Goal: Information Seeking & Learning: Compare options

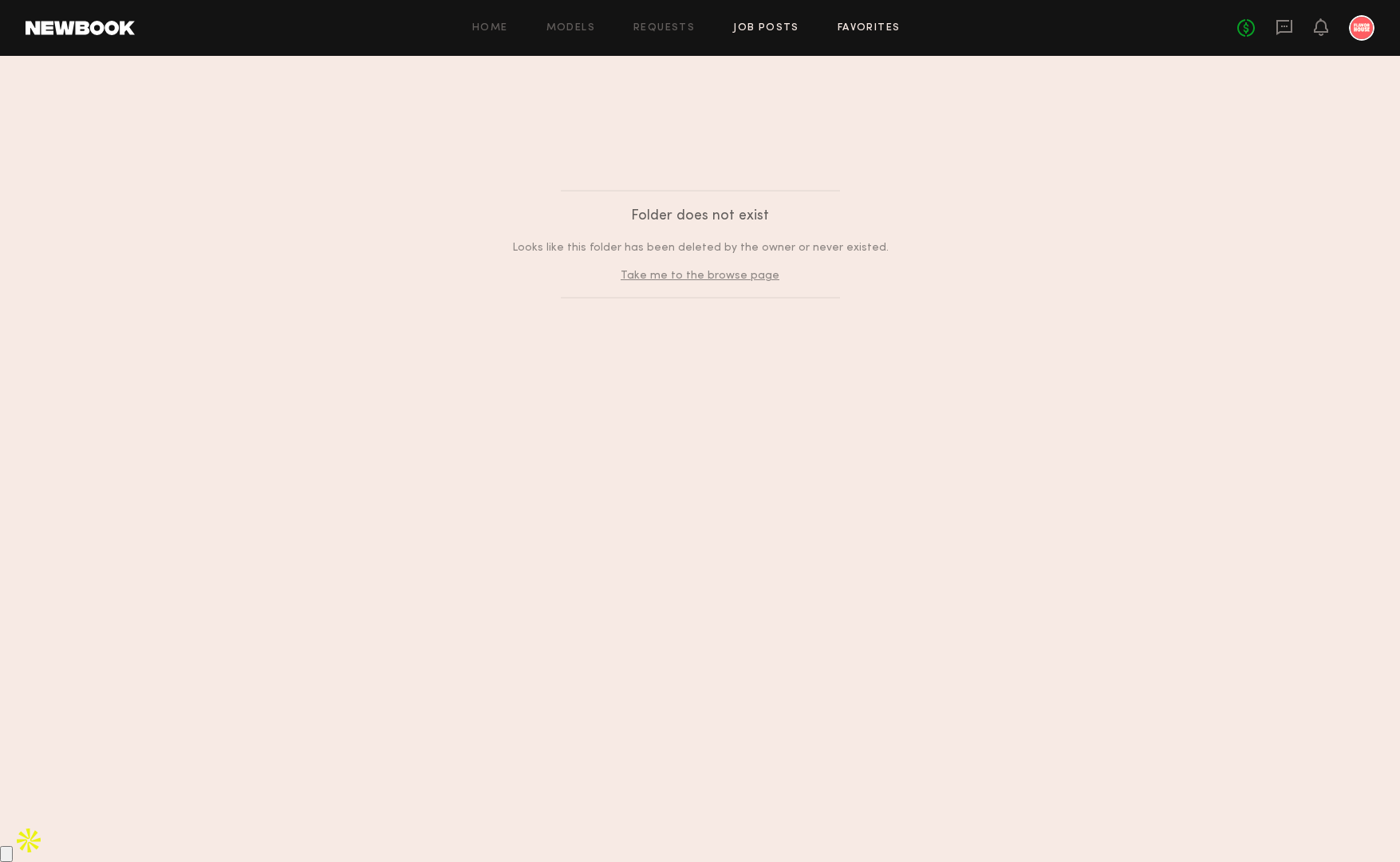
click at [776, 29] on link "Job Posts" at bounding box center [766, 28] width 66 height 10
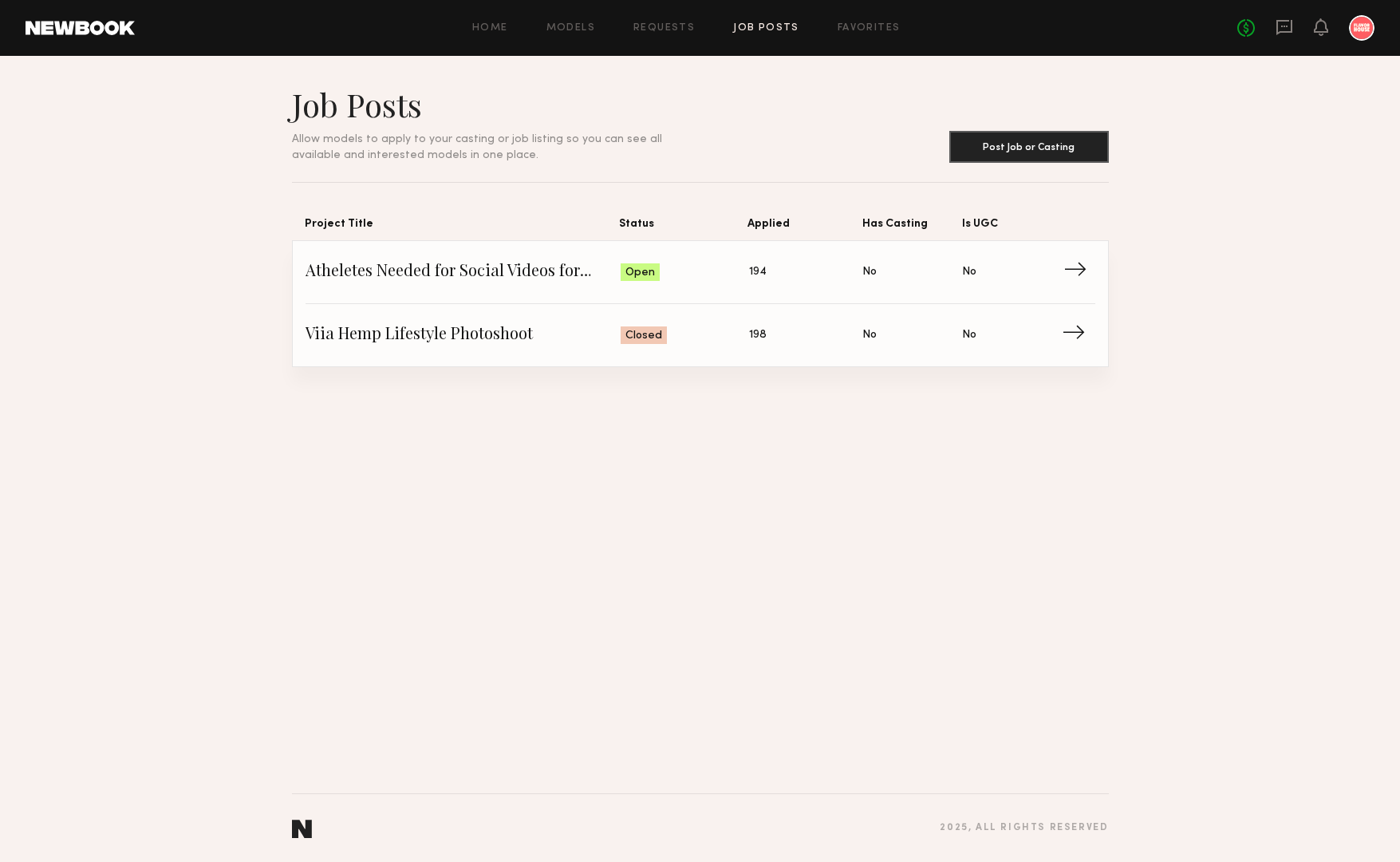
click at [1079, 278] on span "→" at bounding box center [1079, 272] width 33 height 24
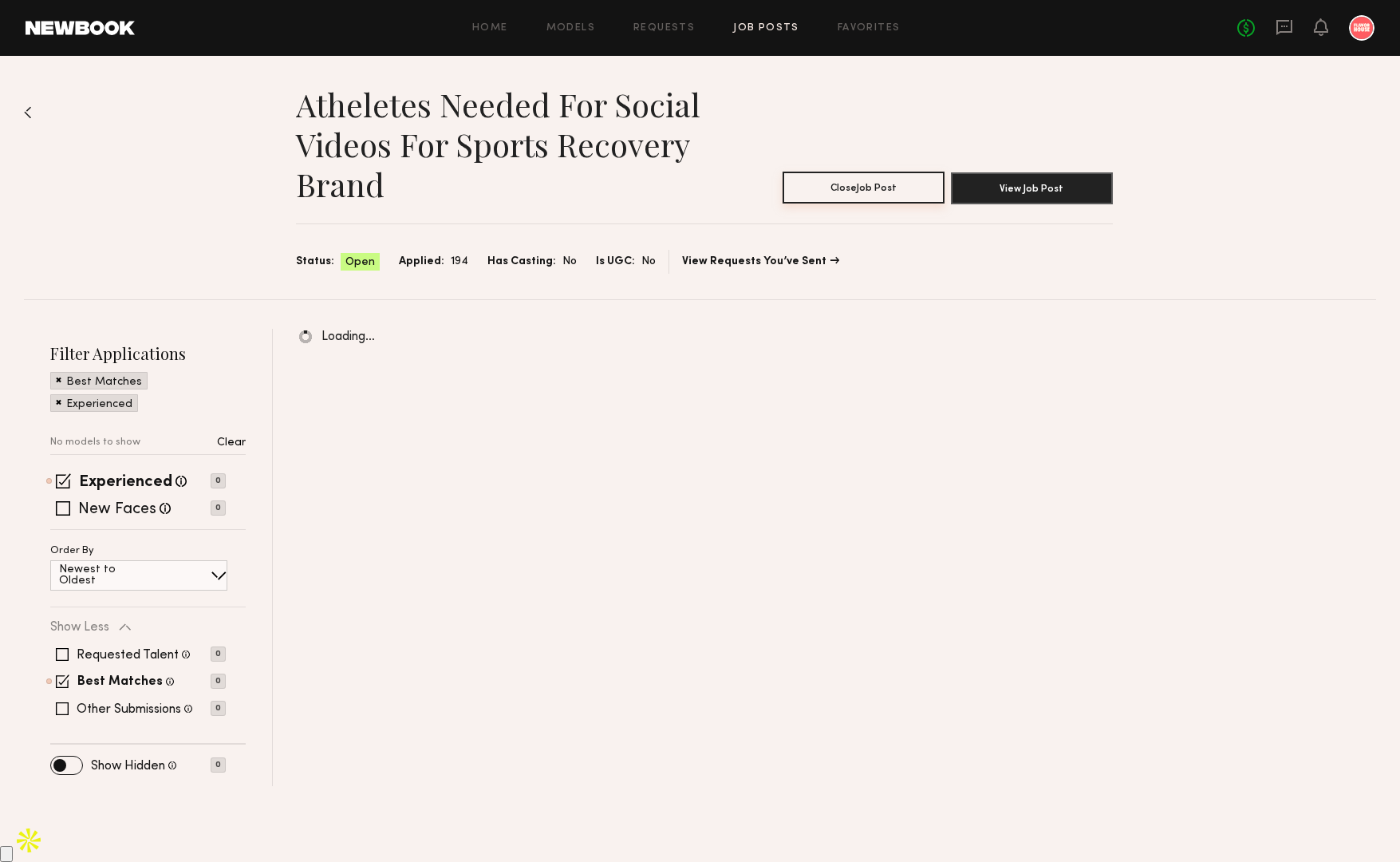
click at [894, 196] on button "Close Job Post" at bounding box center [864, 188] width 162 height 32
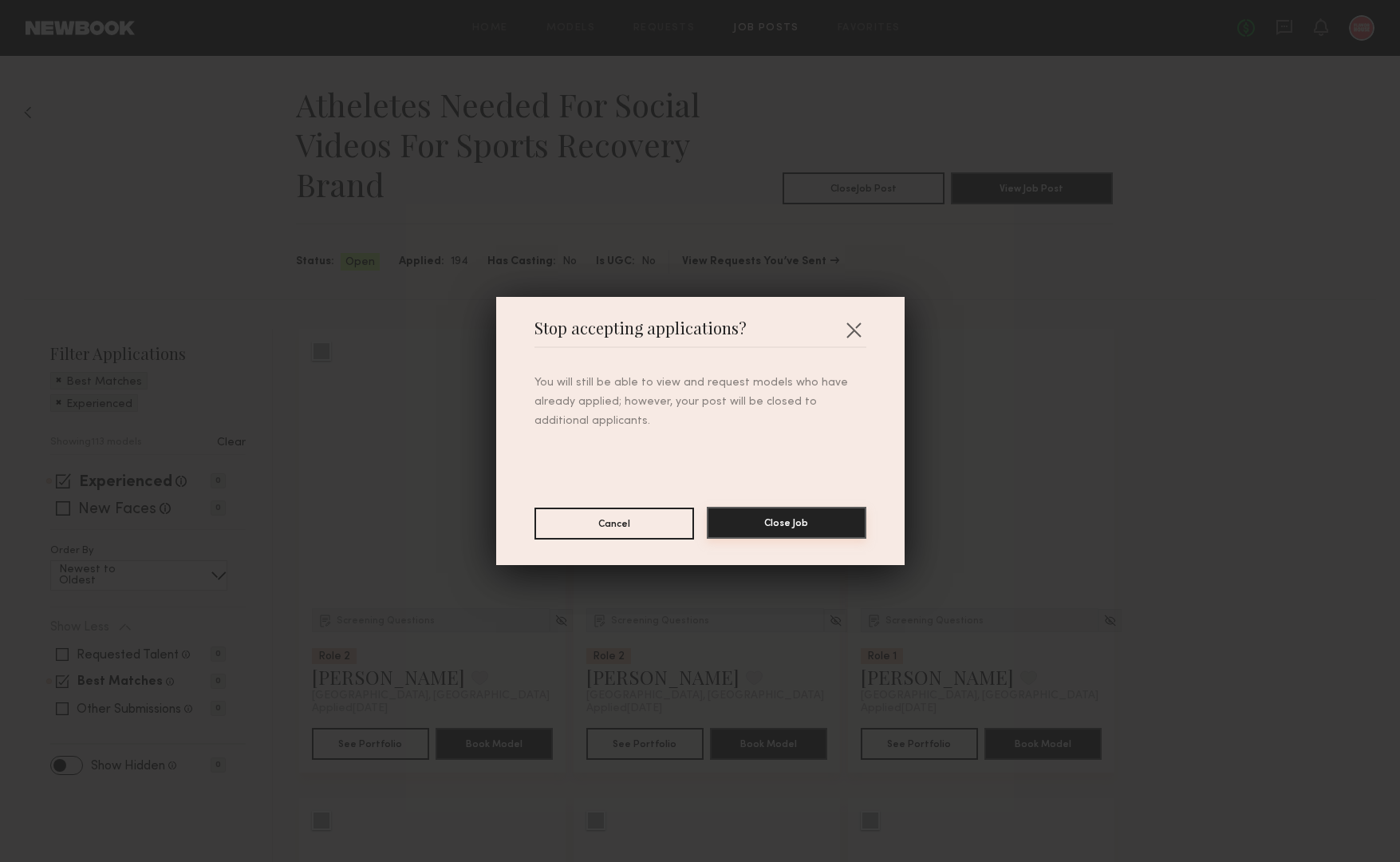
click at [780, 516] on button "Close Job" at bounding box center [787, 522] width 160 height 32
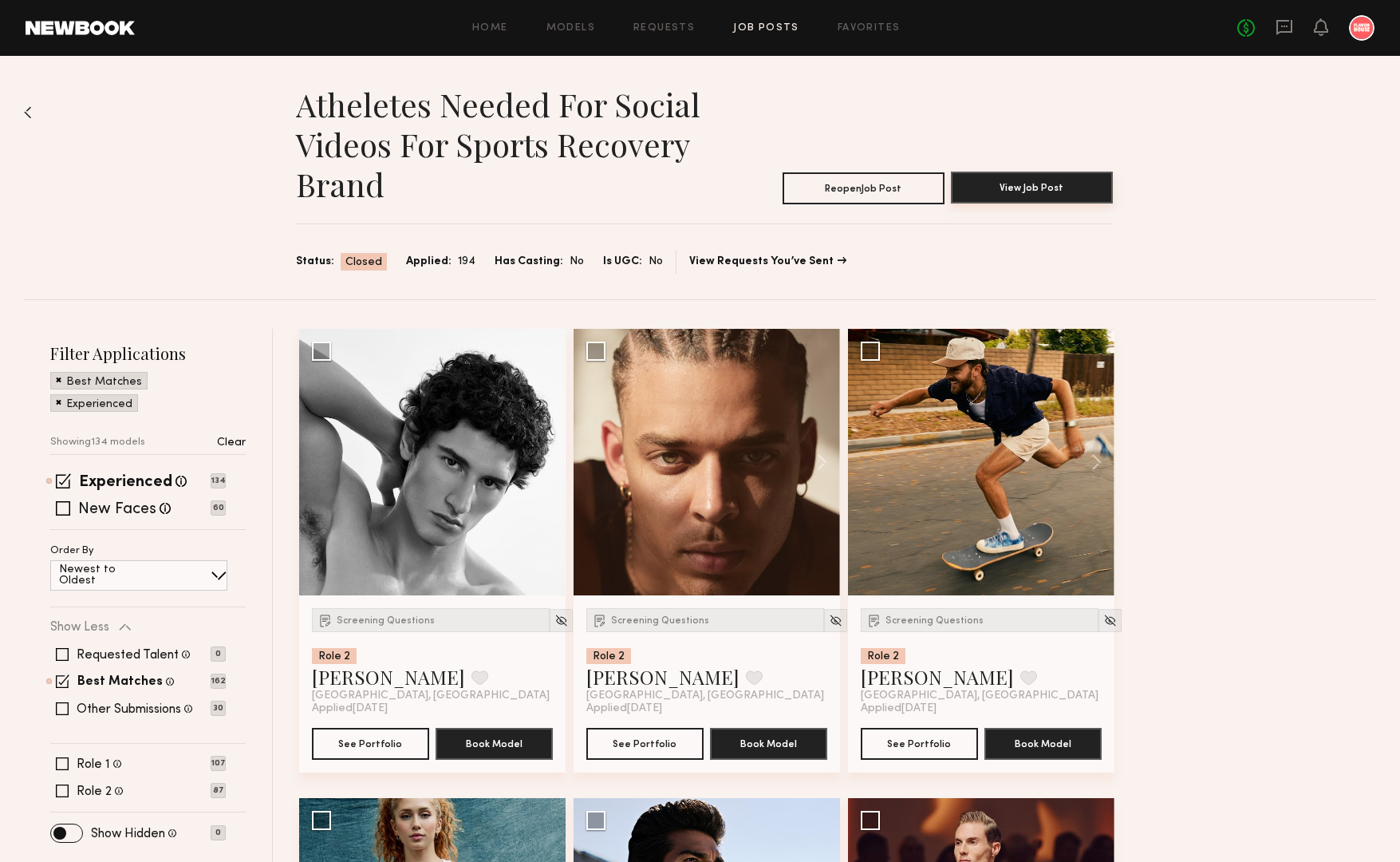
click at [1022, 201] on button "View Job Post" at bounding box center [1032, 188] width 162 height 32
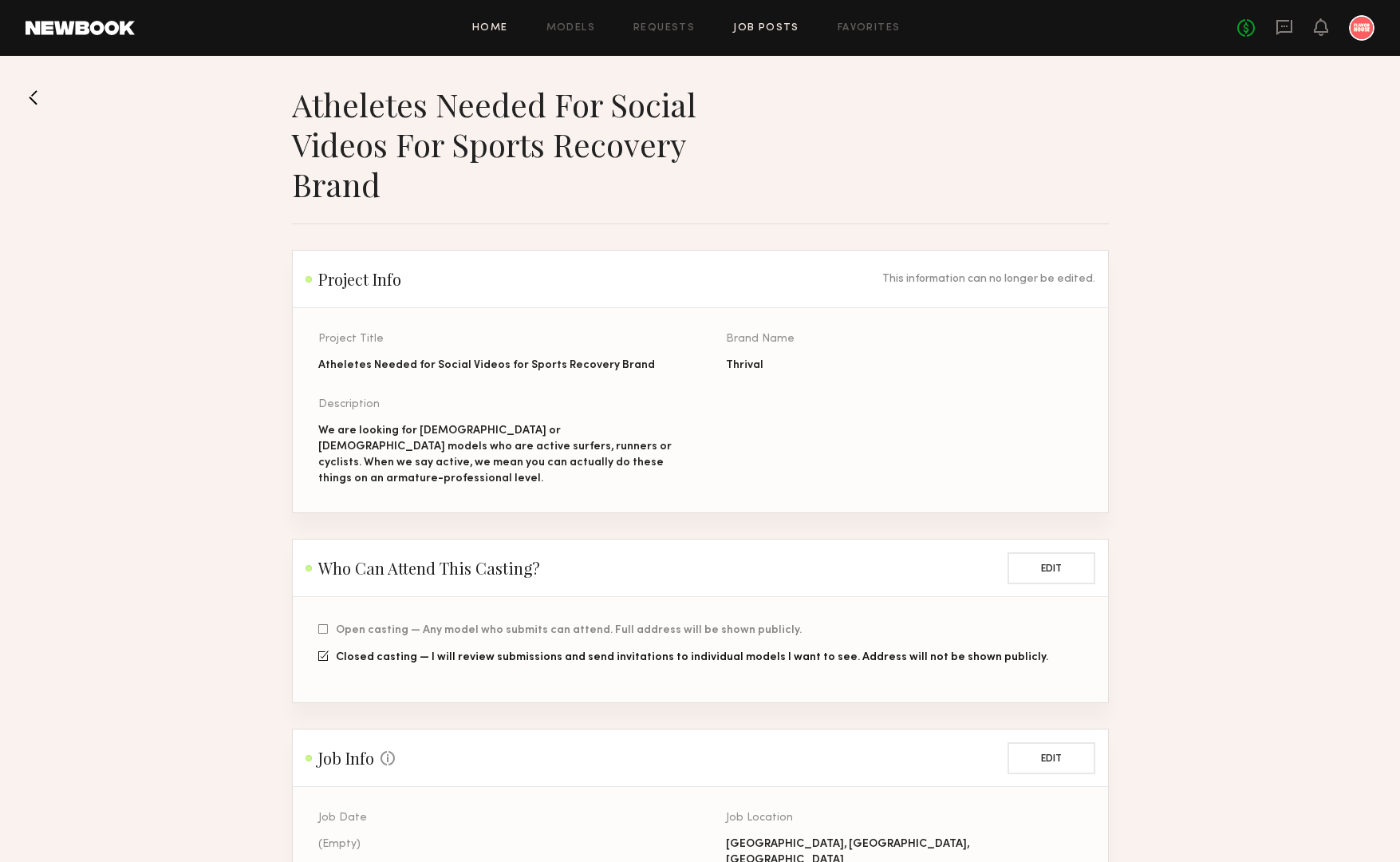
click at [500, 30] on link "Home" at bounding box center [490, 28] width 36 height 10
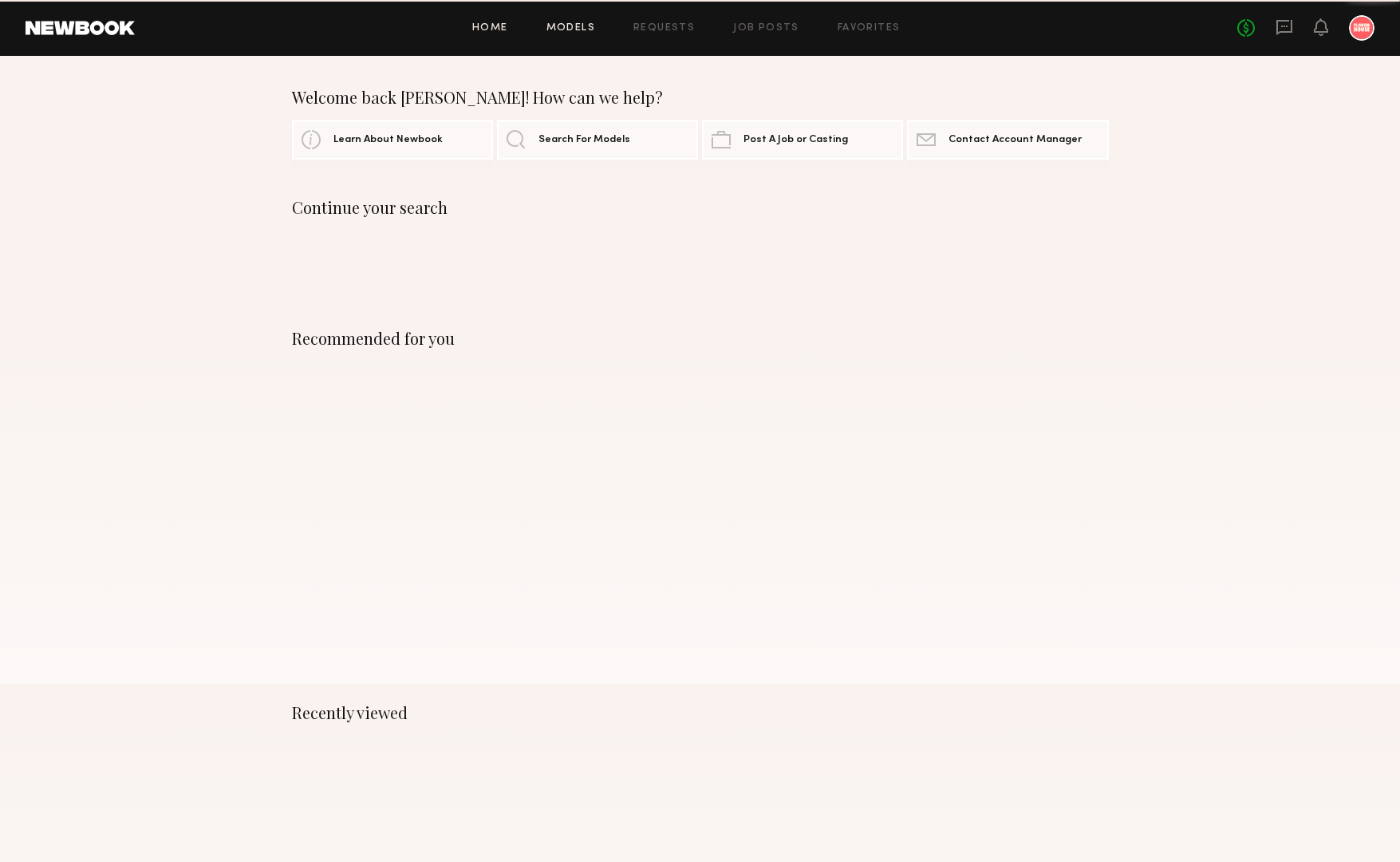
click at [577, 23] on link "Models" at bounding box center [570, 28] width 49 height 10
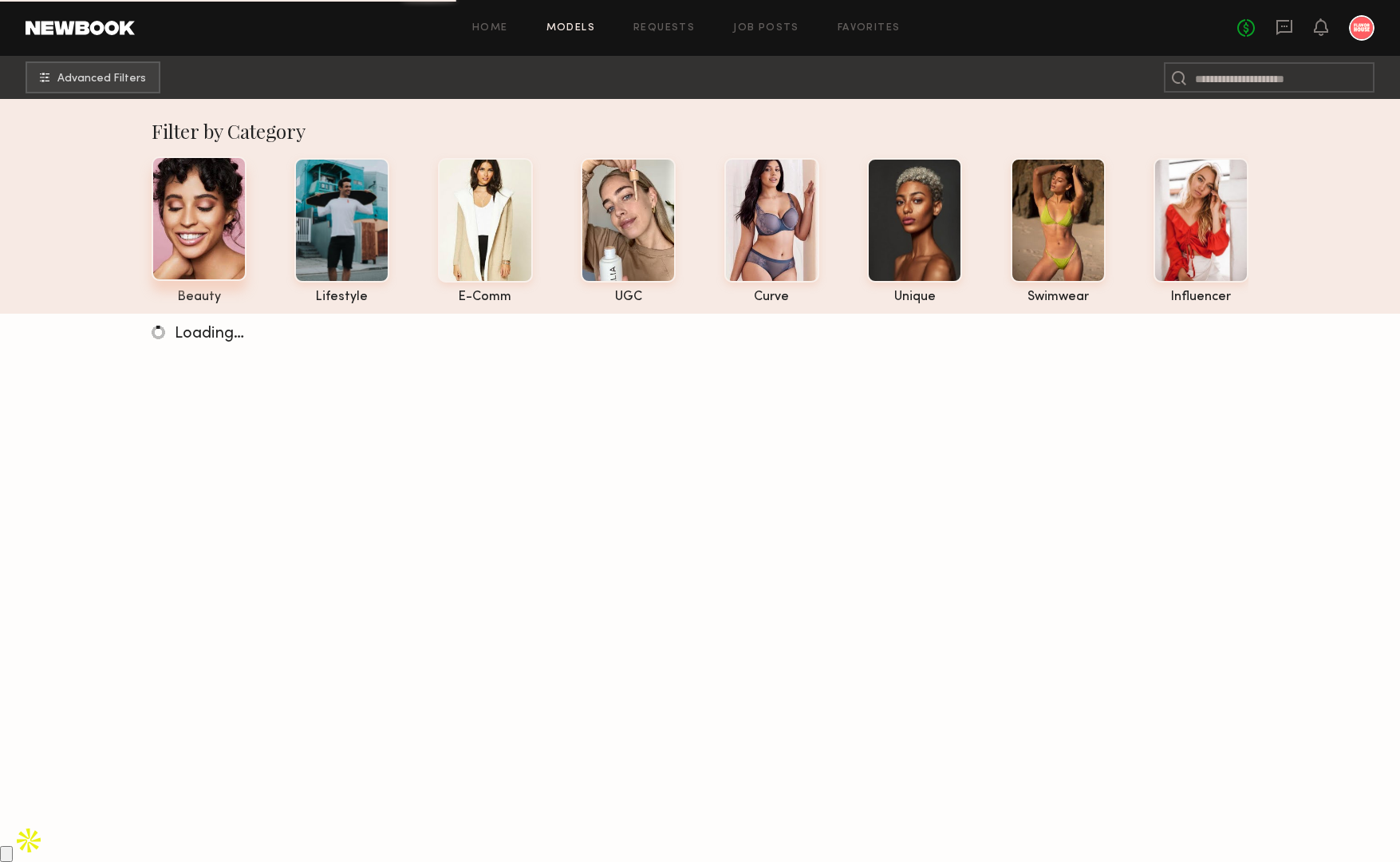
click at [221, 221] on div at bounding box center [199, 219] width 95 height 125
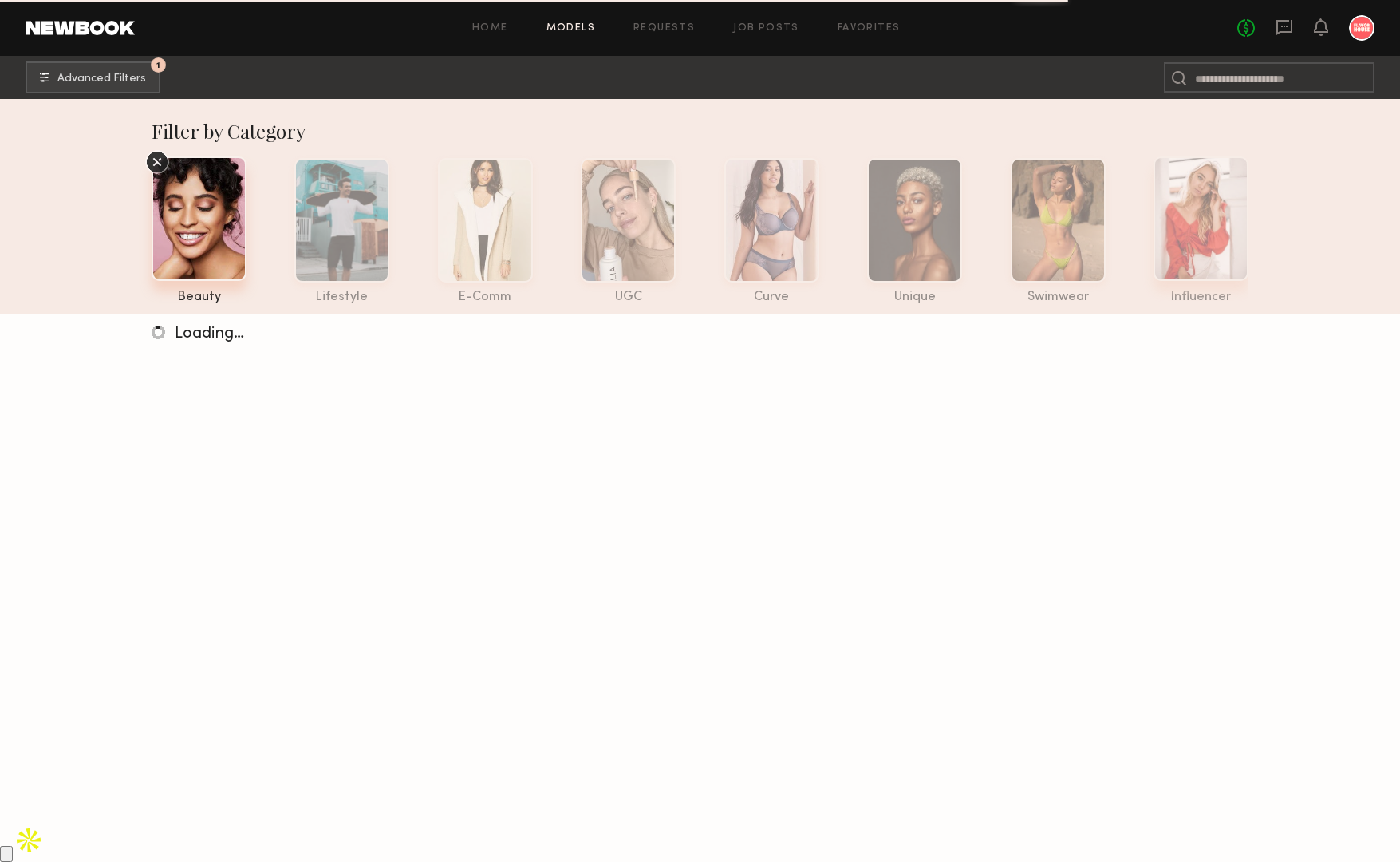
click at [1202, 183] on div at bounding box center [1200, 219] width 95 height 125
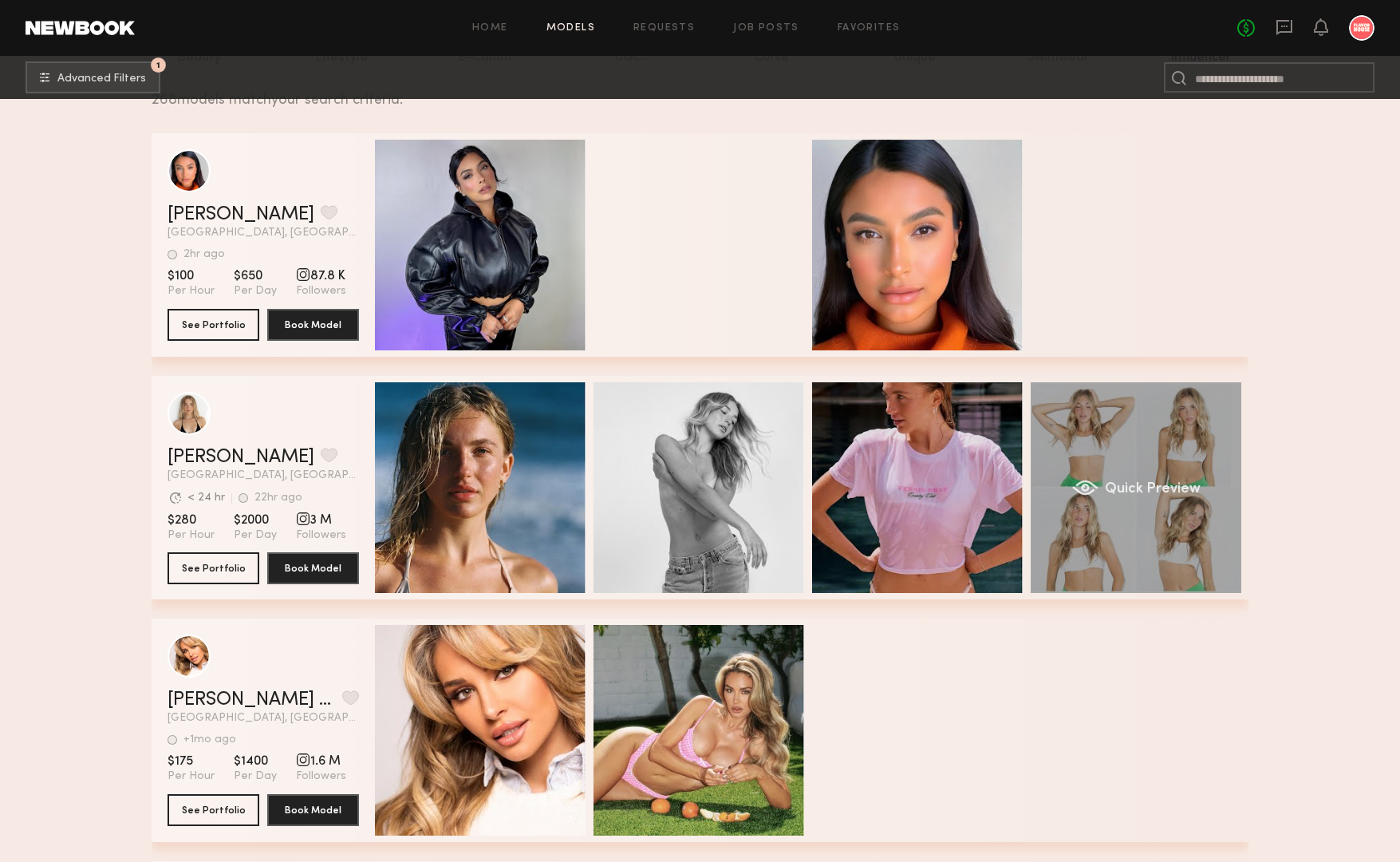
scroll to position [240, 0]
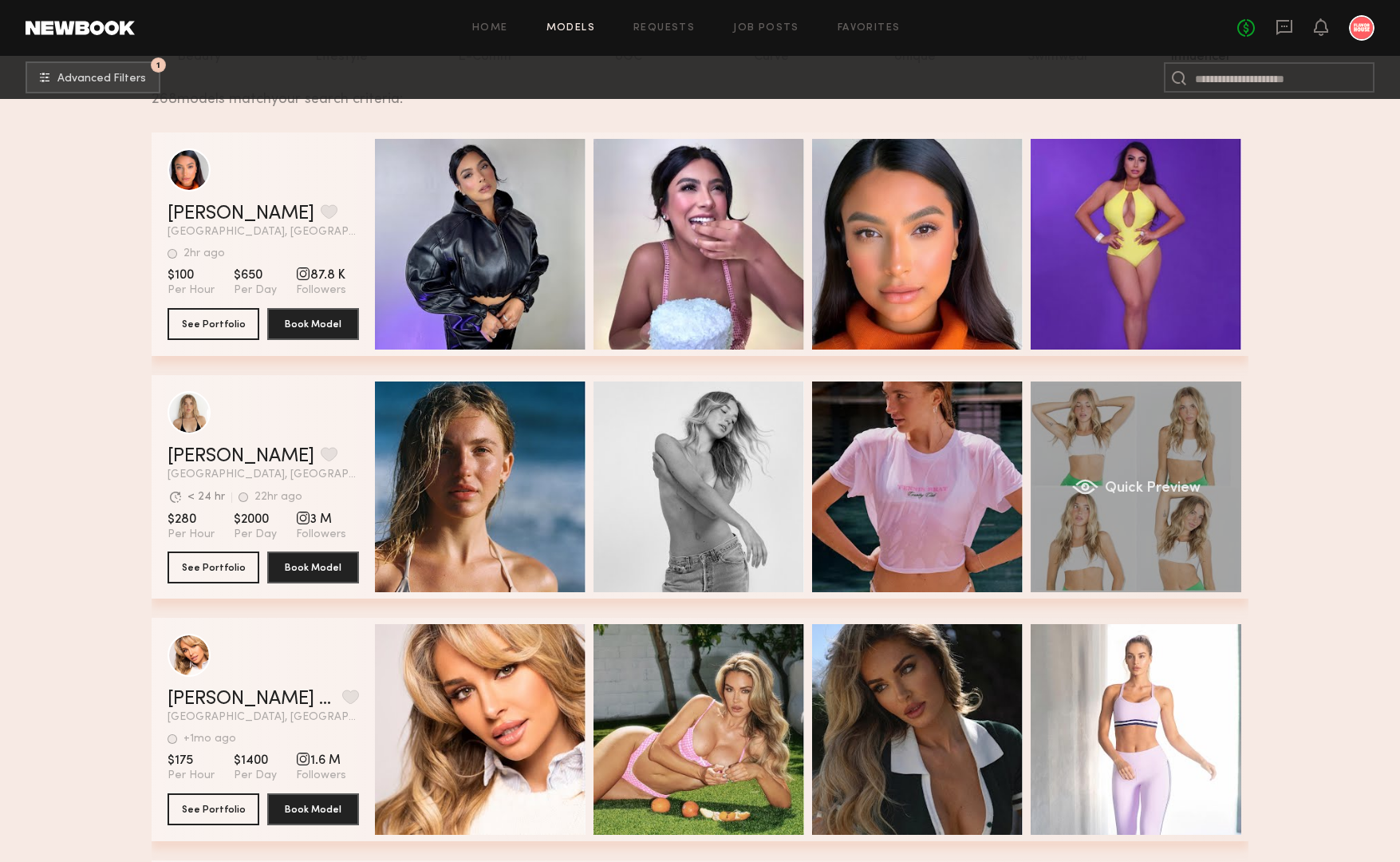
click at [1120, 493] on span "Quick Preview" at bounding box center [1152, 488] width 96 height 14
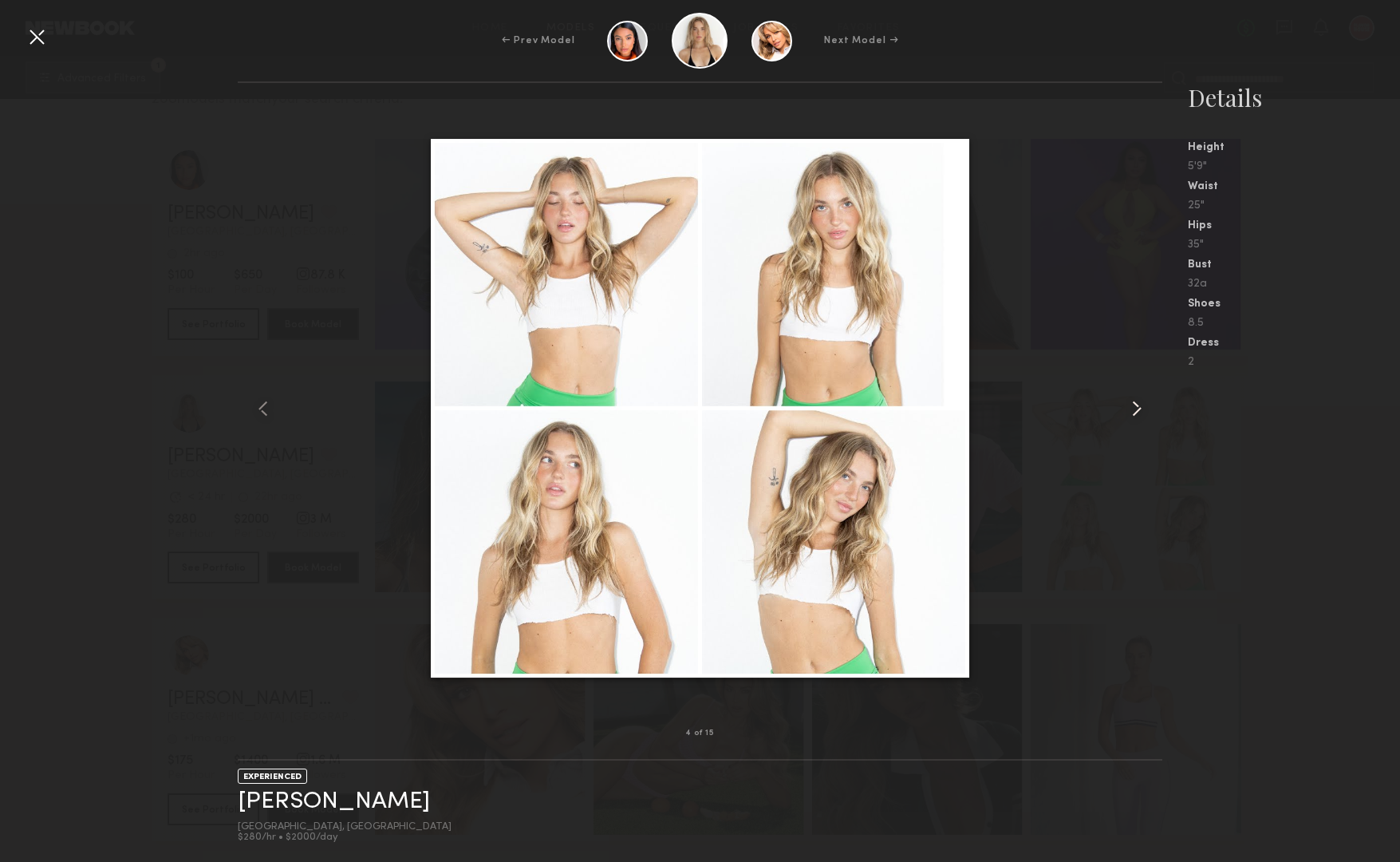
click at [1136, 403] on common-icon at bounding box center [1137, 409] width 26 height 26
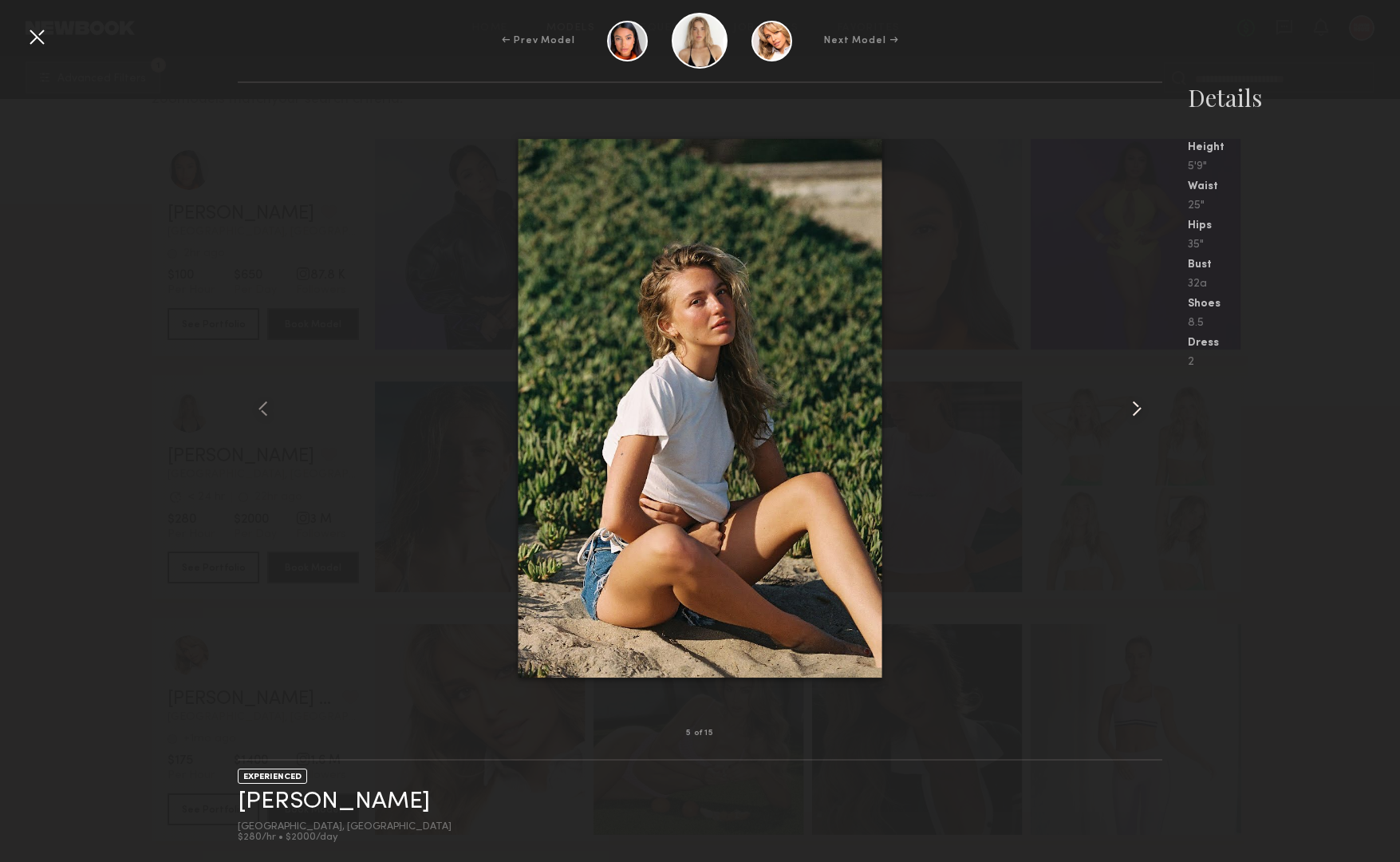
click at [1136, 403] on common-icon at bounding box center [1137, 409] width 26 height 26
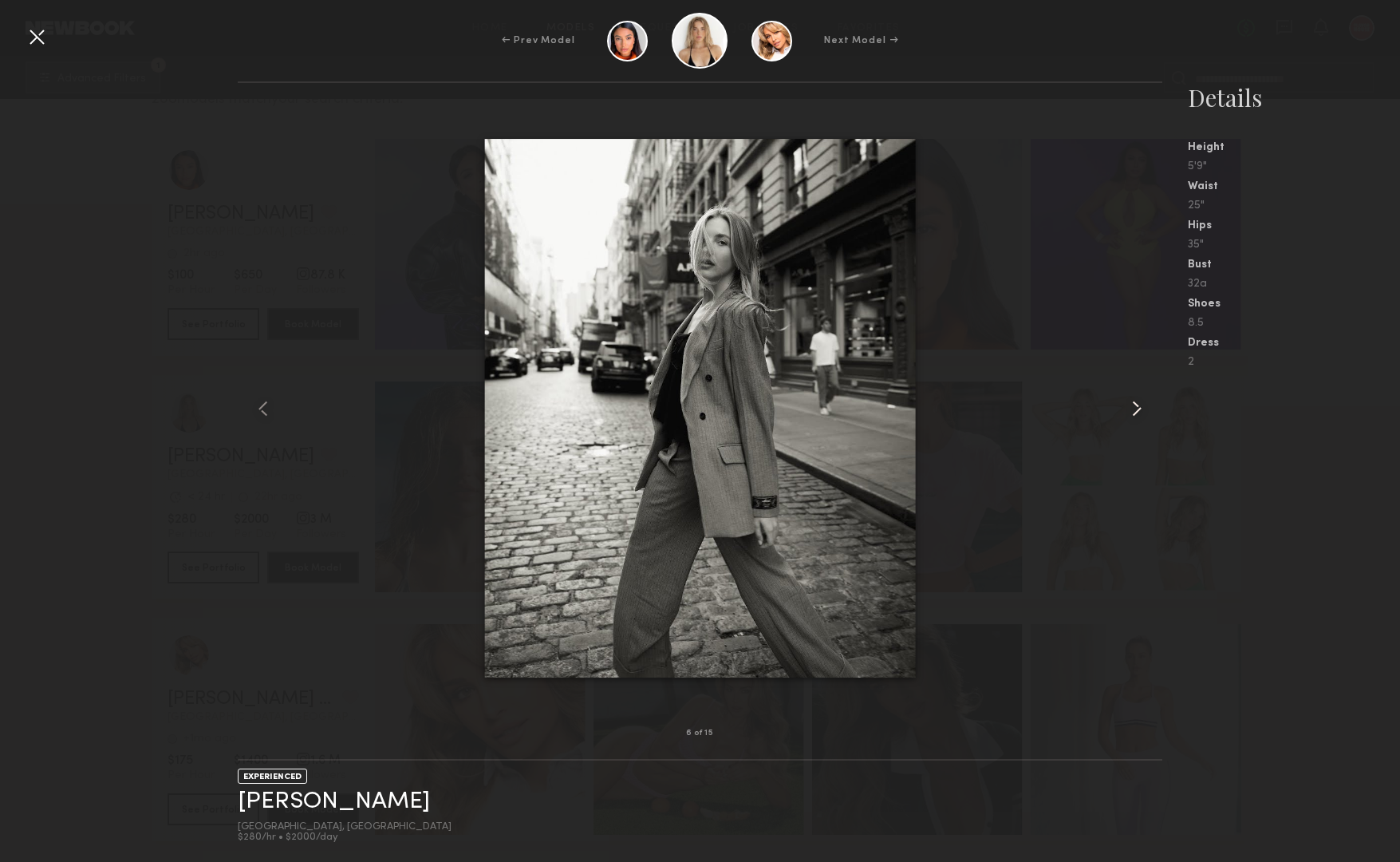
click at [1136, 403] on common-icon at bounding box center [1137, 409] width 26 height 26
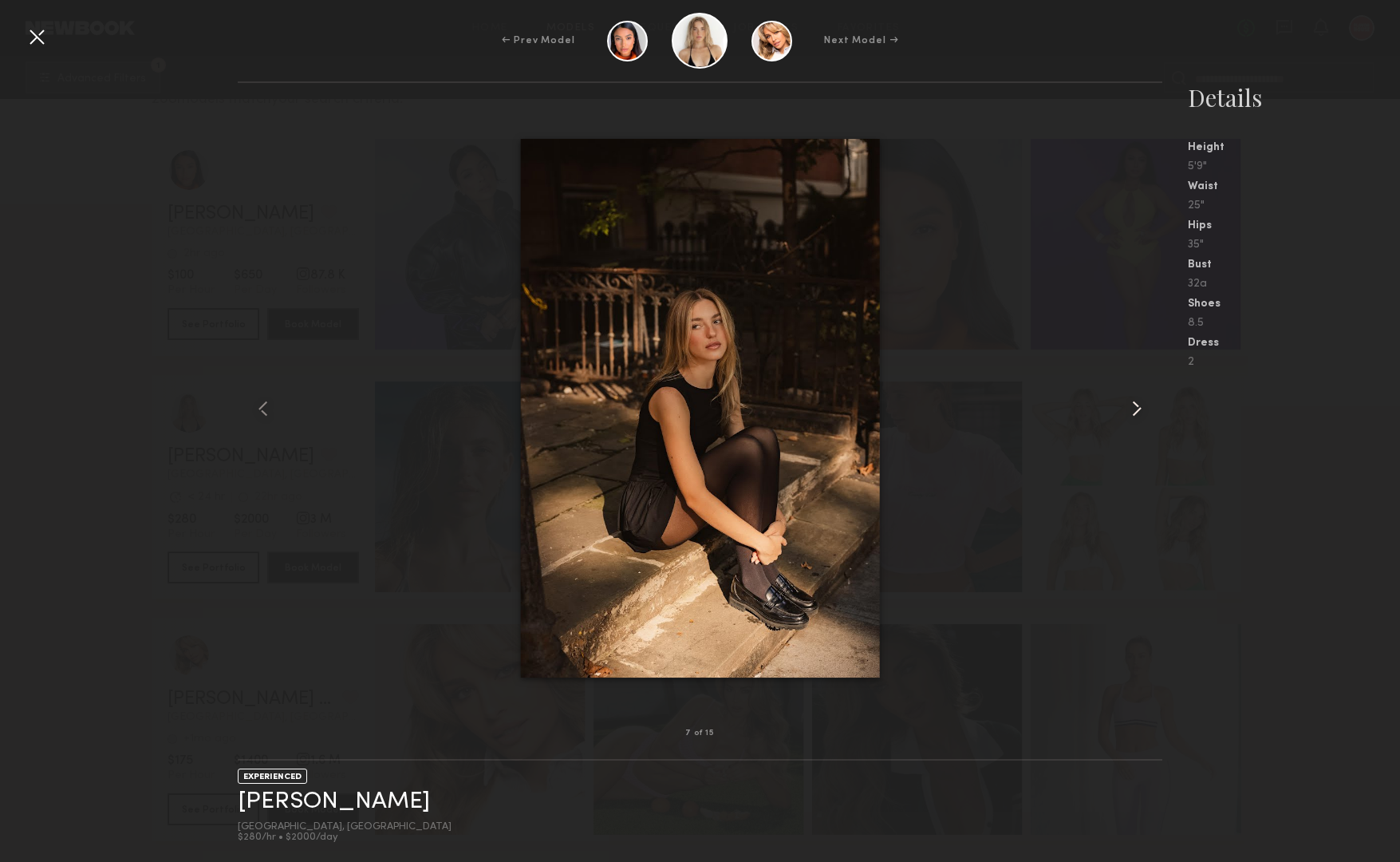
click at [1136, 403] on common-icon at bounding box center [1137, 409] width 26 height 26
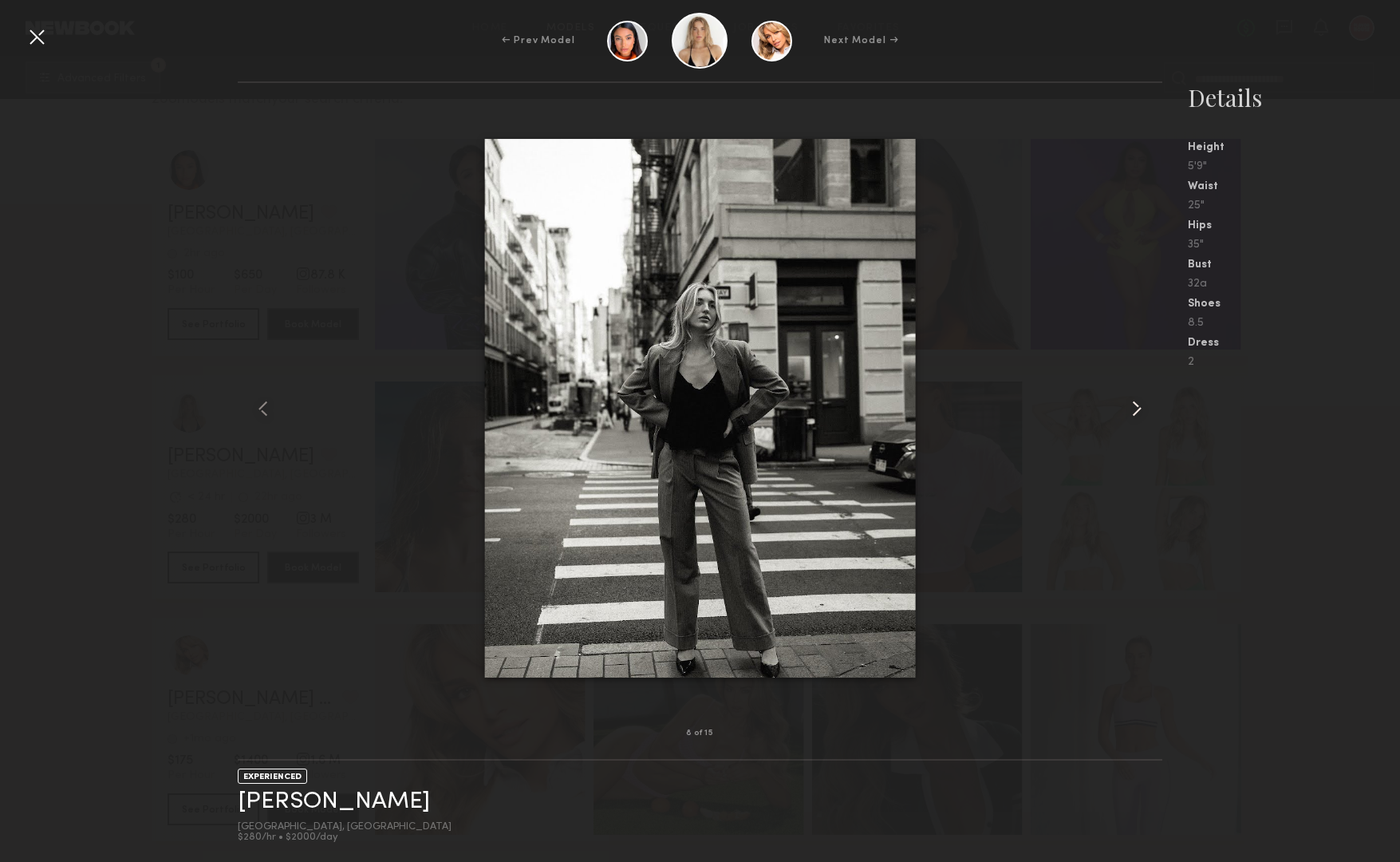
click at [1136, 403] on common-icon at bounding box center [1137, 409] width 26 height 26
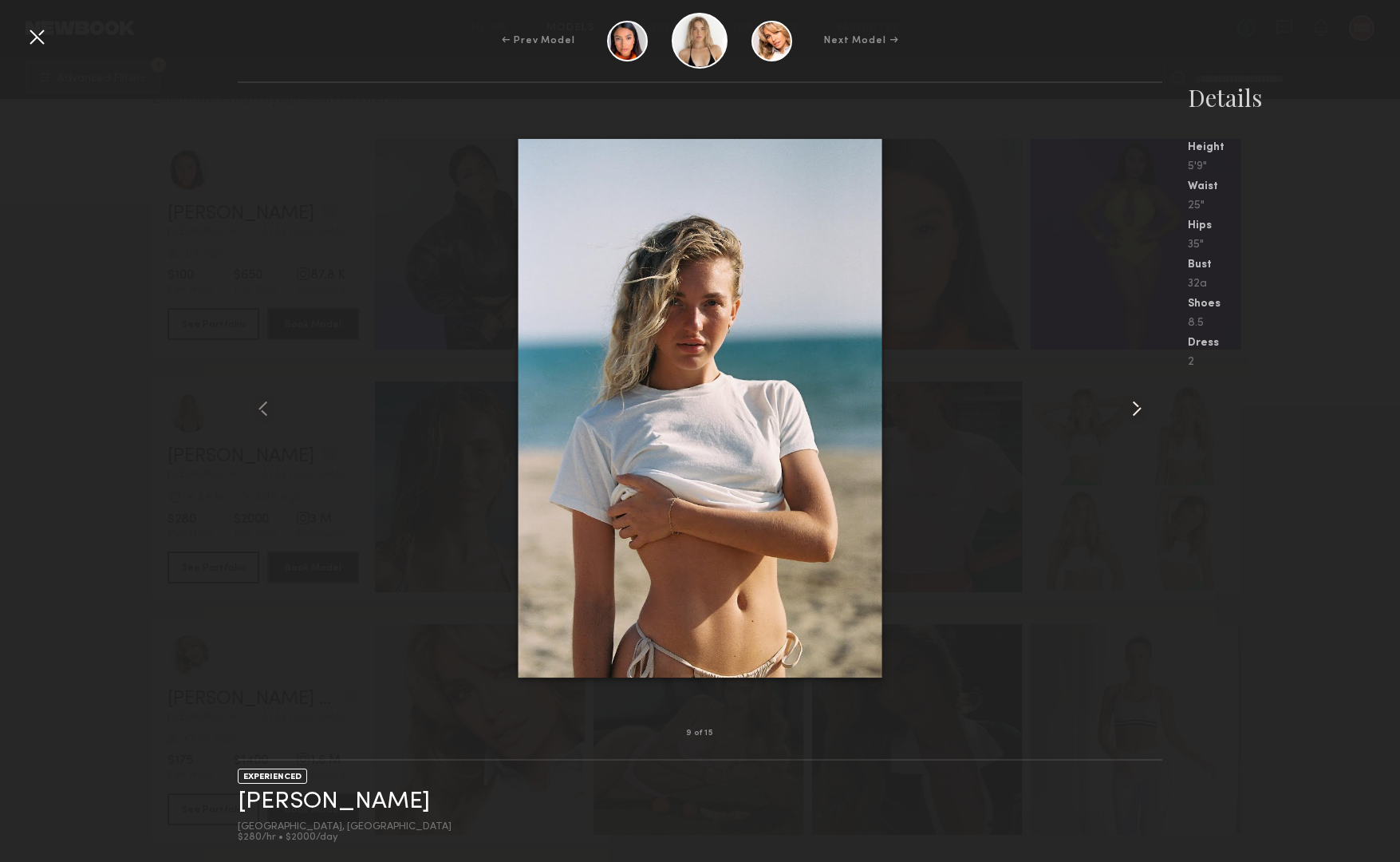
click at [1136, 403] on common-icon at bounding box center [1137, 409] width 26 height 26
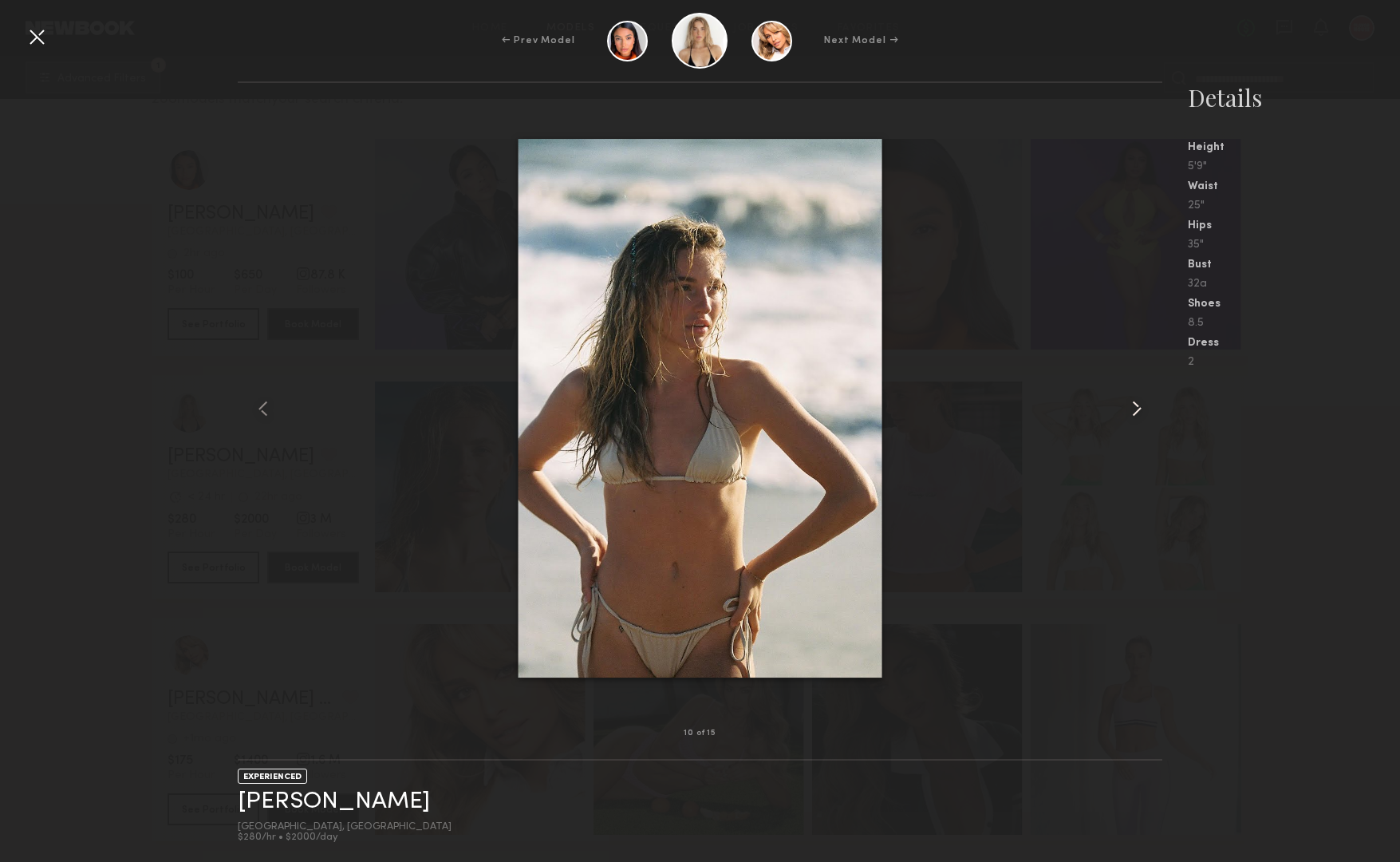
click at [1136, 403] on common-icon at bounding box center [1137, 409] width 26 height 26
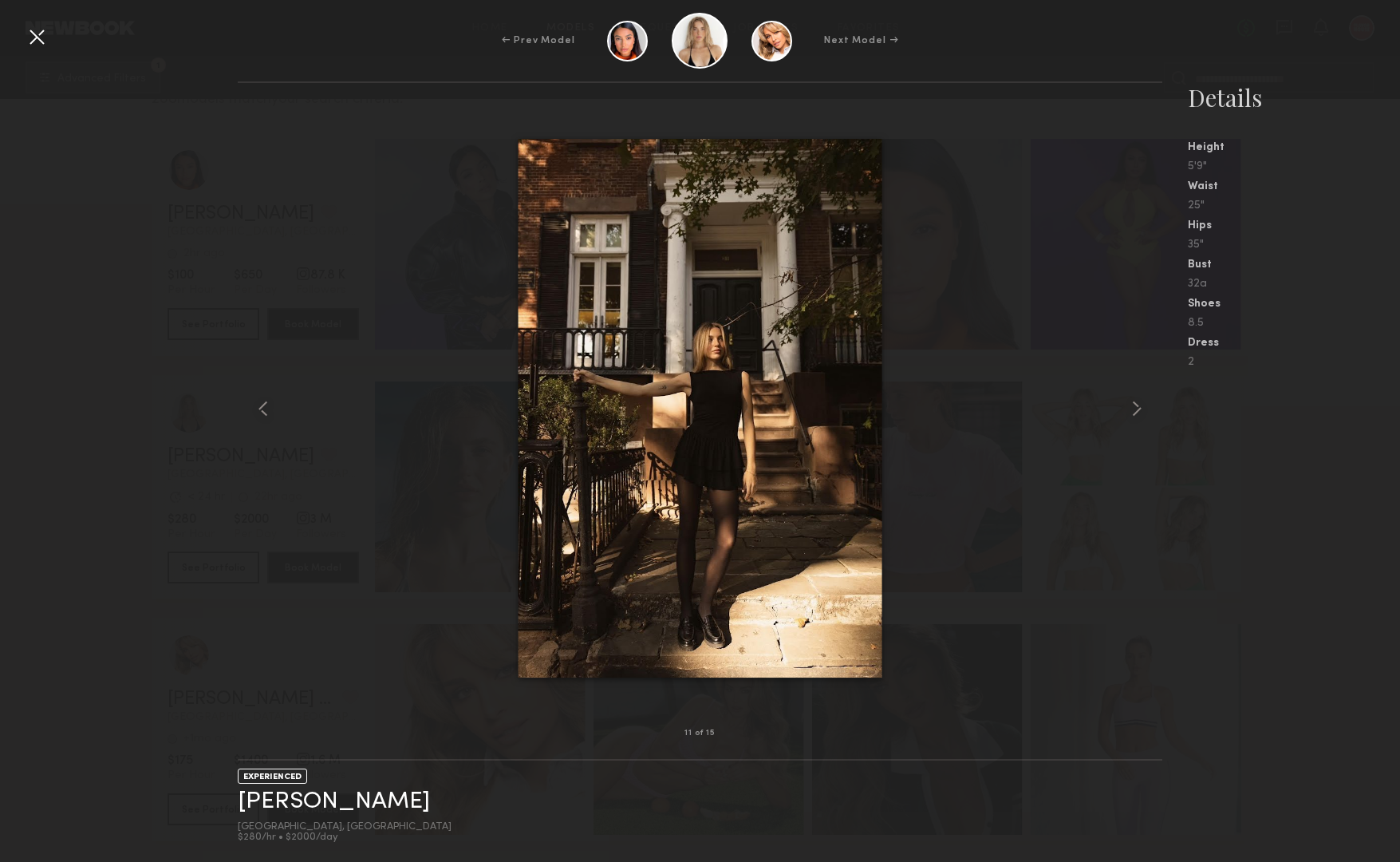
click at [31, 38] on div at bounding box center [37, 37] width 26 height 26
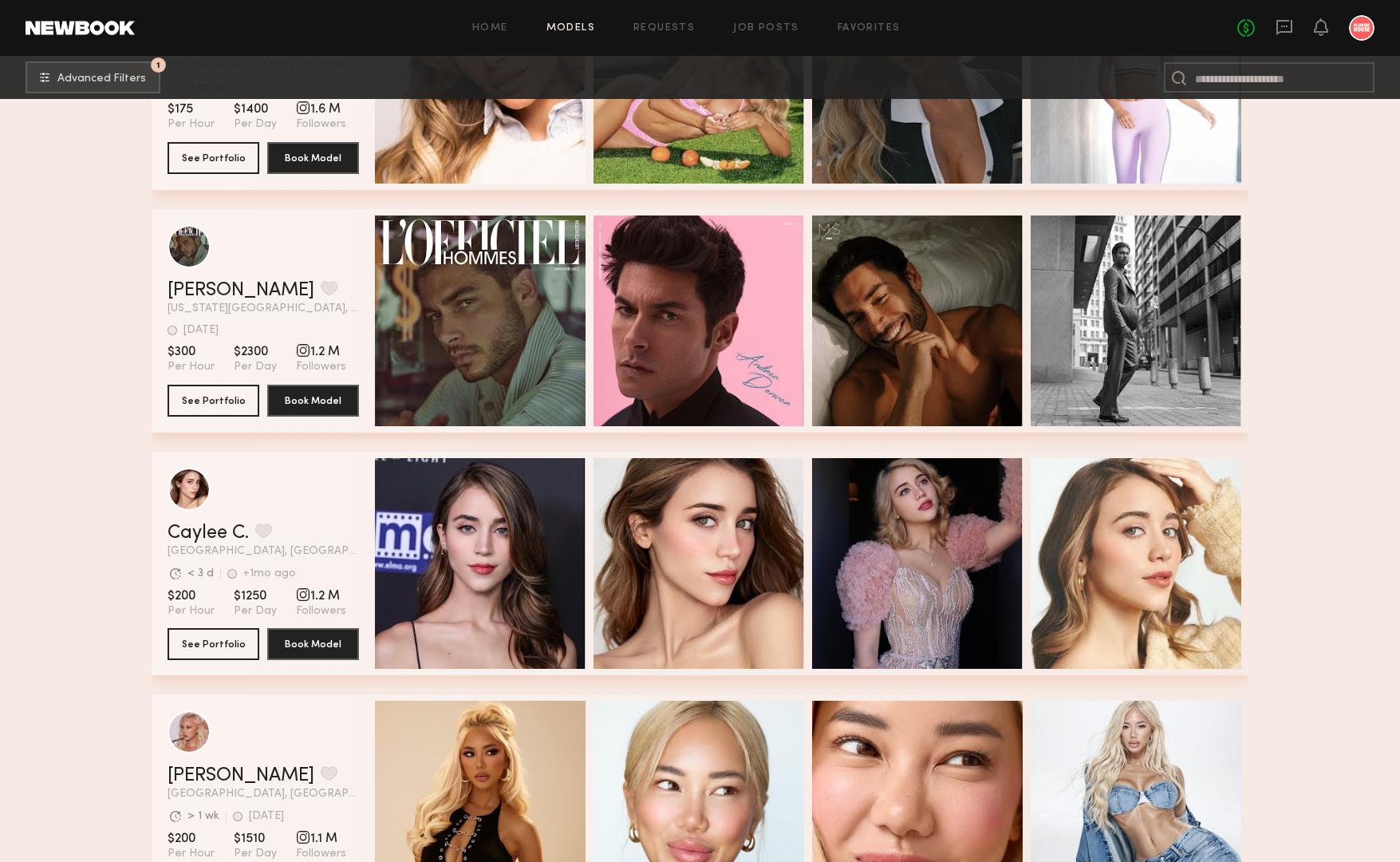
scroll to position [1074, 0]
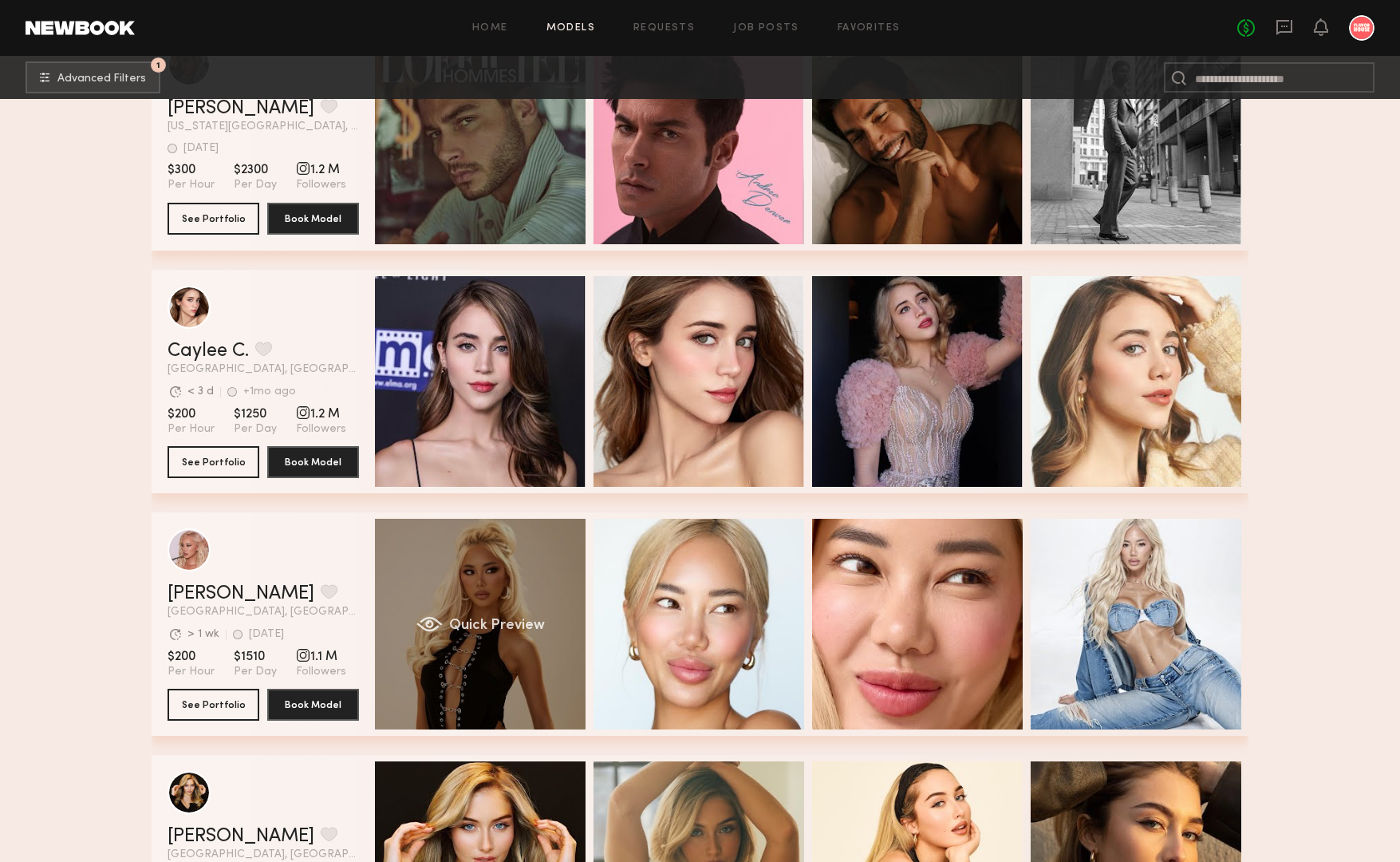
click at [456, 593] on div "Quick Preview" at bounding box center [479, 623] width 211 height 211
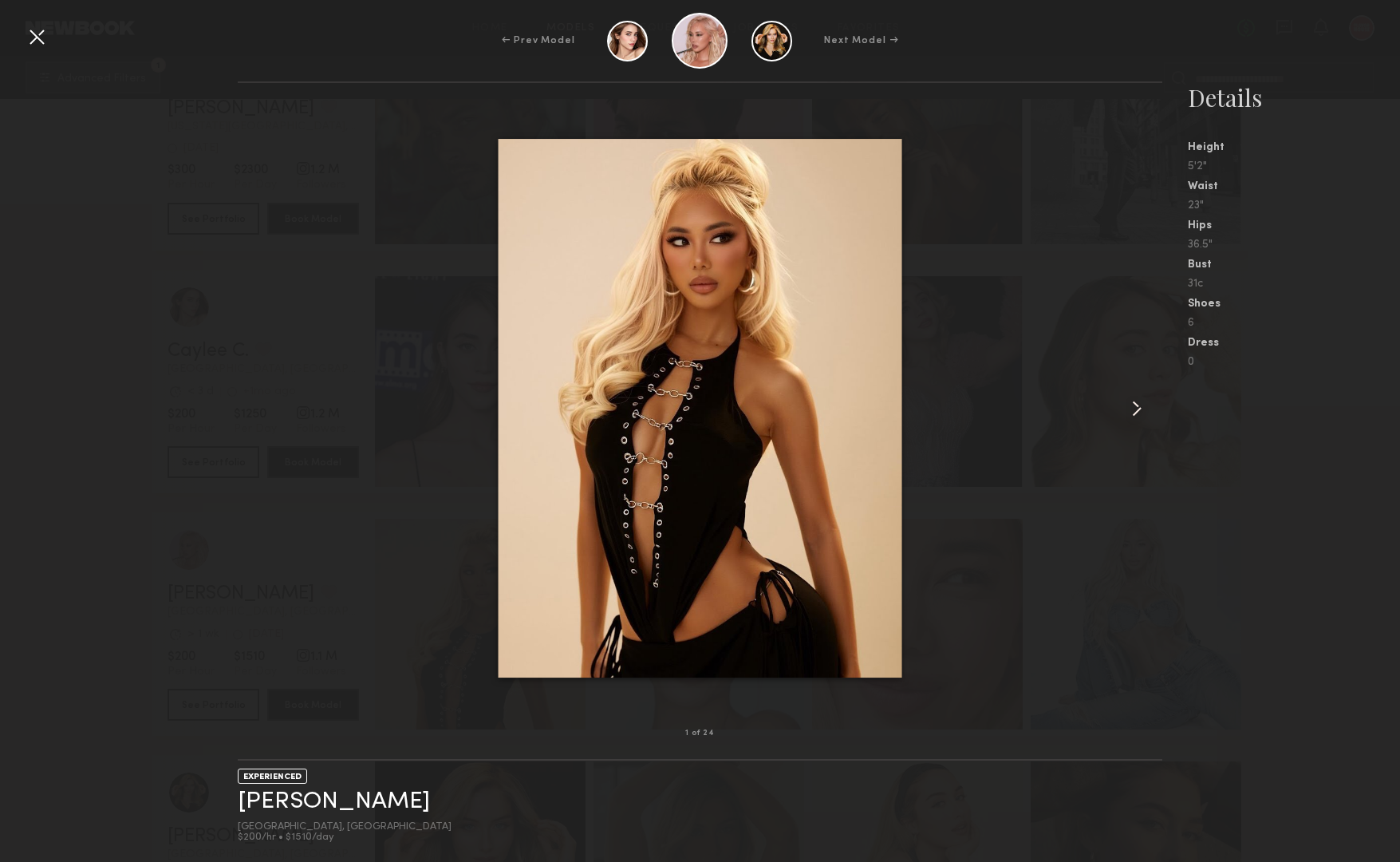
click at [1133, 411] on common-icon at bounding box center [1137, 409] width 26 height 26
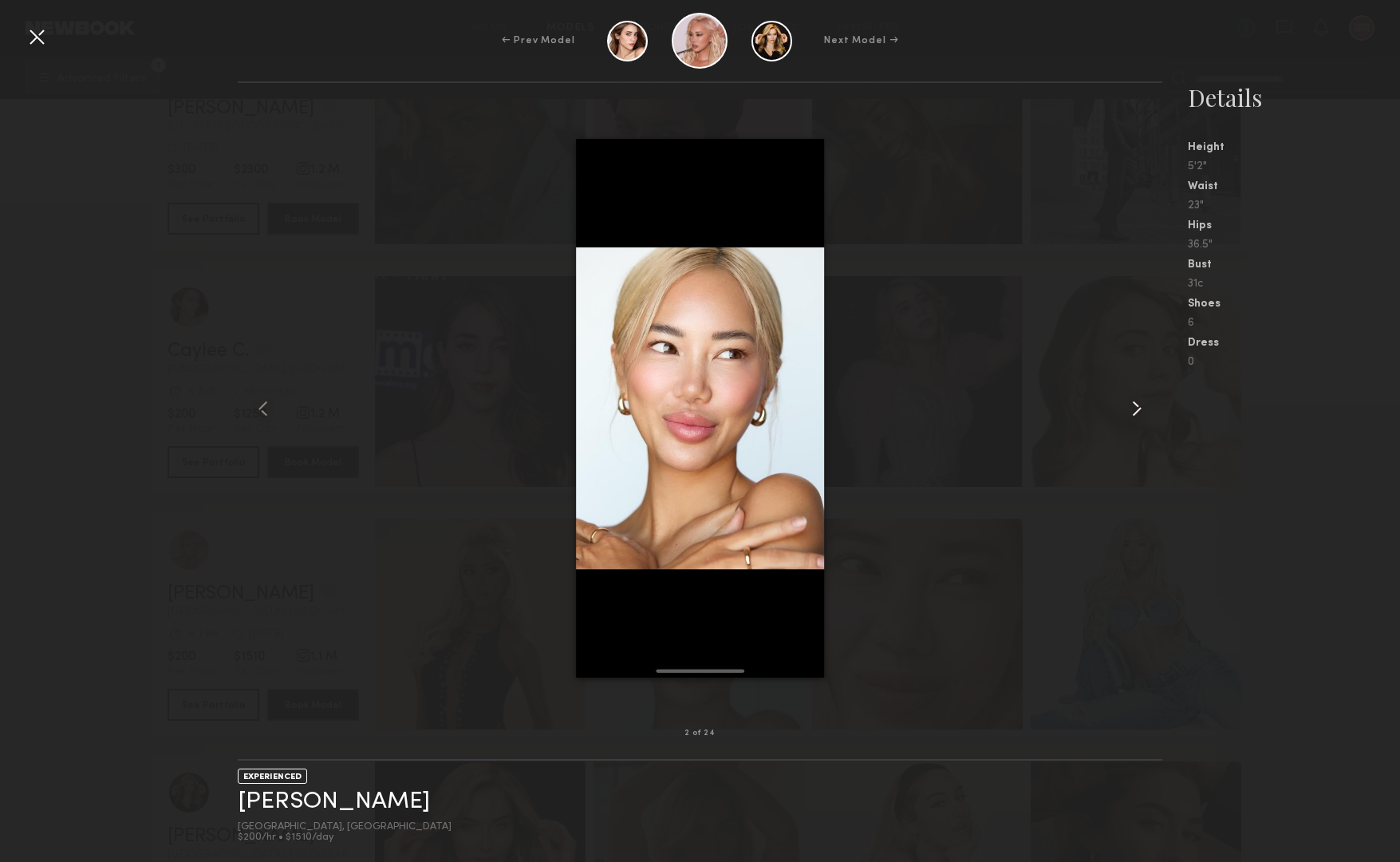
click at [1133, 411] on common-icon at bounding box center [1137, 409] width 26 height 26
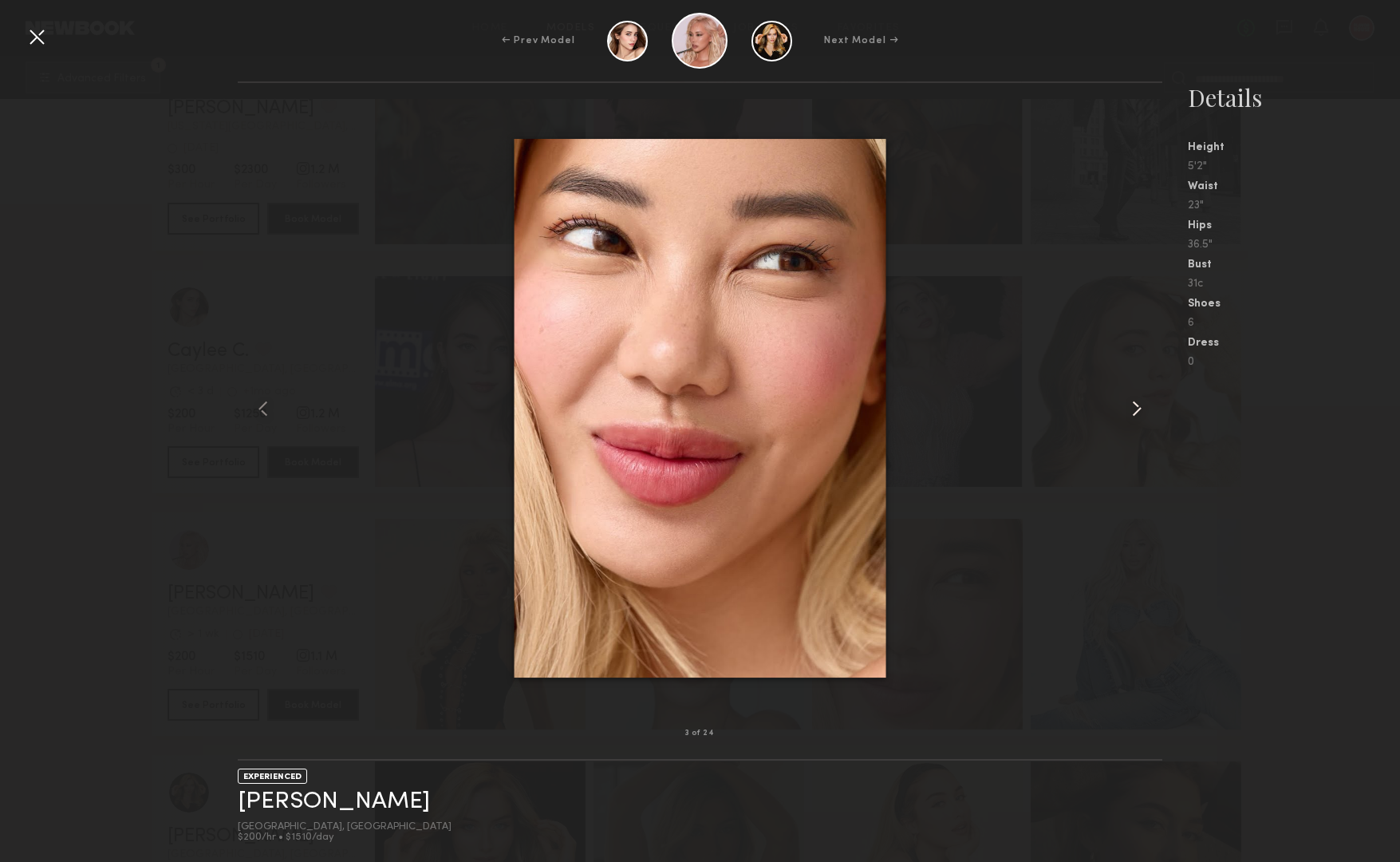
click at [1133, 411] on common-icon at bounding box center [1137, 409] width 26 height 26
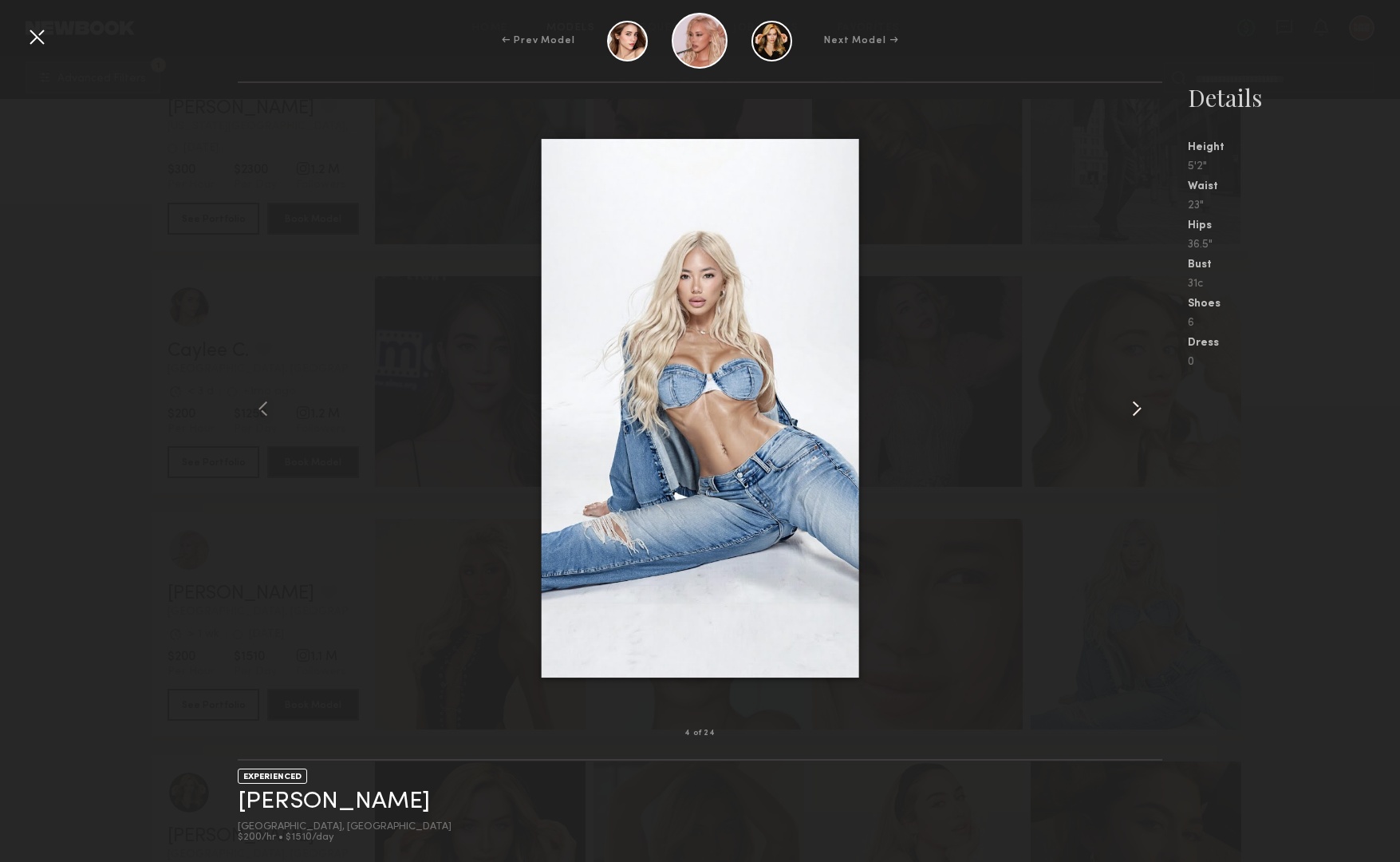
click at [1133, 411] on common-icon at bounding box center [1137, 409] width 26 height 26
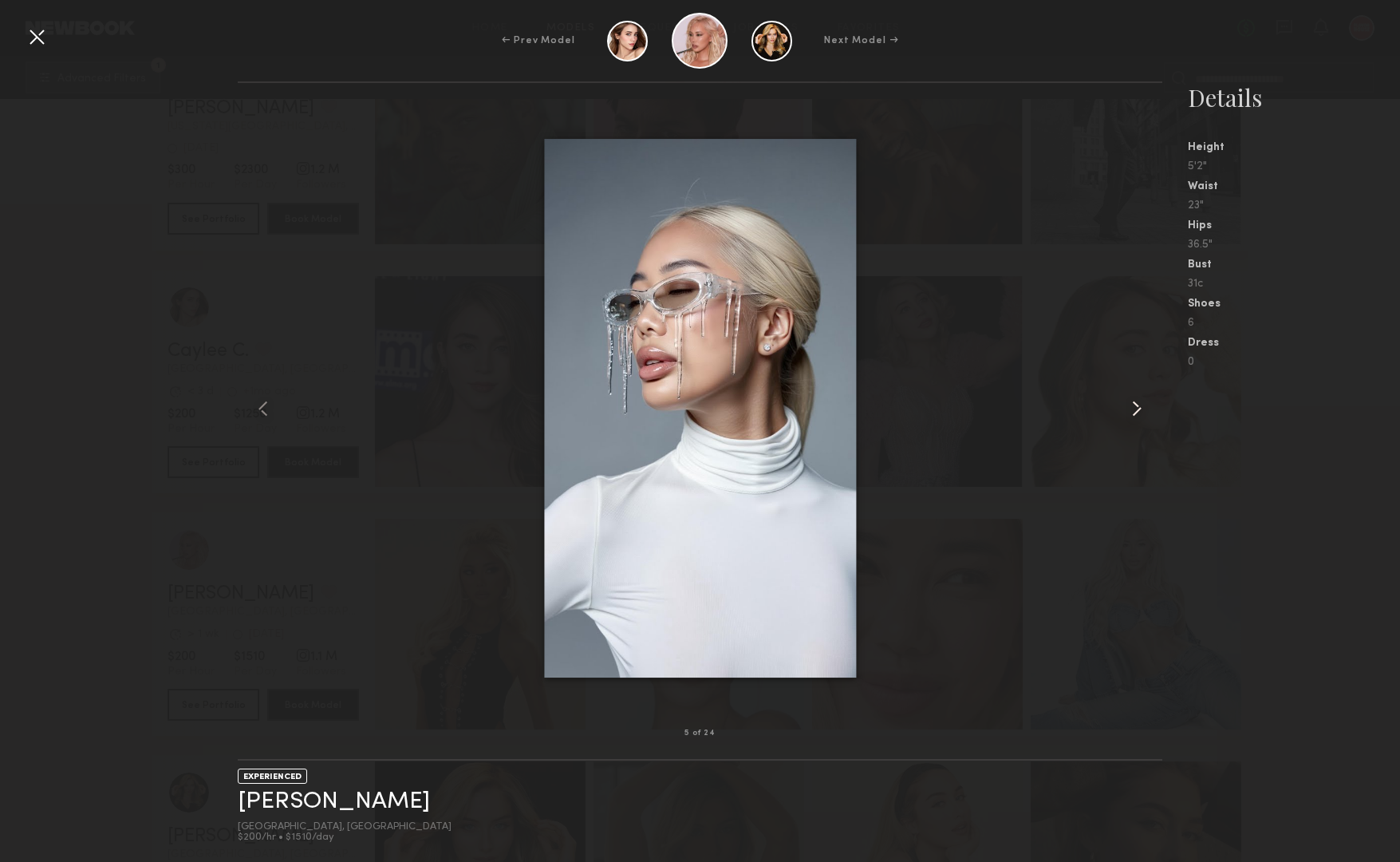
click at [1133, 411] on common-icon at bounding box center [1137, 409] width 26 height 26
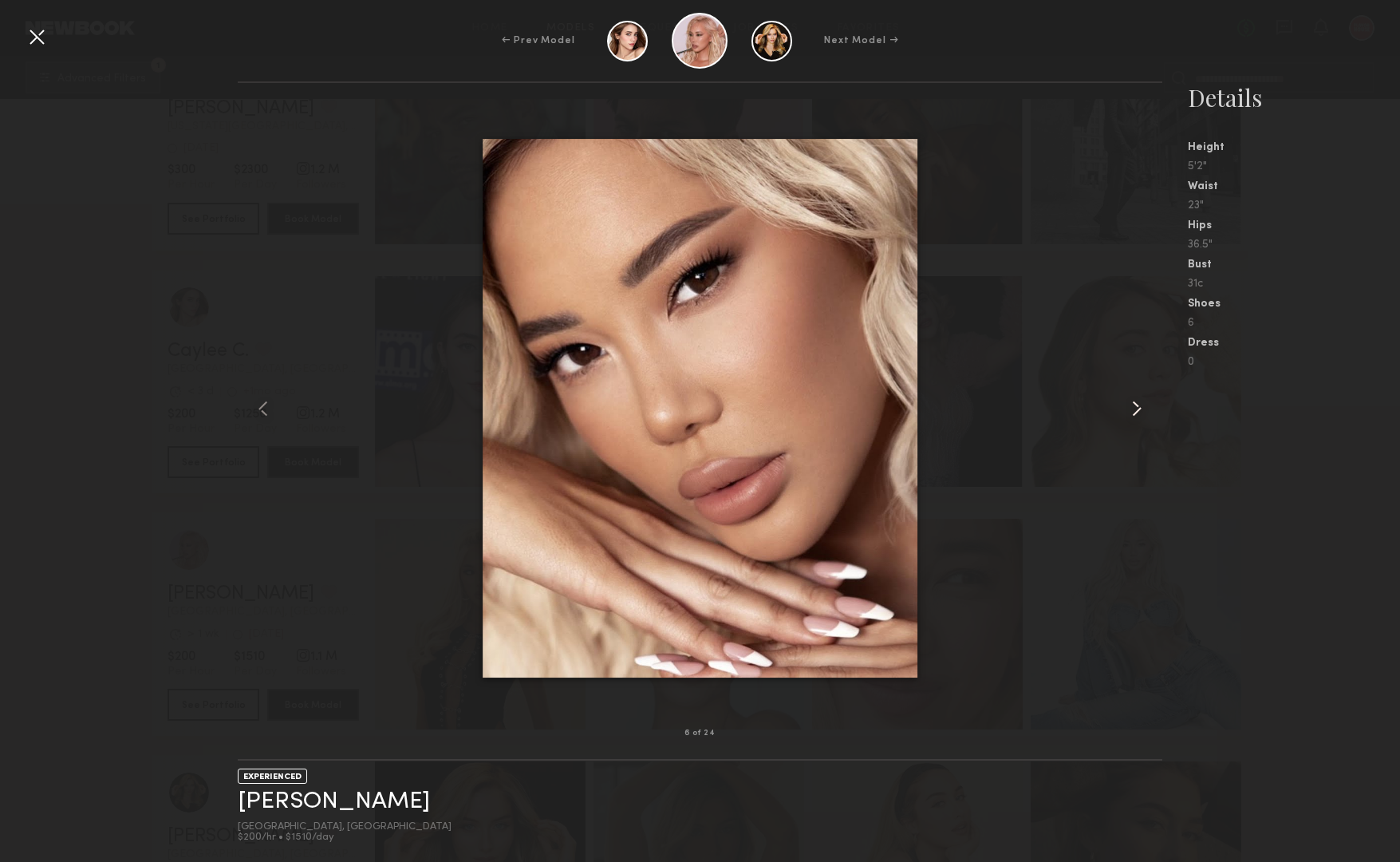
click at [1133, 411] on common-icon at bounding box center [1137, 409] width 26 height 26
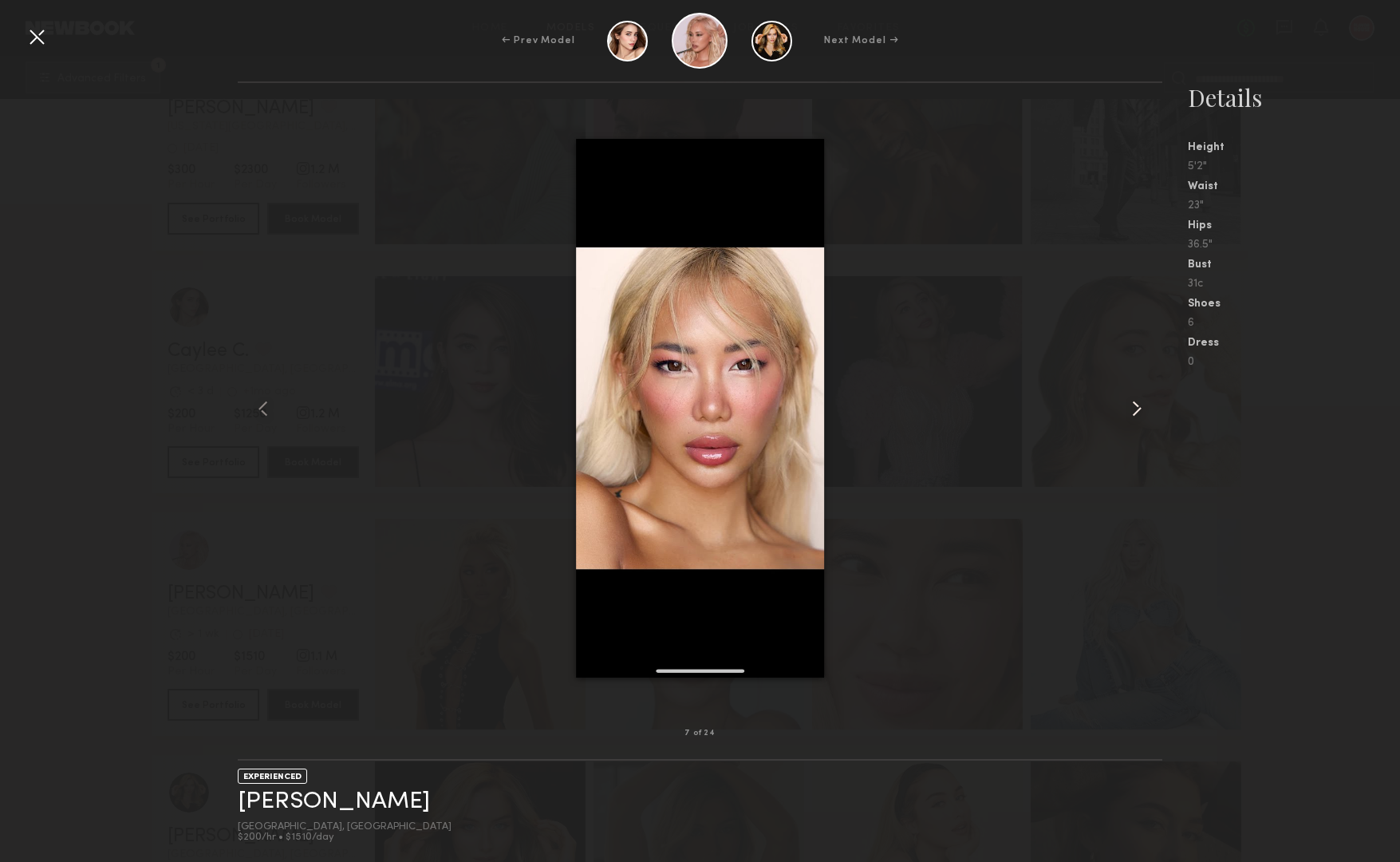
click at [1133, 411] on common-icon at bounding box center [1137, 409] width 26 height 26
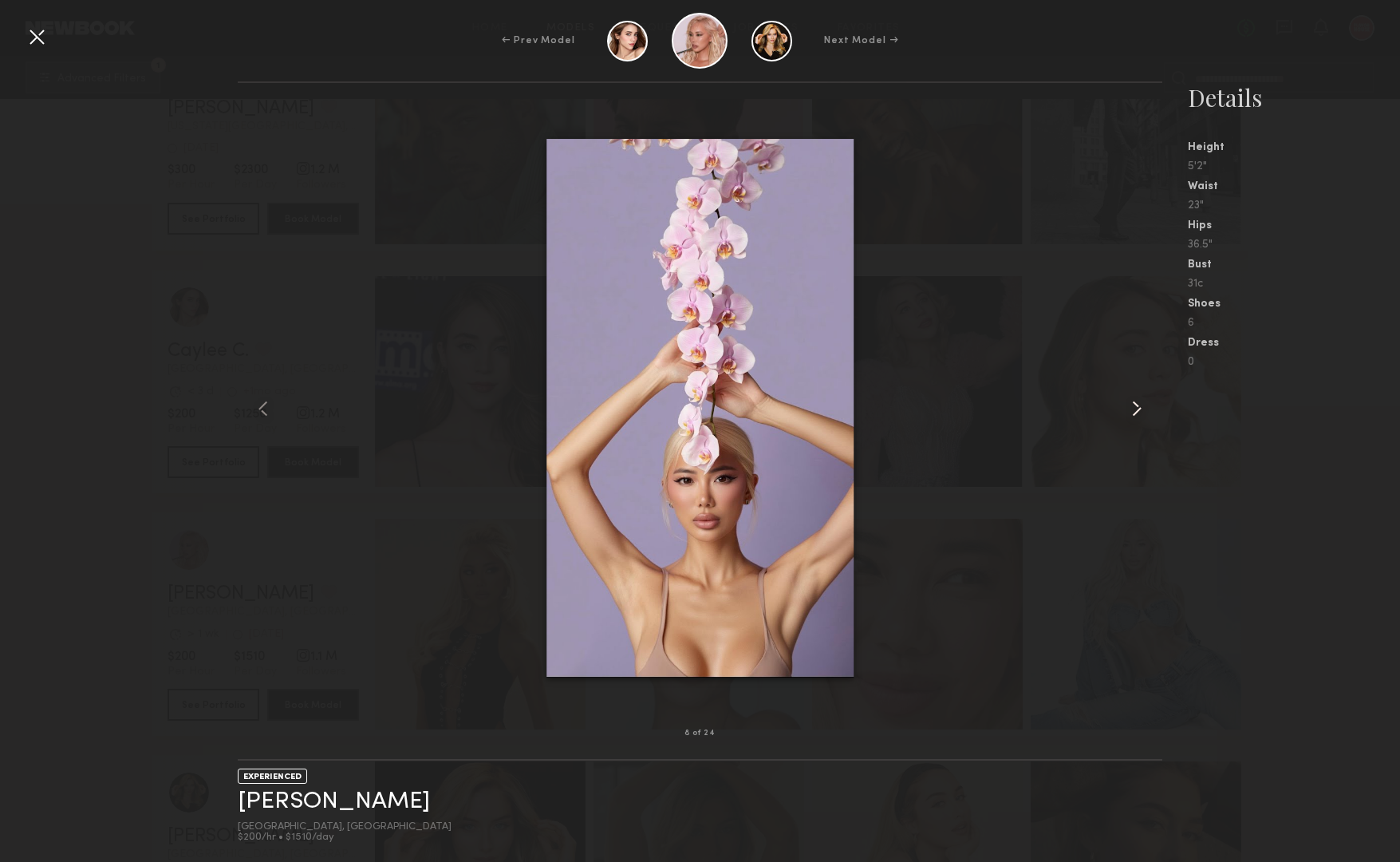
click at [1133, 411] on common-icon at bounding box center [1137, 409] width 26 height 26
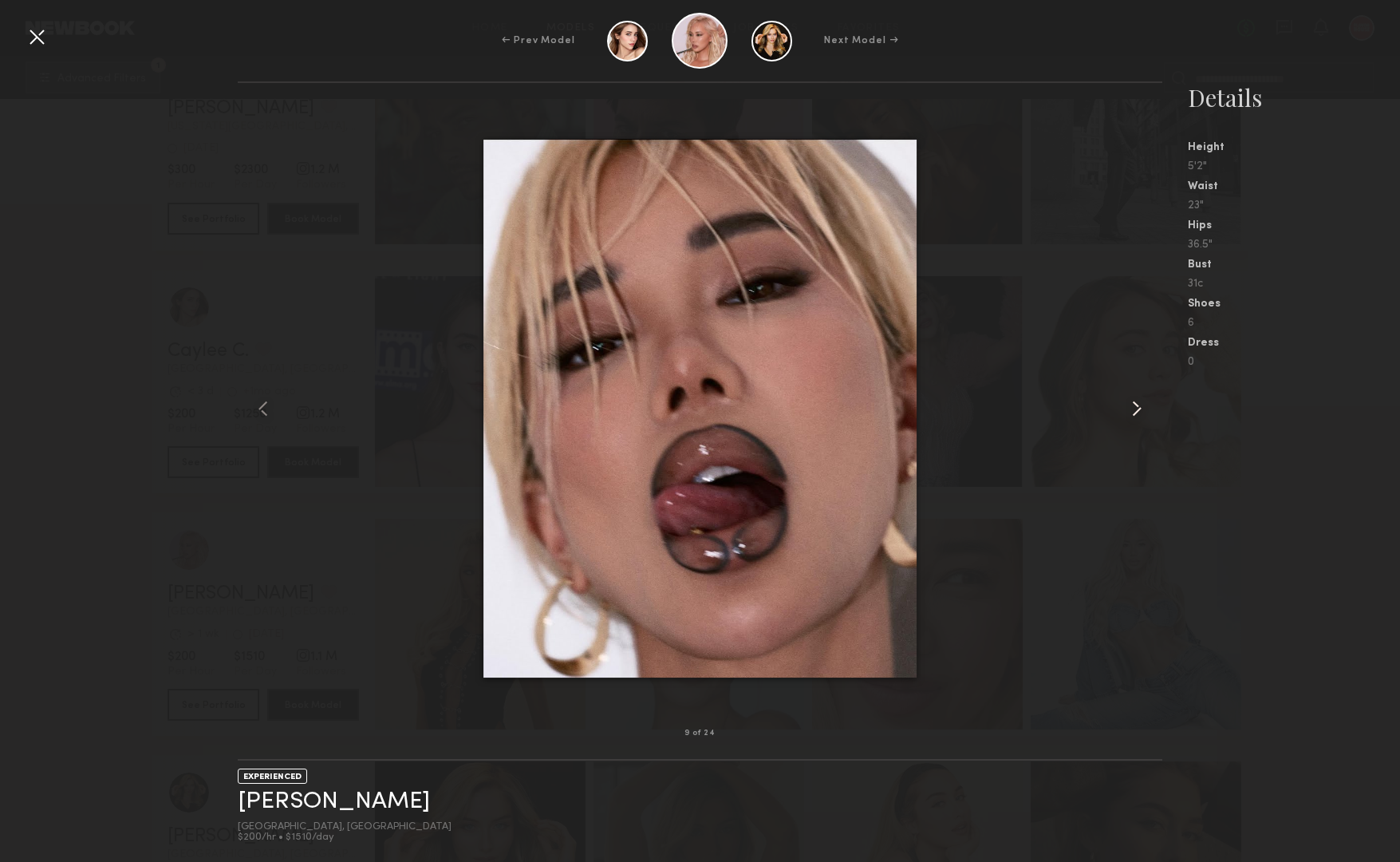
click at [1133, 411] on common-icon at bounding box center [1137, 409] width 26 height 26
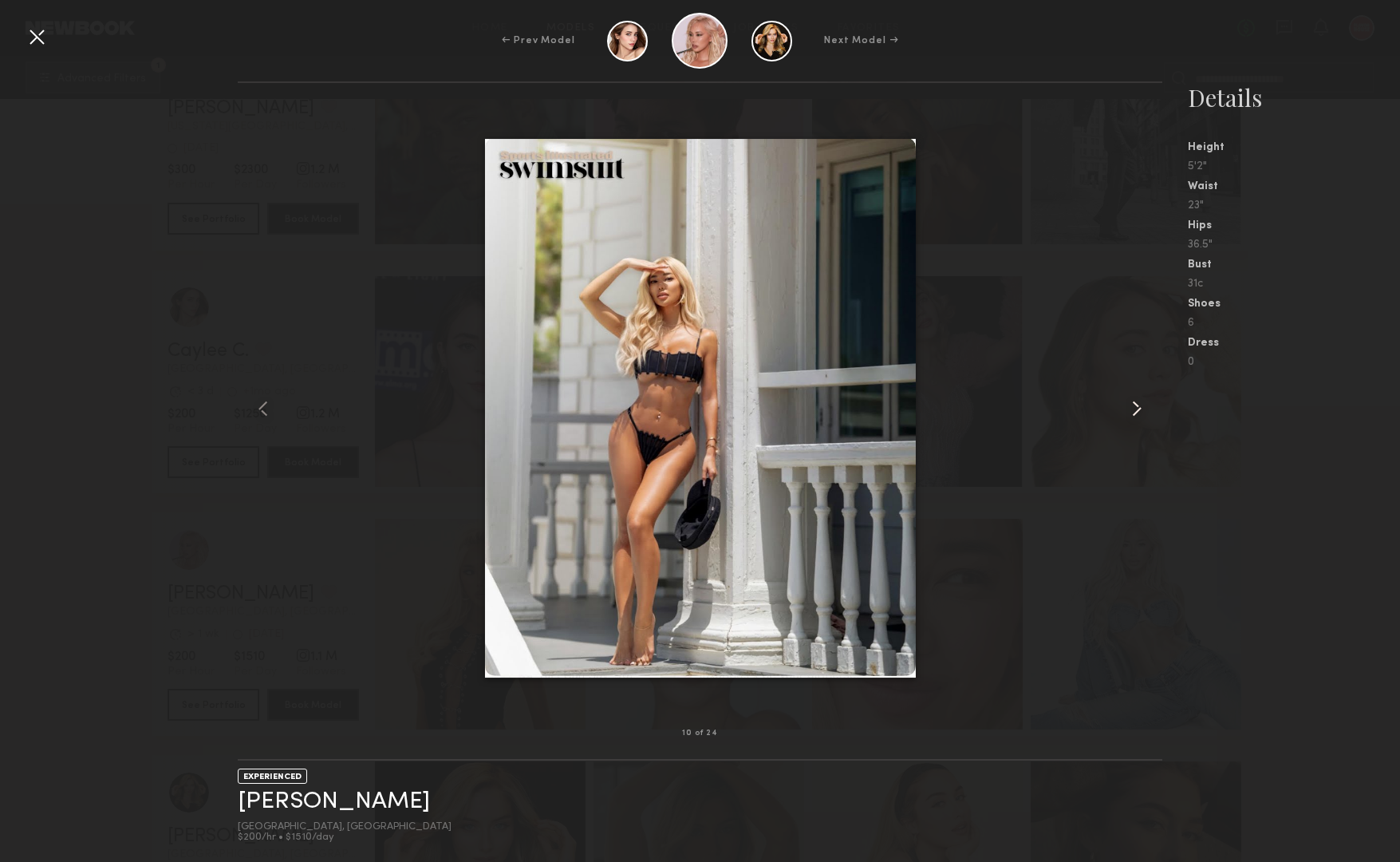
click at [1133, 411] on common-icon at bounding box center [1137, 409] width 26 height 26
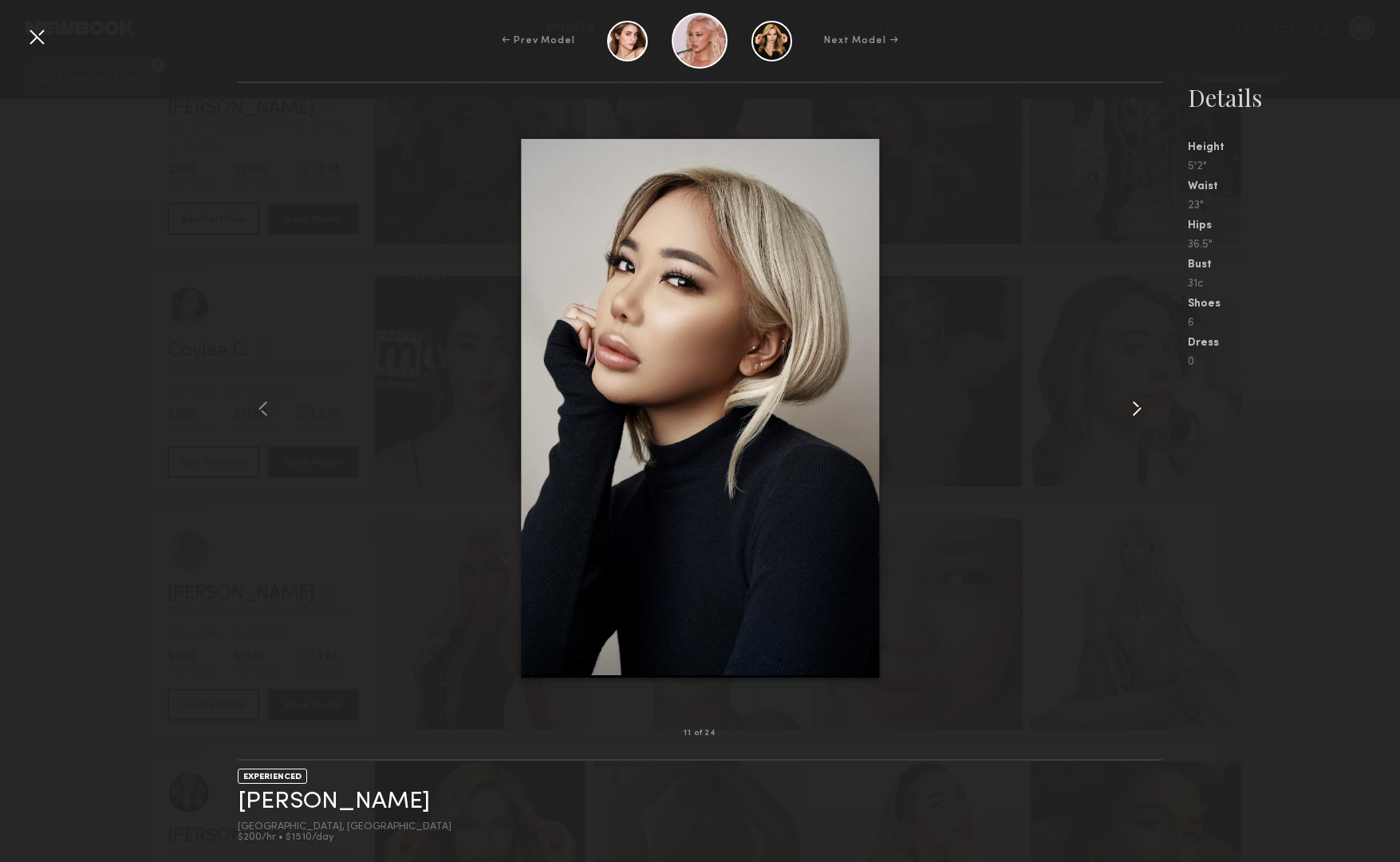
click at [1133, 411] on common-icon at bounding box center [1137, 409] width 26 height 26
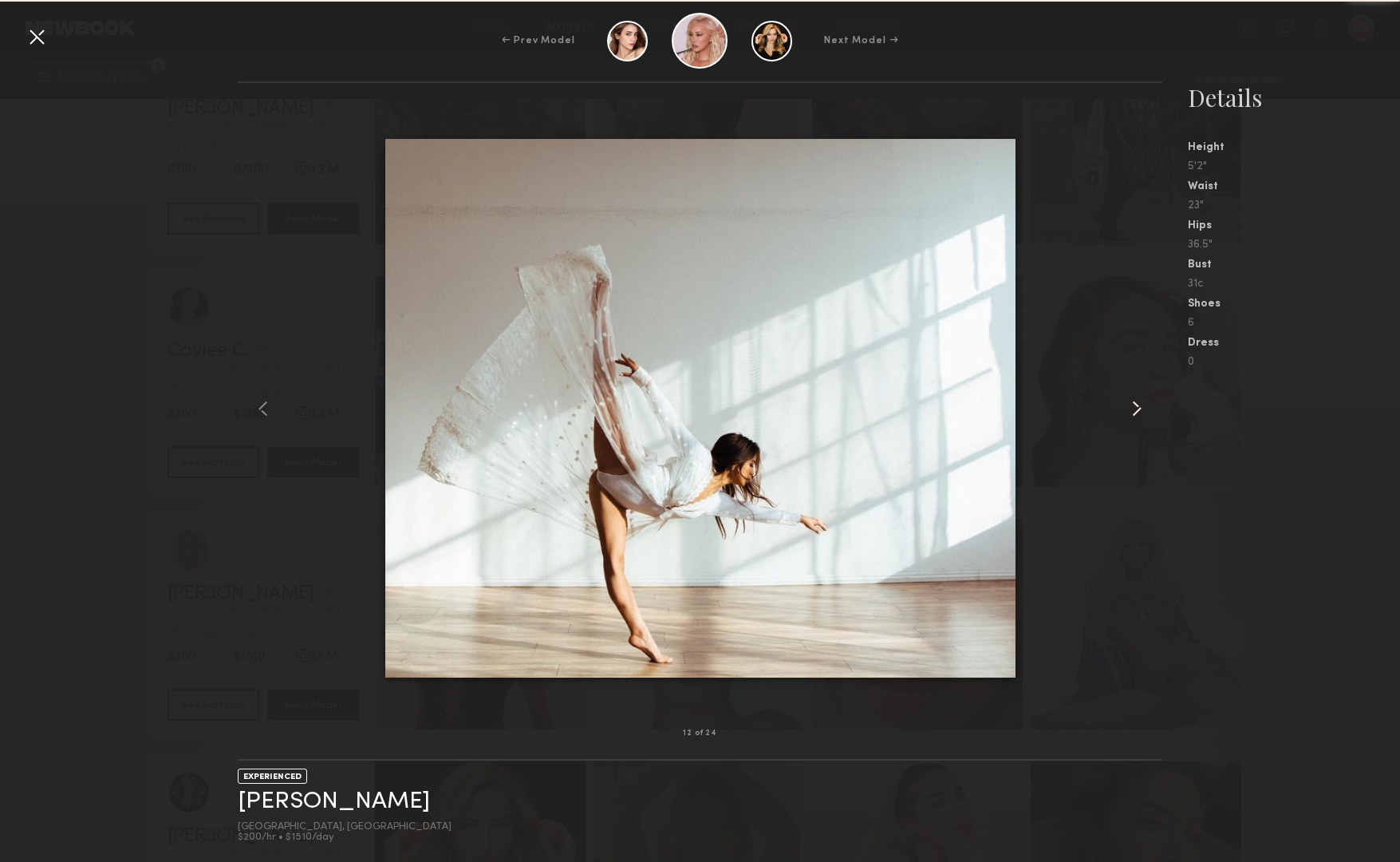
click at [1133, 411] on common-icon at bounding box center [1137, 409] width 26 height 26
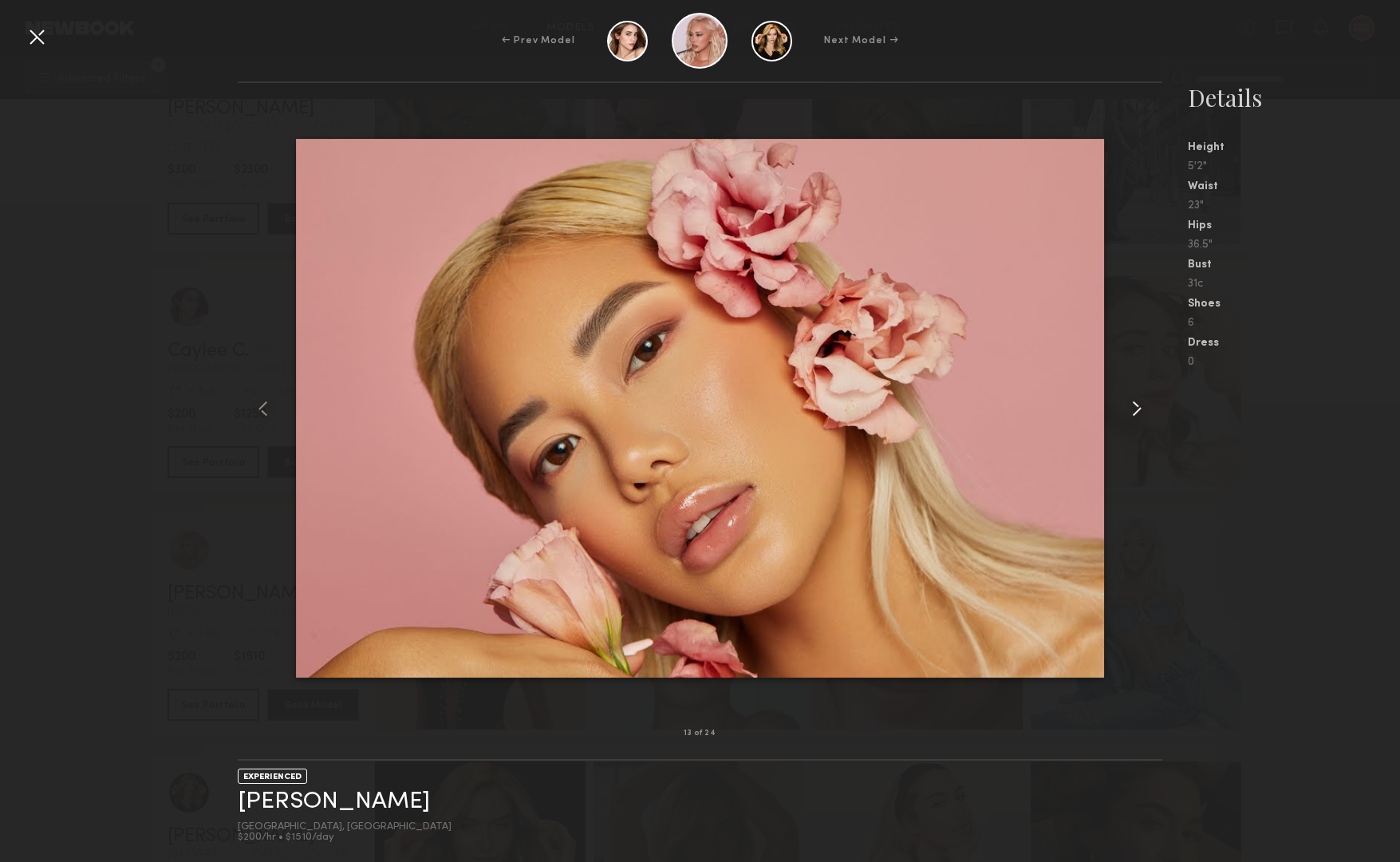
click at [1133, 411] on common-icon at bounding box center [1137, 409] width 26 height 26
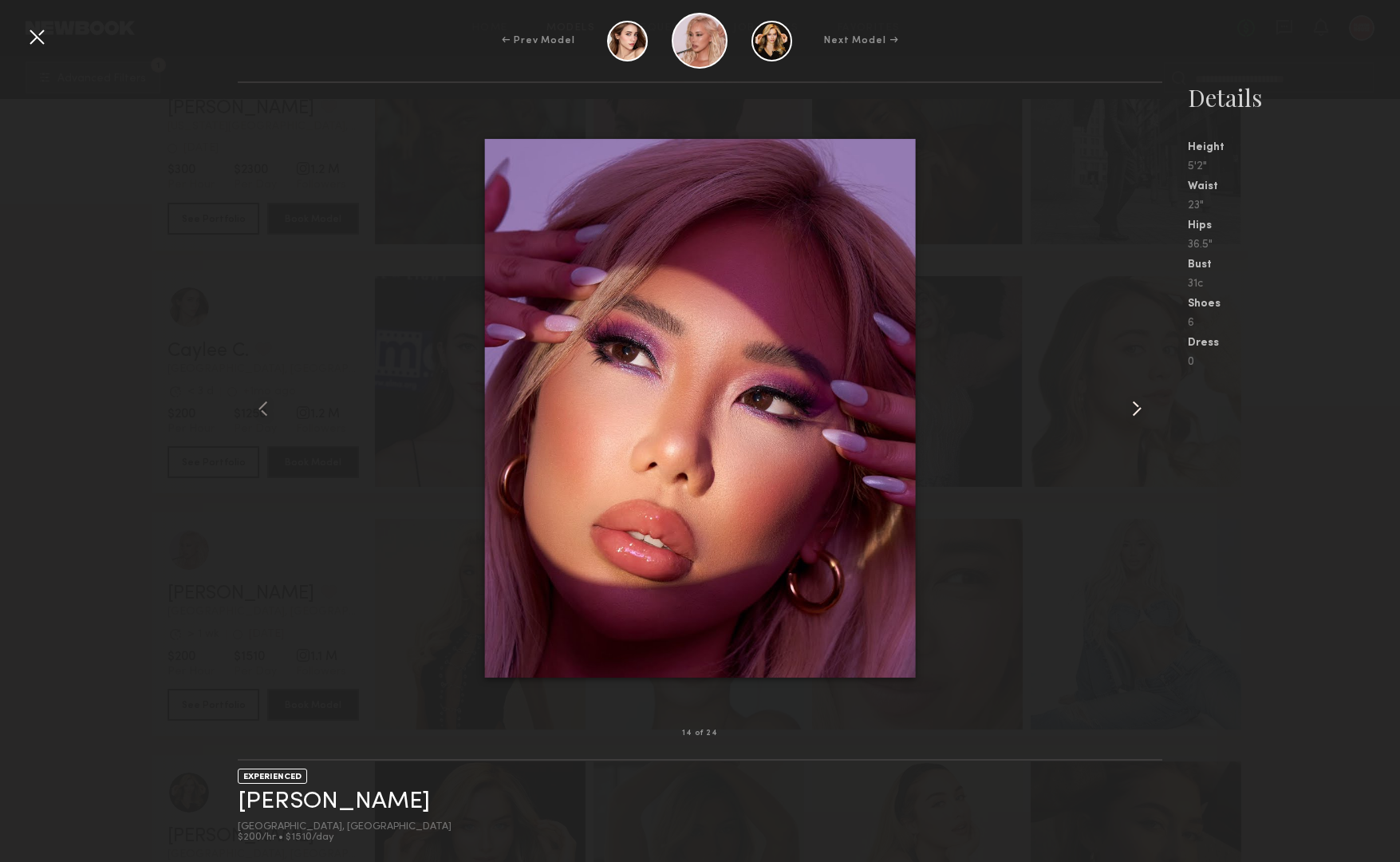
click at [1133, 411] on common-icon at bounding box center [1137, 409] width 26 height 26
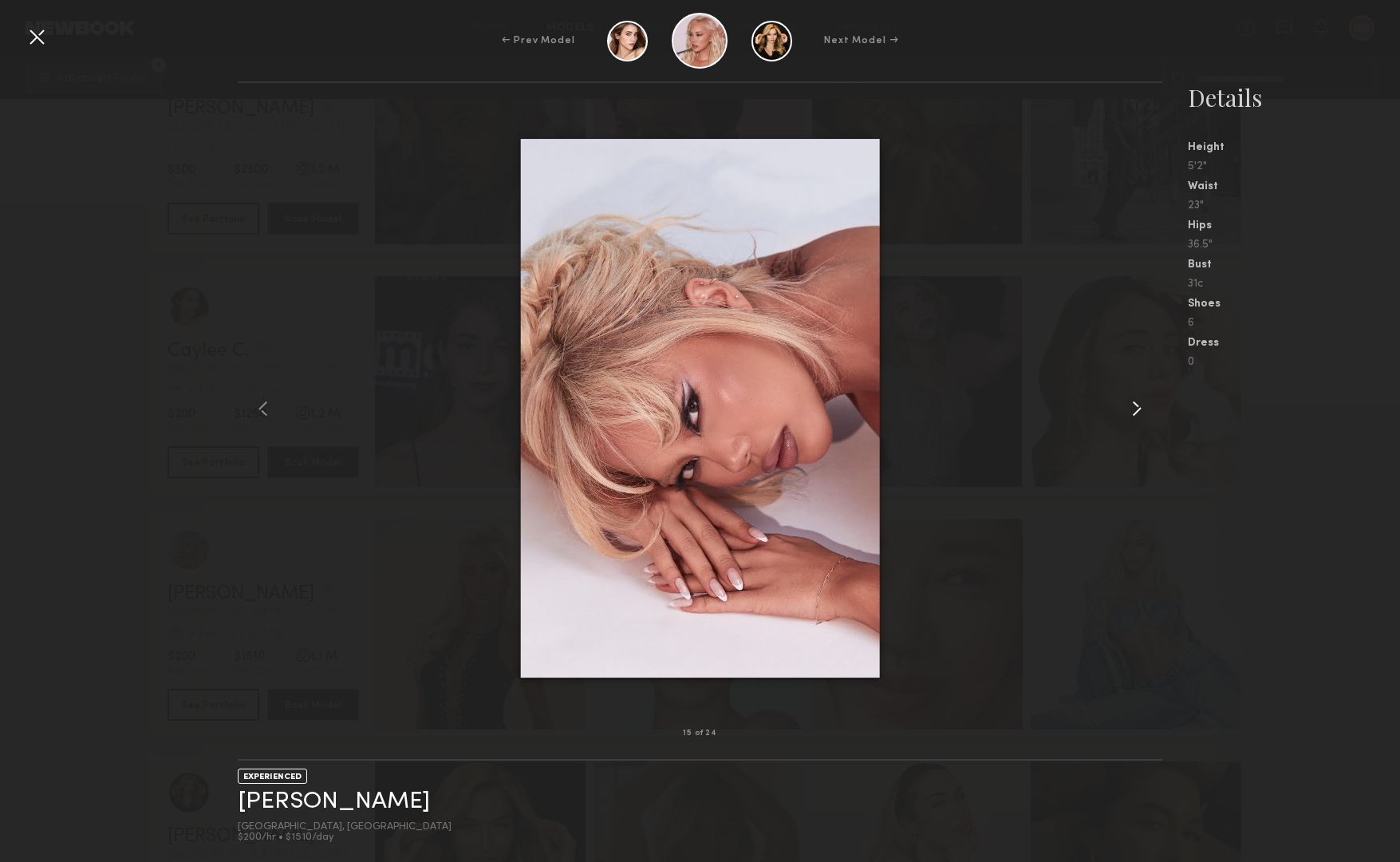
click at [1133, 411] on common-icon at bounding box center [1137, 409] width 26 height 26
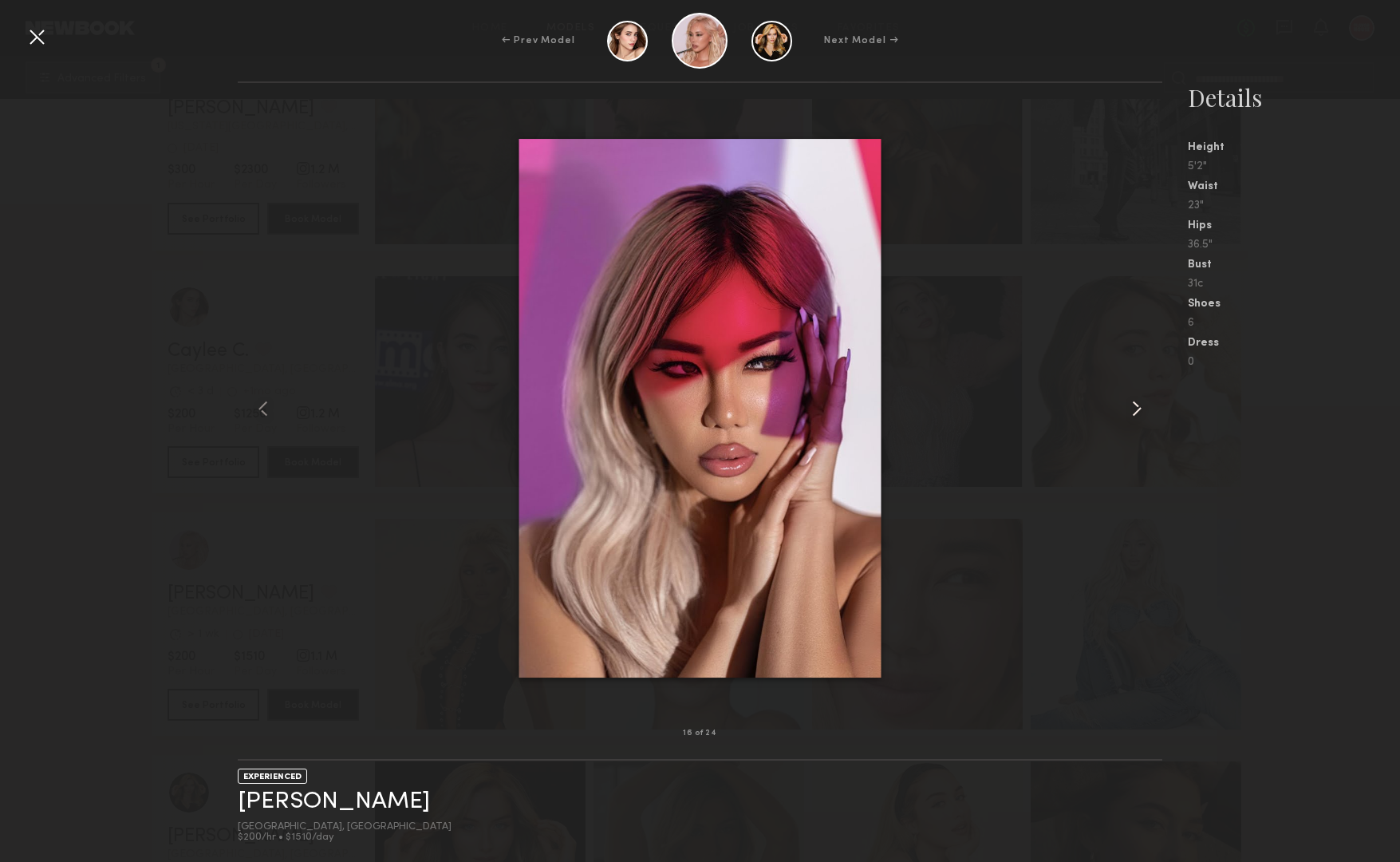
click at [1133, 411] on common-icon at bounding box center [1137, 409] width 26 height 26
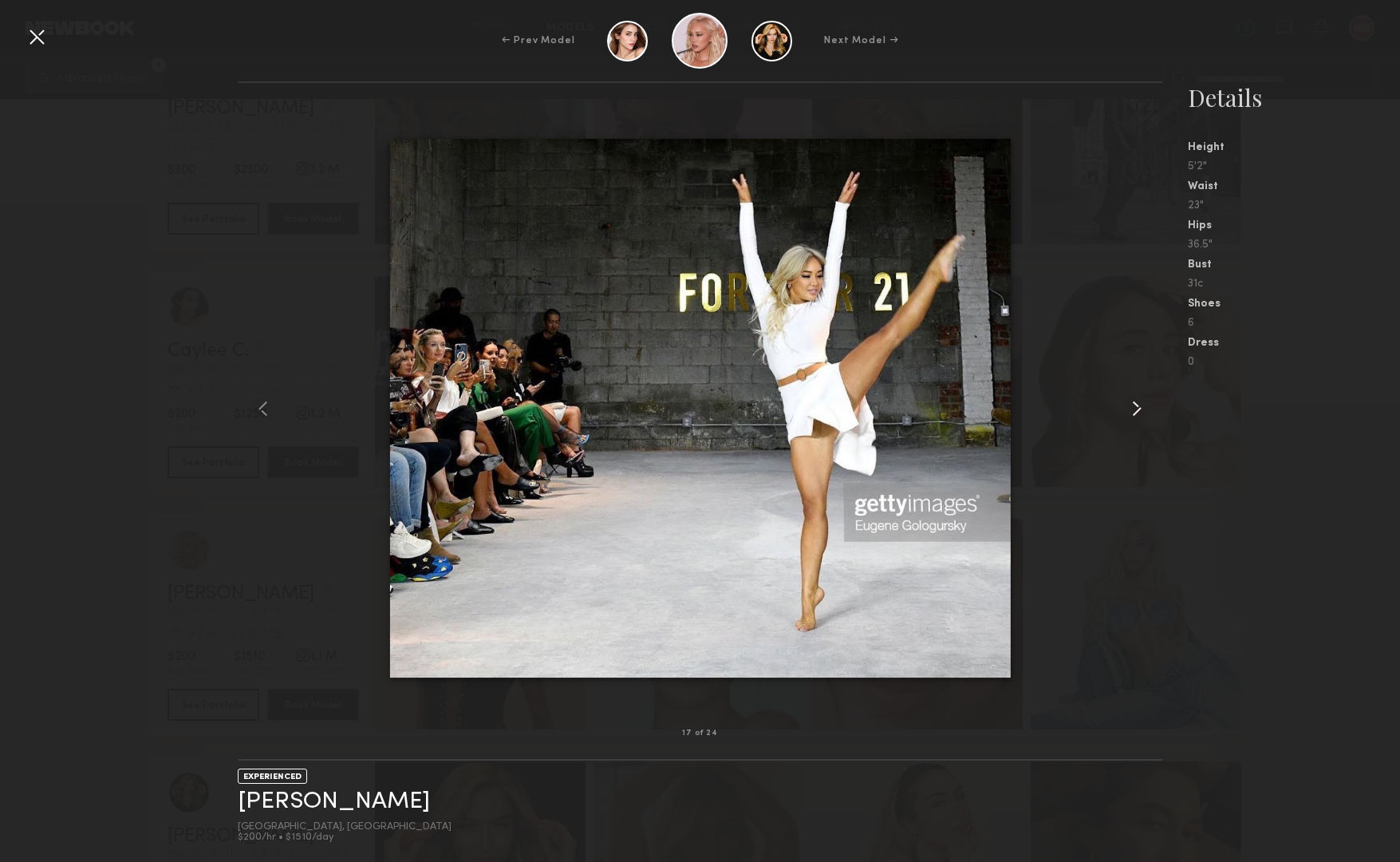
click at [1141, 411] on common-icon at bounding box center [1137, 409] width 26 height 26
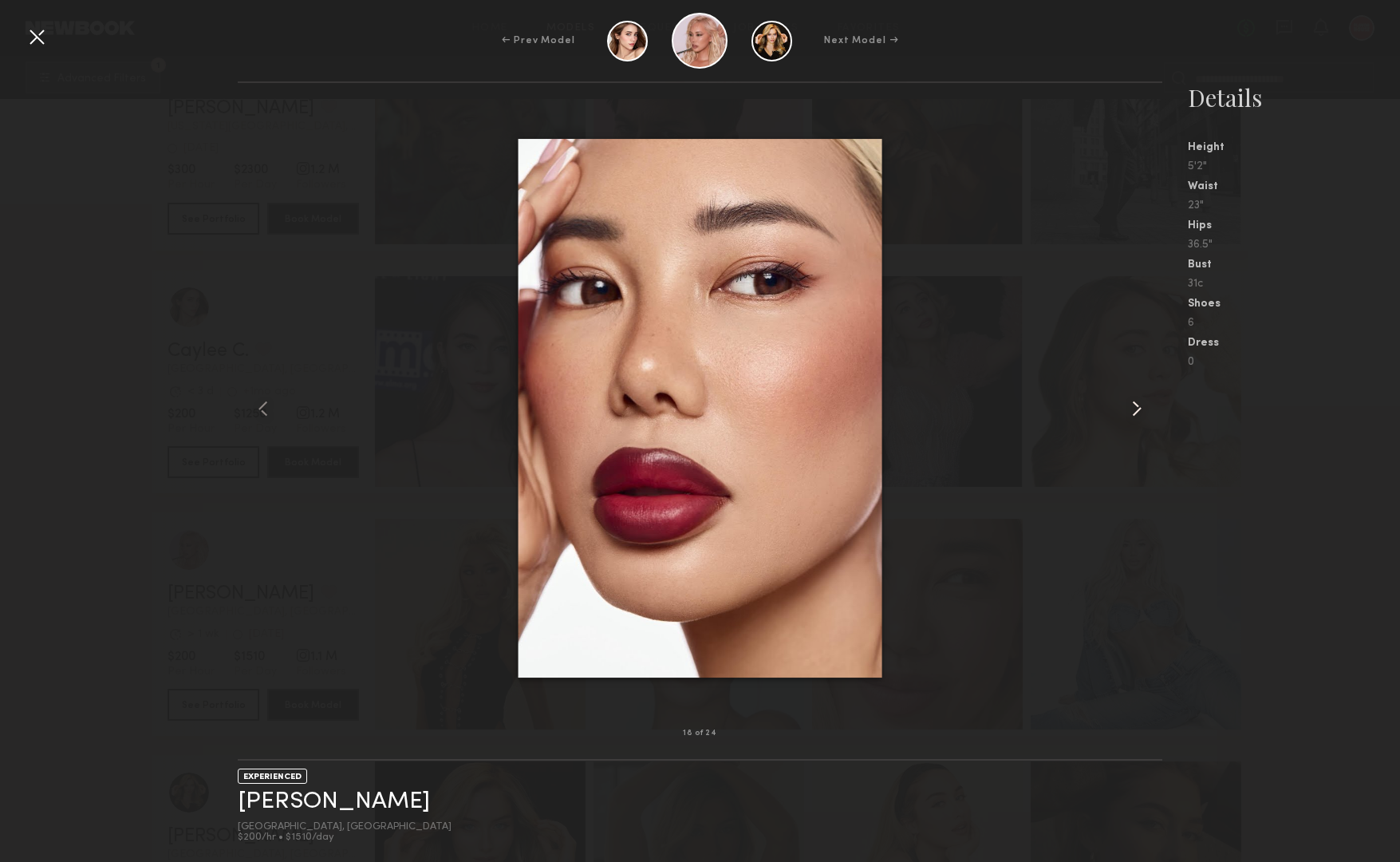
click at [1141, 411] on common-icon at bounding box center [1137, 409] width 26 height 26
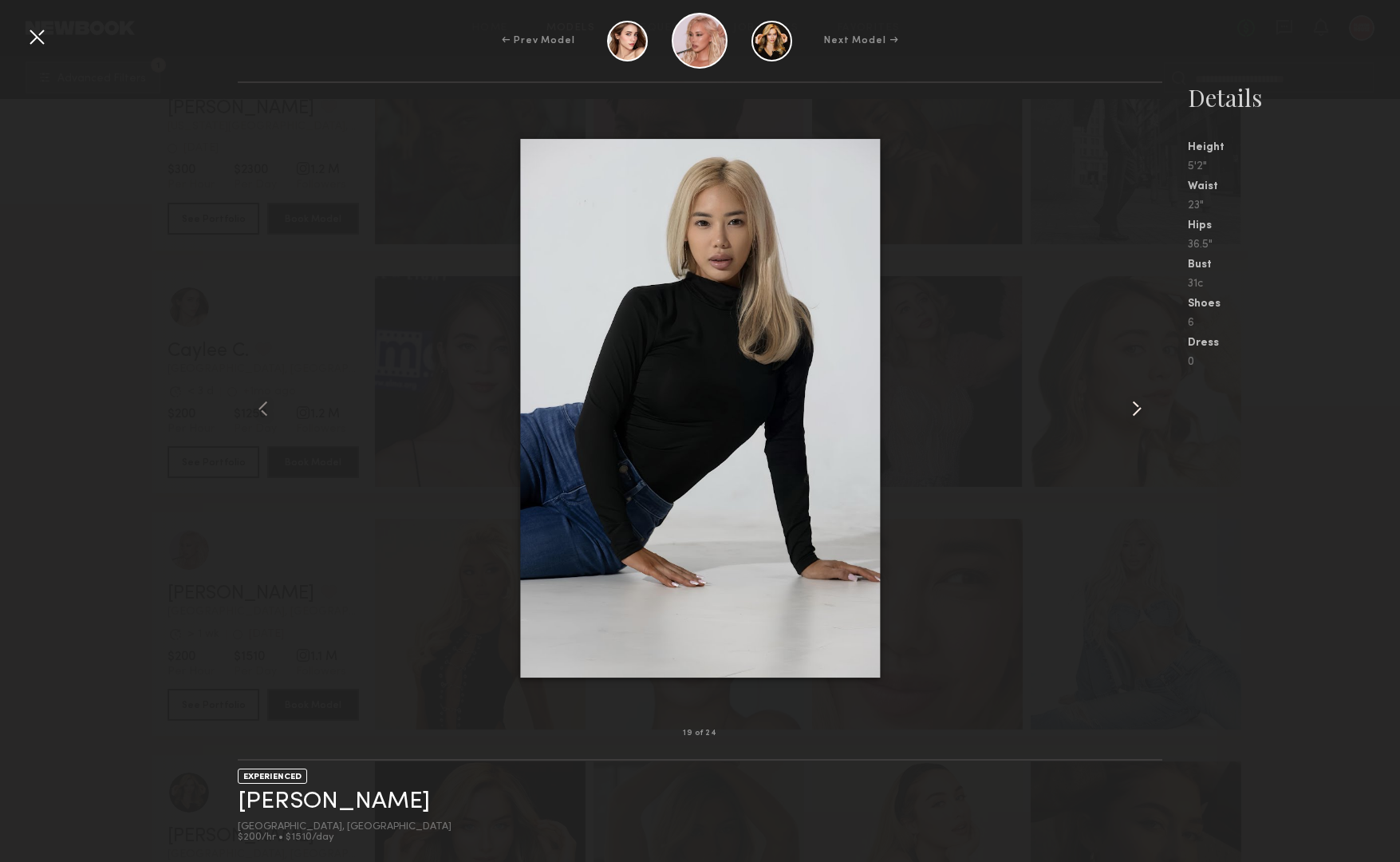
click at [1141, 411] on common-icon at bounding box center [1137, 409] width 26 height 26
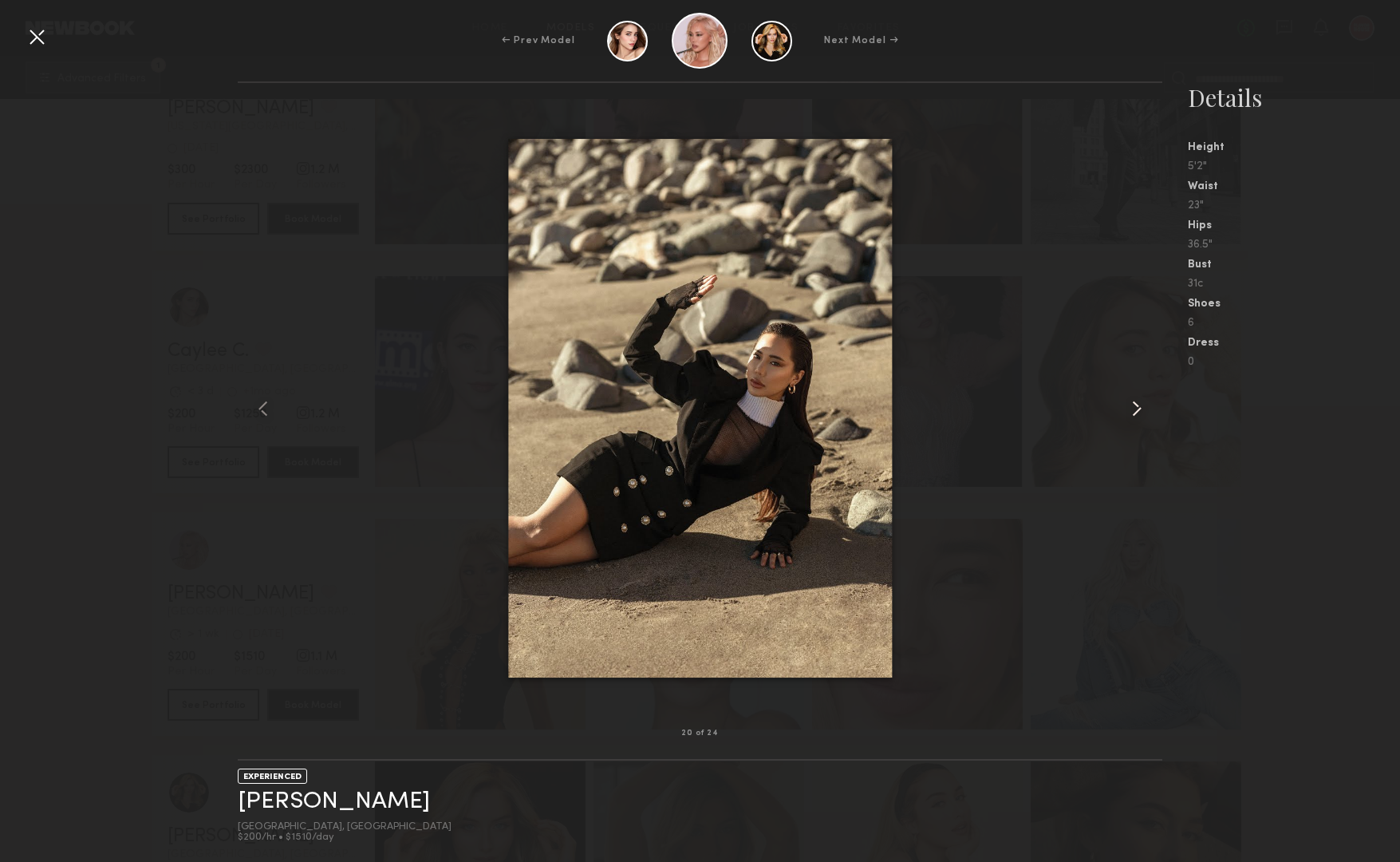
click at [1141, 411] on common-icon at bounding box center [1137, 409] width 26 height 26
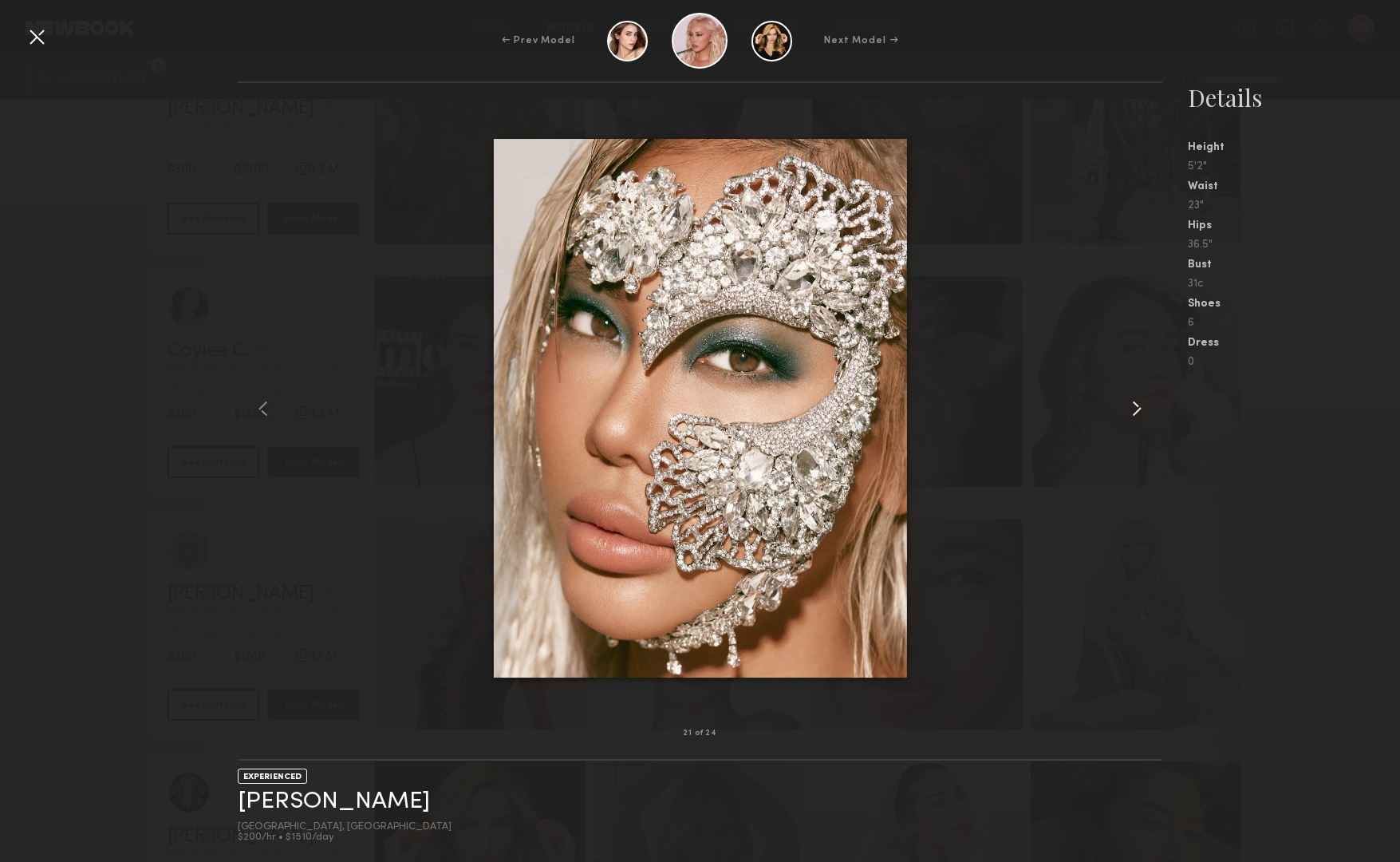
click at [1141, 411] on common-icon at bounding box center [1137, 409] width 26 height 26
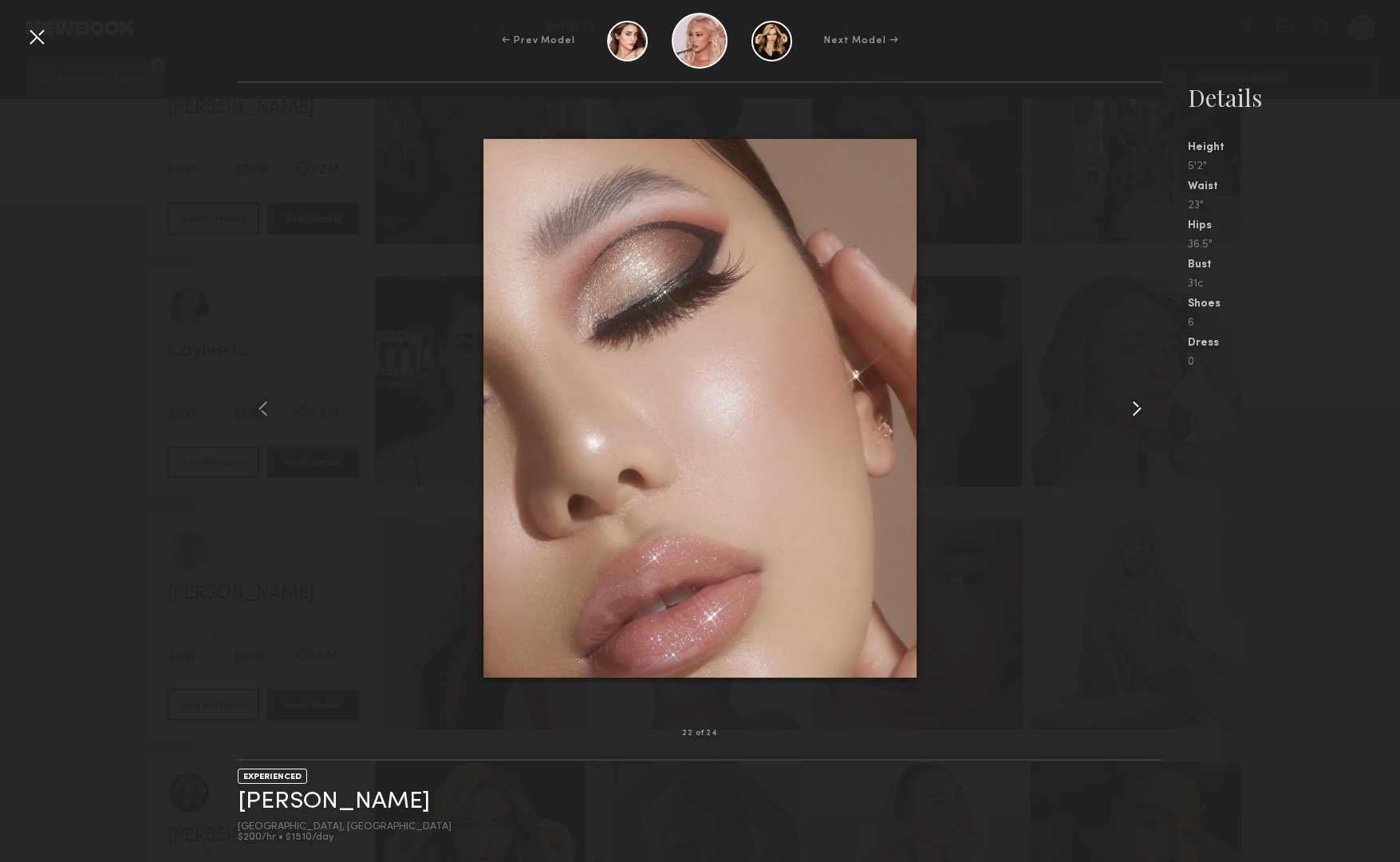
click at [1141, 411] on common-icon at bounding box center [1137, 409] width 26 height 26
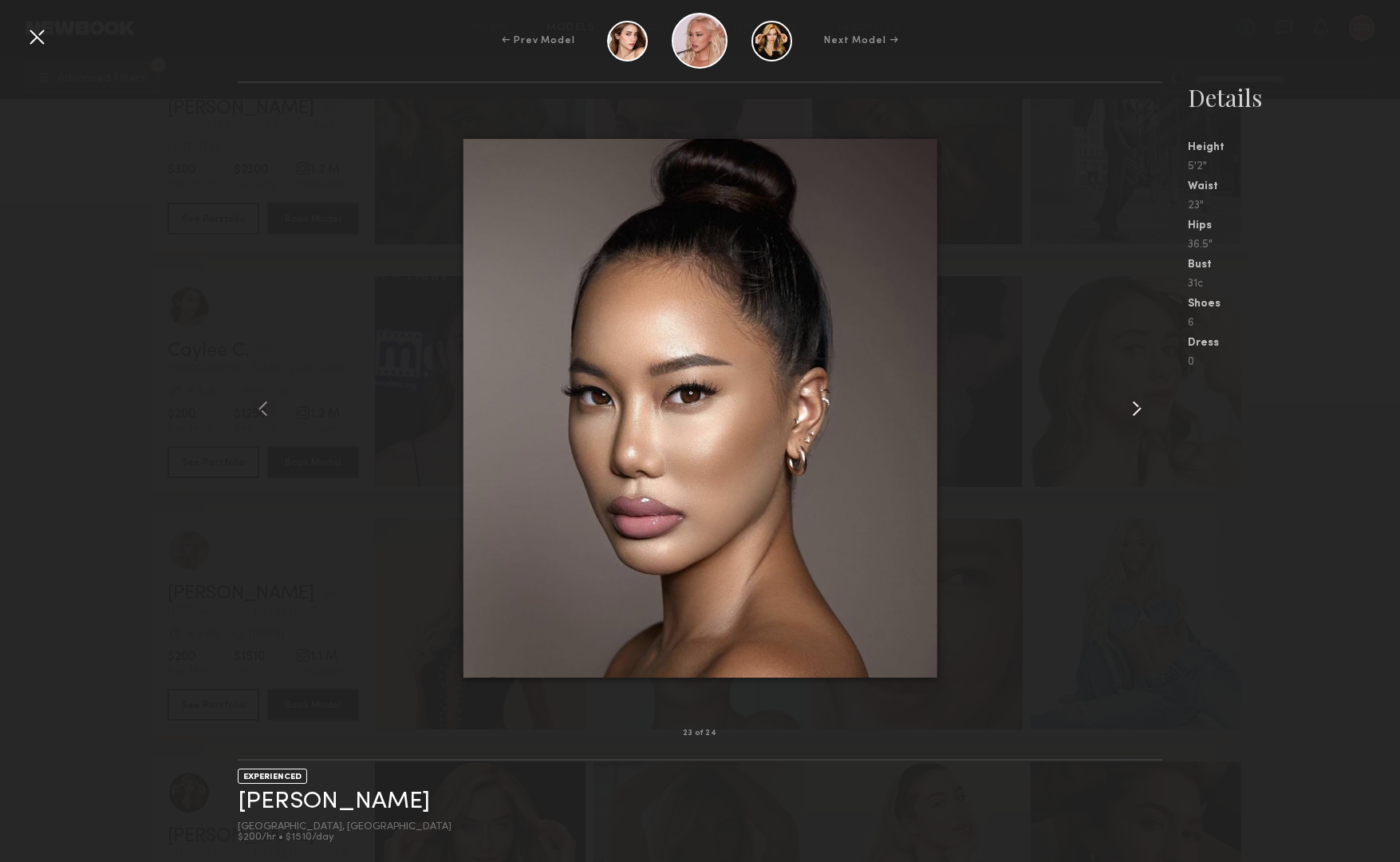
click at [1141, 411] on common-icon at bounding box center [1137, 409] width 26 height 26
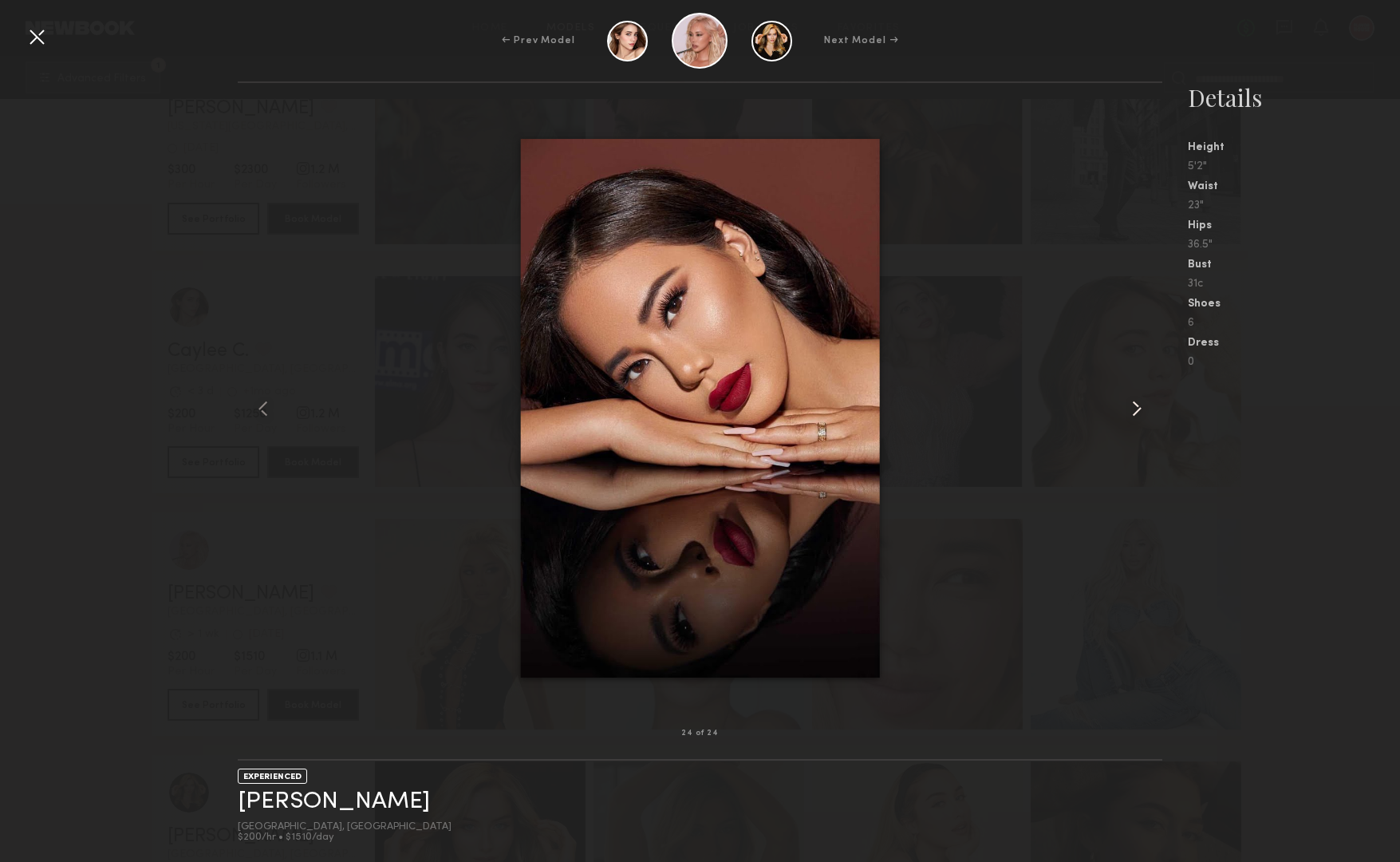
click at [1128, 316] on div at bounding box center [1142, 409] width 37 height 599
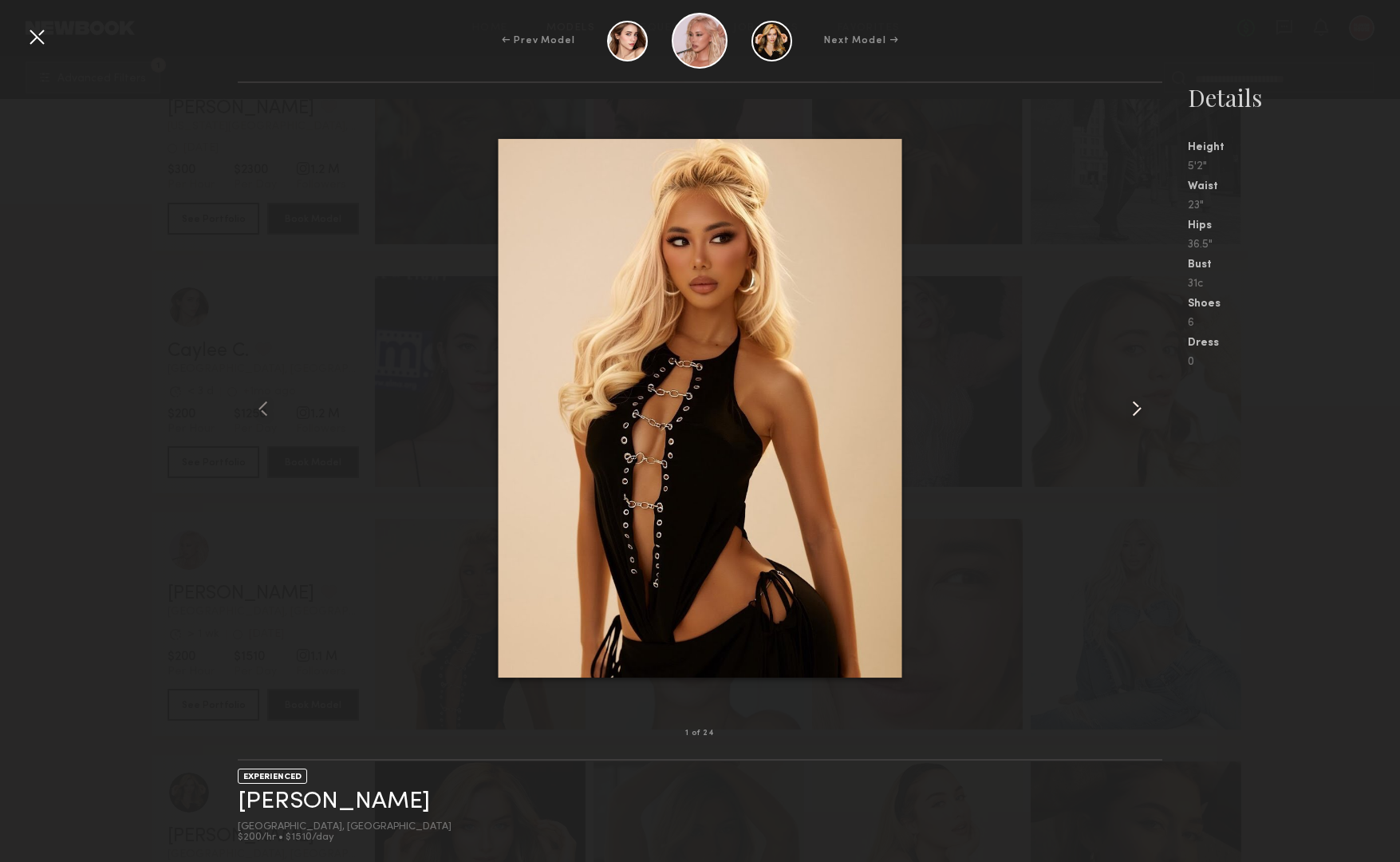
click at [1128, 316] on div at bounding box center [1142, 409] width 37 height 599
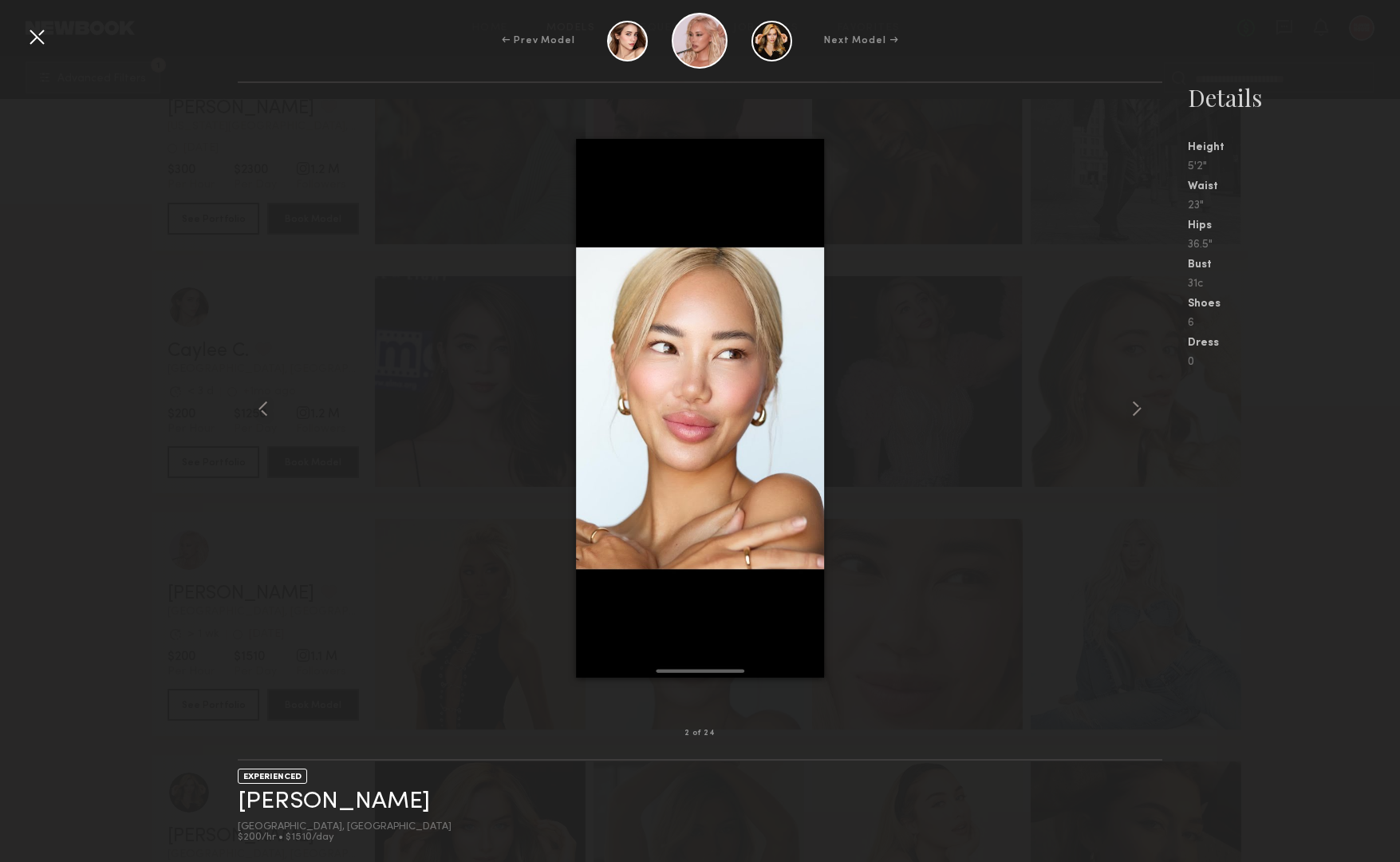
click at [1315, 372] on nb-gallery-model-stats "Details Height 5'2" Waist 23" Hips 36.5" Bust 31c Shoes 6 Dress 0" at bounding box center [1281, 470] width 238 height 780
click at [42, 33] on div at bounding box center [37, 37] width 26 height 26
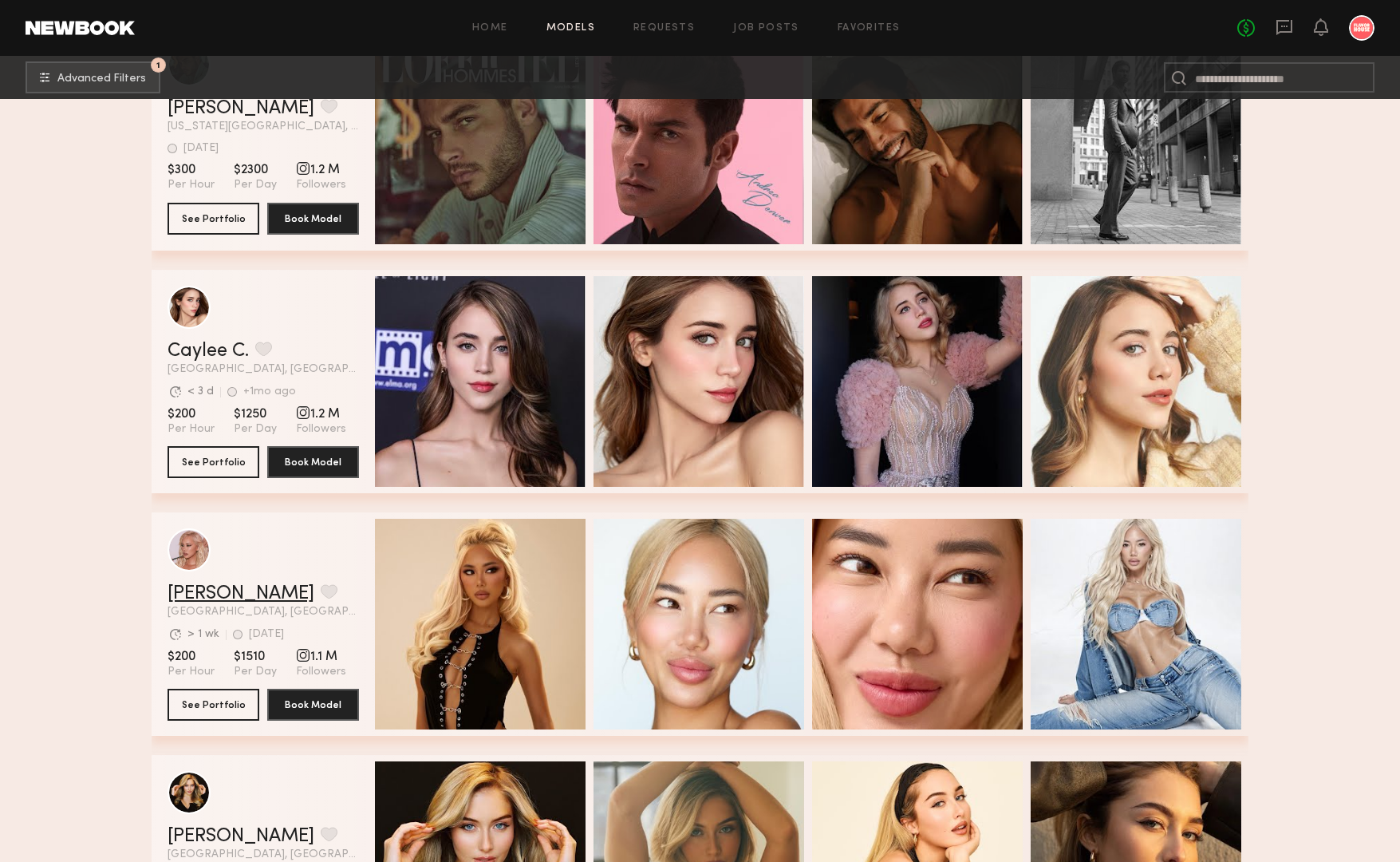
click at [215, 593] on link "Anthia M." at bounding box center [241, 593] width 147 height 19
click at [321, 597] on button "grid" at bounding box center [329, 591] width 17 height 14
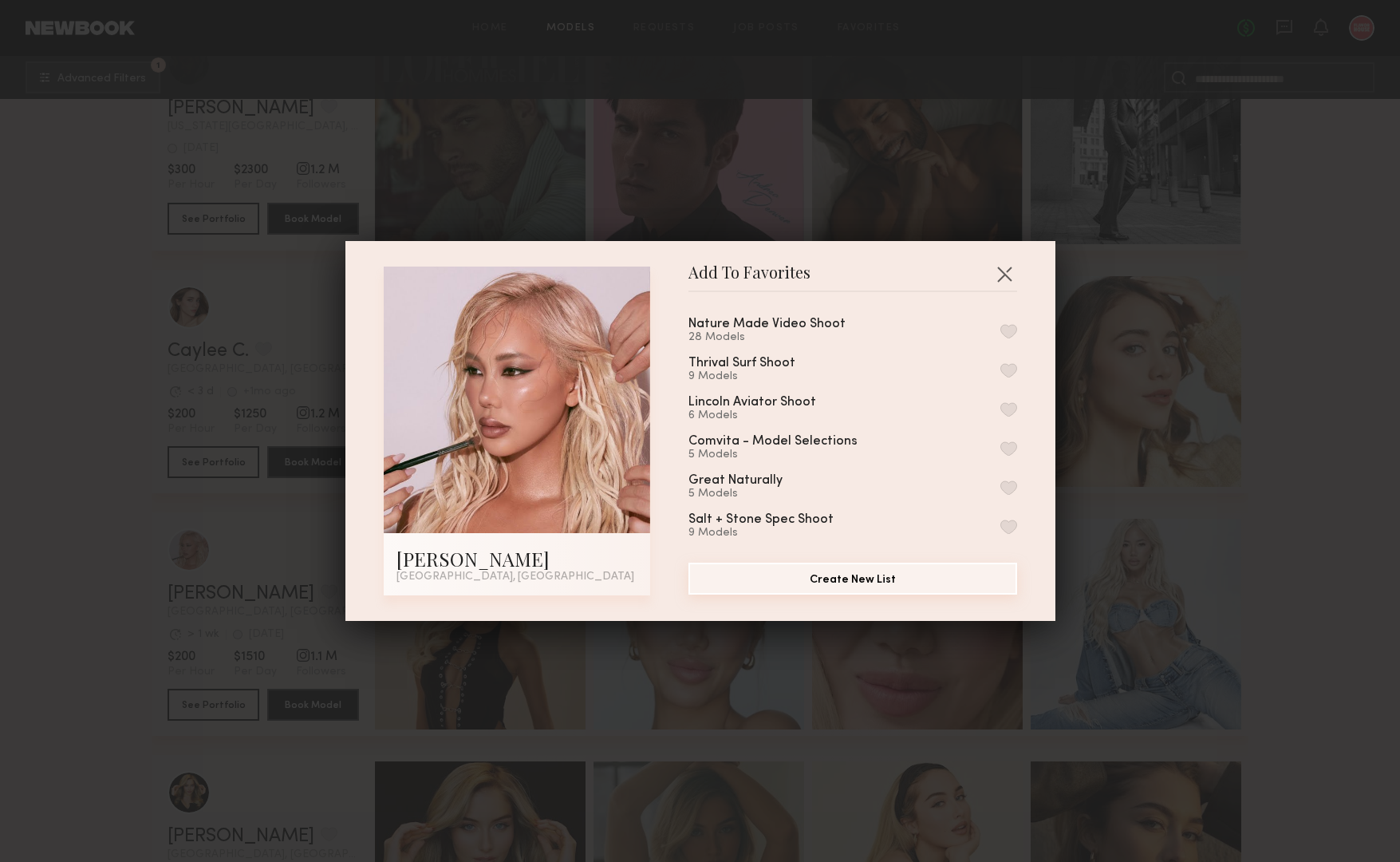
click at [822, 578] on button "Create New List" at bounding box center [852, 578] width 329 height 32
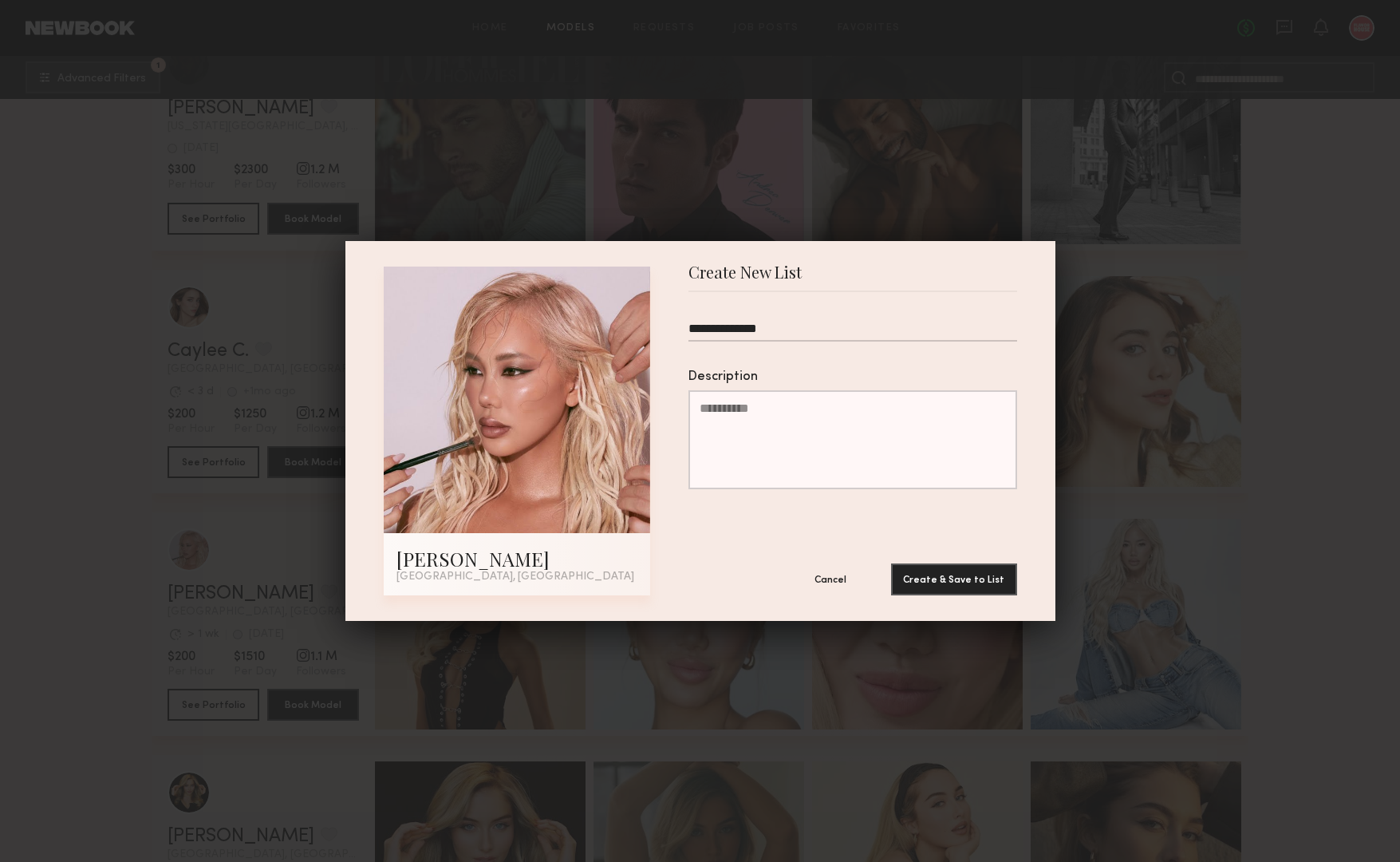
type input "**********"
click at [838, 469] on textarea "Description" at bounding box center [852, 439] width 329 height 99
click at [954, 565] on button "Create & Save to List" at bounding box center [954, 578] width 126 height 32
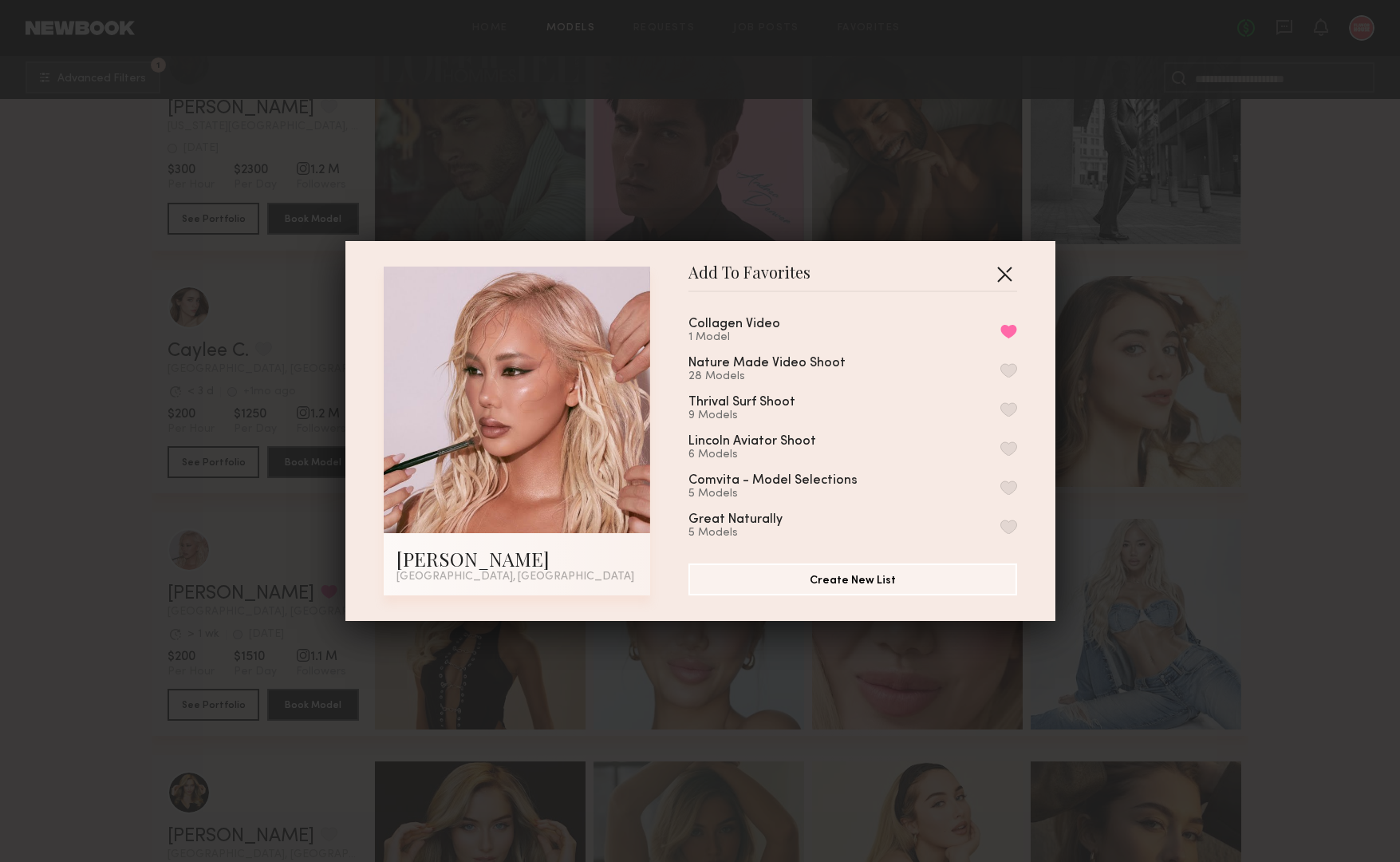
click at [1006, 272] on button "button" at bounding box center [1005, 274] width 26 height 26
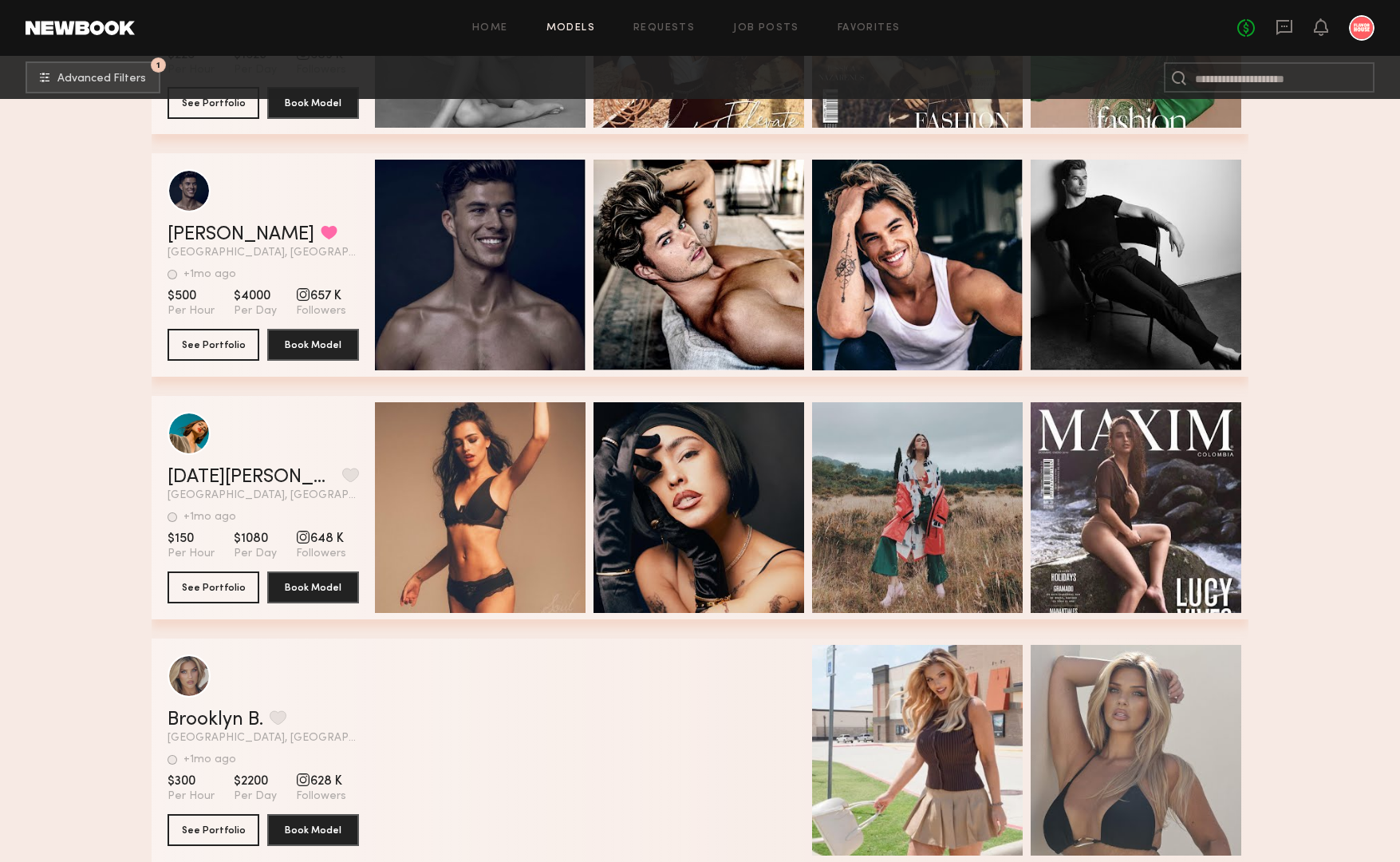
scroll to position [3198, 0]
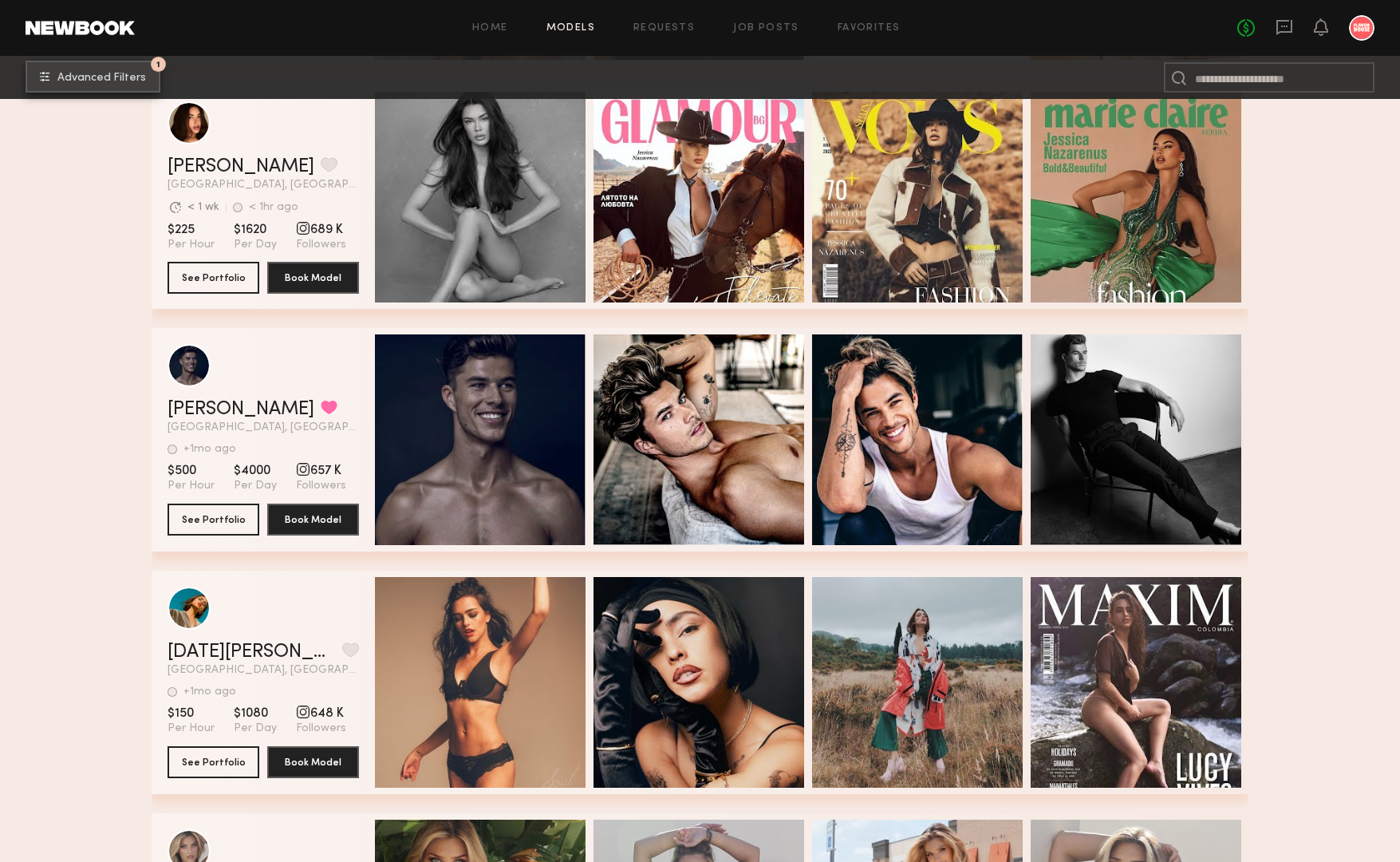
click at [112, 75] on span "Advanced Filters" at bounding box center [102, 78] width 89 height 11
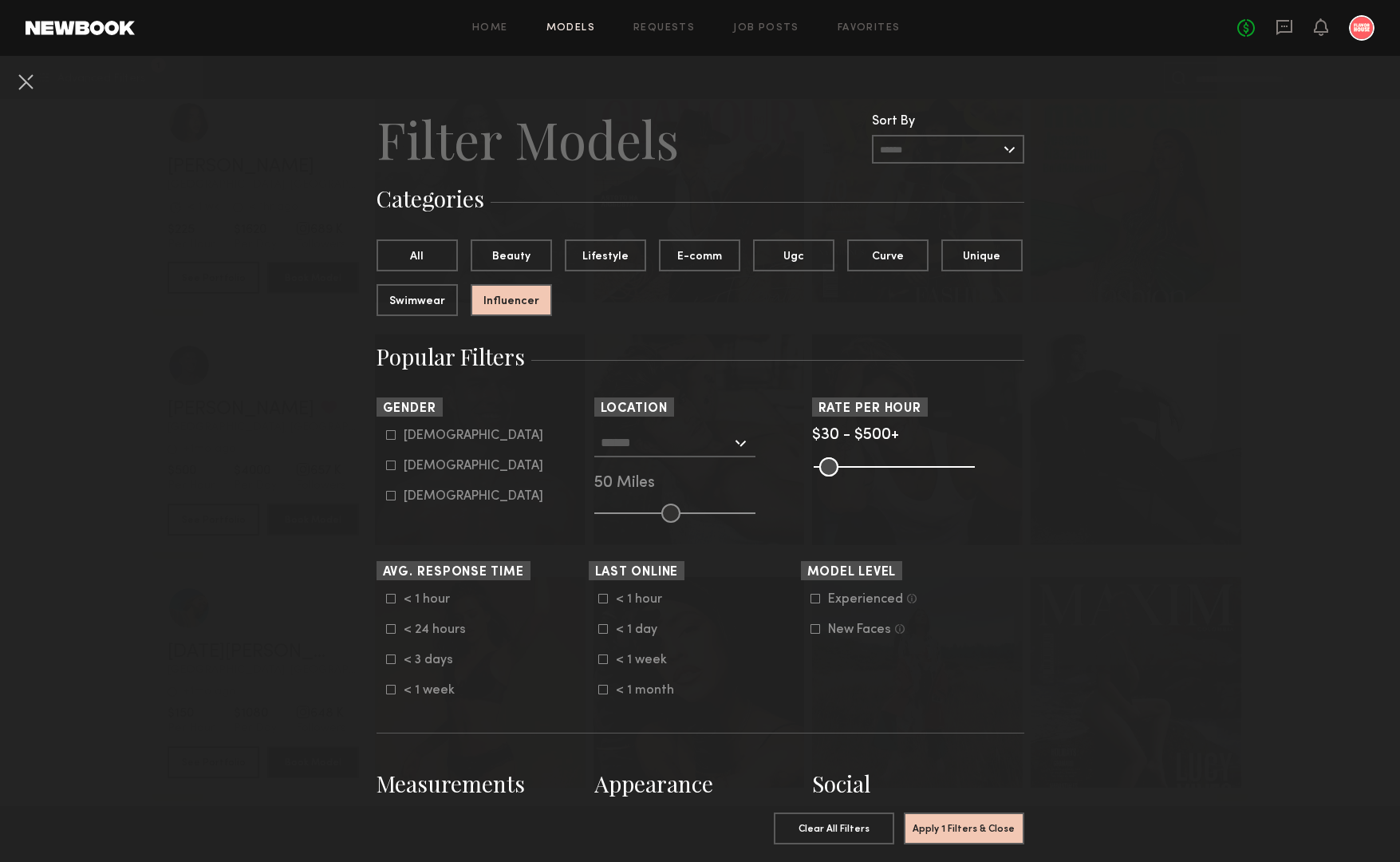
click at [745, 441] on div at bounding box center [674, 442] width 161 height 29
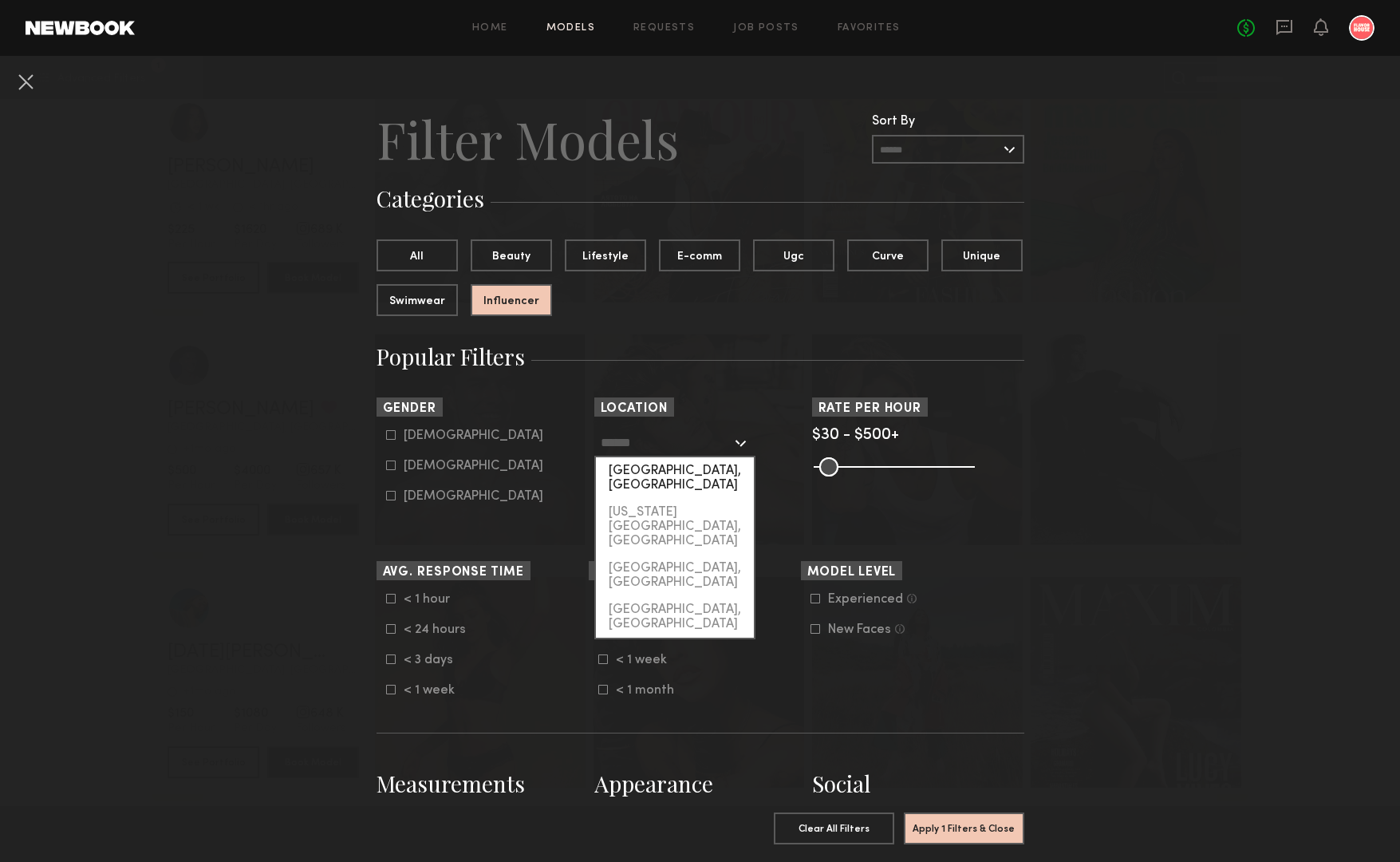
click at [684, 474] on div "Los Angeles, CA" at bounding box center [675, 478] width 158 height 42
type input "**********"
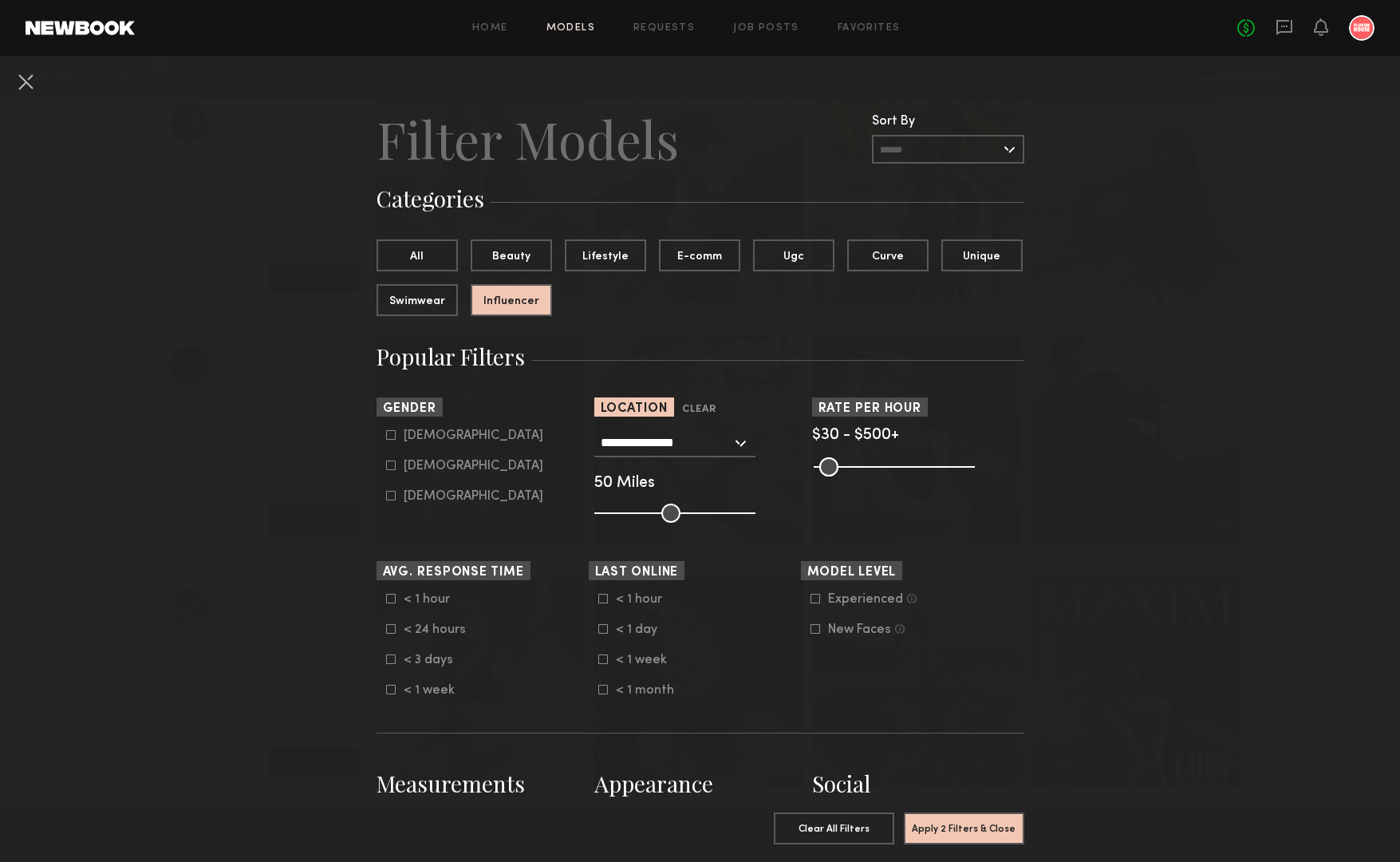
click at [390, 464] on icon at bounding box center [391, 465] width 10 height 10
type input "**"
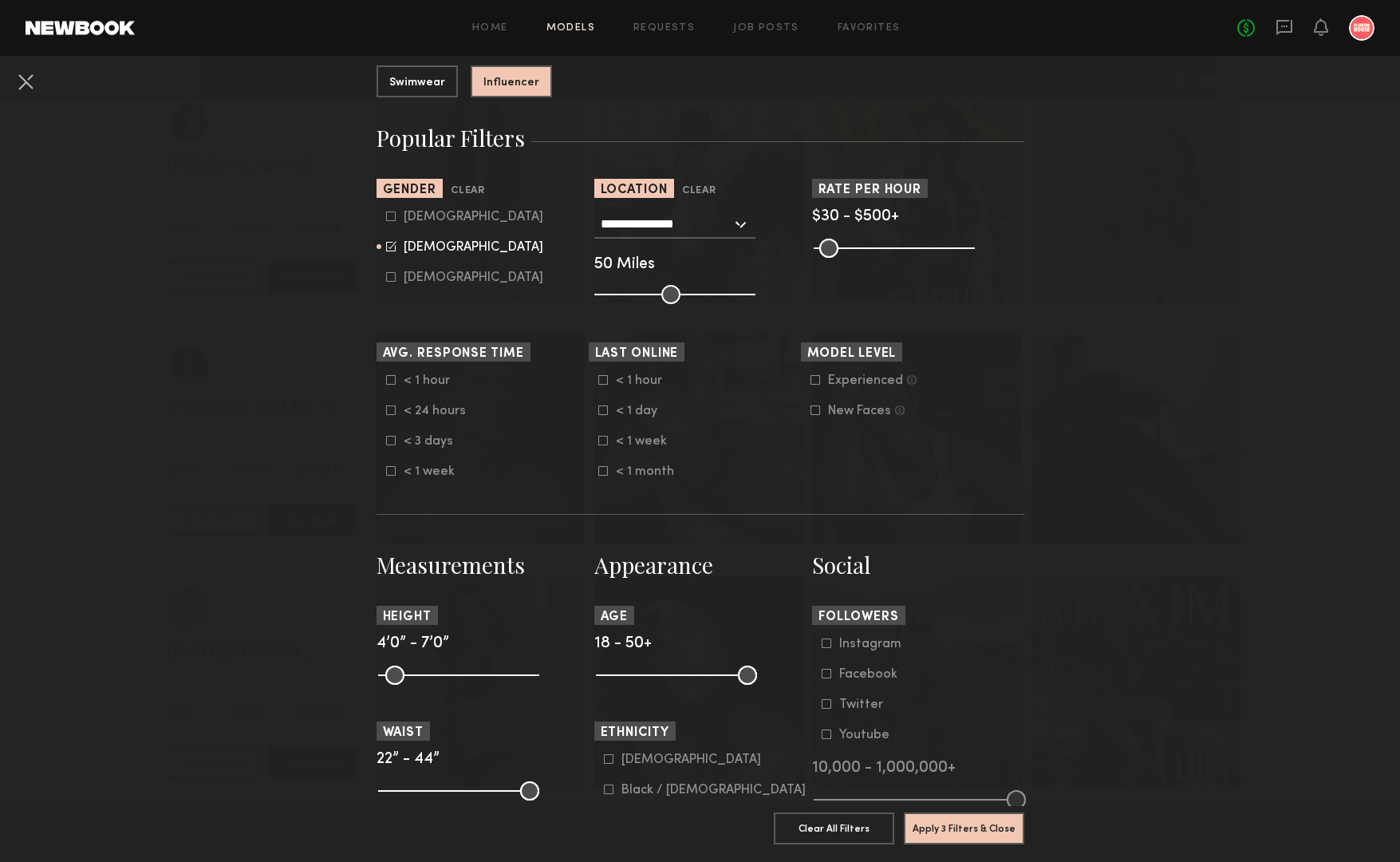
scroll to position [229, 0]
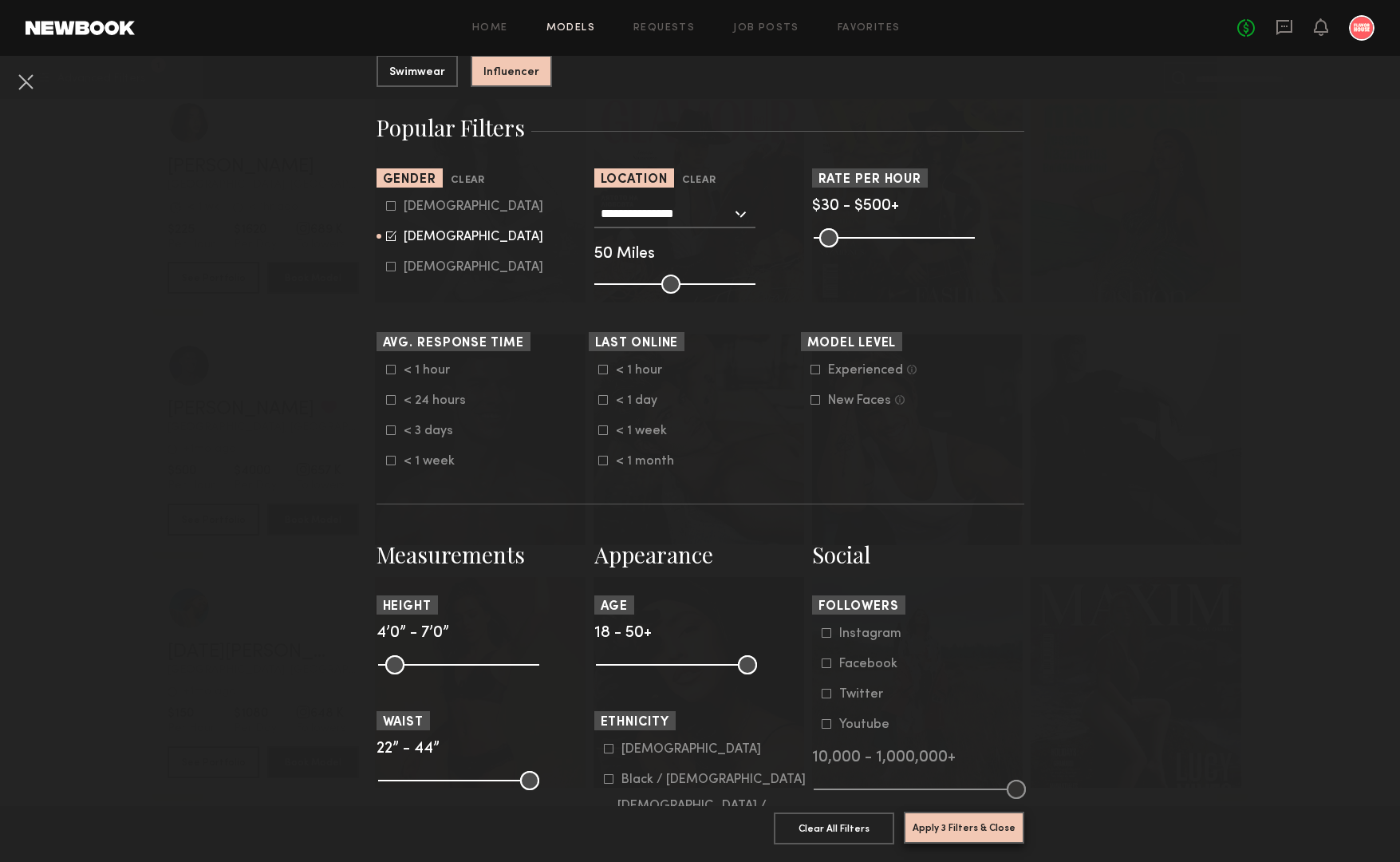
click at [978, 821] on button "Apply 3 Filters & Close" at bounding box center [964, 827] width 121 height 32
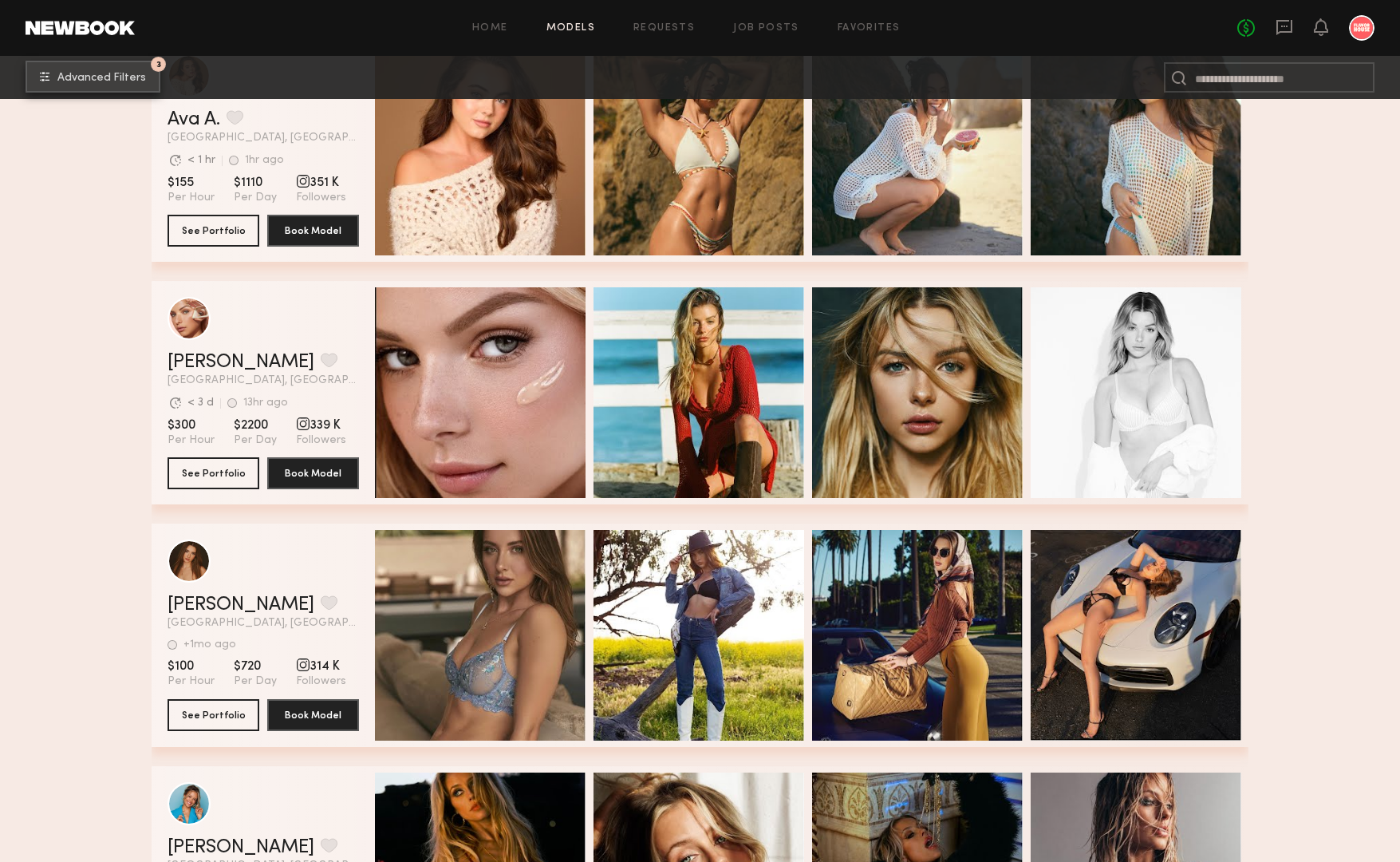
scroll to position [3716, 0]
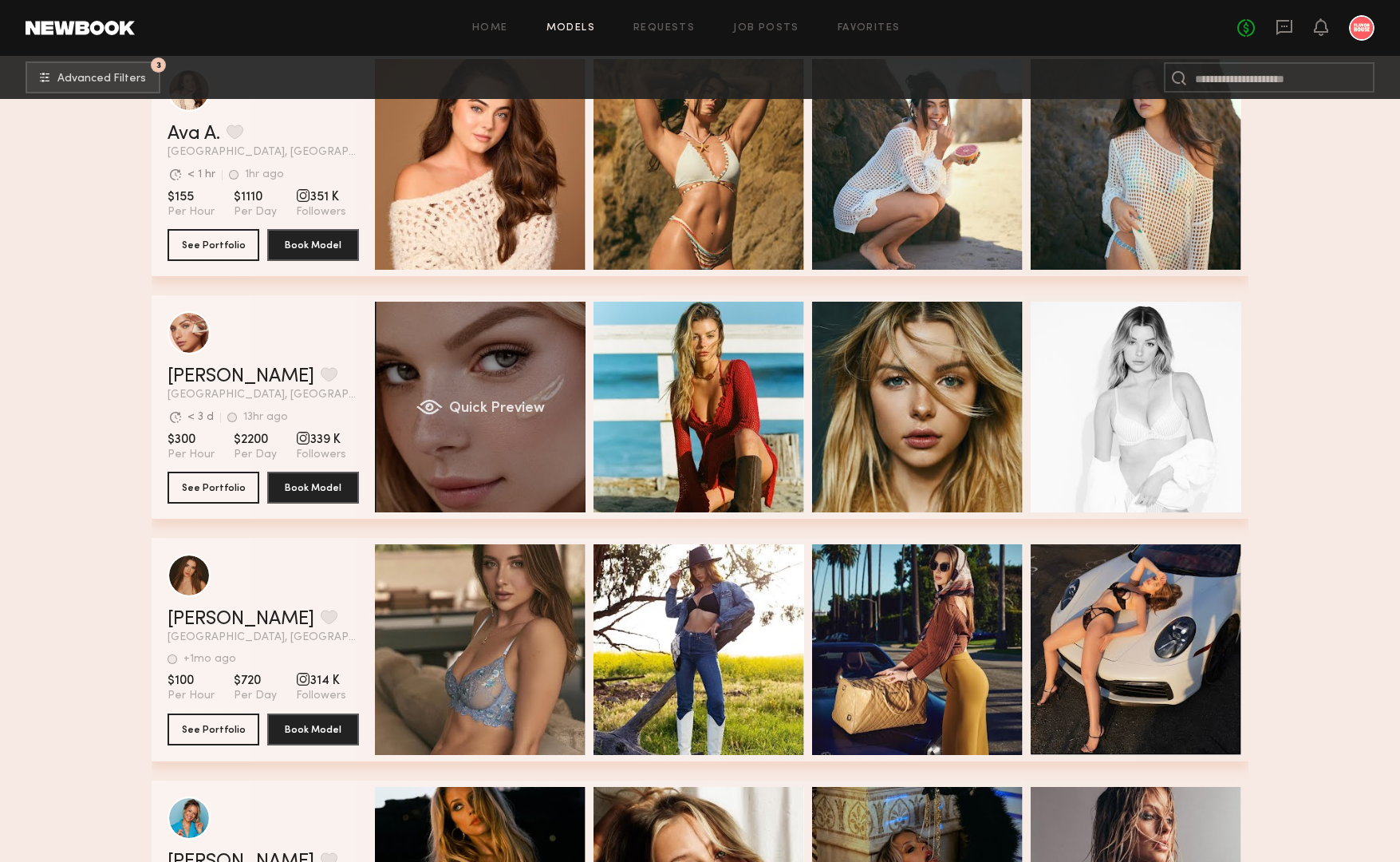
click at [440, 332] on div "Quick Preview" at bounding box center [479, 407] width 211 height 211
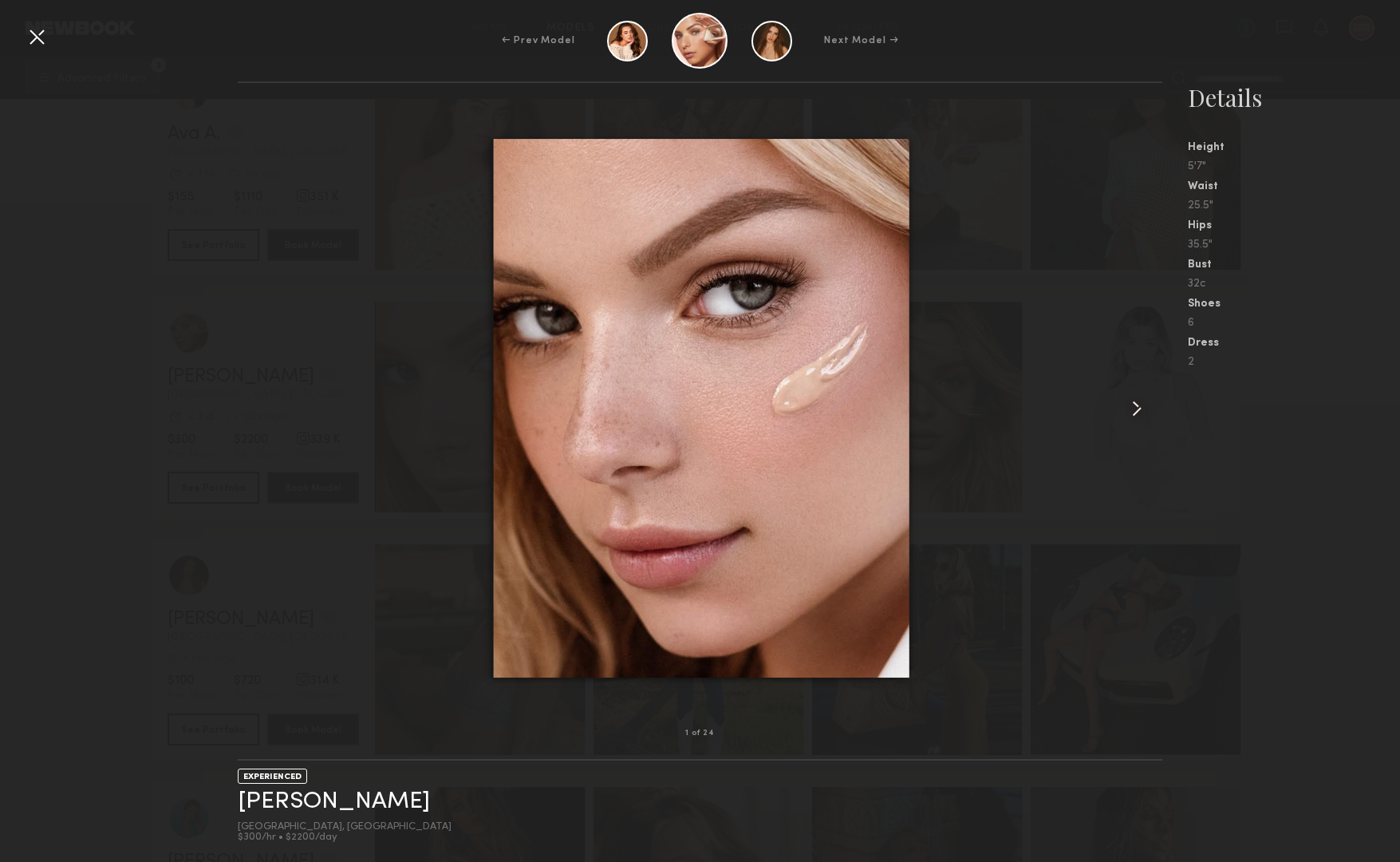
click at [1138, 411] on common-icon at bounding box center [1137, 409] width 26 height 26
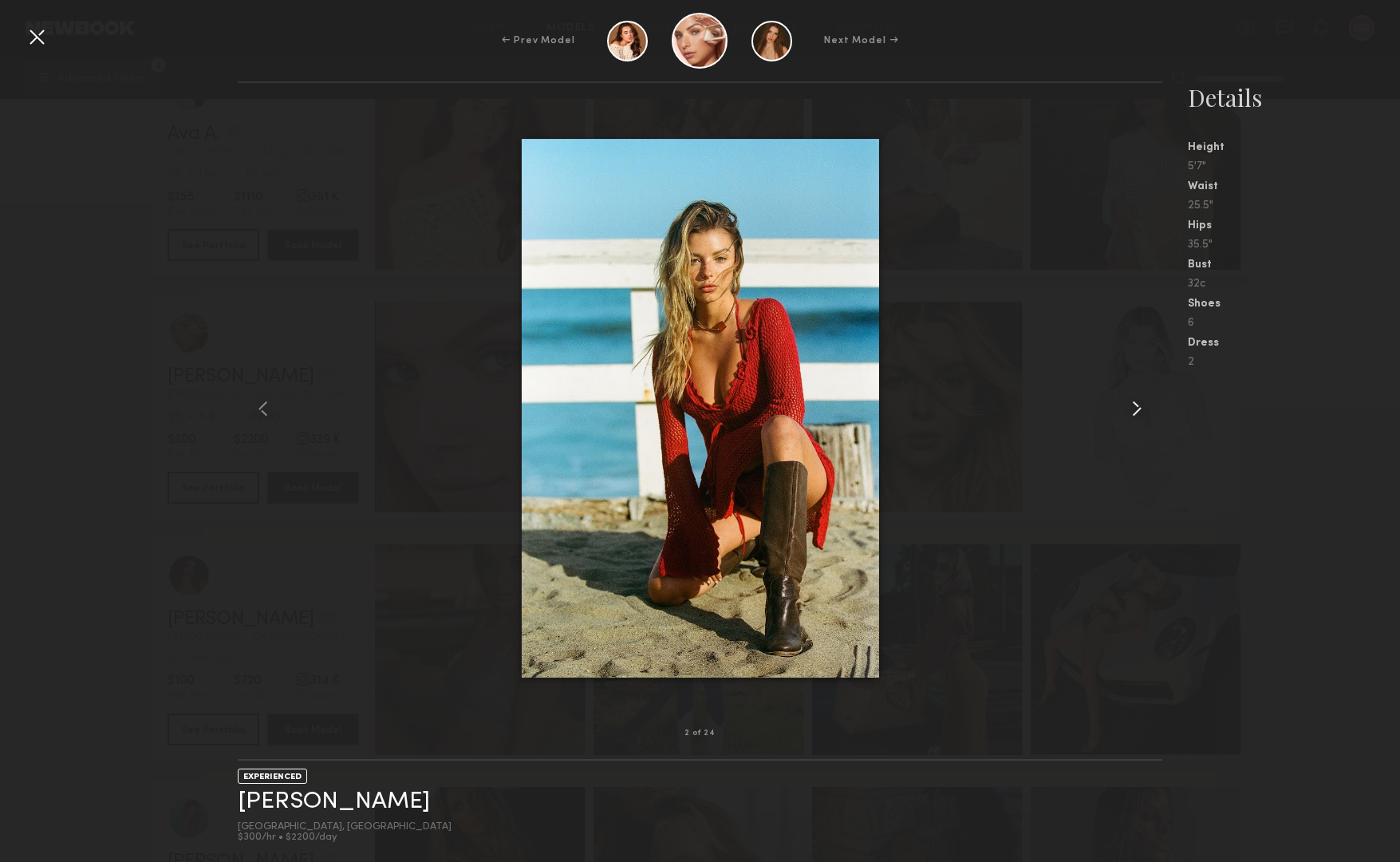
click at [1138, 411] on common-icon at bounding box center [1137, 409] width 26 height 26
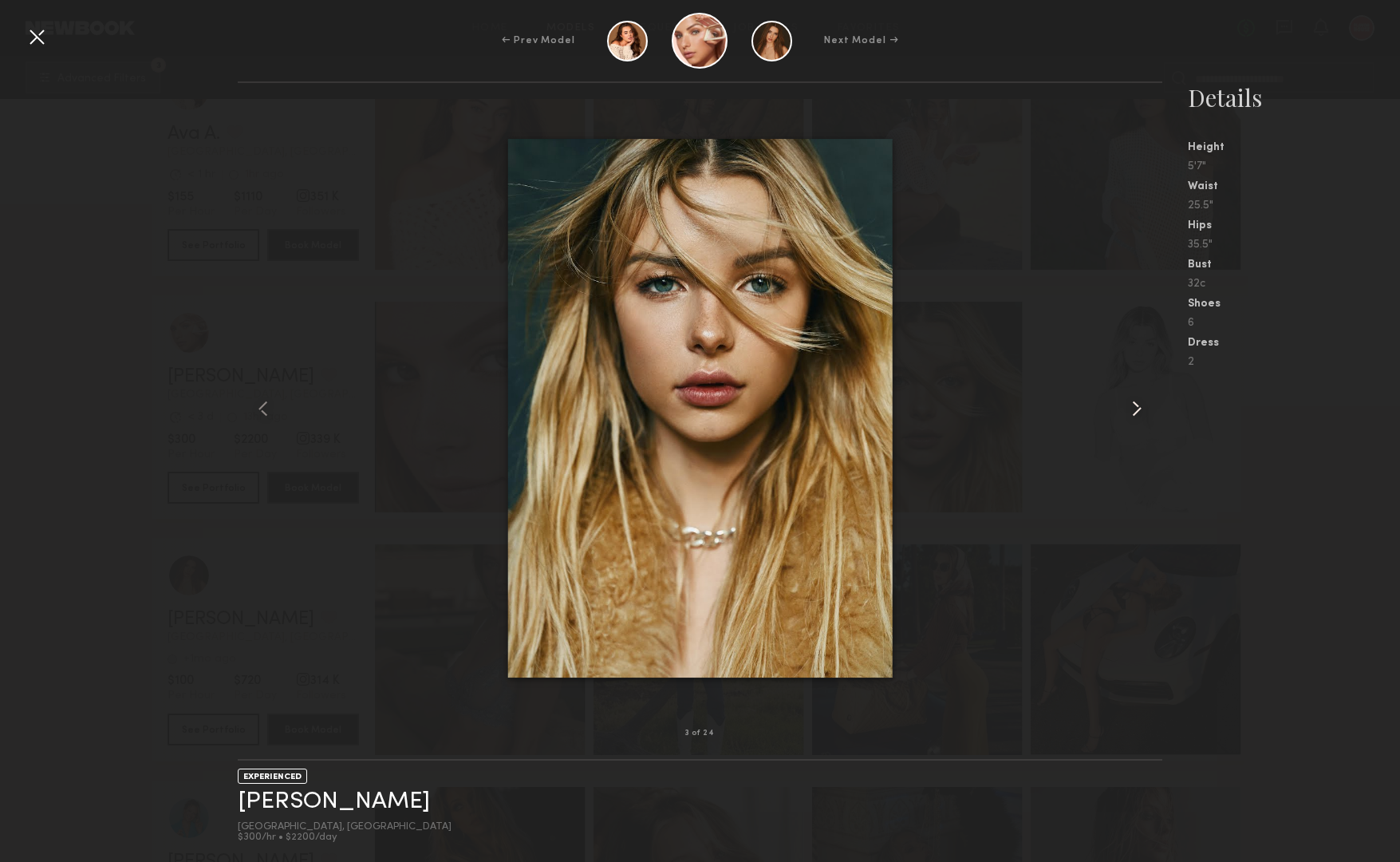
click at [1146, 411] on common-icon at bounding box center [1137, 409] width 26 height 26
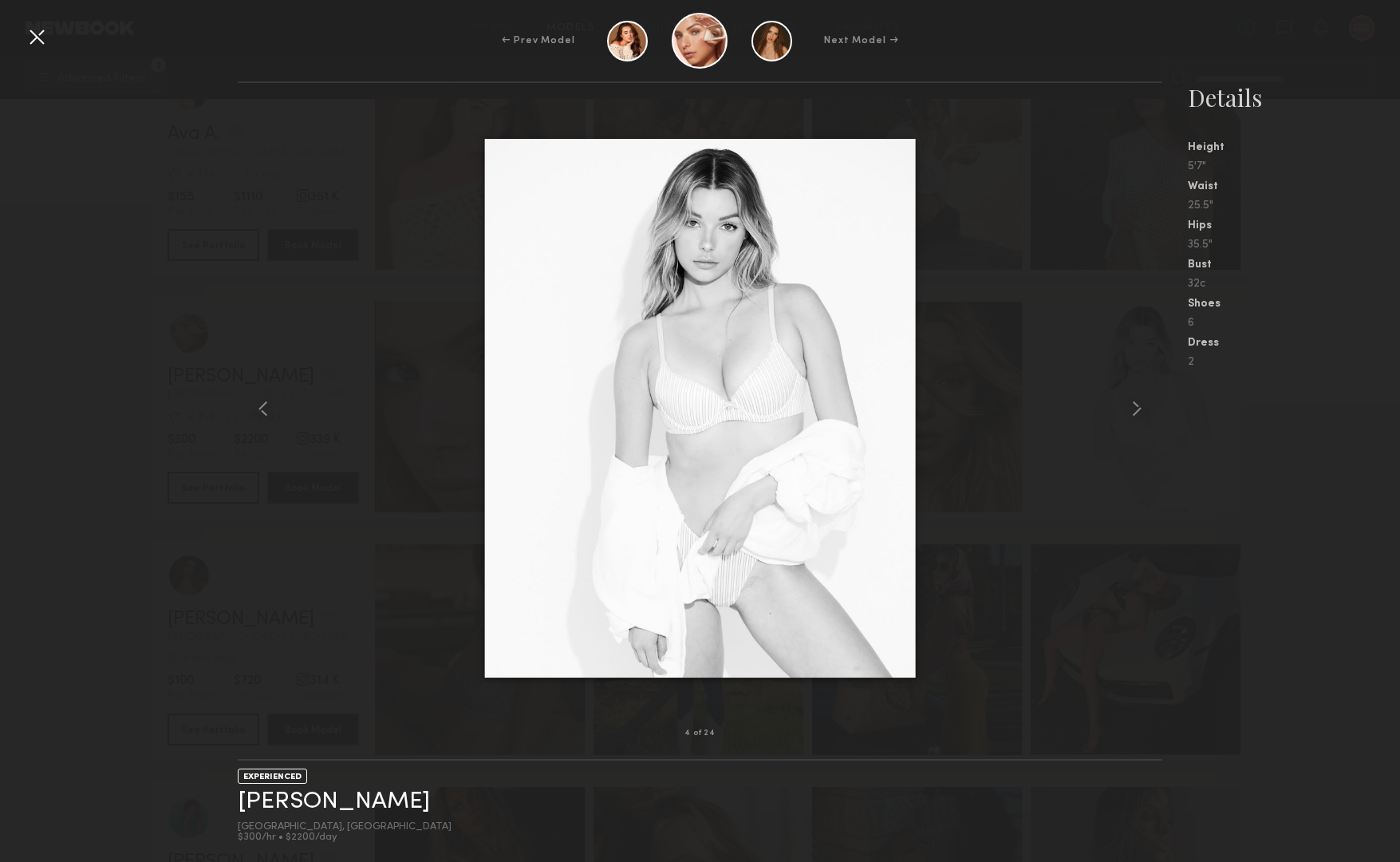
click at [27, 39] on div at bounding box center [37, 37] width 26 height 26
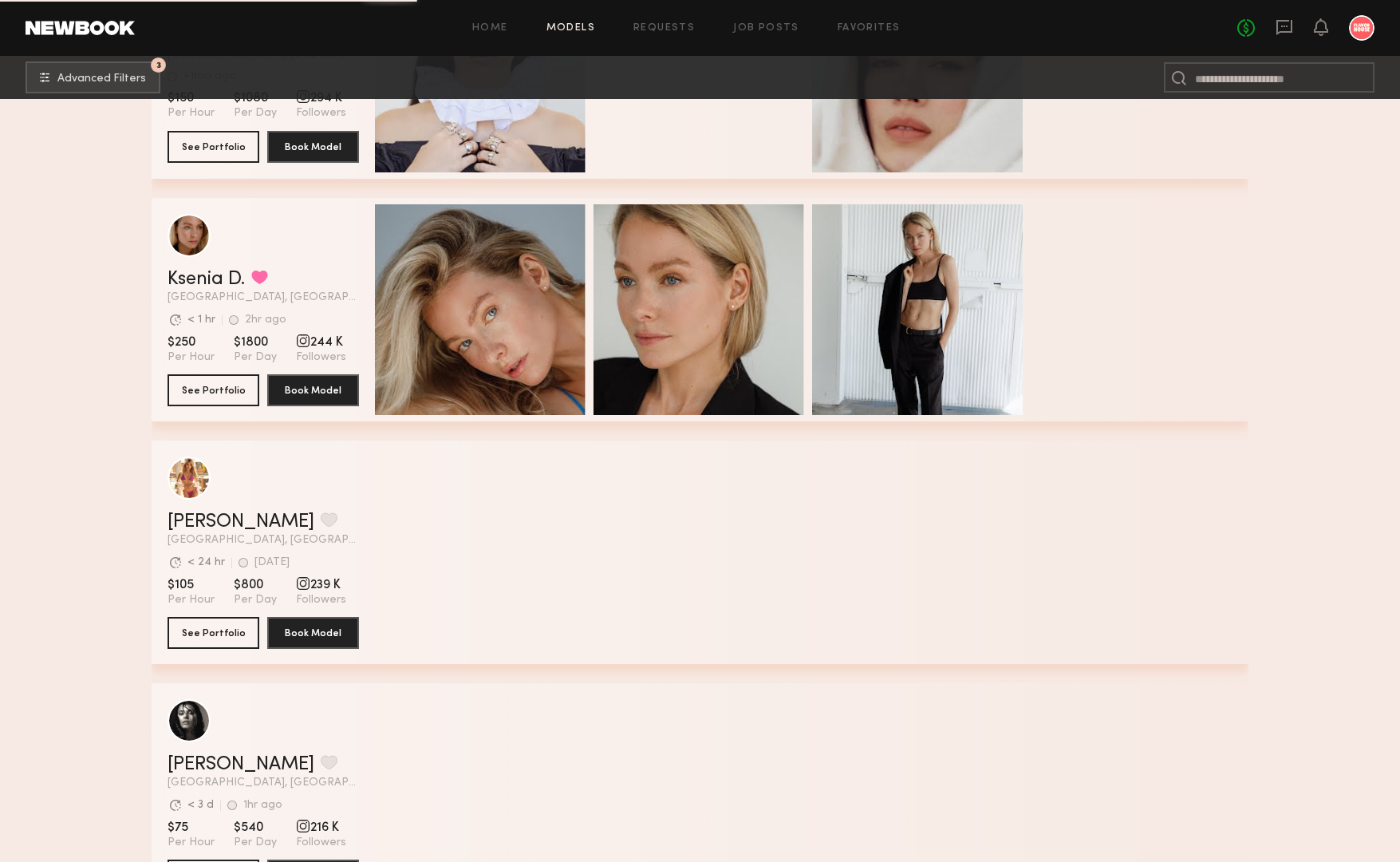
scroll to position [5024, 0]
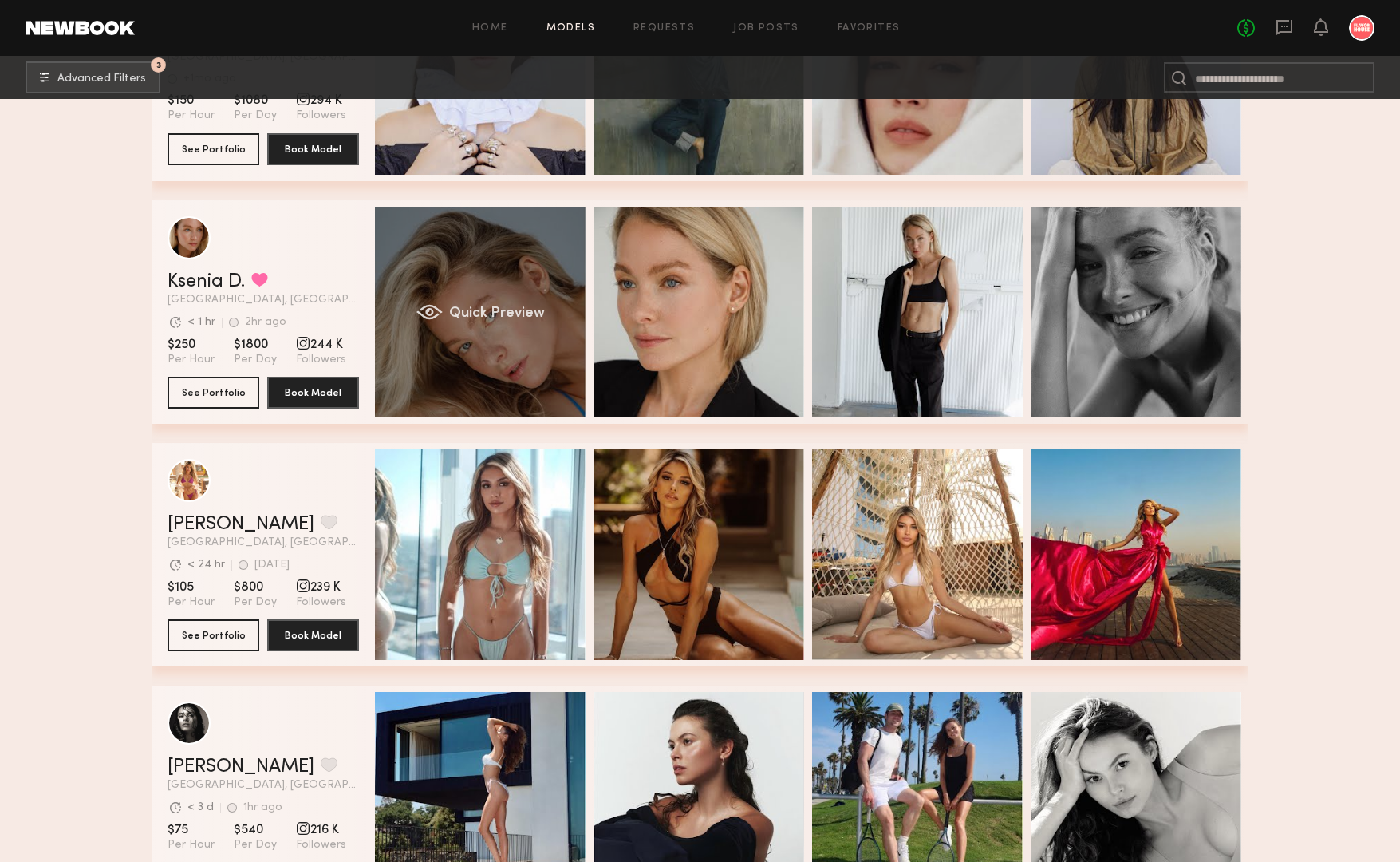
click at [458, 265] on div "Quick Preview" at bounding box center [479, 312] width 211 height 211
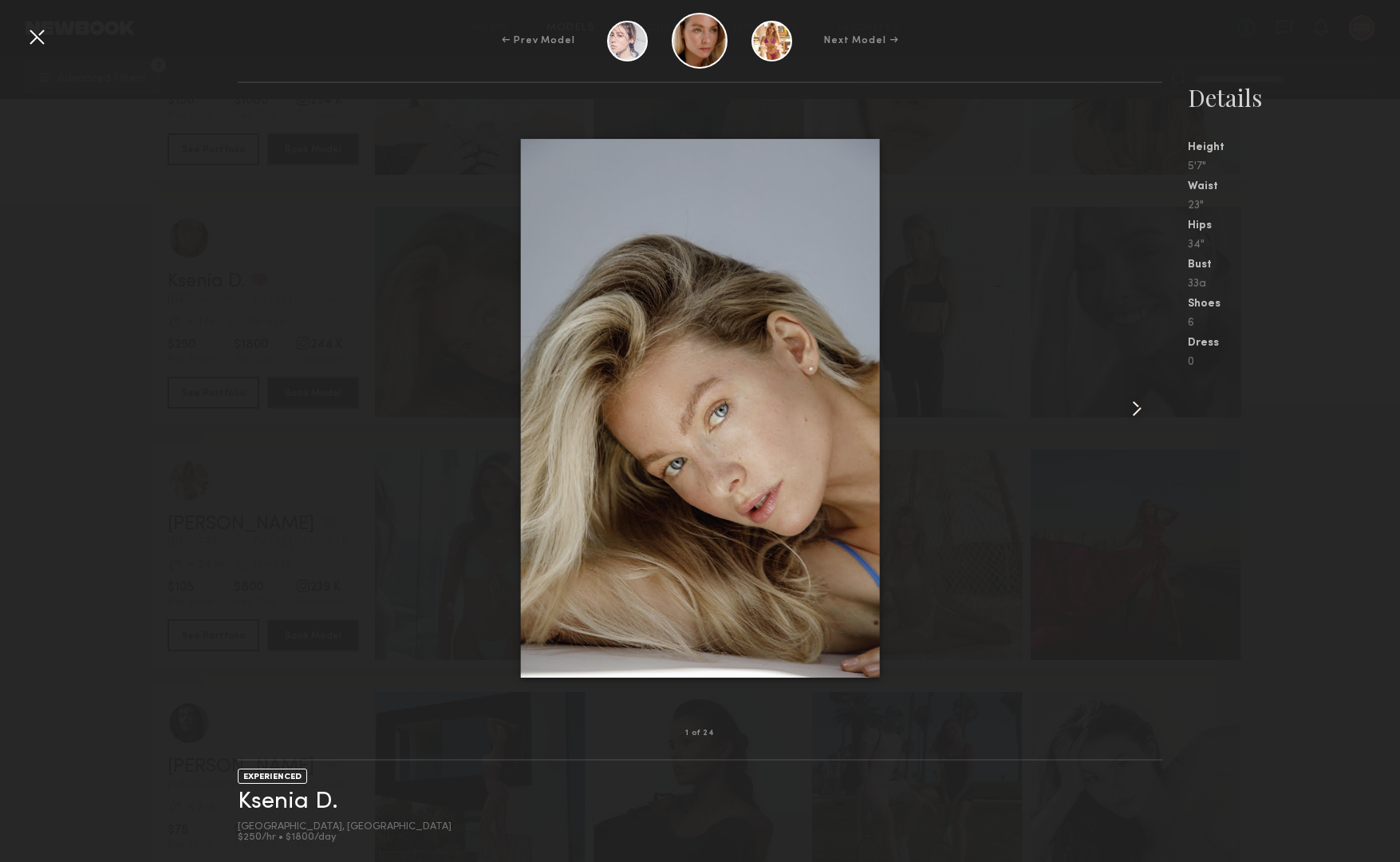
click at [1133, 403] on common-icon at bounding box center [1137, 409] width 26 height 26
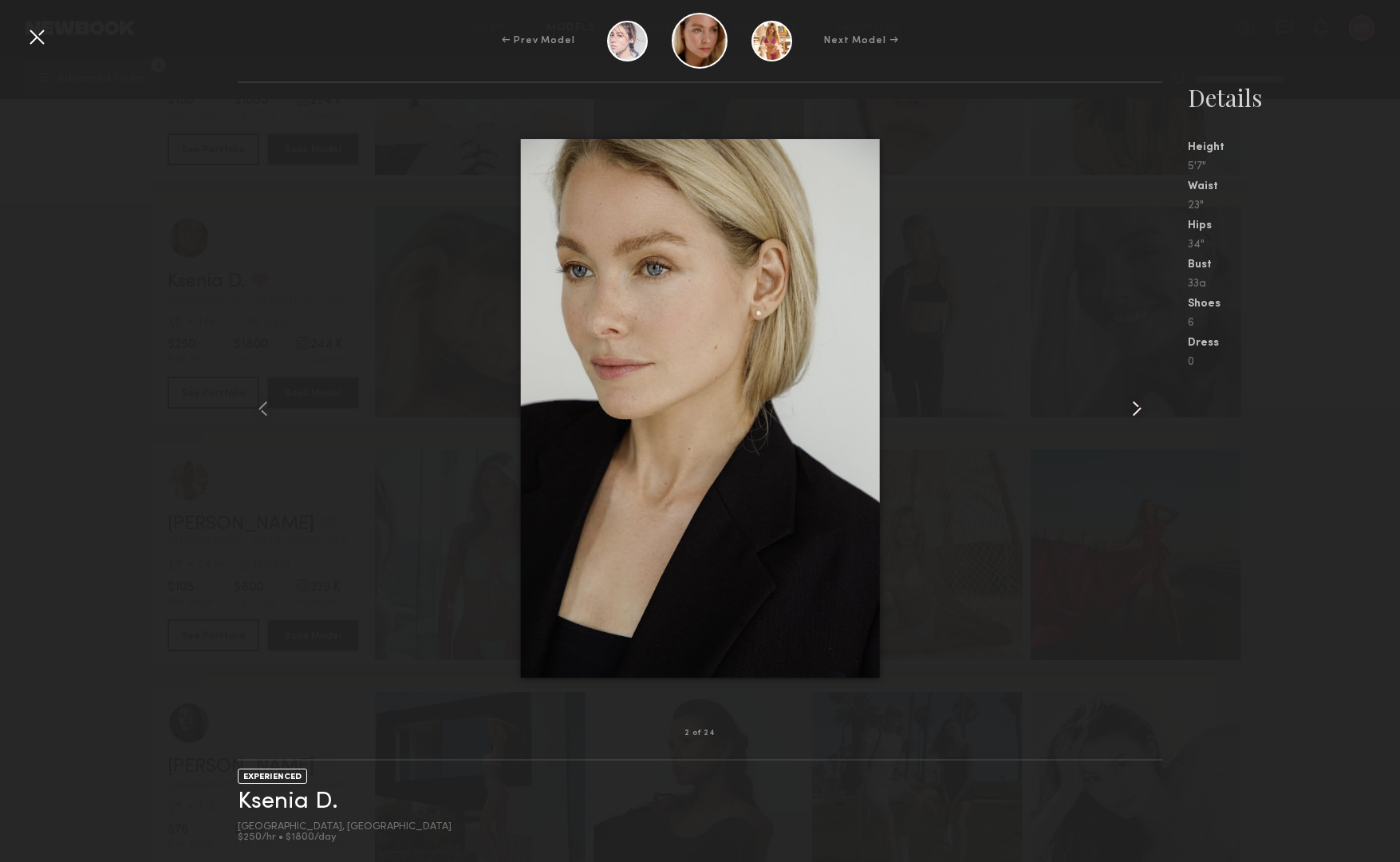
click at [1133, 403] on common-icon at bounding box center [1137, 409] width 26 height 26
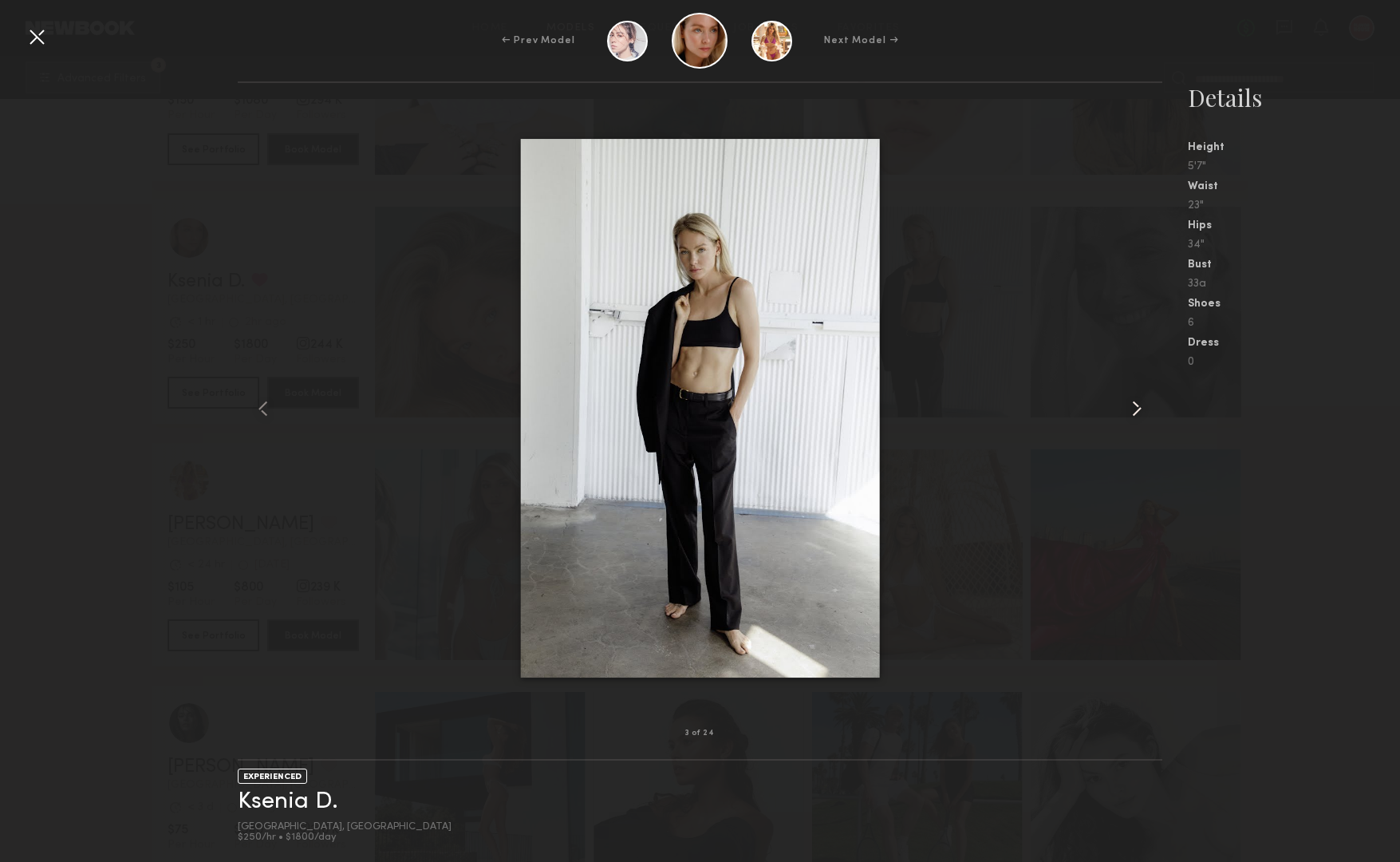
click at [1133, 403] on common-icon at bounding box center [1137, 409] width 26 height 26
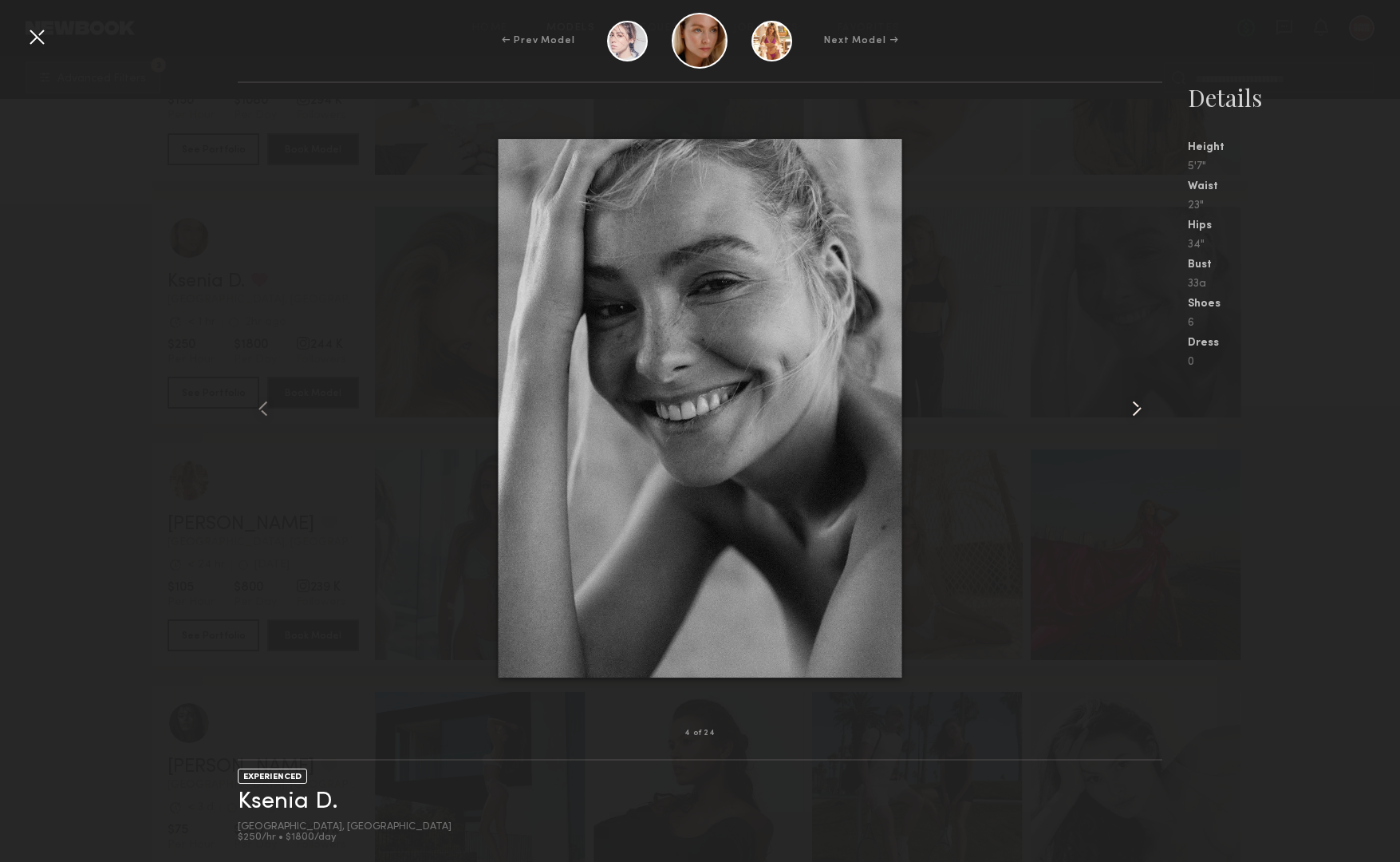
click at [1133, 403] on common-icon at bounding box center [1137, 409] width 26 height 26
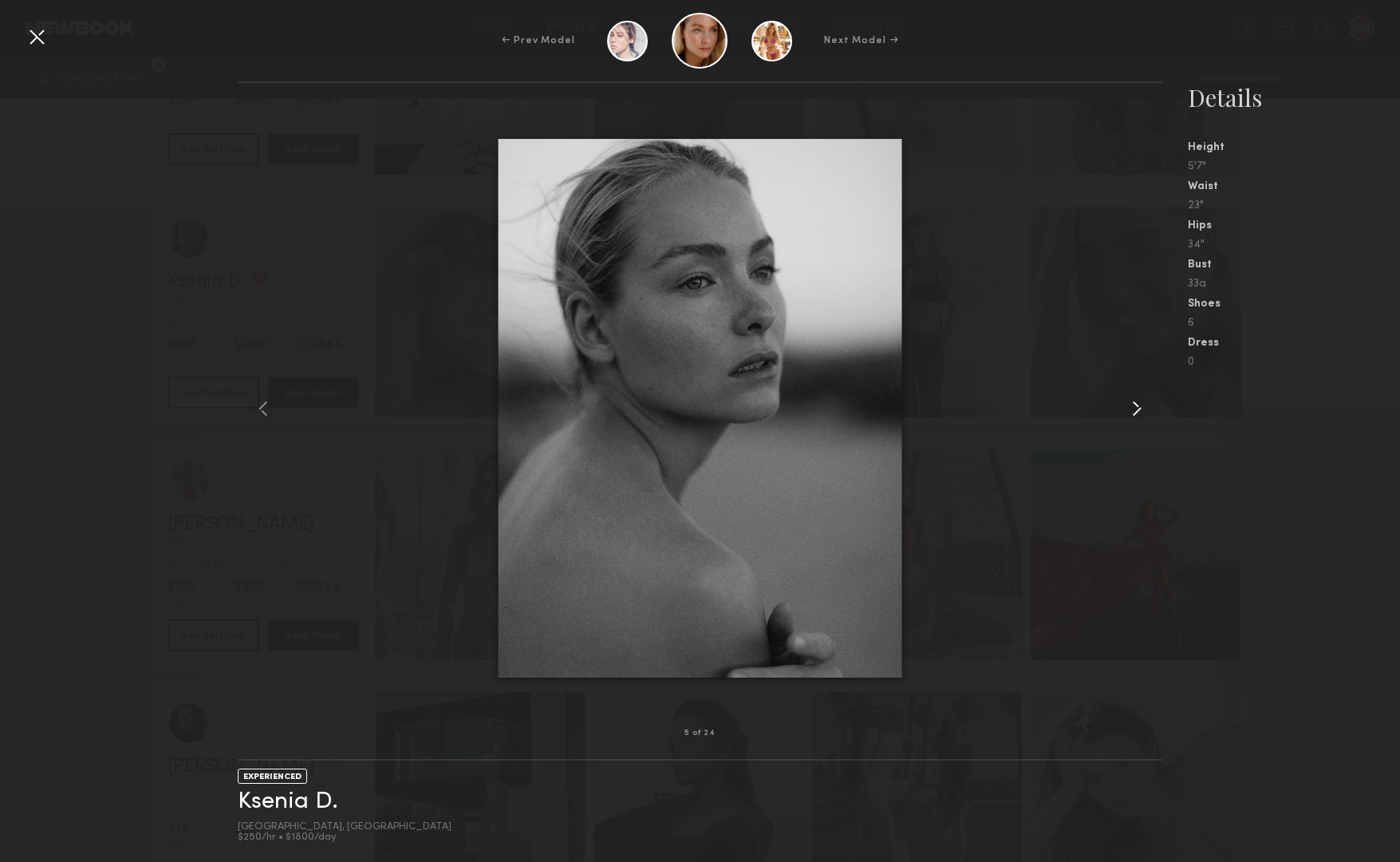
click at [1133, 403] on common-icon at bounding box center [1137, 409] width 26 height 26
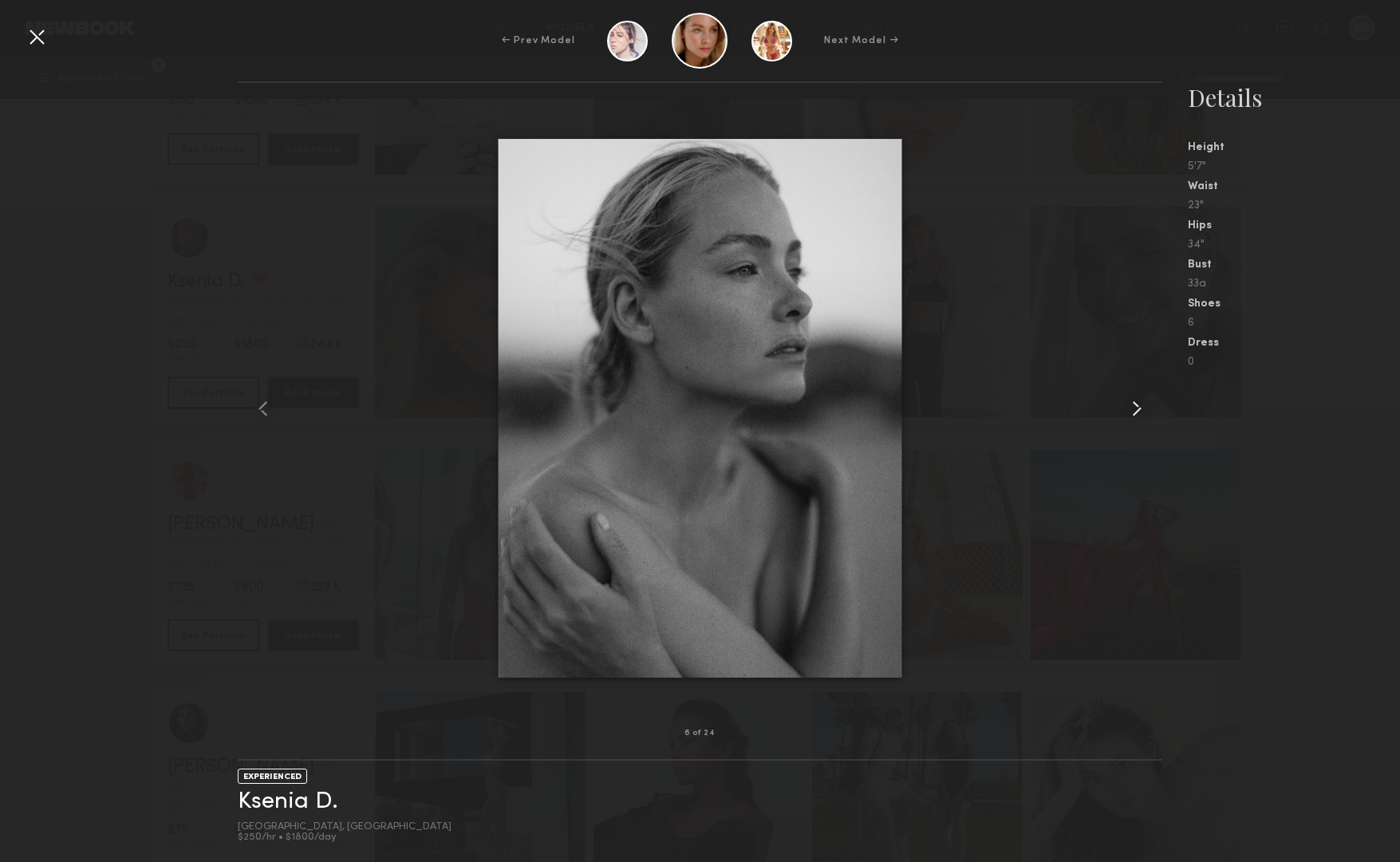
click at [1133, 403] on common-icon at bounding box center [1137, 409] width 26 height 26
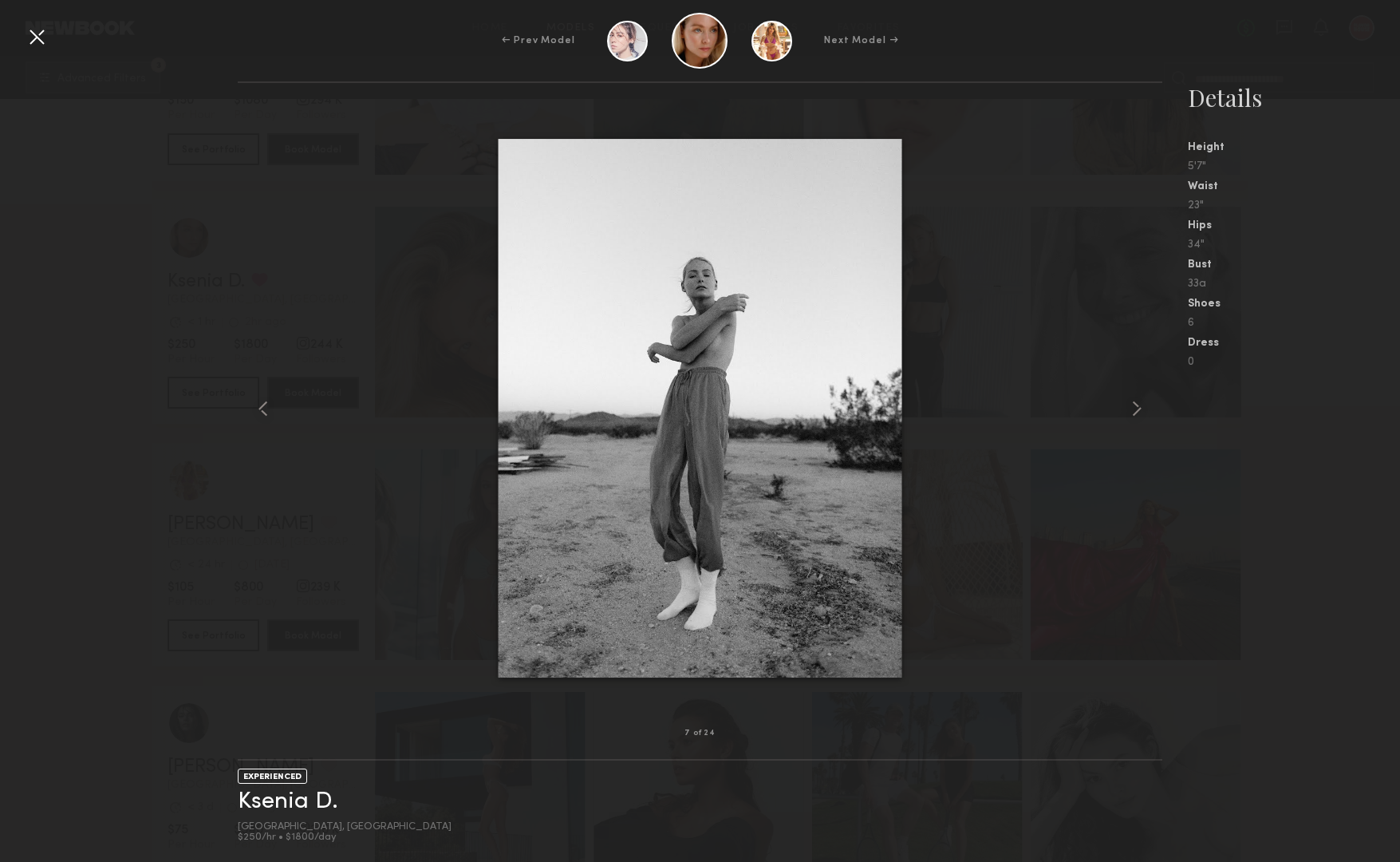
click at [35, 32] on div at bounding box center [37, 37] width 26 height 26
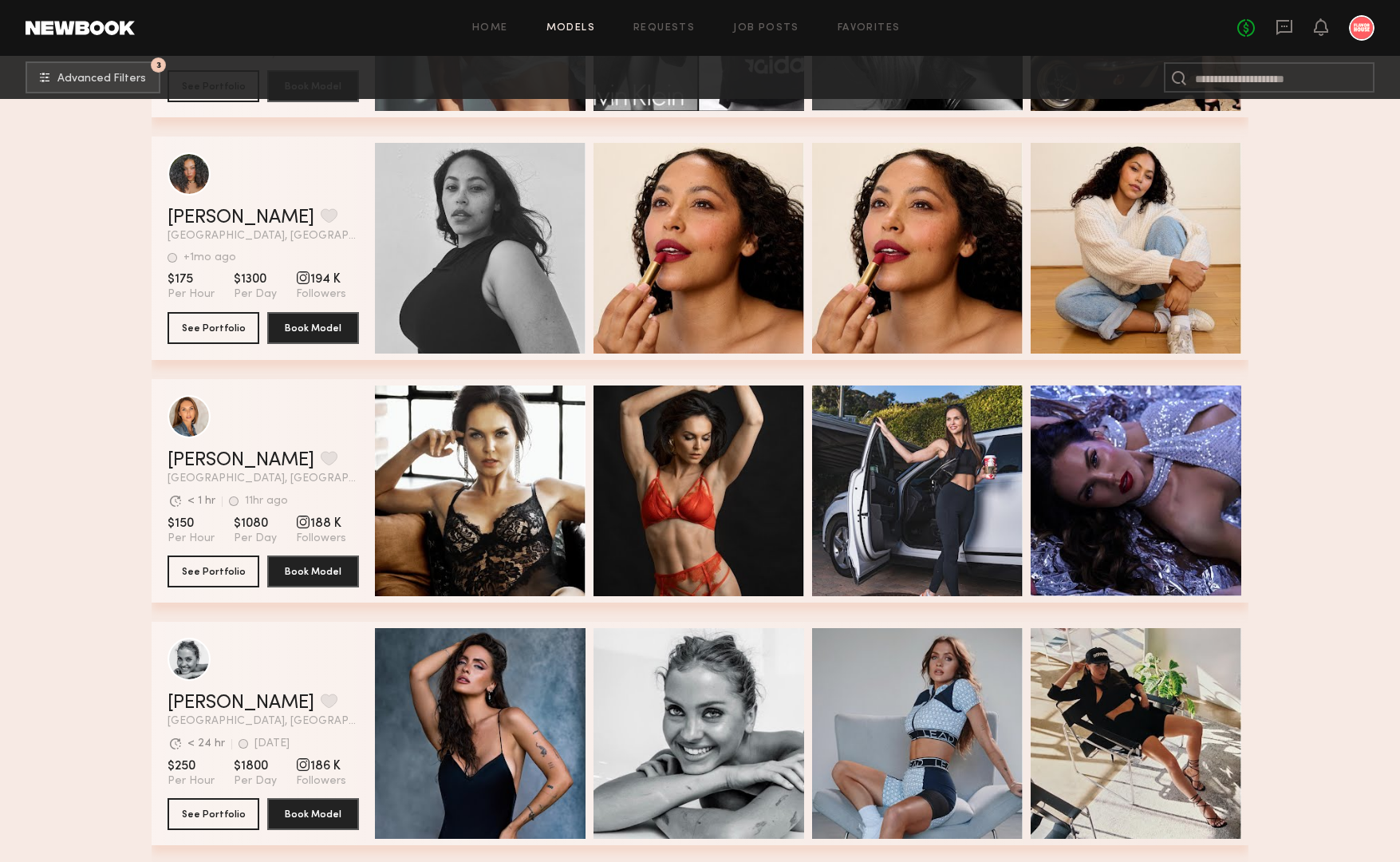
drag, startPoint x: 799, startPoint y: 502, endPoint x: 799, endPoint y: 355, distance: 147.0
click at [799, 431] on div "Quick Preview" at bounding box center [698, 490] width 211 height 211
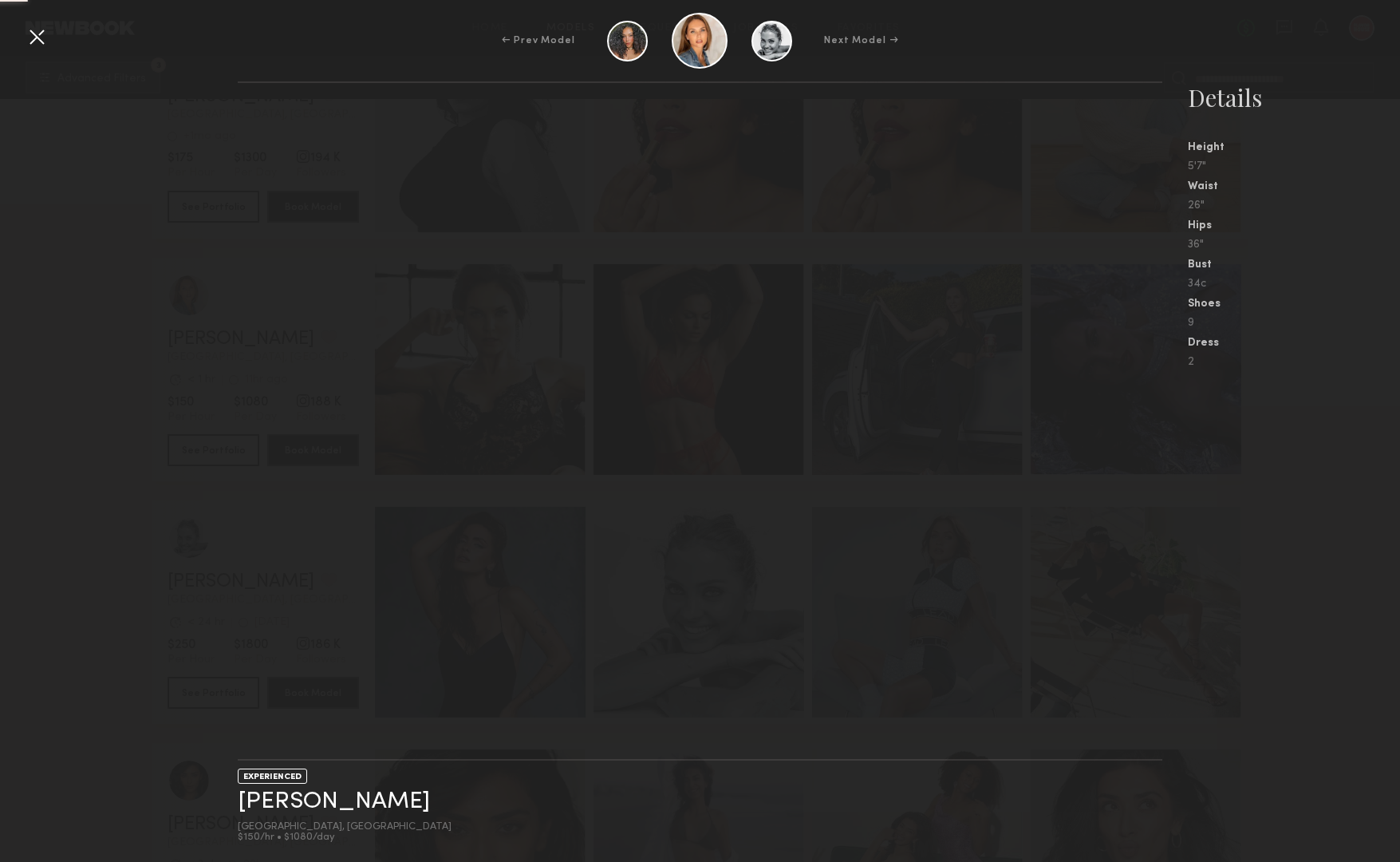
scroll to position [6422, 0]
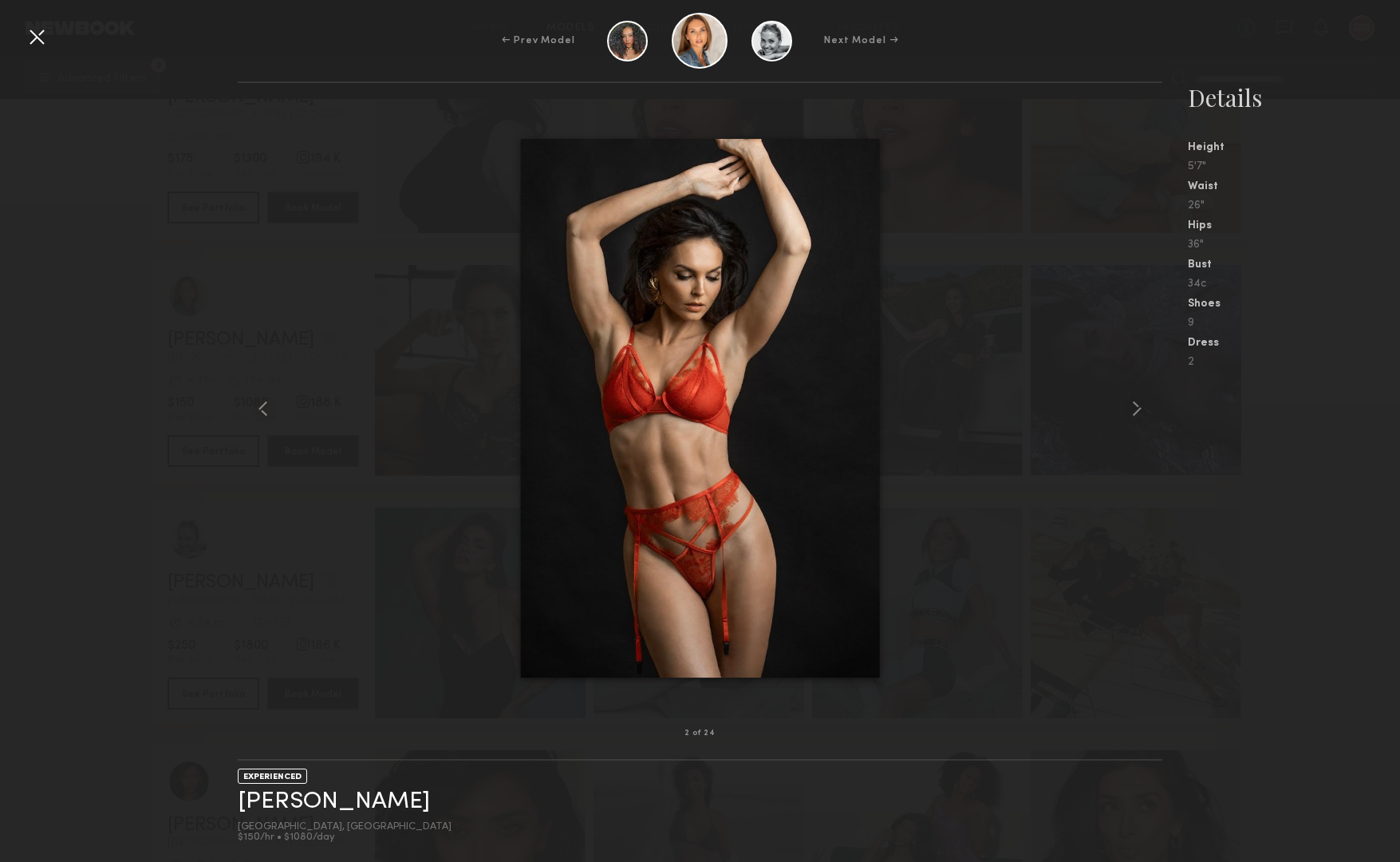
click at [47, 42] on div at bounding box center [37, 37] width 26 height 26
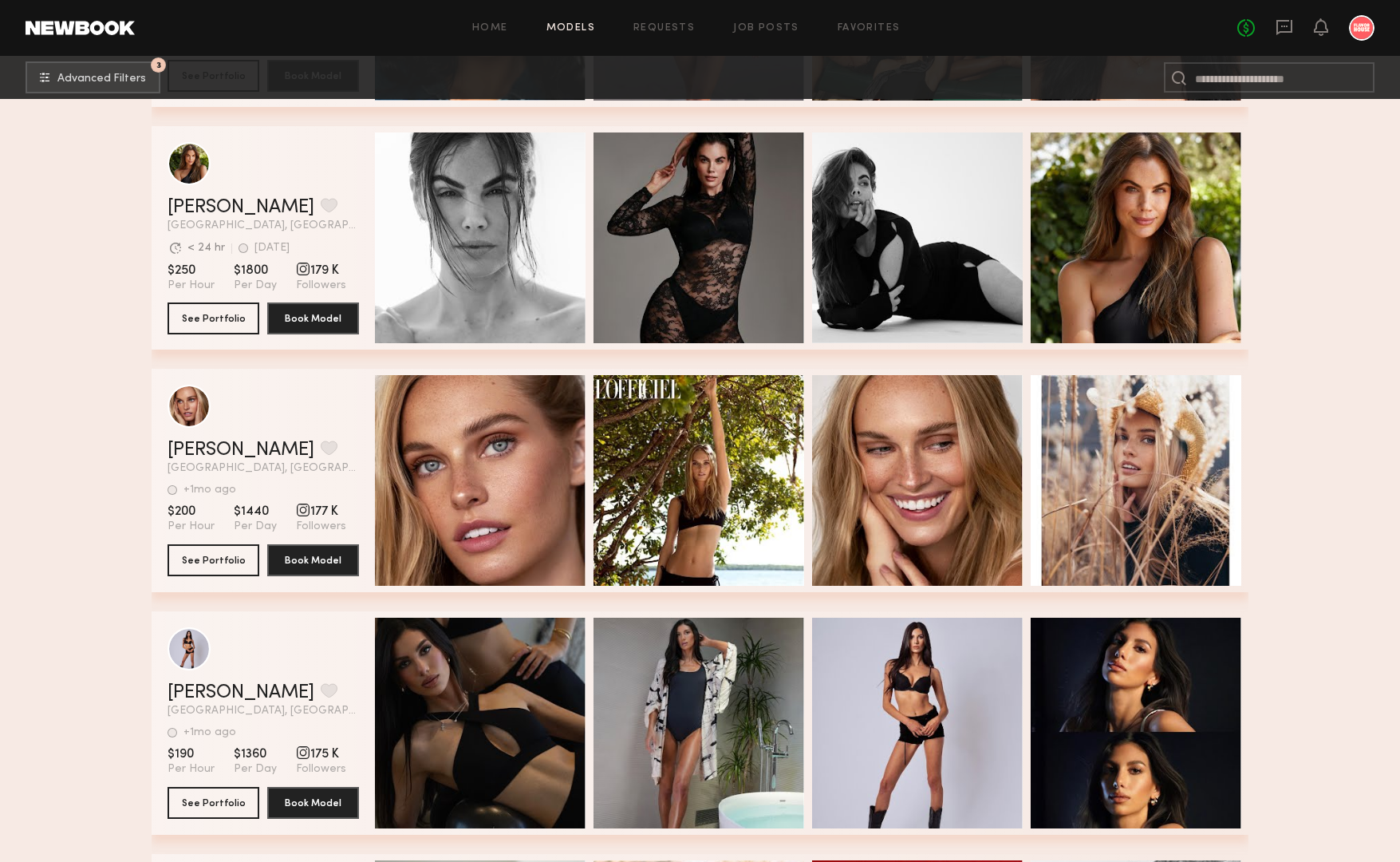
scroll to position [7366, 0]
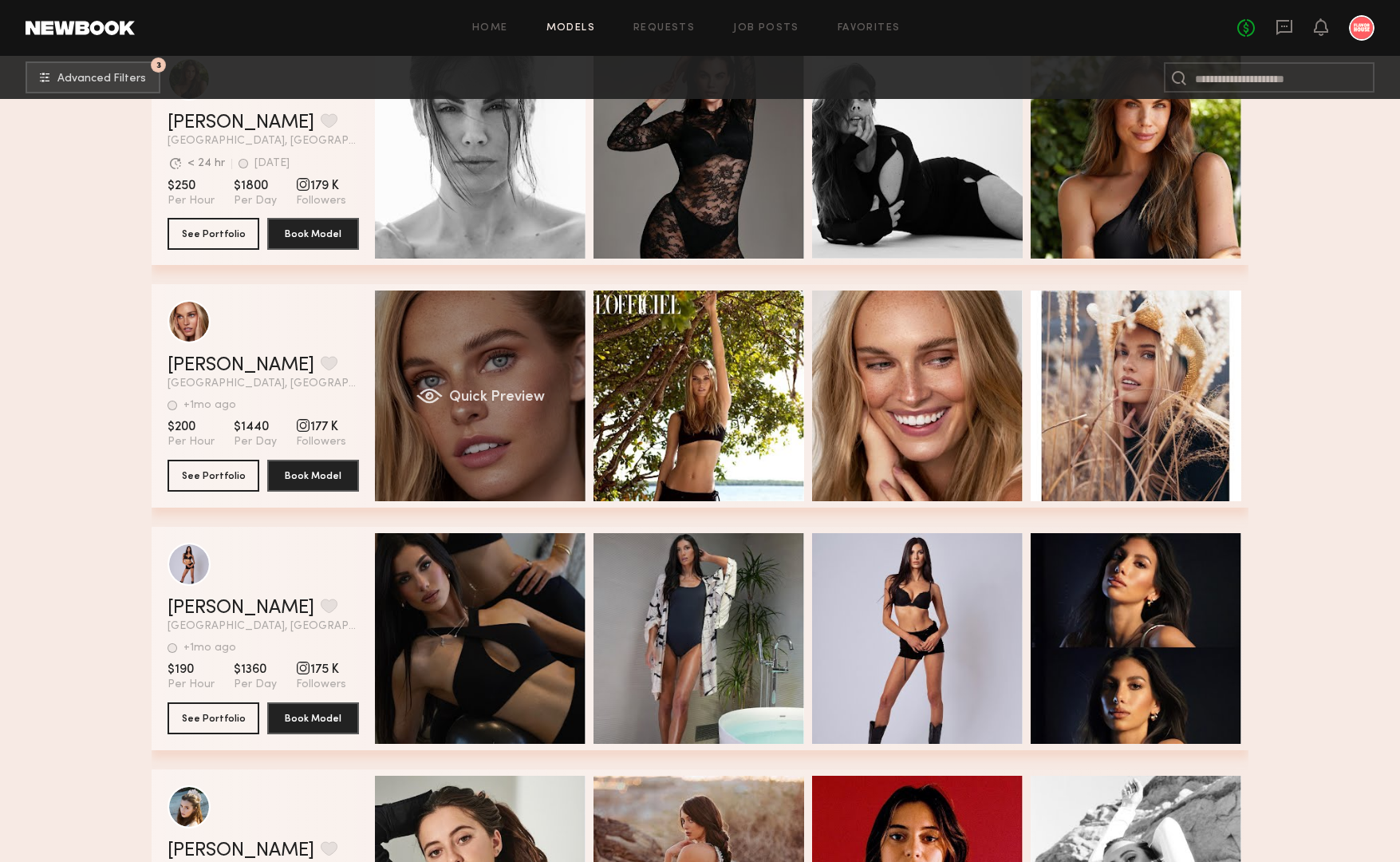
click at [474, 336] on div "Quick Preview" at bounding box center [479, 396] width 211 height 211
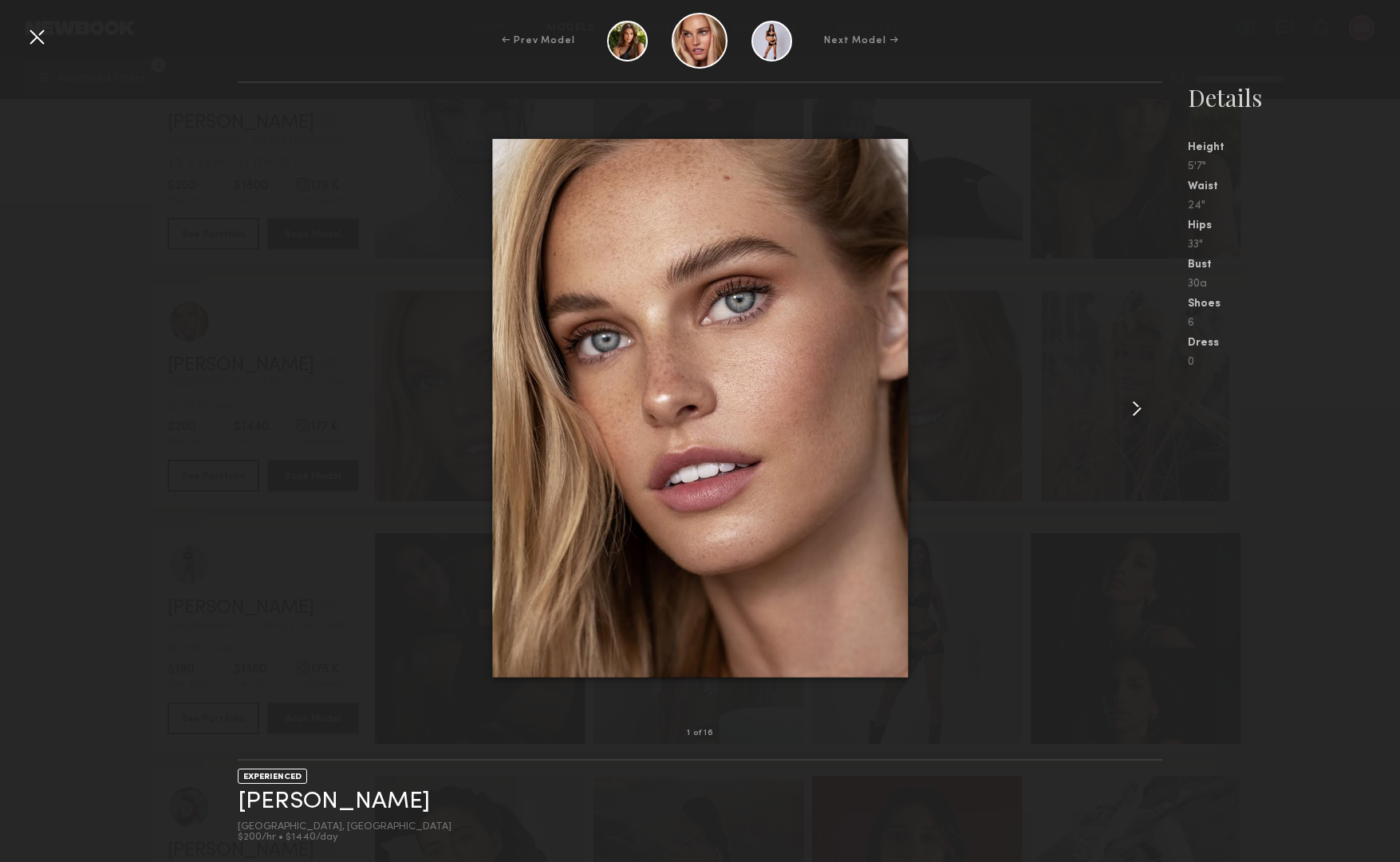
click at [1132, 412] on common-icon at bounding box center [1137, 409] width 26 height 26
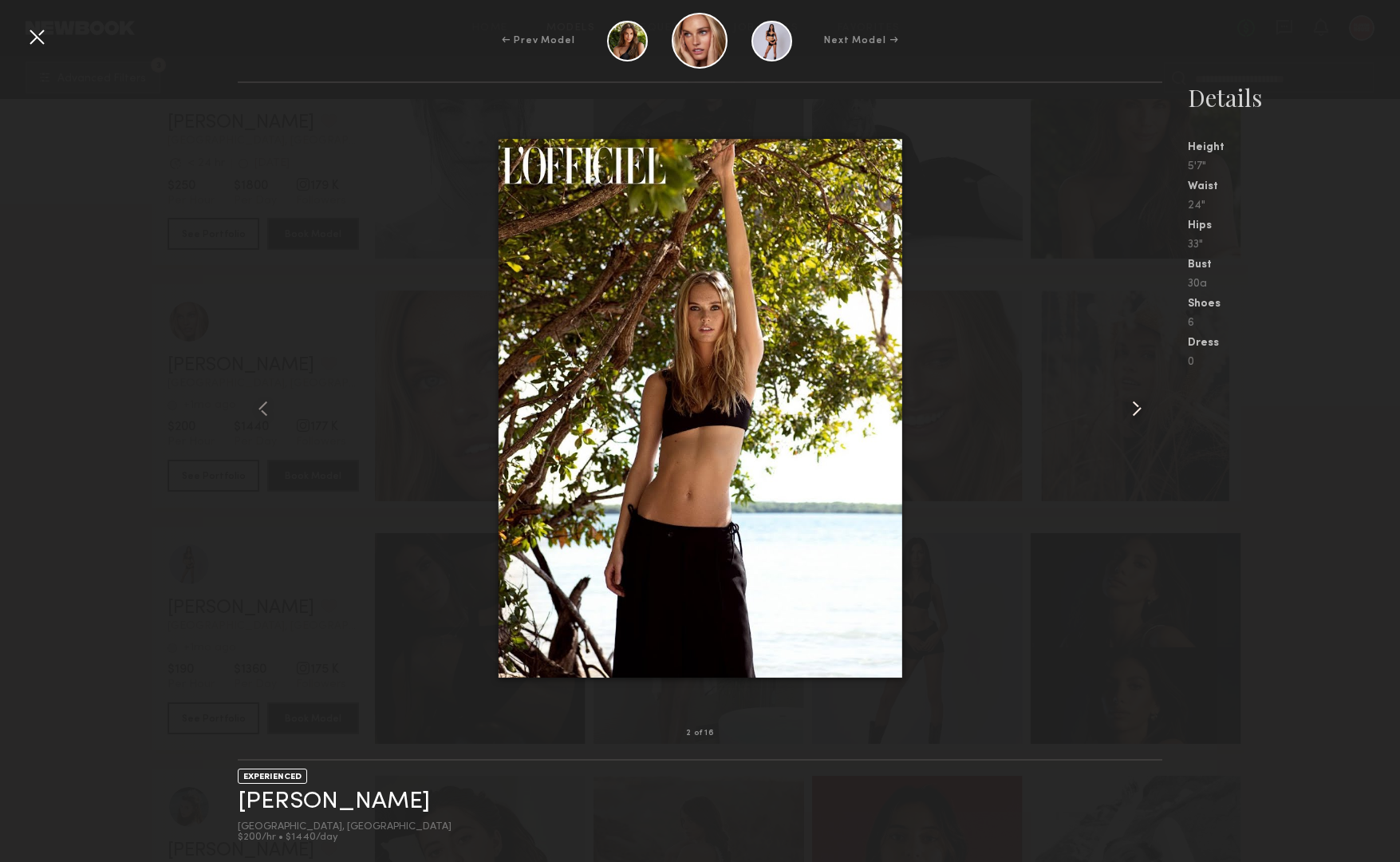
click at [1132, 412] on common-icon at bounding box center [1137, 409] width 26 height 26
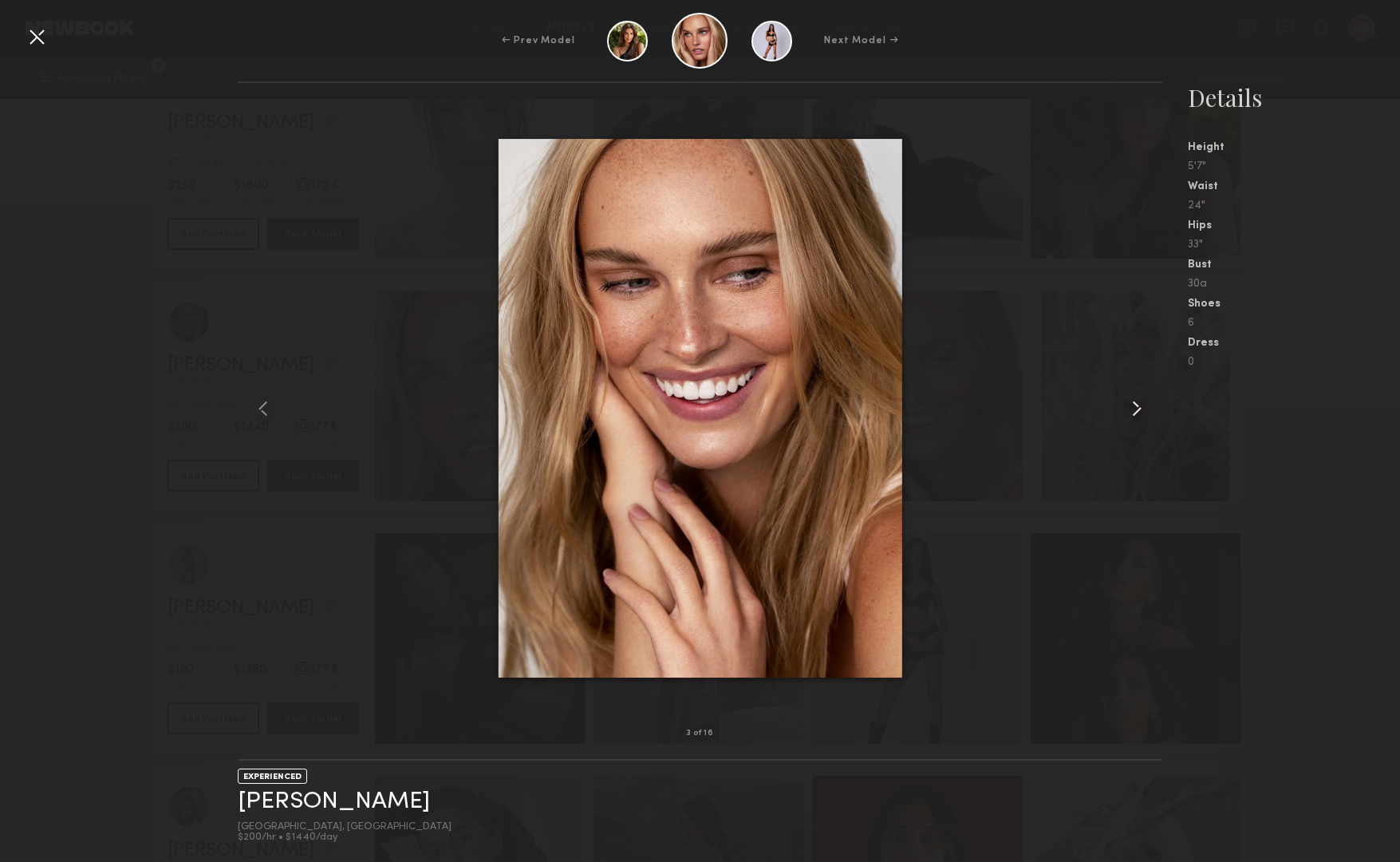
click at [1132, 412] on common-icon at bounding box center [1137, 409] width 26 height 26
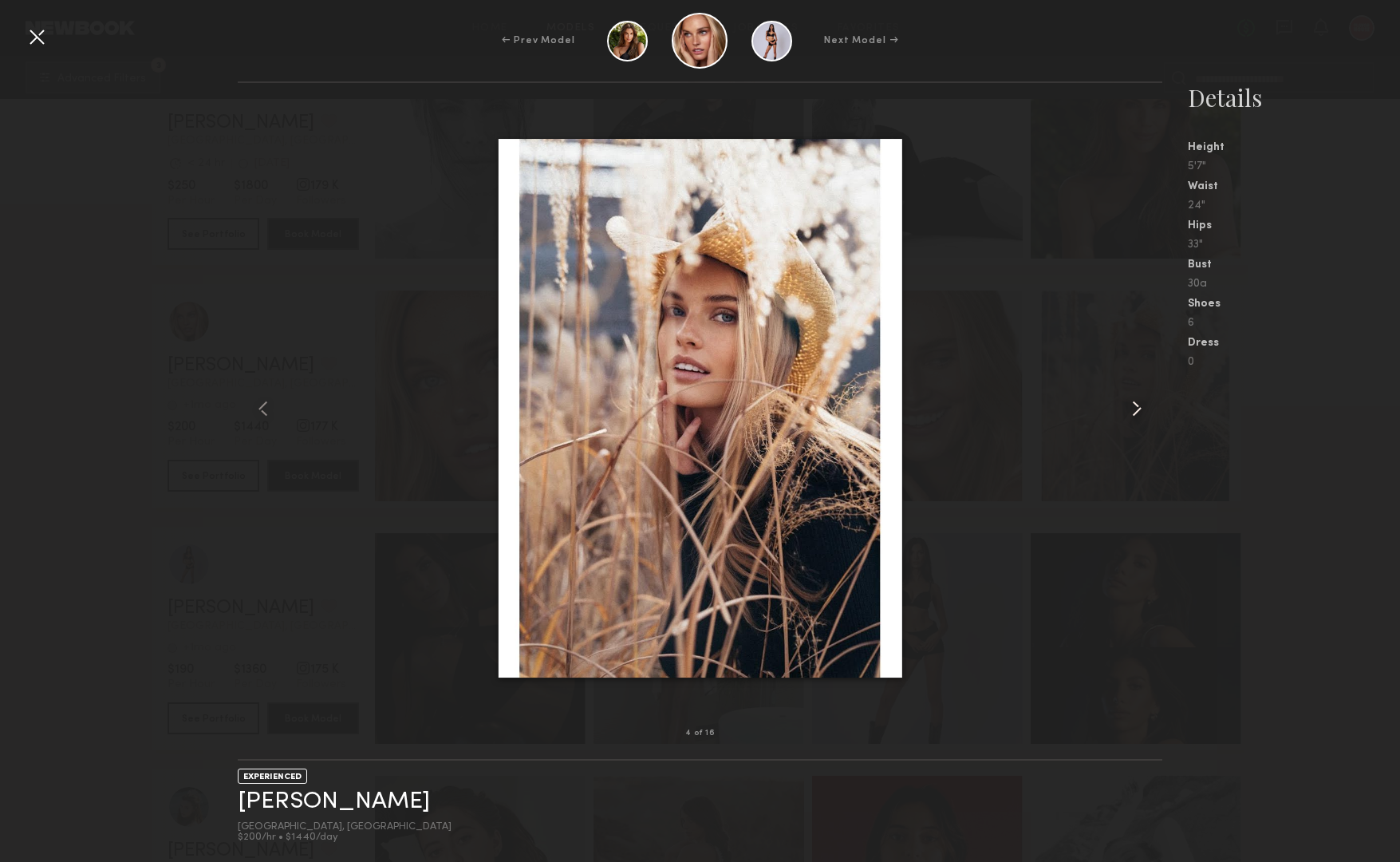
click at [1132, 412] on common-icon at bounding box center [1137, 409] width 26 height 26
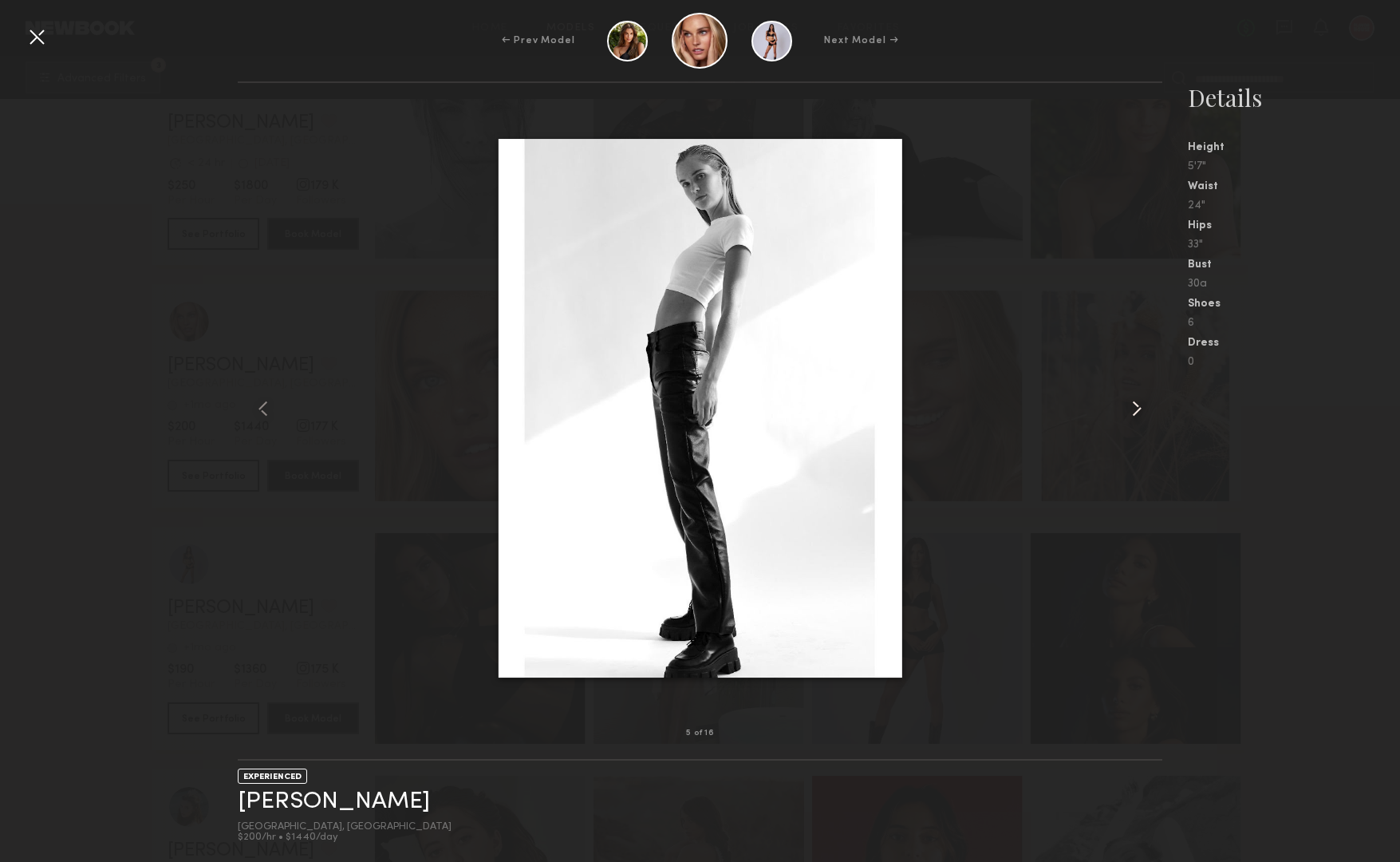
click at [1132, 412] on common-icon at bounding box center [1137, 409] width 26 height 26
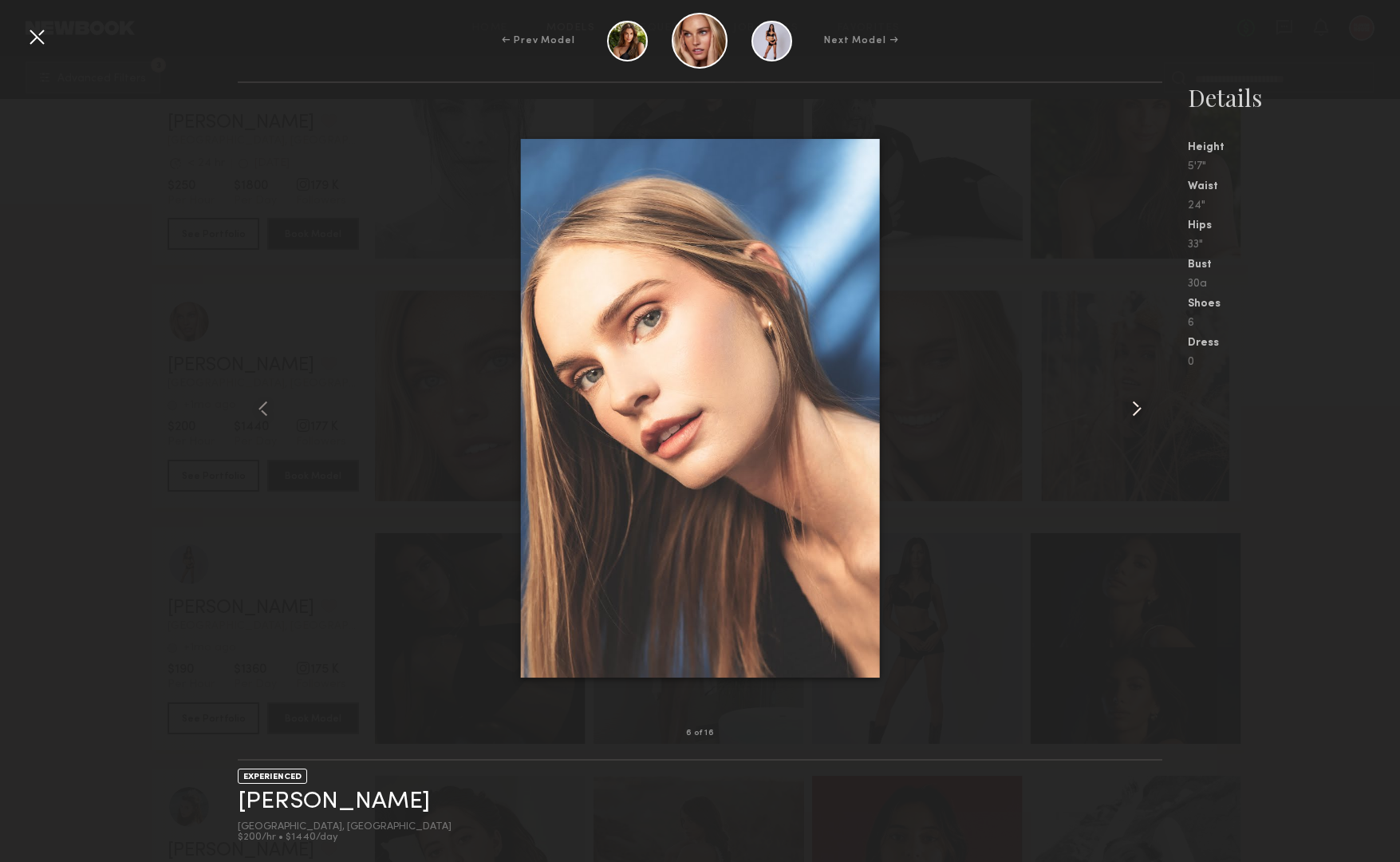
click at [1132, 412] on common-icon at bounding box center [1137, 409] width 26 height 26
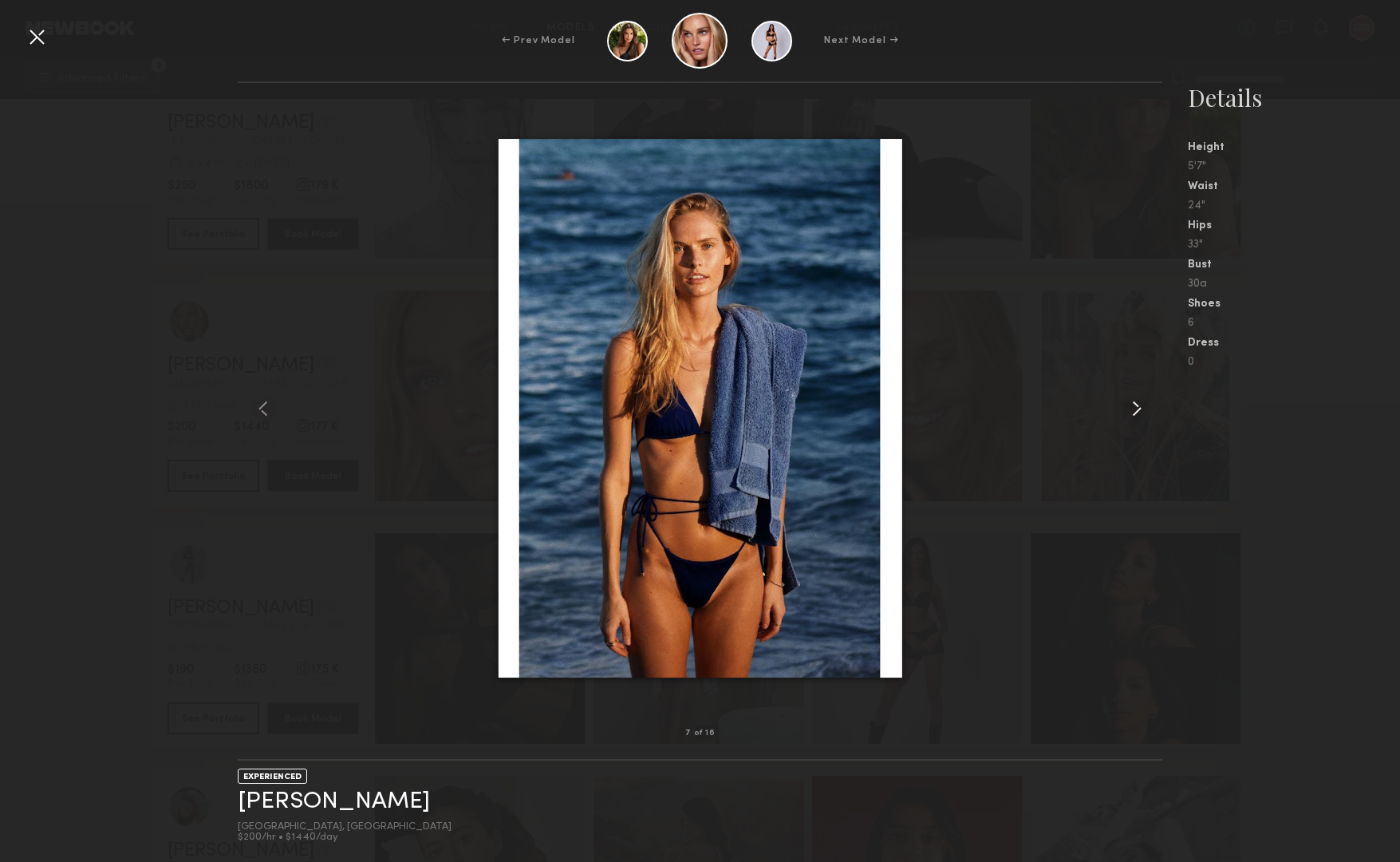
click at [1132, 412] on common-icon at bounding box center [1137, 409] width 26 height 26
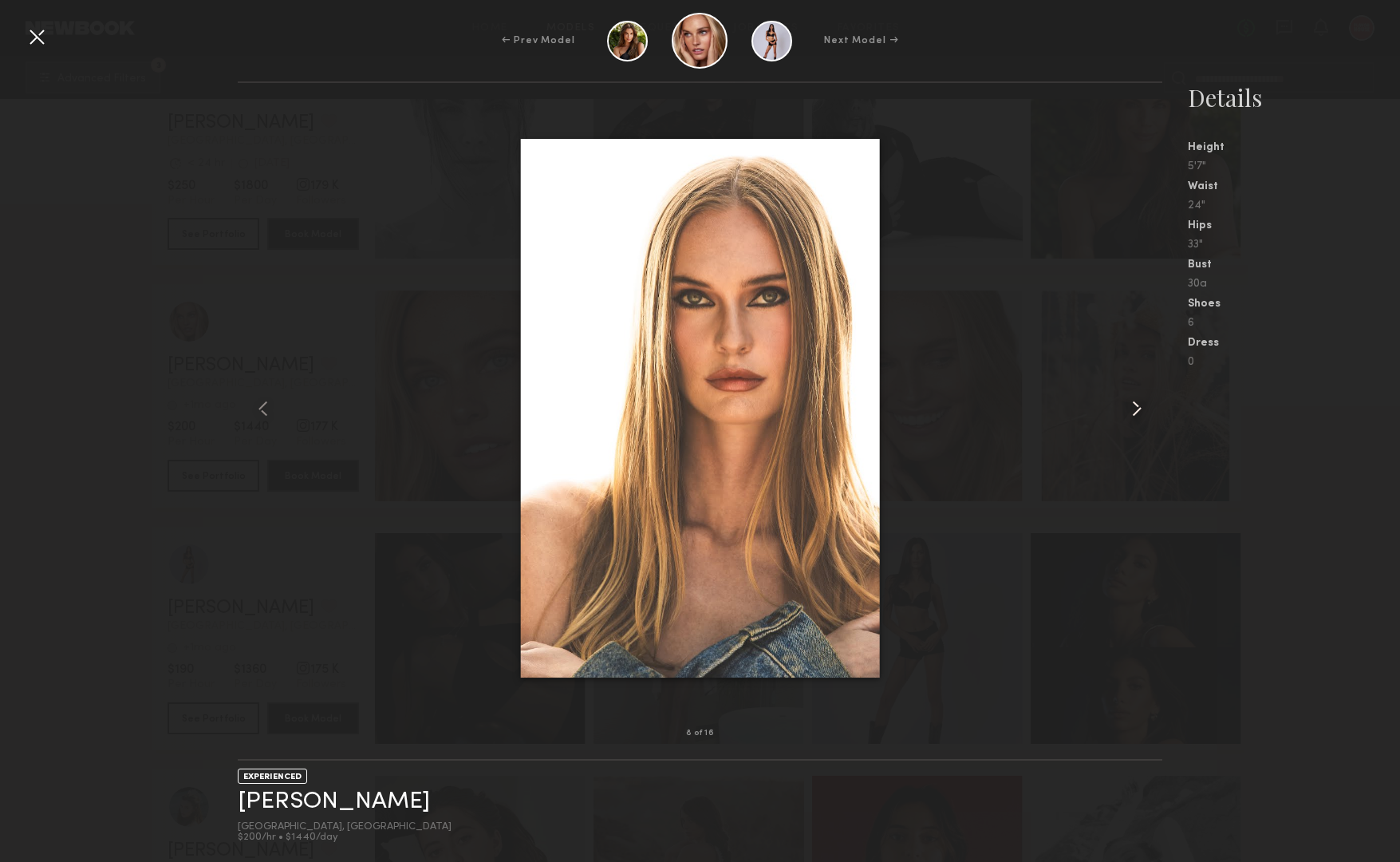
click at [1132, 412] on common-icon at bounding box center [1137, 409] width 26 height 26
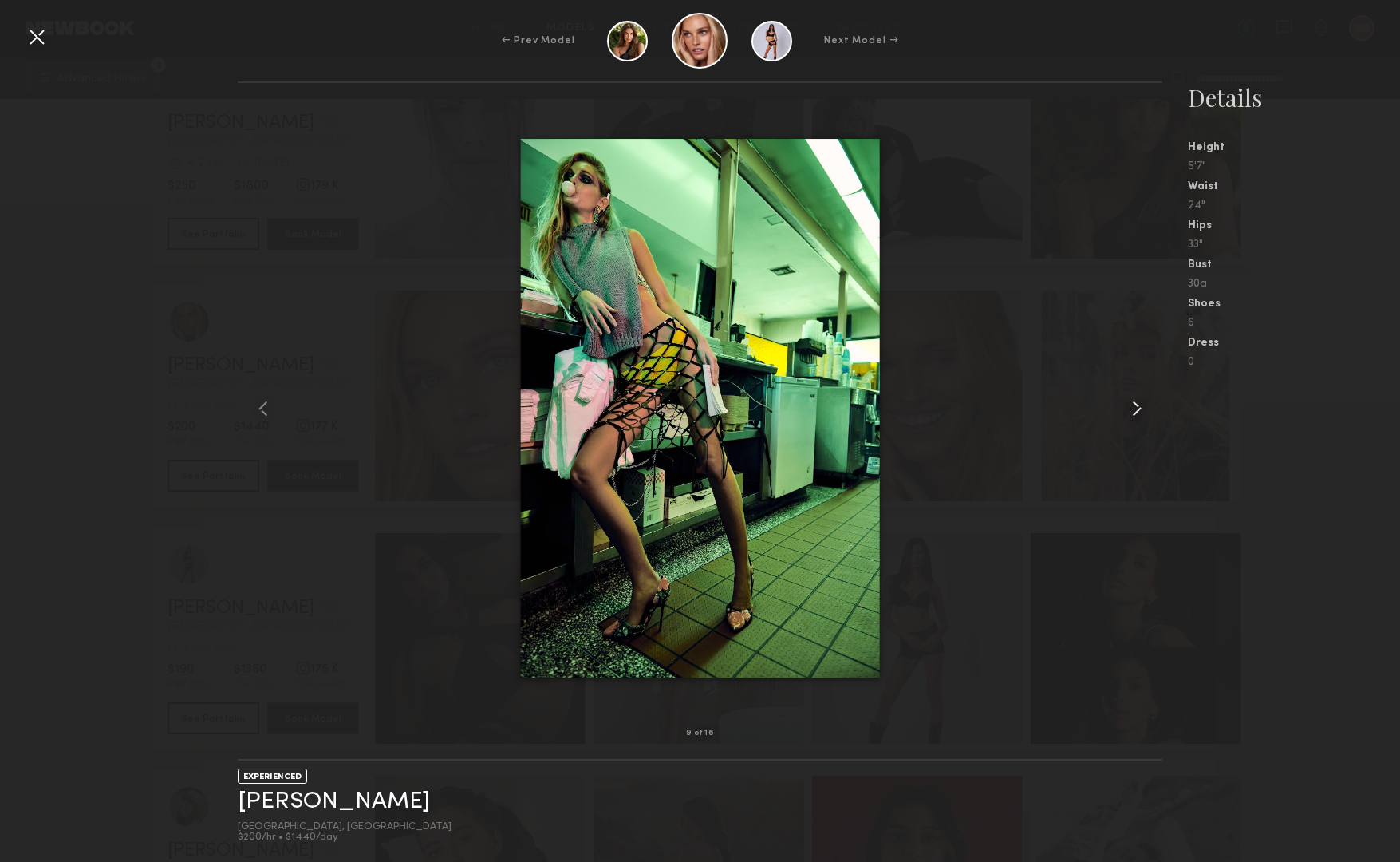
click at [1132, 412] on common-icon at bounding box center [1137, 409] width 26 height 26
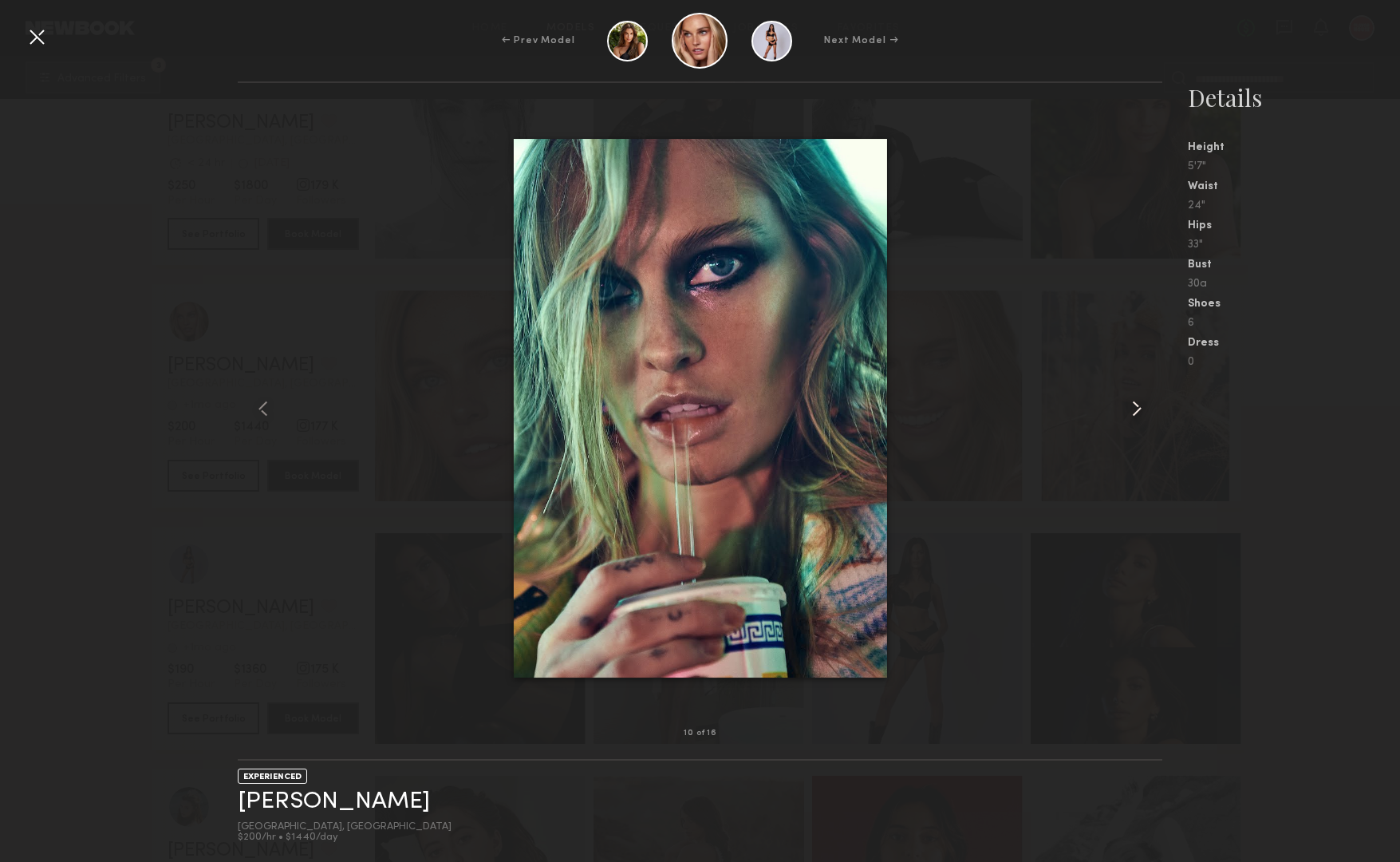
click at [1132, 412] on common-icon at bounding box center [1137, 409] width 26 height 26
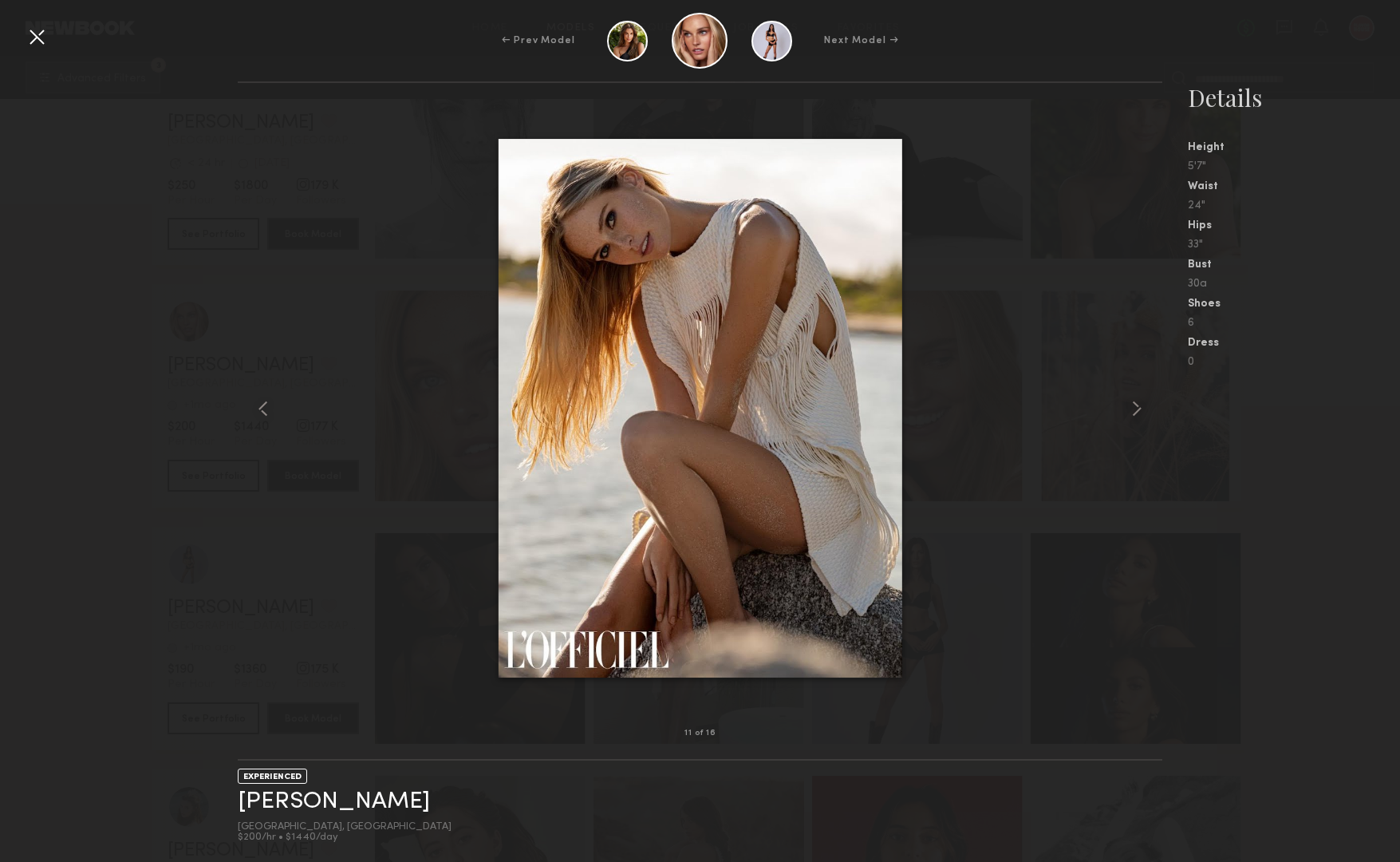
click at [38, 37] on div at bounding box center [37, 37] width 26 height 26
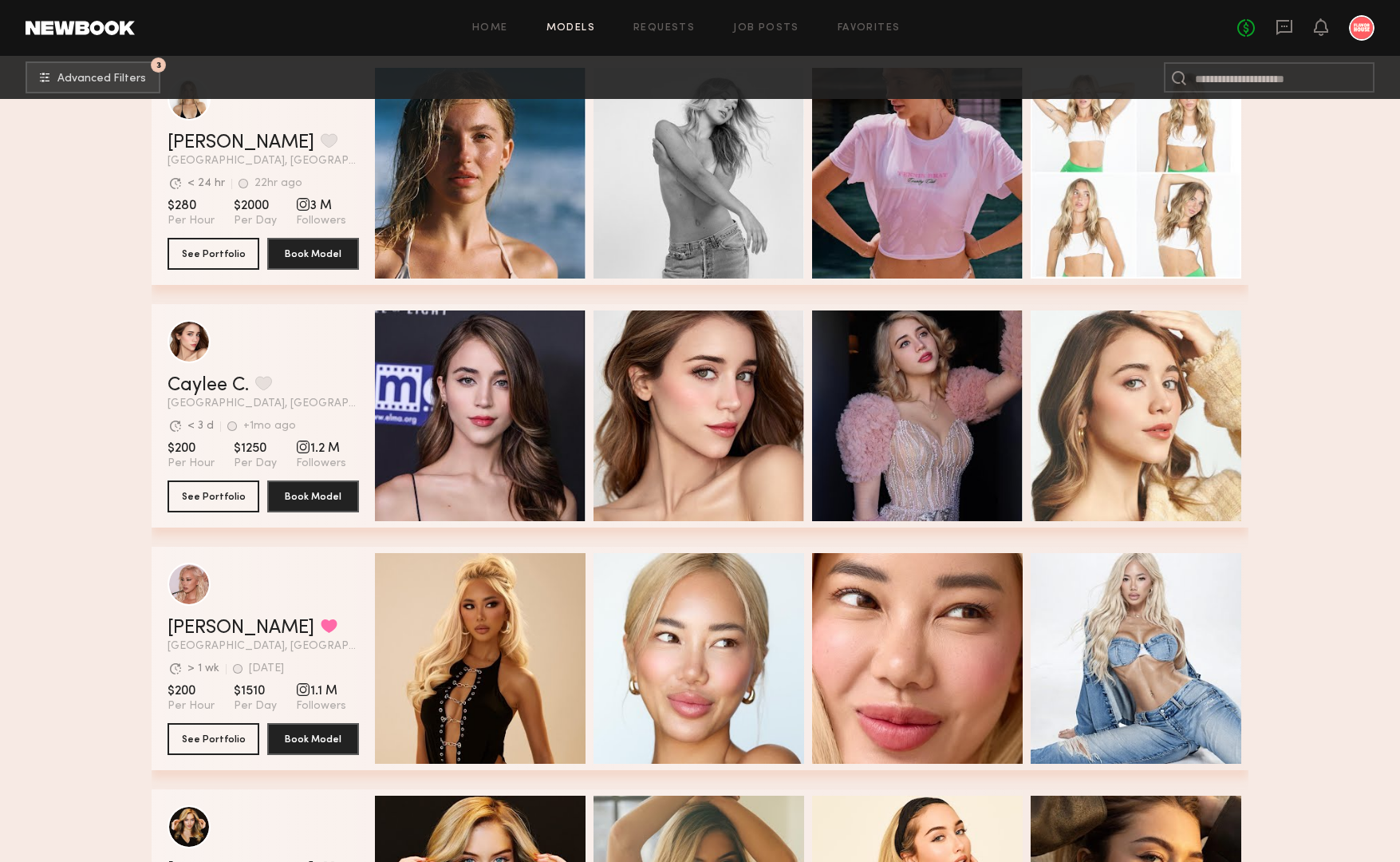
scroll to position [0, 0]
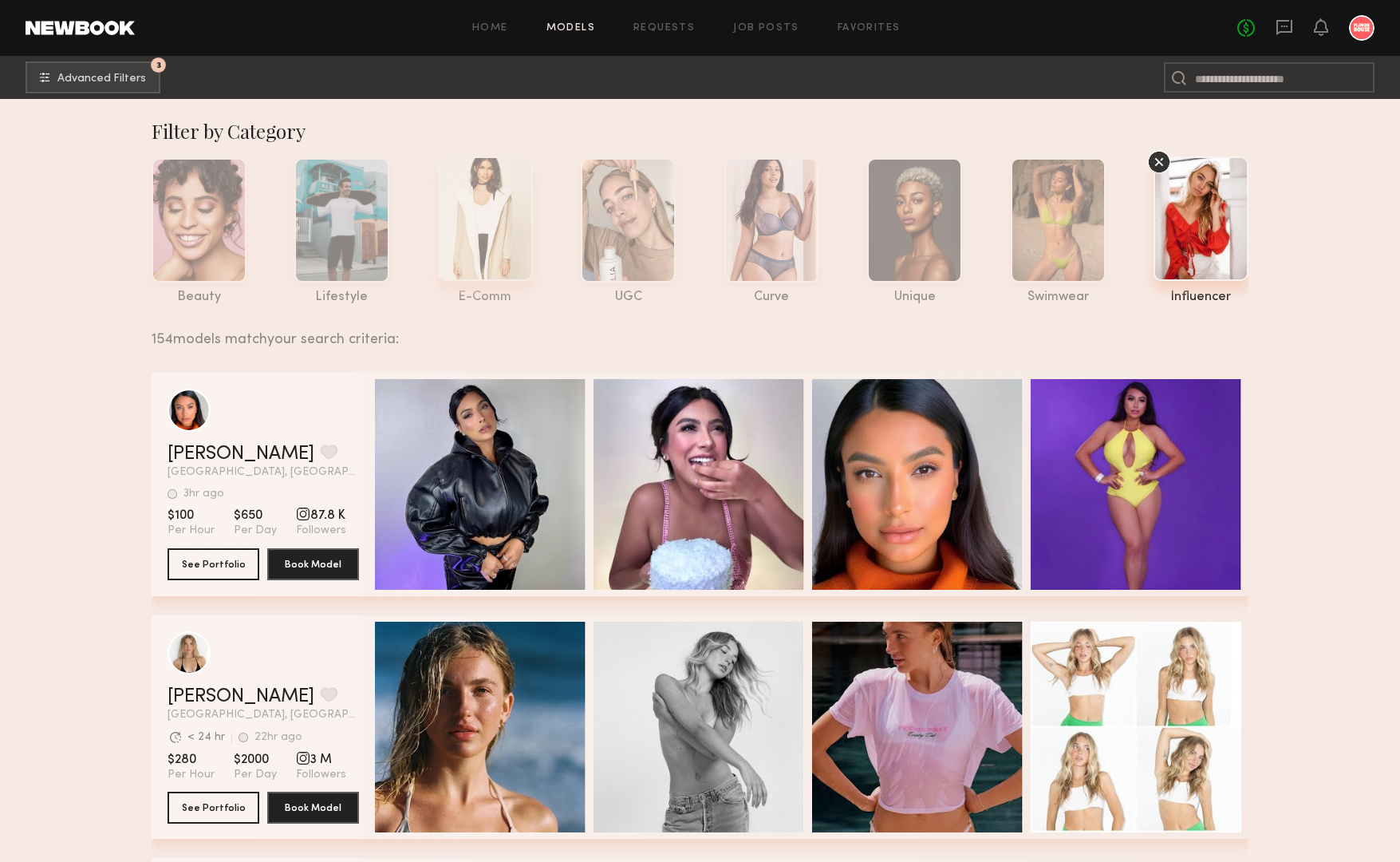
click at [482, 214] on div at bounding box center [485, 219] width 95 height 125
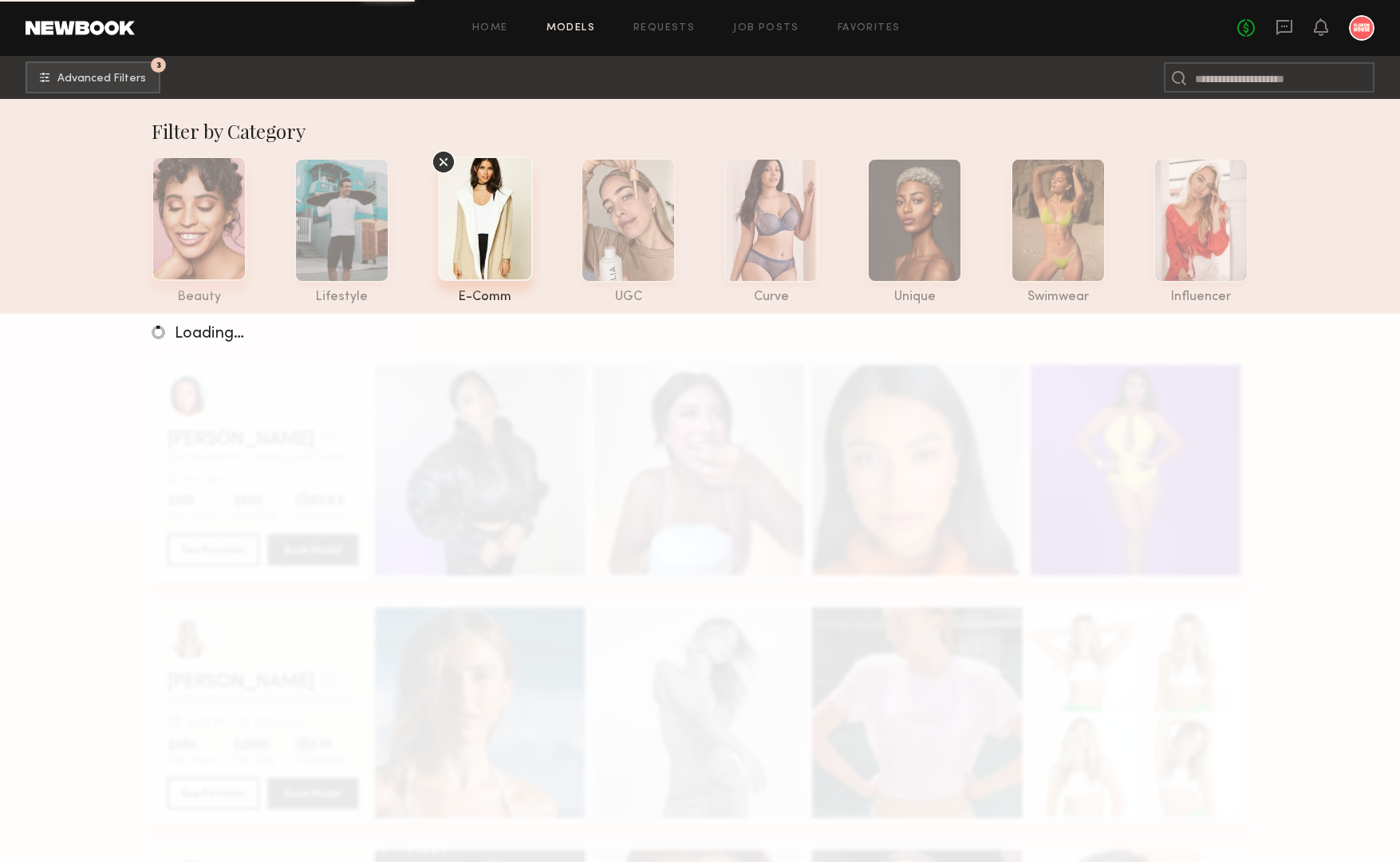
click at [193, 248] on div at bounding box center [199, 219] width 95 height 125
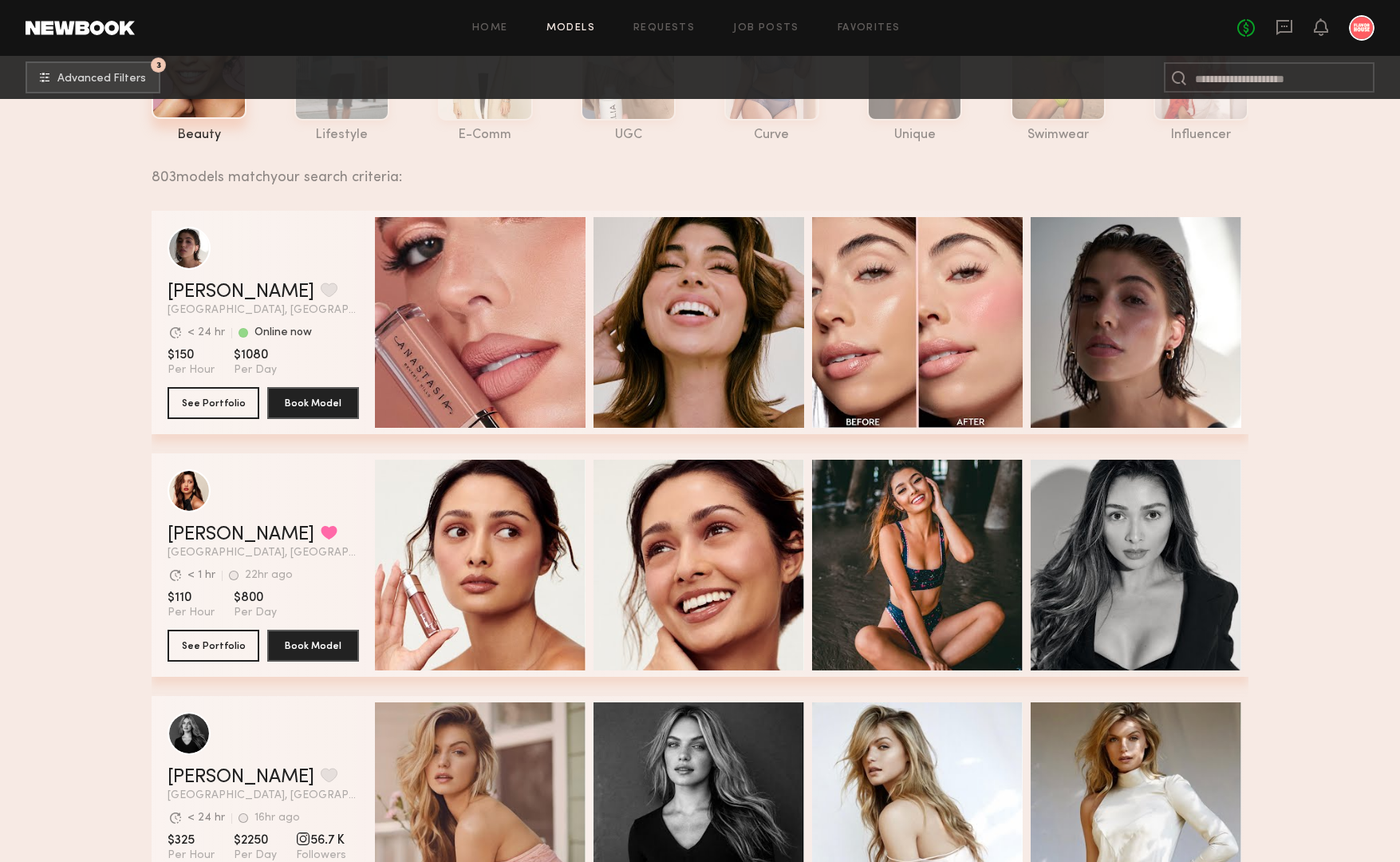
scroll to position [165, 0]
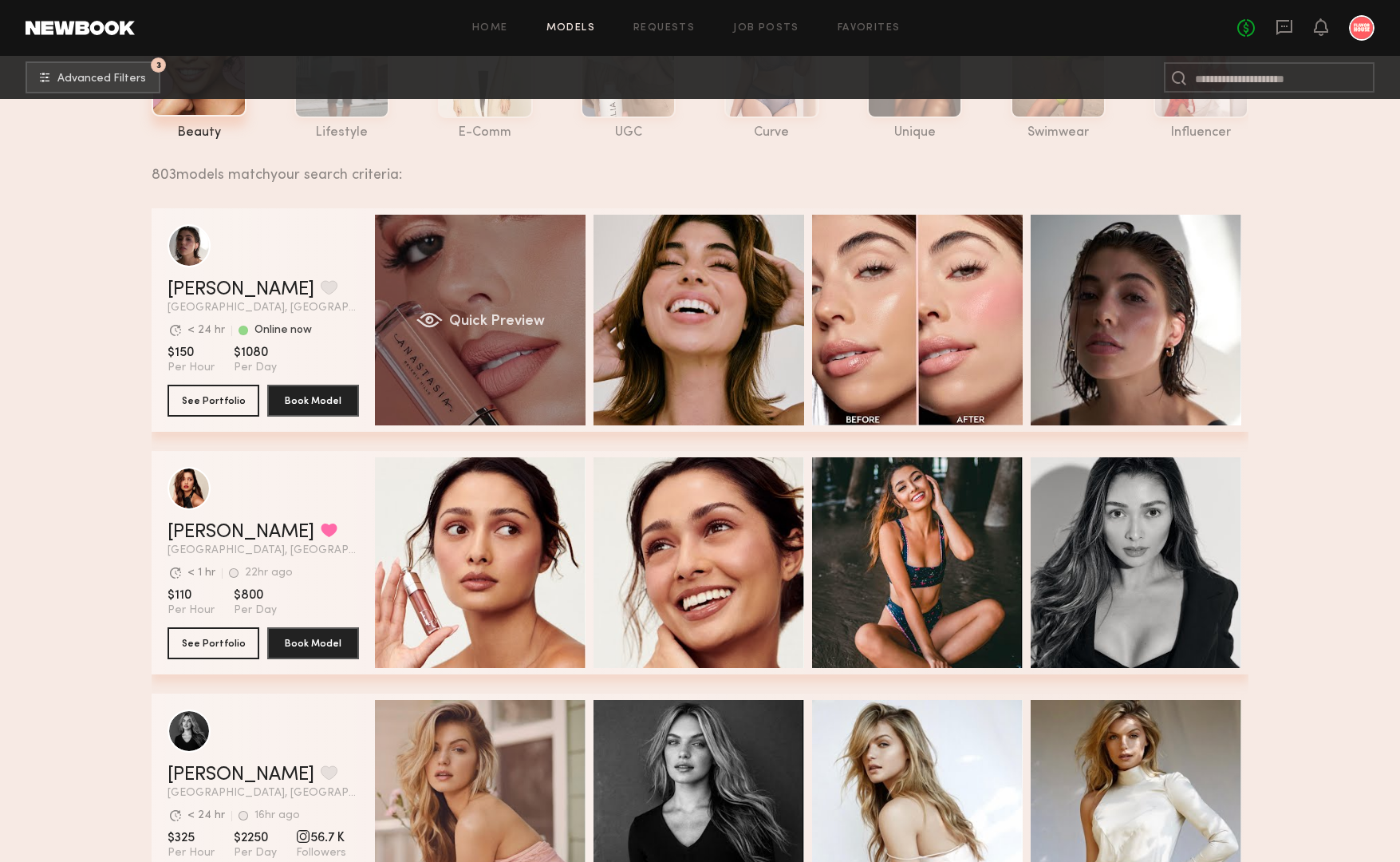
click at [534, 305] on div "Quick Preview" at bounding box center [479, 320] width 211 height 211
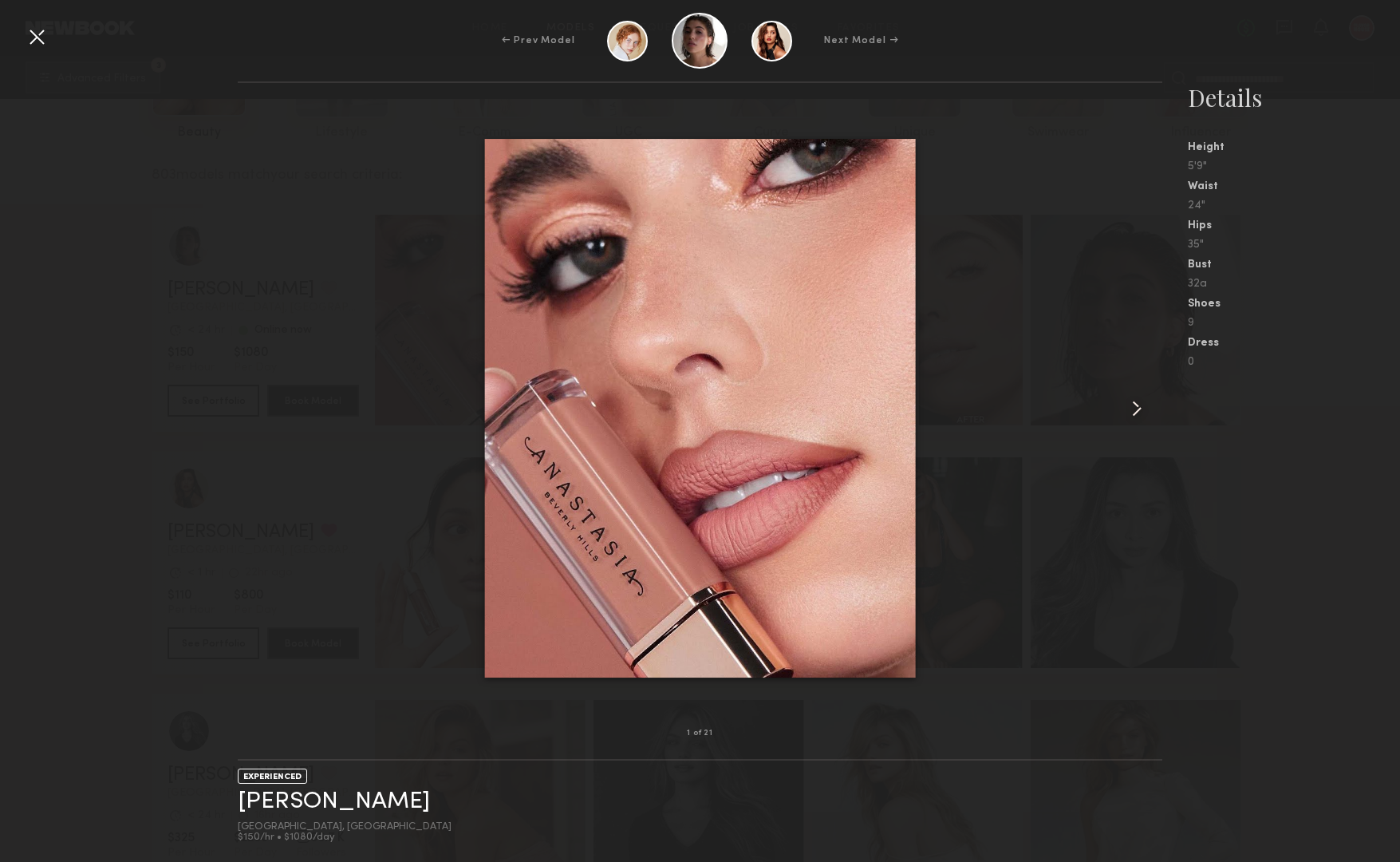
click at [1136, 413] on common-icon at bounding box center [1137, 409] width 26 height 26
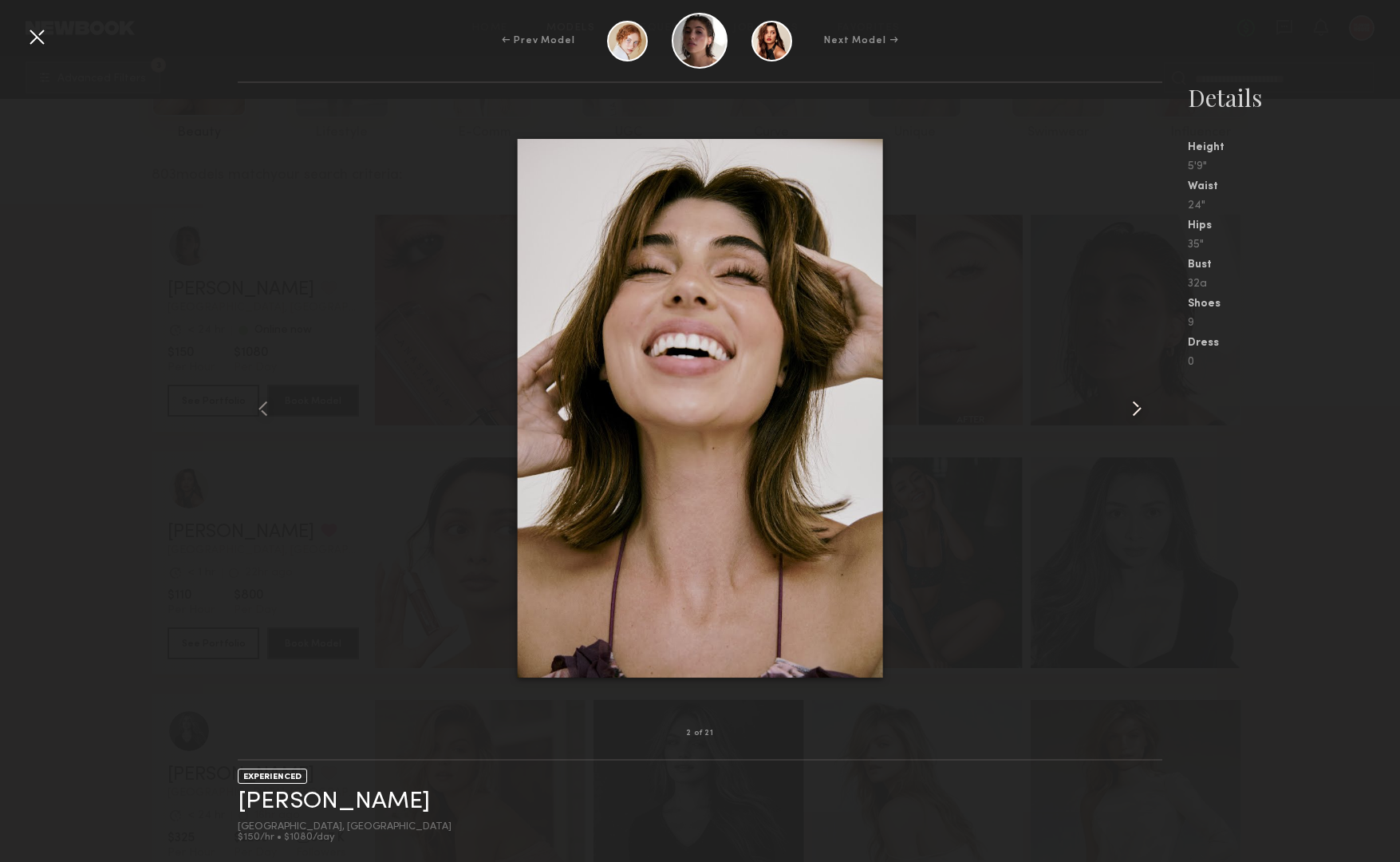
click at [1136, 413] on common-icon at bounding box center [1137, 409] width 26 height 26
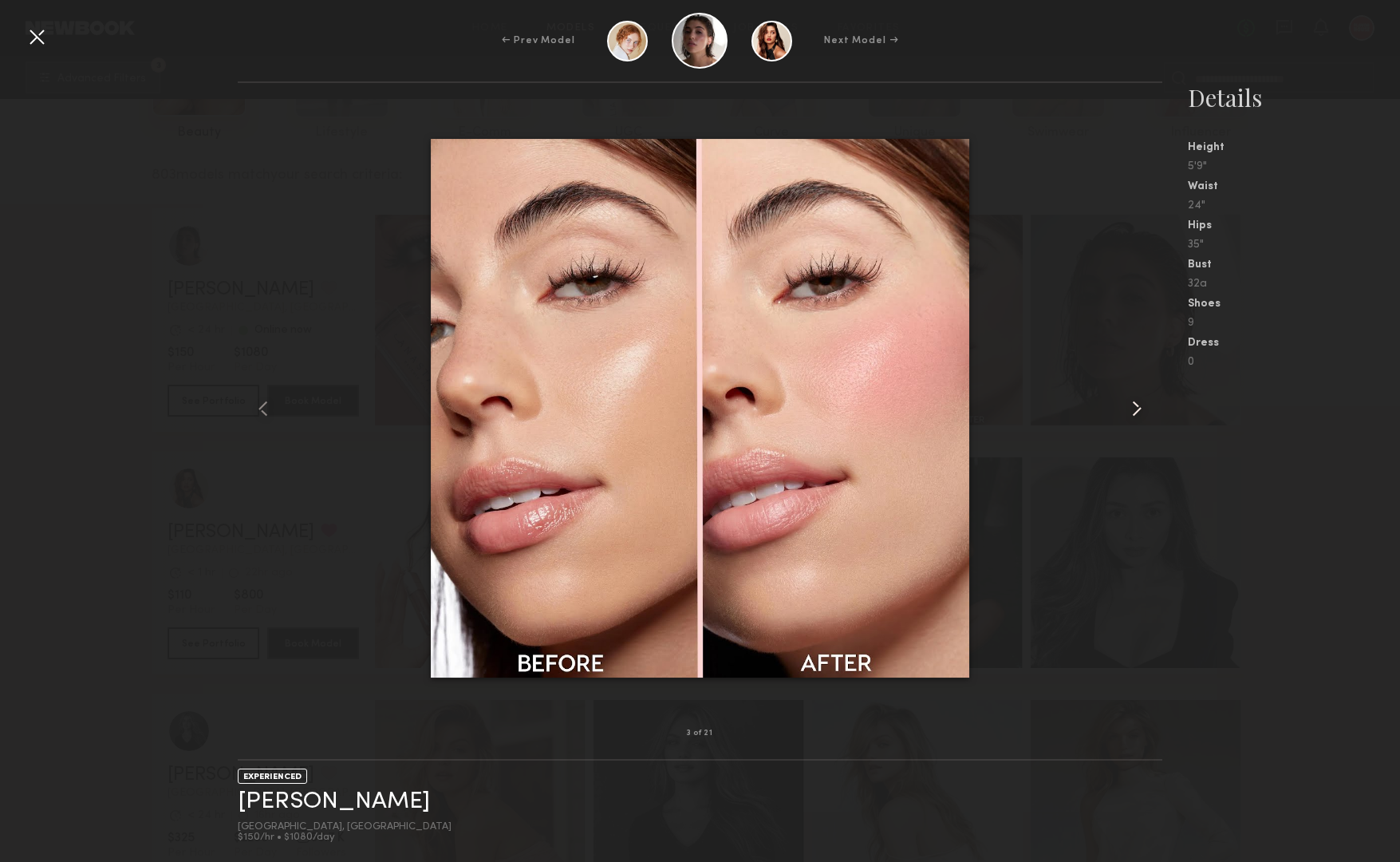
click at [1136, 413] on common-icon at bounding box center [1137, 409] width 26 height 26
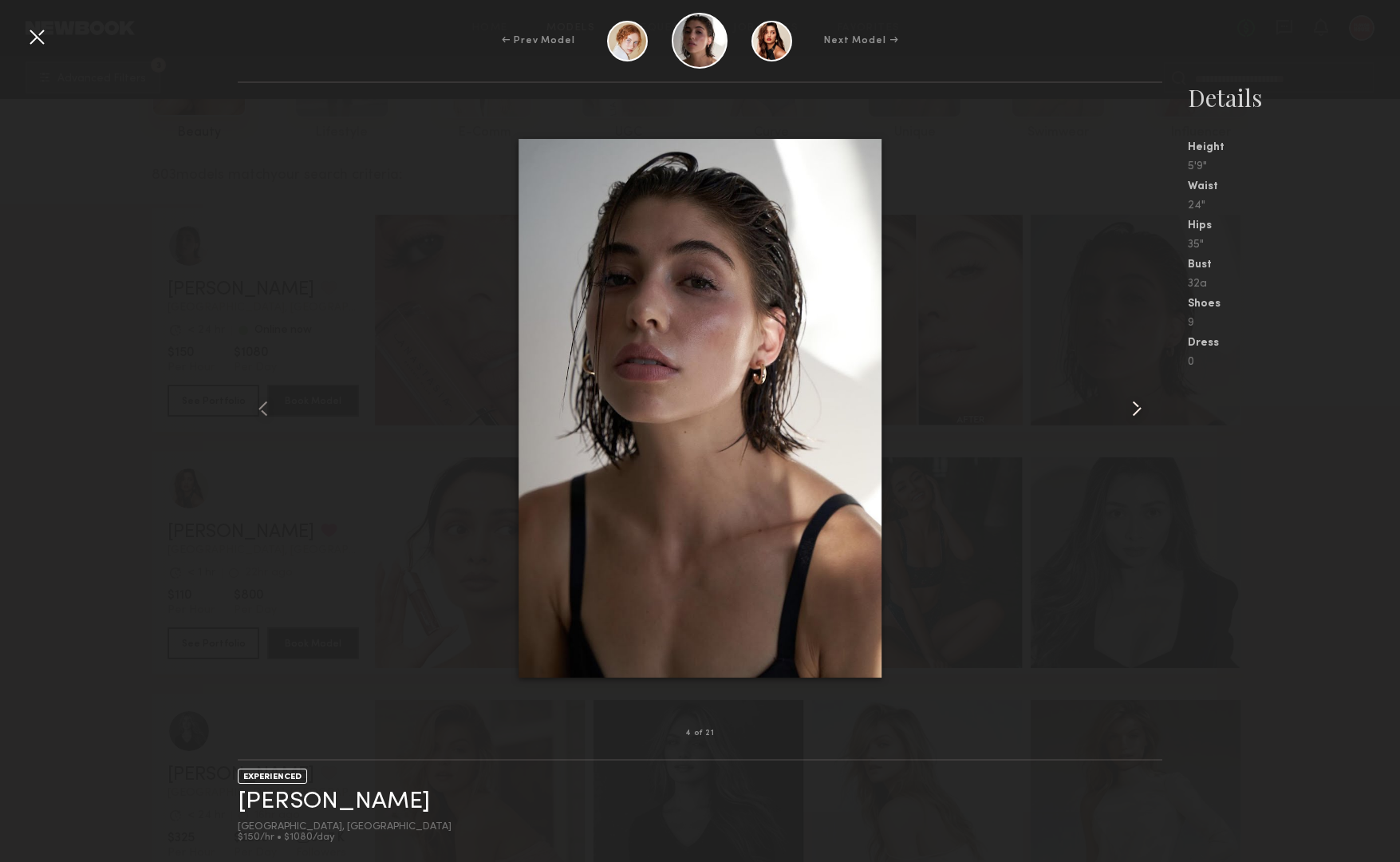
click at [1136, 413] on common-icon at bounding box center [1137, 409] width 26 height 26
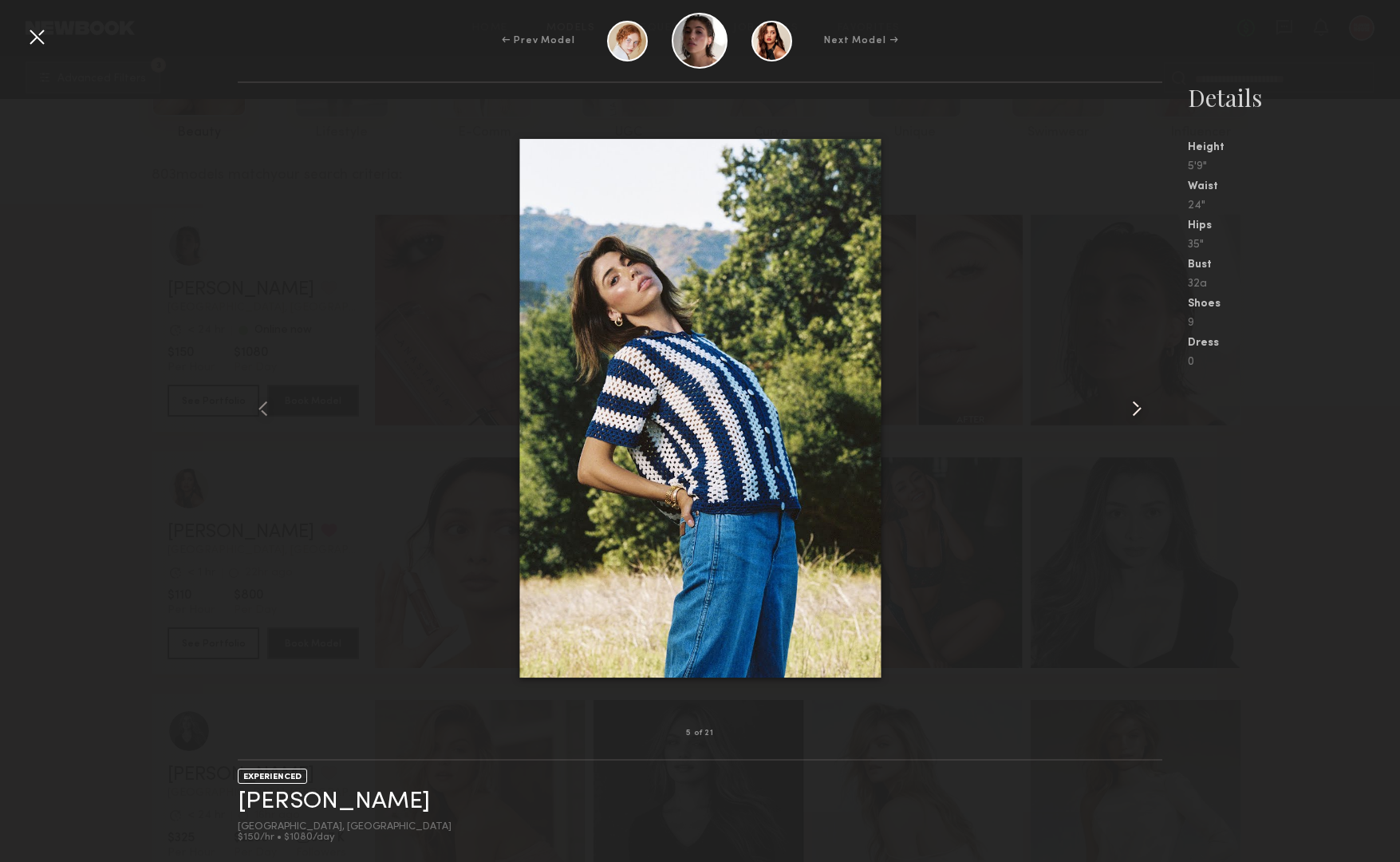
click at [1136, 413] on common-icon at bounding box center [1137, 409] width 26 height 26
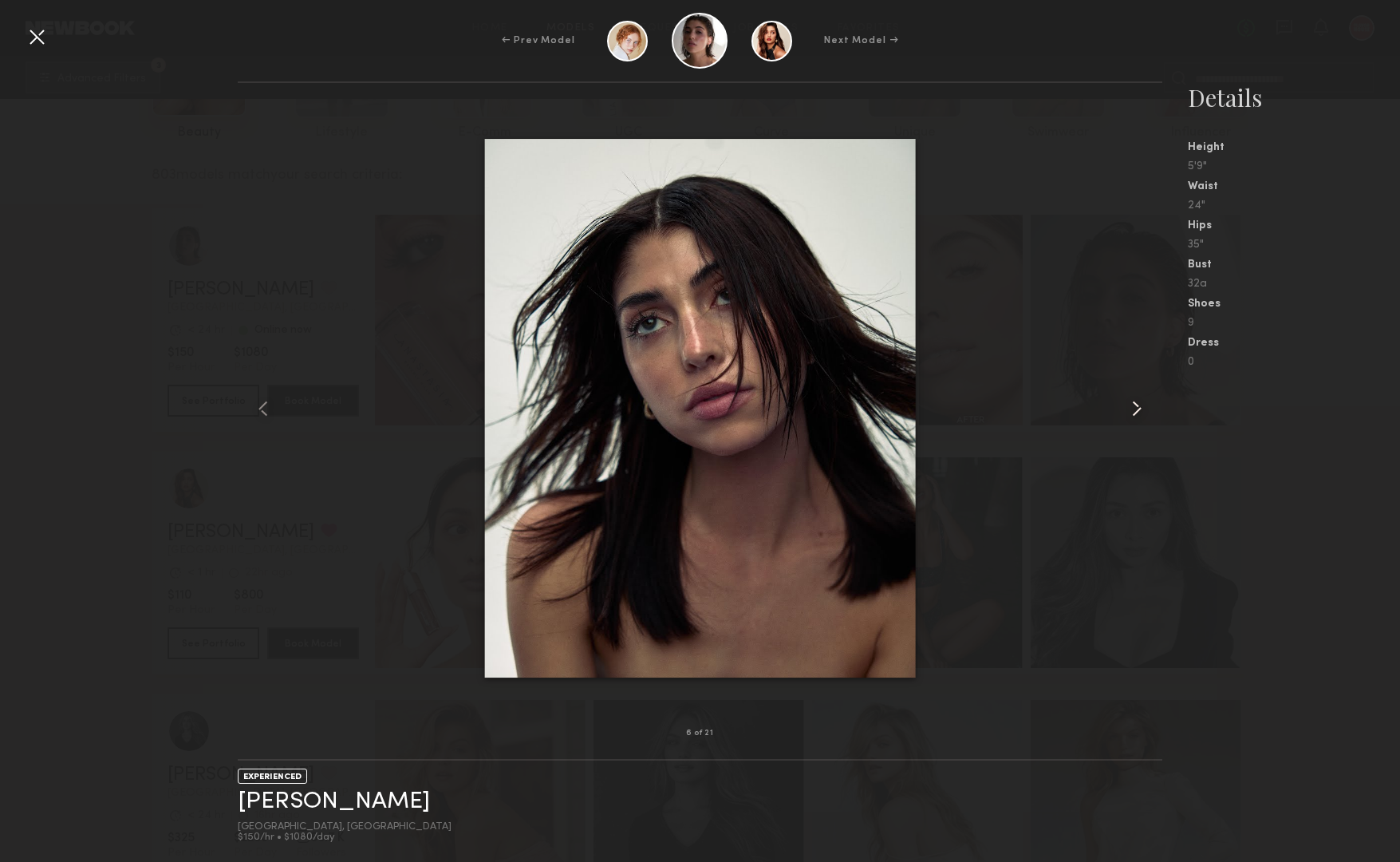
click at [1136, 413] on common-icon at bounding box center [1137, 409] width 26 height 26
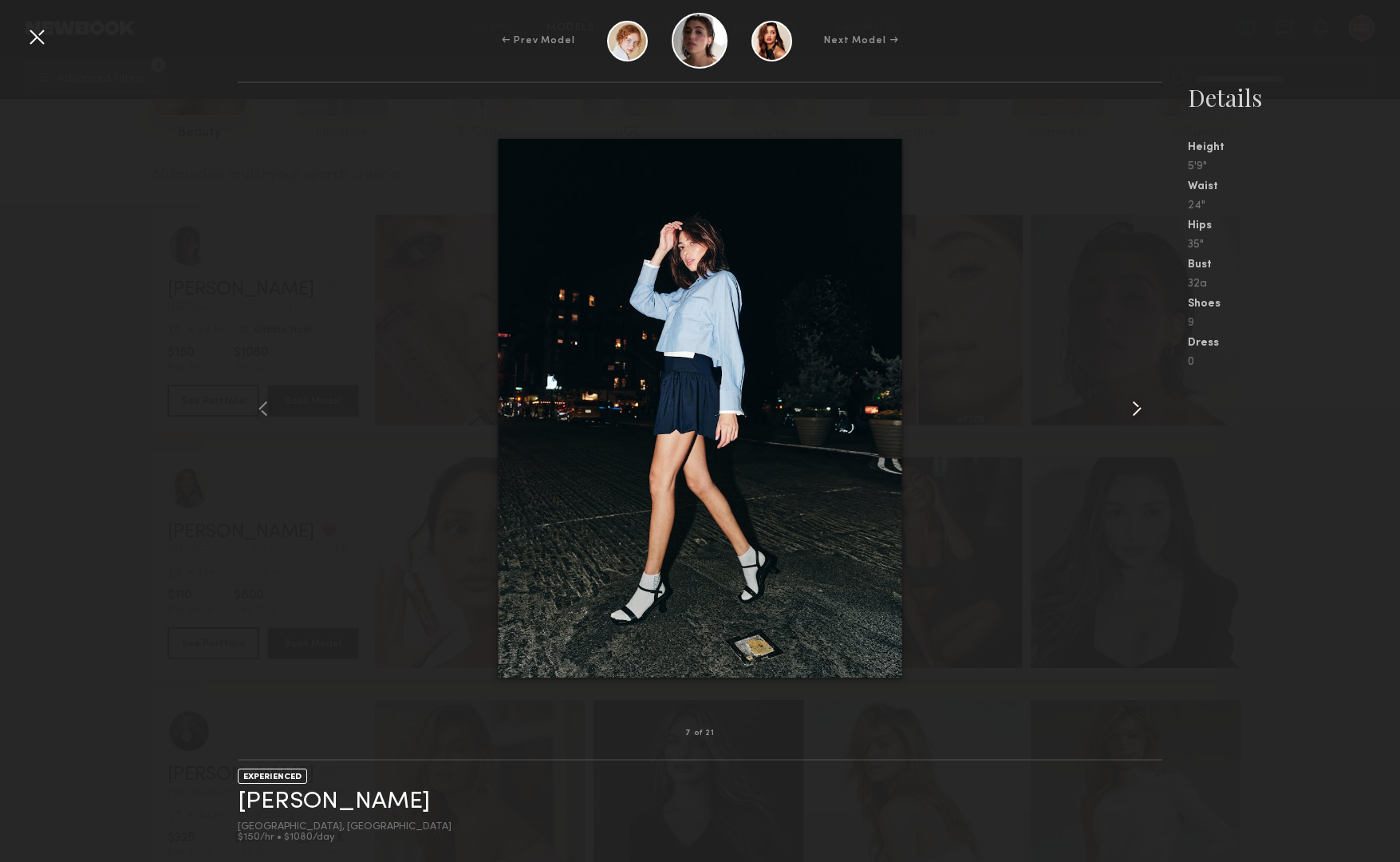
click at [1136, 413] on common-icon at bounding box center [1137, 409] width 26 height 26
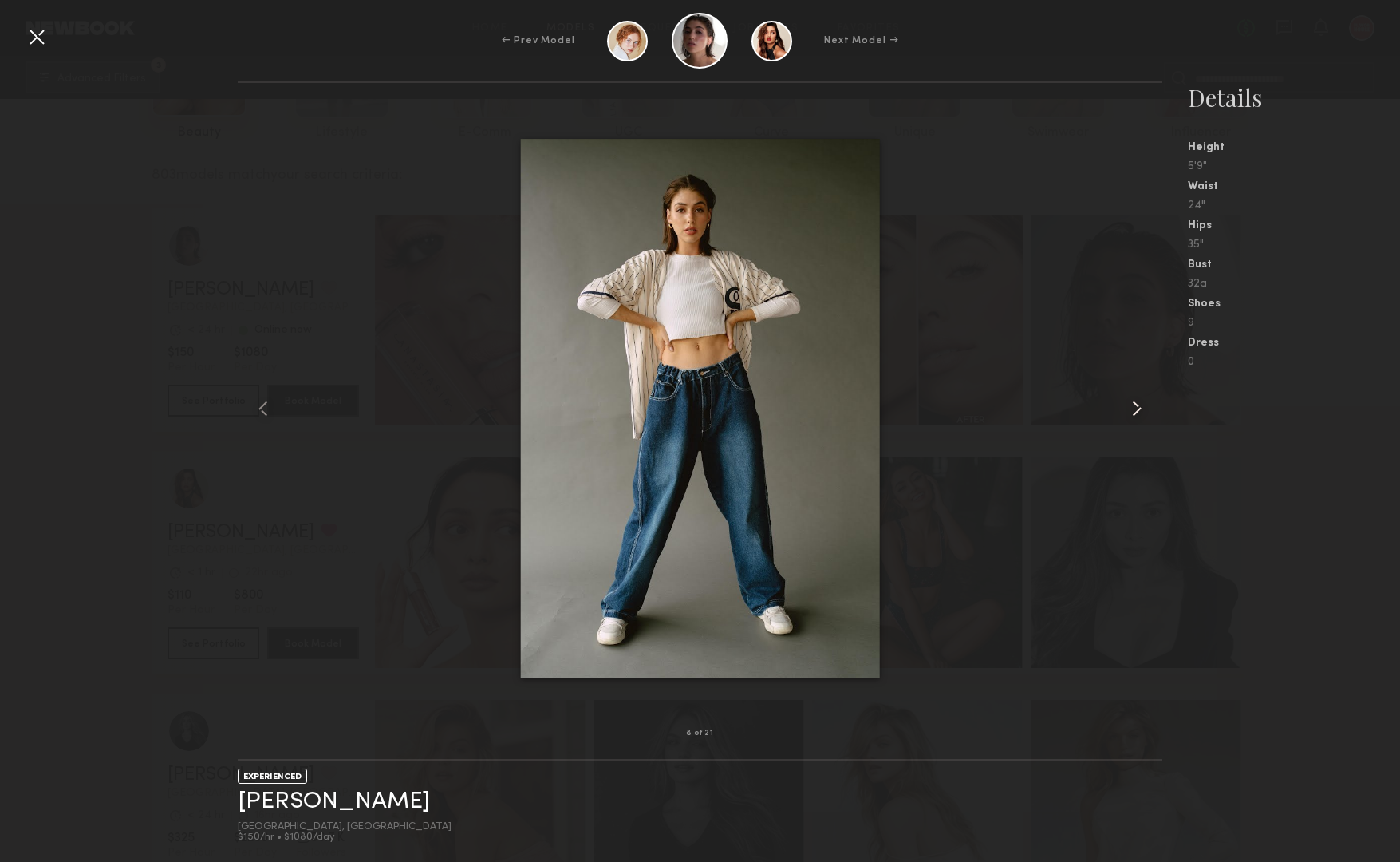
click at [1136, 413] on common-icon at bounding box center [1137, 409] width 26 height 26
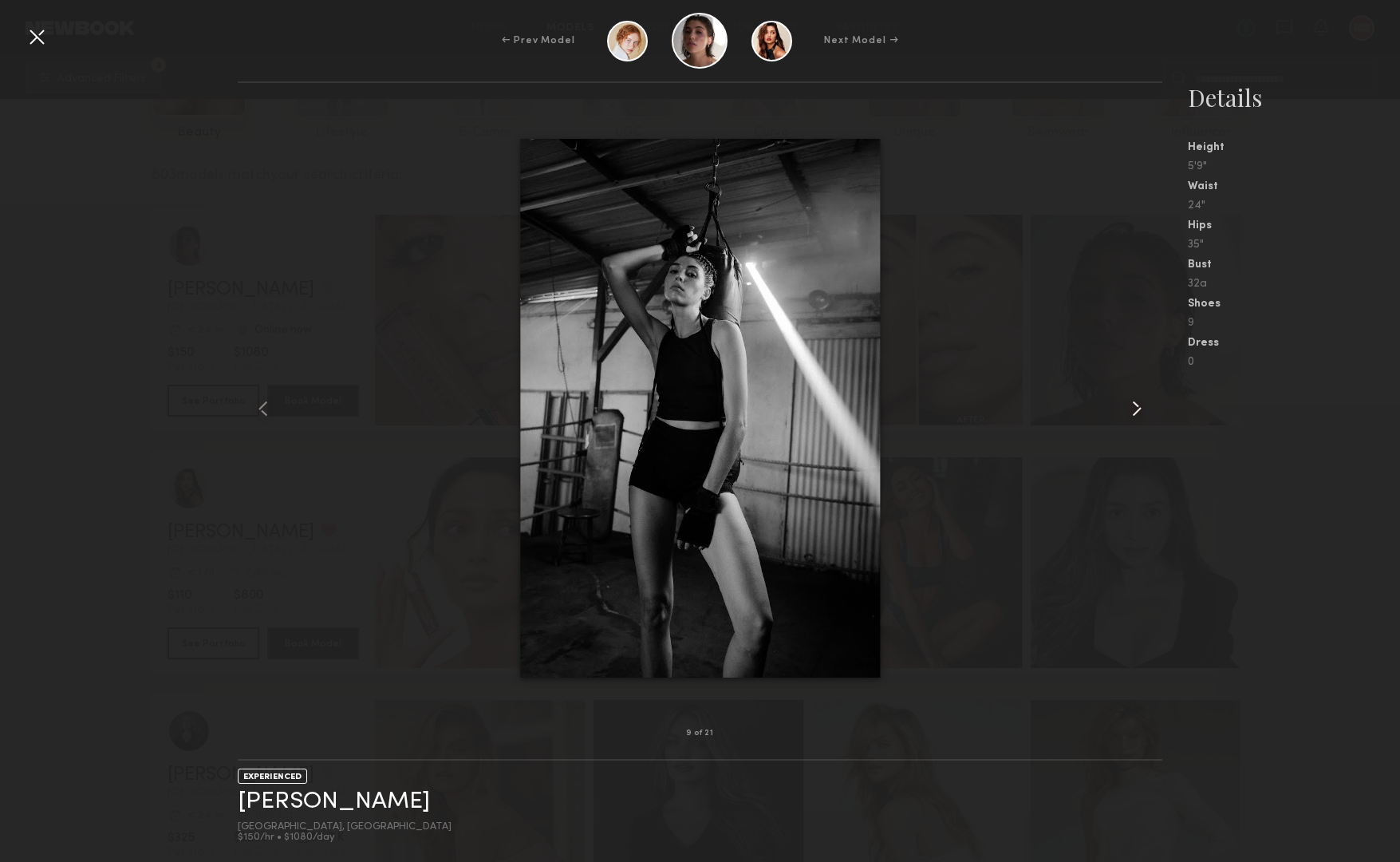
click at [1136, 413] on common-icon at bounding box center [1137, 409] width 26 height 26
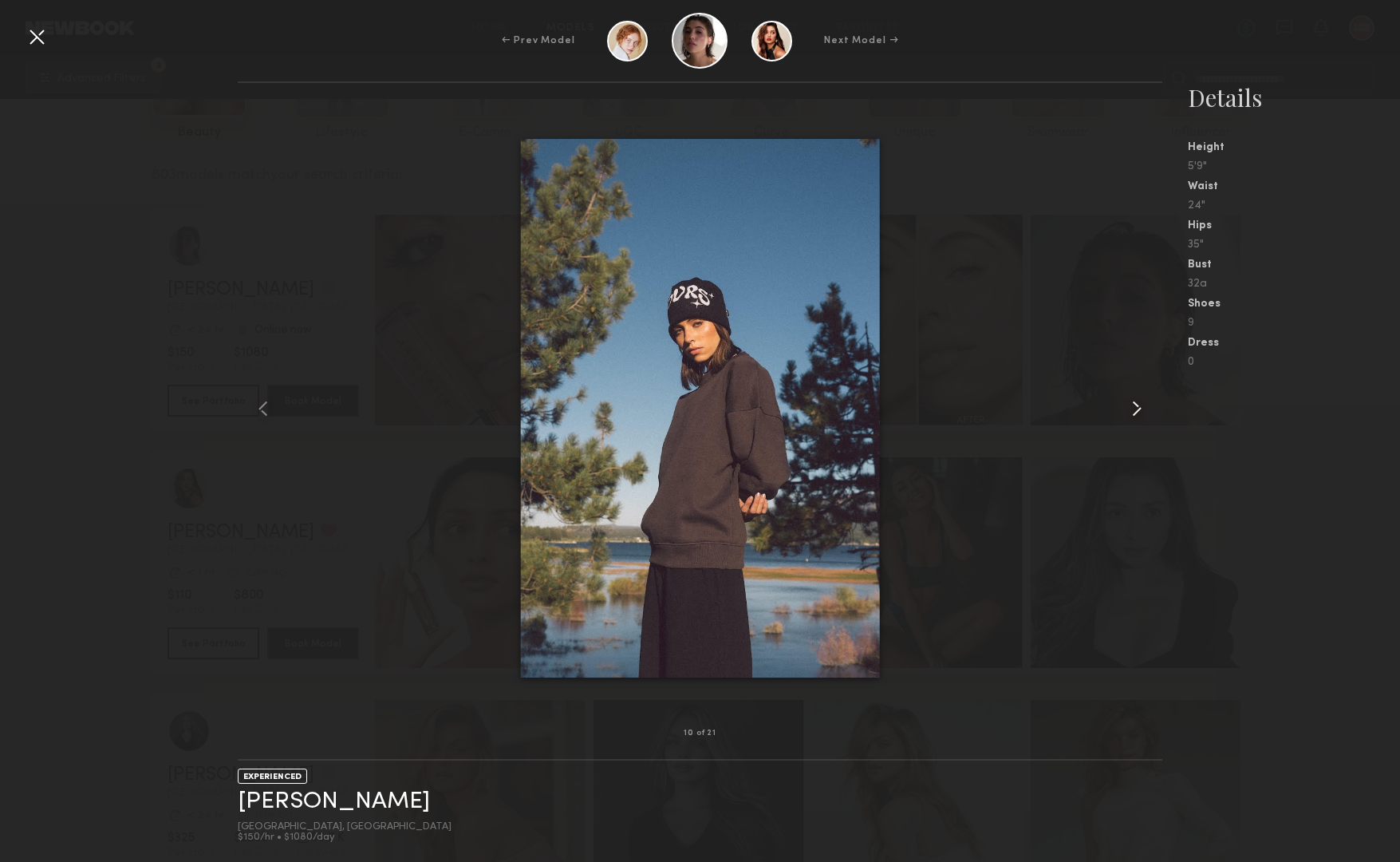
click at [1136, 413] on common-icon at bounding box center [1137, 409] width 26 height 26
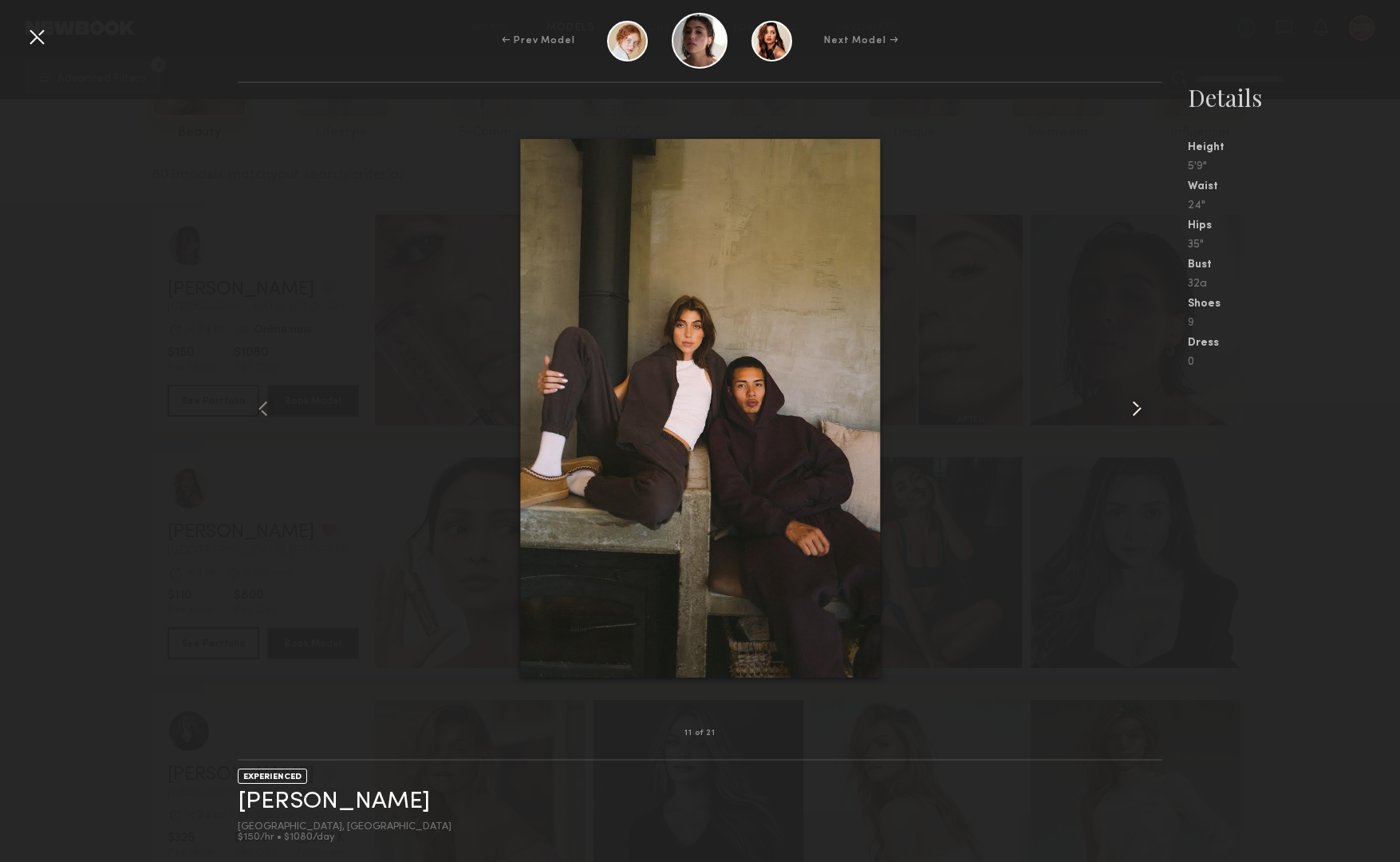
click at [1136, 413] on common-icon at bounding box center [1137, 409] width 26 height 26
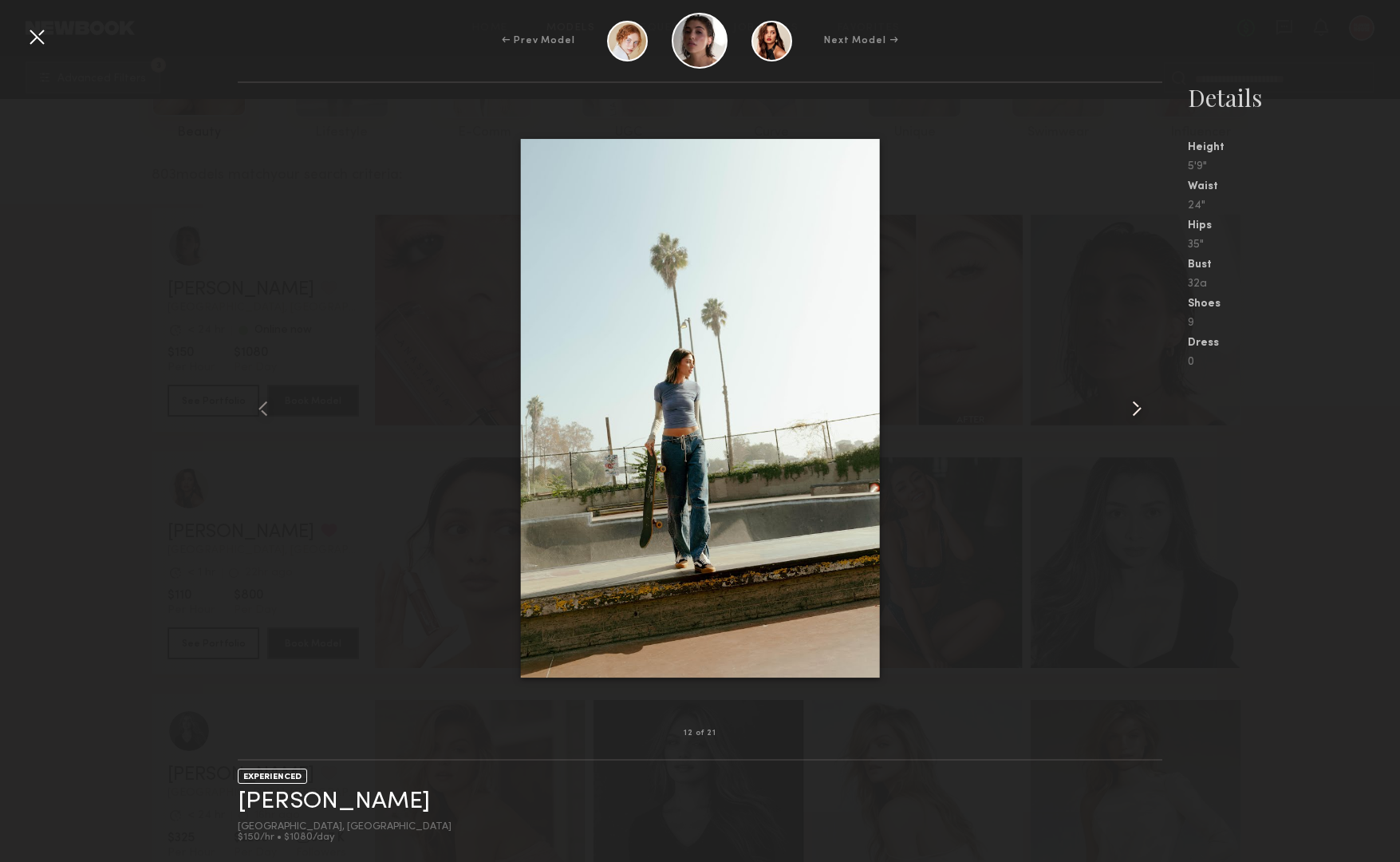
click at [1136, 413] on common-icon at bounding box center [1137, 409] width 26 height 26
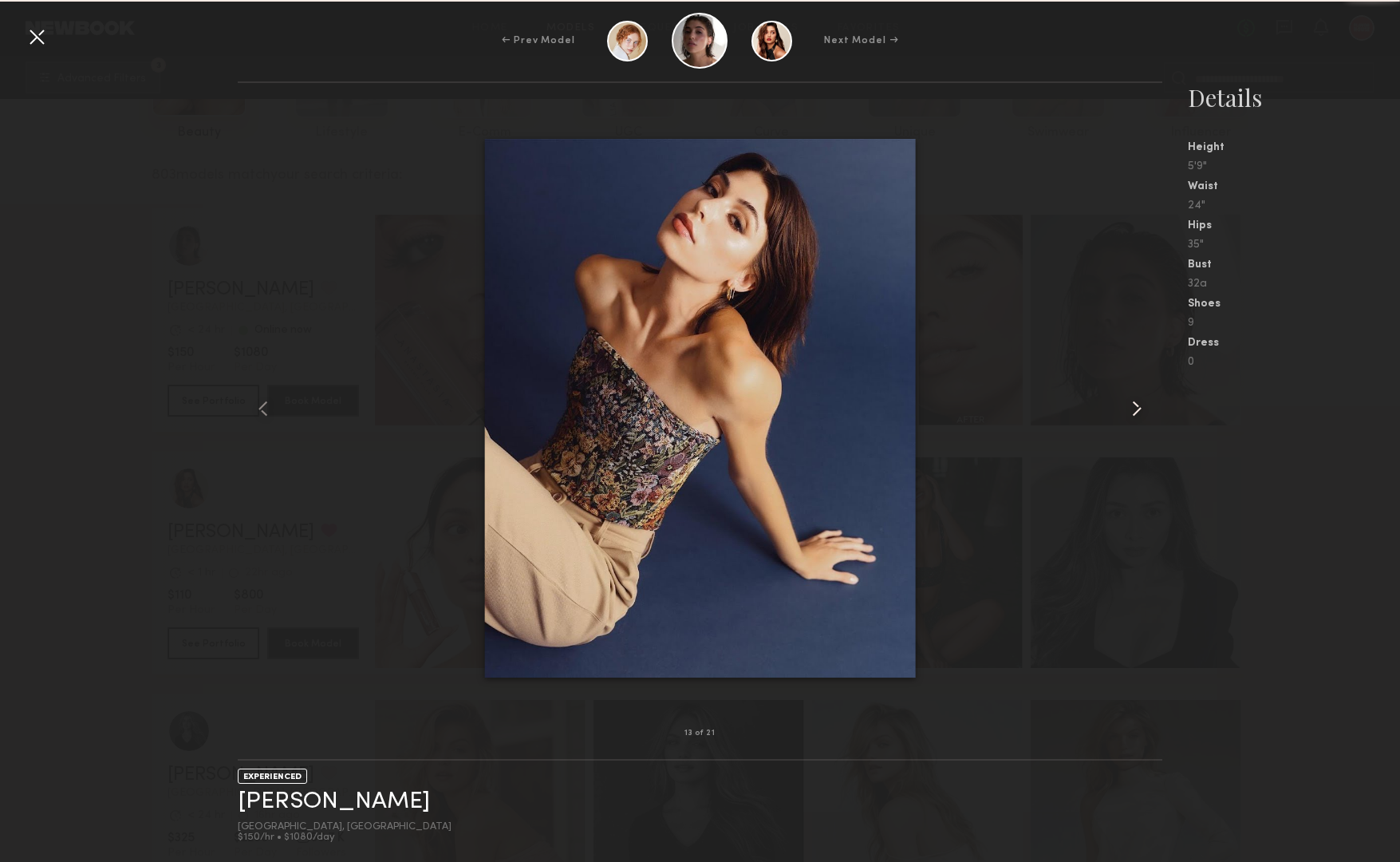
click at [1136, 413] on common-icon at bounding box center [1137, 409] width 26 height 26
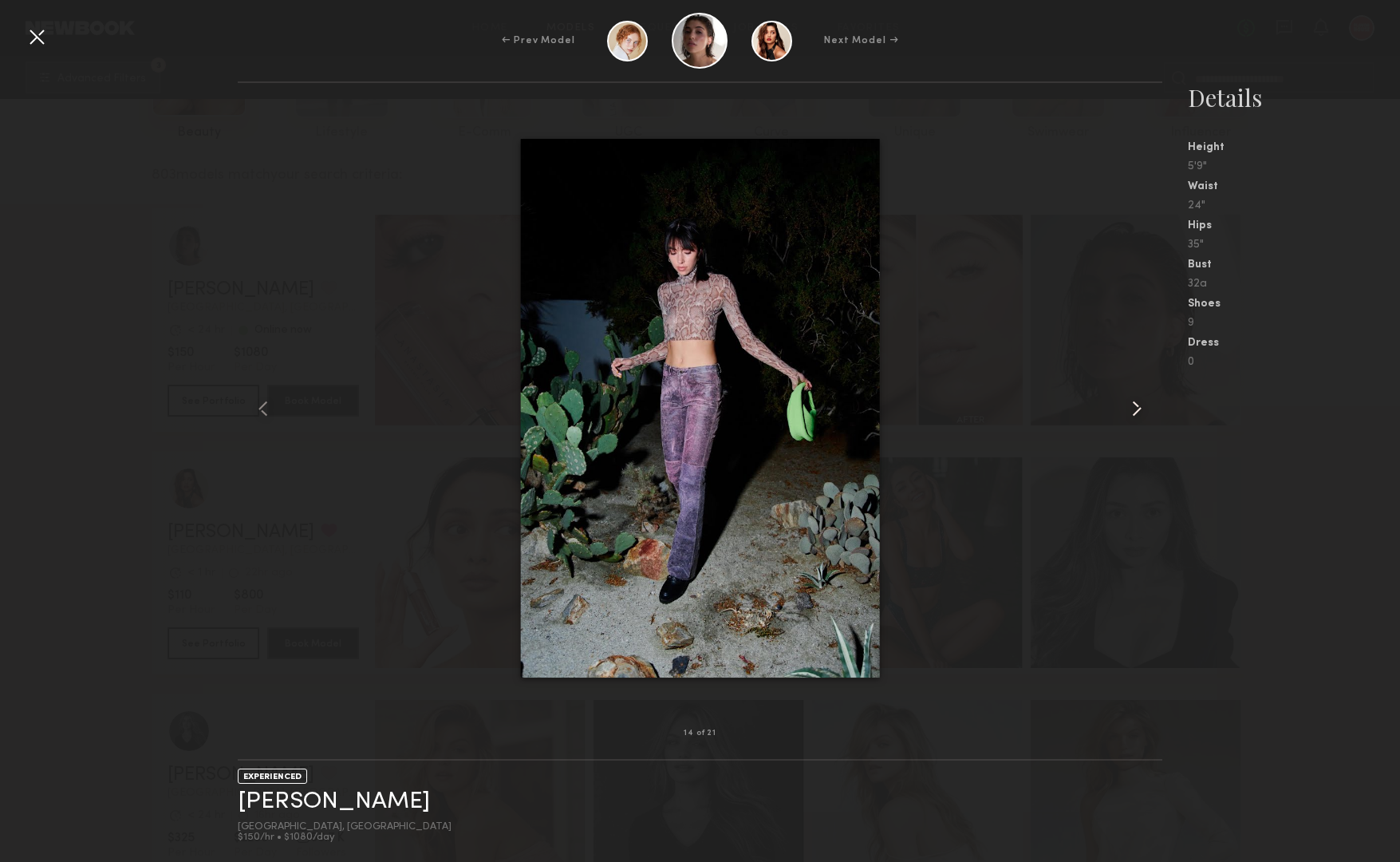
click at [1136, 413] on common-icon at bounding box center [1137, 409] width 26 height 26
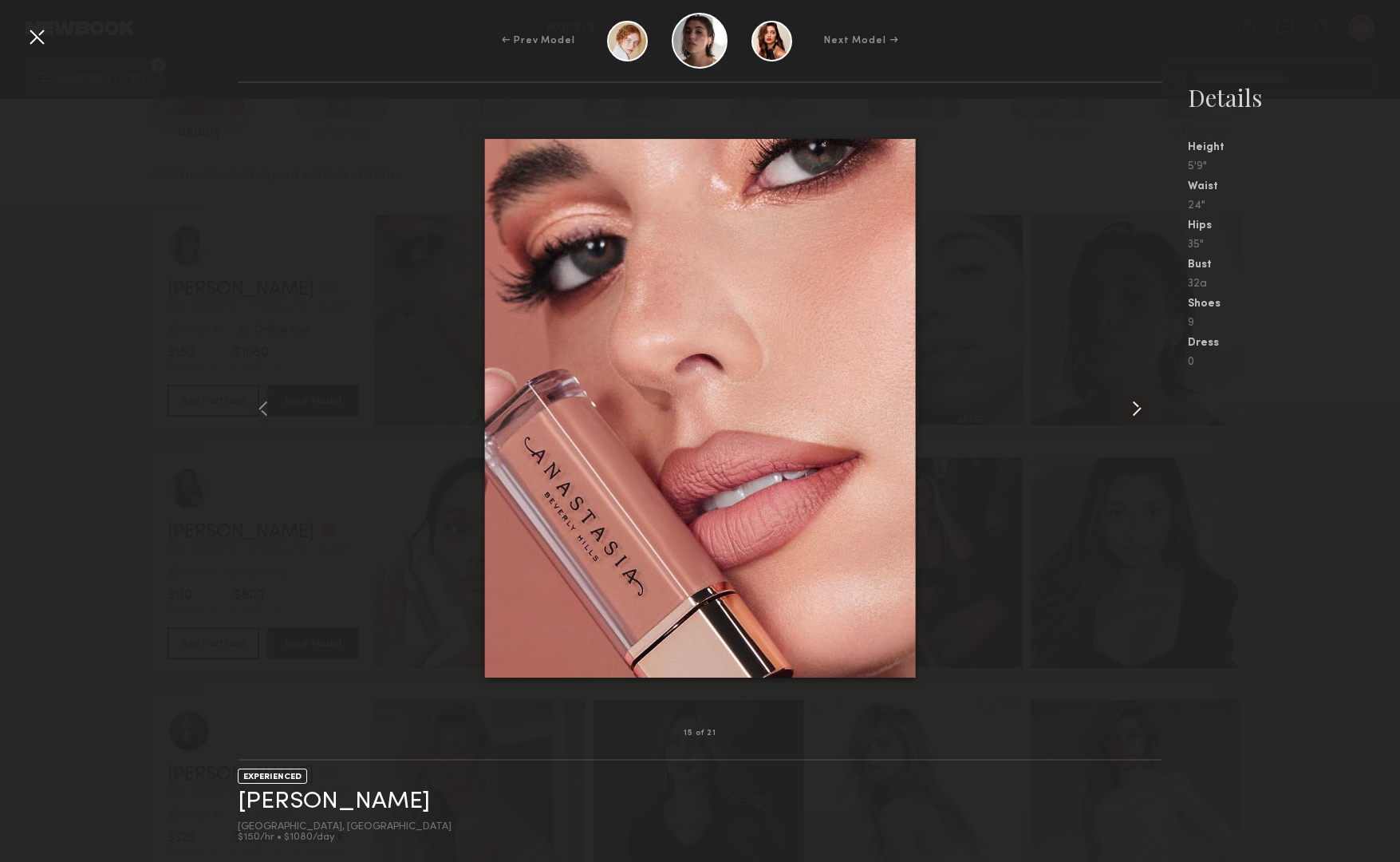
click at [1136, 413] on common-icon at bounding box center [1137, 409] width 26 height 26
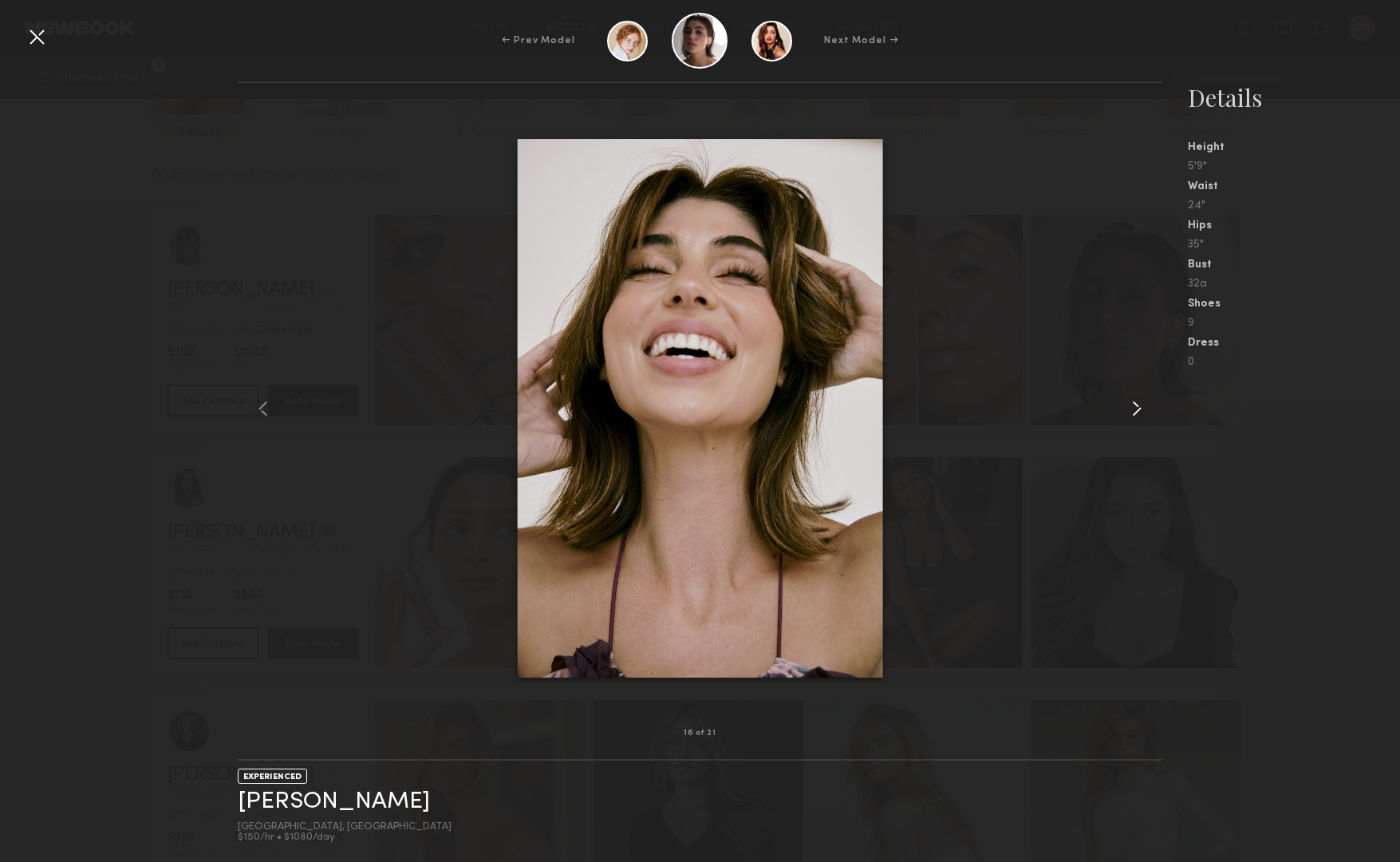
click at [1136, 413] on common-icon at bounding box center [1137, 409] width 26 height 26
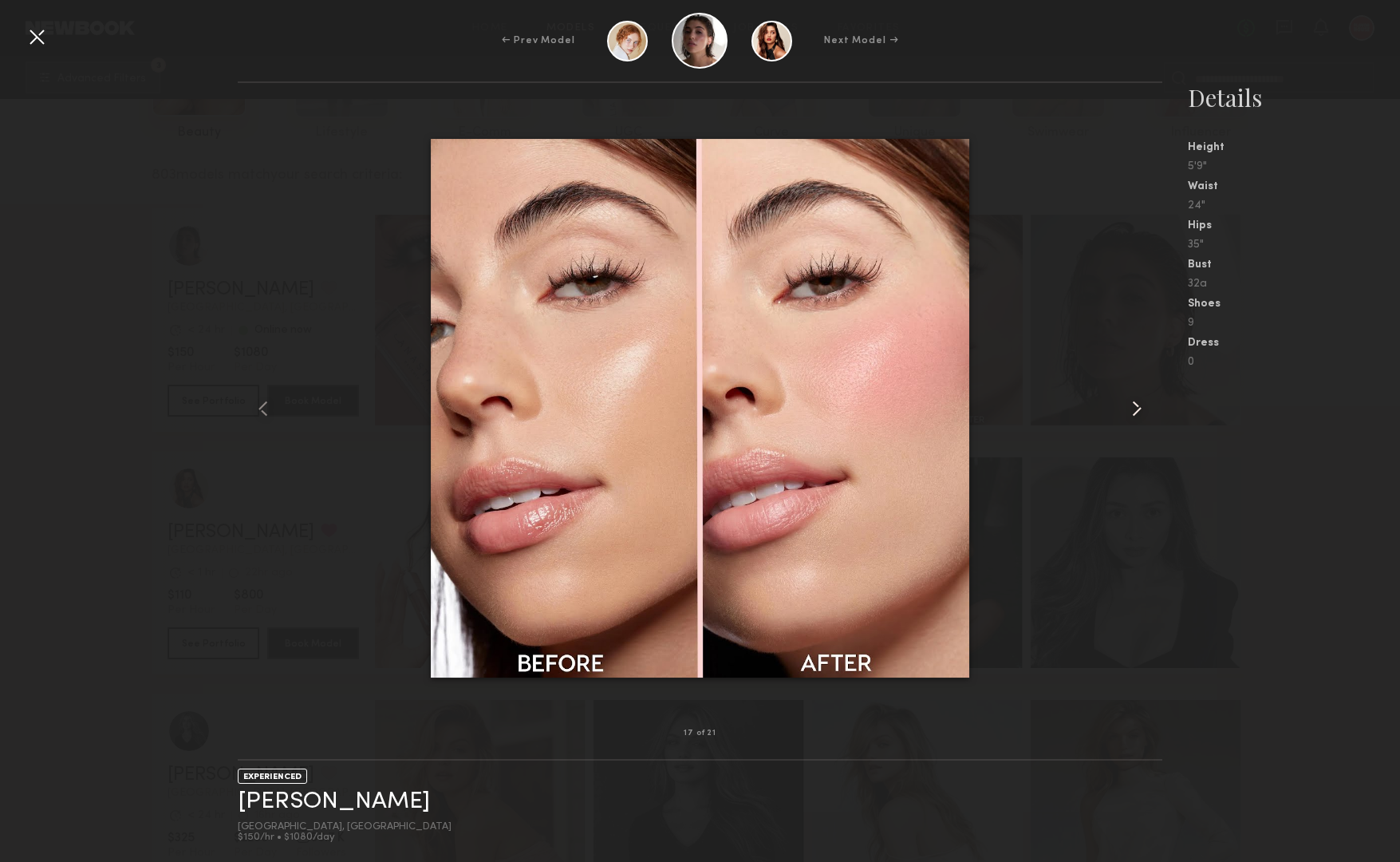
click at [1136, 413] on common-icon at bounding box center [1137, 409] width 26 height 26
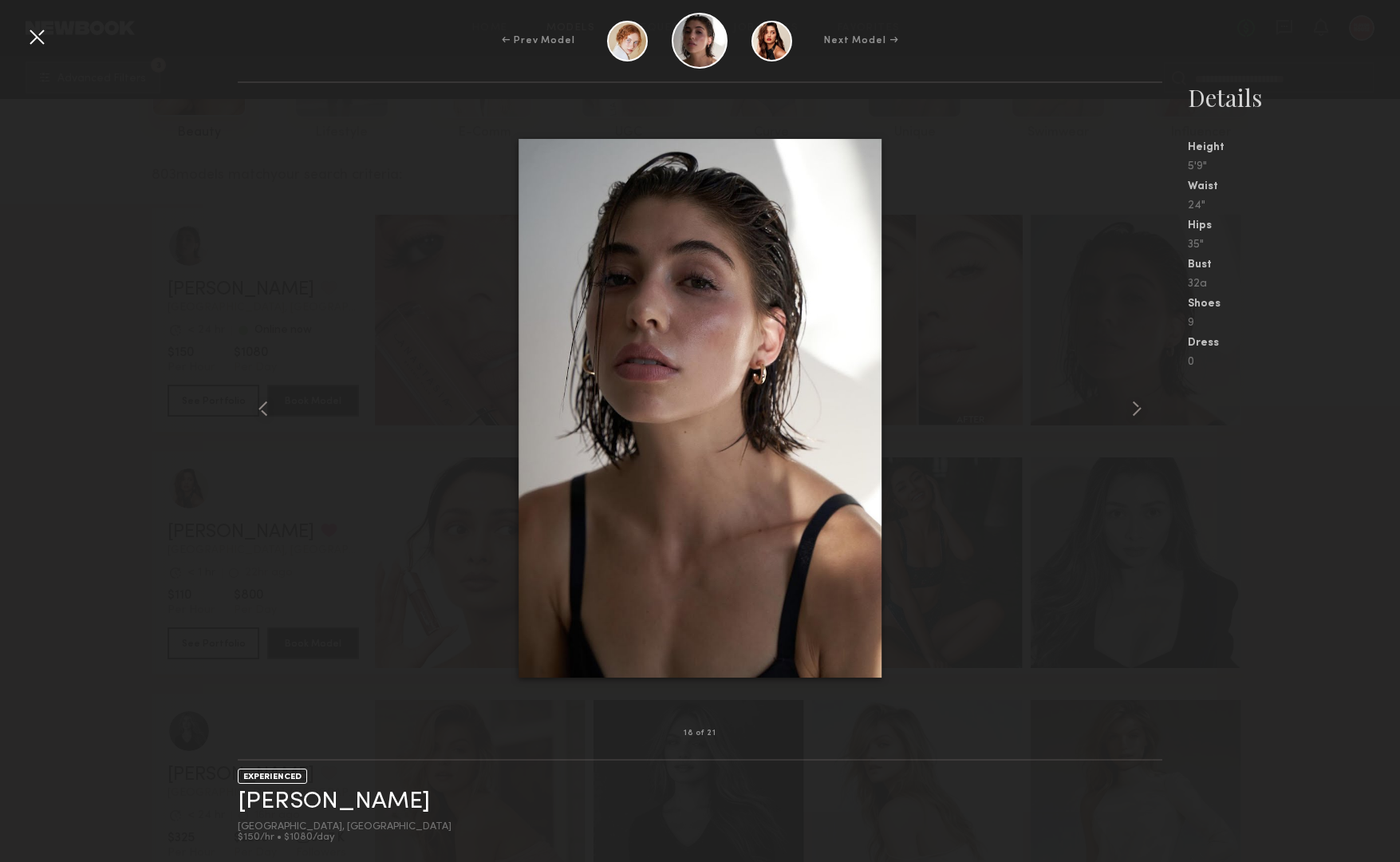
click at [29, 35] on div at bounding box center [37, 37] width 26 height 26
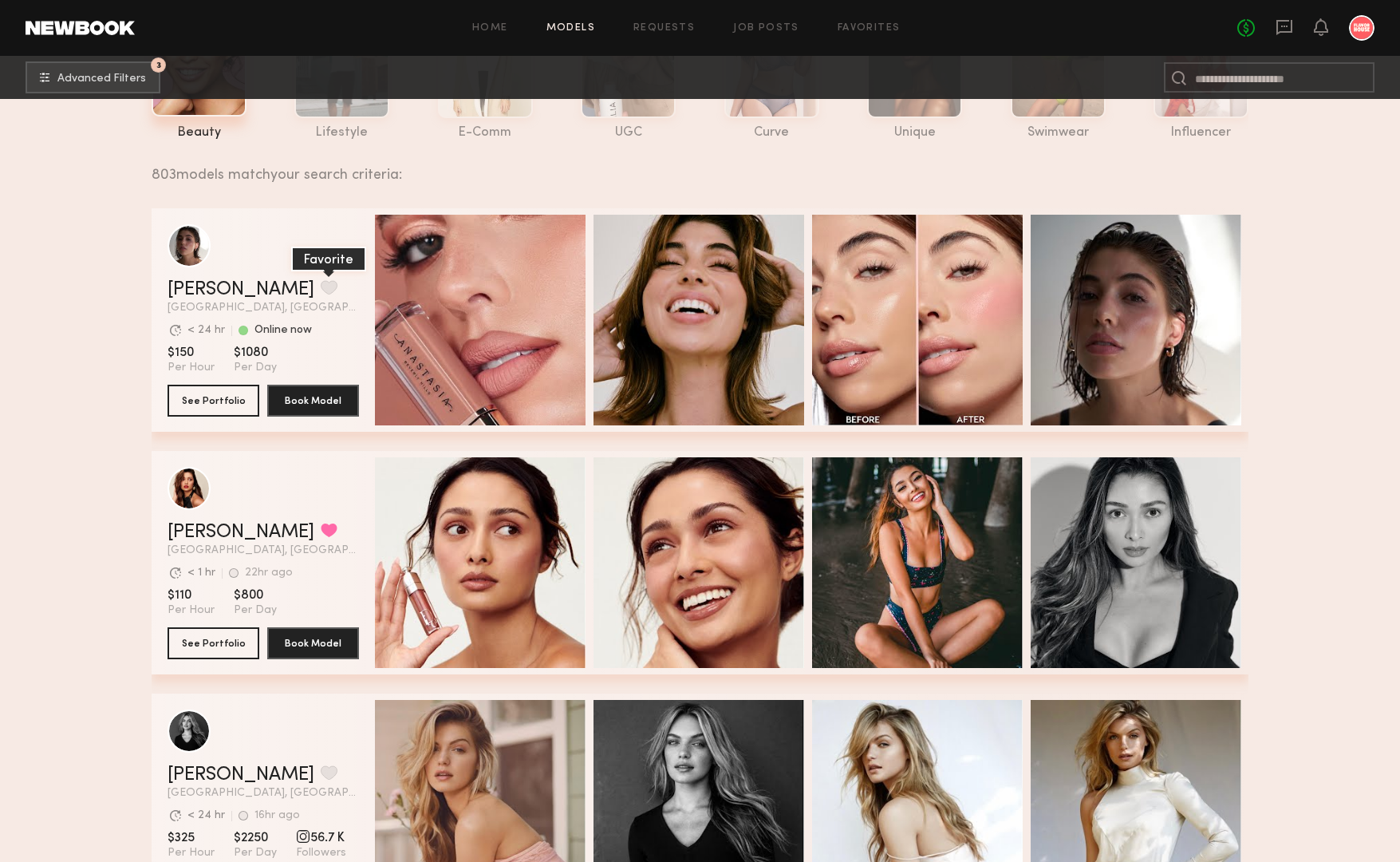
click at [321, 294] on button "grid" at bounding box center [329, 287] width 17 height 14
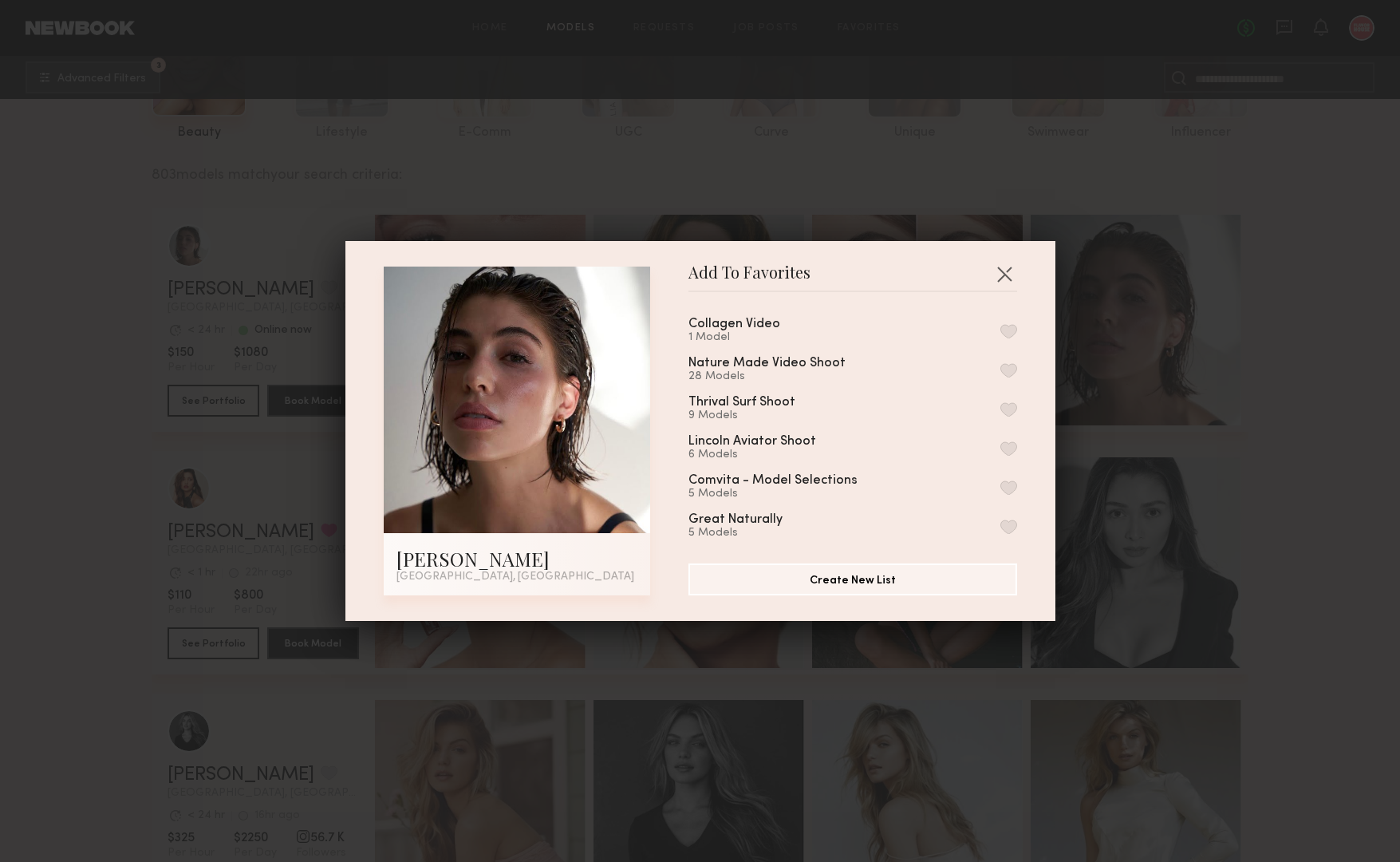
click at [1010, 326] on button "button" at bounding box center [1009, 331] width 17 height 14
click at [1011, 276] on button "button" at bounding box center [1005, 274] width 26 height 26
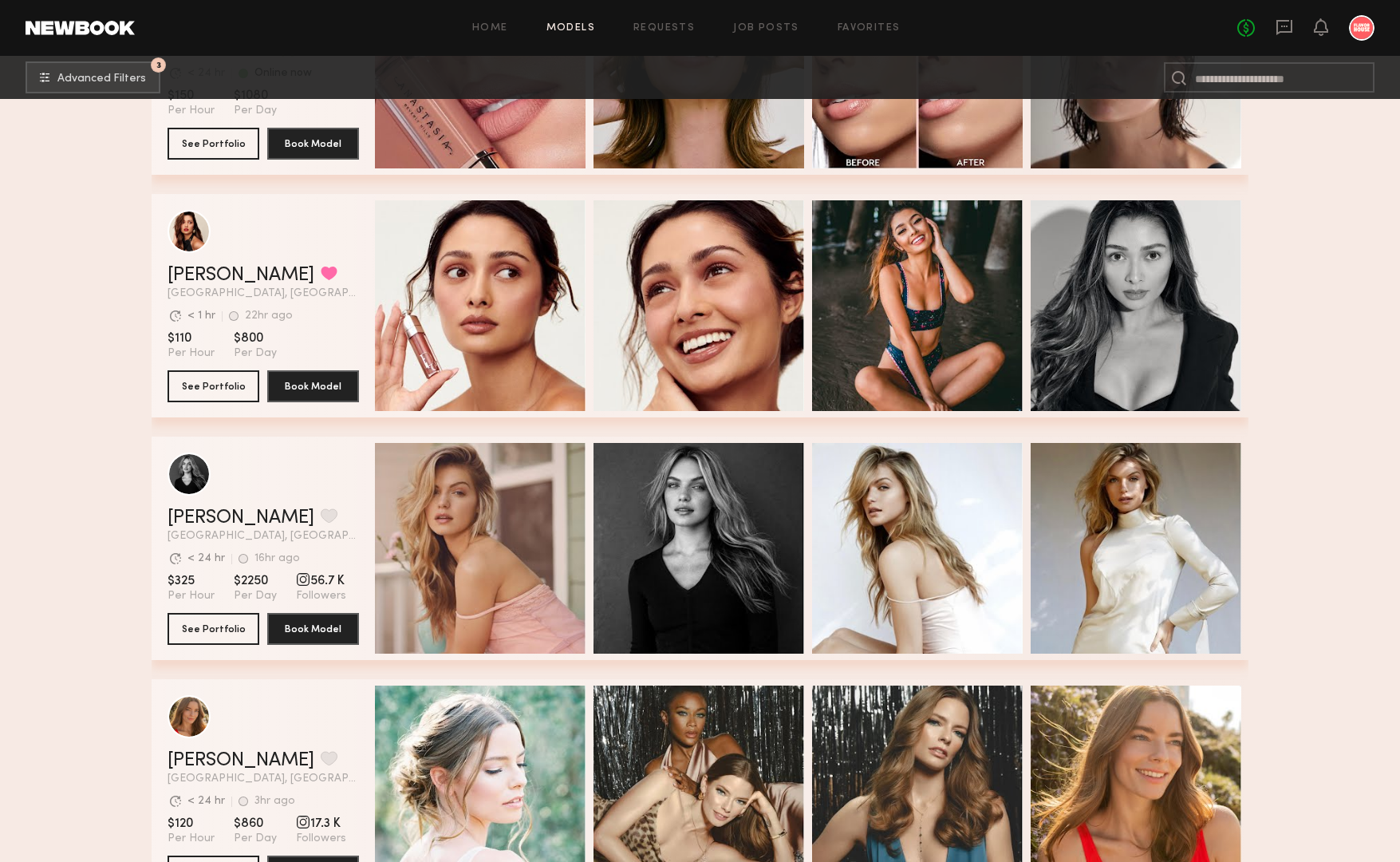
scroll to position [358, 0]
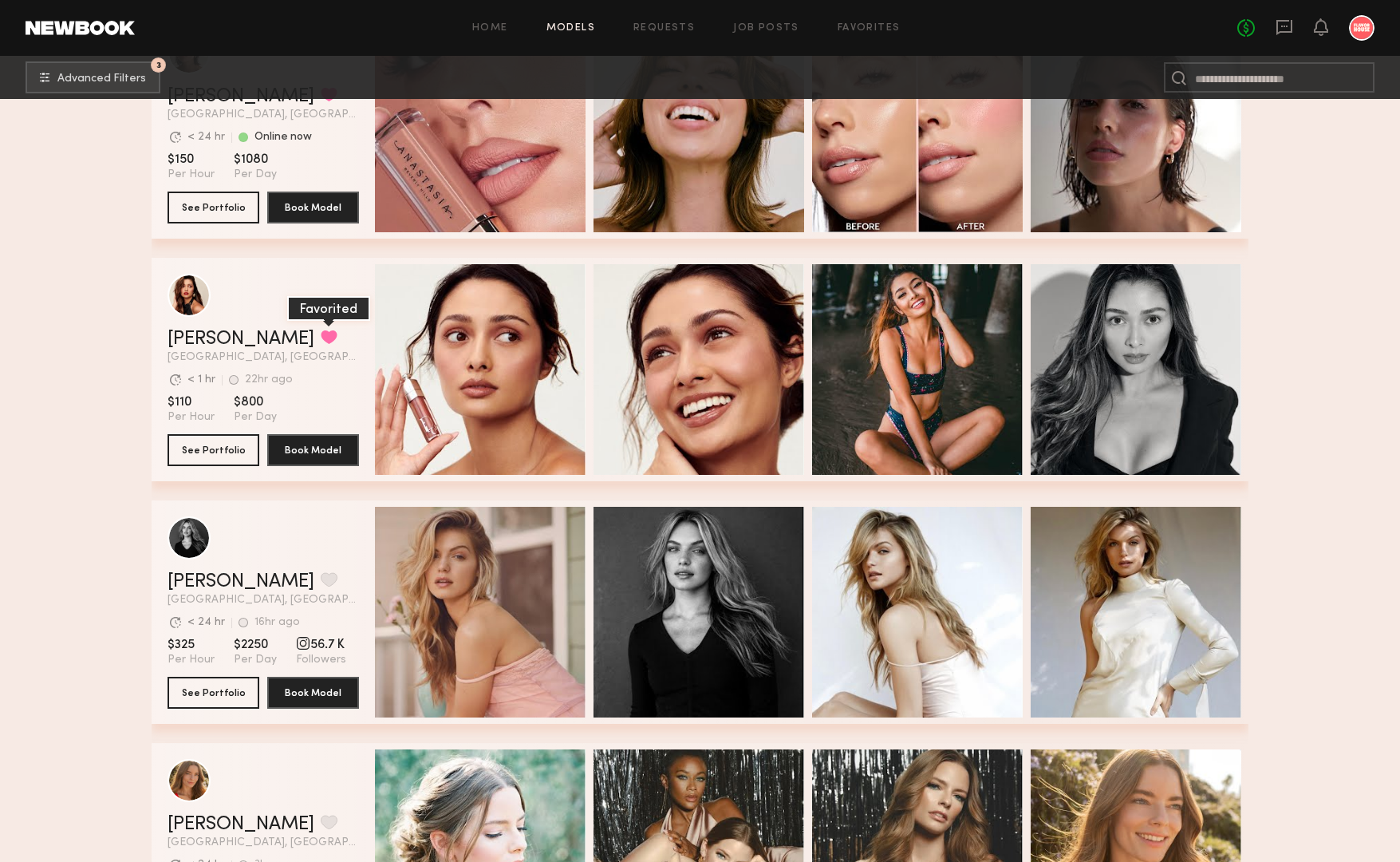
click at [321, 336] on button "grid" at bounding box center [329, 337] width 17 height 14
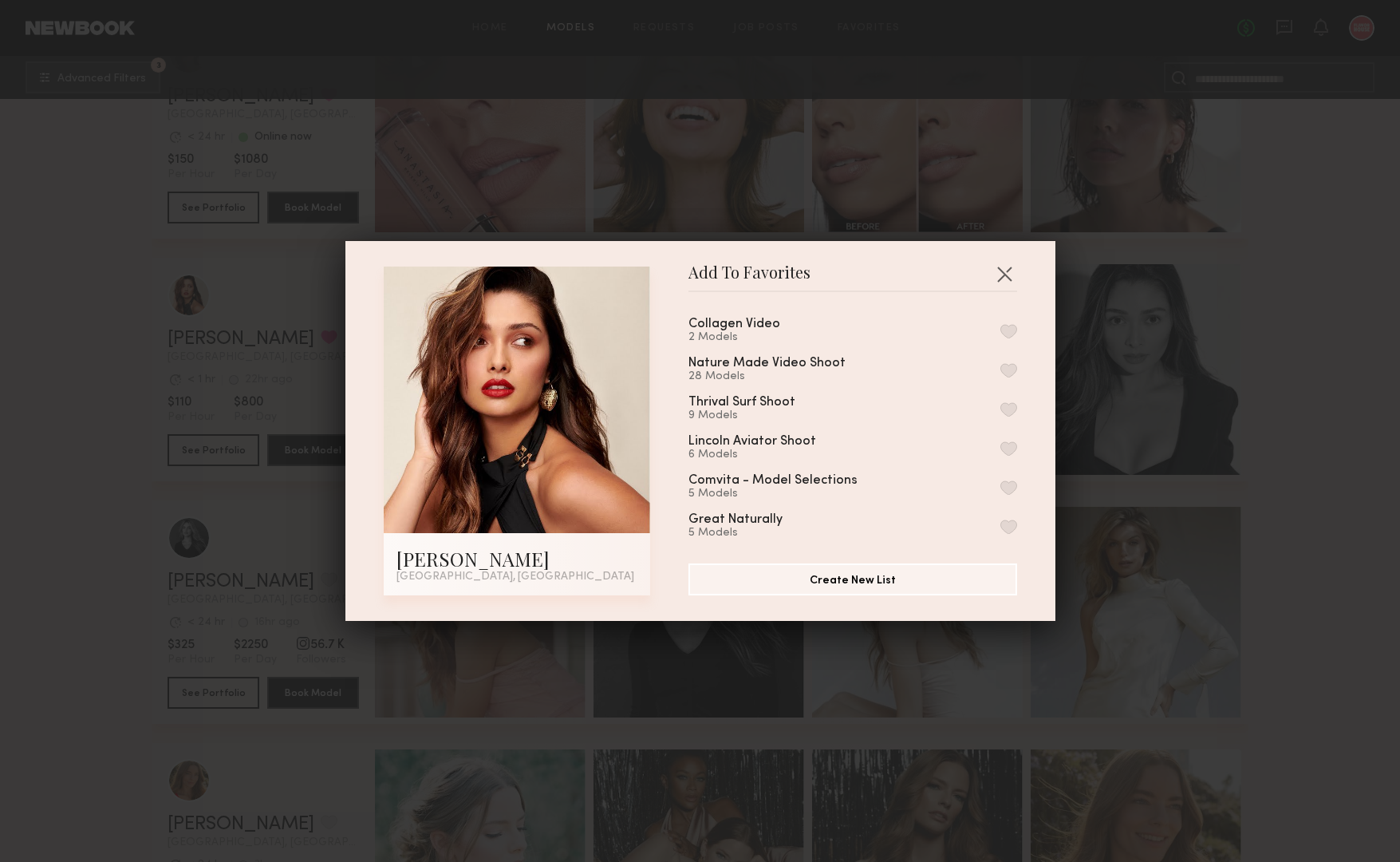
click at [1016, 324] on button "button" at bounding box center [1009, 331] width 17 height 14
click at [1006, 274] on button "button" at bounding box center [1005, 274] width 26 height 26
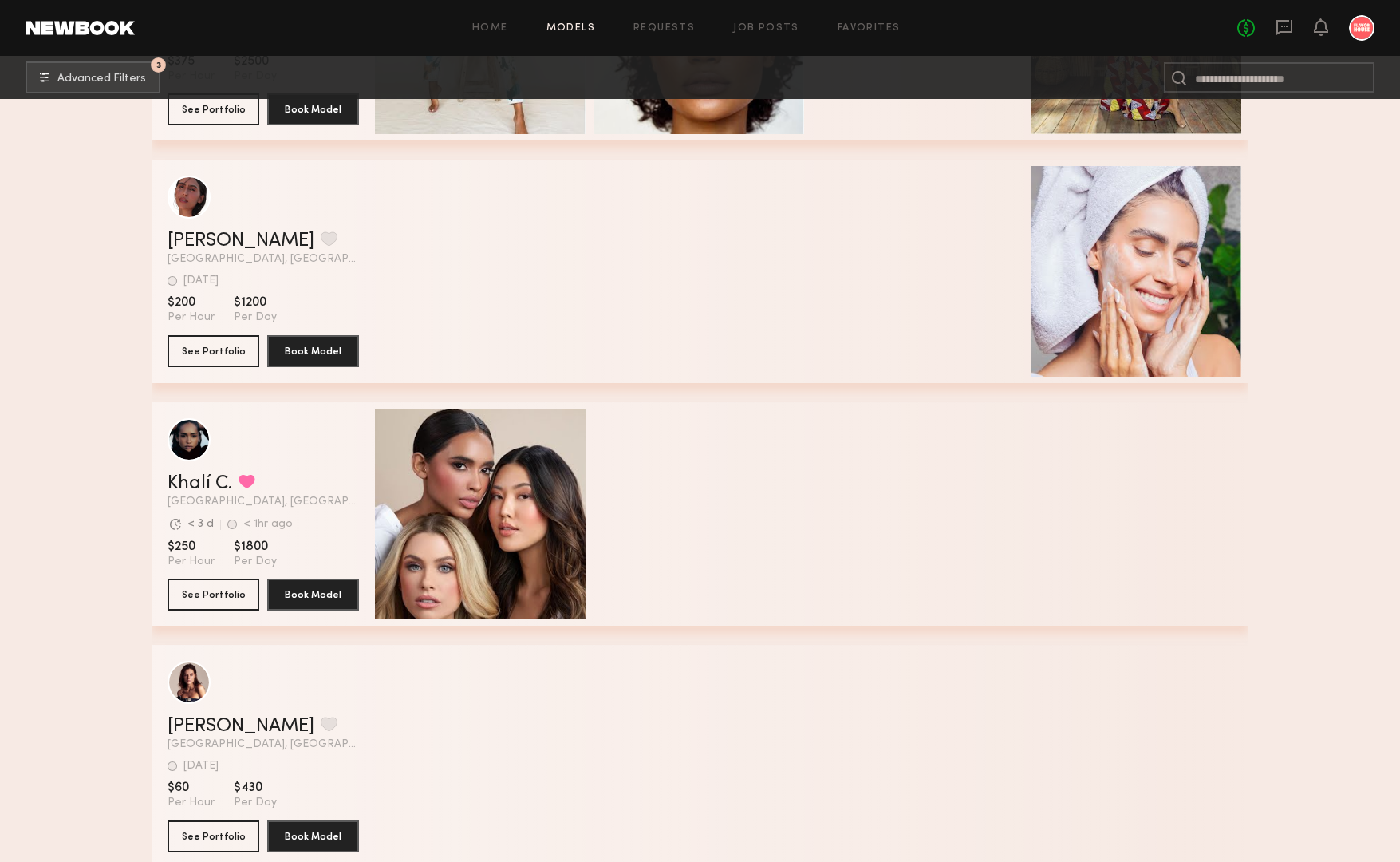
scroll to position [3609, 0]
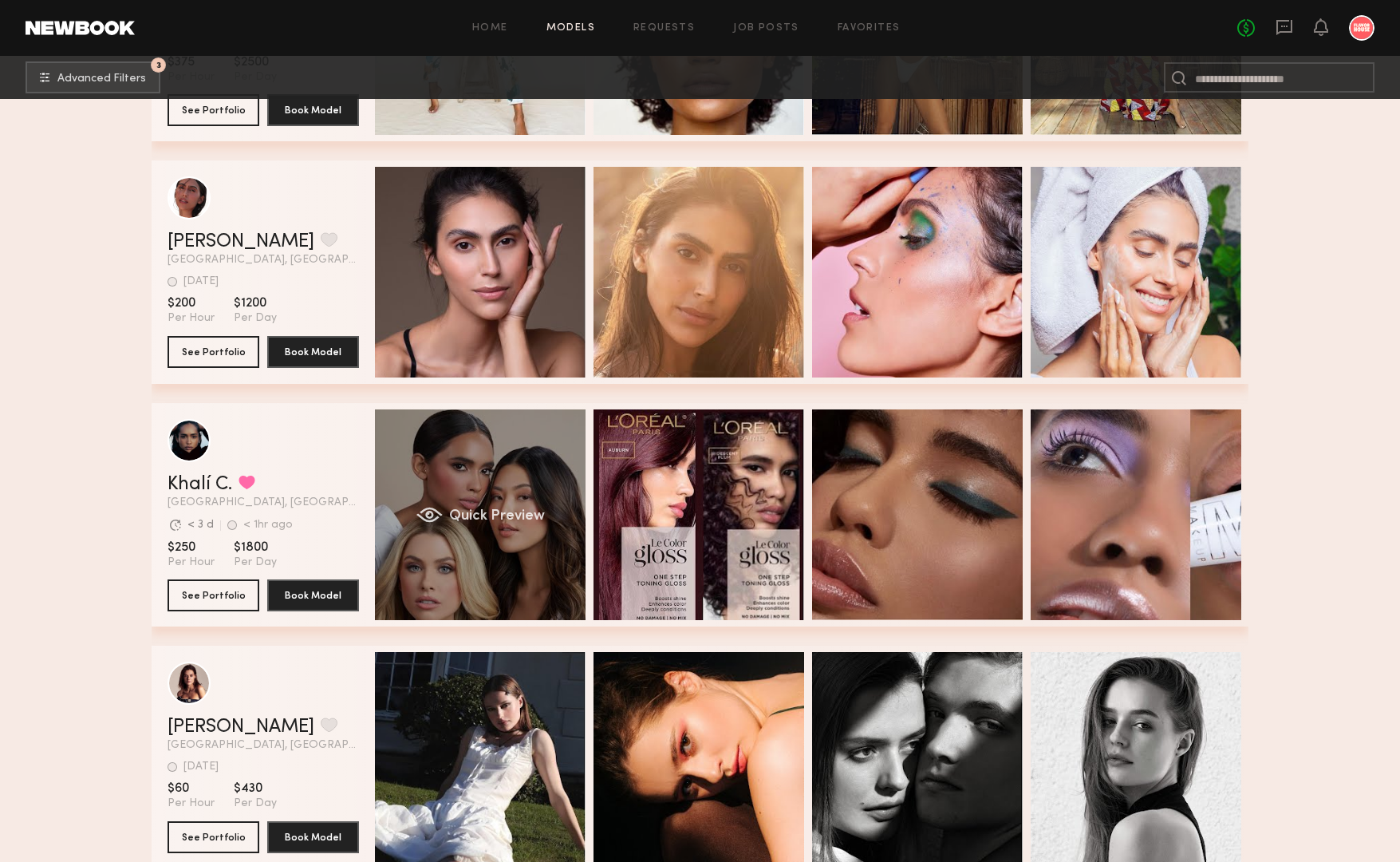
click at [490, 466] on div "Quick Preview" at bounding box center [479, 514] width 211 height 211
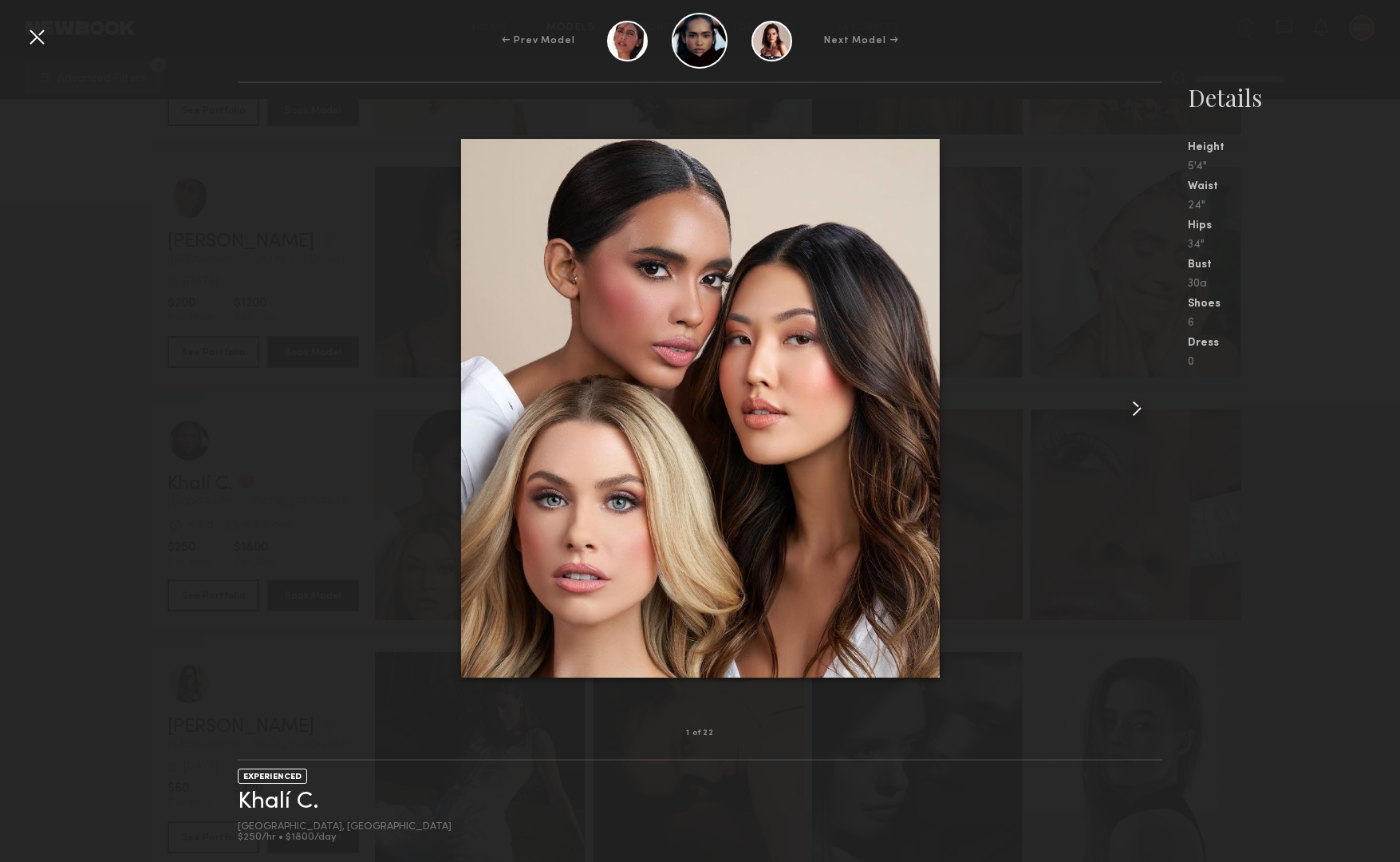
click at [1140, 407] on common-icon at bounding box center [1137, 409] width 26 height 26
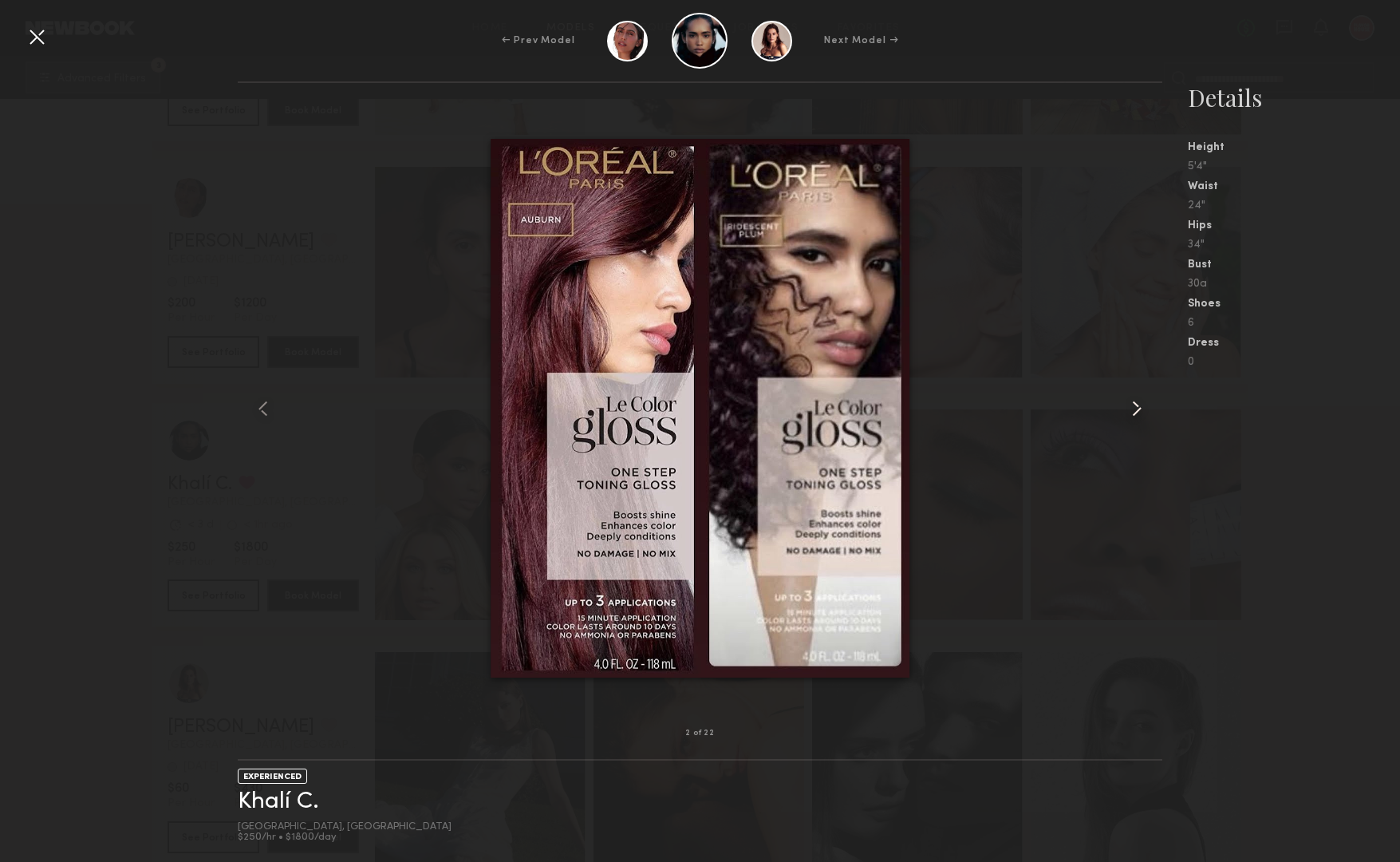
click at [1140, 407] on common-icon at bounding box center [1137, 409] width 26 height 26
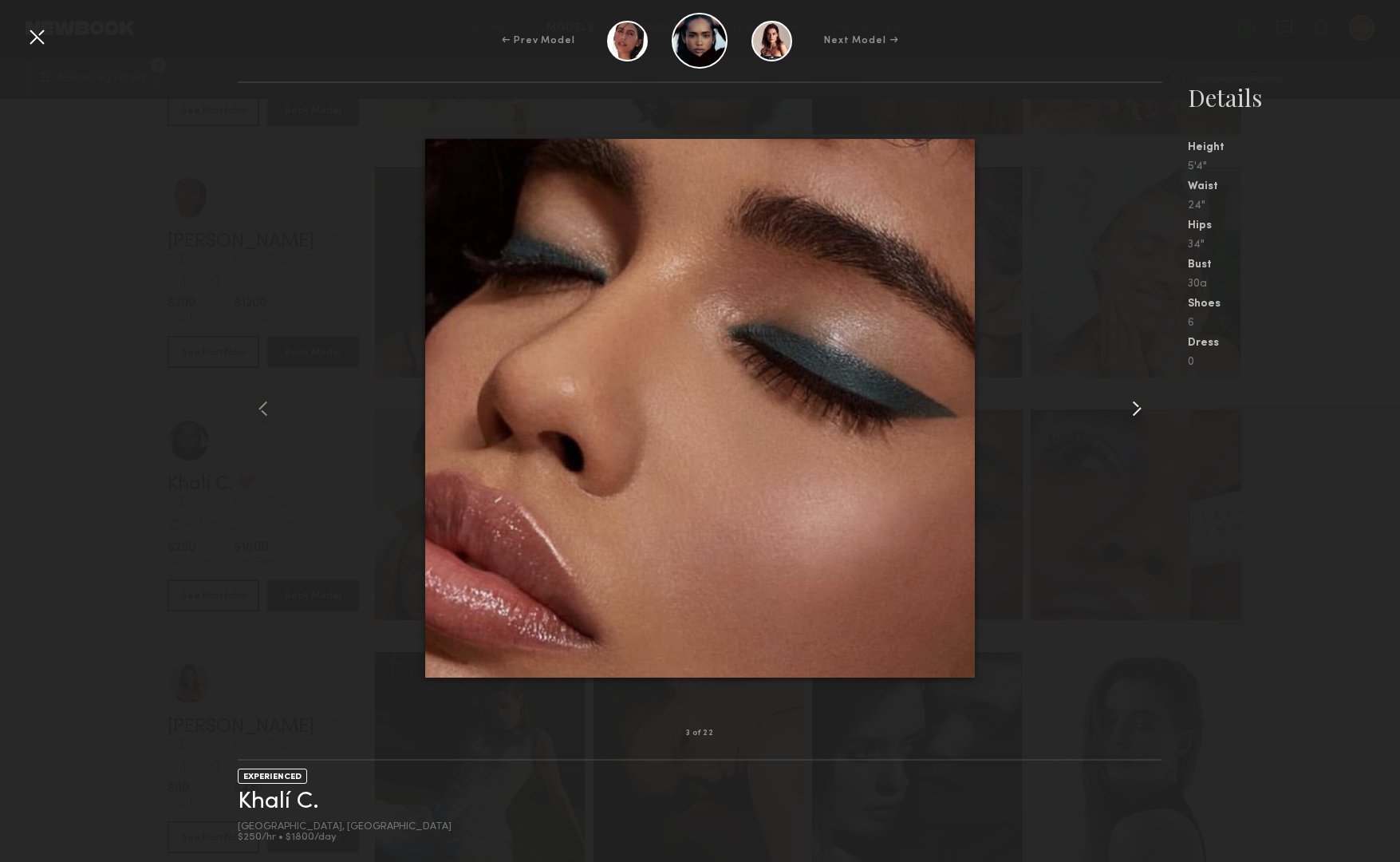
click at [1140, 407] on common-icon at bounding box center [1137, 409] width 26 height 26
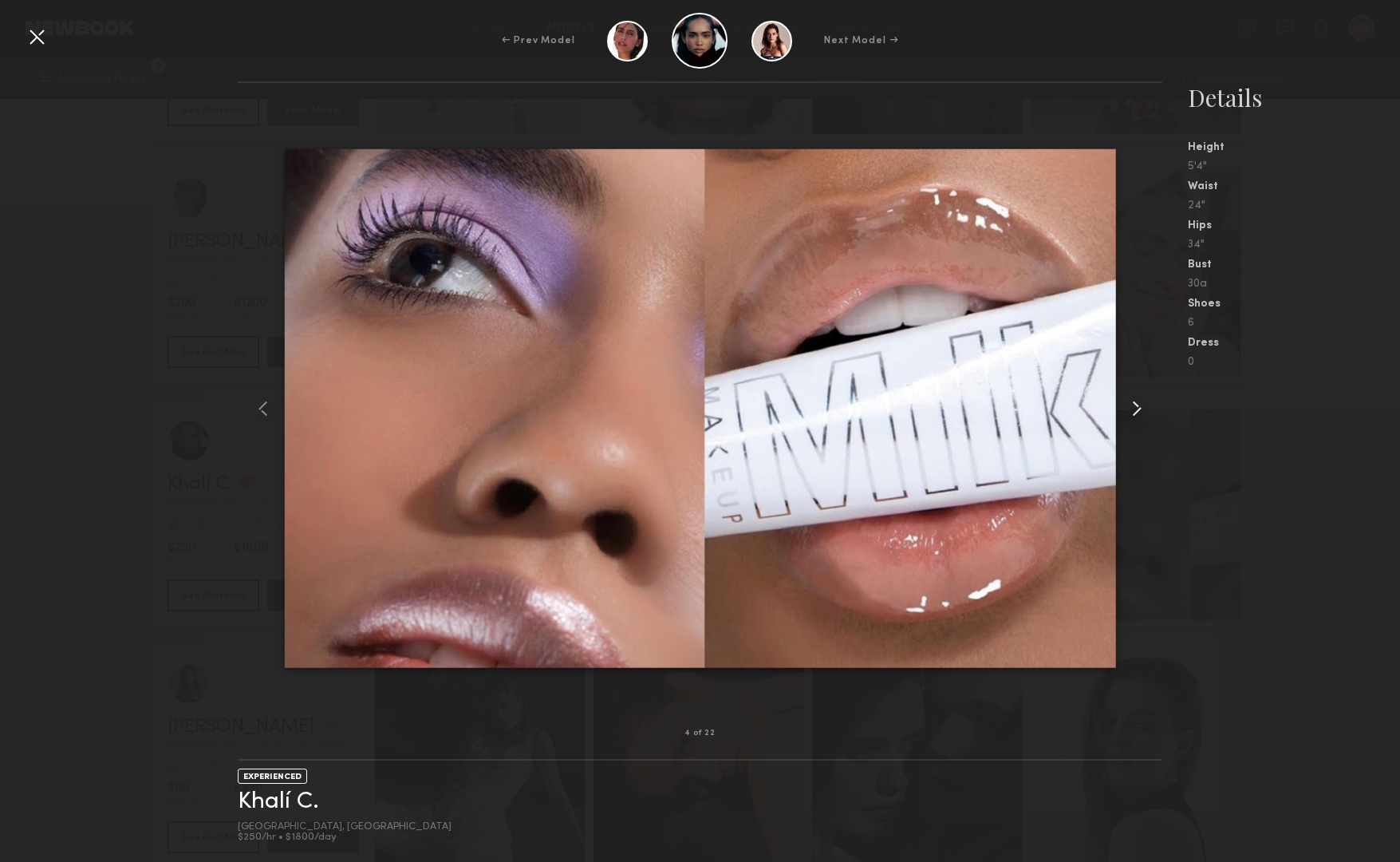
click at [1140, 407] on common-icon at bounding box center [1137, 409] width 26 height 26
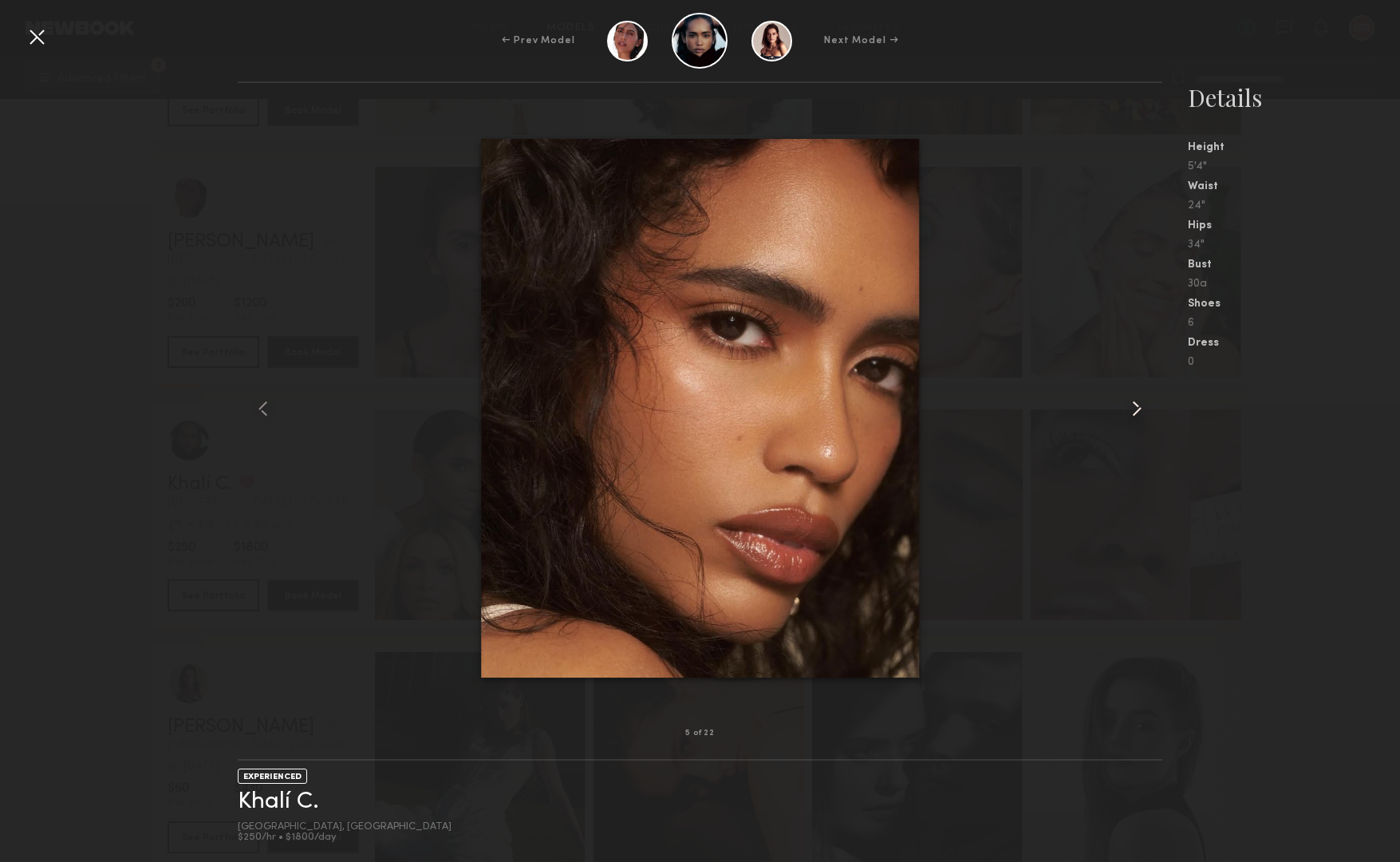
click at [1140, 407] on common-icon at bounding box center [1137, 409] width 26 height 26
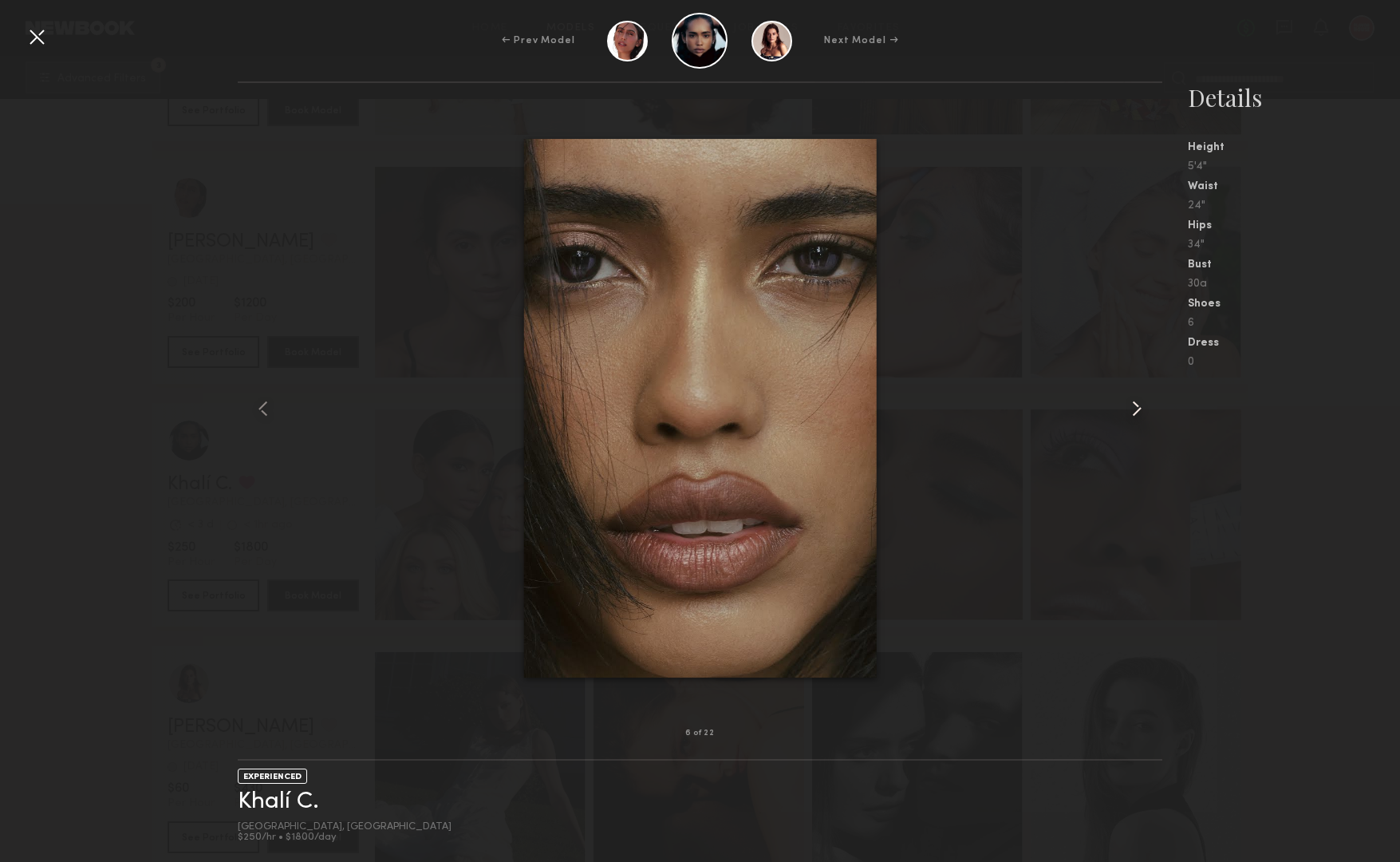
click at [1140, 407] on common-icon at bounding box center [1137, 409] width 26 height 26
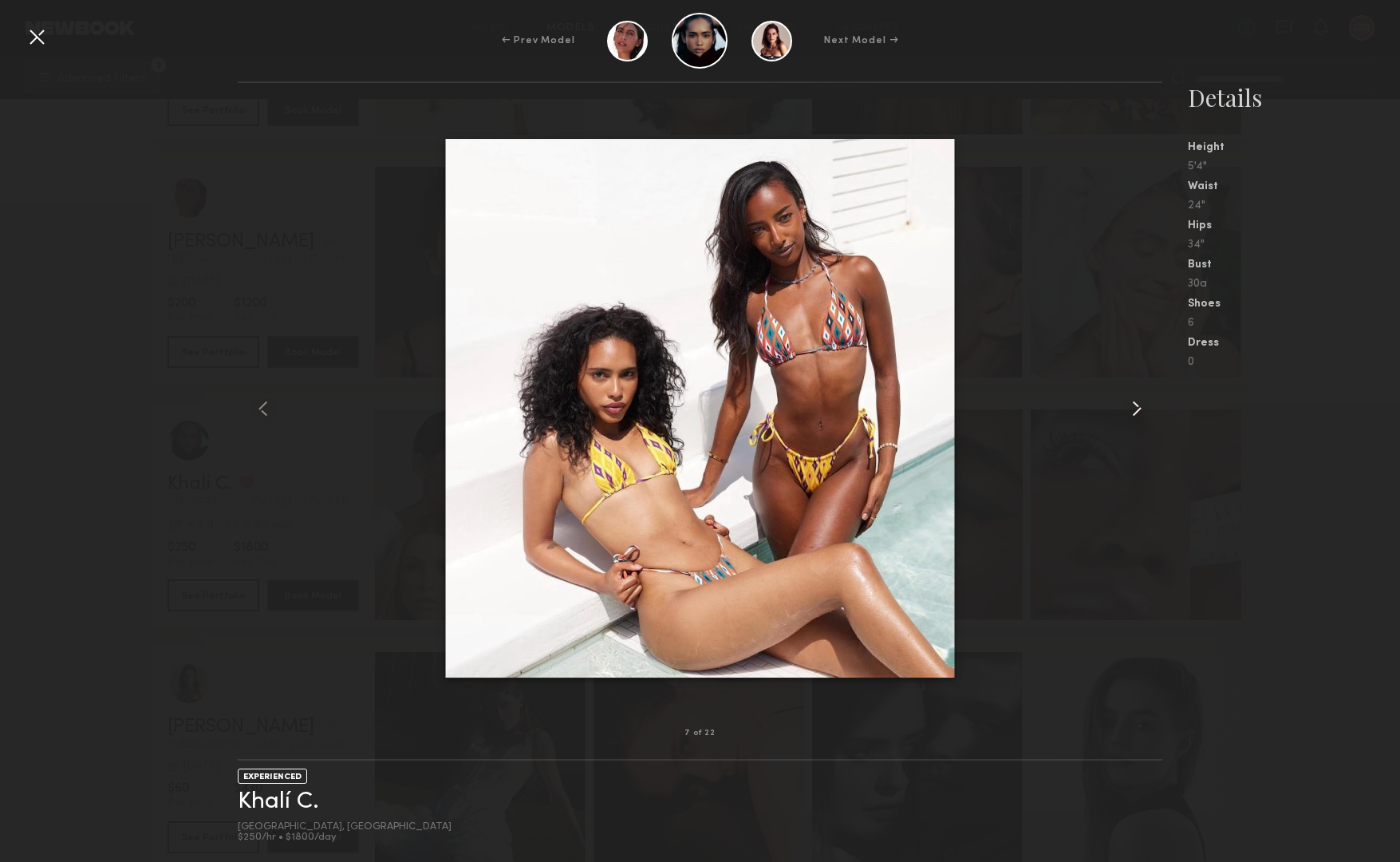
click at [1140, 407] on common-icon at bounding box center [1137, 409] width 26 height 26
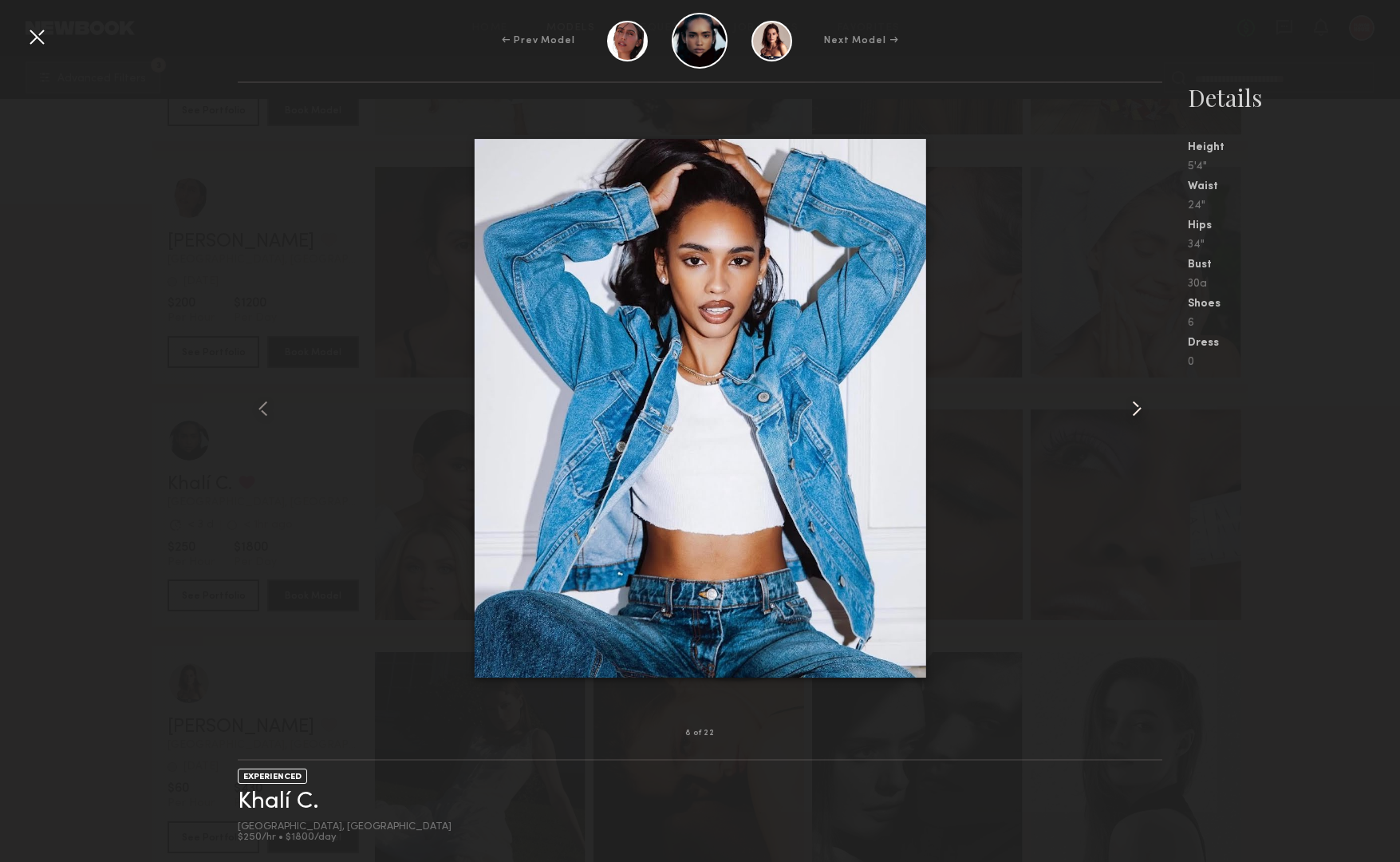
click at [1140, 407] on common-icon at bounding box center [1137, 409] width 26 height 26
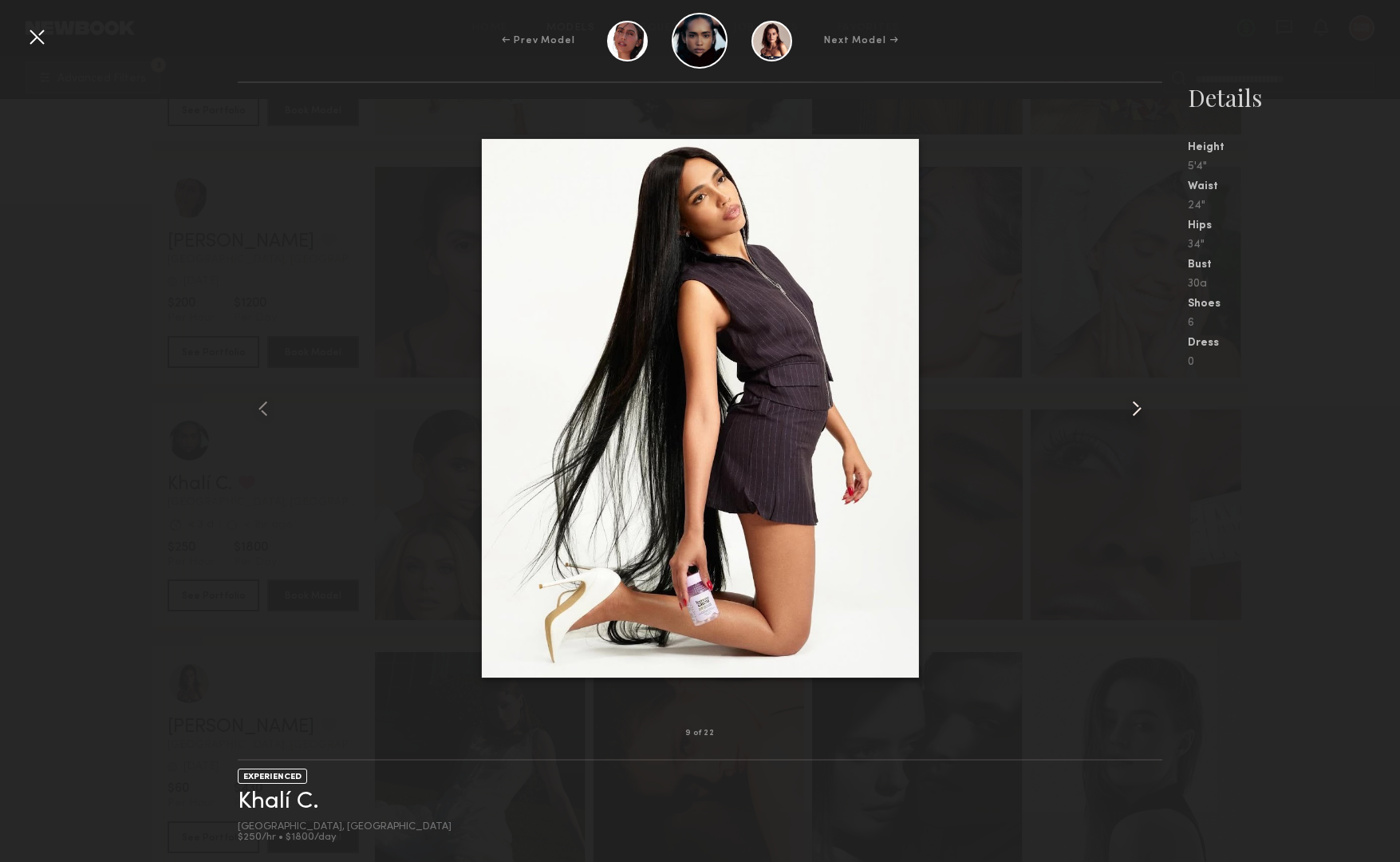
click at [1140, 407] on common-icon at bounding box center [1137, 409] width 26 height 26
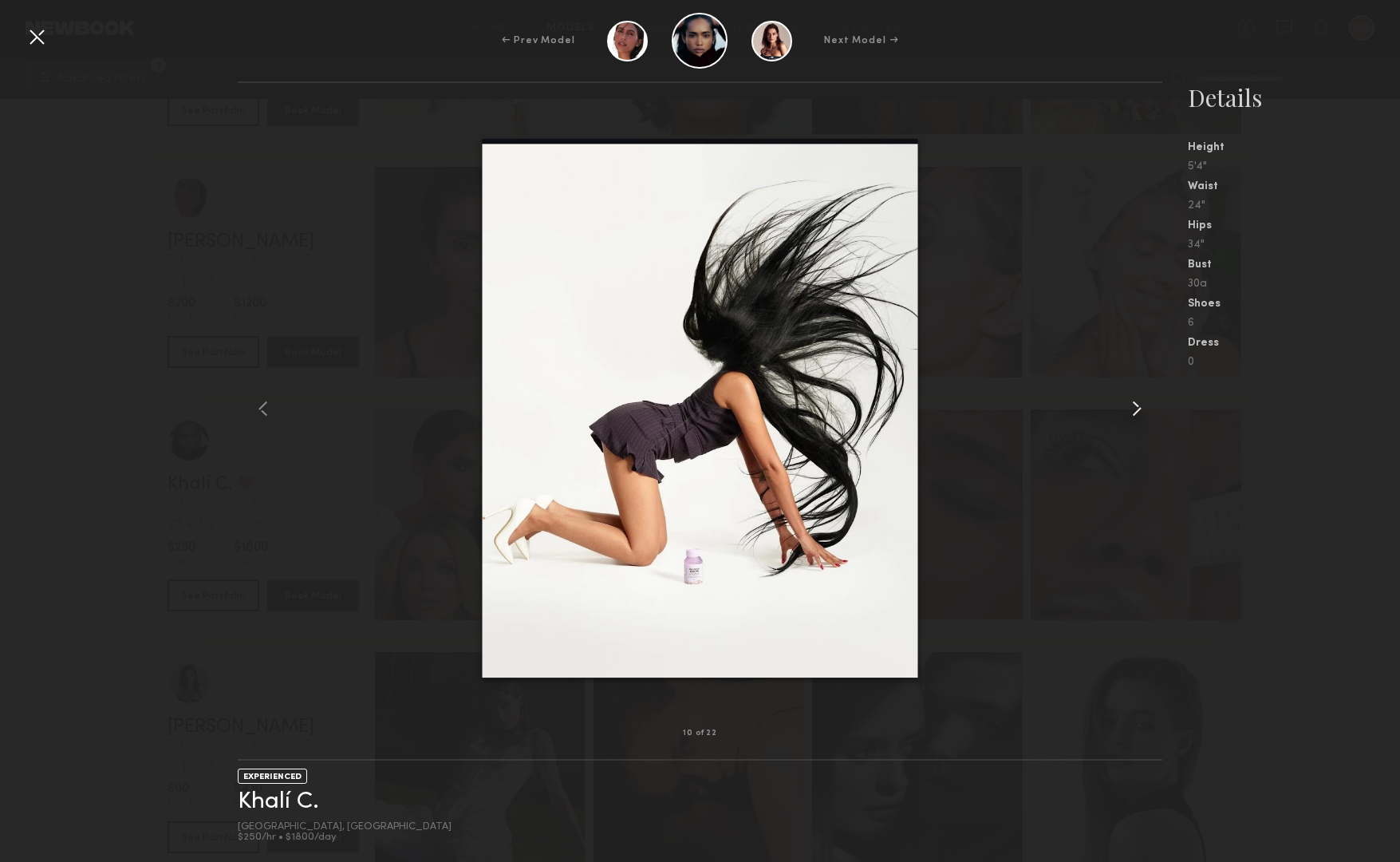
click at [1140, 407] on common-icon at bounding box center [1137, 409] width 26 height 26
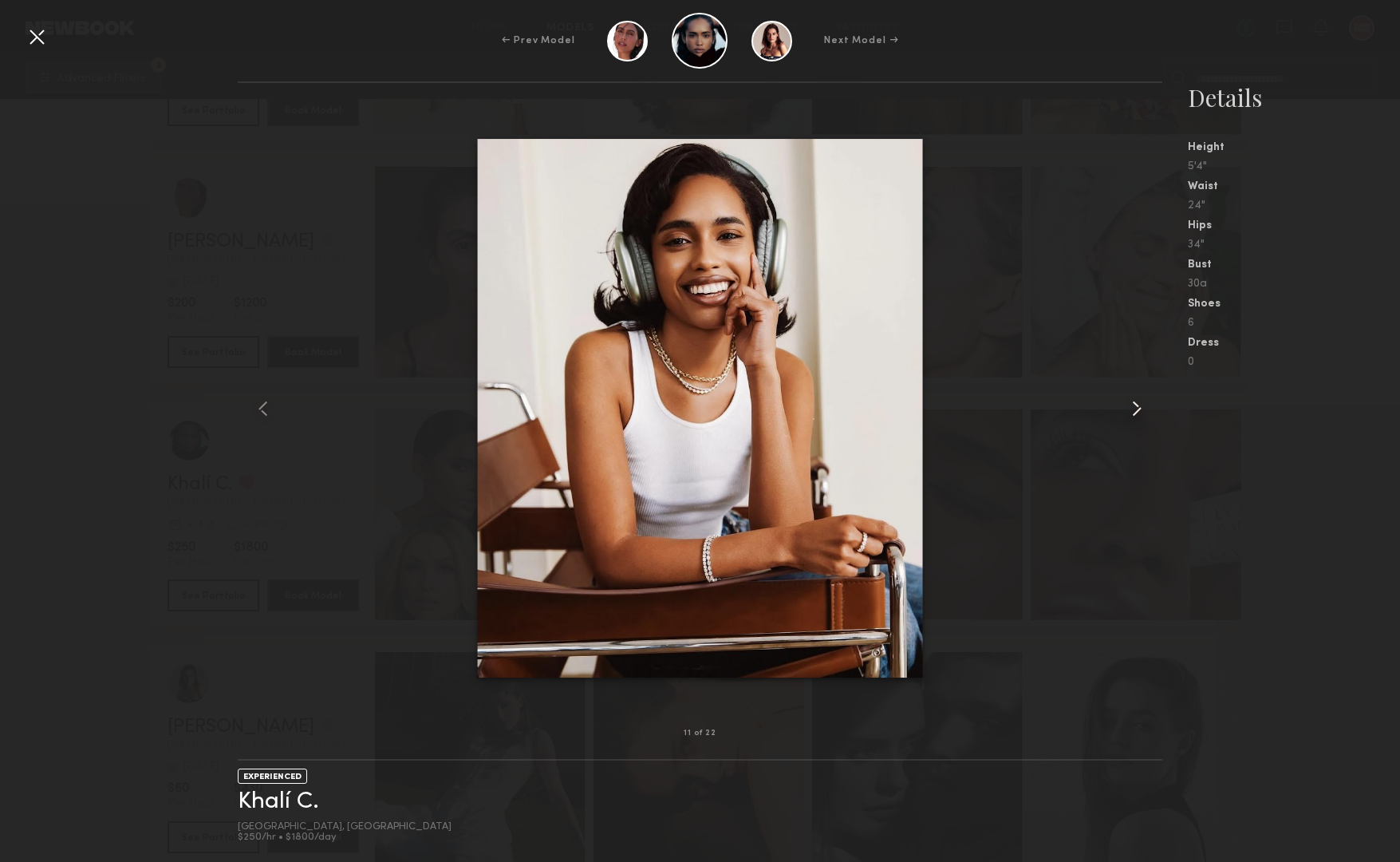
click at [1140, 407] on common-icon at bounding box center [1137, 409] width 26 height 26
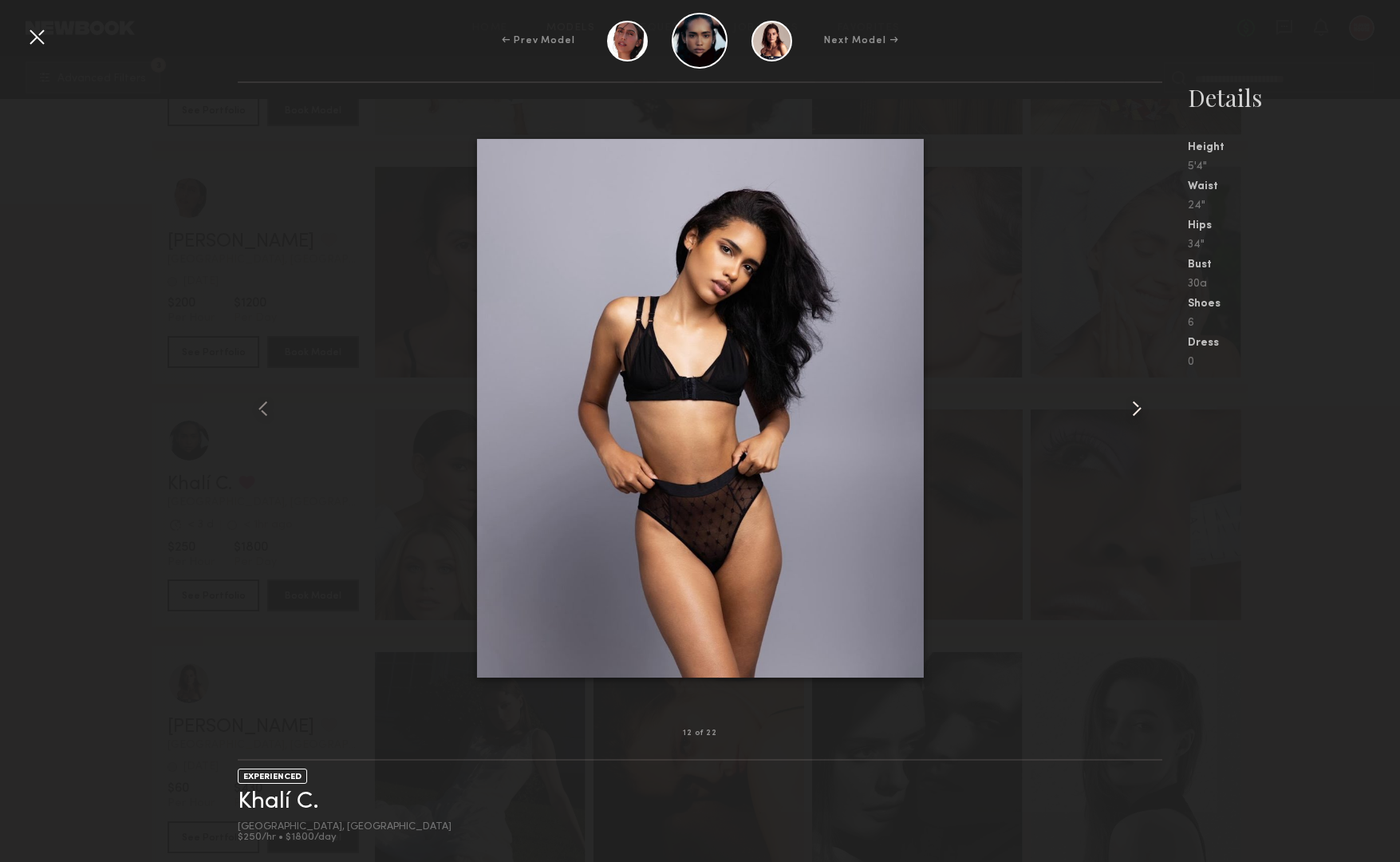
click at [1140, 407] on common-icon at bounding box center [1137, 409] width 26 height 26
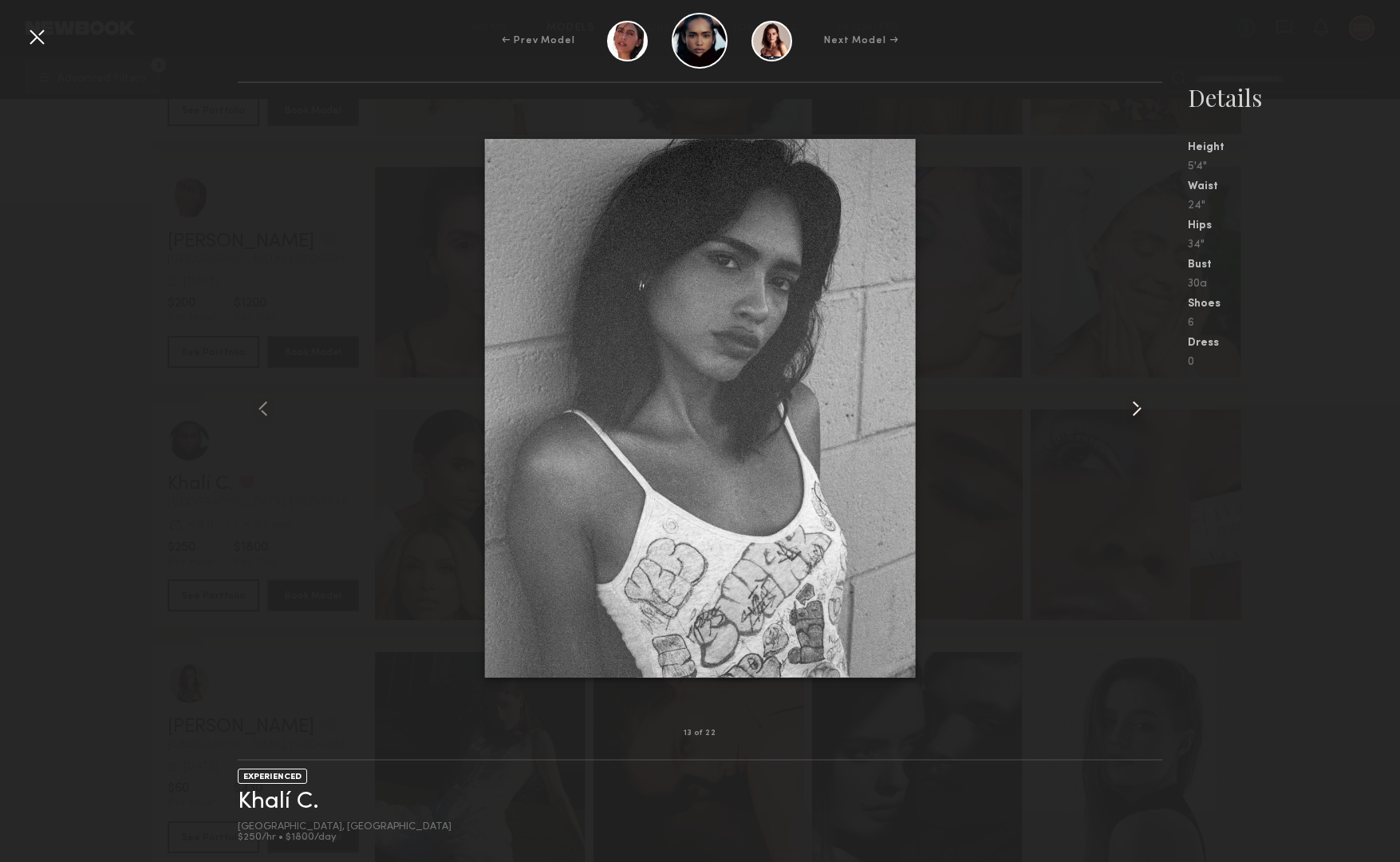
click at [1140, 407] on common-icon at bounding box center [1137, 409] width 26 height 26
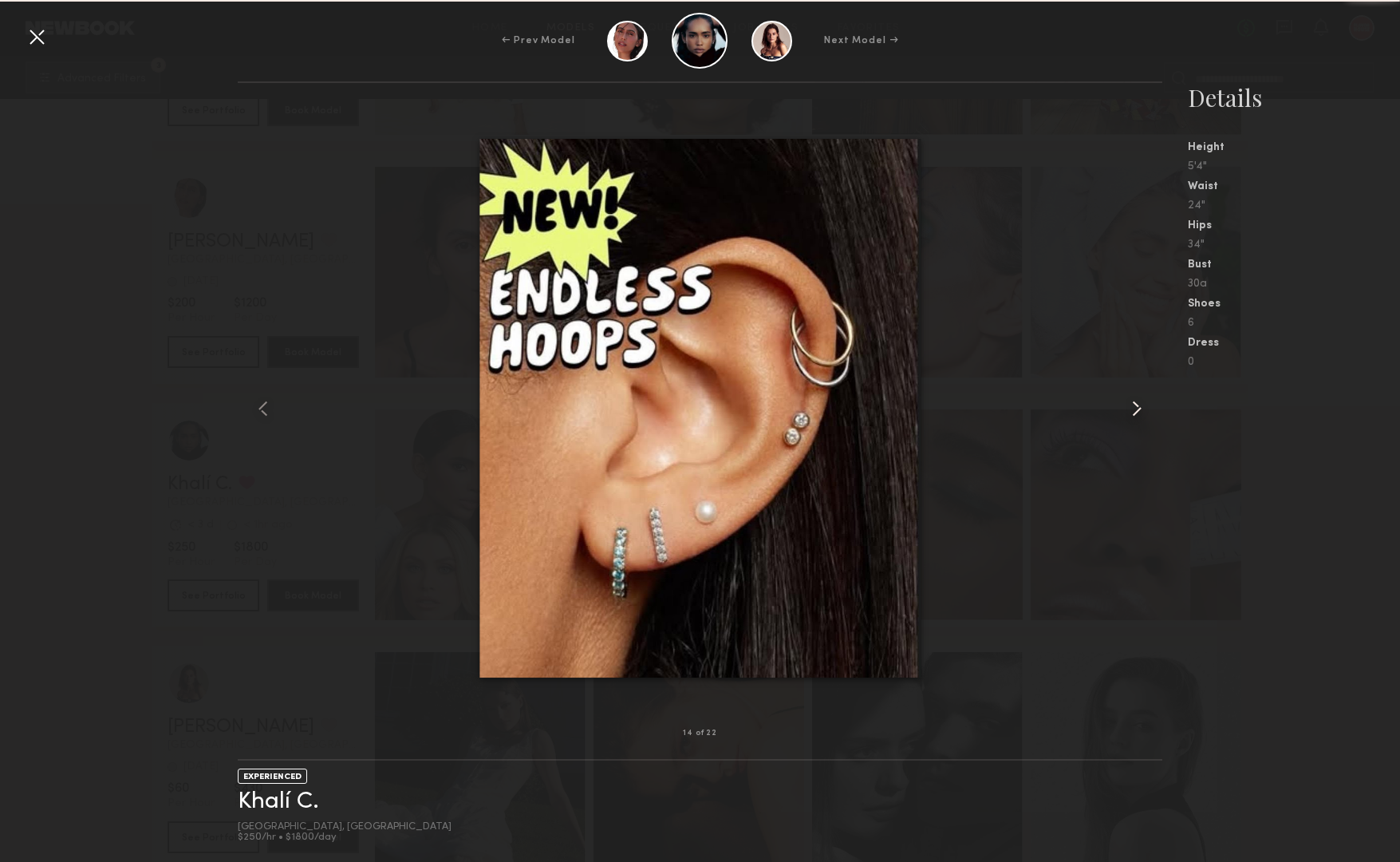
click at [1140, 407] on common-icon at bounding box center [1137, 409] width 26 height 26
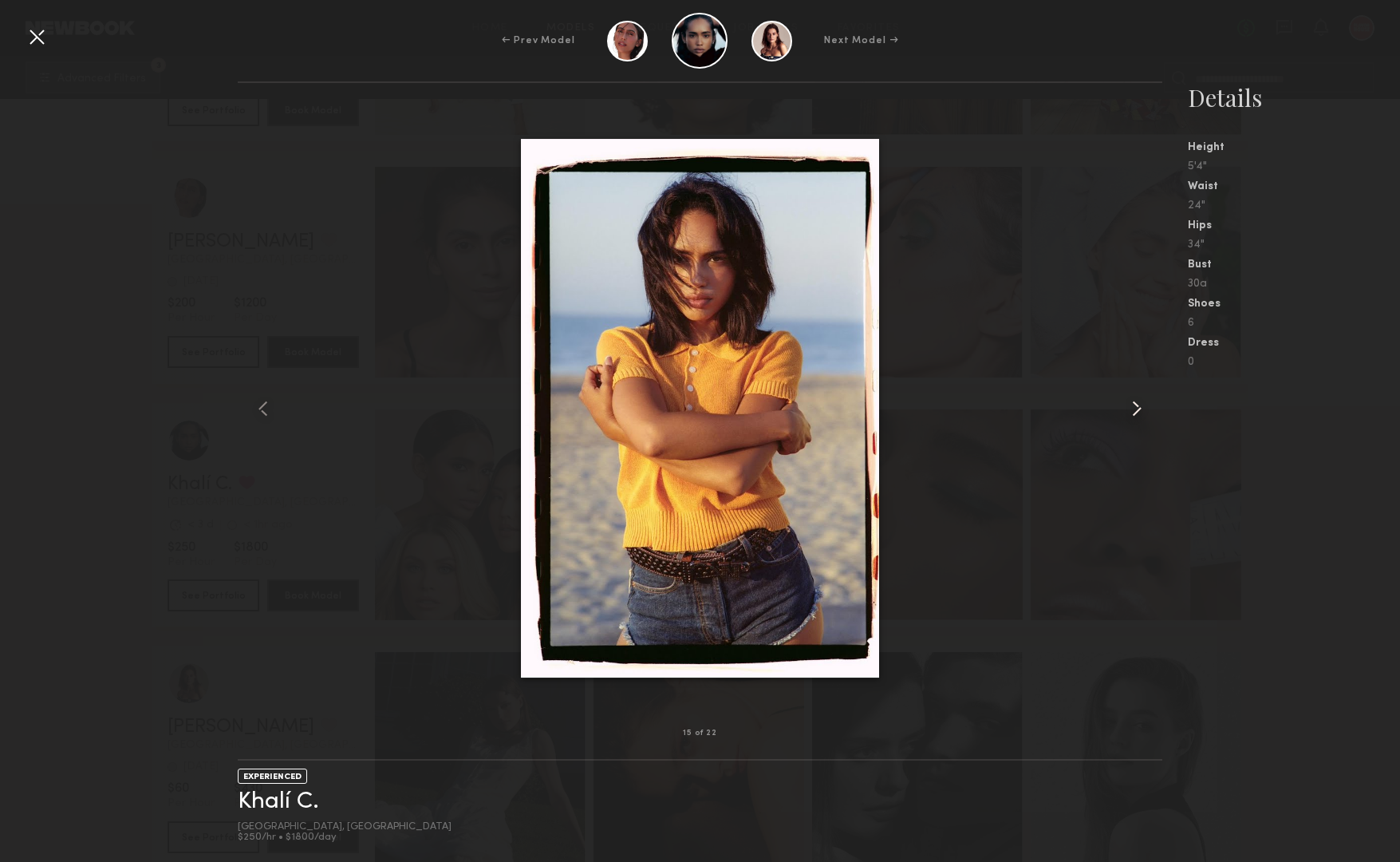
click at [1140, 407] on common-icon at bounding box center [1137, 409] width 26 height 26
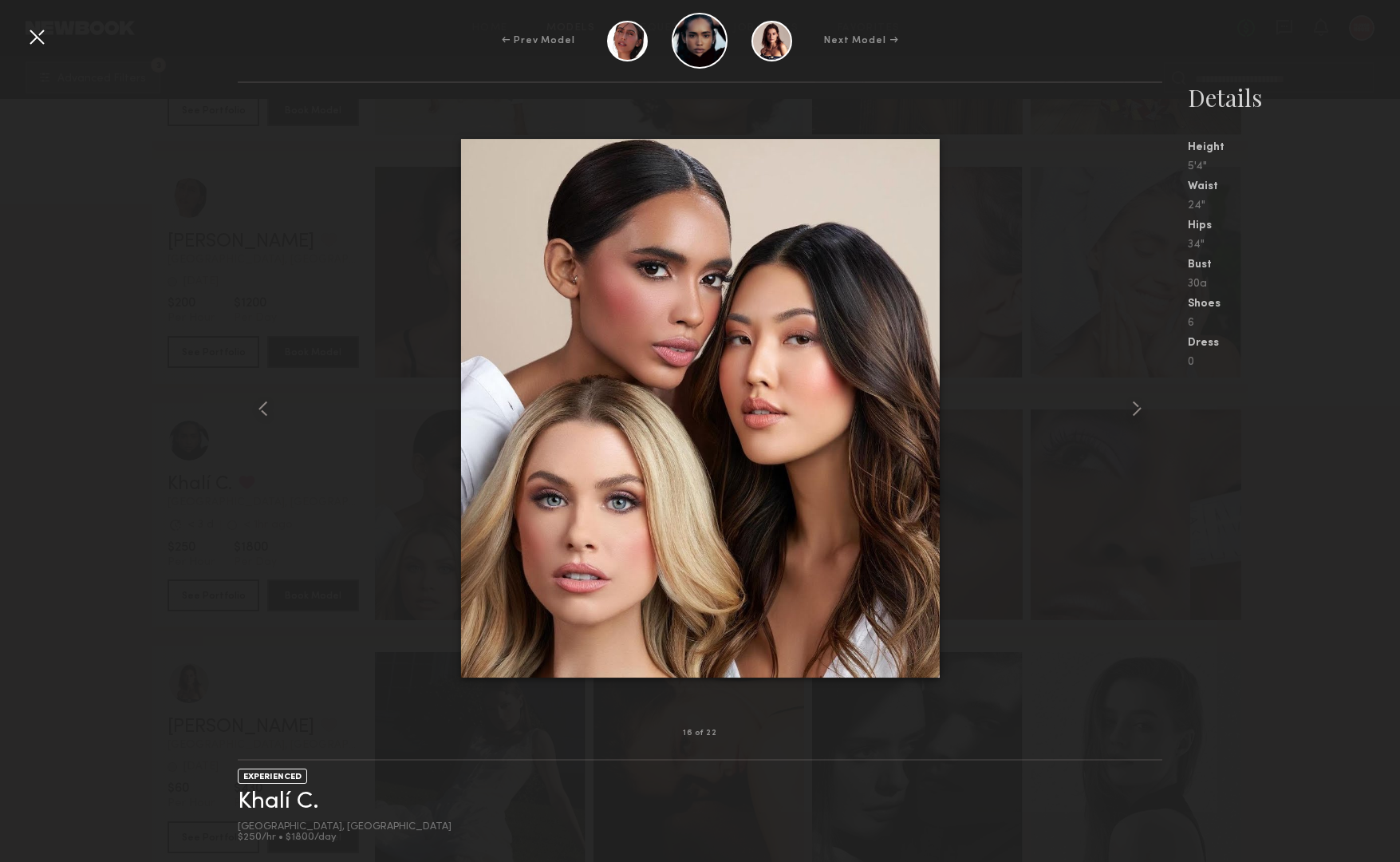
click at [32, 39] on div at bounding box center [37, 37] width 26 height 26
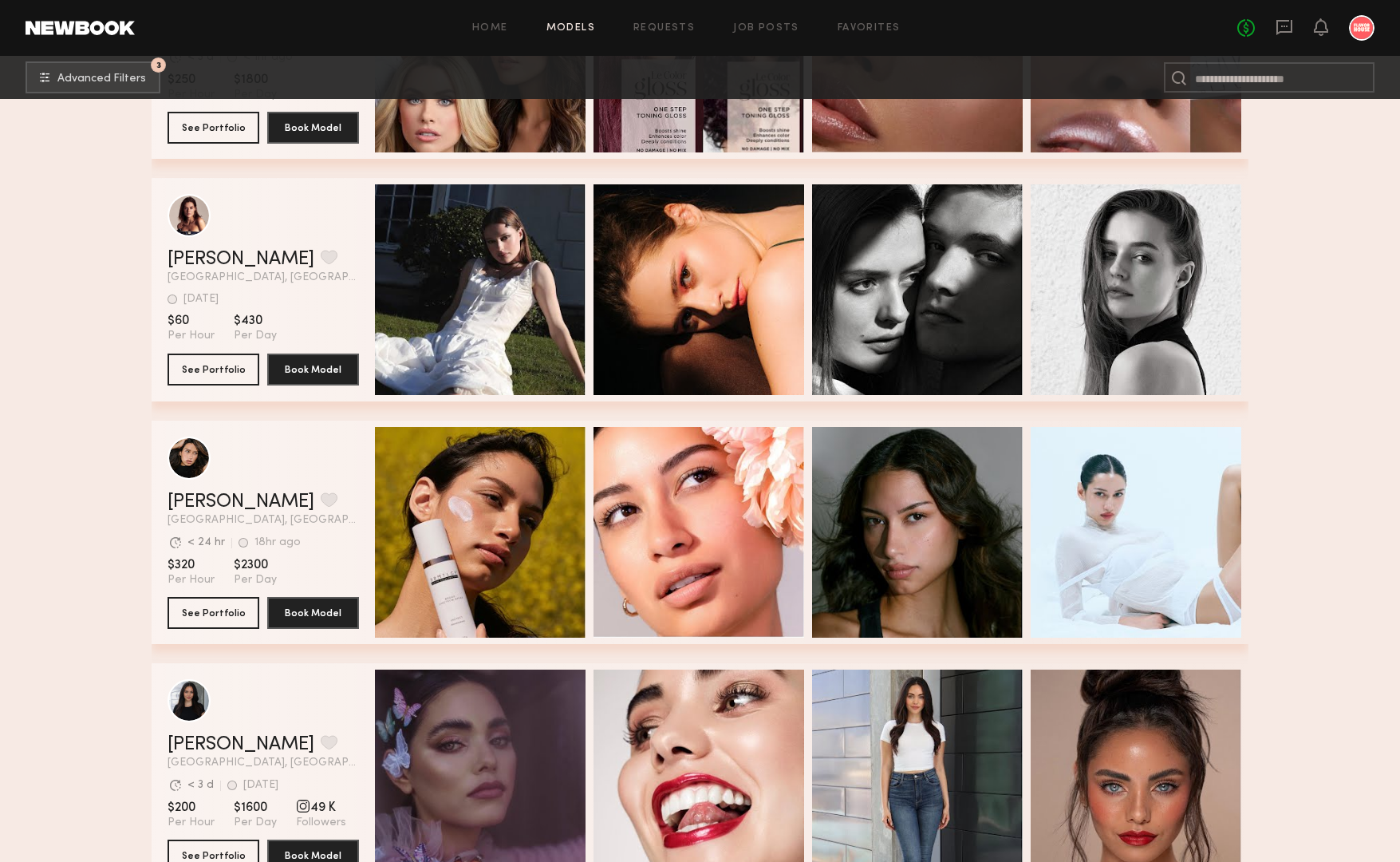
scroll to position [4077, 0]
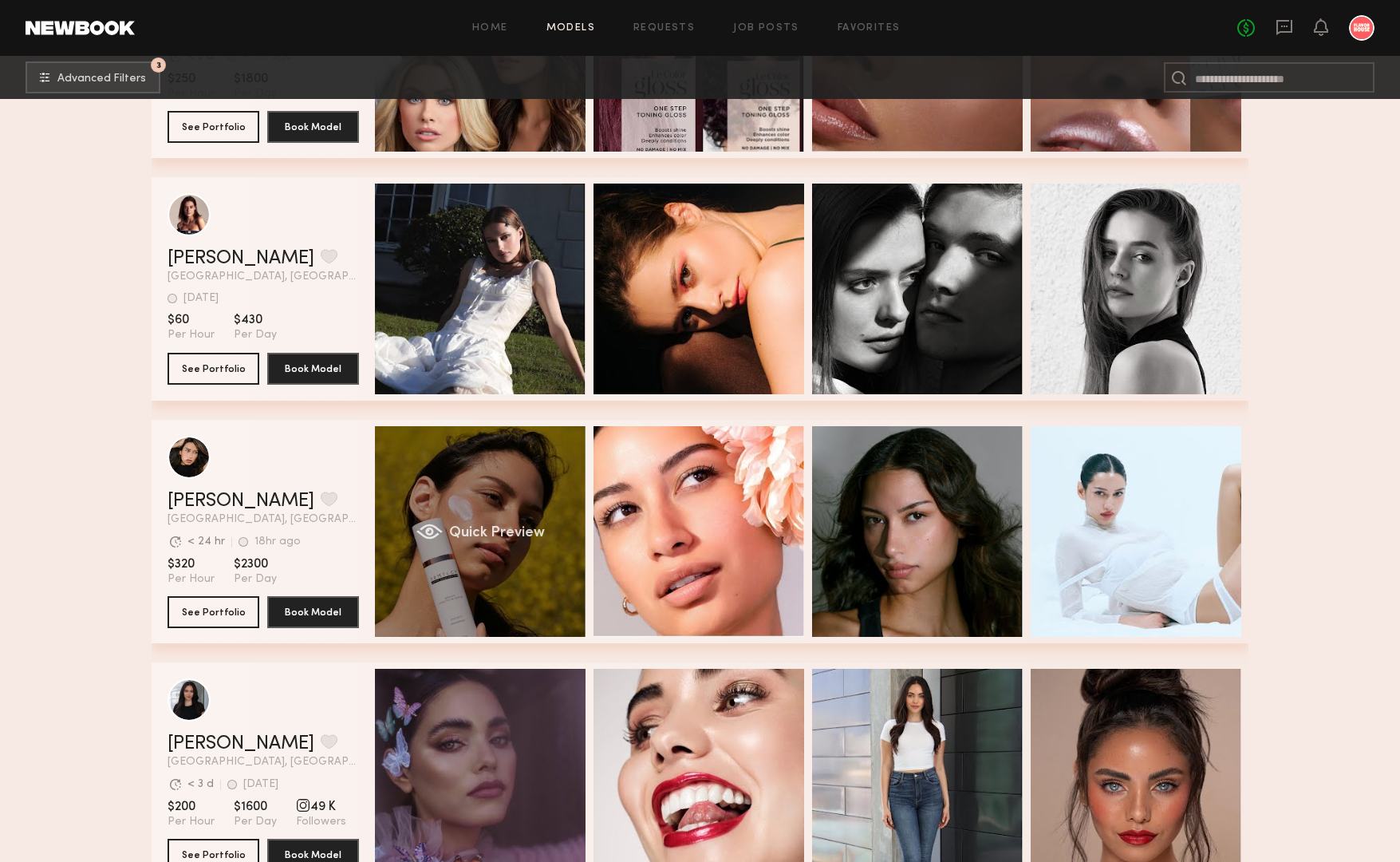
click at [498, 468] on div "Quick Preview" at bounding box center [479, 531] width 211 height 211
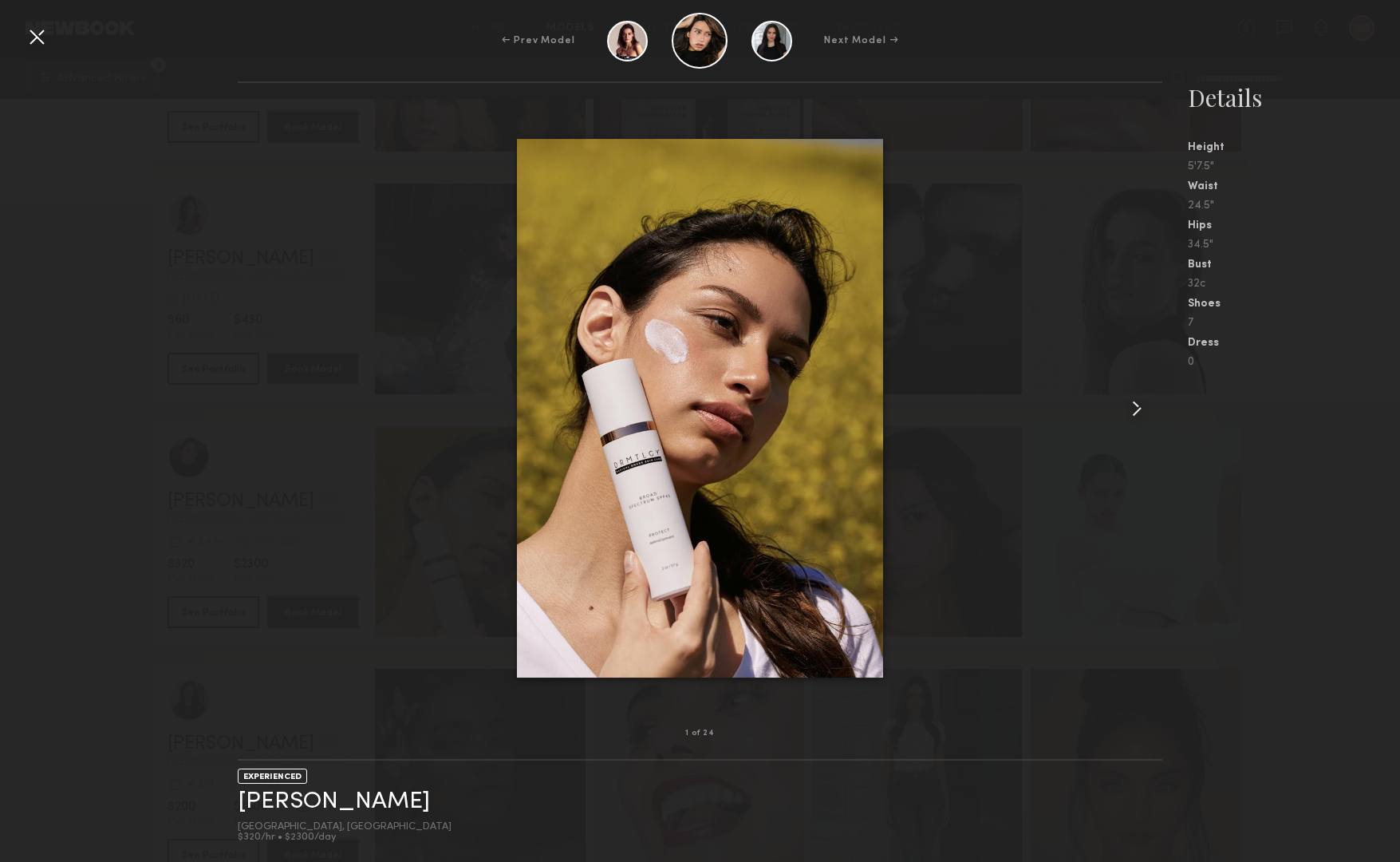
click at [1132, 402] on common-icon at bounding box center [1137, 409] width 26 height 26
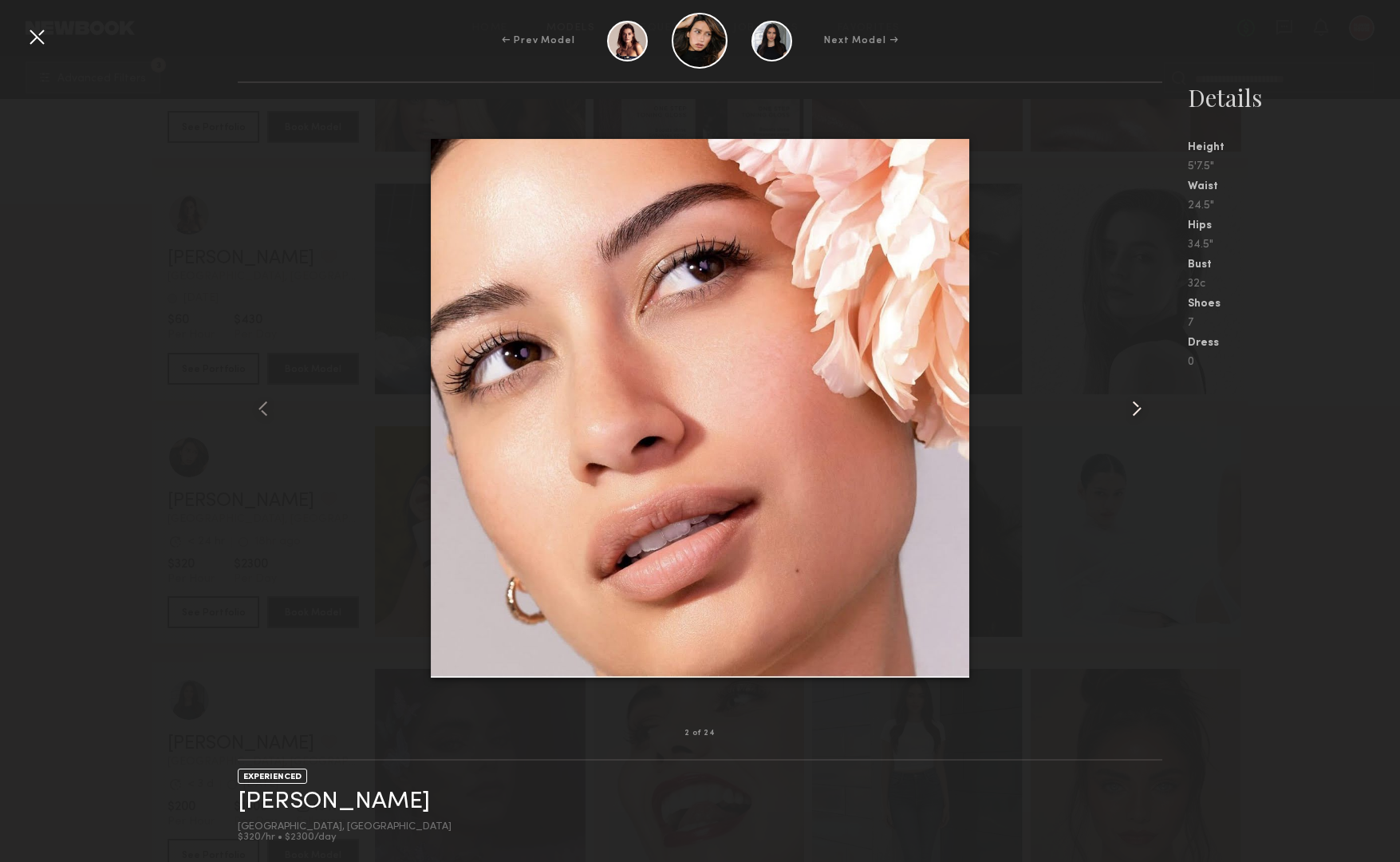
click at [1132, 402] on common-icon at bounding box center [1137, 409] width 26 height 26
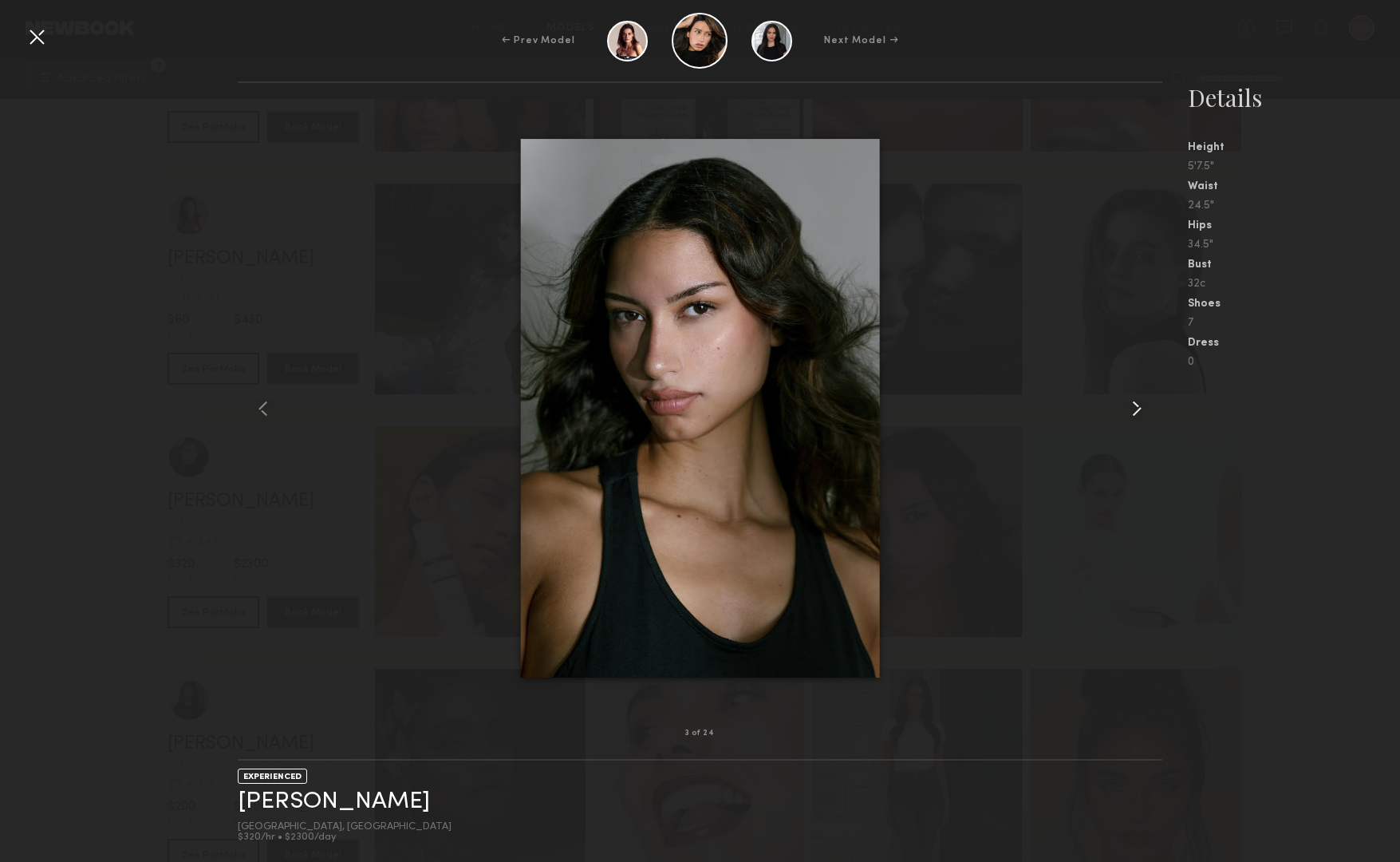
click at [1132, 402] on common-icon at bounding box center [1137, 409] width 26 height 26
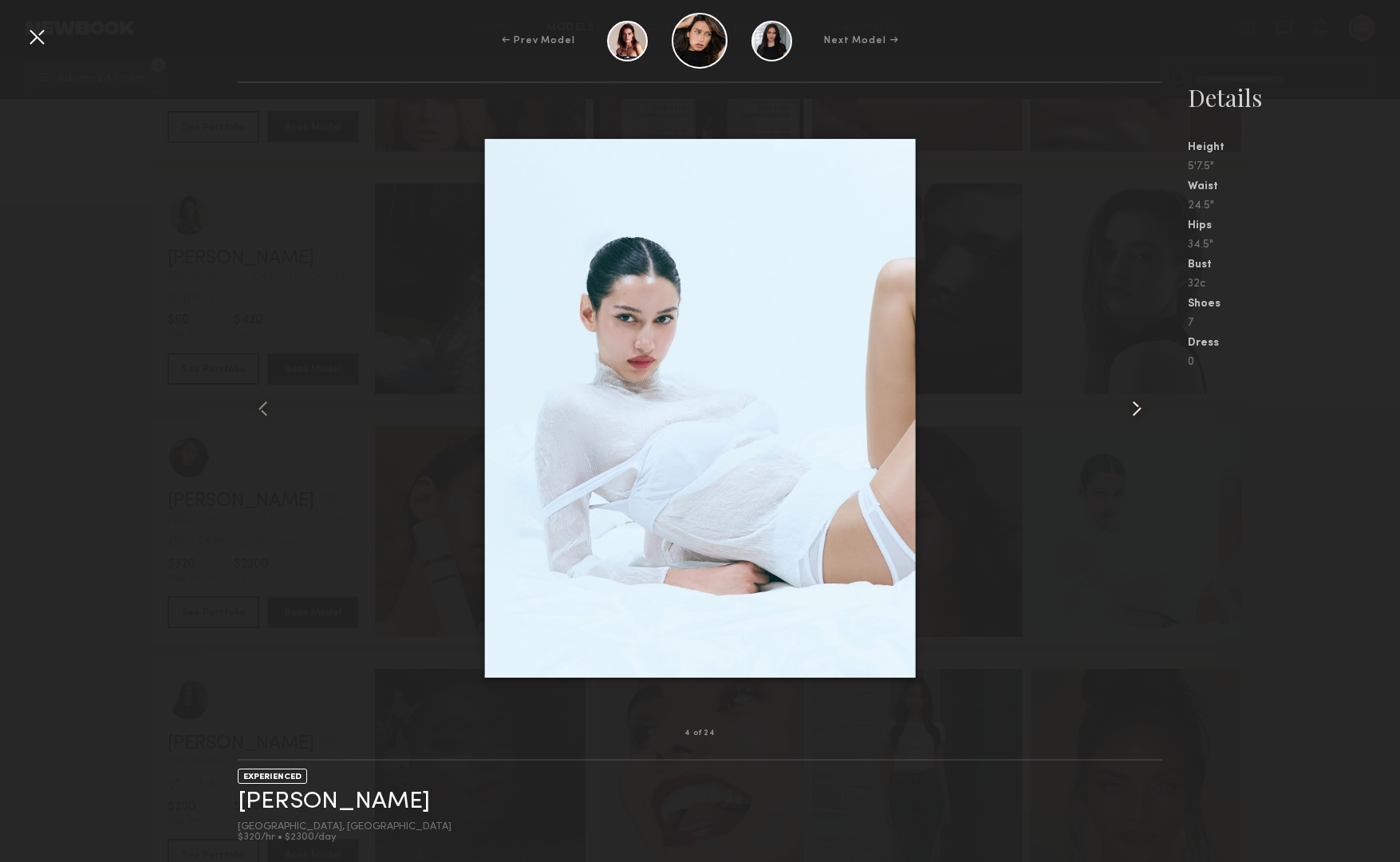
click at [1132, 402] on common-icon at bounding box center [1137, 409] width 26 height 26
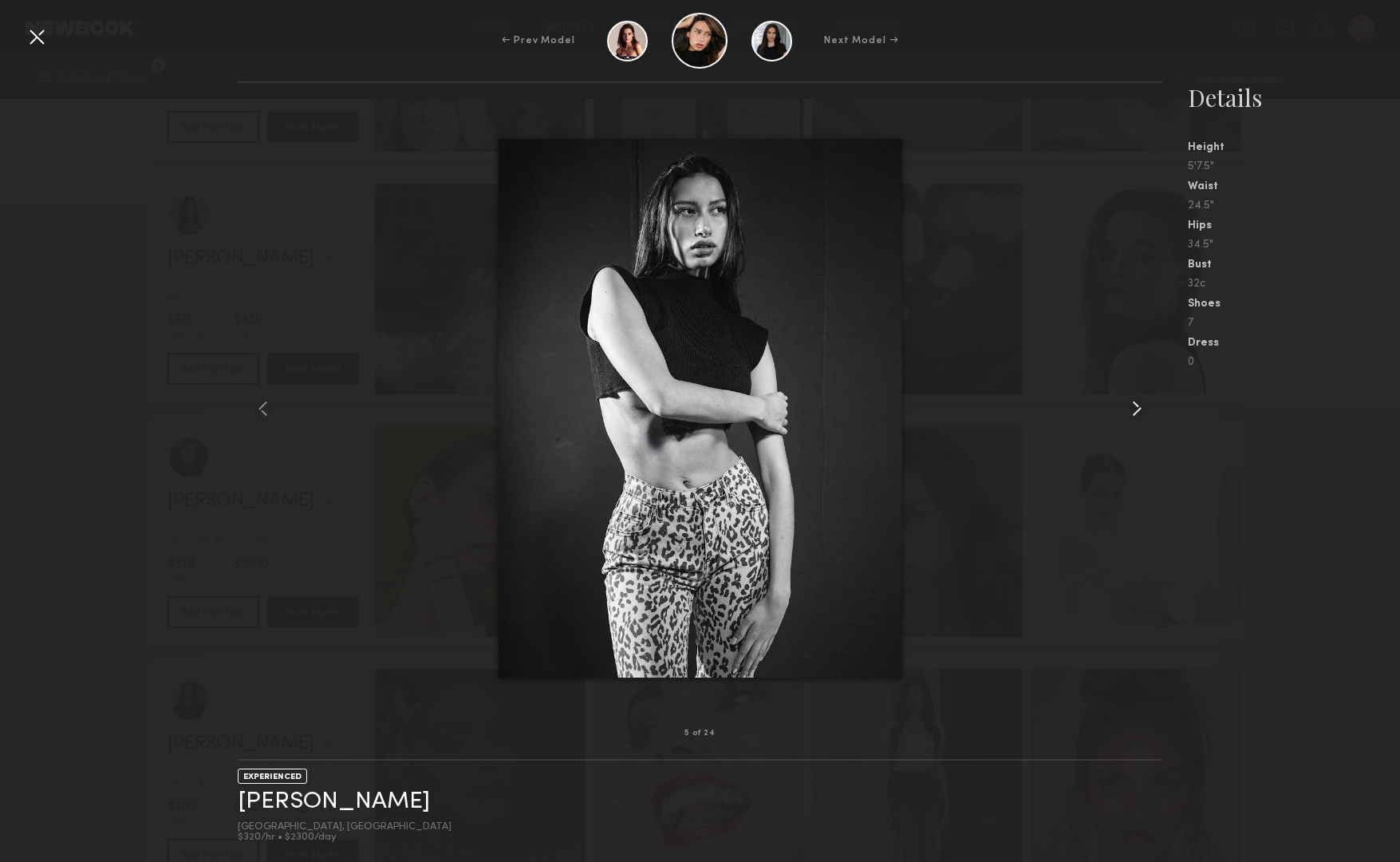
click at [1132, 402] on common-icon at bounding box center [1137, 409] width 26 height 26
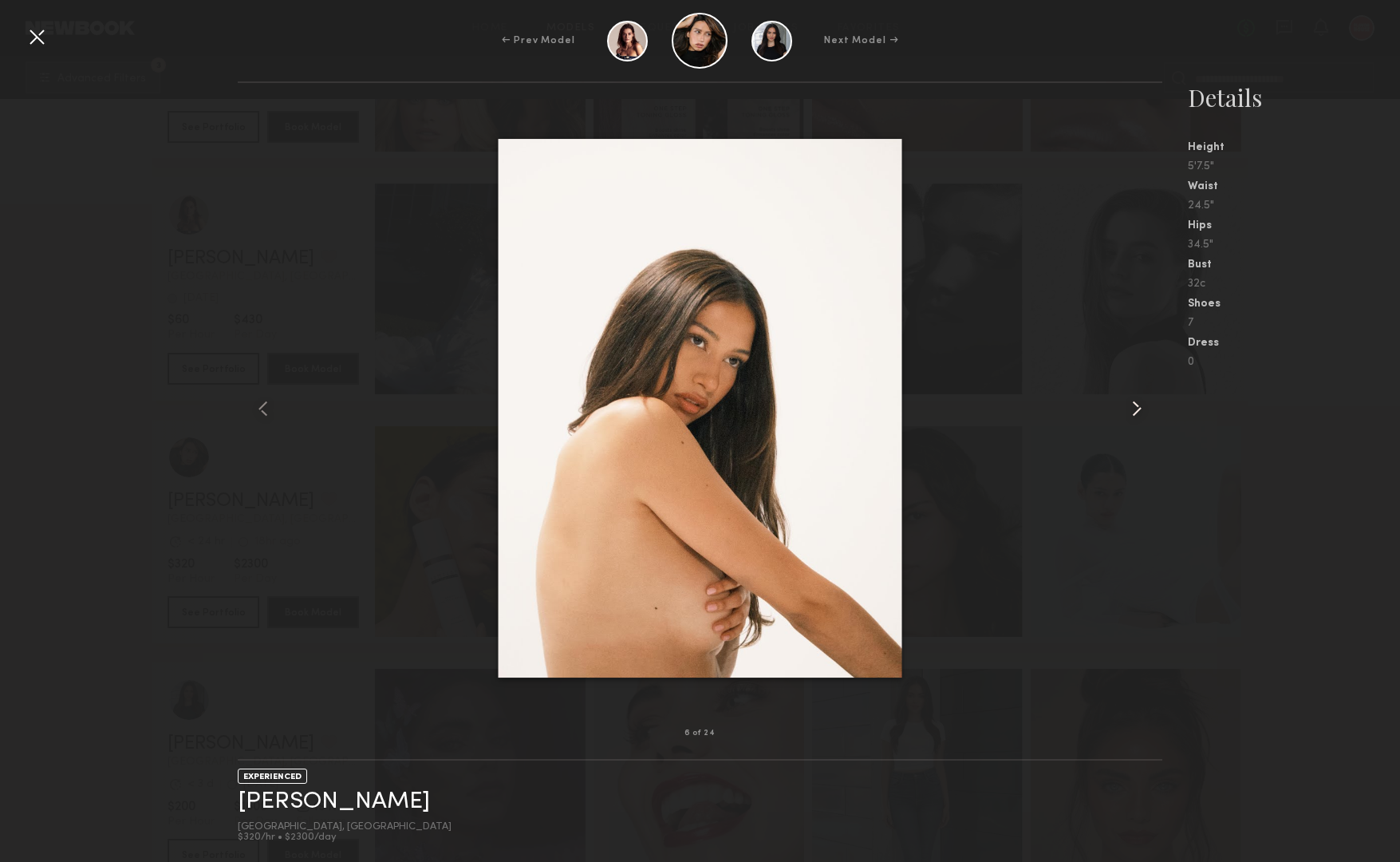
click at [1132, 402] on common-icon at bounding box center [1137, 409] width 26 height 26
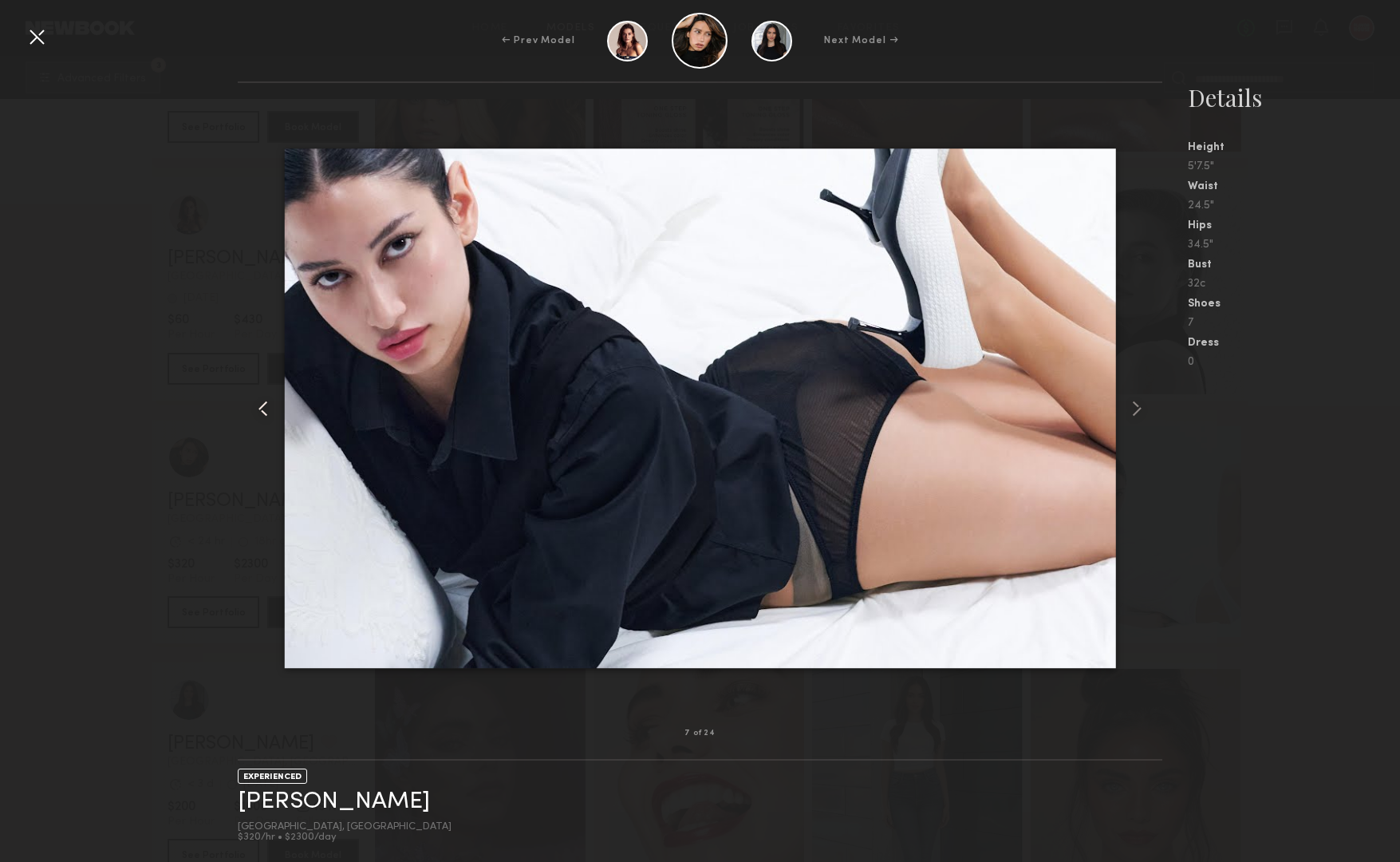
click at [260, 415] on common-icon at bounding box center [264, 409] width 26 height 26
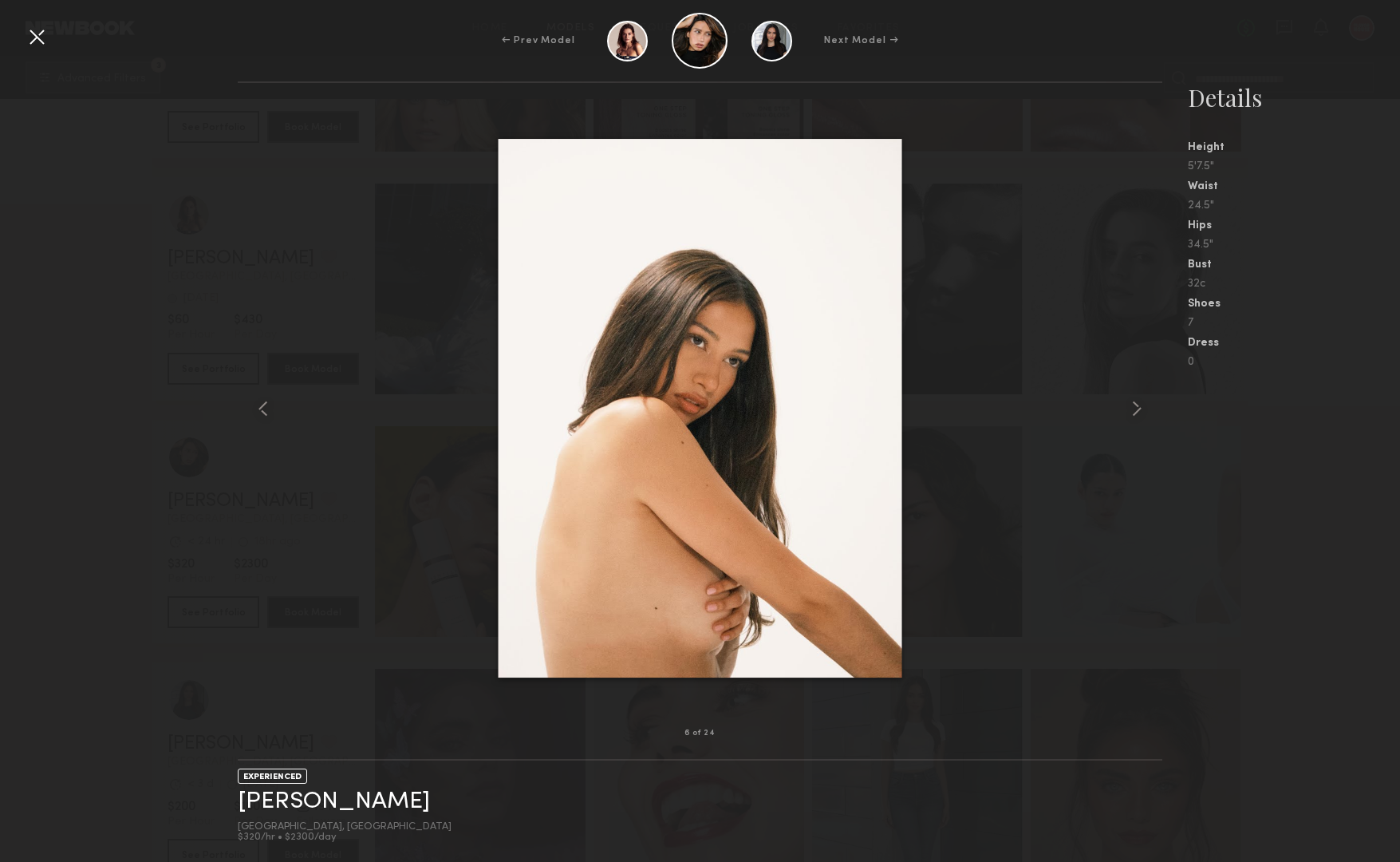
click at [45, 26] on div at bounding box center [37, 37] width 26 height 26
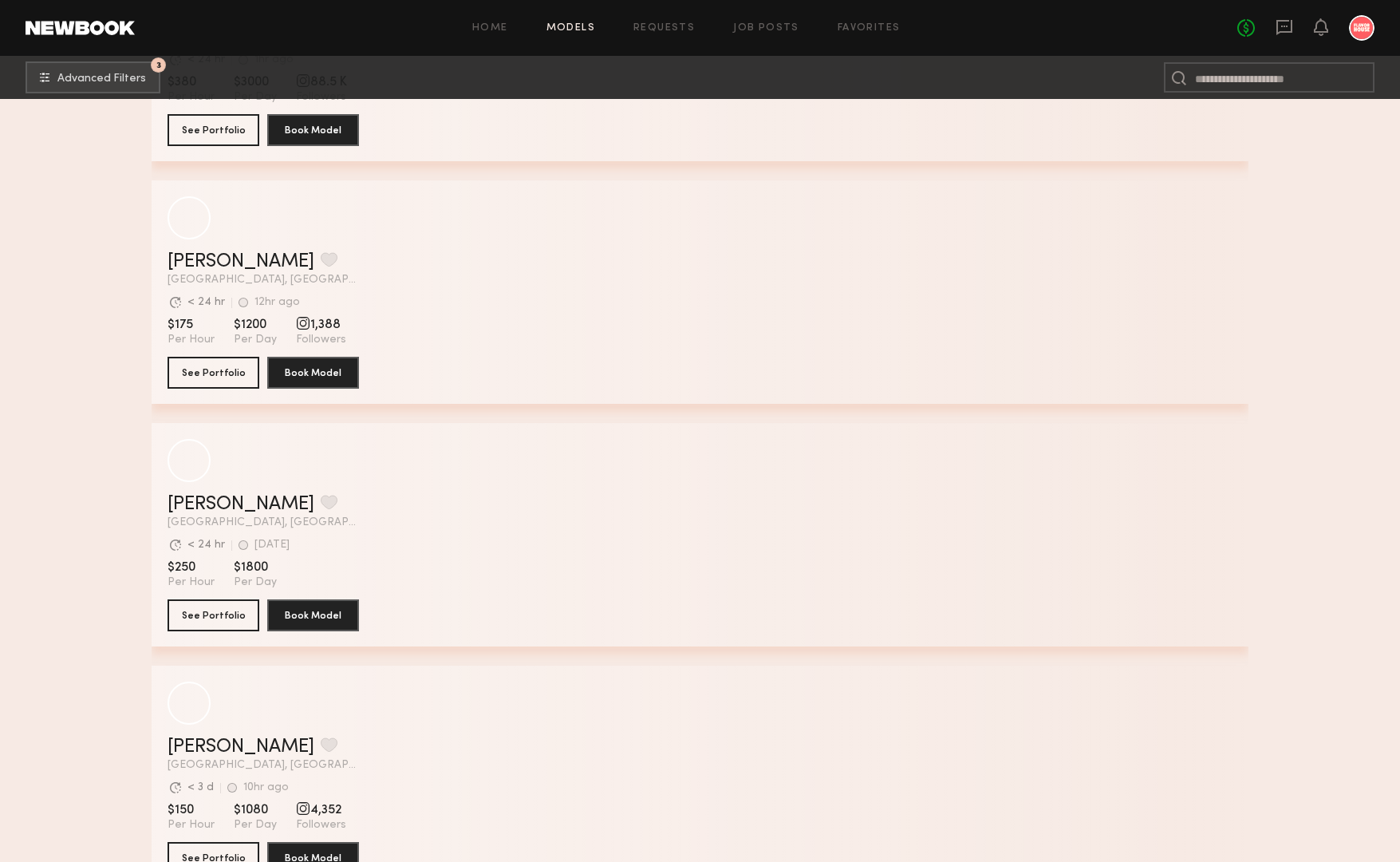
scroll to position [9650, 0]
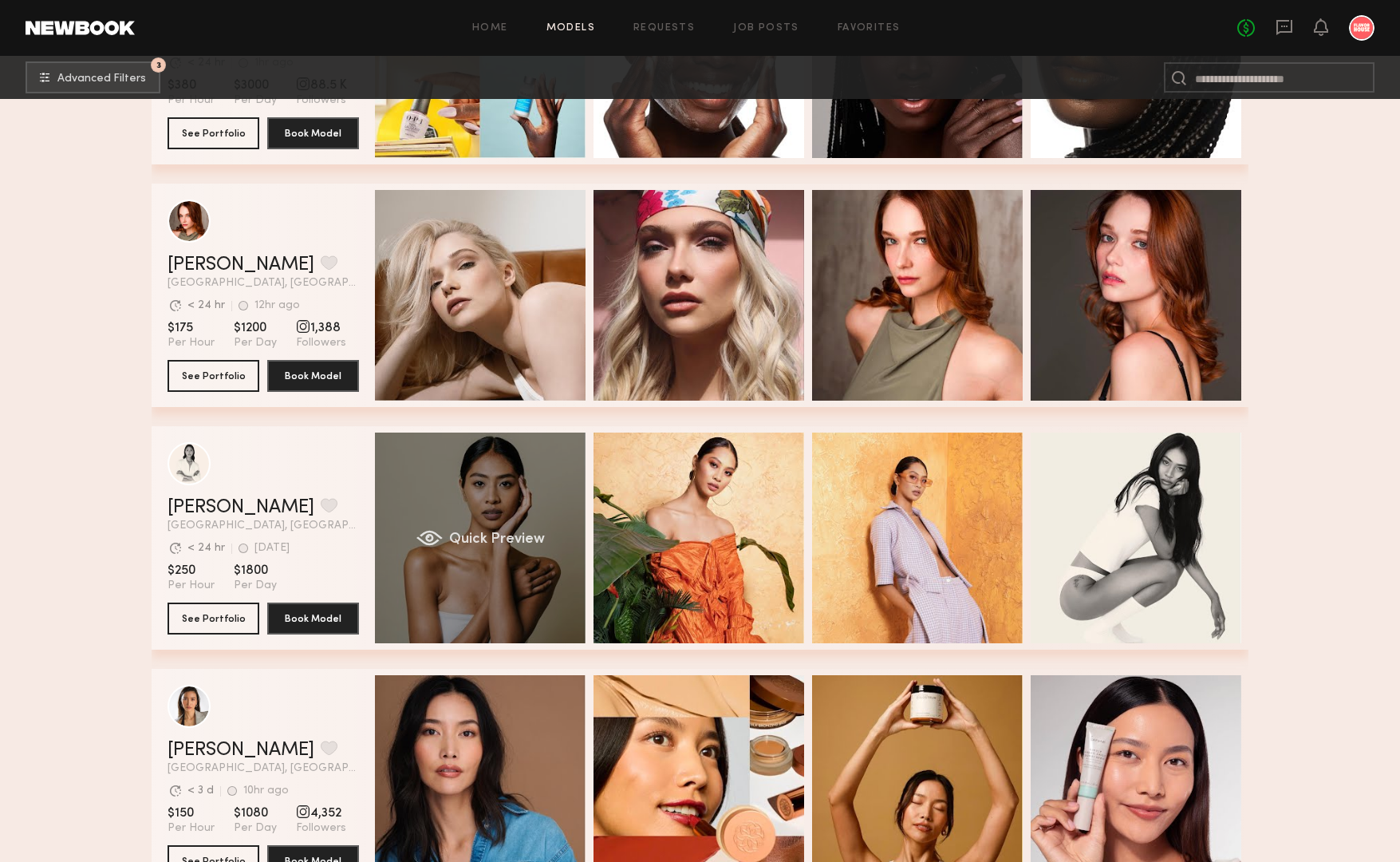
click at [452, 507] on div "Quick Preview" at bounding box center [479, 537] width 211 height 211
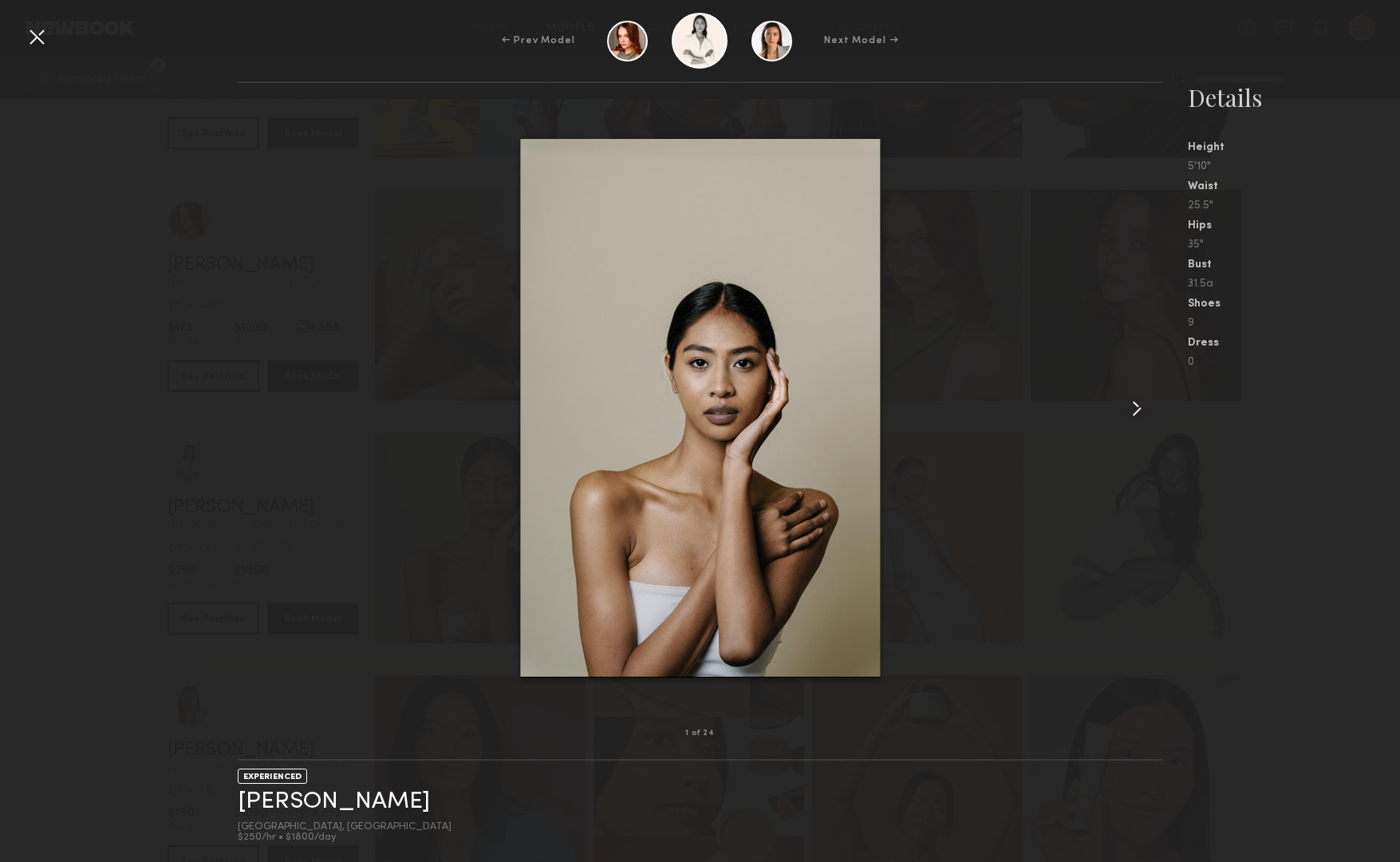
click at [1136, 407] on common-icon at bounding box center [1137, 409] width 26 height 26
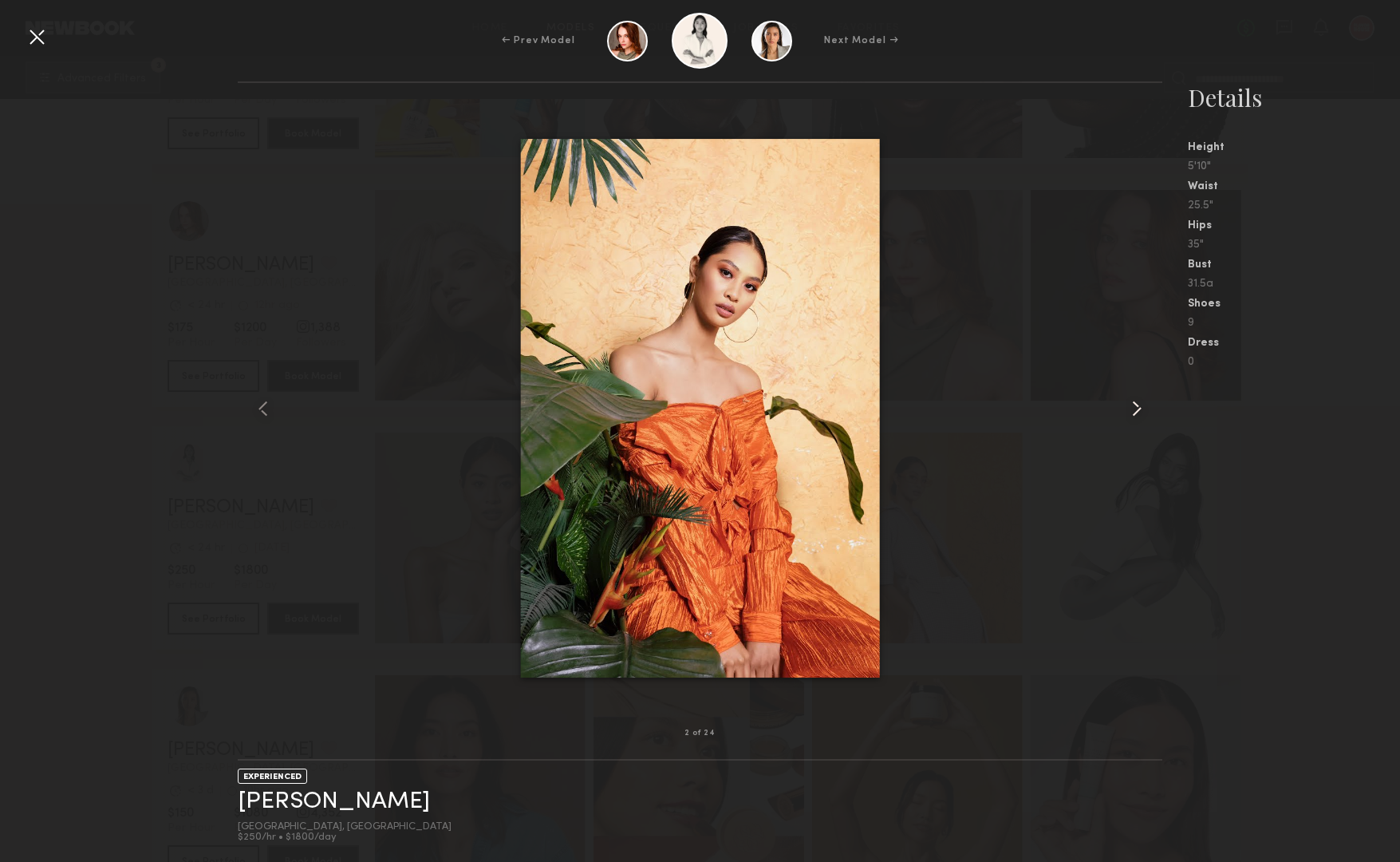
click at [1136, 407] on common-icon at bounding box center [1137, 409] width 26 height 26
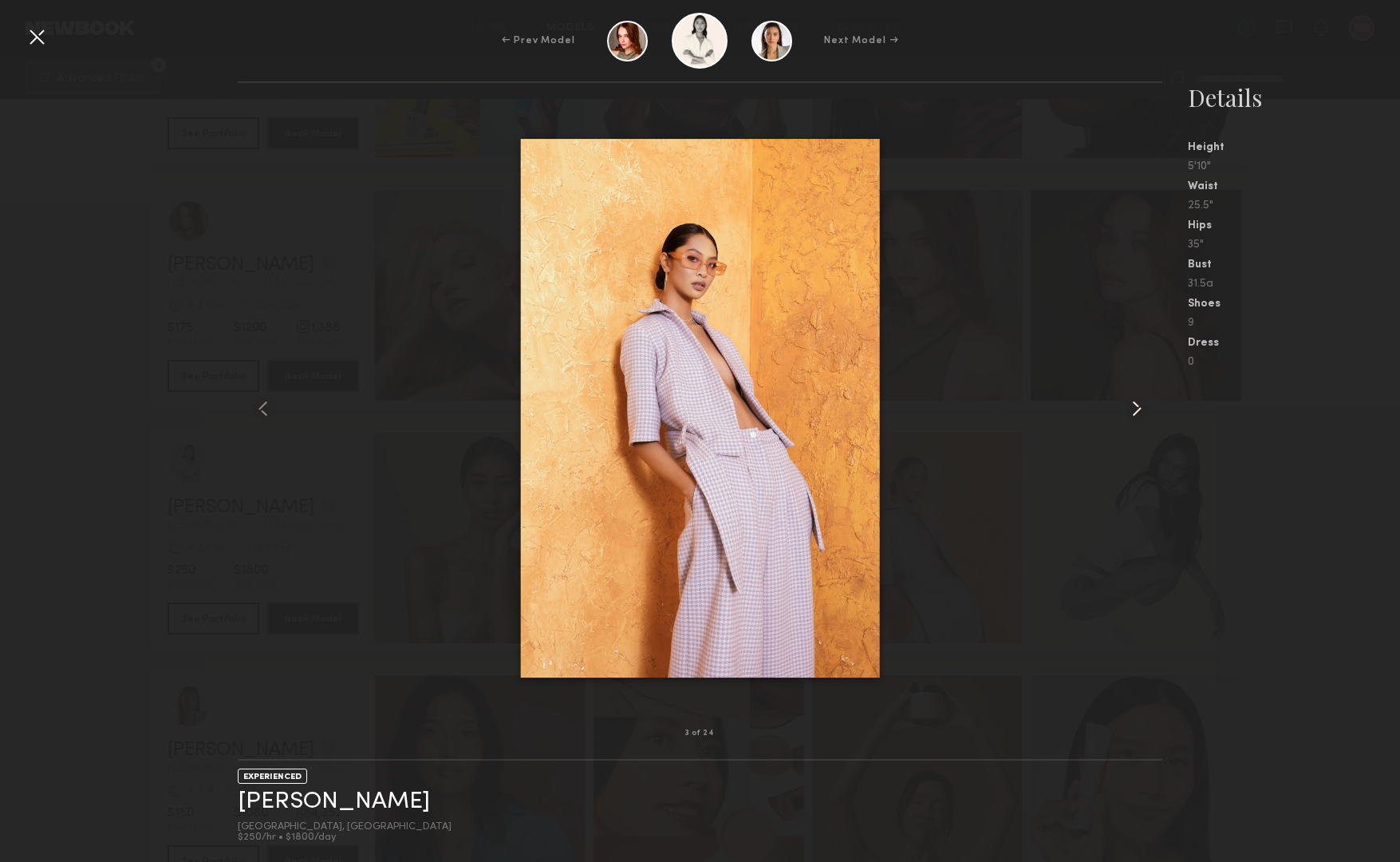
click at [1136, 407] on common-icon at bounding box center [1137, 409] width 26 height 26
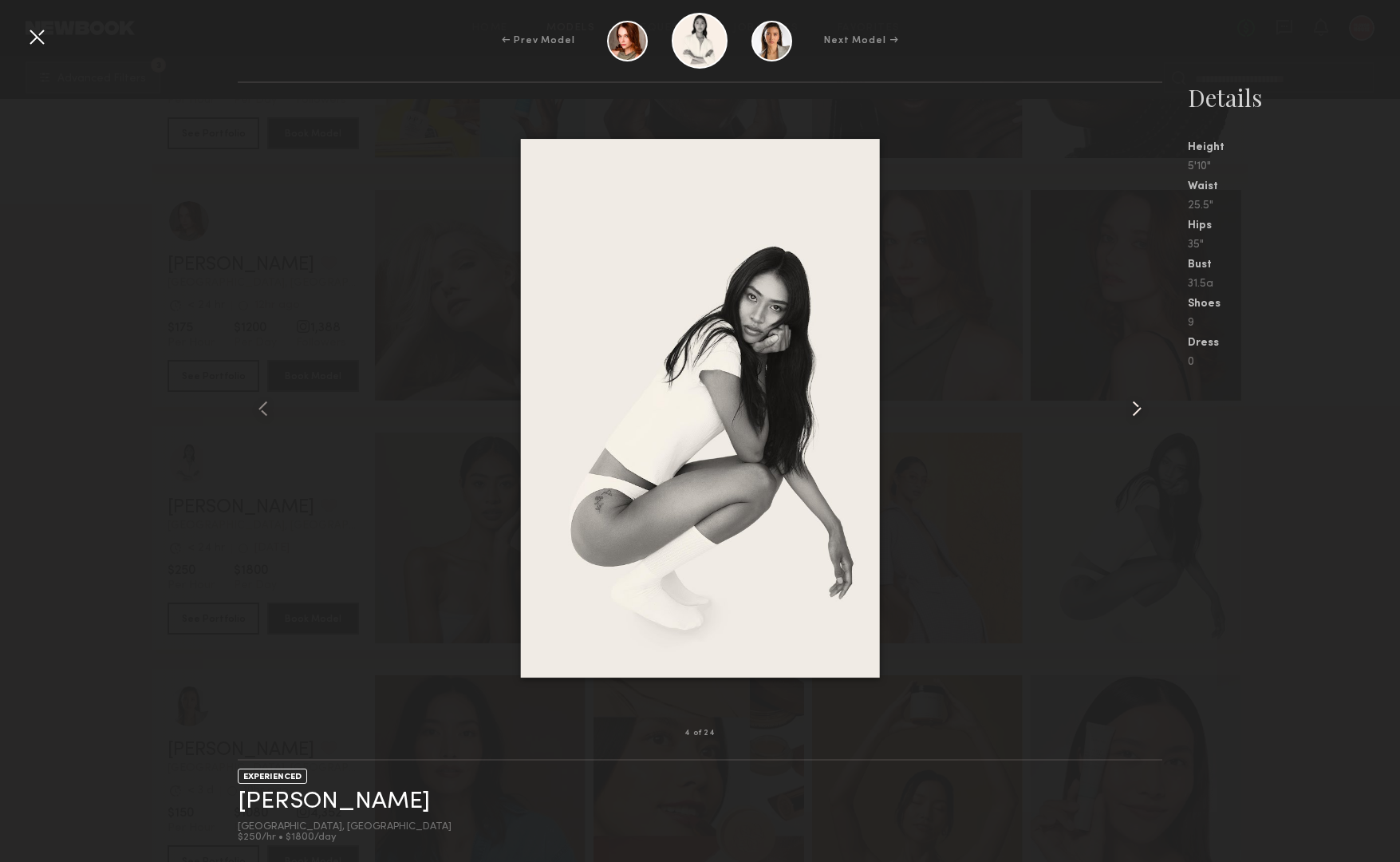
click at [1136, 407] on common-icon at bounding box center [1137, 409] width 26 height 26
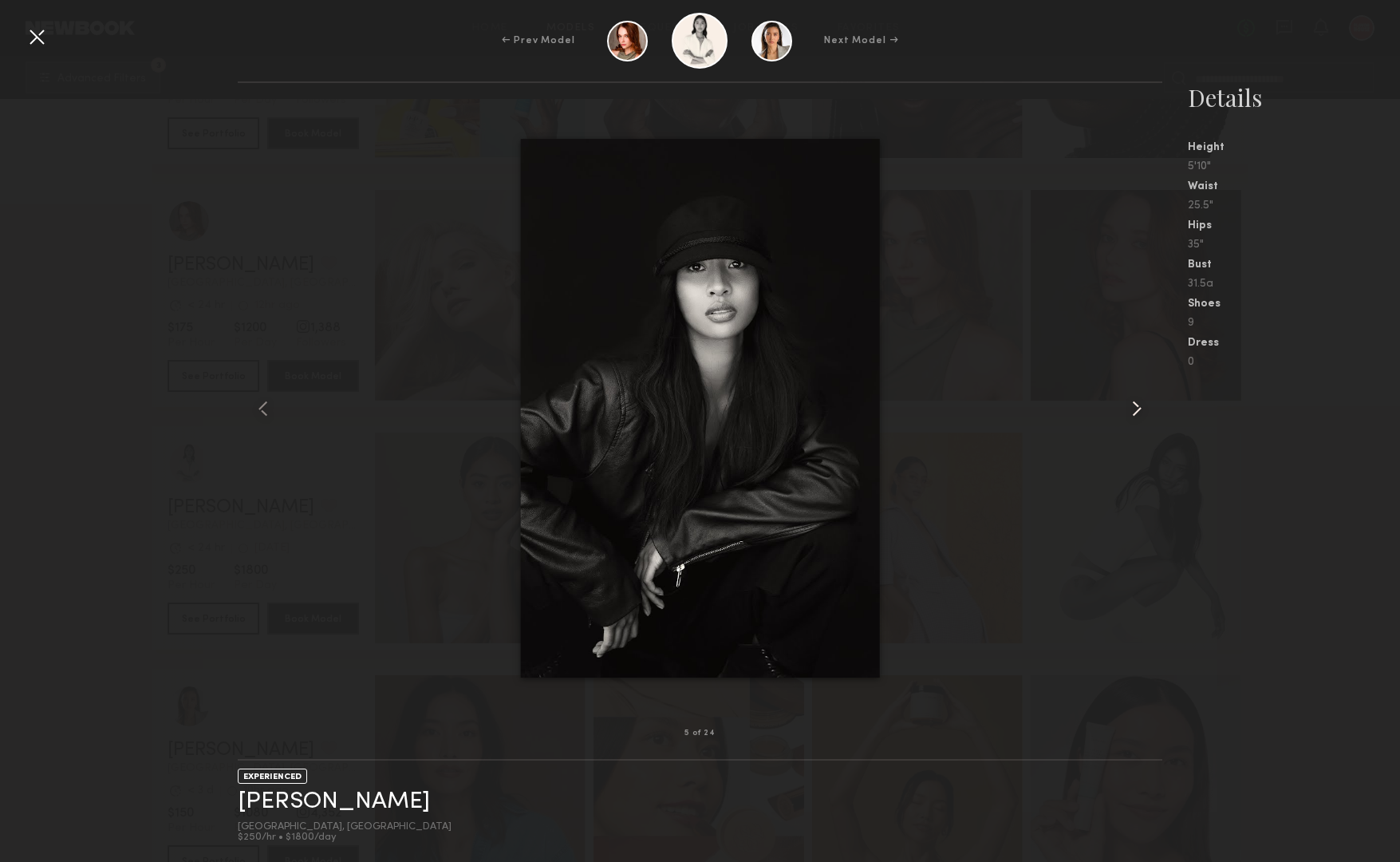
click at [1136, 407] on common-icon at bounding box center [1137, 409] width 26 height 26
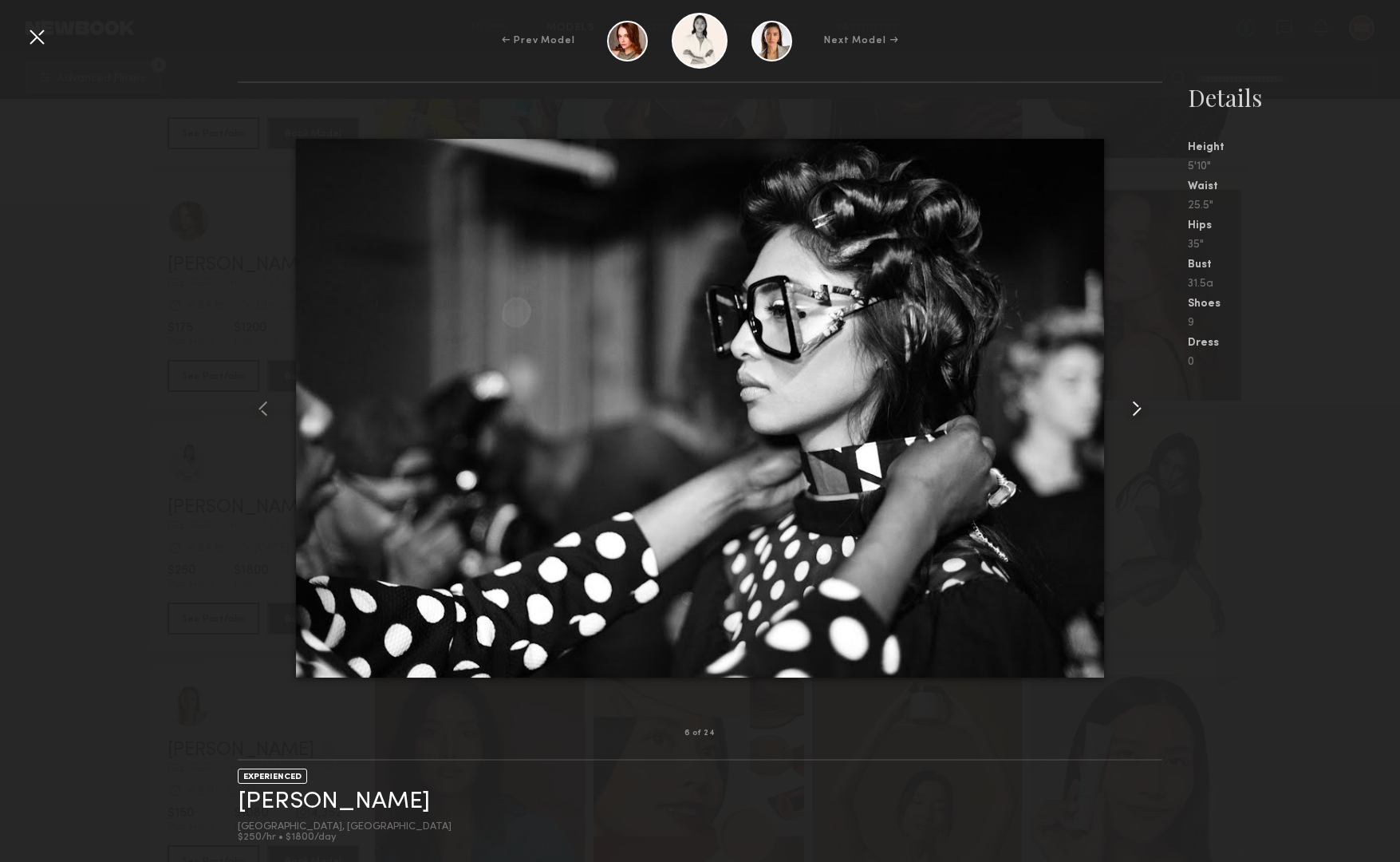
click at [1136, 407] on common-icon at bounding box center [1137, 409] width 26 height 26
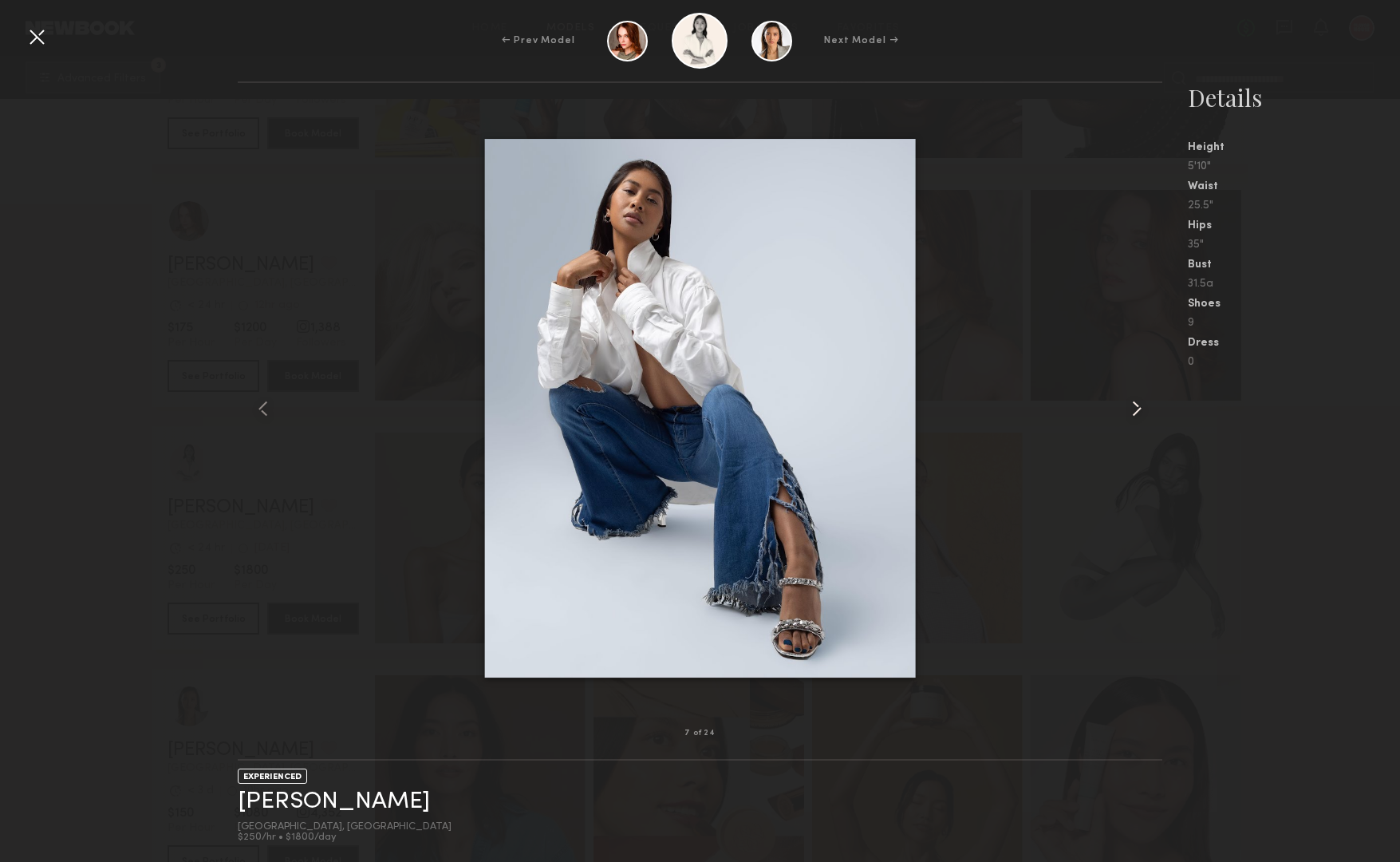
click at [1136, 407] on common-icon at bounding box center [1137, 409] width 26 height 26
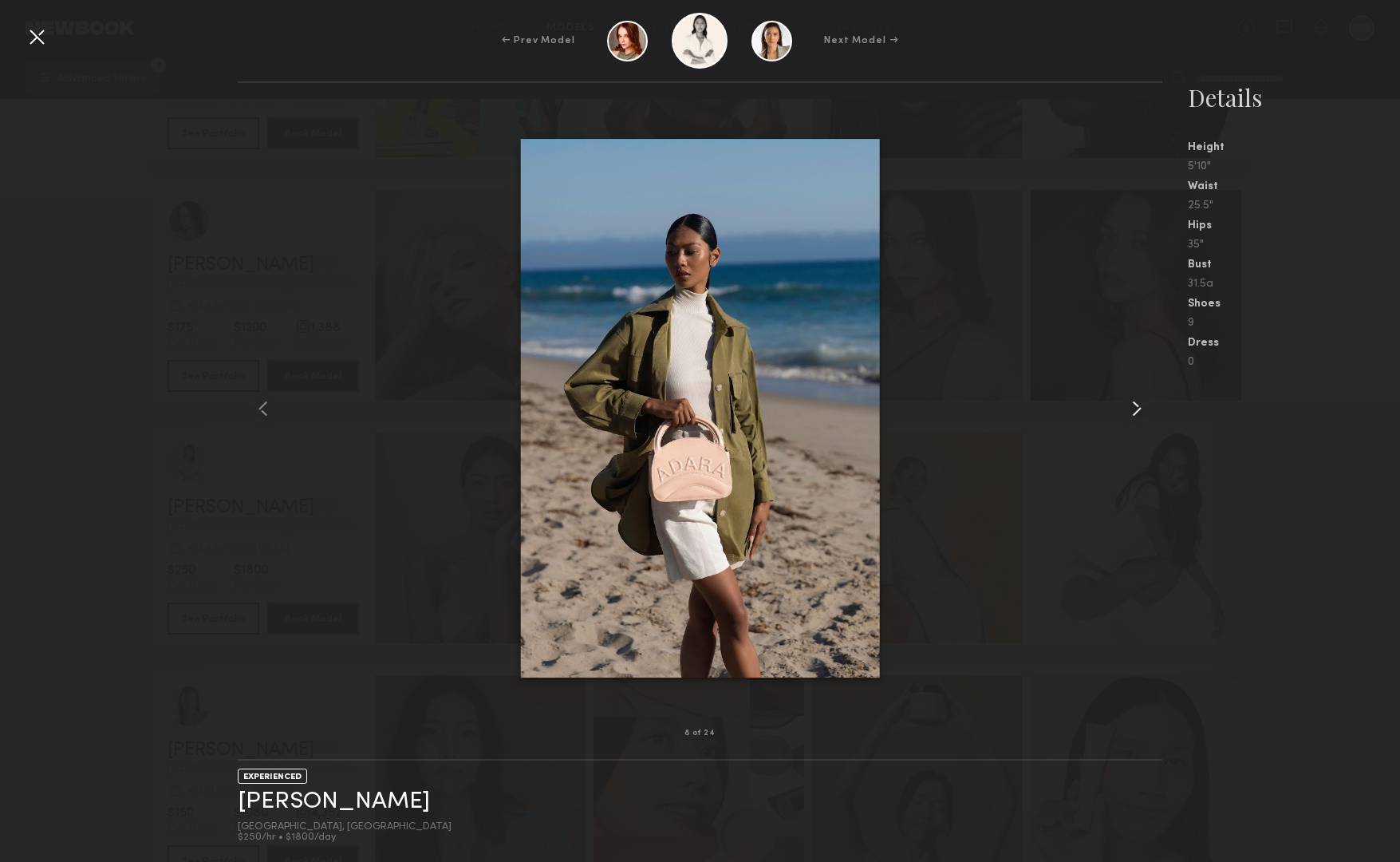
click at [1136, 407] on common-icon at bounding box center [1137, 409] width 26 height 26
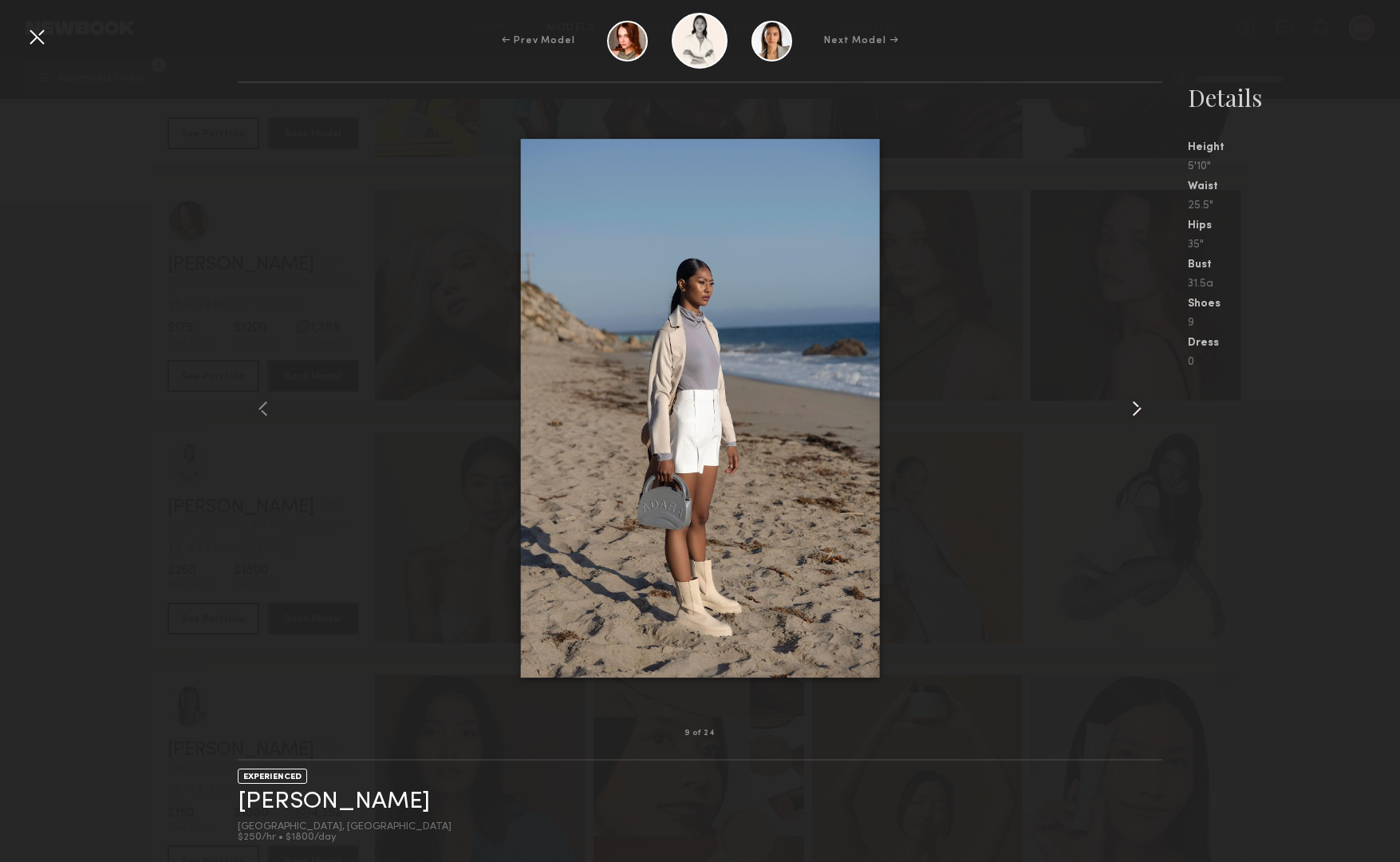
click at [1136, 407] on common-icon at bounding box center [1137, 409] width 26 height 26
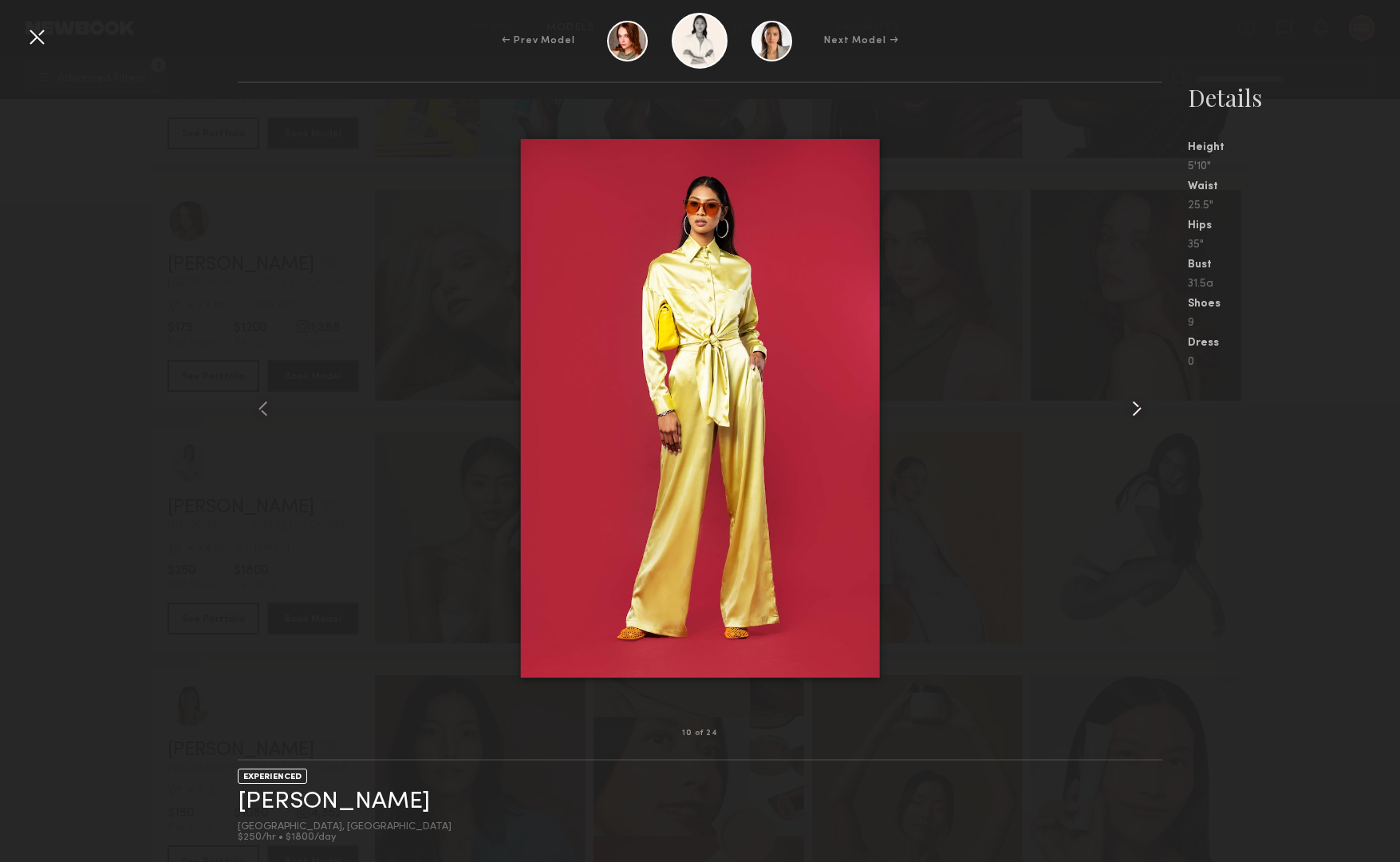
click at [1136, 407] on common-icon at bounding box center [1137, 409] width 26 height 26
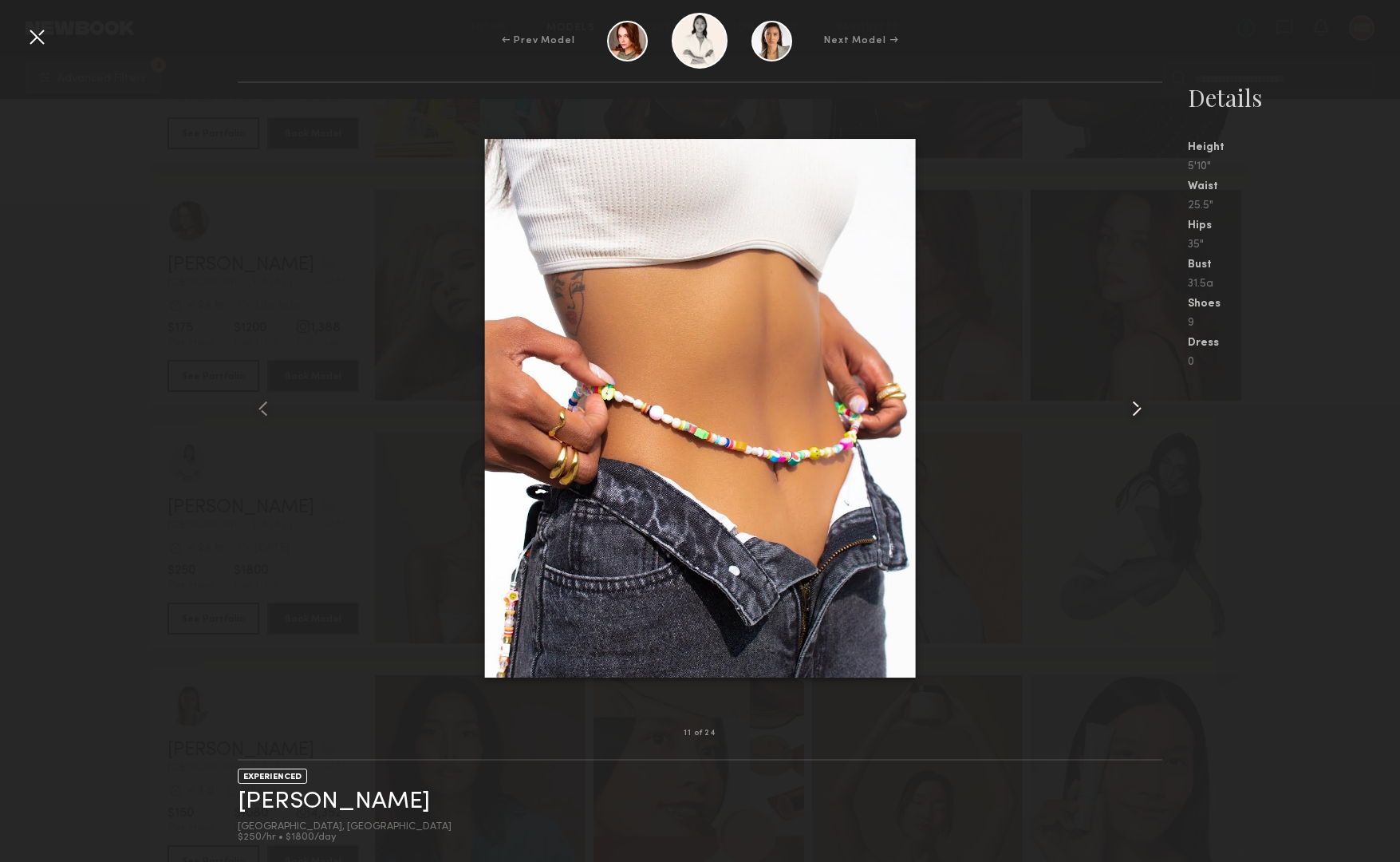
click at [1136, 407] on common-icon at bounding box center [1137, 409] width 26 height 26
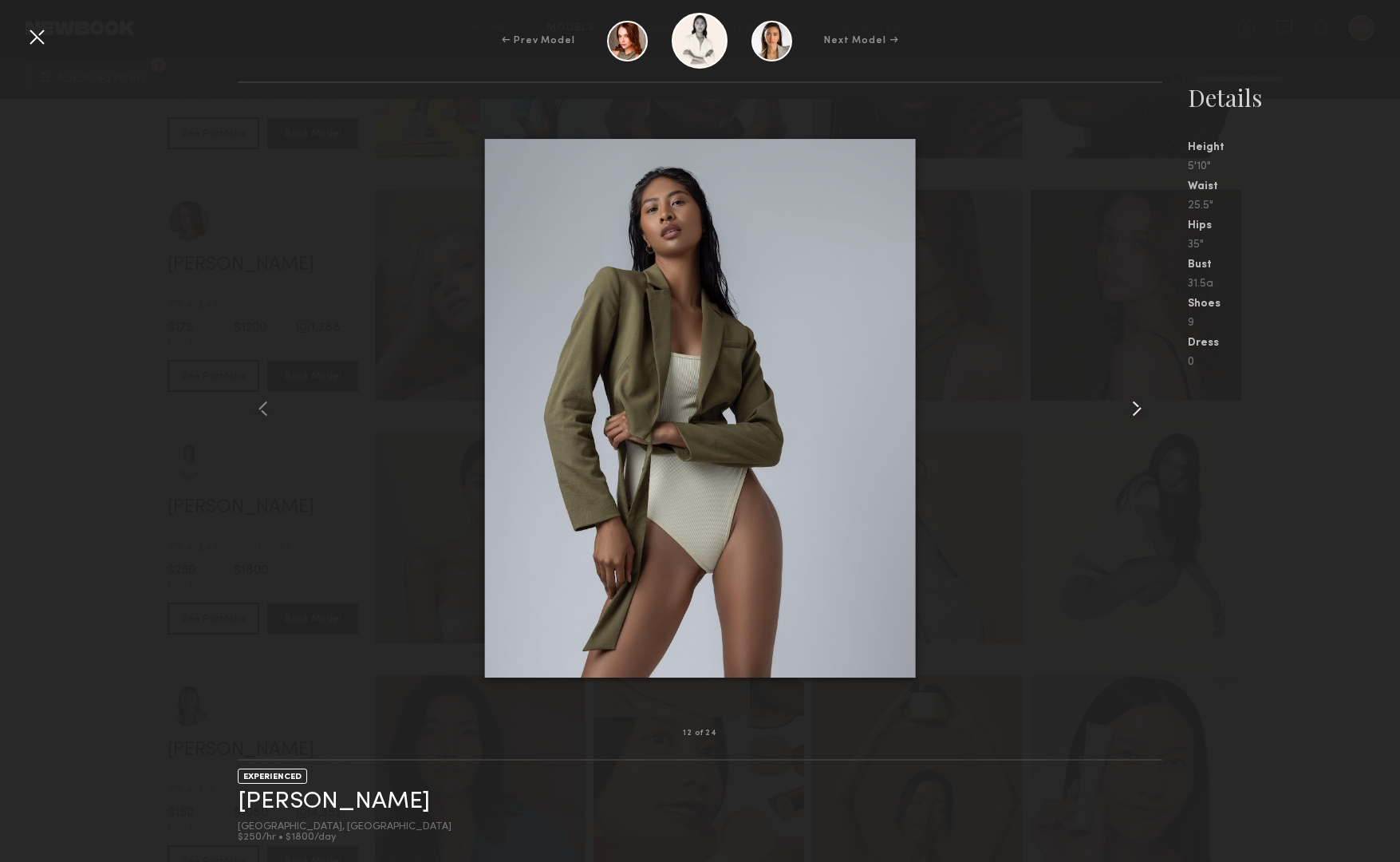
click at [1136, 407] on common-icon at bounding box center [1137, 409] width 26 height 26
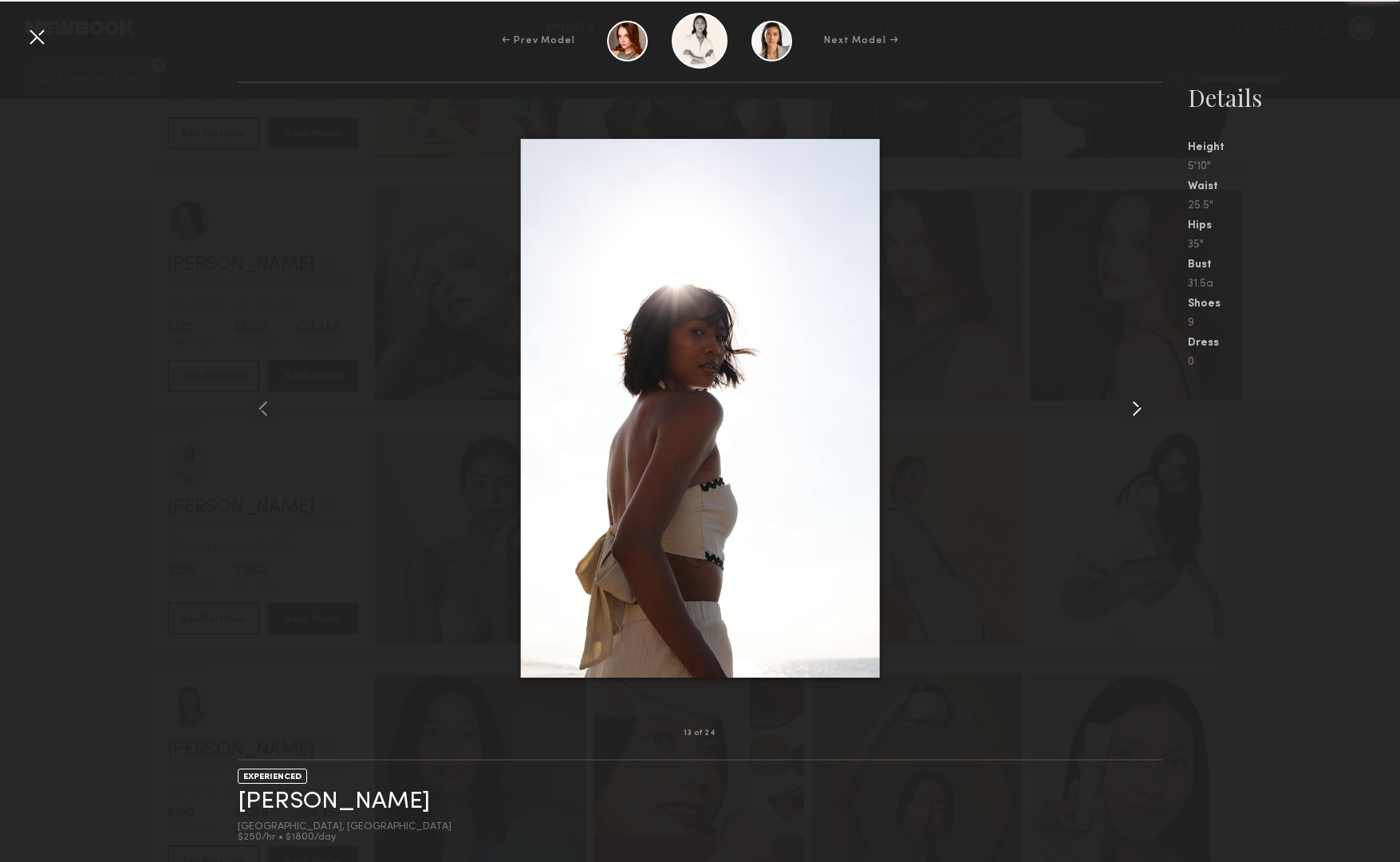
click at [1136, 407] on common-icon at bounding box center [1137, 409] width 26 height 26
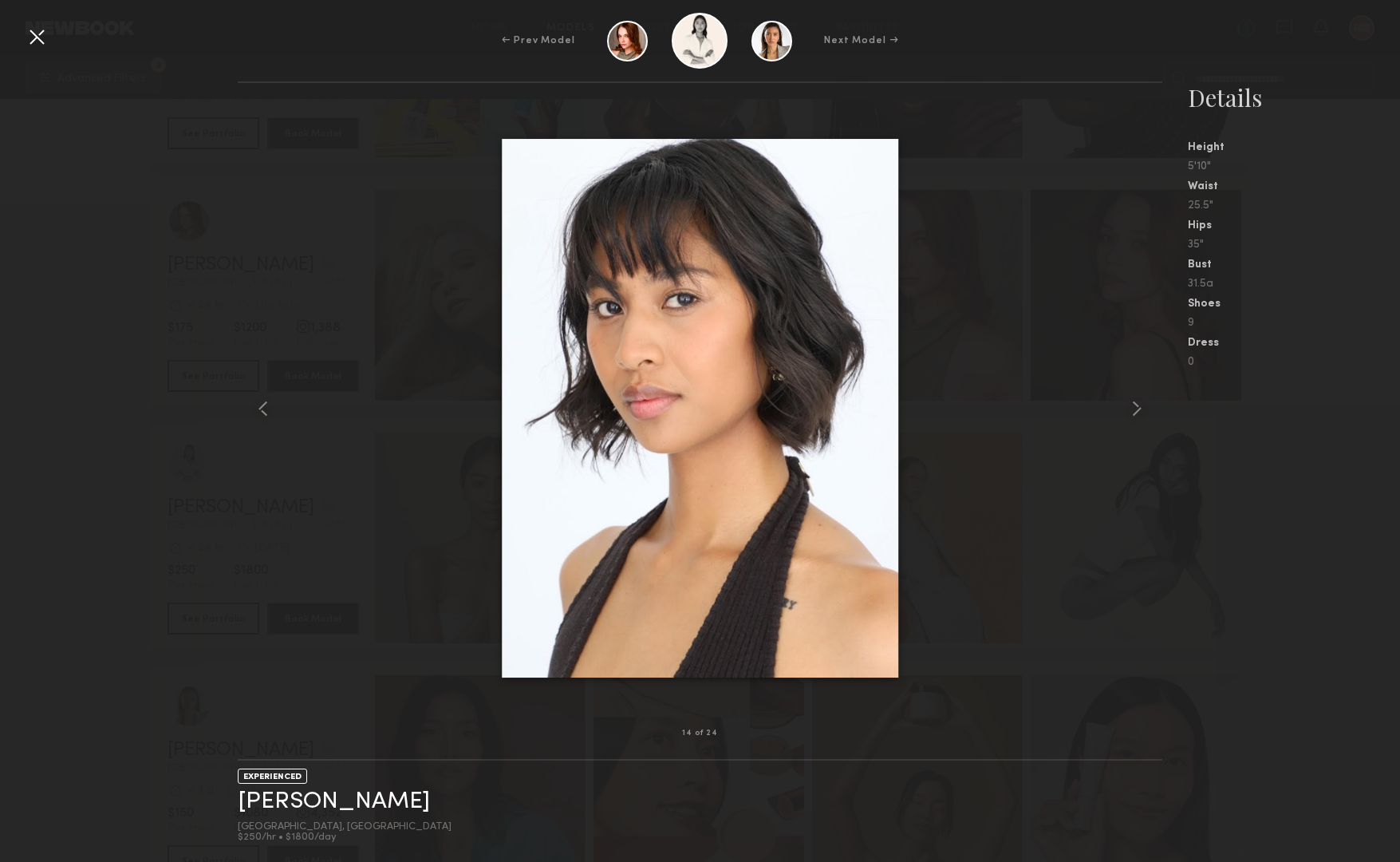
click at [42, 37] on div at bounding box center [37, 37] width 26 height 26
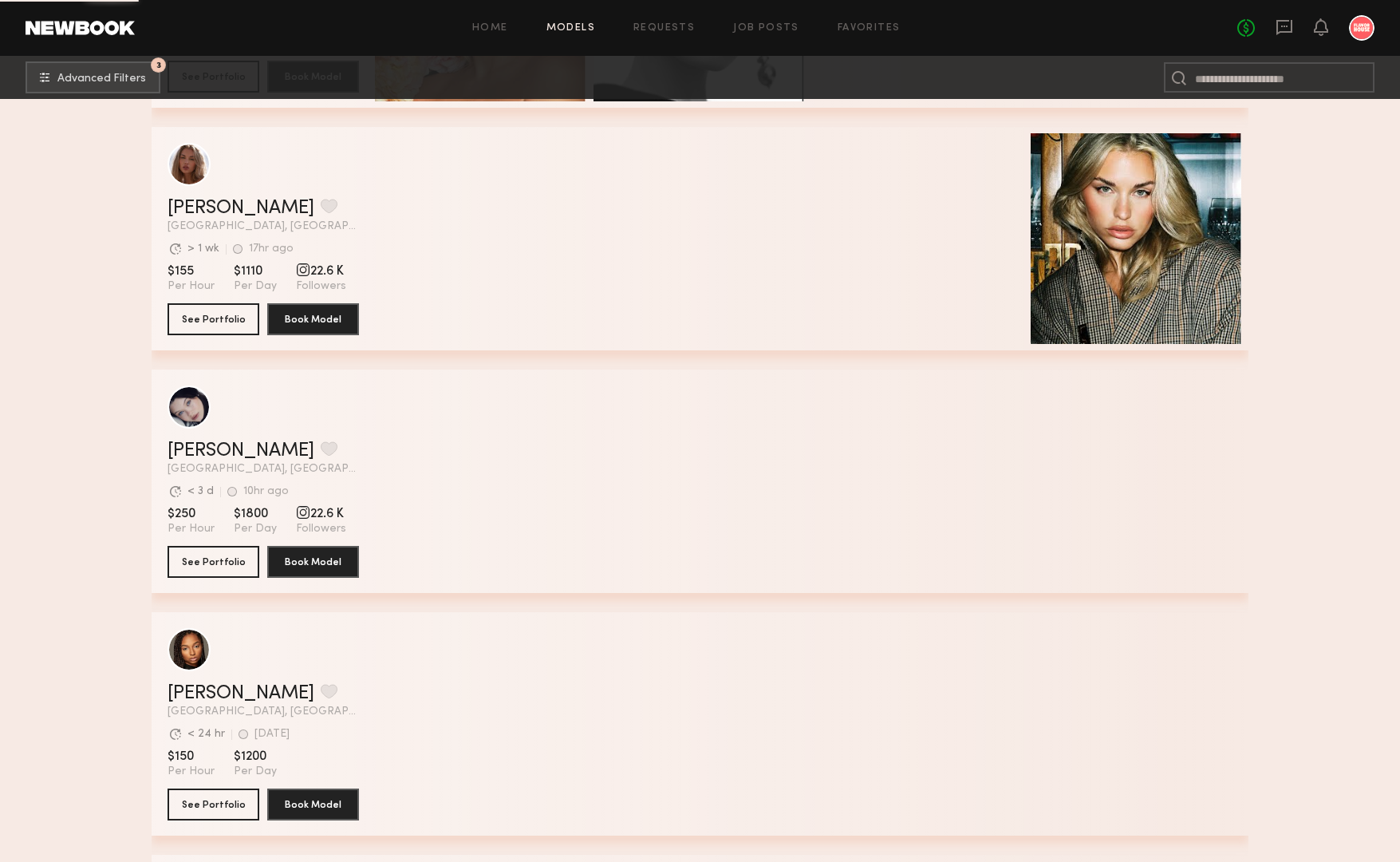
scroll to position [13617, 0]
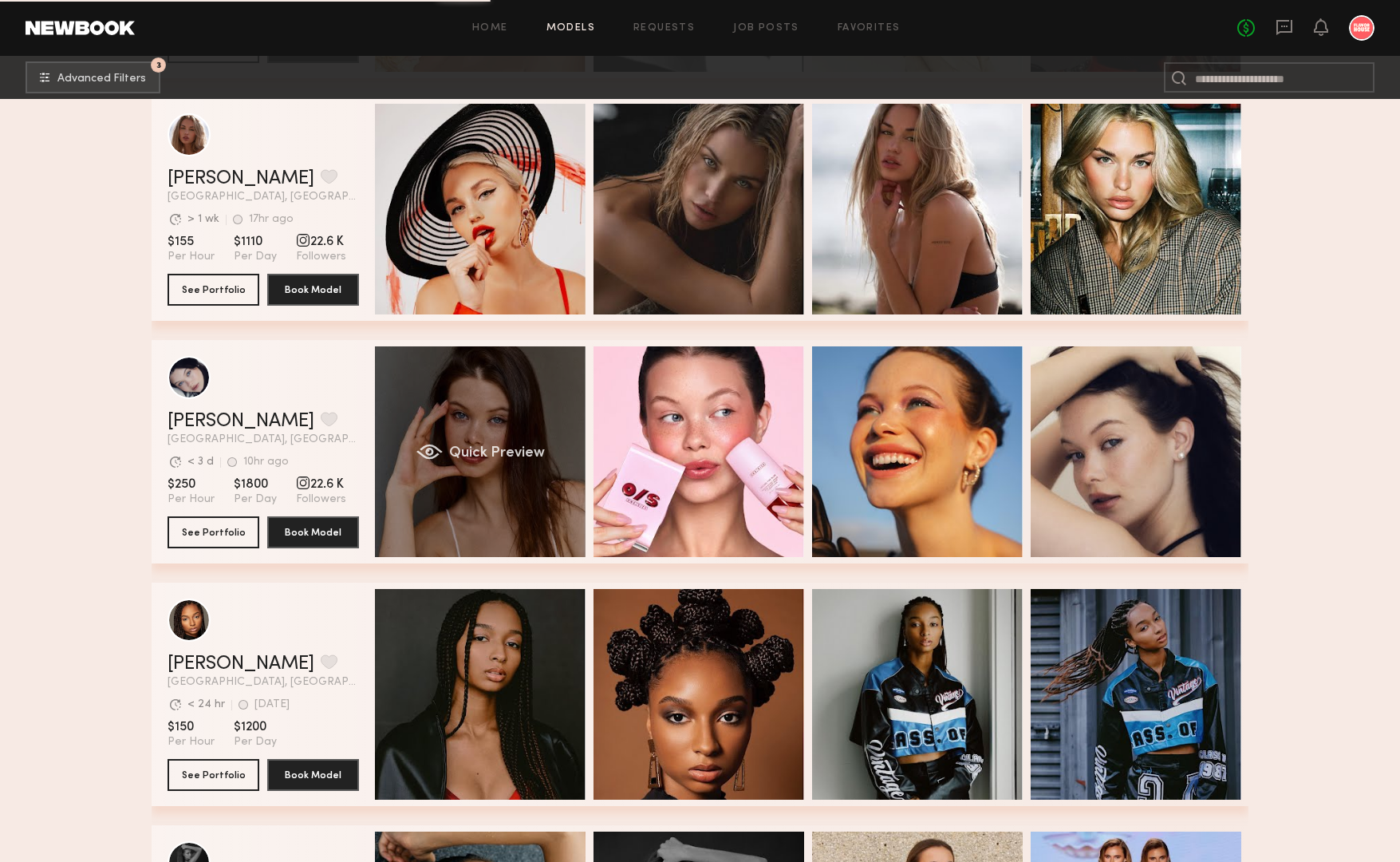
click at [470, 446] on span "Quick Preview" at bounding box center [497, 453] width 96 height 14
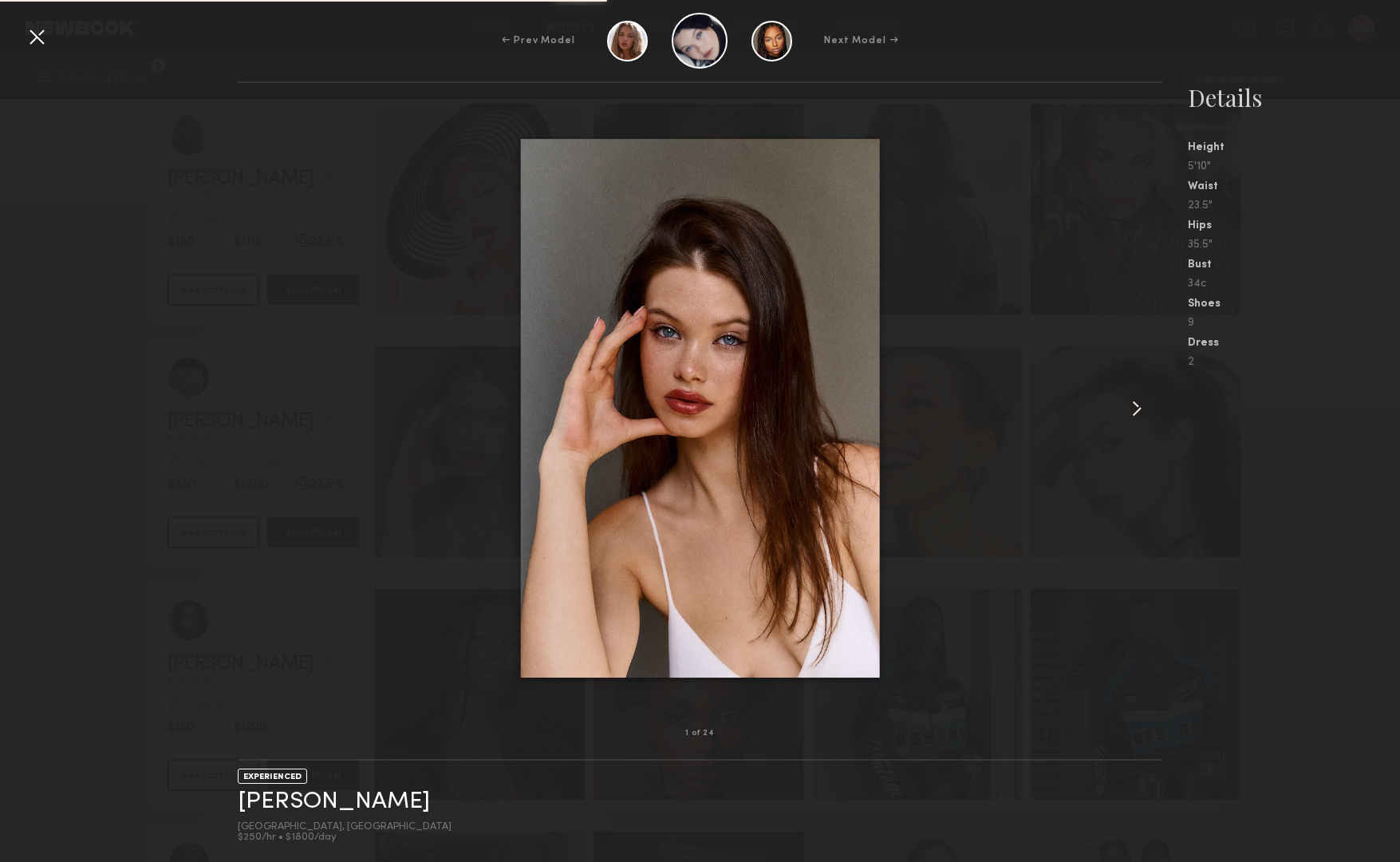
click at [1132, 405] on common-icon at bounding box center [1137, 409] width 26 height 26
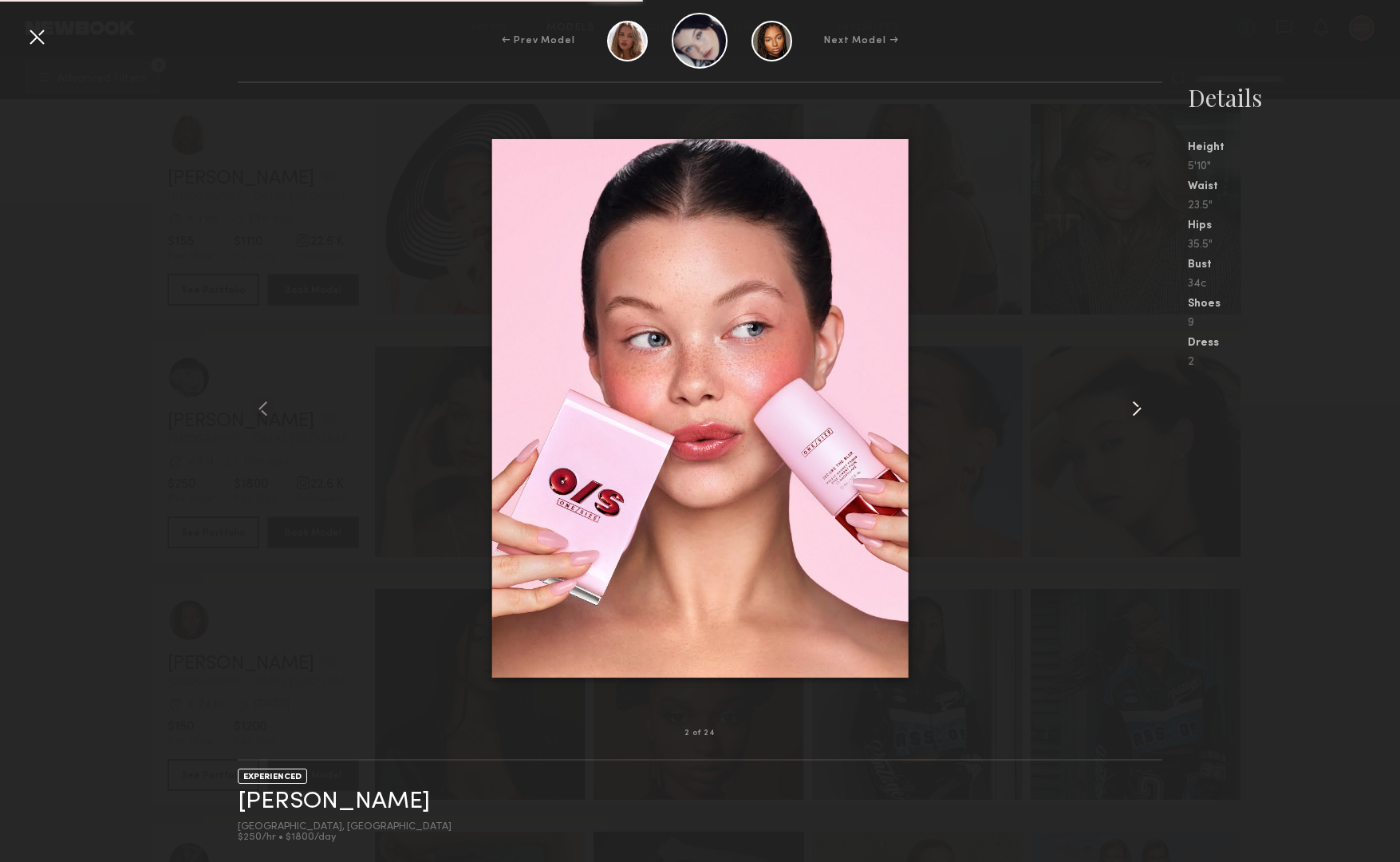
click at [1132, 405] on common-icon at bounding box center [1137, 409] width 26 height 26
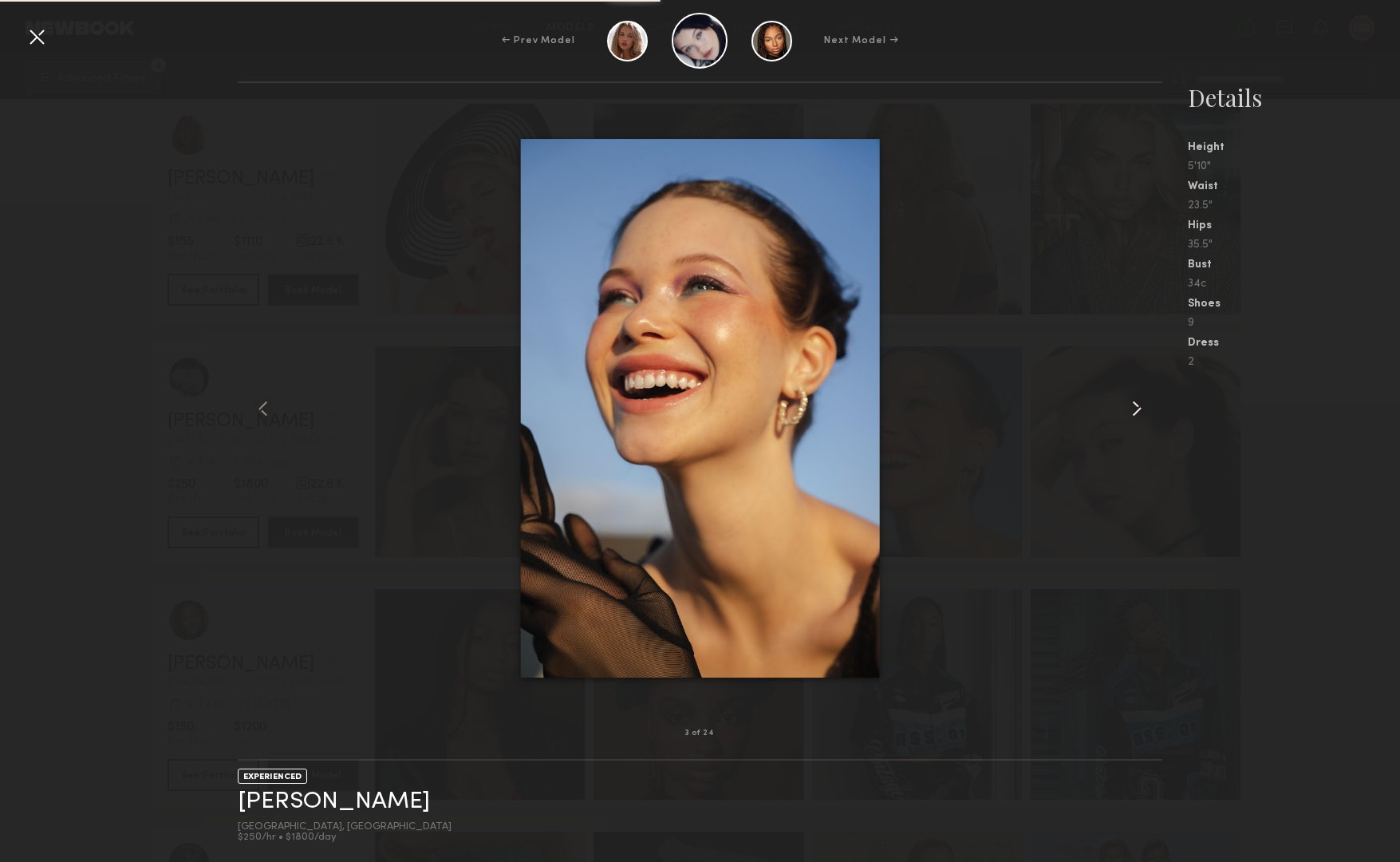
click at [1132, 405] on common-icon at bounding box center [1137, 409] width 26 height 26
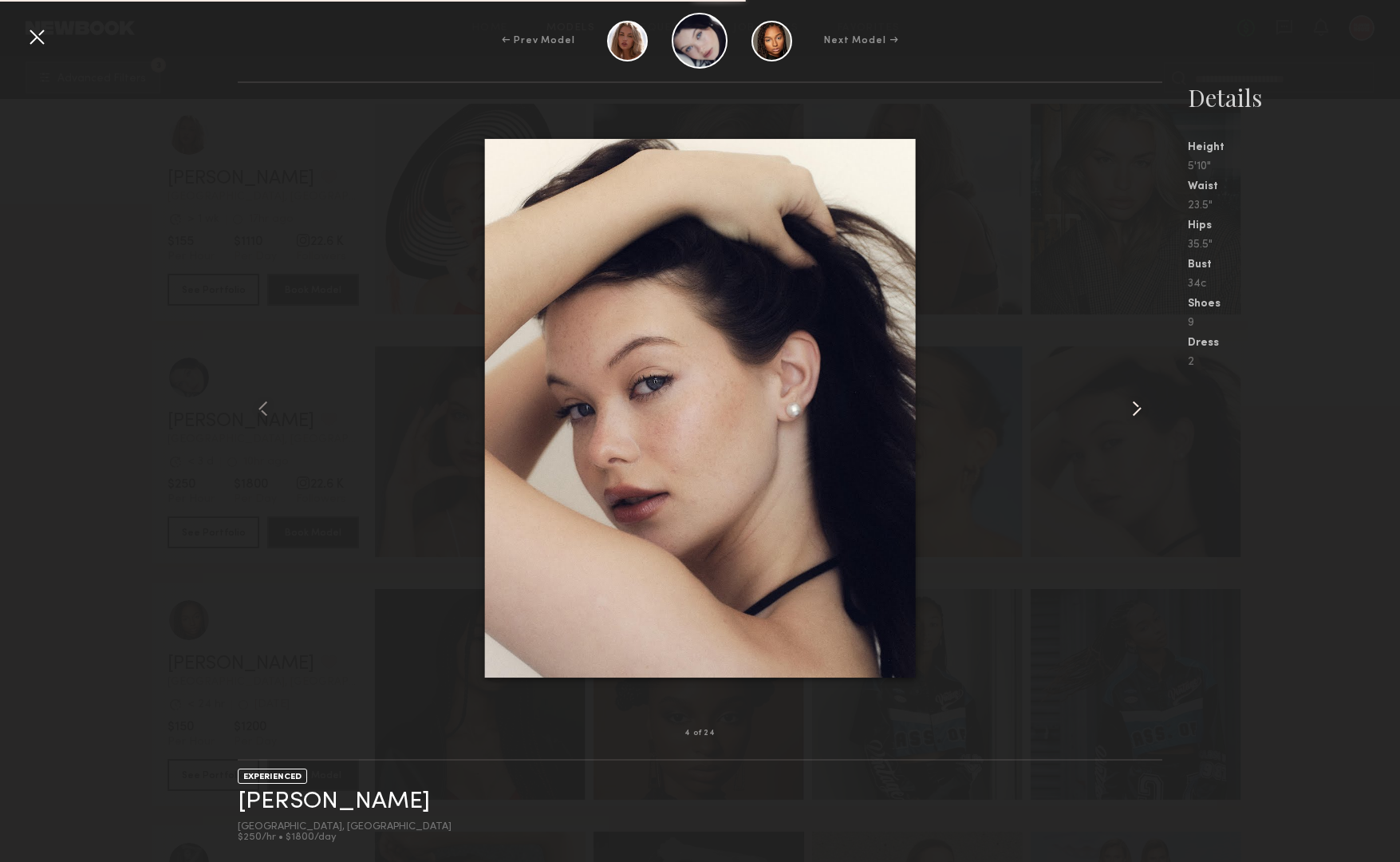
click at [1132, 405] on common-icon at bounding box center [1137, 409] width 26 height 26
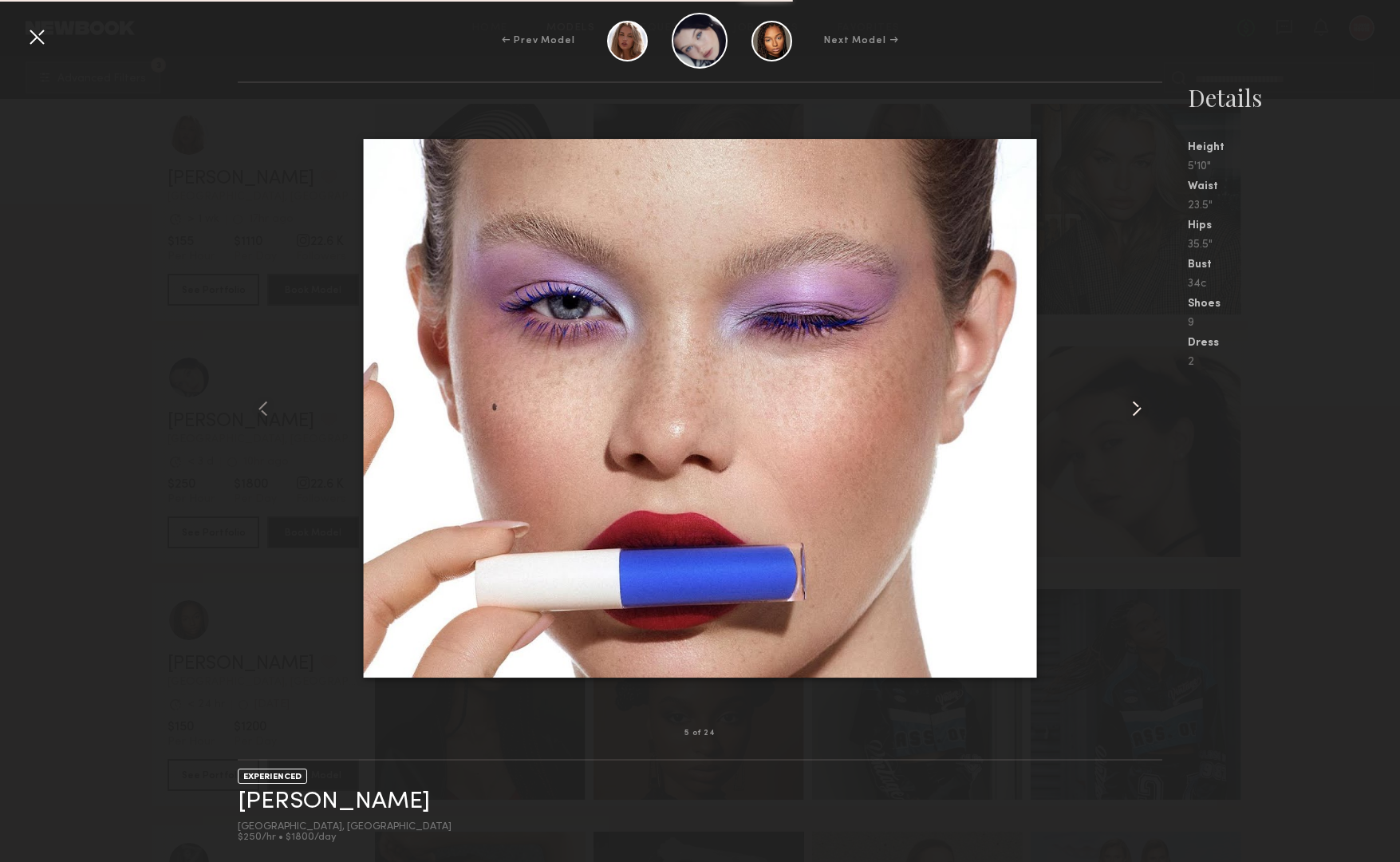
click at [1132, 405] on common-icon at bounding box center [1137, 409] width 26 height 26
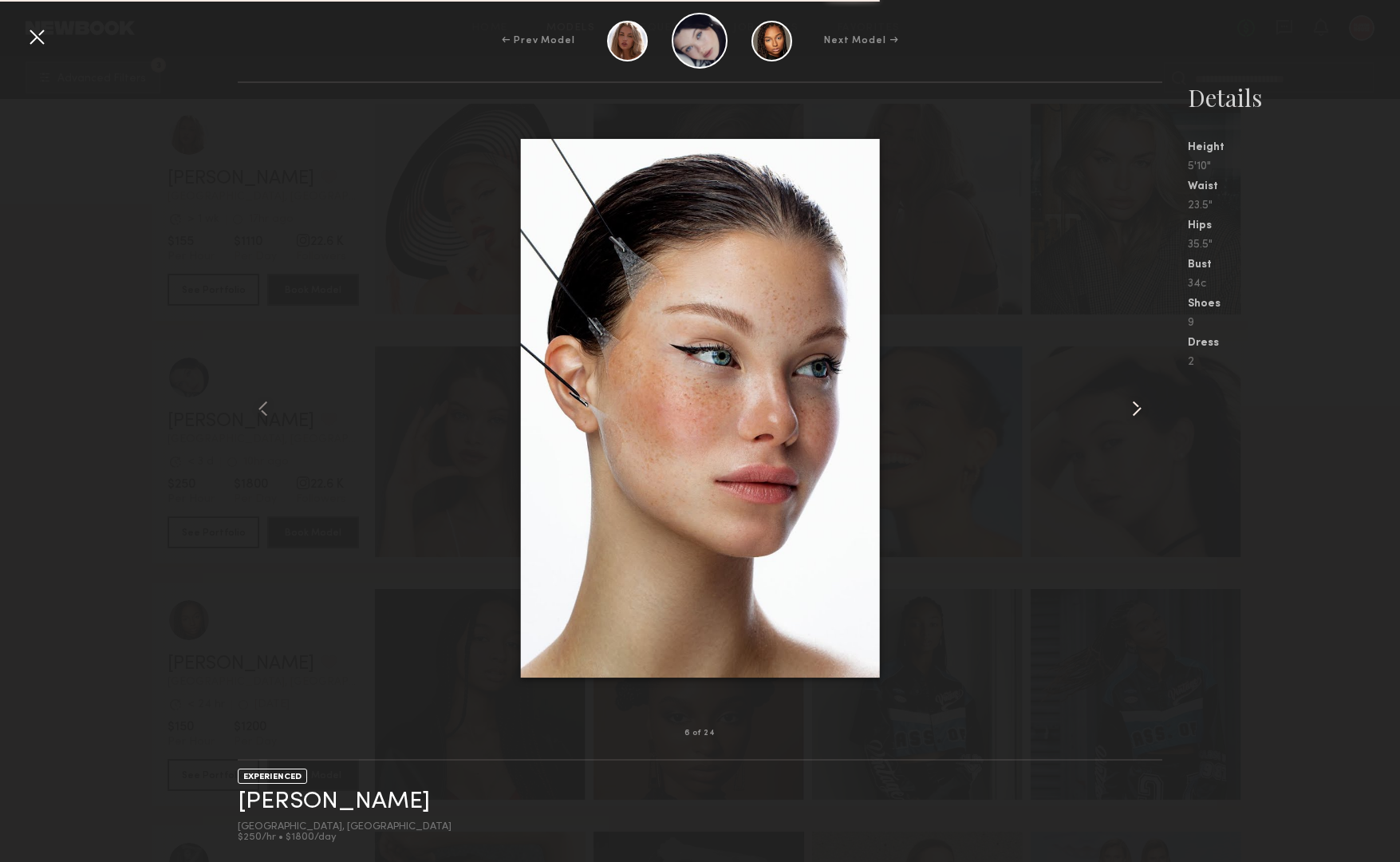
click at [1132, 405] on common-icon at bounding box center [1137, 409] width 26 height 26
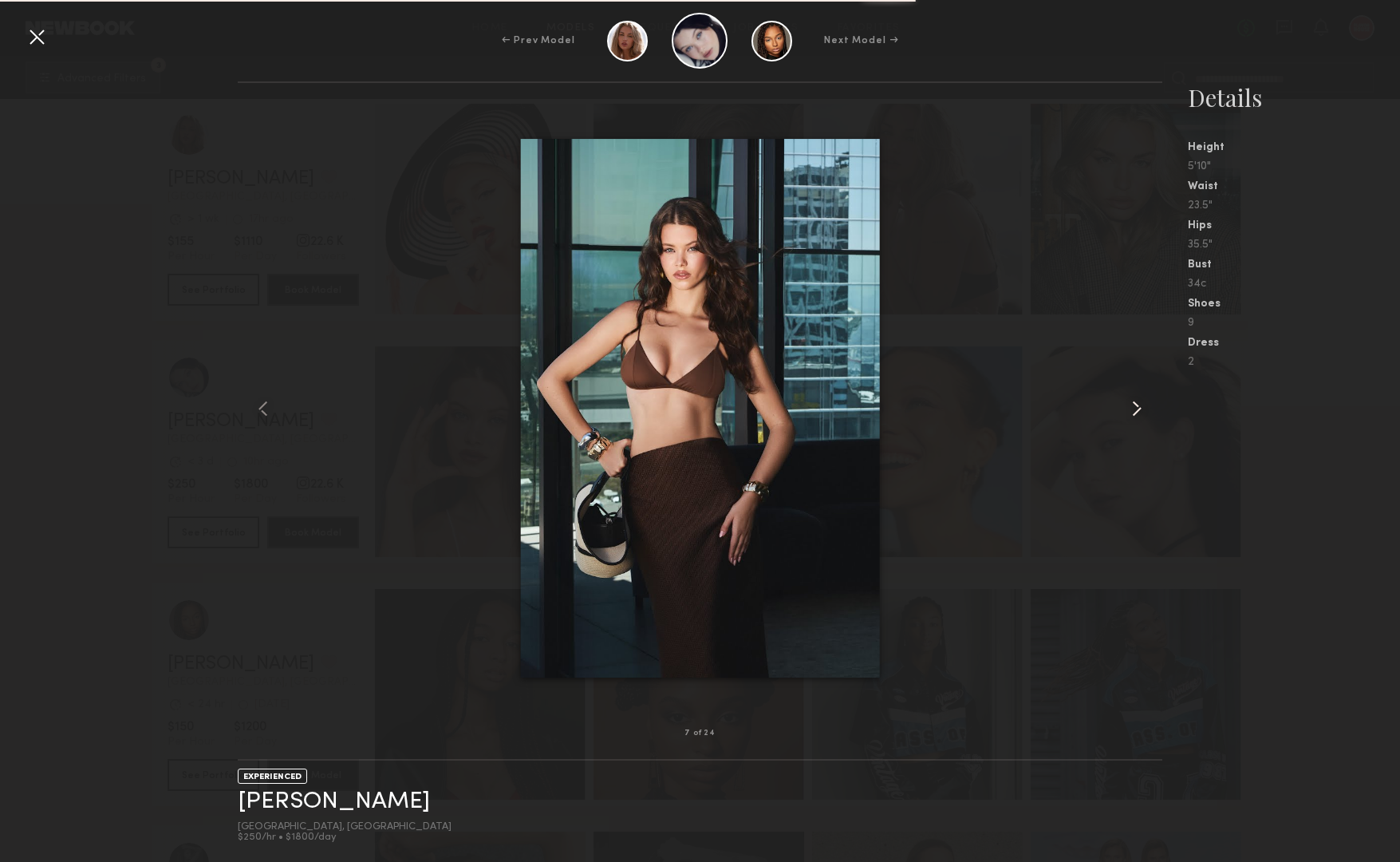
click at [1132, 405] on common-icon at bounding box center [1137, 409] width 26 height 26
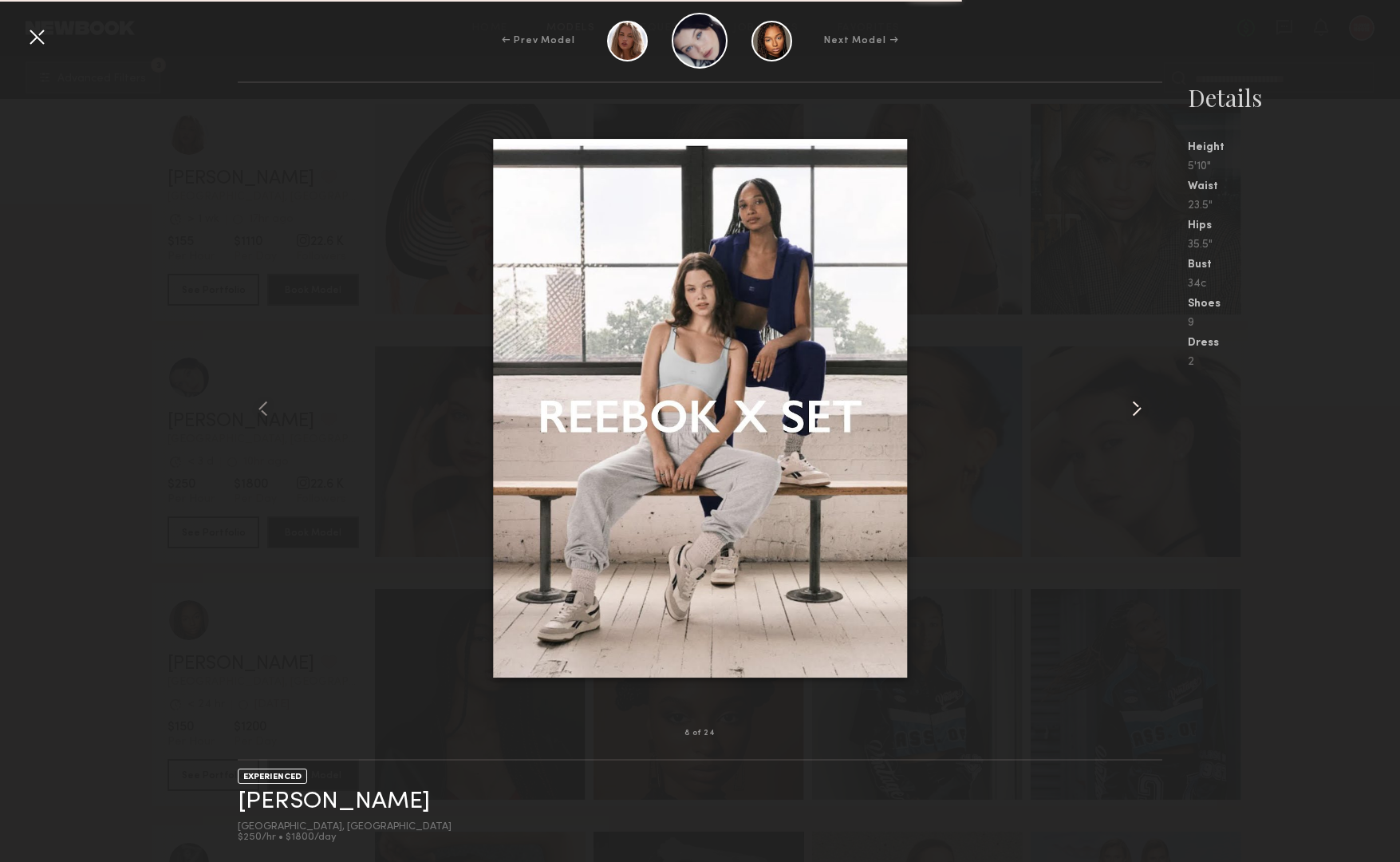
click at [1132, 405] on common-icon at bounding box center [1137, 409] width 26 height 26
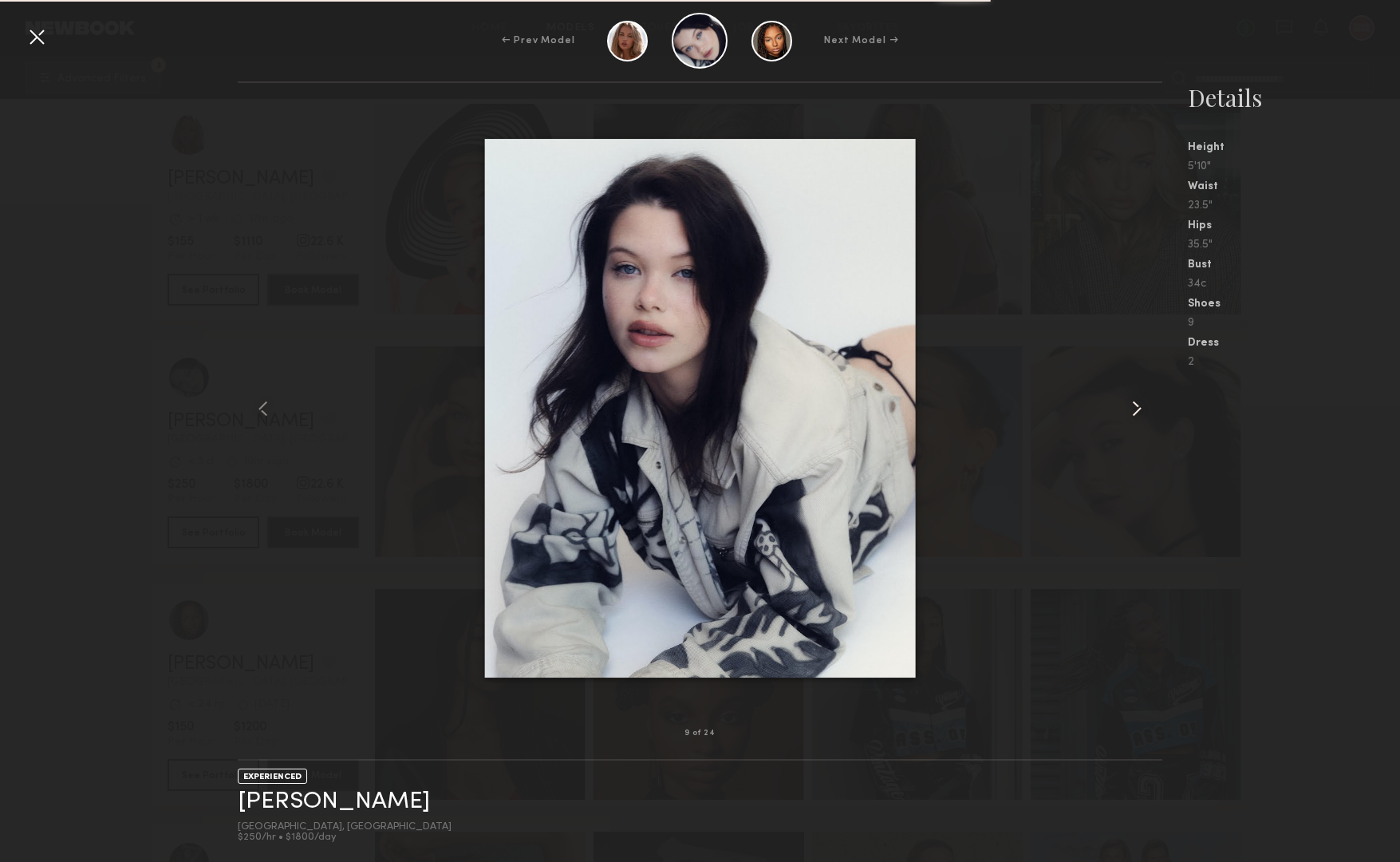
click at [1132, 405] on common-icon at bounding box center [1137, 409] width 26 height 26
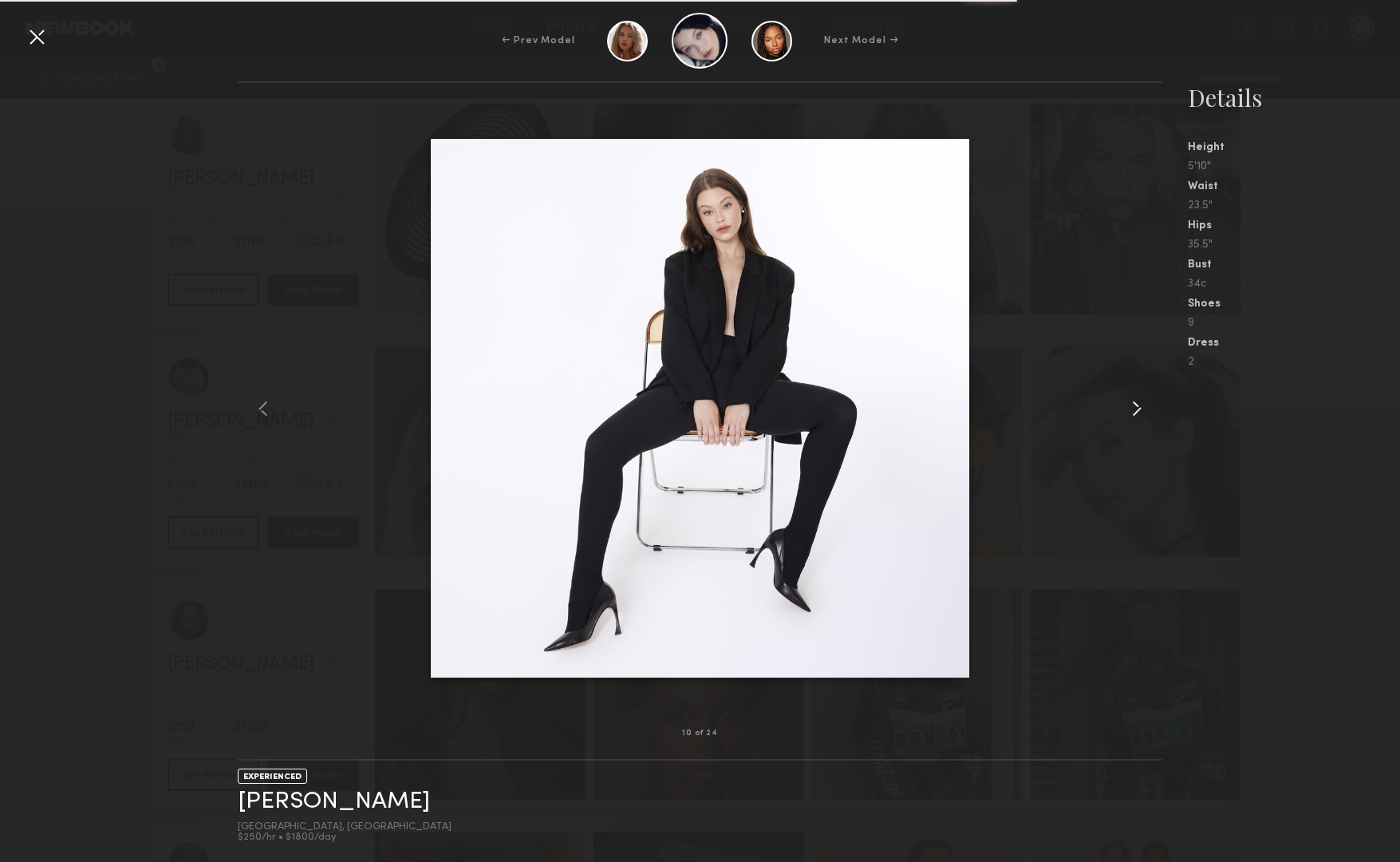
click at [1132, 405] on common-icon at bounding box center [1137, 409] width 26 height 26
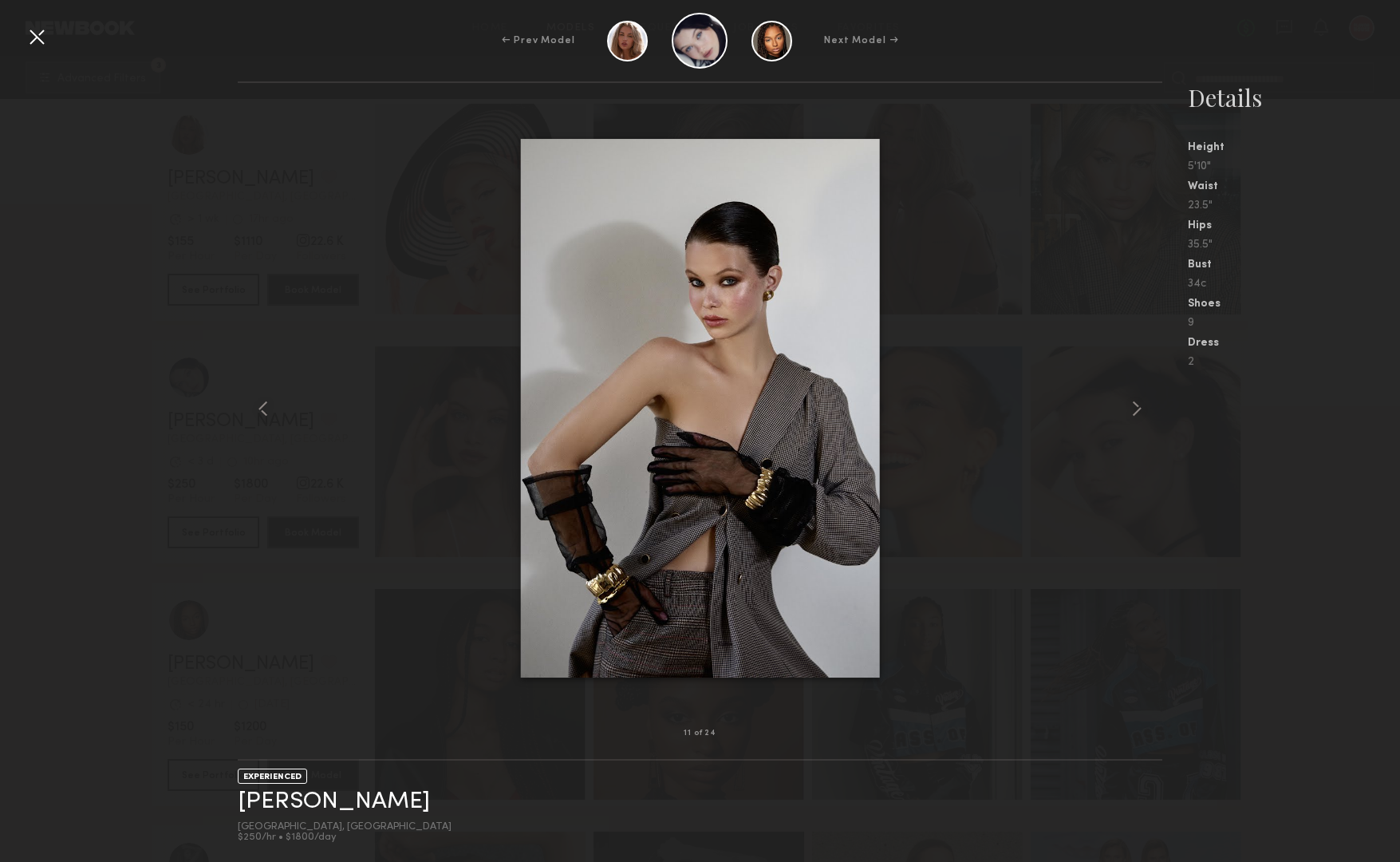
click at [34, 42] on div at bounding box center [37, 37] width 26 height 26
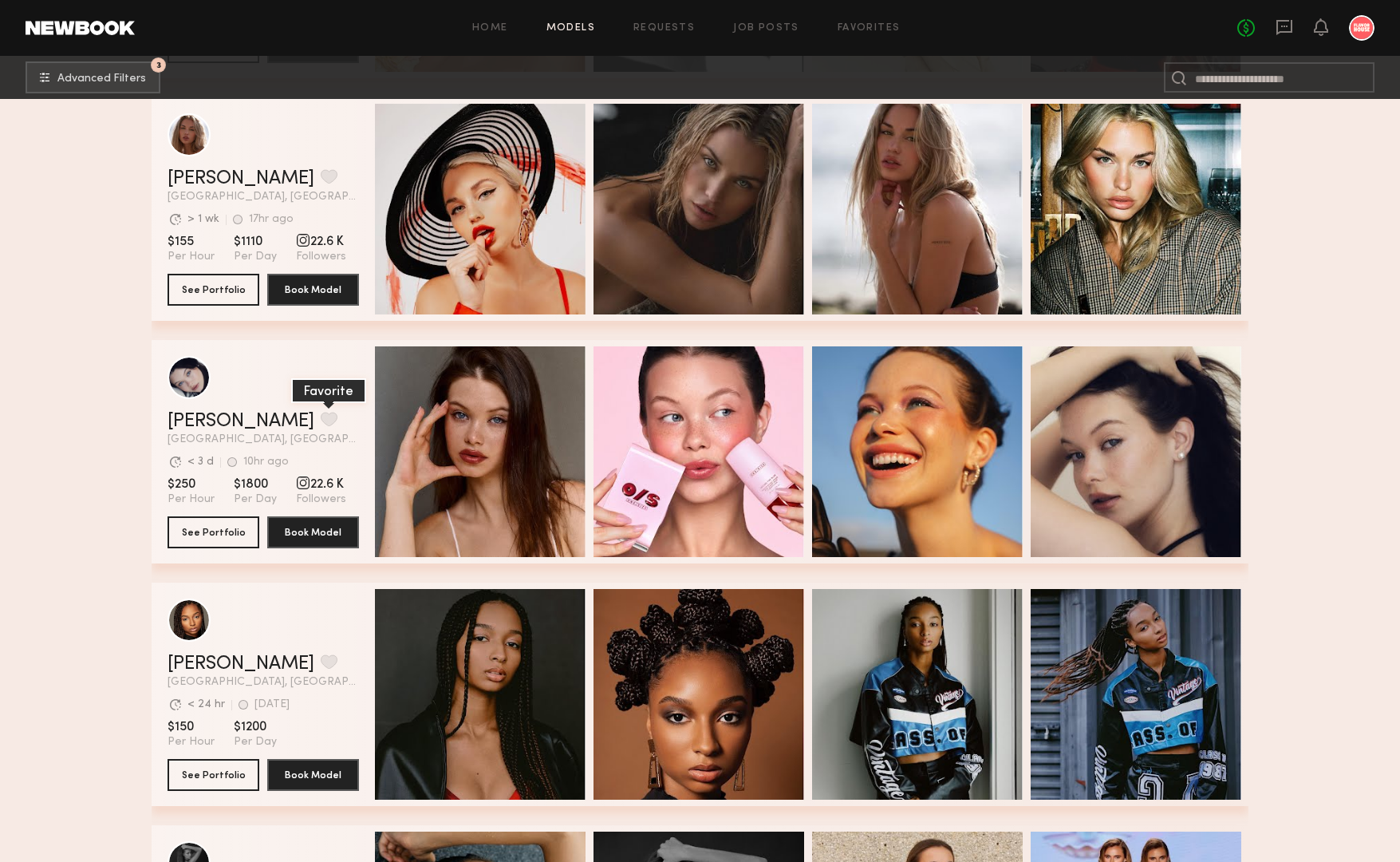
click at [321, 419] on button "grid" at bounding box center [329, 419] width 17 height 14
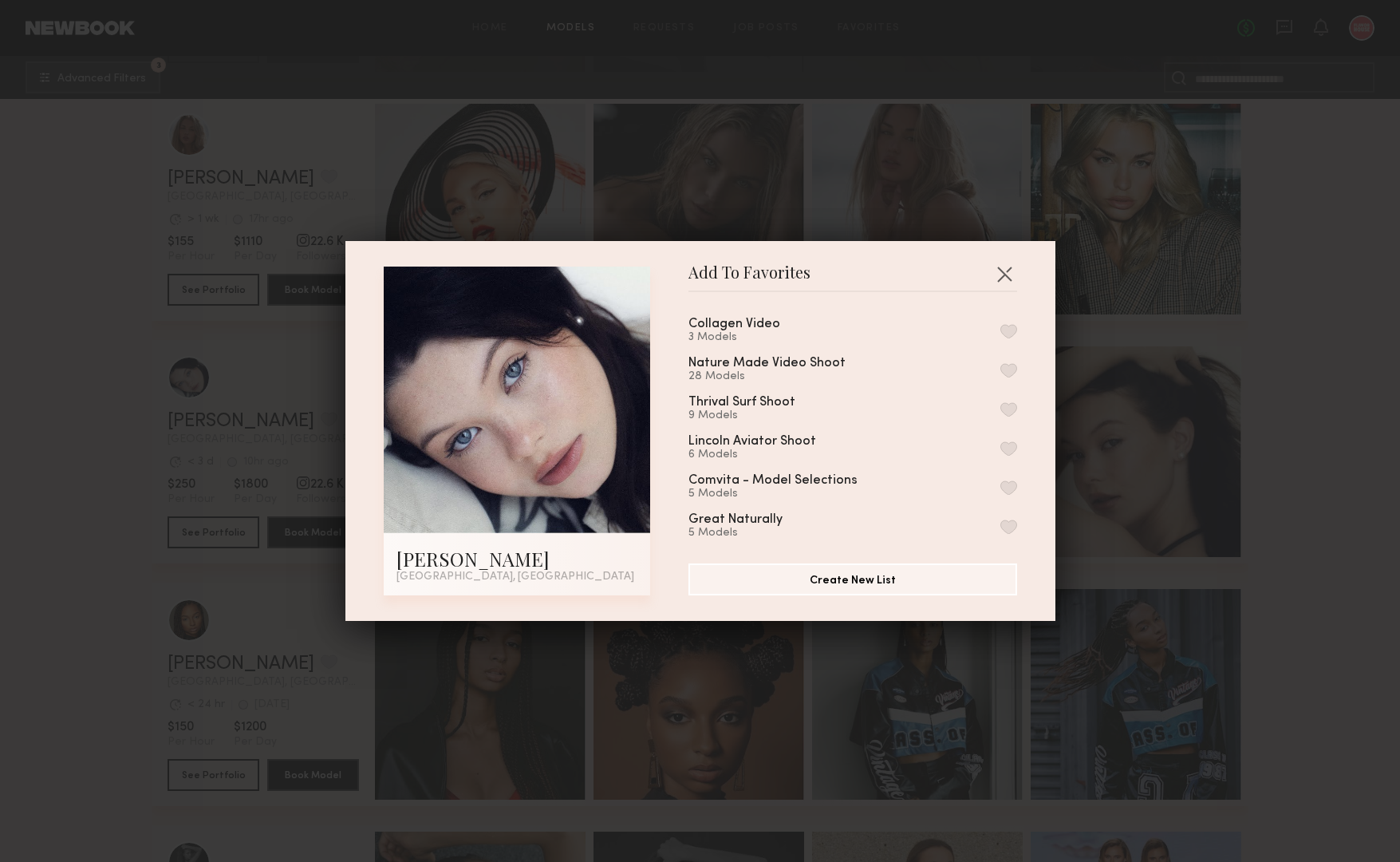
click at [1007, 327] on button "button" at bounding box center [1009, 331] width 17 height 14
click at [1000, 273] on button "button" at bounding box center [1005, 274] width 26 height 26
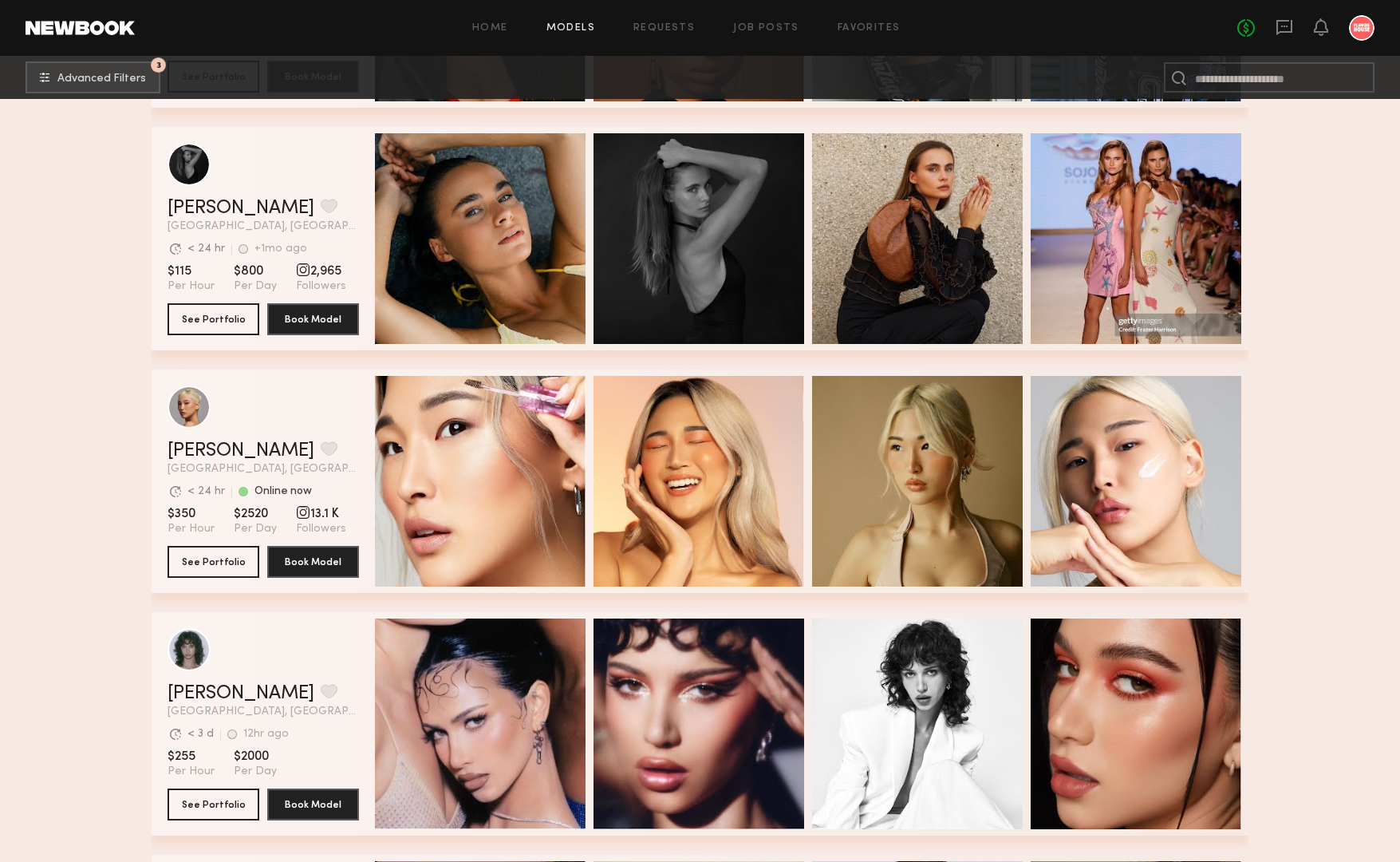
scroll to position [14318, 0]
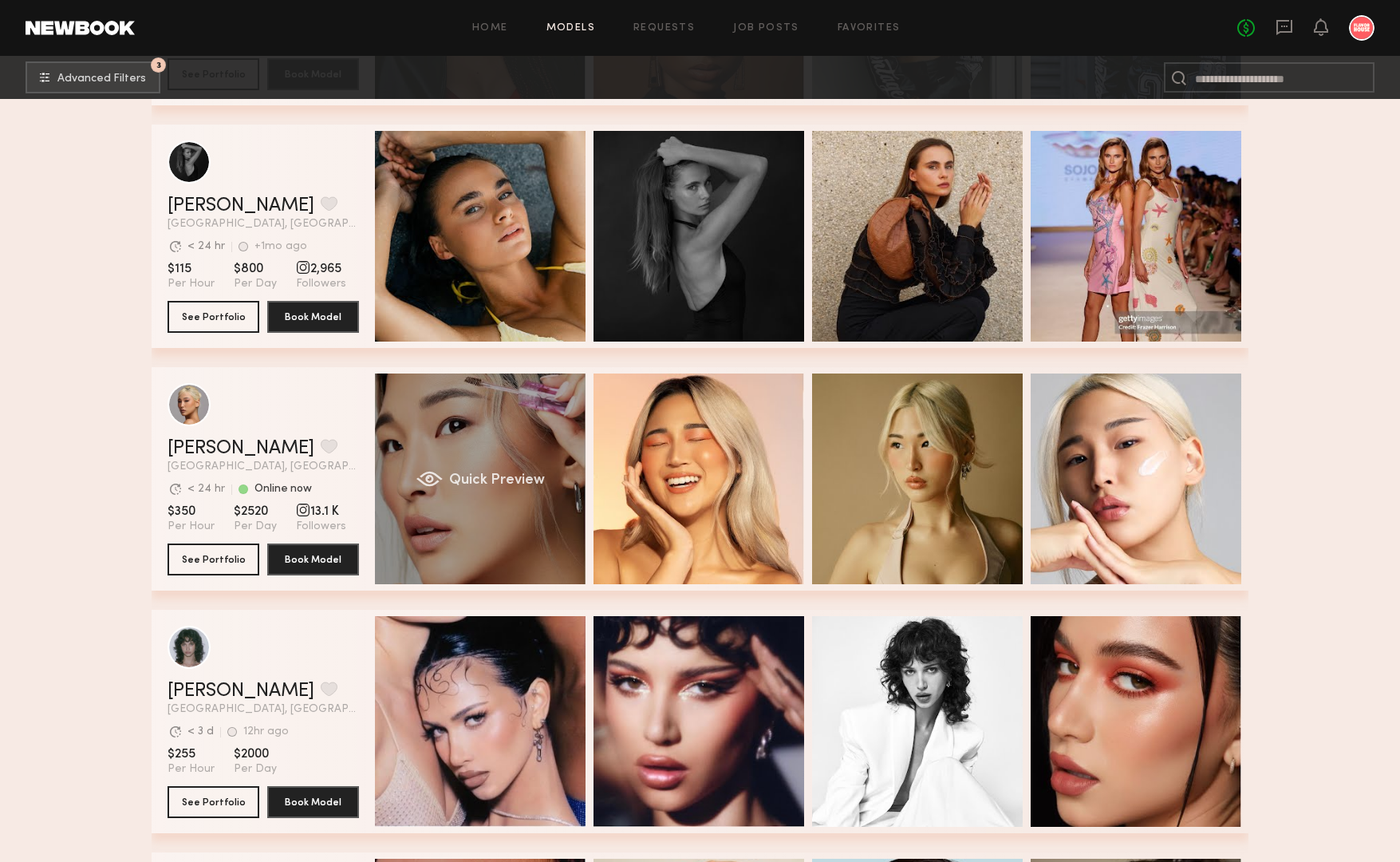
click at [498, 432] on div "Quick Preview" at bounding box center [479, 478] width 211 height 211
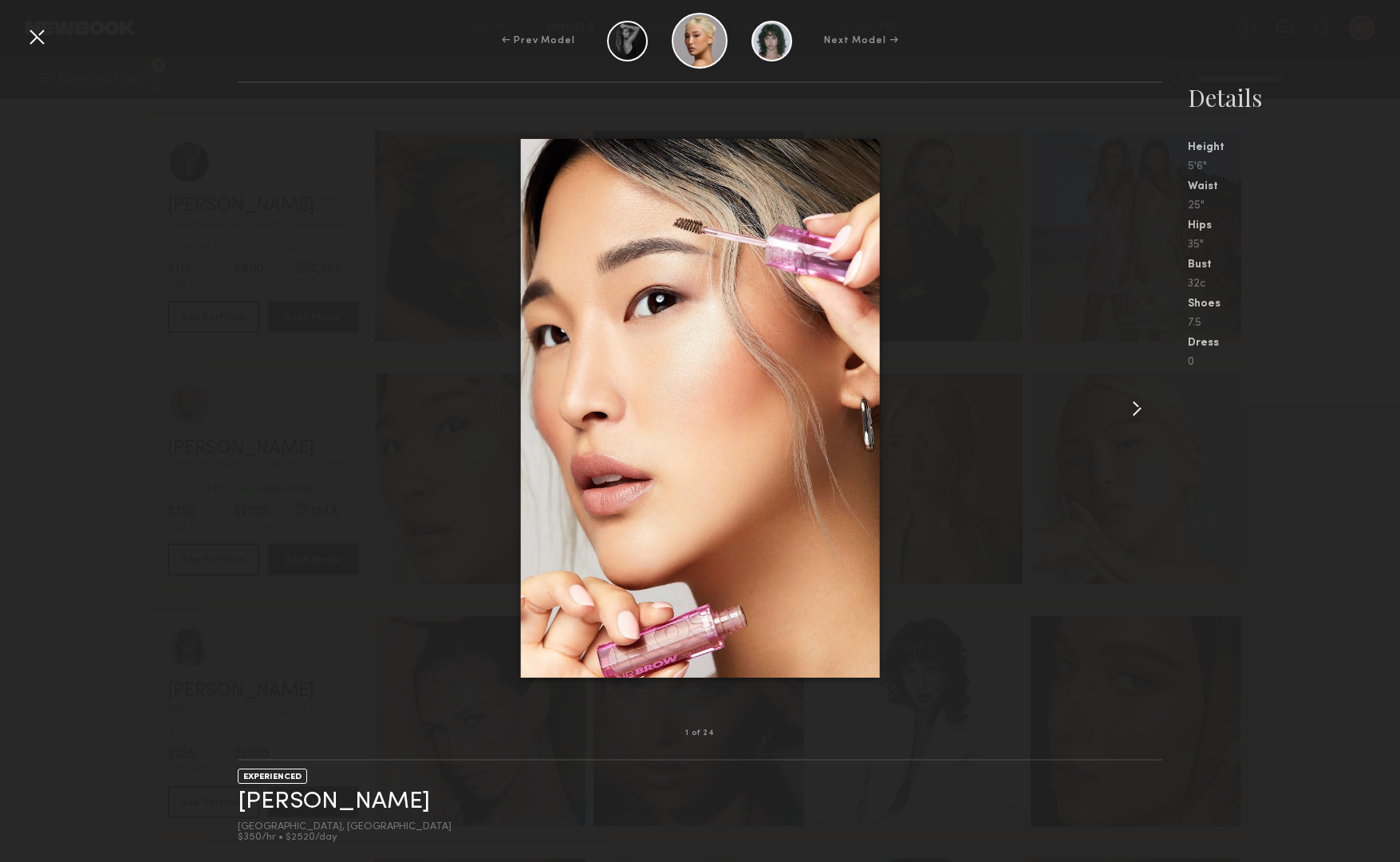
click at [1137, 407] on common-icon at bounding box center [1137, 409] width 26 height 26
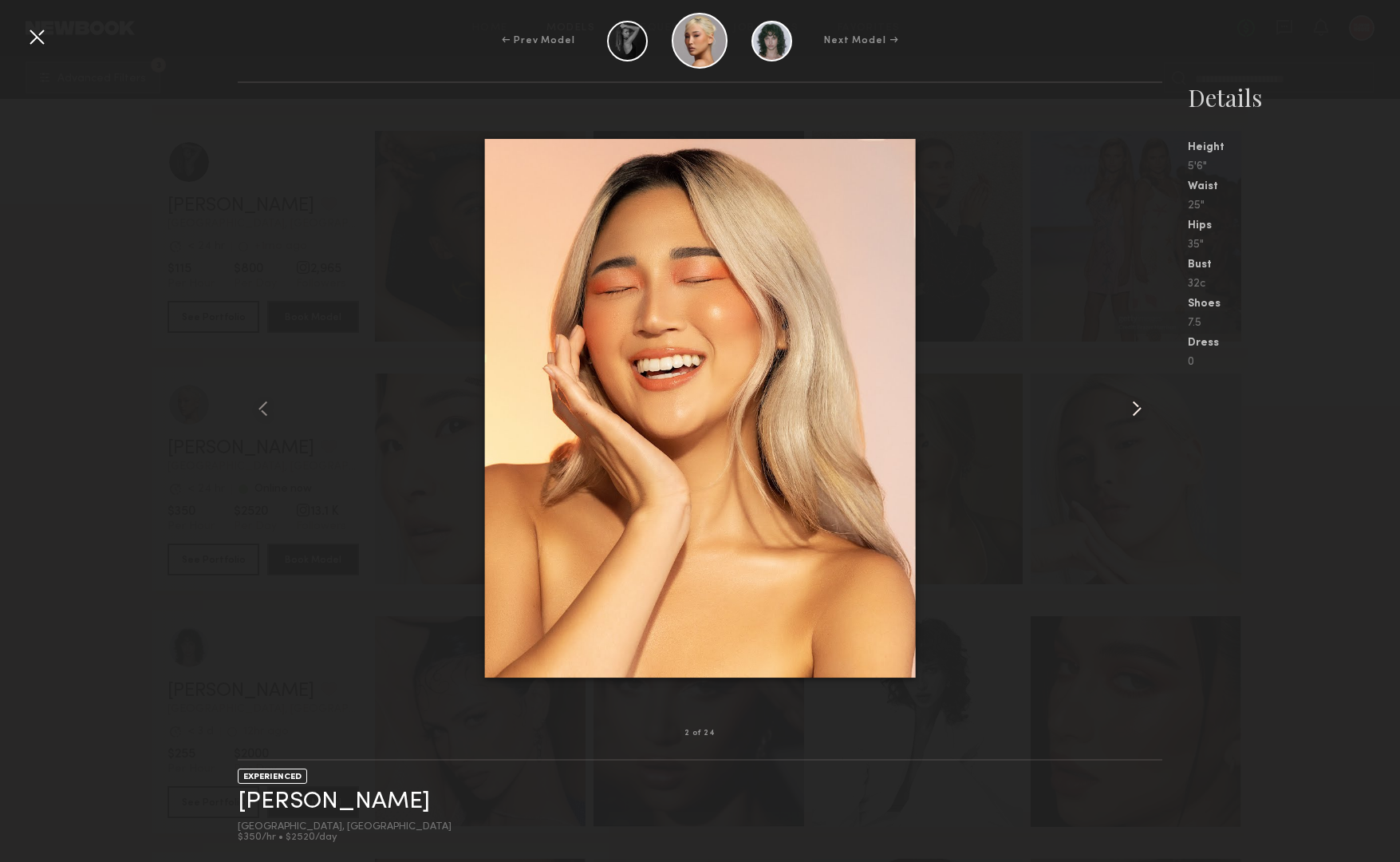
click at [1137, 407] on common-icon at bounding box center [1137, 409] width 26 height 26
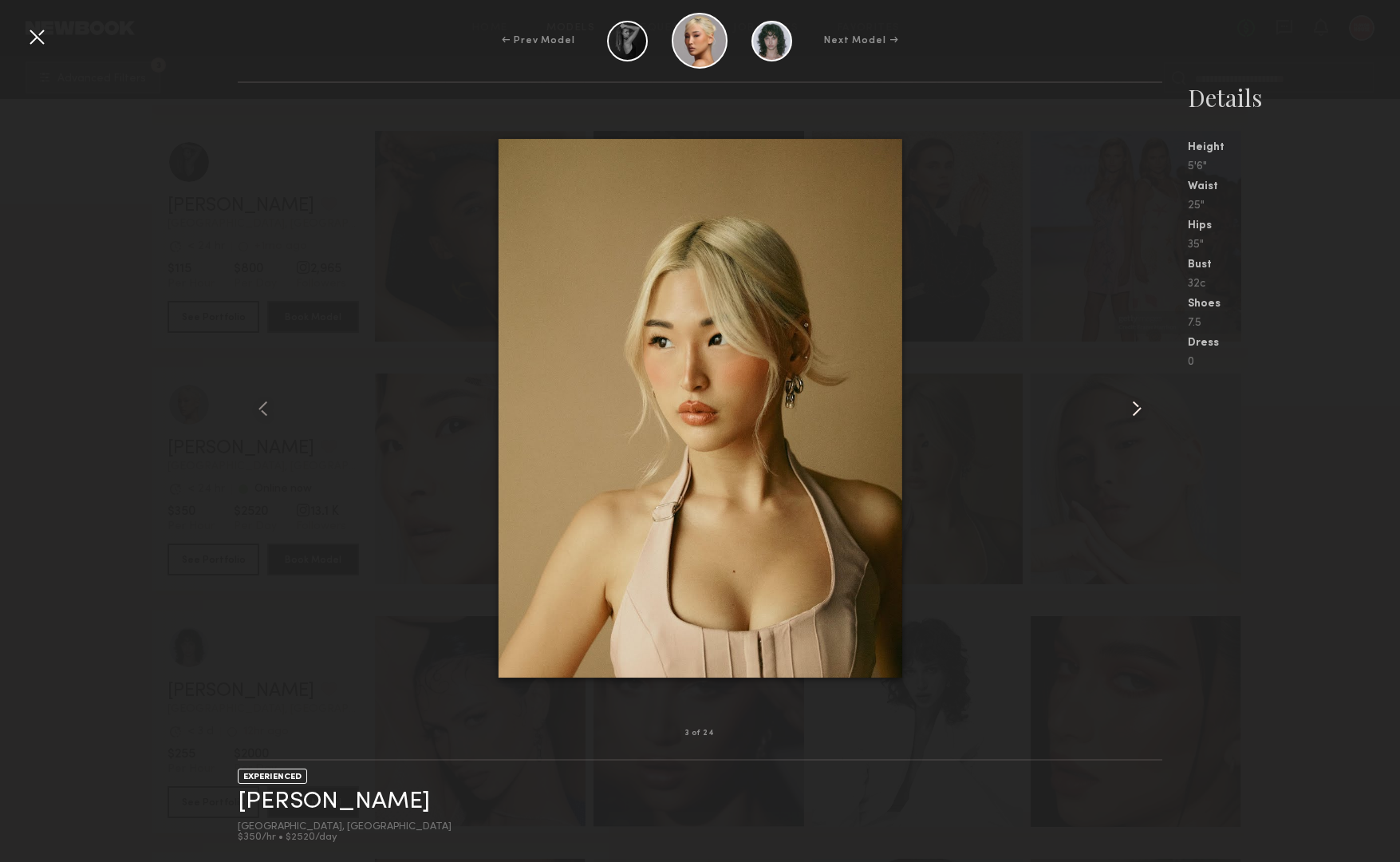
click at [1137, 407] on common-icon at bounding box center [1137, 409] width 26 height 26
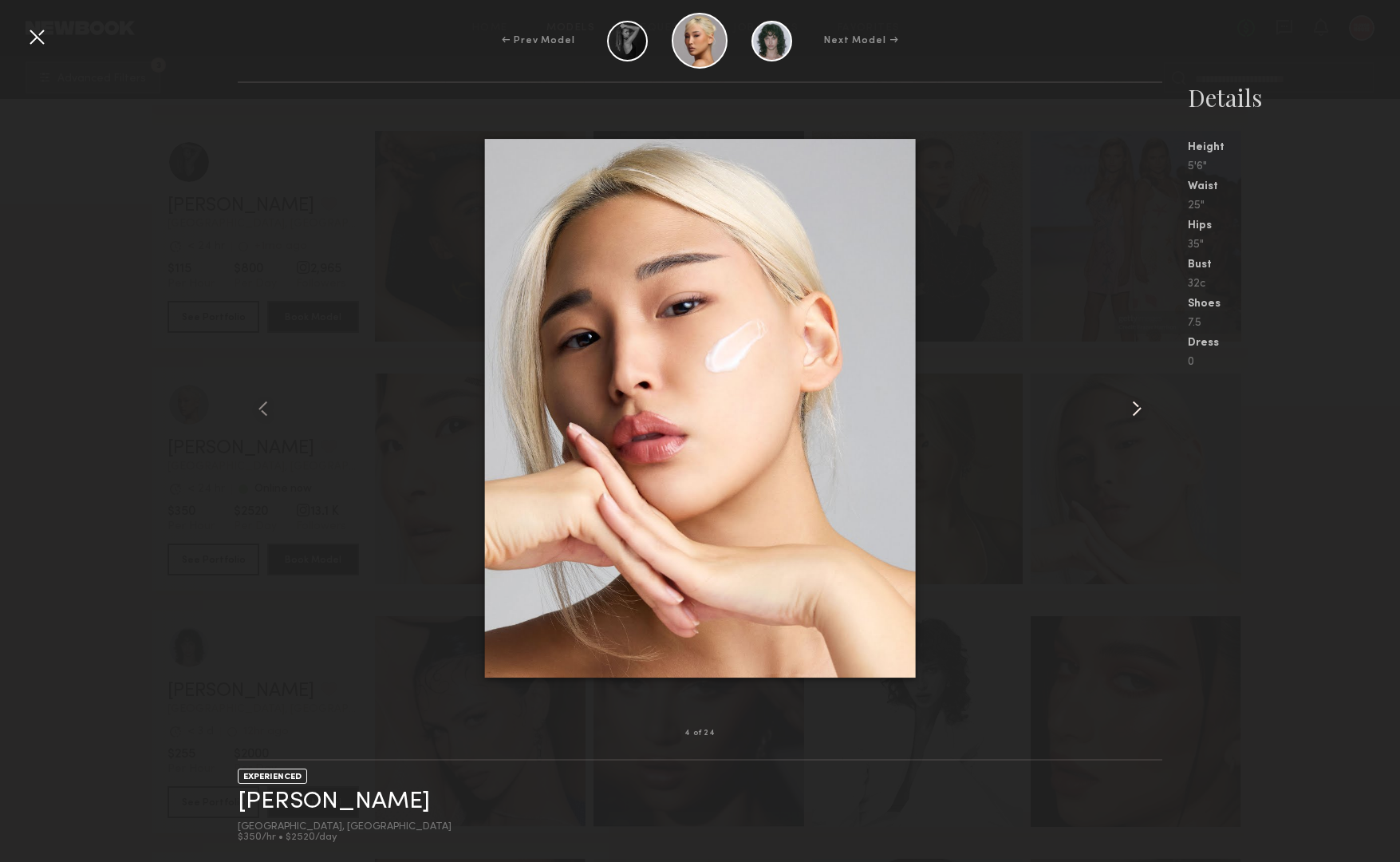
click at [1137, 407] on common-icon at bounding box center [1137, 409] width 26 height 26
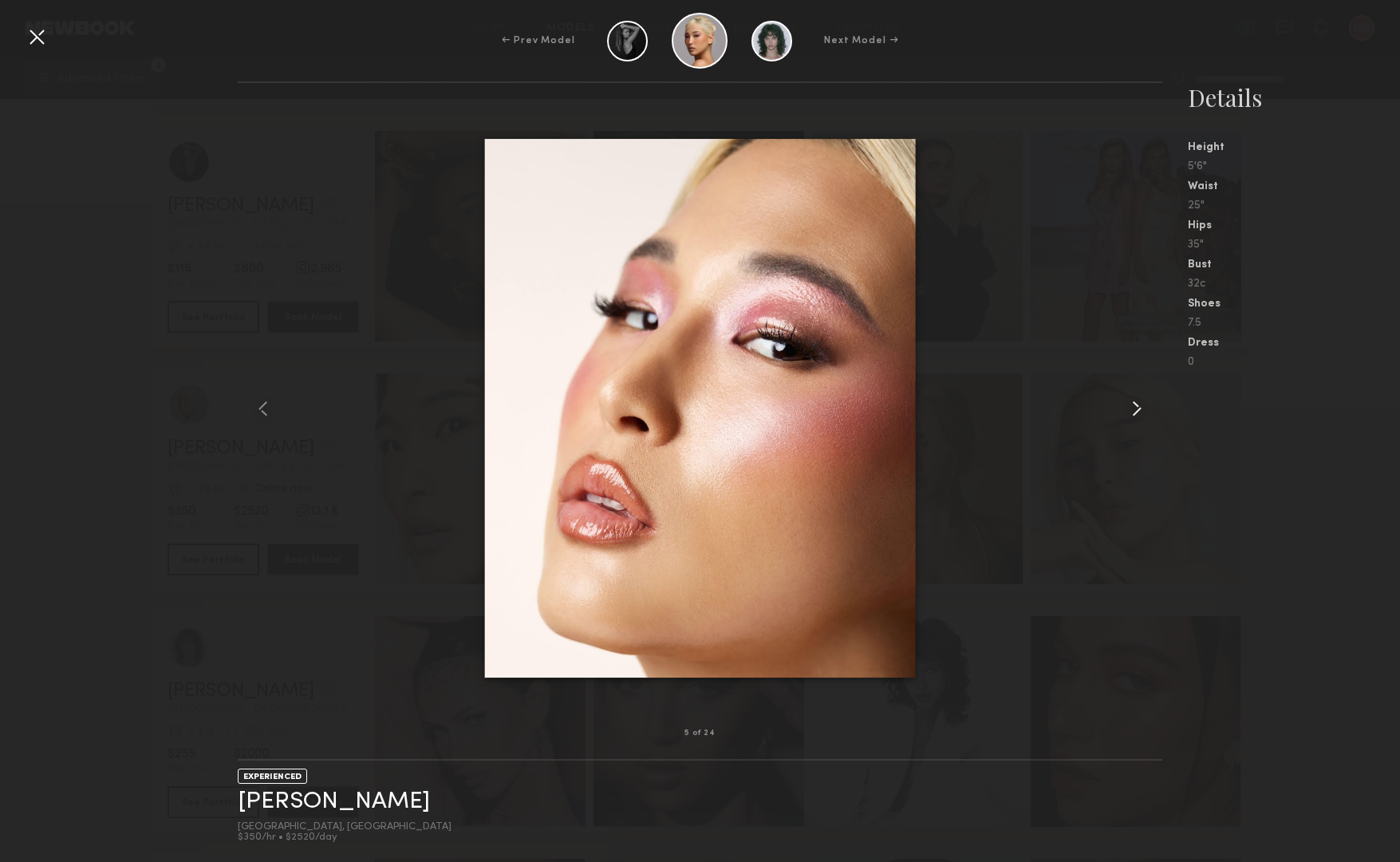
click at [1137, 407] on common-icon at bounding box center [1137, 409] width 26 height 26
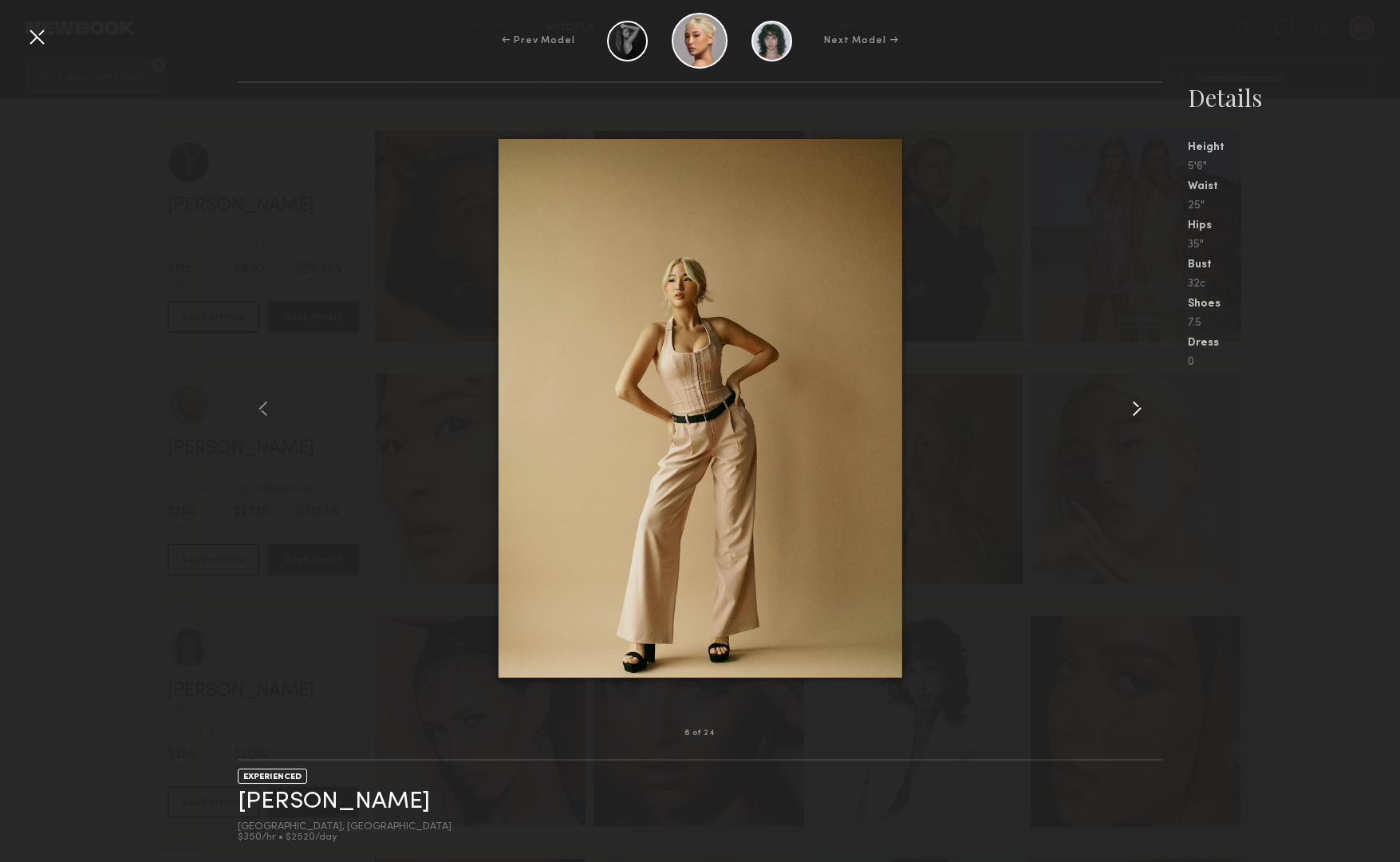
click at [1137, 407] on common-icon at bounding box center [1137, 409] width 26 height 26
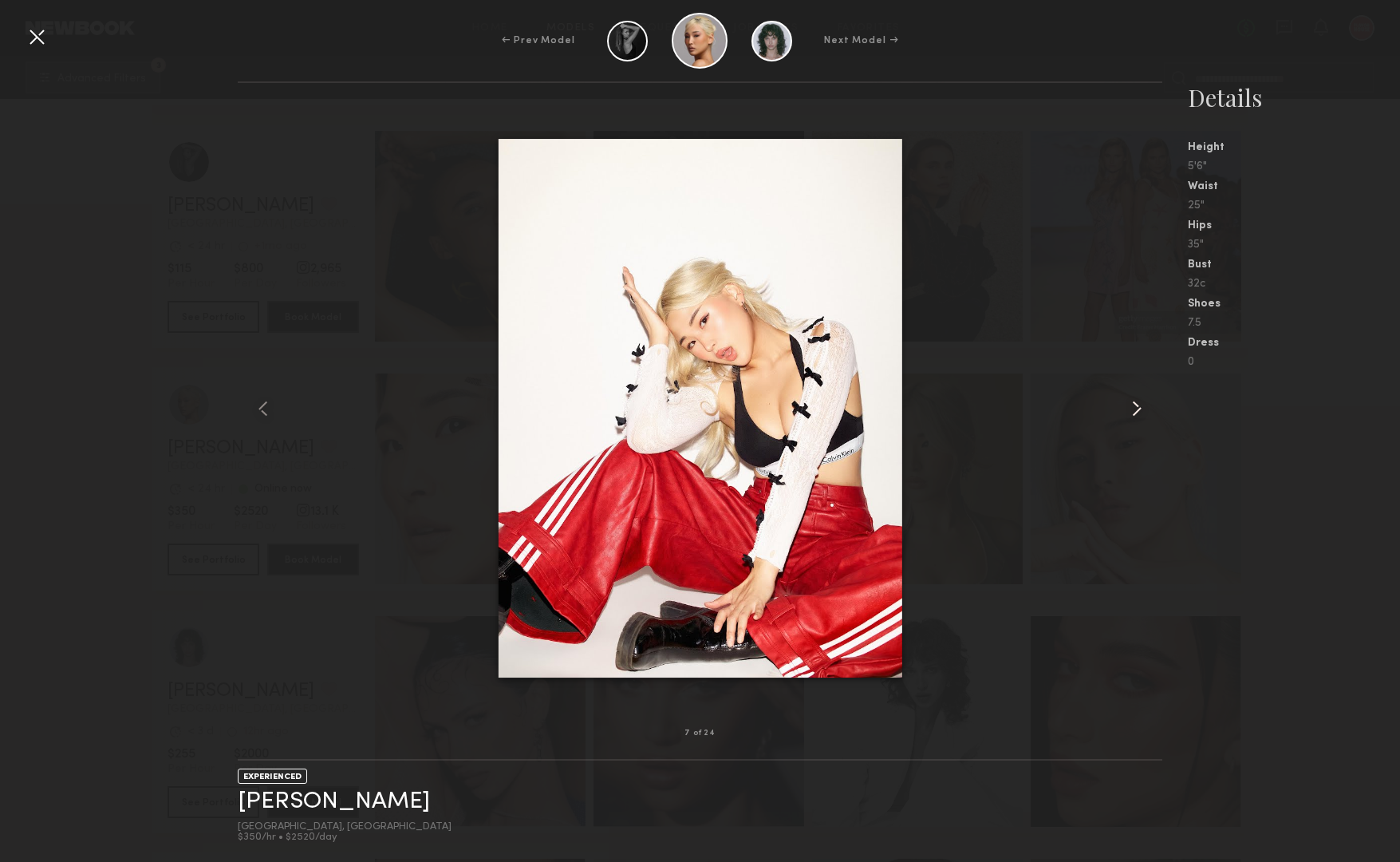
click at [1137, 407] on common-icon at bounding box center [1137, 409] width 26 height 26
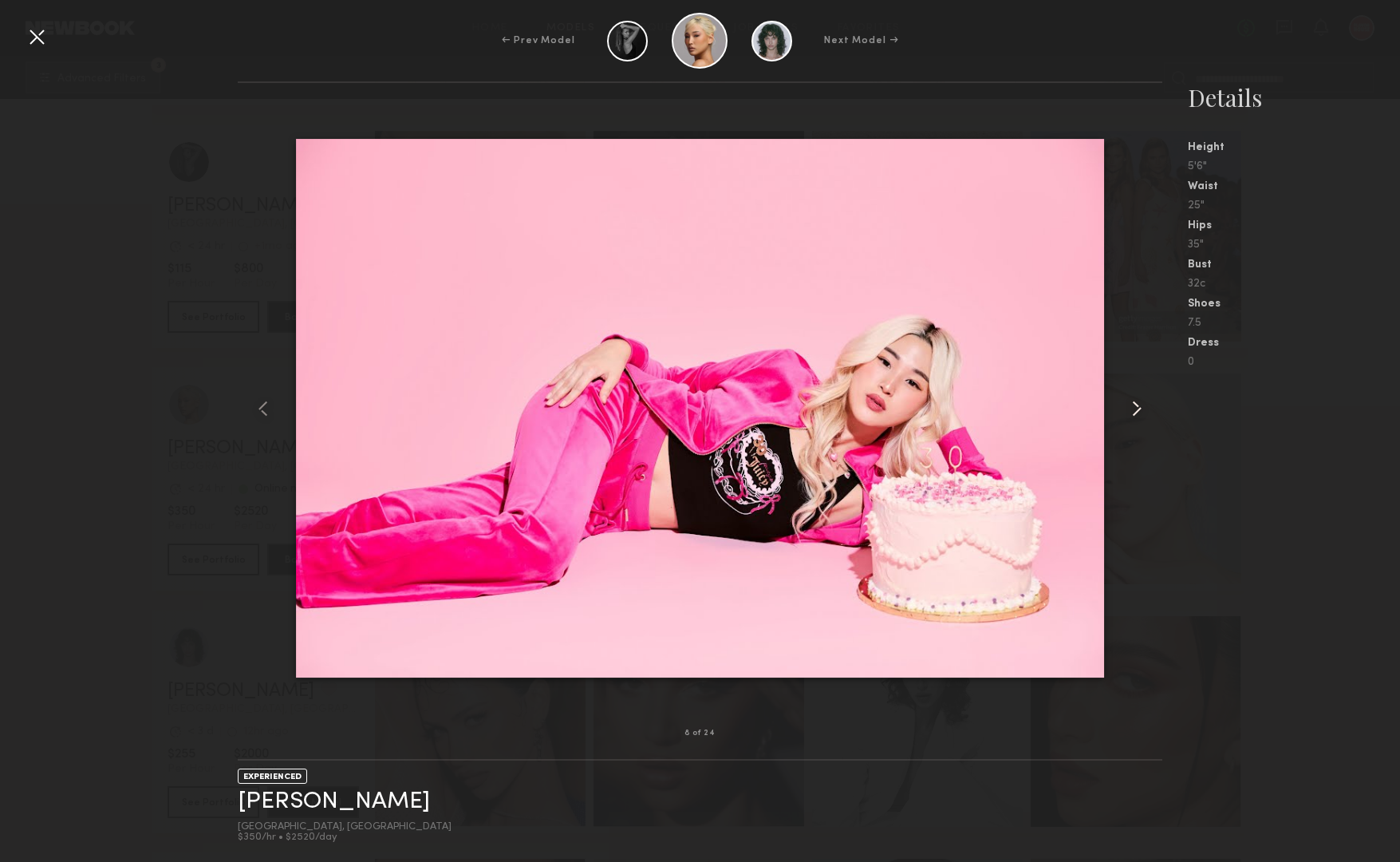
click at [1137, 407] on common-icon at bounding box center [1137, 409] width 26 height 26
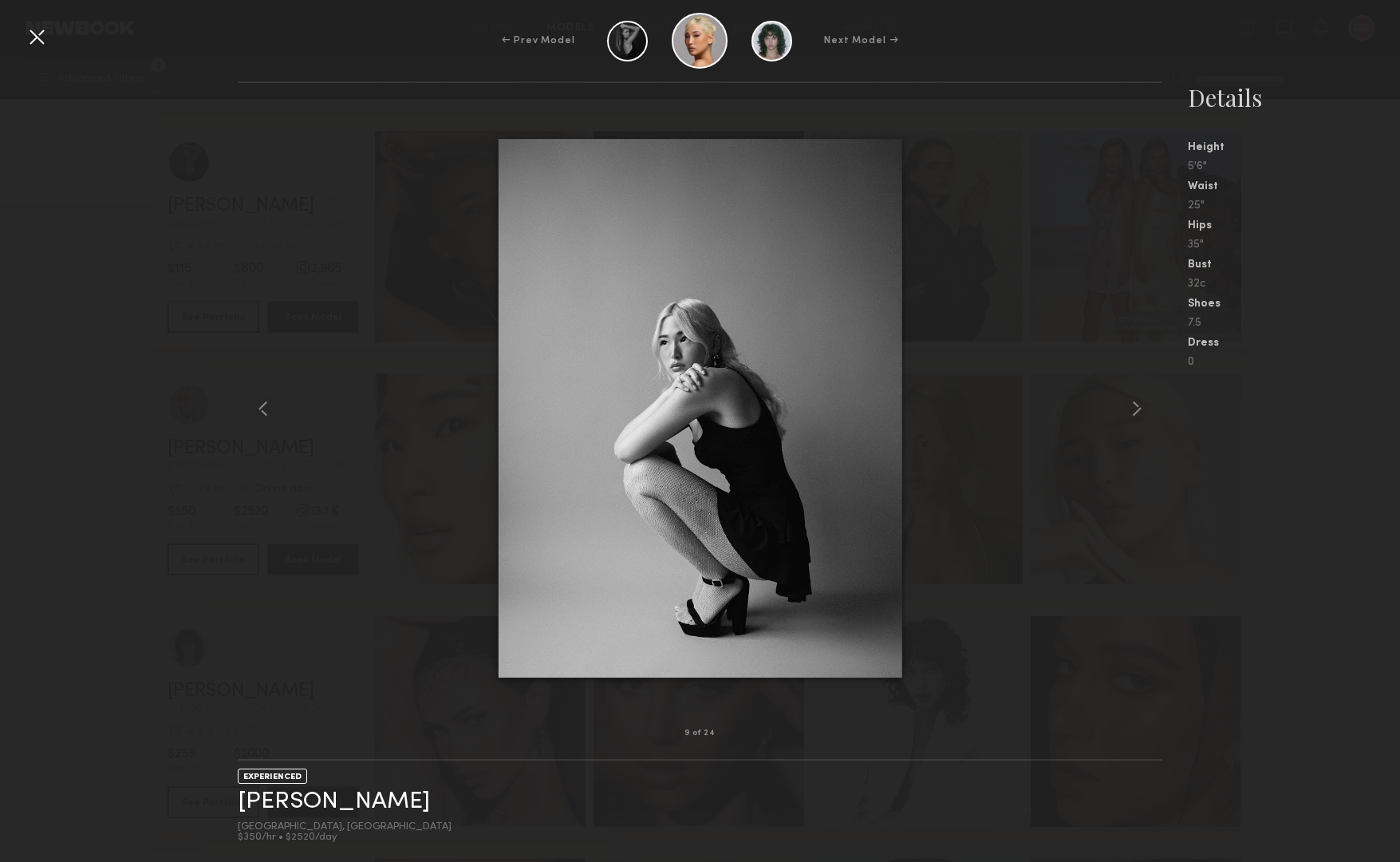
click at [36, 26] on div at bounding box center [37, 37] width 26 height 26
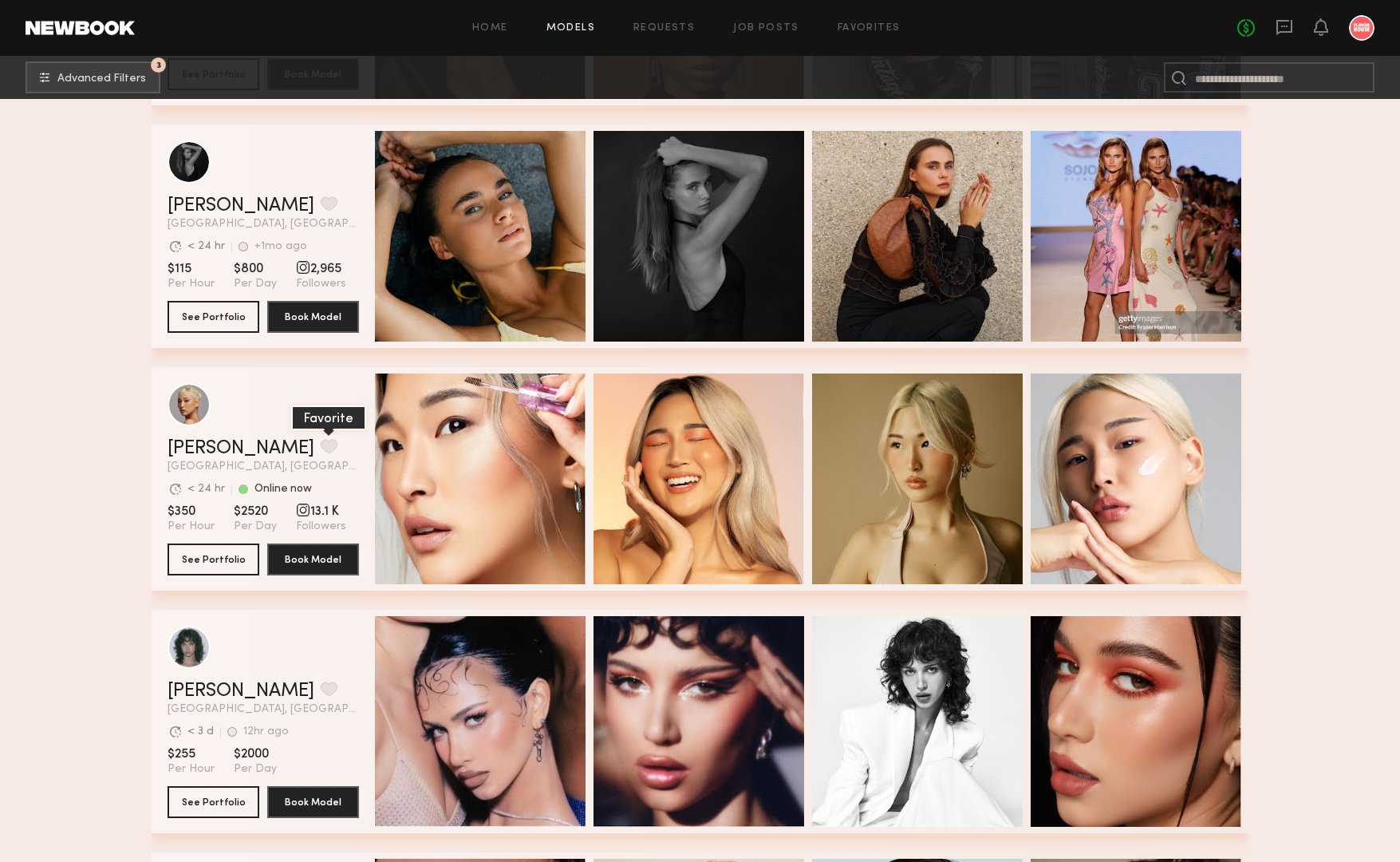
click at [321, 451] on button "grid" at bounding box center [329, 445] width 17 height 14
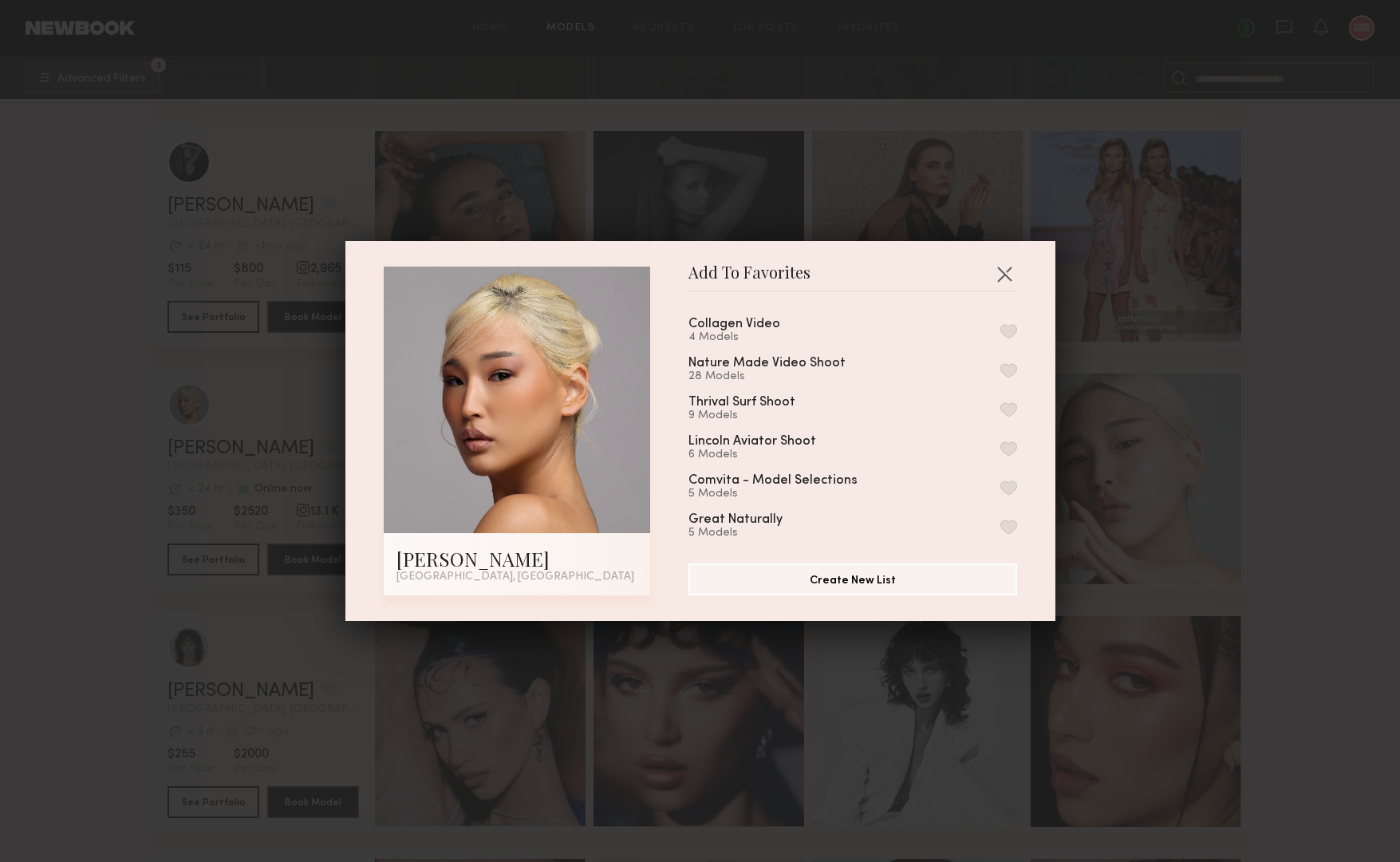
click at [1016, 330] on button "button" at bounding box center [1009, 331] width 17 height 14
click at [1010, 268] on button "button" at bounding box center [1005, 274] width 26 height 26
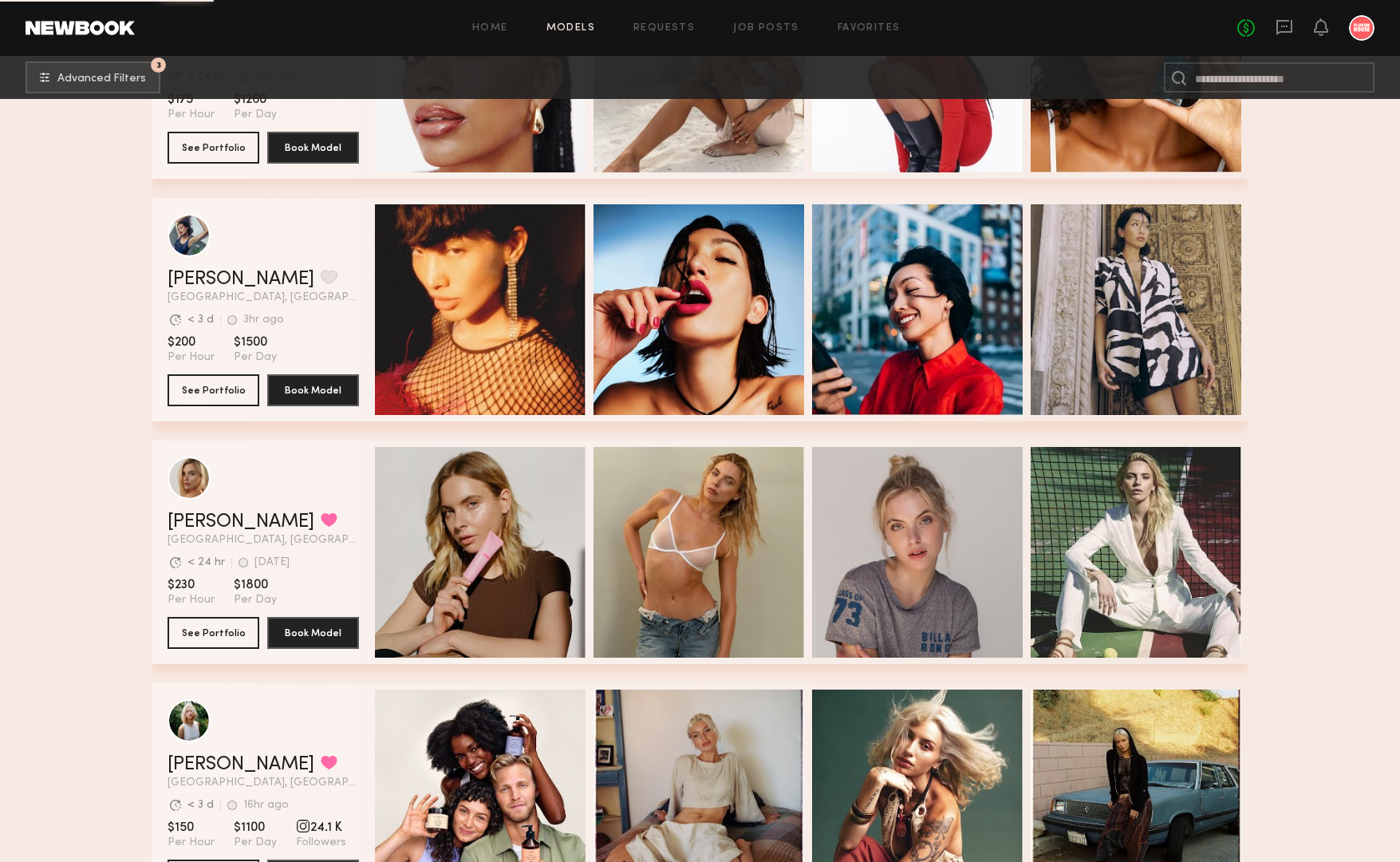
scroll to position [16427, 0]
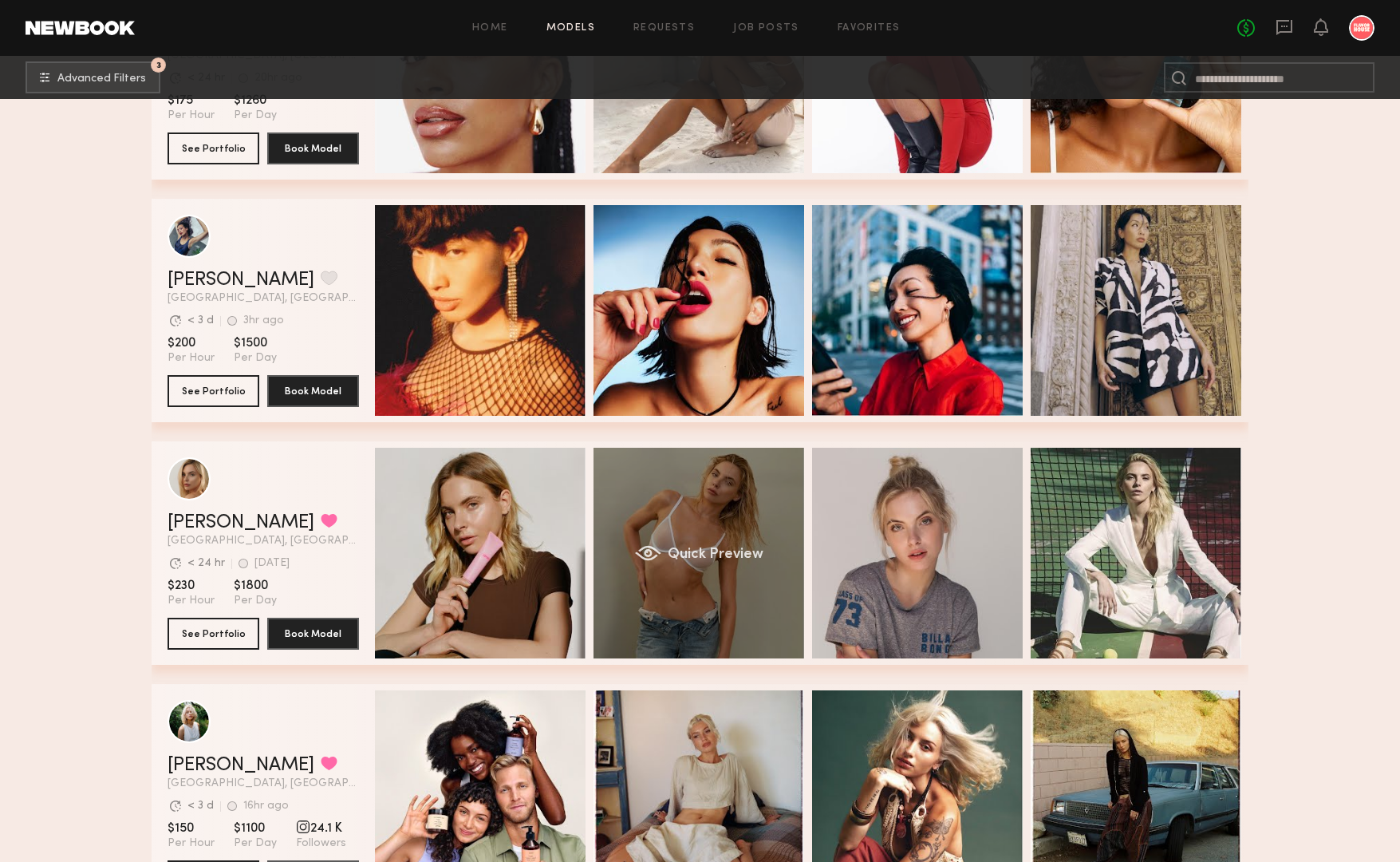
click at [688, 509] on div "Quick Preview" at bounding box center [698, 552] width 211 height 211
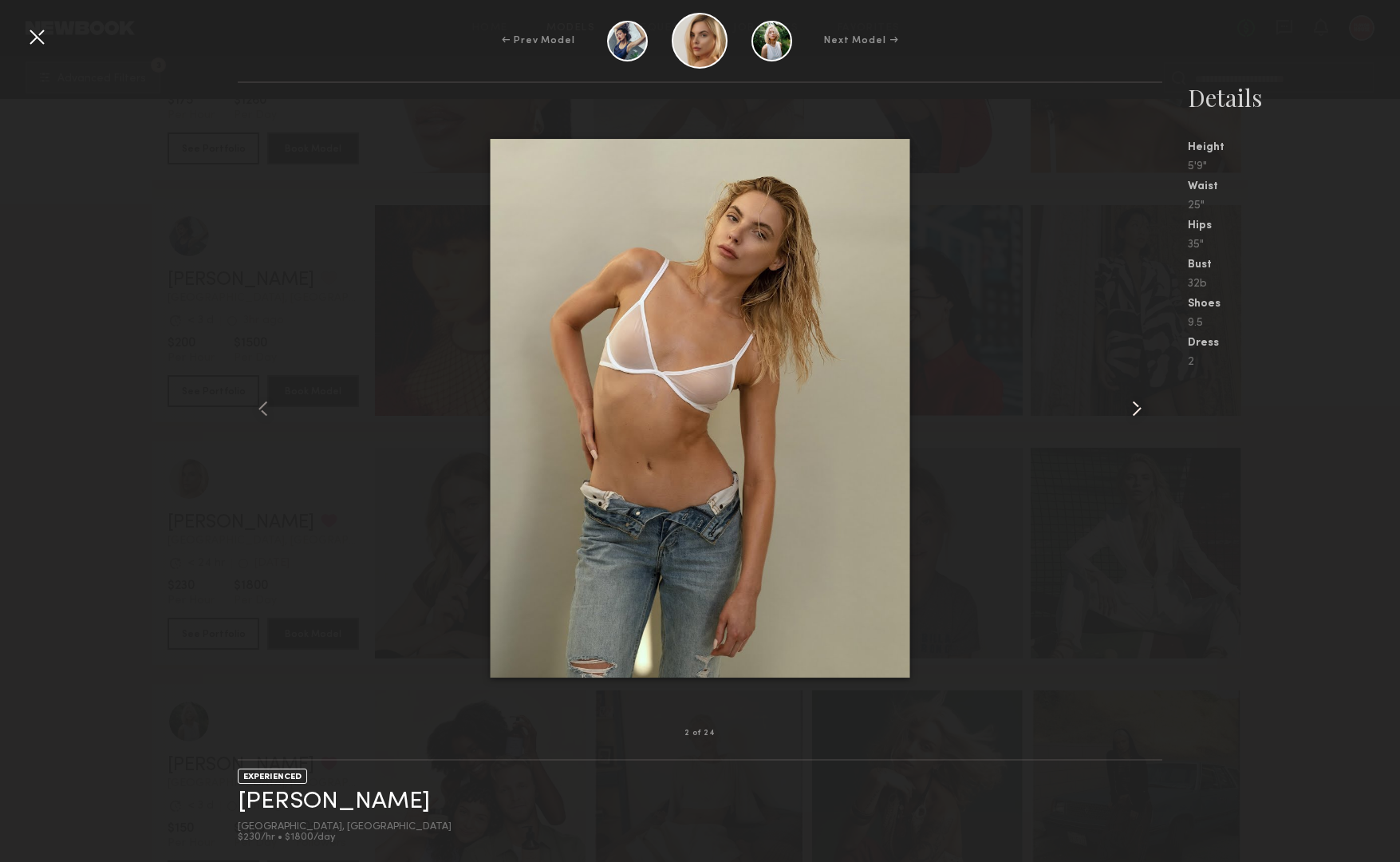
click at [1132, 396] on common-icon at bounding box center [1137, 409] width 26 height 26
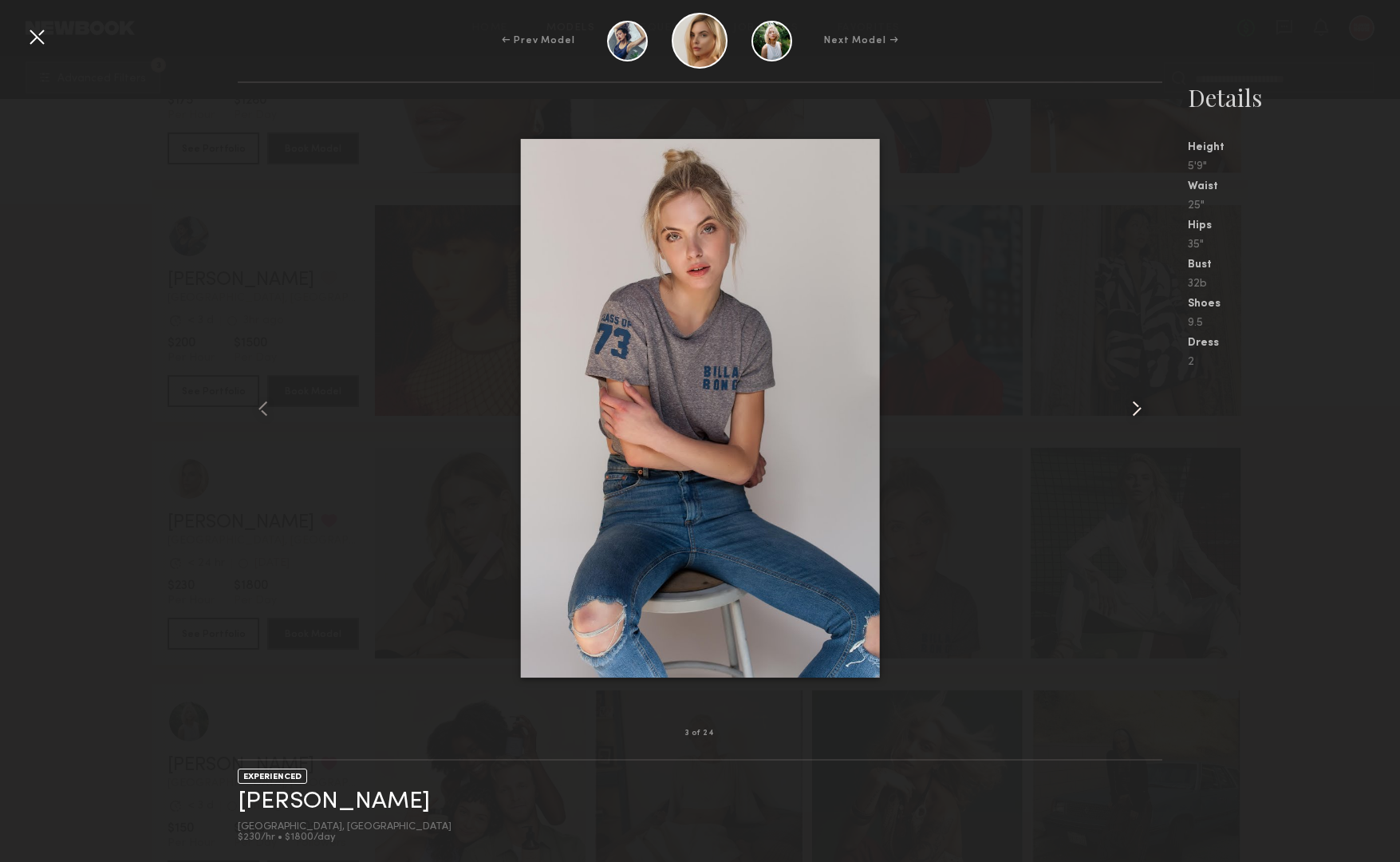
click at [1132, 396] on common-icon at bounding box center [1137, 409] width 26 height 26
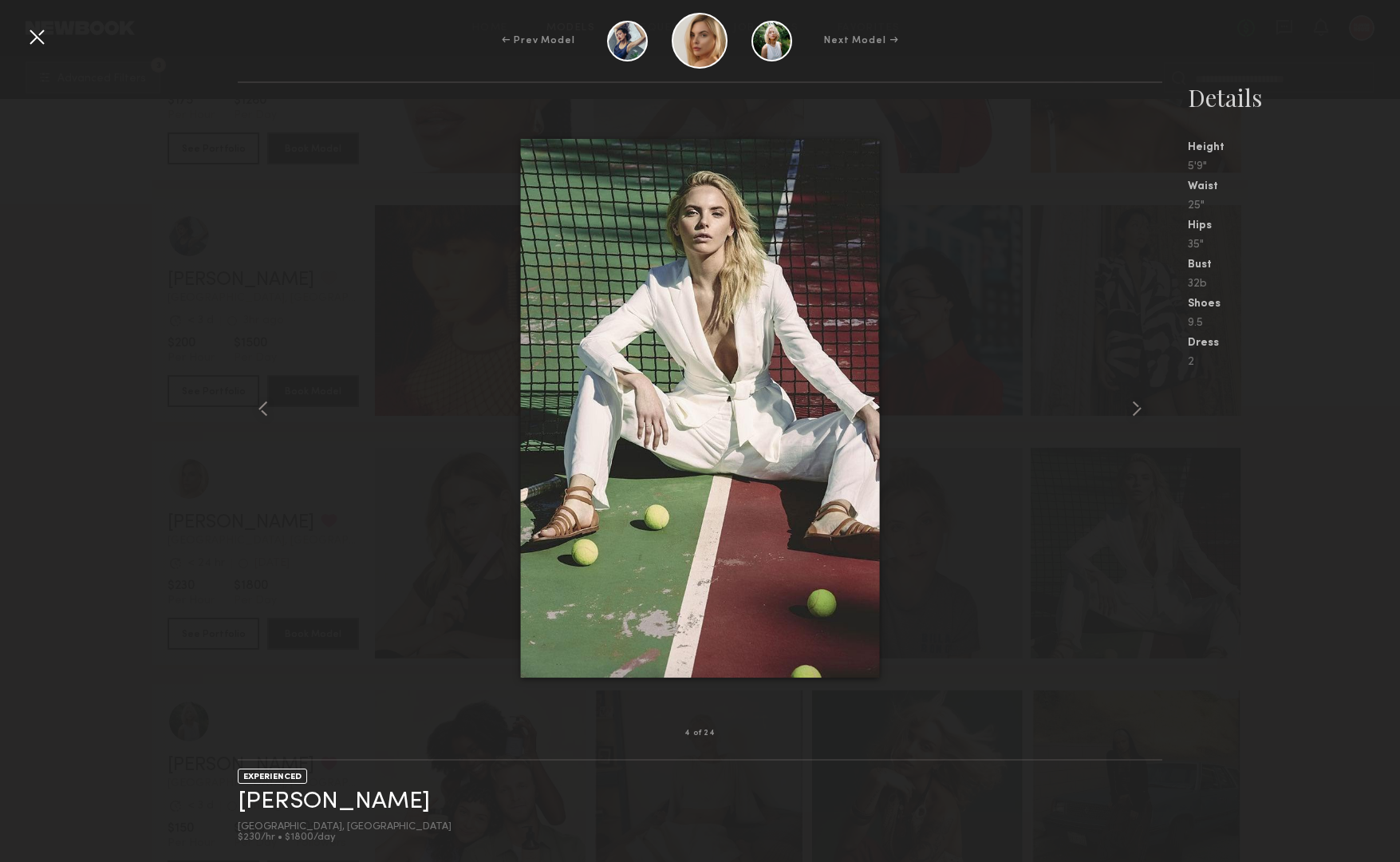
click at [37, 42] on div at bounding box center [37, 37] width 26 height 26
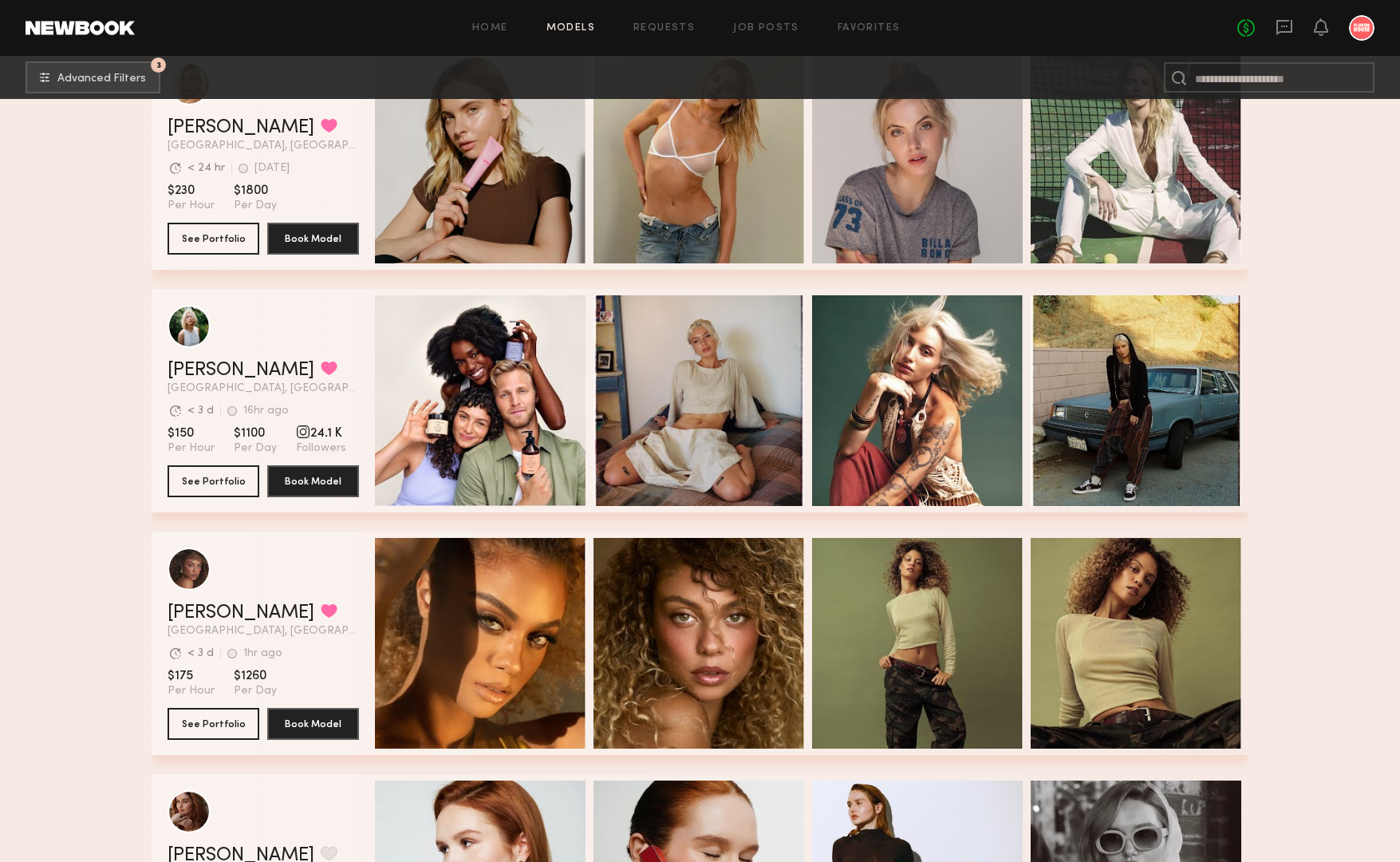
scroll to position [17116, 0]
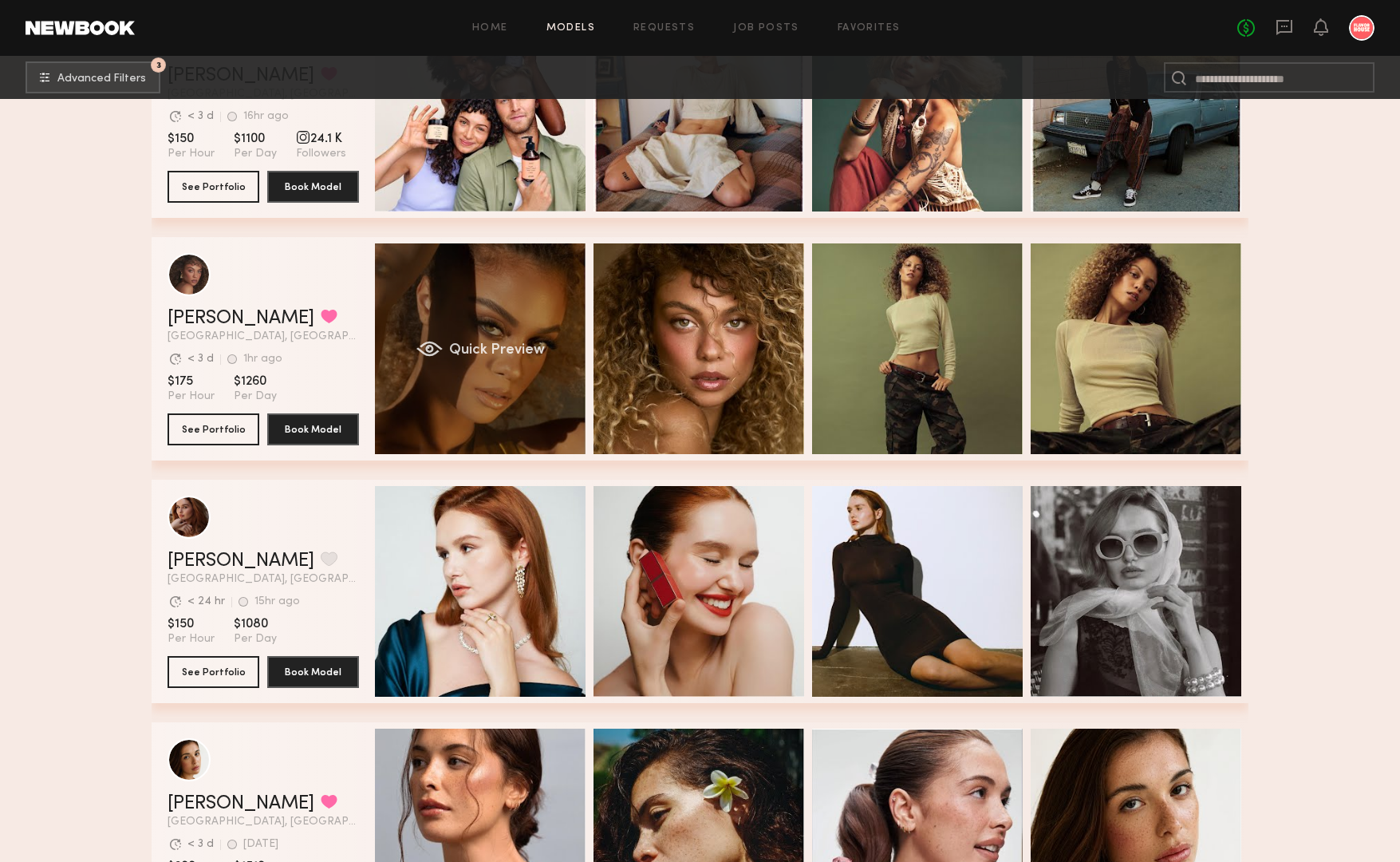
click at [498, 324] on div "Quick Preview" at bounding box center [479, 349] width 211 height 211
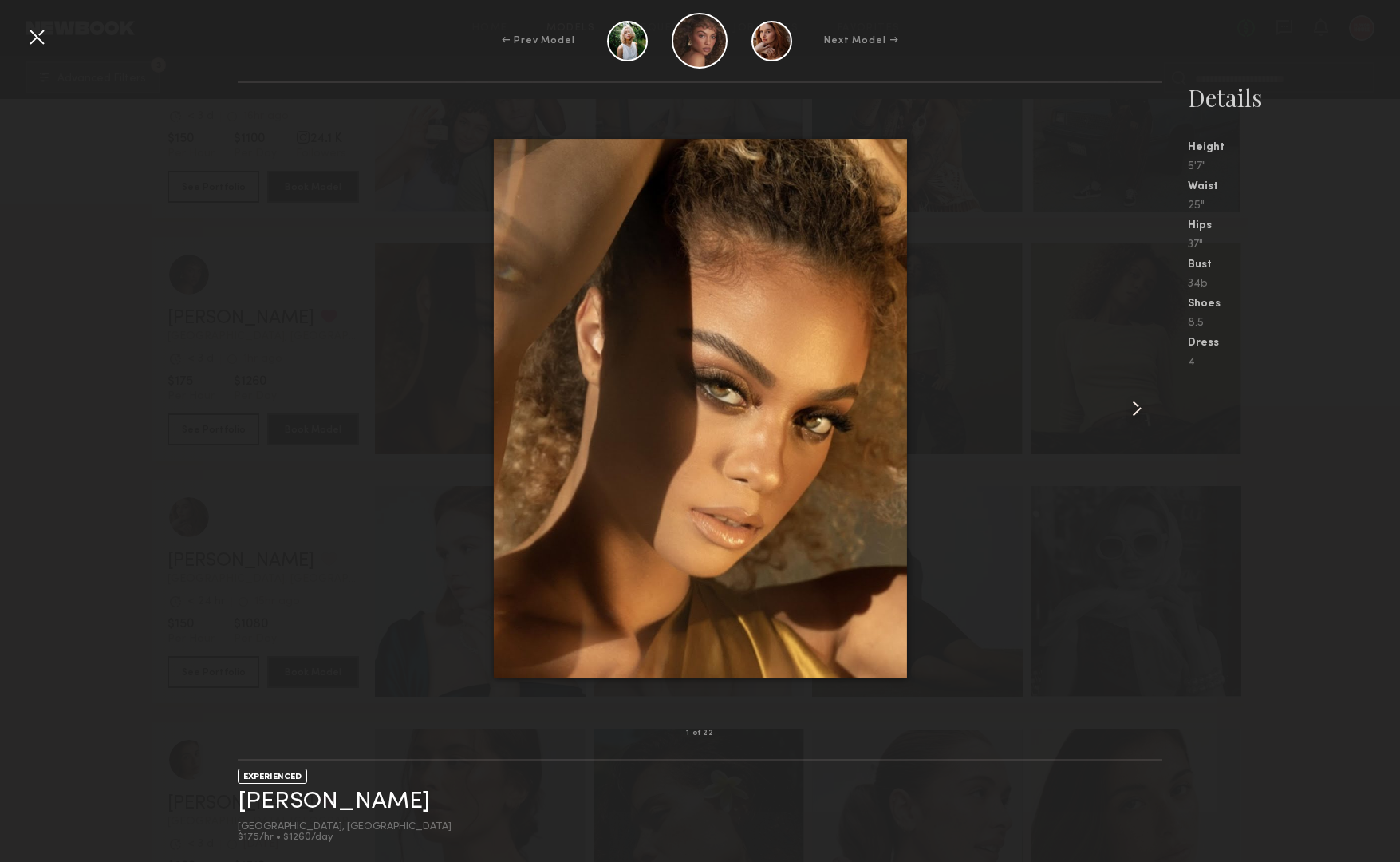
click at [1133, 411] on common-icon at bounding box center [1137, 409] width 26 height 26
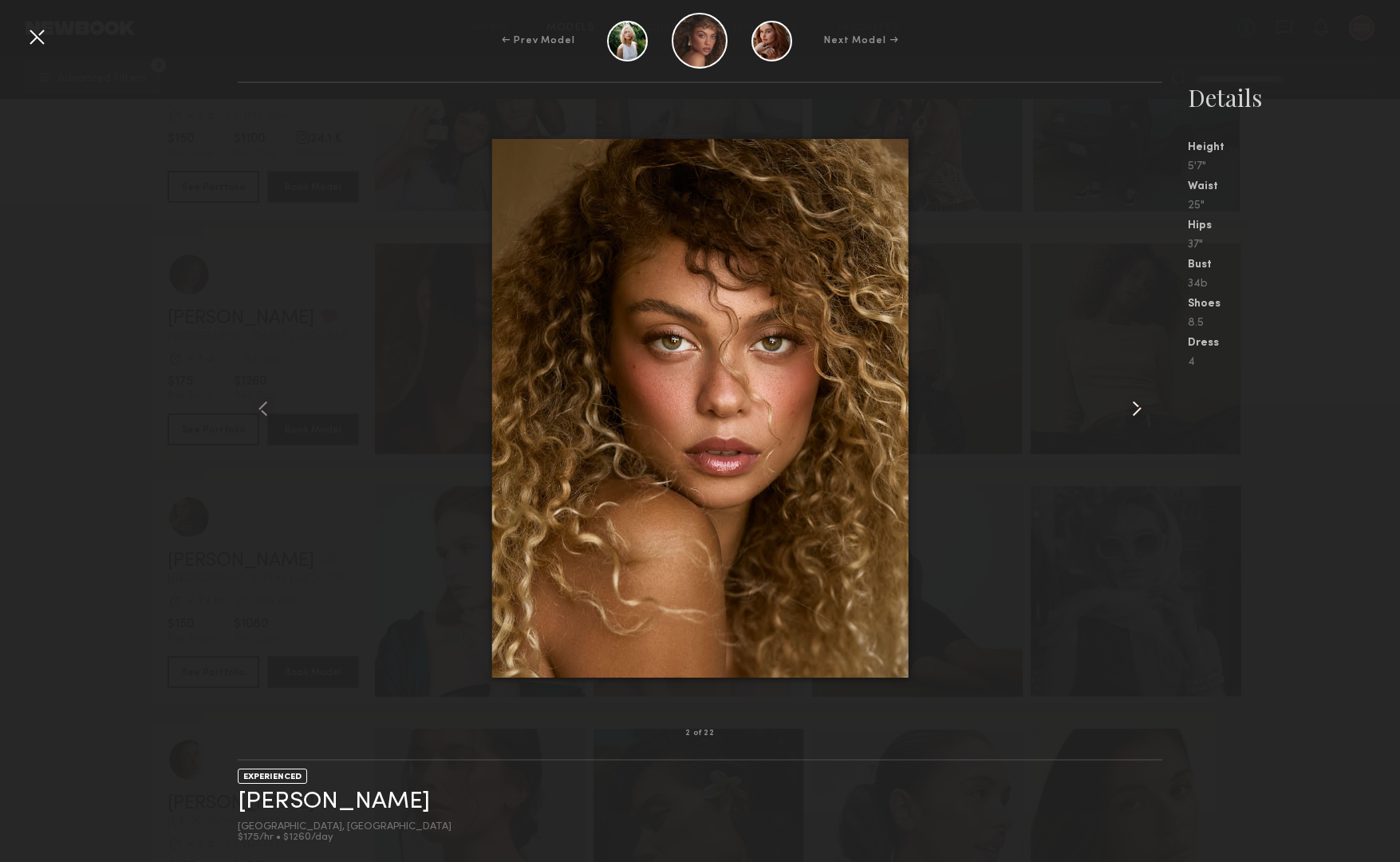
click at [1133, 411] on common-icon at bounding box center [1137, 409] width 26 height 26
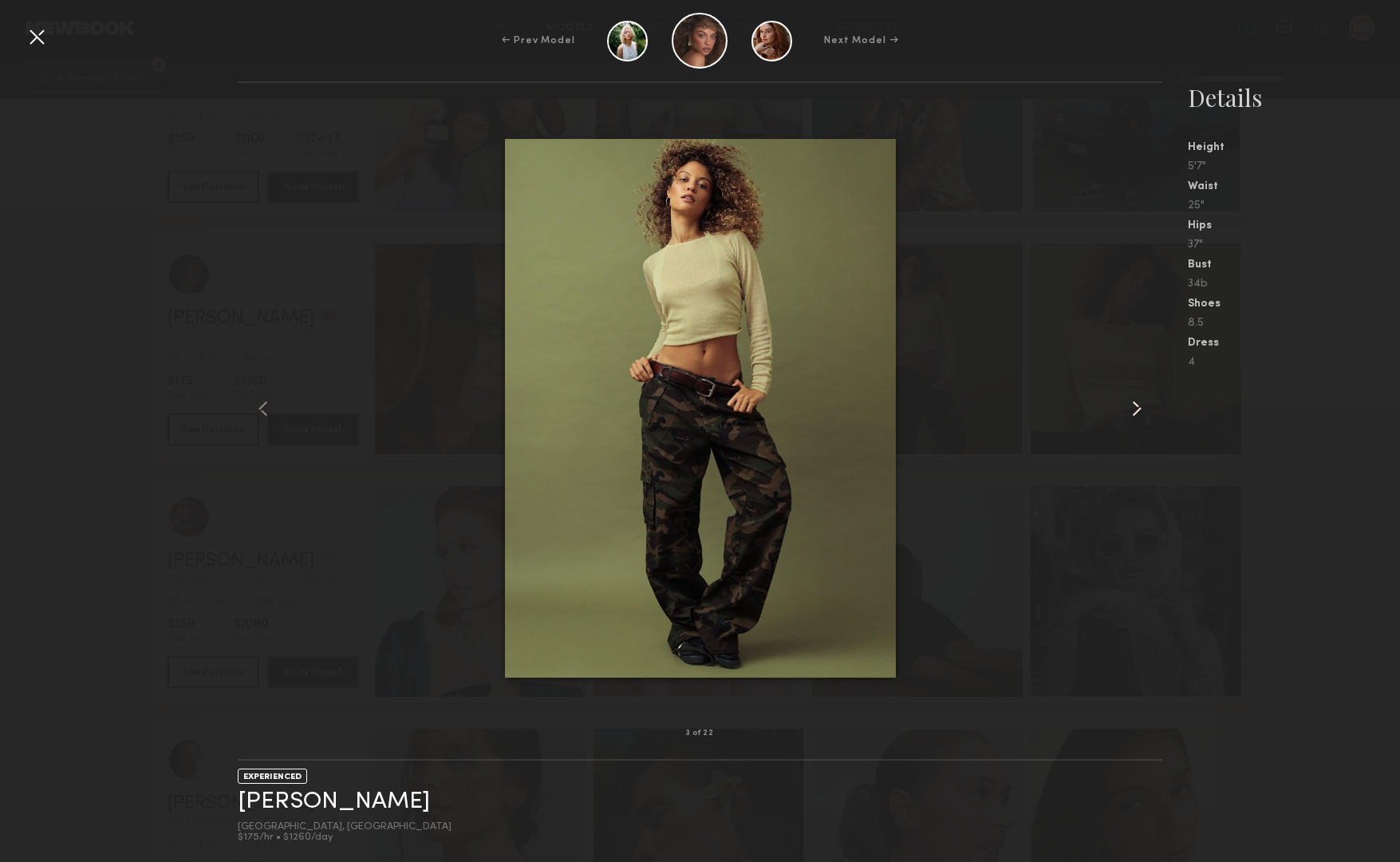
click at [1133, 411] on common-icon at bounding box center [1137, 409] width 26 height 26
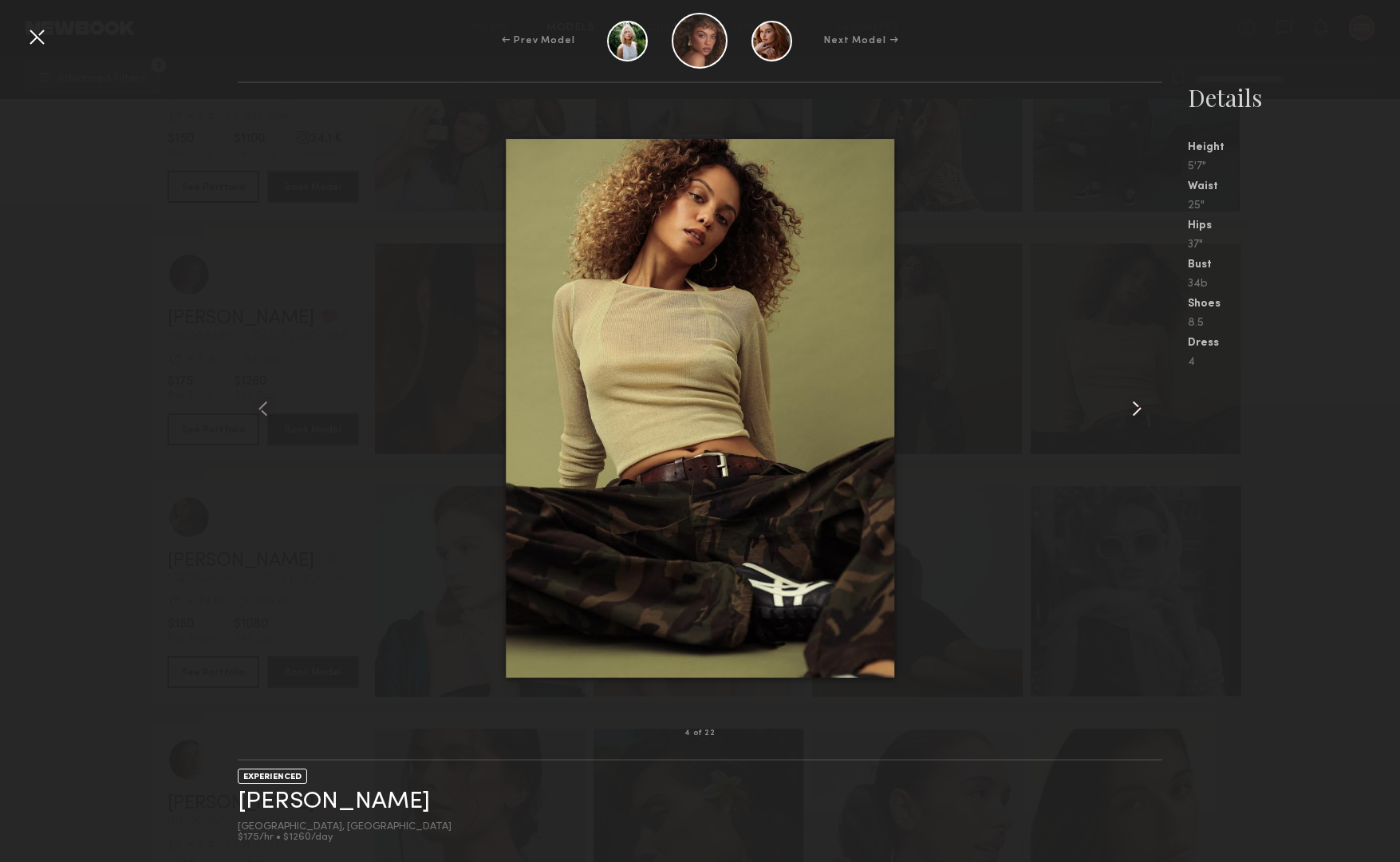
click at [1133, 411] on common-icon at bounding box center [1137, 409] width 26 height 26
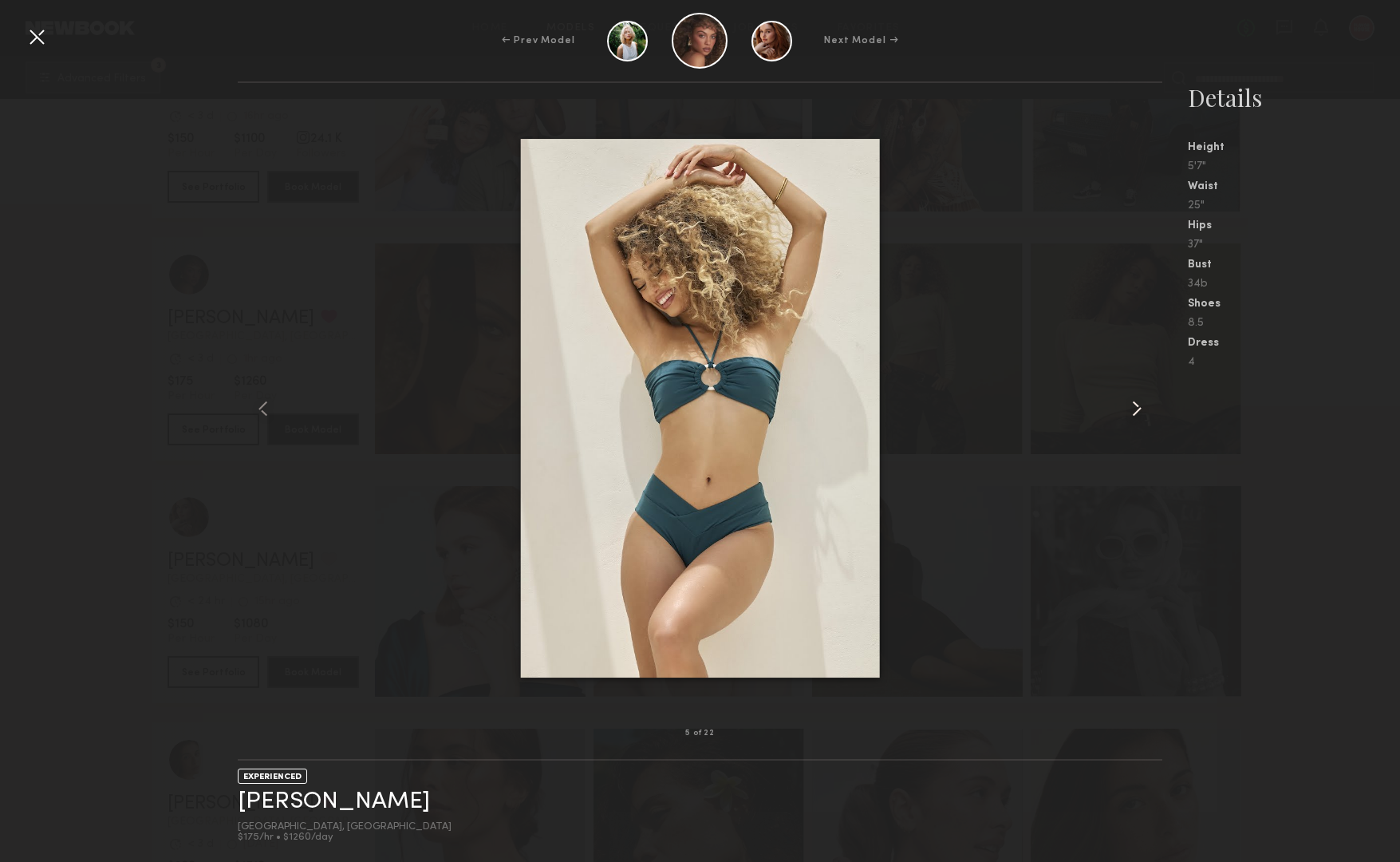
click at [1133, 411] on common-icon at bounding box center [1137, 409] width 26 height 26
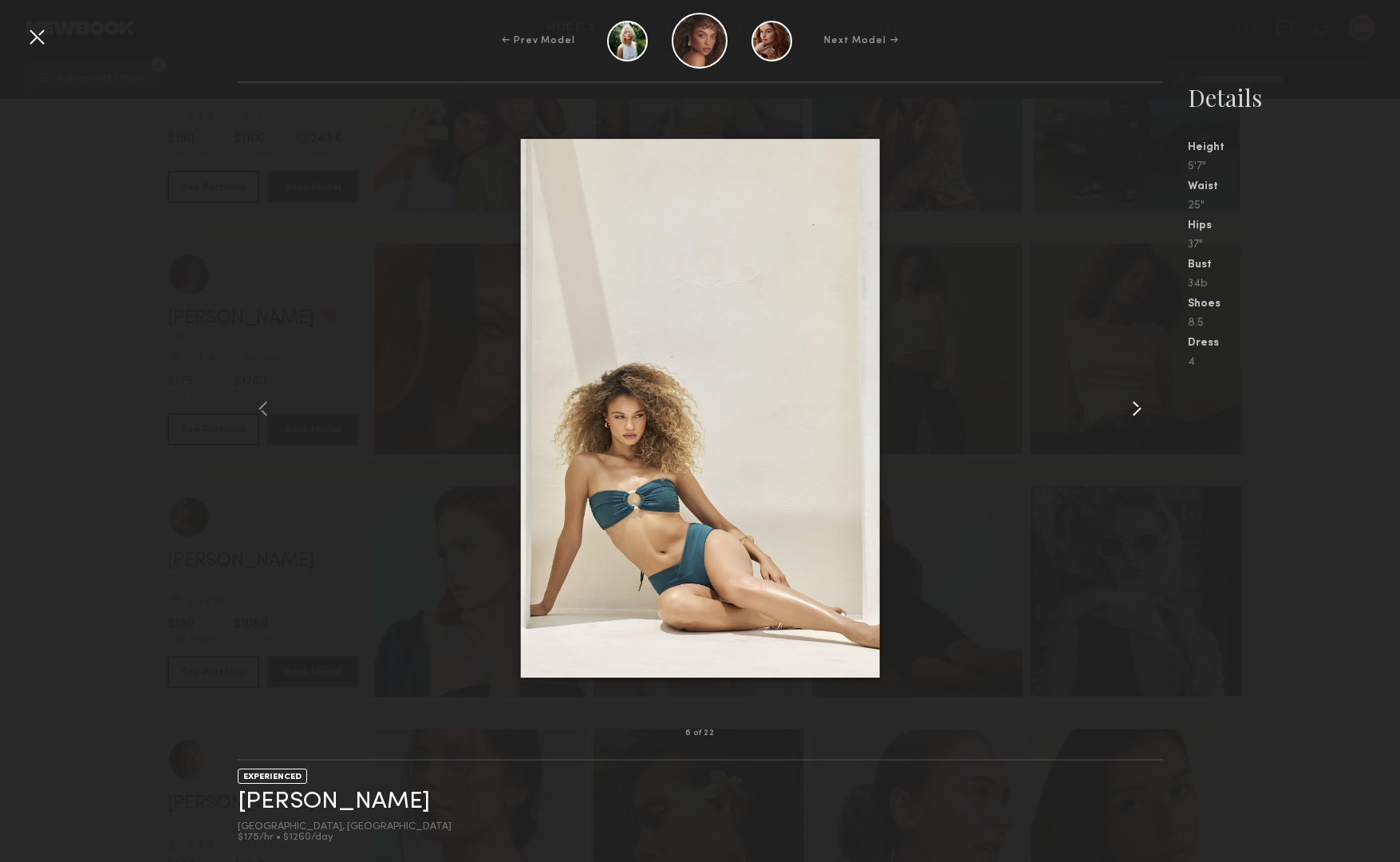
click at [1133, 411] on common-icon at bounding box center [1137, 409] width 26 height 26
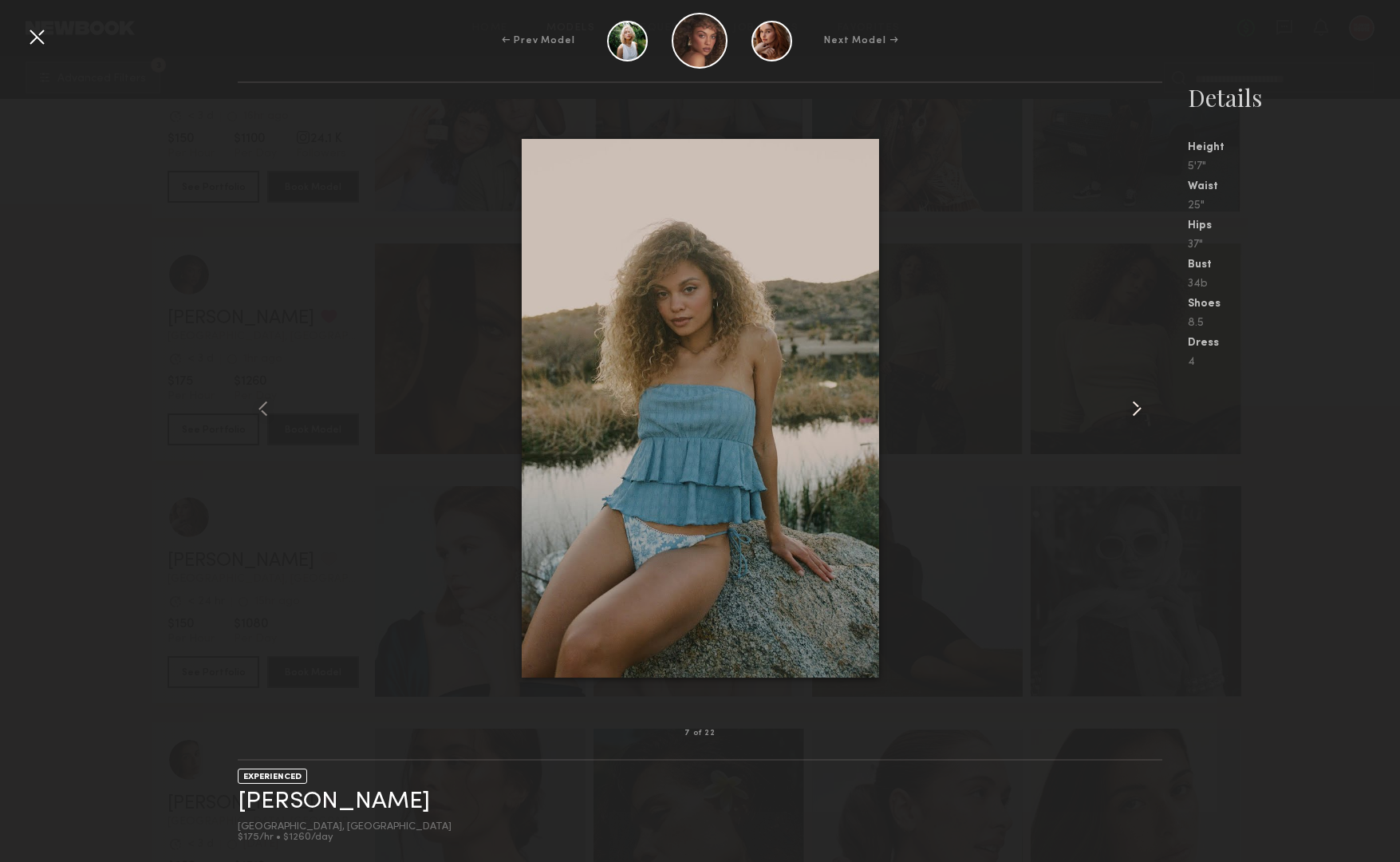
click at [1133, 411] on common-icon at bounding box center [1137, 409] width 26 height 26
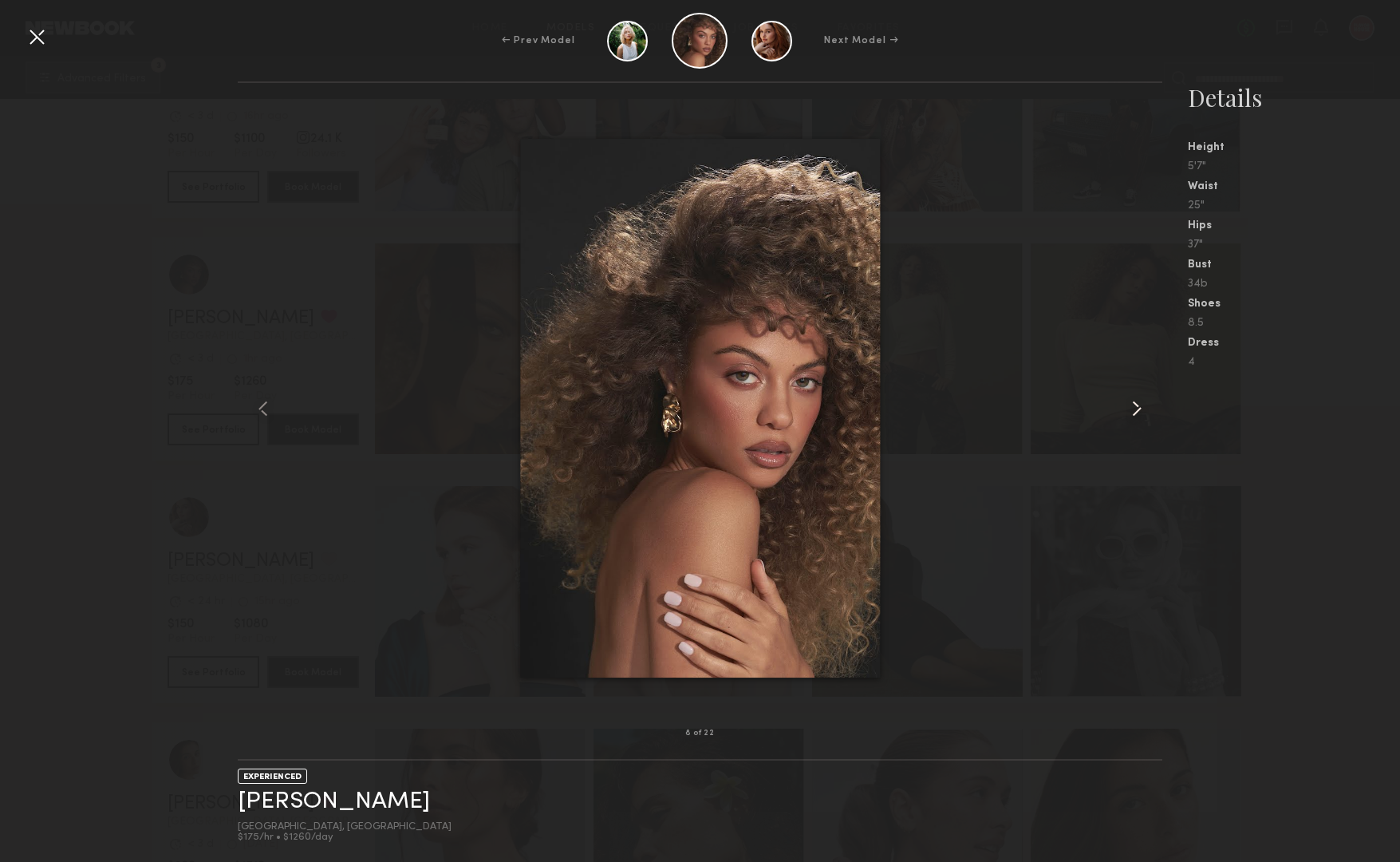
click at [1133, 411] on common-icon at bounding box center [1137, 409] width 26 height 26
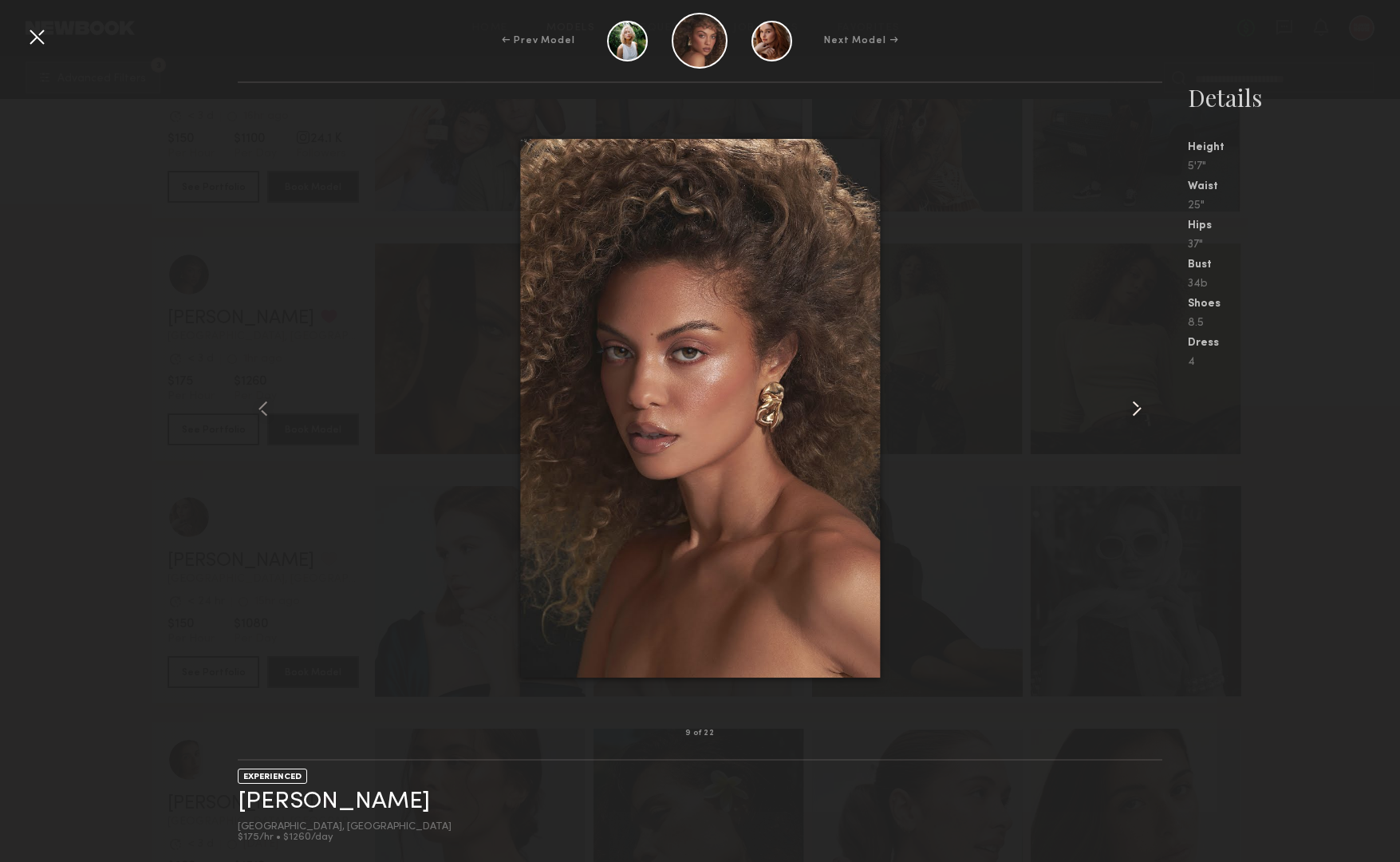
click at [1133, 411] on common-icon at bounding box center [1137, 409] width 26 height 26
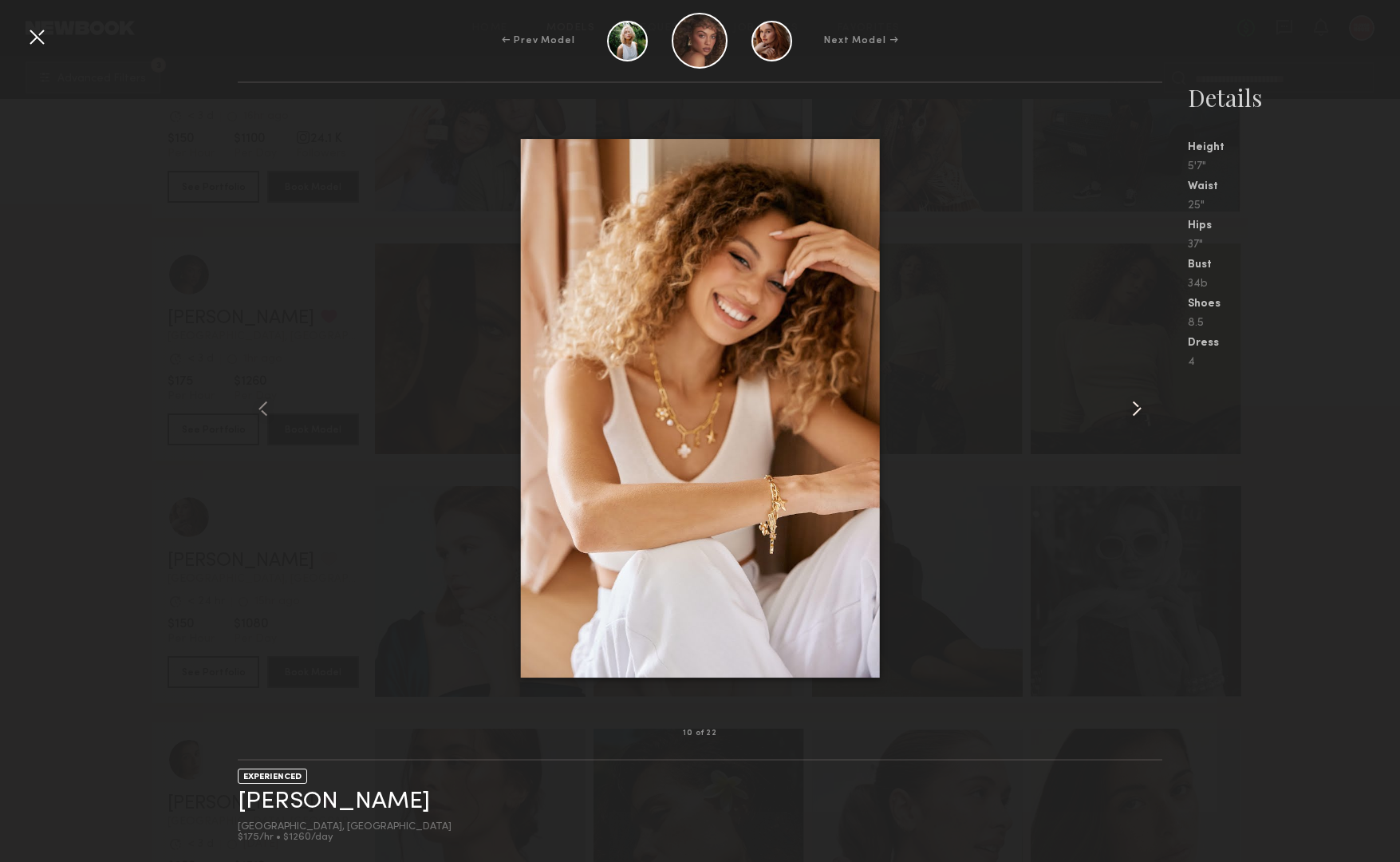
click at [1133, 411] on common-icon at bounding box center [1137, 409] width 26 height 26
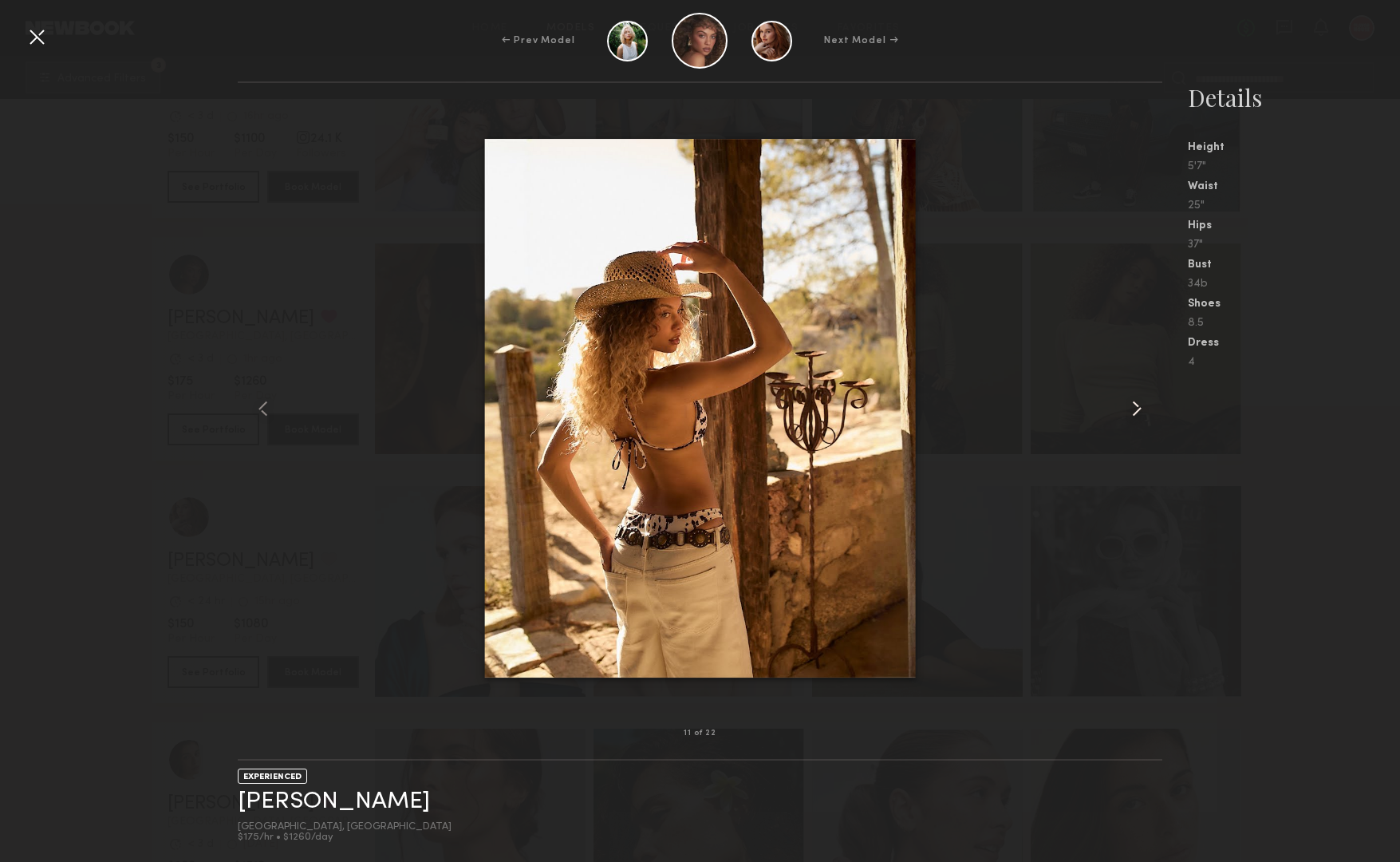
click at [1133, 411] on common-icon at bounding box center [1137, 409] width 26 height 26
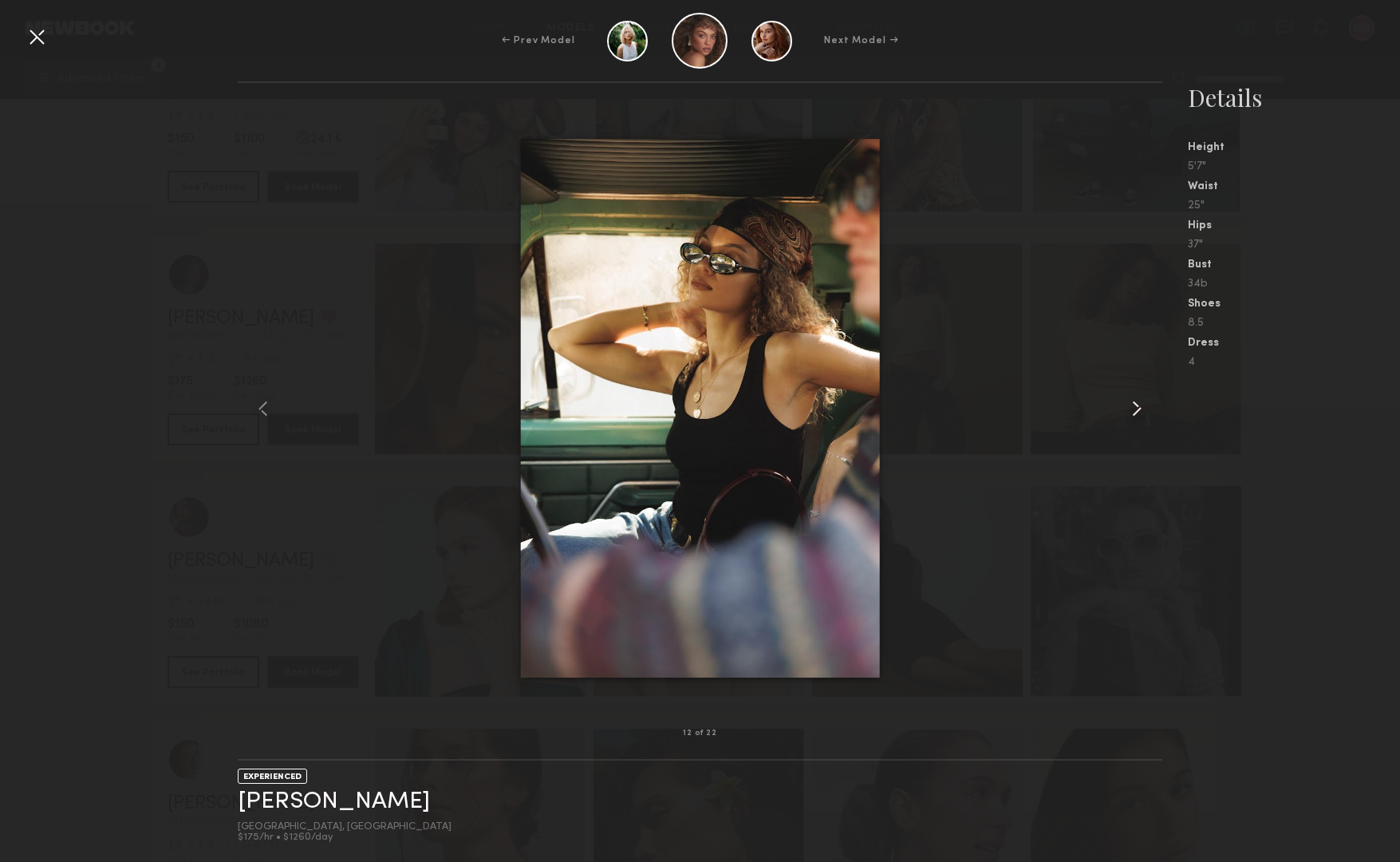
click at [1133, 411] on common-icon at bounding box center [1137, 409] width 26 height 26
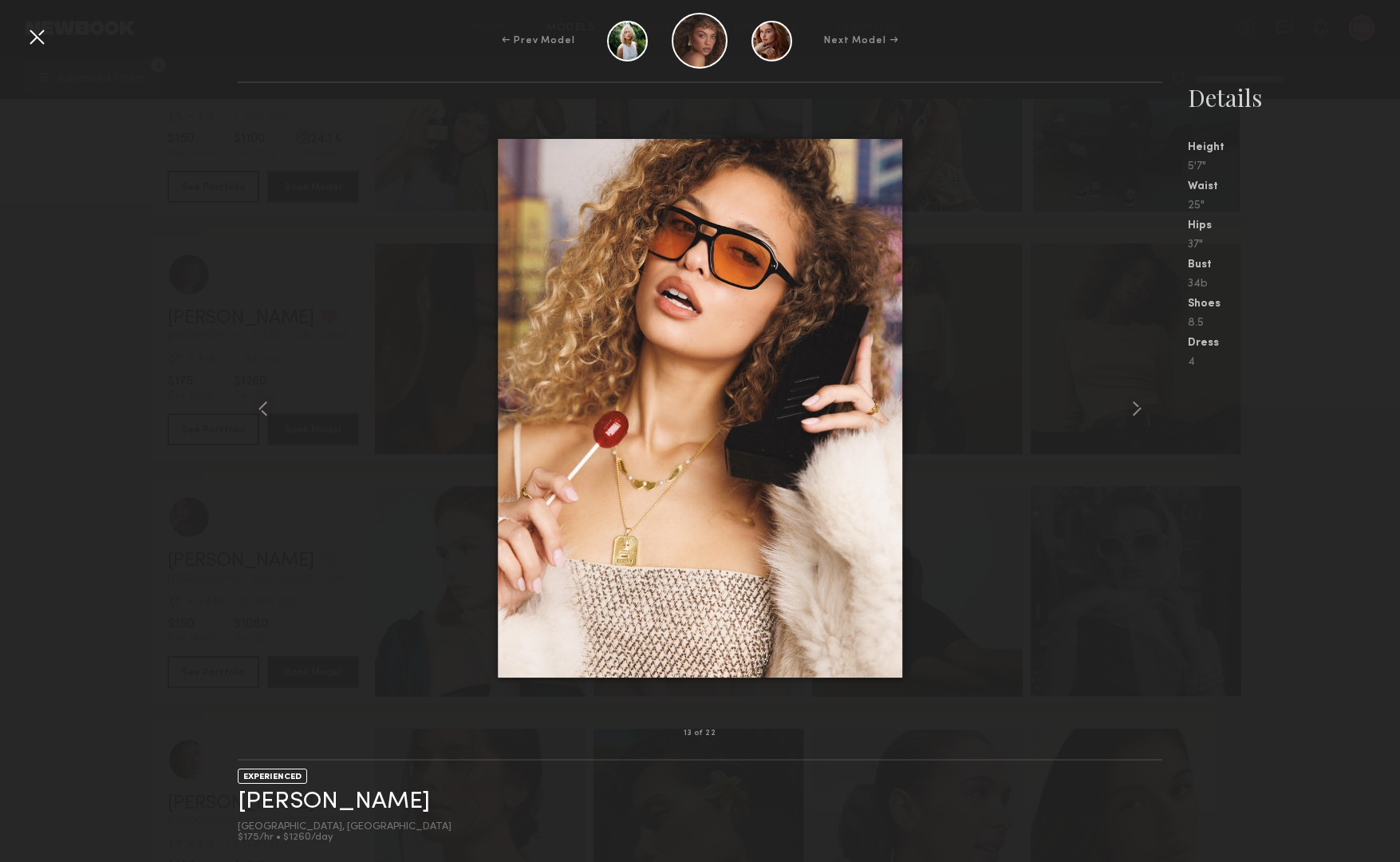
click at [24, 38] on div at bounding box center [37, 37] width 26 height 26
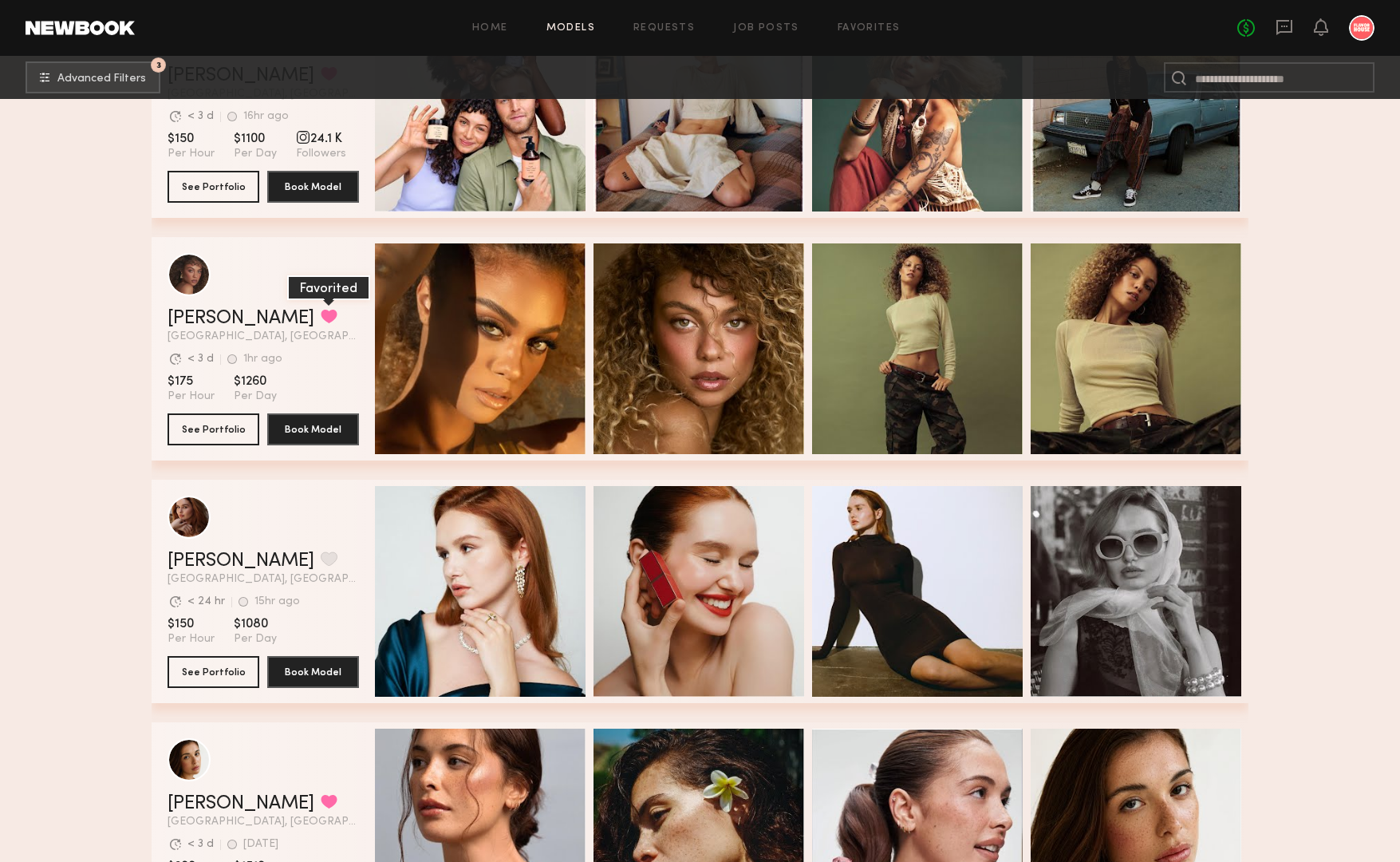
click at [321, 310] on button "grid" at bounding box center [329, 316] width 17 height 14
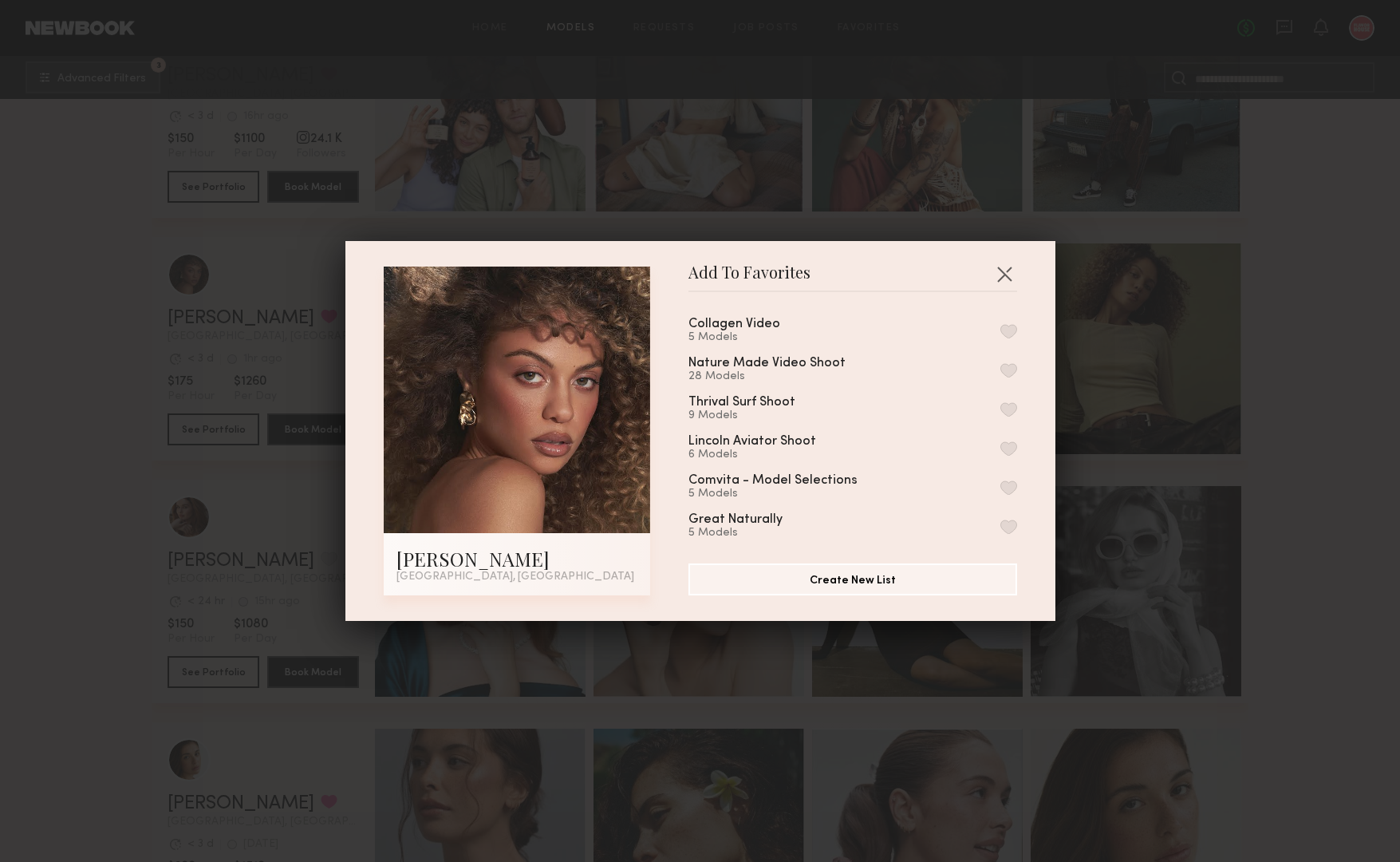
click at [1003, 328] on button "button" at bounding box center [1009, 331] width 17 height 14
click at [1002, 268] on button "button" at bounding box center [1005, 274] width 26 height 26
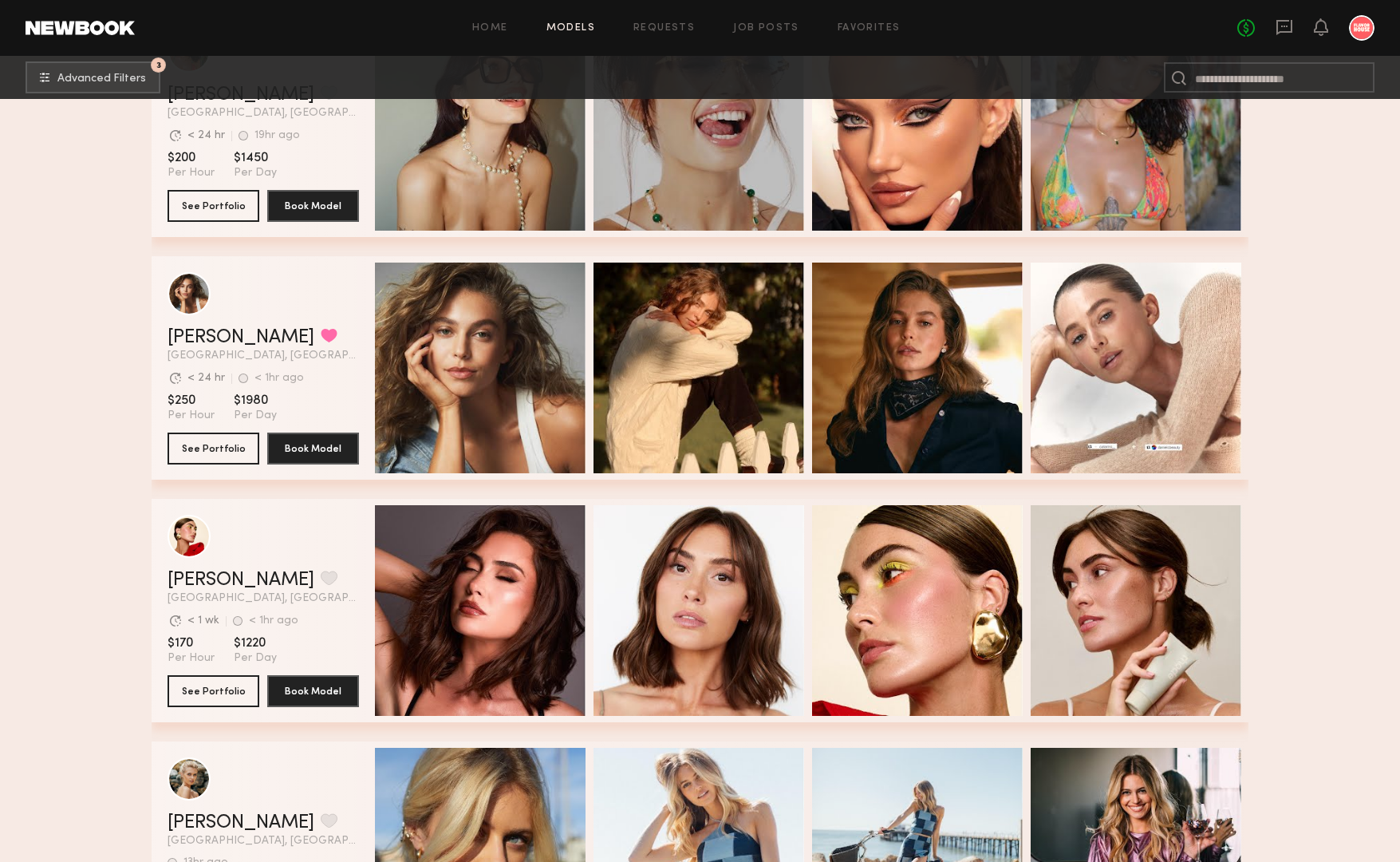
scroll to position [18323, 0]
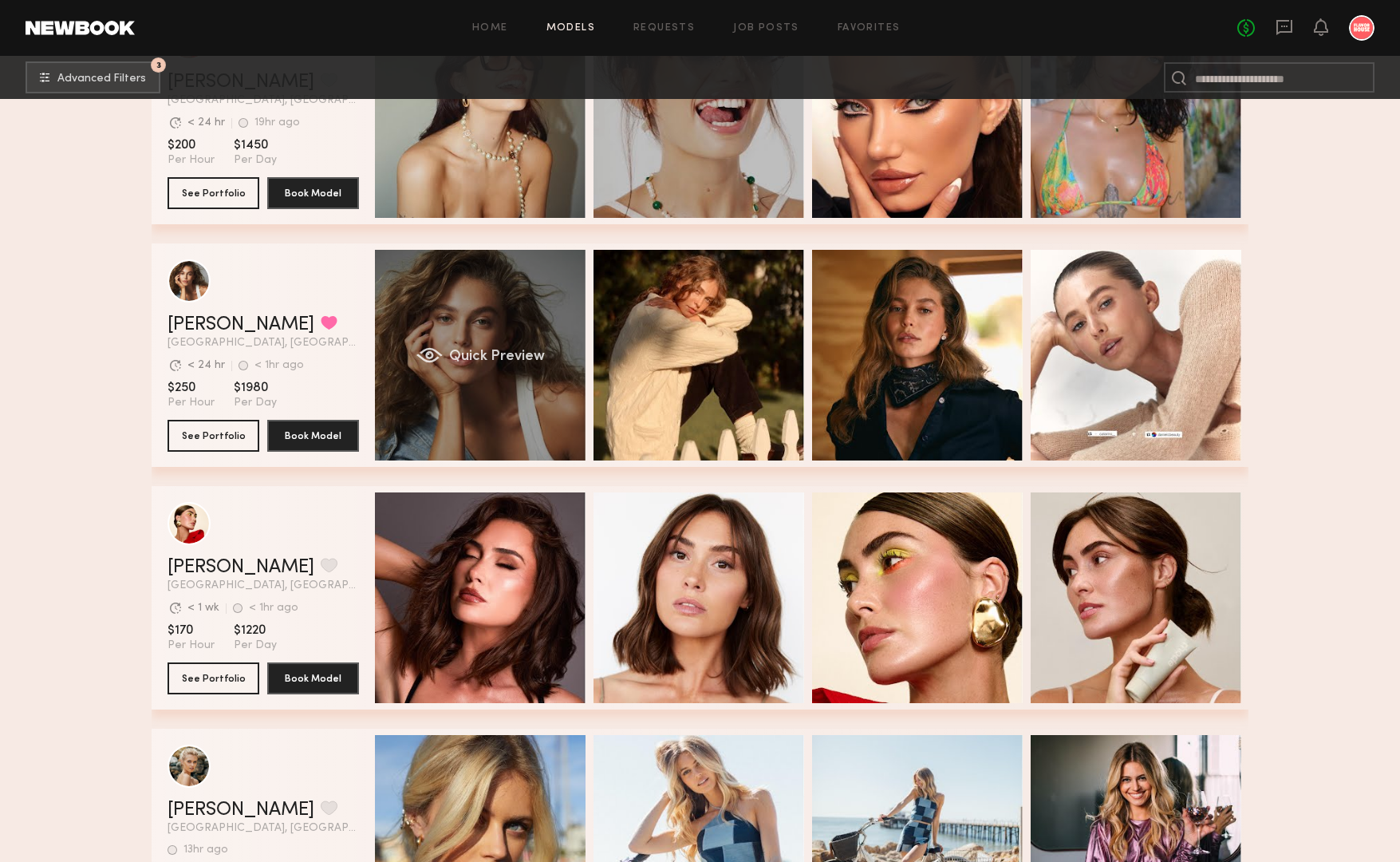
click at [491, 316] on div "Quick Preview" at bounding box center [479, 355] width 211 height 211
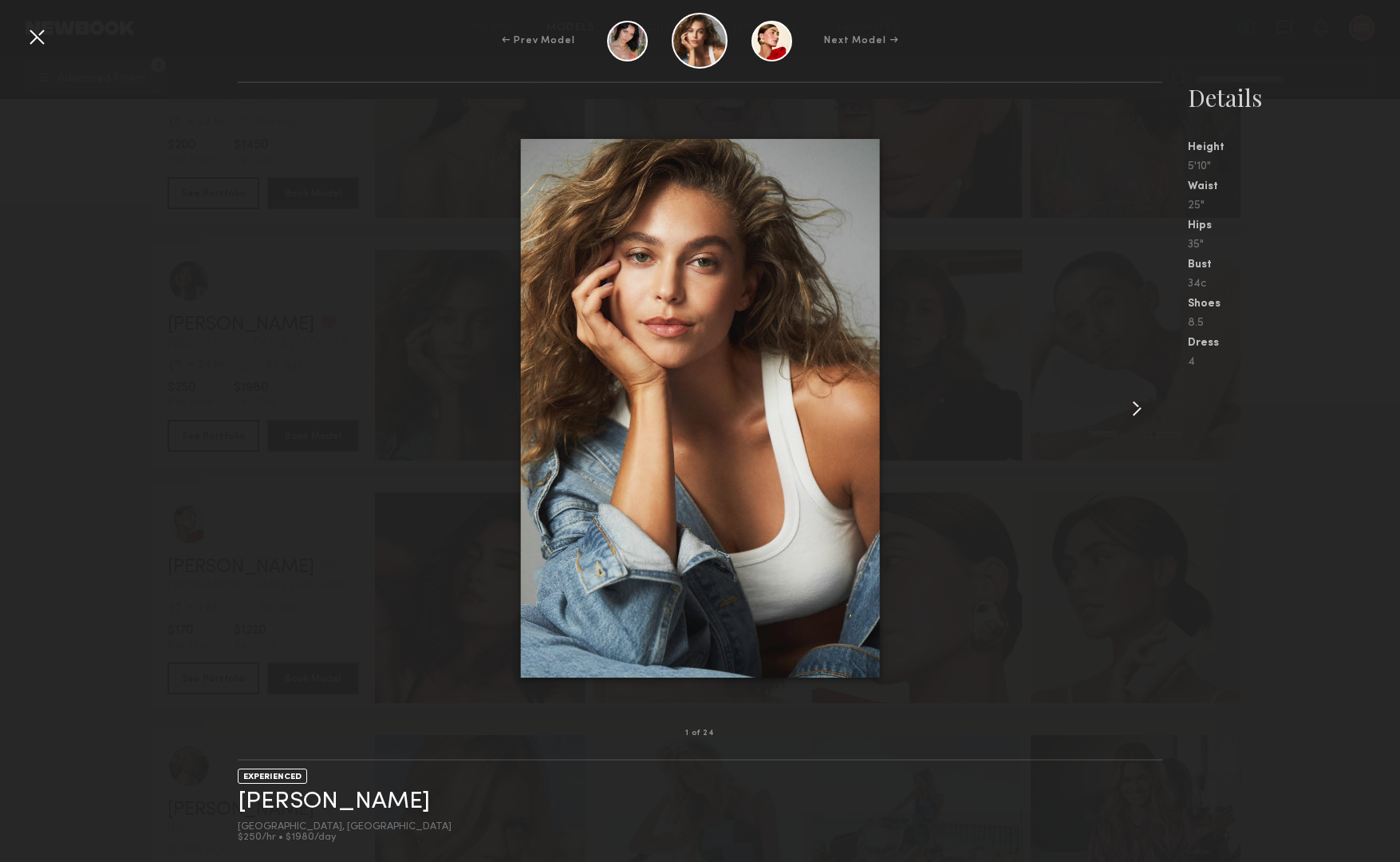
click at [1127, 402] on common-icon at bounding box center [1137, 409] width 26 height 26
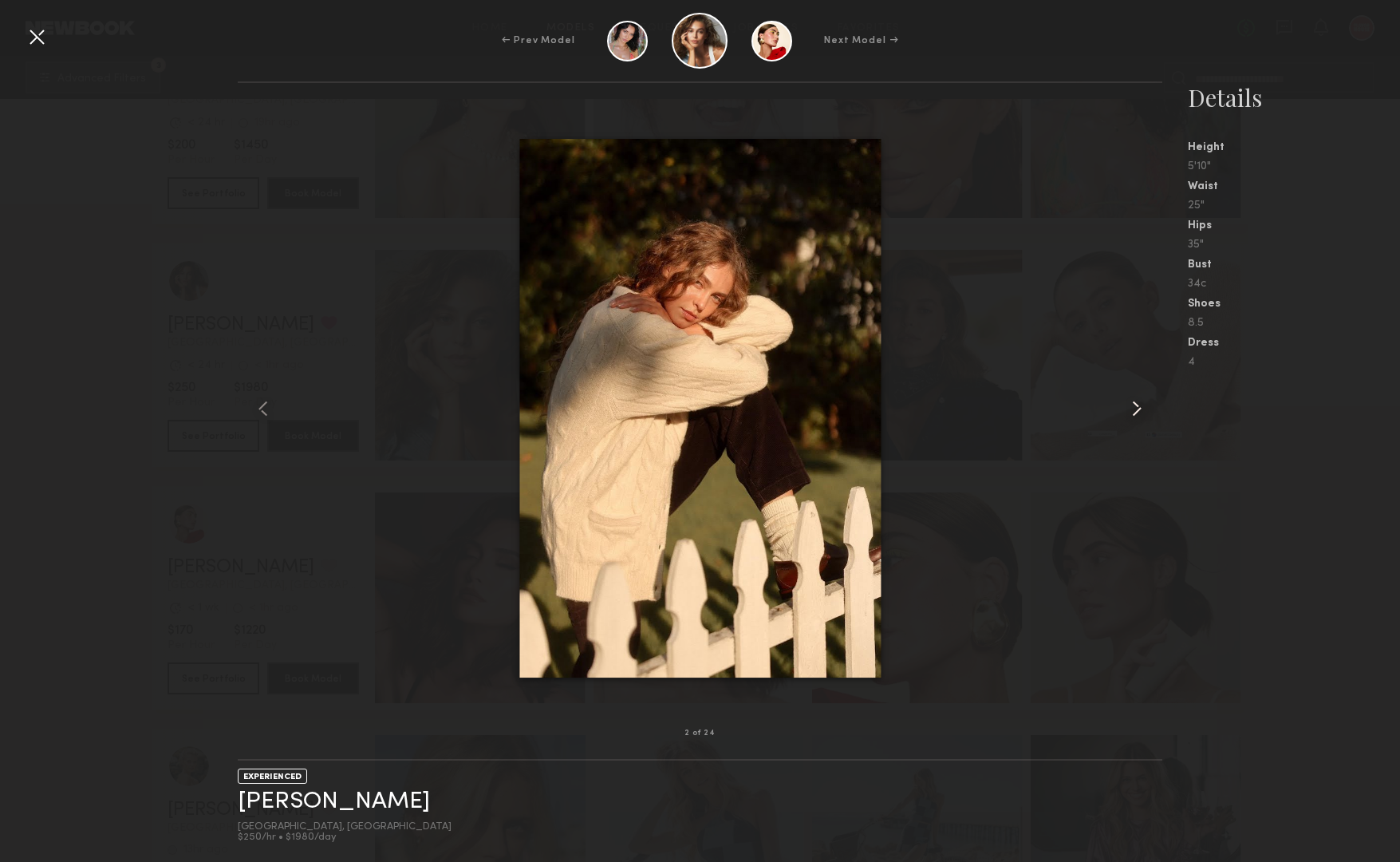
click at [1127, 402] on common-icon at bounding box center [1137, 409] width 26 height 26
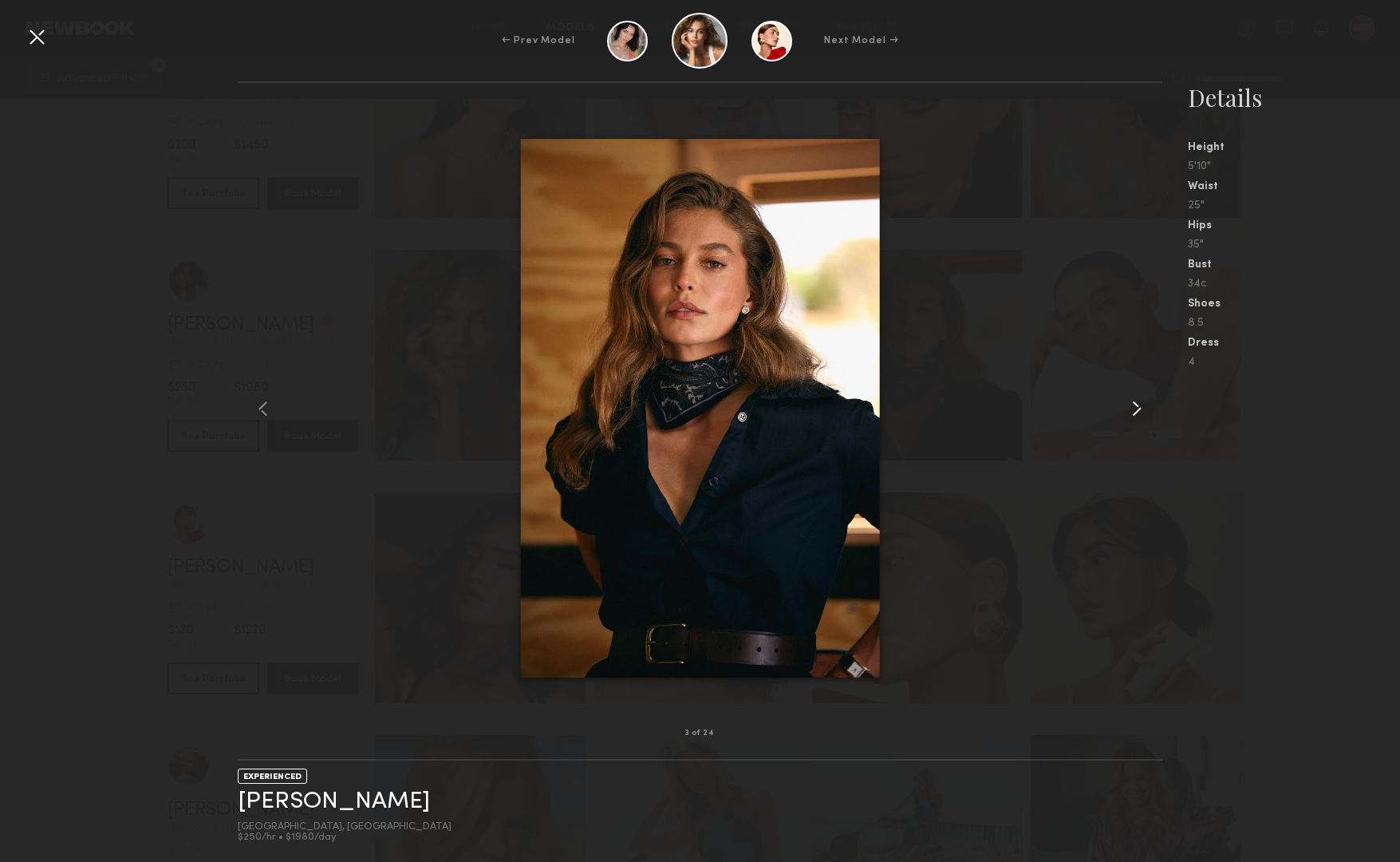
click at [1127, 402] on common-icon at bounding box center [1137, 409] width 26 height 26
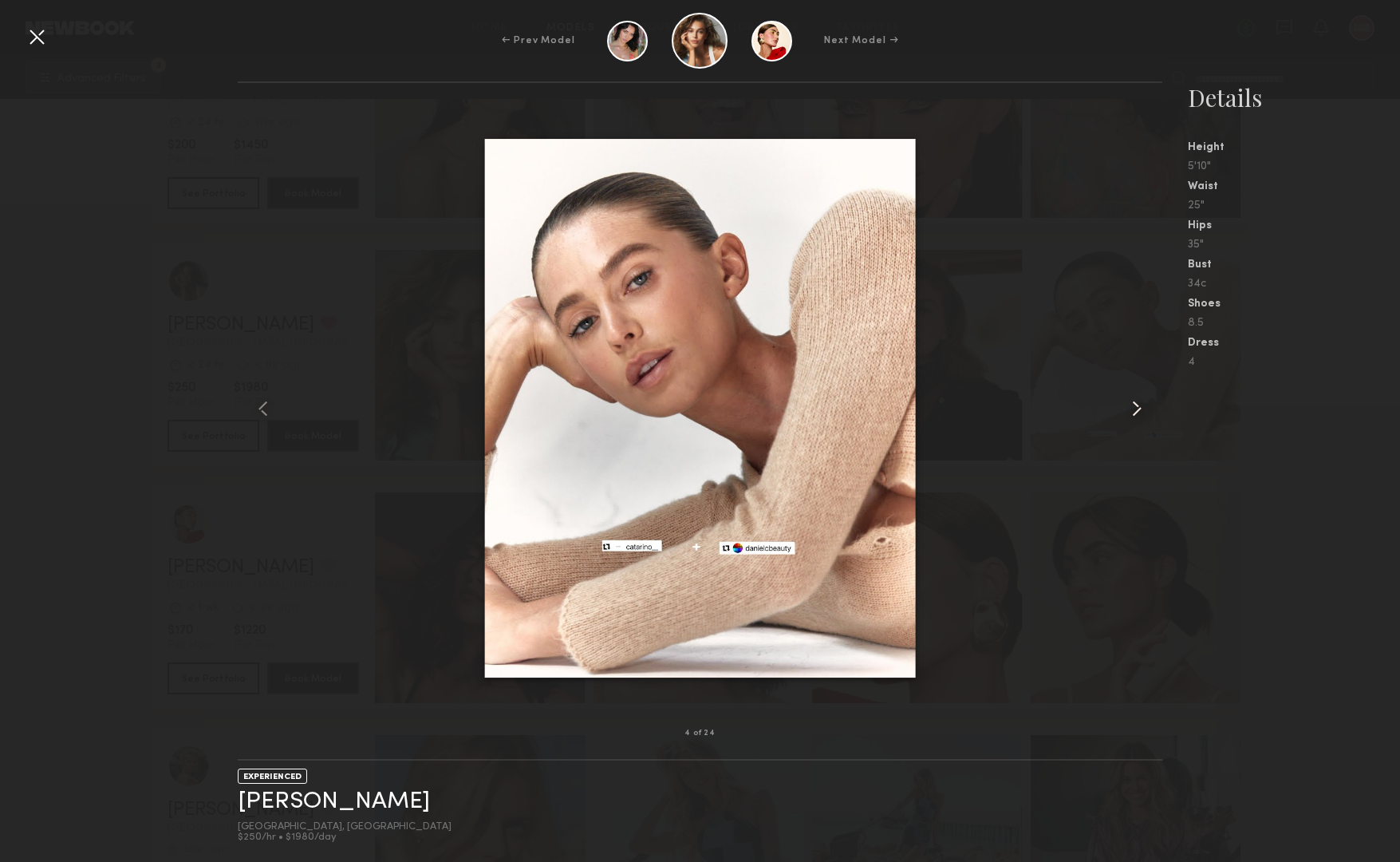
click at [1127, 402] on common-icon at bounding box center [1137, 409] width 26 height 26
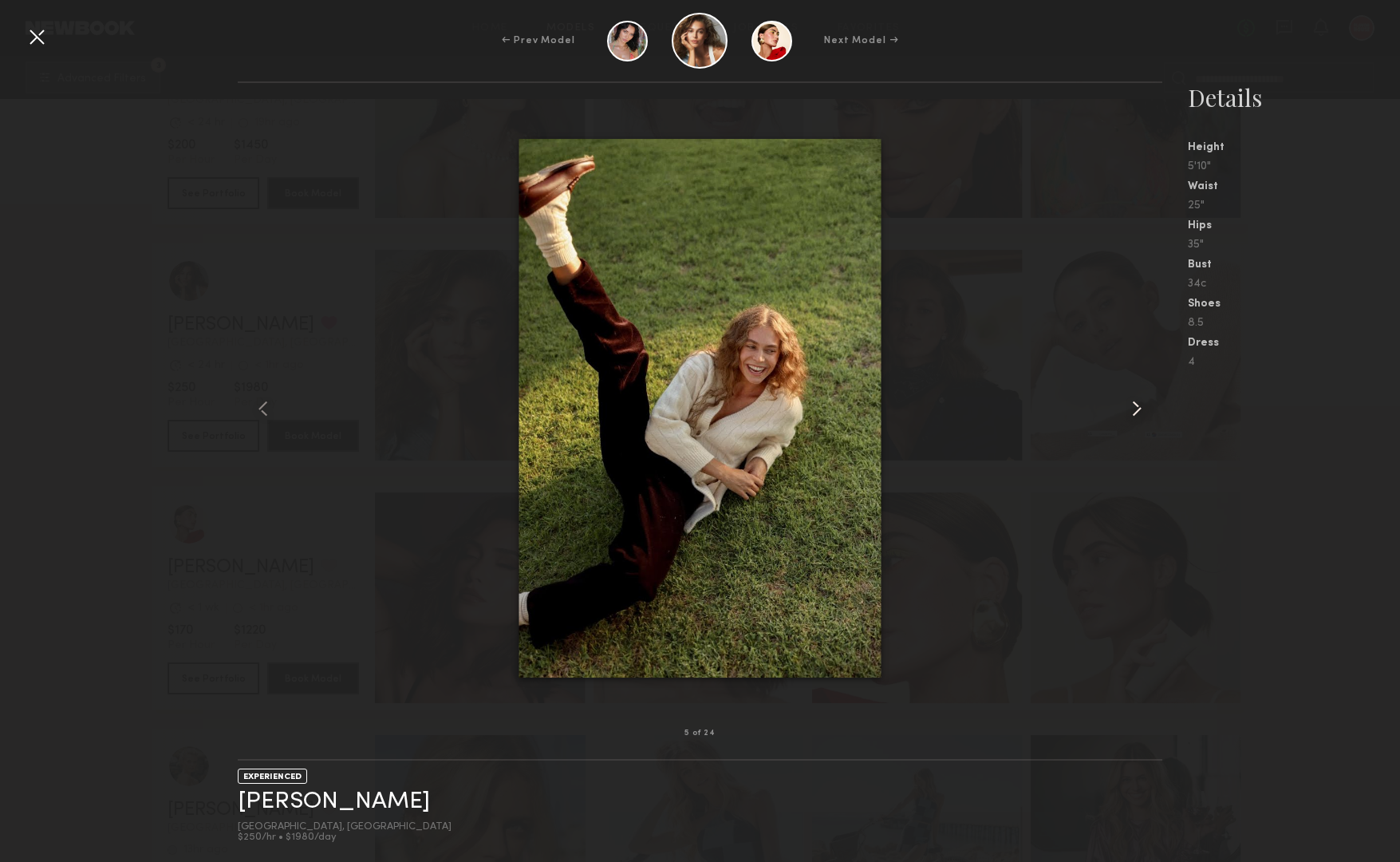
click at [1127, 402] on common-icon at bounding box center [1137, 409] width 26 height 26
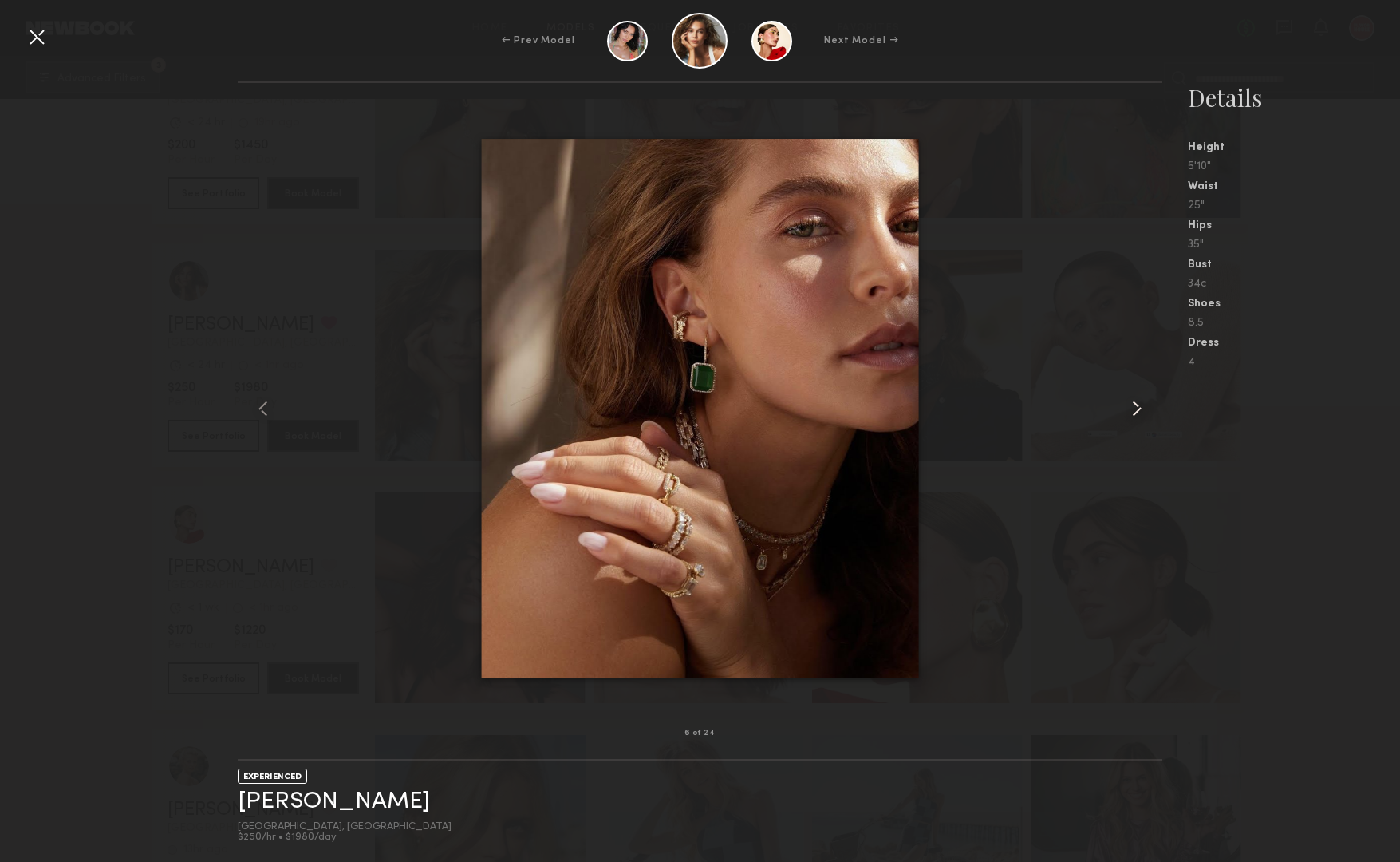
click at [1127, 402] on common-icon at bounding box center [1137, 409] width 26 height 26
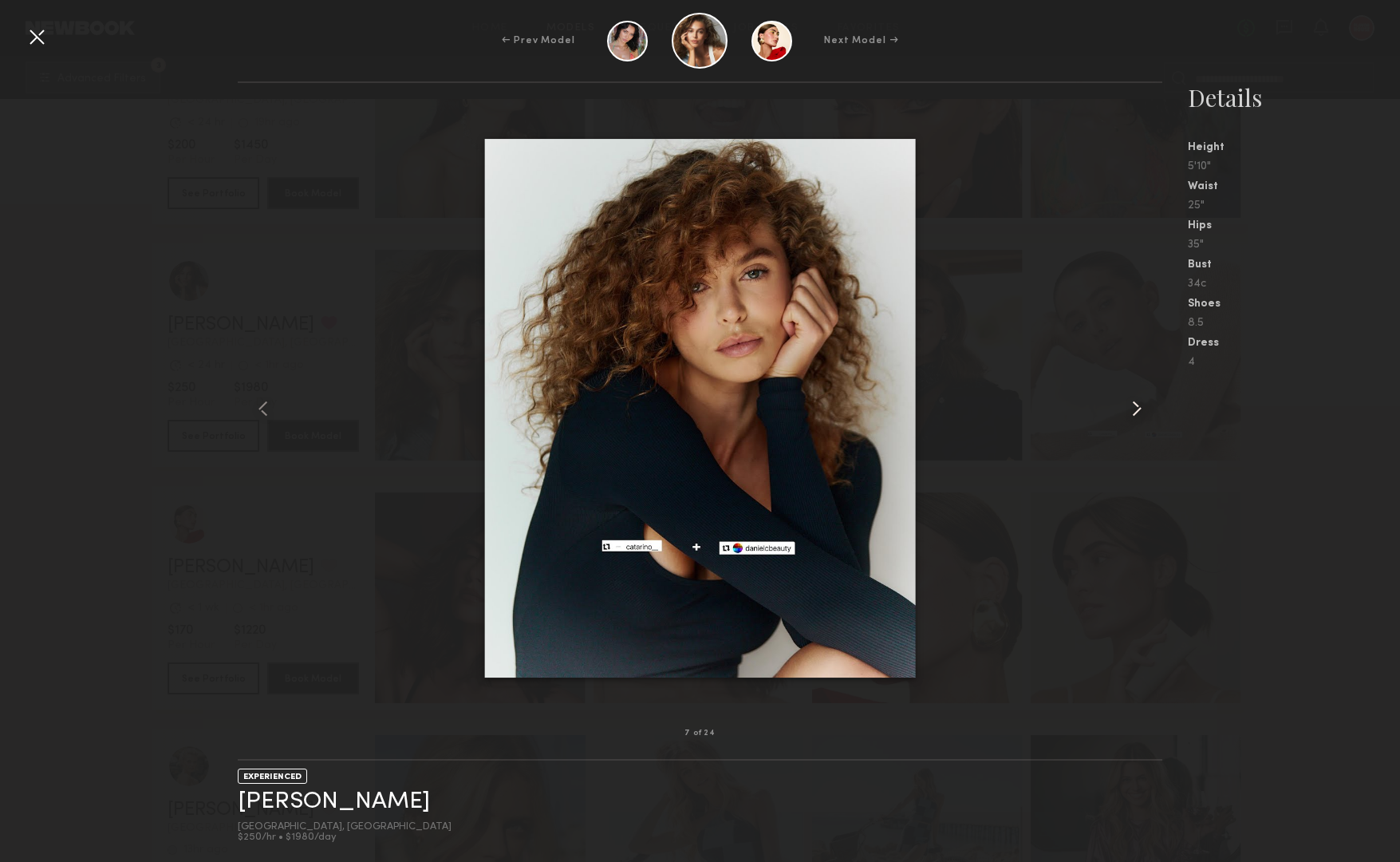
click at [1127, 402] on common-icon at bounding box center [1137, 409] width 26 height 26
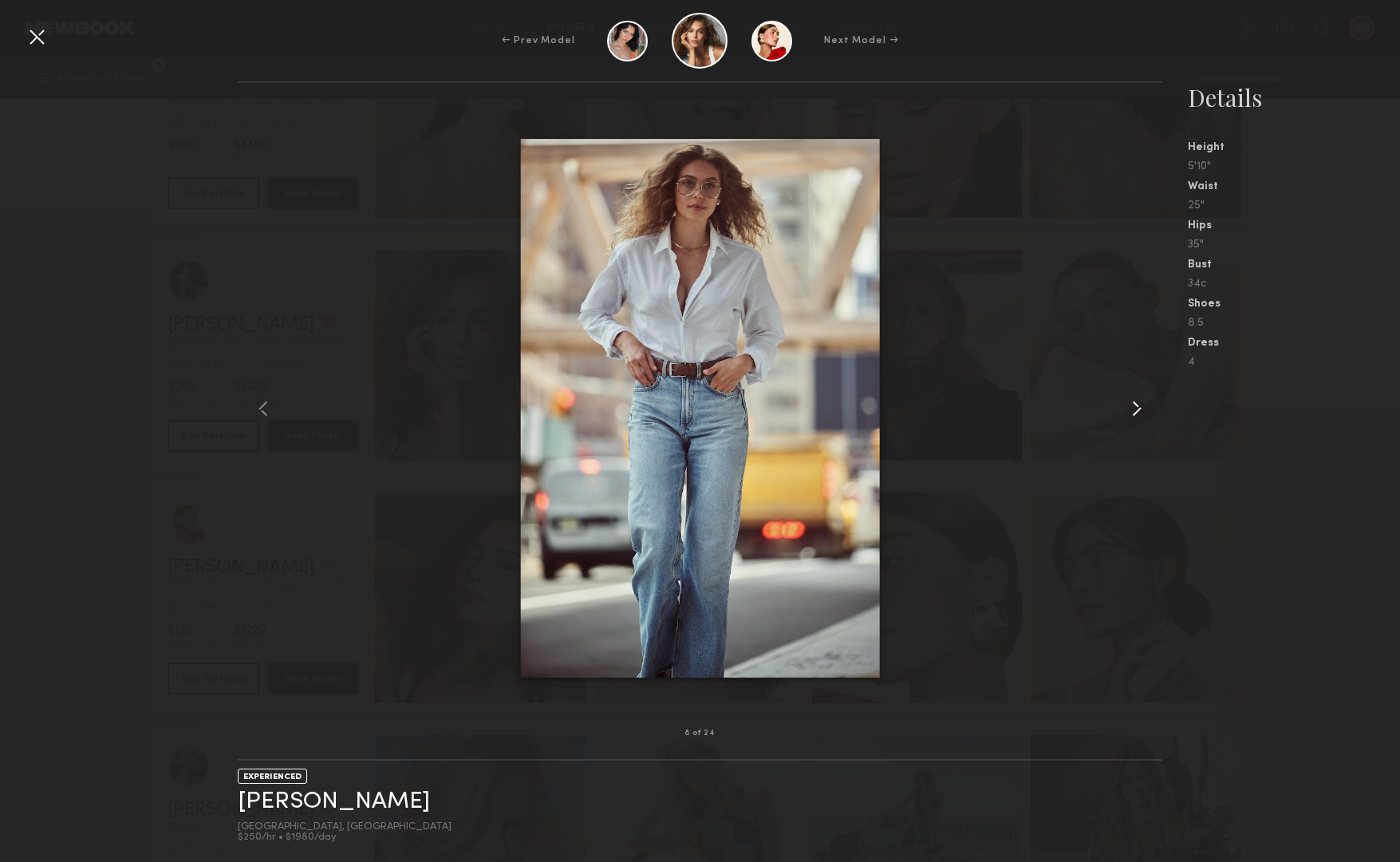
click at [1127, 402] on common-icon at bounding box center [1137, 409] width 26 height 26
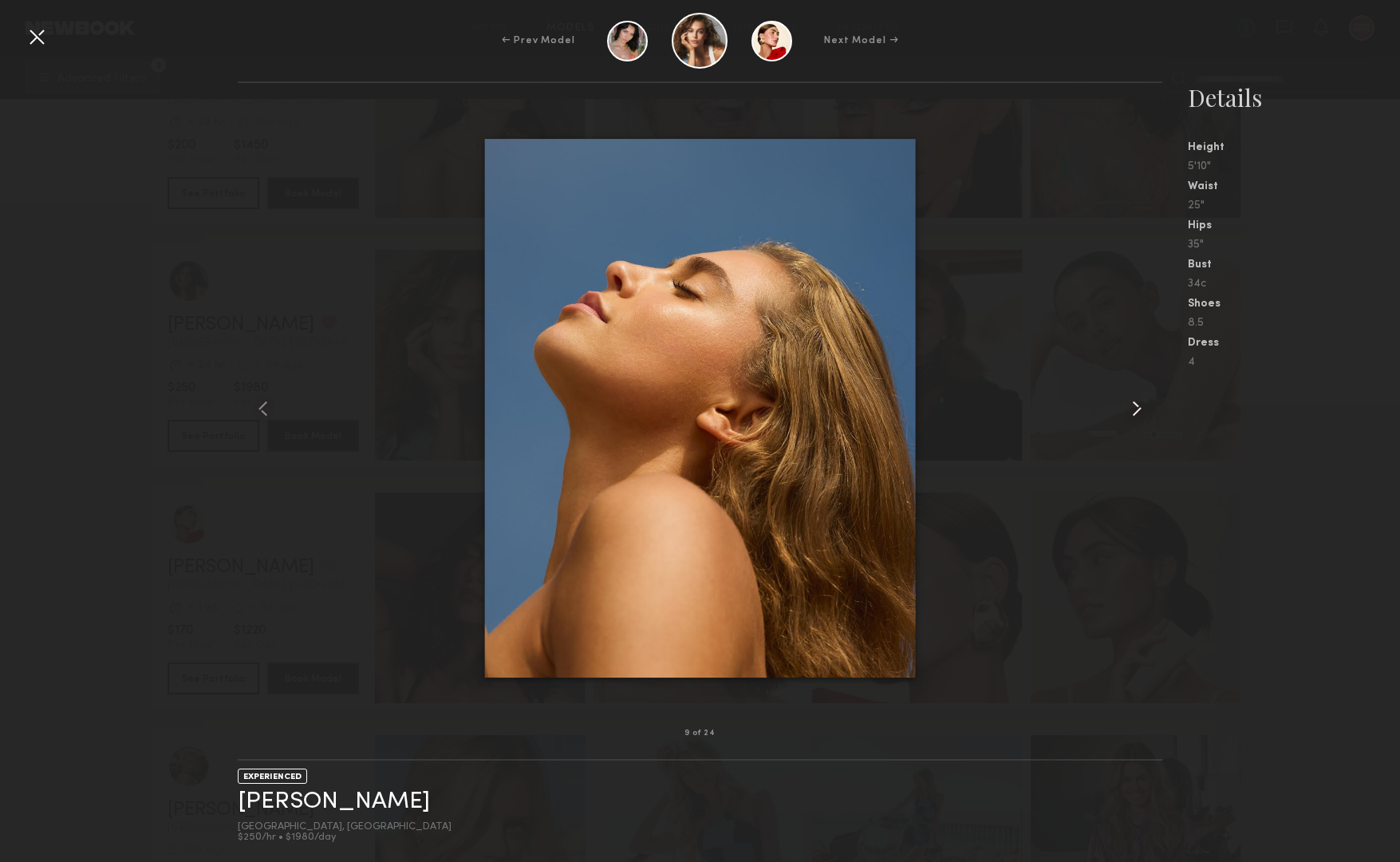
click at [1127, 402] on common-icon at bounding box center [1137, 409] width 26 height 26
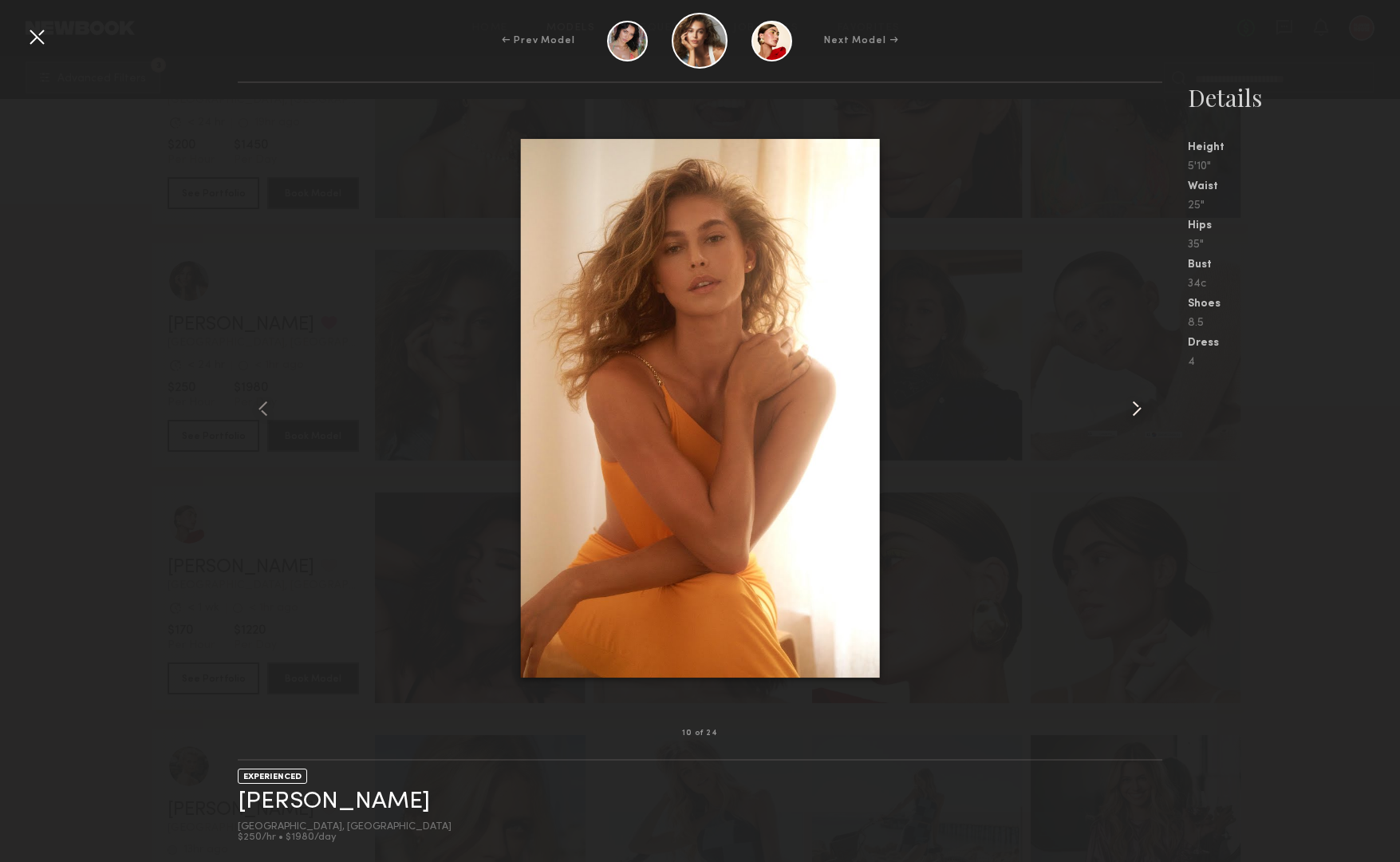
click at [1127, 402] on common-icon at bounding box center [1137, 409] width 26 height 26
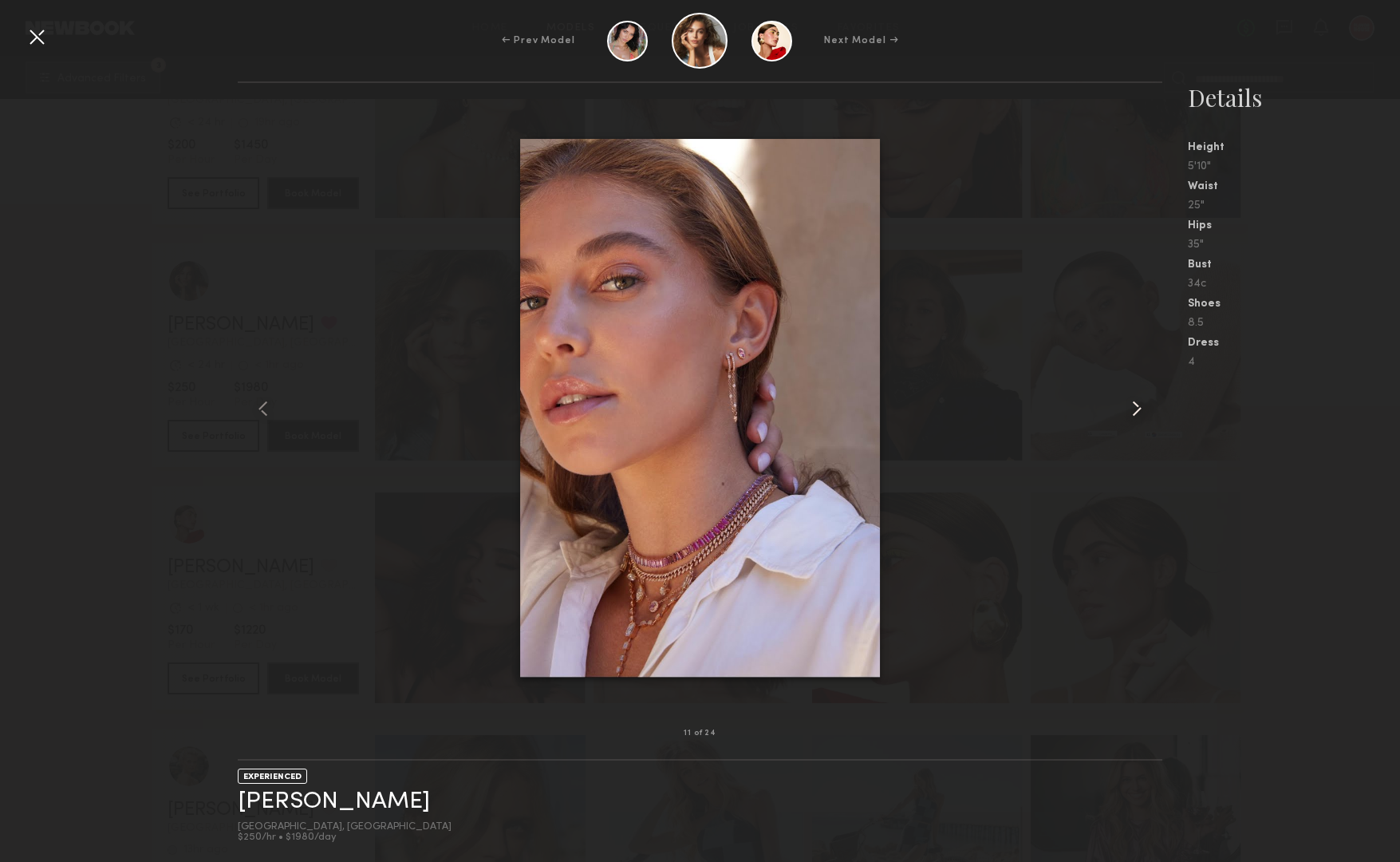
click at [1127, 402] on common-icon at bounding box center [1137, 409] width 26 height 26
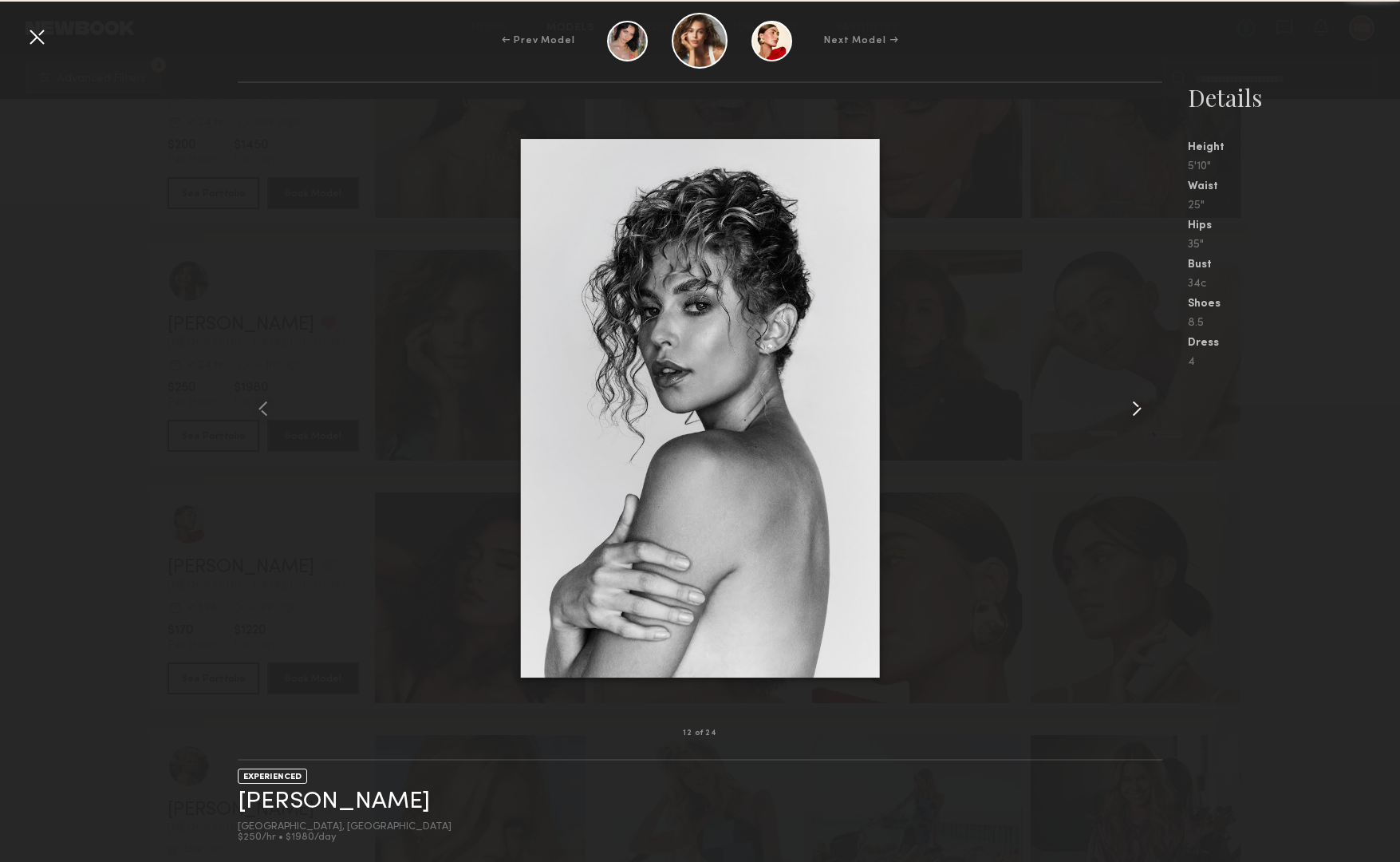
click at [1127, 402] on common-icon at bounding box center [1137, 409] width 26 height 26
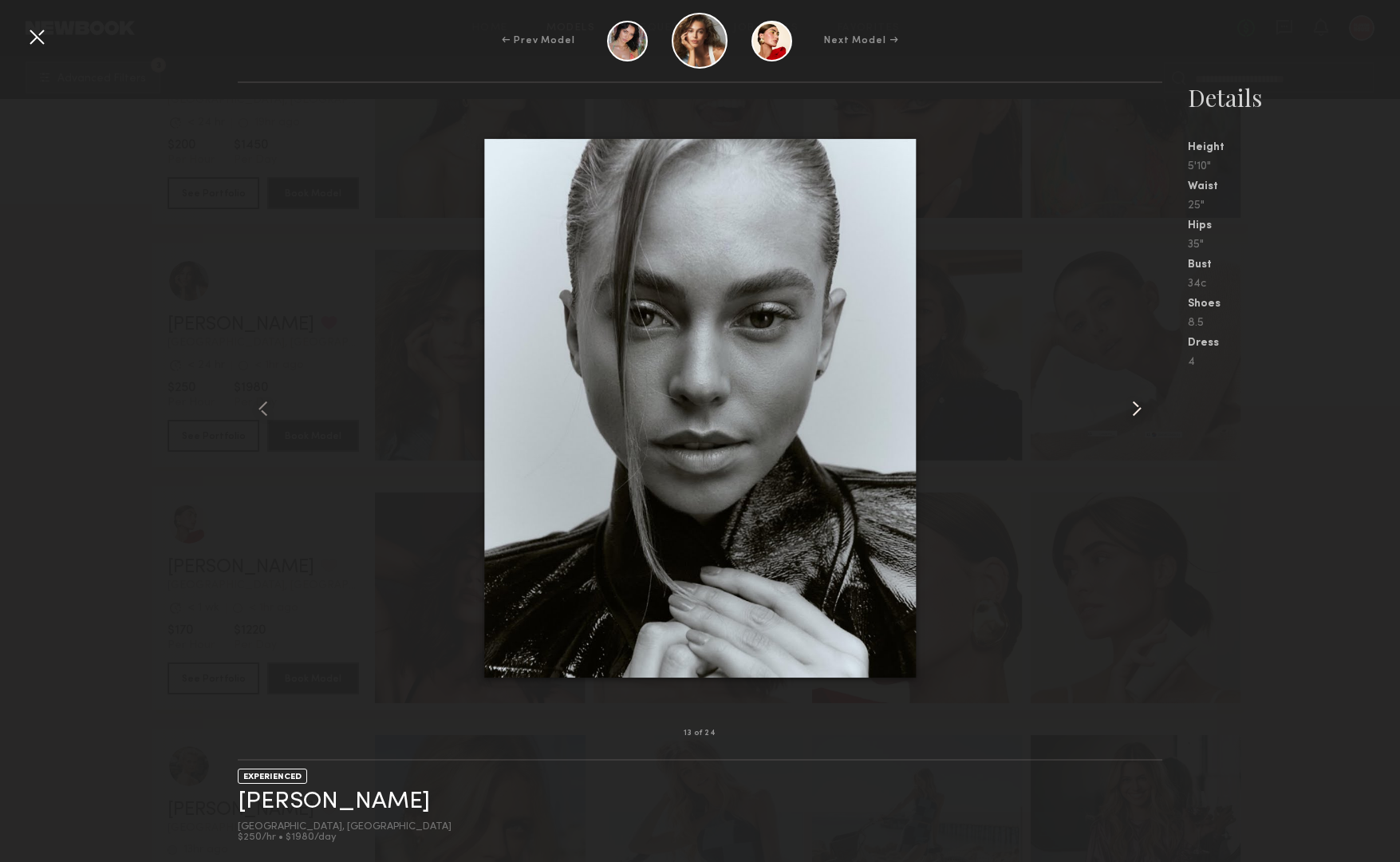
click at [1127, 402] on common-icon at bounding box center [1137, 409] width 26 height 26
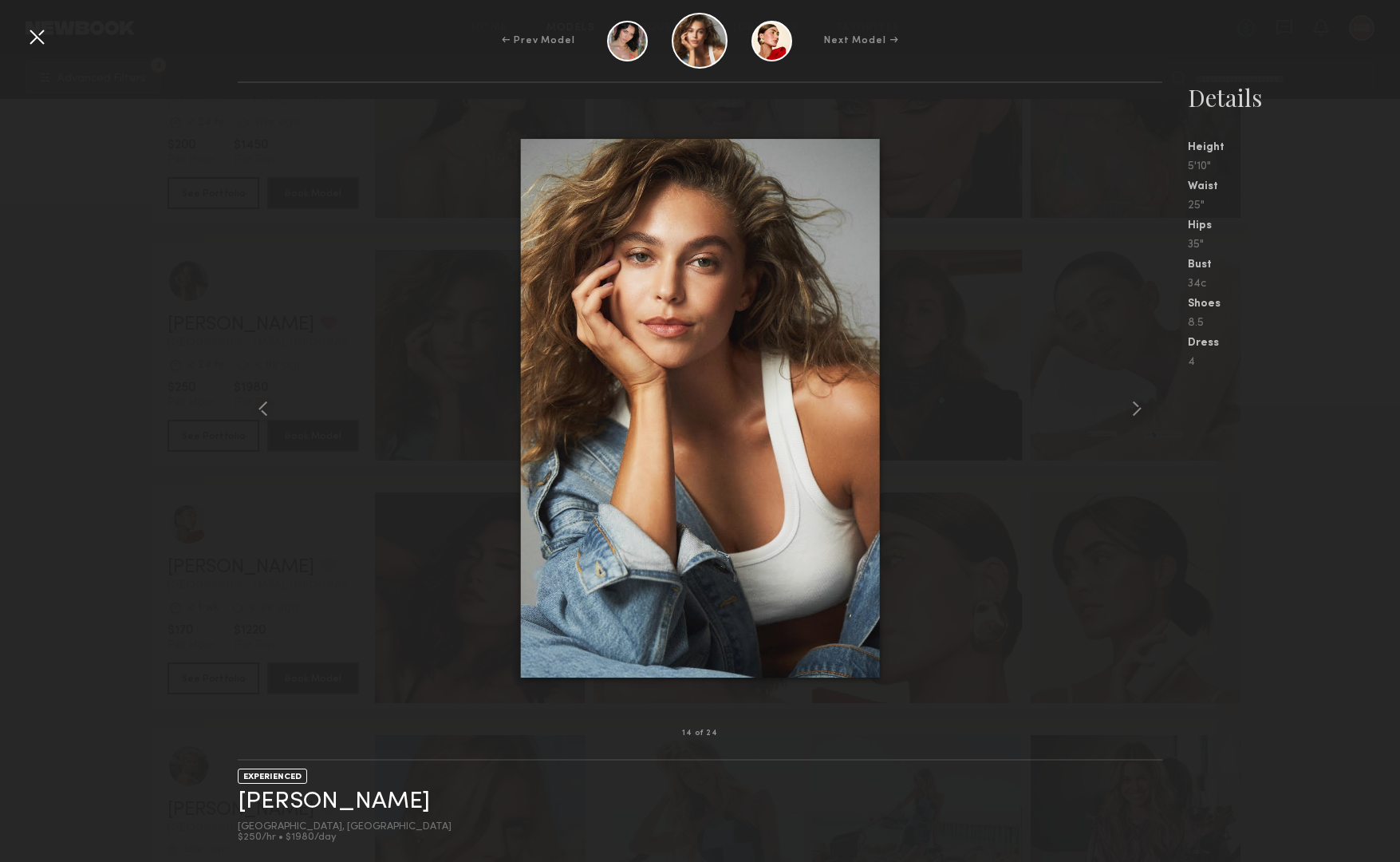
click at [38, 39] on div at bounding box center [37, 37] width 26 height 26
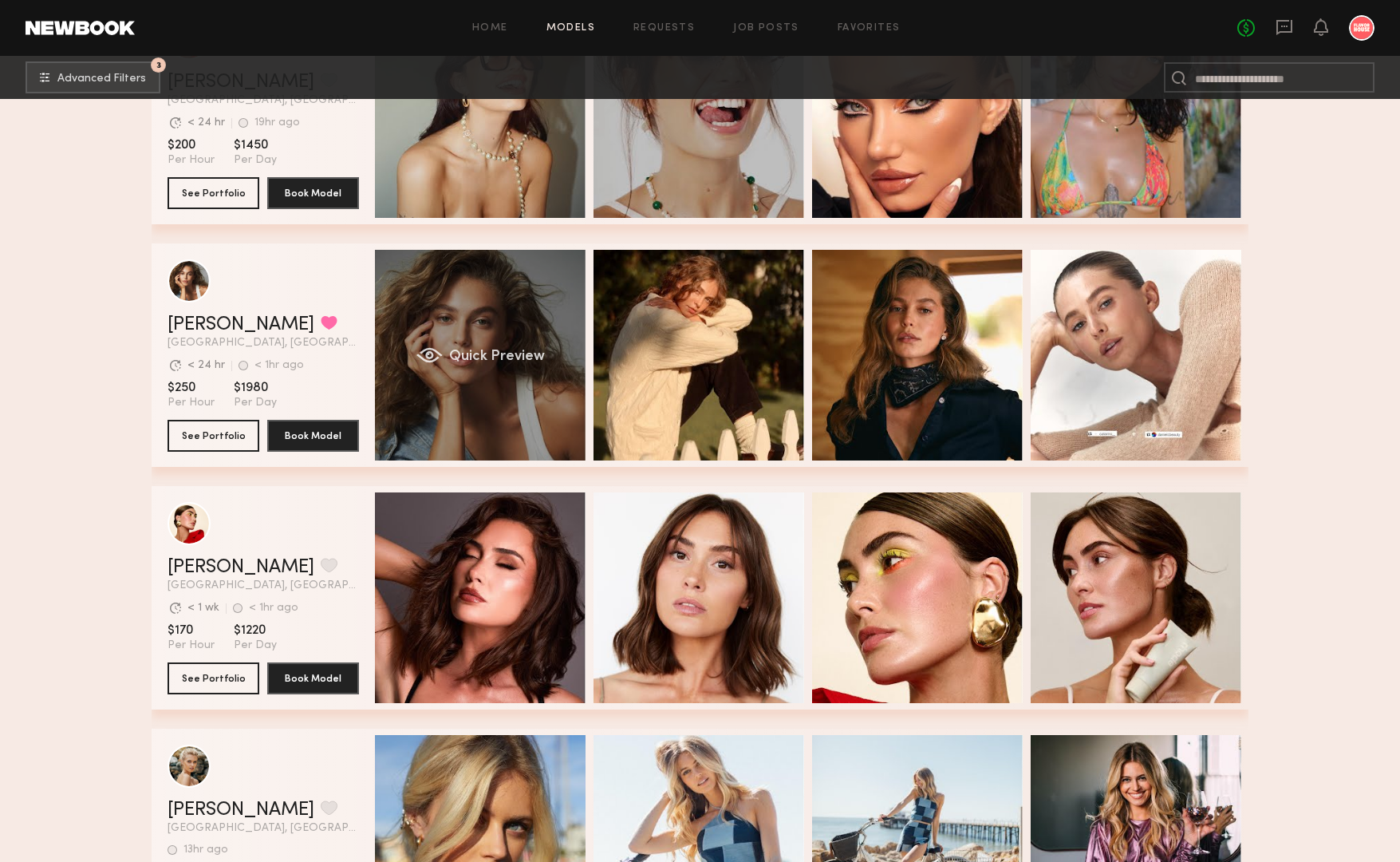
drag, startPoint x: 501, startPoint y: 362, endPoint x: 501, endPoint y: 252, distance: 110.0
click at [501, 313] on div "Quick Preview" at bounding box center [479, 355] width 211 height 211
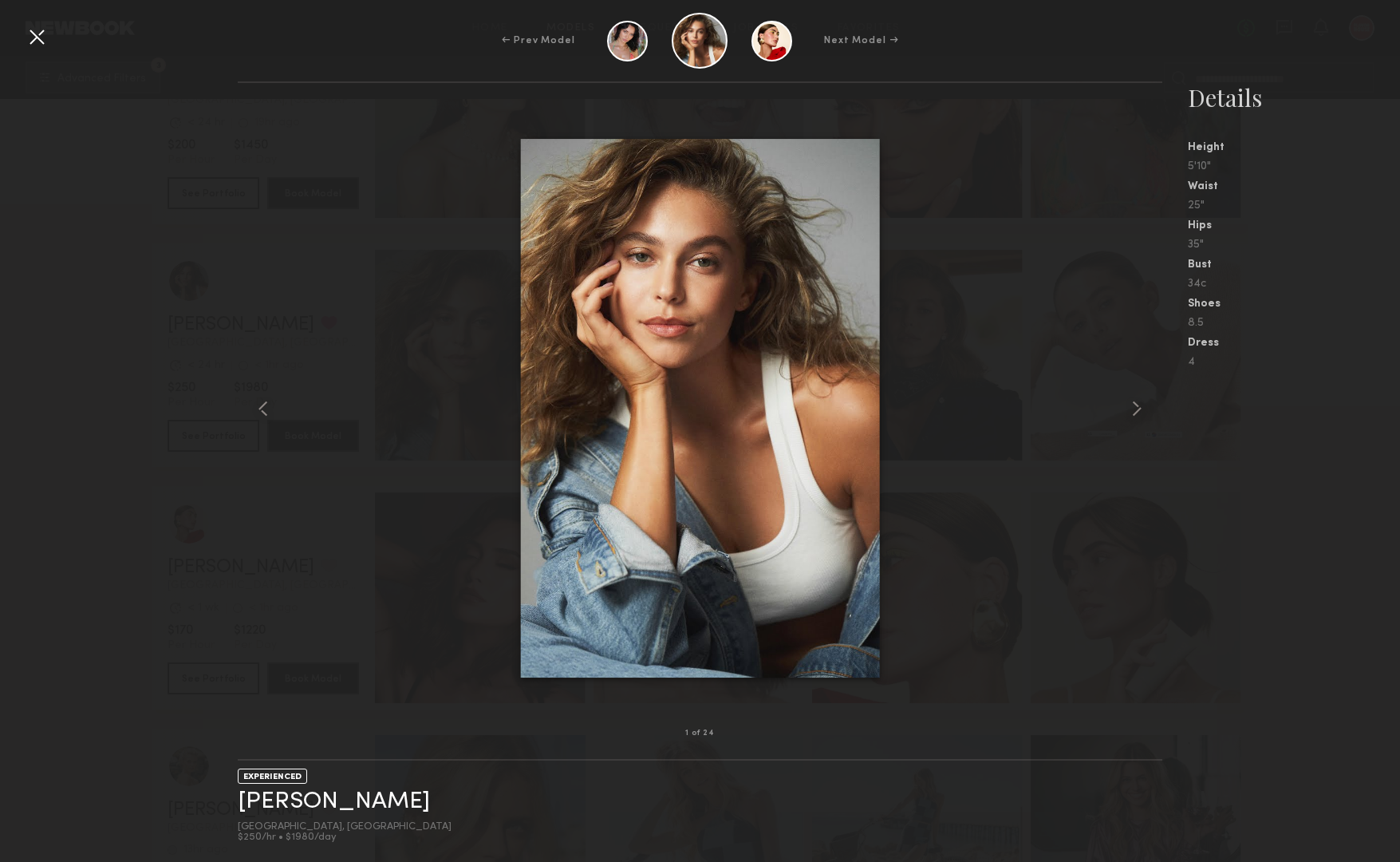
scroll to position [18563, 0]
click at [37, 43] on div at bounding box center [37, 37] width 26 height 26
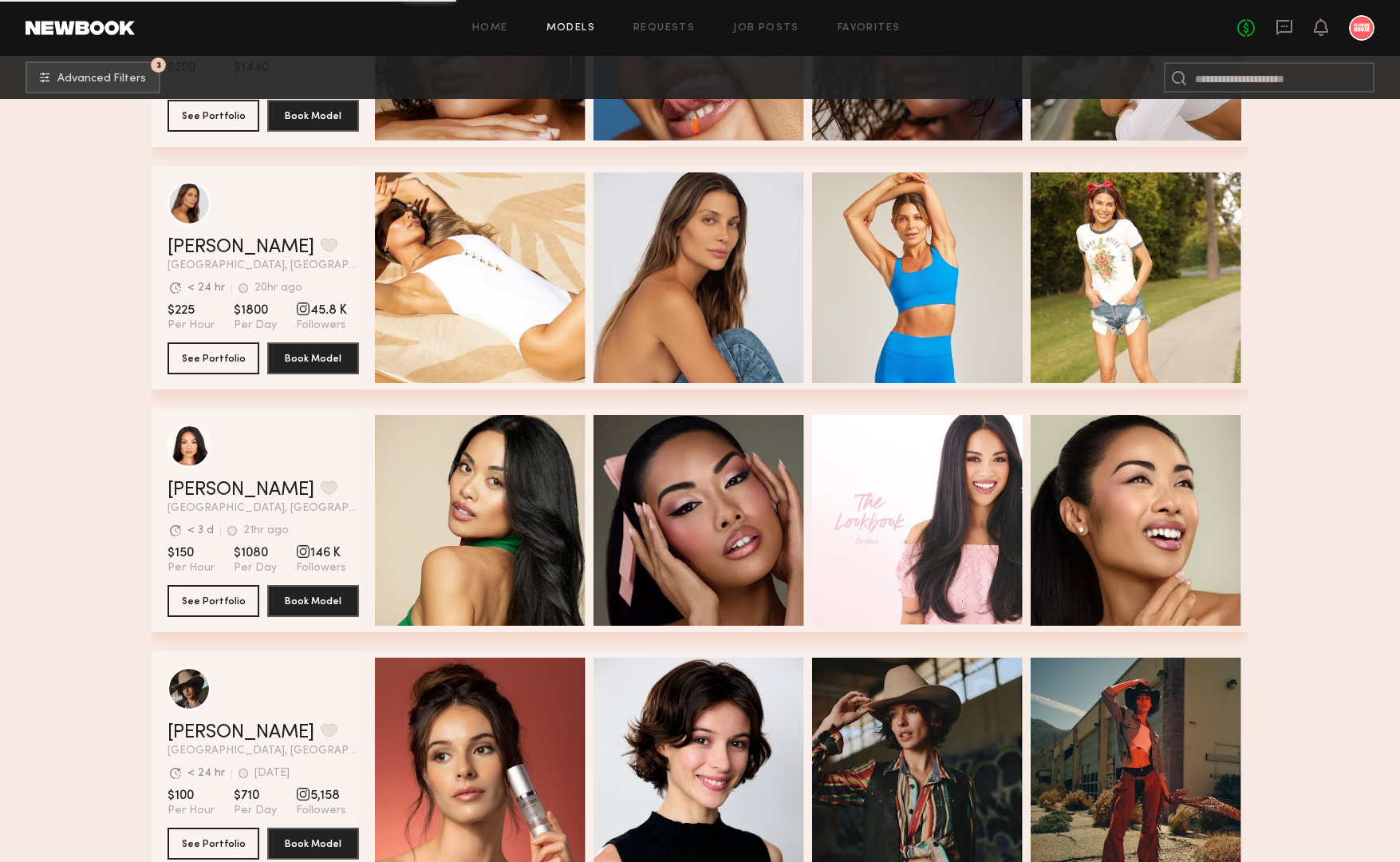
scroll to position [19640, 0]
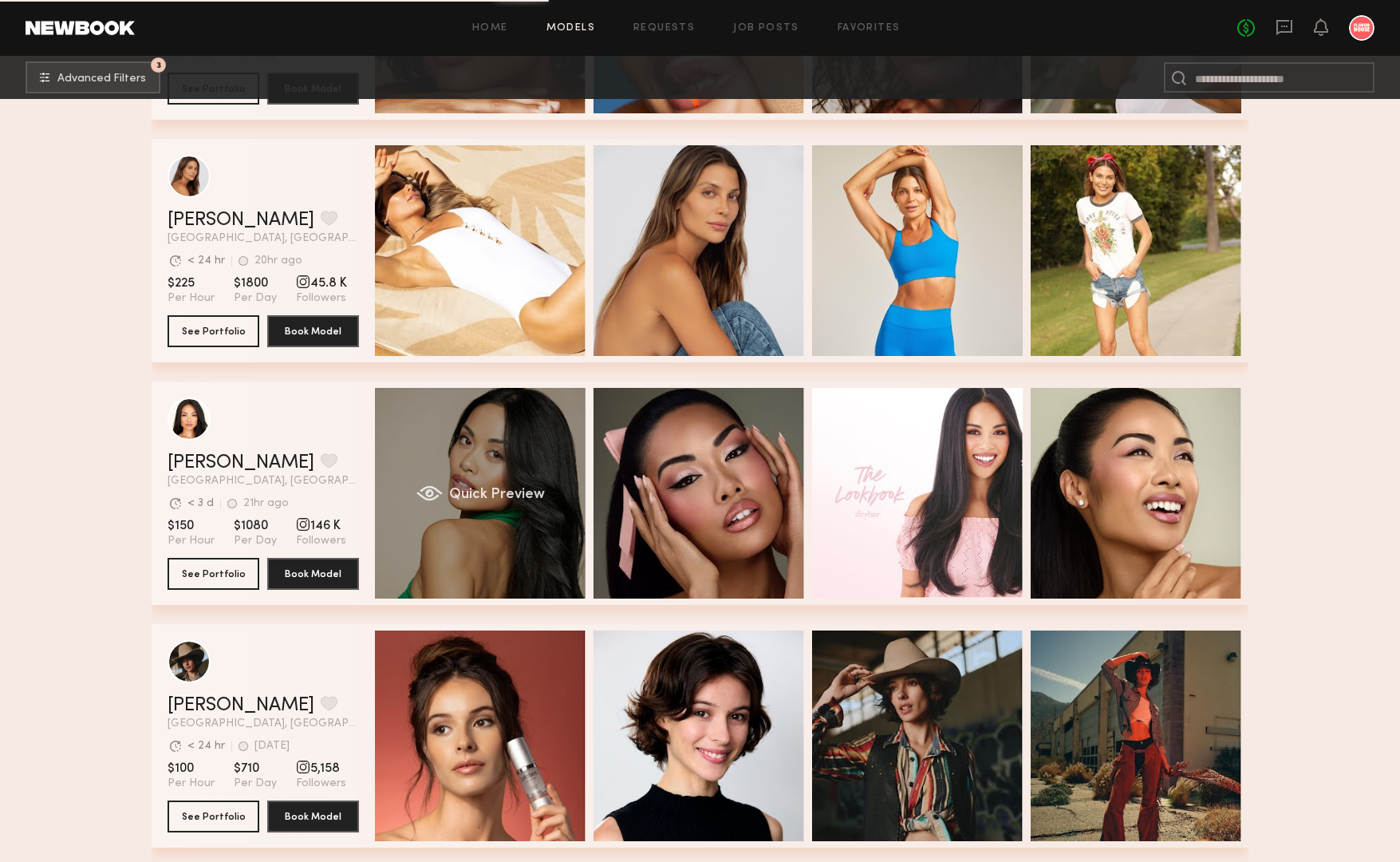
click at [518, 438] on div "Quick Preview" at bounding box center [479, 492] width 211 height 211
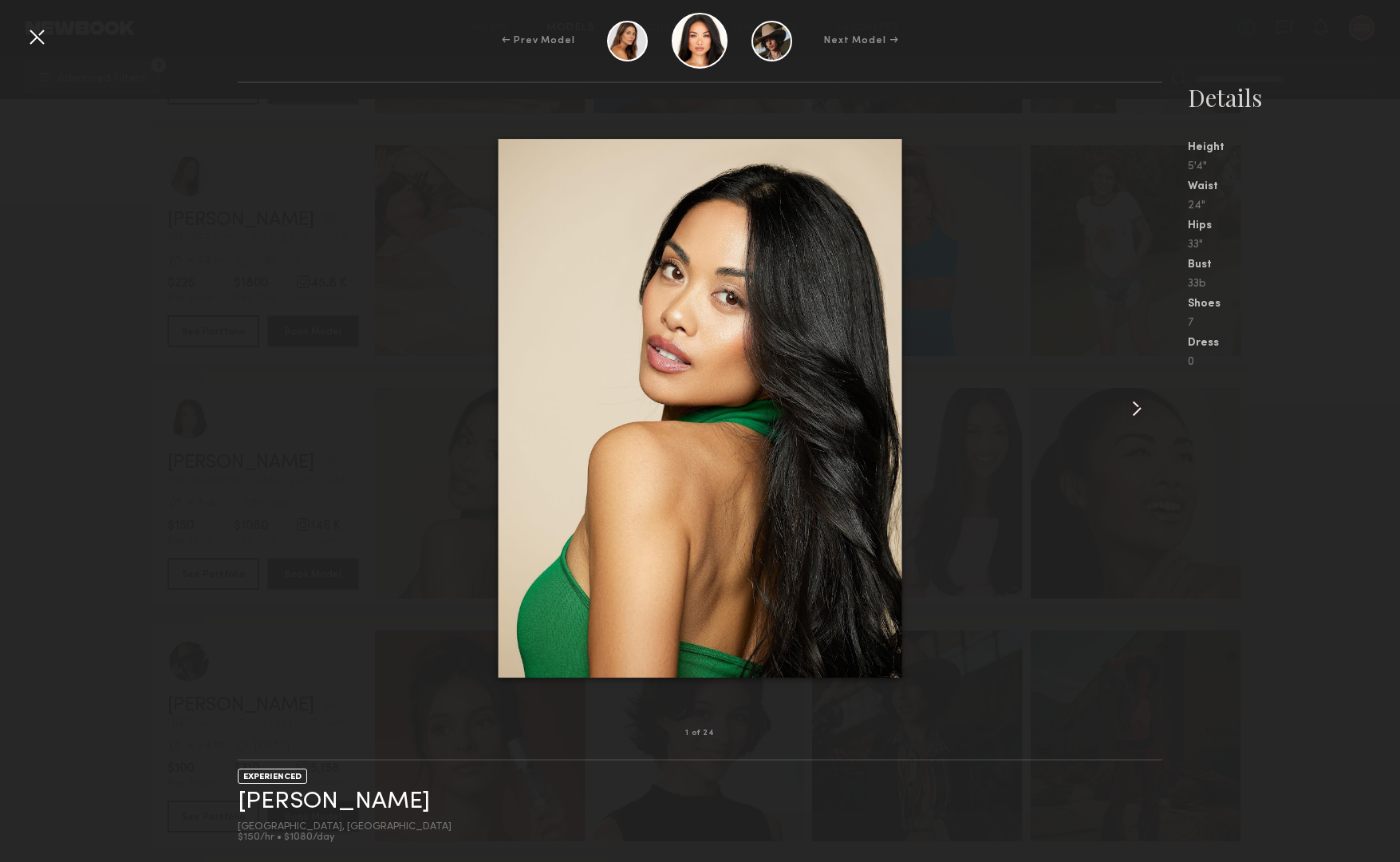
click at [1135, 403] on common-icon at bounding box center [1137, 409] width 26 height 26
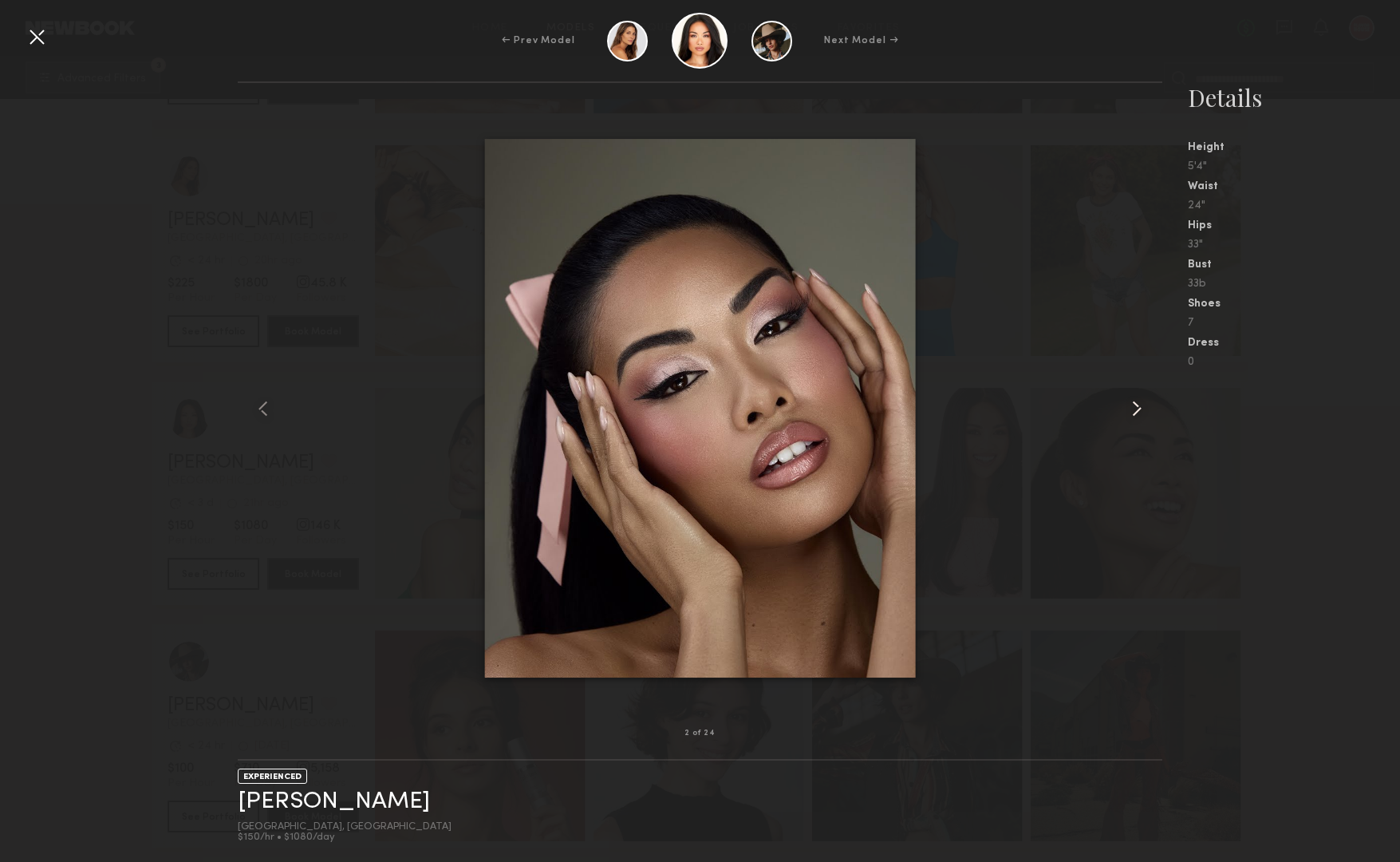
click at [1135, 403] on common-icon at bounding box center [1137, 409] width 26 height 26
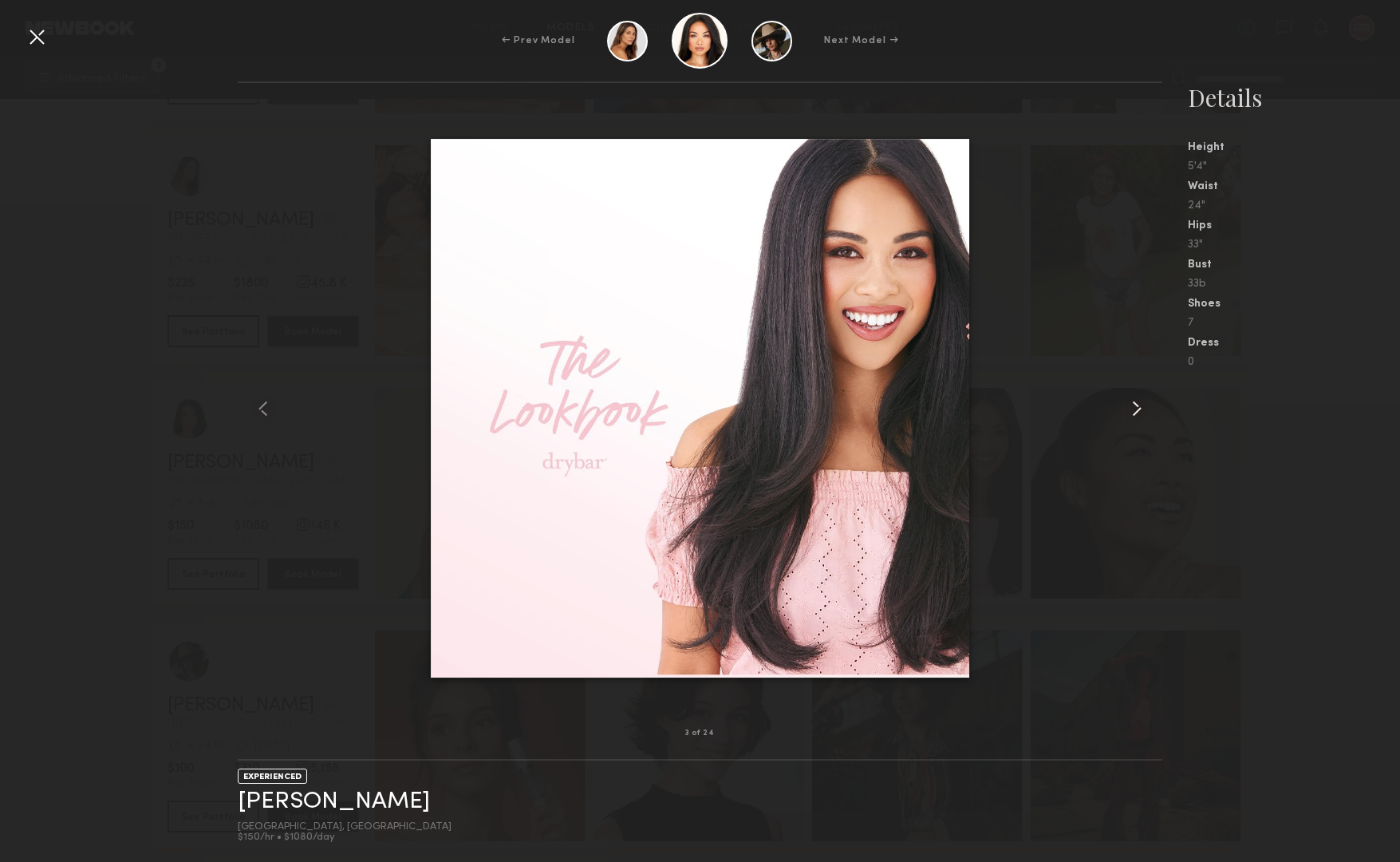
click at [1135, 403] on common-icon at bounding box center [1137, 409] width 26 height 26
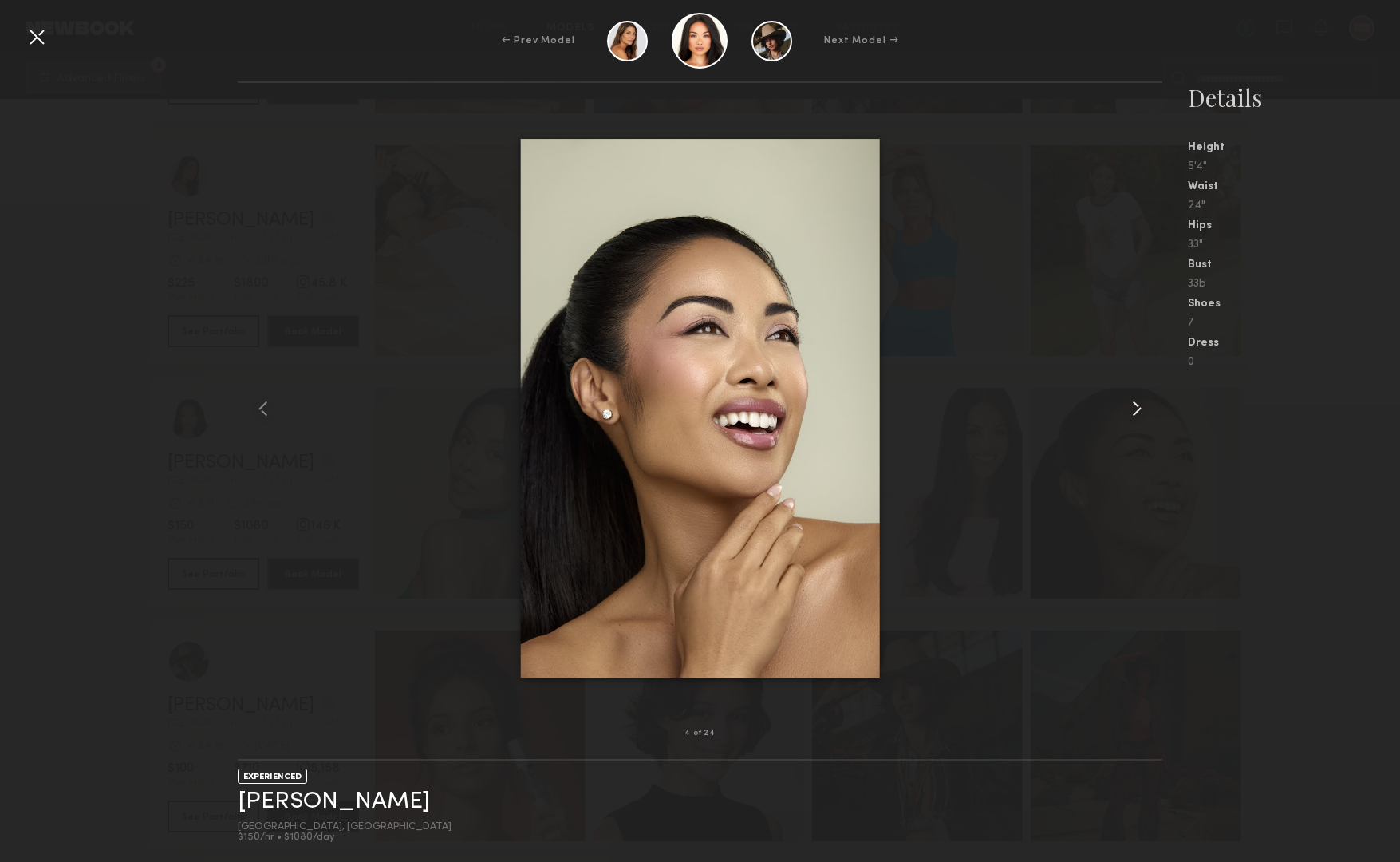
click at [1135, 403] on common-icon at bounding box center [1137, 409] width 26 height 26
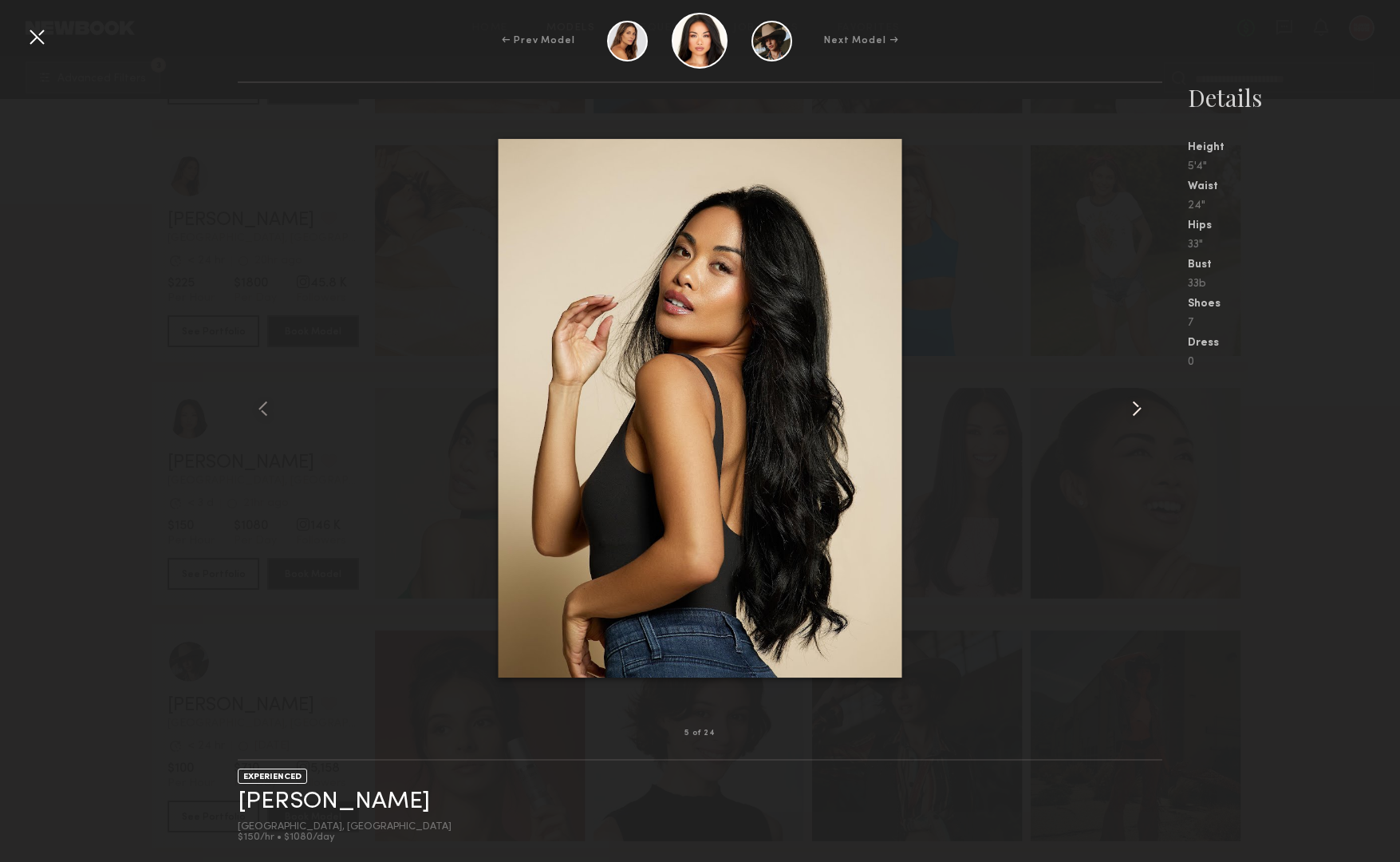
click at [1135, 403] on common-icon at bounding box center [1137, 409] width 26 height 26
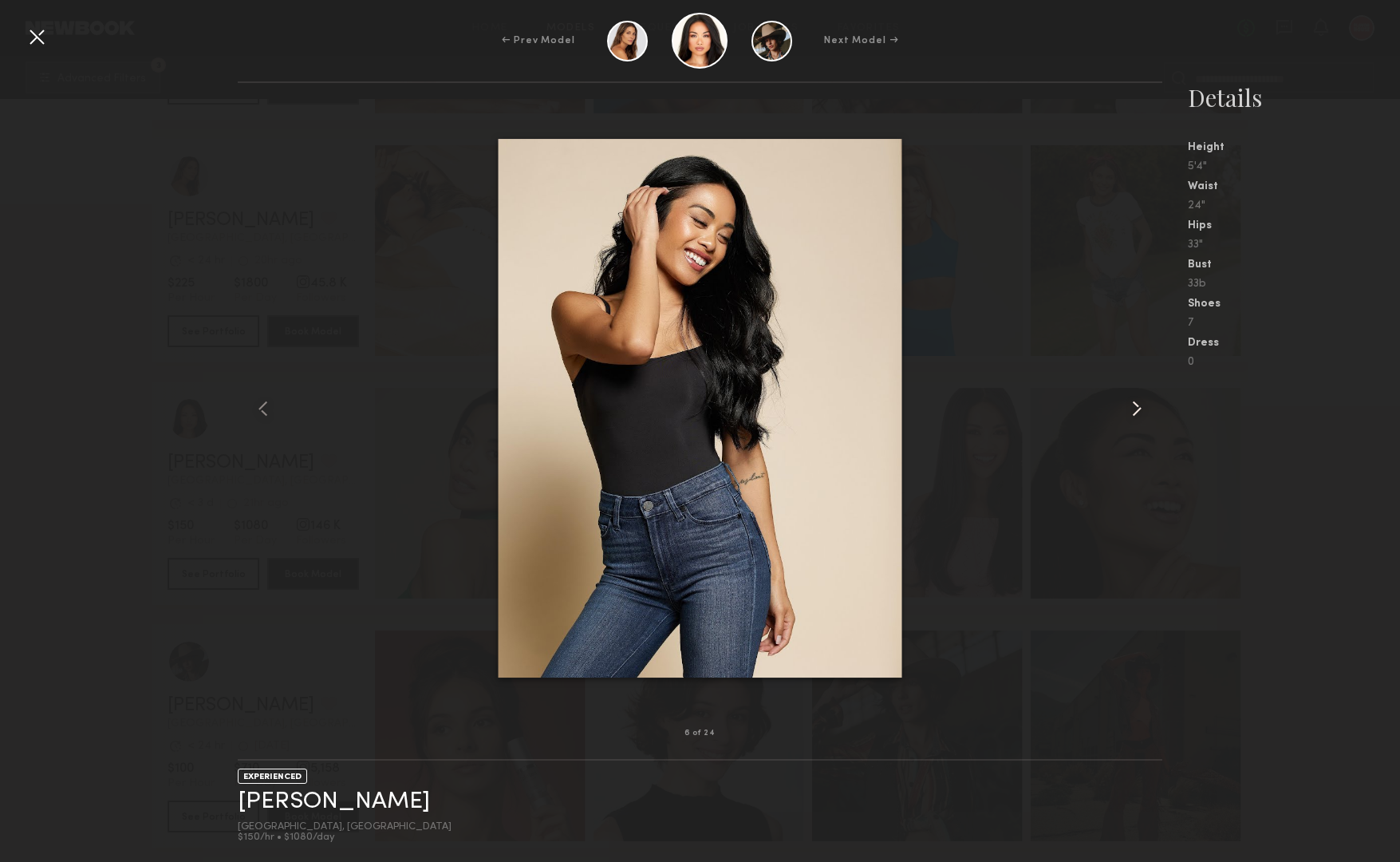
click at [1135, 403] on common-icon at bounding box center [1137, 409] width 26 height 26
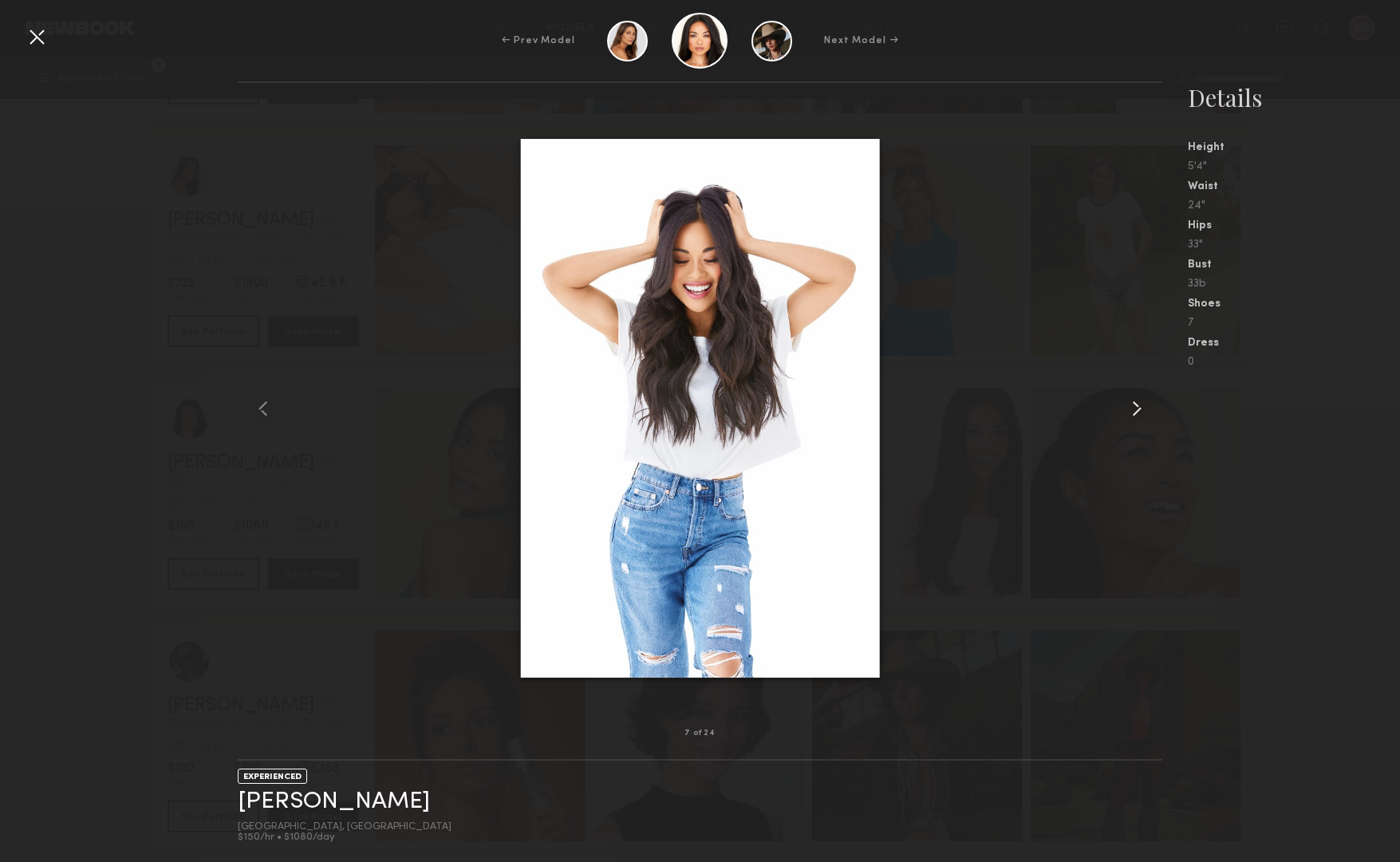
click at [1135, 403] on common-icon at bounding box center [1137, 409] width 26 height 26
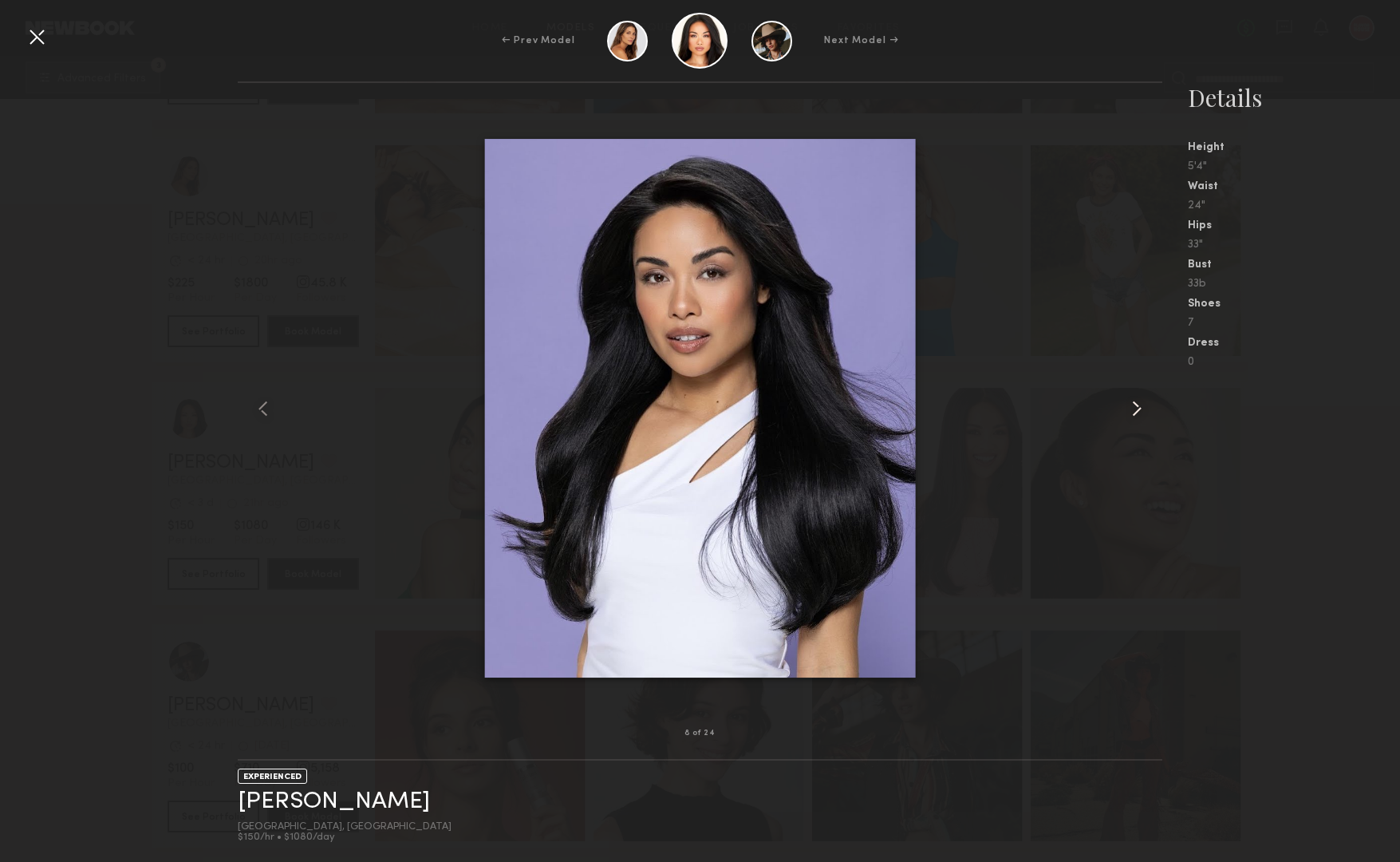
click at [1135, 403] on common-icon at bounding box center [1137, 409] width 26 height 26
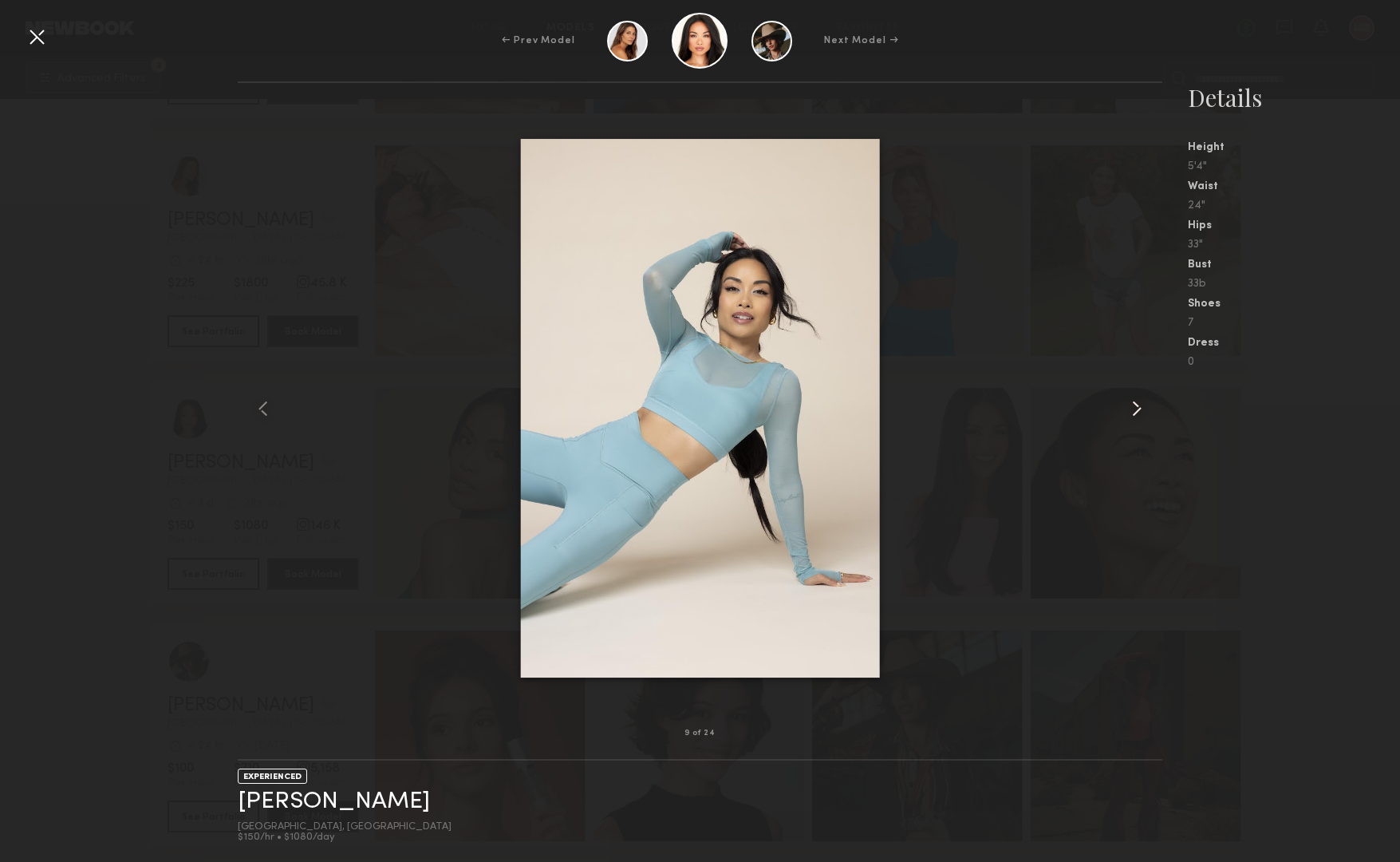
click at [1135, 403] on common-icon at bounding box center [1137, 409] width 26 height 26
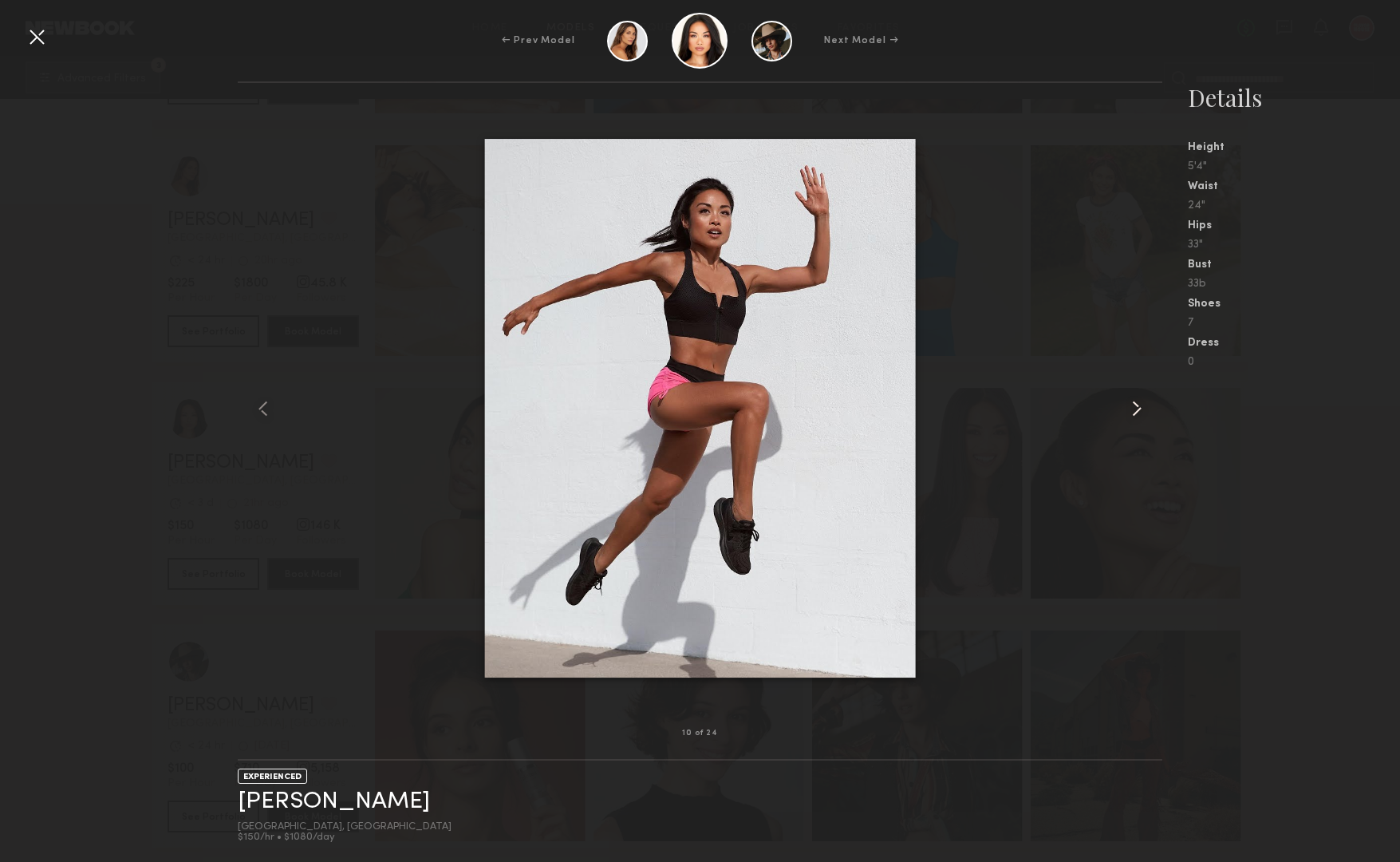
click at [1135, 403] on common-icon at bounding box center [1137, 409] width 26 height 26
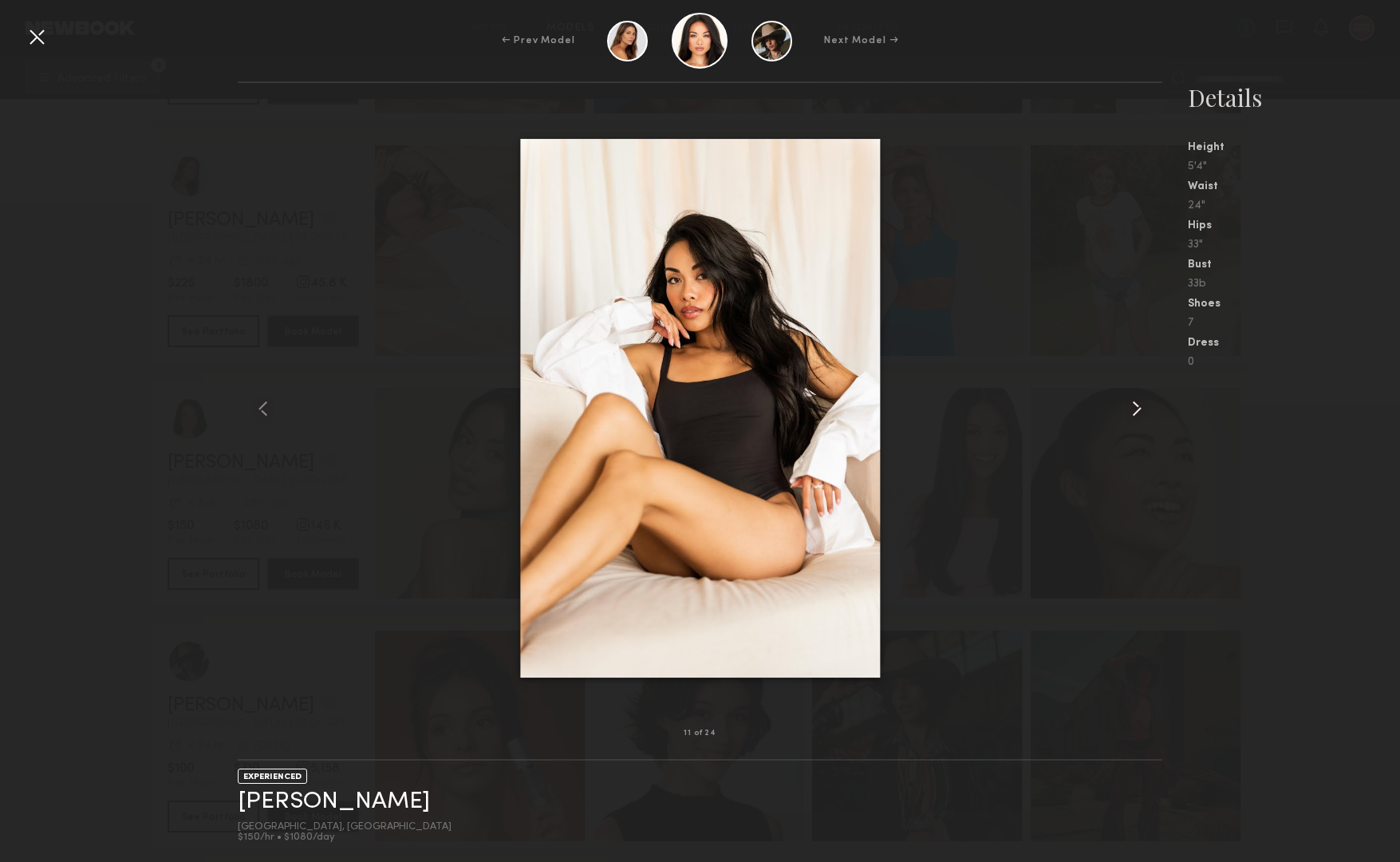
click at [1135, 403] on common-icon at bounding box center [1137, 409] width 26 height 26
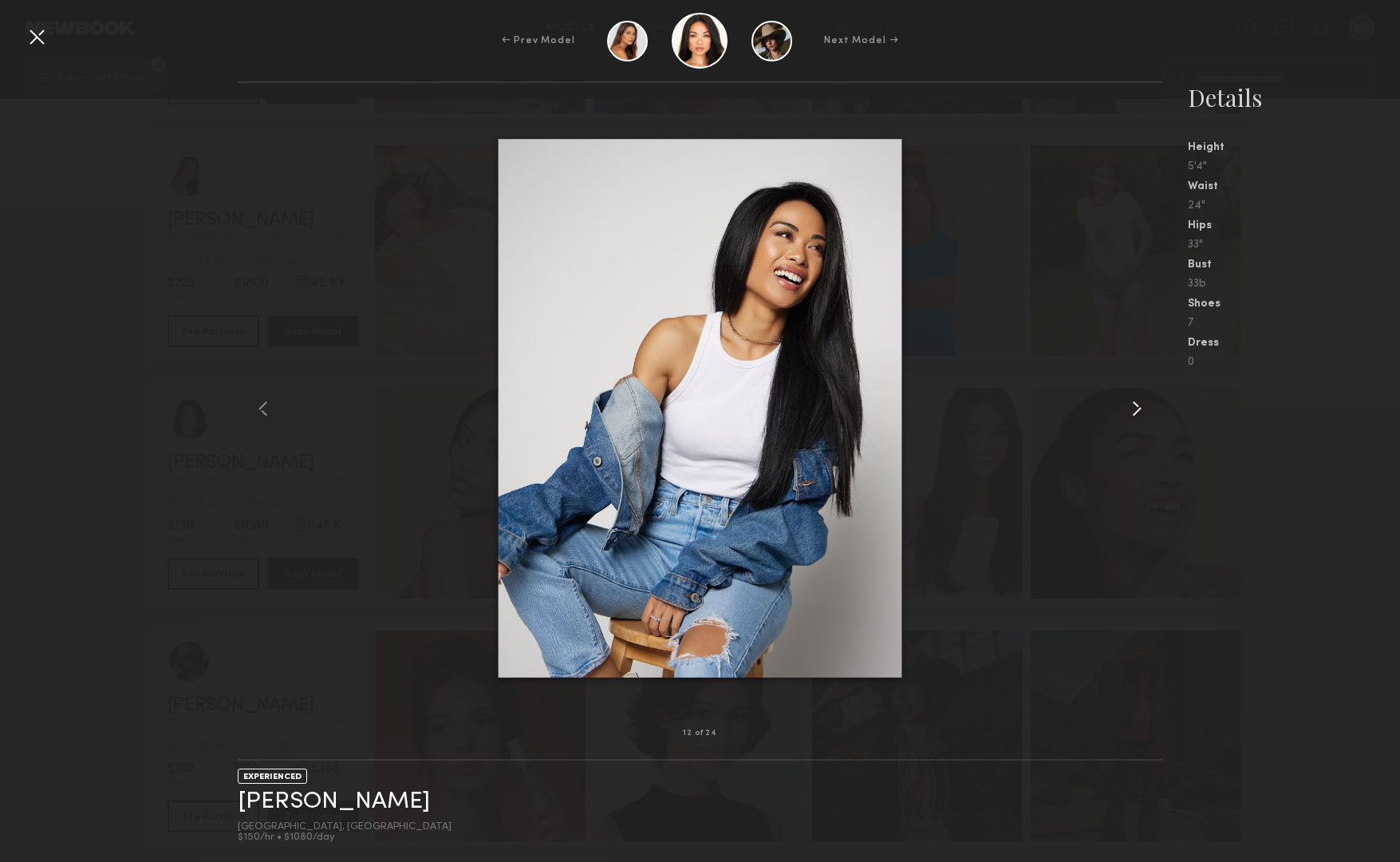
click at [1135, 403] on common-icon at bounding box center [1137, 409] width 26 height 26
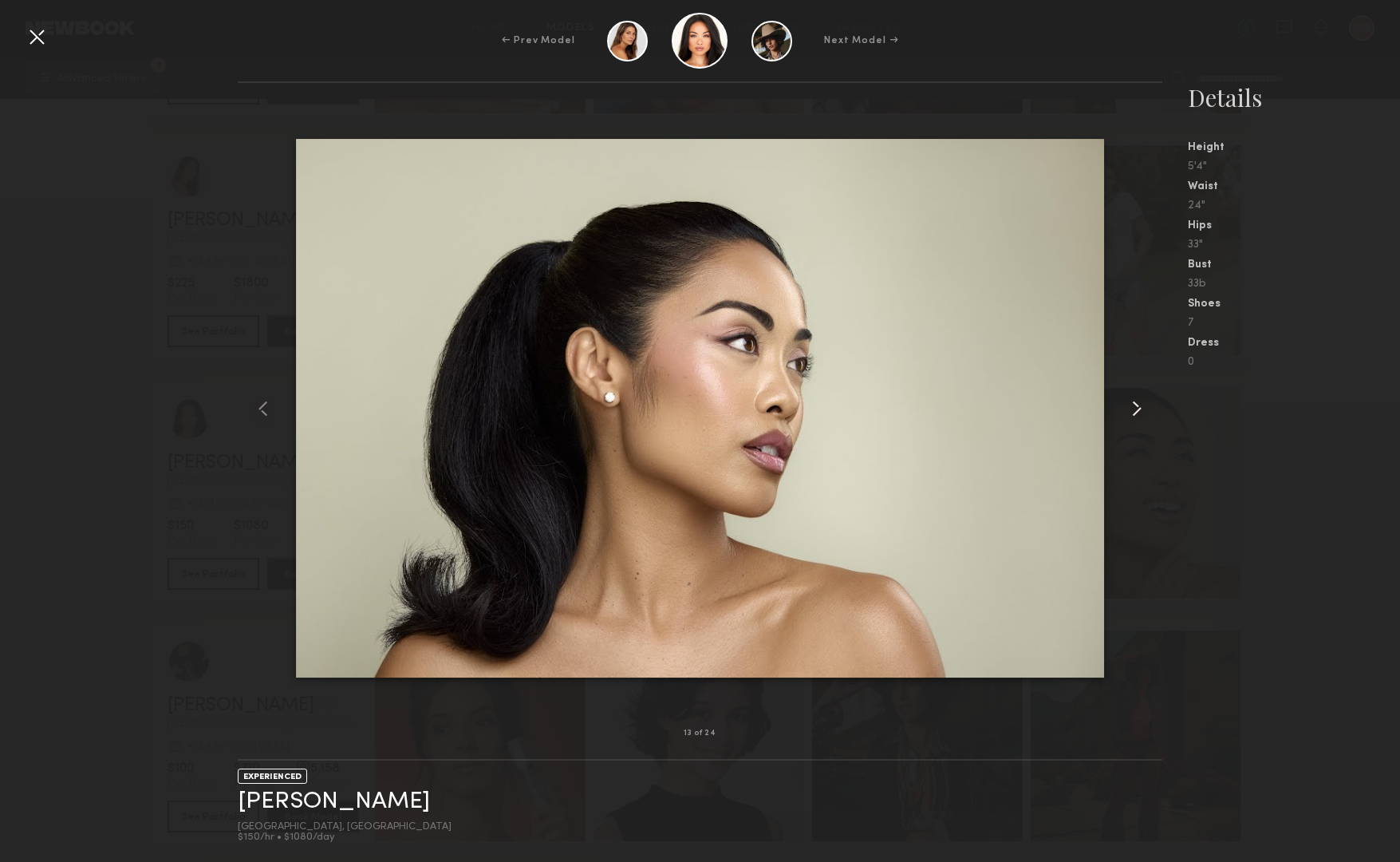
click at [1135, 403] on common-icon at bounding box center [1137, 409] width 26 height 26
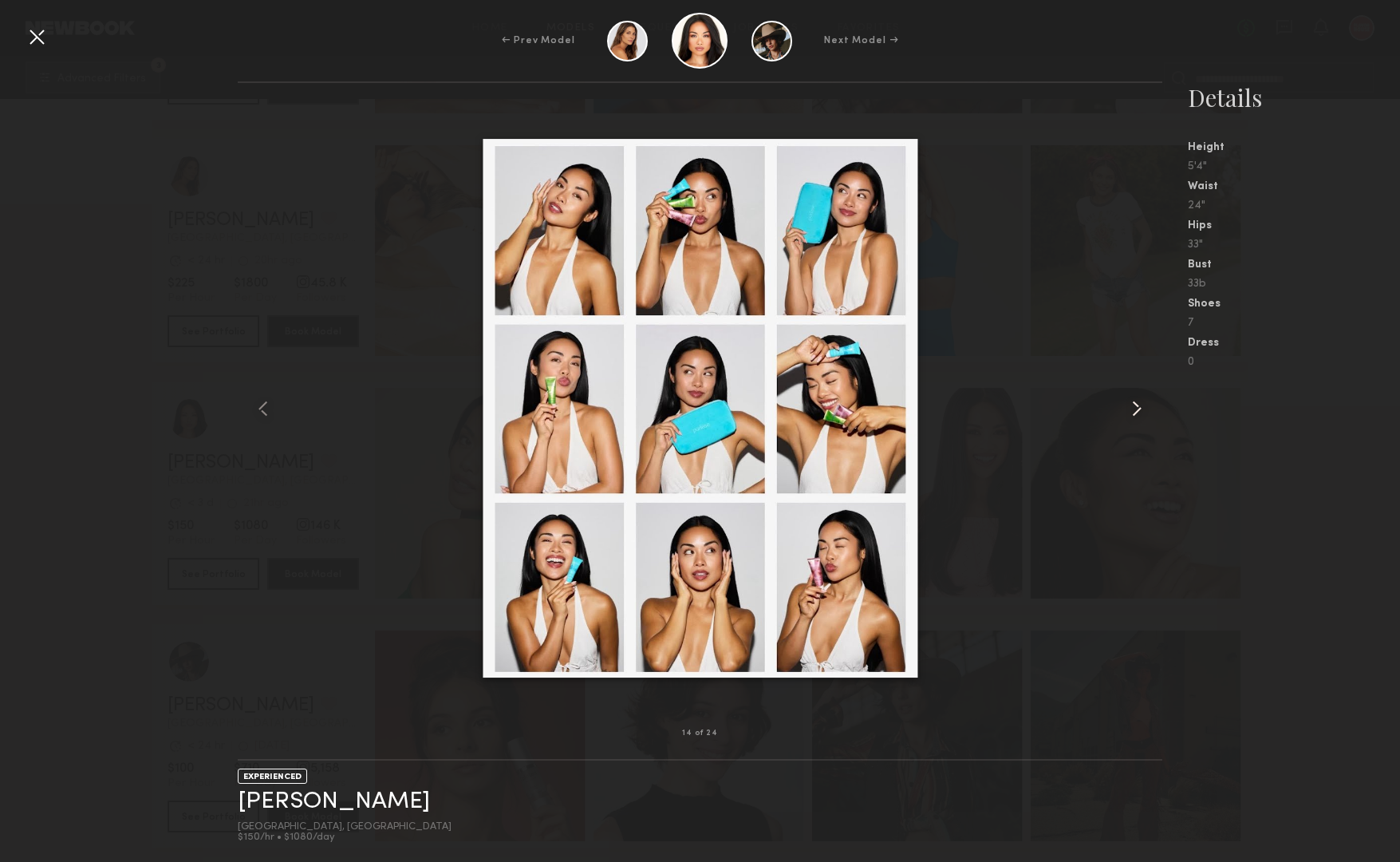
click at [1135, 403] on common-icon at bounding box center [1137, 409] width 26 height 26
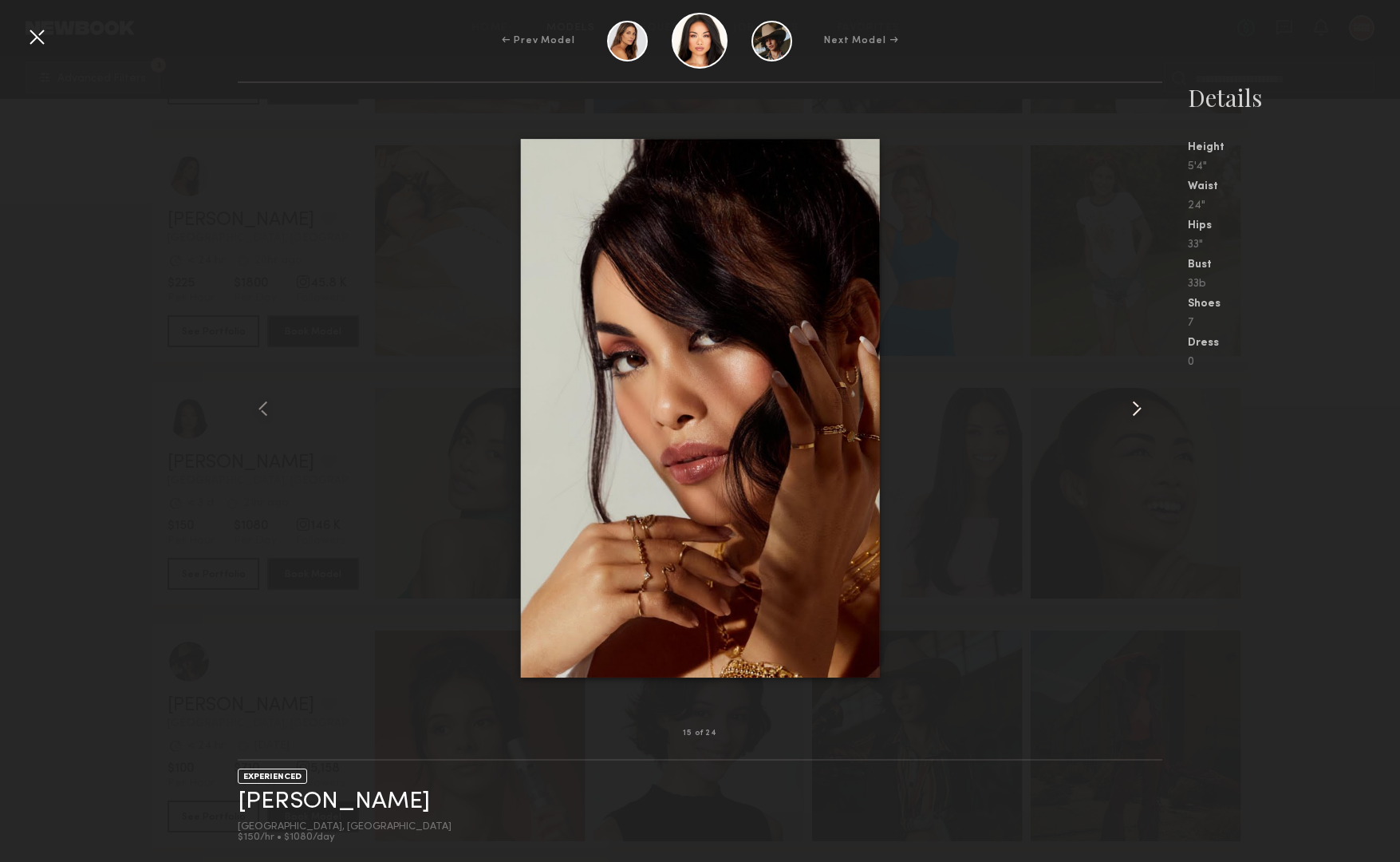
click at [1135, 403] on common-icon at bounding box center [1137, 409] width 26 height 26
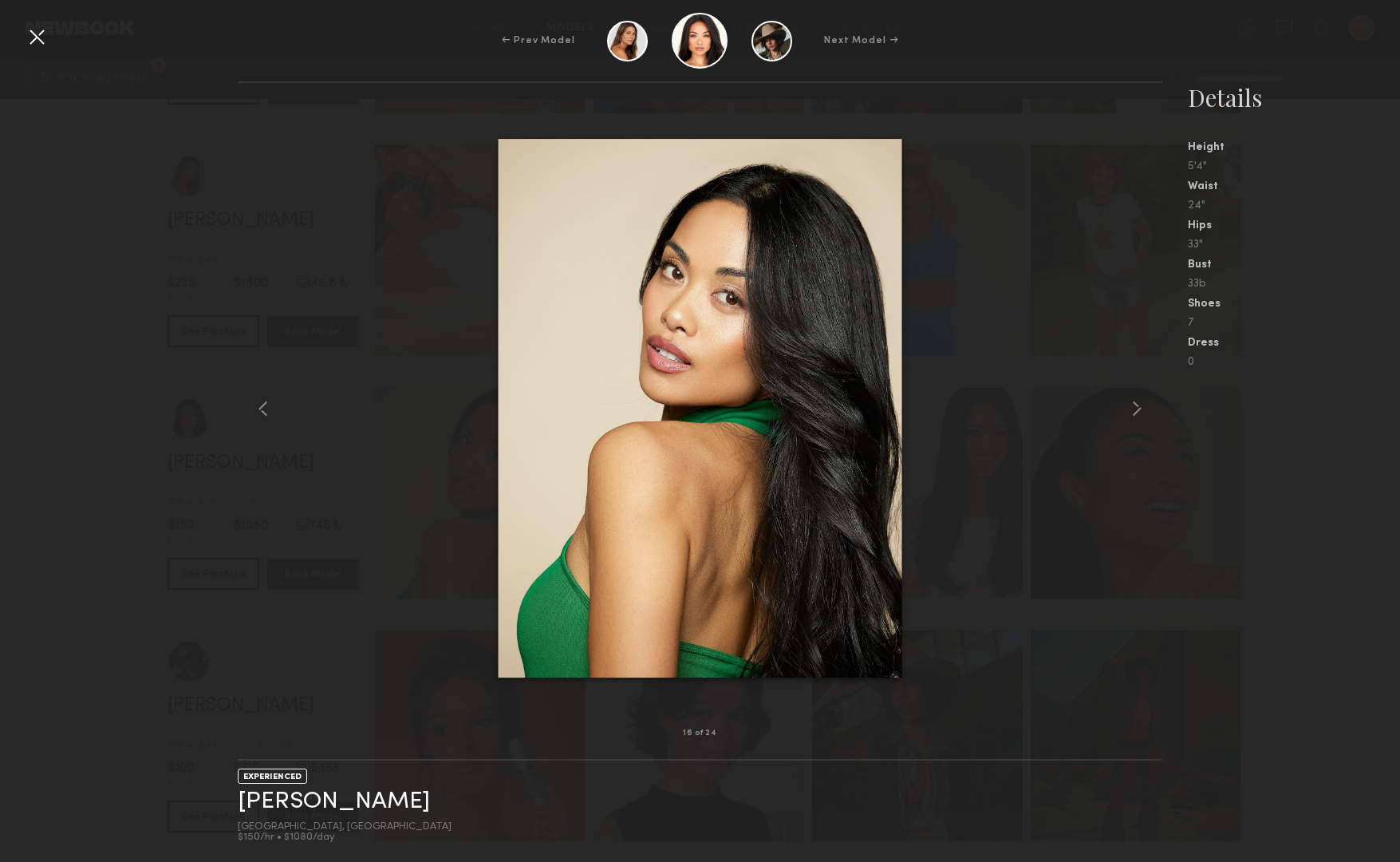
click at [49, 42] on div at bounding box center [37, 37] width 26 height 26
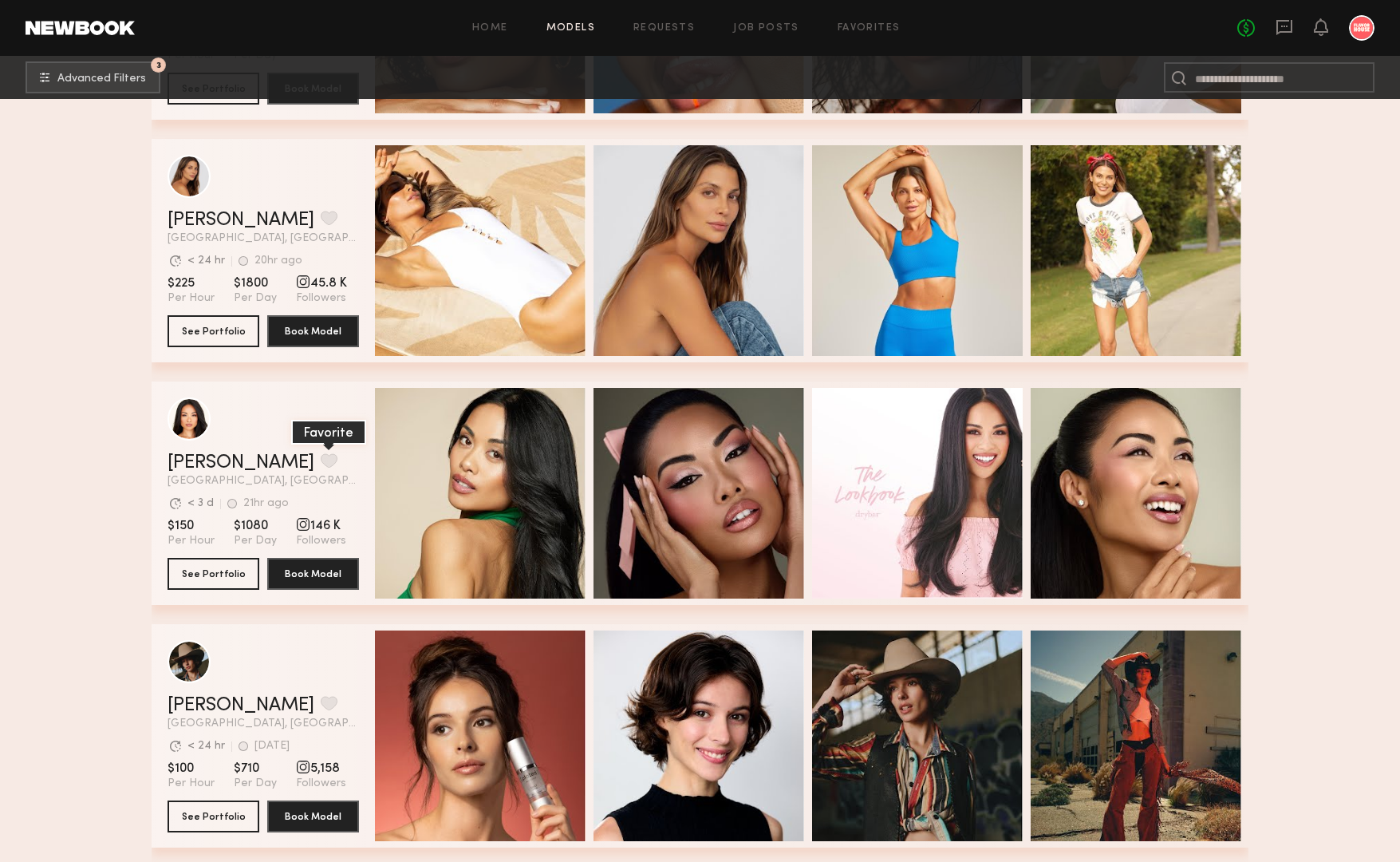
click at [321, 462] on button "grid" at bounding box center [329, 460] width 17 height 14
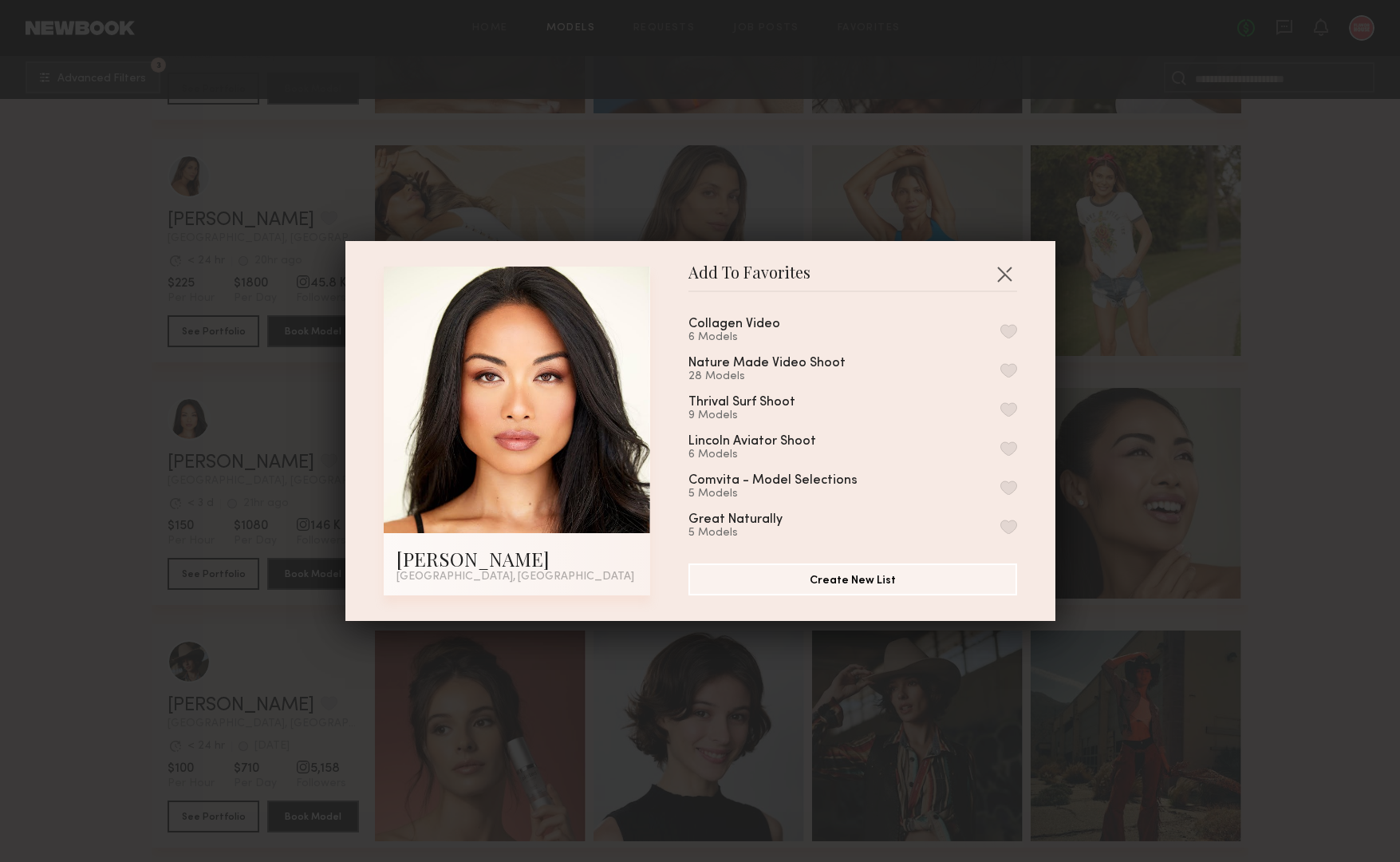
click at [1004, 336] on button "button" at bounding box center [1009, 331] width 17 height 14
click at [1007, 275] on button "button" at bounding box center [1005, 274] width 26 height 26
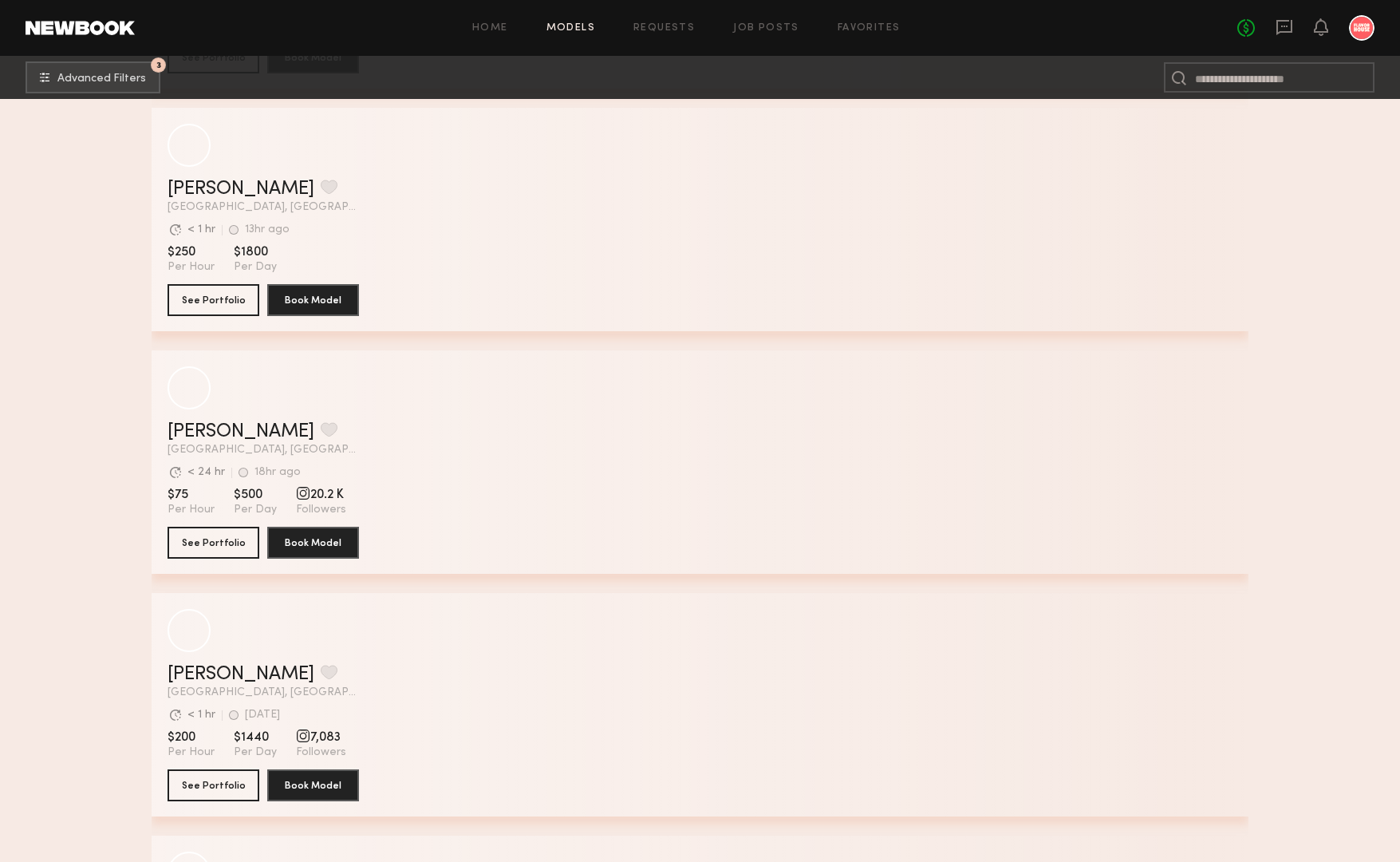
scroll to position [33254, 0]
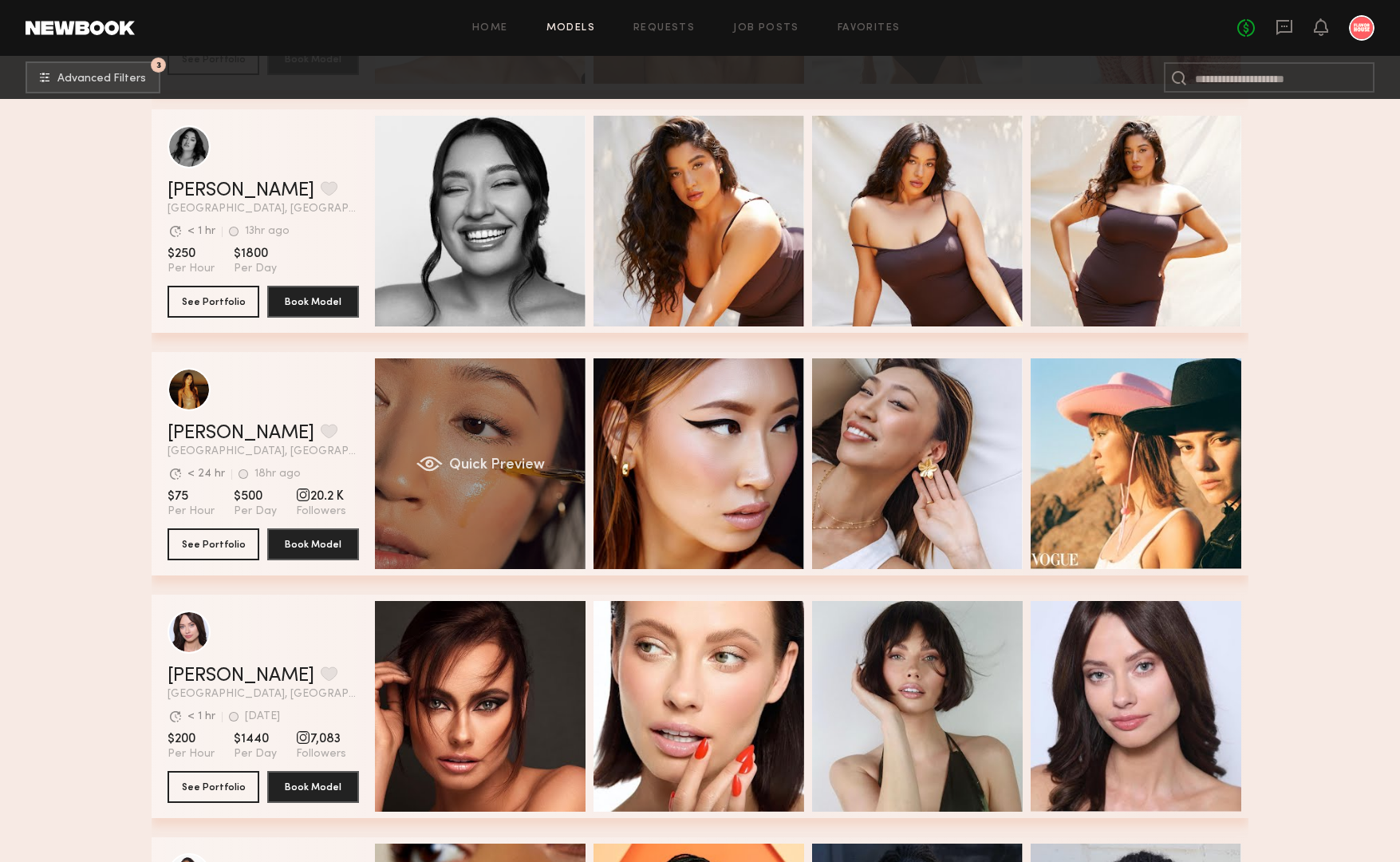
click at [477, 423] on div "Quick Preview" at bounding box center [479, 463] width 211 height 211
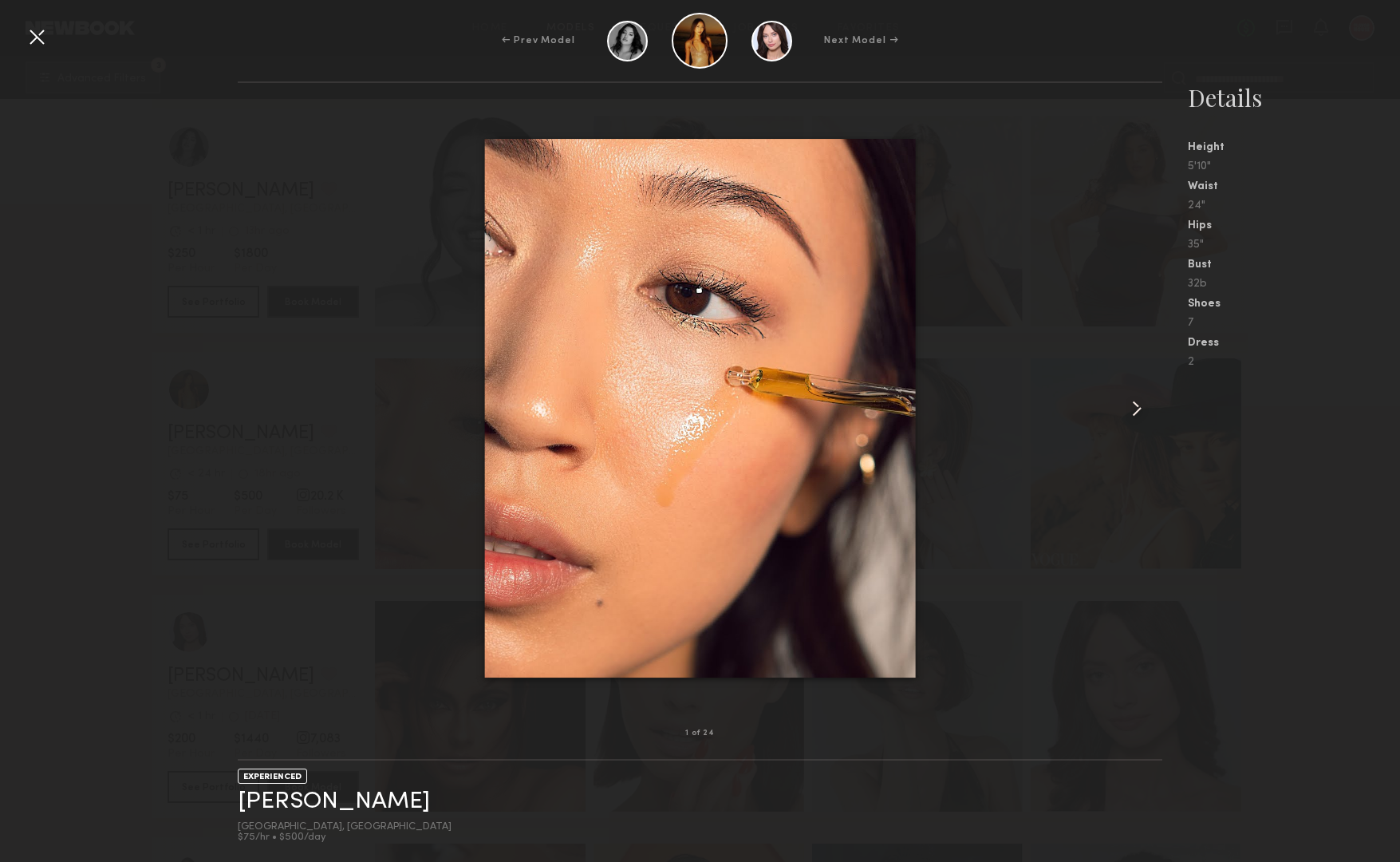
click at [1135, 404] on common-icon at bounding box center [1137, 409] width 26 height 26
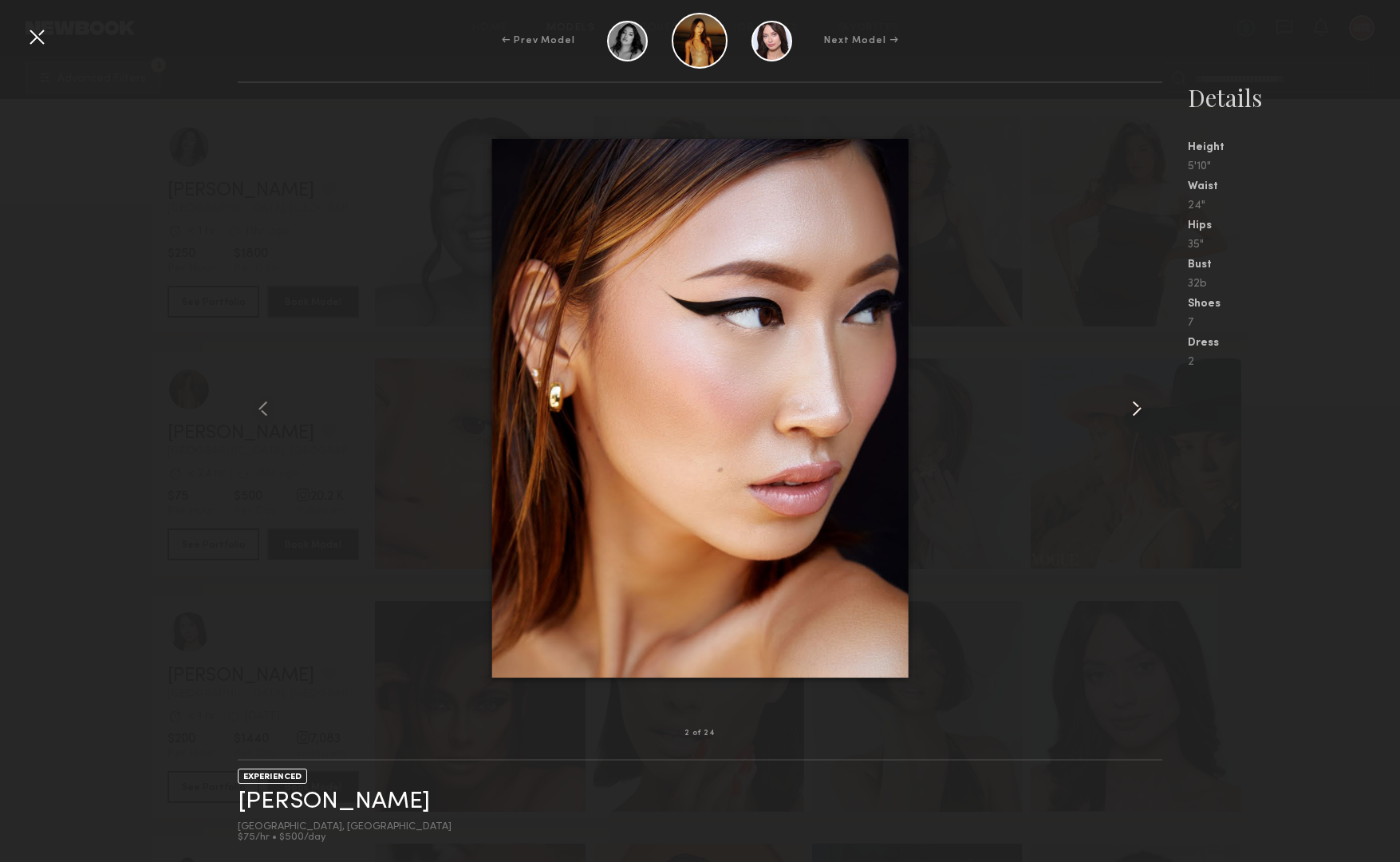
click at [1135, 404] on common-icon at bounding box center [1137, 409] width 26 height 26
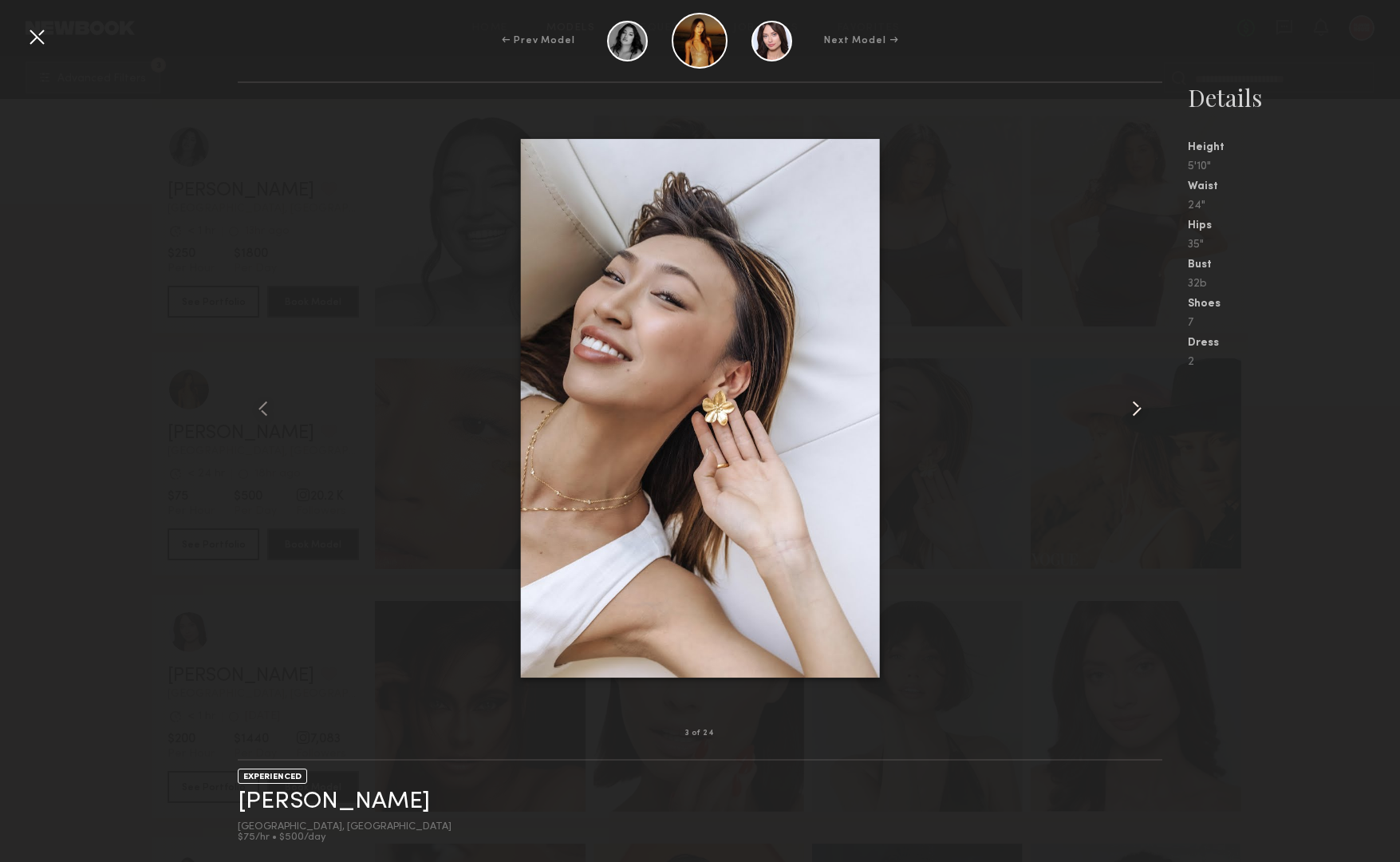
click at [1135, 404] on common-icon at bounding box center [1137, 409] width 26 height 26
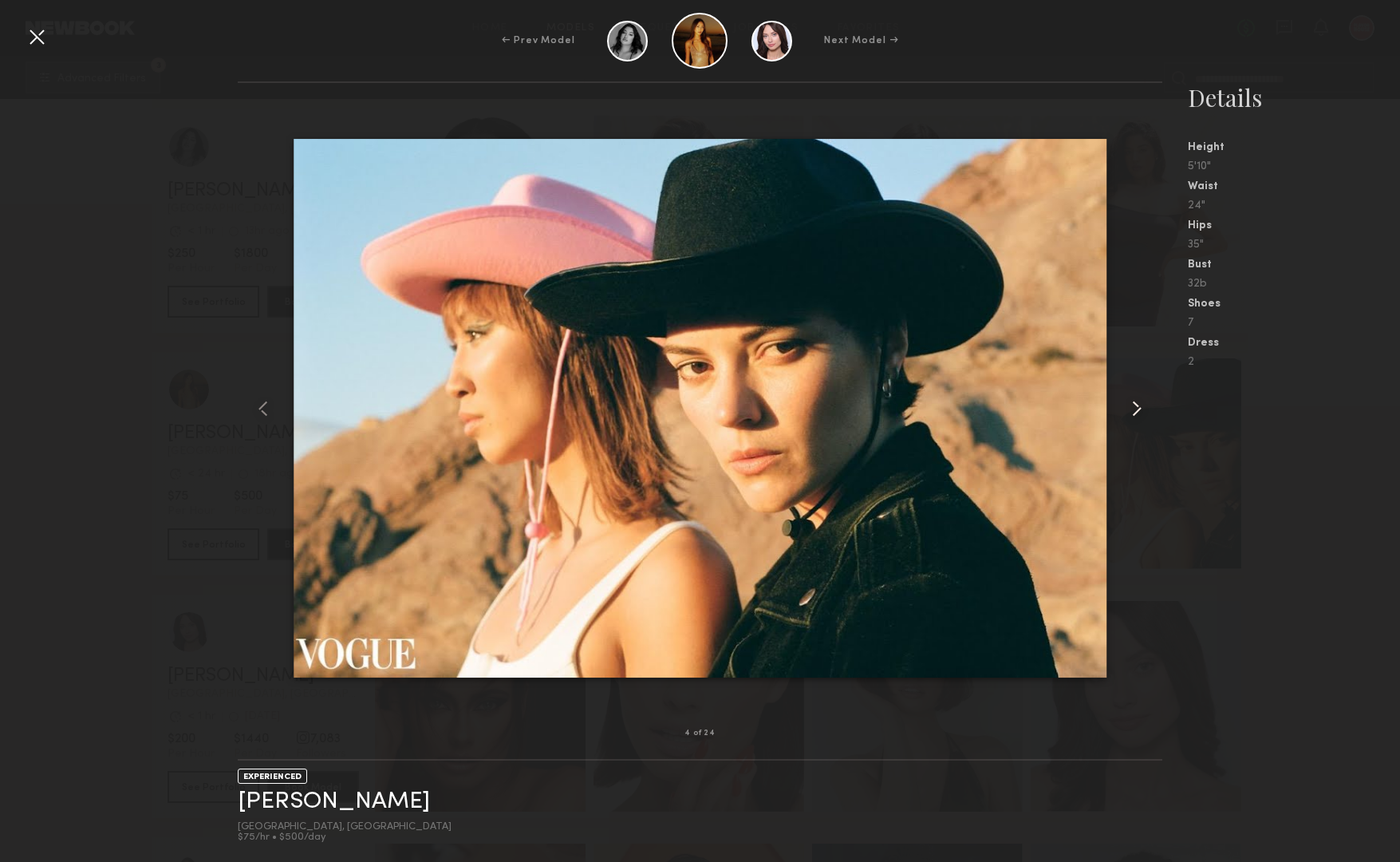
click at [1135, 404] on common-icon at bounding box center [1137, 409] width 26 height 26
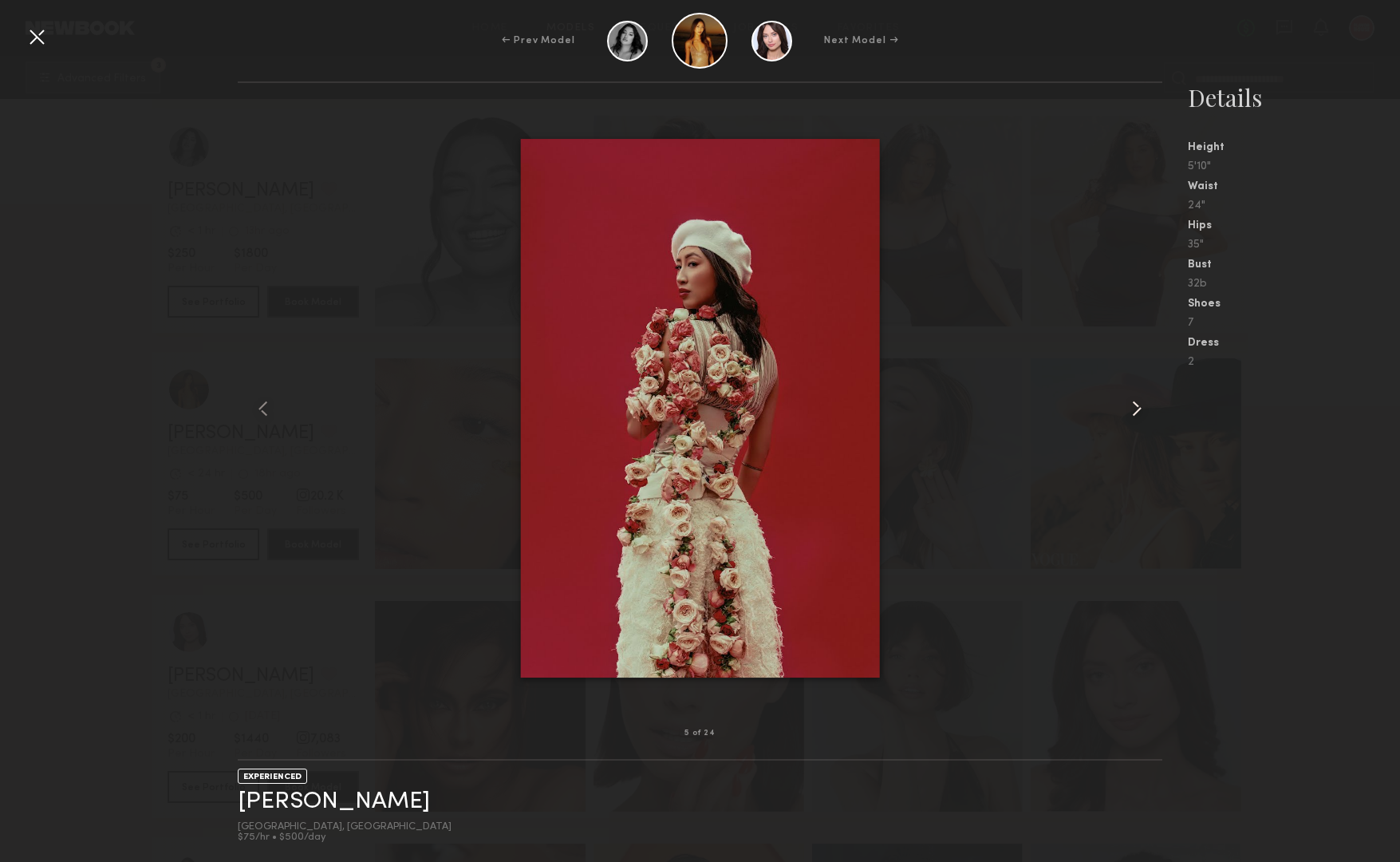
click at [1135, 404] on common-icon at bounding box center [1137, 409] width 26 height 26
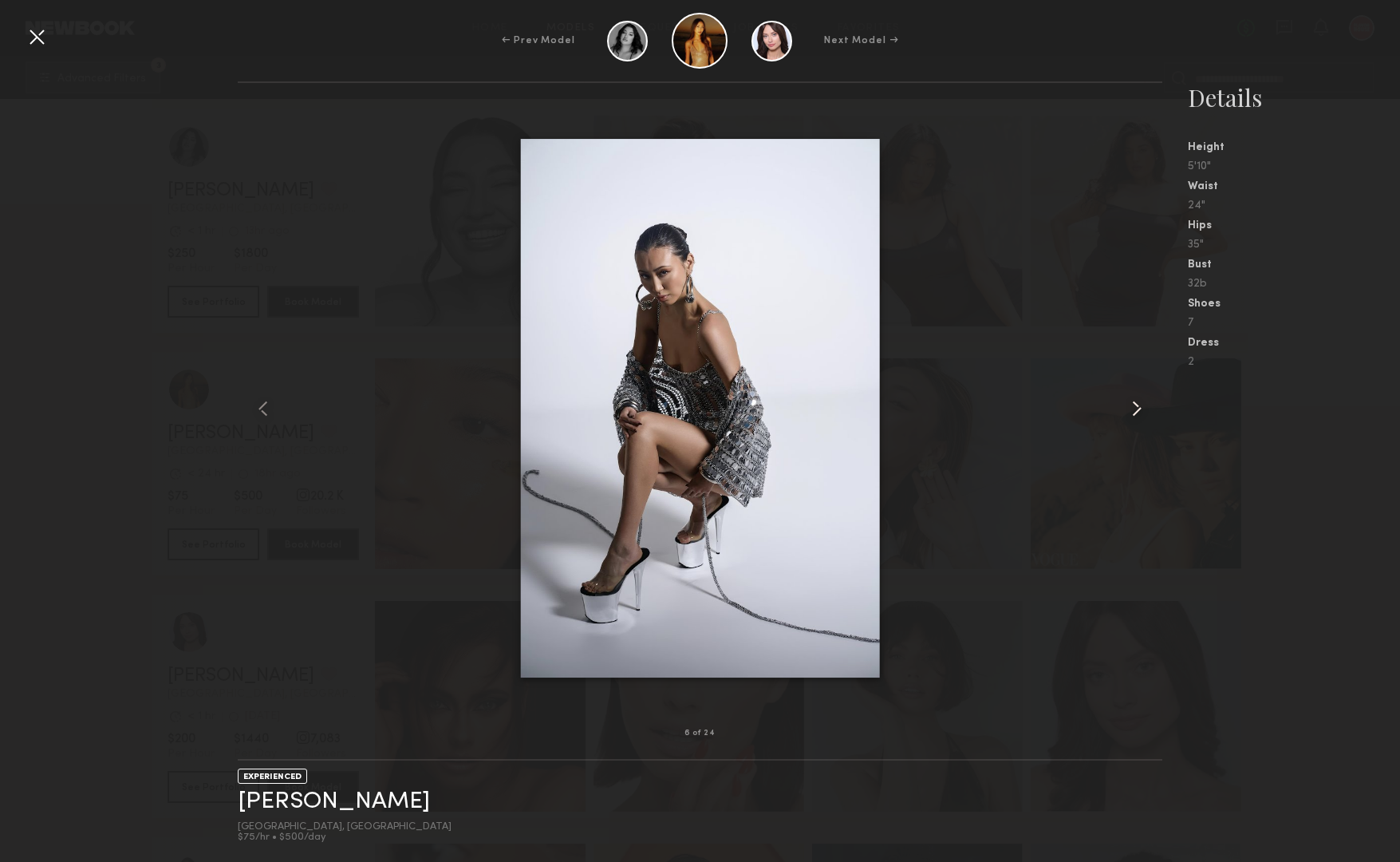
click at [1135, 404] on common-icon at bounding box center [1137, 409] width 26 height 26
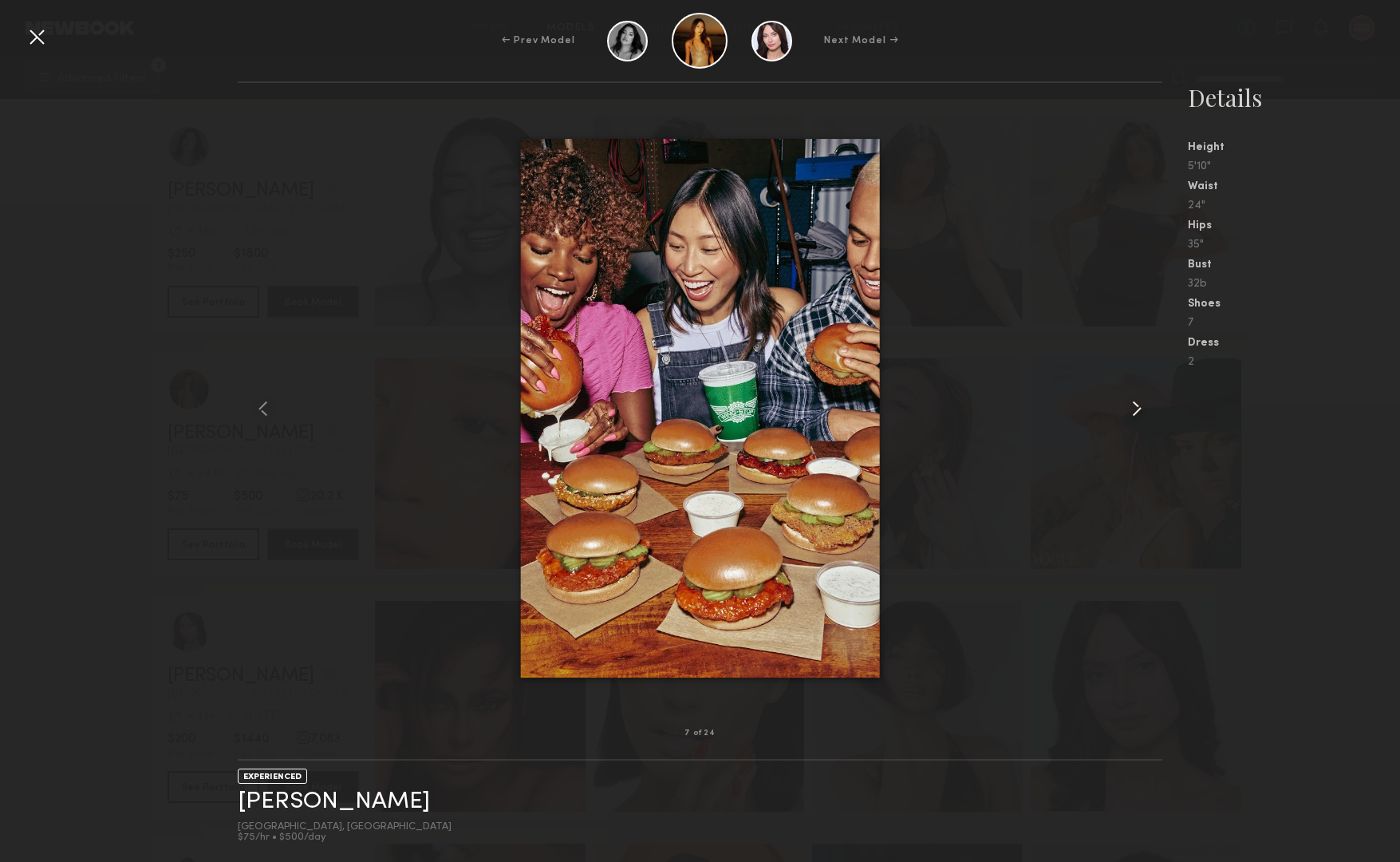
click at [1135, 404] on common-icon at bounding box center [1137, 409] width 26 height 26
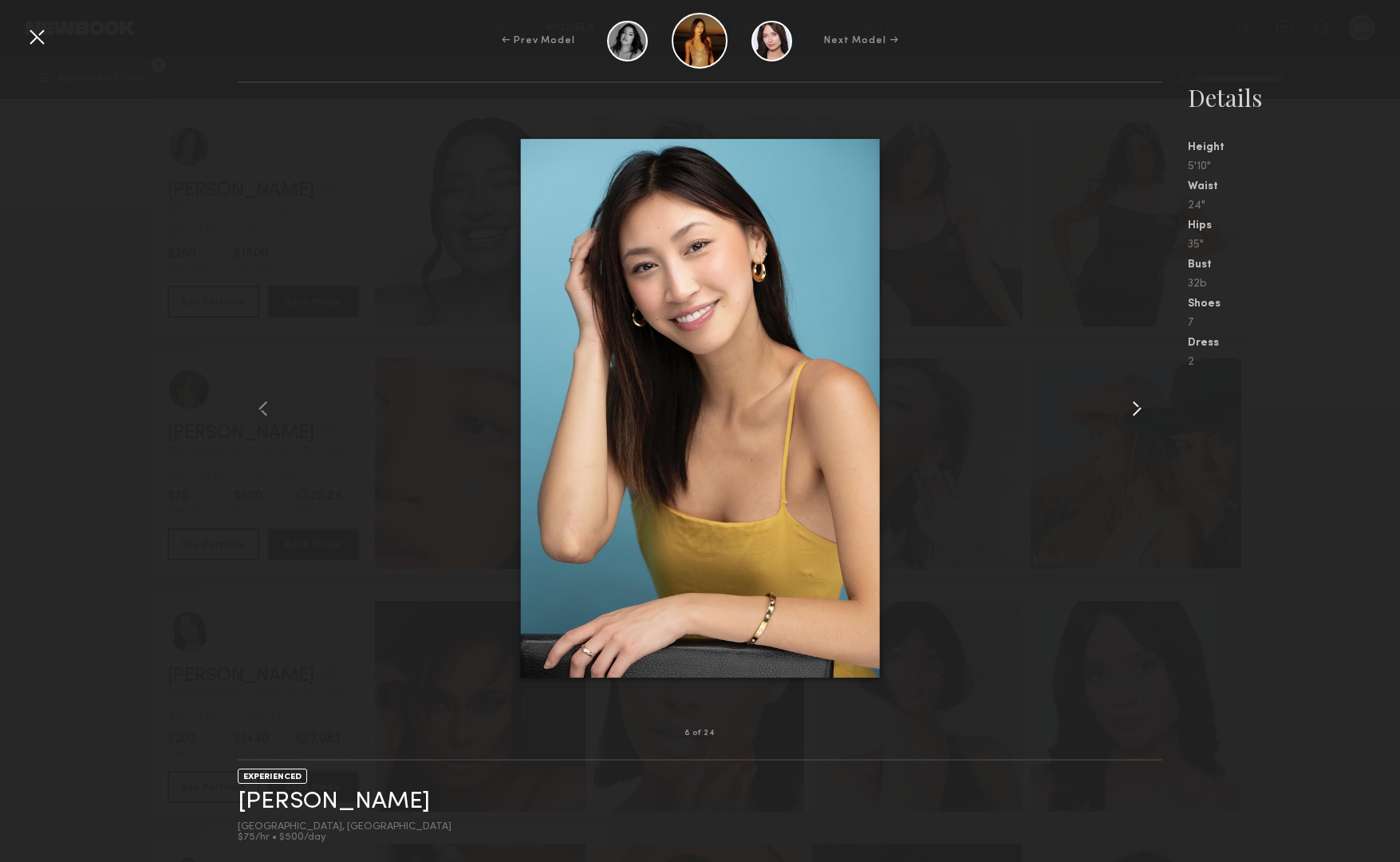
click at [1135, 404] on common-icon at bounding box center [1137, 409] width 26 height 26
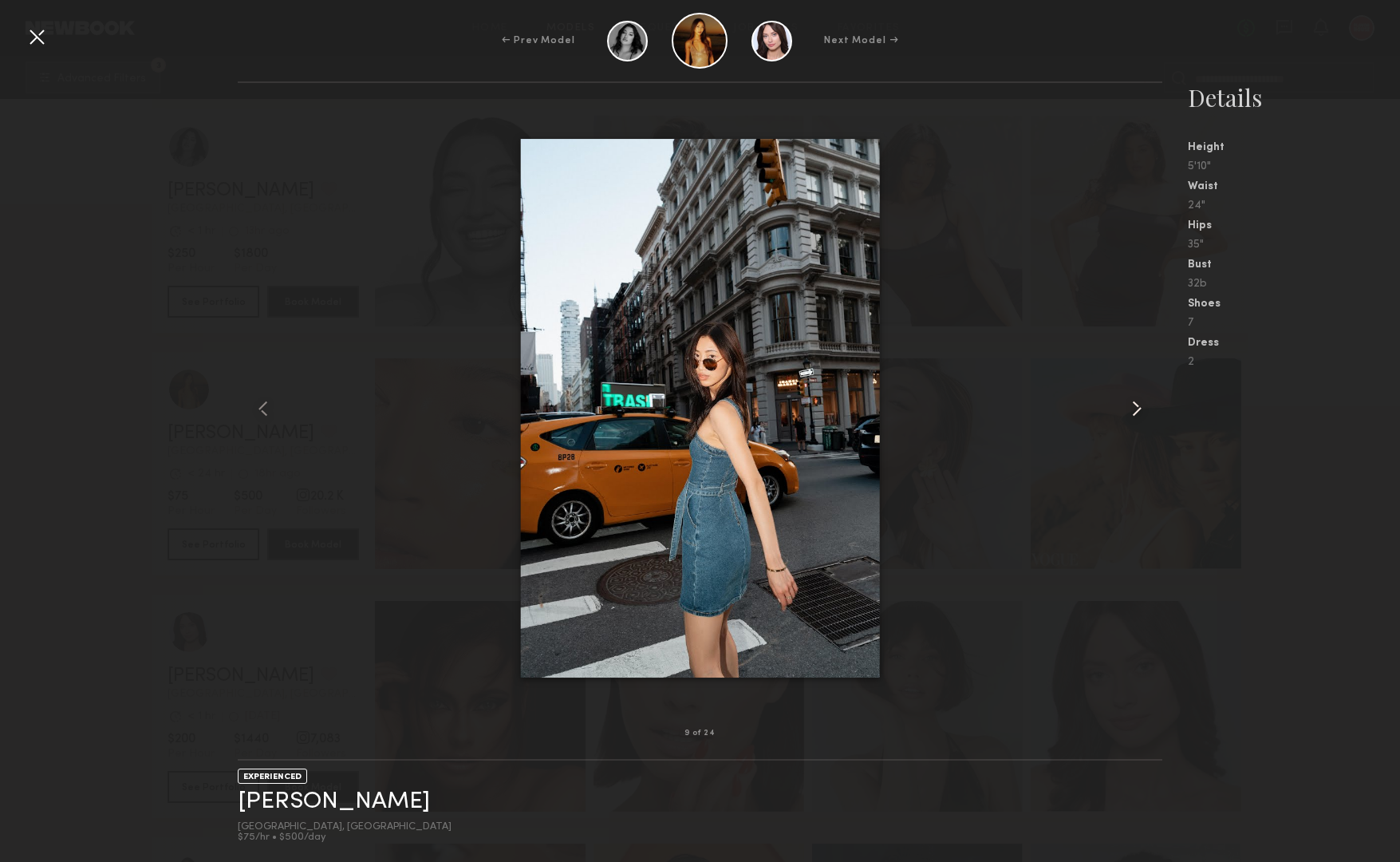
click at [1135, 404] on common-icon at bounding box center [1137, 409] width 26 height 26
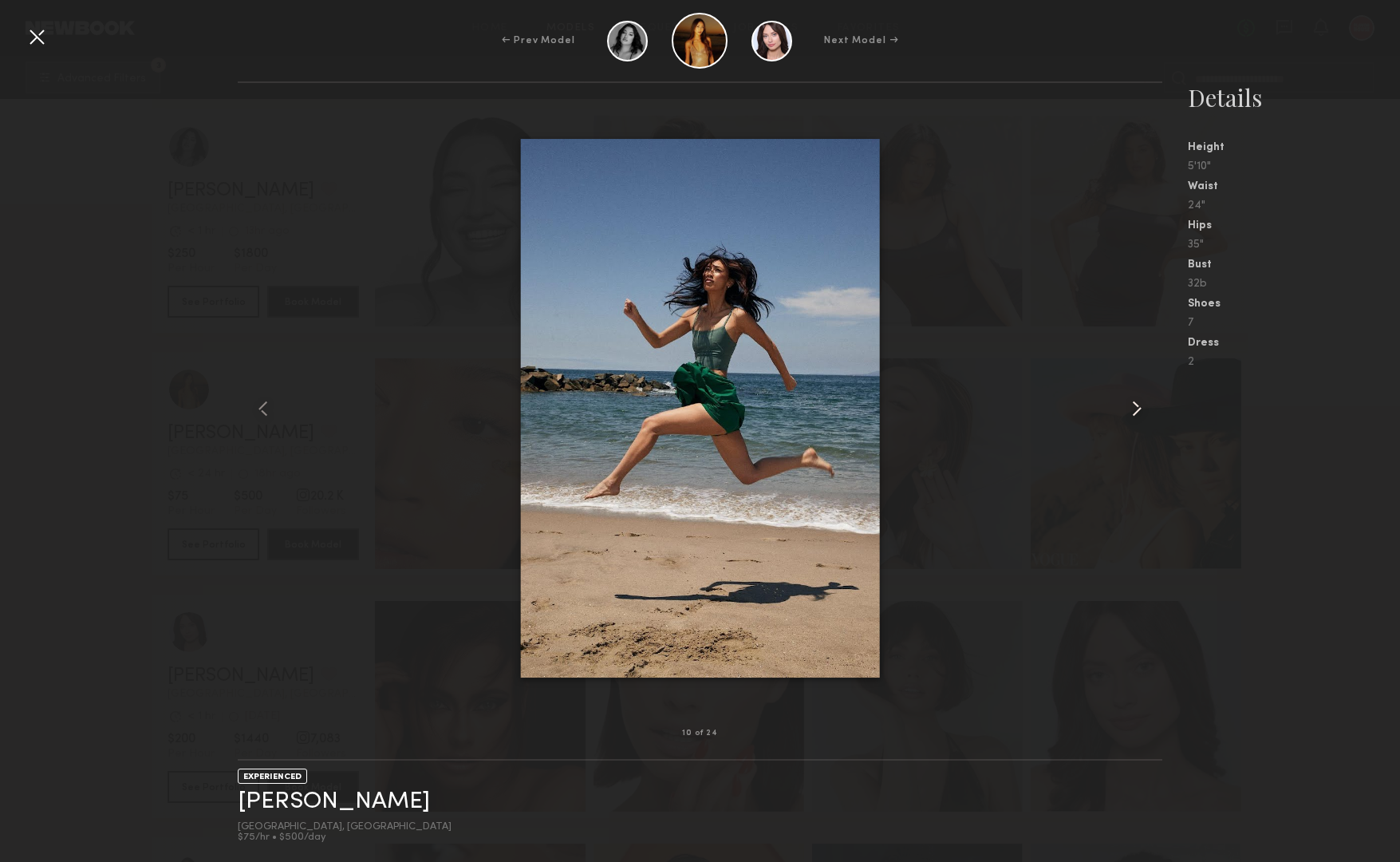
click at [1135, 404] on common-icon at bounding box center [1137, 409] width 26 height 26
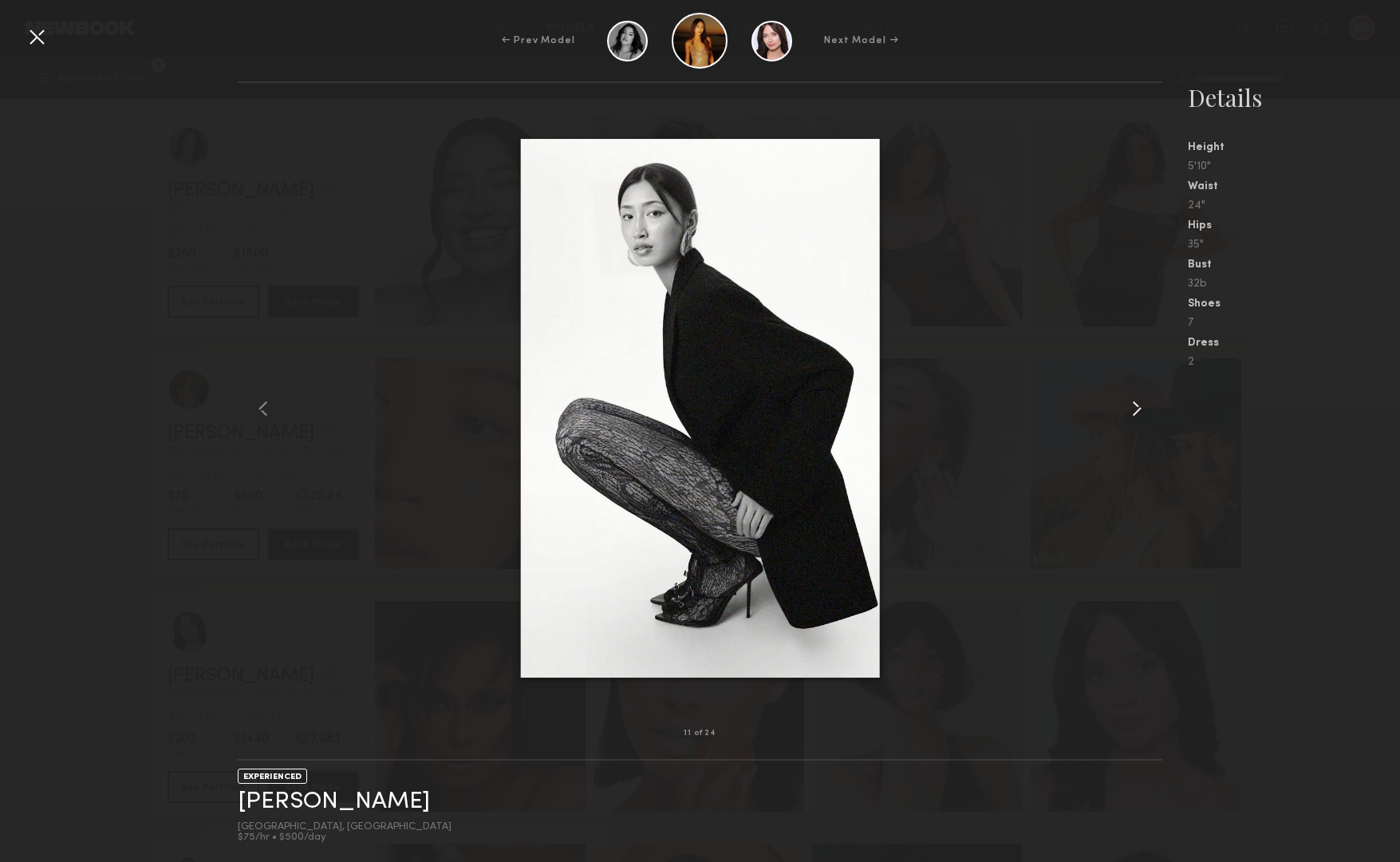
click at [1135, 404] on common-icon at bounding box center [1137, 409] width 26 height 26
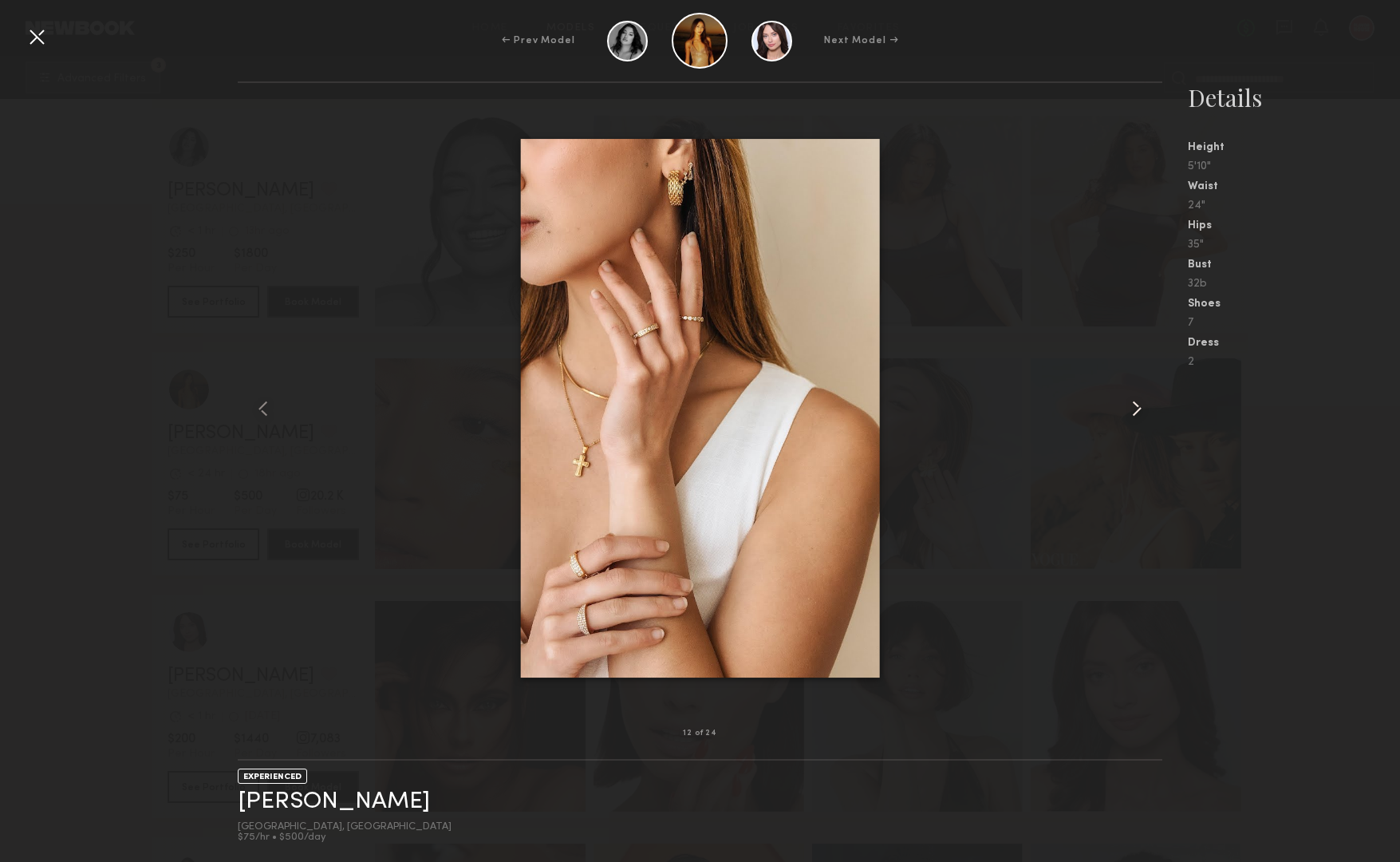
click at [1132, 409] on common-icon at bounding box center [1137, 409] width 26 height 26
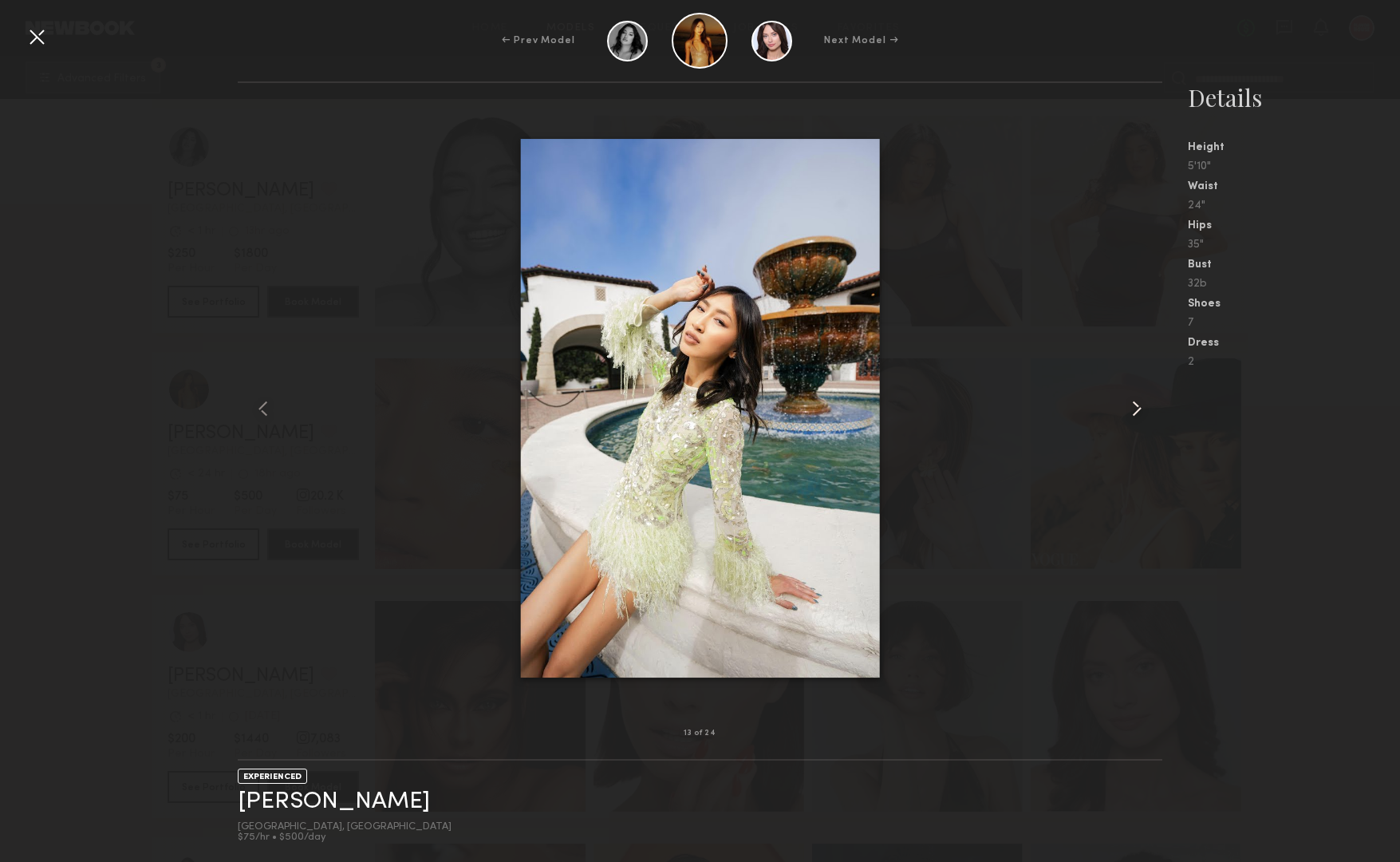
click at [1132, 409] on common-icon at bounding box center [1137, 409] width 26 height 26
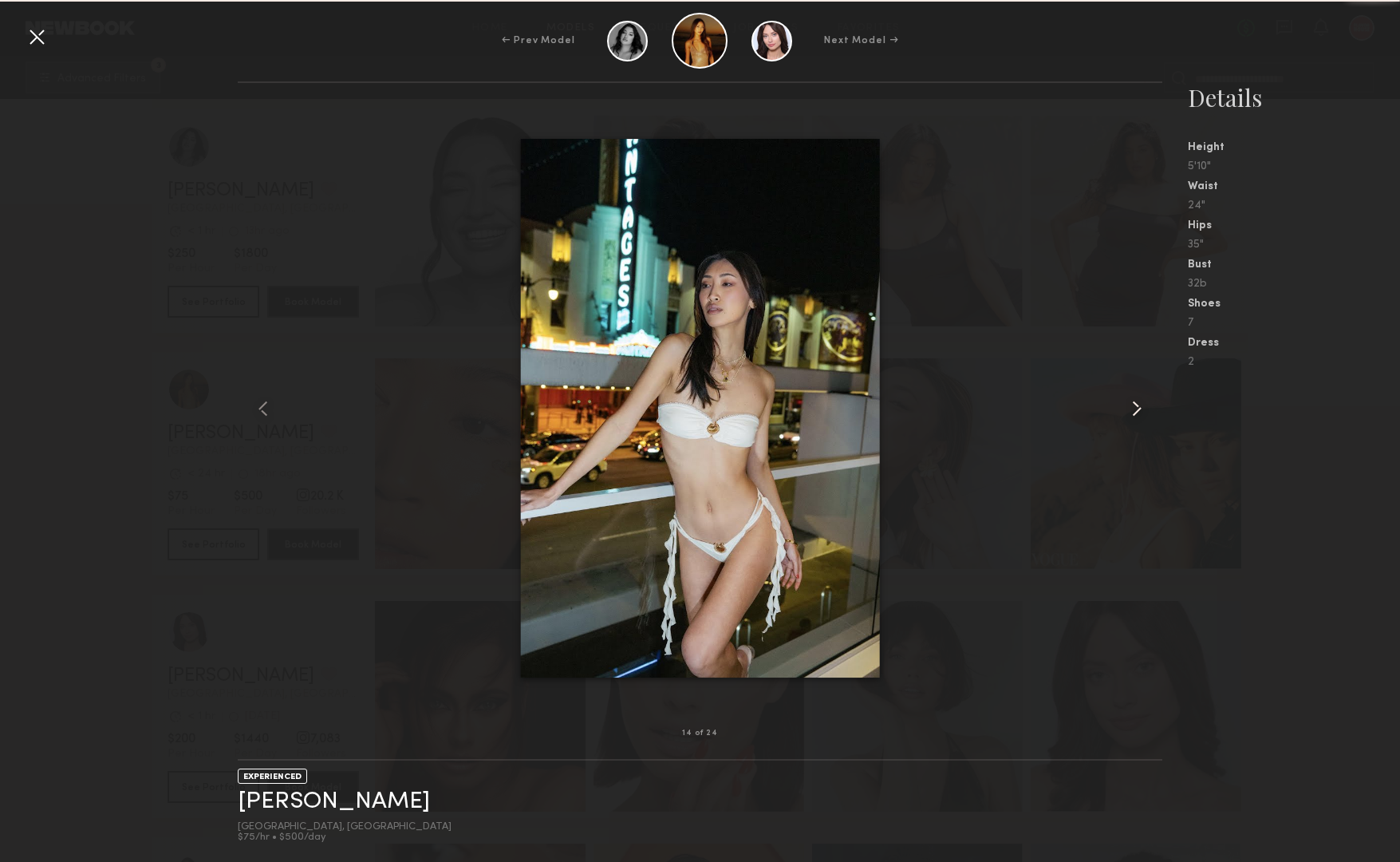
click at [1132, 409] on common-icon at bounding box center [1137, 409] width 26 height 26
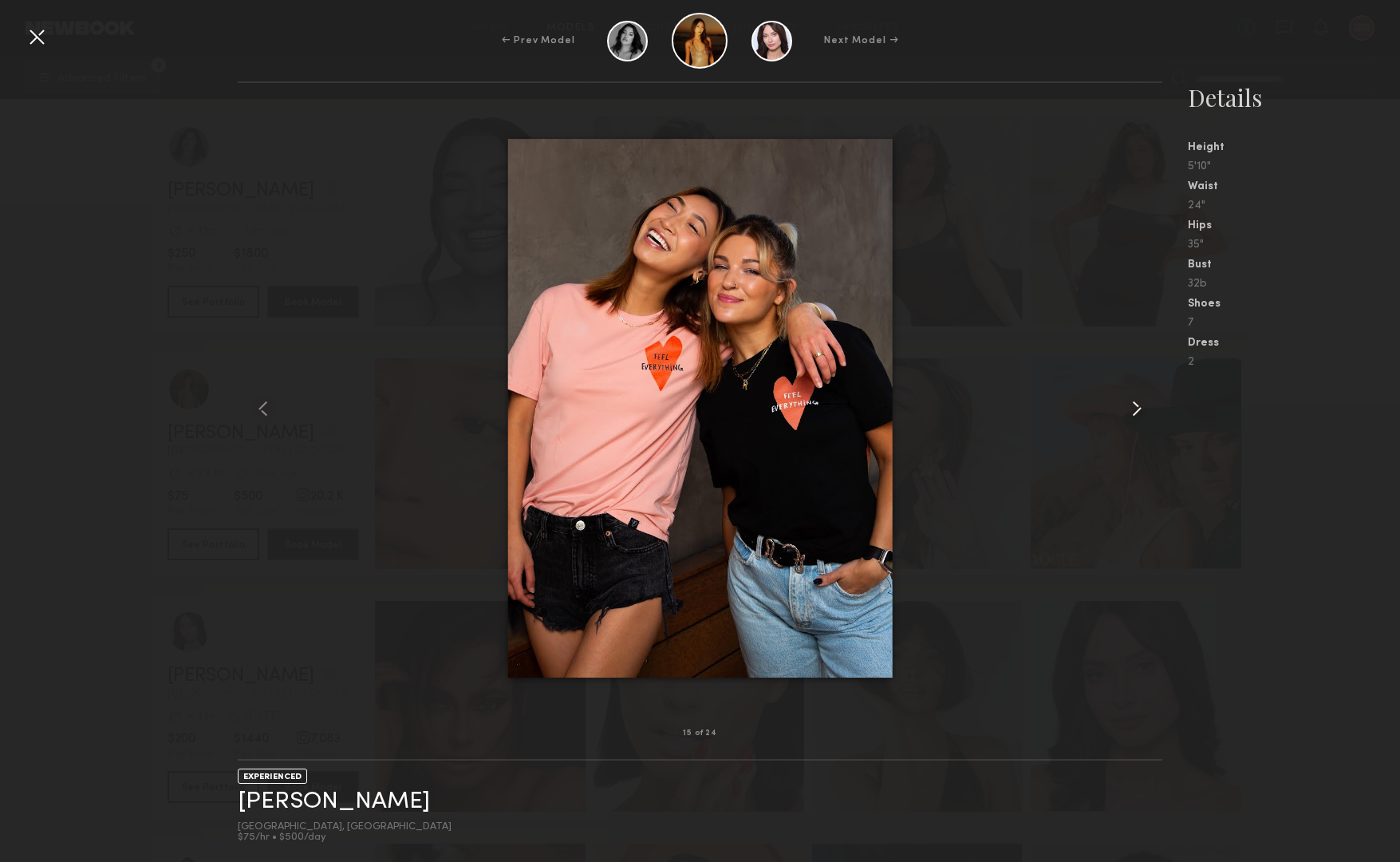
click at [1132, 409] on common-icon at bounding box center [1137, 409] width 26 height 26
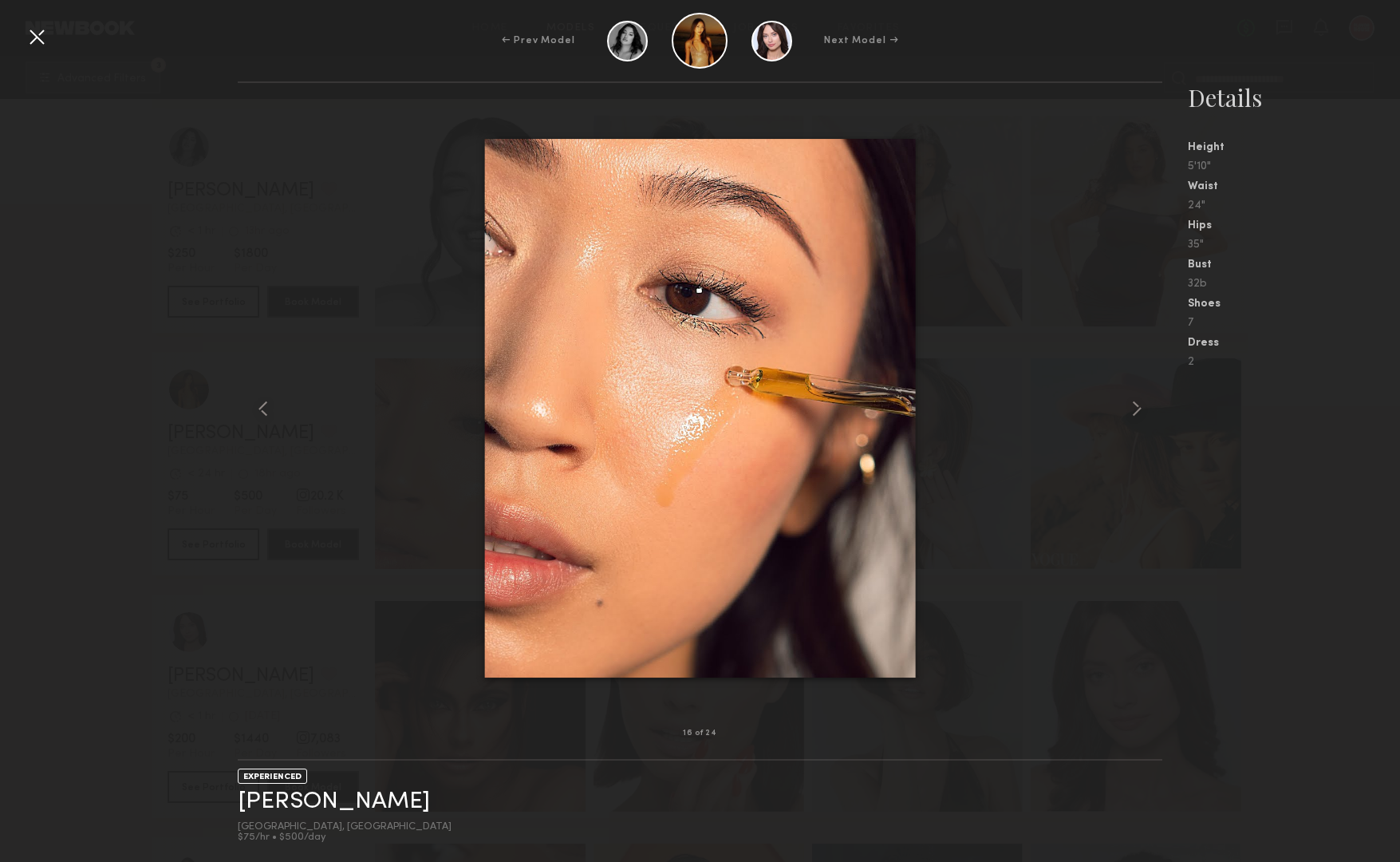
click at [37, 34] on div at bounding box center [37, 37] width 26 height 26
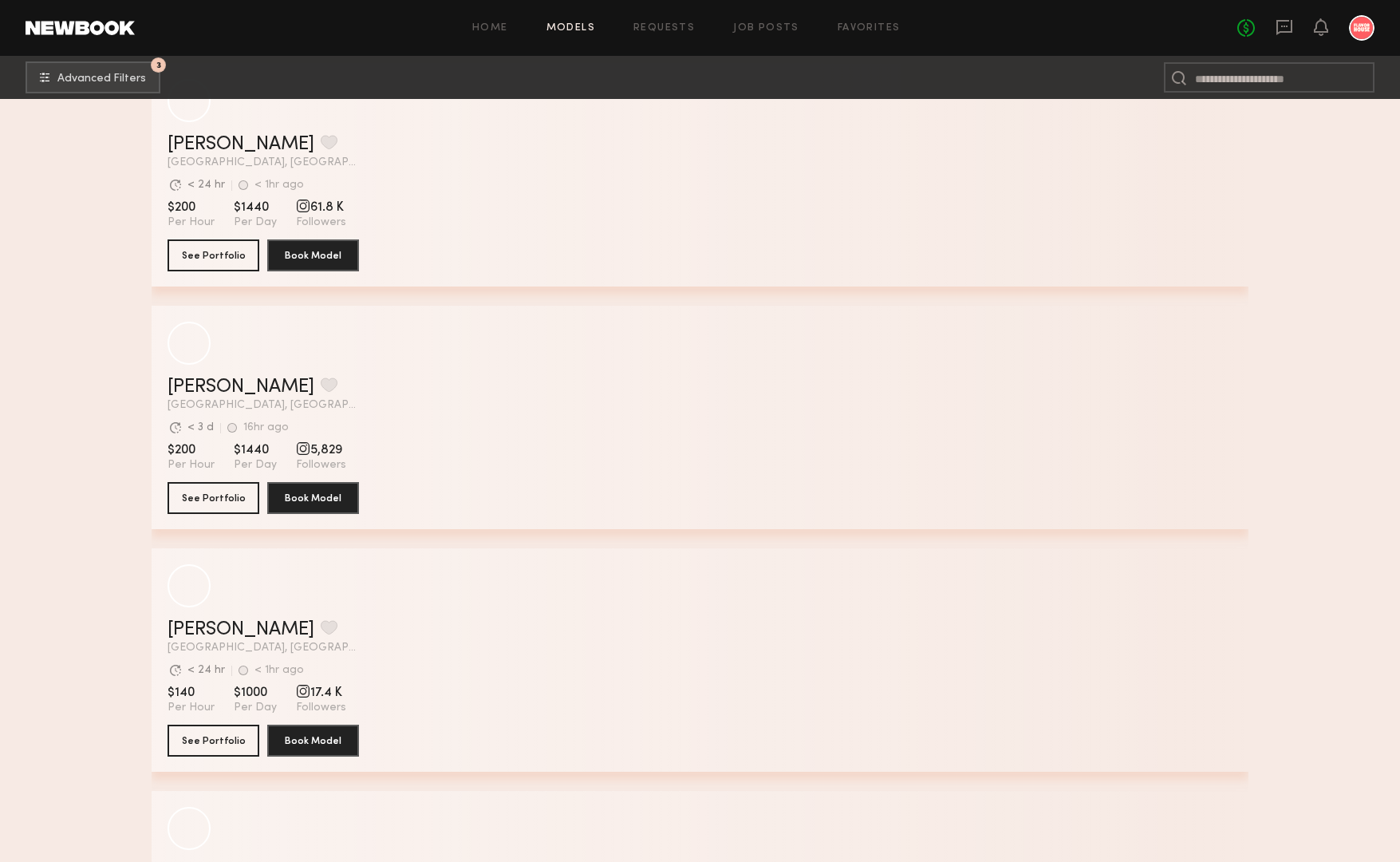
scroll to position [36452, 0]
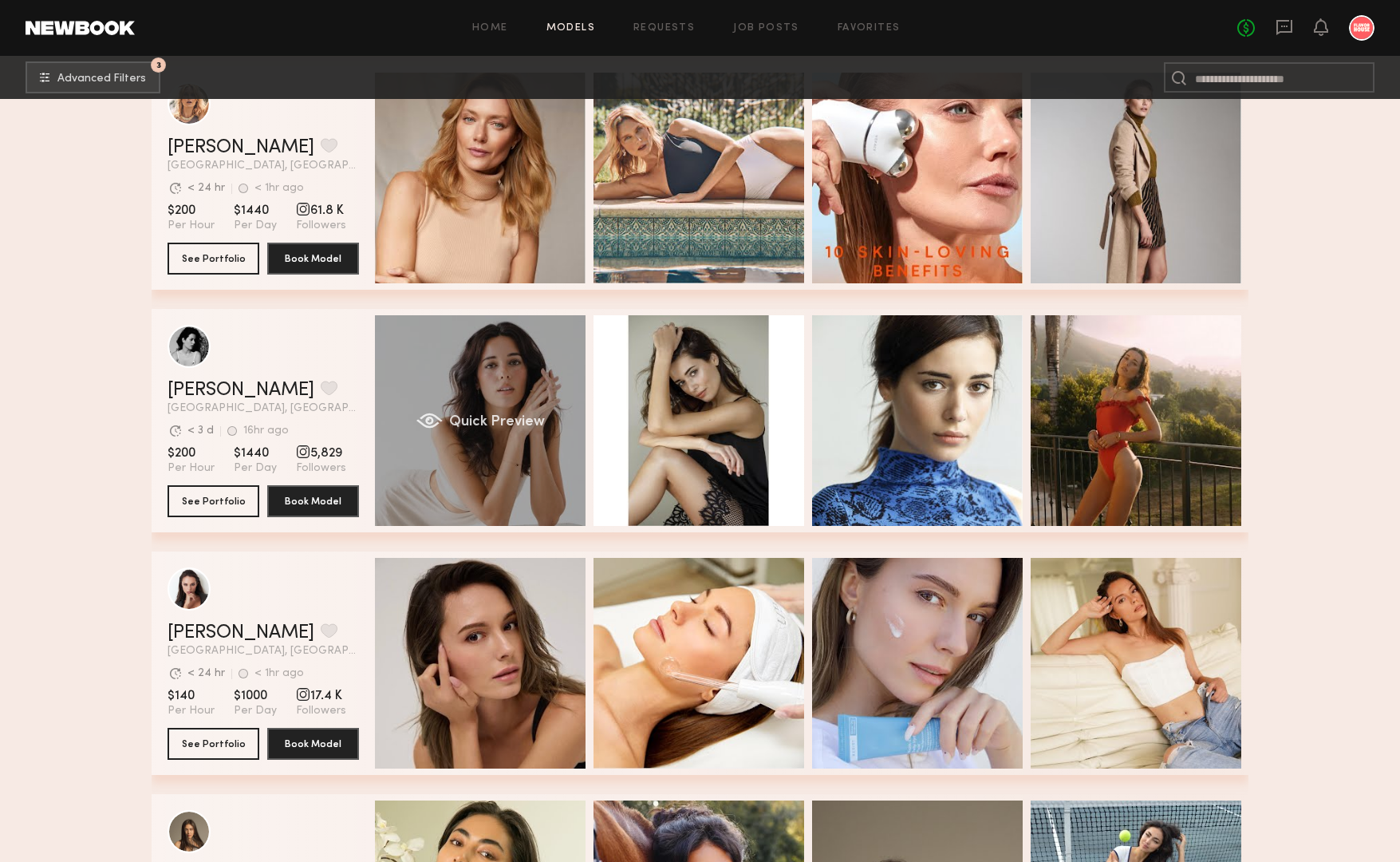
click at [483, 389] on div "Quick Preview" at bounding box center [479, 421] width 211 height 211
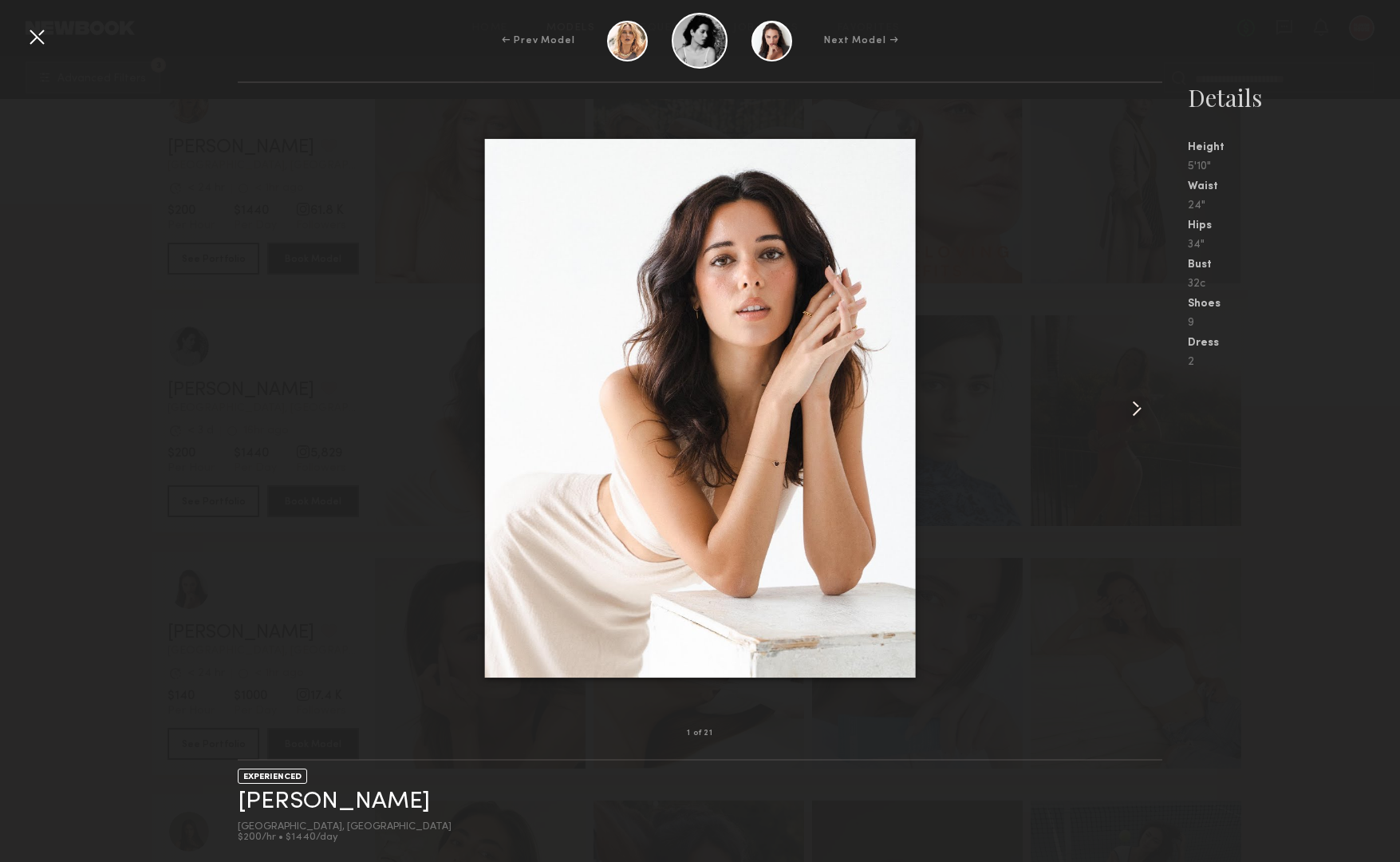
click at [1135, 412] on common-icon at bounding box center [1137, 409] width 26 height 26
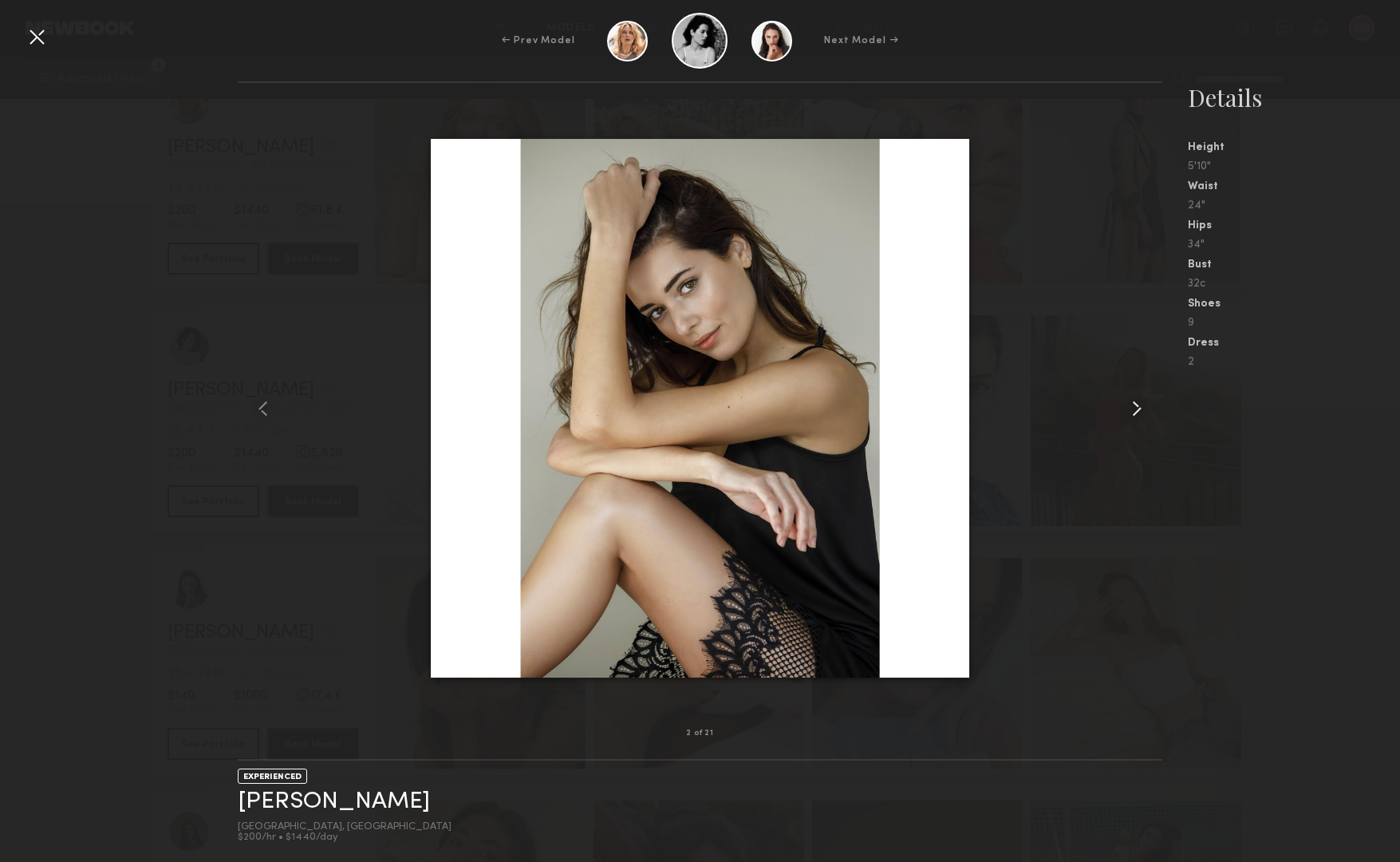
click at [1135, 412] on common-icon at bounding box center [1137, 409] width 26 height 26
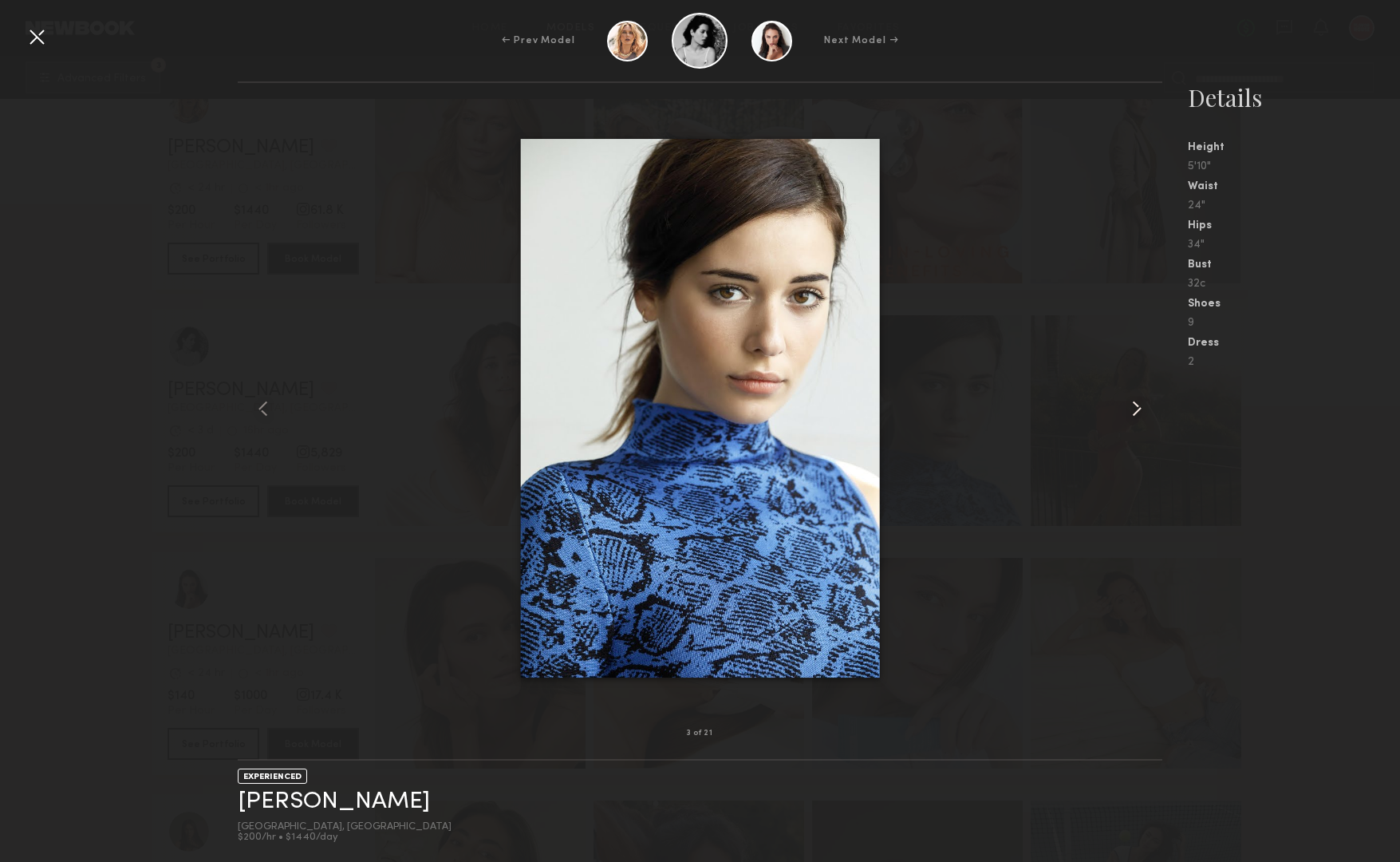
click at [1135, 412] on common-icon at bounding box center [1137, 409] width 26 height 26
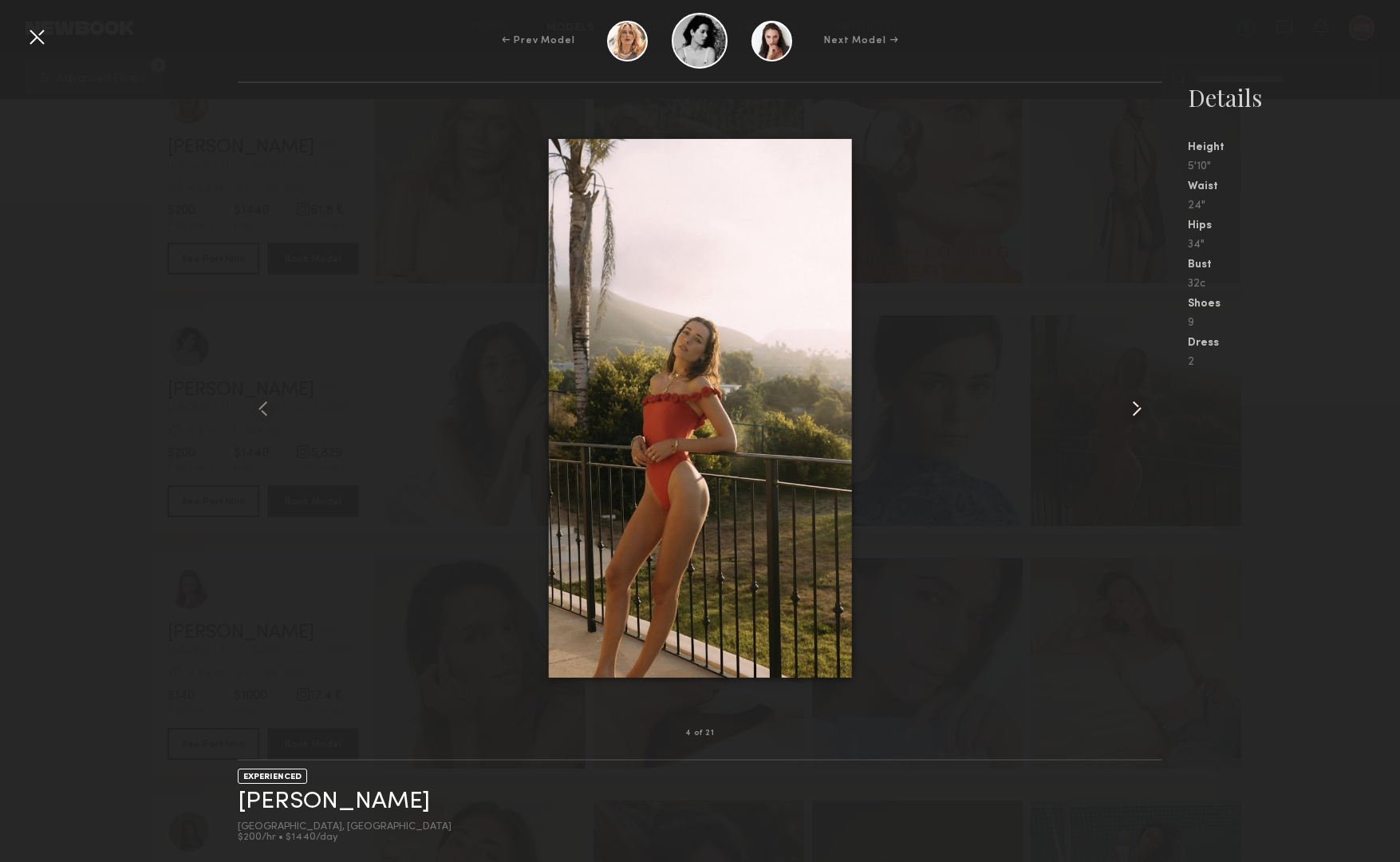
click at [1135, 412] on common-icon at bounding box center [1137, 409] width 26 height 26
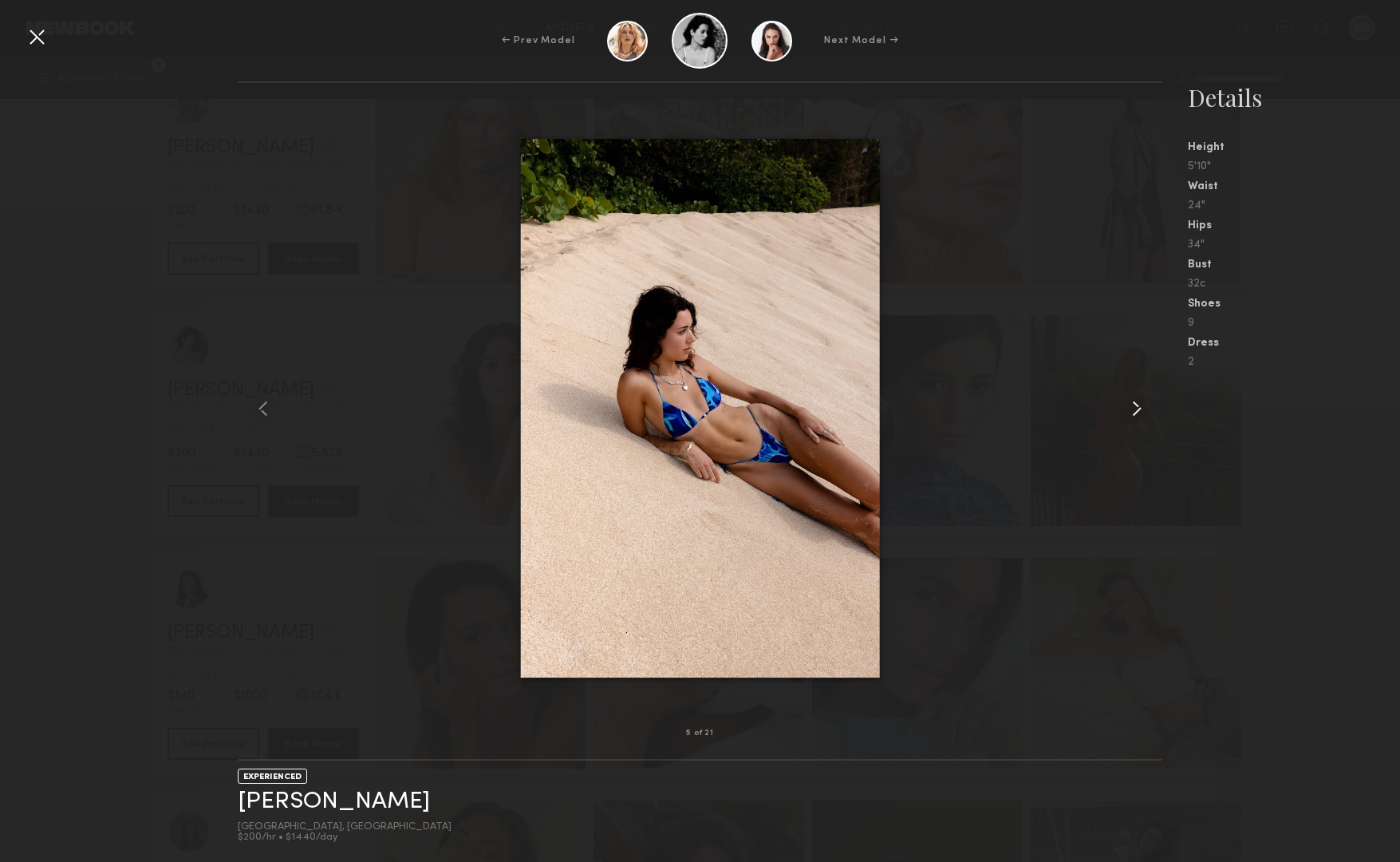
click at [1135, 412] on common-icon at bounding box center [1137, 409] width 26 height 26
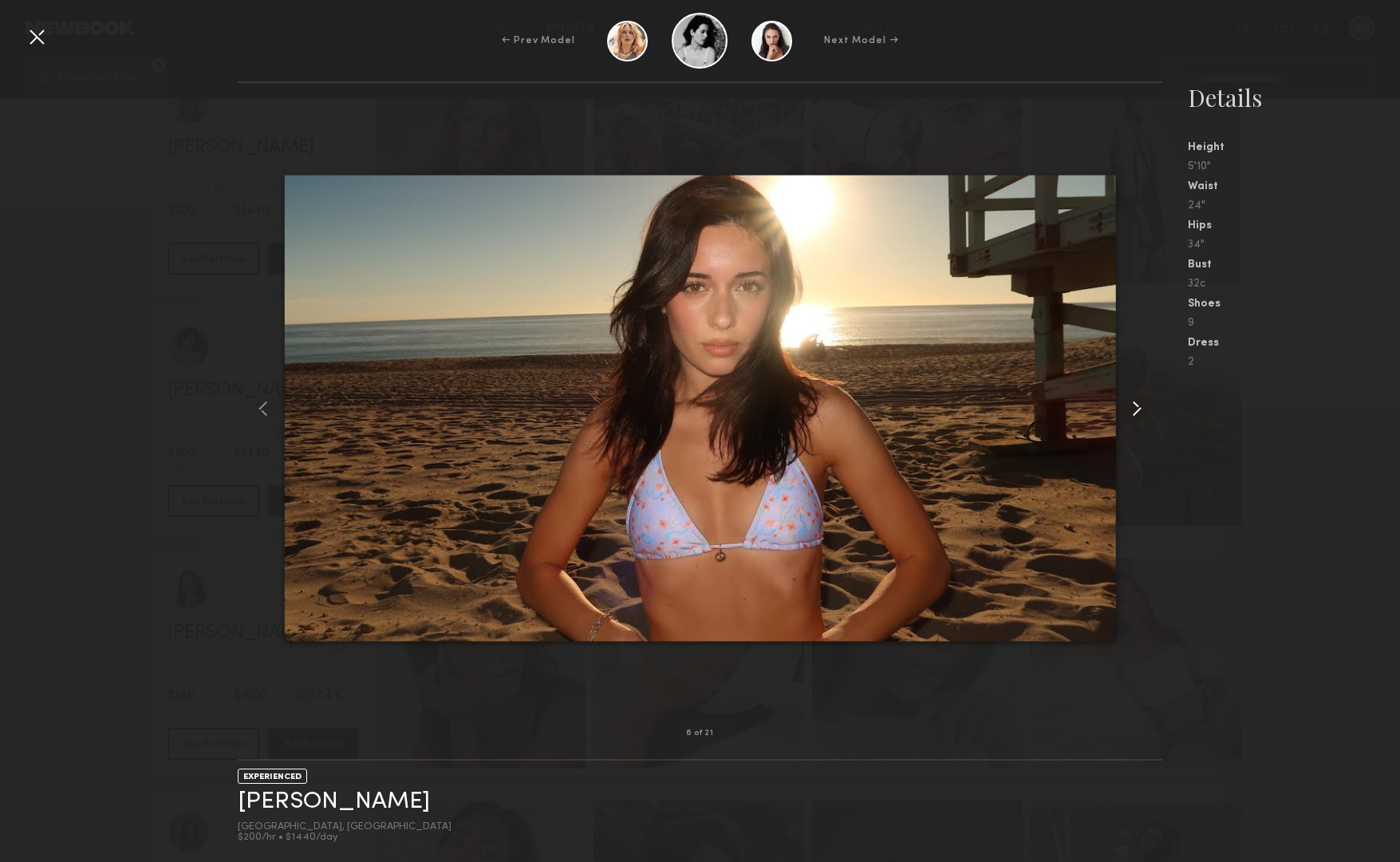
click at [1135, 412] on common-icon at bounding box center [1137, 409] width 26 height 26
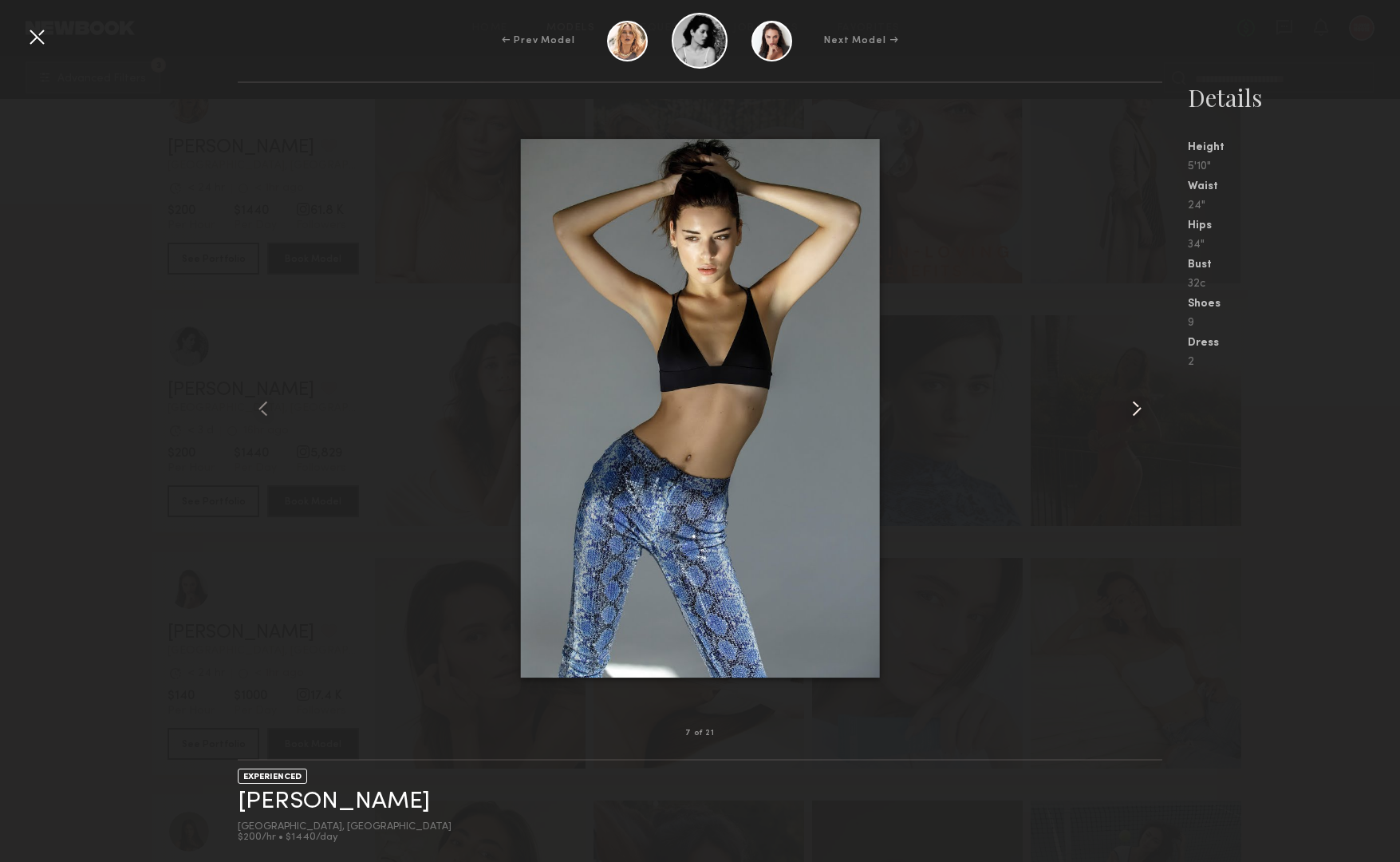
click at [1135, 412] on common-icon at bounding box center [1137, 409] width 26 height 26
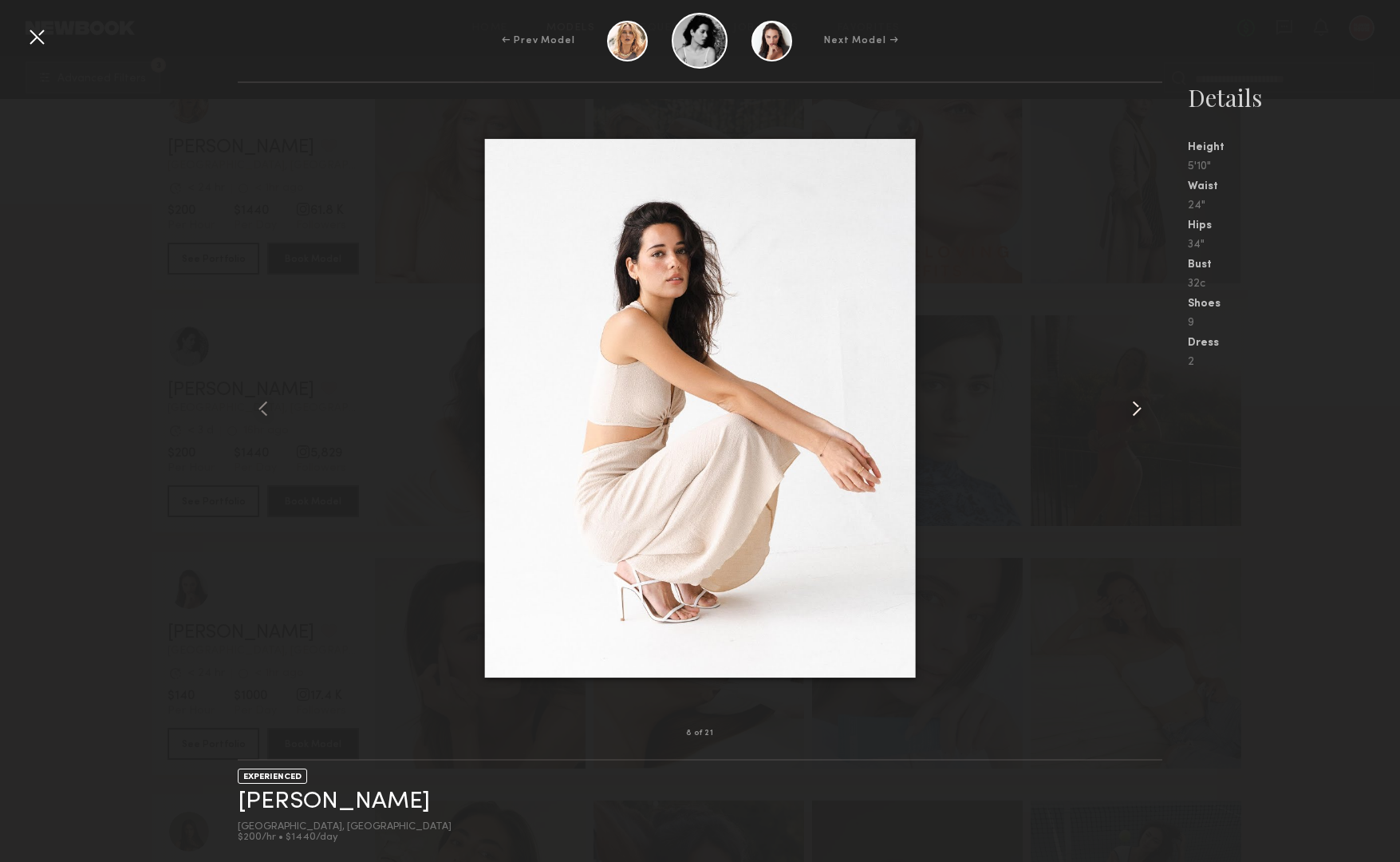
click at [1135, 412] on common-icon at bounding box center [1137, 409] width 26 height 26
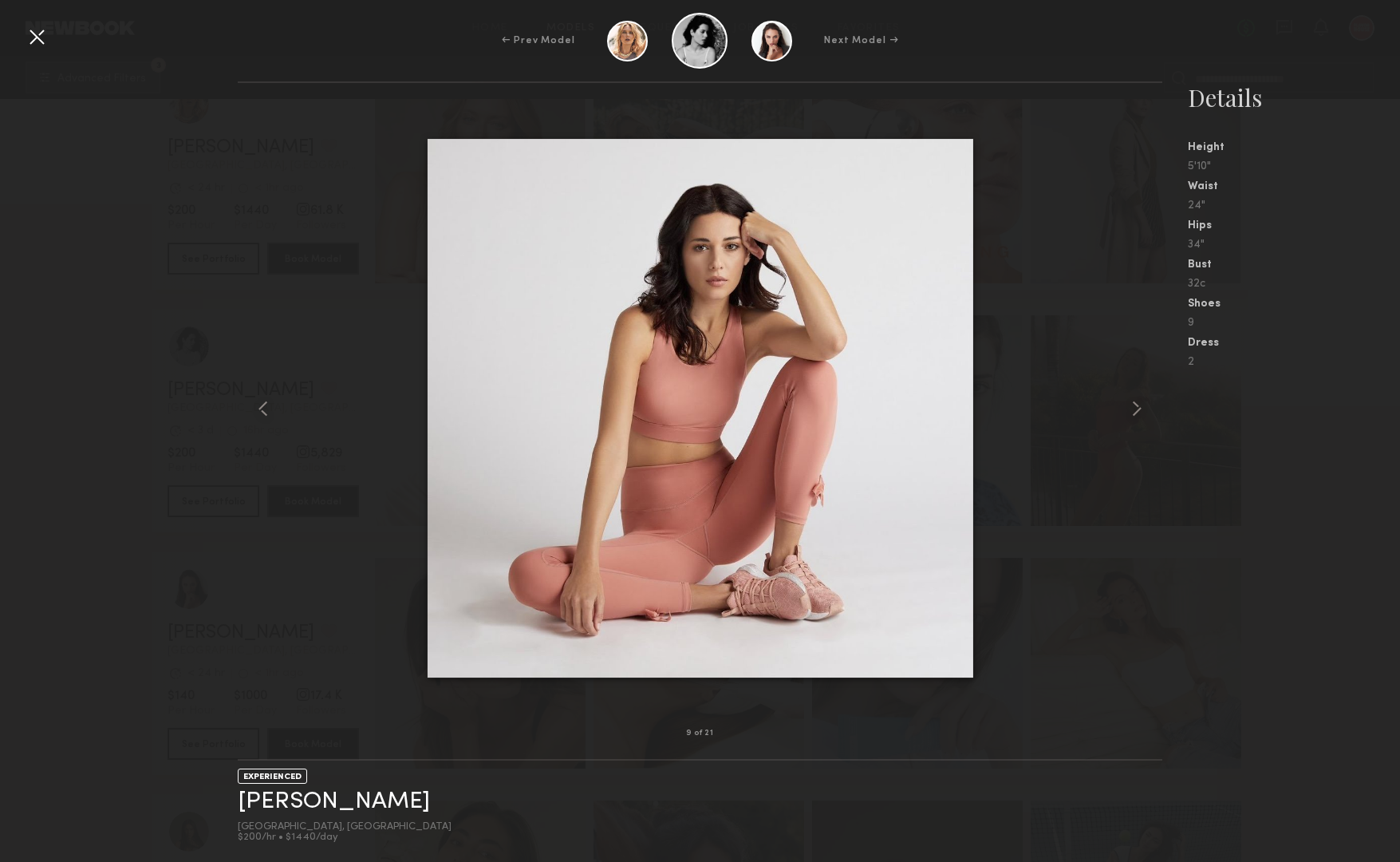
click at [40, 44] on div at bounding box center [37, 37] width 26 height 26
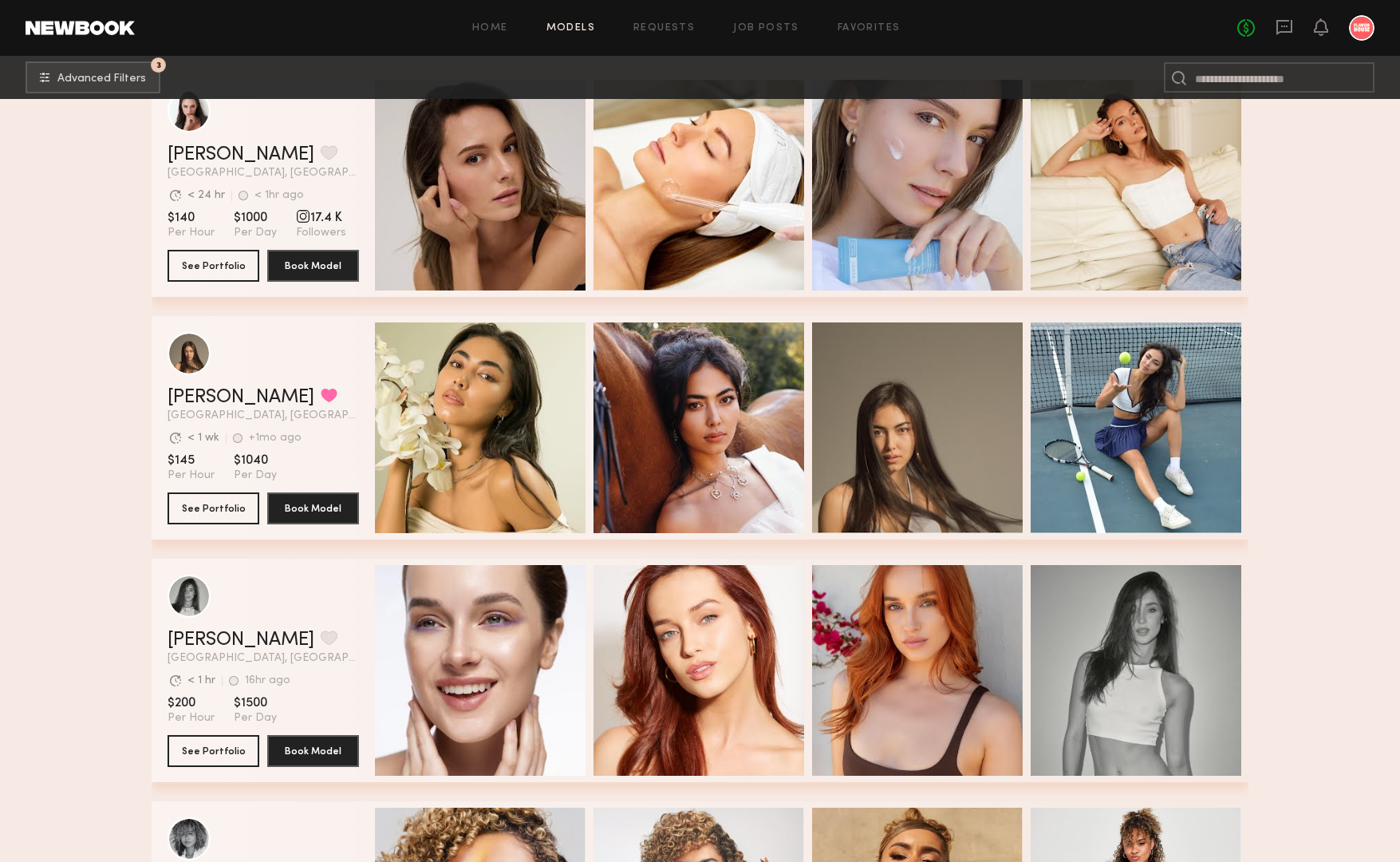
scroll to position [37303, 0]
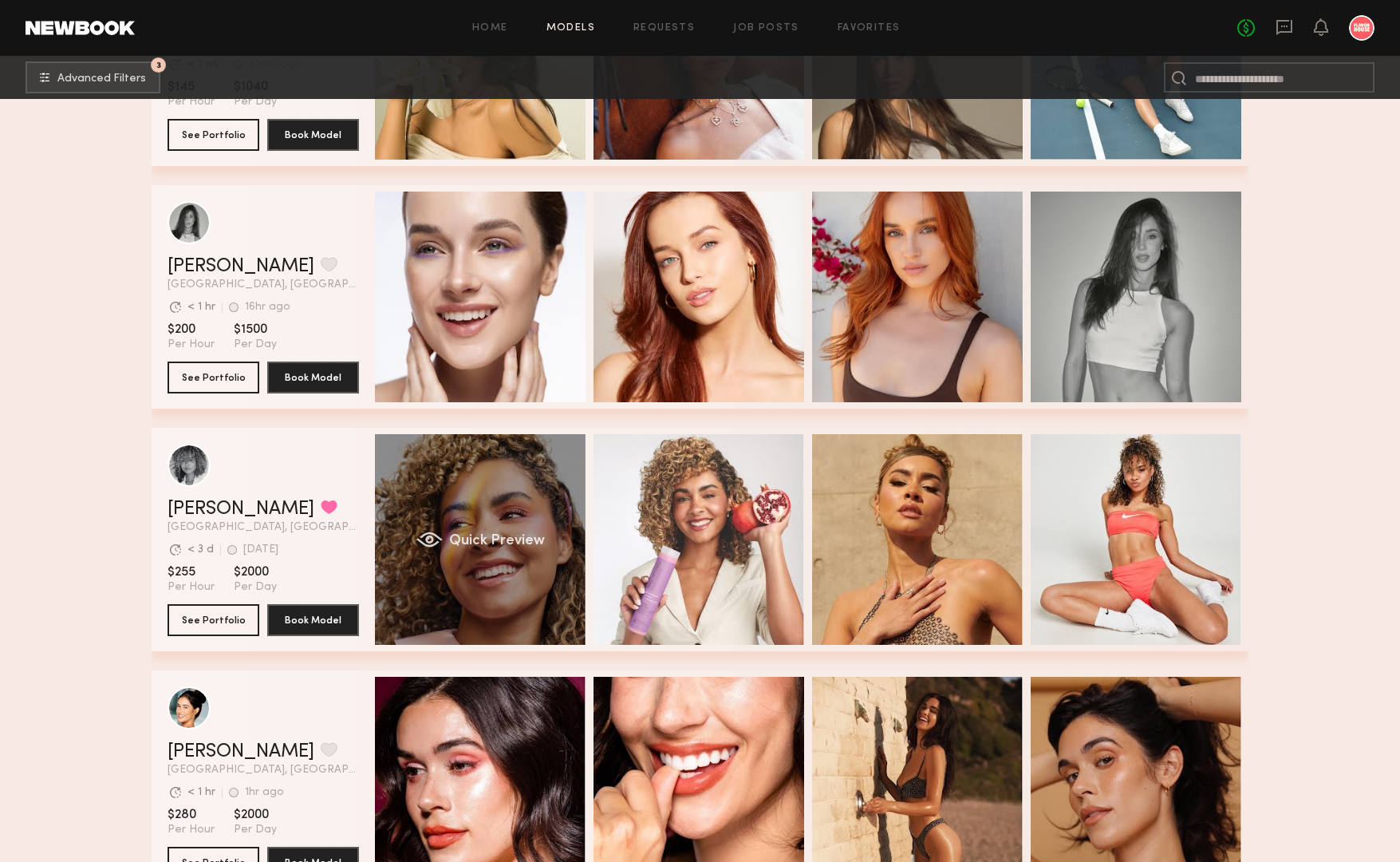
click at [478, 485] on div "Quick Preview" at bounding box center [479, 539] width 211 height 211
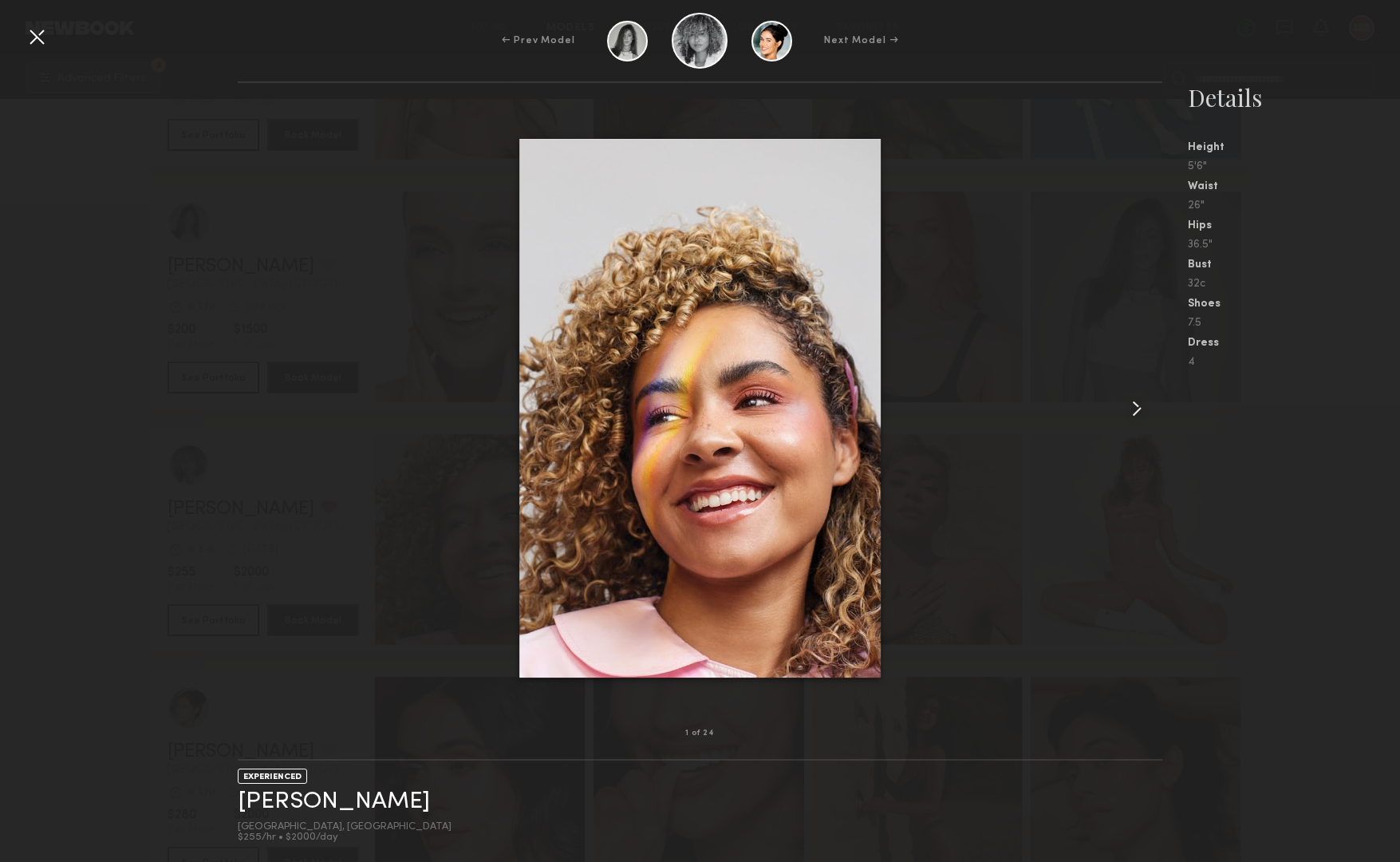
click at [1133, 407] on common-icon at bounding box center [1137, 409] width 26 height 26
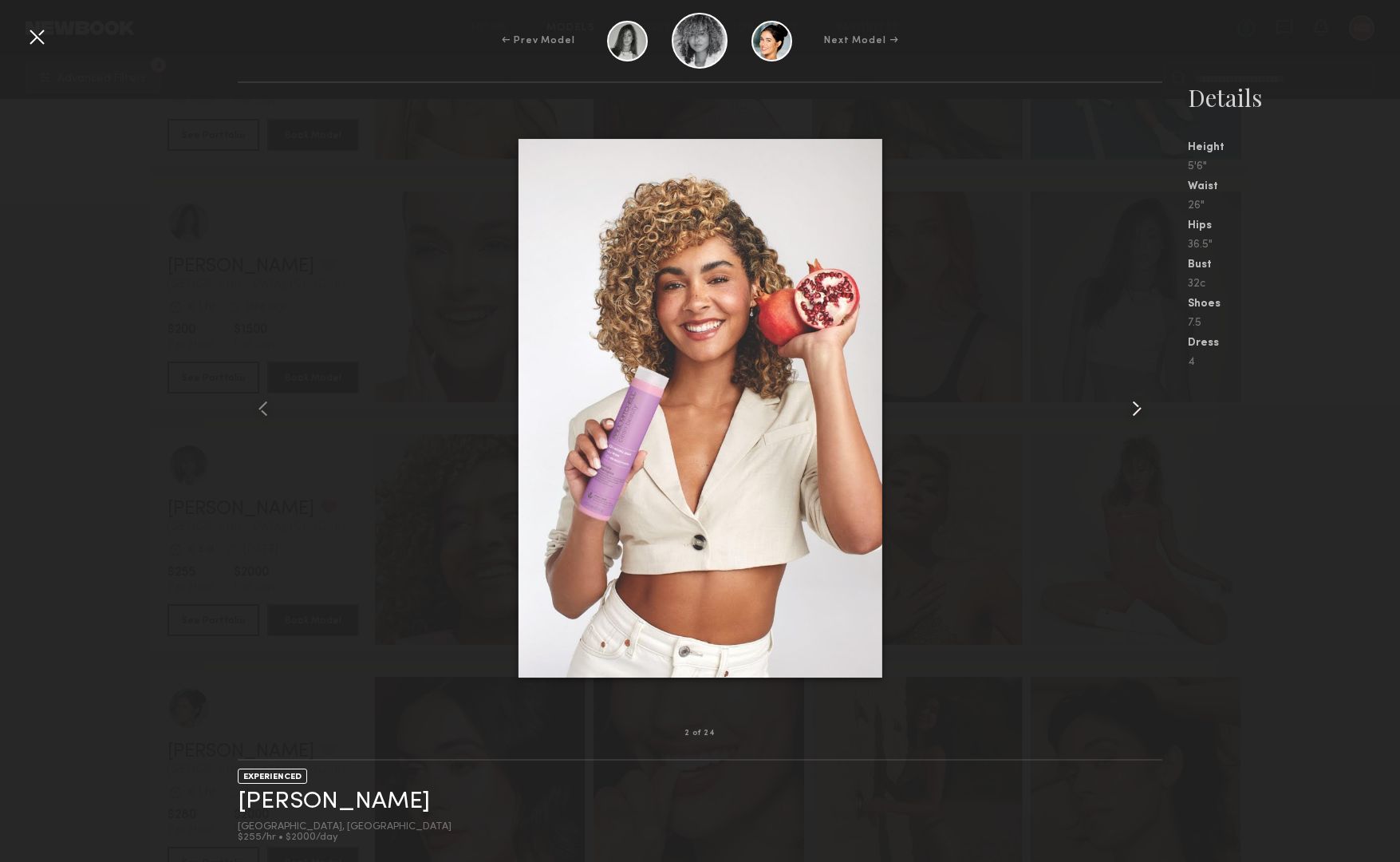
click at [1133, 407] on common-icon at bounding box center [1137, 409] width 26 height 26
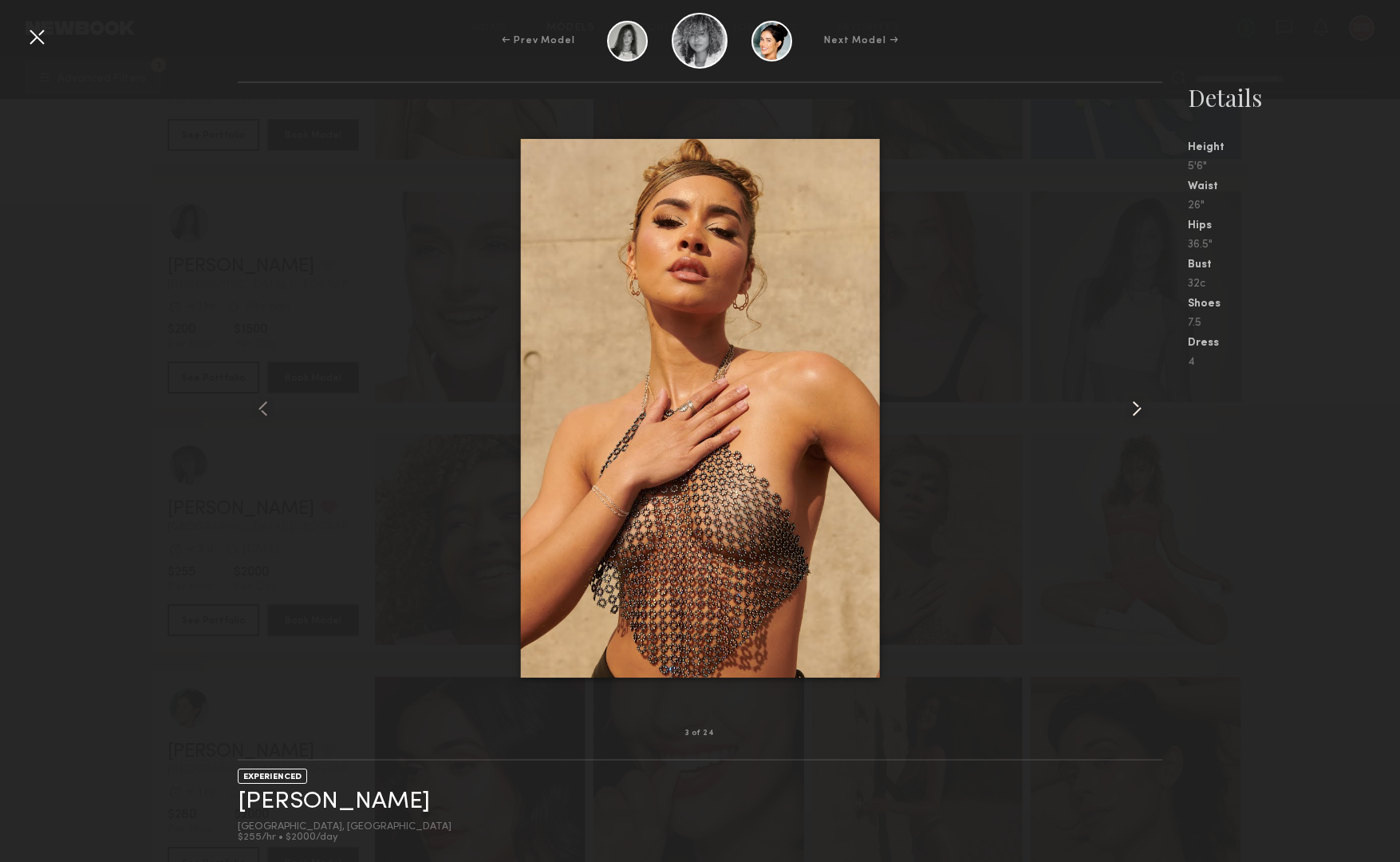
click at [1133, 407] on common-icon at bounding box center [1137, 409] width 26 height 26
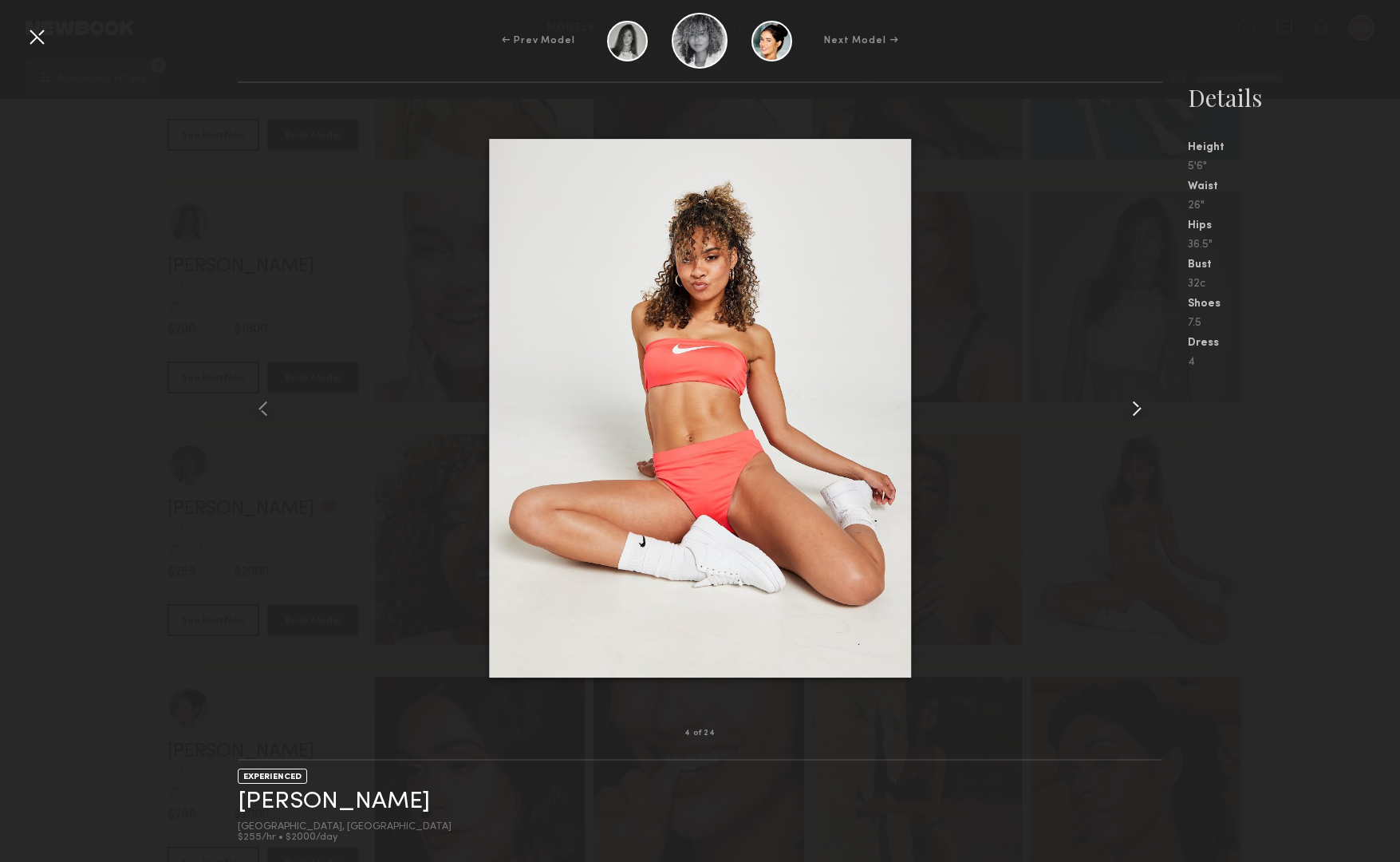
click at [1133, 407] on common-icon at bounding box center [1137, 409] width 26 height 26
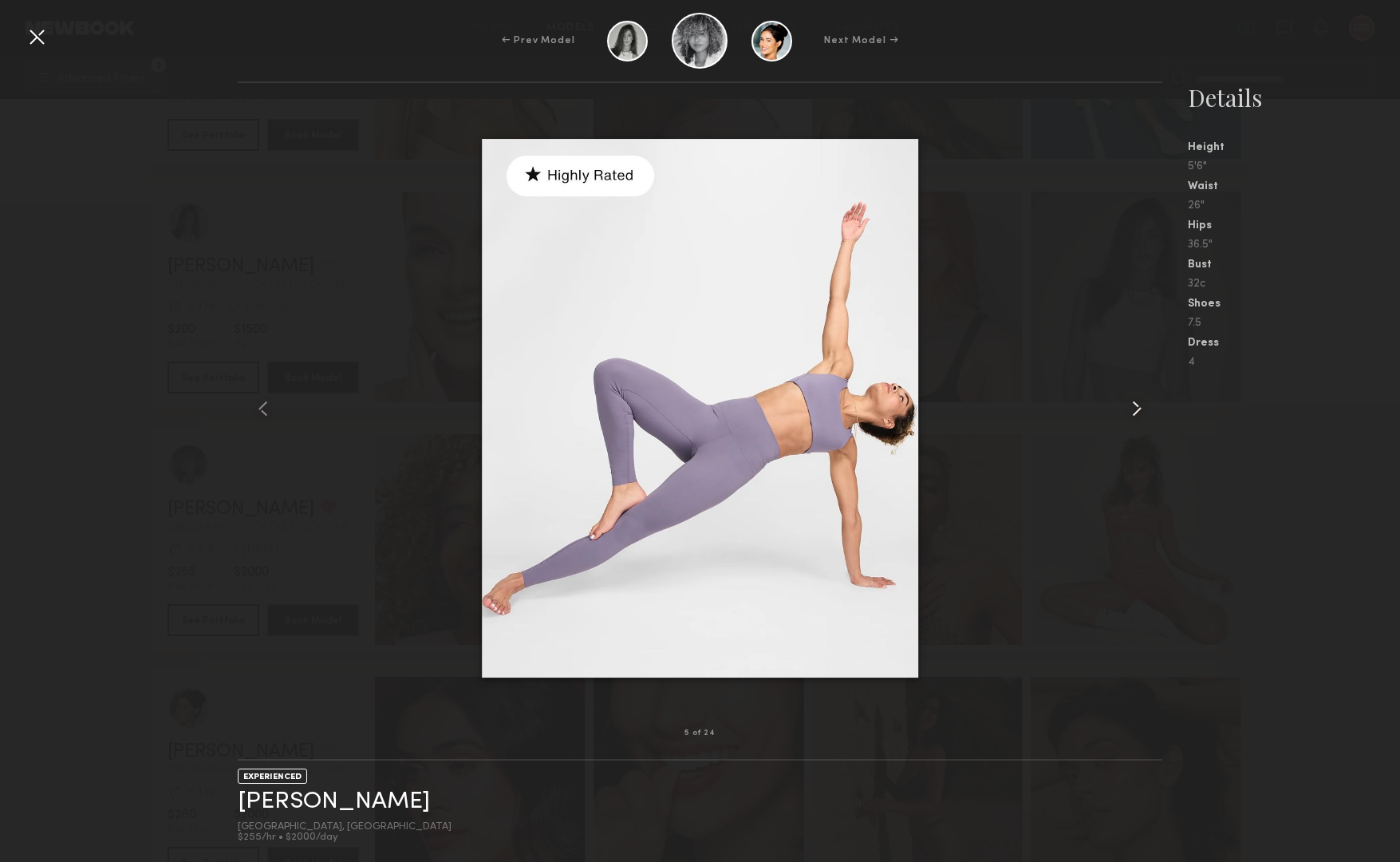
click at [1133, 407] on common-icon at bounding box center [1137, 409] width 26 height 26
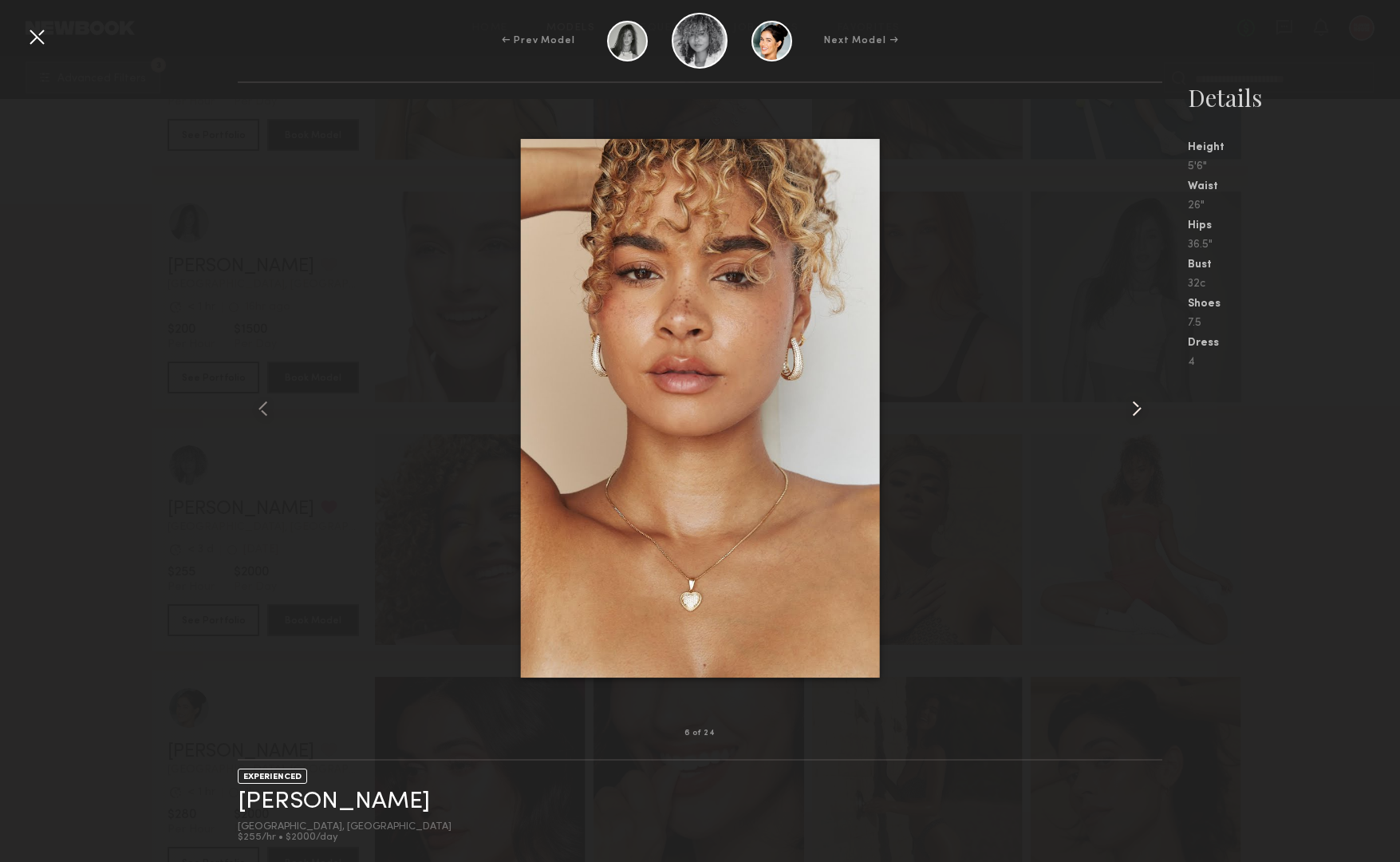
click at [1133, 407] on common-icon at bounding box center [1137, 409] width 26 height 26
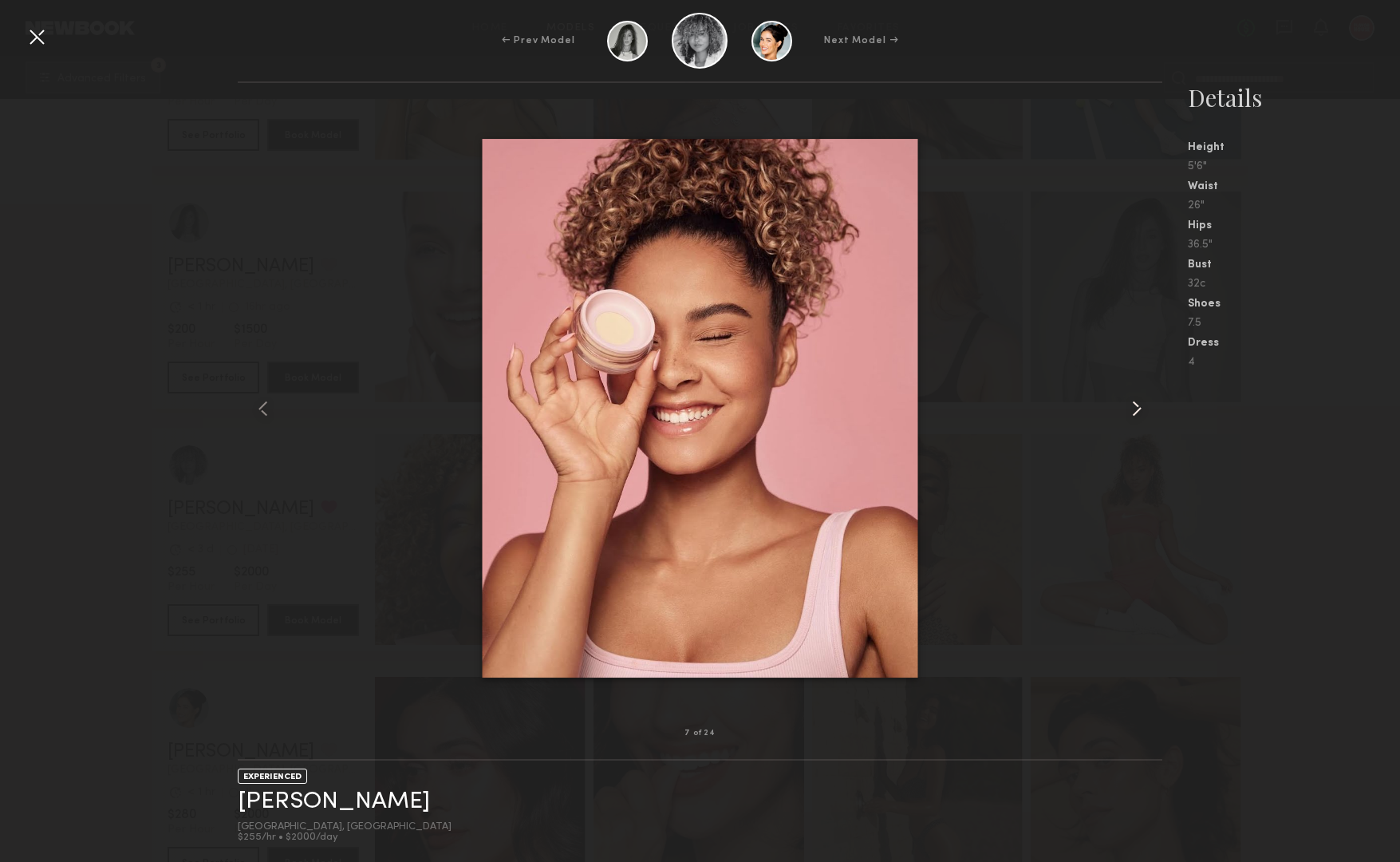
click at [1133, 407] on common-icon at bounding box center [1137, 409] width 26 height 26
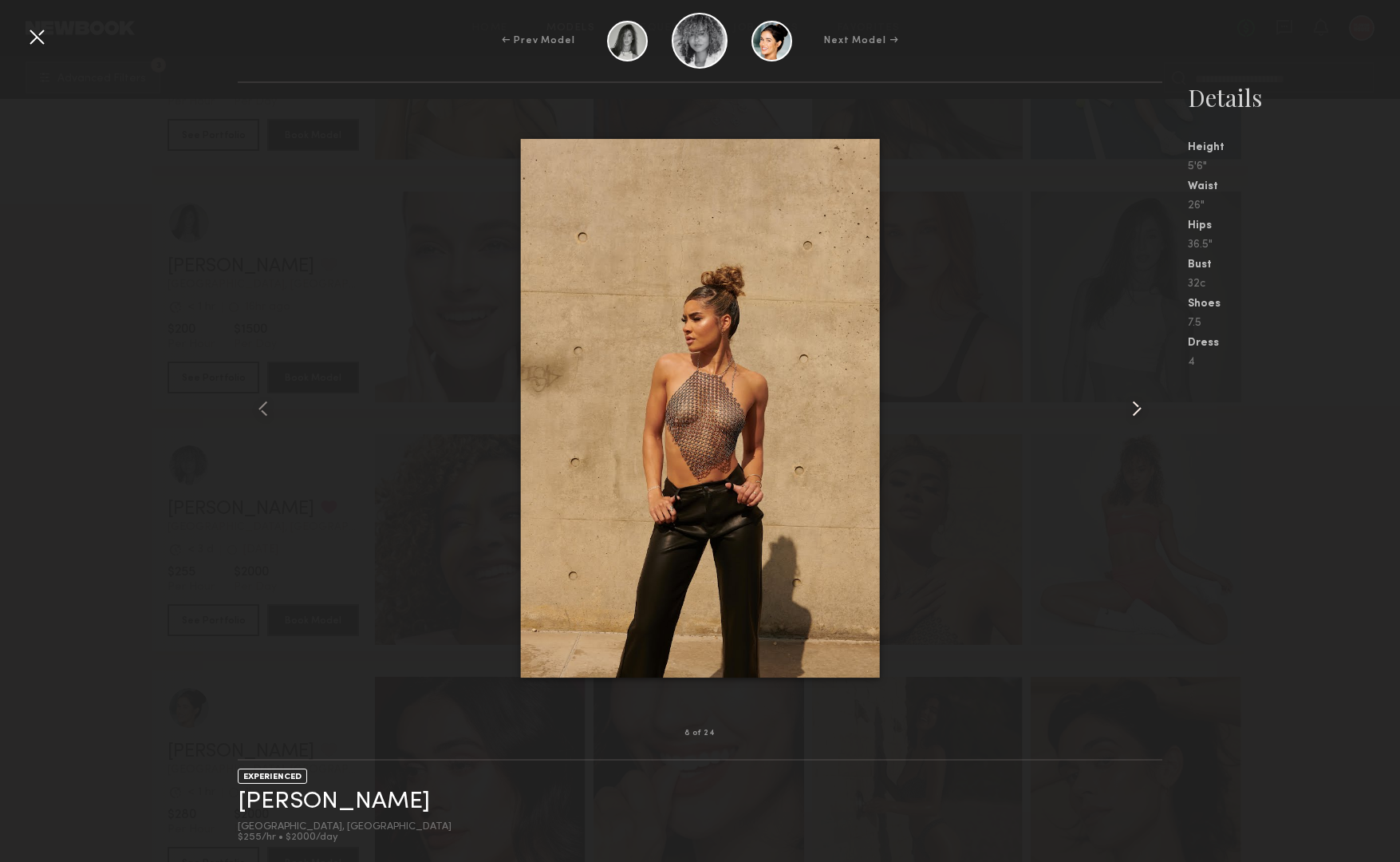
click at [1133, 407] on common-icon at bounding box center [1137, 409] width 26 height 26
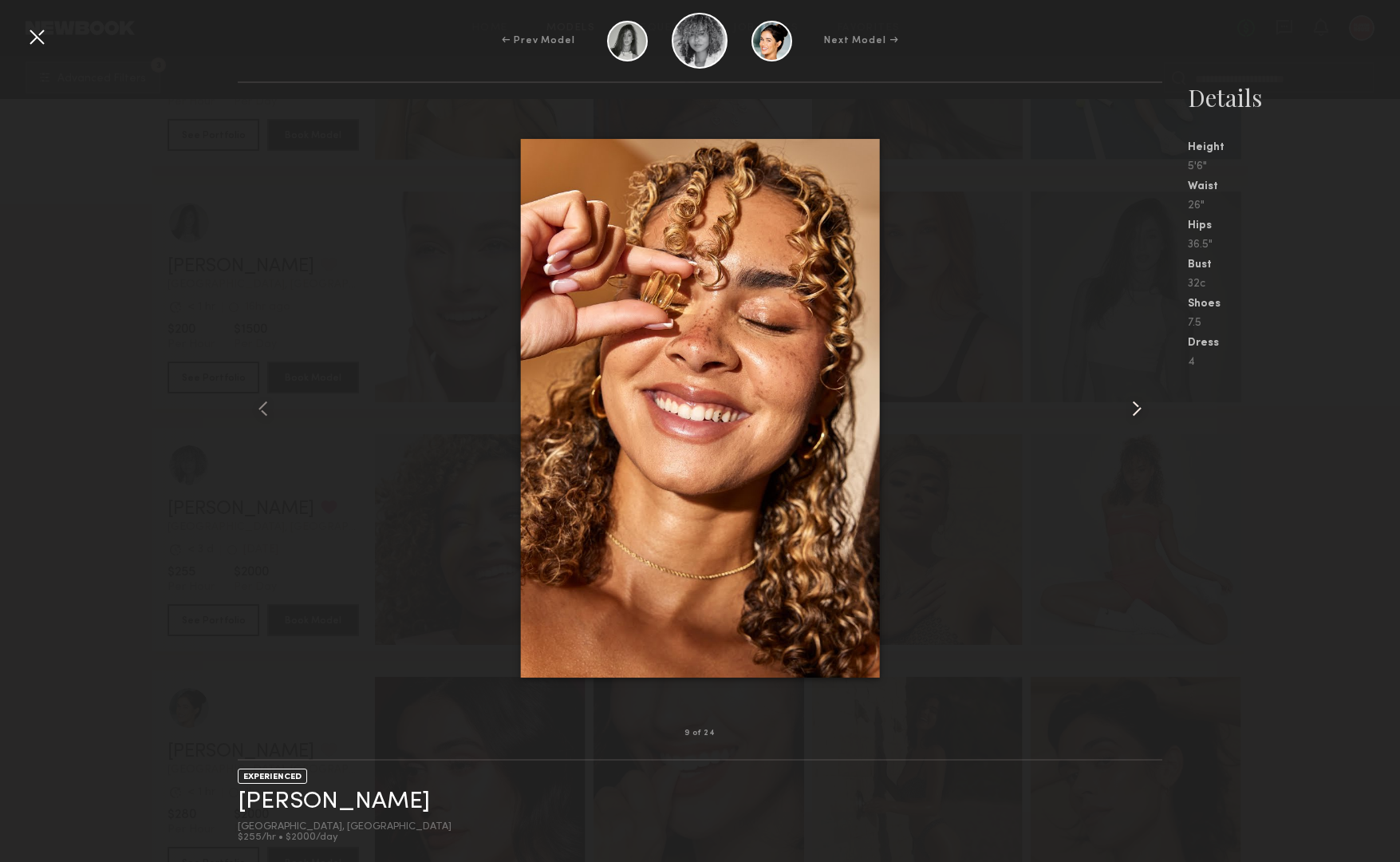
click at [1133, 407] on common-icon at bounding box center [1137, 409] width 26 height 26
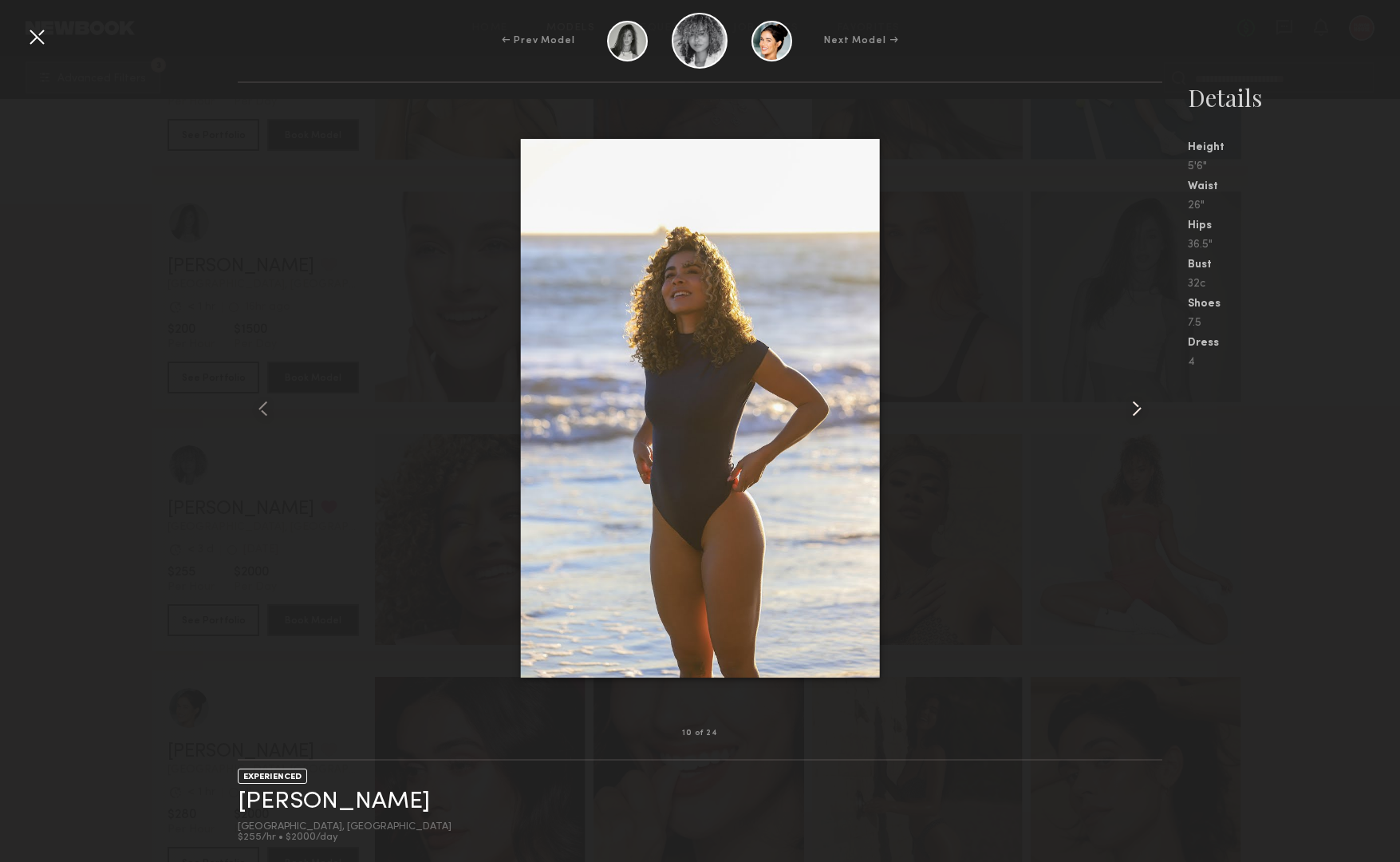
click at [1133, 407] on common-icon at bounding box center [1137, 409] width 26 height 26
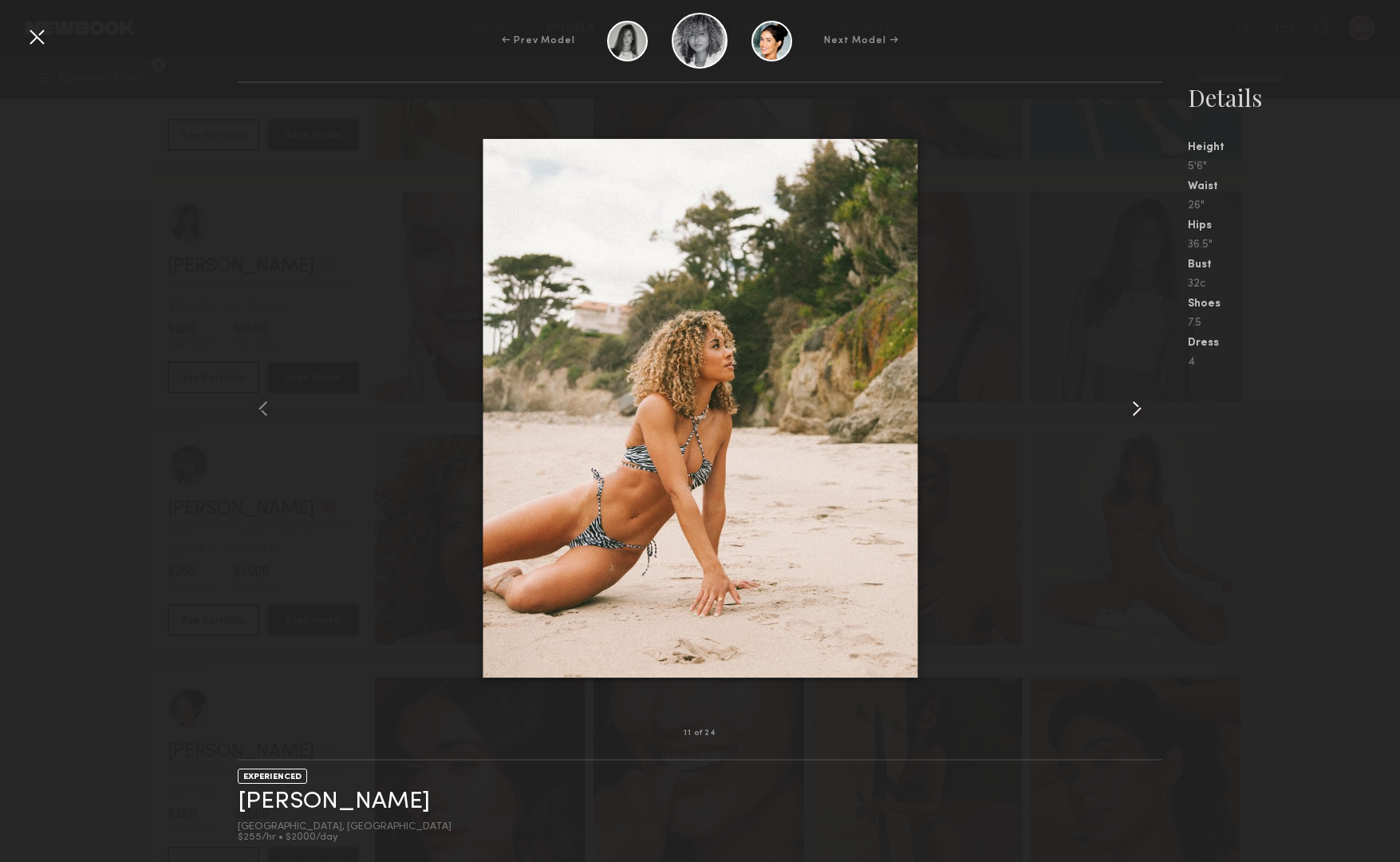
click at [1133, 407] on common-icon at bounding box center [1137, 409] width 26 height 26
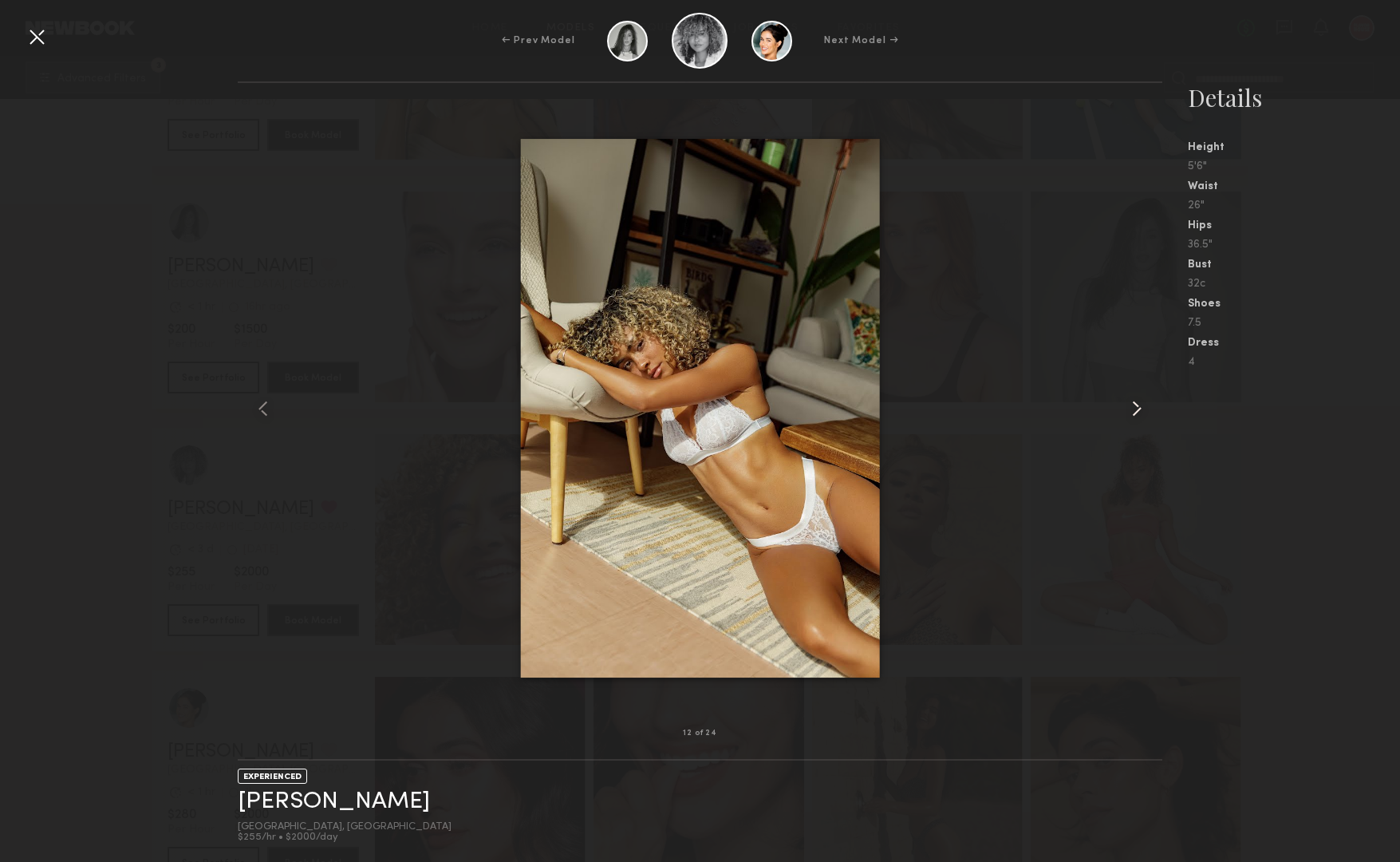
click at [1133, 407] on common-icon at bounding box center [1137, 409] width 26 height 26
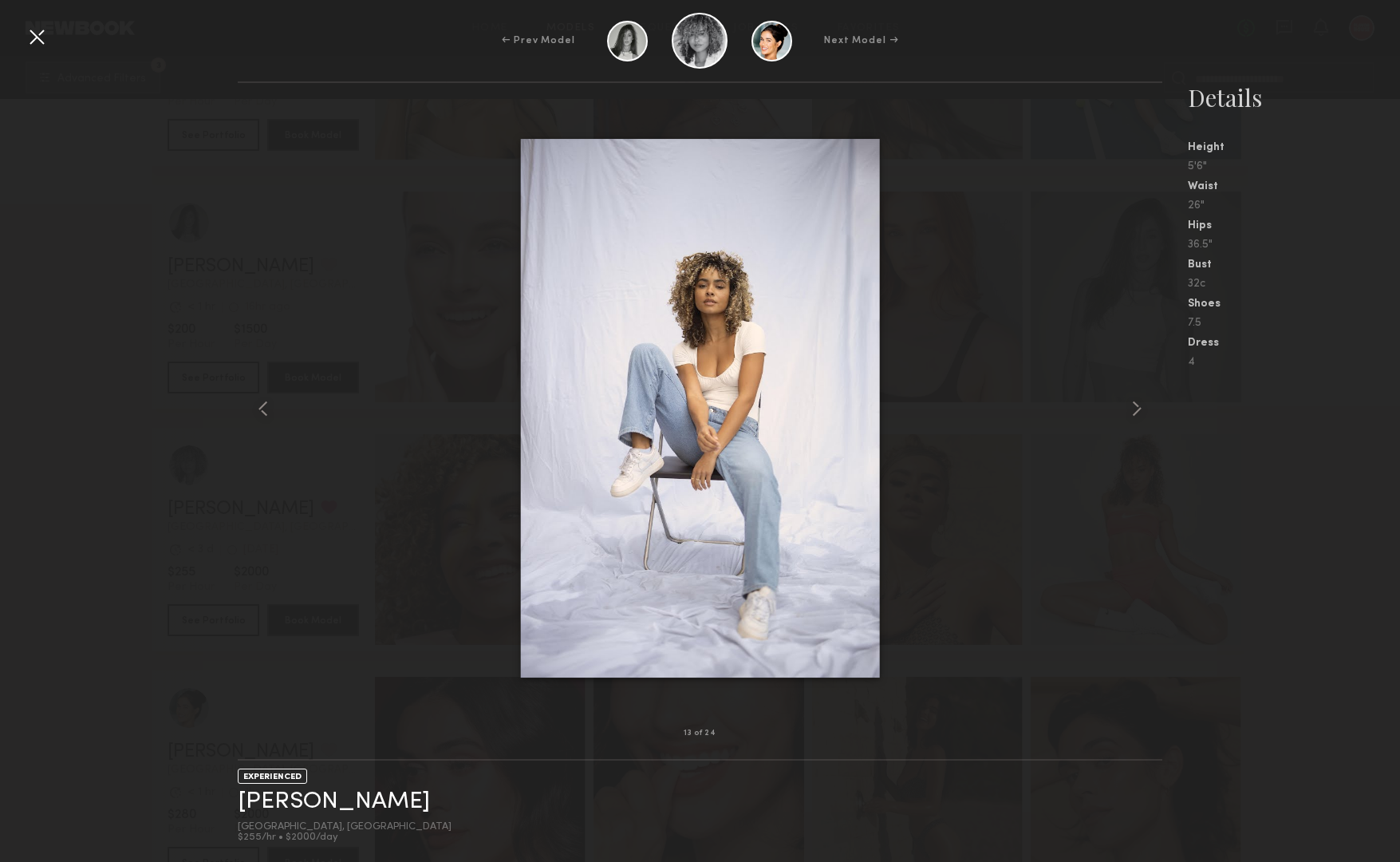
click at [51, 45] on div "← Prev Model Next Model →" at bounding box center [700, 41] width 1400 height 56
click at [44, 41] on div at bounding box center [37, 37] width 26 height 26
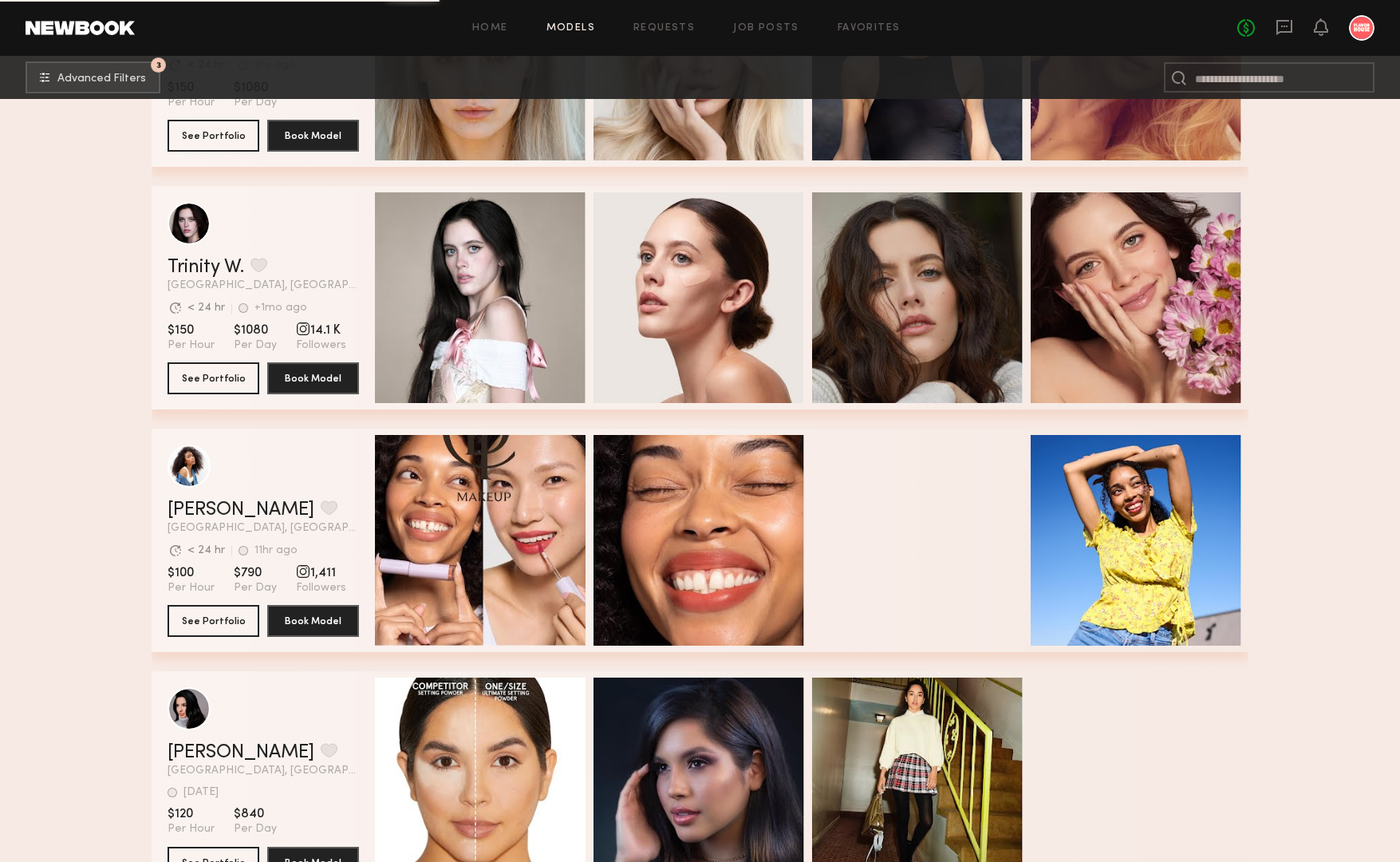
scroll to position [51855, 0]
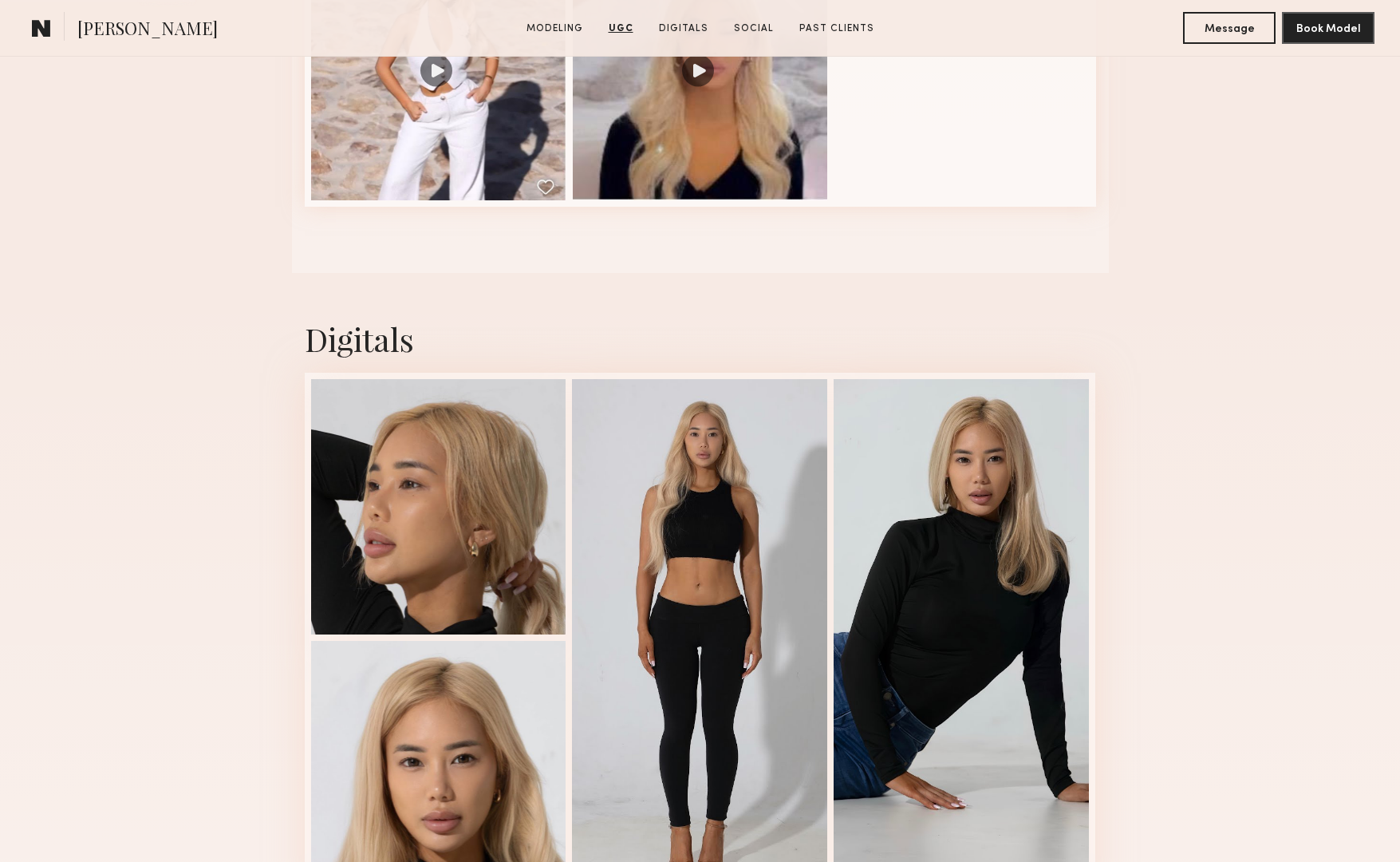
scroll to position [2618, 0]
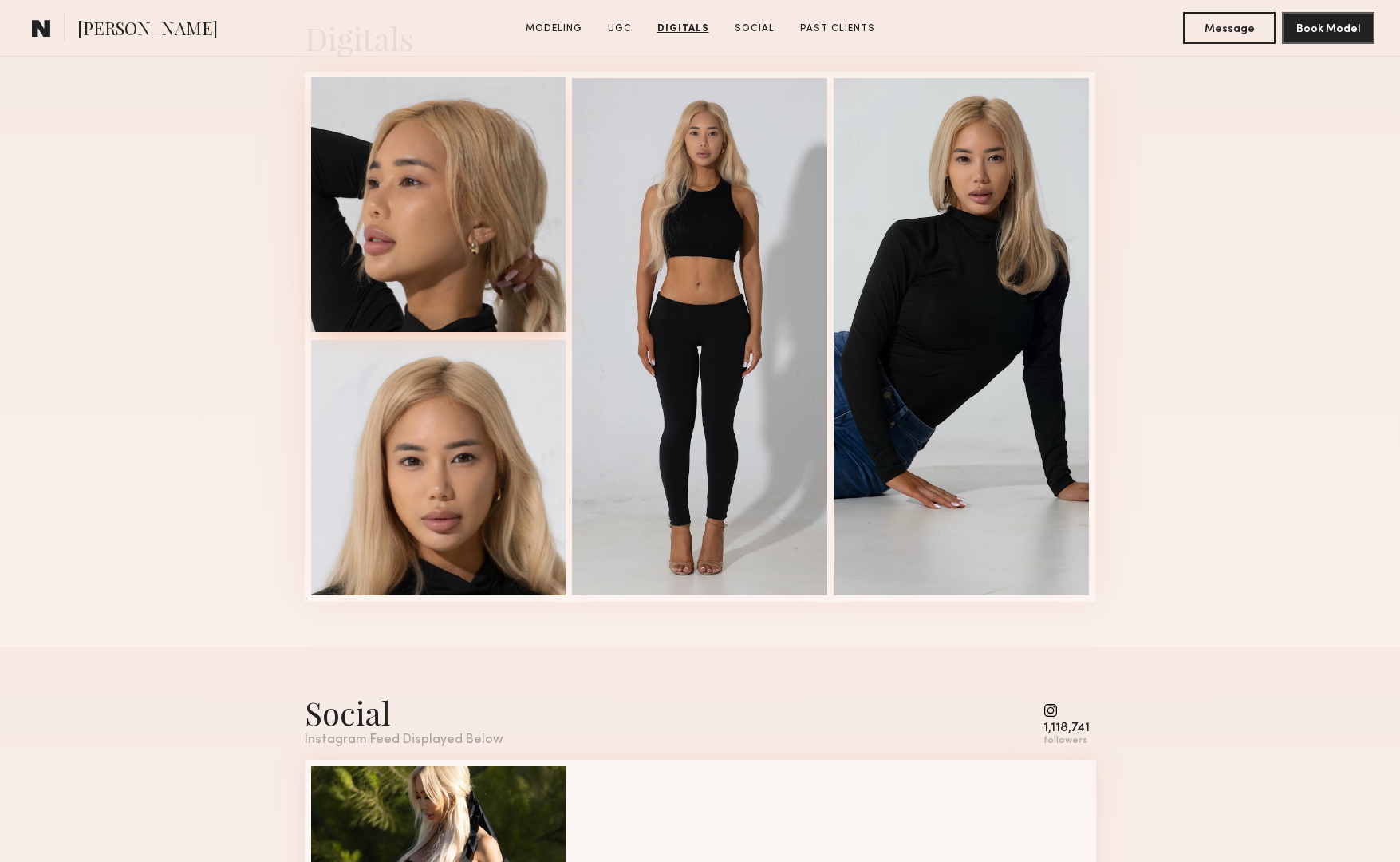
click at [473, 280] on div at bounding box center [439, 205] width 256 height 256
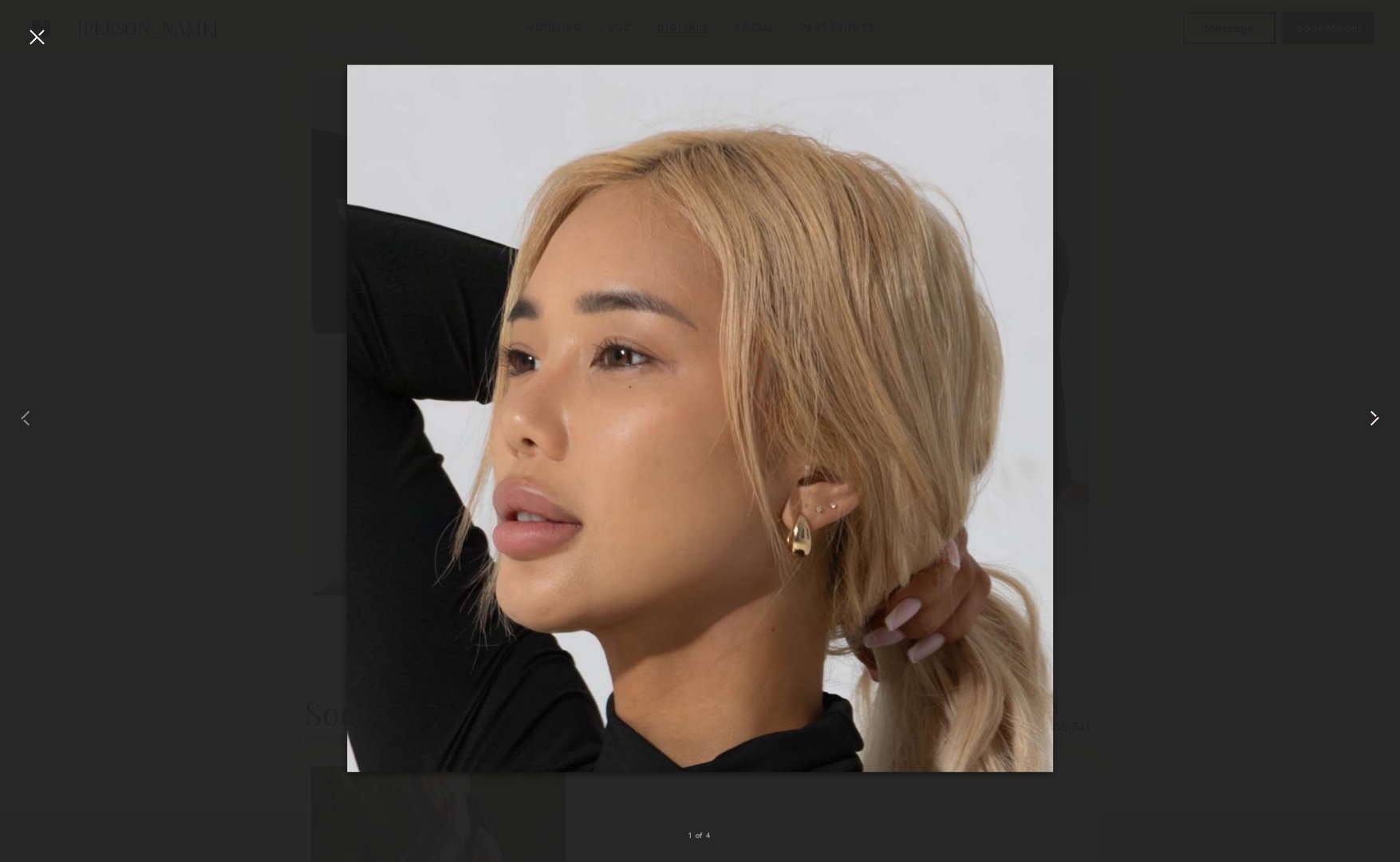
click at [1367, 417] on common-icon at bounding box center [1375, 419] width 26 height 26
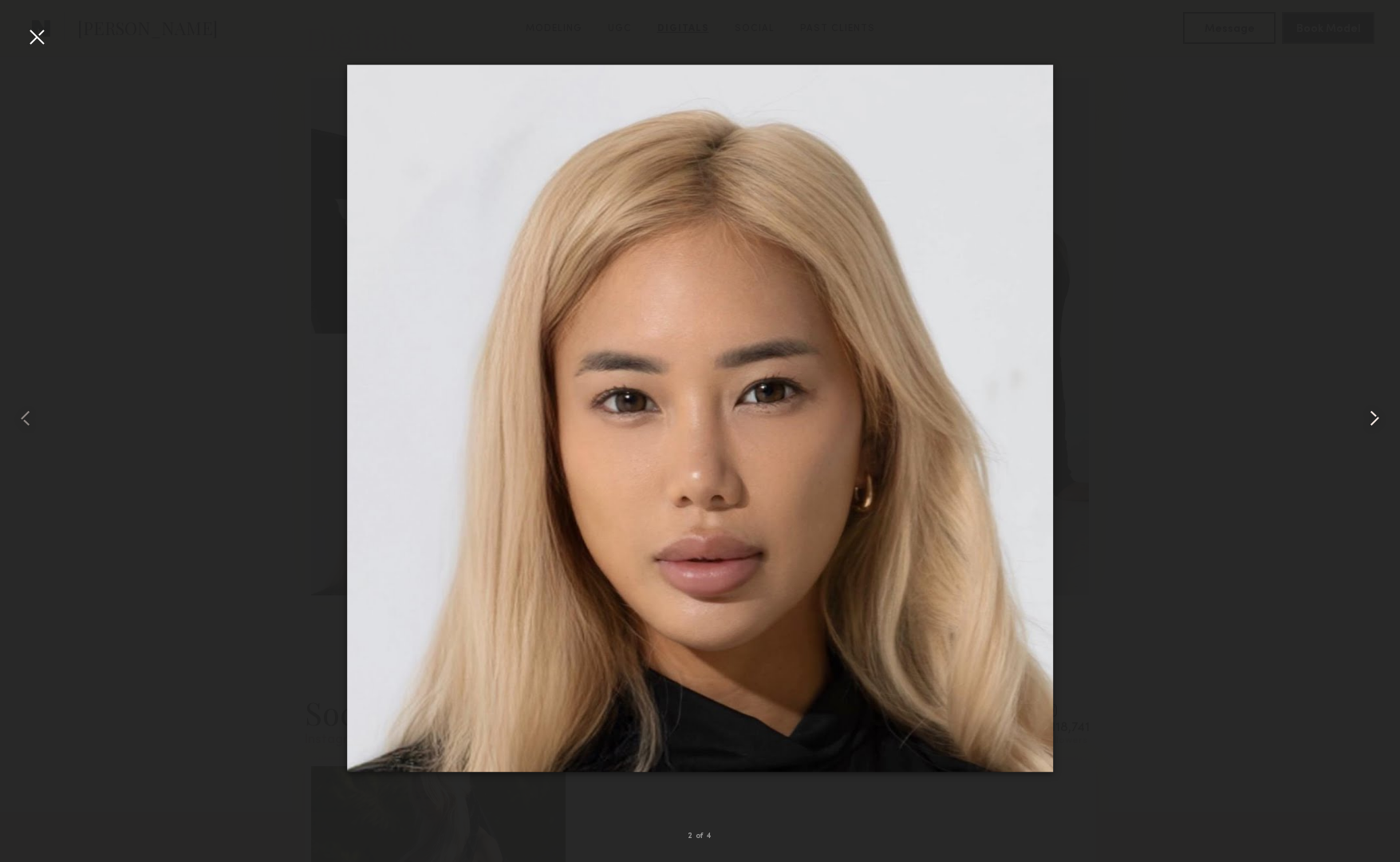
click at [1367, 417] on common-icon at bounding box center [1375, 419] width 26 height 26
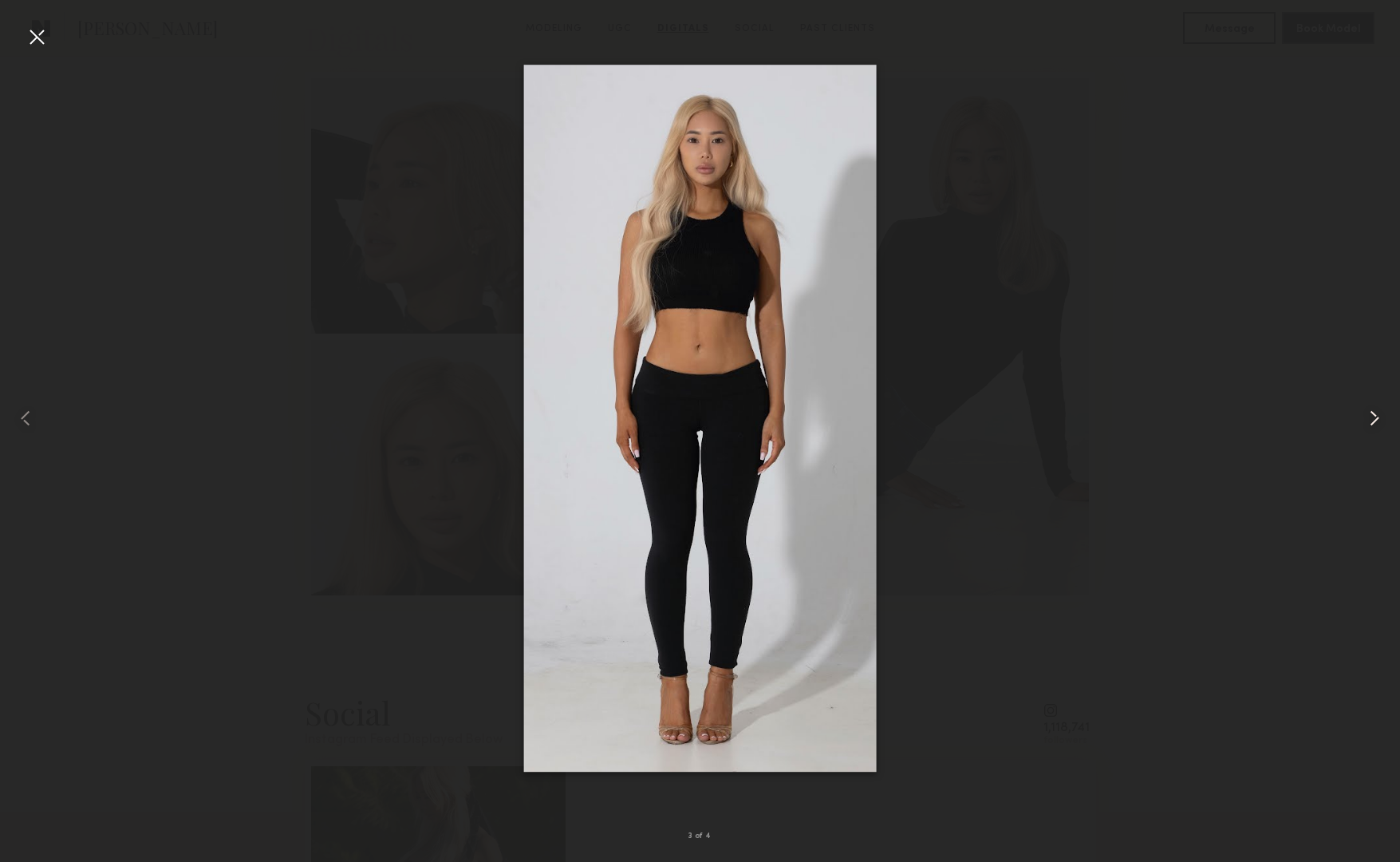
click at [1367, 417] on common-icon at bounding box center [1375, 419] width 26 height 26
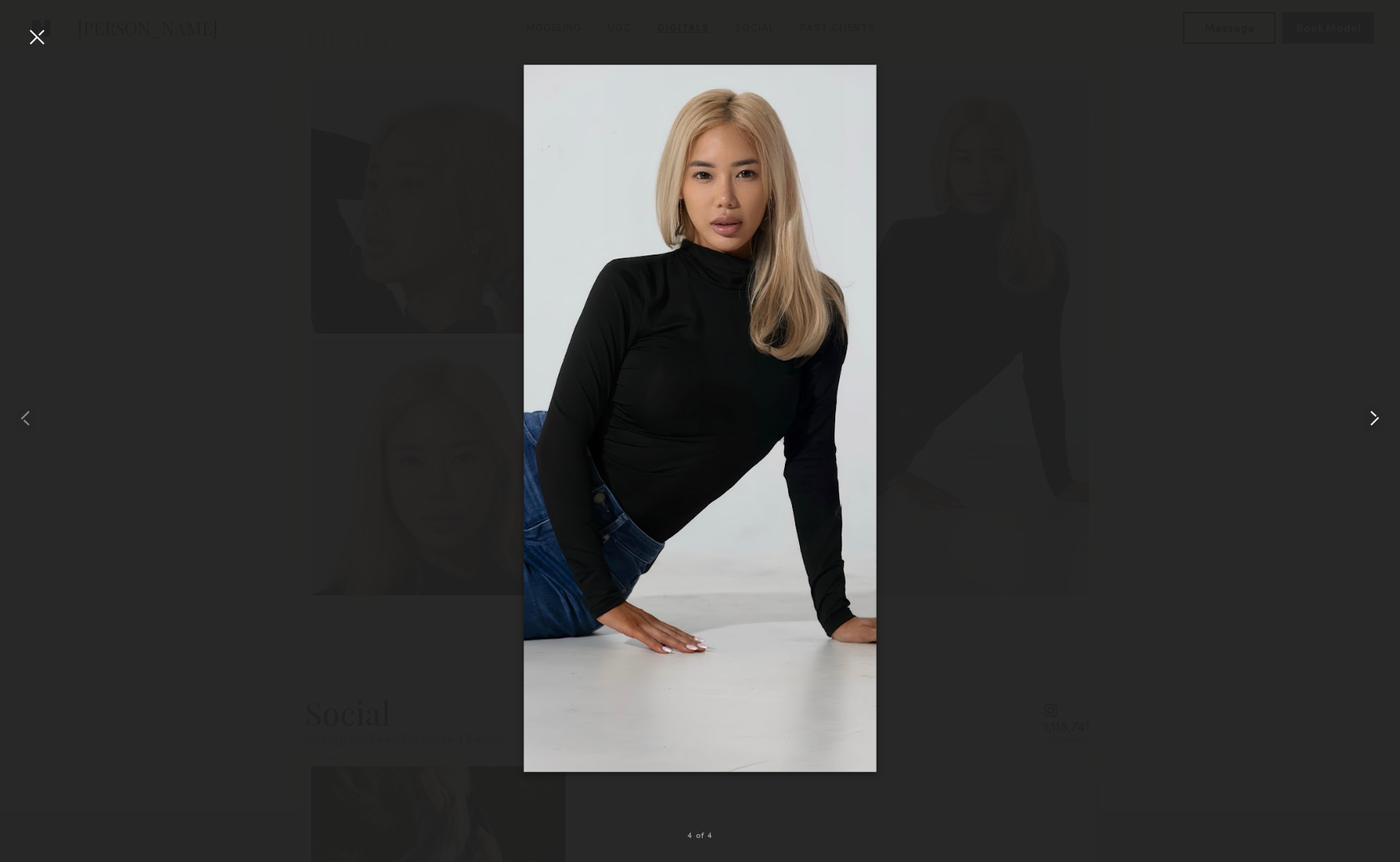
click at [1367, 417] on common-icon at bounding box center [1375, 419] width 26 height 26
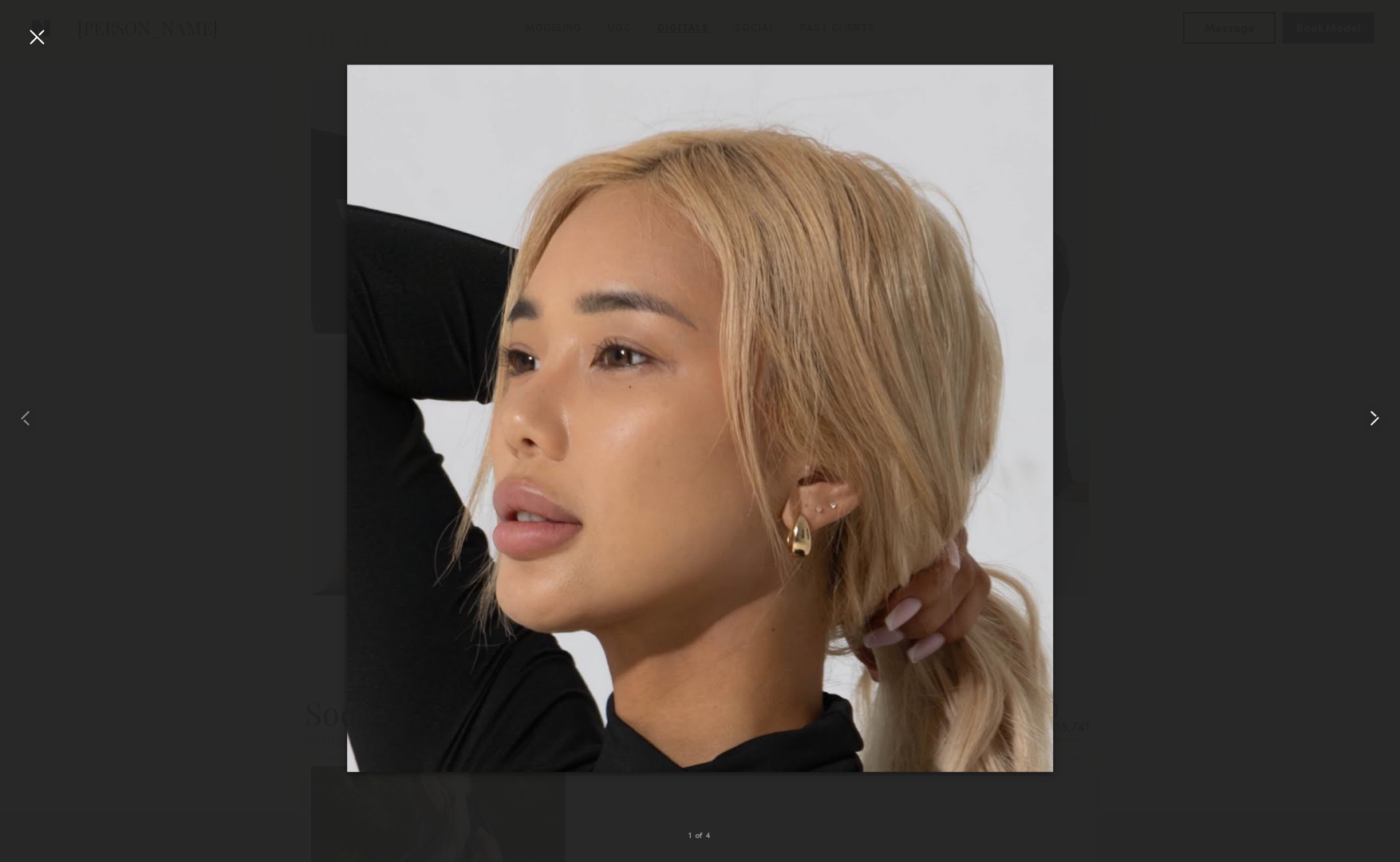
click at [1367, 417] on common-icon at bounding box center [1375, 419] width 26 height 26
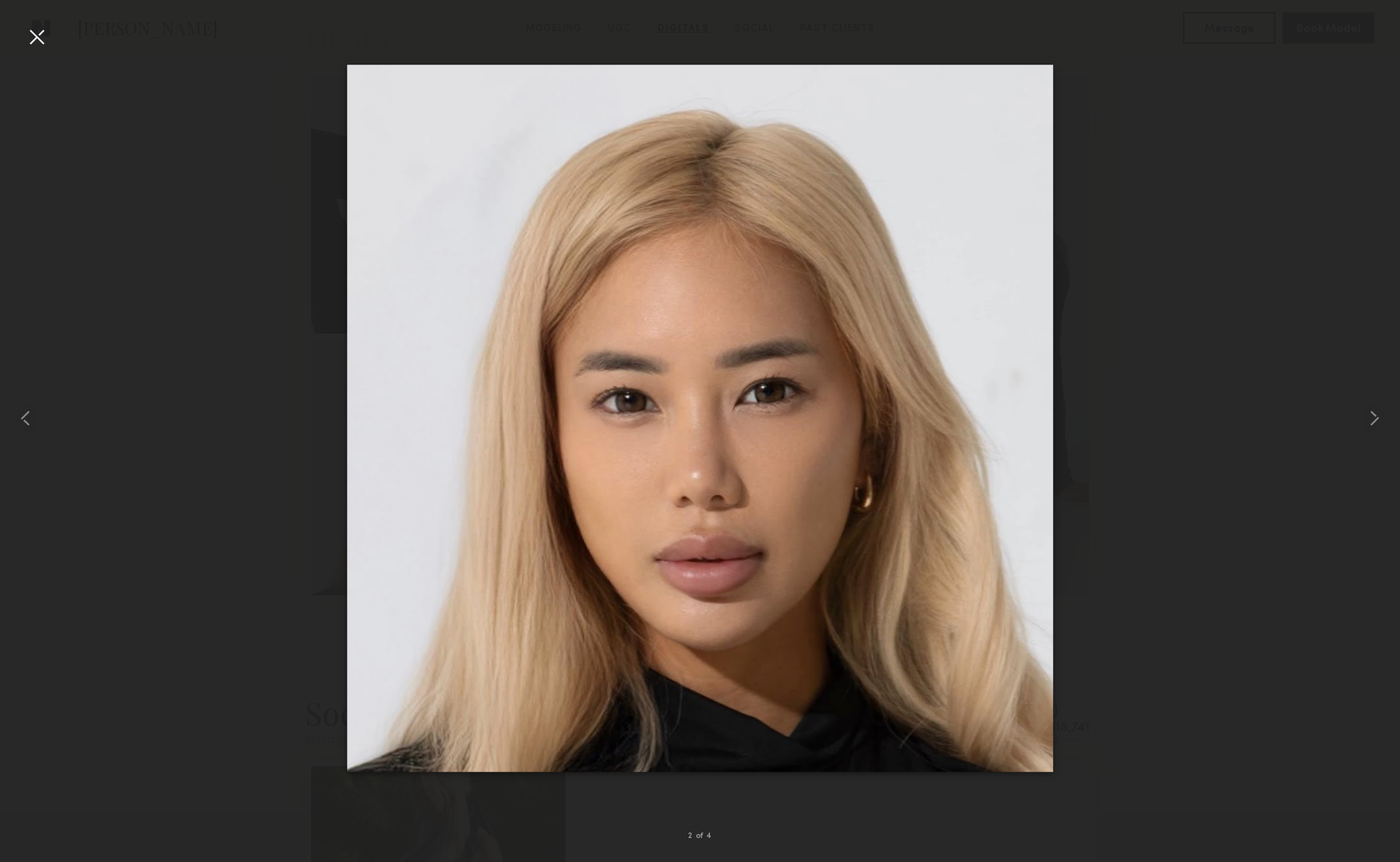
click at [43, 42] on div at bounding box center [37, 37] width 26 height 26
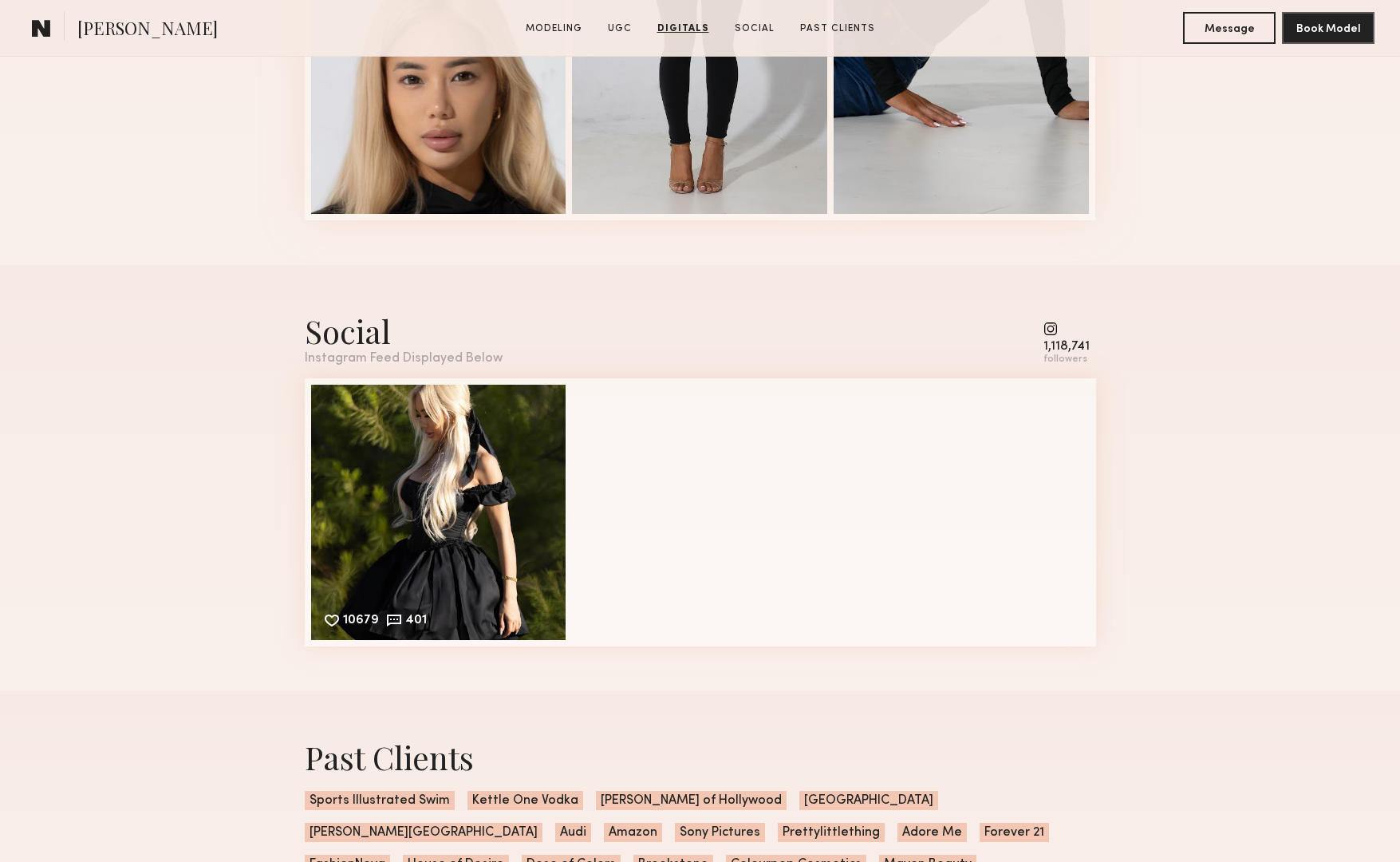
scroll to position [3002, 0]
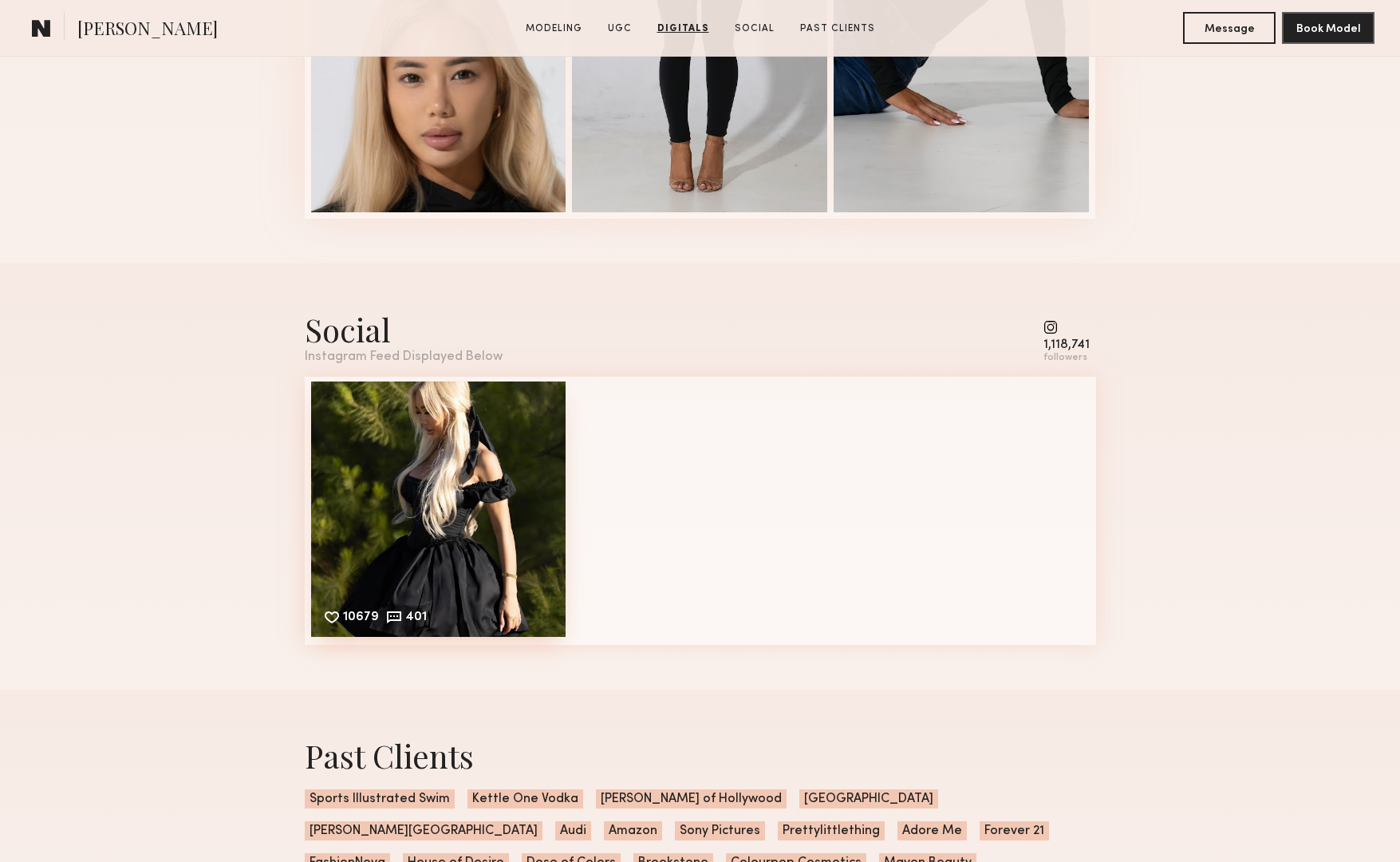
click at [429, 438] on div "10679 401 Likes & comments displayed to show model’s engagement" at bounding box center [439, 509] width 256 height 256
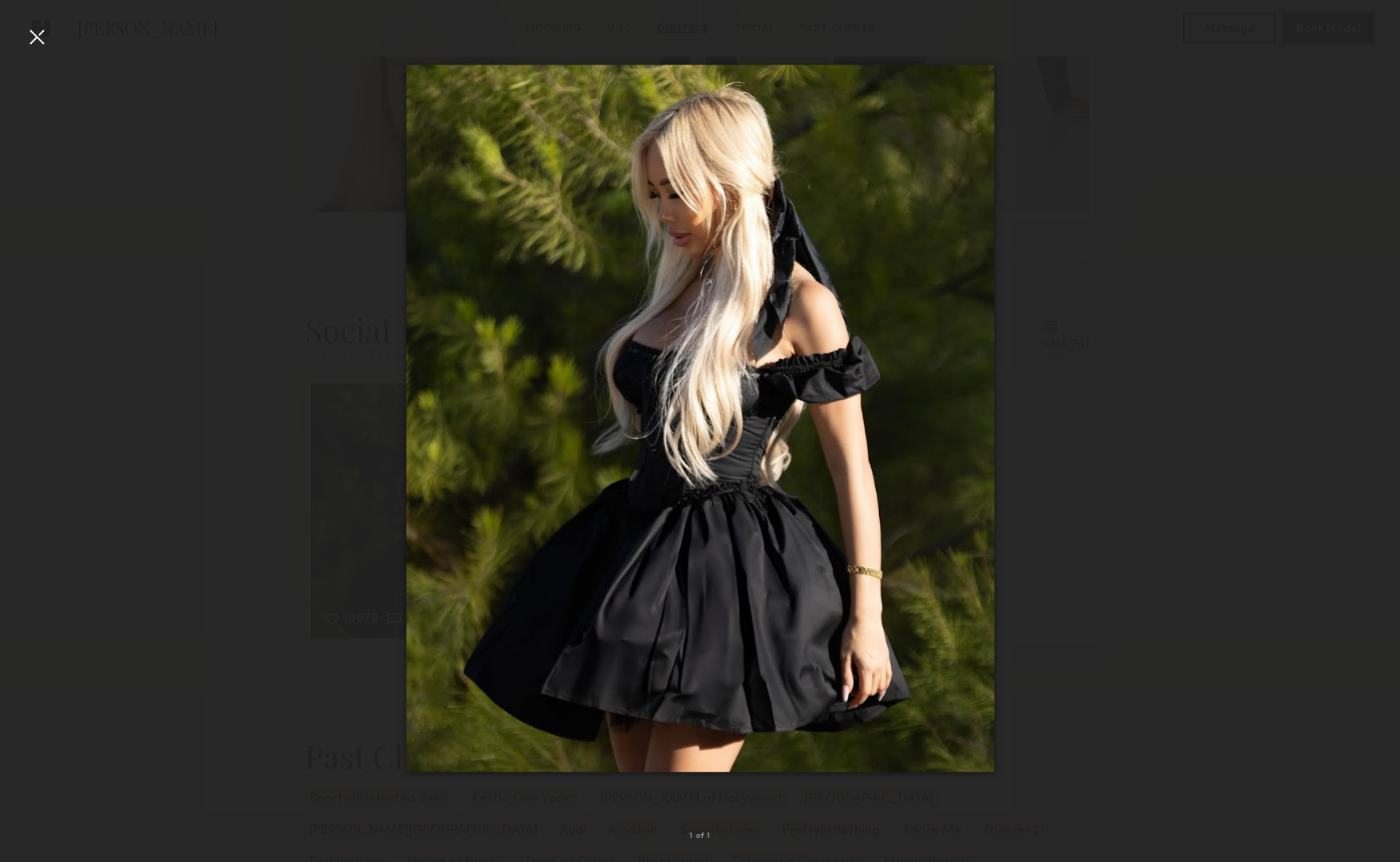
click at [44, 38] on div at bounding box center [37, 37] width 26 height 26
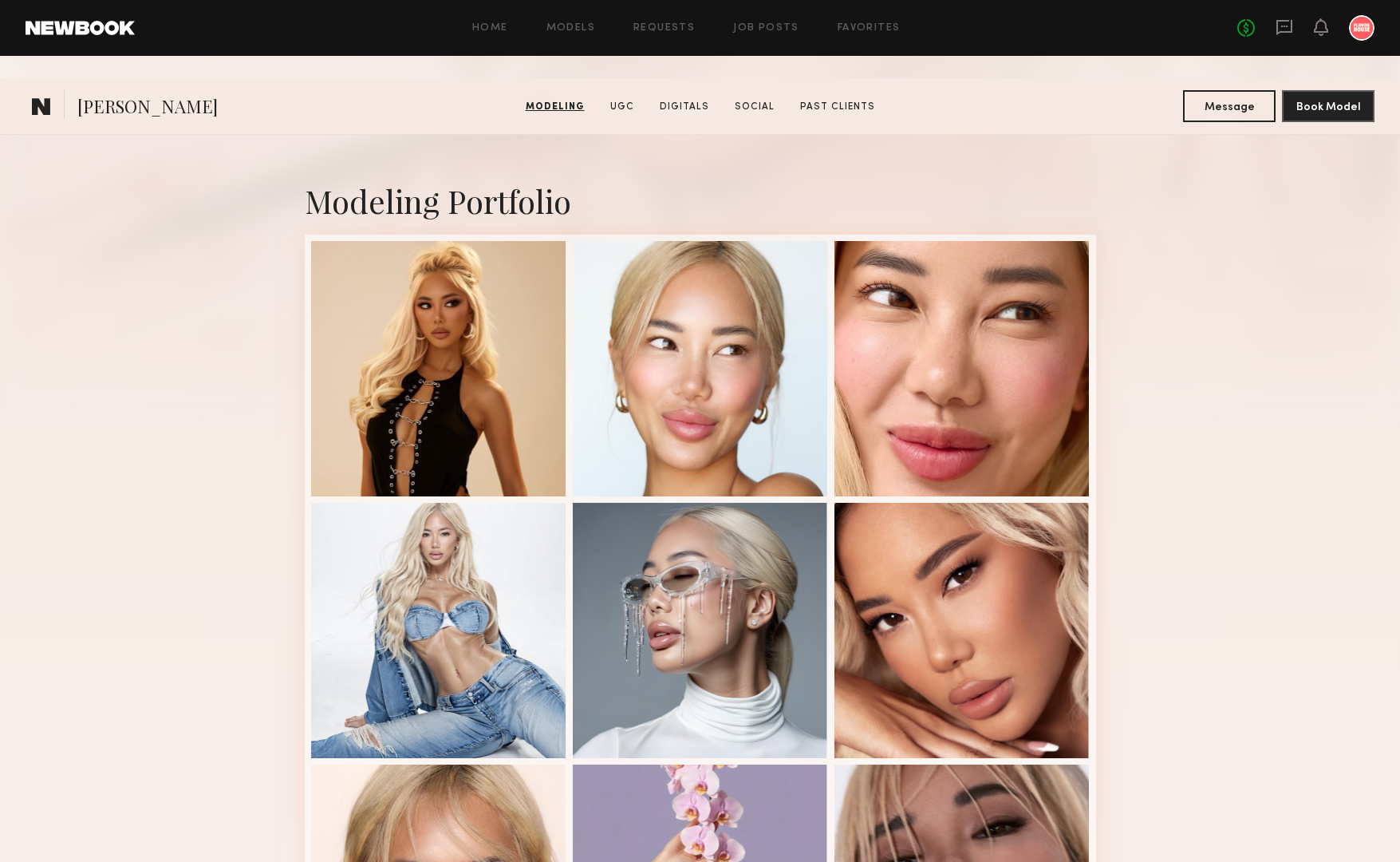
scroll to position [0, 0]
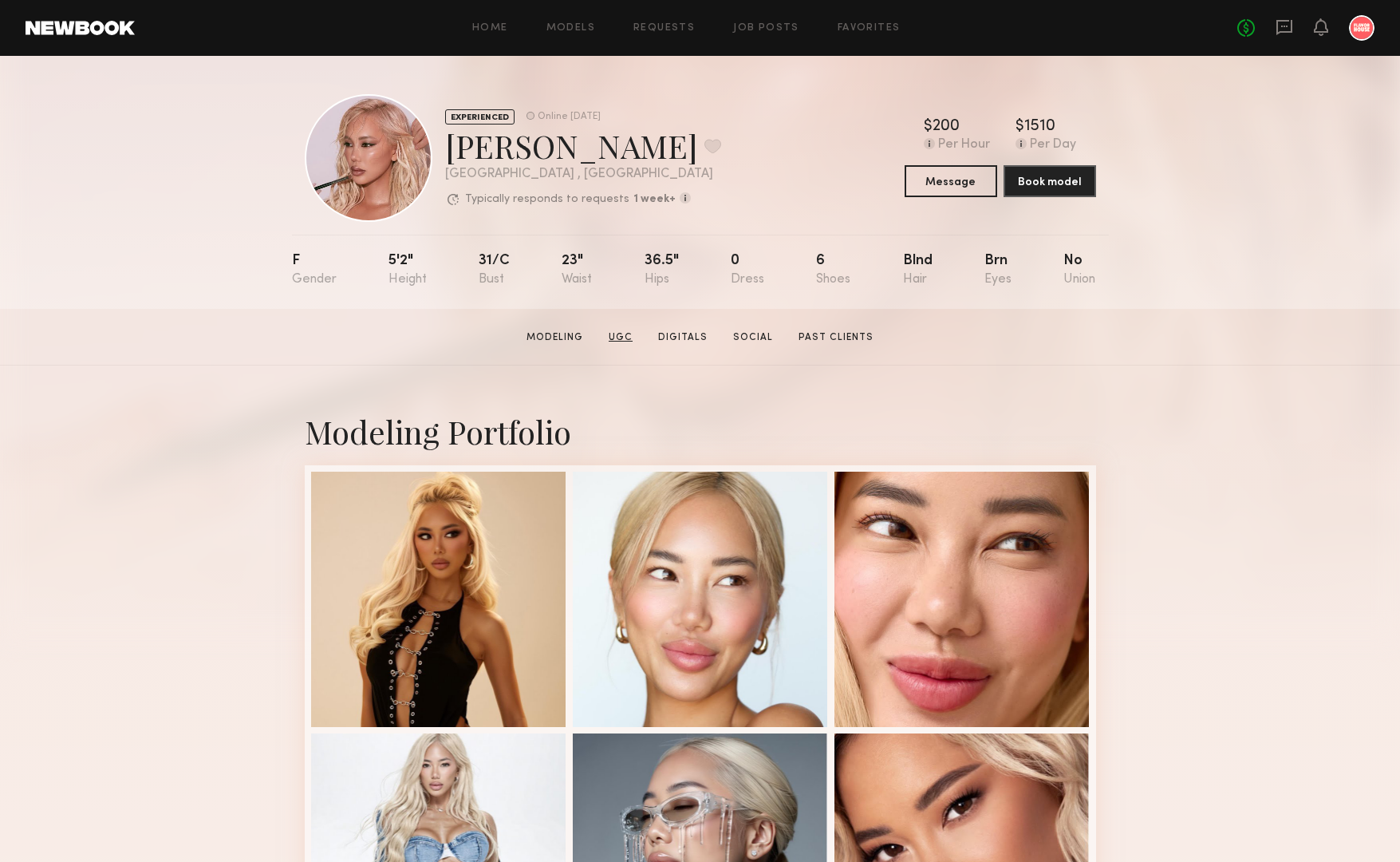
click at [635, 333] on link "UGC" at bounding box center [620, 338] width 37 height 14
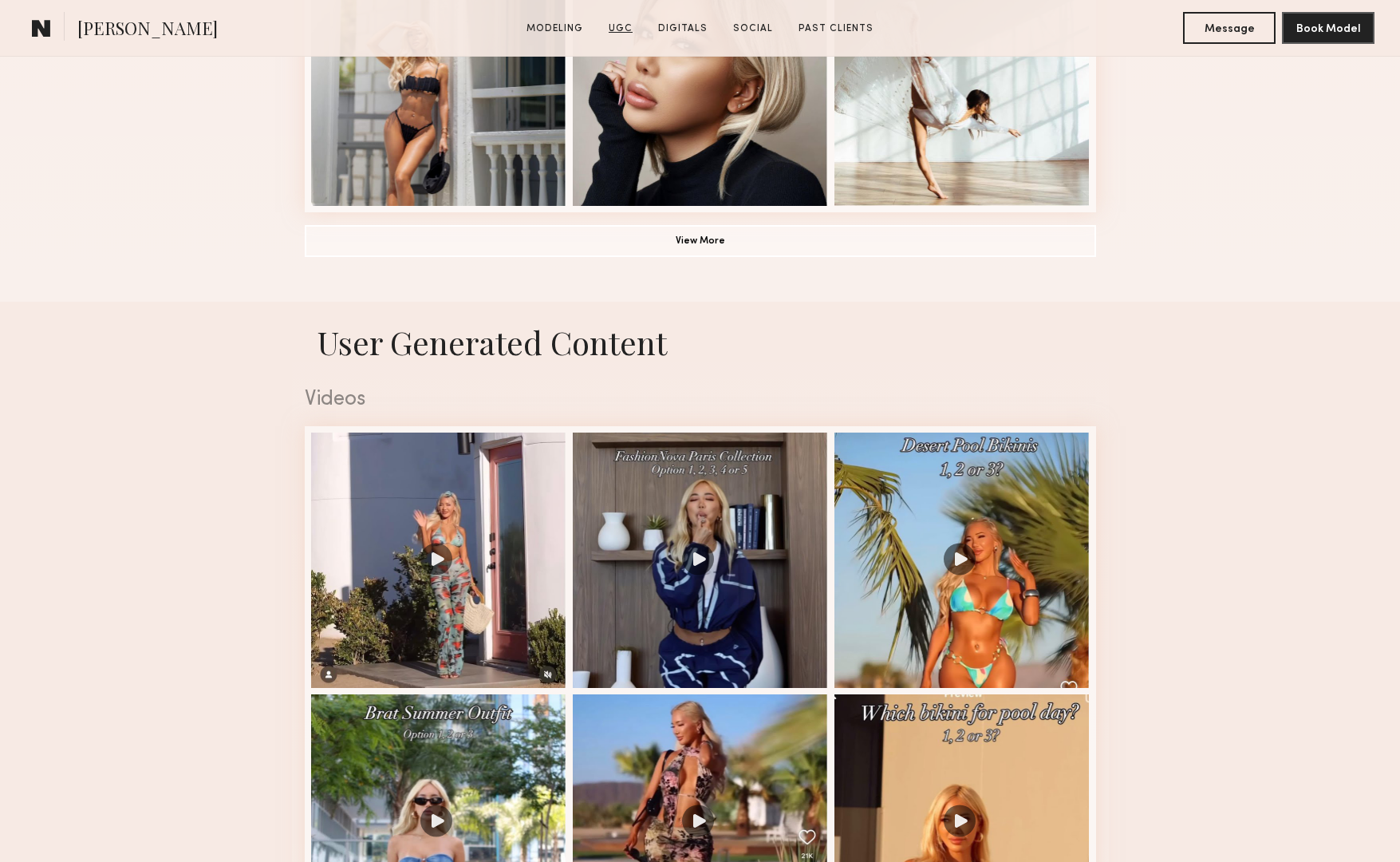
scroll to position [1511, 0]
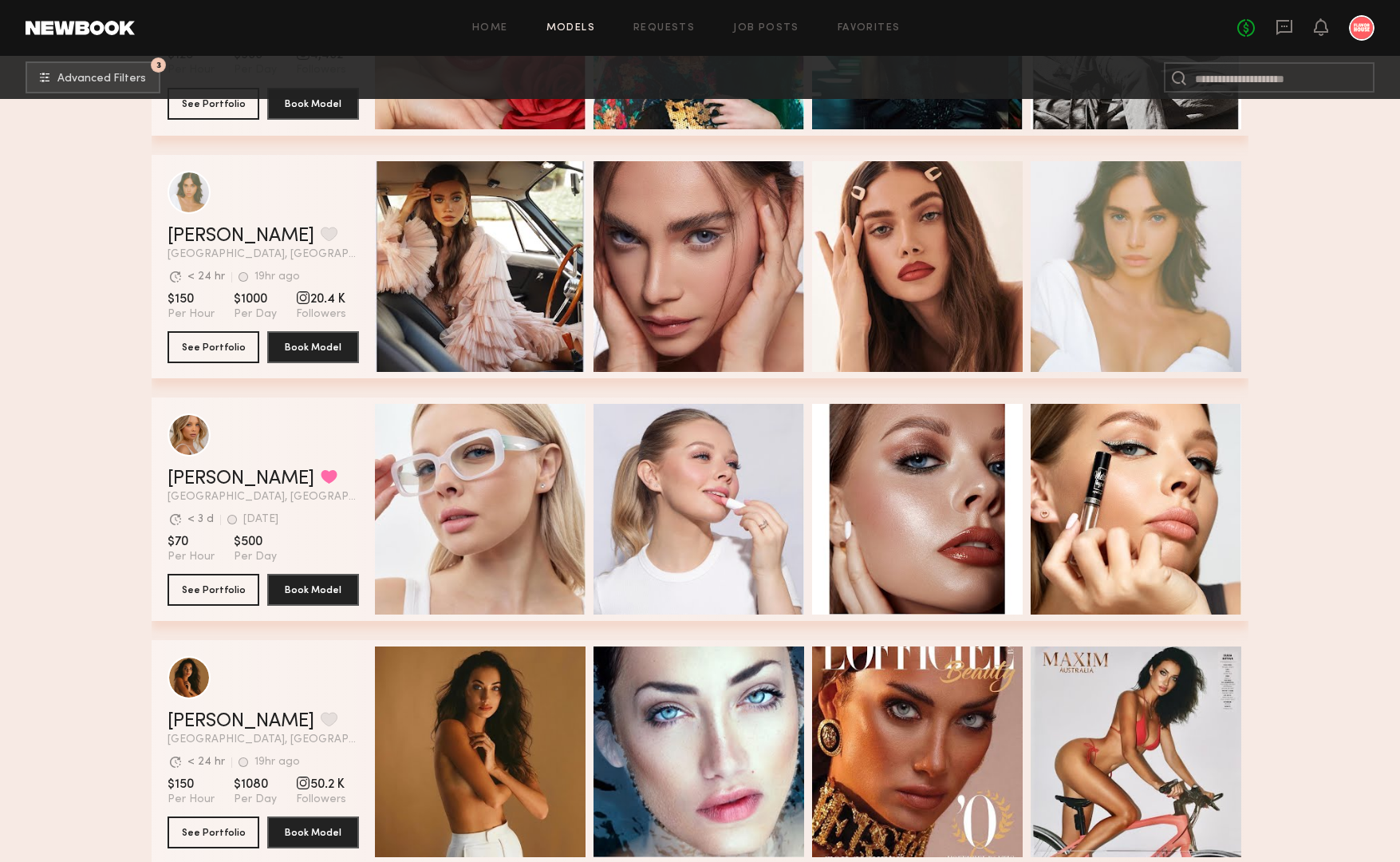
scroll to position [60625, 0]
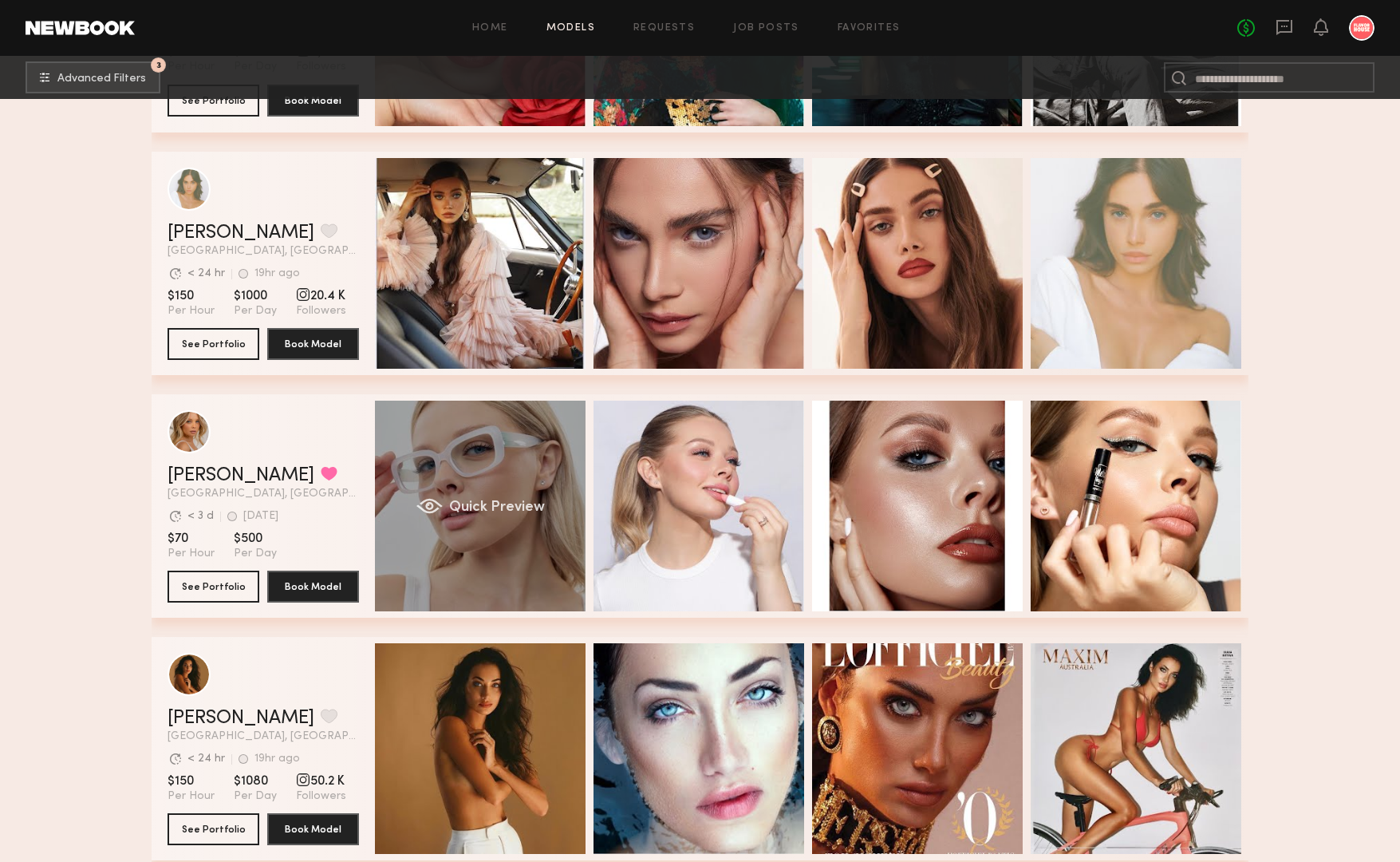
click at [533, 448] on div "Quick Preview" at bounding box center [479, 505] width 211 height 211
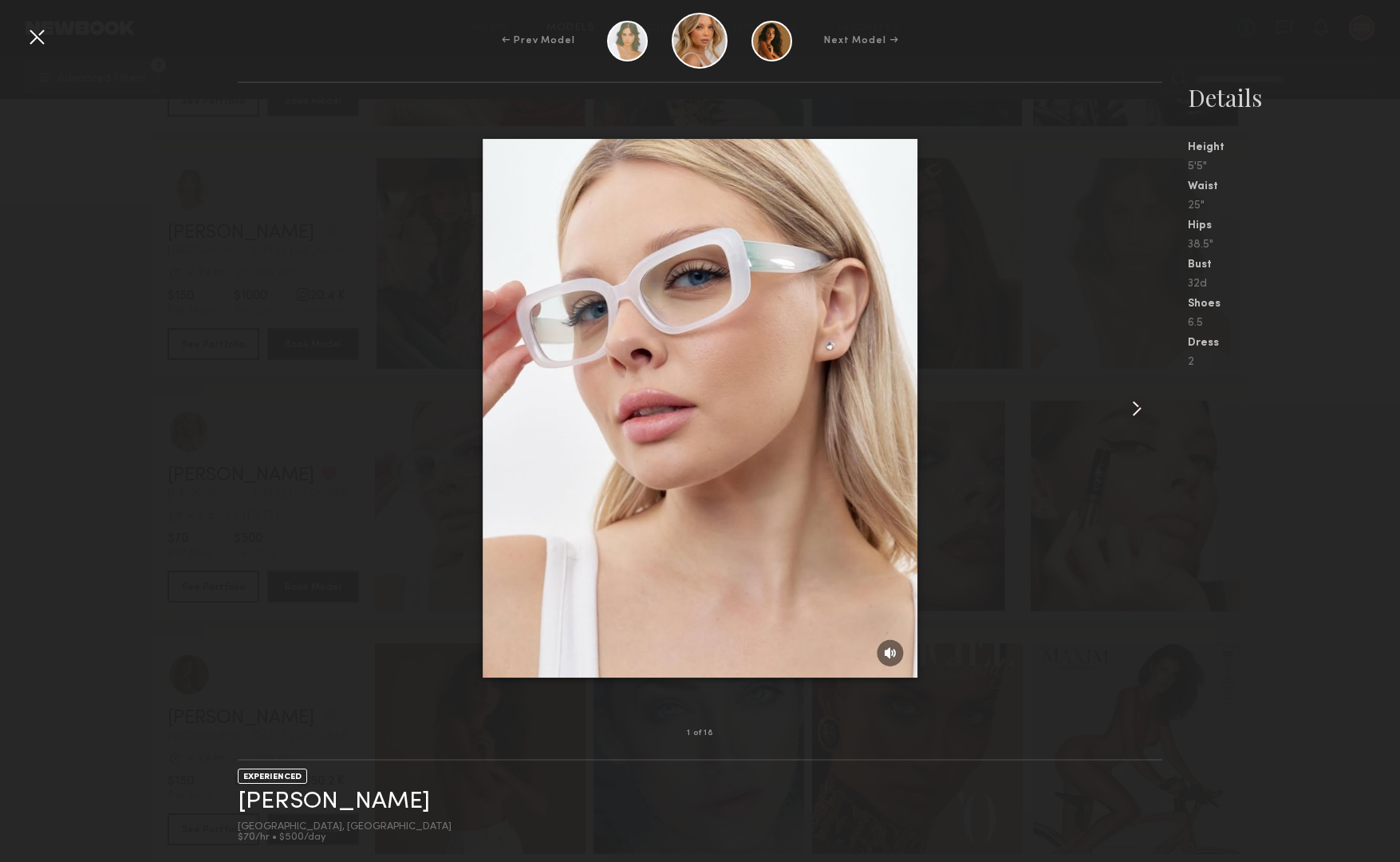
click at [1125, 407] on common-icon at bounding box center [1137, 409] width 26 height 26
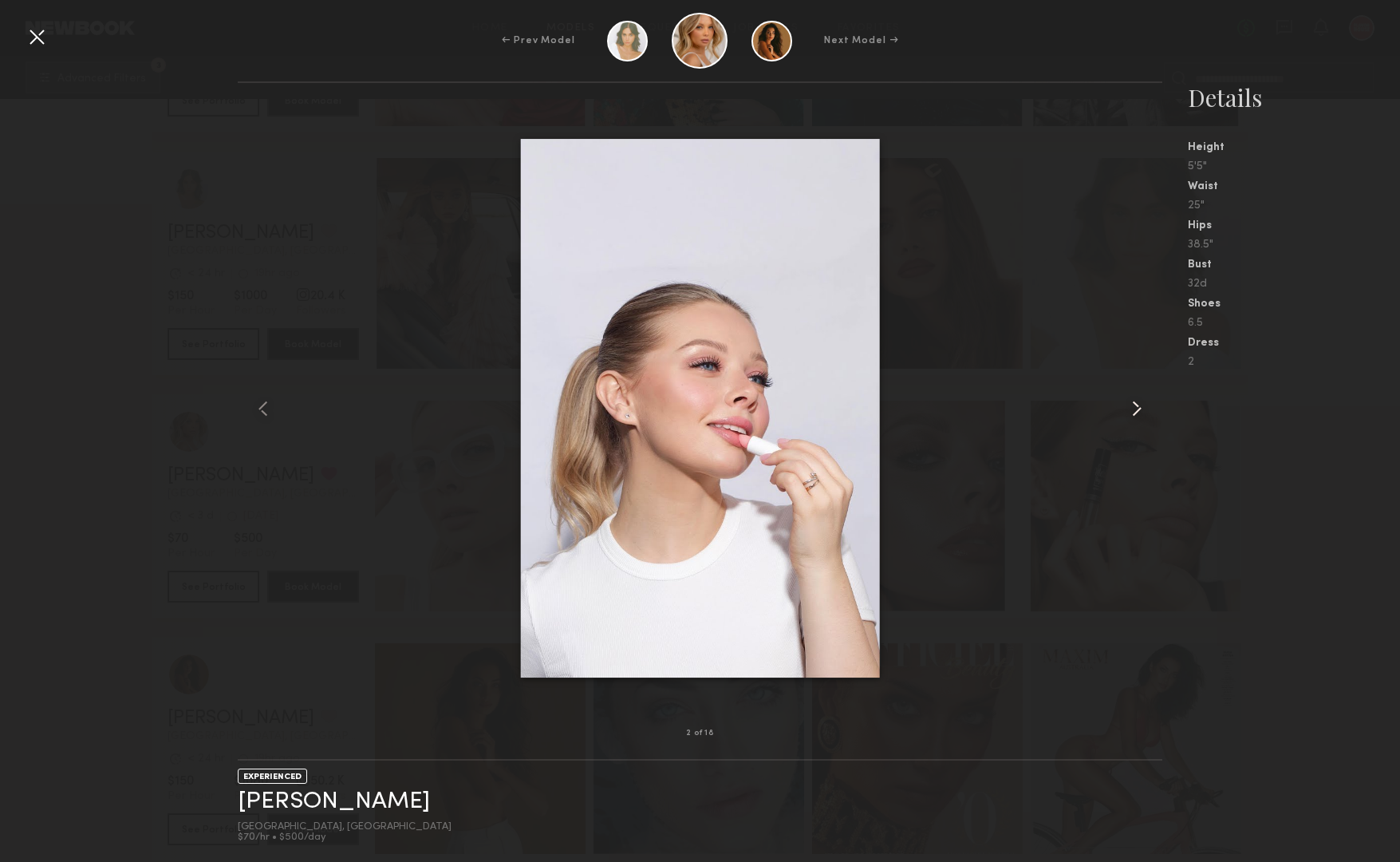
click at [1125, 407] on common-icon at bounding box center [1137, 409] width 26 height 26
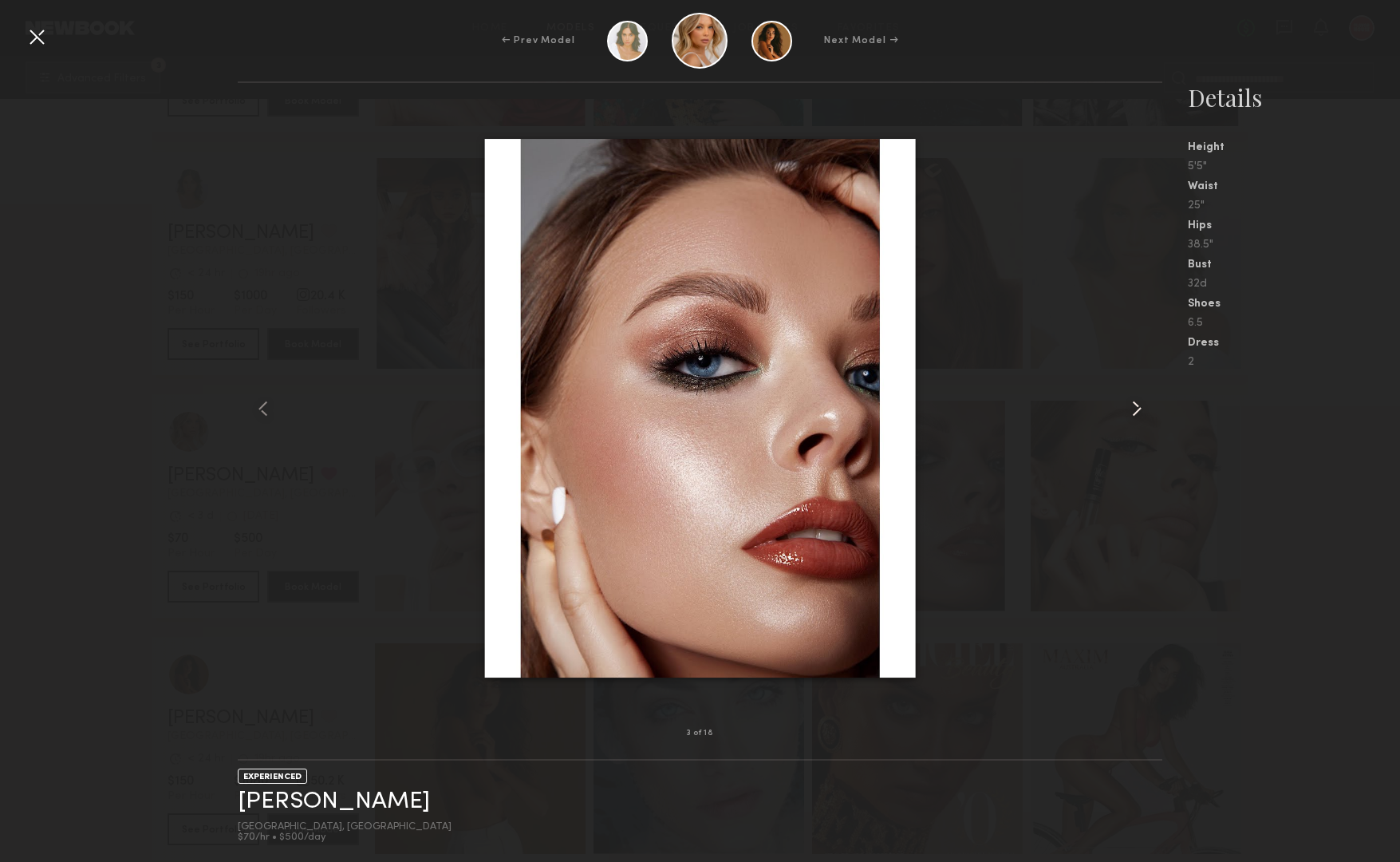
click at [1125, 407] on common-icon at bounding box center [1137, 409] width 26 height 26
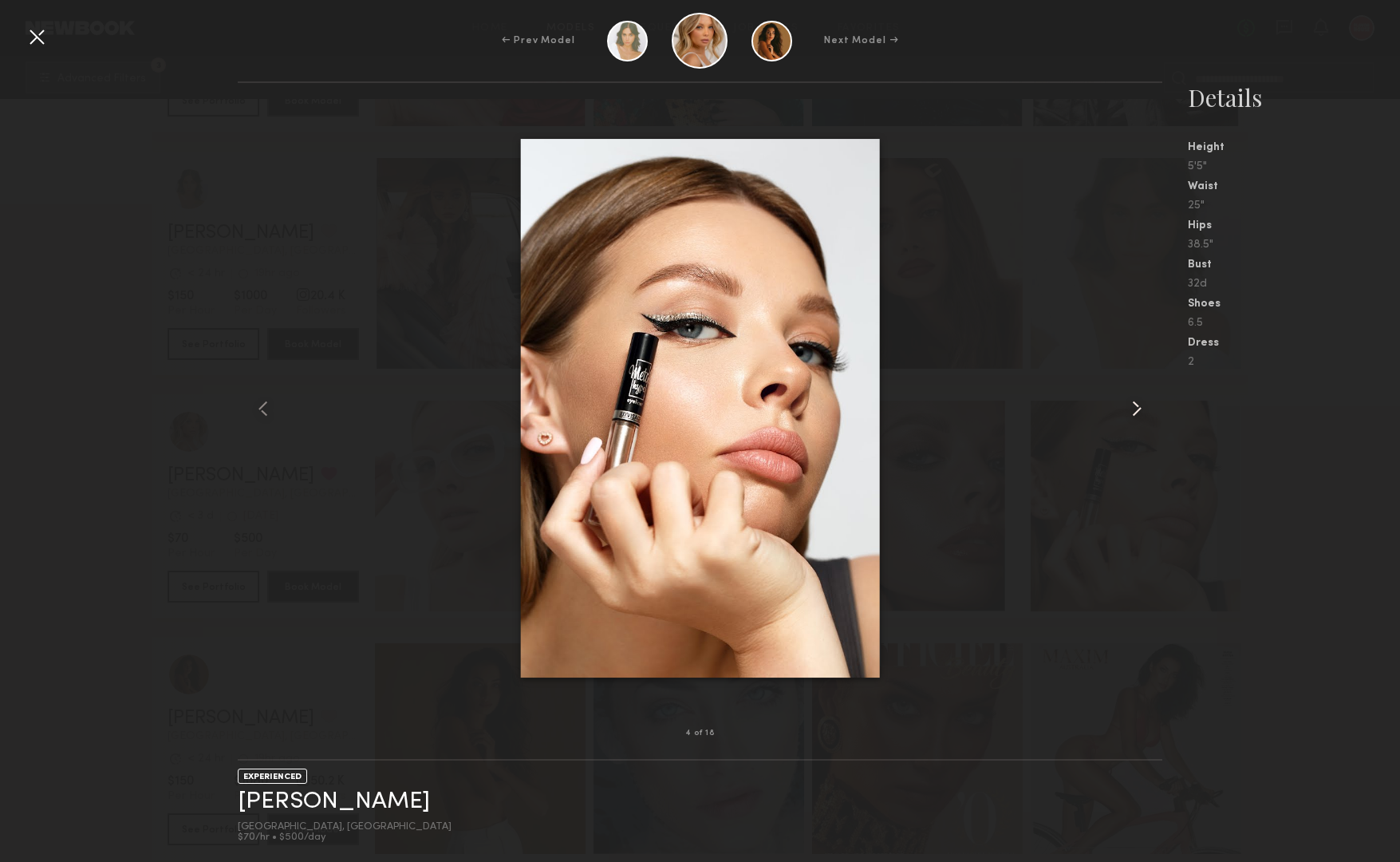
click at [1125, 407] on common-icon at bounding box center [1137, 409] width 26 height 26
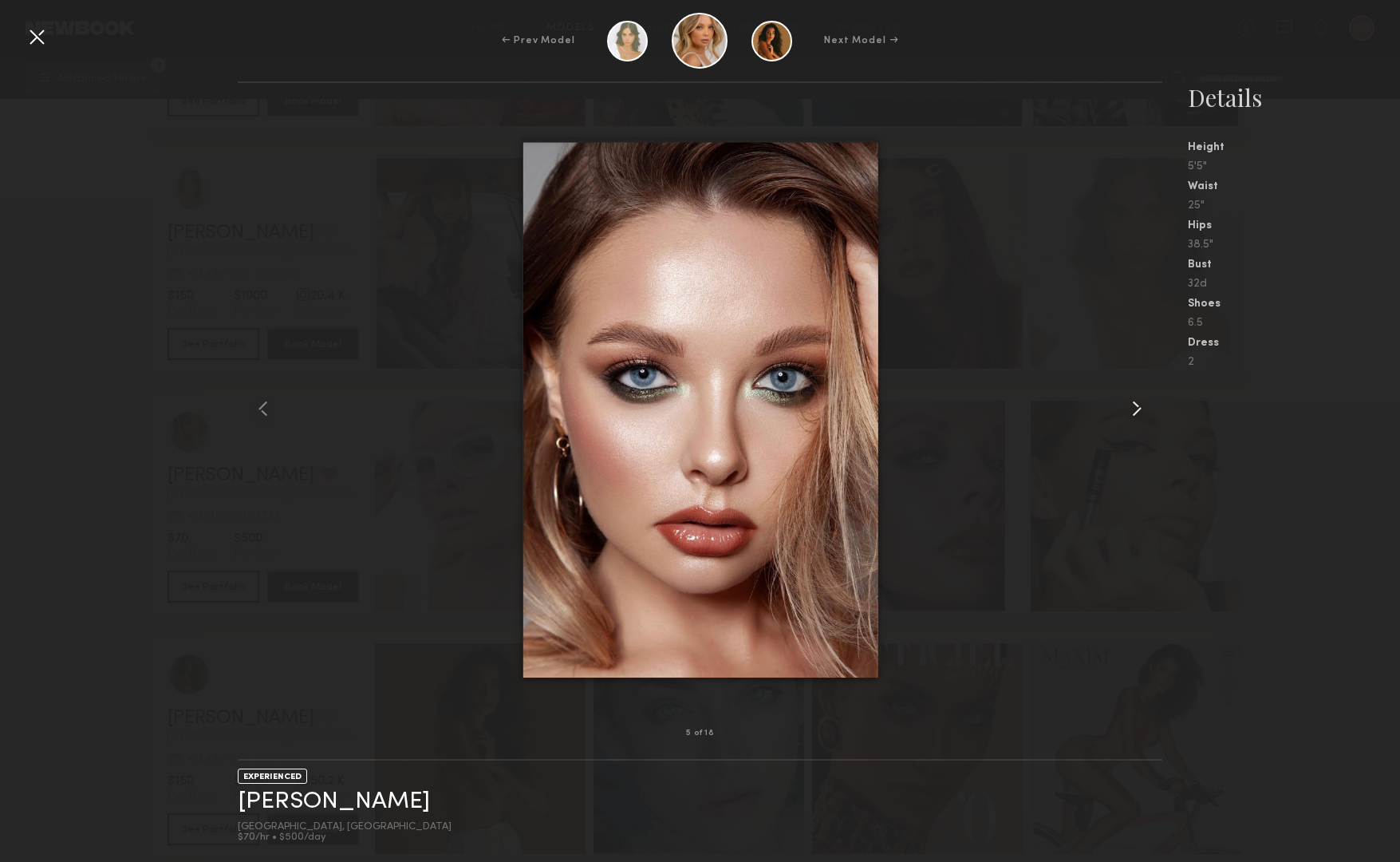
click at [1125, 407] on common-icon at bounding box center [1137, 409] width 26 height 26
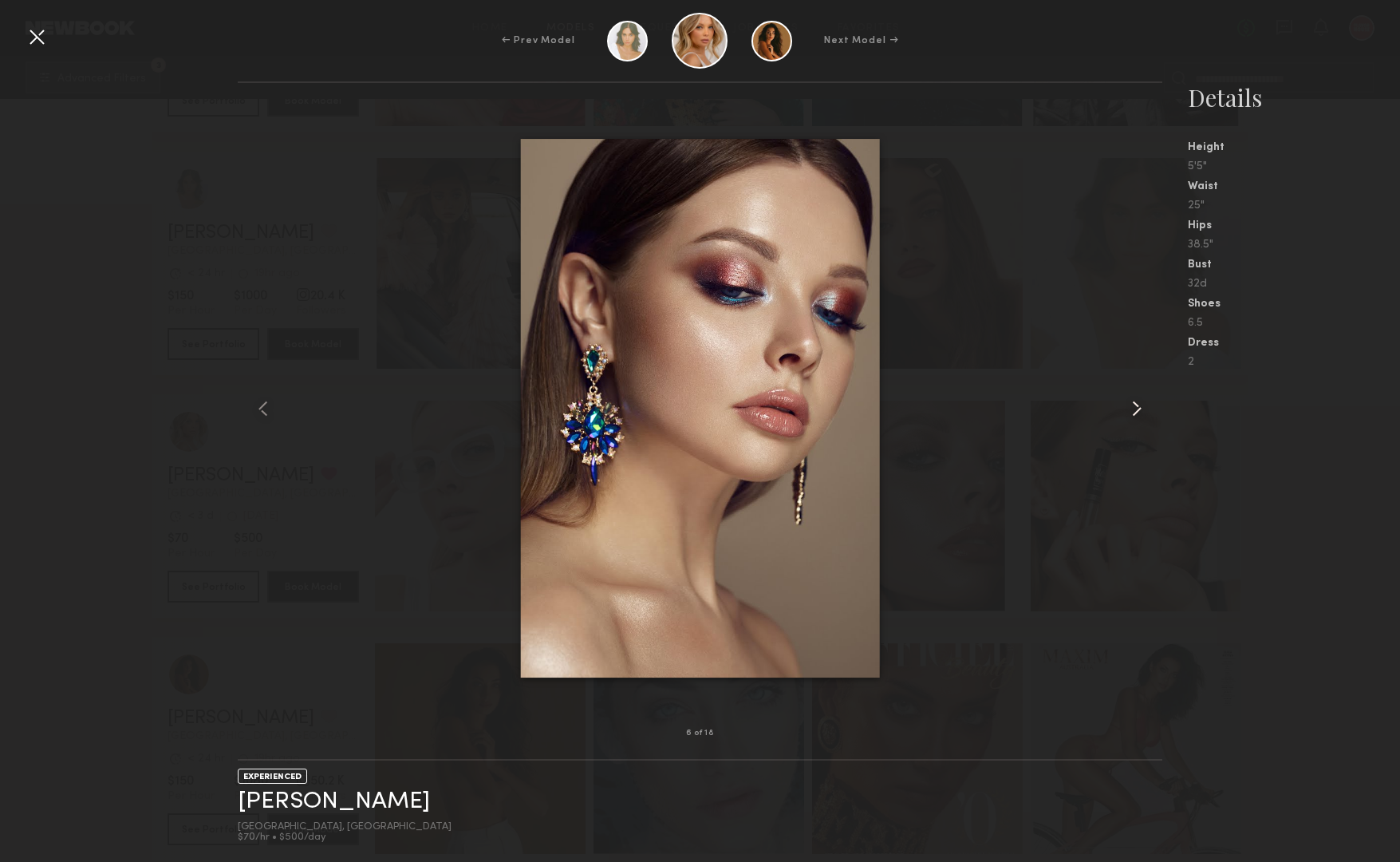
click at [1125, 407] on common-icon at bounding box center [1137, 409] width 26 height 26
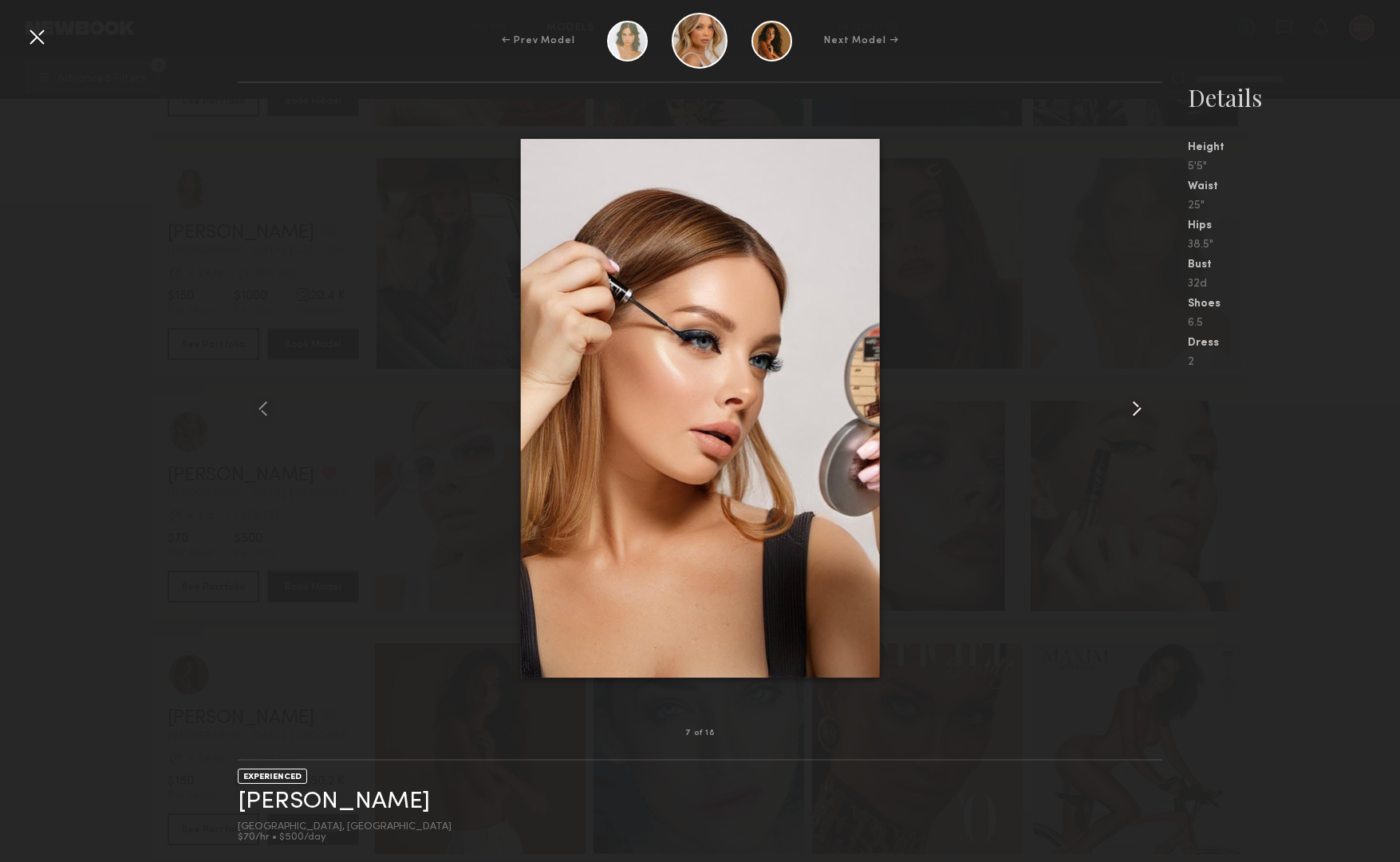
click at [1125, 407] on common-icon at bounding box center [1137, 409] width 26 height 26
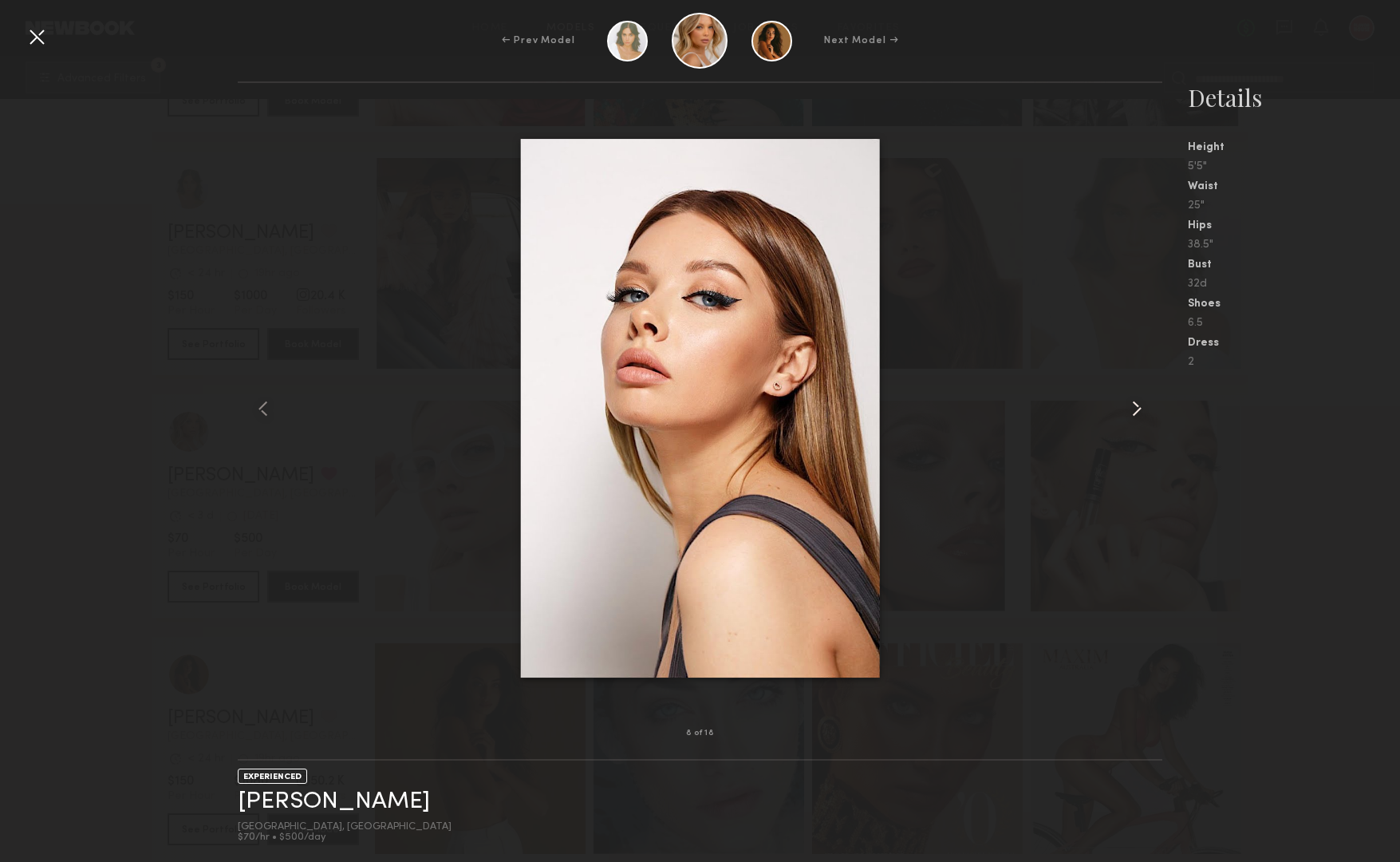
click at [1125, 407] on common-icon at bounding box center [1137, 409] width 26 height 26
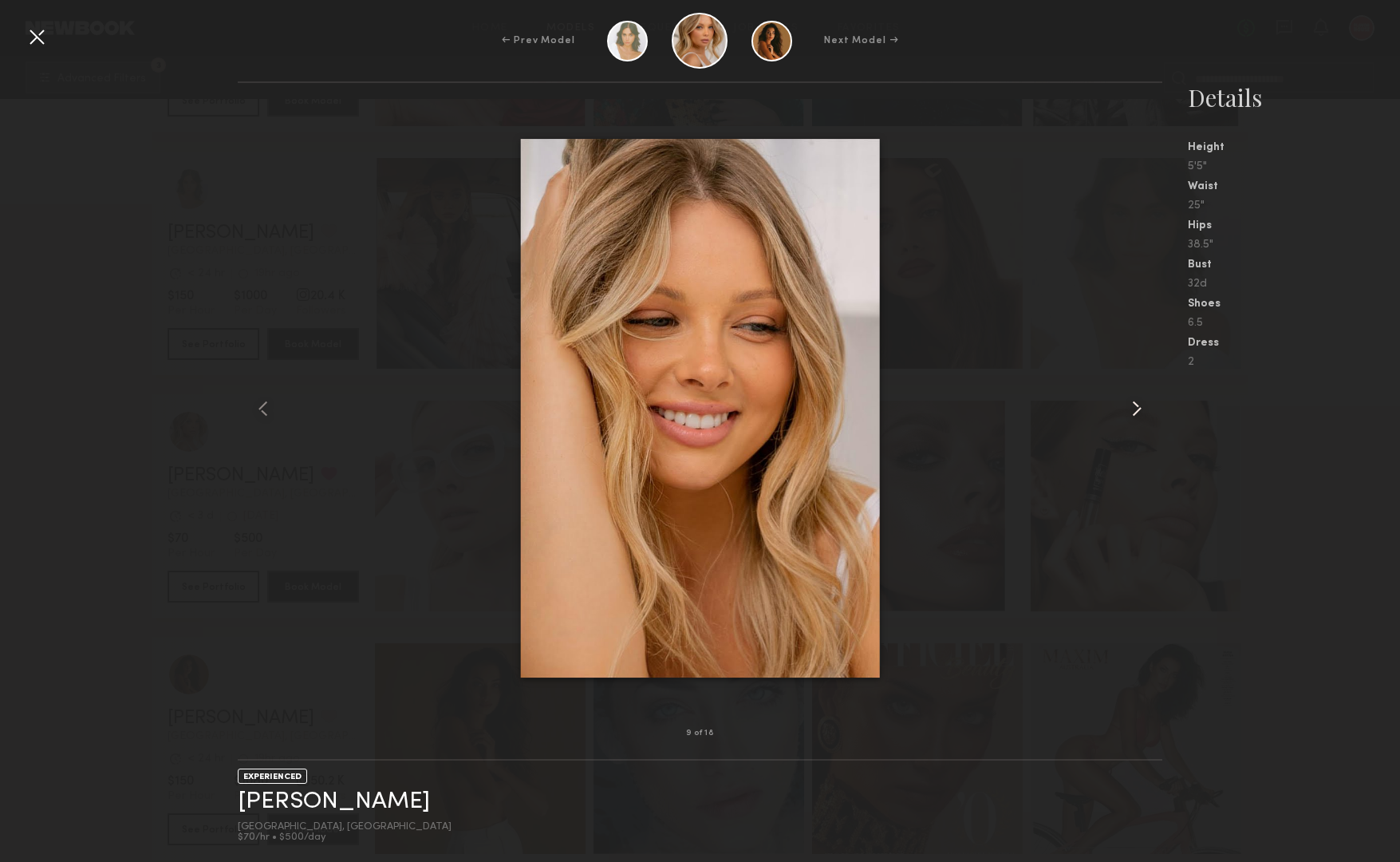
click at [1125, 407] on common-icon at bounding box center [1137, 409] width 26 height 26
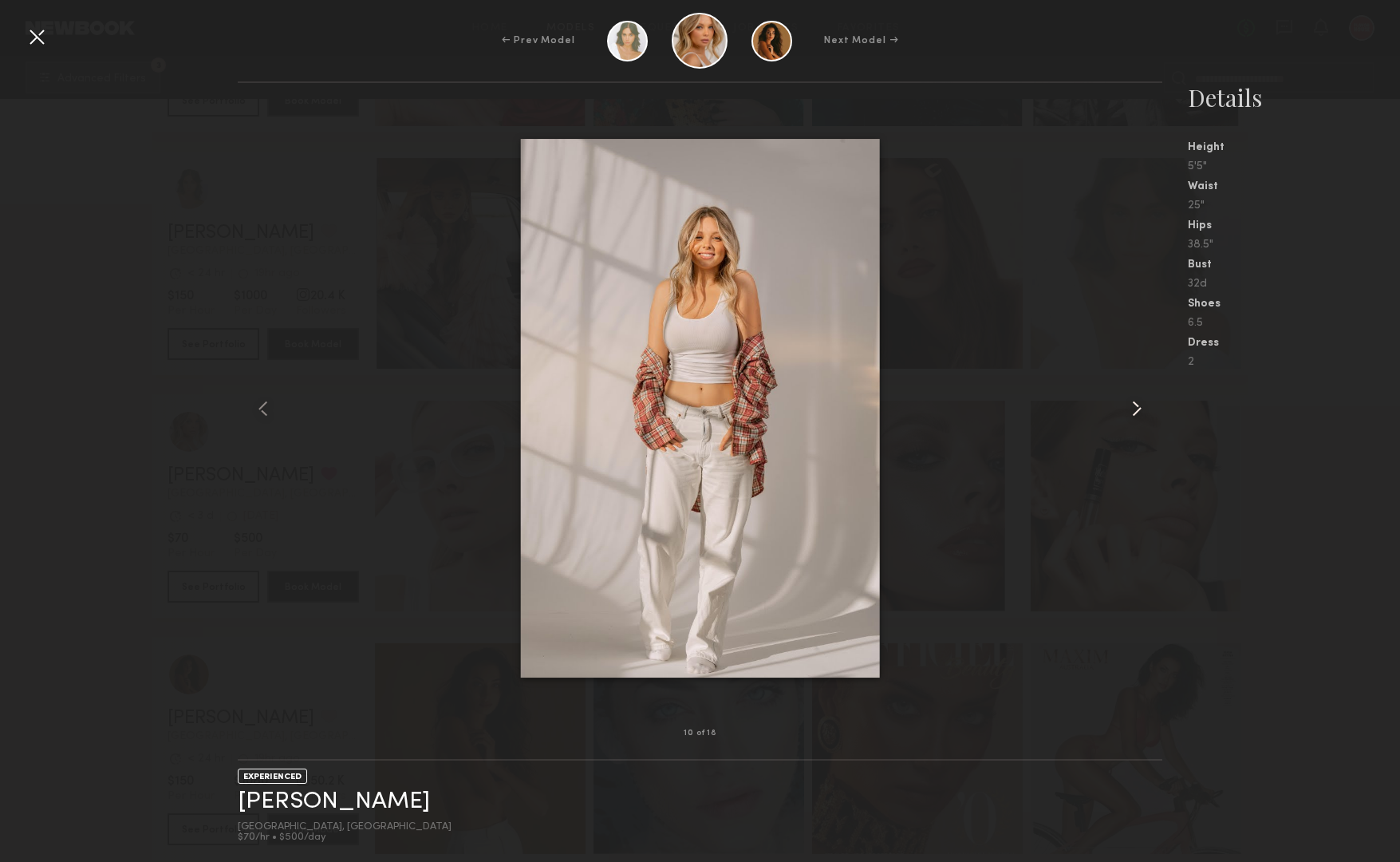
click at [1125, 407] on common-icon at bounding box center [1137, 409] width 26 height 26
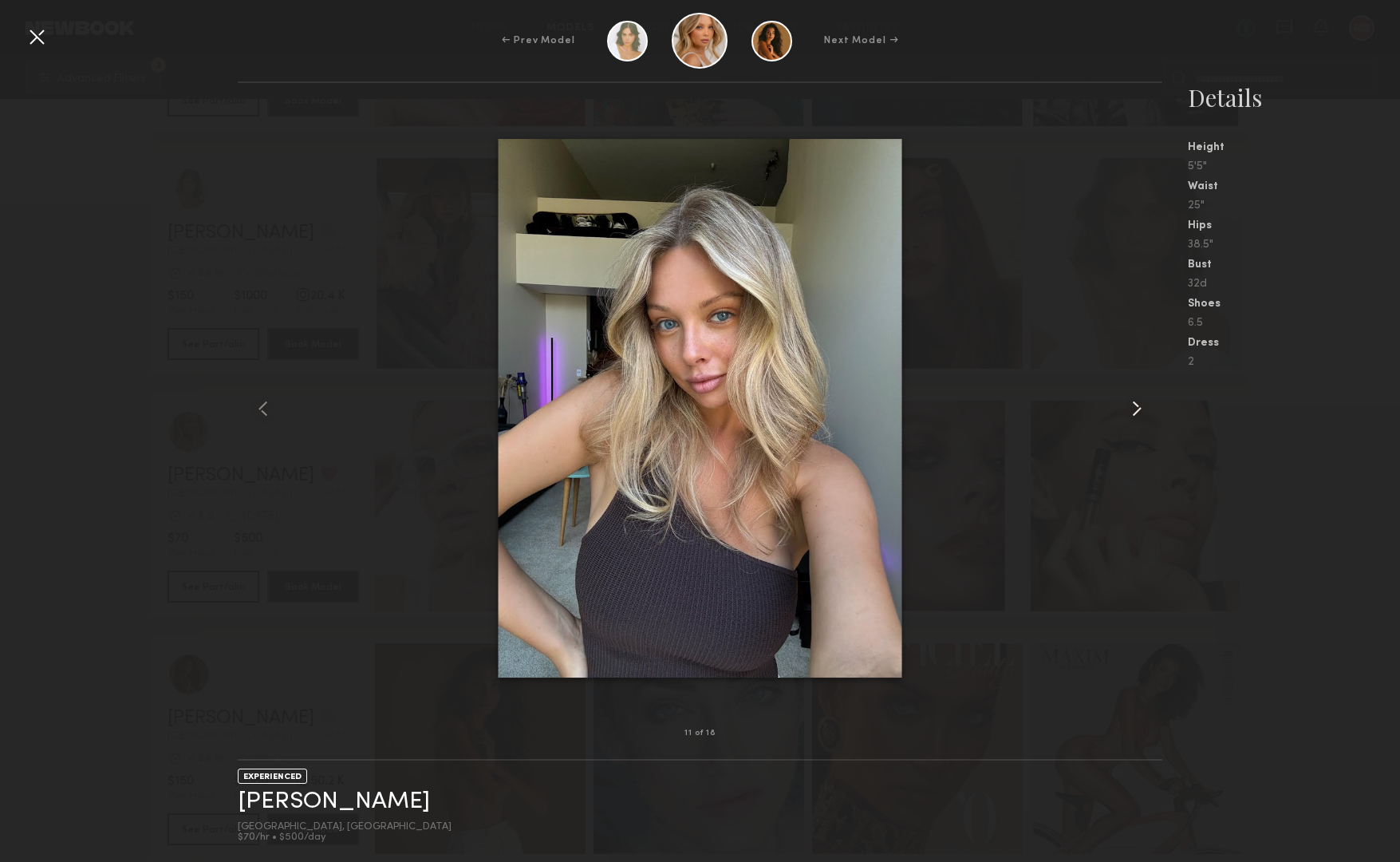
click at [1125, 407] on common-icon at bounding box center [1137, 409] width 26 height 26
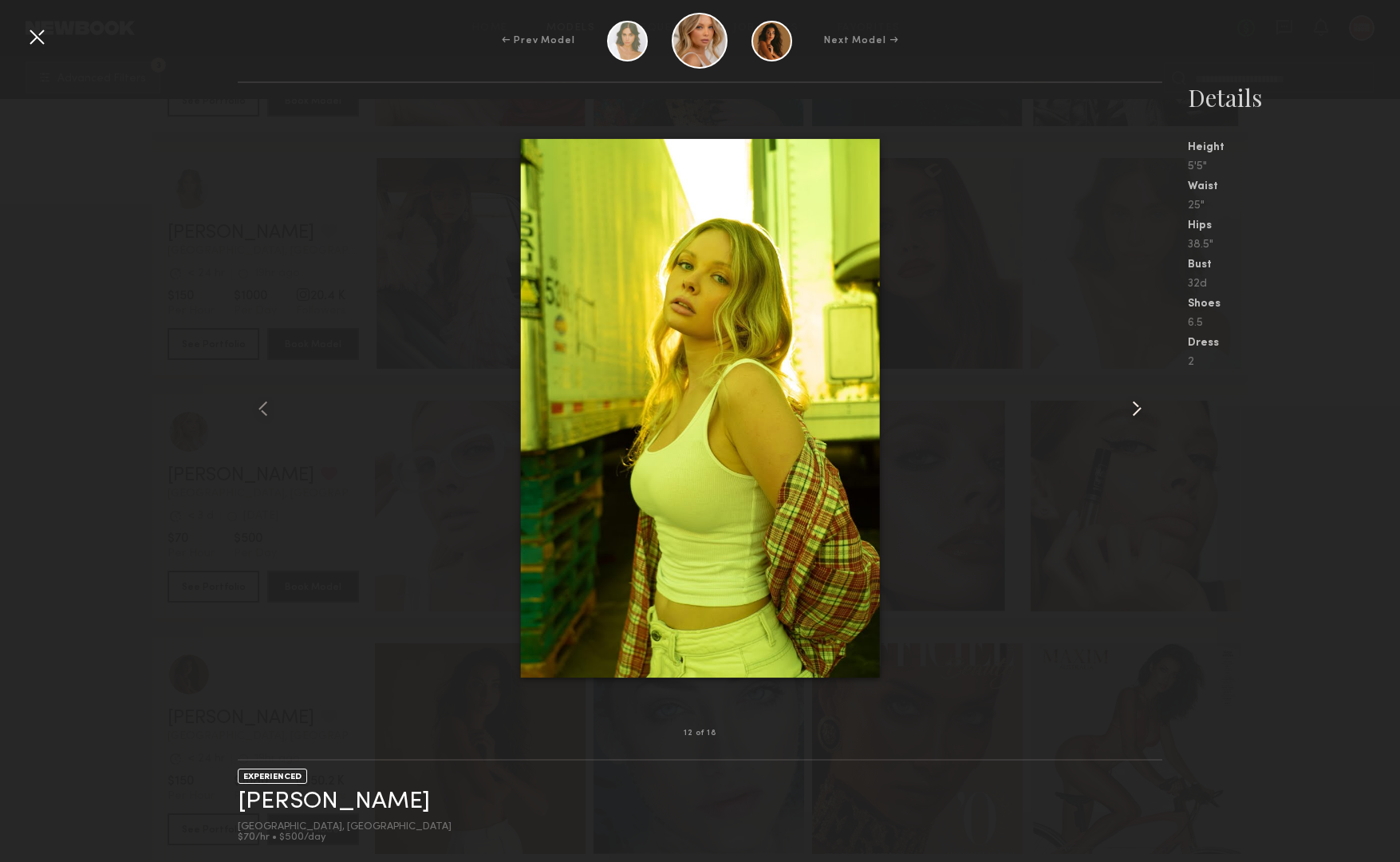
click at [1125, 407] on common-icon at bounding box center [1137, 409] width 26 height 26
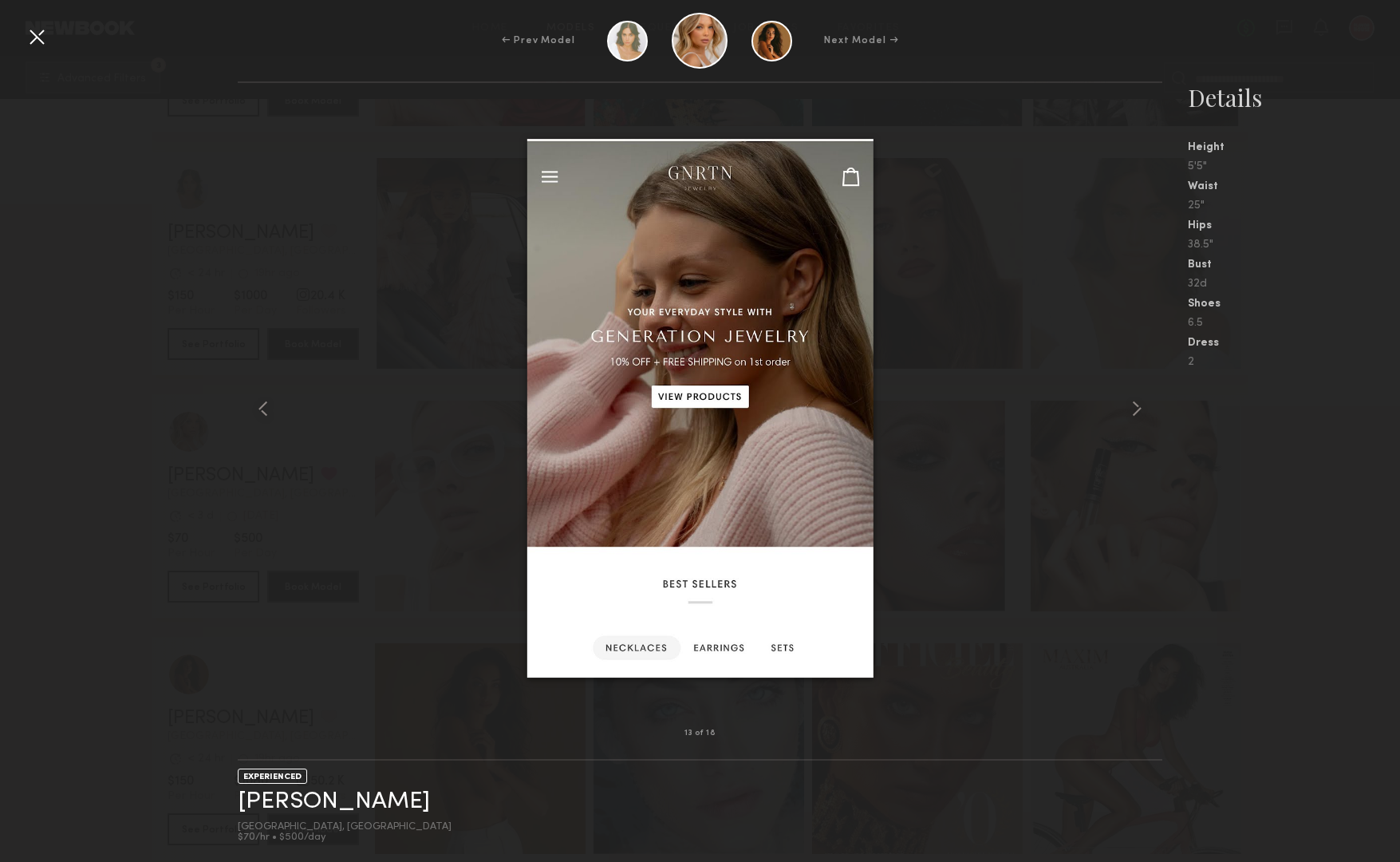
click at [52, 45] on div "← Prev Model Next Model →" at bounding box center [700, 41] width 1400 height 56
click at [44, 43] on div at bounding box center [37, 37] width 26 height 26
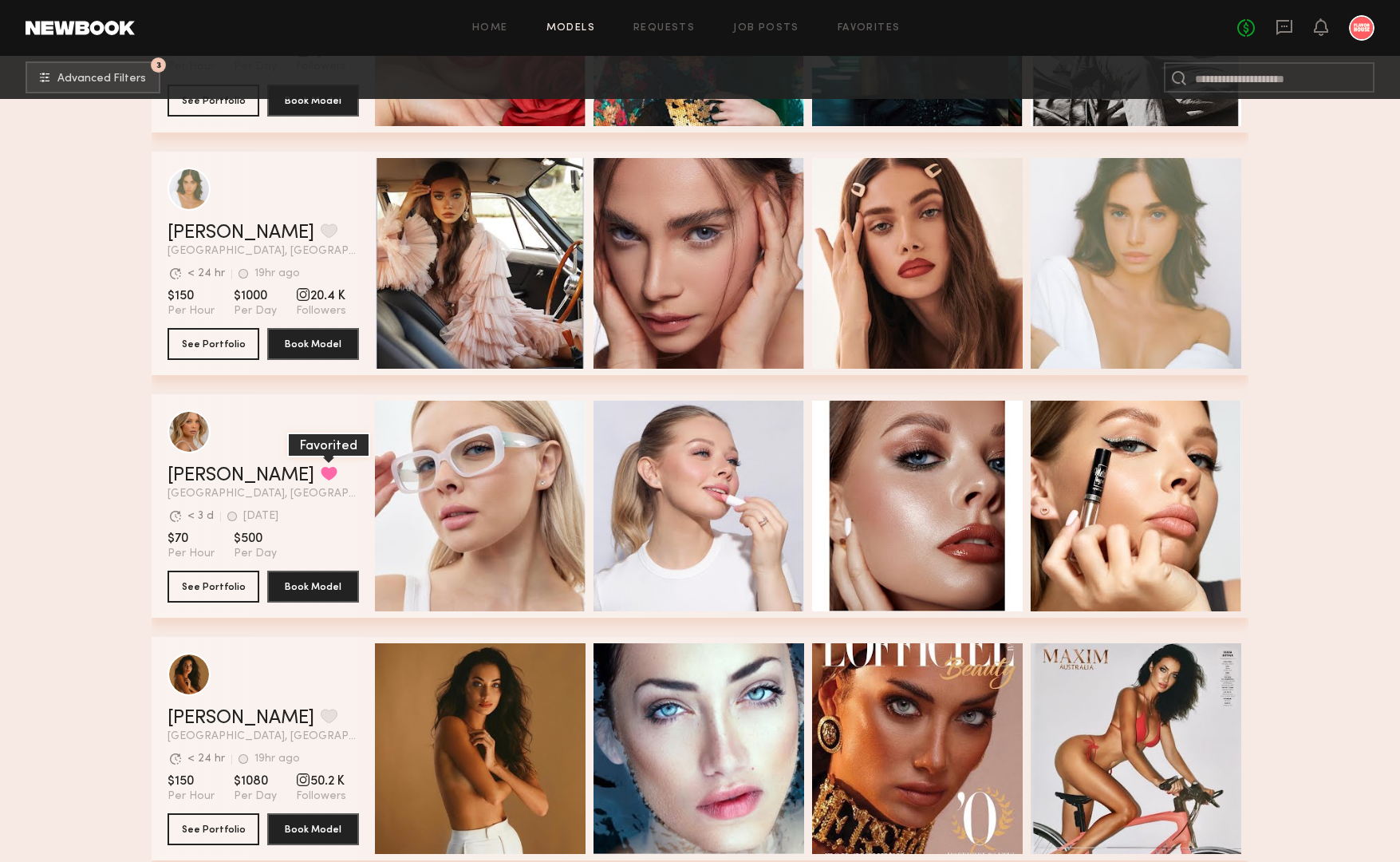
click at [321, 472] on button "grid" at bounding box center [329, 473] width 17 height 14
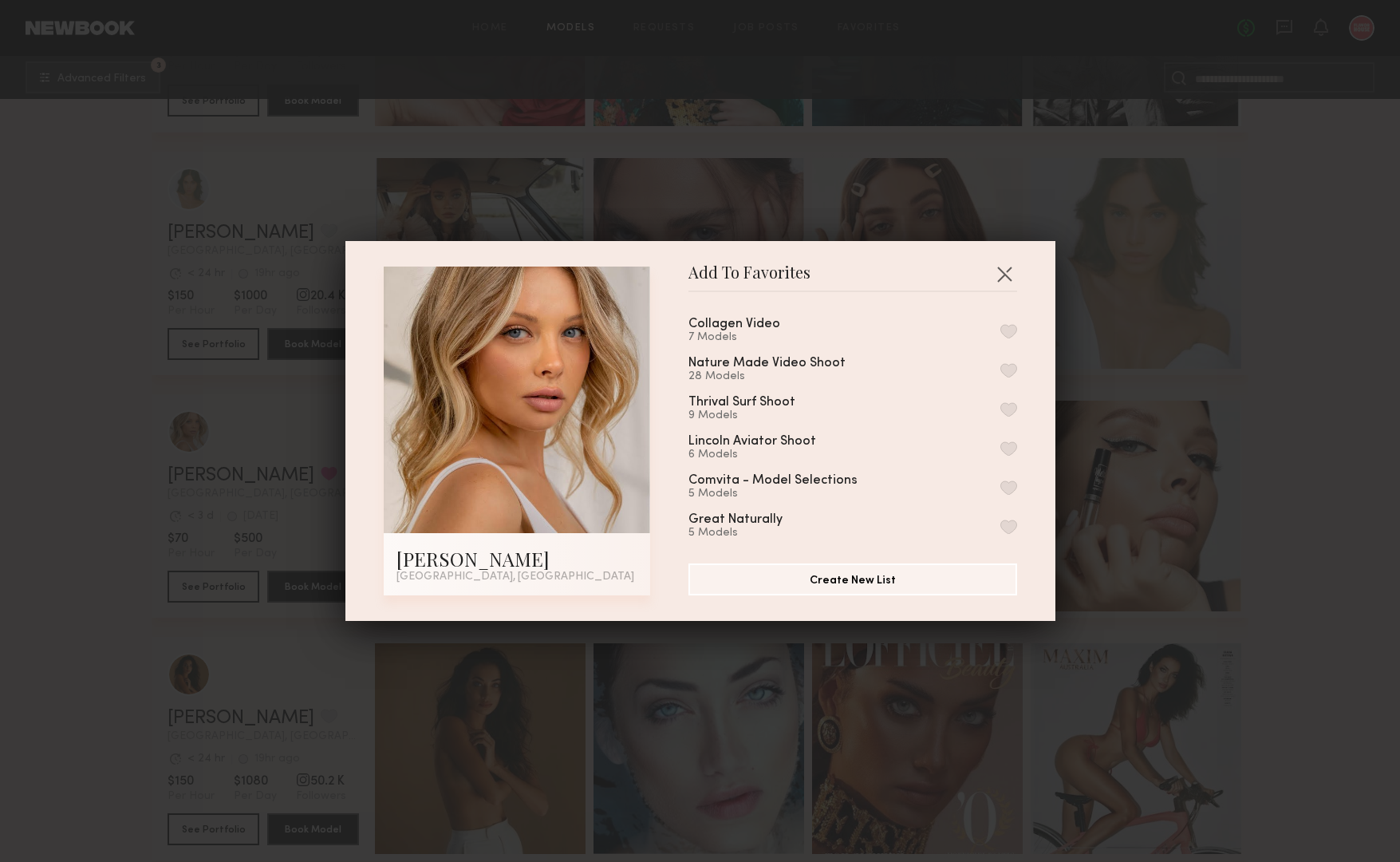
click at [1009, 328] on button "button" at bounding box center [1009, 331] width 17 height 14
click at [1005, 268] on button "button" at bounding box center [1005, 274] width 26 height 26
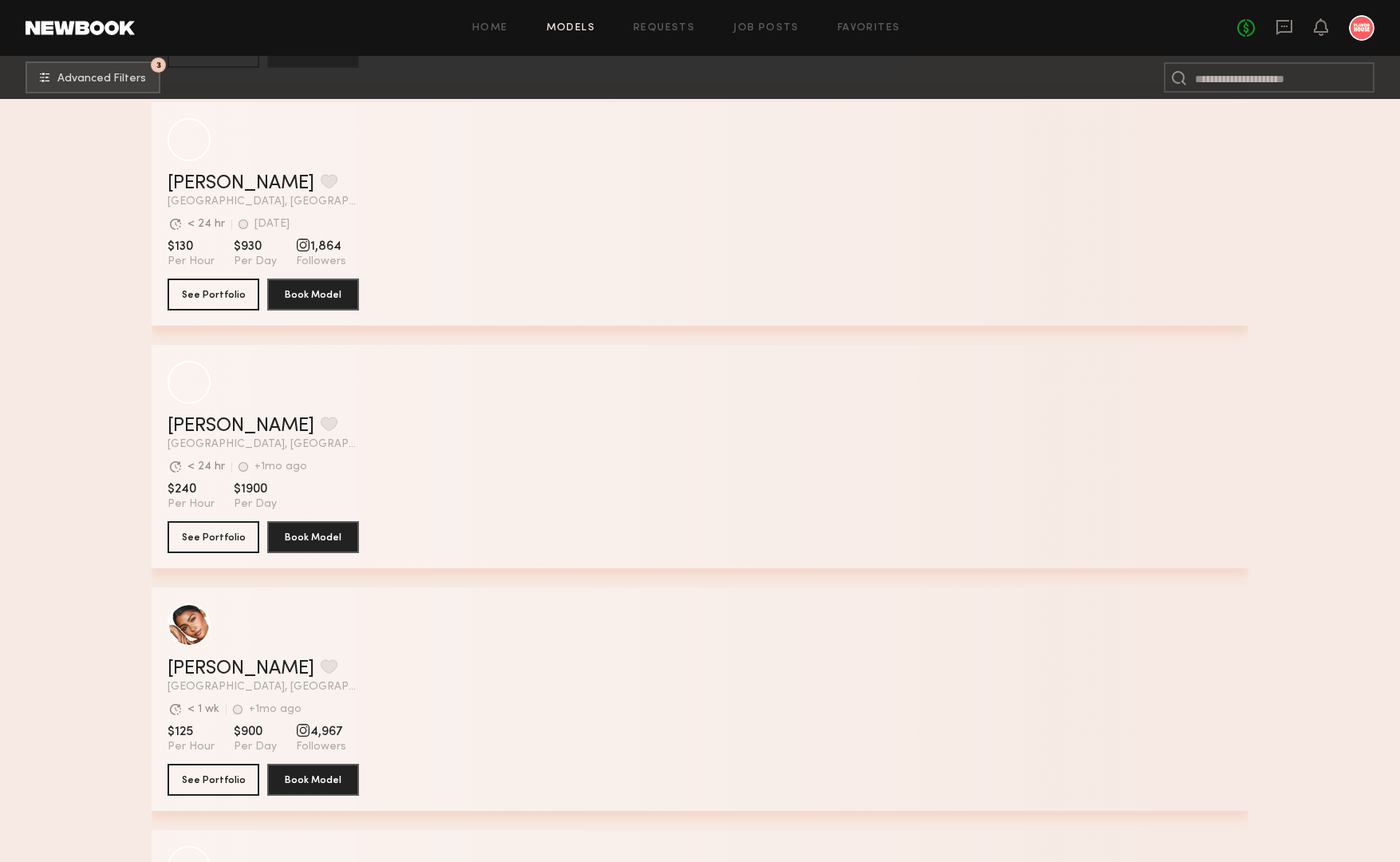
scroll to position [84683, 0]
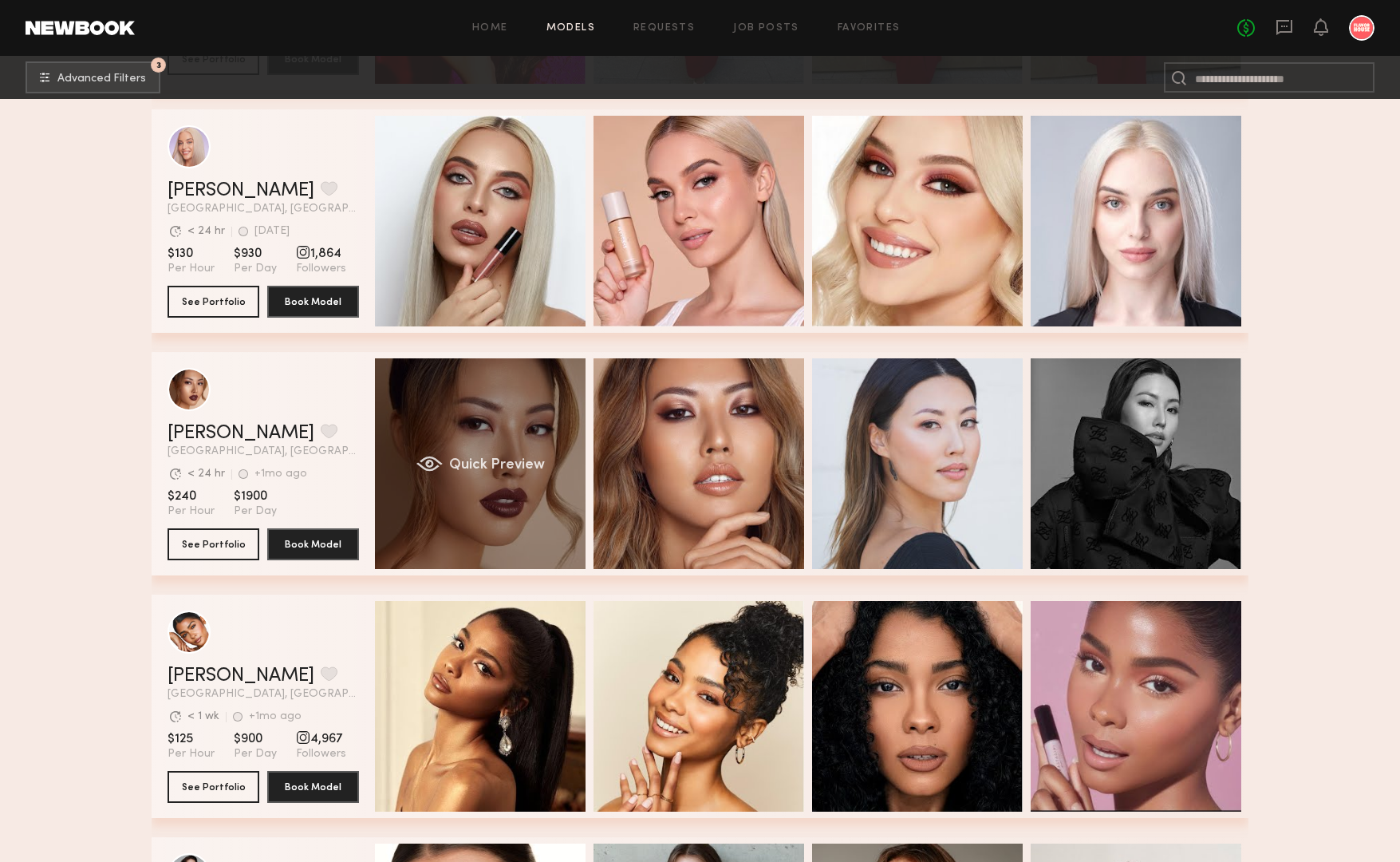
click at [496, 414] on div "Quick Preview" at bounding box center [479, 463] width 211 height 211
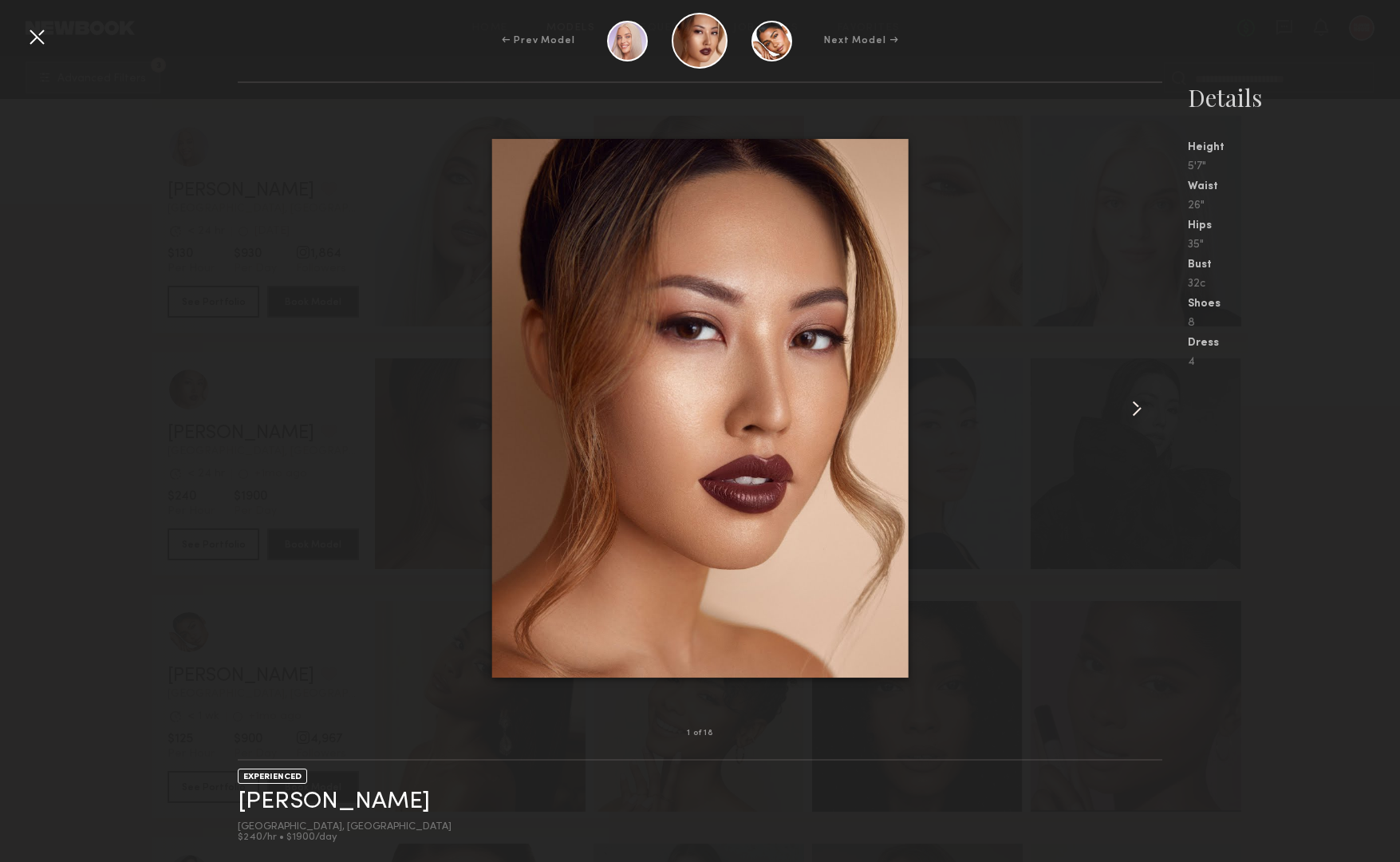
click at [1136, 405] on common-icon at bounding box center [1137, 409] width 26 height 26
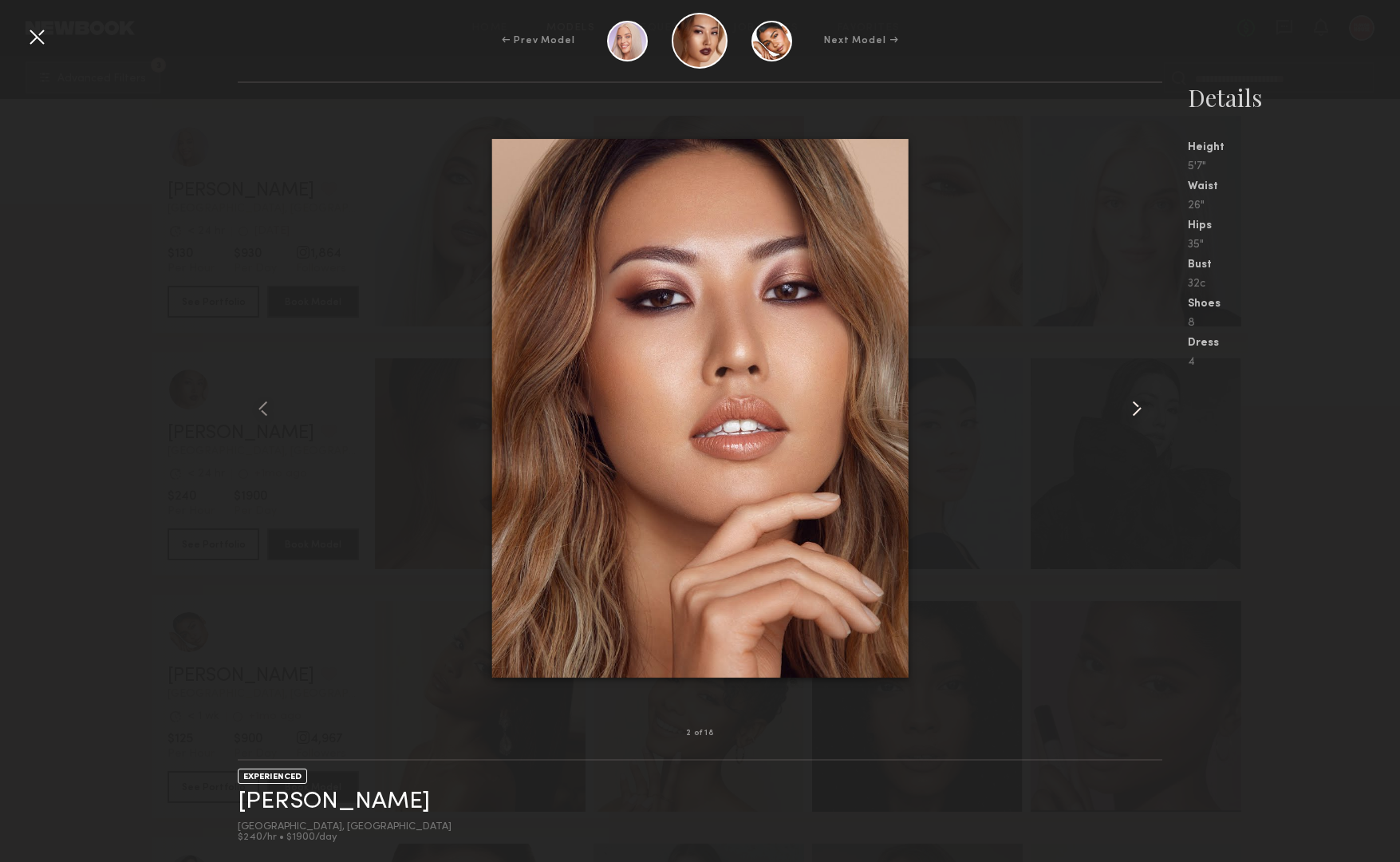
click at [1136, 405] on common-icon at bounding box center [1137, 409] width 26 height 26
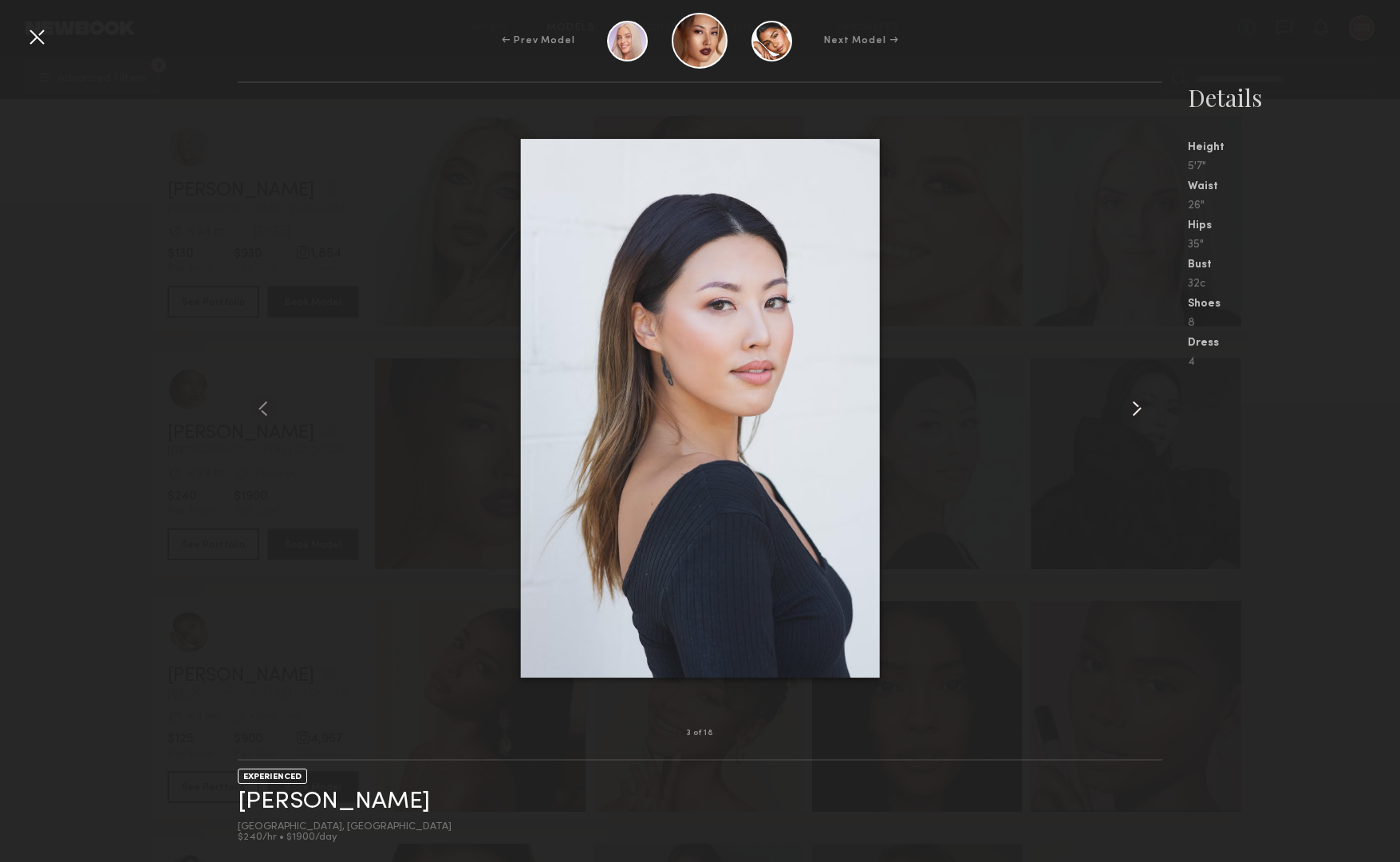
click at [1136, 405] on common-icon at bounding box center [1137, 409] width 26 height 26
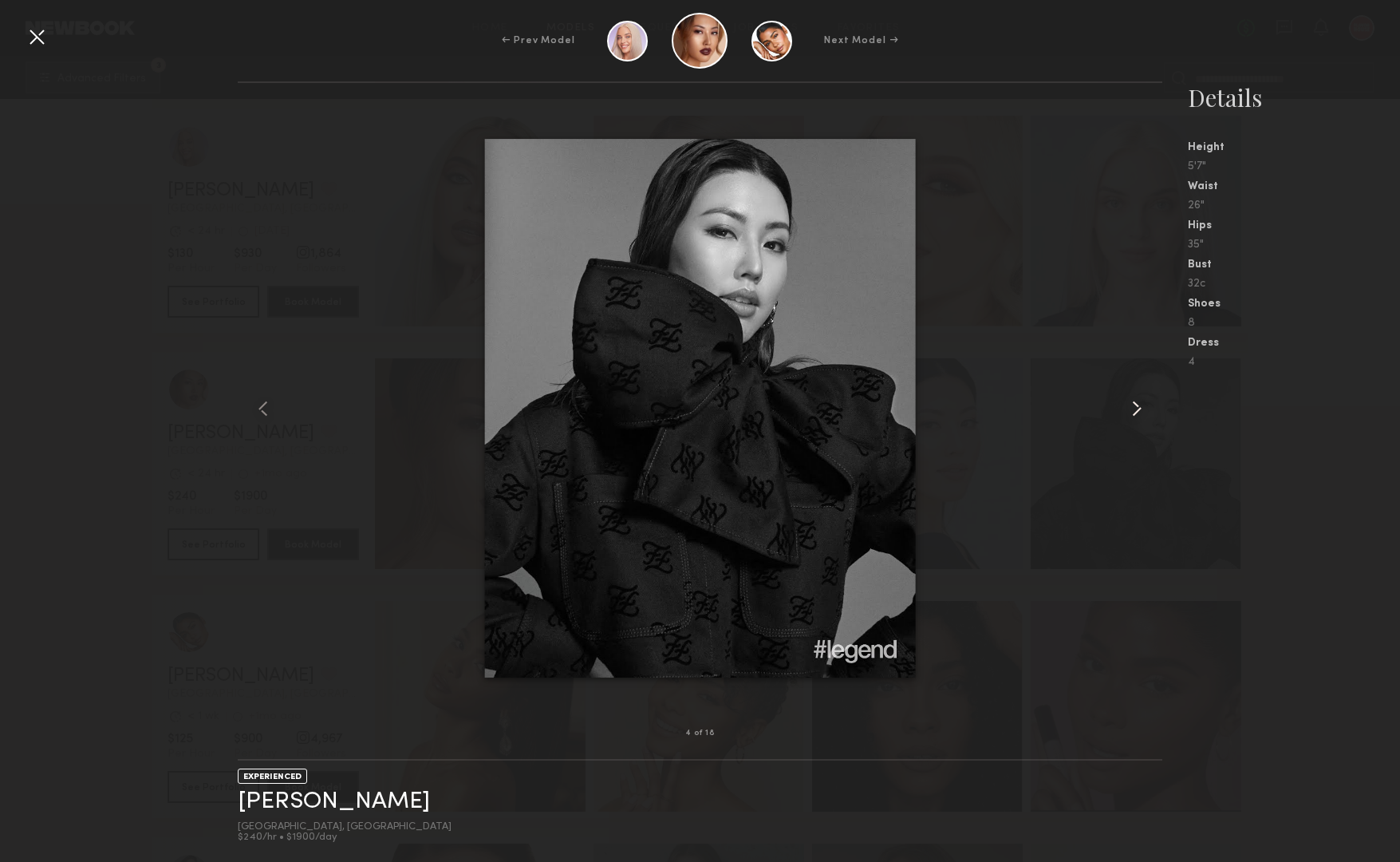
click at [1136, 405] on common-icon at bounding box center [1137, 409] width 26 height 26
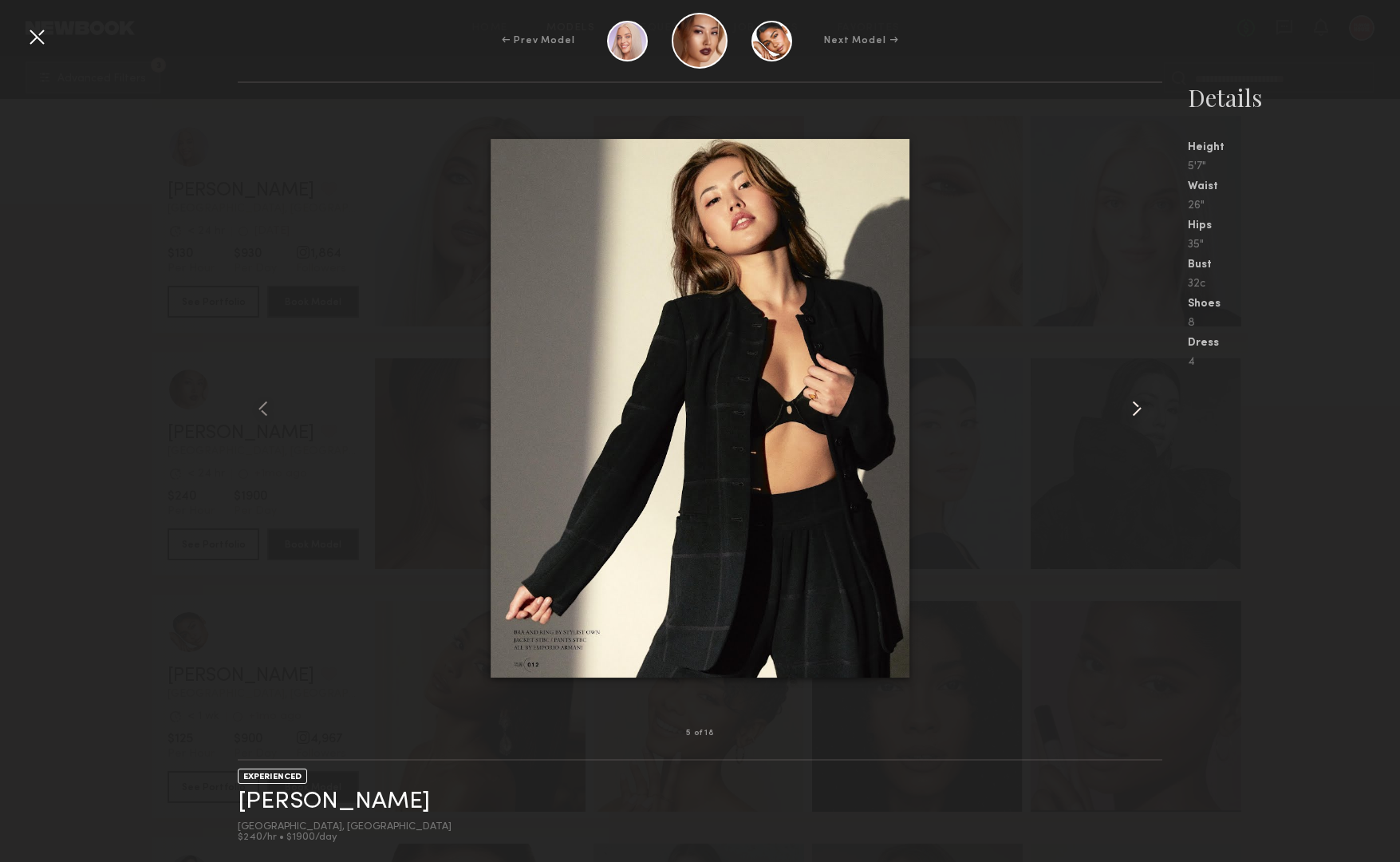
click at [1136, 405] on common-icon at bounding box center [1137, 409] width 26 height 26
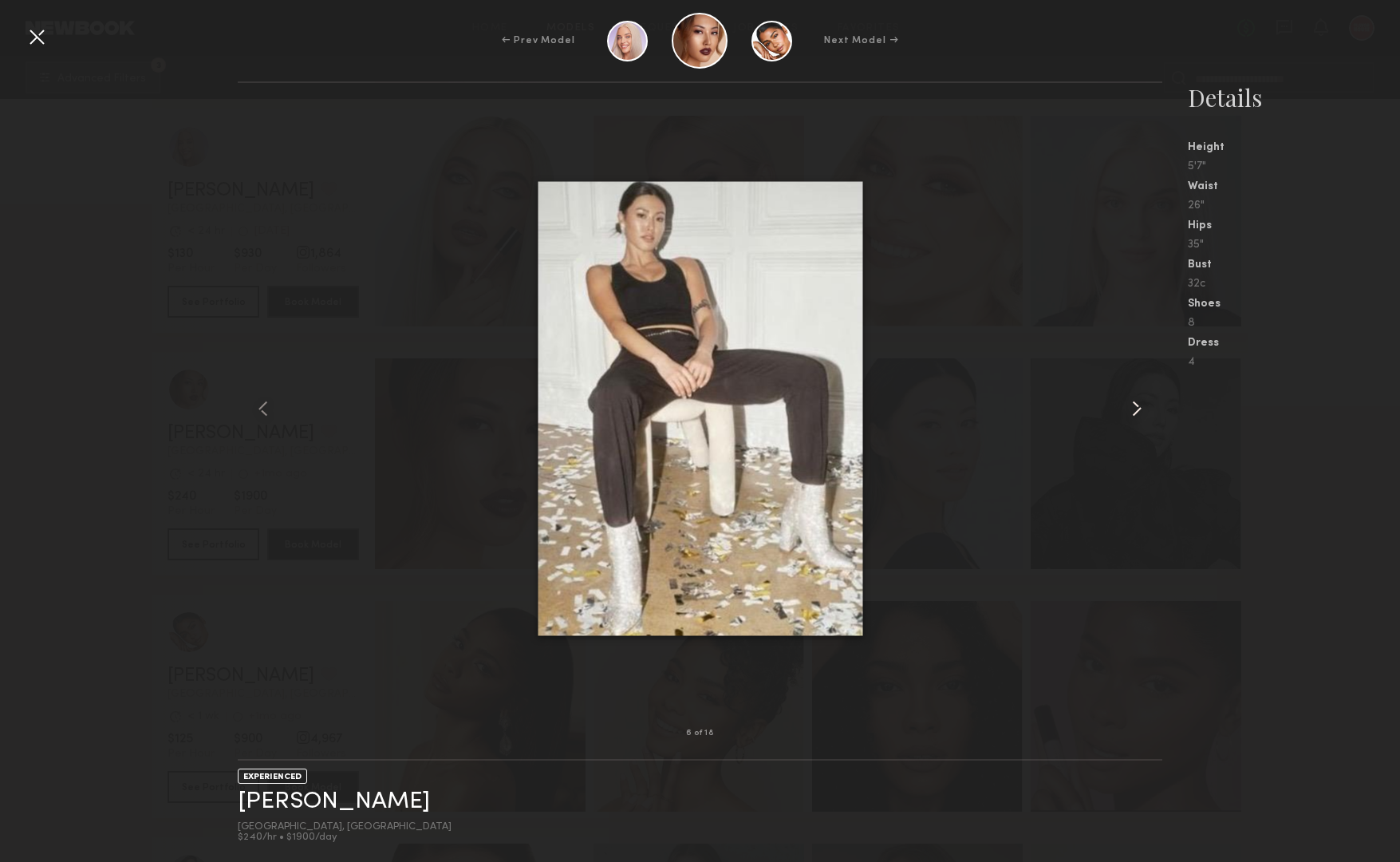
click at [1136, 405] on common-icon at bounding box center [1137, 409] width 26 height 26
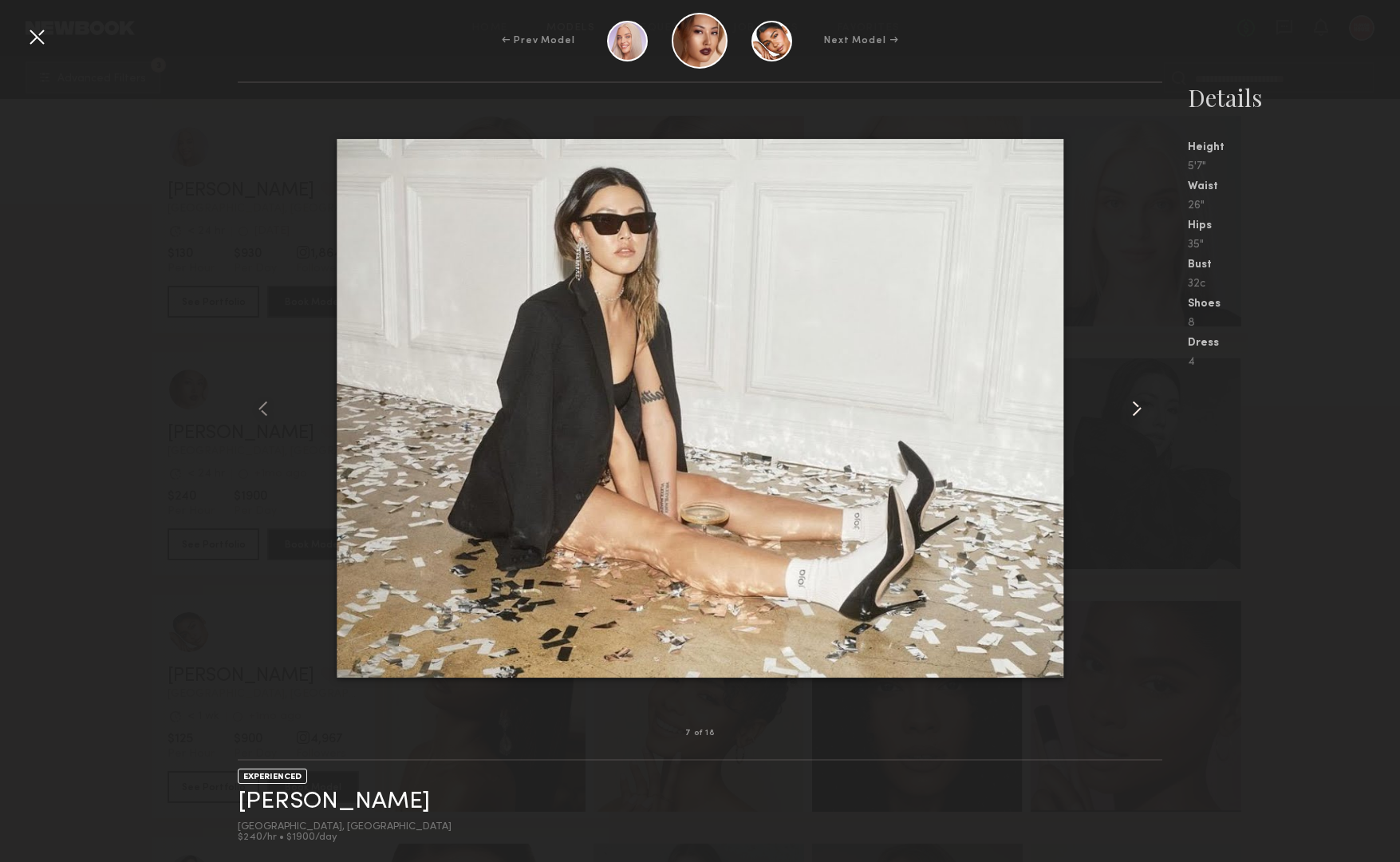
click at [1136, 405] on common-icon at bounding box center [1137, 409] width 26 height 26
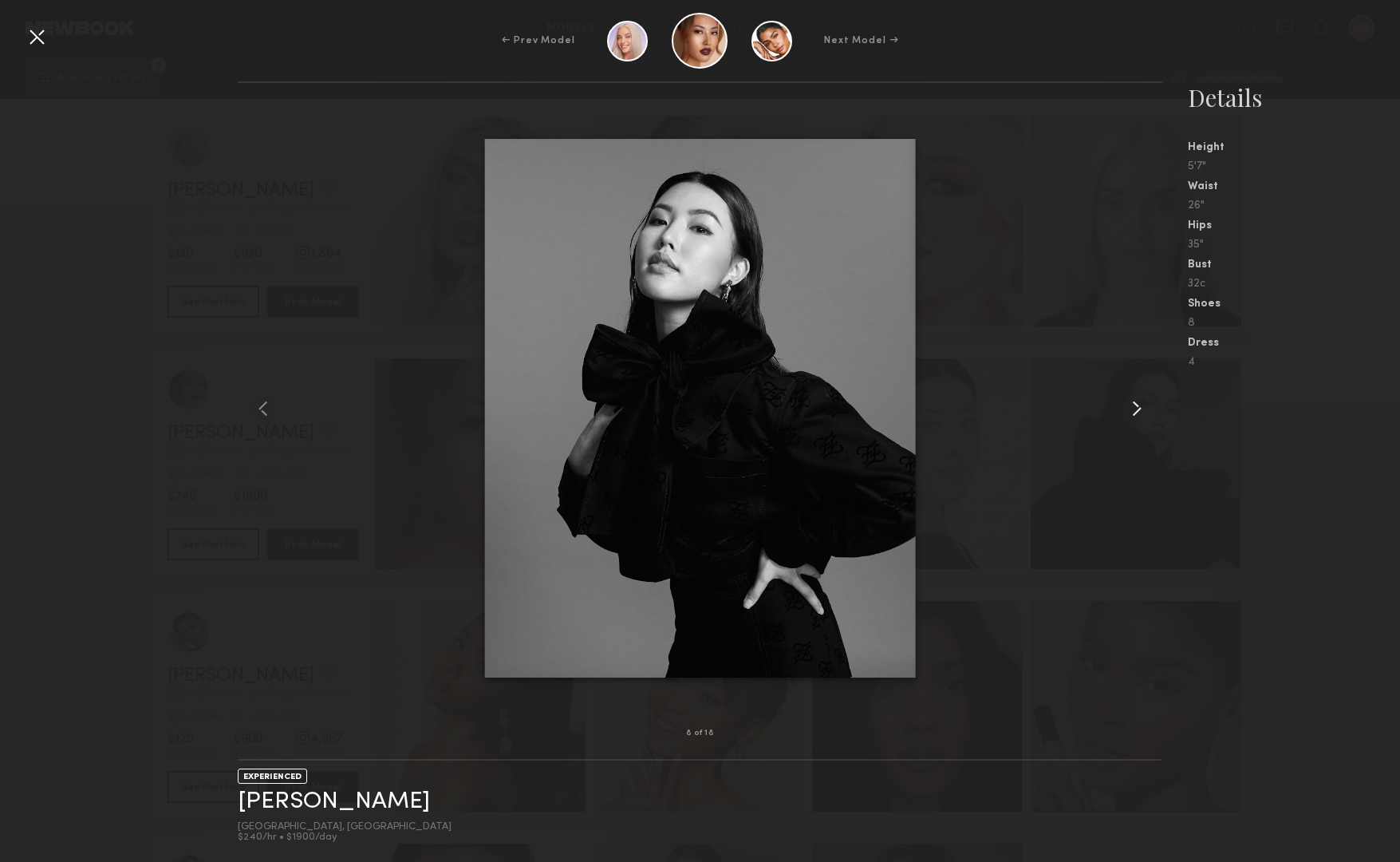
click at [1136, 405] on common-icon at bounding box center [1137, 409] width 26 height 26
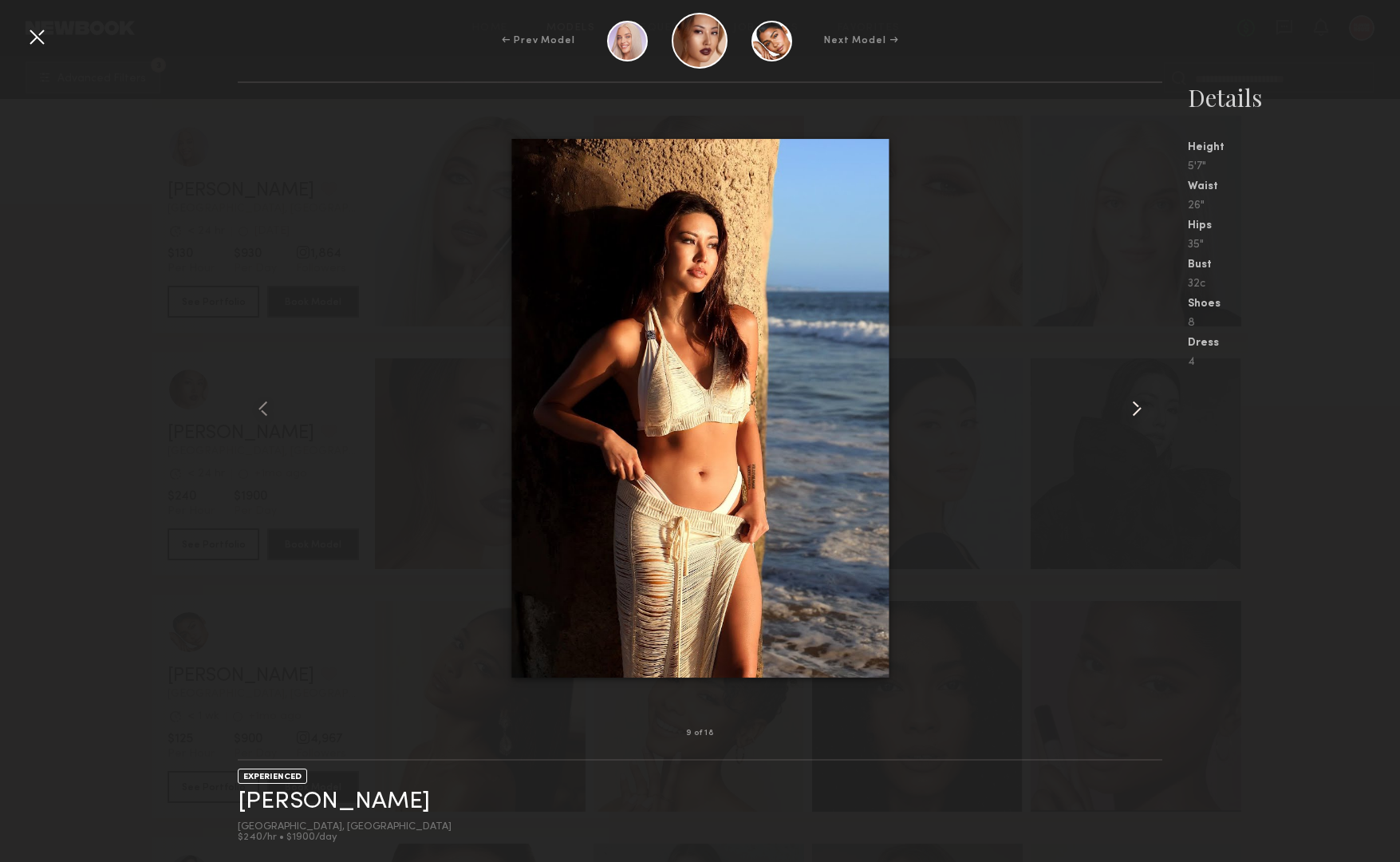
click at [1136, 405] on common-icon at bounding box center [1137, 409] width 26 height 26
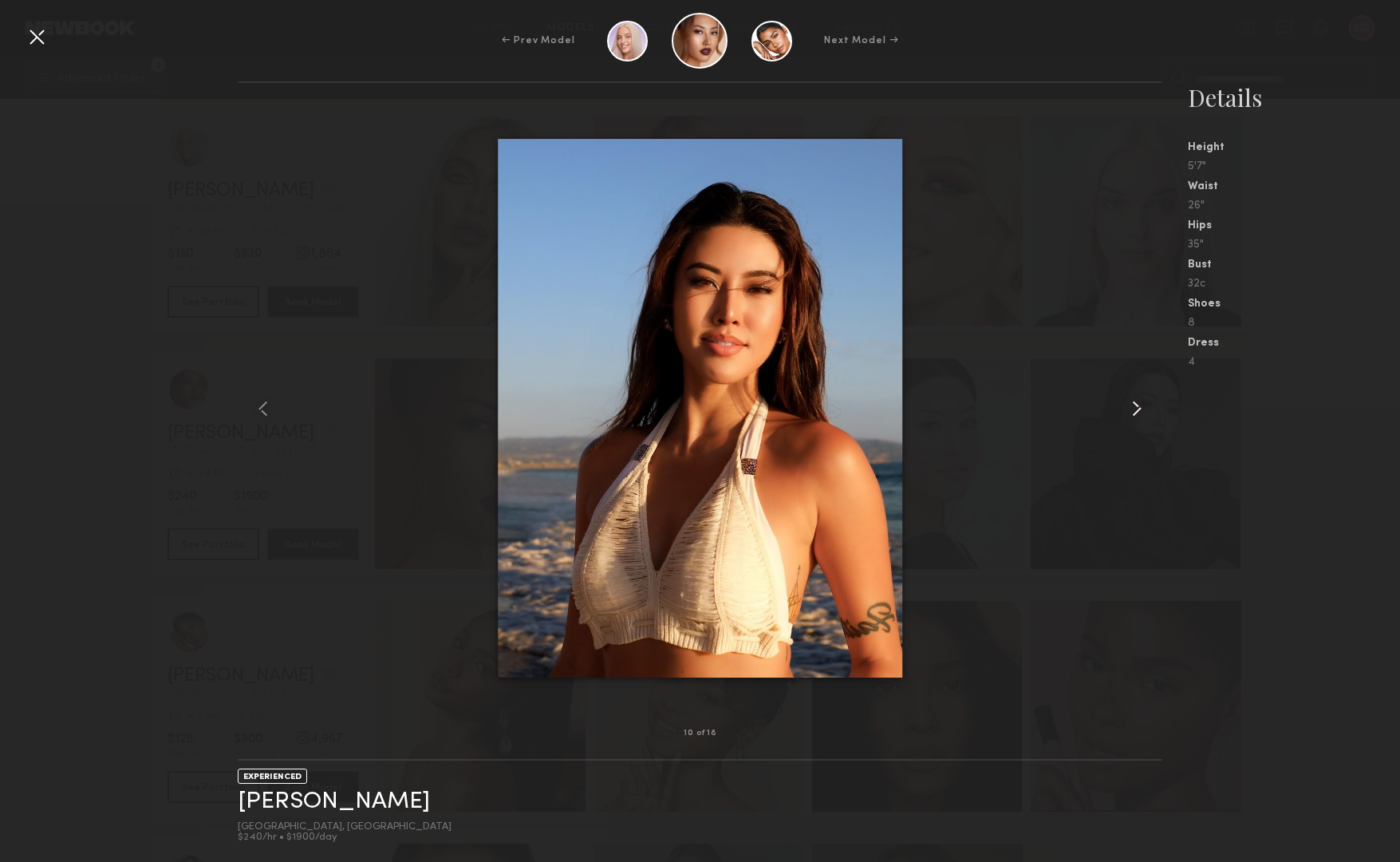
click at [1136, 405] on common-icon at bounding box center [1137, 409] width 26 height 26
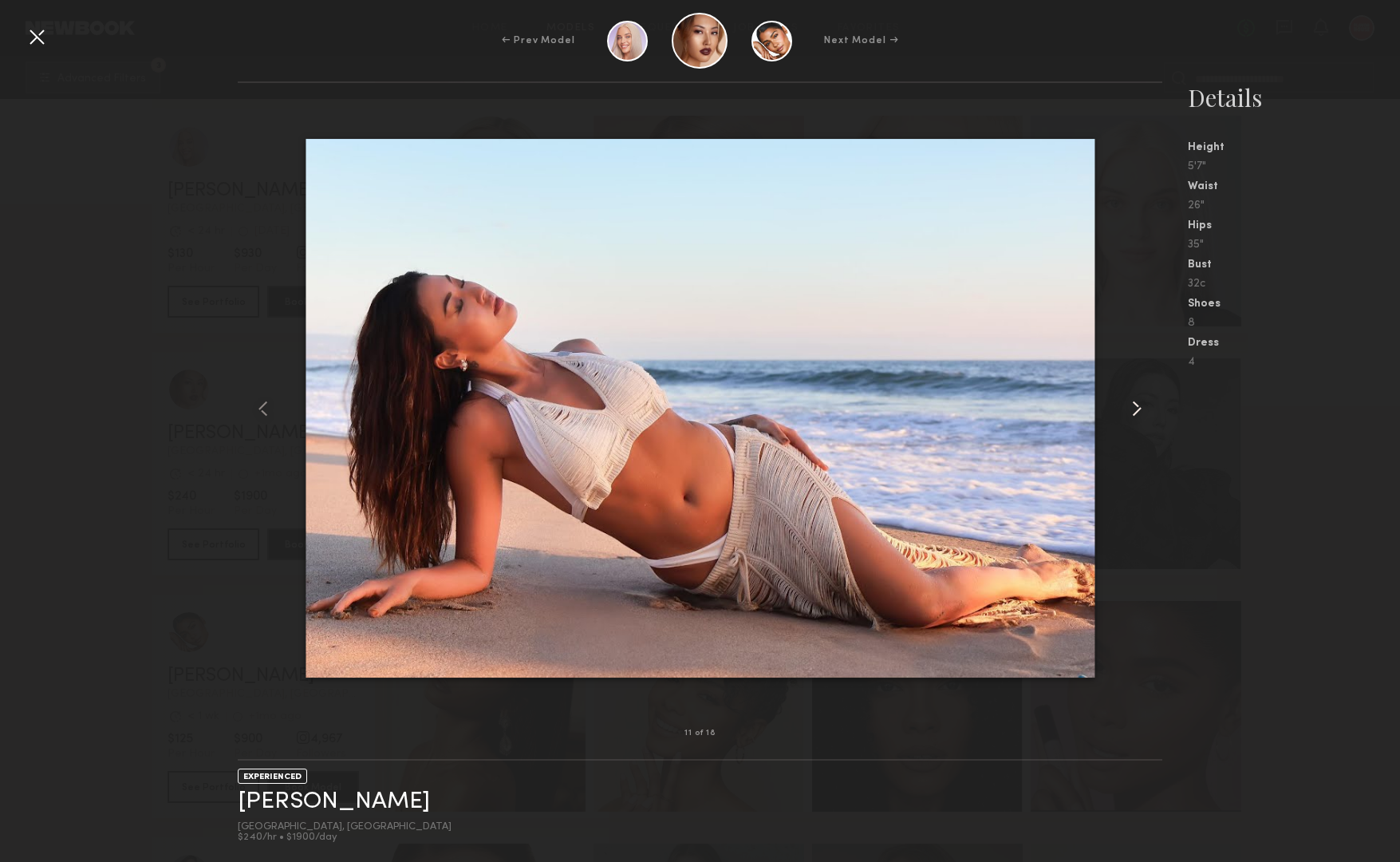
click at [1136, 405] on common-icon at bounding box center [1137, 409] width 26 height 26
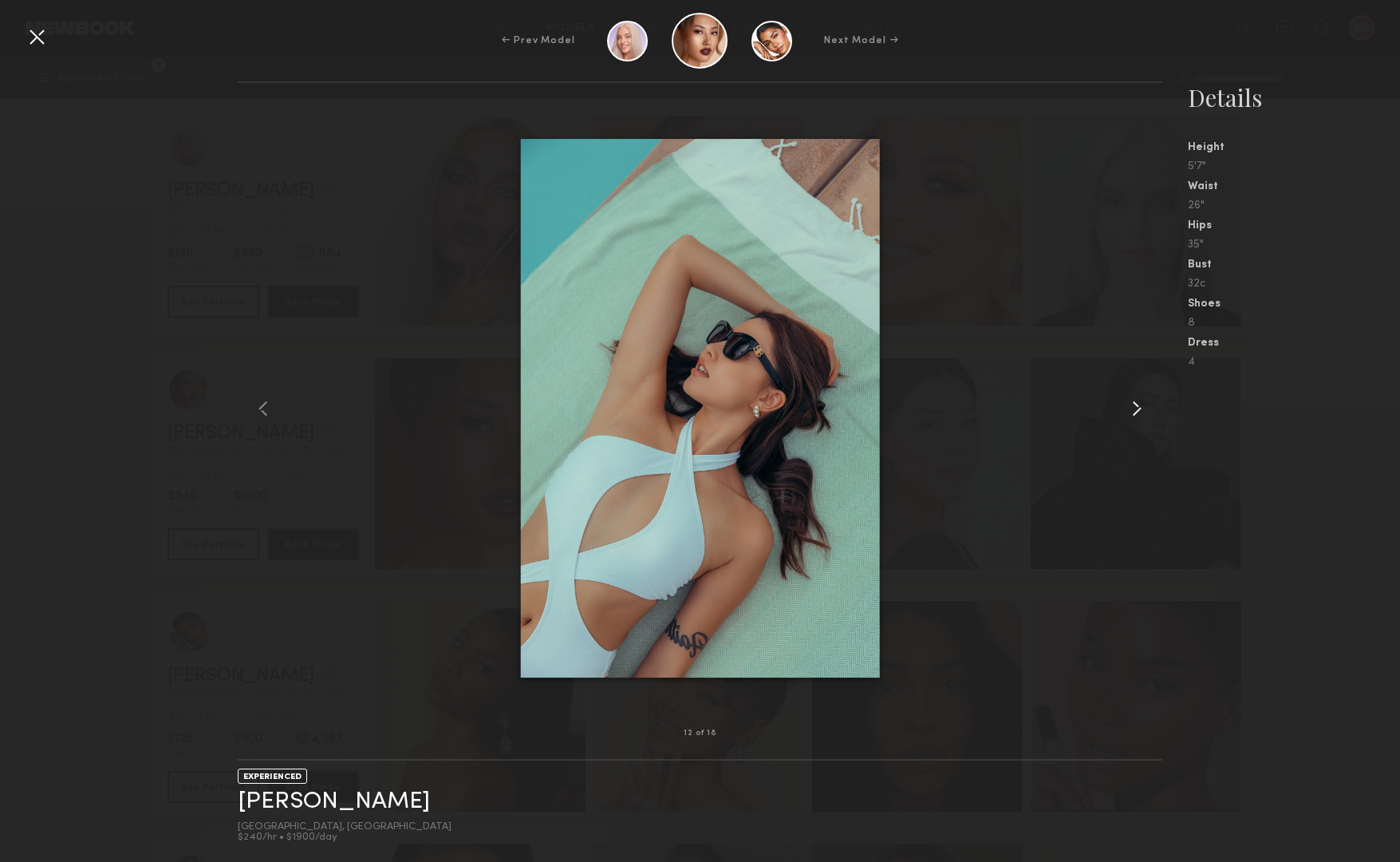
click at [1136, 405] on common-icon at bounding box center [1137, 409] width 26 height 26
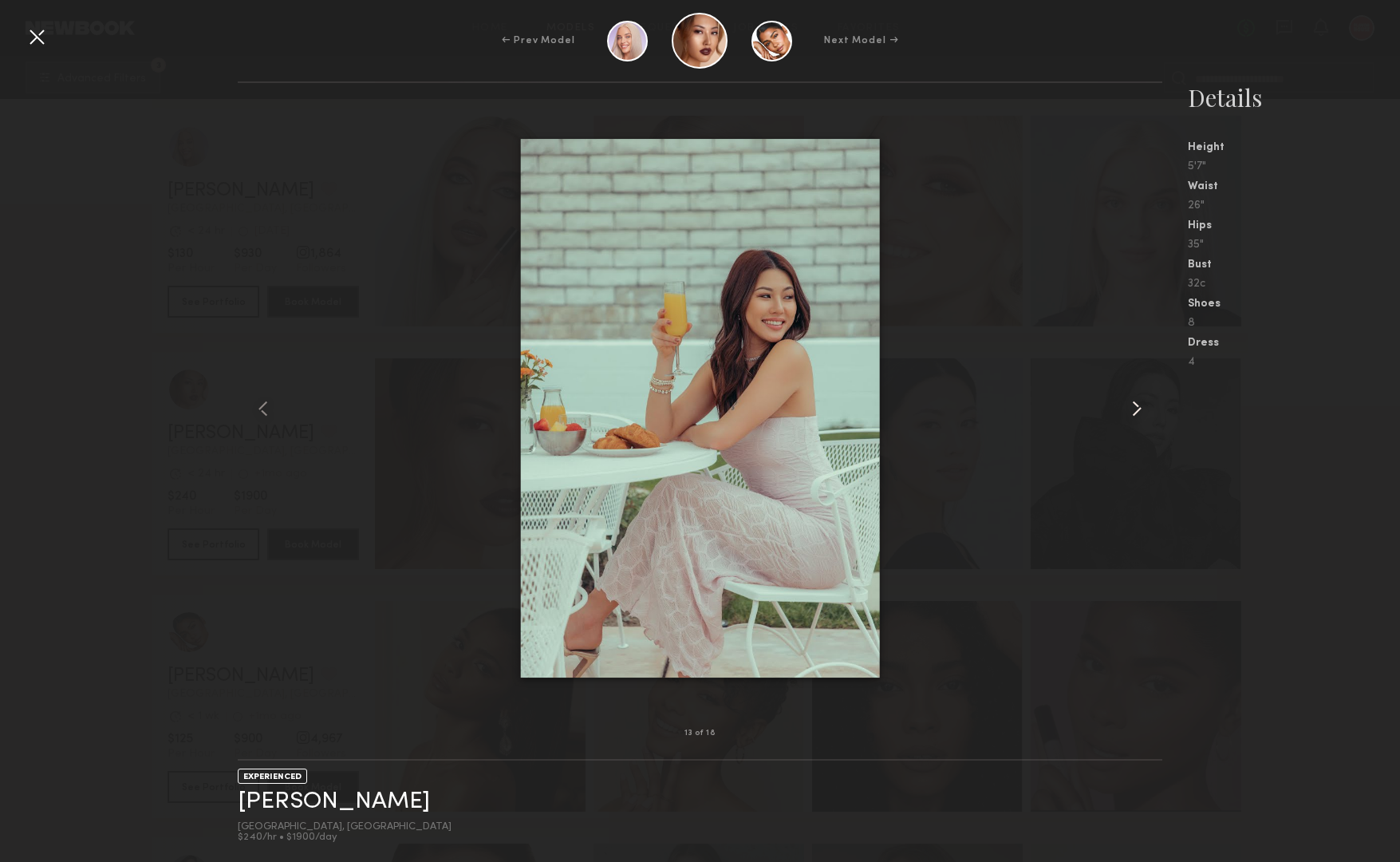
click at [1136, 405] on common-icon at bounding box center [1137, 409] width 26 height 26
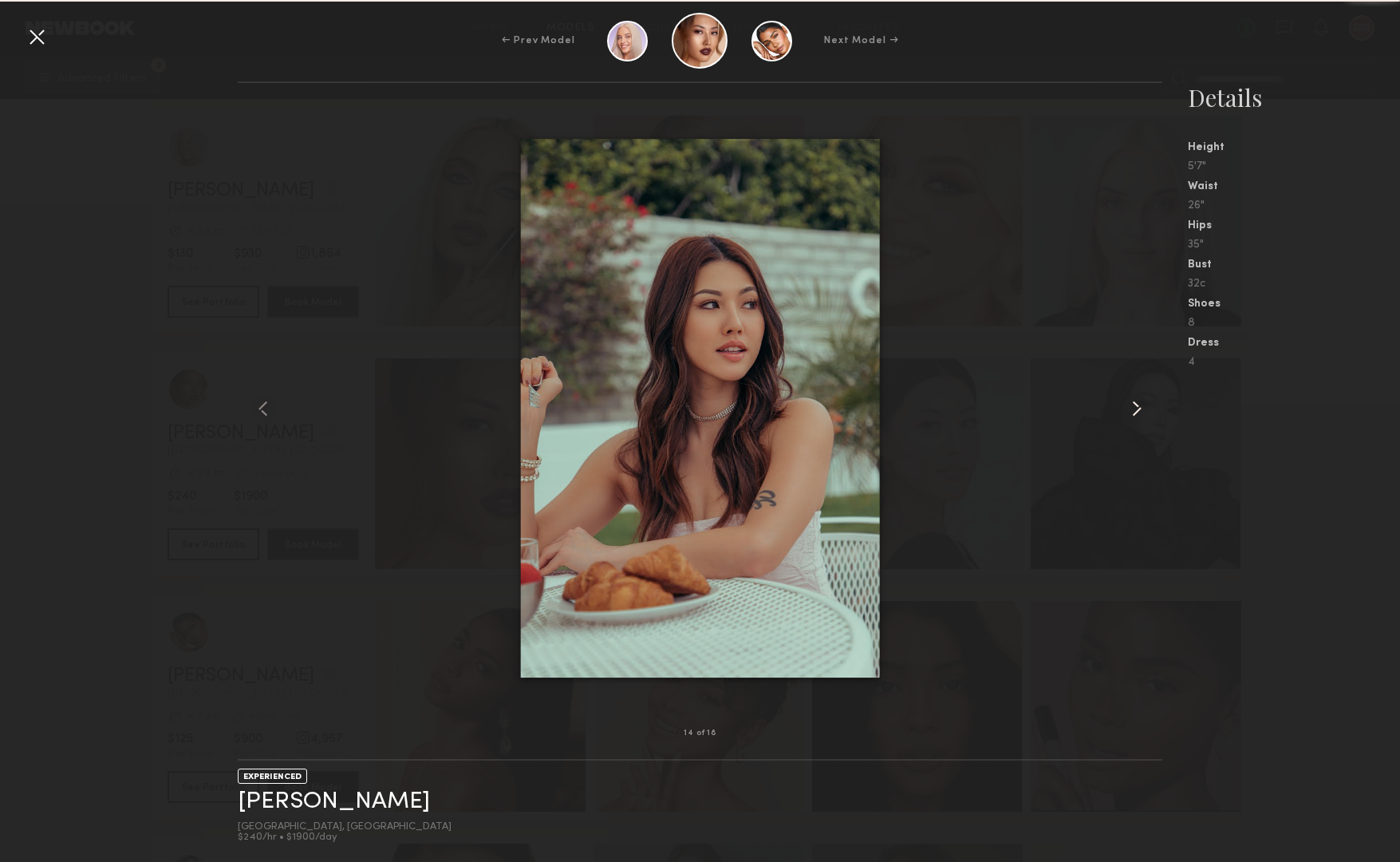
click at [1136, 405] on common-icon at bounding box center [1137, 409] width 26 height 26
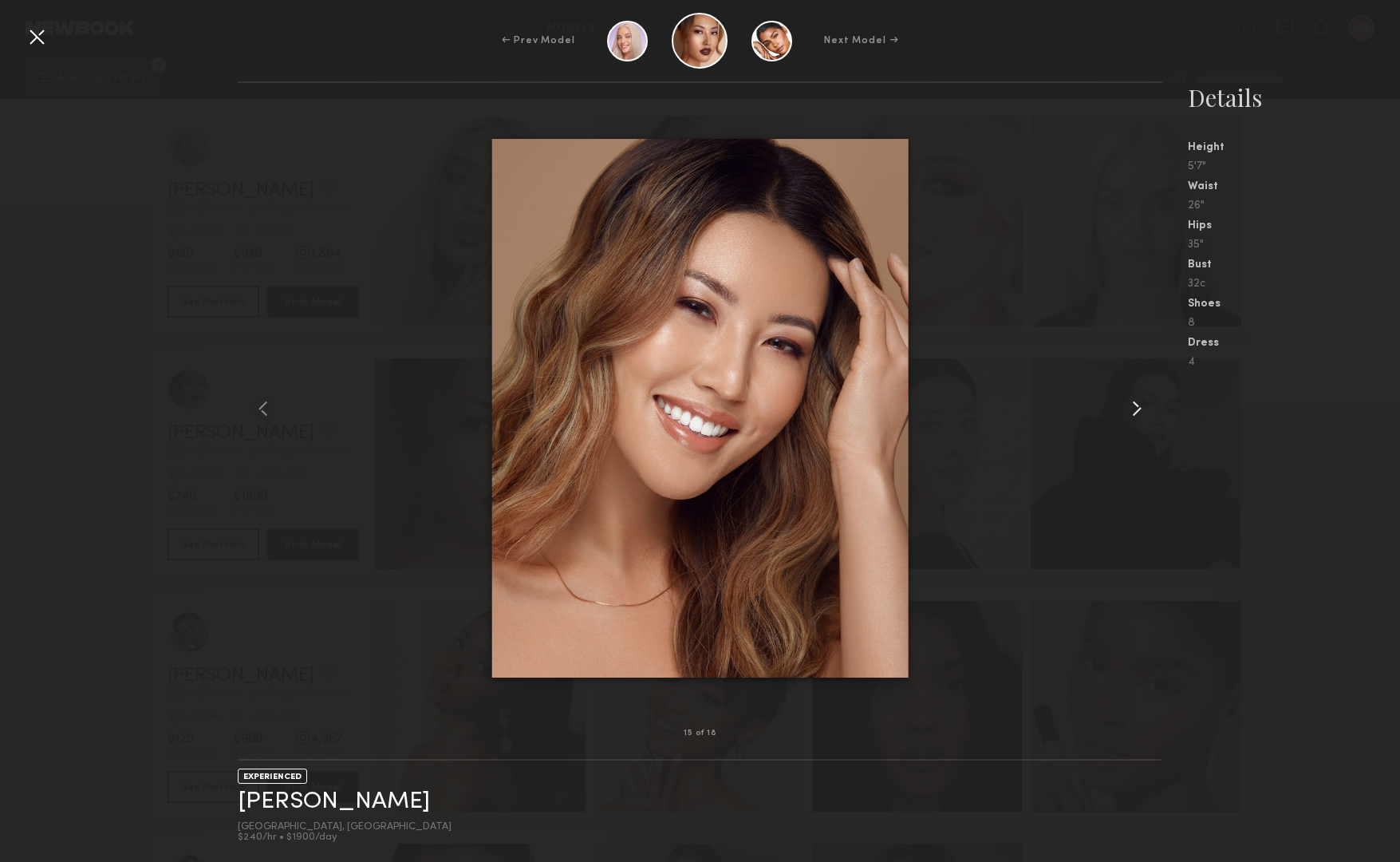
click at [1136, 405] on common-icon at bounding box center [1137, 409] width 26 height 26
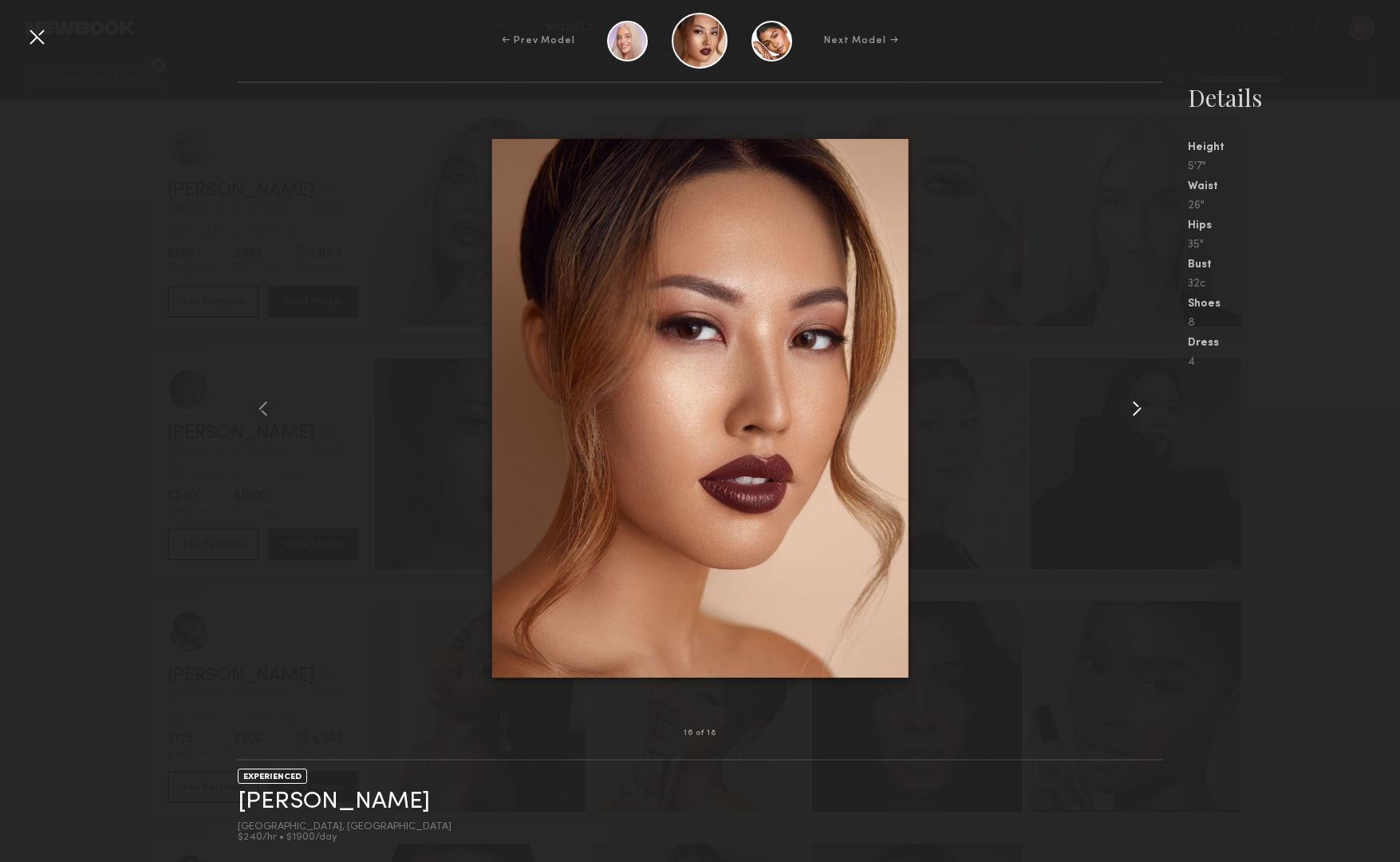
click at [1136, 405] on common-icon at bounding box center [1137, 409] width 26 height 26
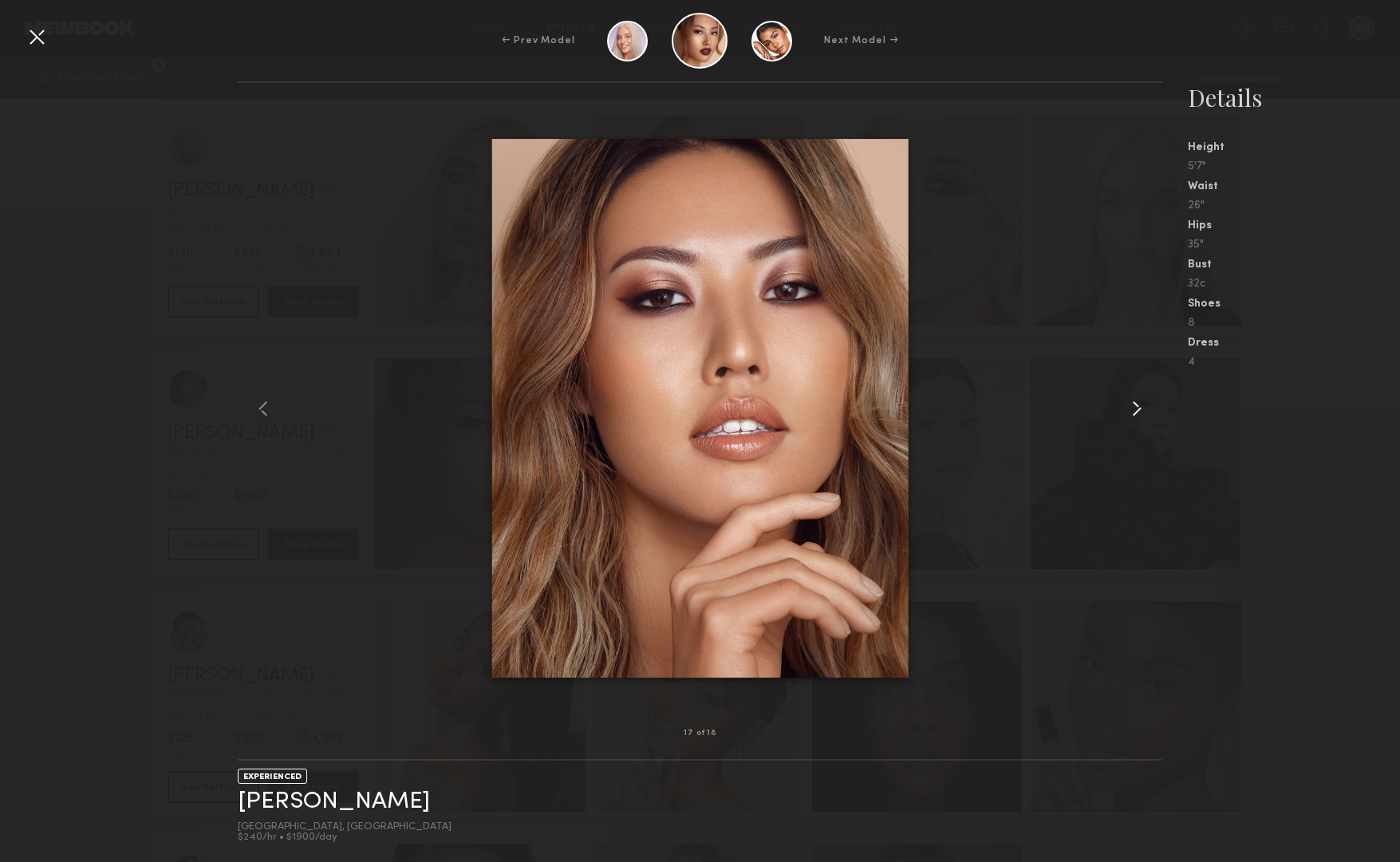
click at [1136, 405] on common-icon at bounding box center [1137, 409] width 26 height 26
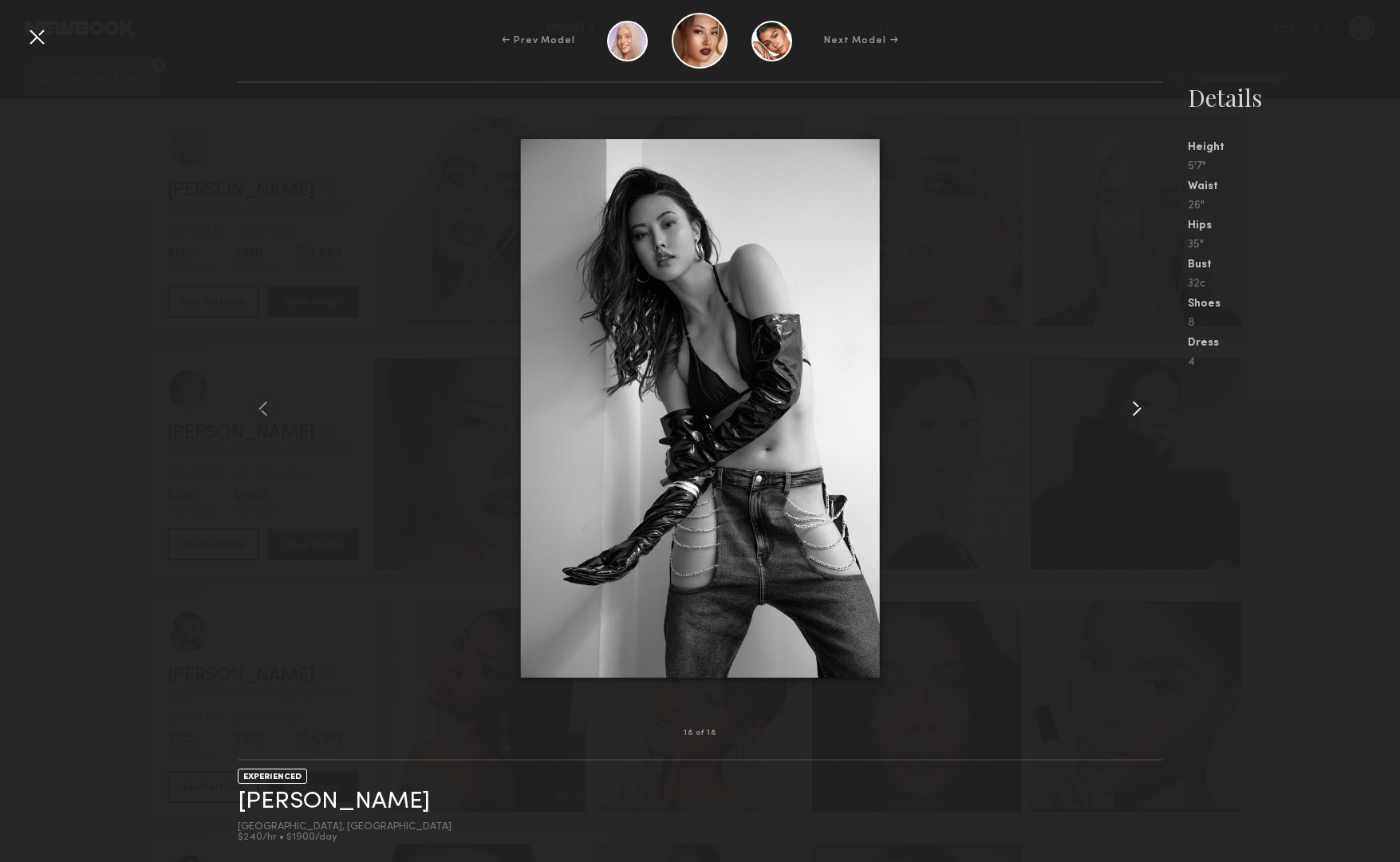
click at [1136, 405] on common-icon at bounding box center [1137, 409] width 26 height 26
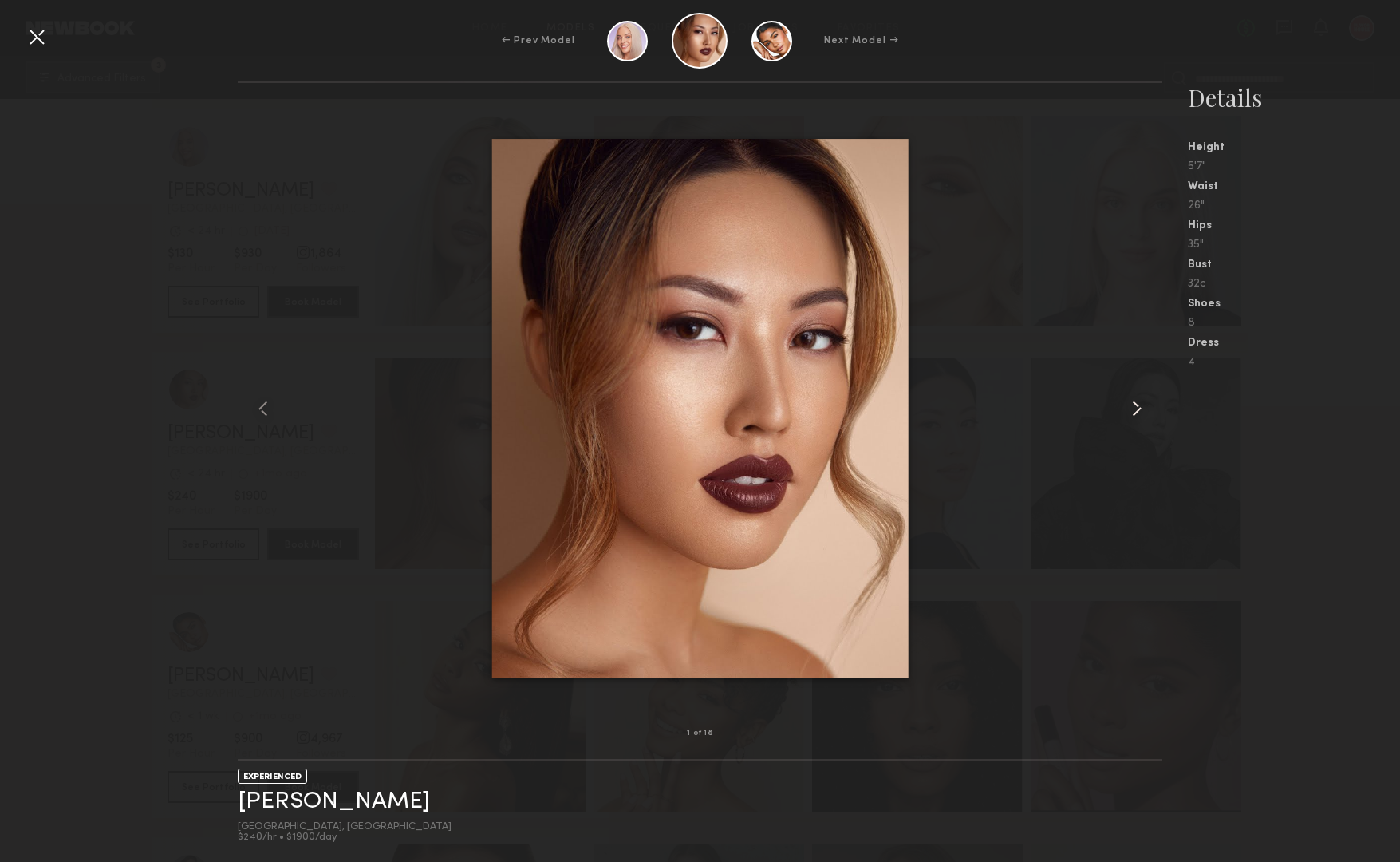
click at [1136, 405] on common-icon at bounding box center [1137, 409] width 26 height 26
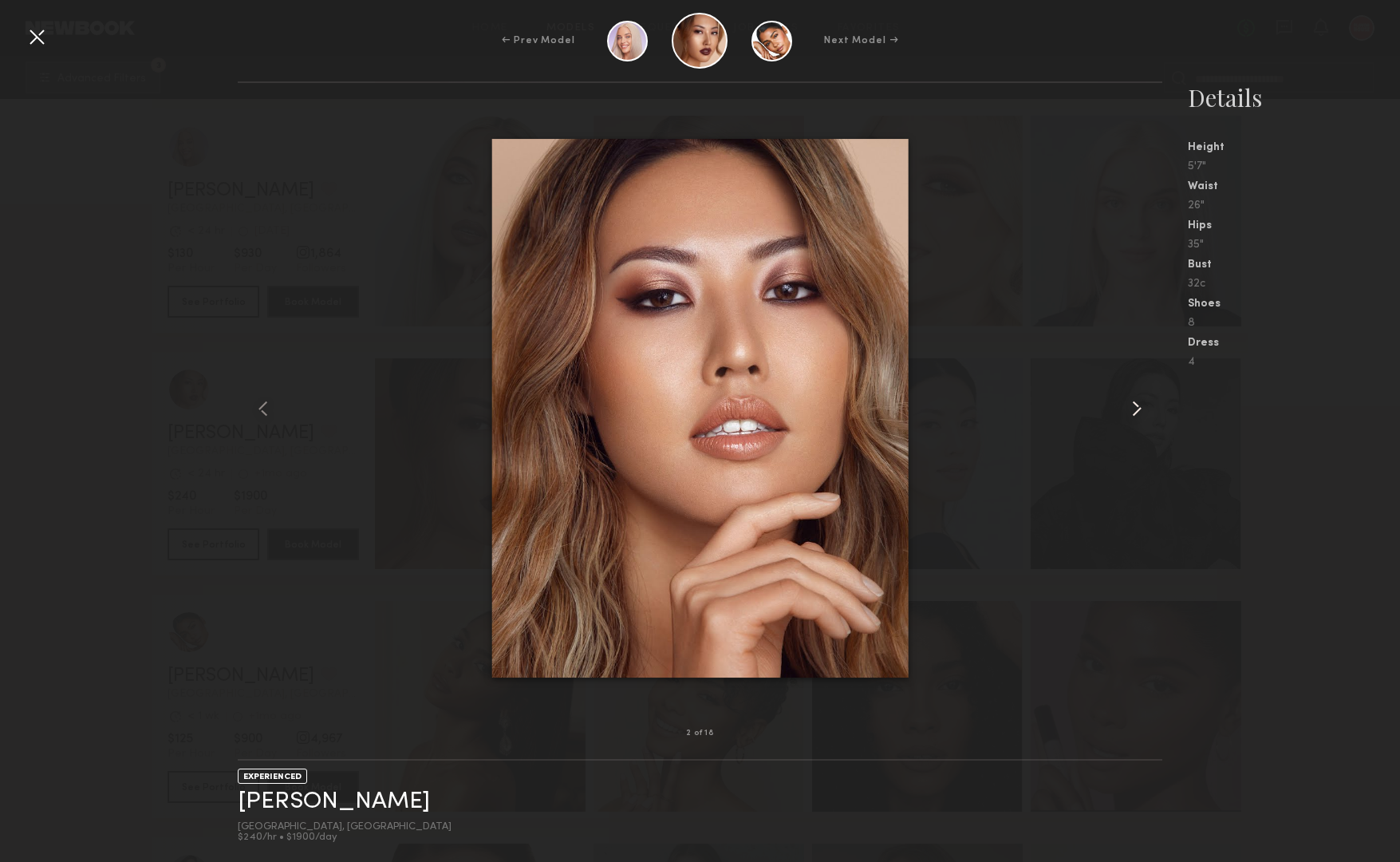
click at [1136, 405] on common-icon at bounding box center [1137, 409] width 26 height 26
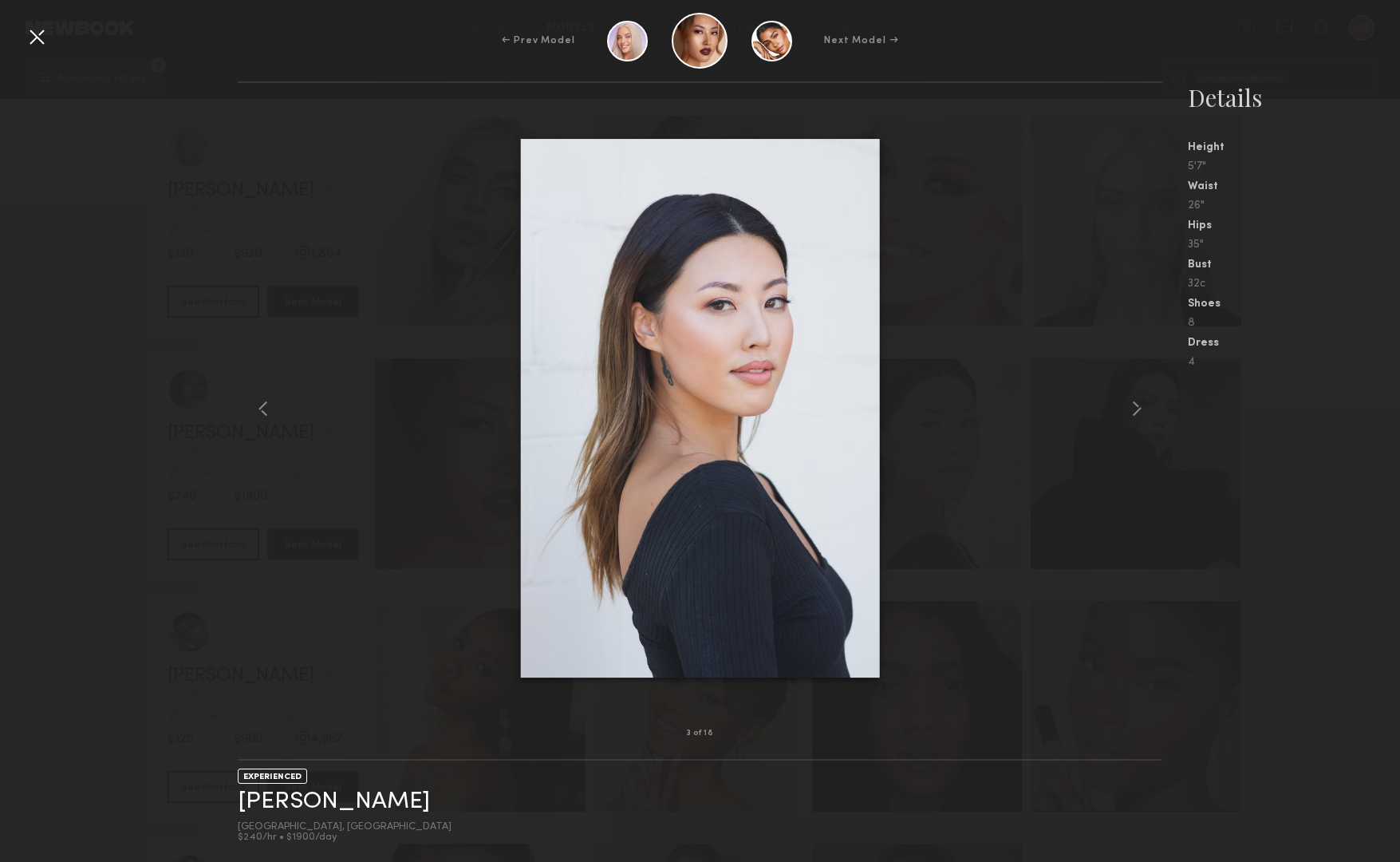
click at [44, 38] on div at bounding box center [37, 37] width 26 height 26
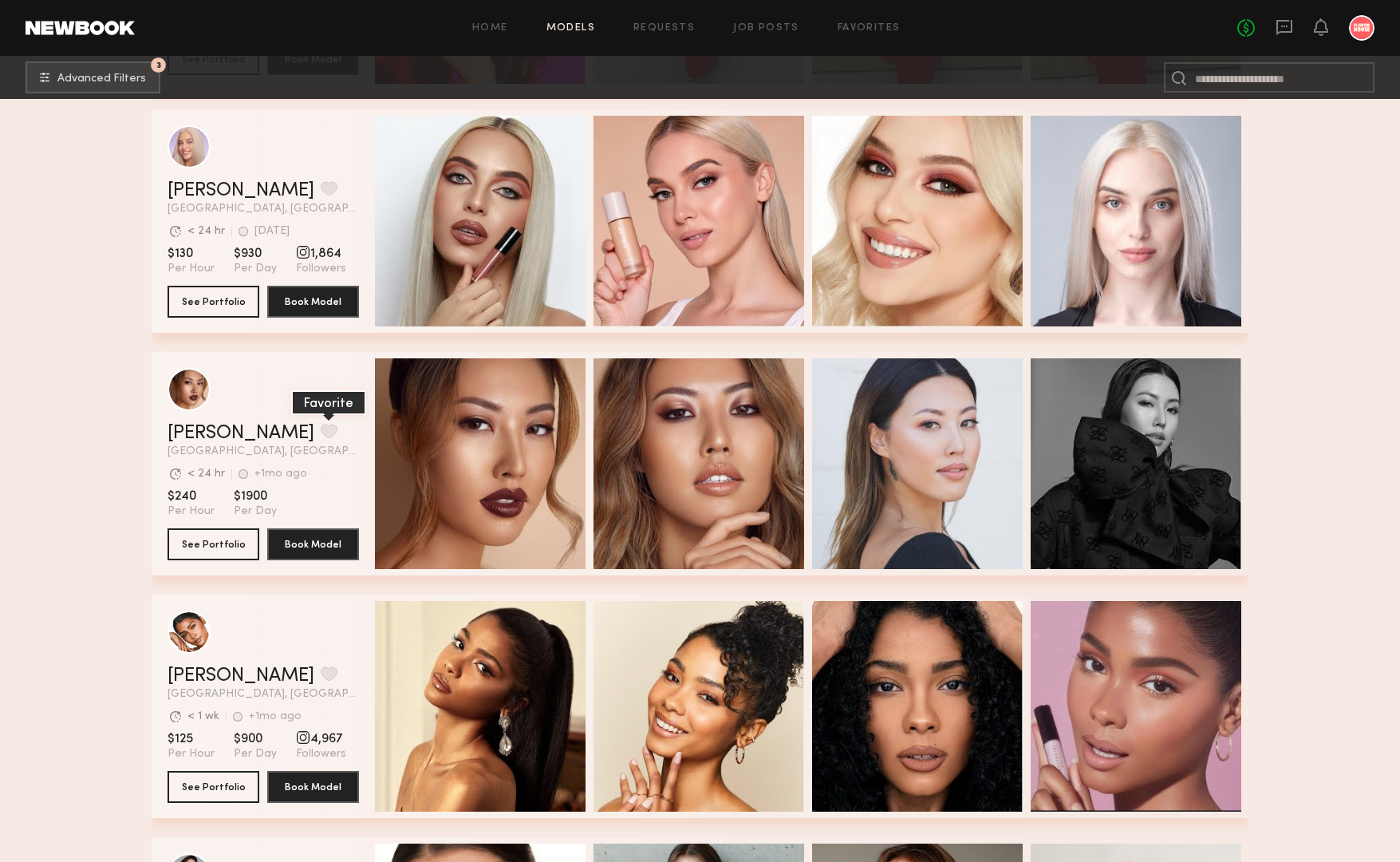
click at [321, 427] on button "grid" at bounding box center [329, 431] width 17 height 14
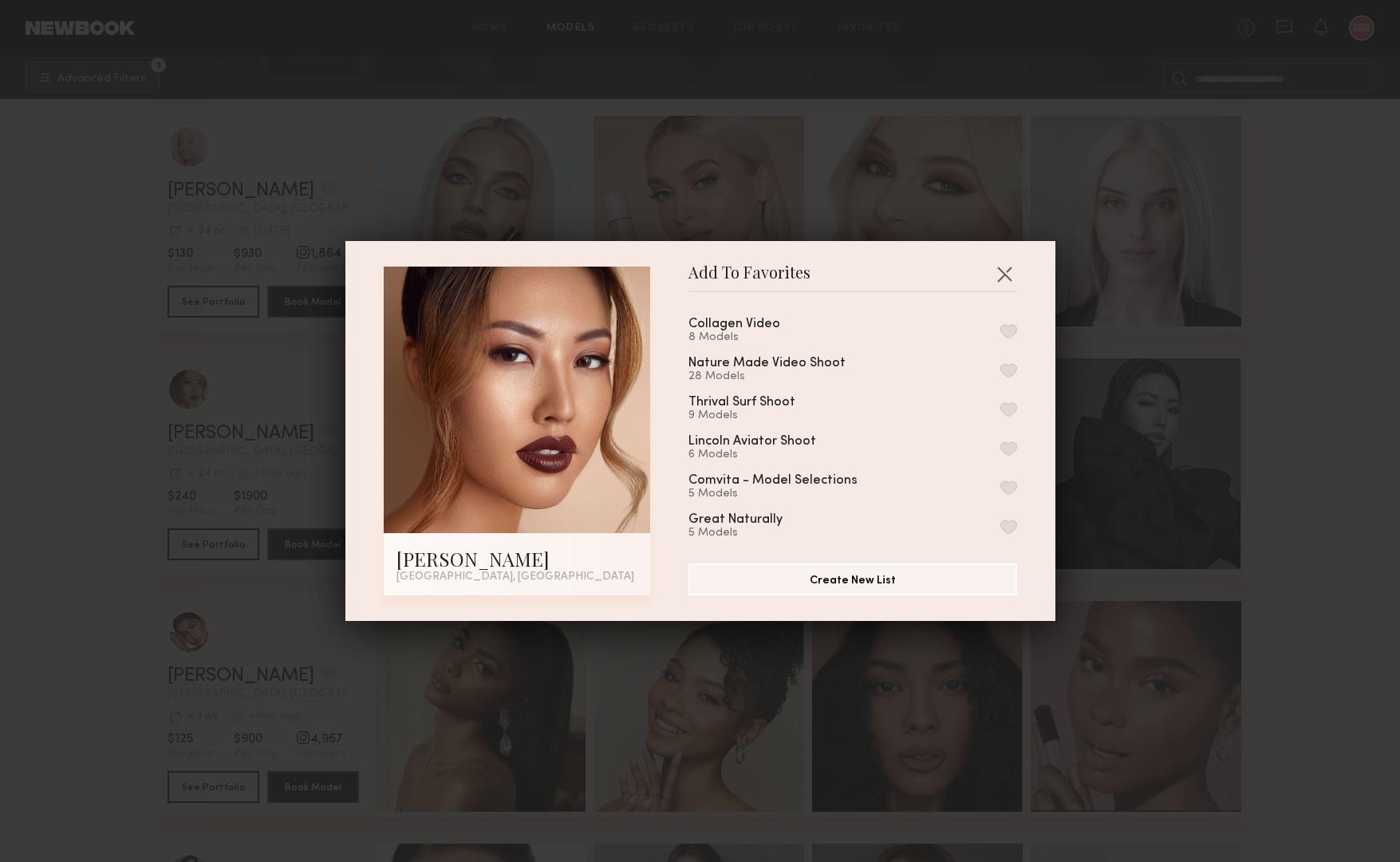
click at [1012, 332] on button "button" at bounding box center [1009, 331] width 17 height 14
click at [1001, 280] on button "button" at bounding box center [1005, 274] width 26 height 26
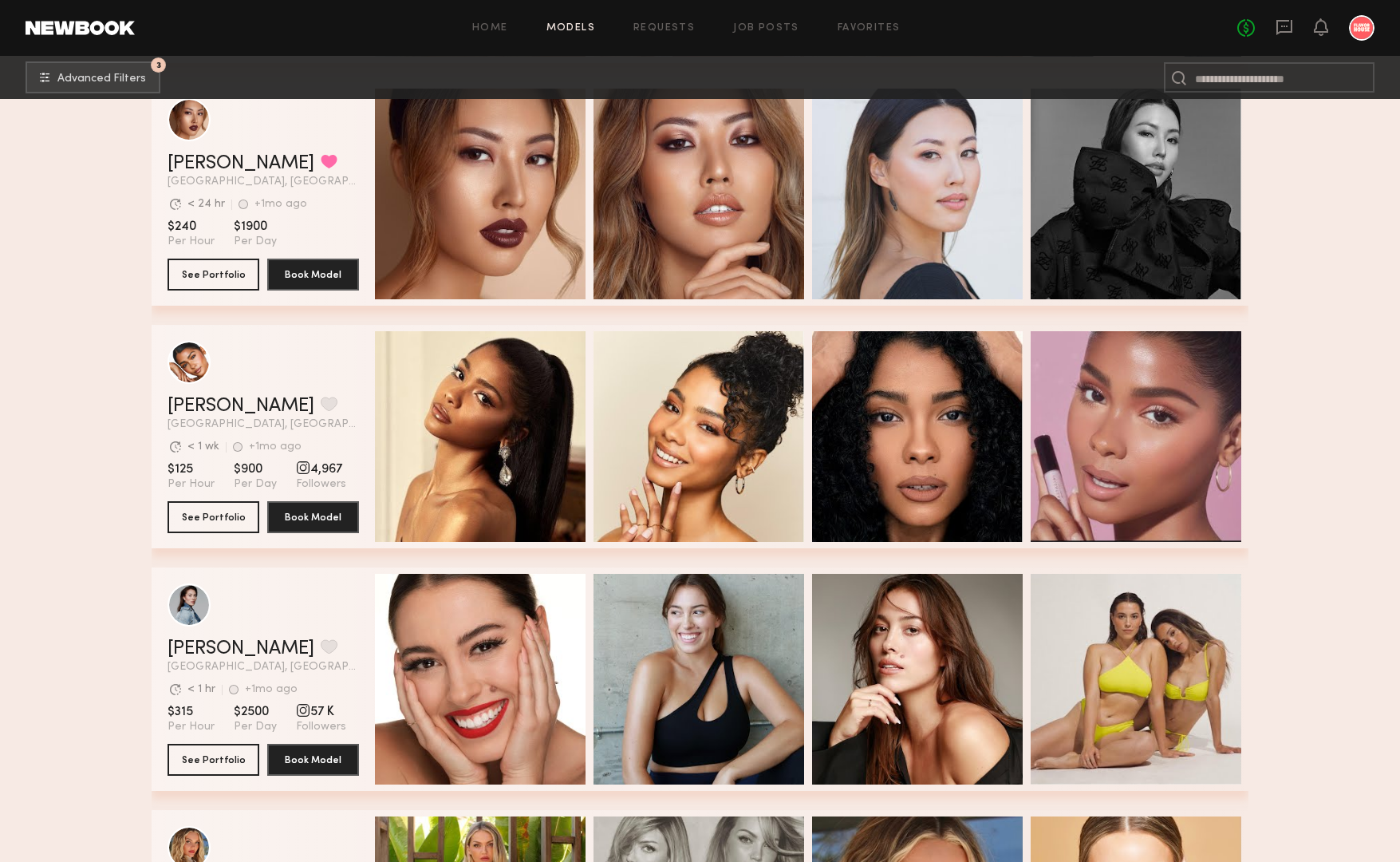
scroll to position [84951, 0]
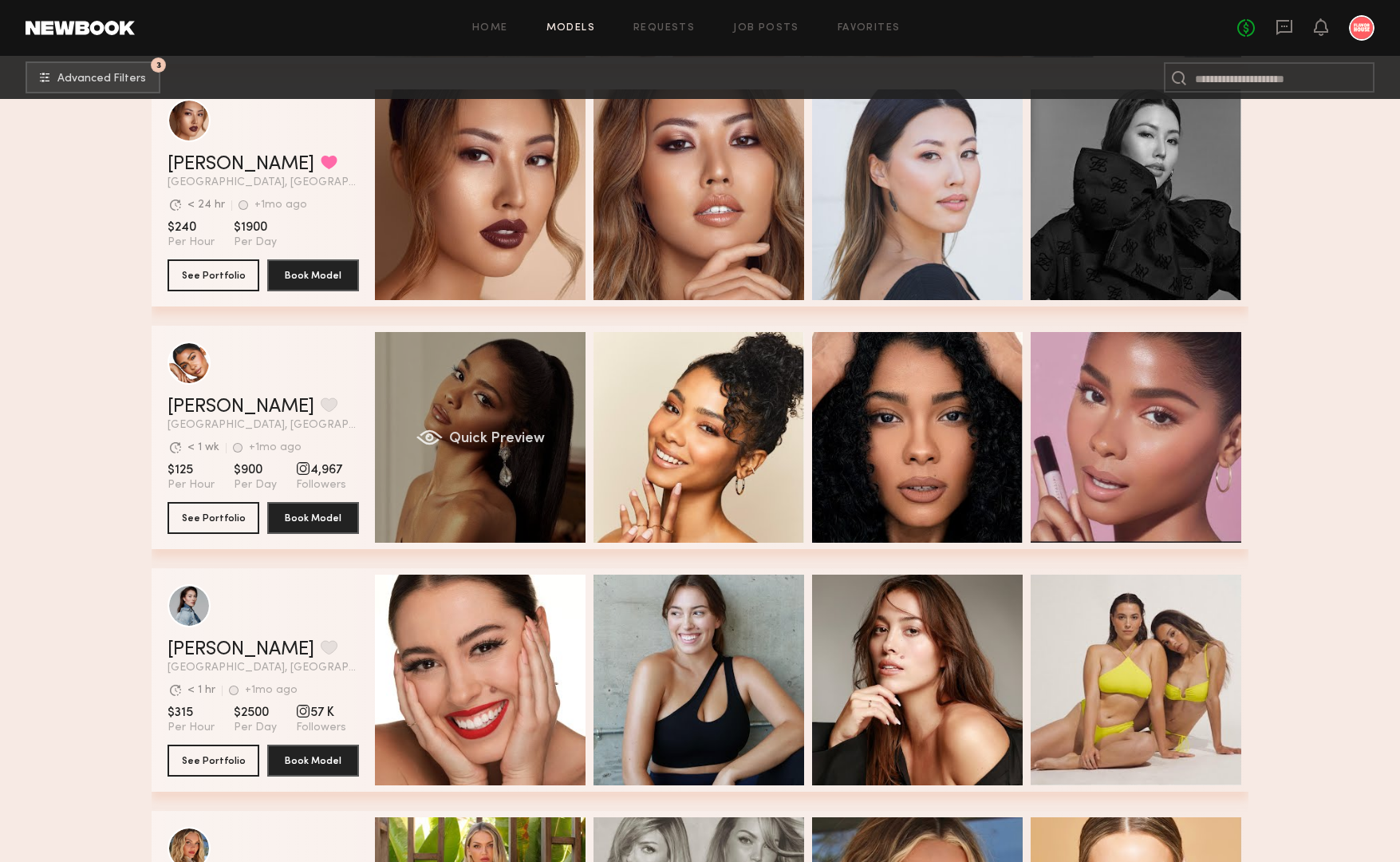
click at [510, 367] on div "Quick Preview" at bounding box center [479, 436] width 211 height 211
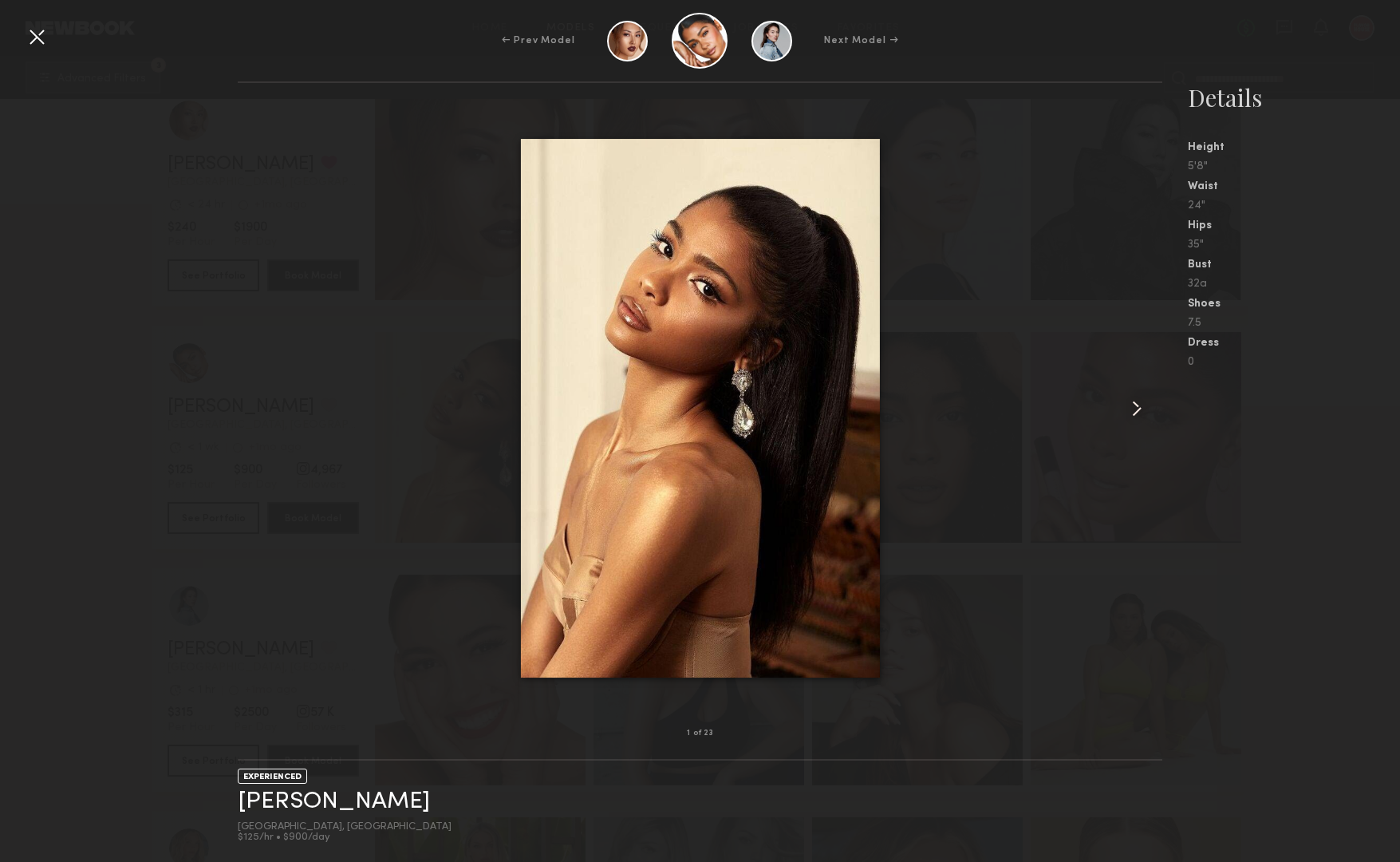
click at [1152, 404] on div at bounding box center [1142, 409] width 37 height 599
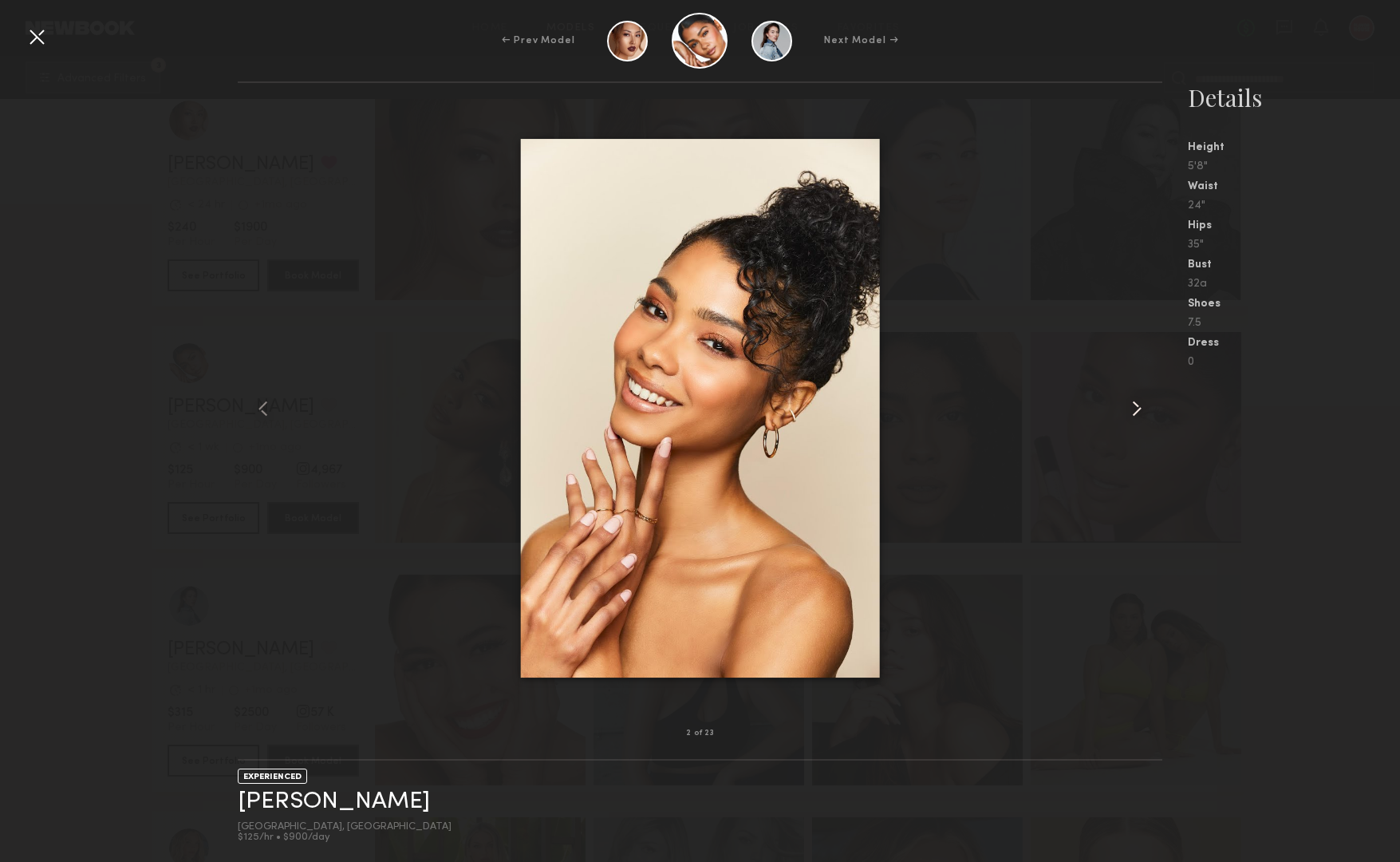
click at [1152, 404] on div at bounding box center [1142, 409] width 37 height 599
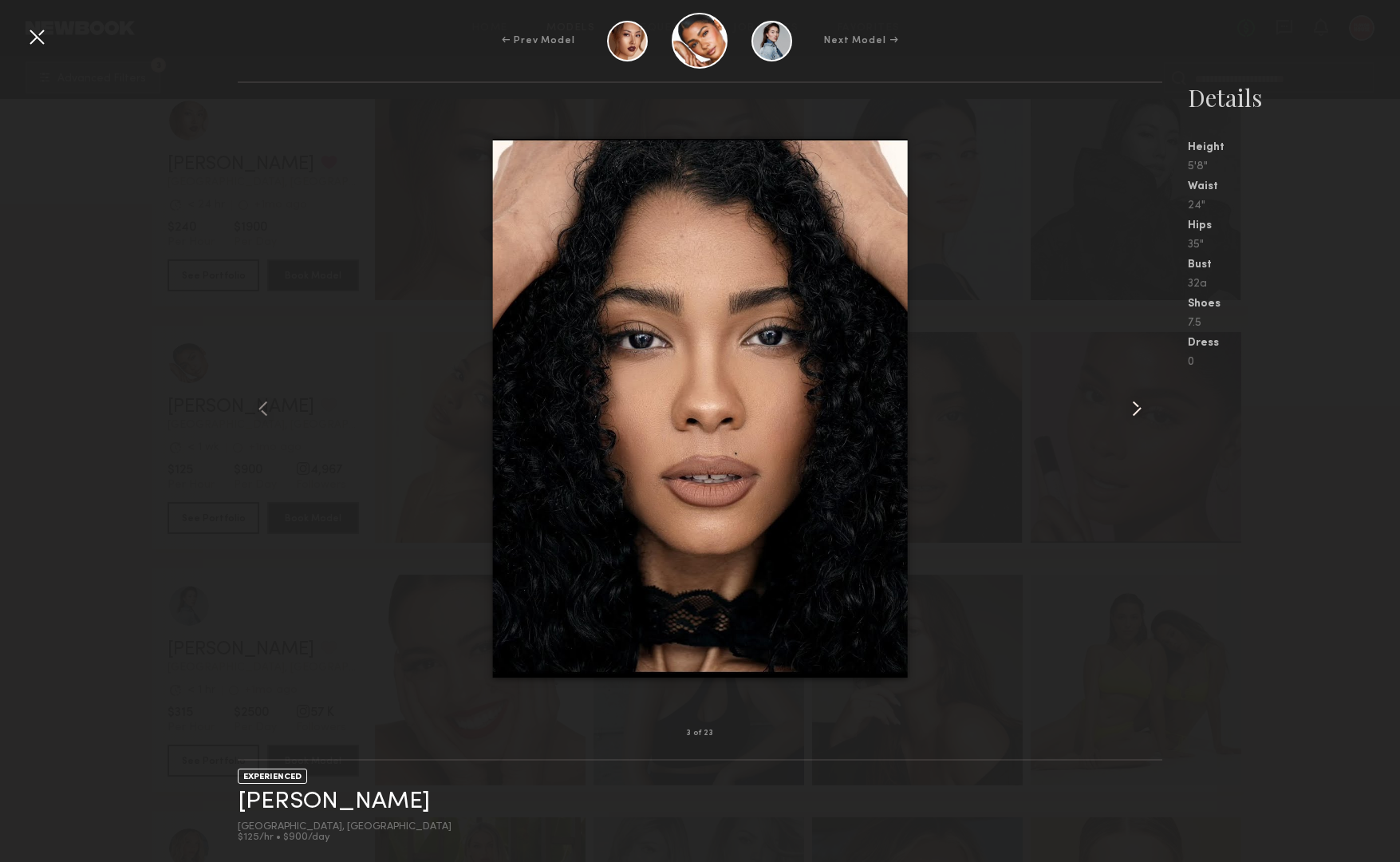
click at [1152, 404] on div at bounding box center [1142, 409] width 37 height 599
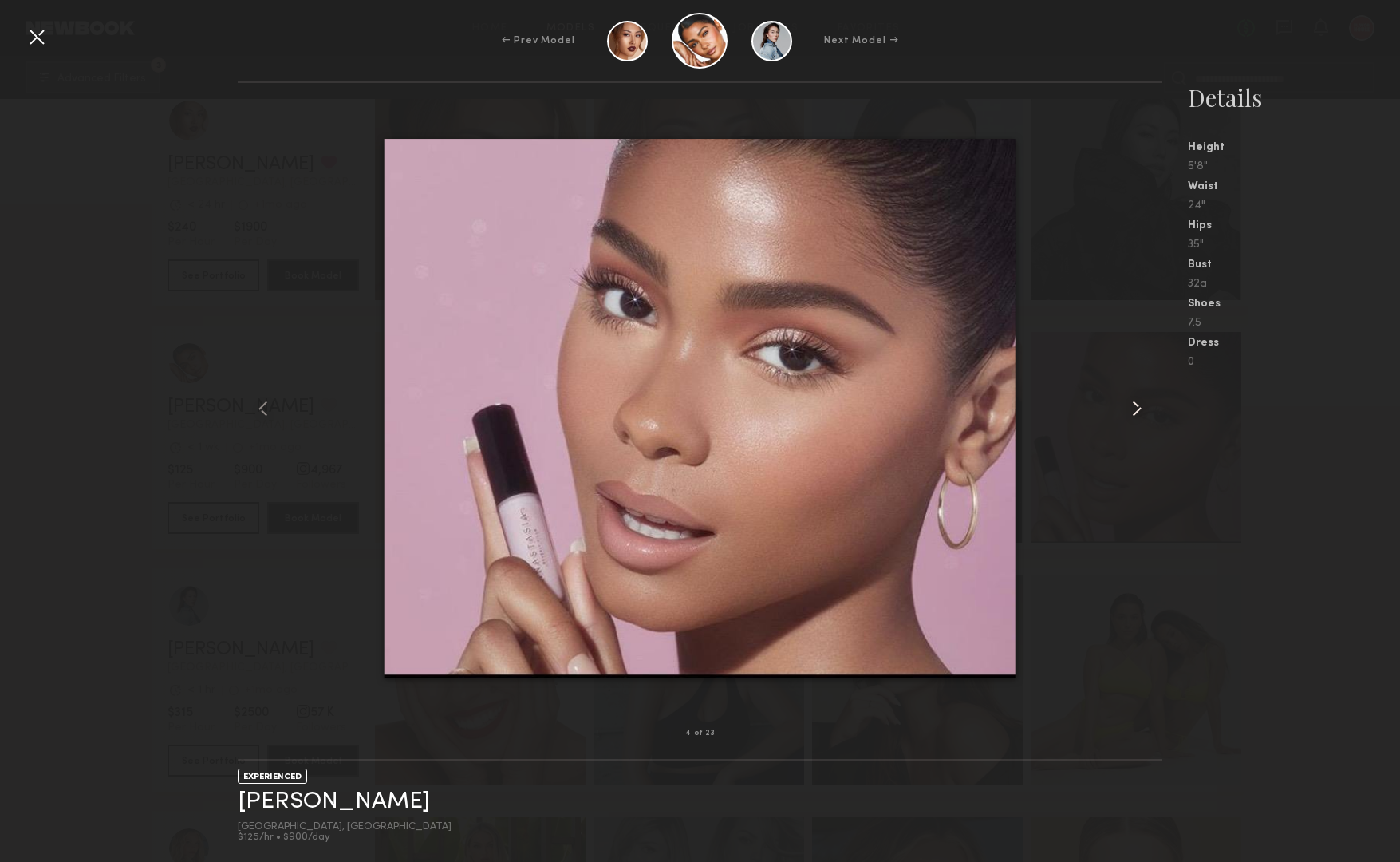
click at [1152, 404] on div at bounding box center [1142, 409] width 37 height 599
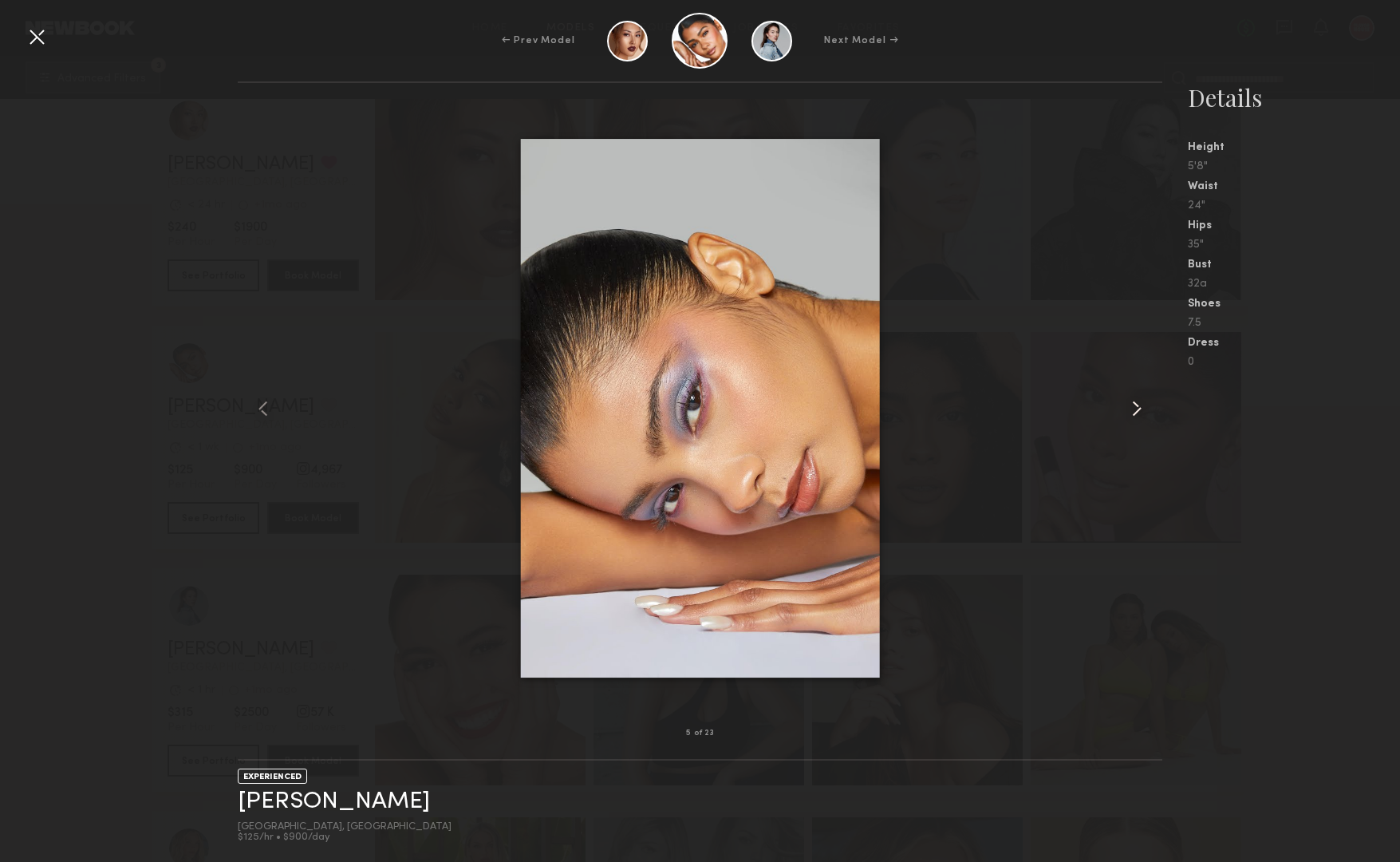
click at [1152, 404] on div at bounding box center [1142, 409] width 37 height 599
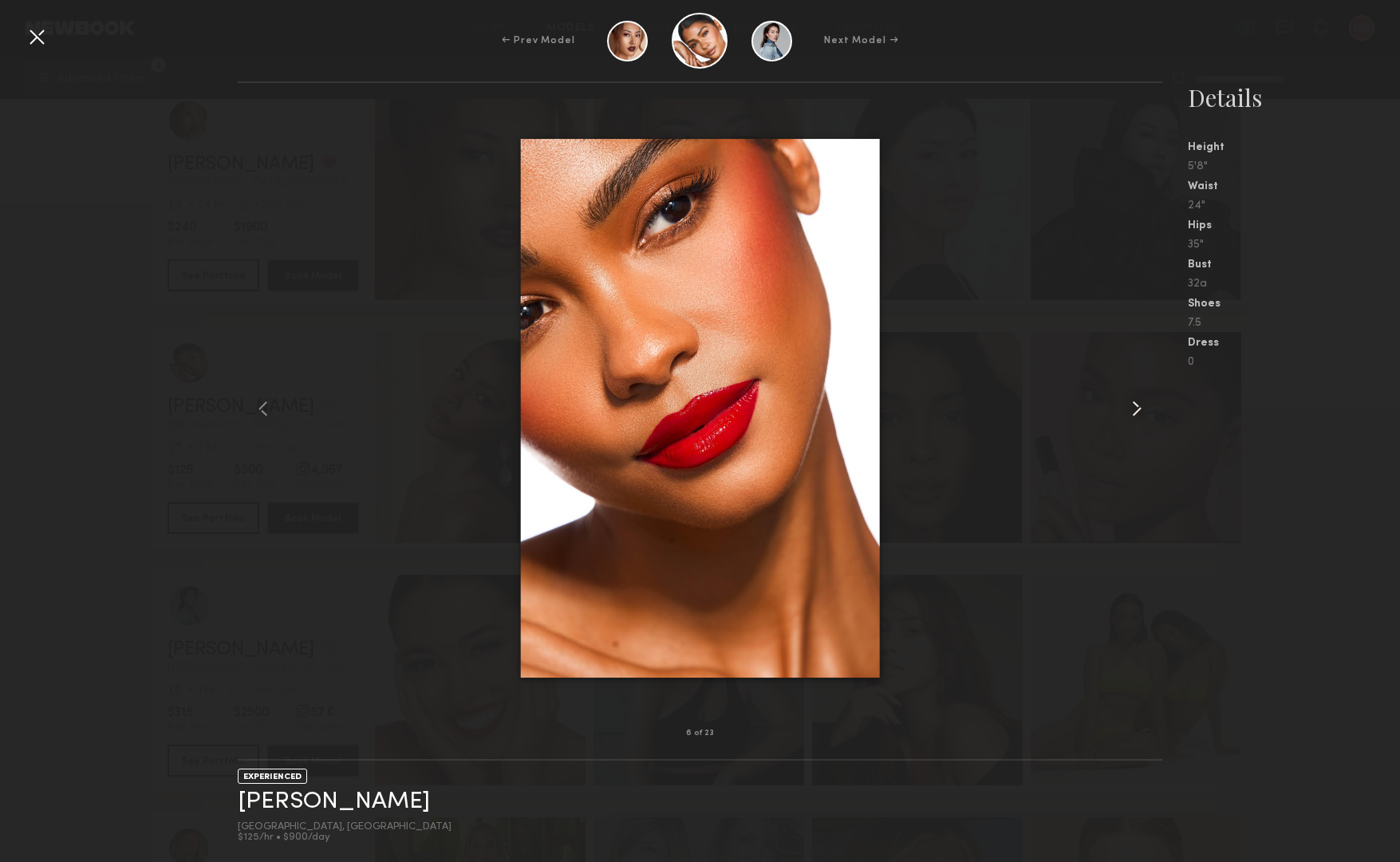
click at [1152, 404] on div at bounding box center [1142, 409] width 37 height 599
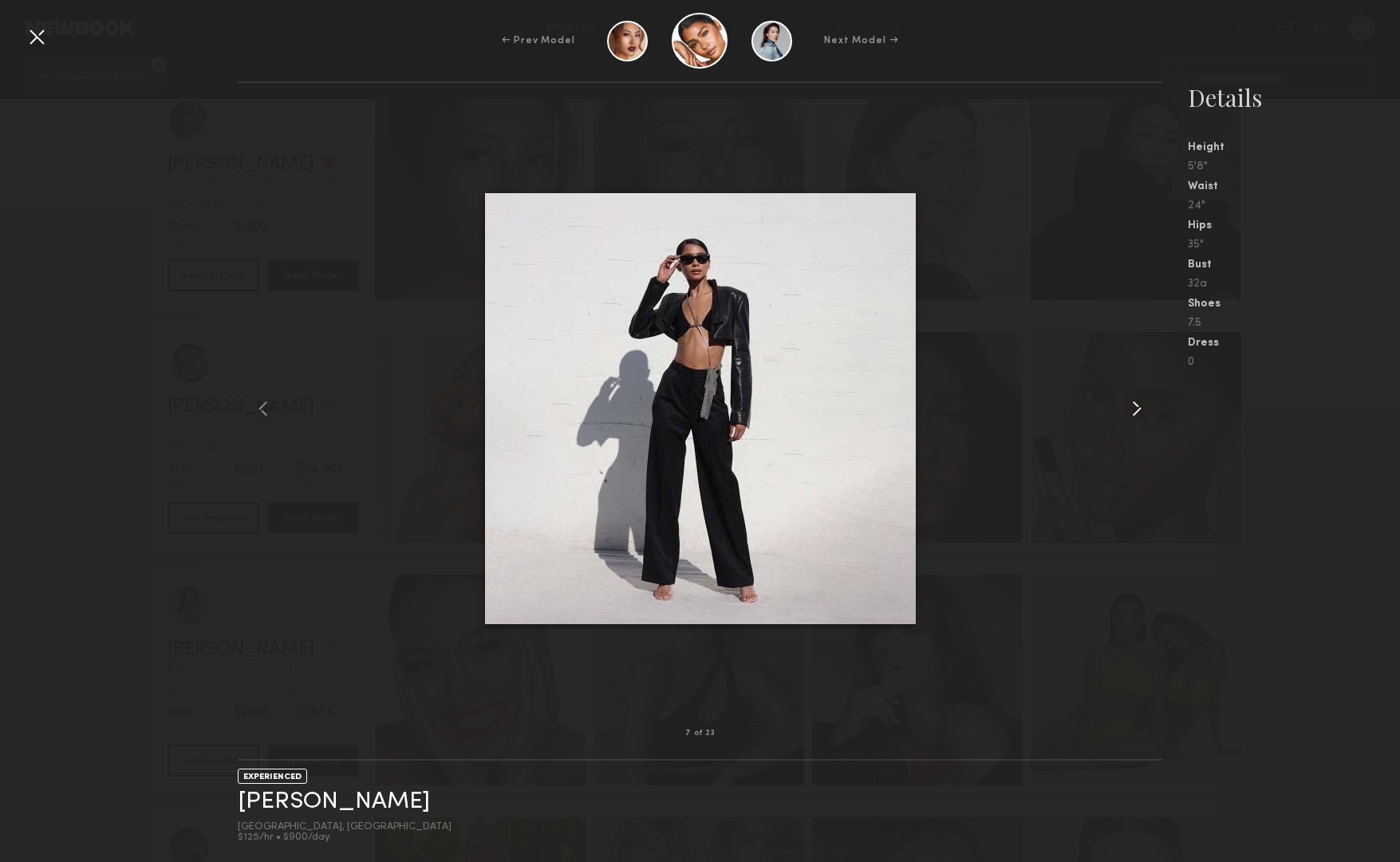
click at [1152, 404] on div at bounding box center [1142, 409] width 37 height 599
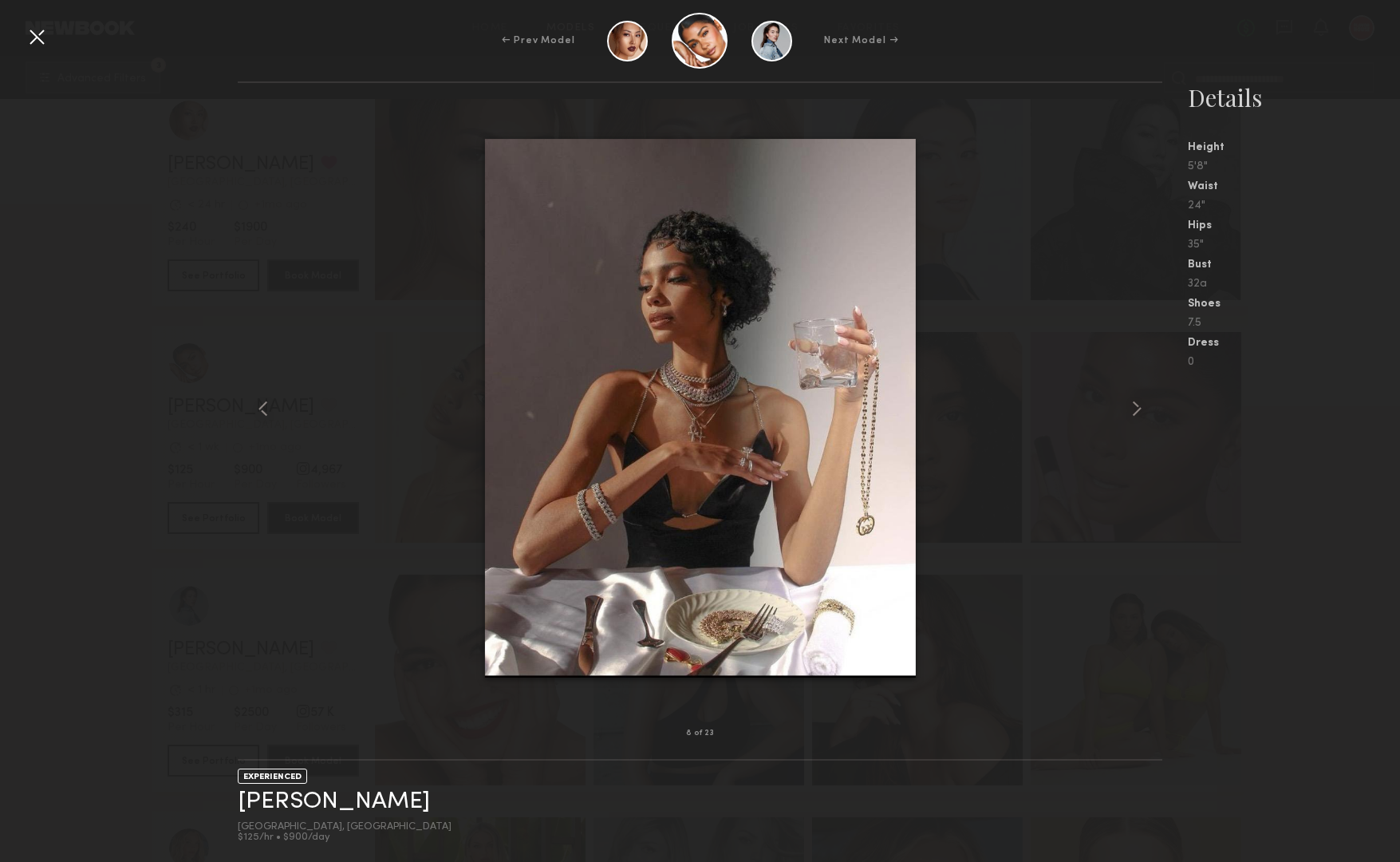
click at [34, 38] on div at bounding box center [37, 37] width 26 height 26
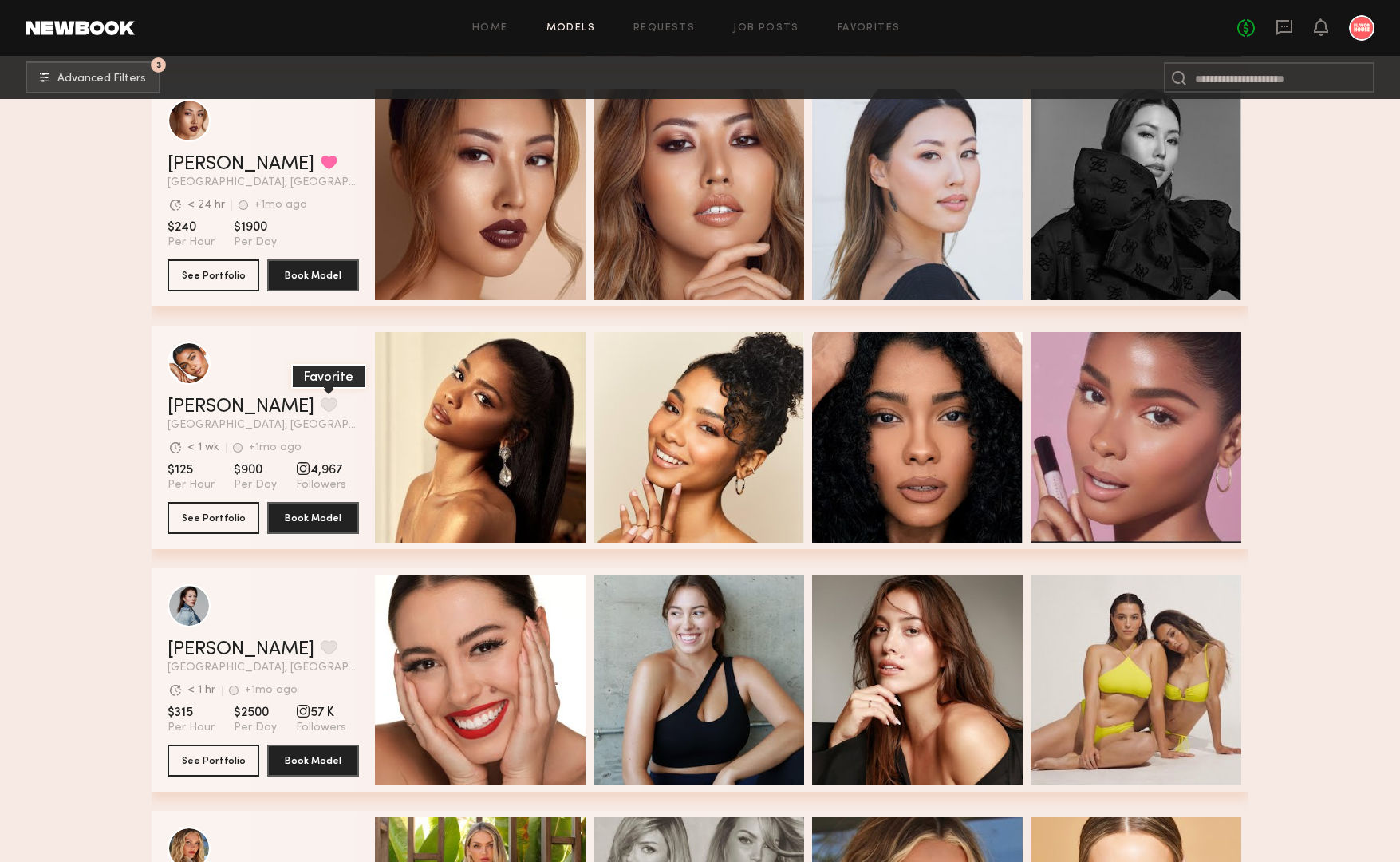
click at [321, 405] on button "grid" at bounding box center [329, 405] width 17 height 14
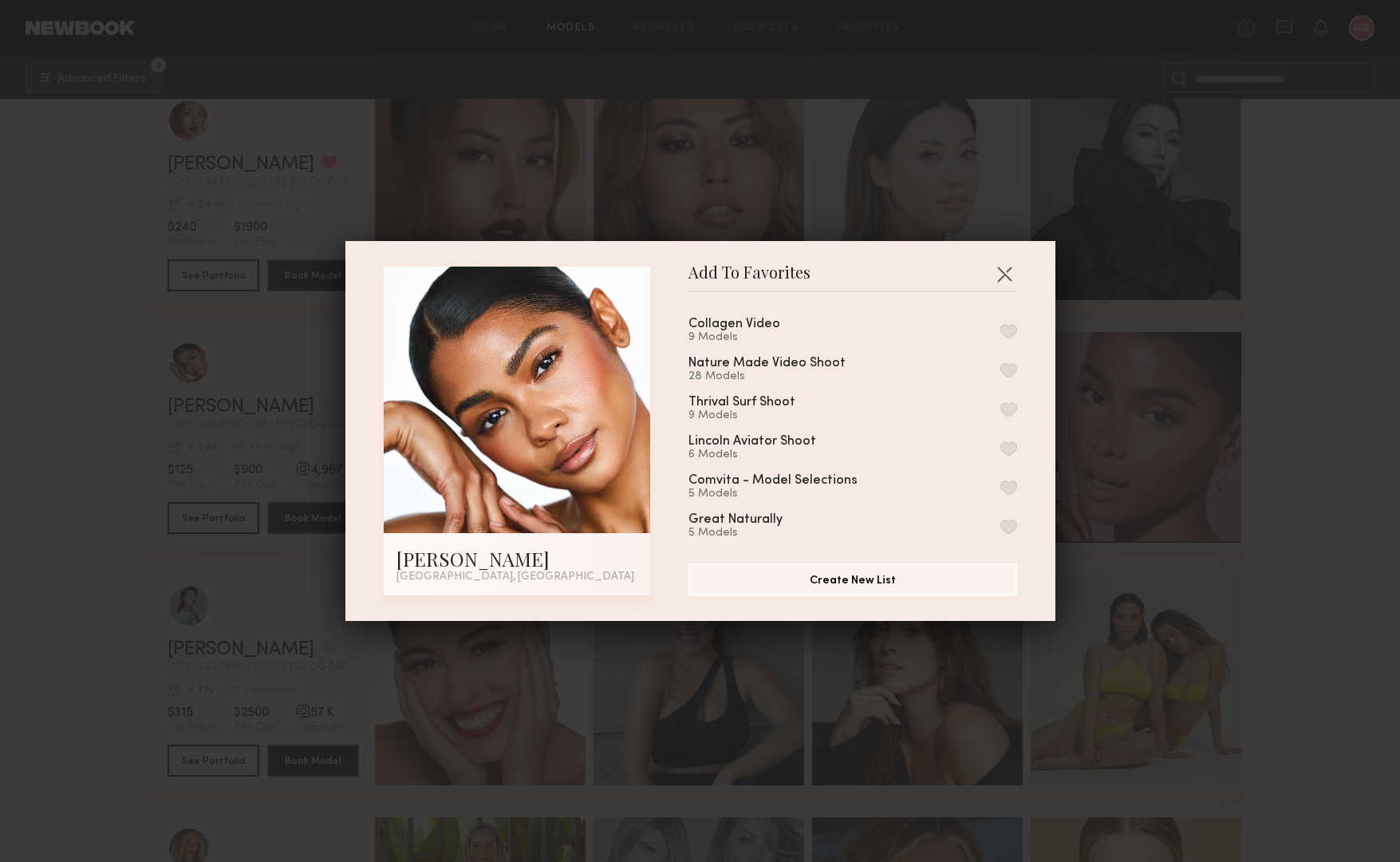
click at [1008, 331] on button "button" at bounding box center [1009, 331] width 17 height 14
click at [1008, 281] on button "button" at bounding box center [1005, 274] width 26 height 26
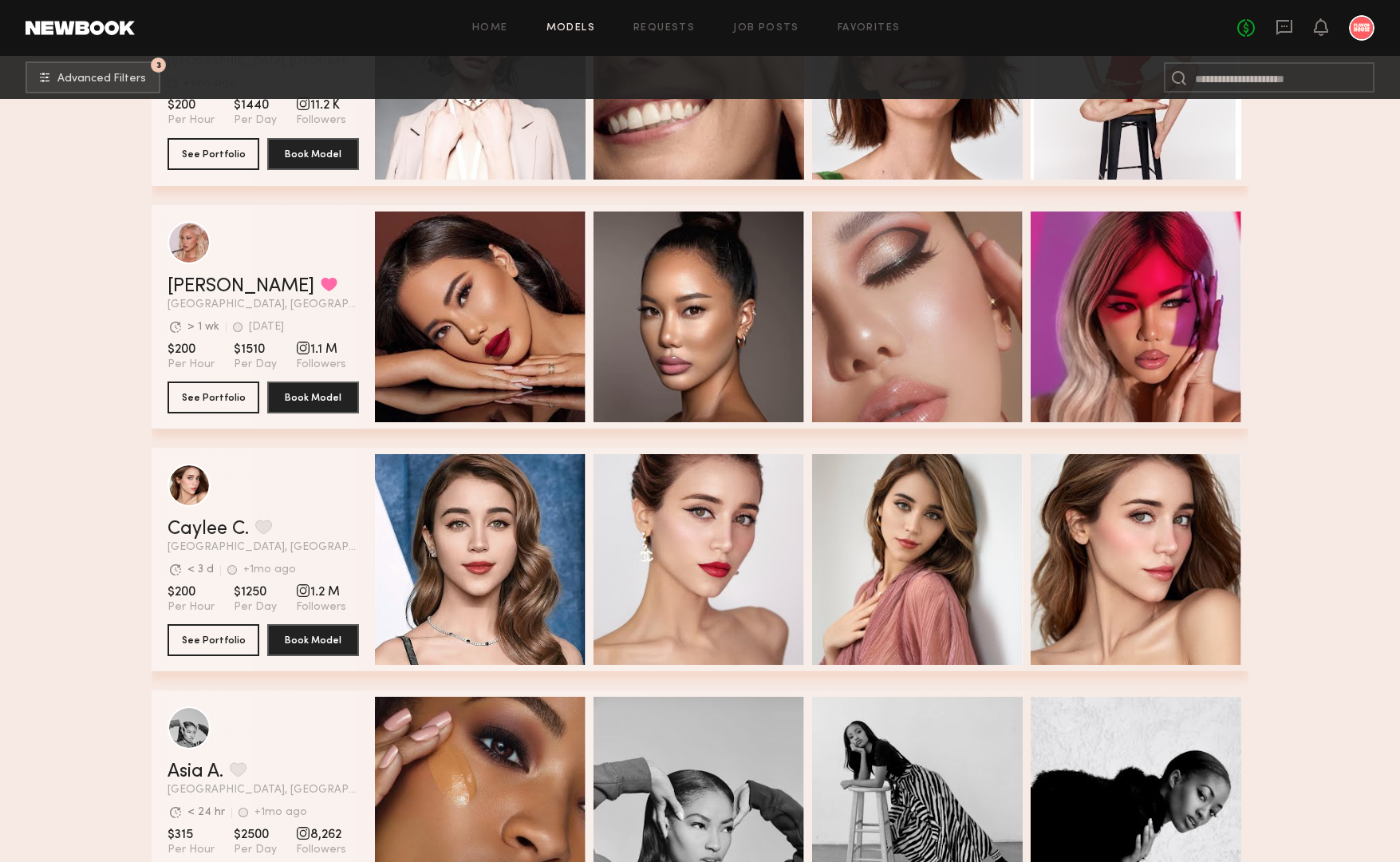
scroll to position [86633, 0]
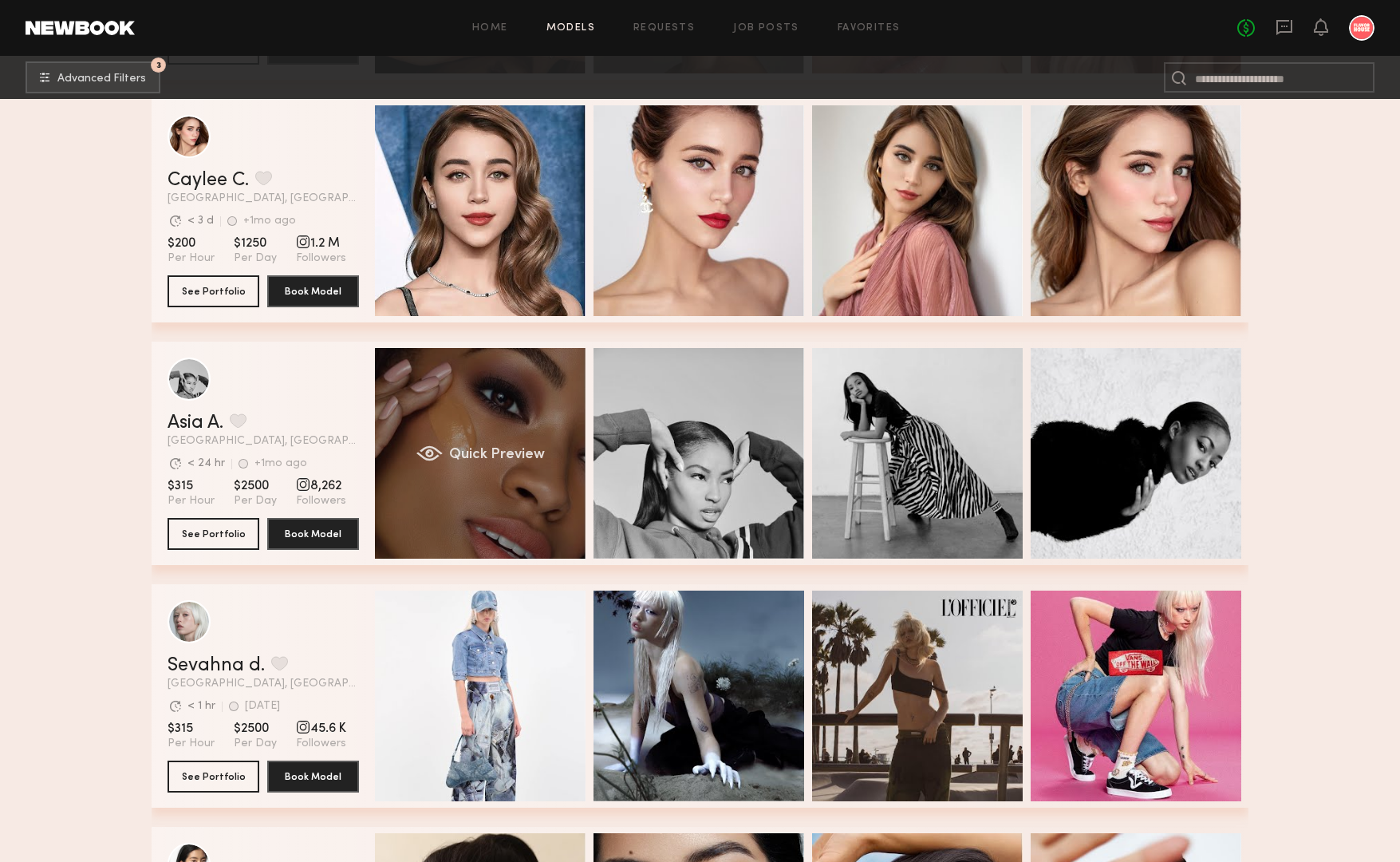
click at [480, 391] on div "Quick Preview" at bounding box center [479, 452] width 211 height 211
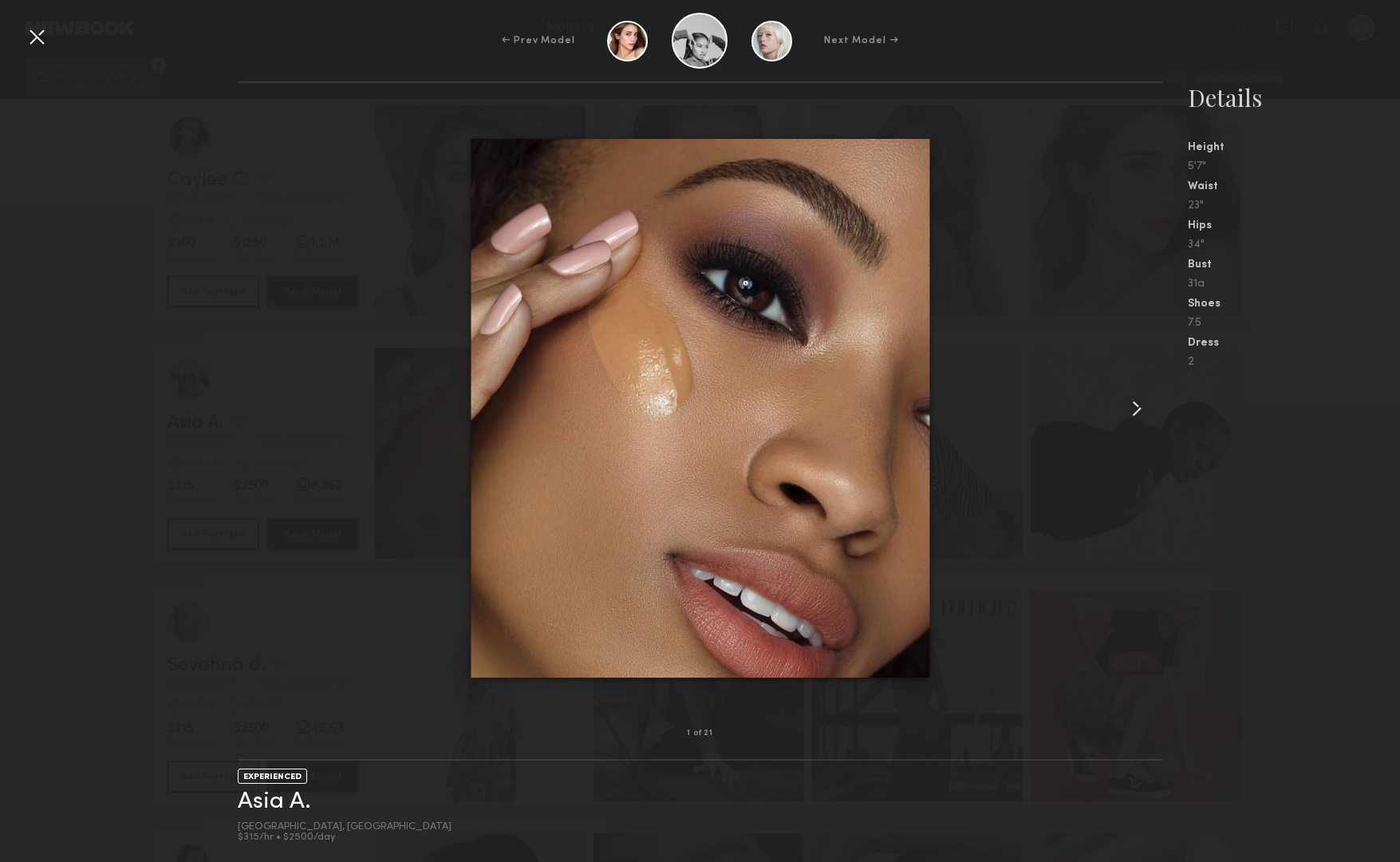
click at [1127, 413] on common-icon at bounding box center [1137, 409] width 26 height 26
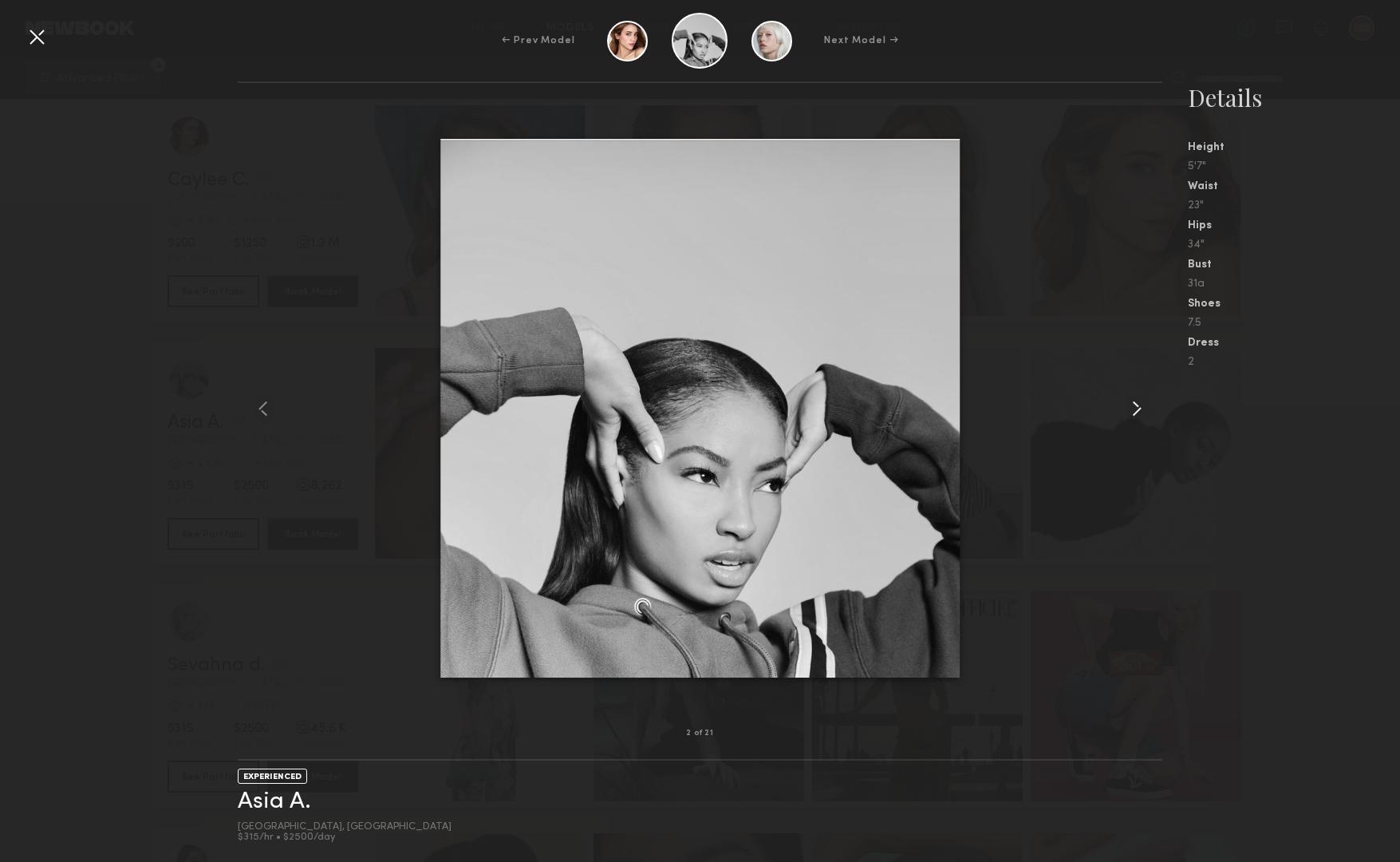
click at [1127, 413] on common-icon at bounding box center [1137, 409] width 26 height 26
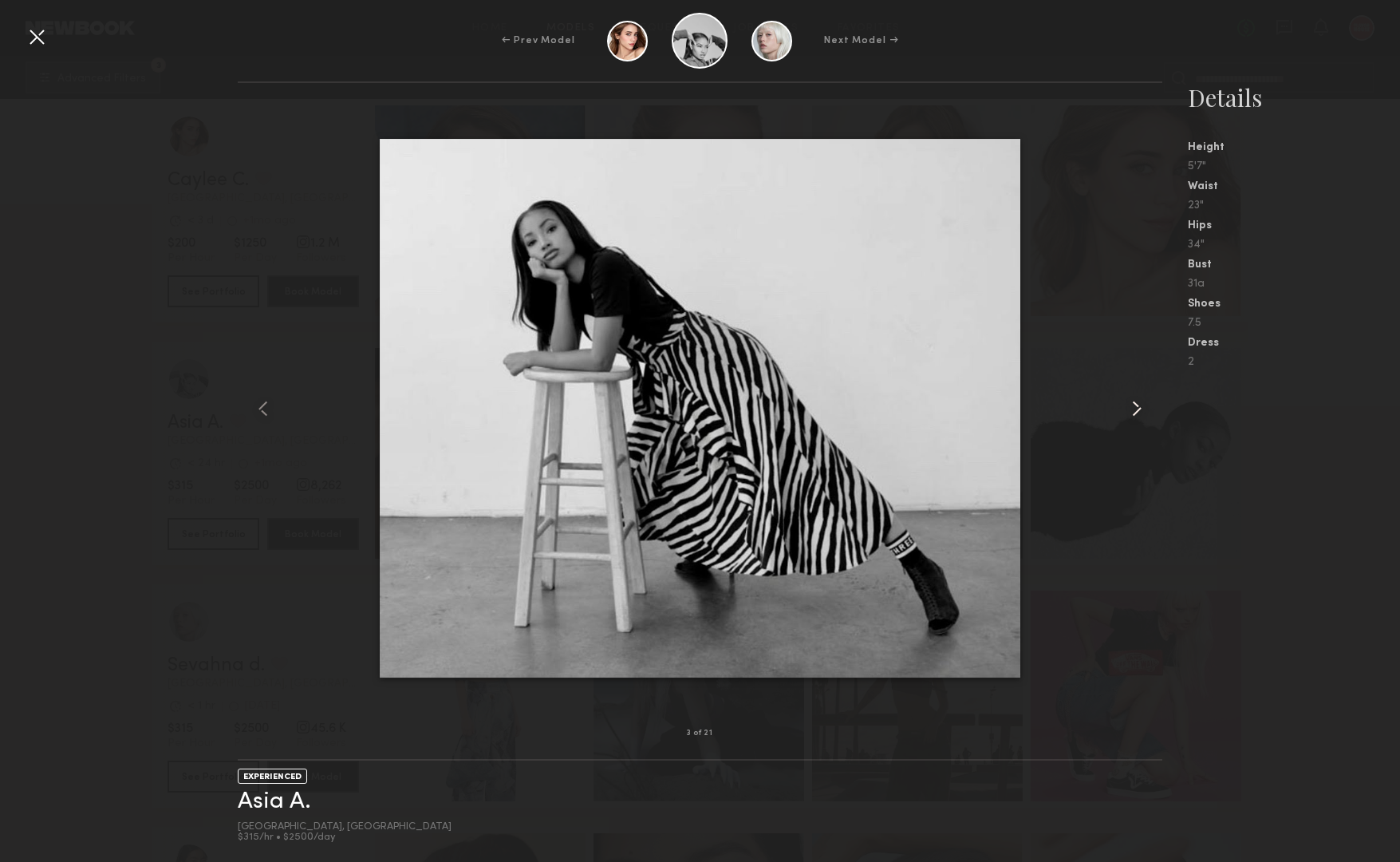
click at [1127, 413] on common-icon at bounding box center [1137, 409] width 26 height 26
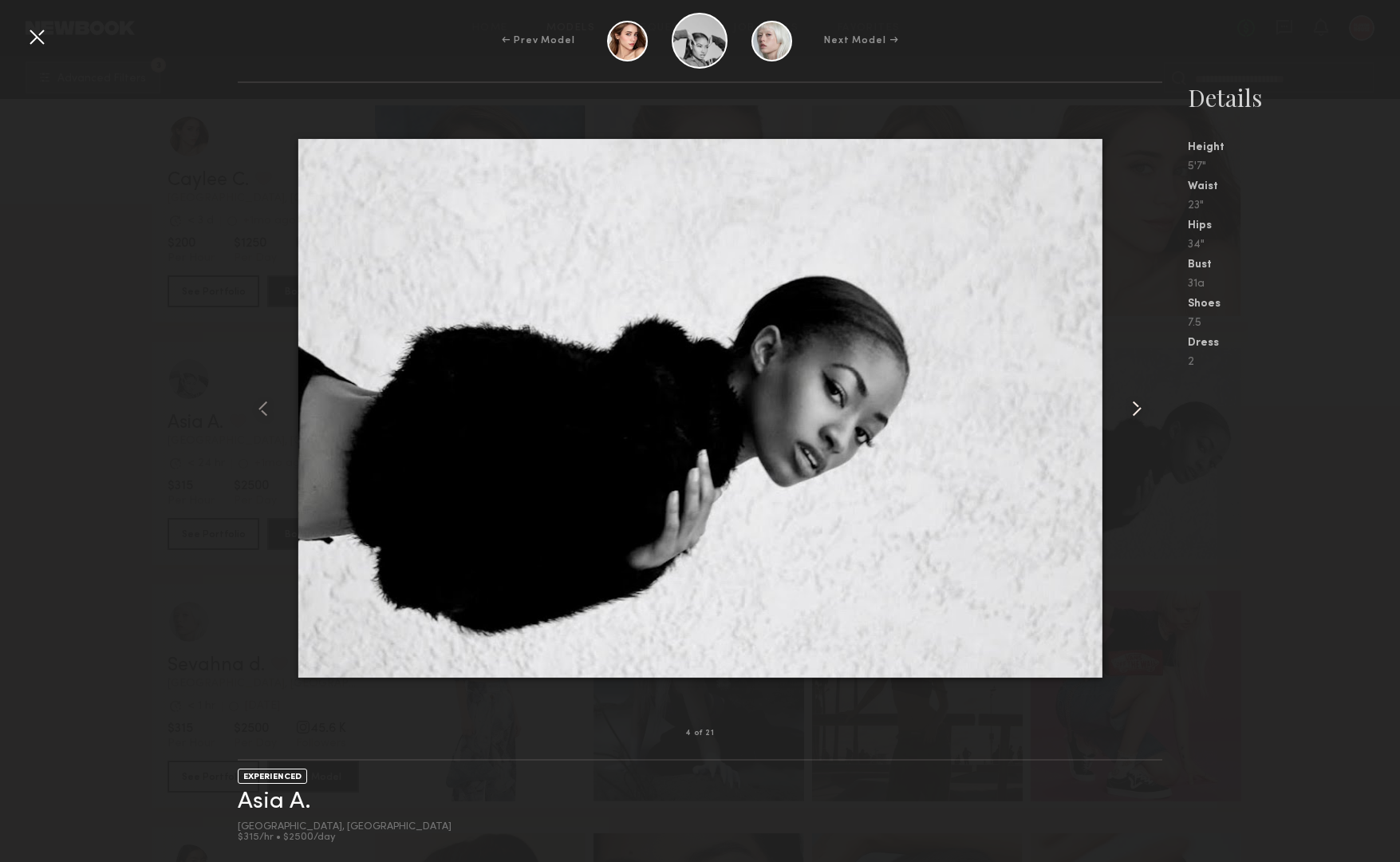
click at [1127, 413] on common-icon at bounding box center [1137, 409] width 26 height 26
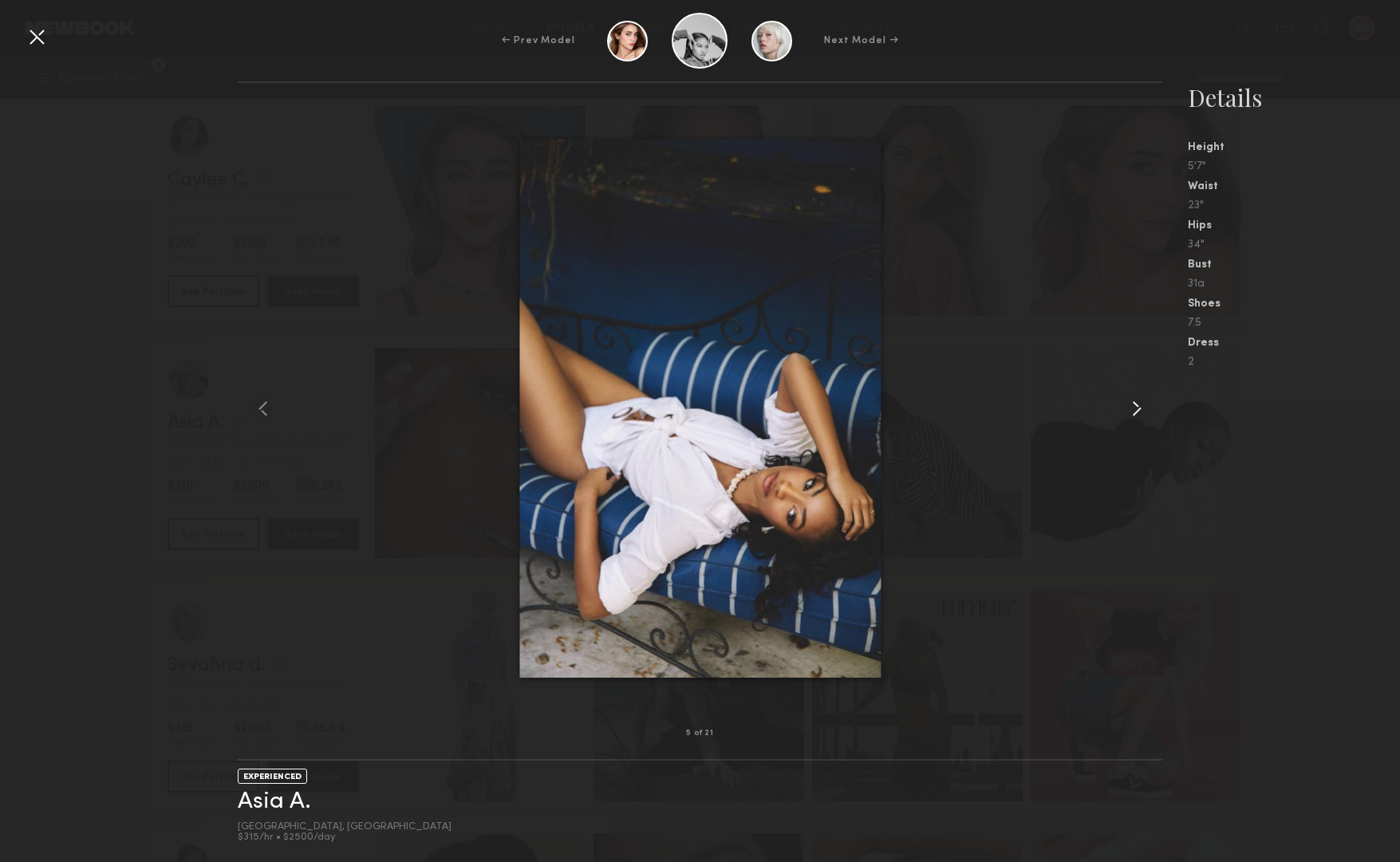
click at [1127, 413] on common-icon at bounding box center [1137, 409] width 26 height 26
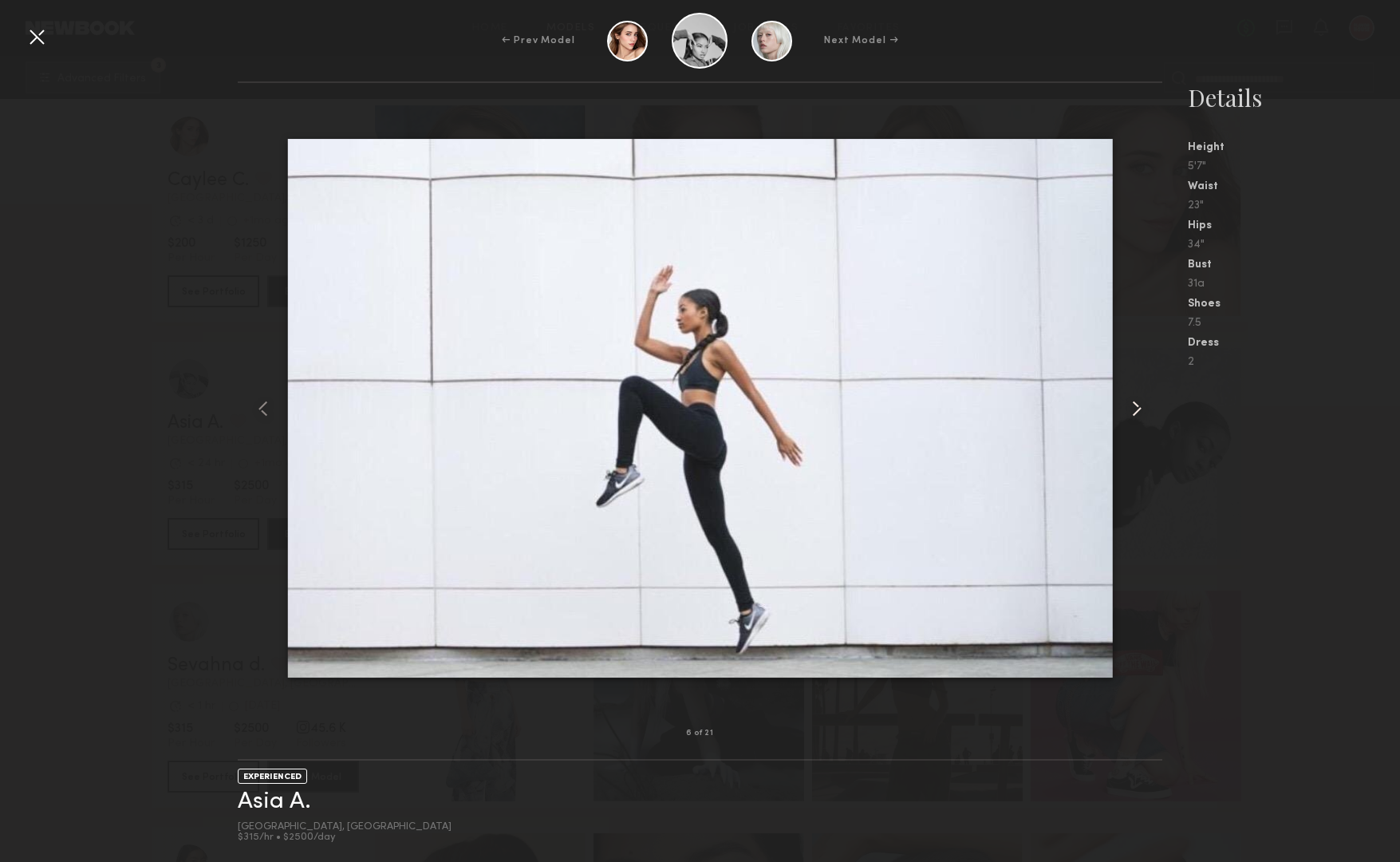
click at [1127, 413] on common-icon at bounding box center [1137, 409] width 26 height 26
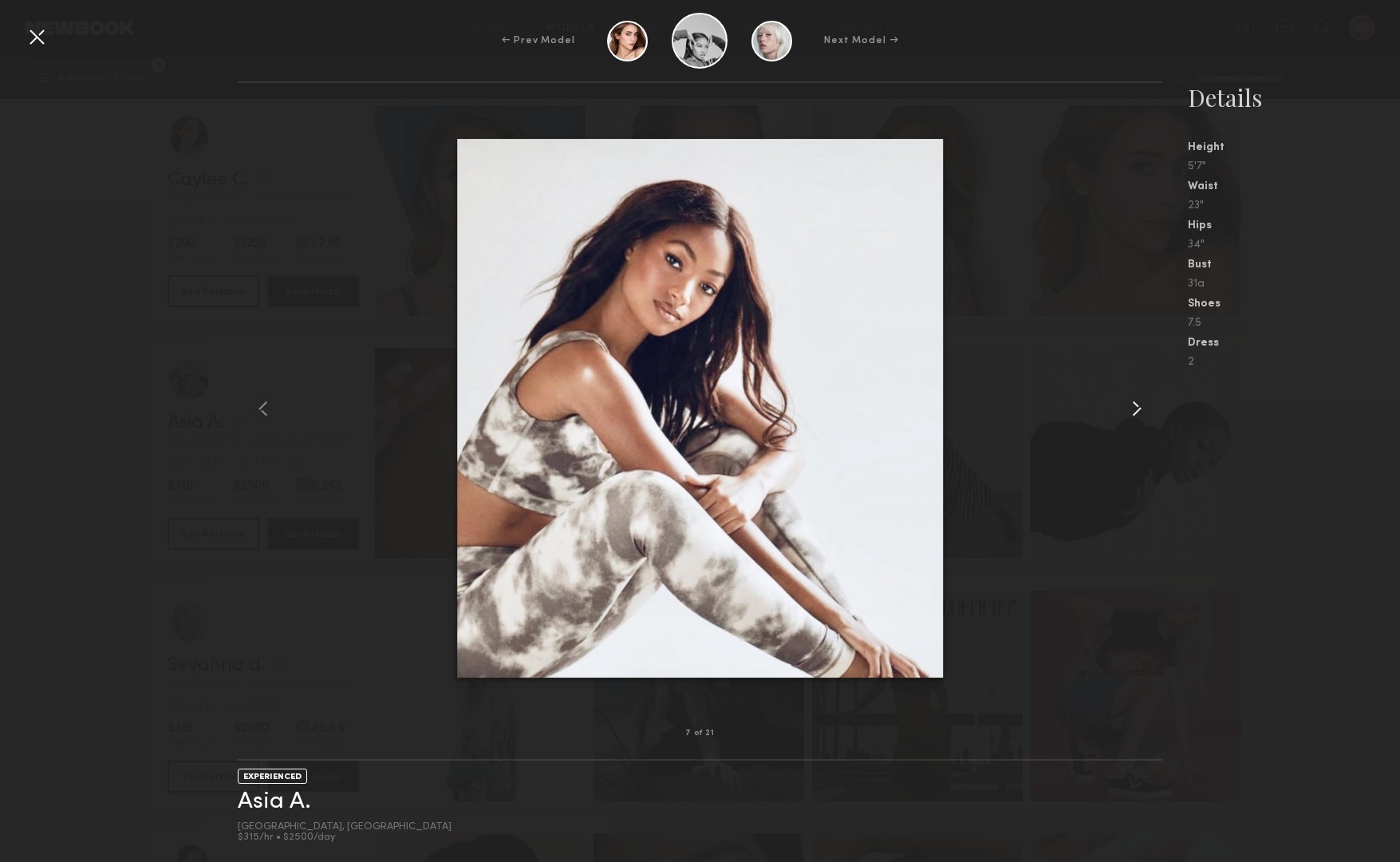
click at [1127, 413] on common-icon at bounding box center [1137, 409] width 26 height 26
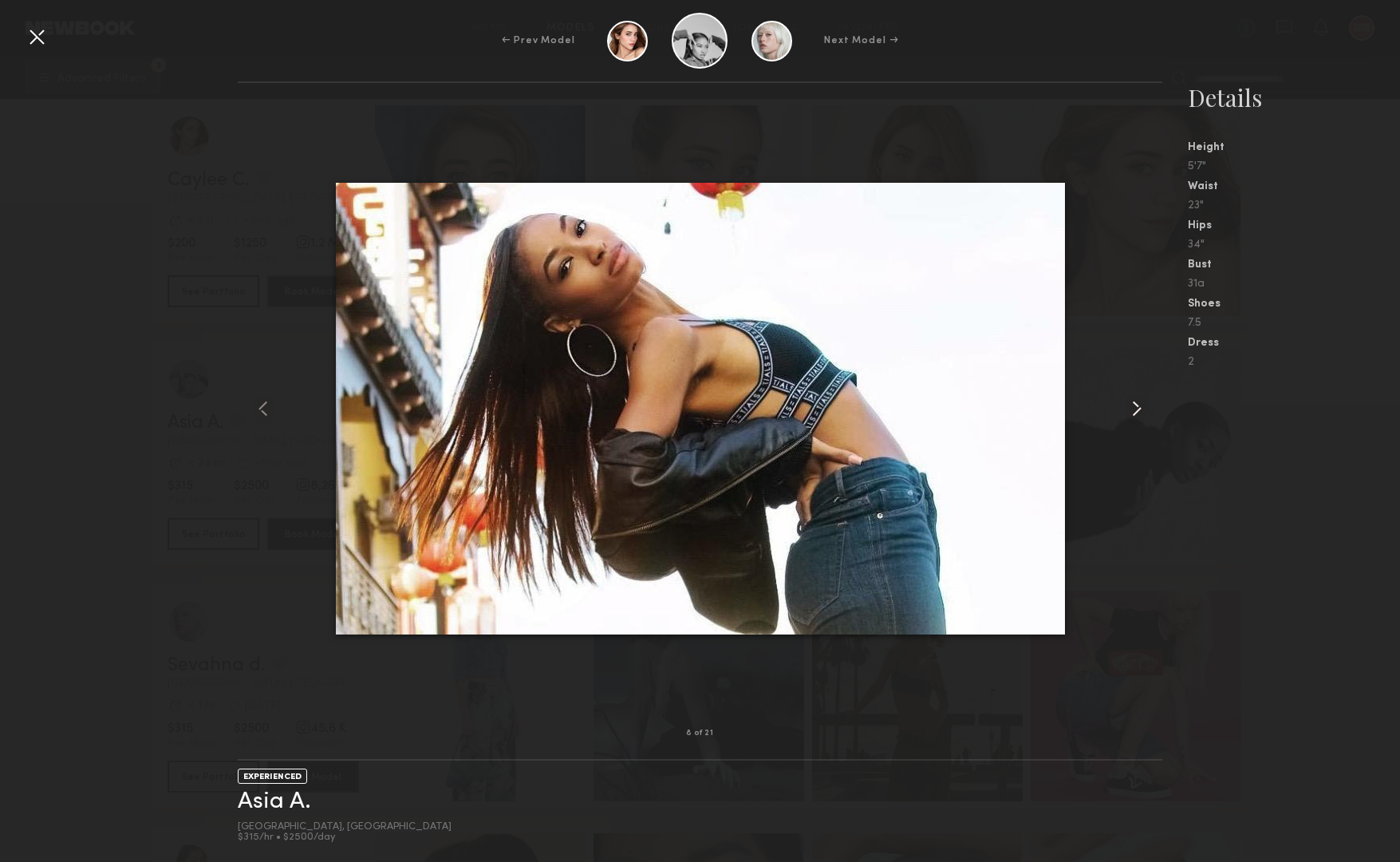
click at [1127, 413] on common-icon at bounding box center [1137, 409] width 26 height 26
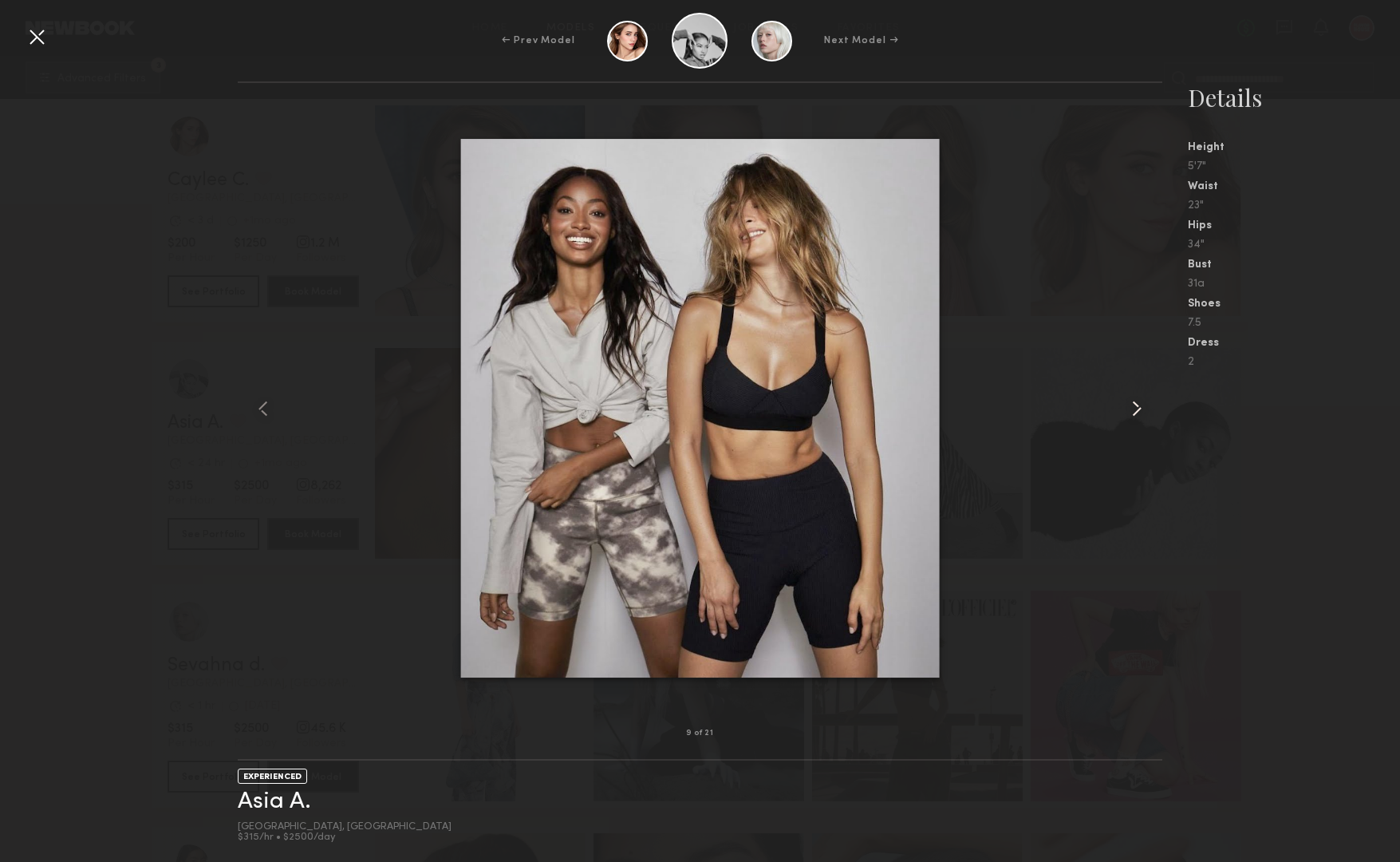
click at [1127, 413] on common-icon at bounding box center [1137, 409] width 26 height 26
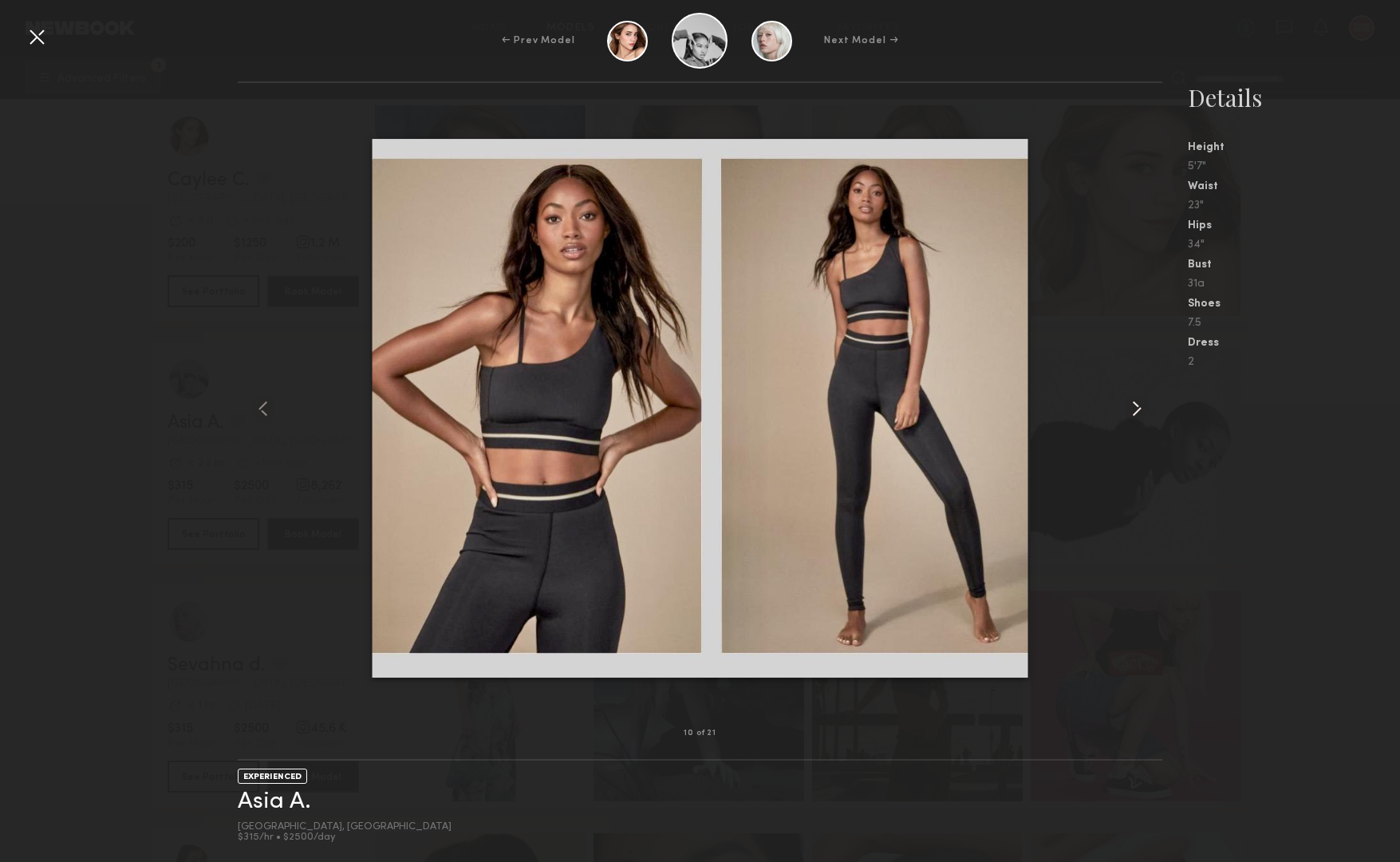
click at [1127, 413] on common-icon at bounding box center [1137, 409] width 26 height 26
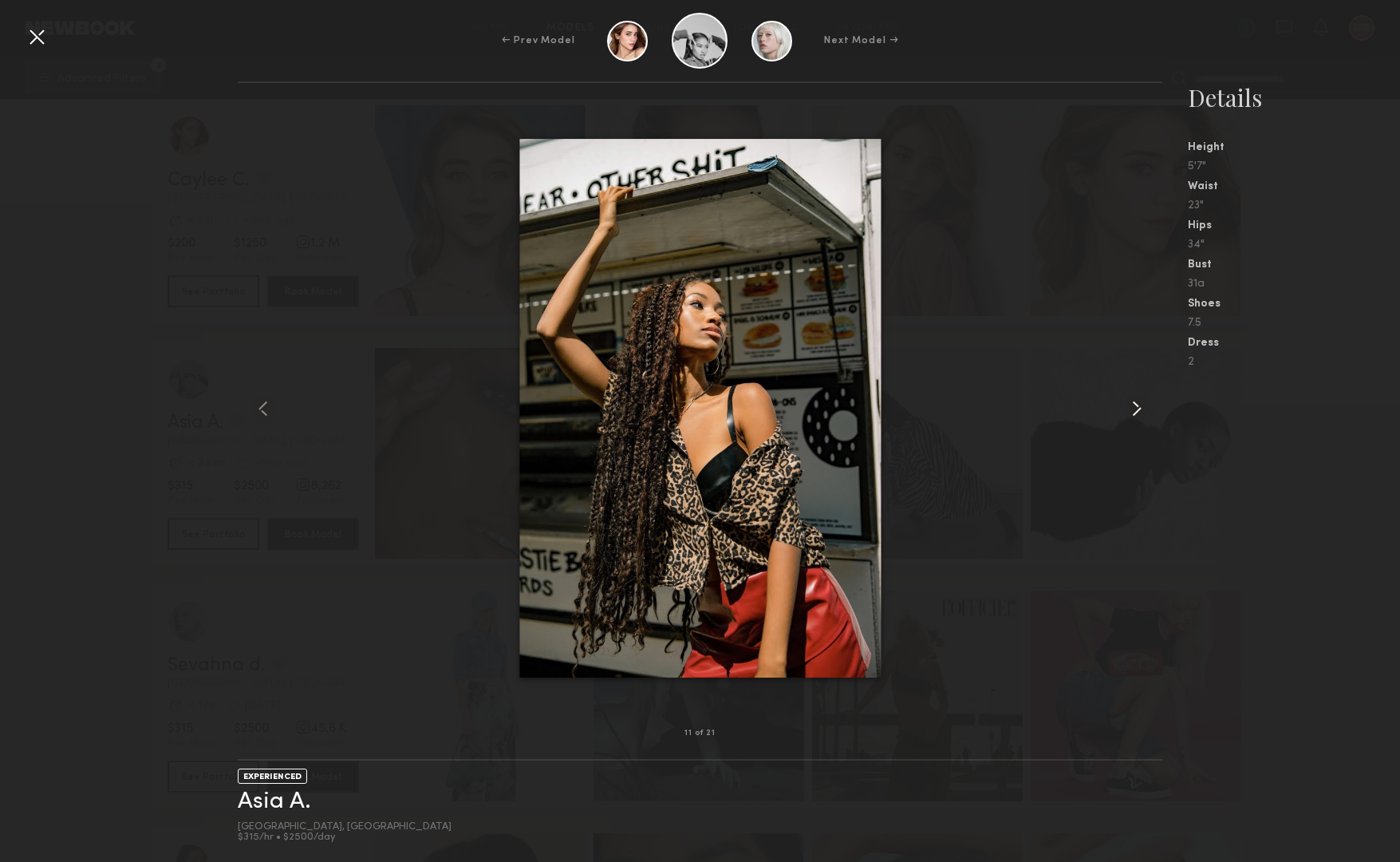
click at [1127, 413] on common-icon at bounding box center [1137, 409] width 26 height 26
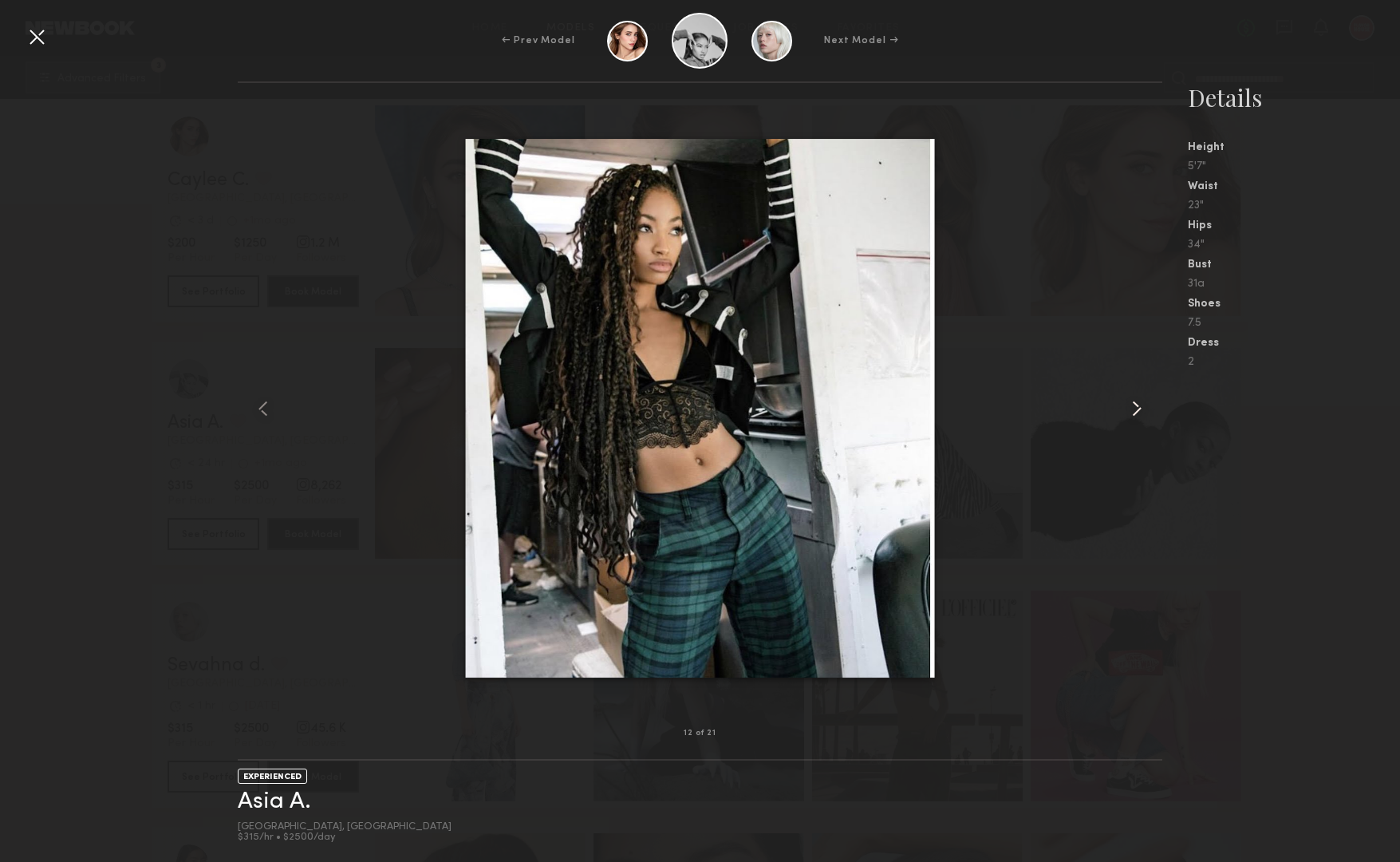
click at [1127, 413] on common-icon at bounding box center [1137, 409] width 26 height 26
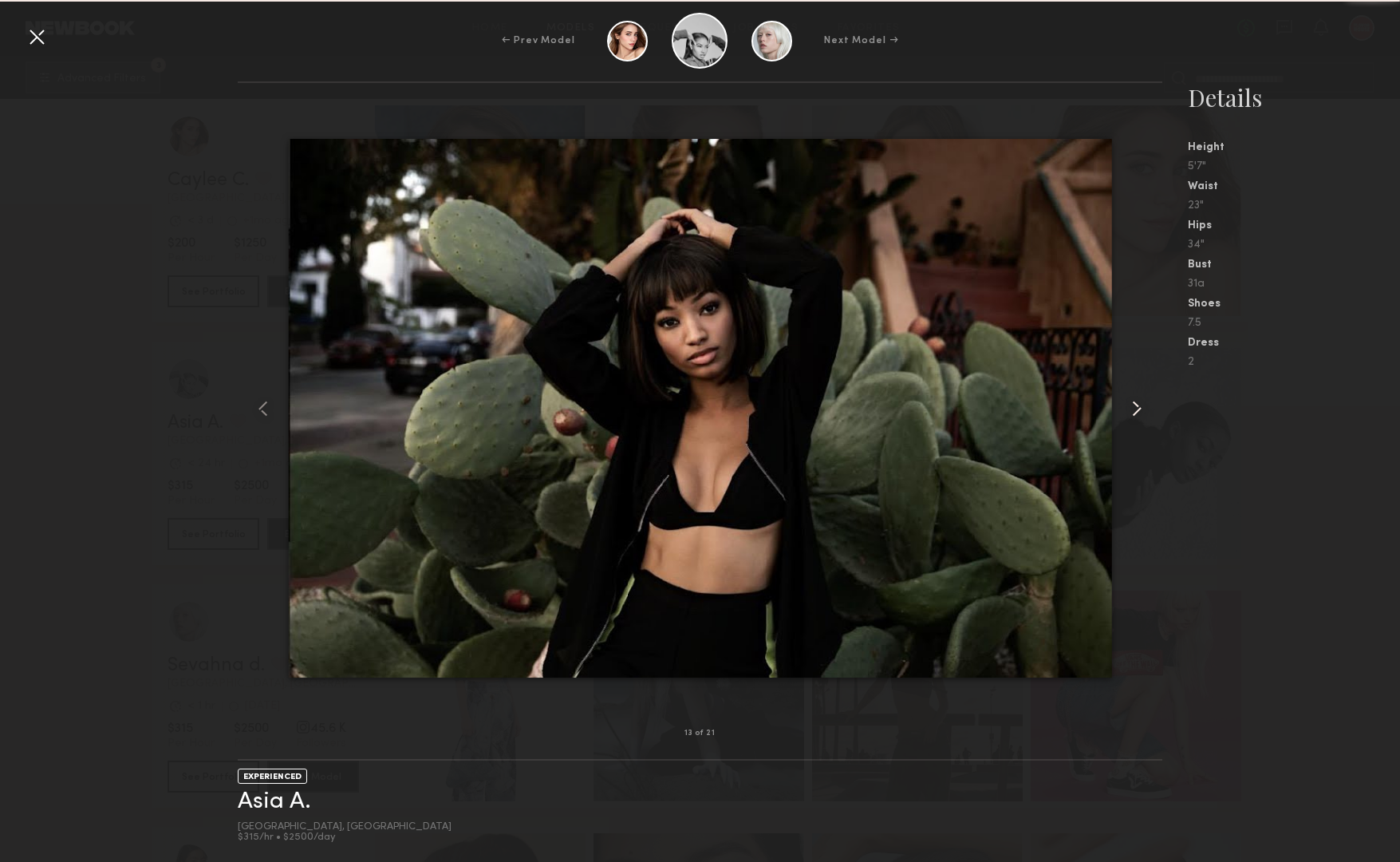
click at [1127, 413] on common-icon at bounding box center [1137, 409] width 26 height 26
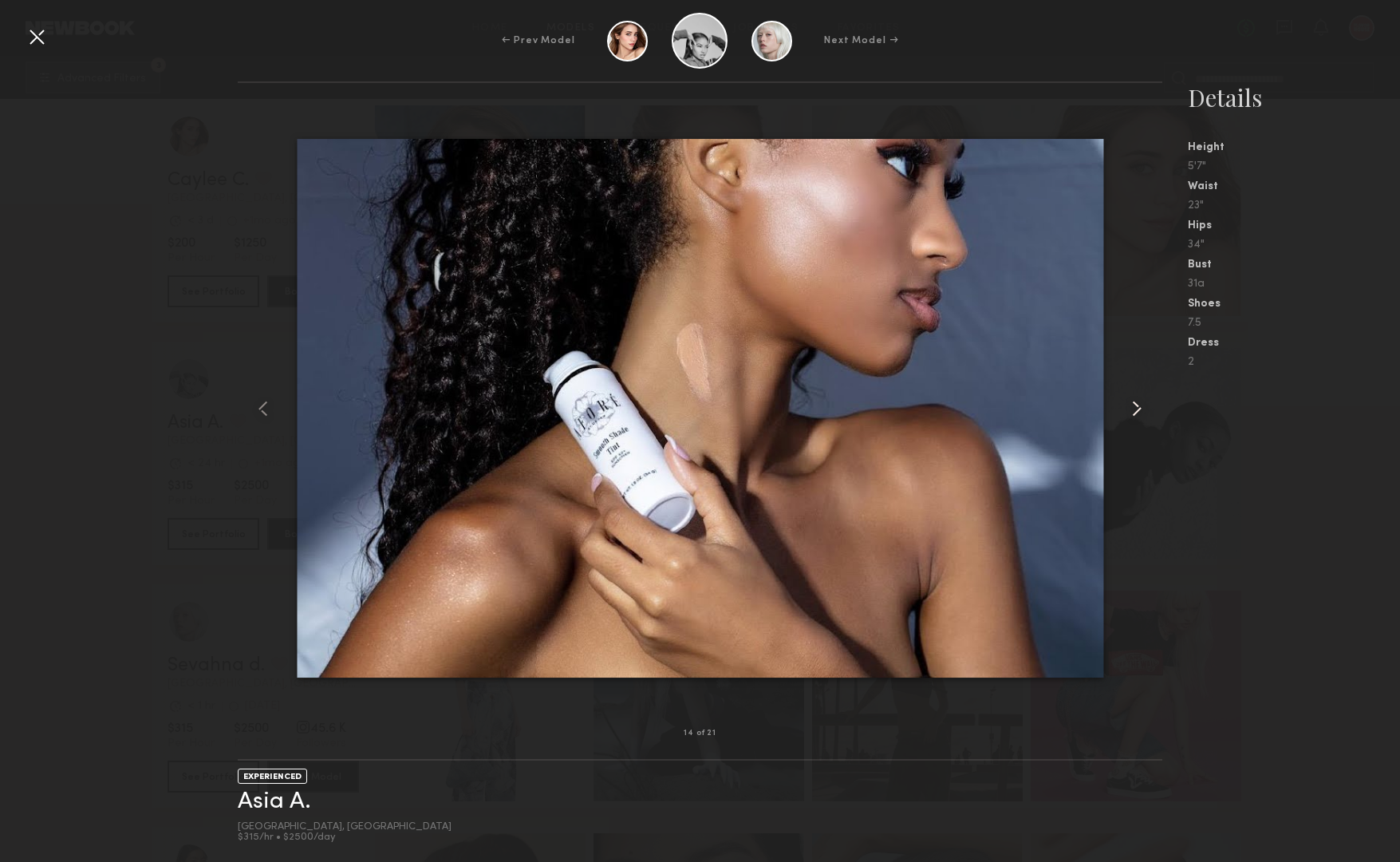
click at [1127, 413] on common-icon at bounding box center [1137, 409] width 26 height 26
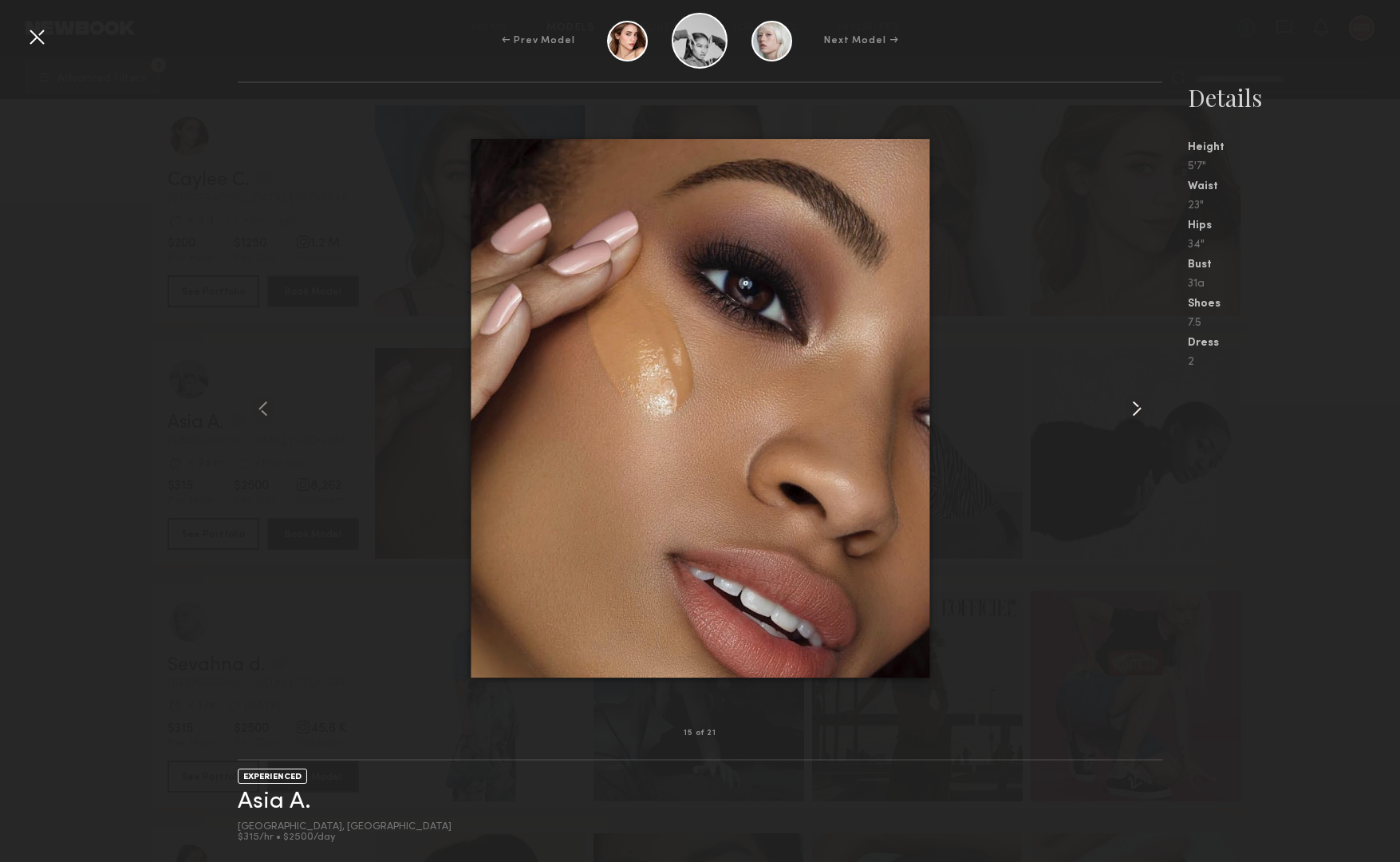
click at [1127, 413] on common-icon at bounding box center [1137, 409] width 26 height 26
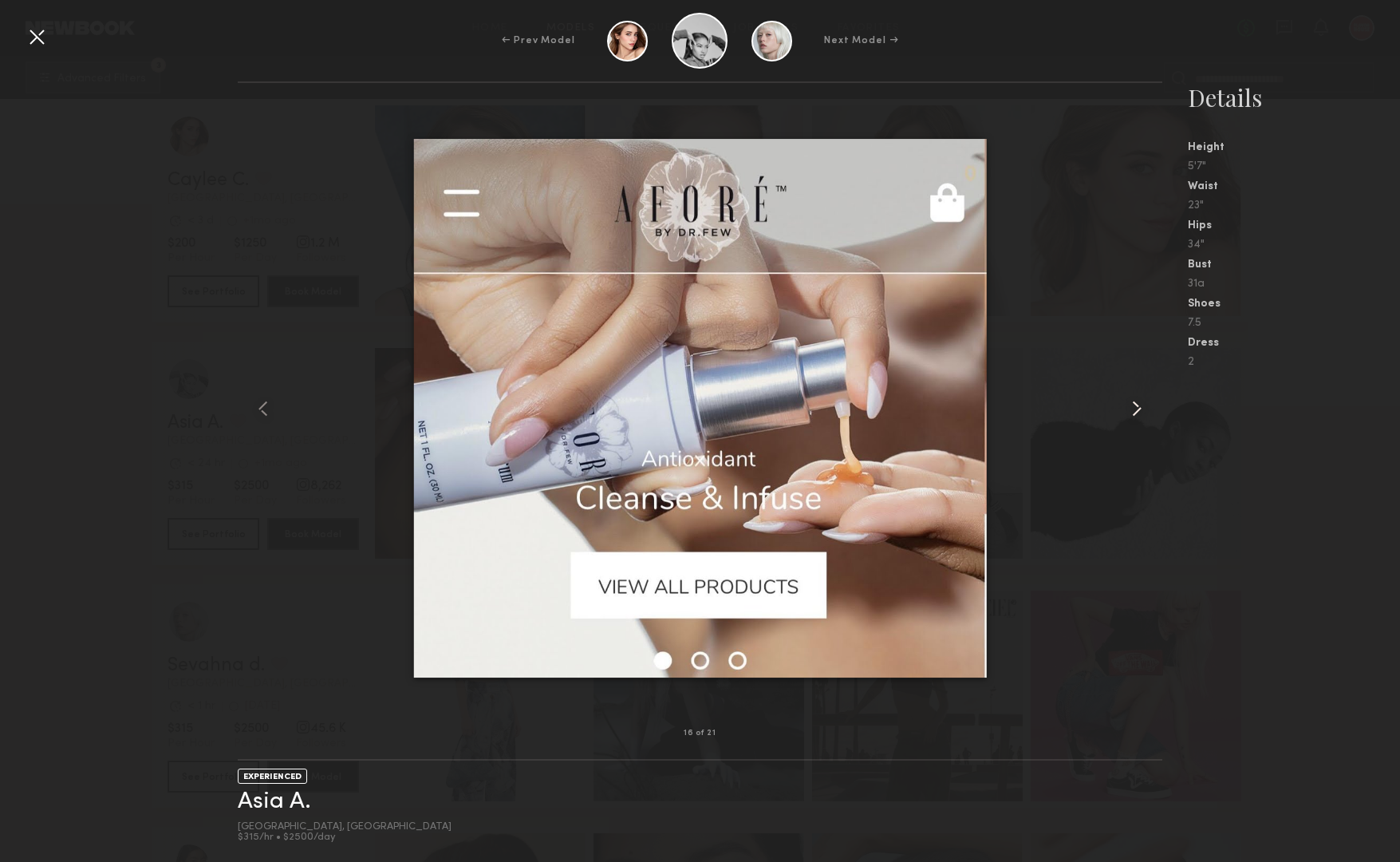
click at [1127, 413] on common-icon at bounding box center [1137, 409] width 26 height 26
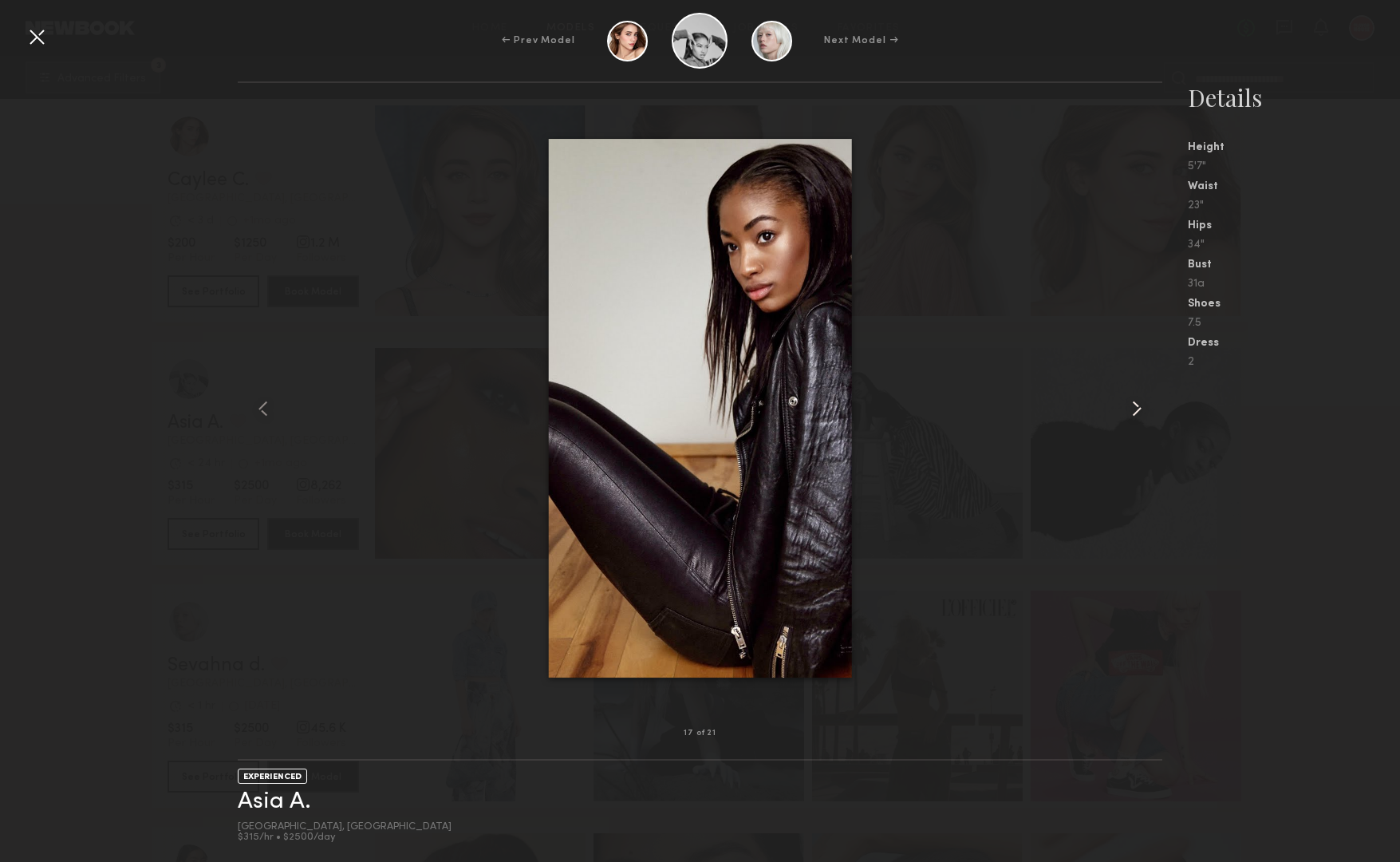
click at [1127, 413] on common-icon at bounding box center [1137, 409] width 26 height 26
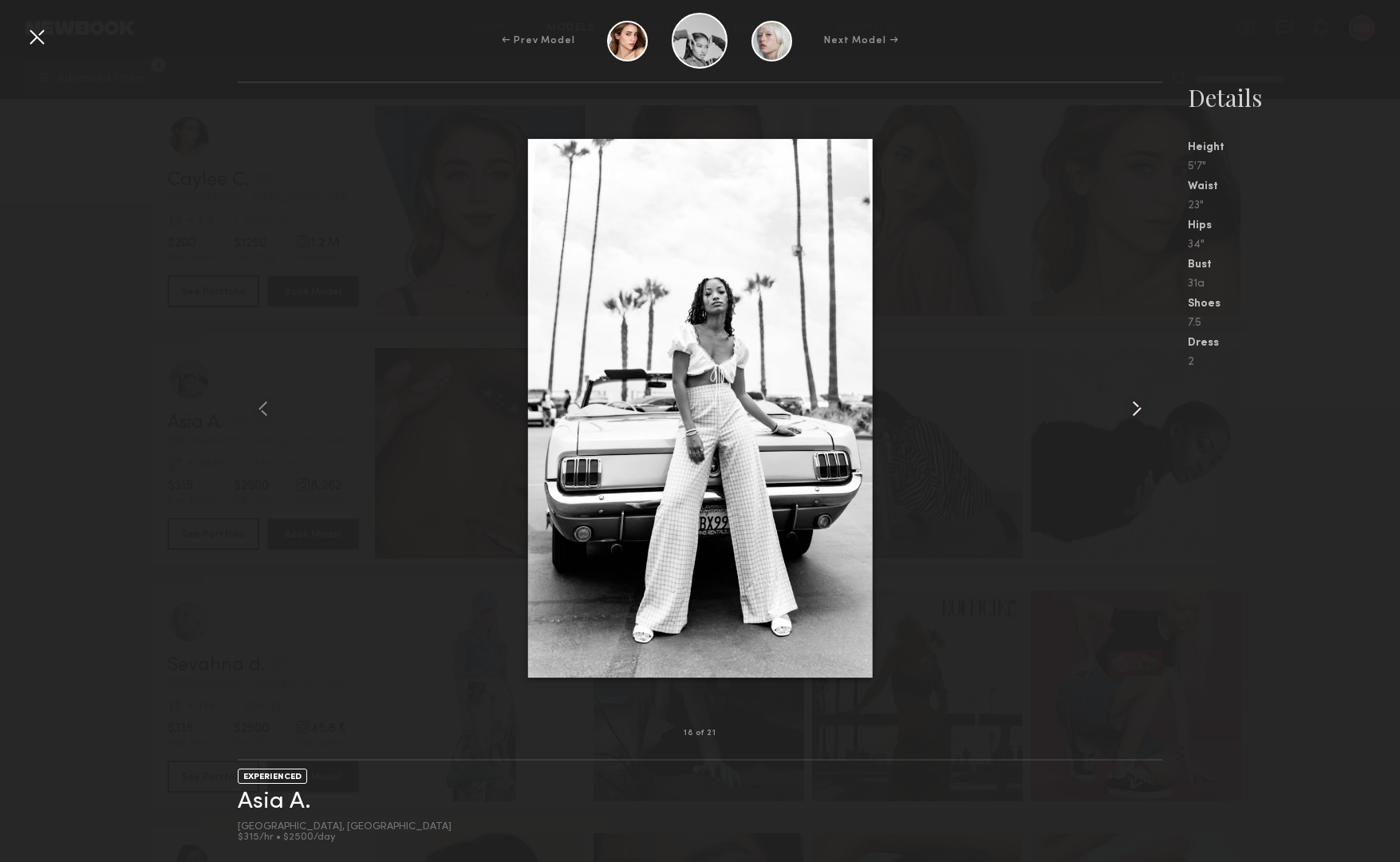
click at [1127, 413] on common-icon at bounding box center [1137, 409] width 26 height 26
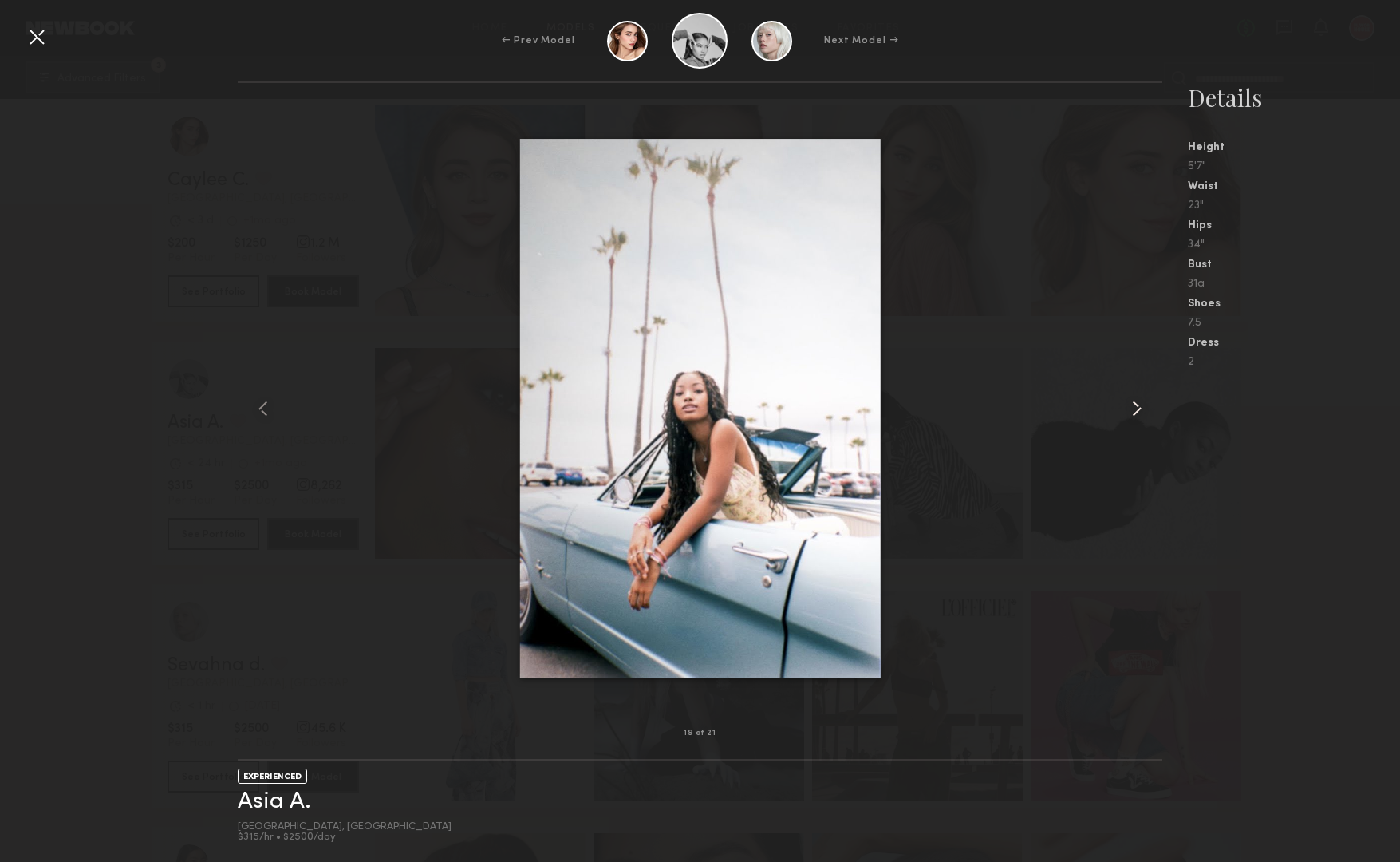
click at [1127, 413] on common-icon at bounding box center [1137, 409] width 26 height 26
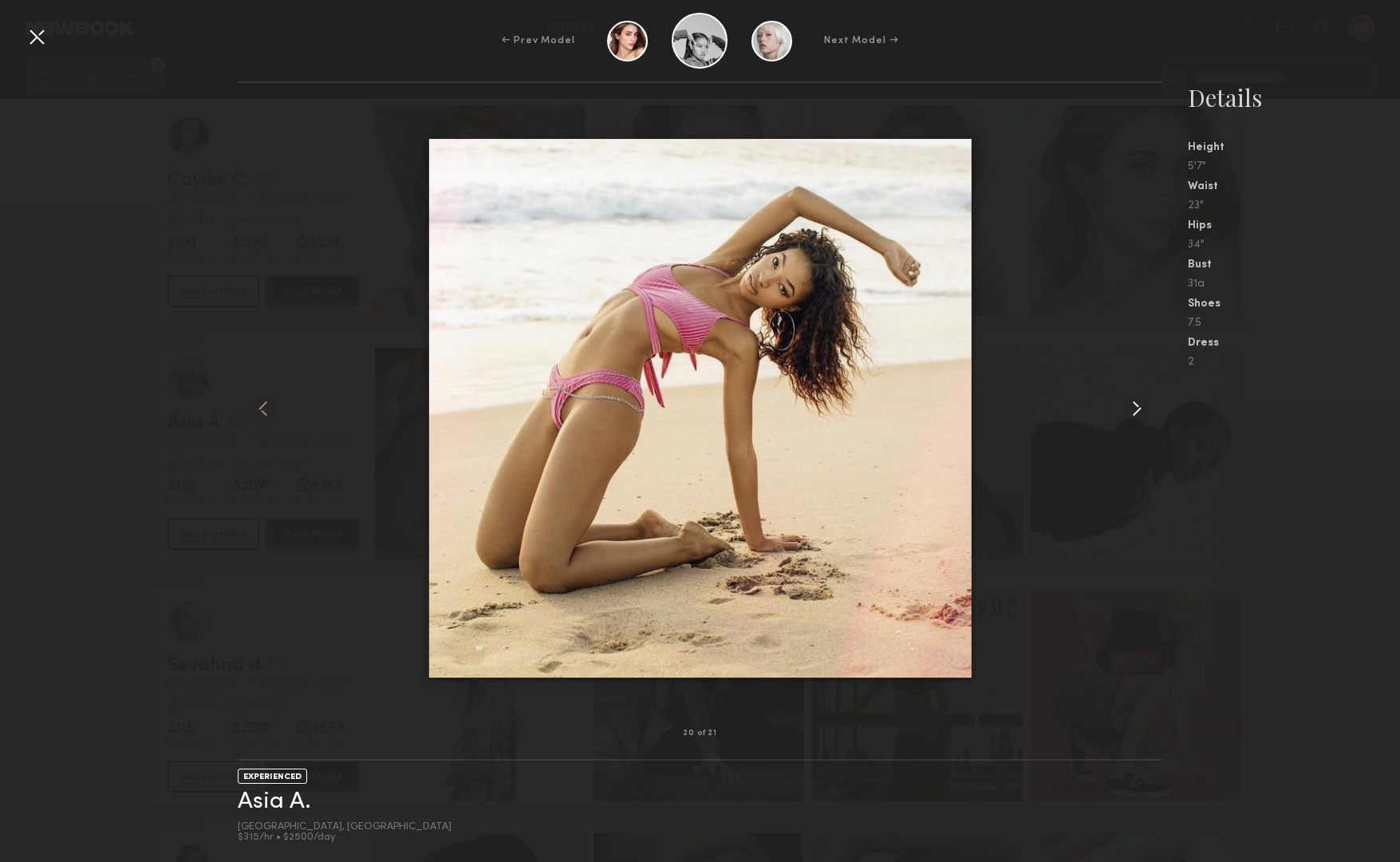
click at [1127, 413] on common-icon at bounding box center [1137, 409] width 26 height 26
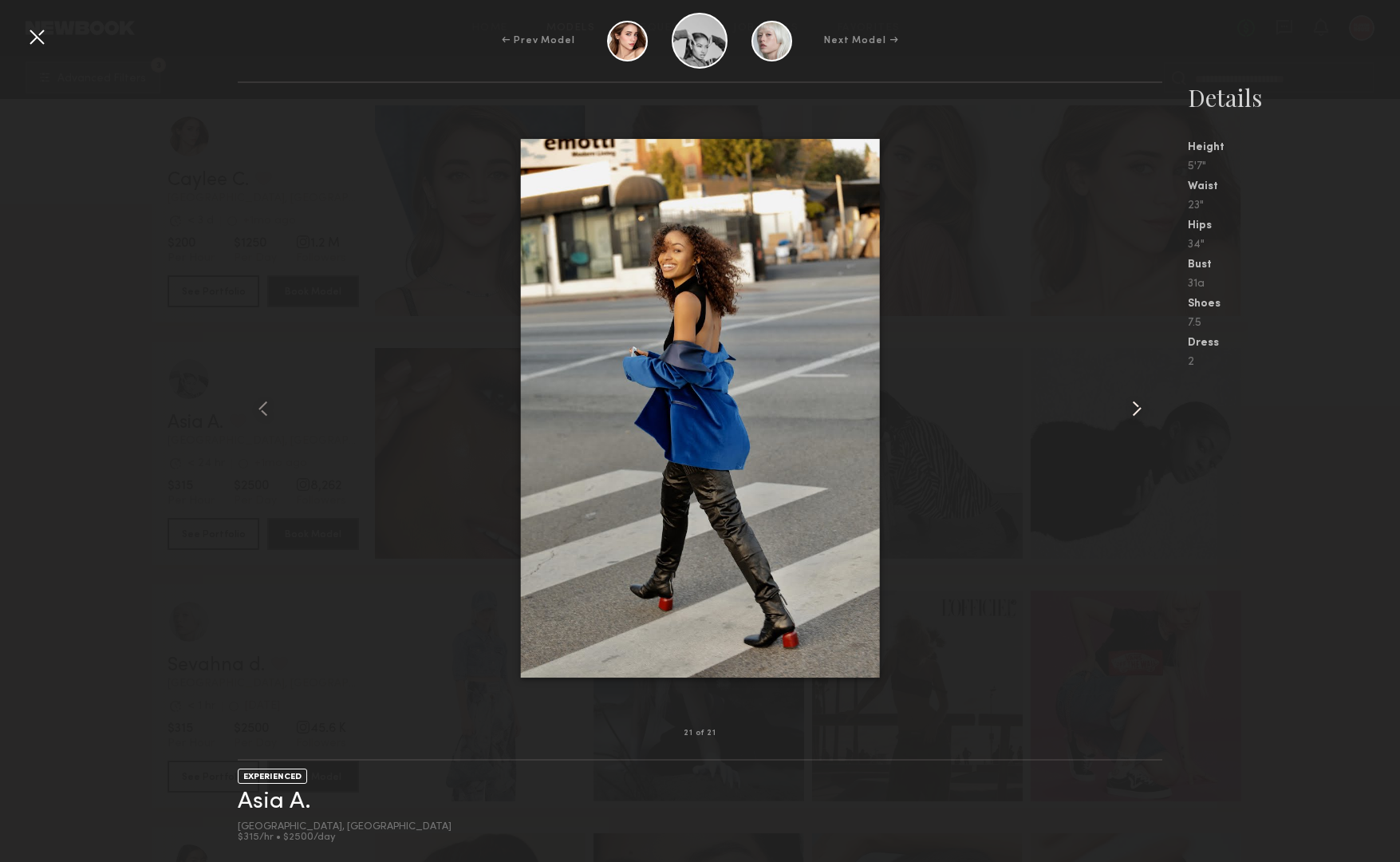
click at [1127, 413] on common-icon at bounding box center [1137, 409] width 26 height 26
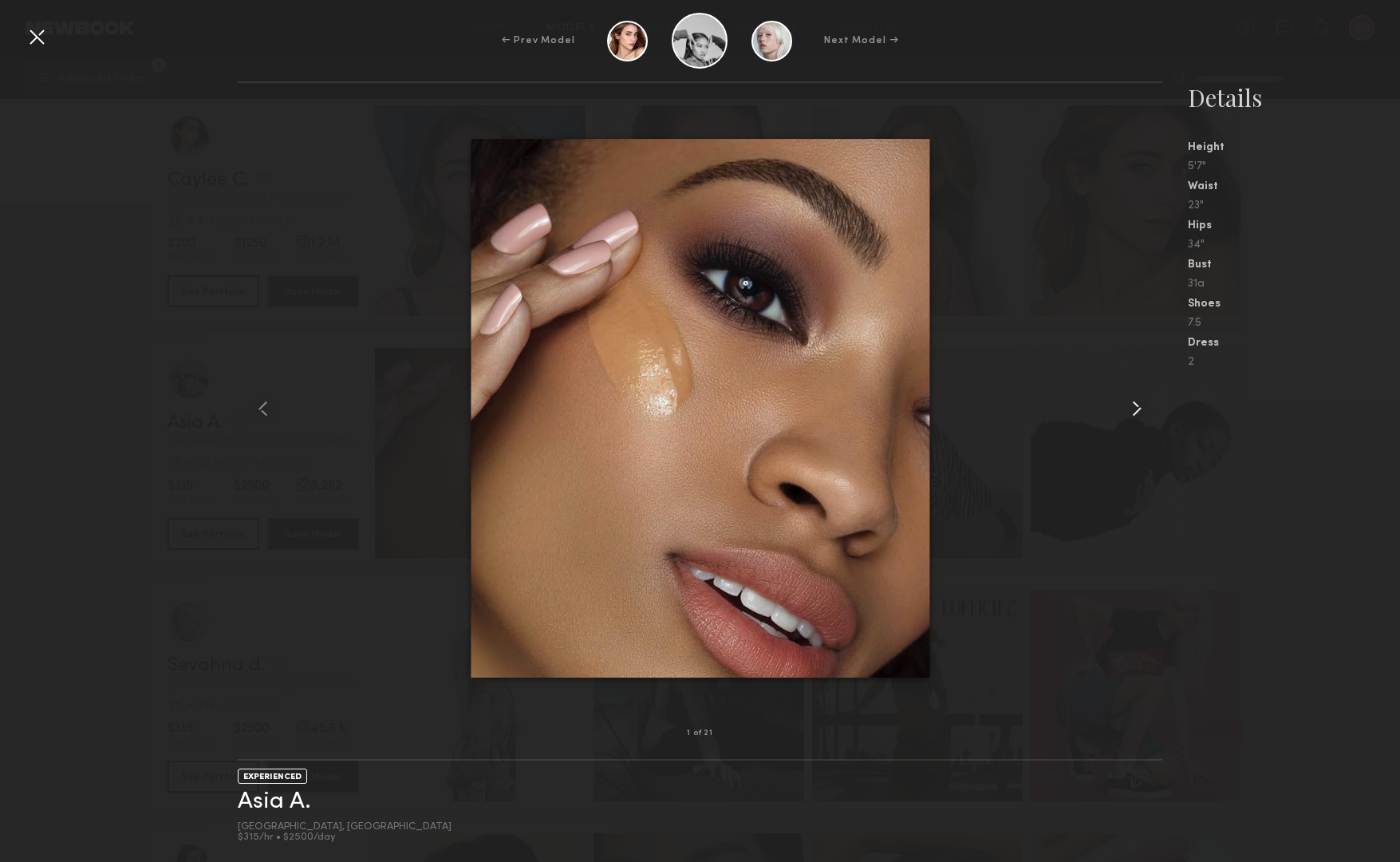
click at [1127, 413] on common-icon at bounding box center [1137, 409] width 26 height 26
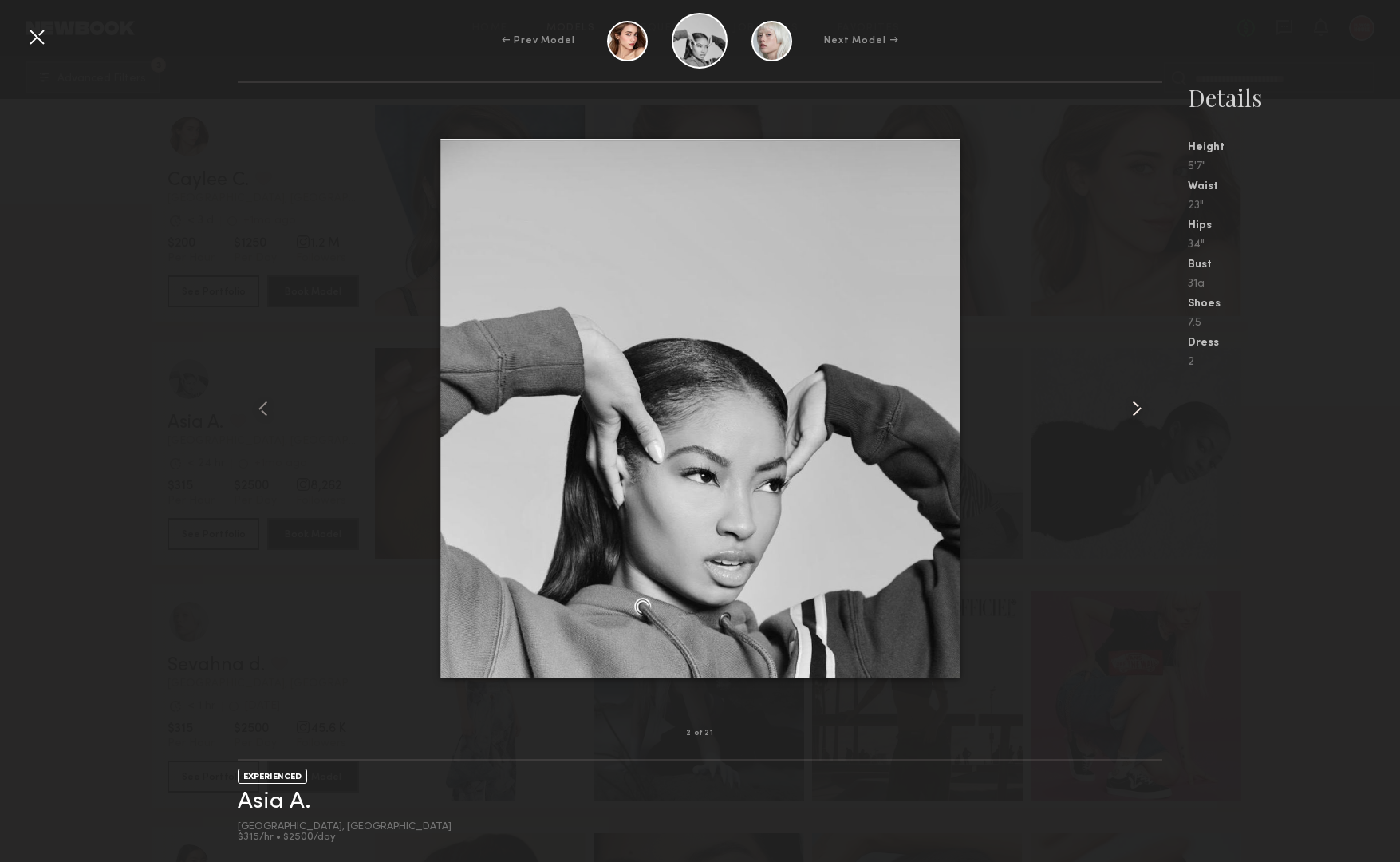
click at [1127, 413] on common-icon at bounding box center [1137, 409] width 26 height 26
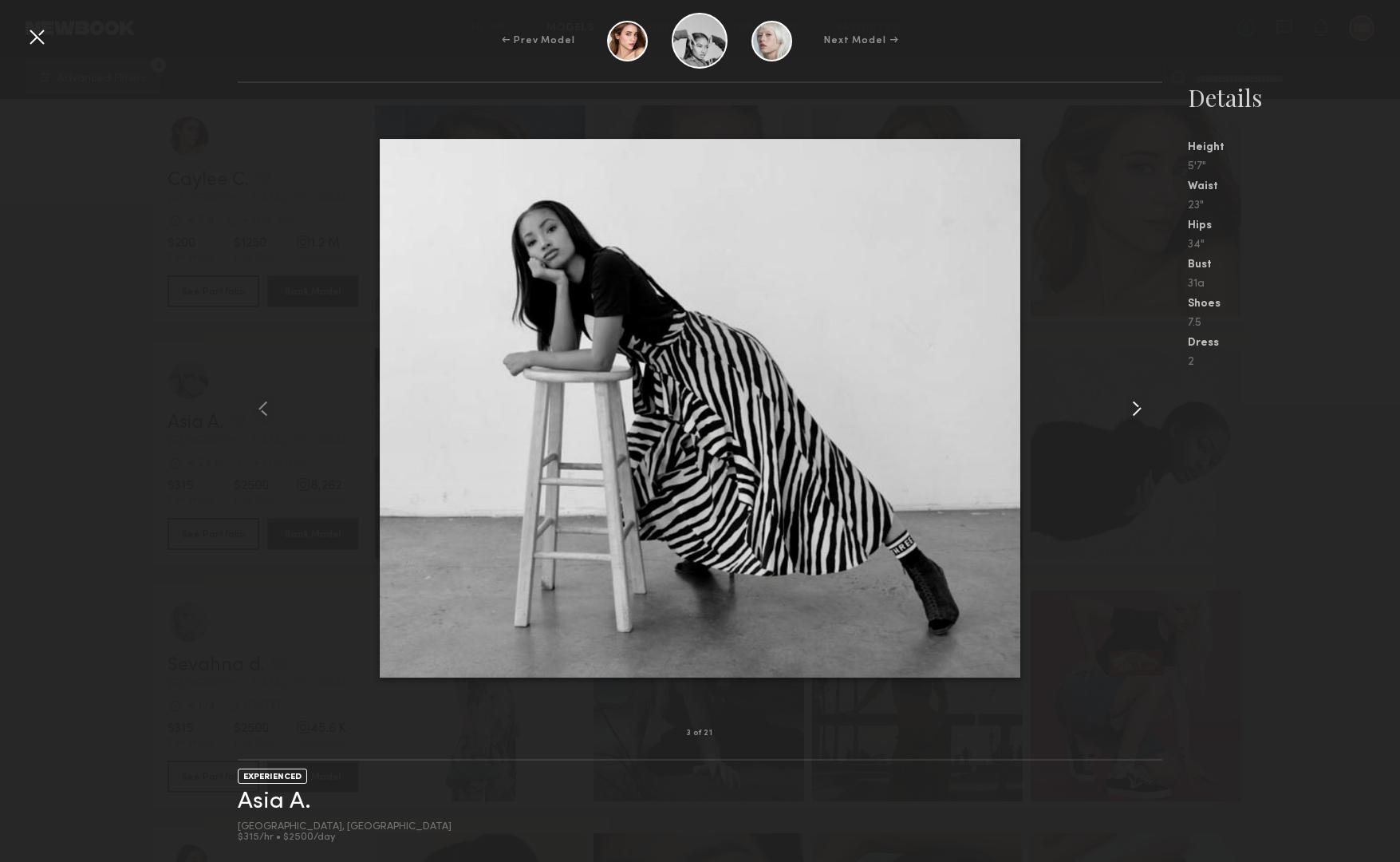
click at [1127, 413] on common-icon at bounding box center [1137, 409] width 26 height 26
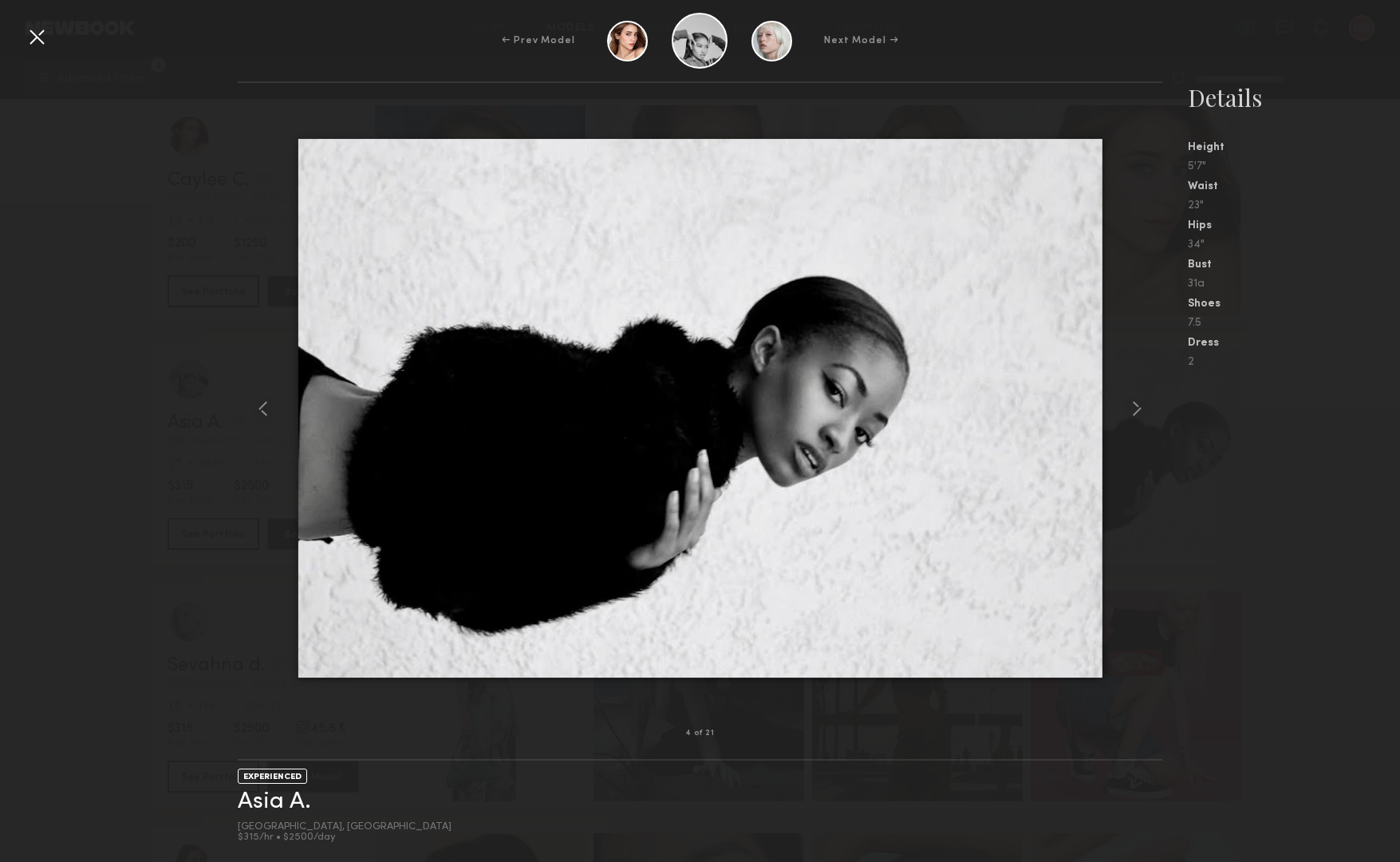
click at [36, 38] on div at bounding box center [37, 37] width 26 height 26
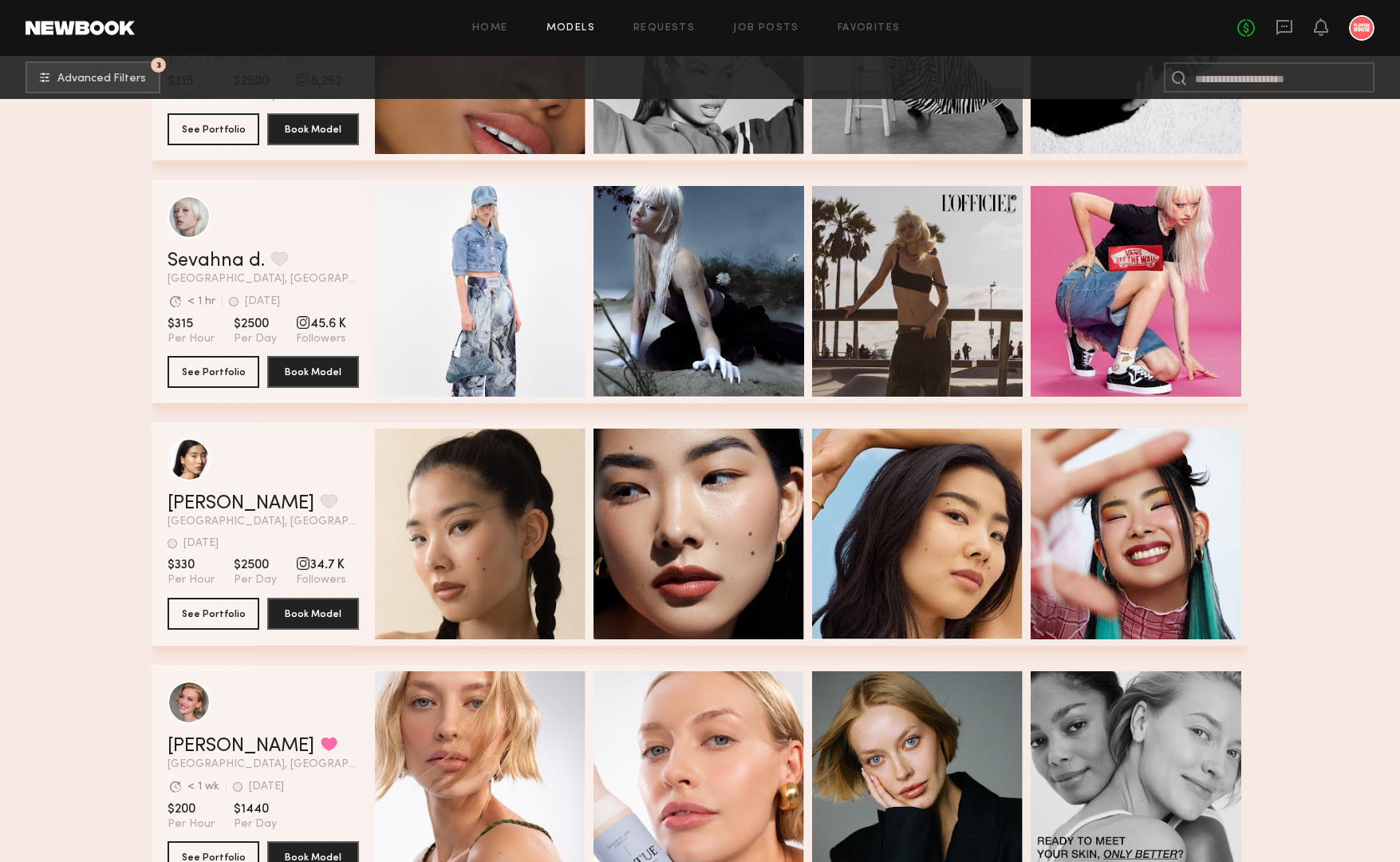
scroll to position [87044, 0]
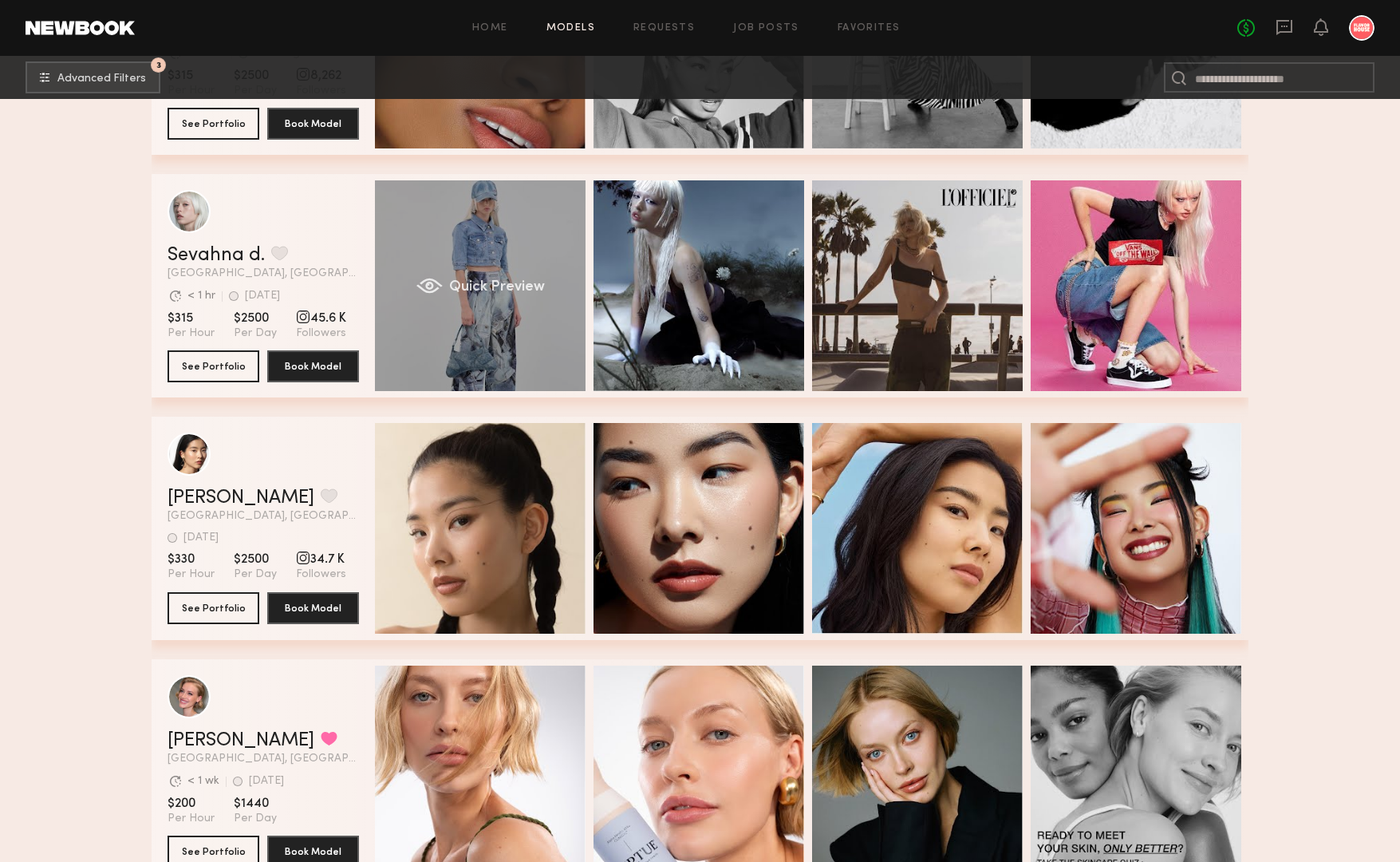
click at [482, 273] on div "Quick Preview" at bounding box center [479, 286] width 211 height 211
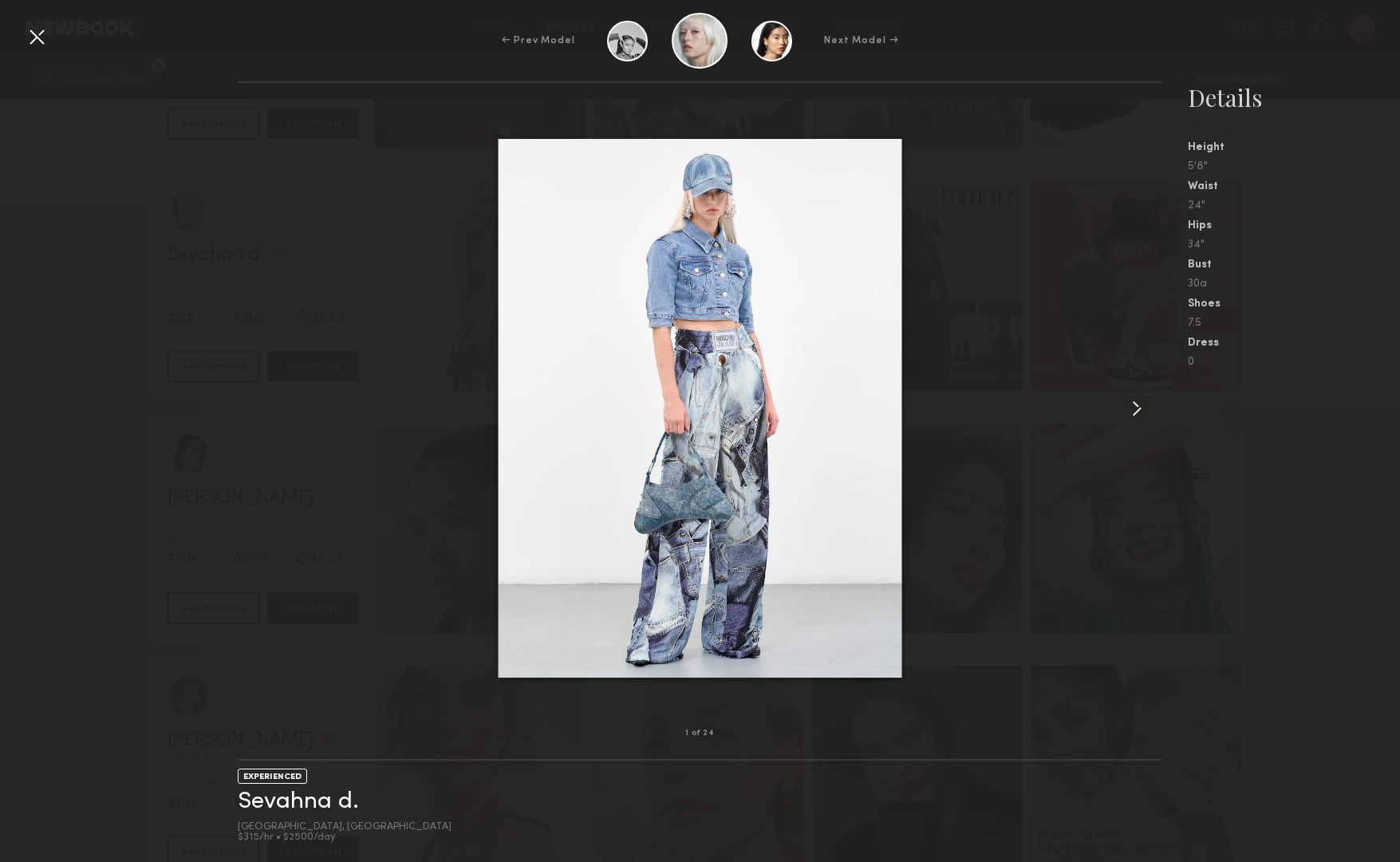
click at [1131, 411] on common-icon at bounding box center [1137, 409] width 26 height 26
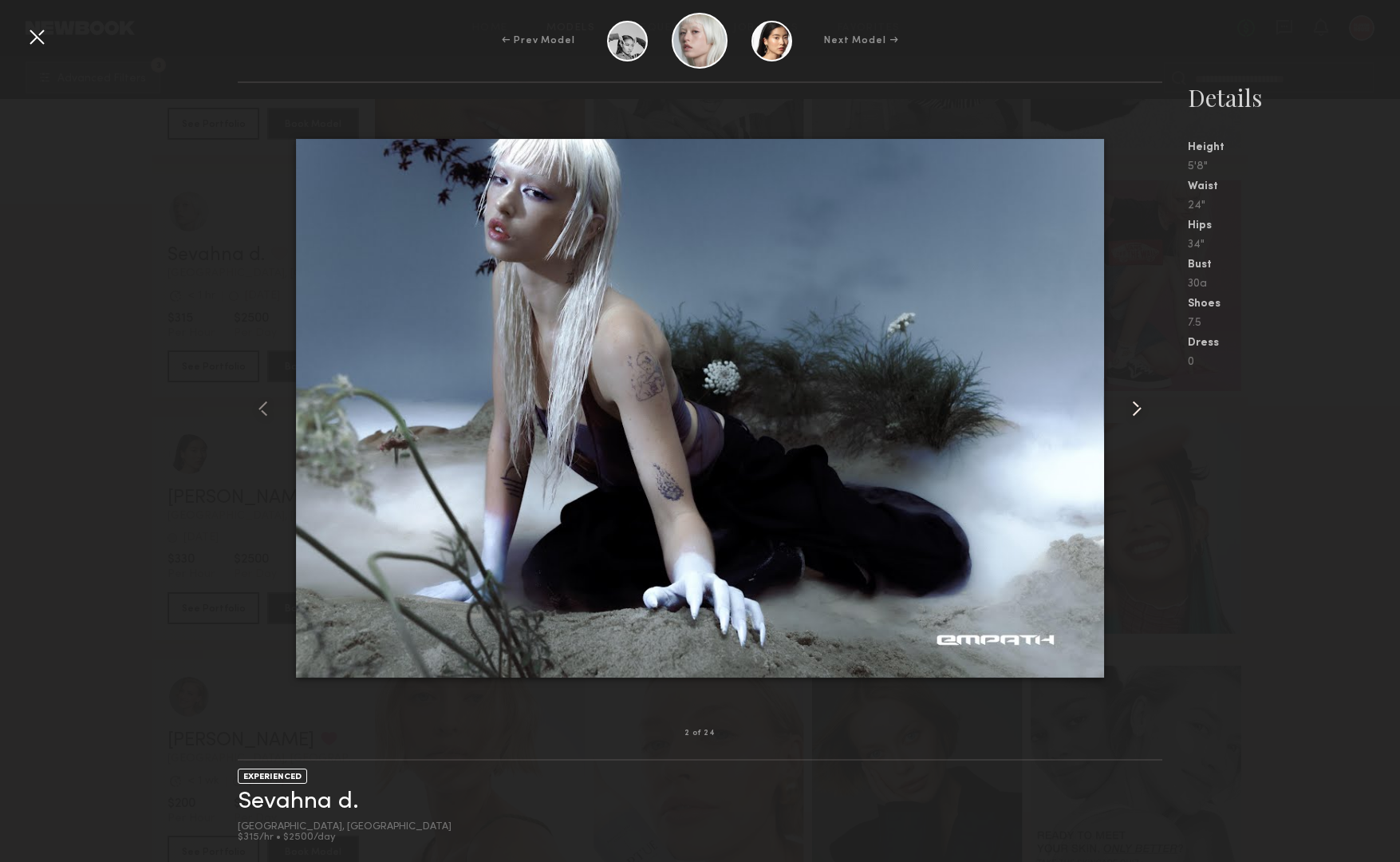
click at [1131, 411] on common-icon at bounding box center [1137, 409] width 26 height 26
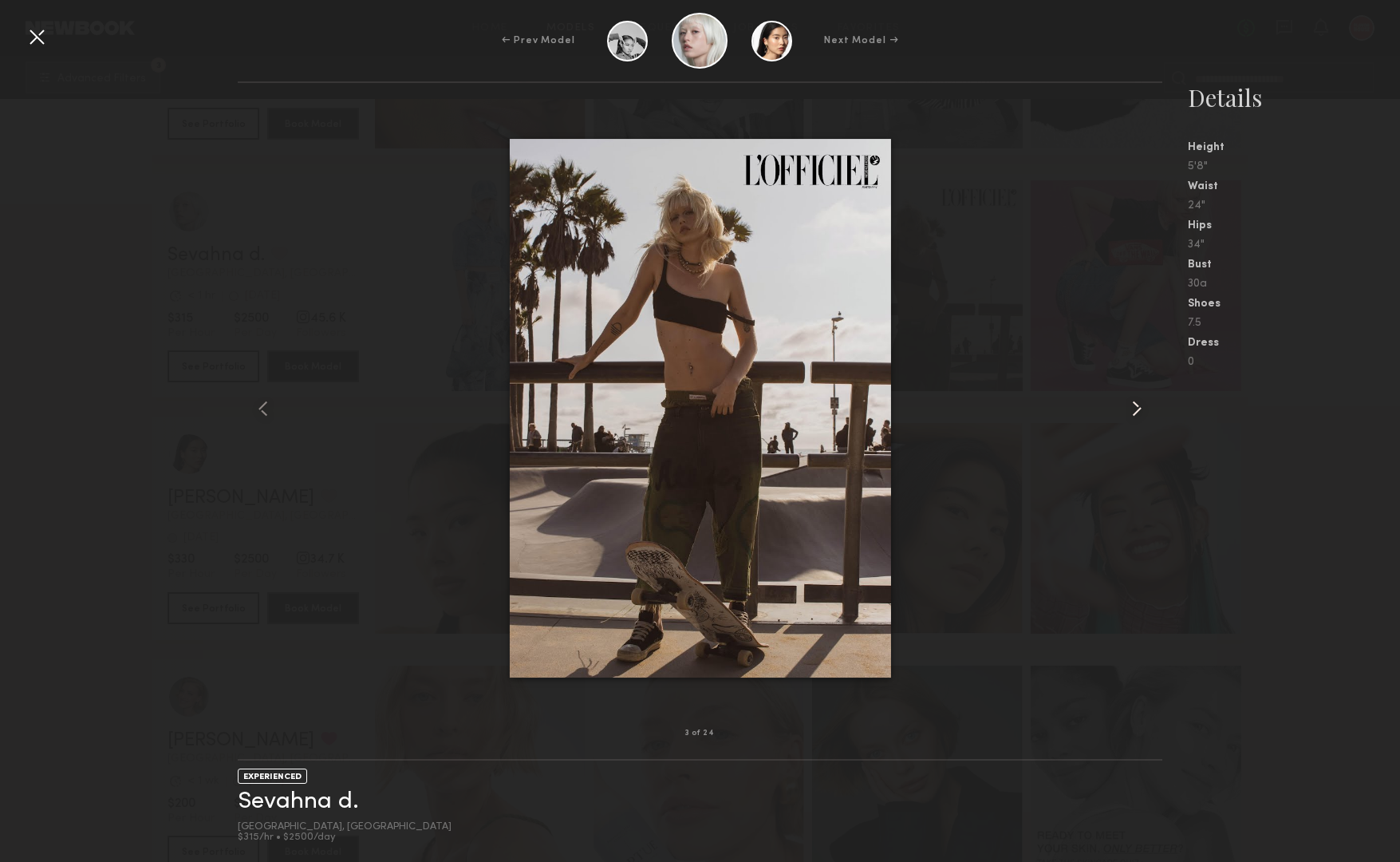
click at [1131, 411] on common-icon at bounding box center [1137, 409] width 26 height 26
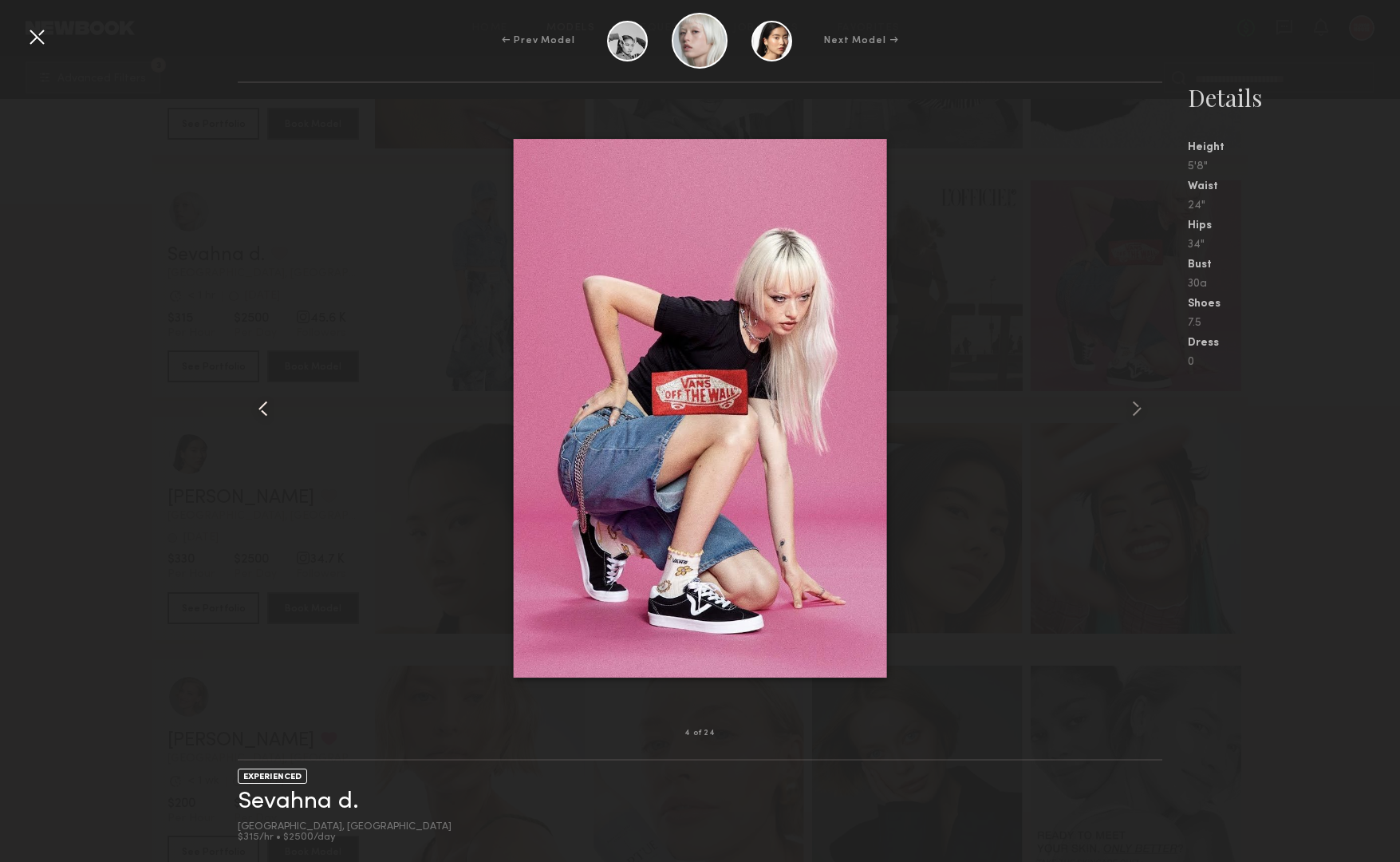
click at [268, 406] on common-icon at bounding box center [264, 409] width 26 height 26
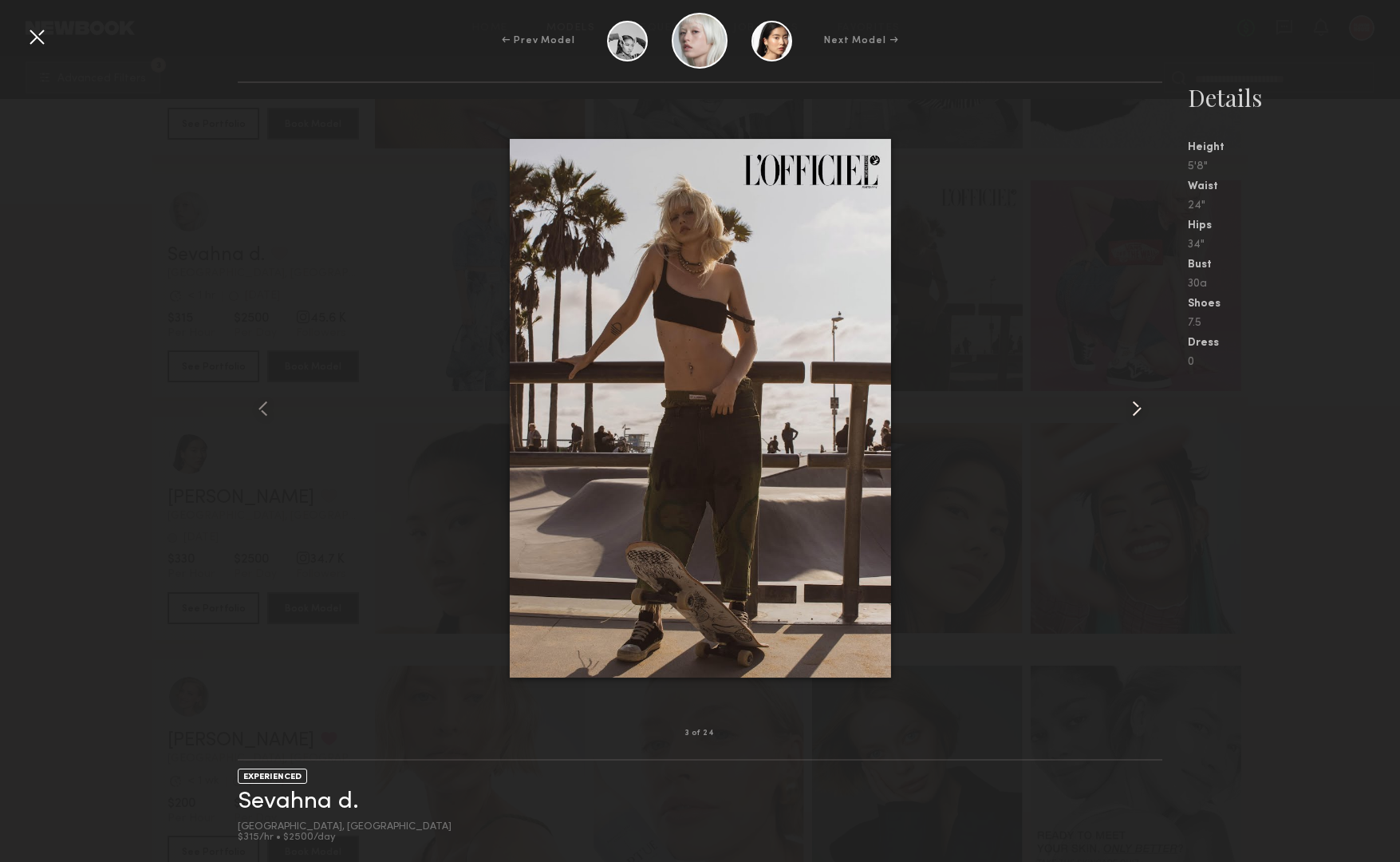
click at [1136, 403] on common-icon at bounding box center [1137, 409] width 26 height 26
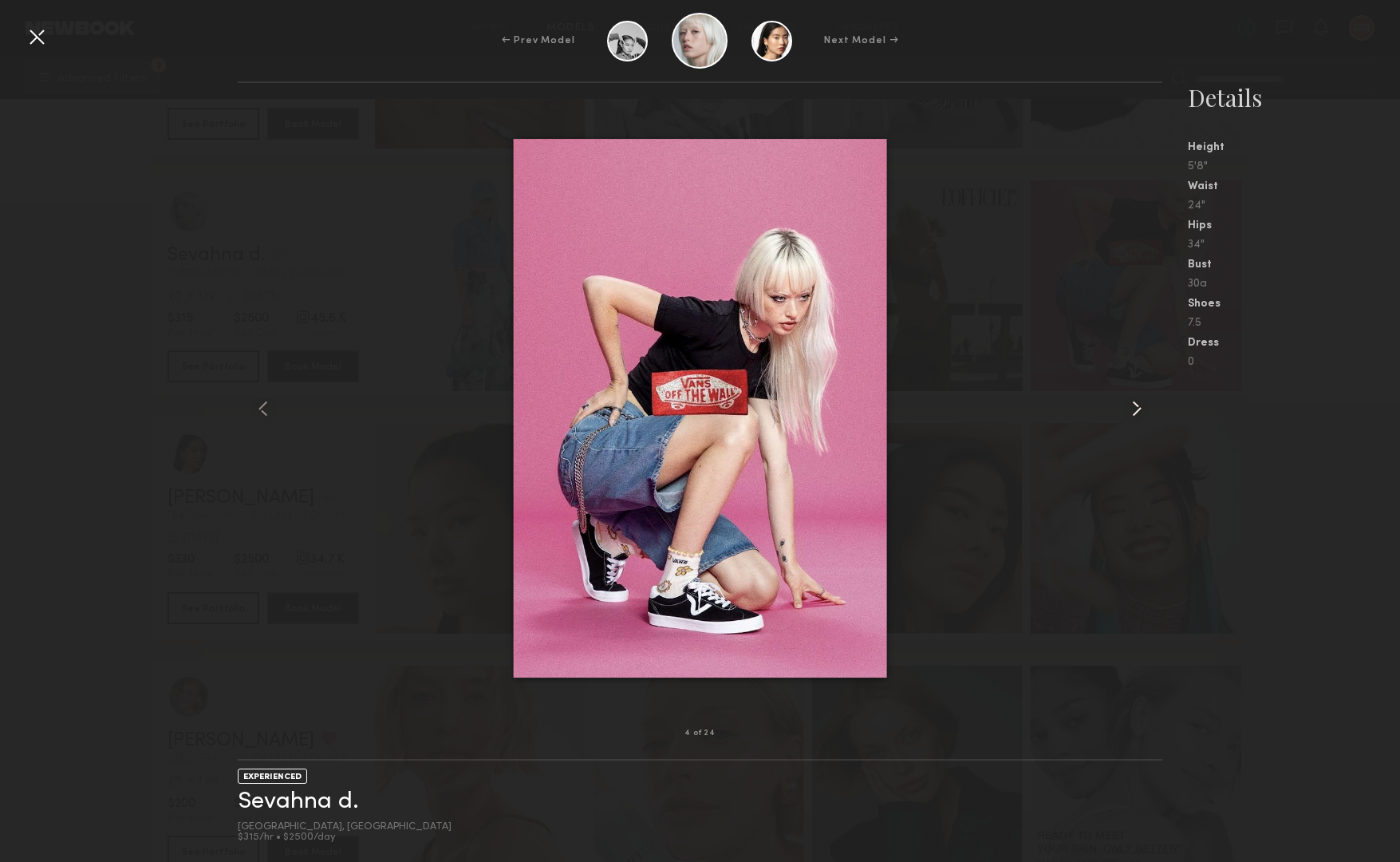
click at [1136, 403] on common-icon at bounding box center [1137, 409] width 26 height 26
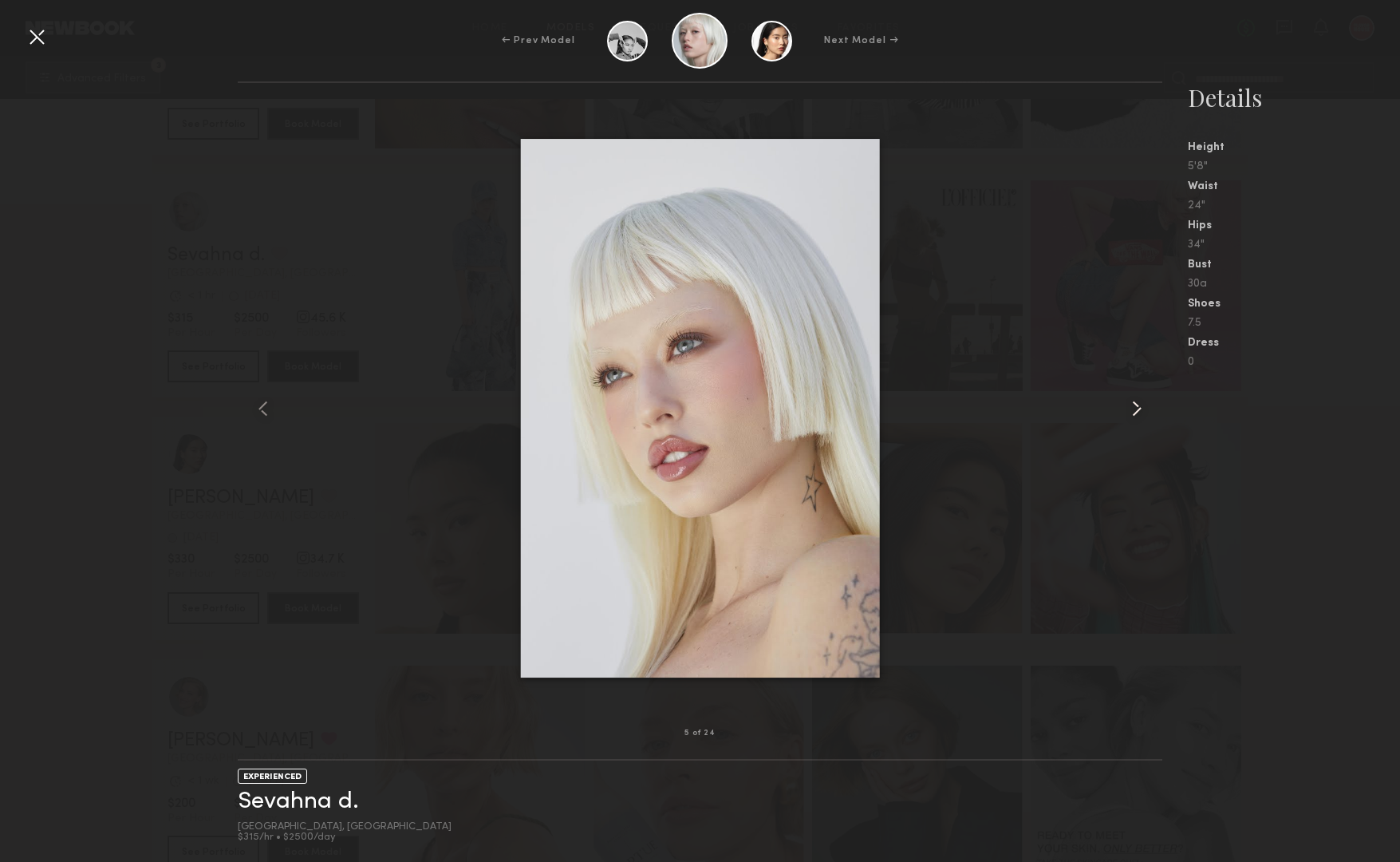
click at [1136, 403] on common-icon at bounding box center [1137, 409] width 26 height 26
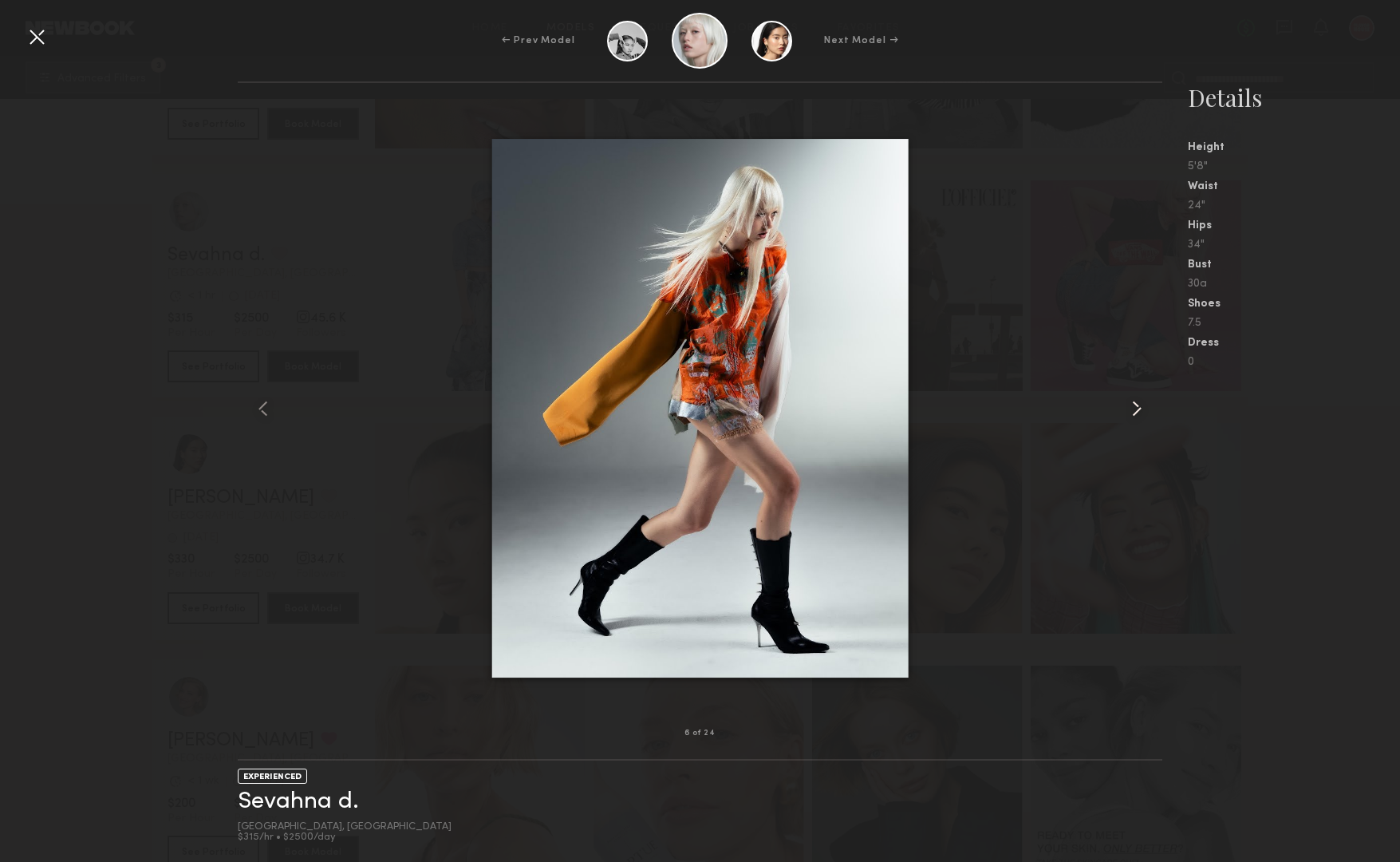
click at [1136, 403] on common-icon at bounding box center [1137, 409] width 26 height 26
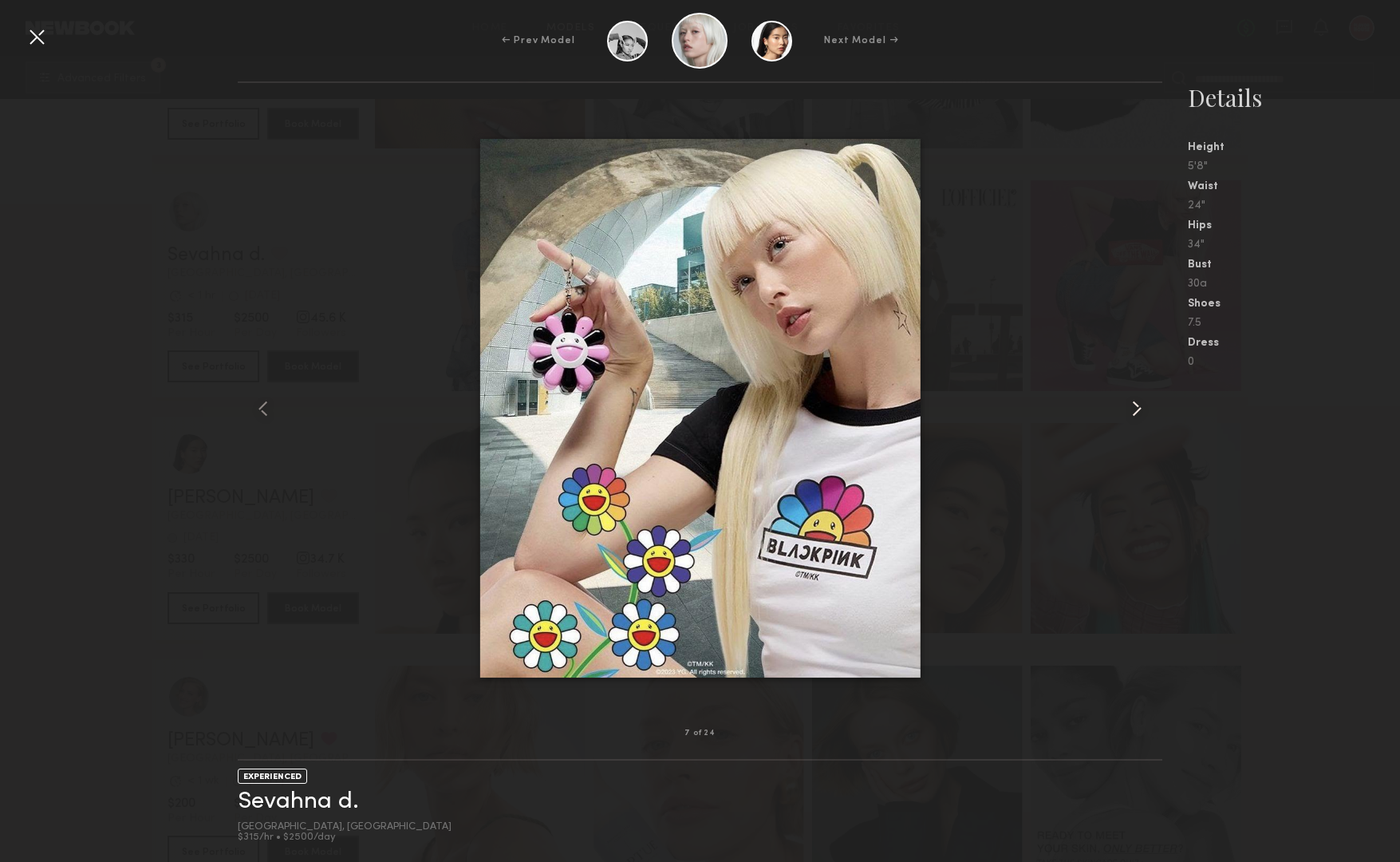
click at [1136, 403] on common-icon at bounding box center [1137, 409] width 26 height 26
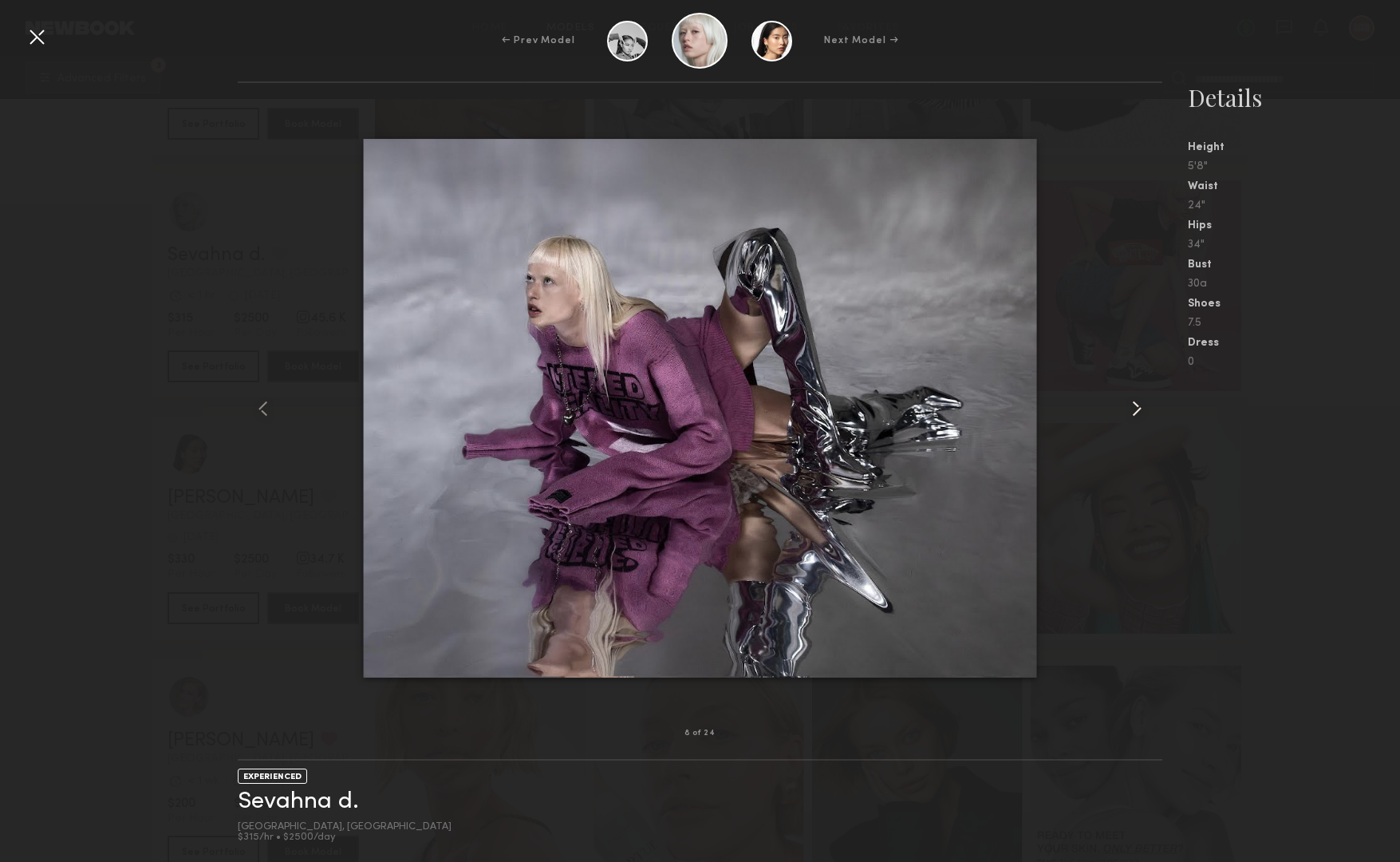
click at [1136, 403] on common-icon at bounding box center [1137, 409] width 26 height 26
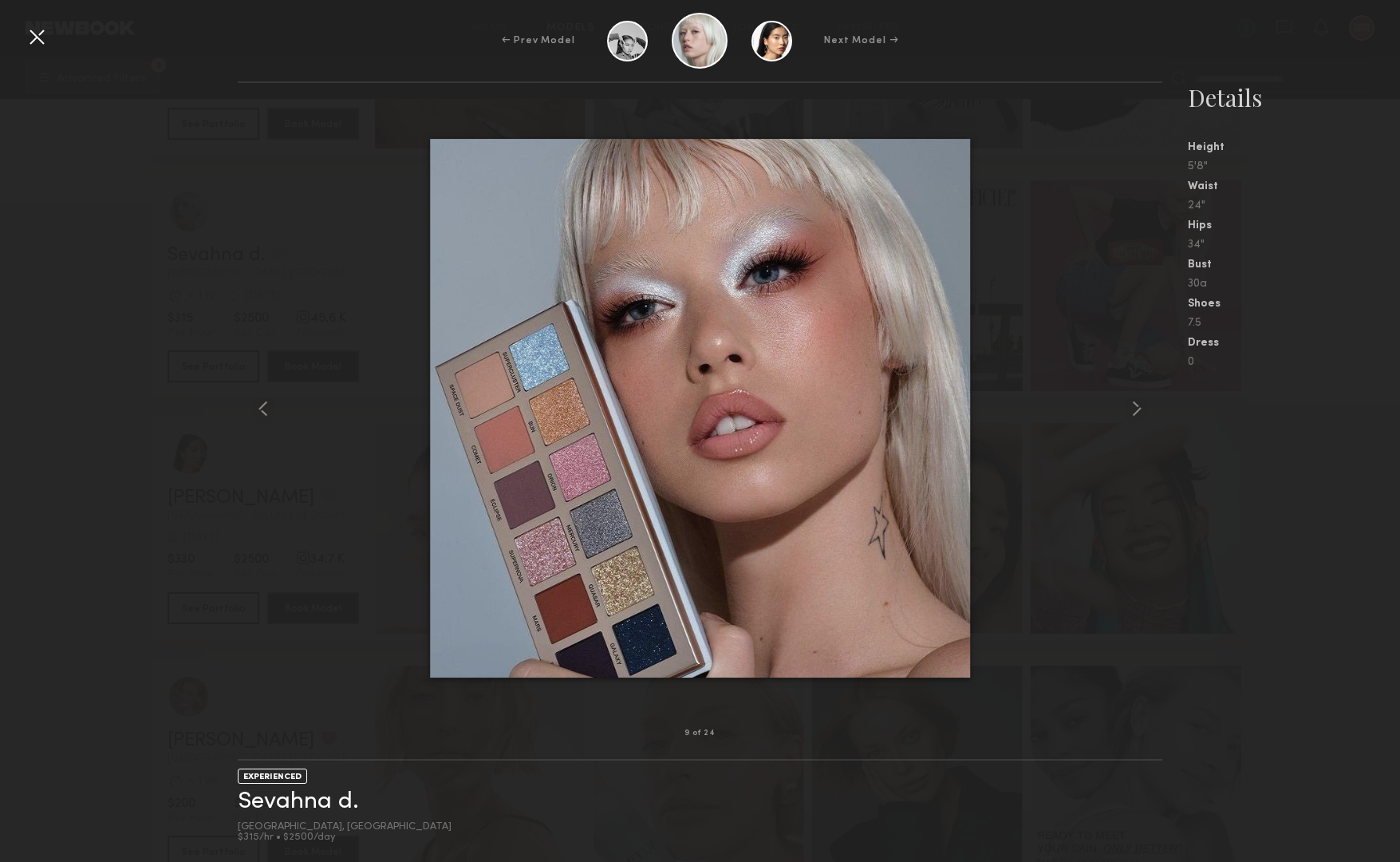
click at [28, 34] on div at bounding box center [37, 37] width 26 height 26
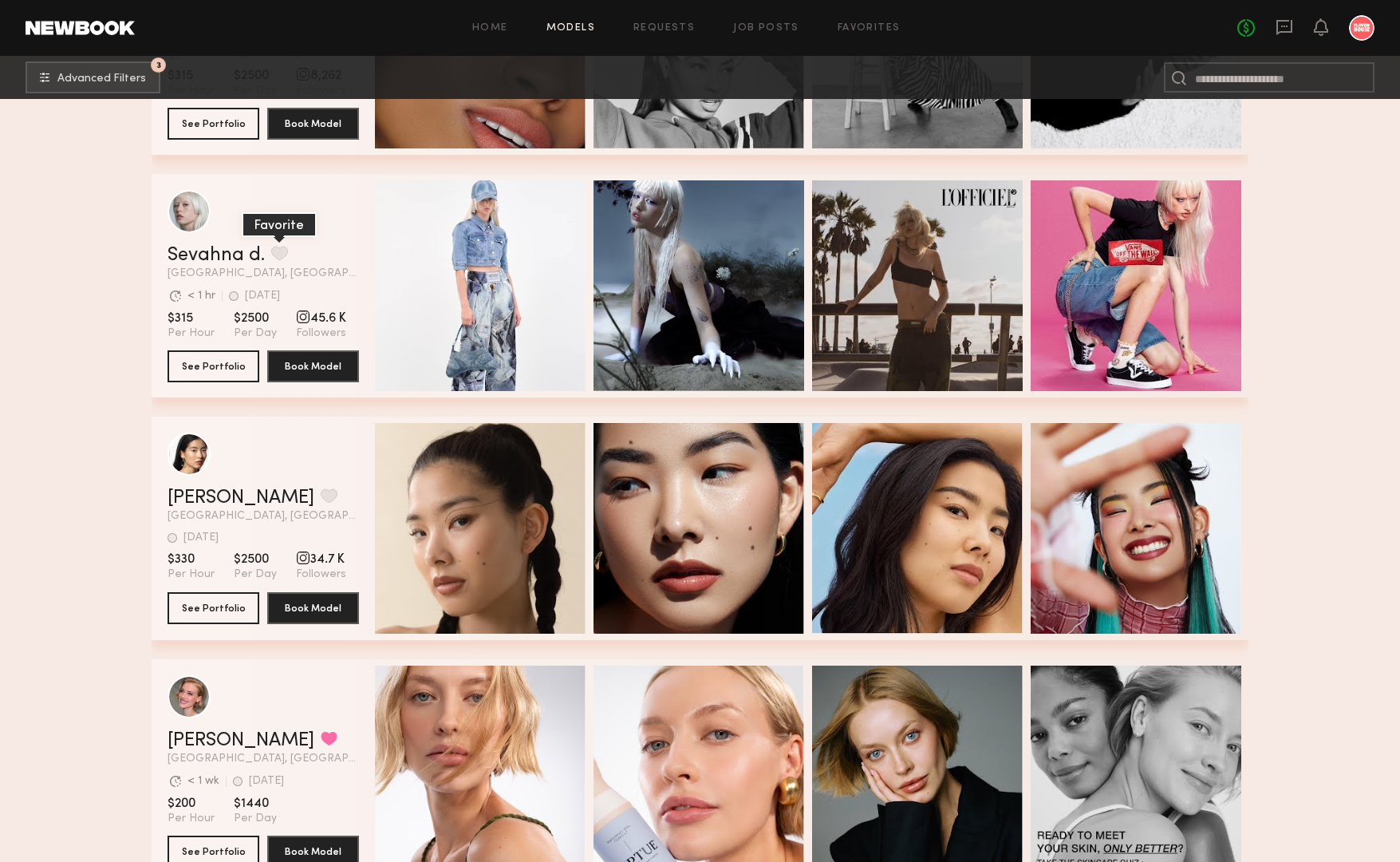
click at [278, 254] on button "grid" at bounding box center [280, 253] width 17 height 14
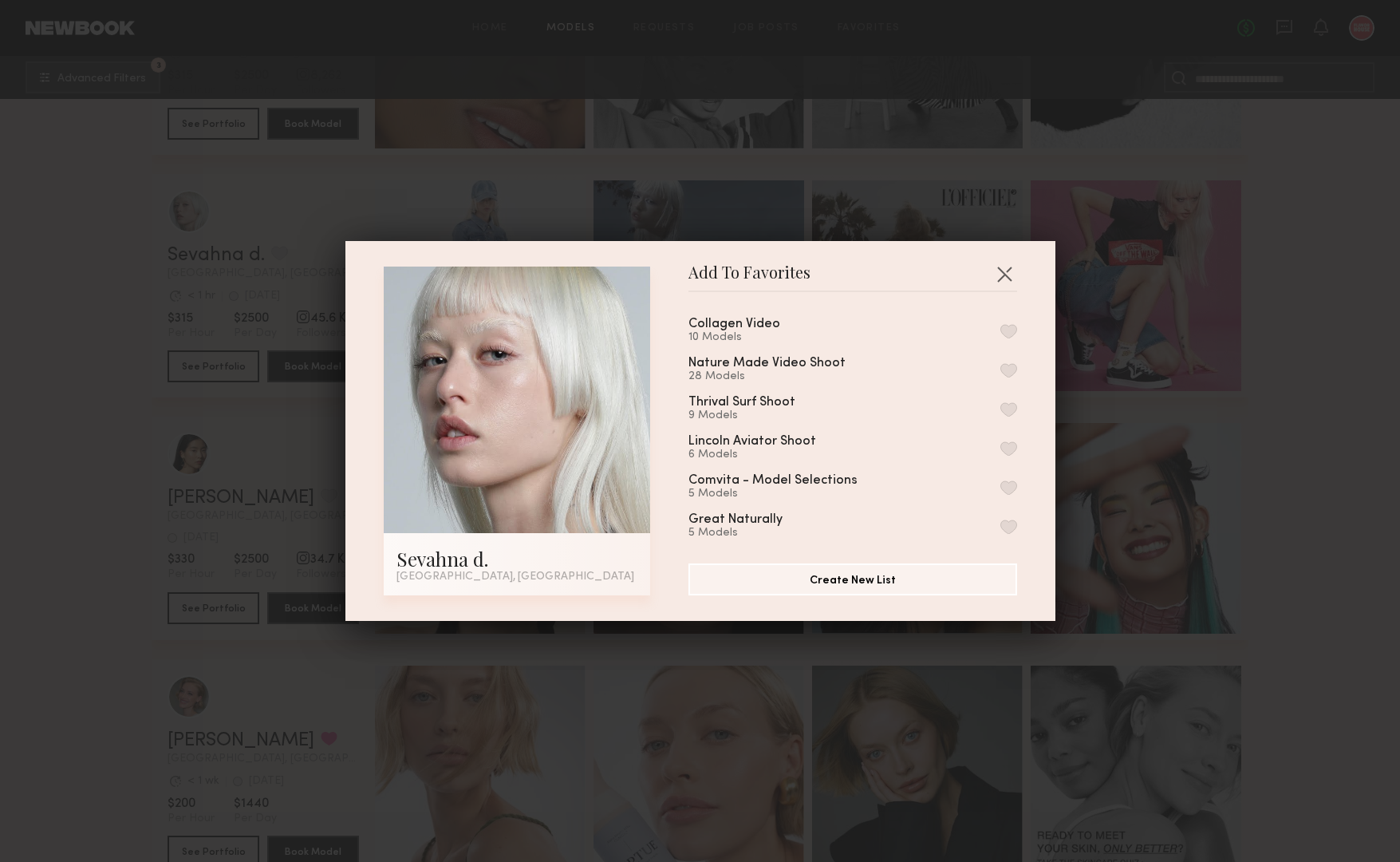
click at [1012, 326] on button "button" at bounding box center [1009, 331] width 17 height 14
click at [1012, 326] on button "Remove from favorite list" at bounding box center [1009, 331] width 17 height 14
click at [1017, 275] on button "button" at bounding box center [1005, 274] width 26 height 26
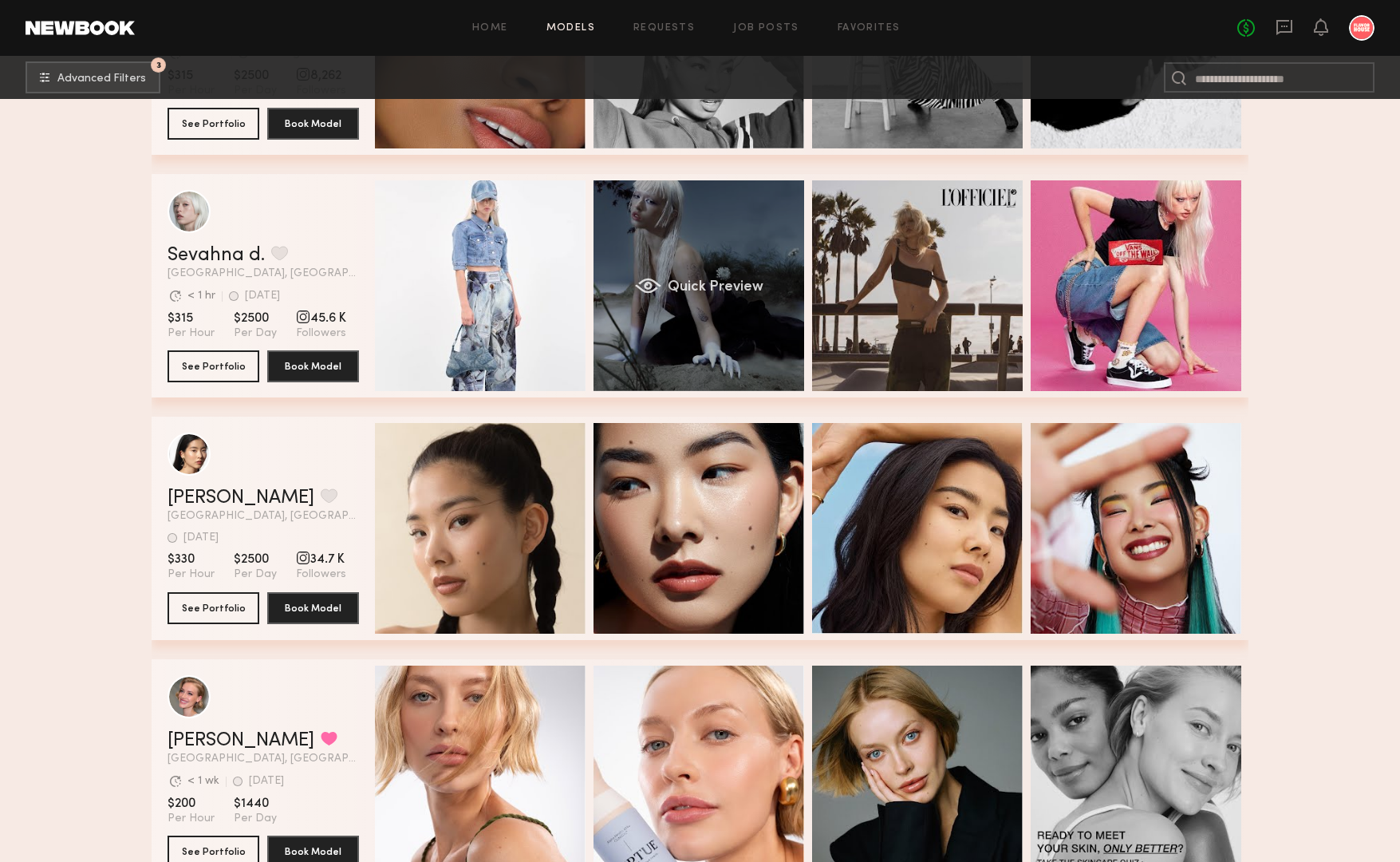
click at [688, 233] on div "Quick Preview" at bounding box center [698, 286] width 211 height 211
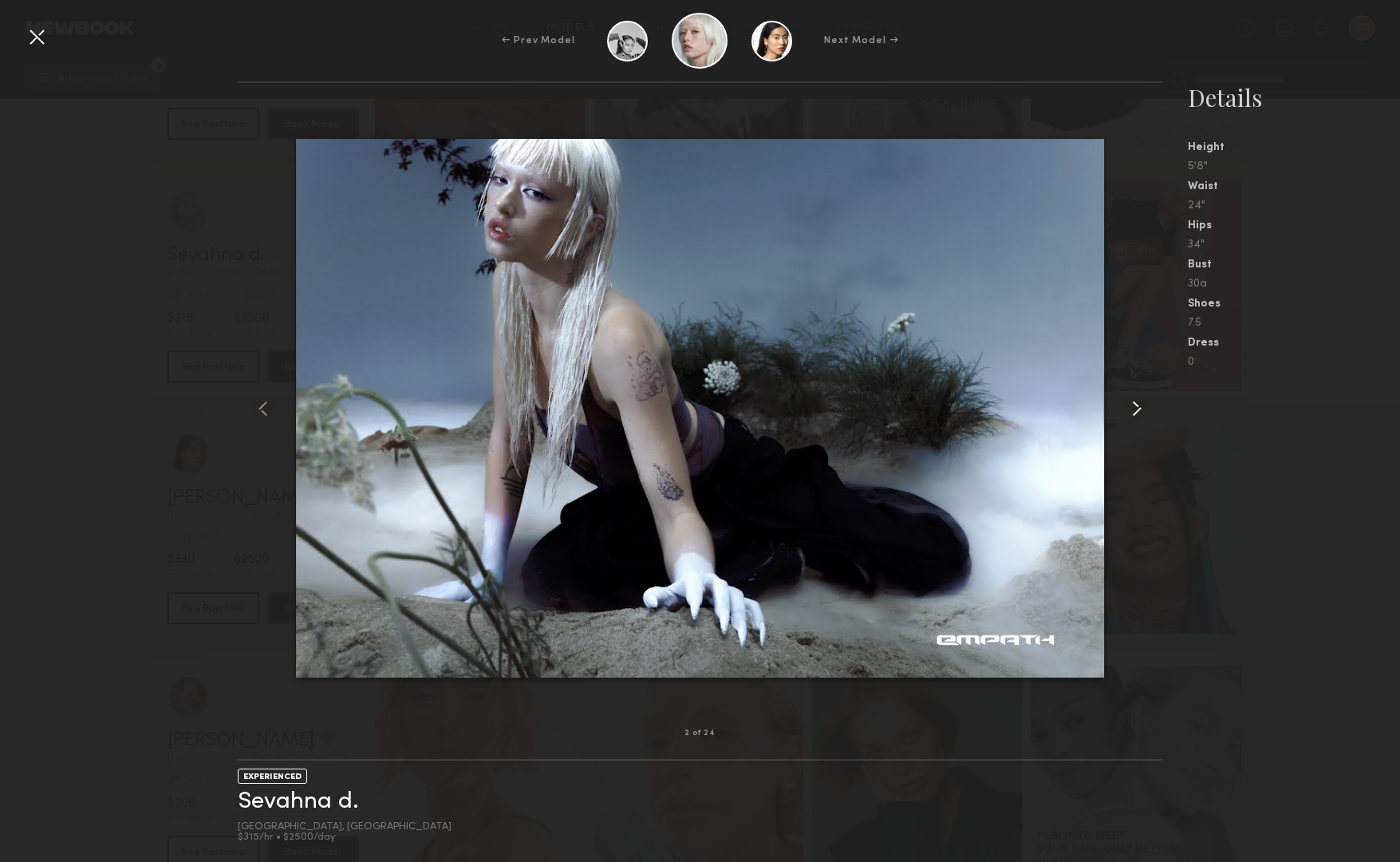
click at [1132, 400] on common-icon at bounding box center [1137, 409] width 26 height 26
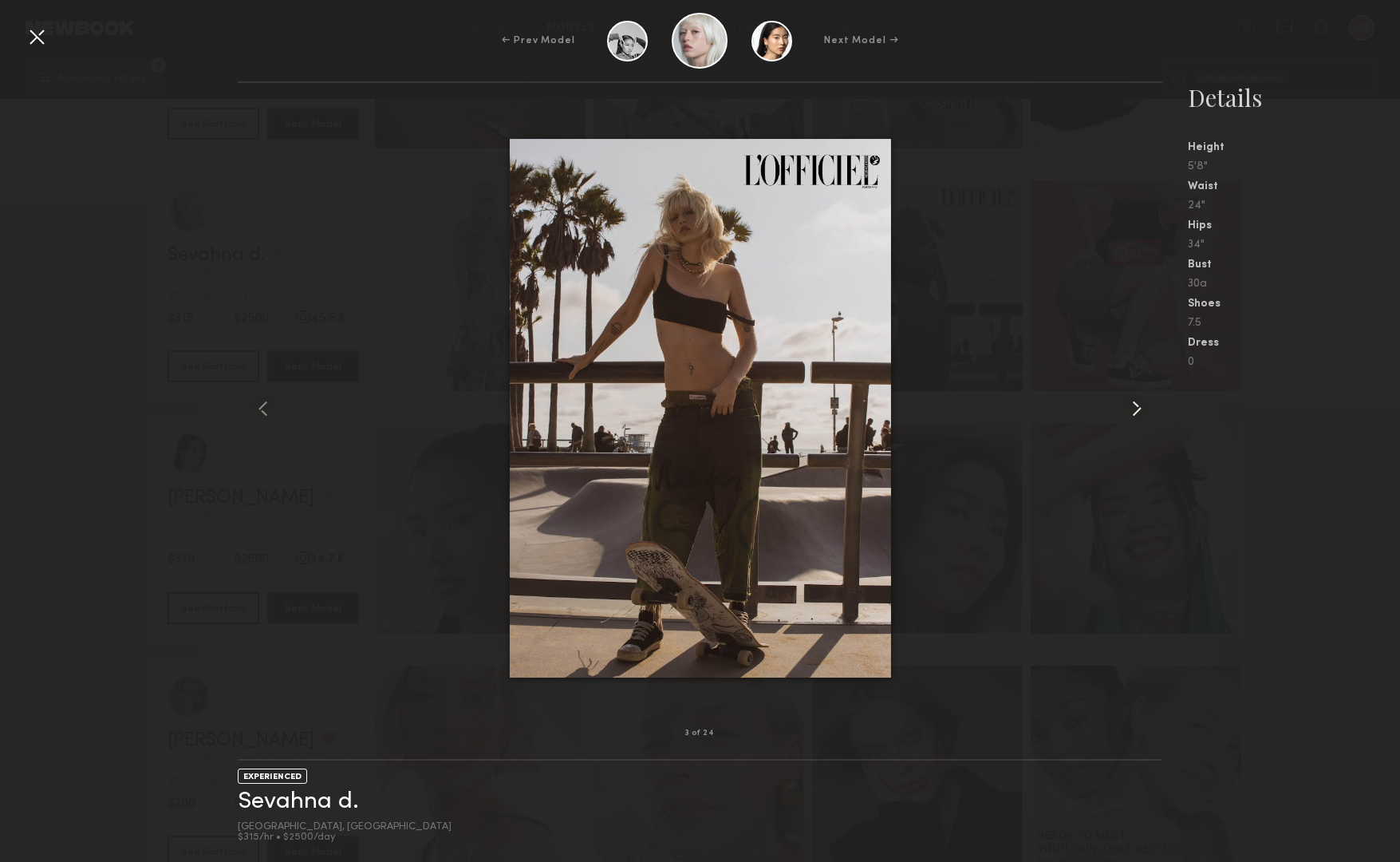
click at [1132, 400] on common-icon at bounding box center [1137, 409] width 26 height 26
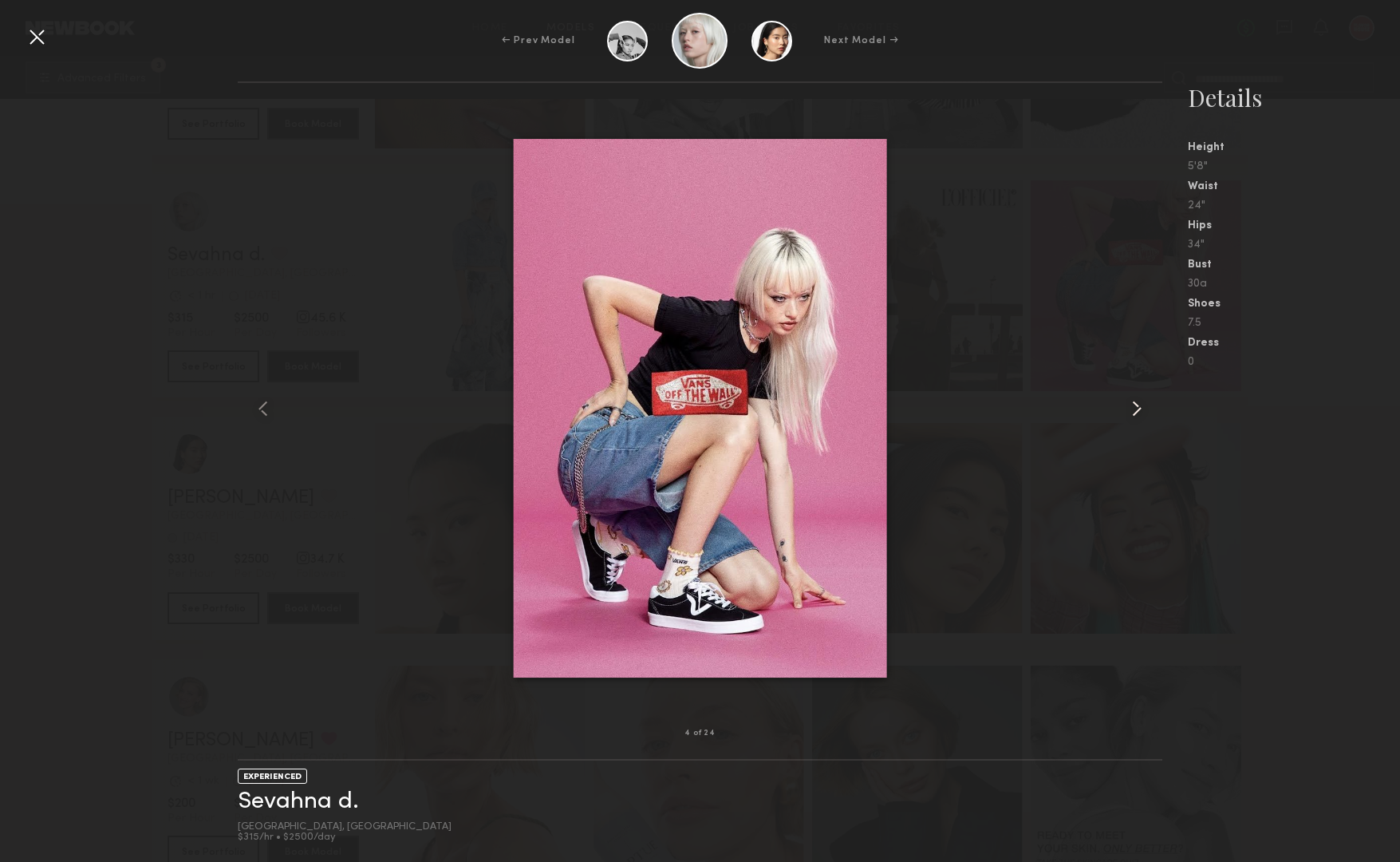
click at [1132, 400] on common-icon at bounding box center [1137, 409] width 26 height 26
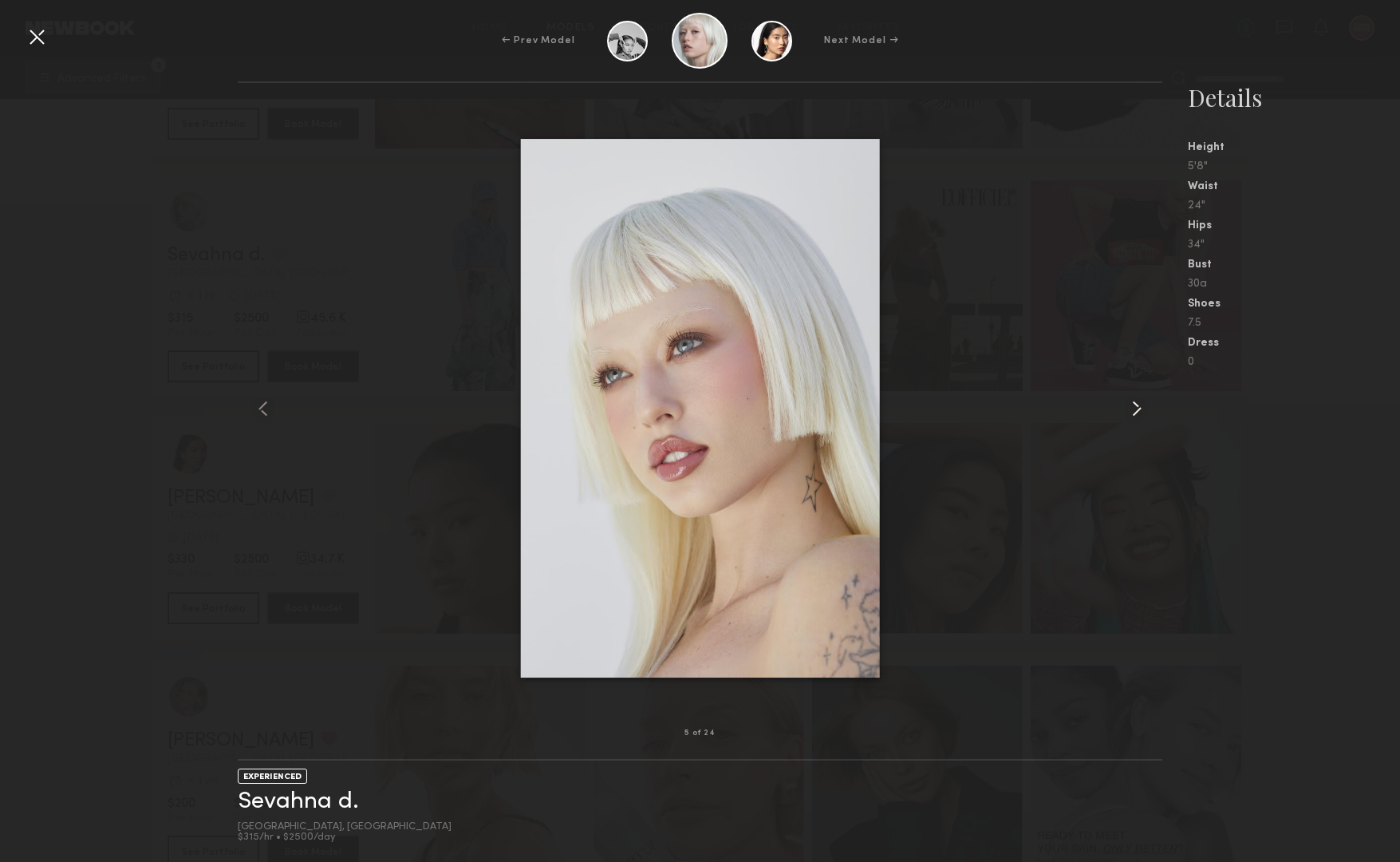
click at [1132, 400] on common-icon at bounding box center [1137, 409] width 26 height 26
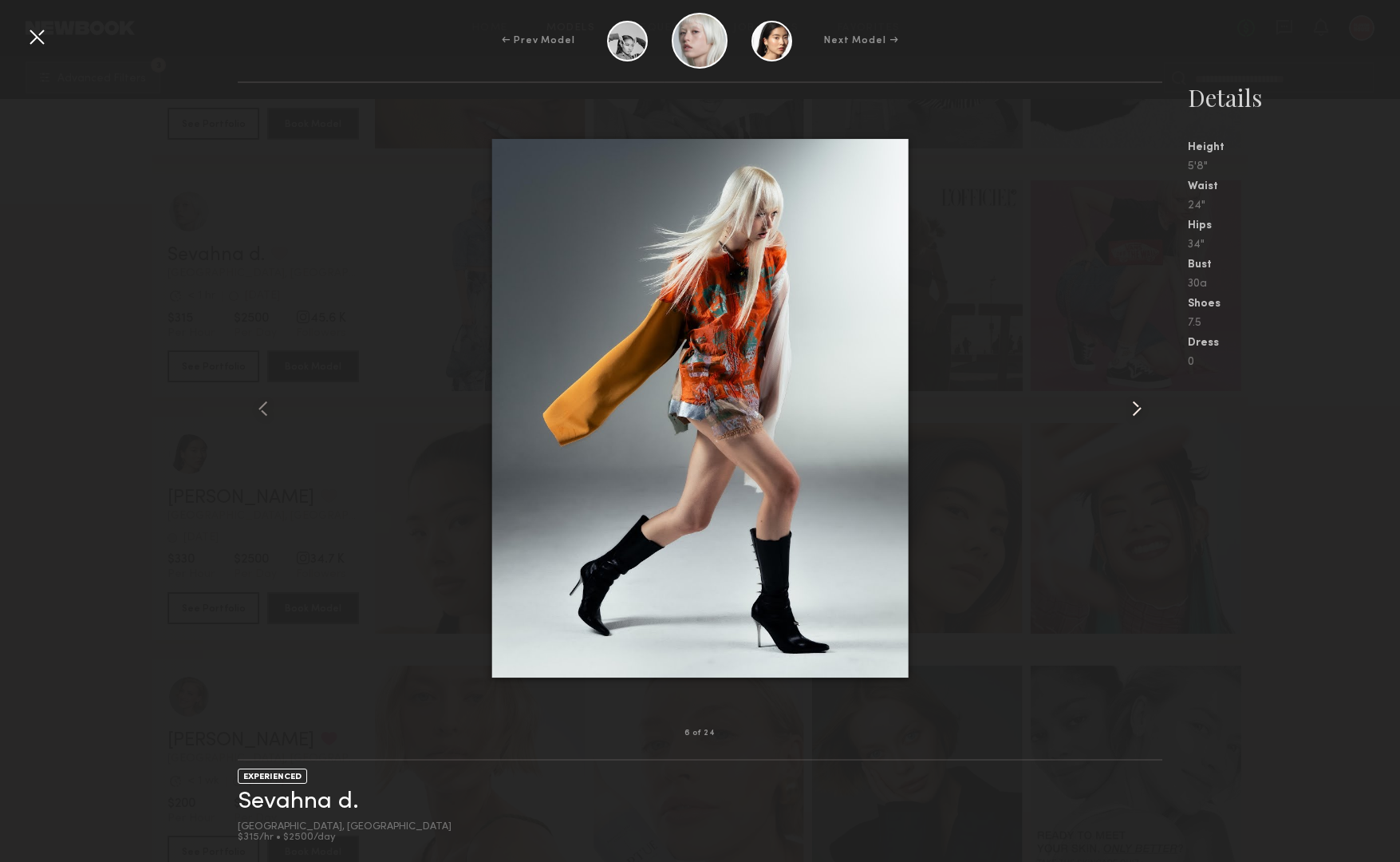
click at [1132, 400] on common-icon at bounding box center [1137, 409] width 26 height 26
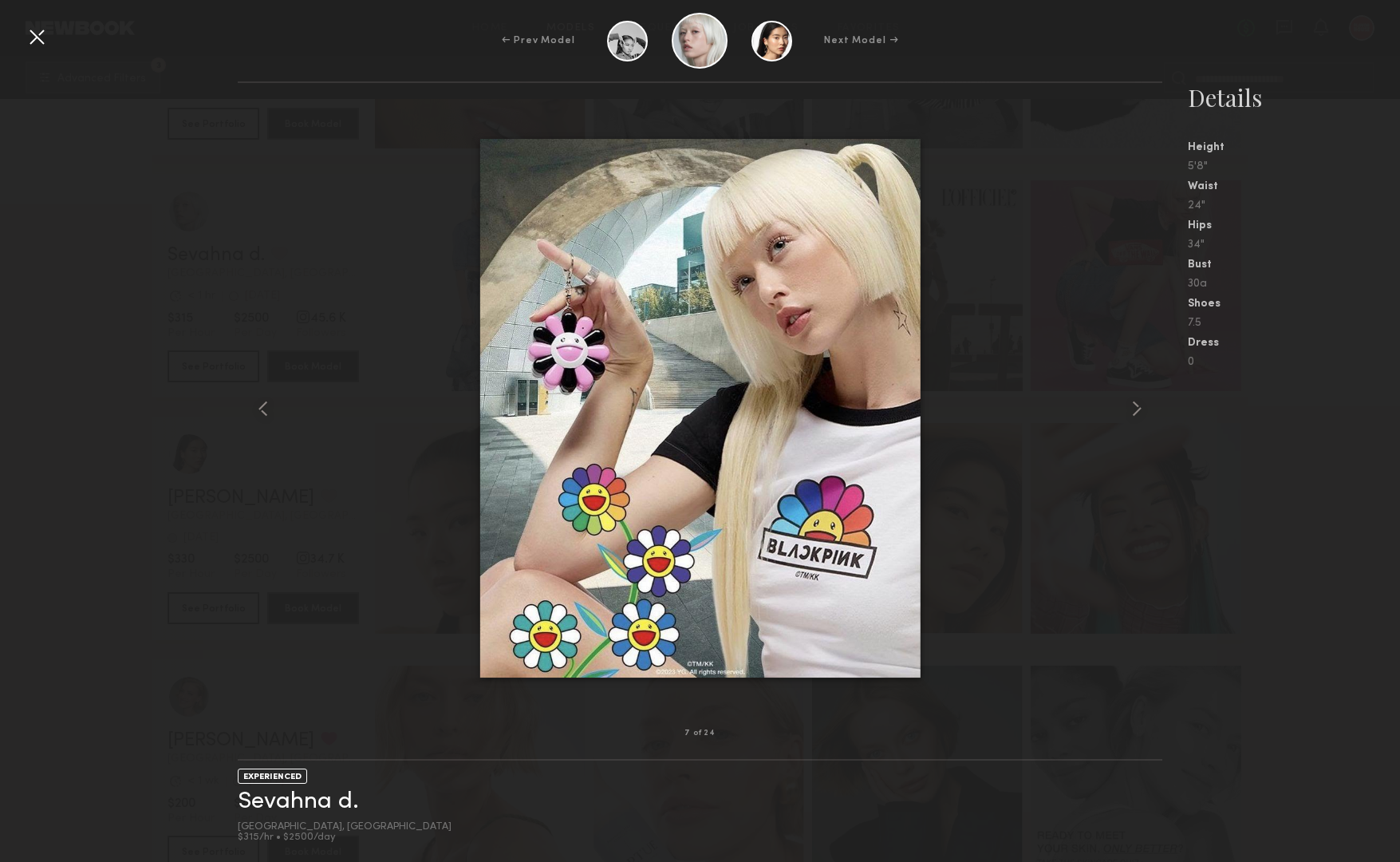
click at [42, 37] on div at bounding box center [37, 37] width 26 height 26
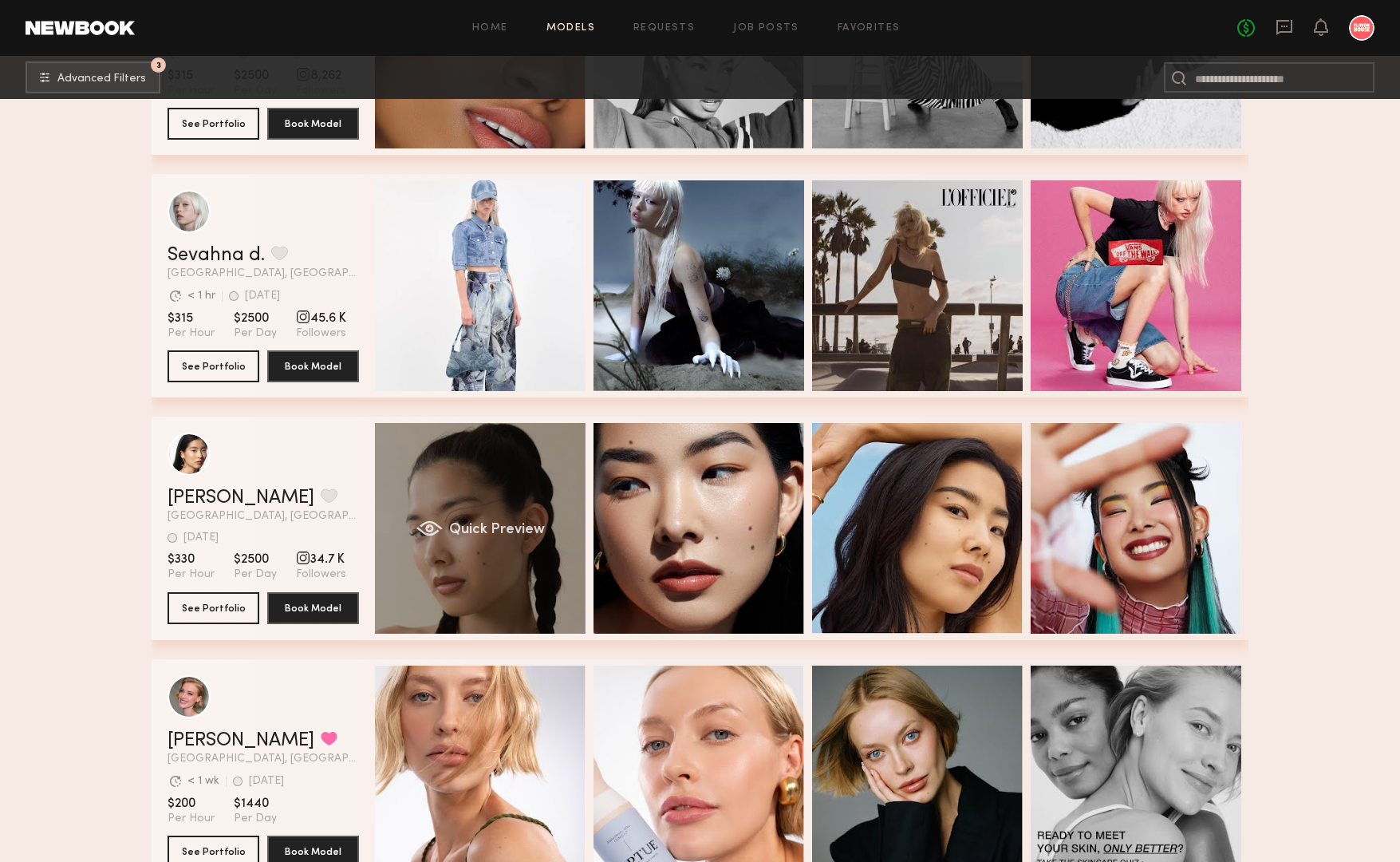
click at [530, 450] on div "Quick Preview" at bounding box center [479, 527] width 211 height 211
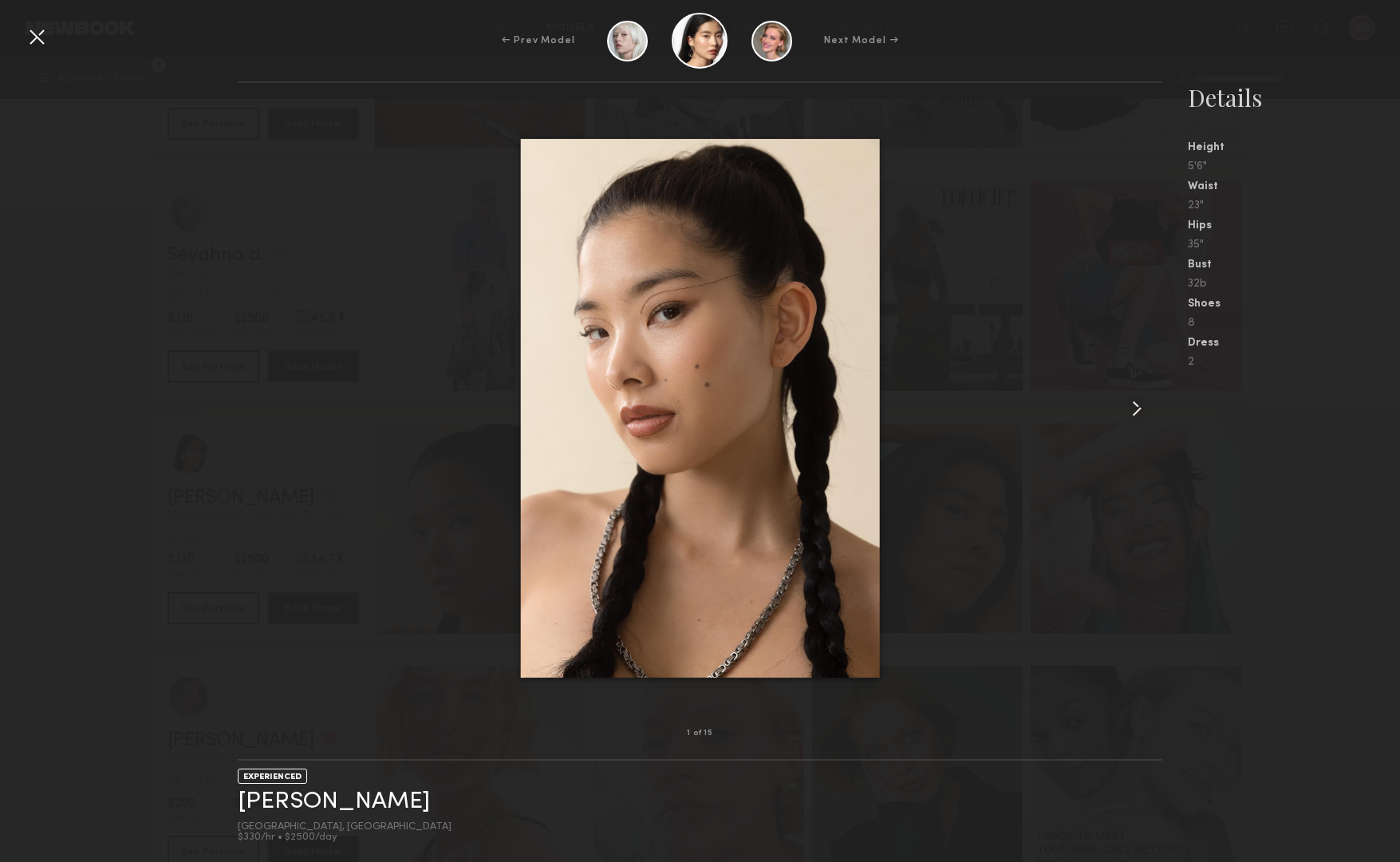
click at [1136, 406] on common-icon at bounding box center [1137, 409] width 26 height 26
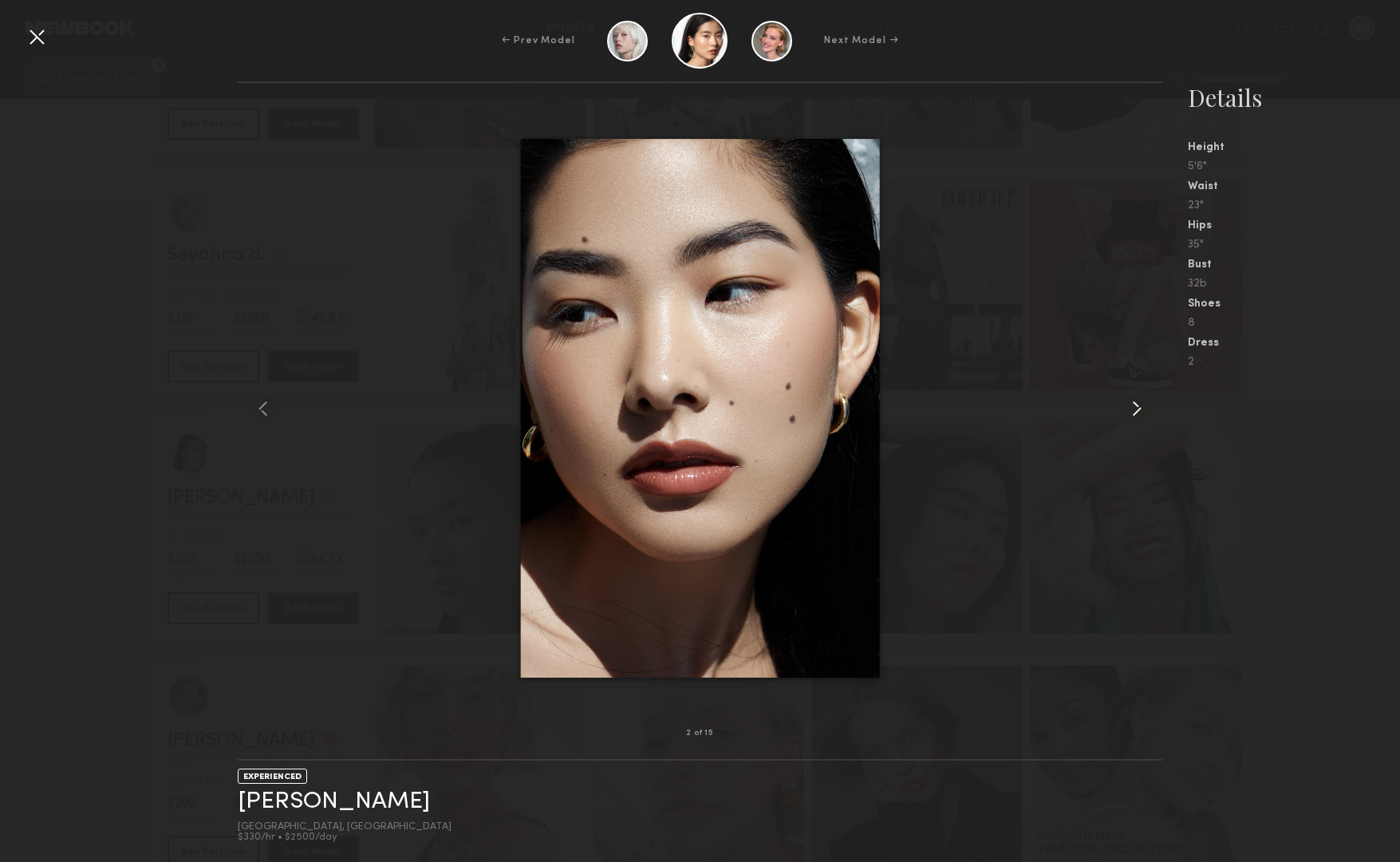
click at [1136, 406] on common-icon at bounding box center [1137, 409] width 26 height 26
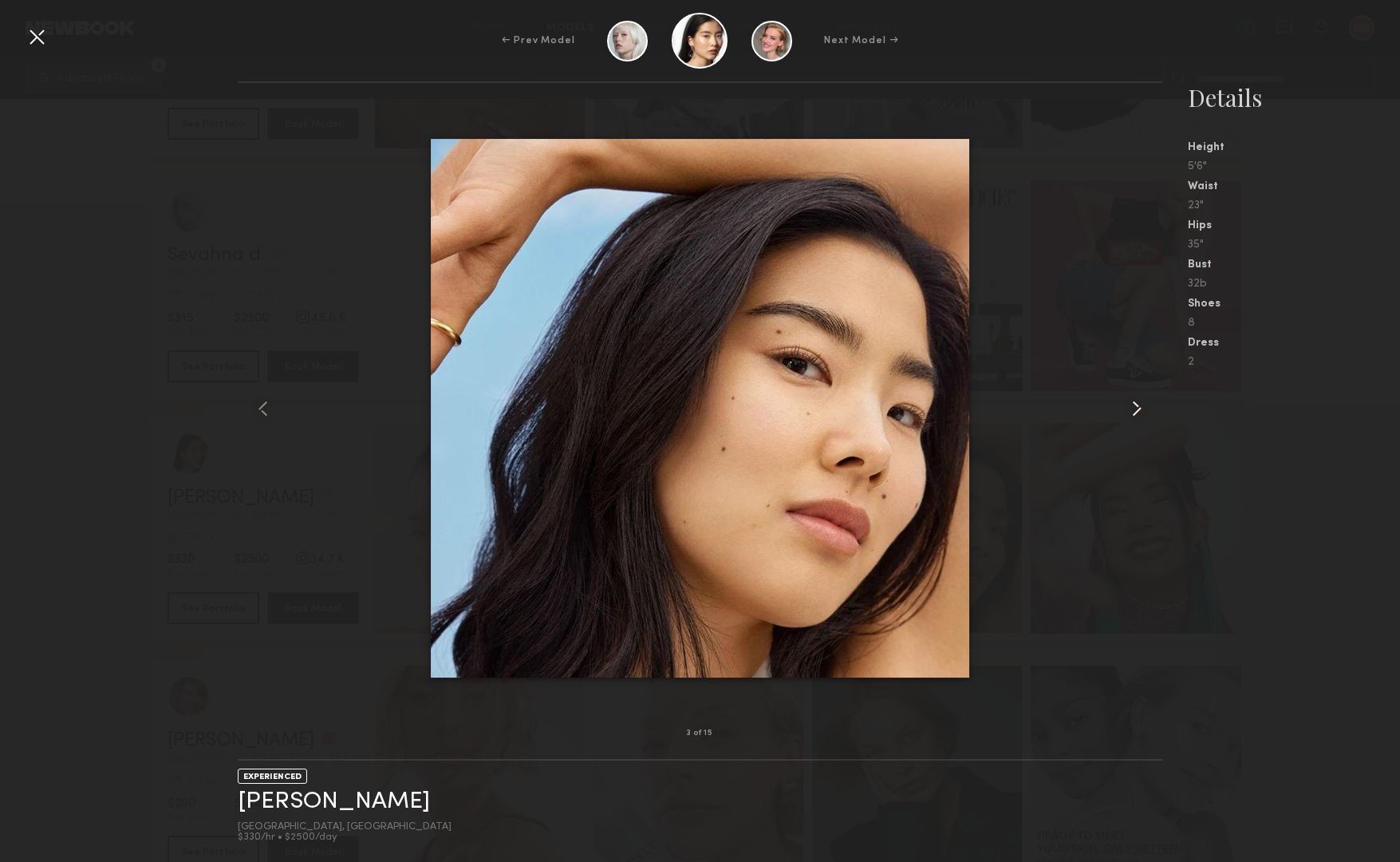
click at [1136, 406] on common-icon at bounding box center [1137, 409] width 26 height 26
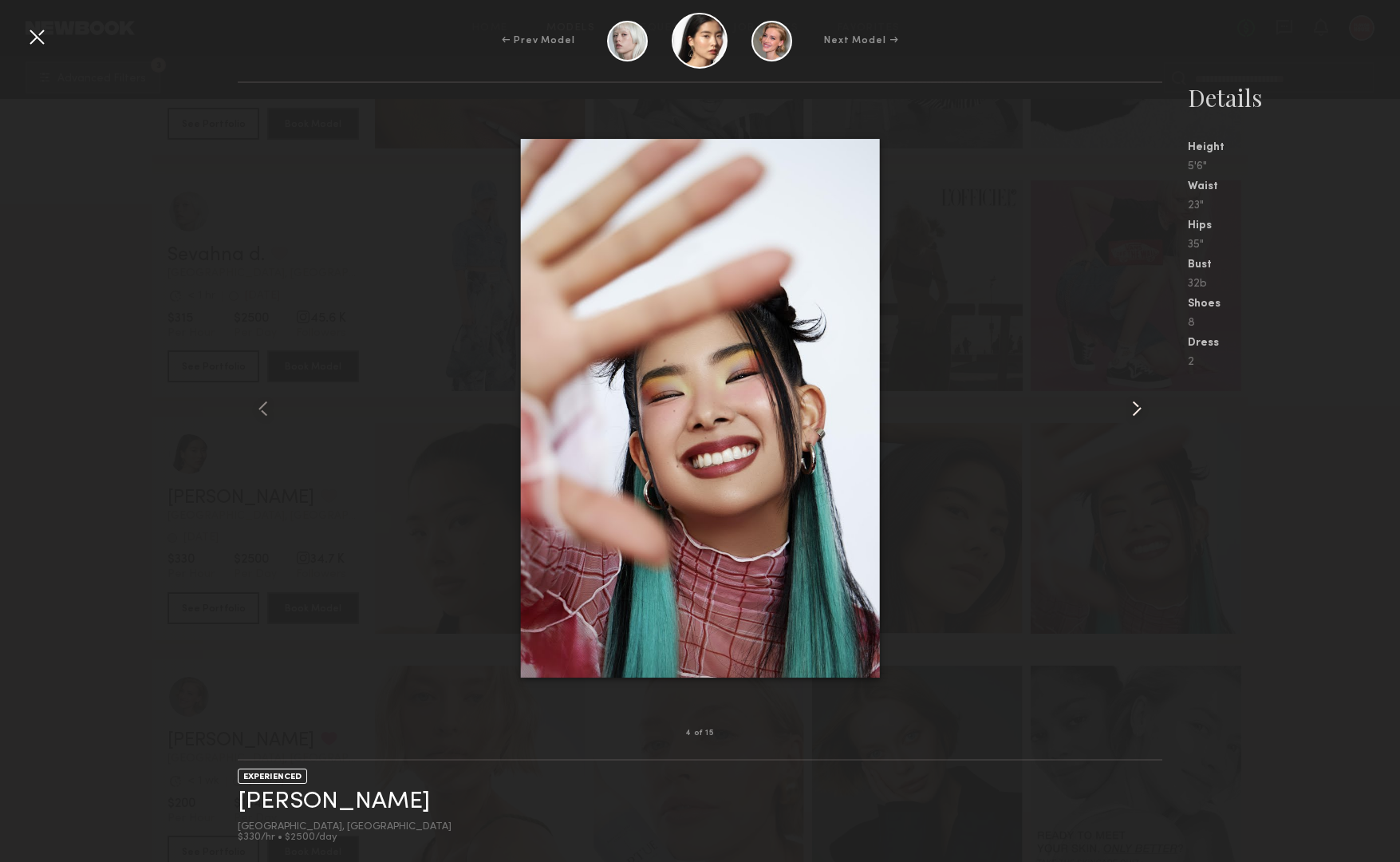
click at [1136, 406] on common-icon at bounding box center [1137, 409] width 26 height 26
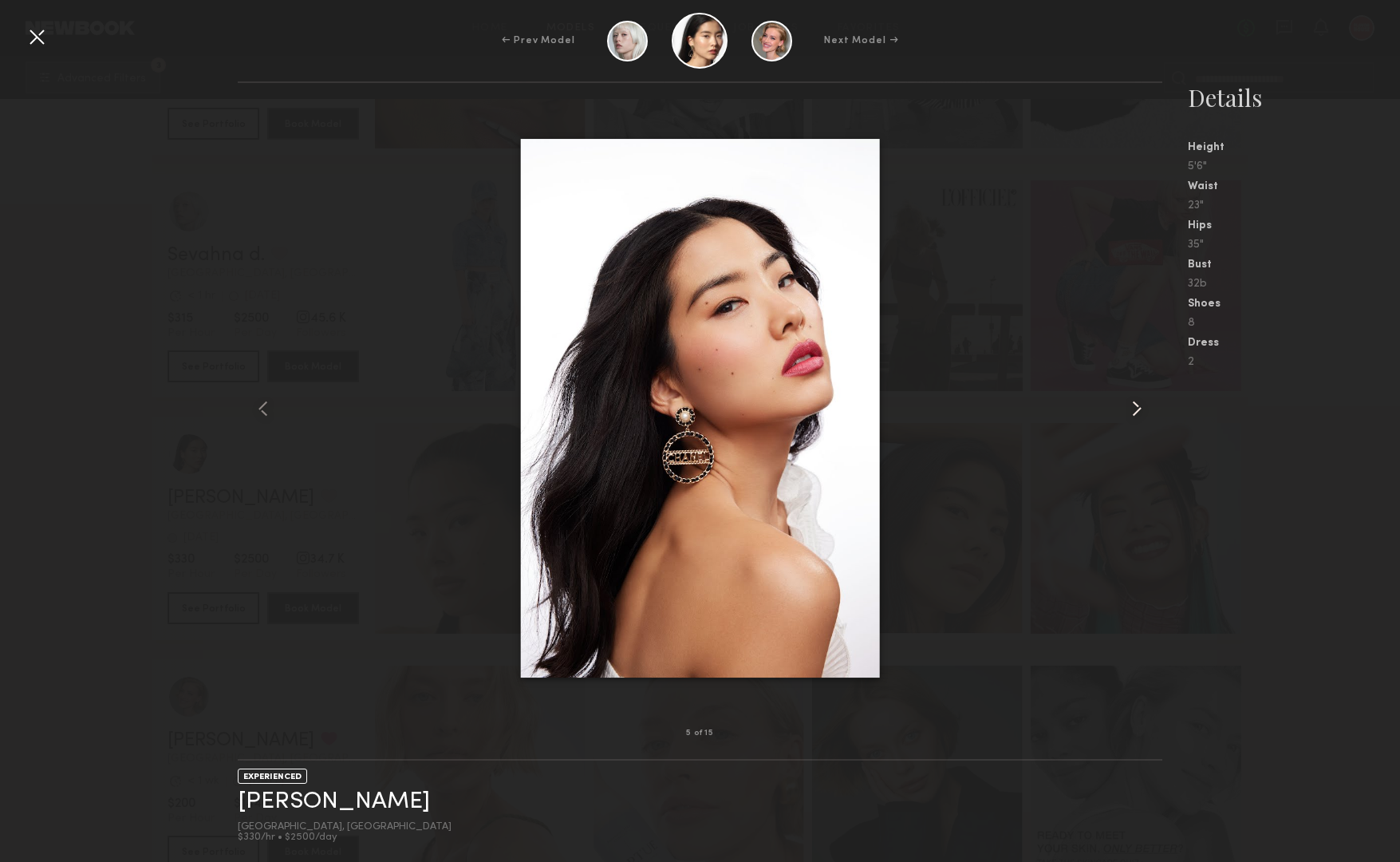
click at [1136, 406] on common-icon at bounding box center [1137, 409] width 26 height 26
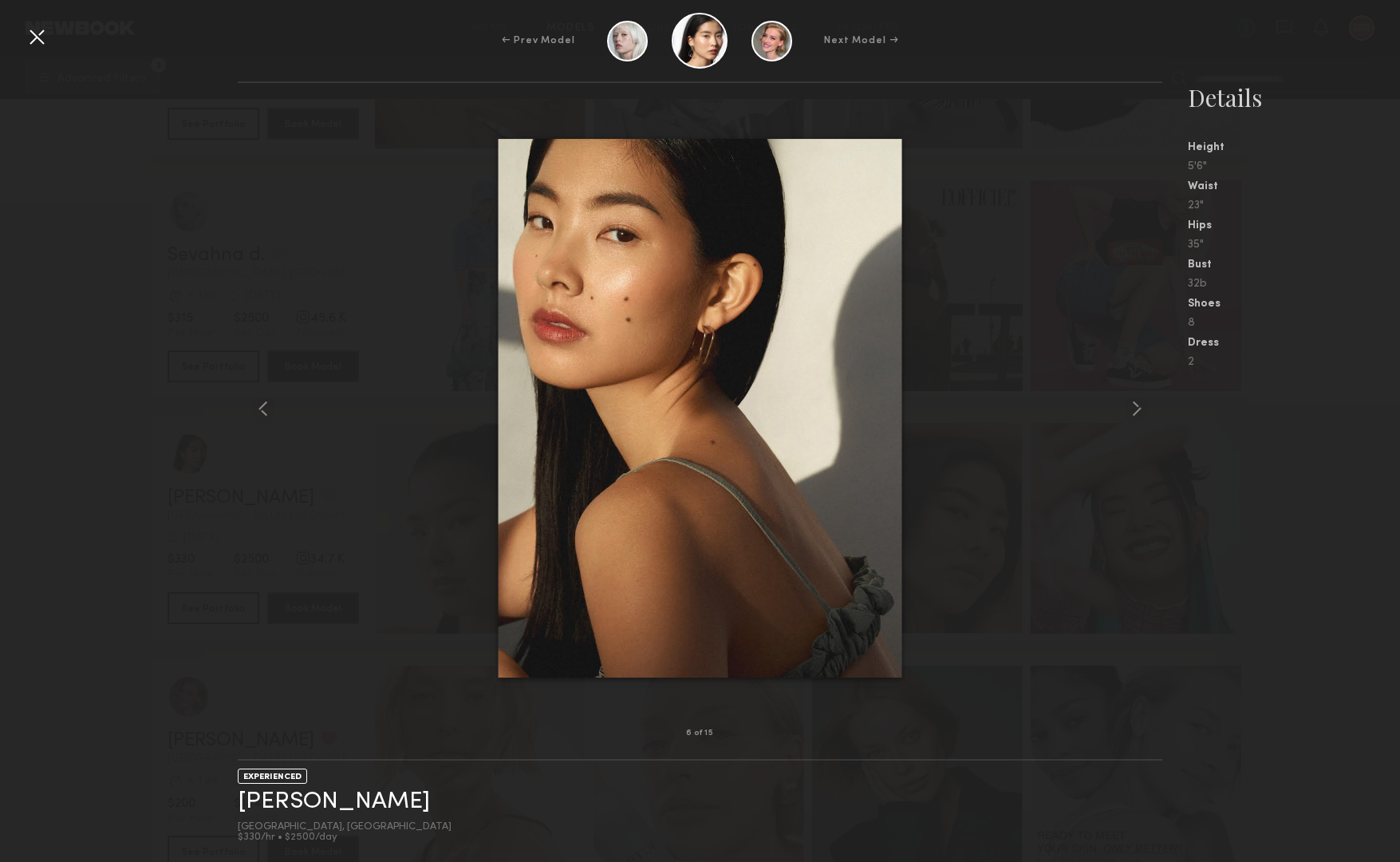
click at [38, 38] on div at bounding box center [37, 37] width 26 height 26
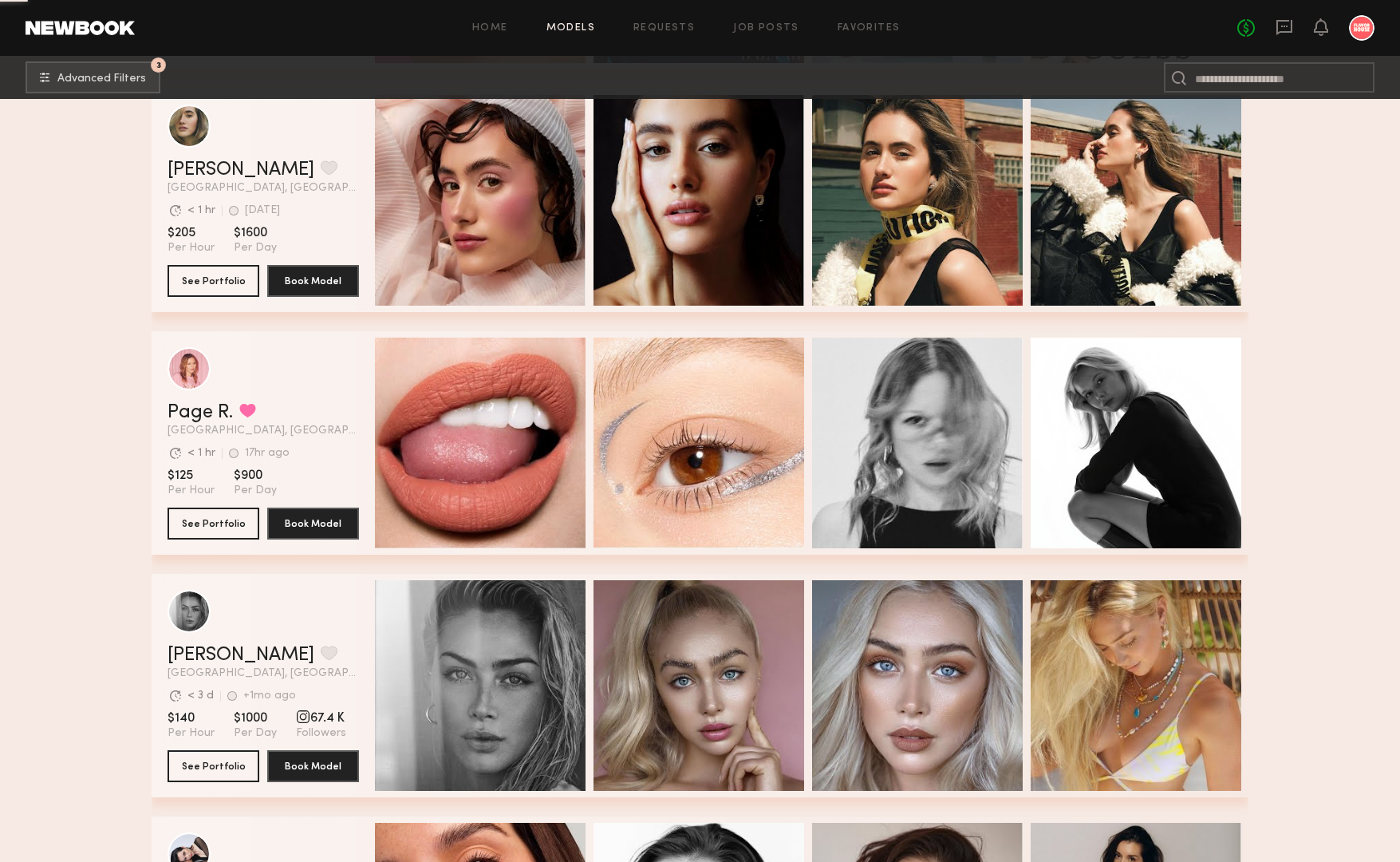
scroll to position [94886, 0]
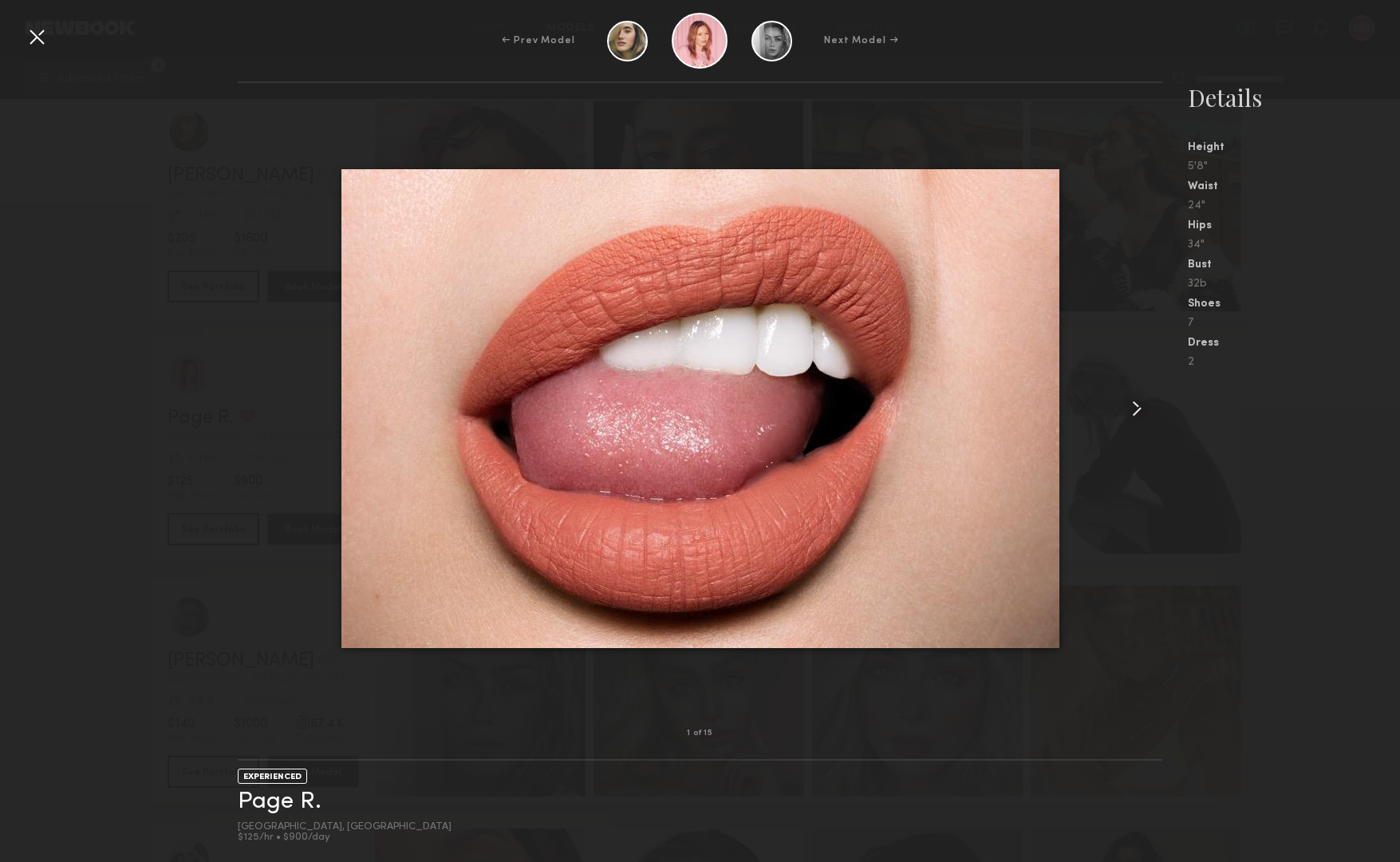
click at [1132, 411] on common-icon at bounding box center [1137, 409] width 26 height 26
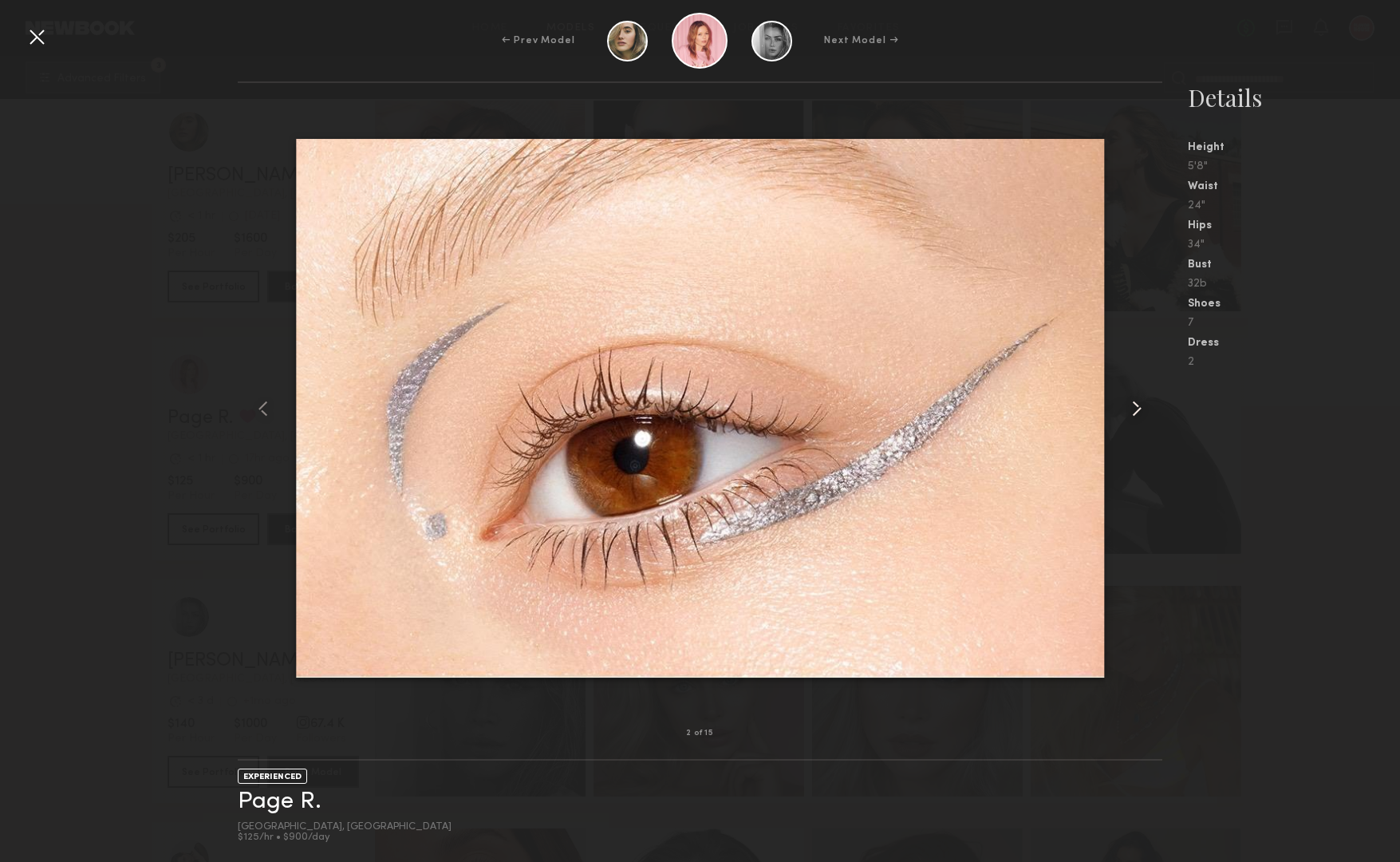
click at [1132, 411] on common-icon at bounding box center [1137, 409] width 26 height 26
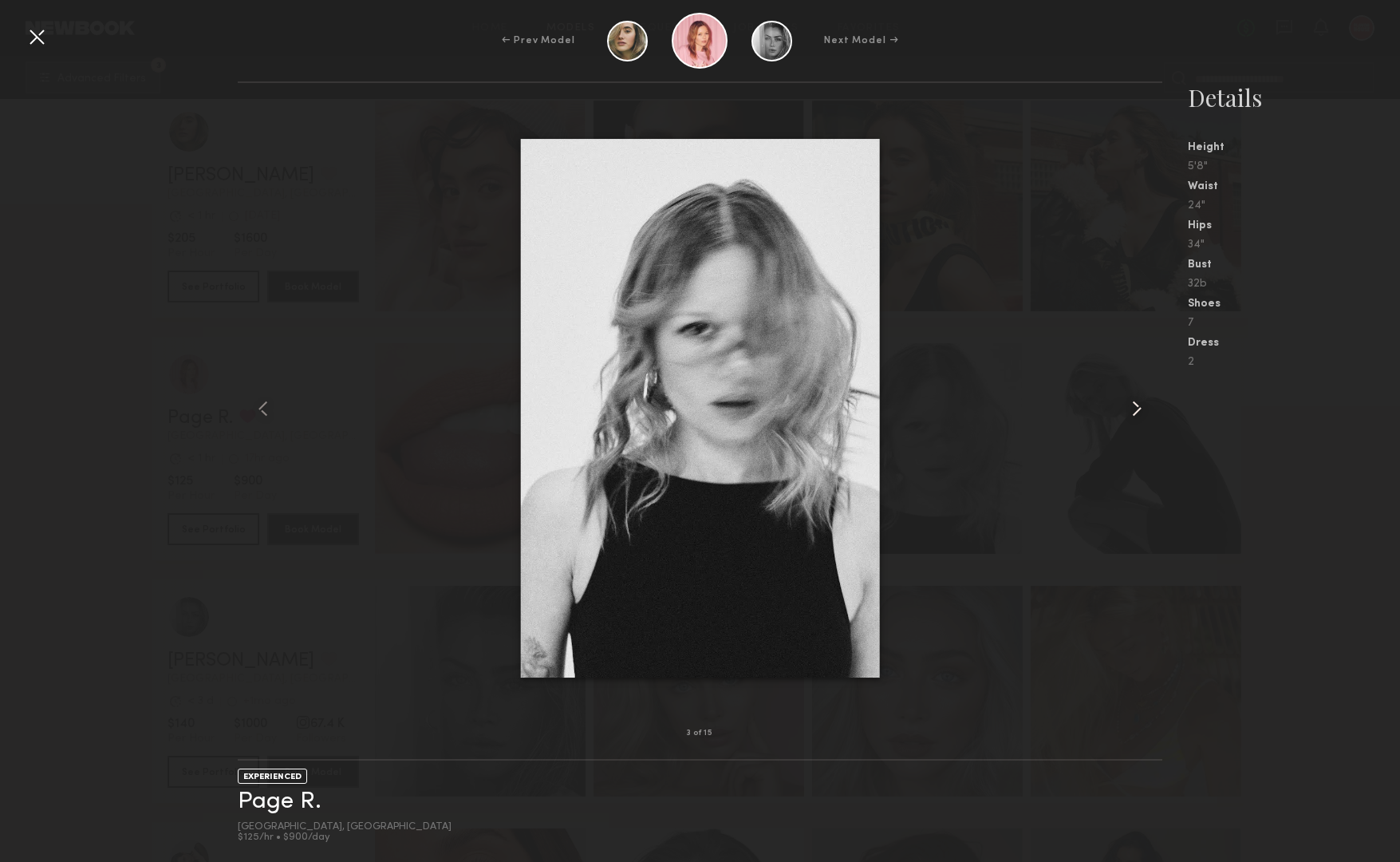
click at [1132, 411] on common-icon at bounding box center [1137, 409] width 26 height 26
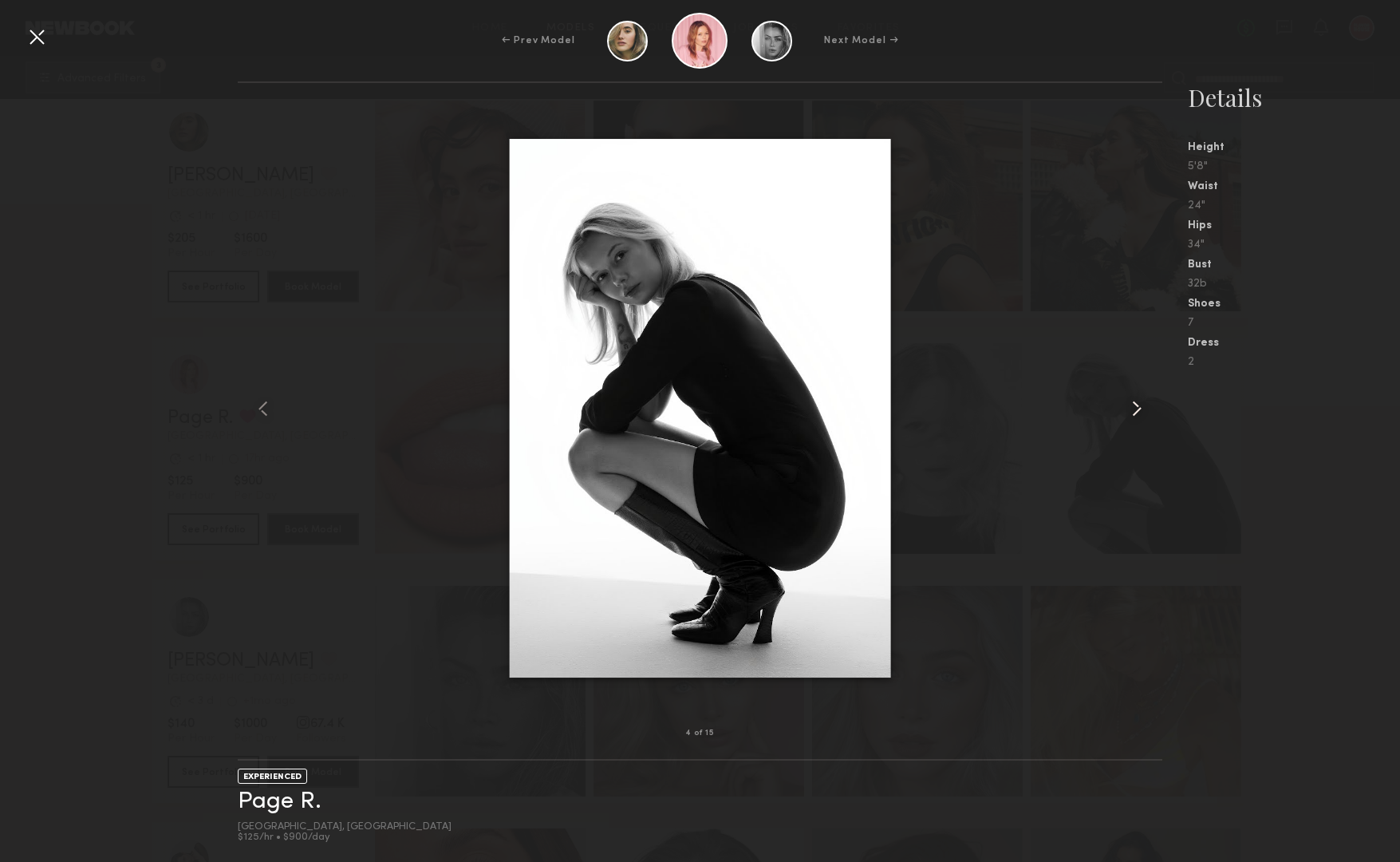
click at [1132, 411] on common-icon at bounding box center [1137, 409] width 26 height 26
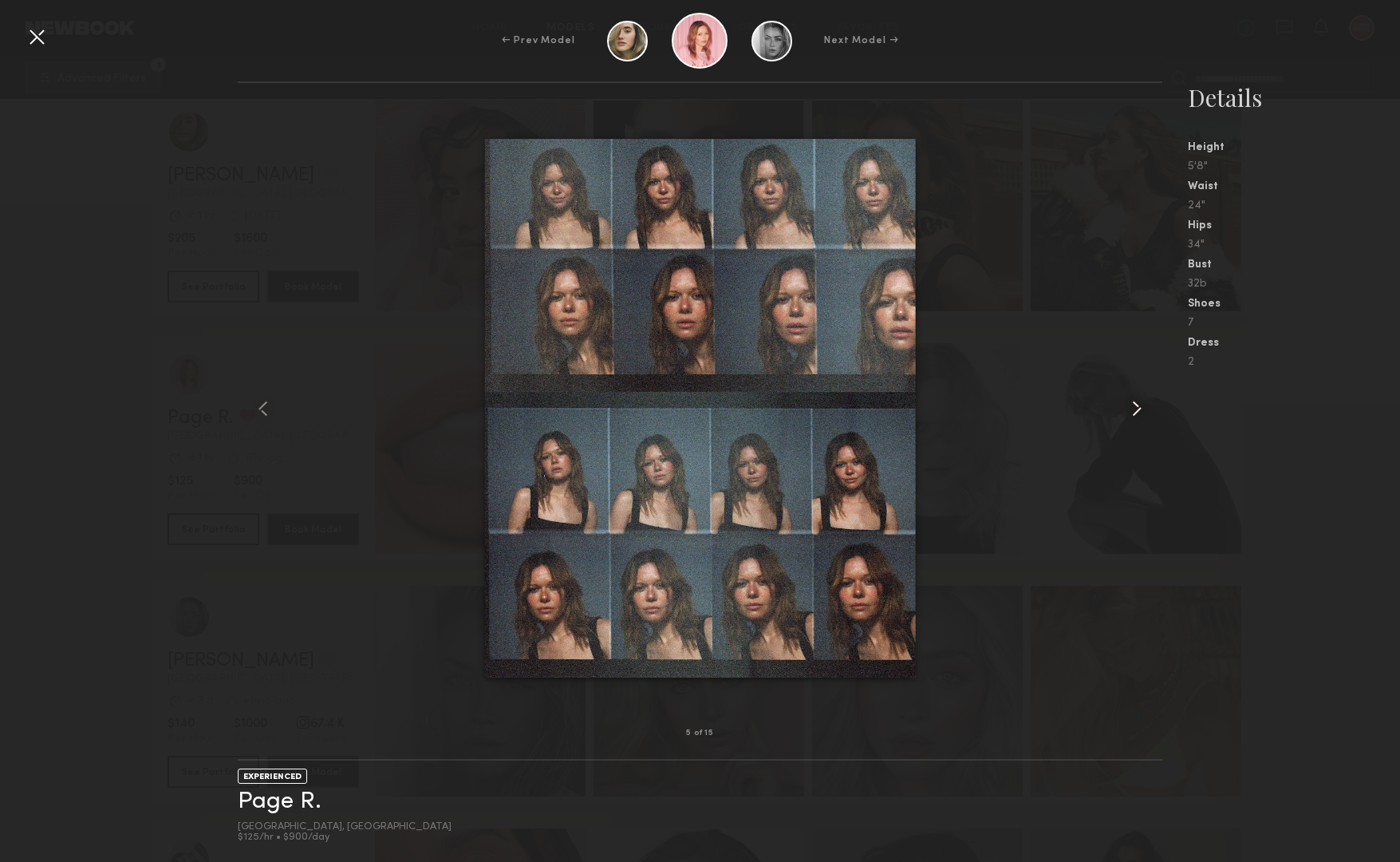
click at [1132, 411] on common-icon at bounding box center [1137, 409] width 26 height 26
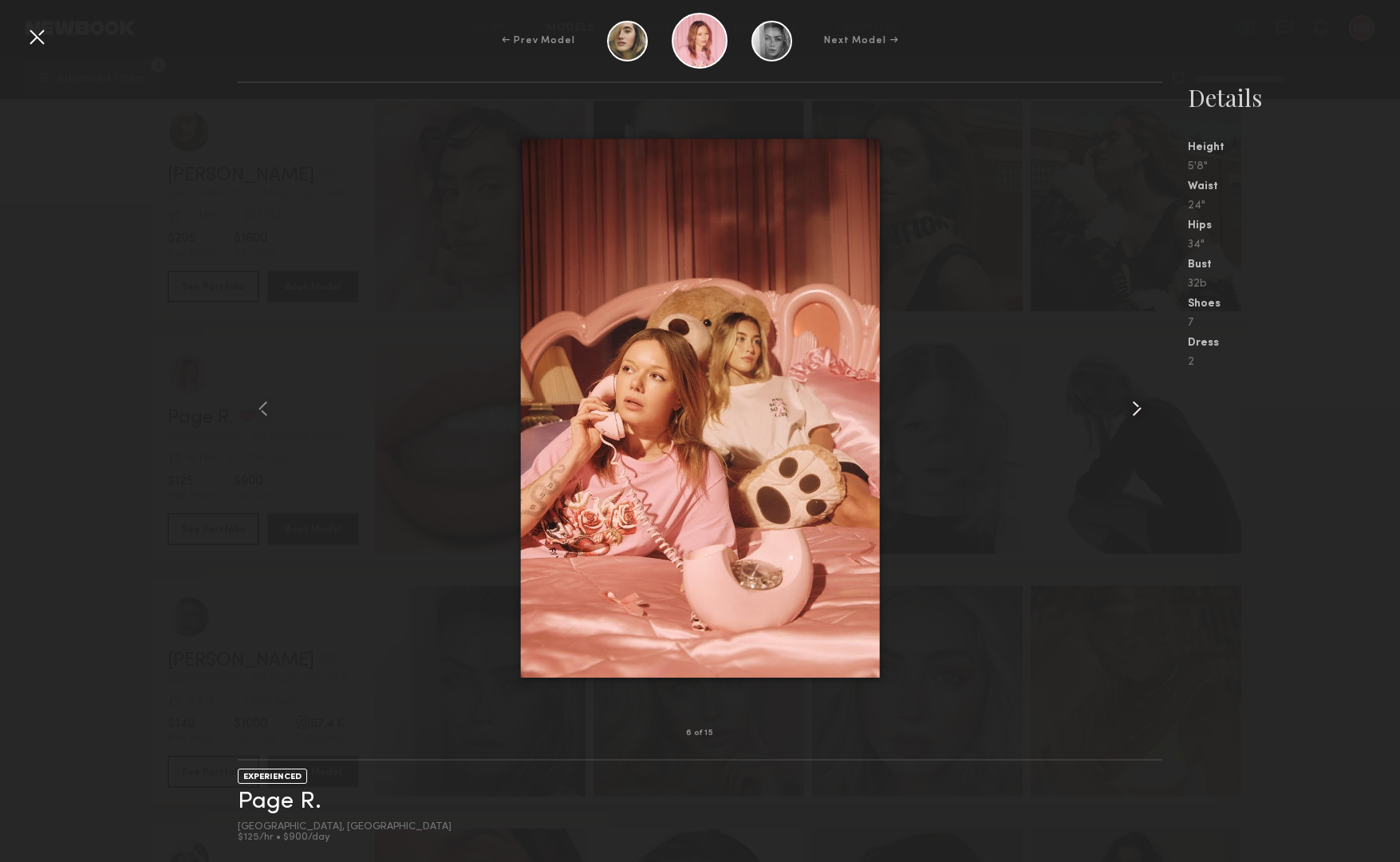
click at [1132, 411] on common-icon at bounding box center [1137, 409] width 26 height 26
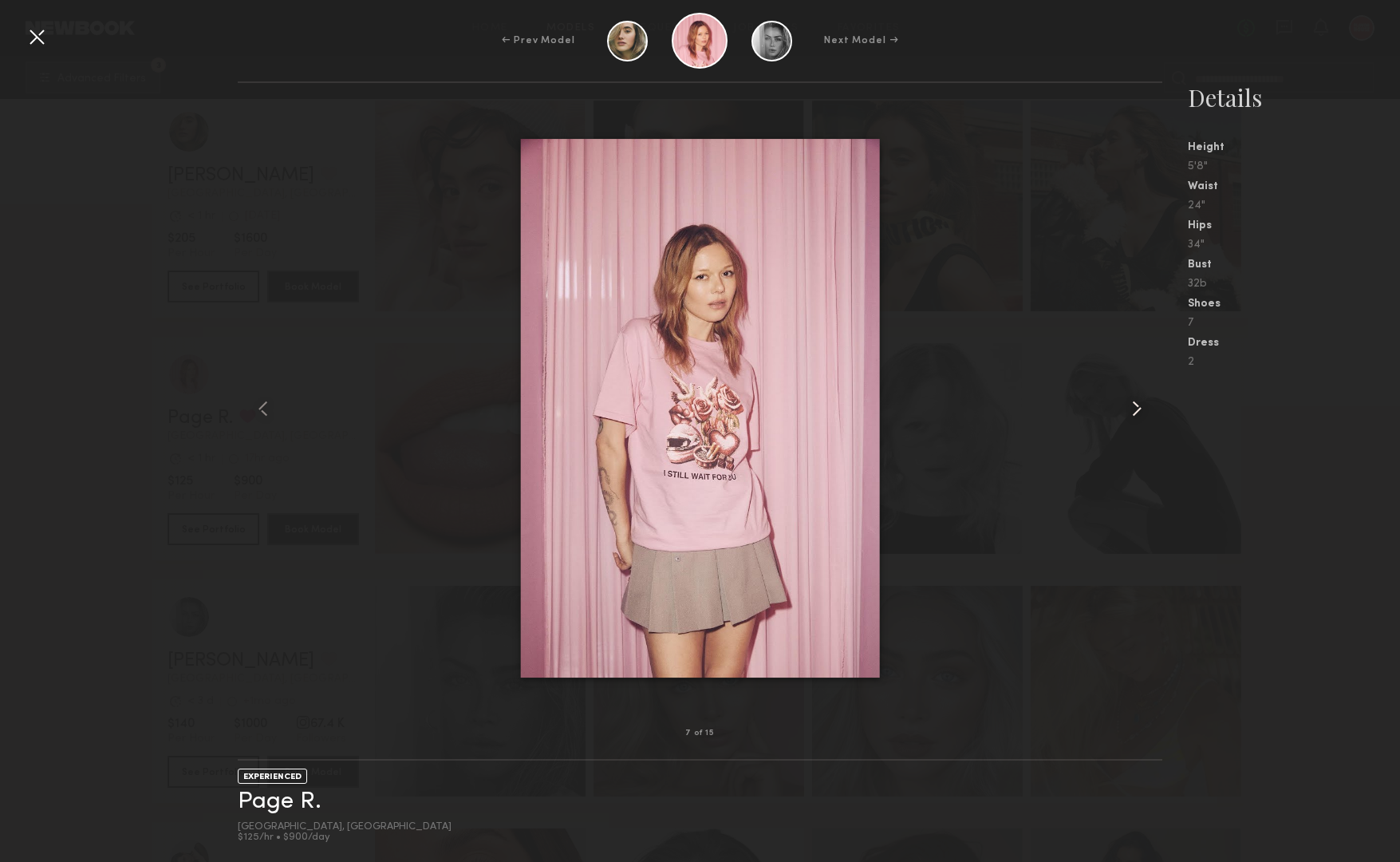
click at [1132, 411] on common-icon at bounding box center [1137, 409] width 26 height 26
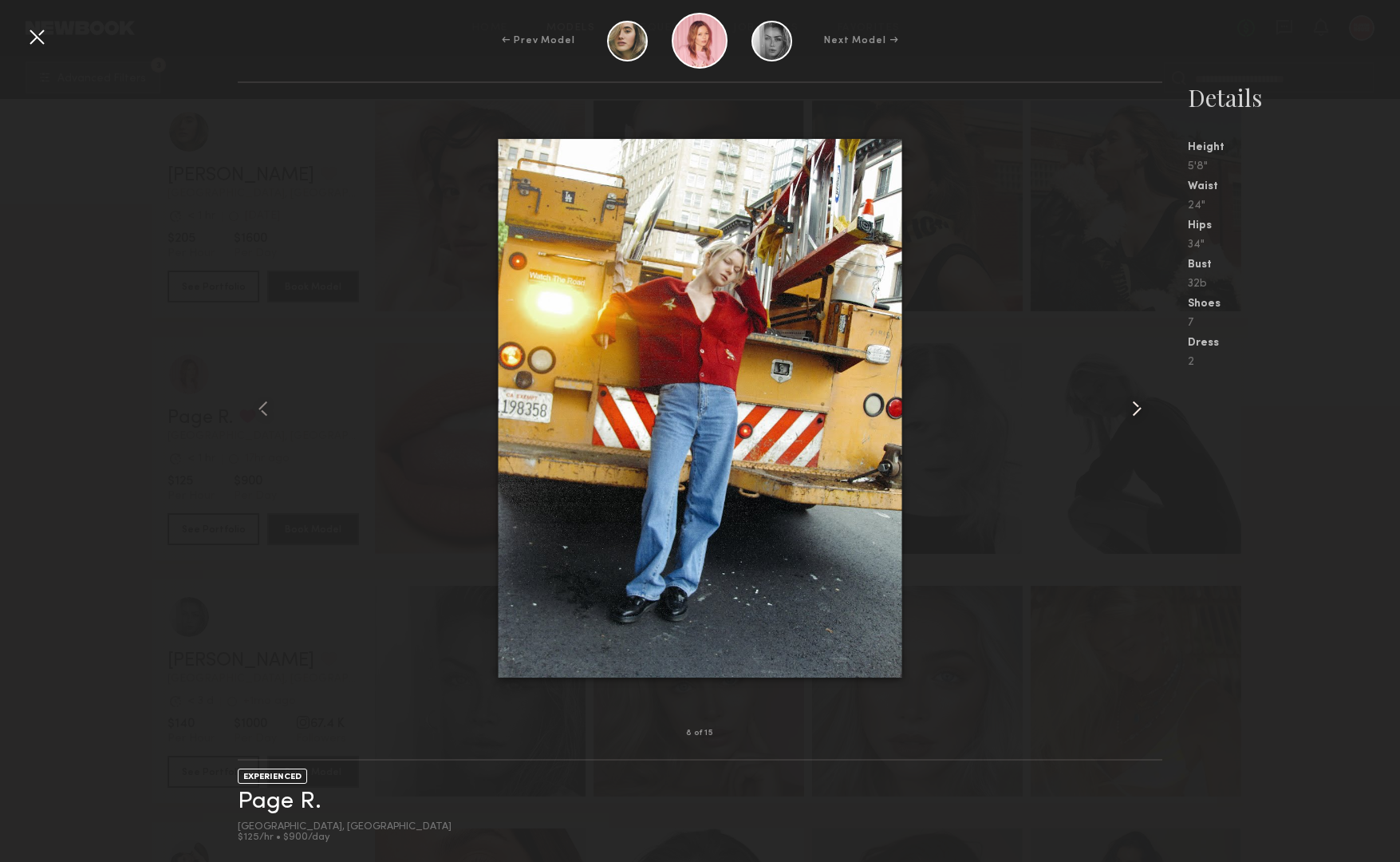
click at [1132, 411] on common-icon at bounding box center [1137, 409] width 26 height 26
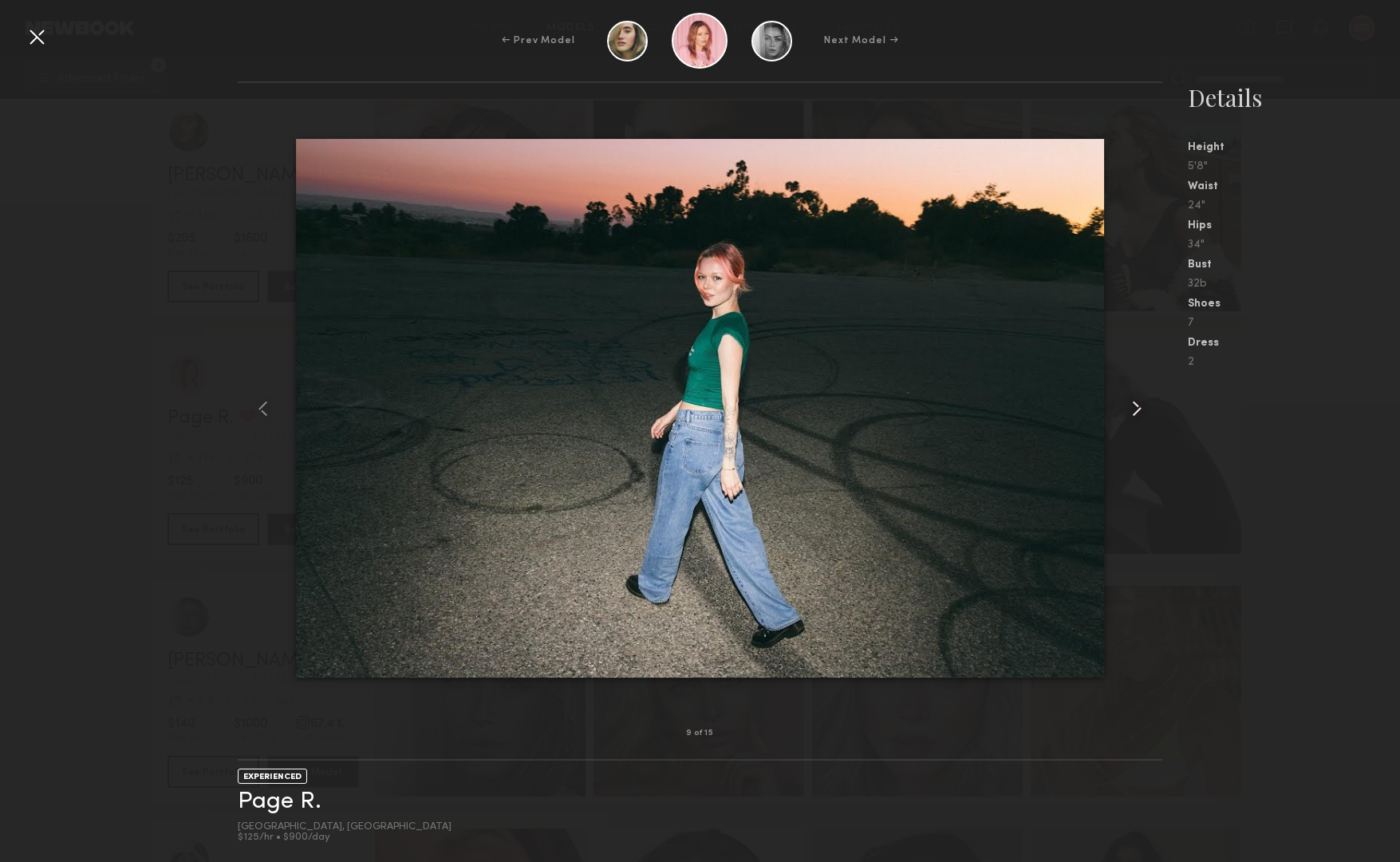
click at [1132, 411] on common-icon at bounding box center [1137, 409] width 26 height 26
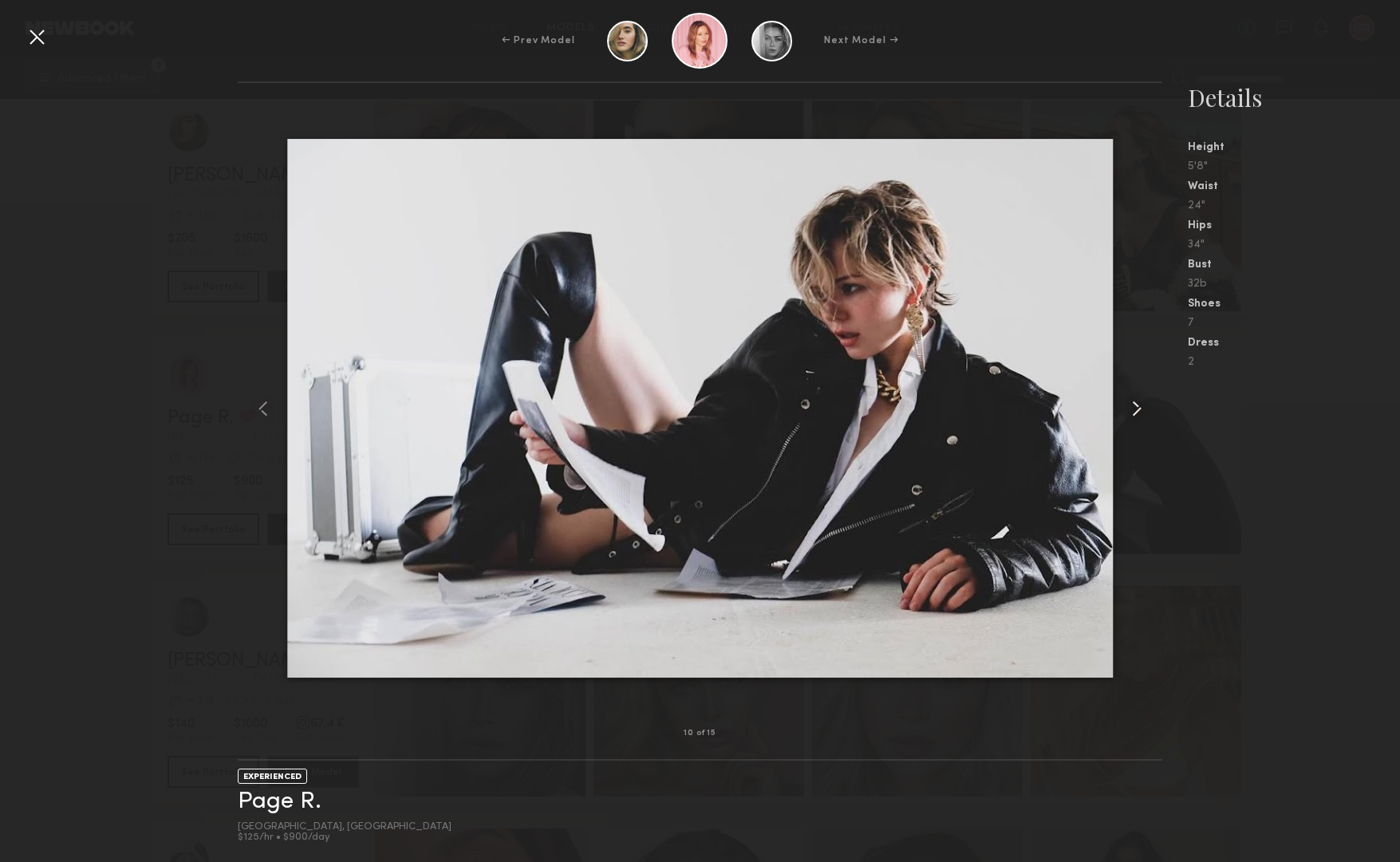
click at [1132, 411] on common-icon at bounding box center [1137, 409] width 26 height 26
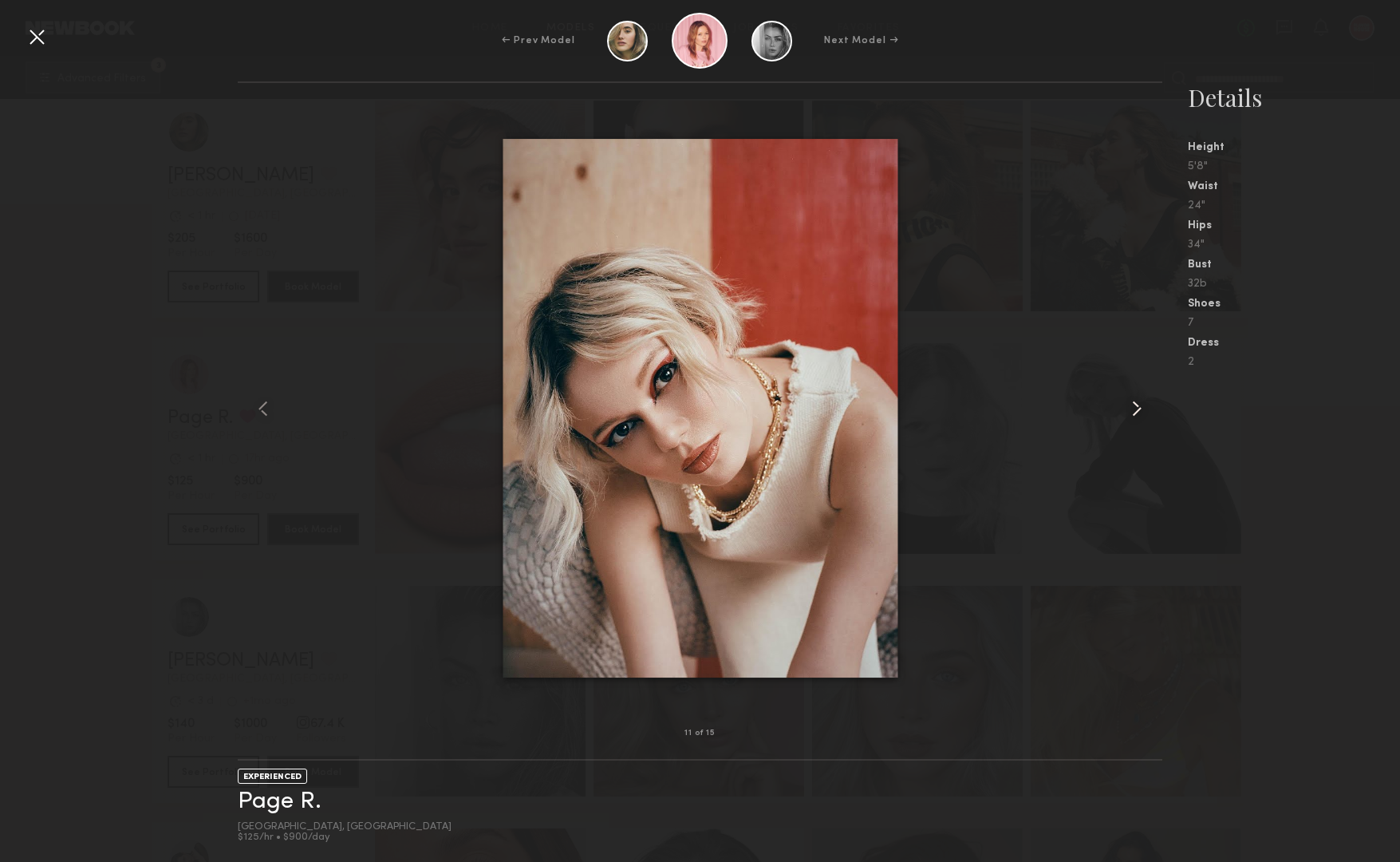
click at [1132, 411] on common-icon at bounding box center [1137, 409] width 26 height 26
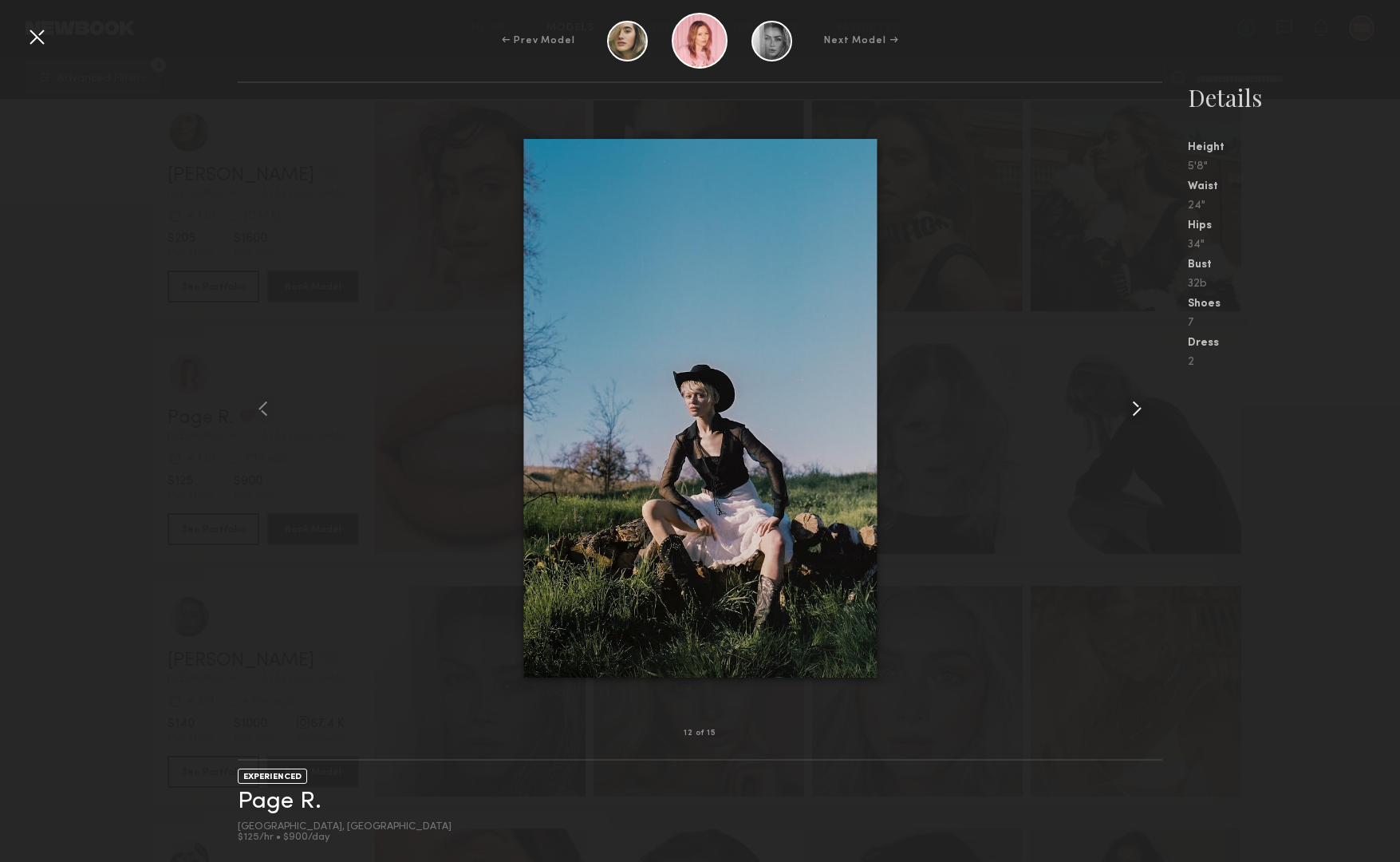
click at [1132, 411] on common-icon at bounding box center [1137, 409] width 26 height 26
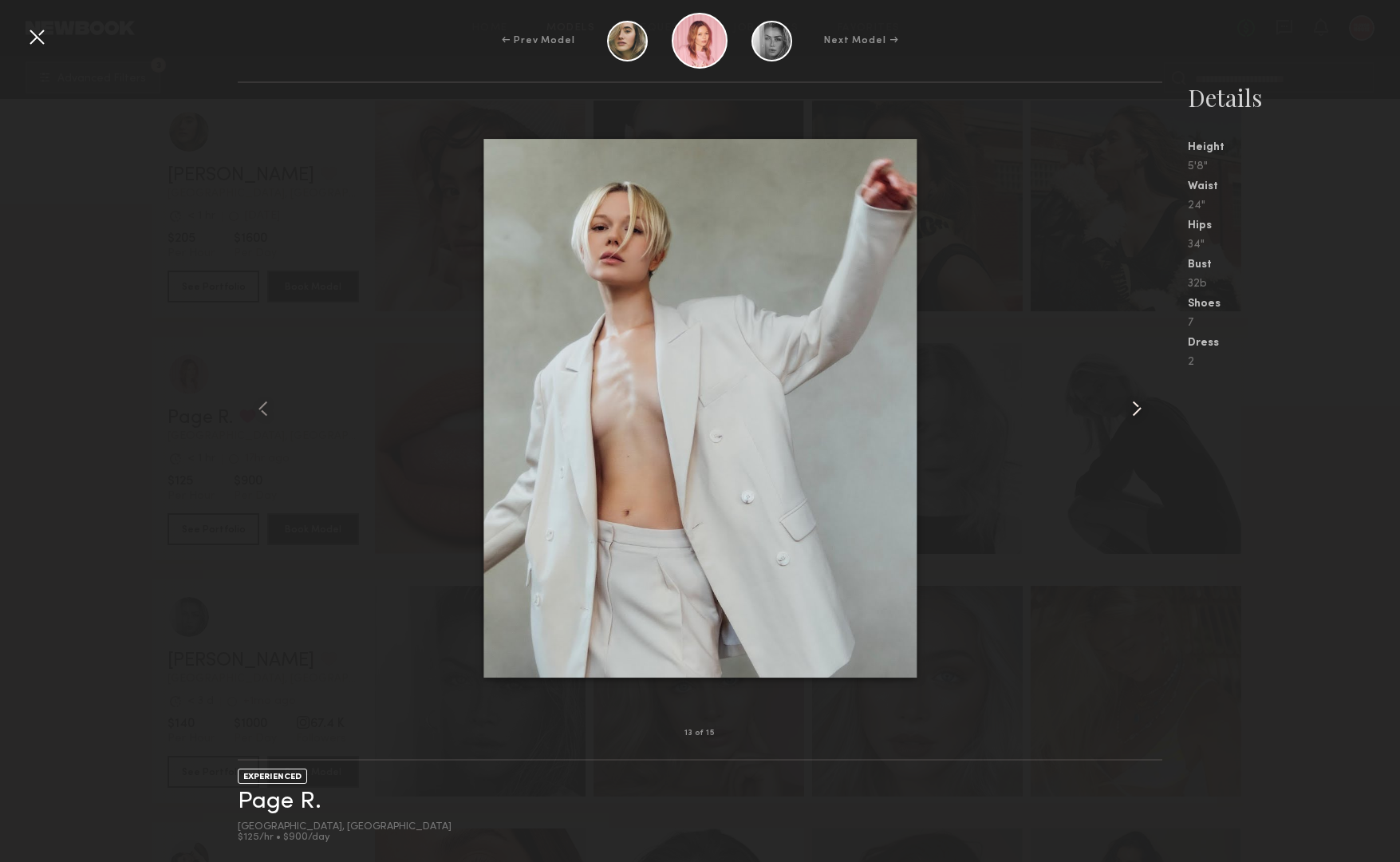
click at [1132, 411] on common-icon at bounding box center [1137, 409] width 26 height 26
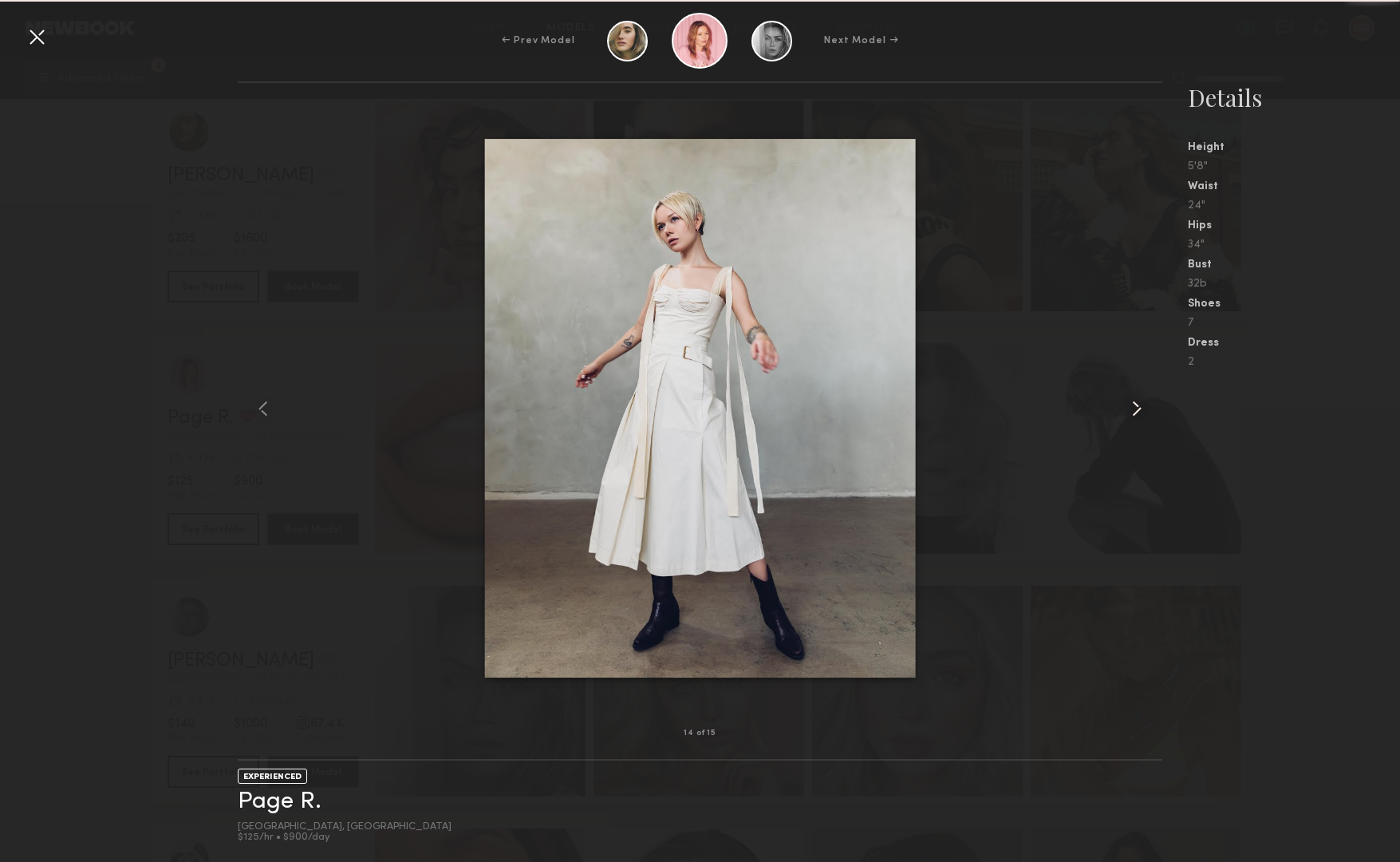
click at [1132, 411] on common-icon at bounding box center [1137, 409] width 26 height 26
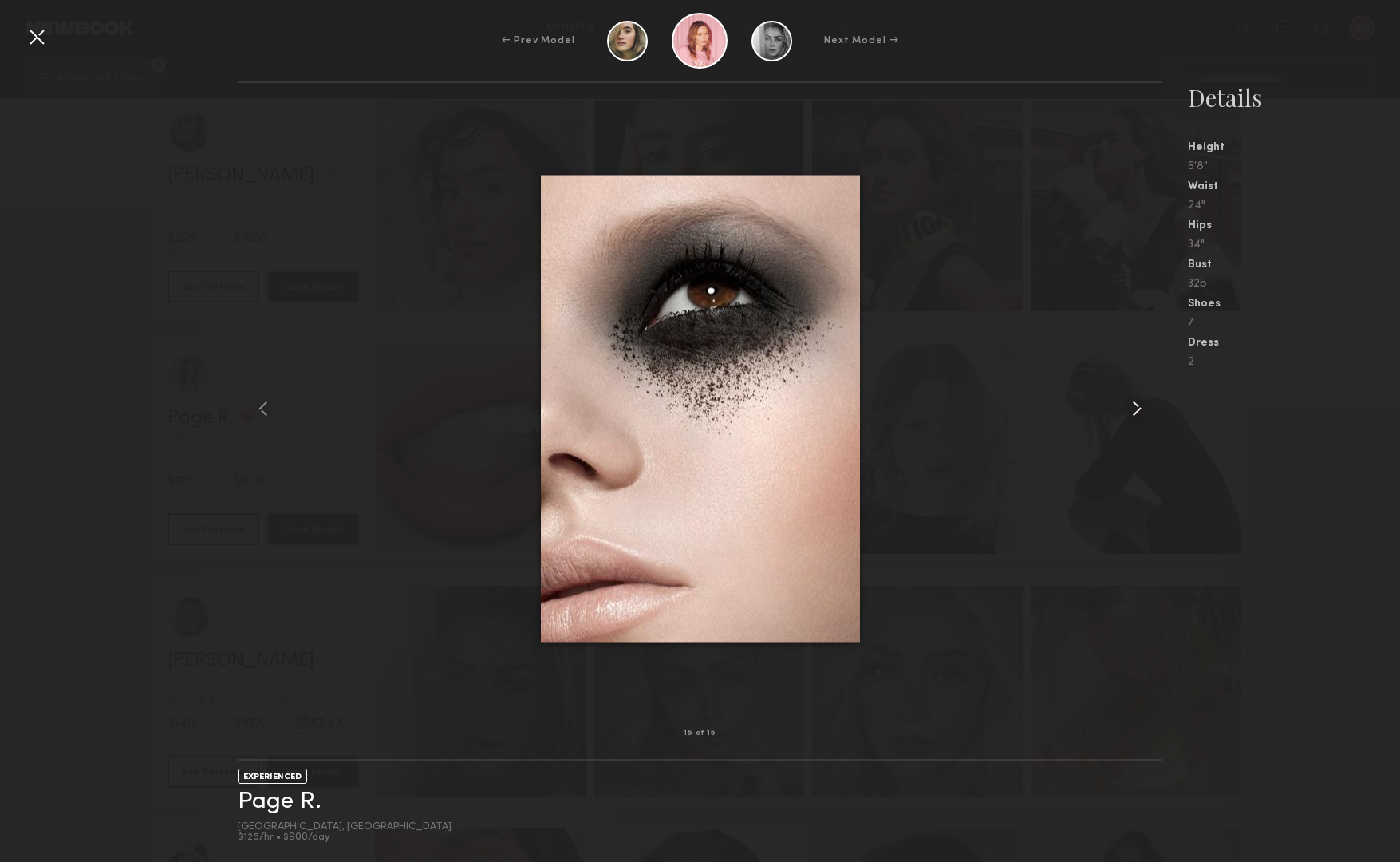
click at [1132, 411] on common-icon at bounding box center [1137, 409] width 26 height 26
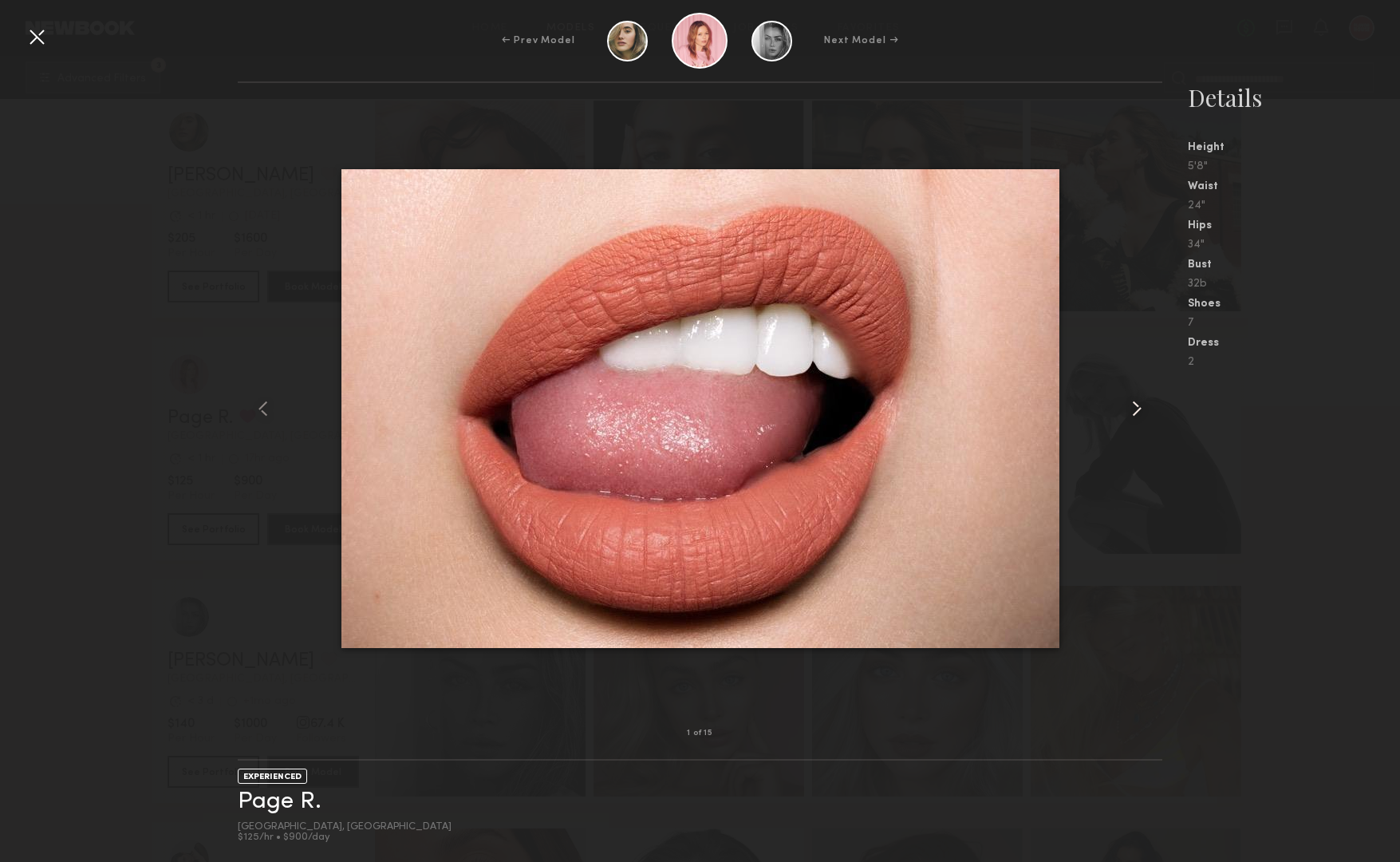
click at [1132, 411] on common-icon at bounding box center [1137, 409] width 26 height 26
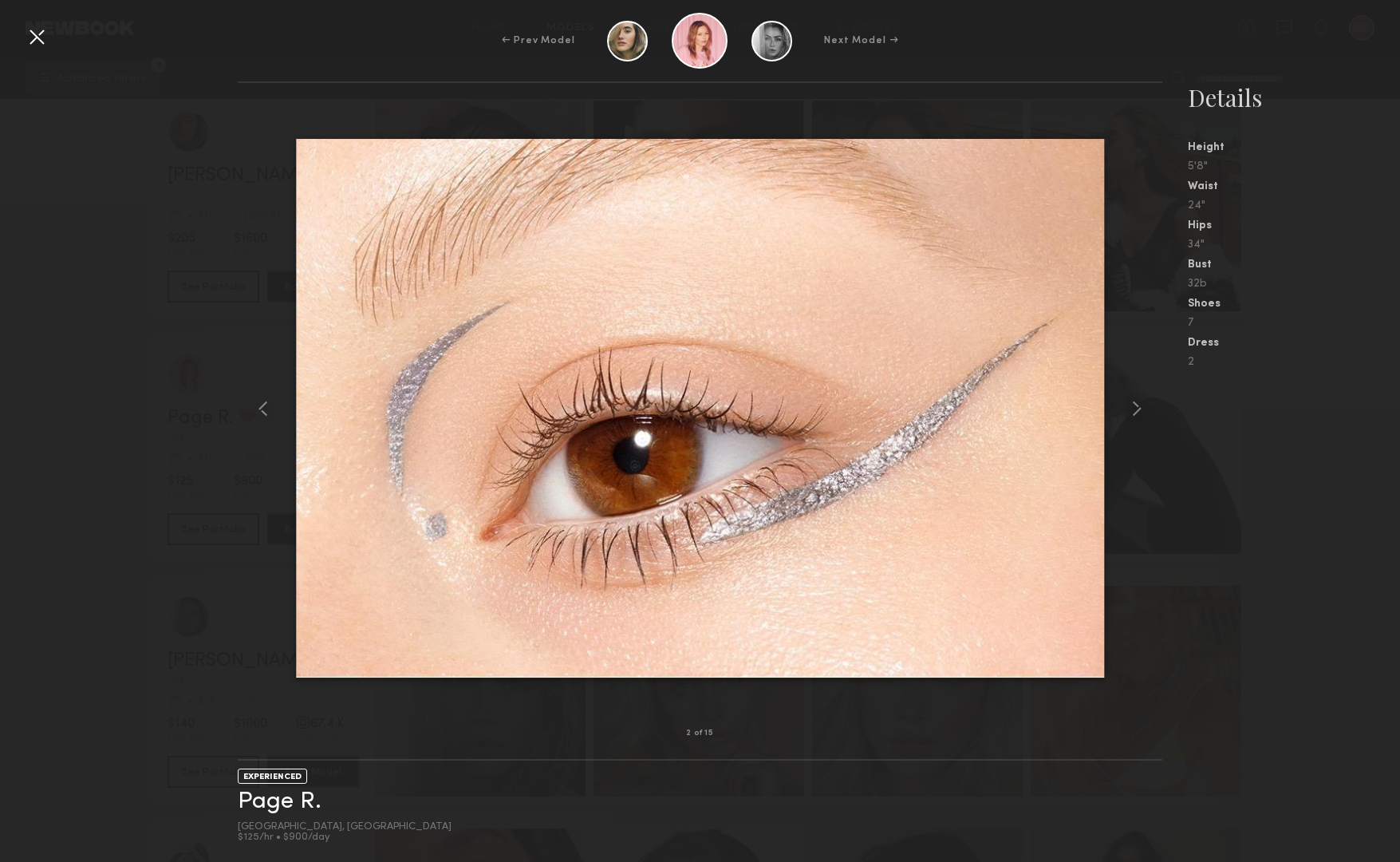
click at [48, 41] on div at bounding box center [37, 37] width 26 height 26
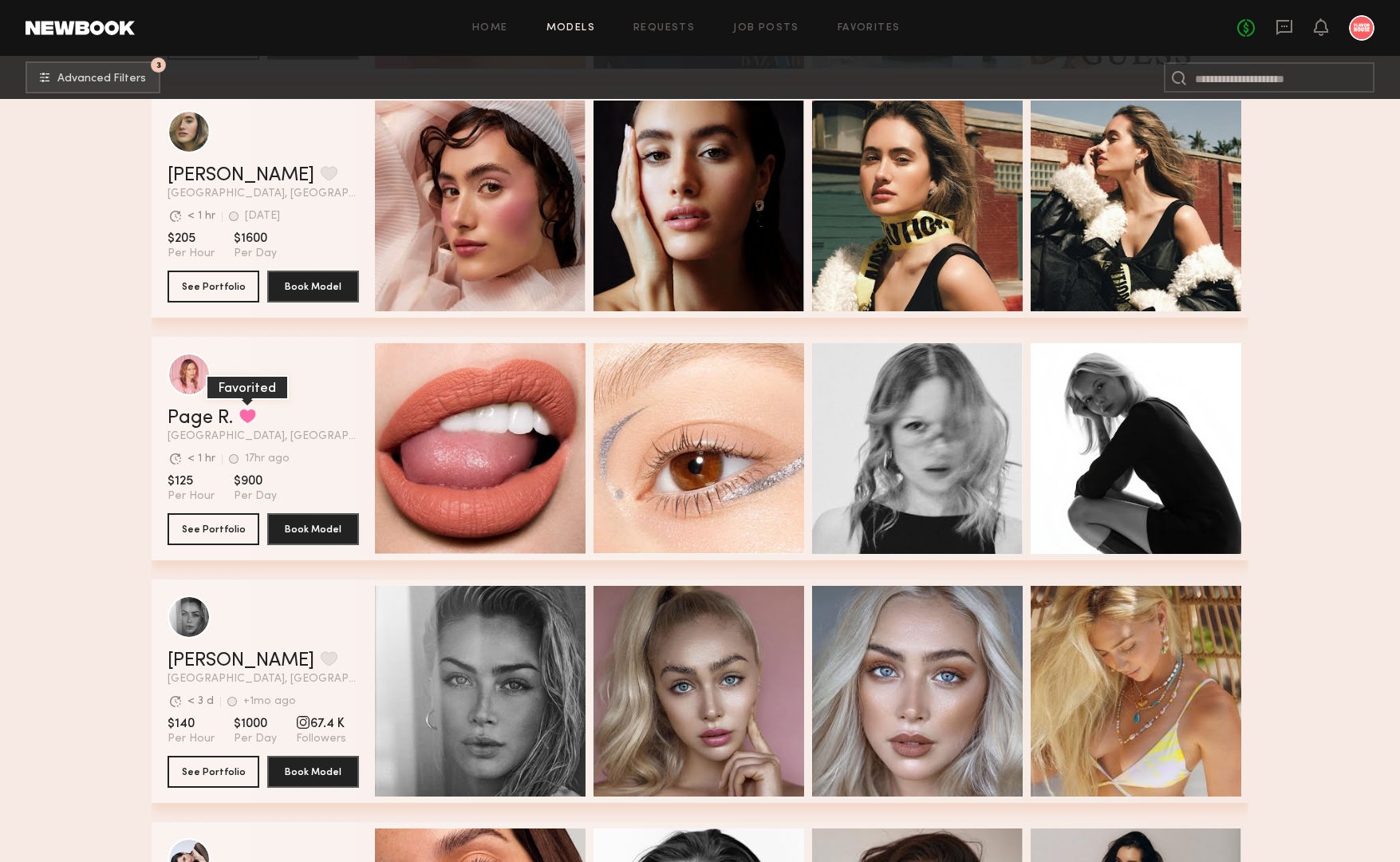
click at [256, 414] on button "grid" at bounding box center [248, 416] width 17 height 14
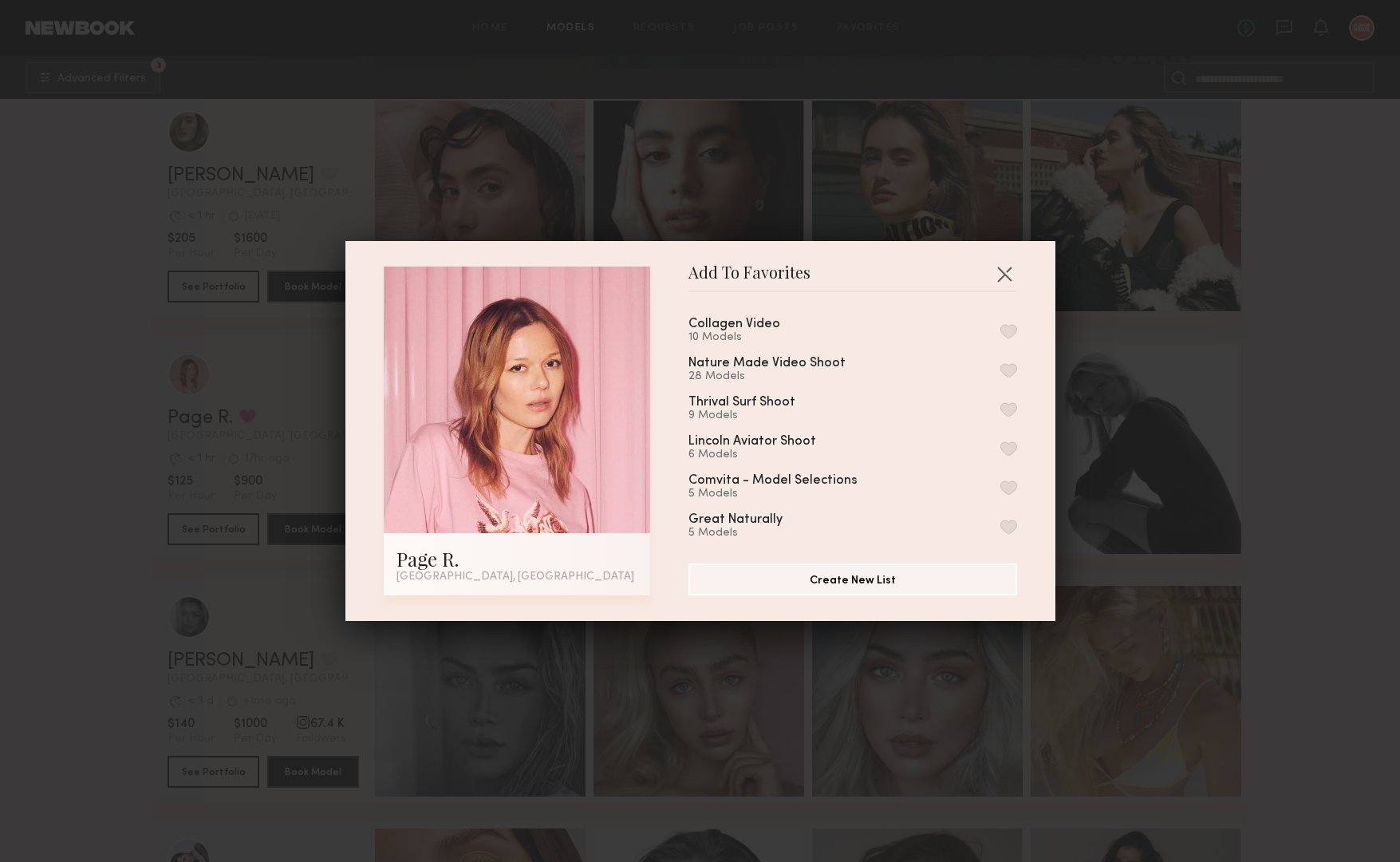
click at [1009, 324] on button "button" at bounding box center [1009, 331] width 17 height 14
click at [1003, 276] on button "button" at bounding box center [1005, 274] width 26 height 26
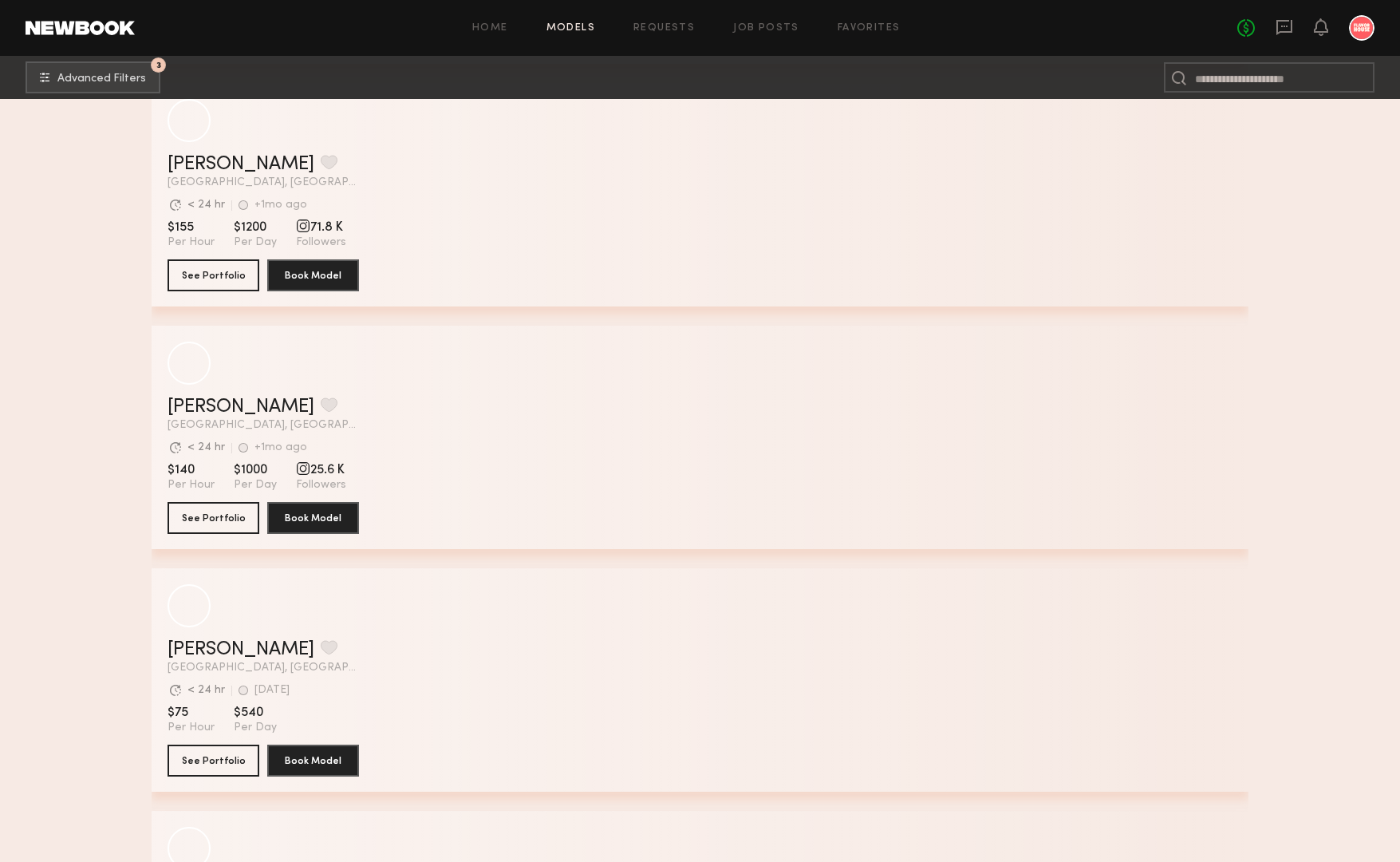
scroll to position [106470, 0]
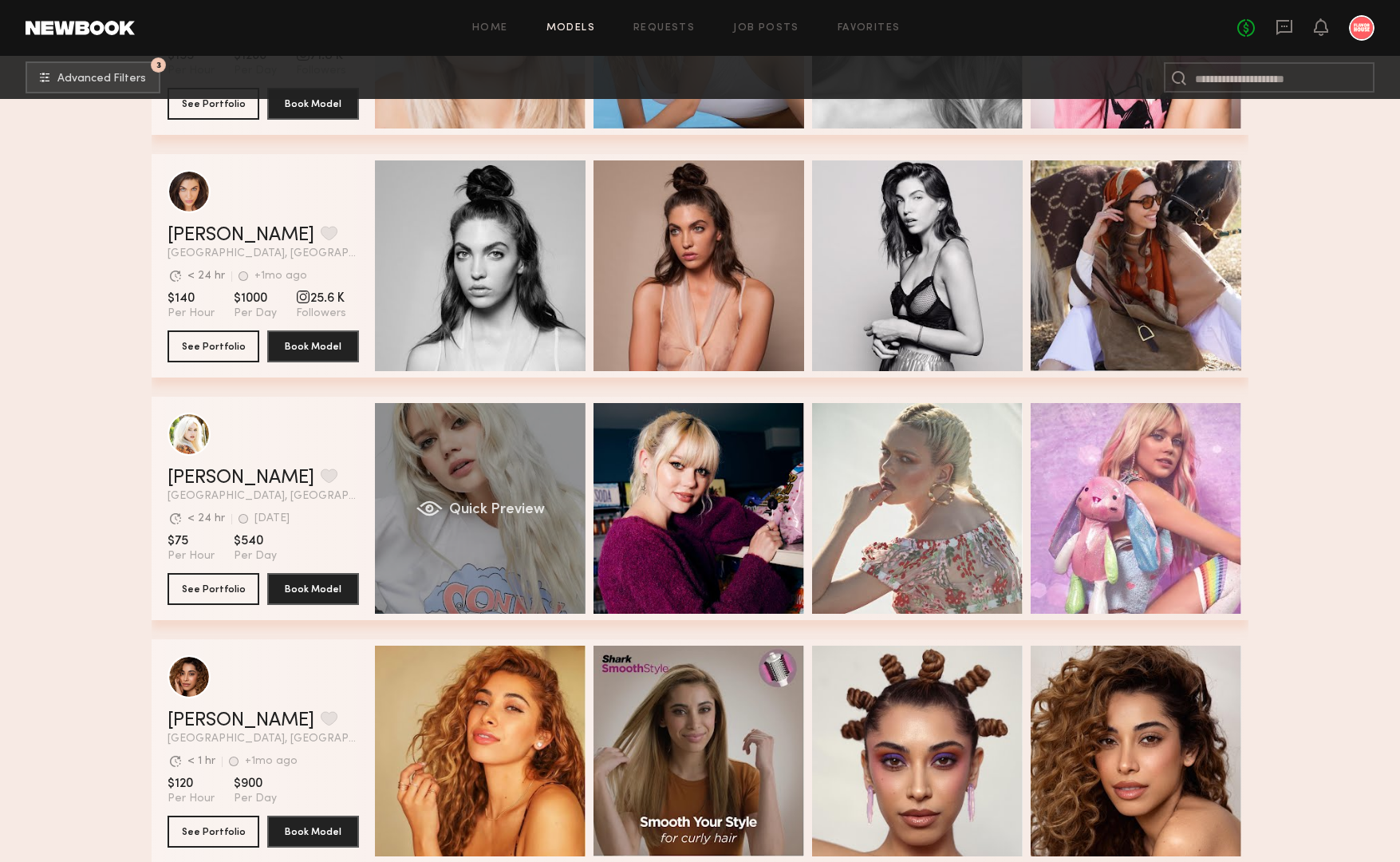
click at [515, 482] on div "Quick Preview" at bounding box center [479, 507] width 211 height 211
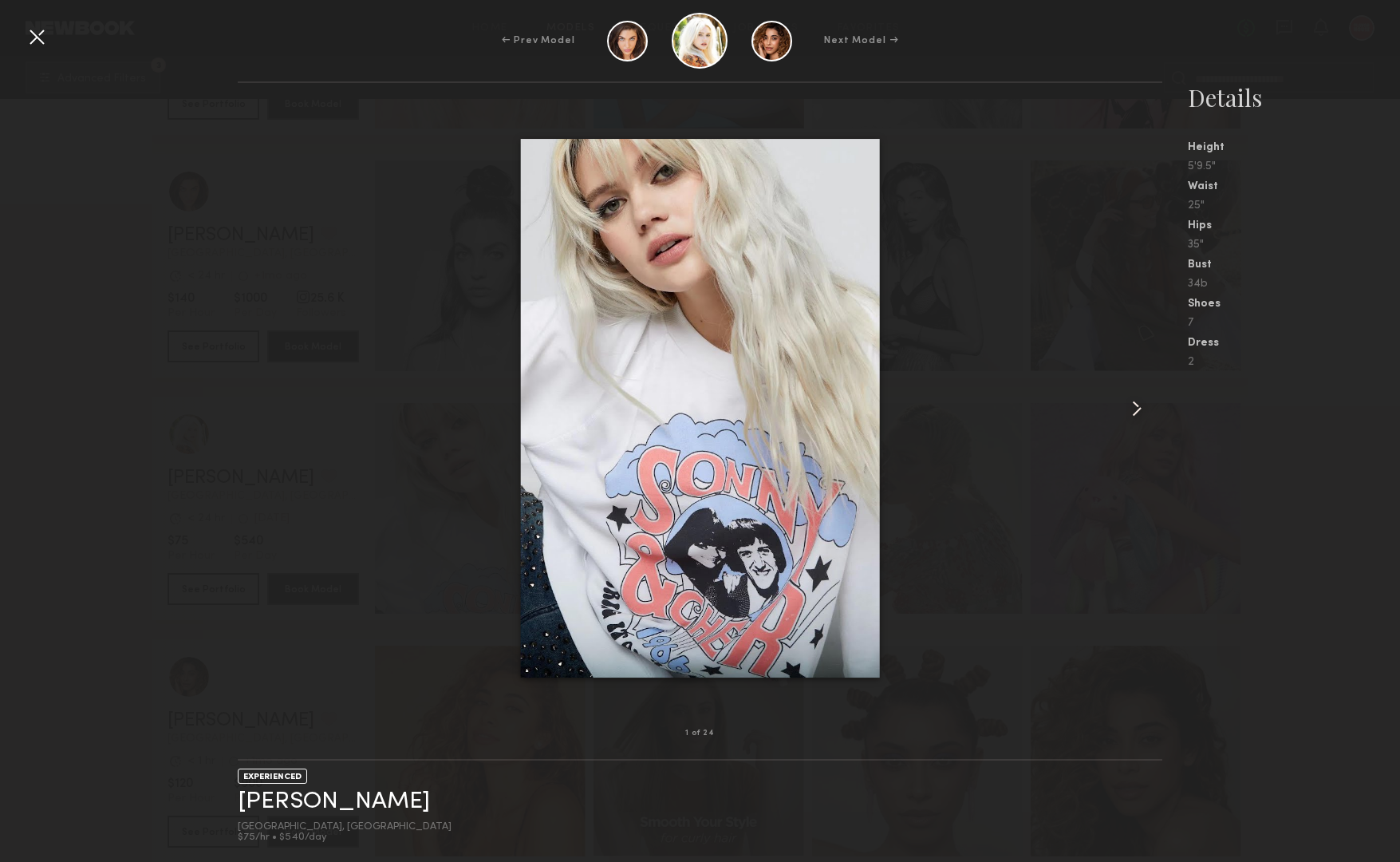
click at [1135, 411] on common-icon at bounding box center [1137, 409] width 26 height 26
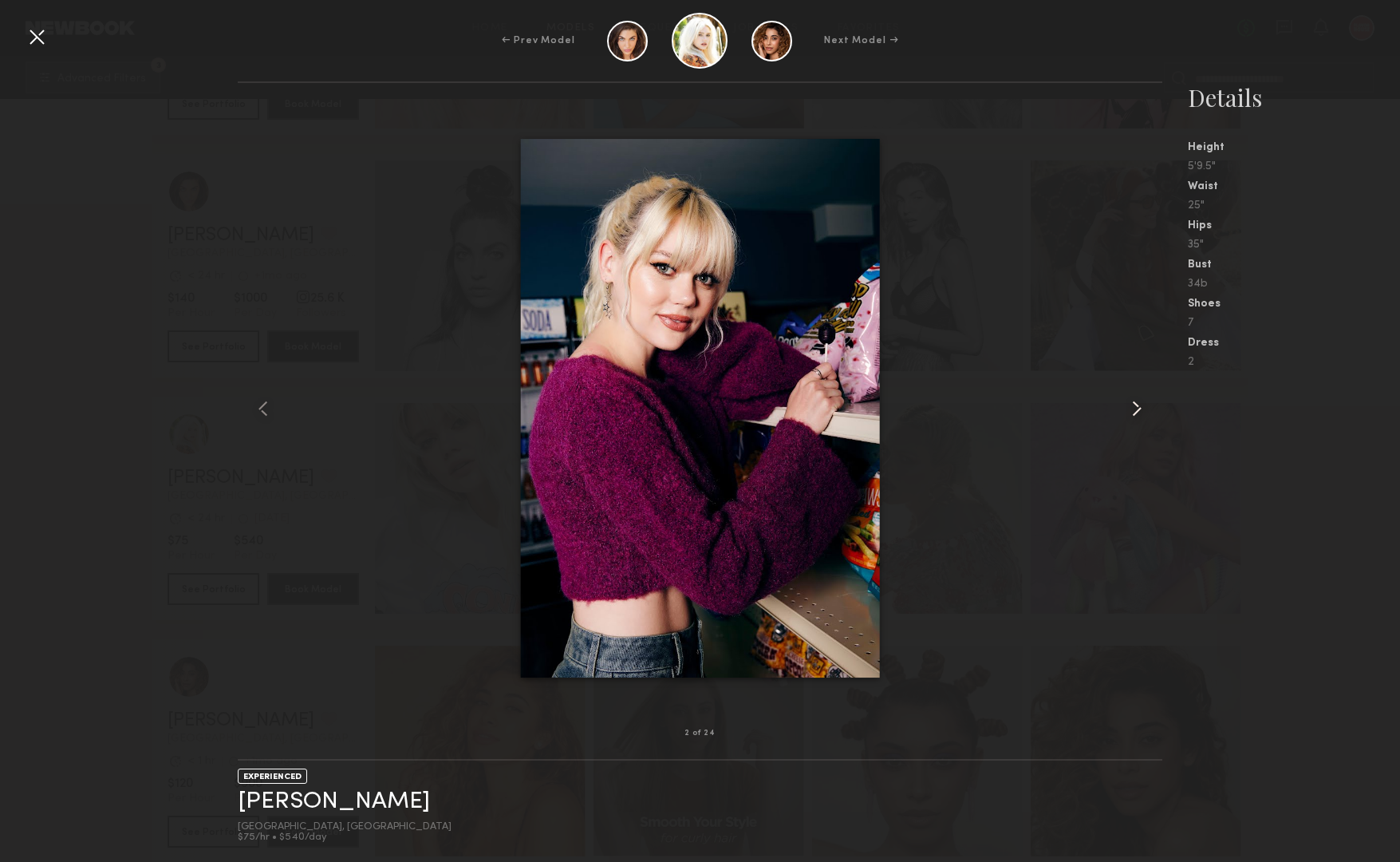
click at [1135, 411] on common-icon at bounding box center [1137, 409] width 26 height 26
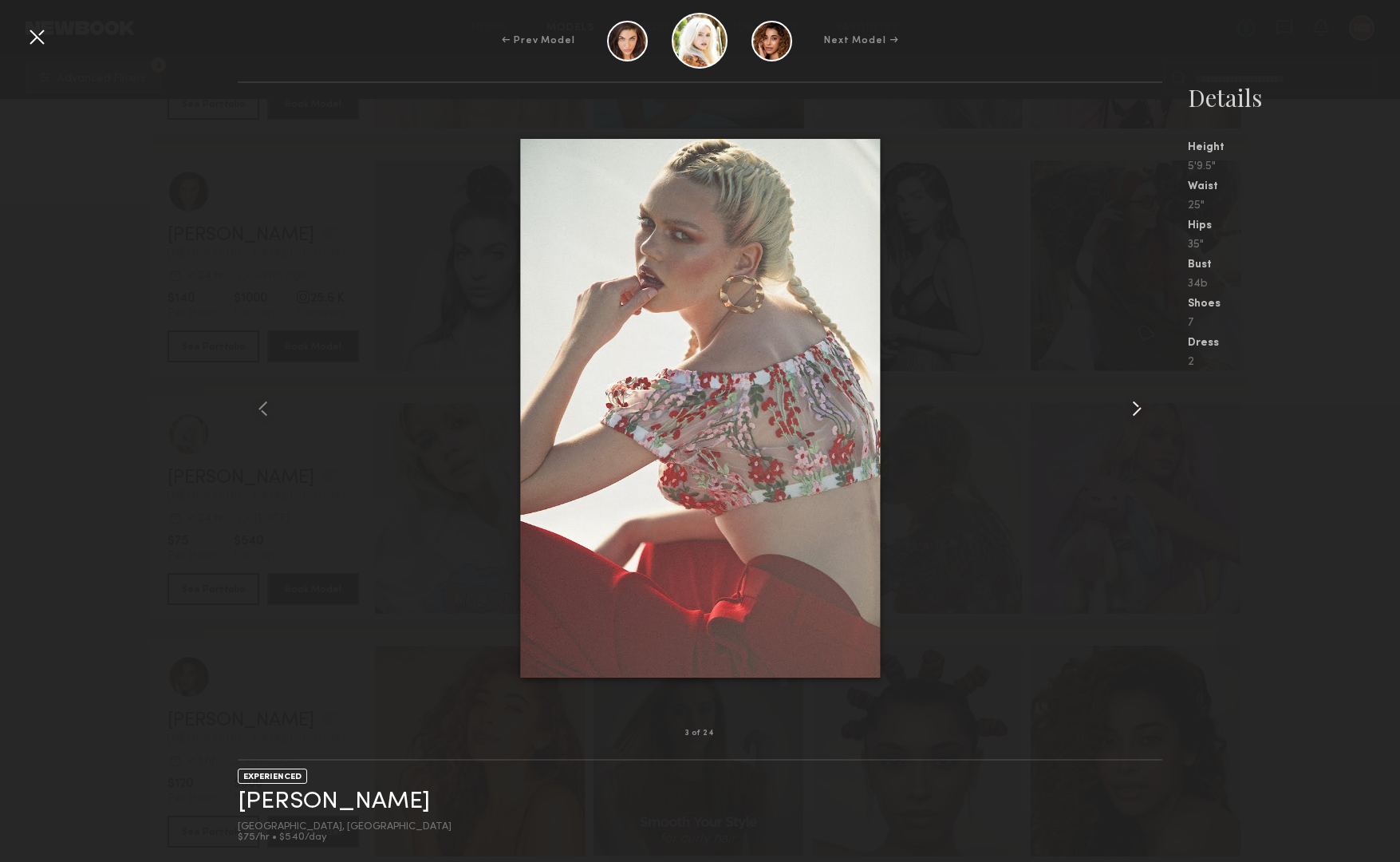
click at [1135, 411] on common-icon at bounding box center [1137, 409] width 26 height 26
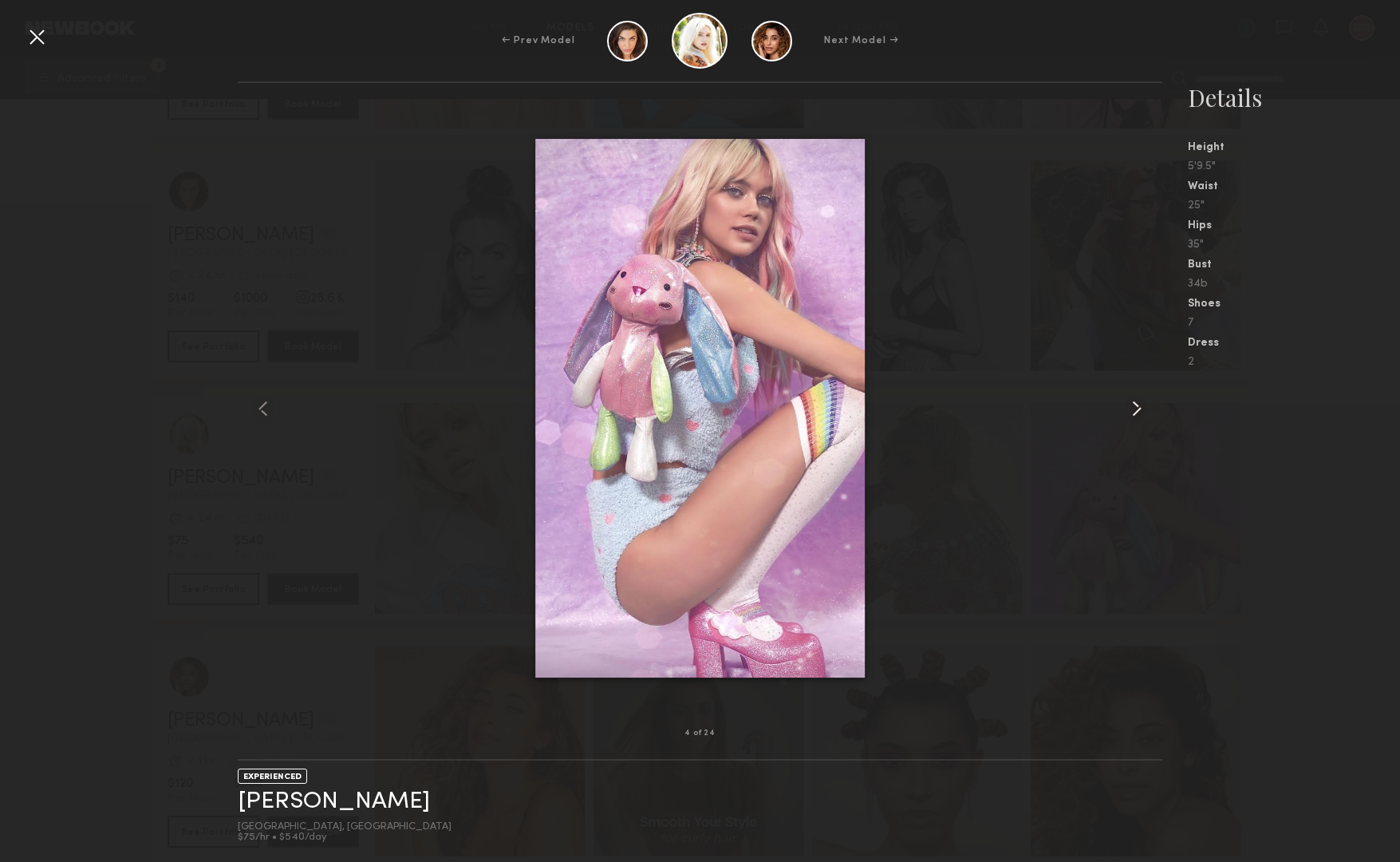
click at [1135, 411] on common-icon at bounding box center [1137, 409] width 26 height 26
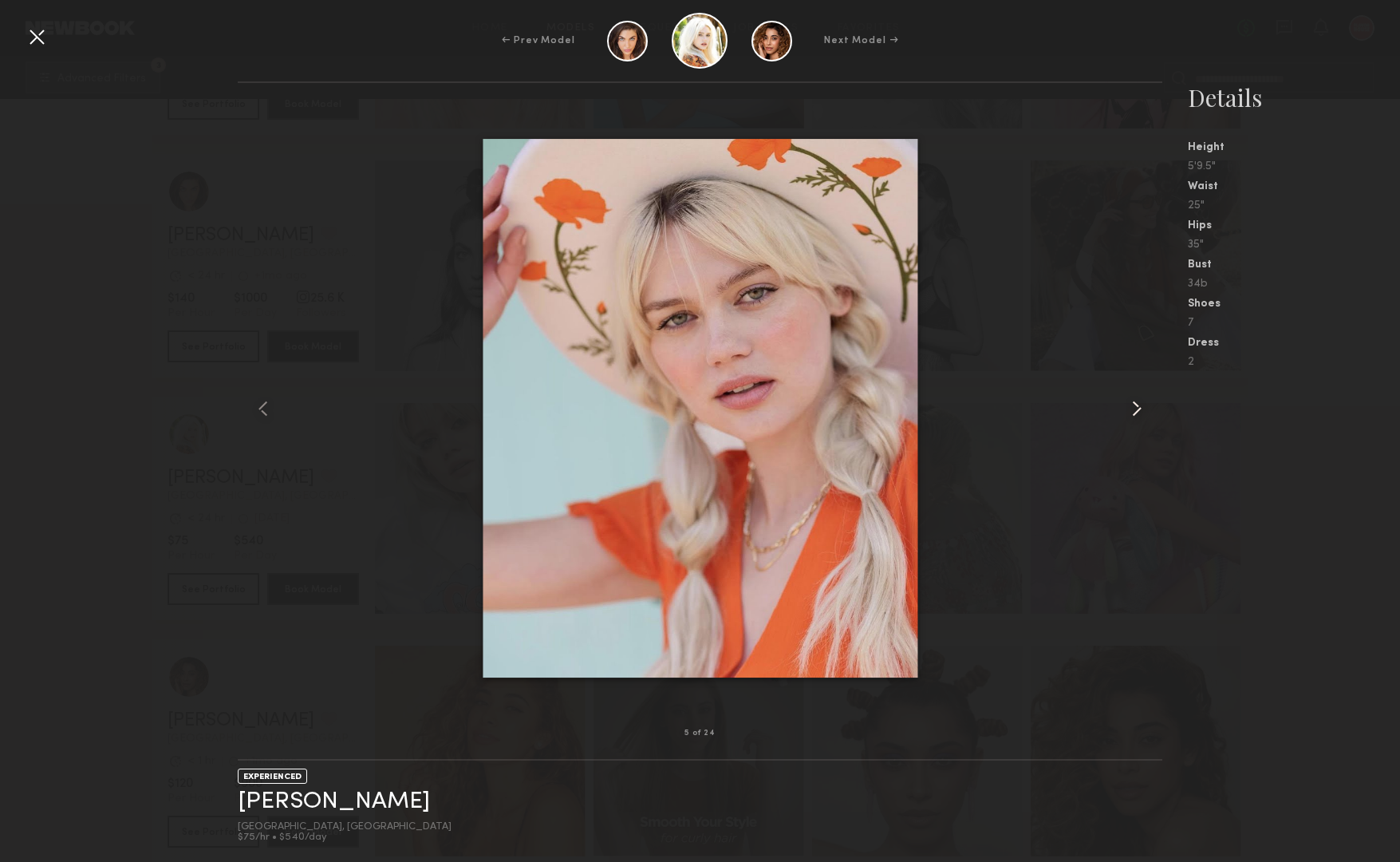
click at [1135, 411] on common-icon at bounding box center [1137, 409] width 26 height 26
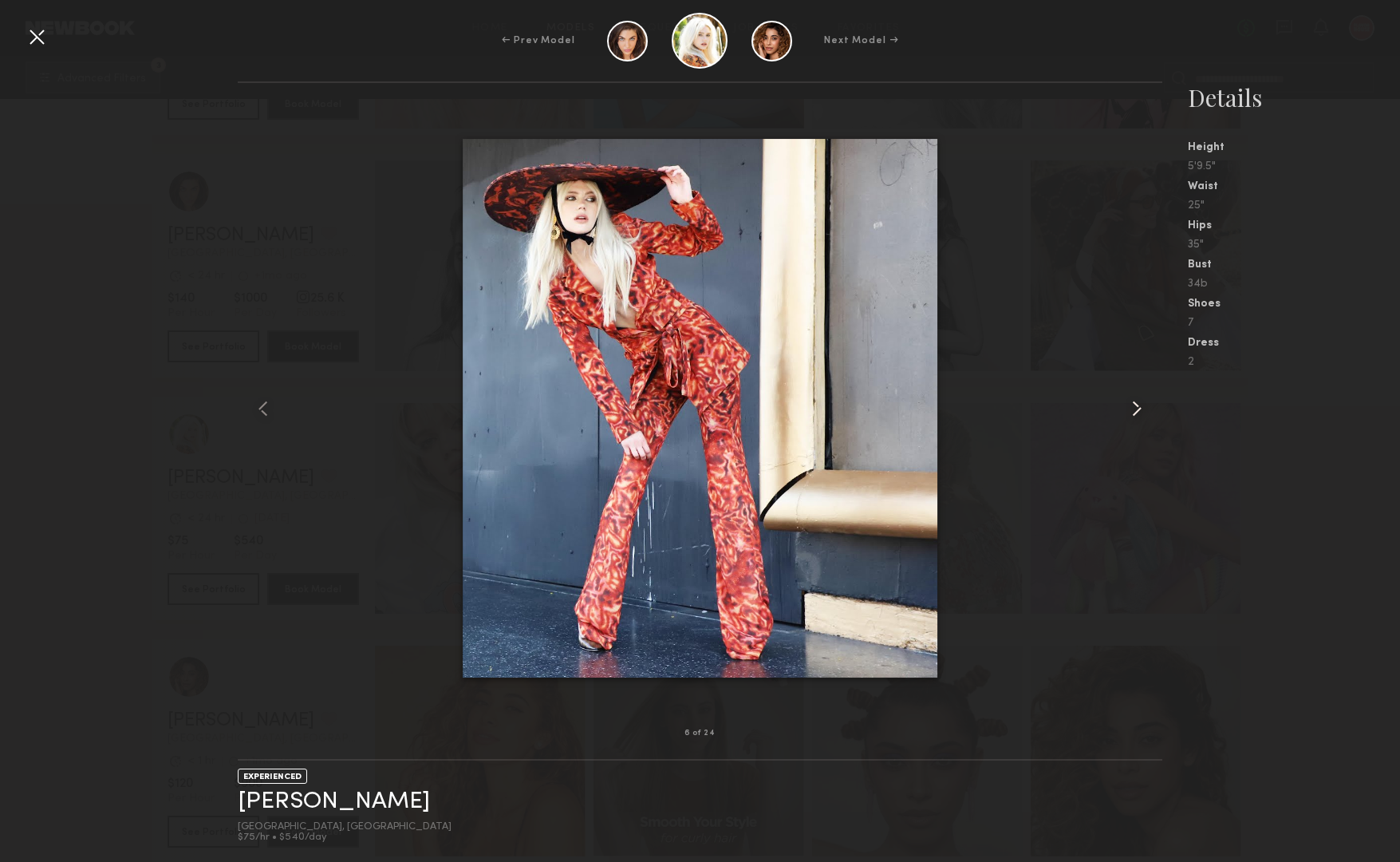
click at [1135, 411] on common-icon at bounding box center [1137, 409] width 26 height 26
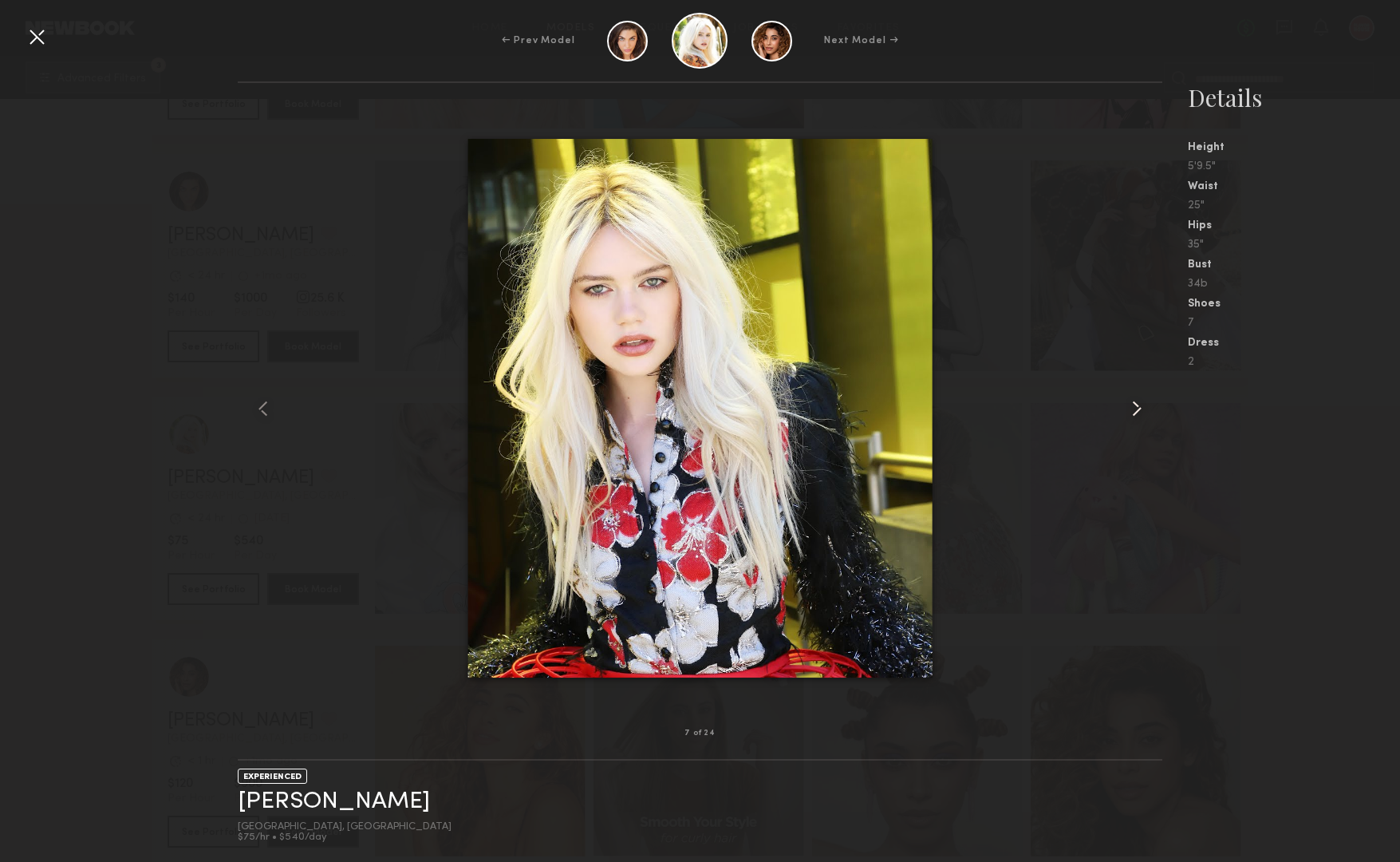
click at [1135, 411] on common-icon at bounding box center [1137, 409] width 26 height 26
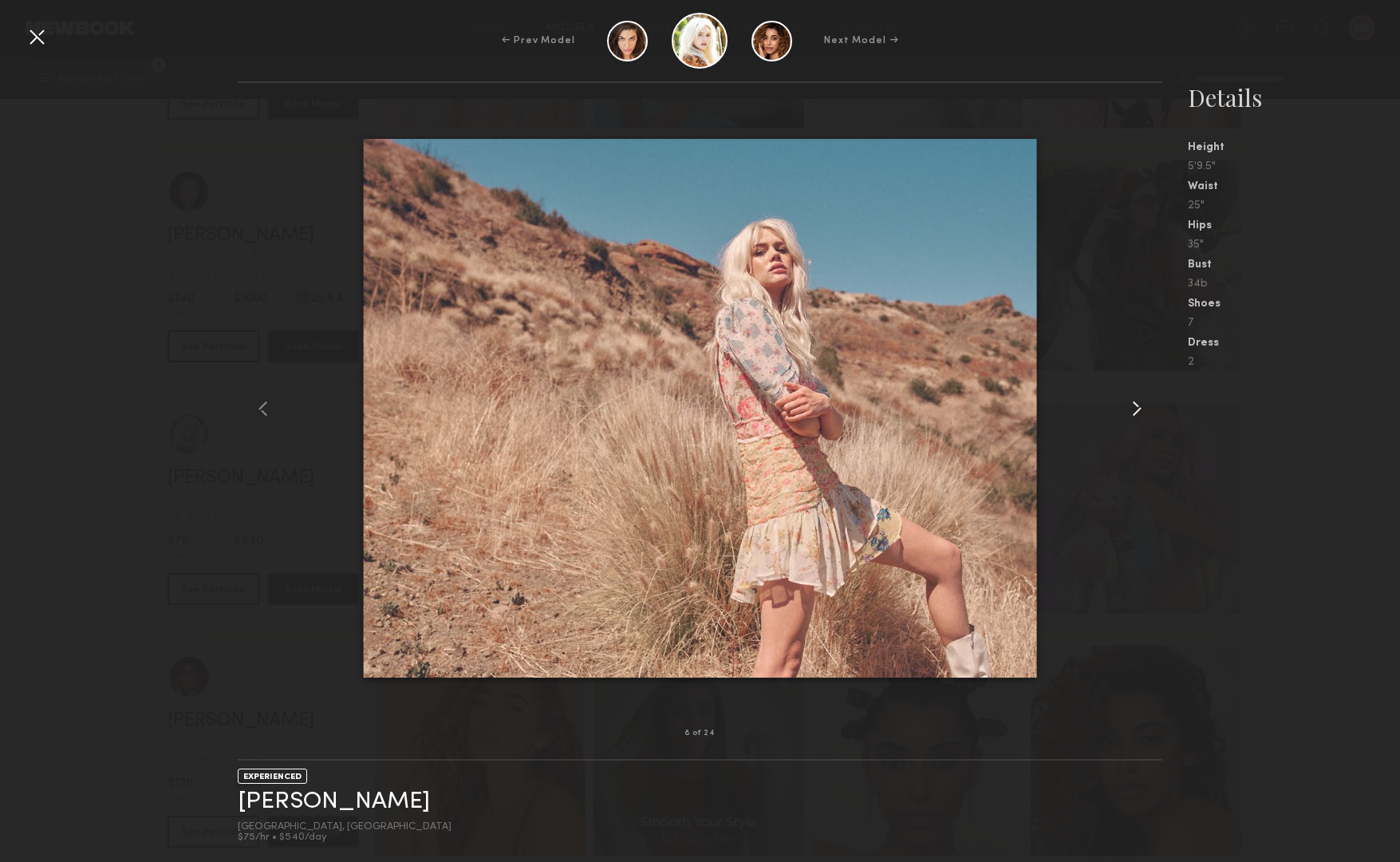
click at [1135, 411] on common-icon at bounding box center [1137, 409] width 26 height 26
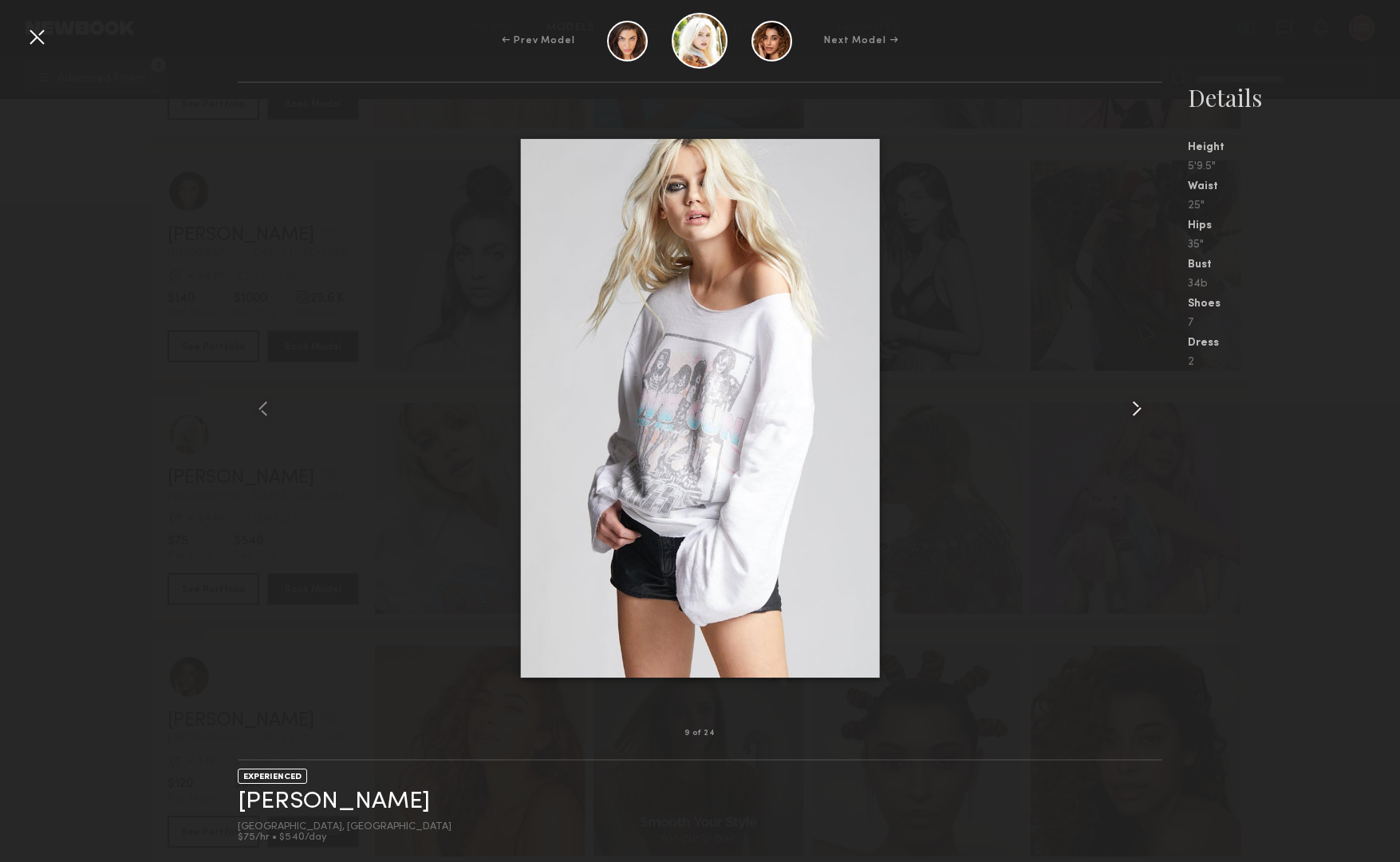
click at [1135, 411] on common-icon at bounding box center [1137, 409] width 26 height 26
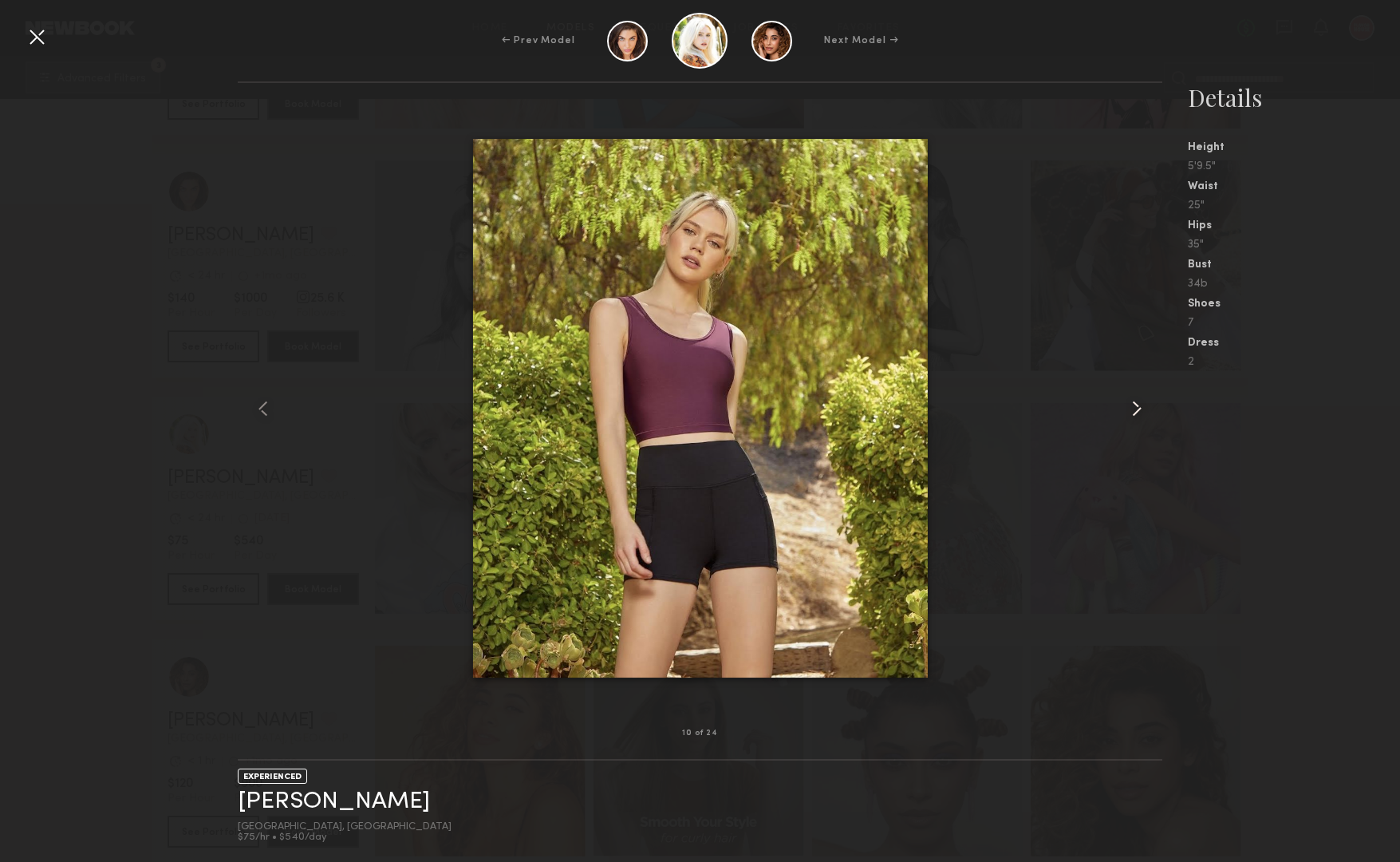
click at [1135, 411] on common-icon at bounding box center [1137, 409] width 26 height 26
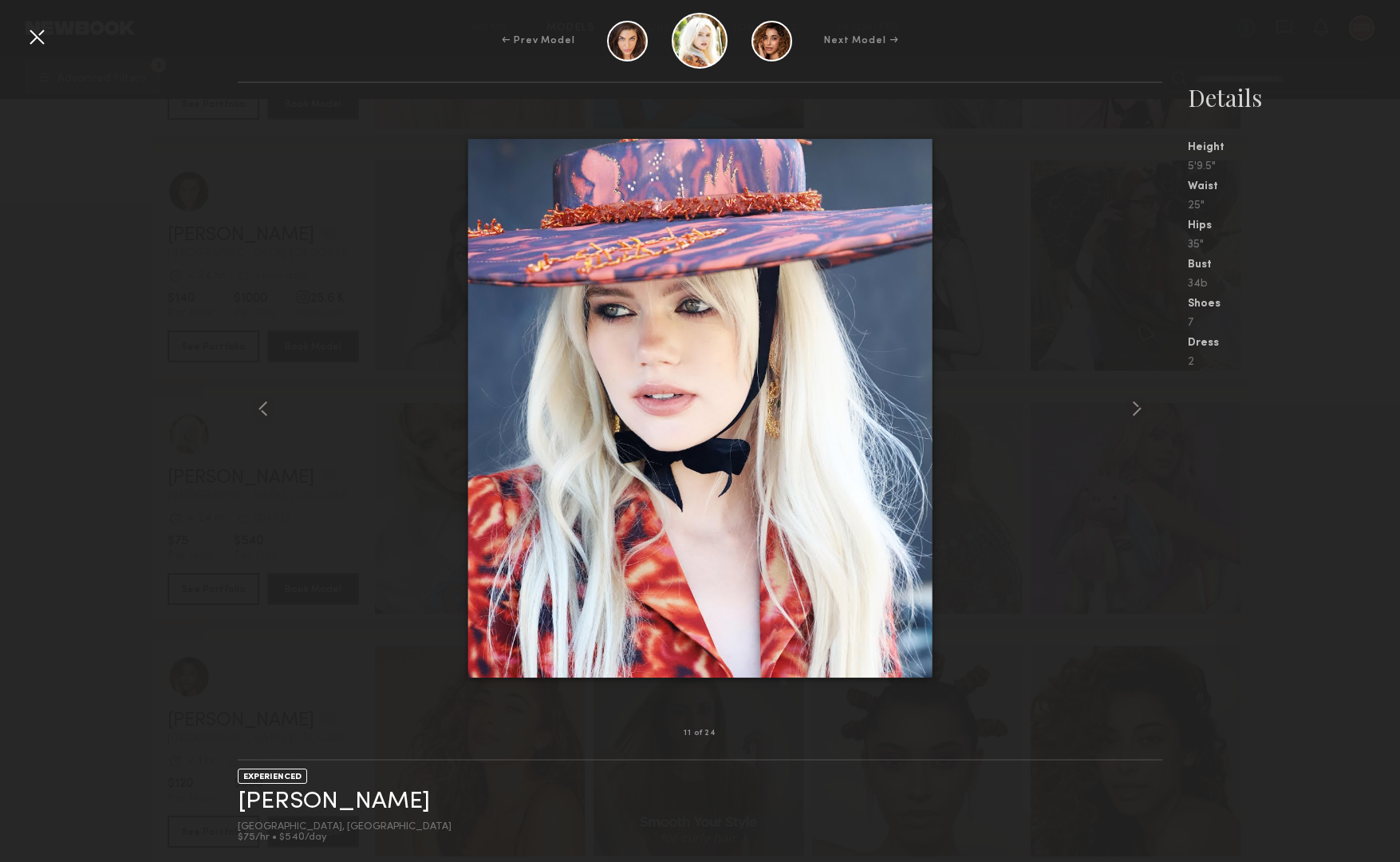
click at [38, 26] on div at bounding box center [37, 37] width 26 height 26
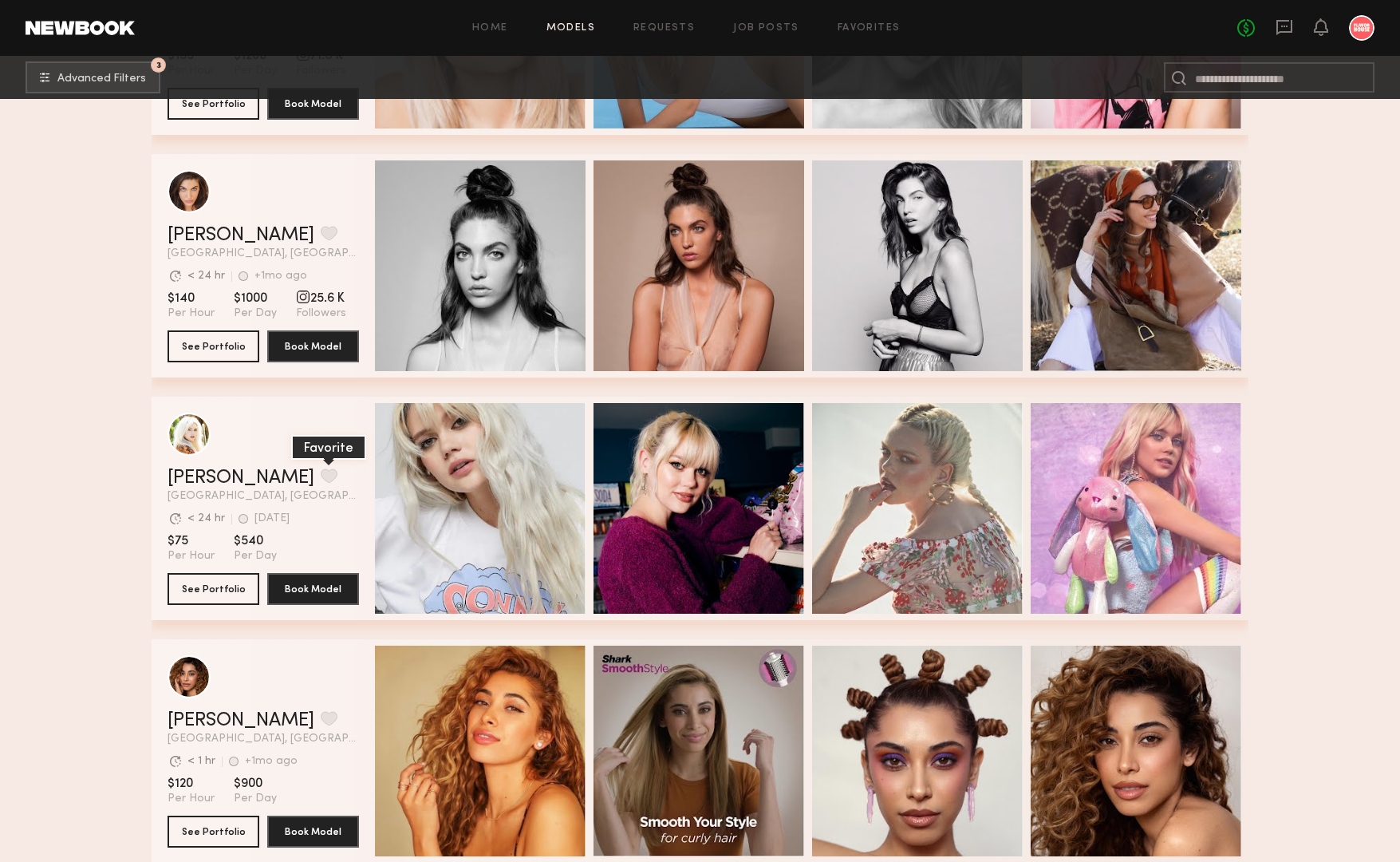
click at [321, 477] on button "grid" at bounding box center [329, 475] width 17 height 14
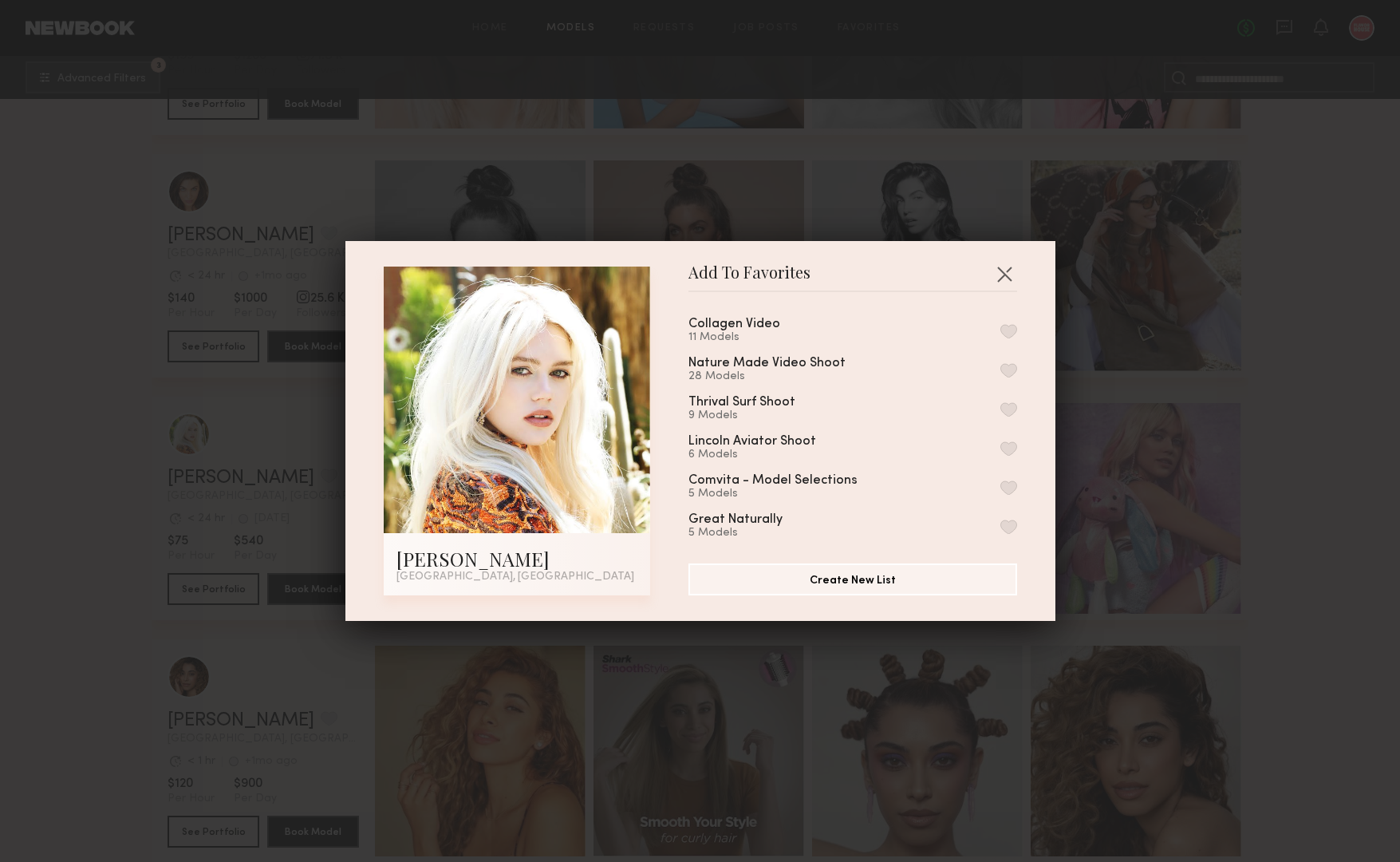
click at [1010, 331] on button "button" at bounding box center [1009, 331] width 17 height 14
click at [1003, 285] on button "button" at bounding box center [1005, 274] width 26 height 26
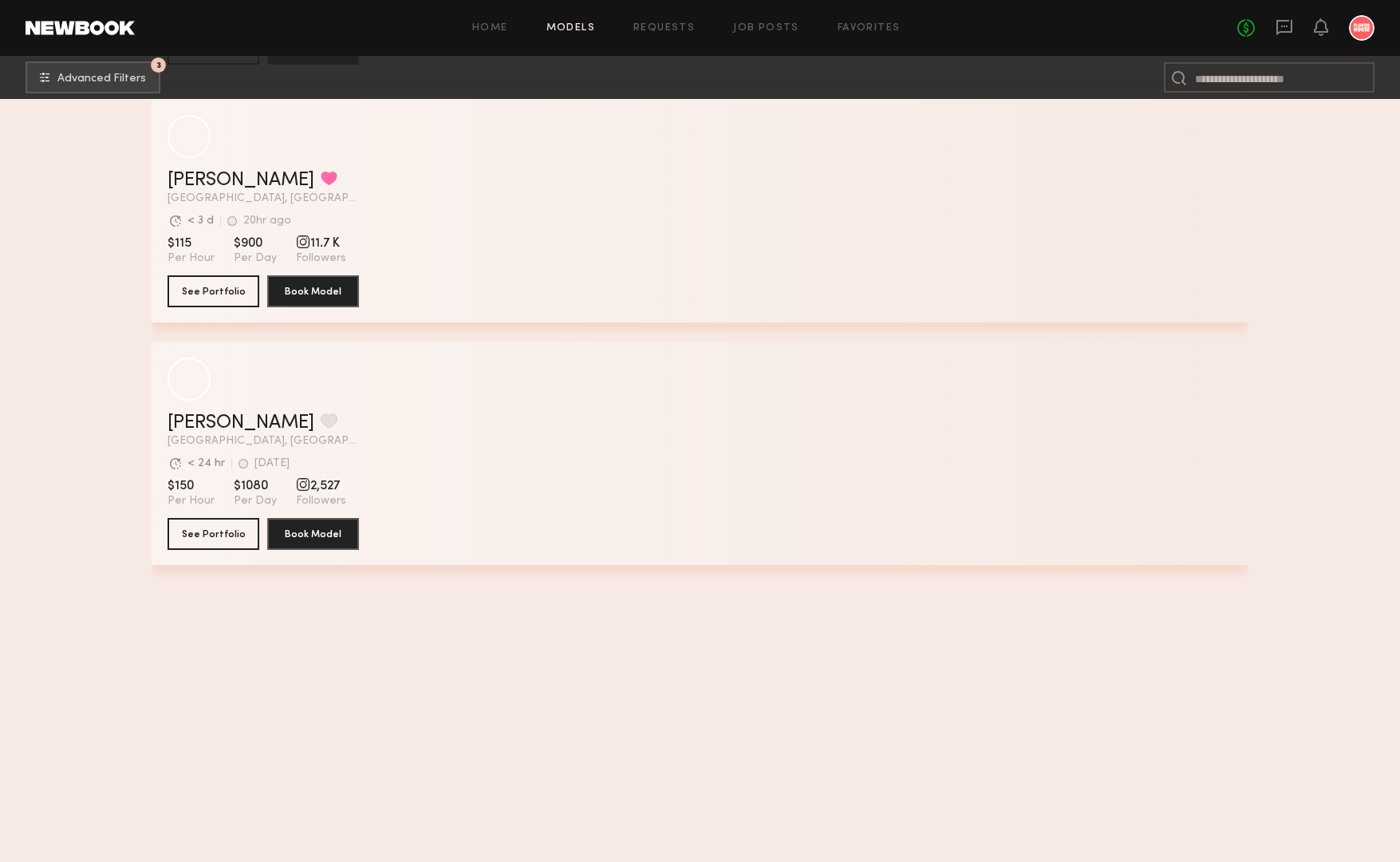
scroll to position [117104, 0]
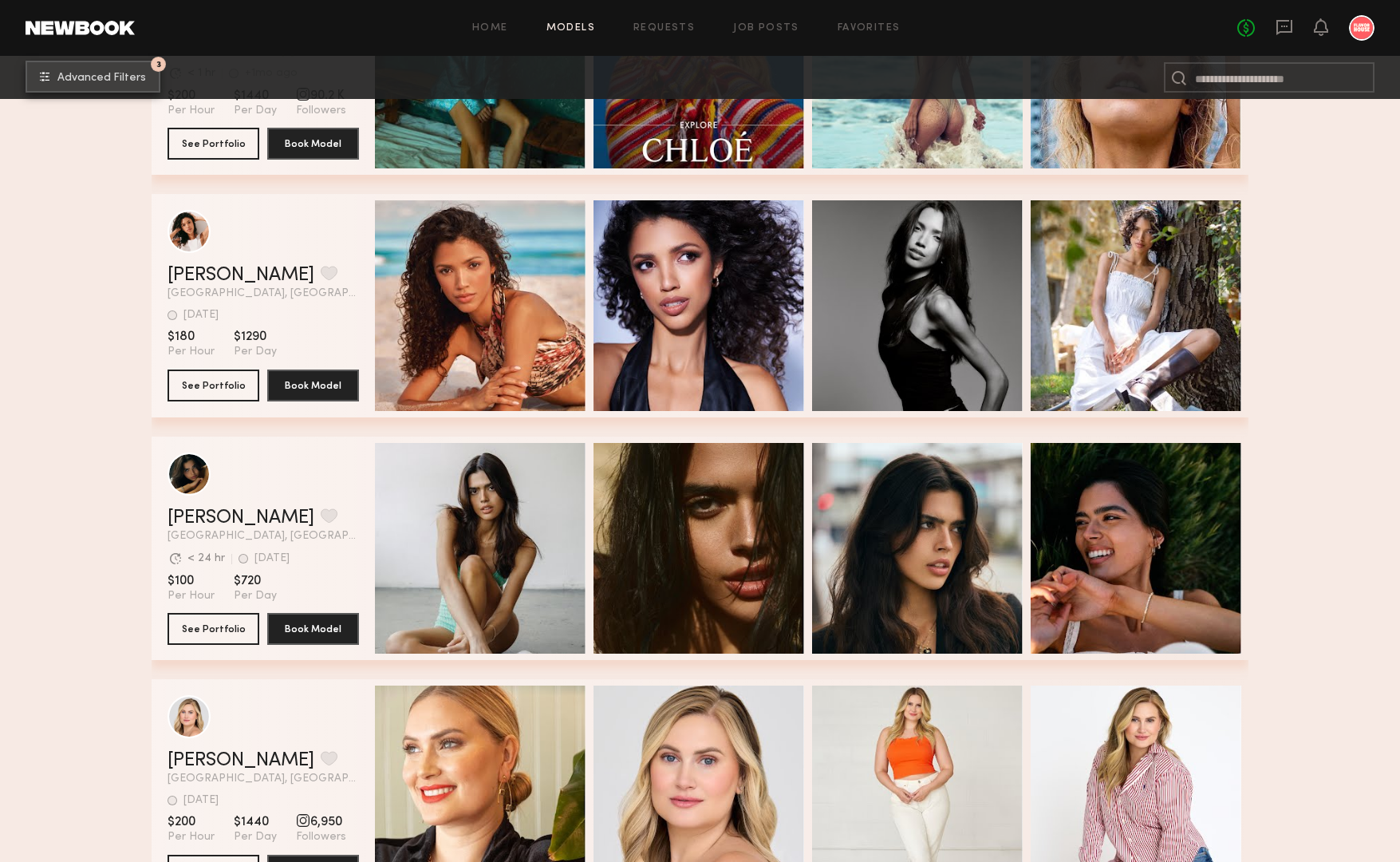
click at [81, 81] on span "Advanced Filters" at bounding box center [102, 78] width 89 height 11
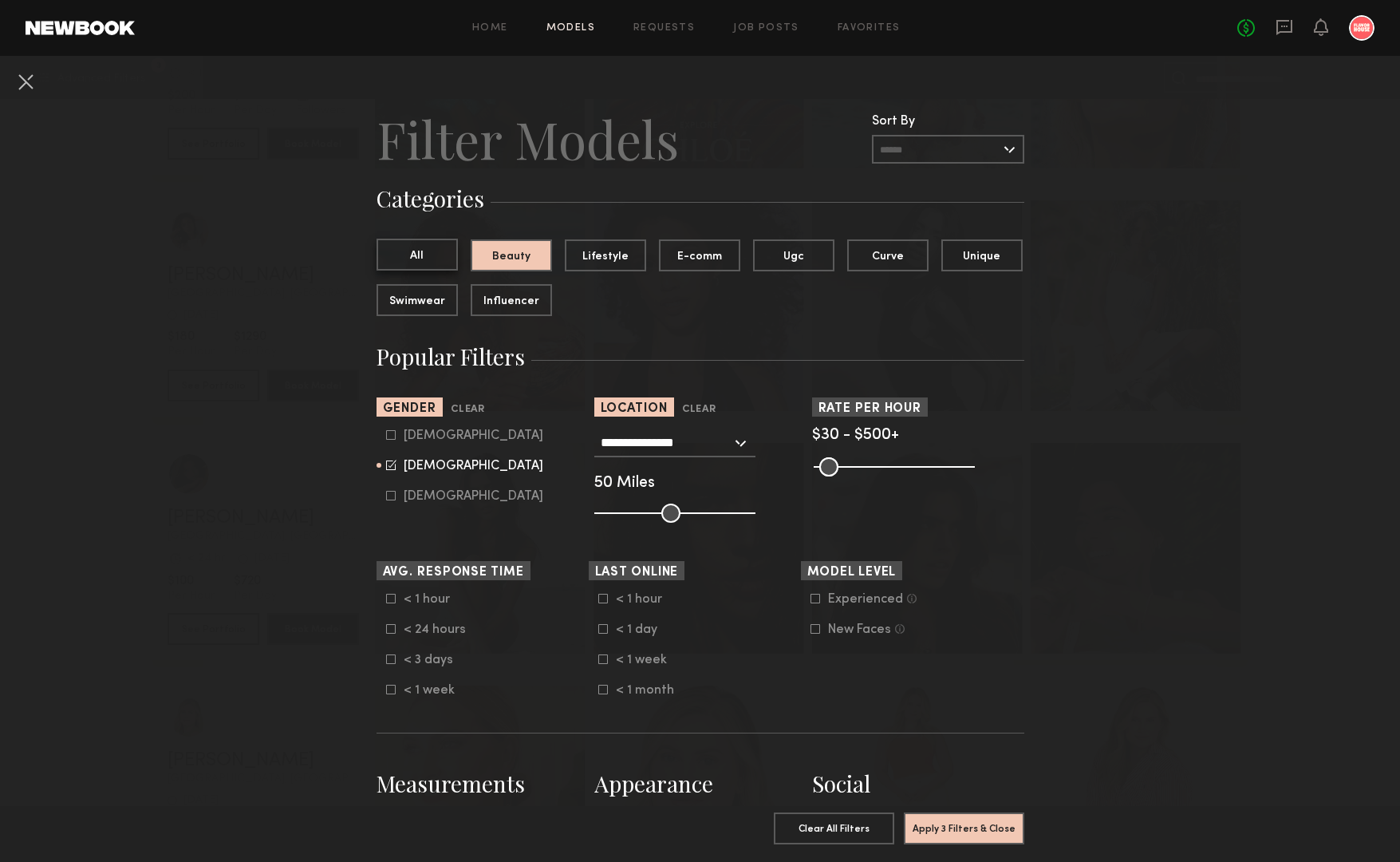
click at [411, 260] on button "All" at bounding box center [416, 255] width 81 height 32
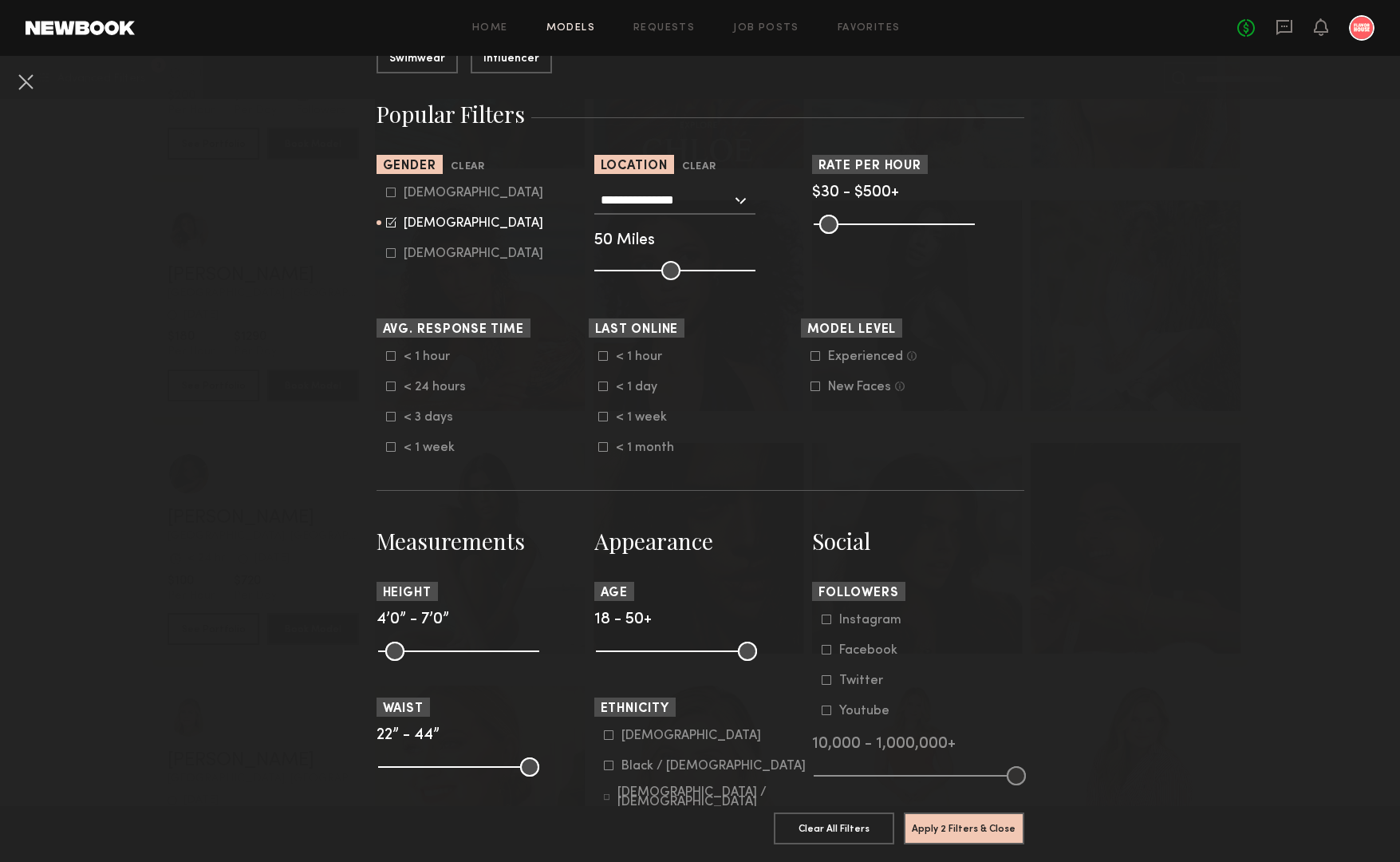
scroll to position [434, 0]
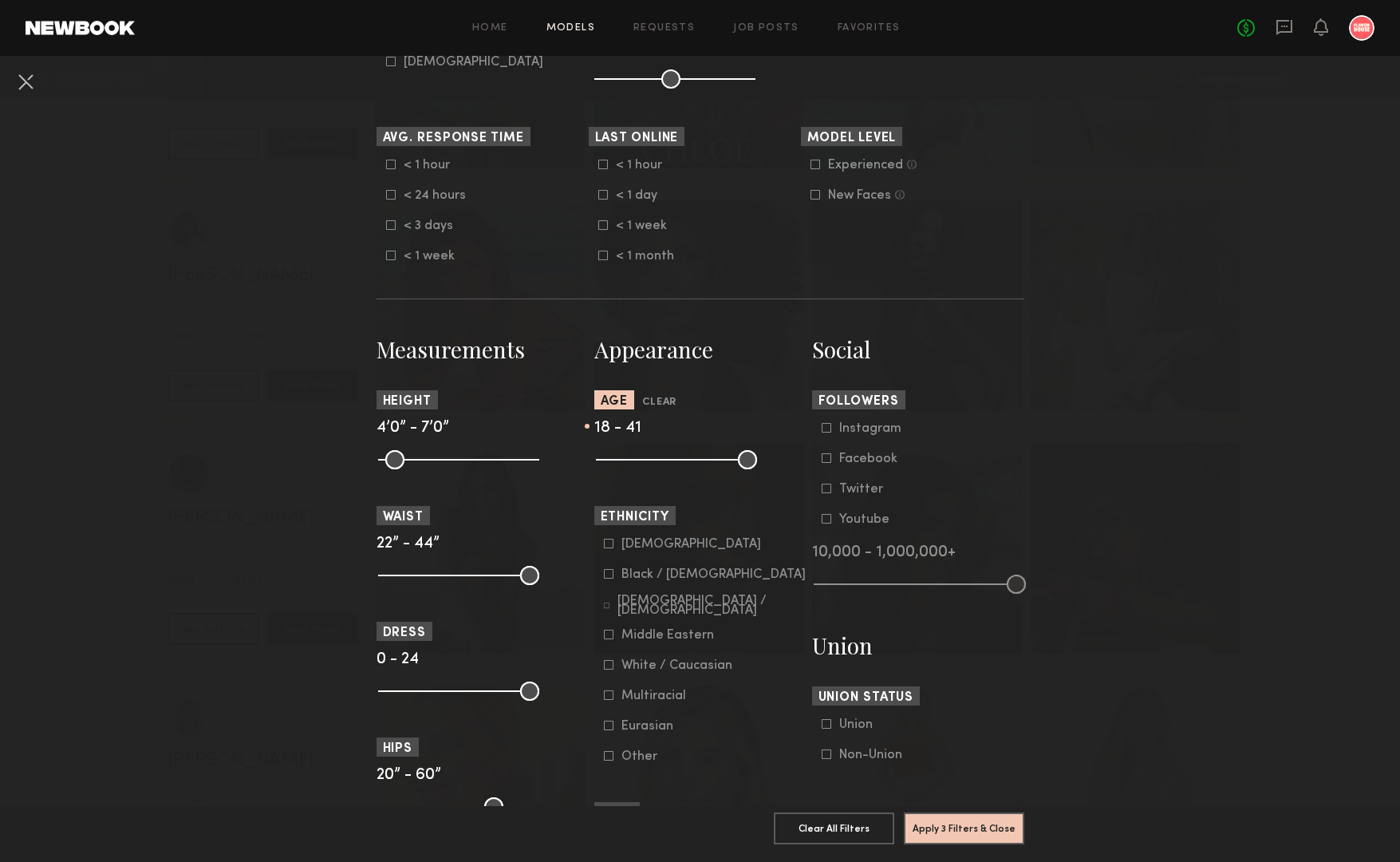
drag, startPoint x: 748, startPoint y: 459, endPoint x: 707, endPoint y: 459, distance: 41.0
type input "**"
click at [707, 459] on input "range" at bounding box center [676, 459] width 161 height 19
drag, startPoint x: 610, startPoint y: 458, endPoint x: 619, endPoint y: 458, distance: 9.0
type input "**"
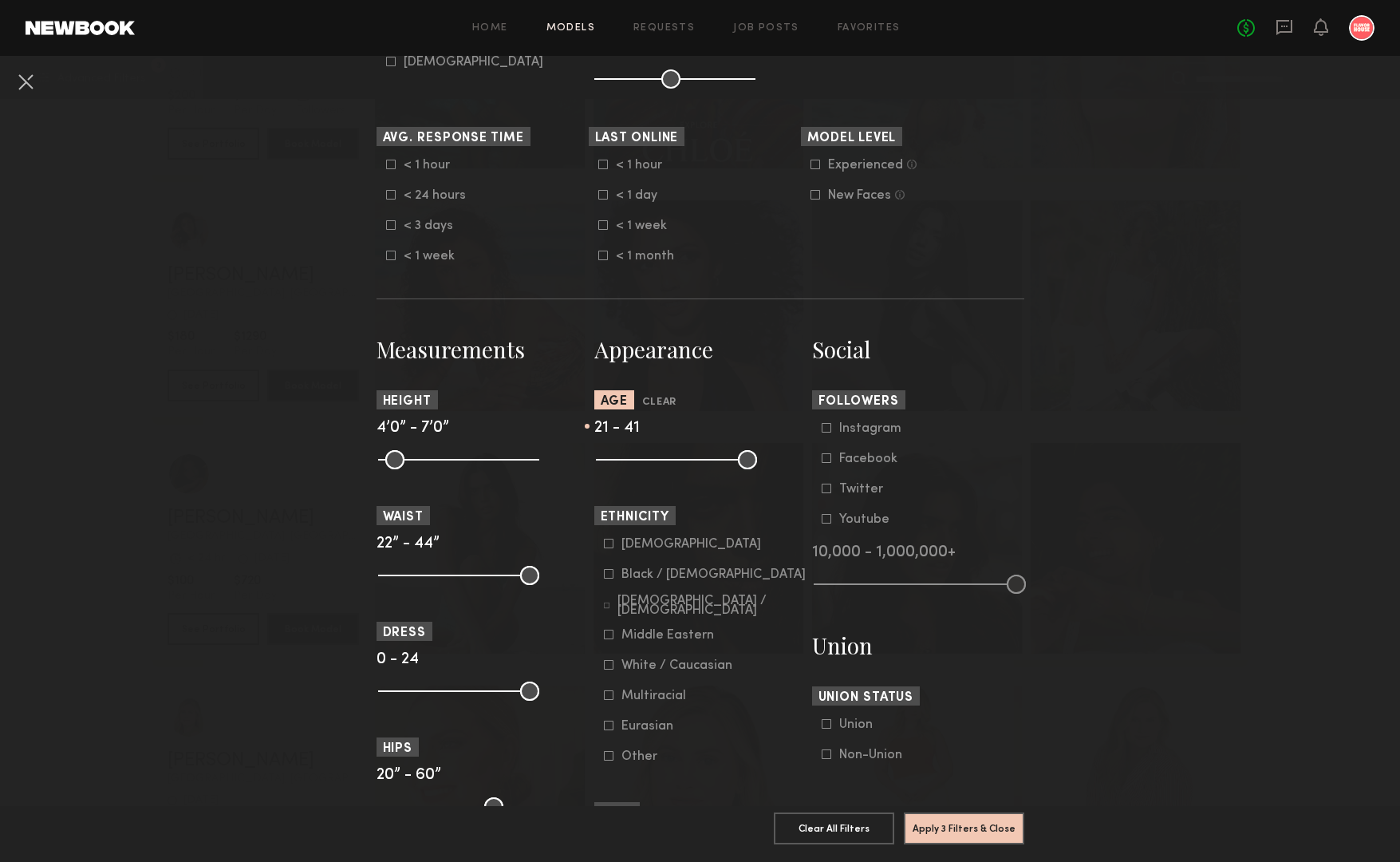
click at [619, 458] on input "range" at bounding box center [676, 459] width 161 height 19
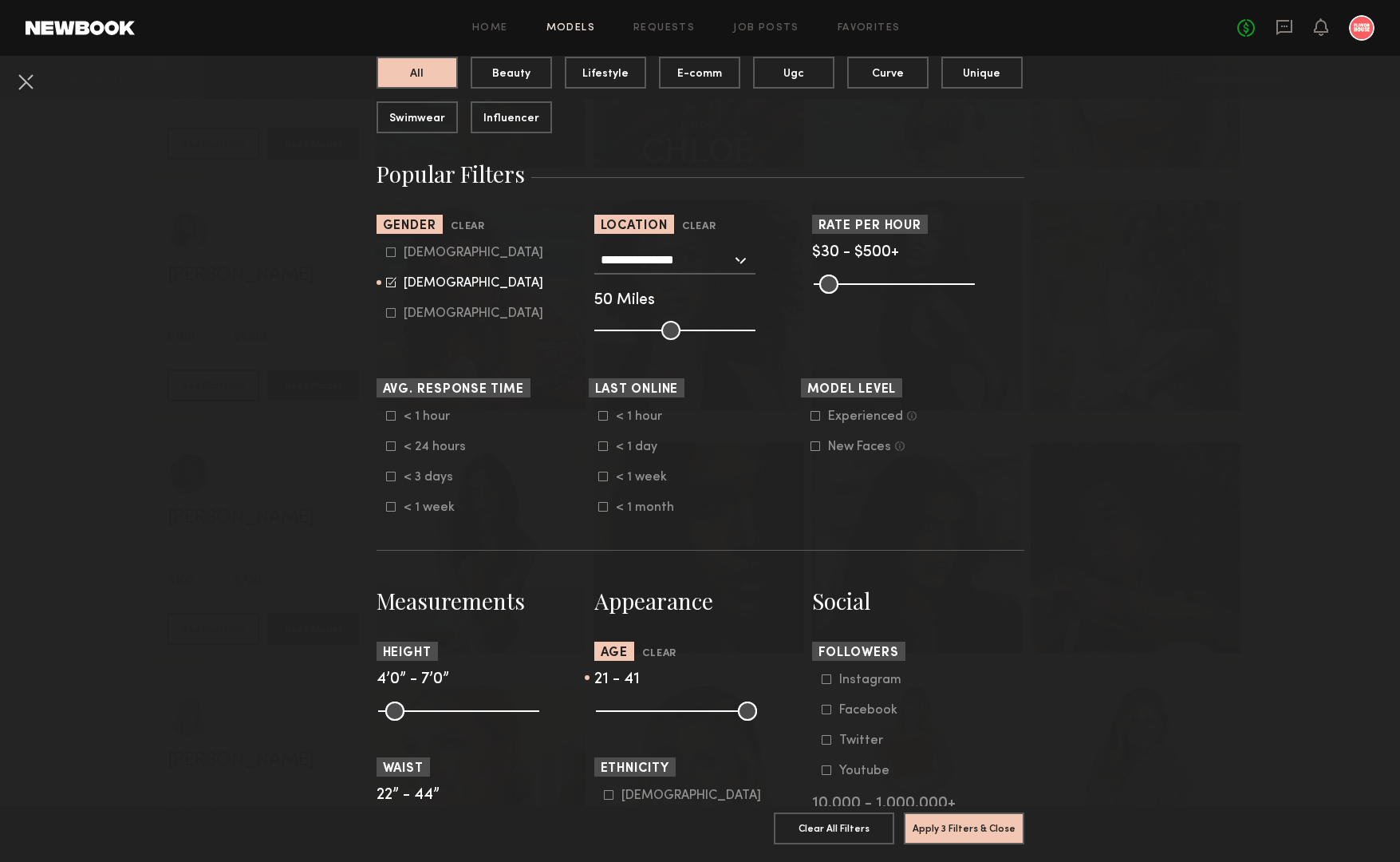
scroll to position [179, 0]
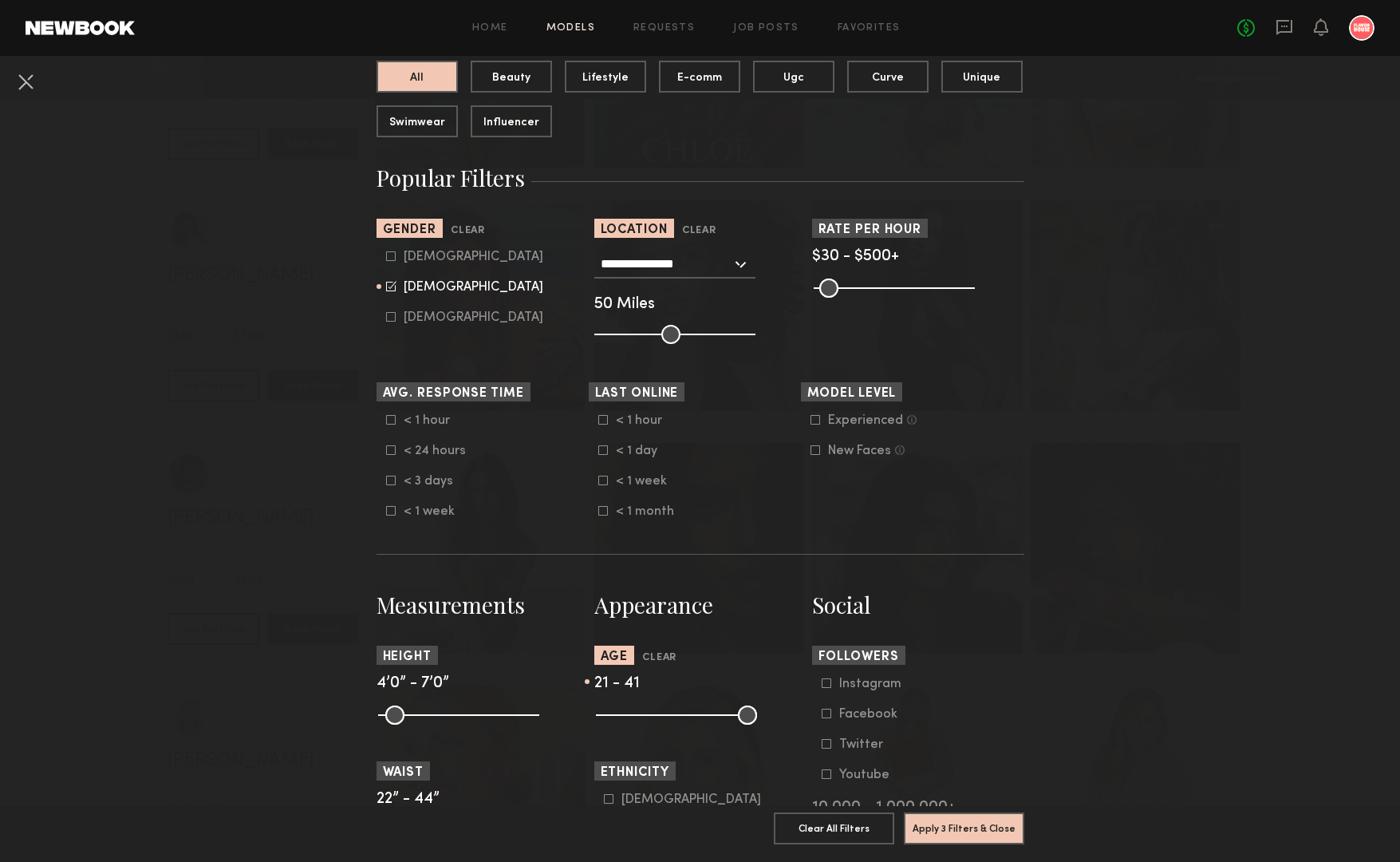
click at [820, 450] on label "New Faces Talent we’ve deemed to be in the early stages of their professional c…" at bounding box center [858, 450] width 94 height 10
click at [973, 829] on button "Apply 4 Filters & Close" at bounding box center [964, 827] width 121 height 32
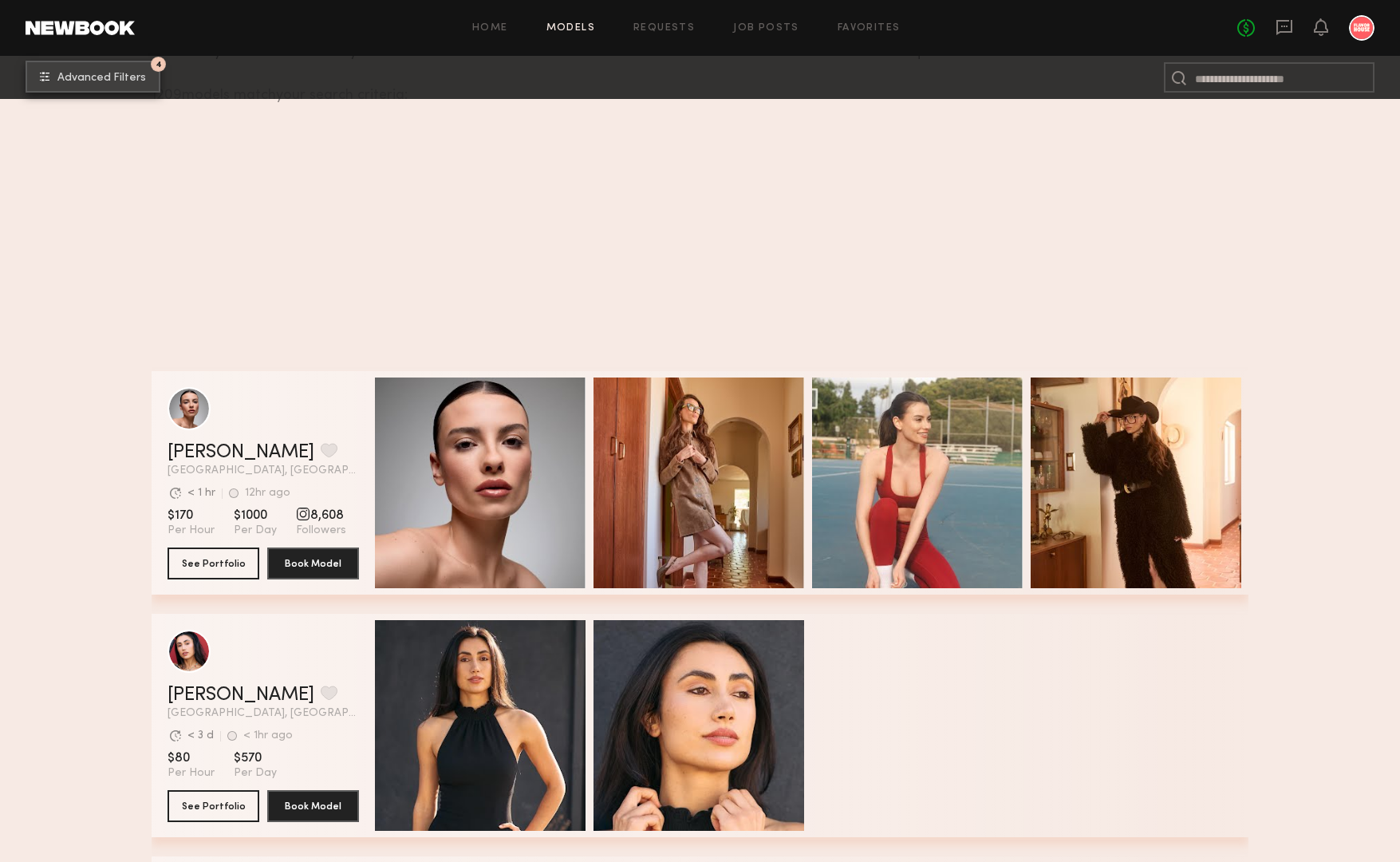
scroll to position [847, 0]
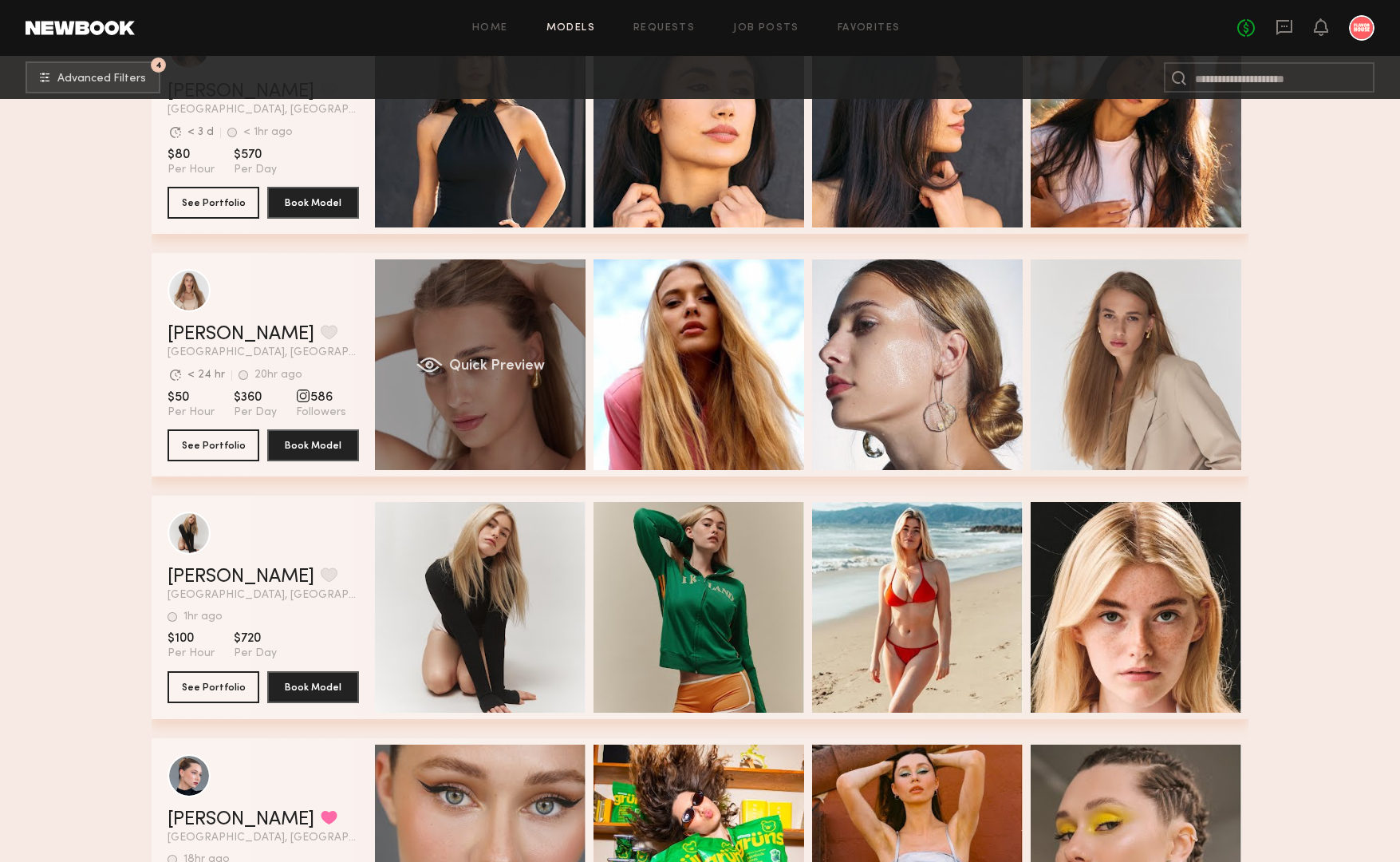
click at [465, 309] on div "Quick Preview" at bounding box center [479, 365] width 211 height 211
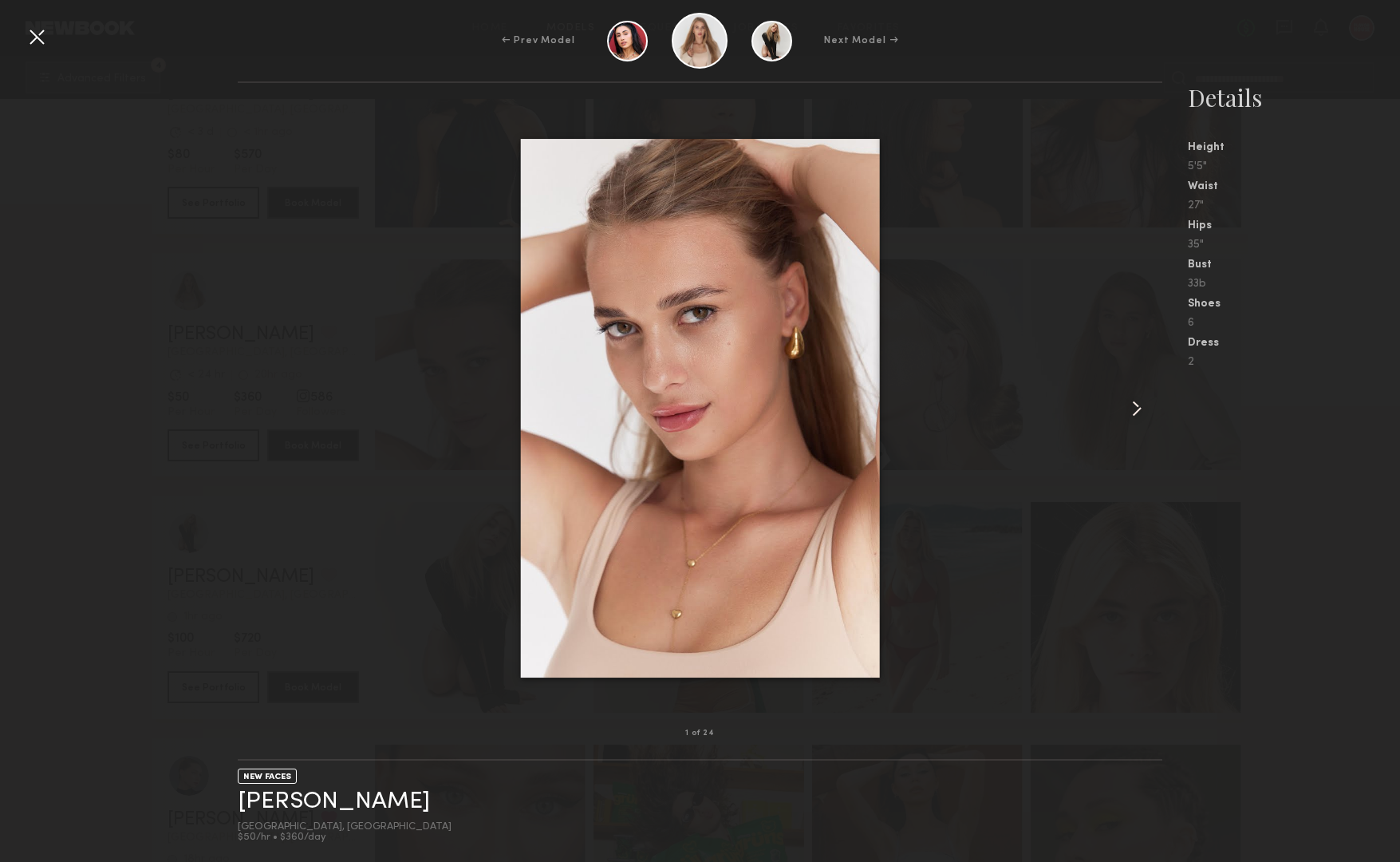
click at [1132, 405] on common-icon at bounding box center [1137, 409] width 26 height 26
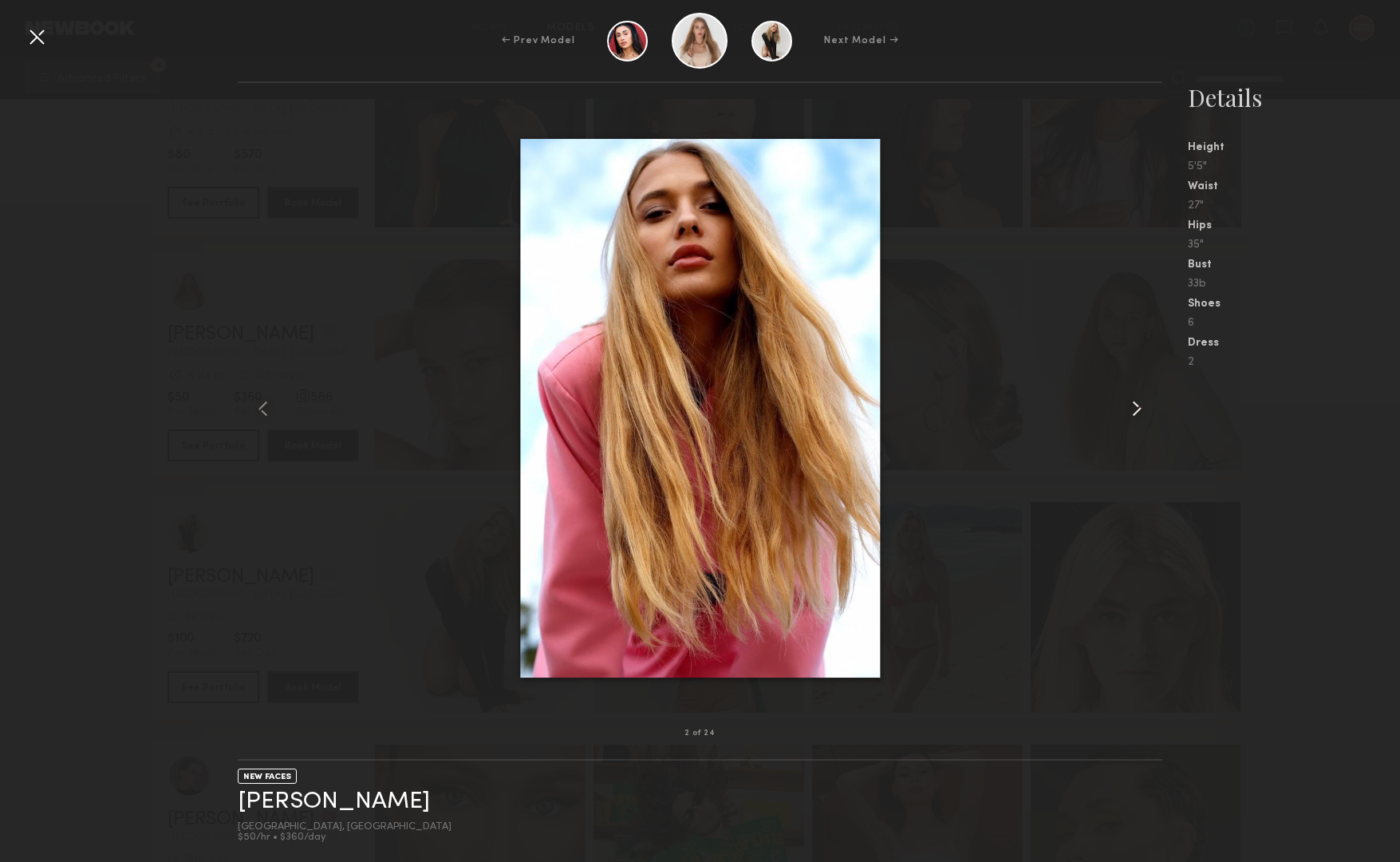
click at [1132, 405] on common-icon at bounding box center [1137, 409] width 26 height 26
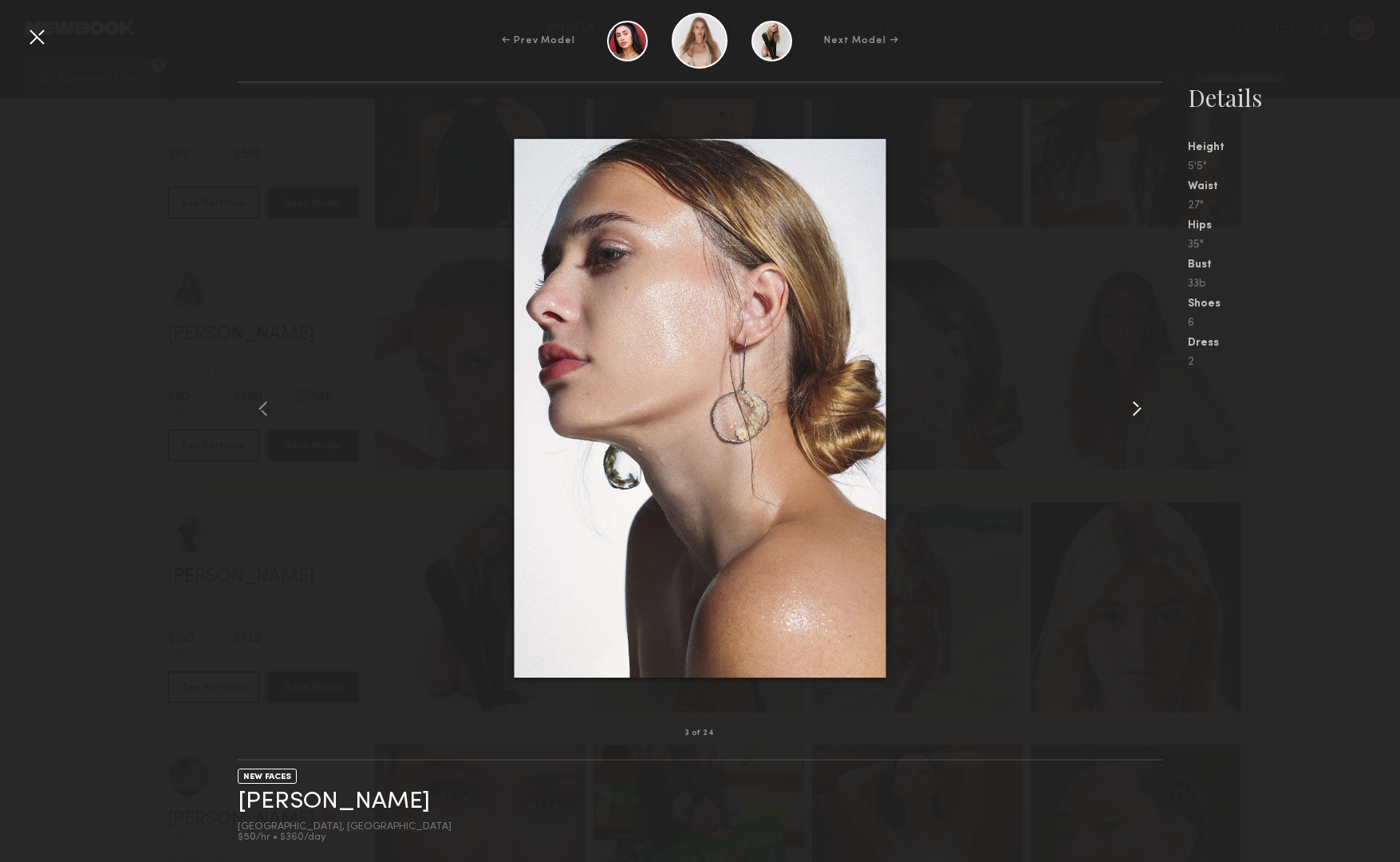
click at [1132, 405] on common-icon at bounding box center [1137, 409] width 26 height 26
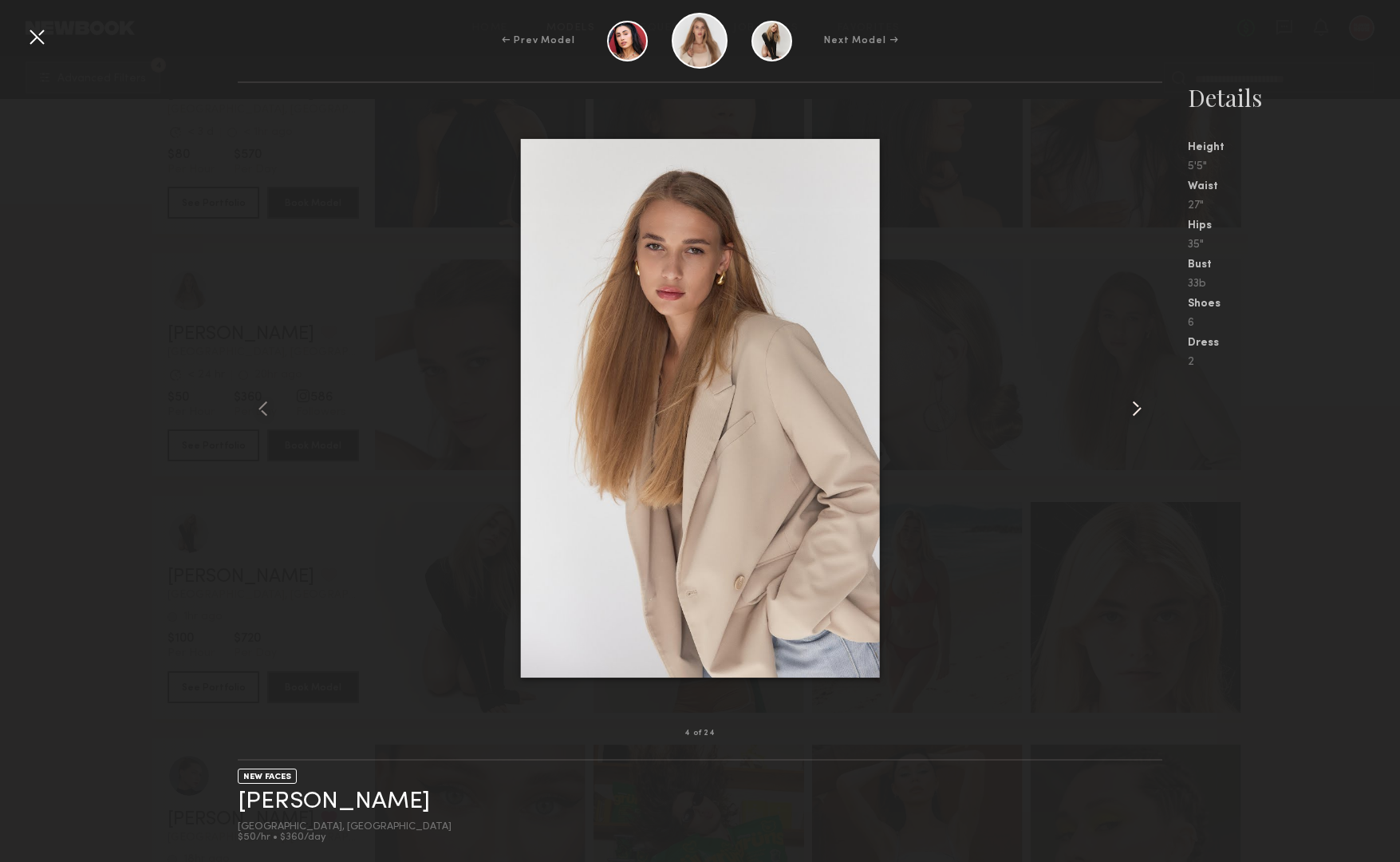
click at [1132, 405] on common-icon at bounding box center [1137, 409] width 26 height 26
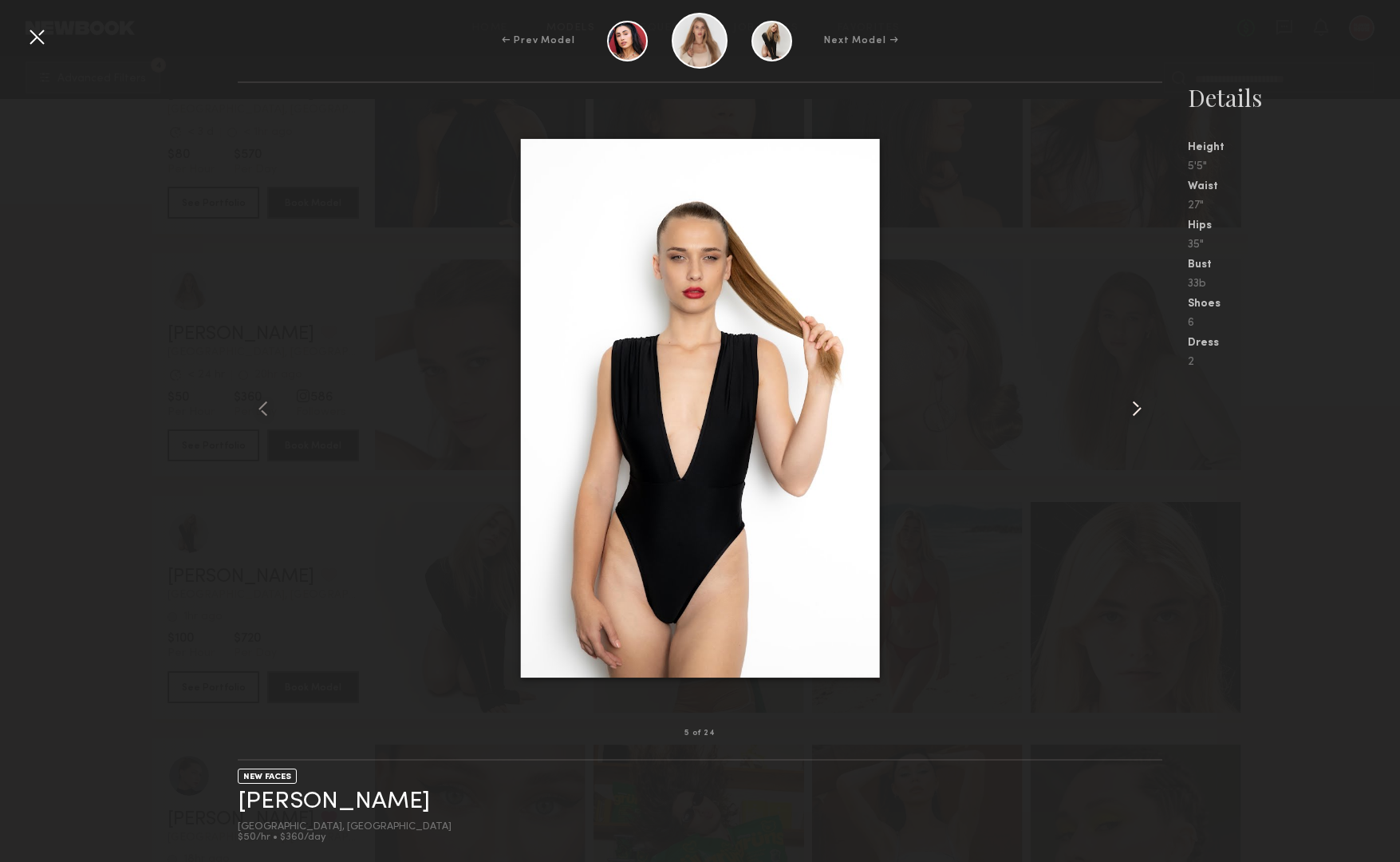
click at [1132, 405] on common-icon at bounding box center [1137, 409] width 26 height 26
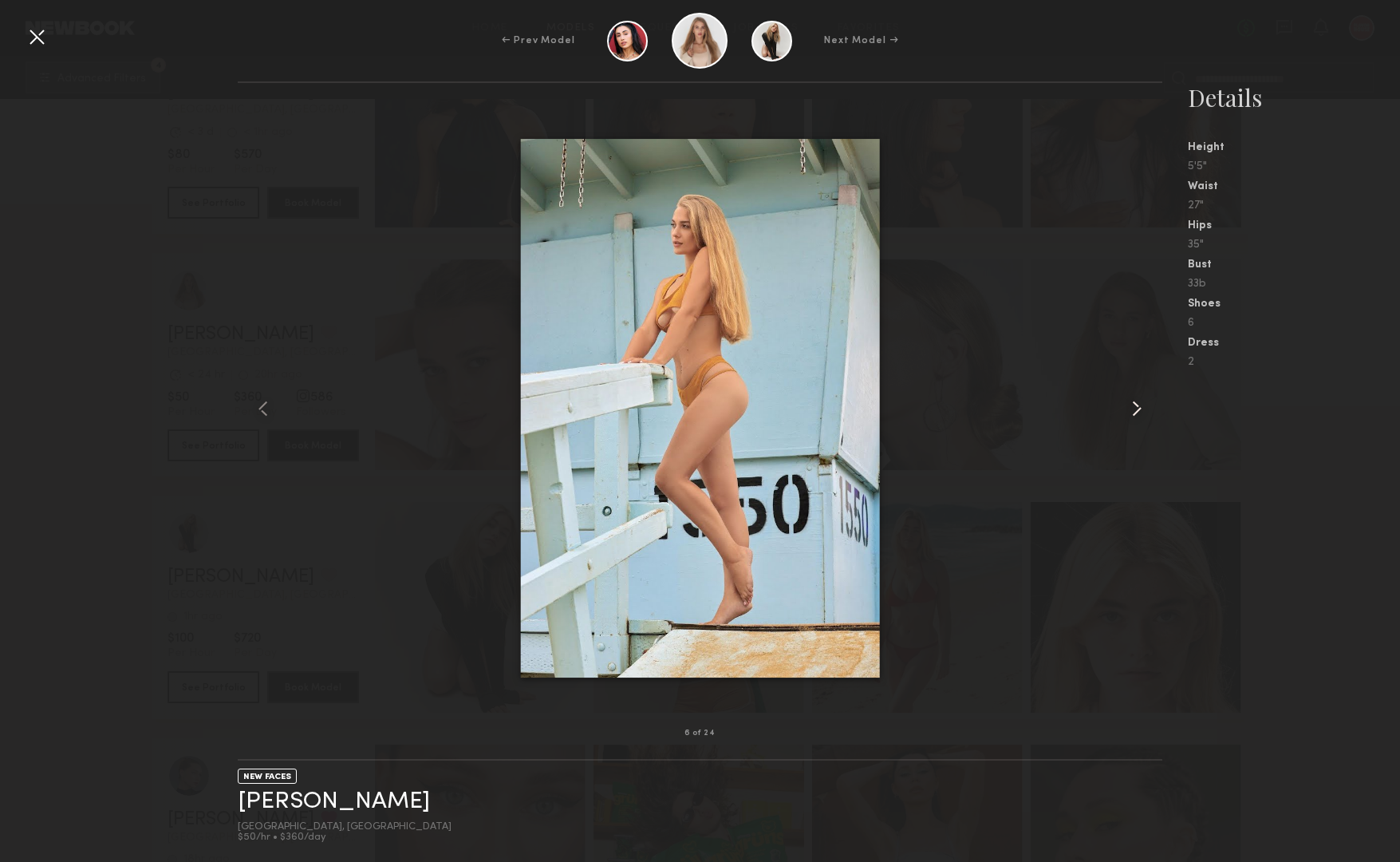
click at [1132, 405] on common-icon at bounding box center [1137, 409] width 26 height 26
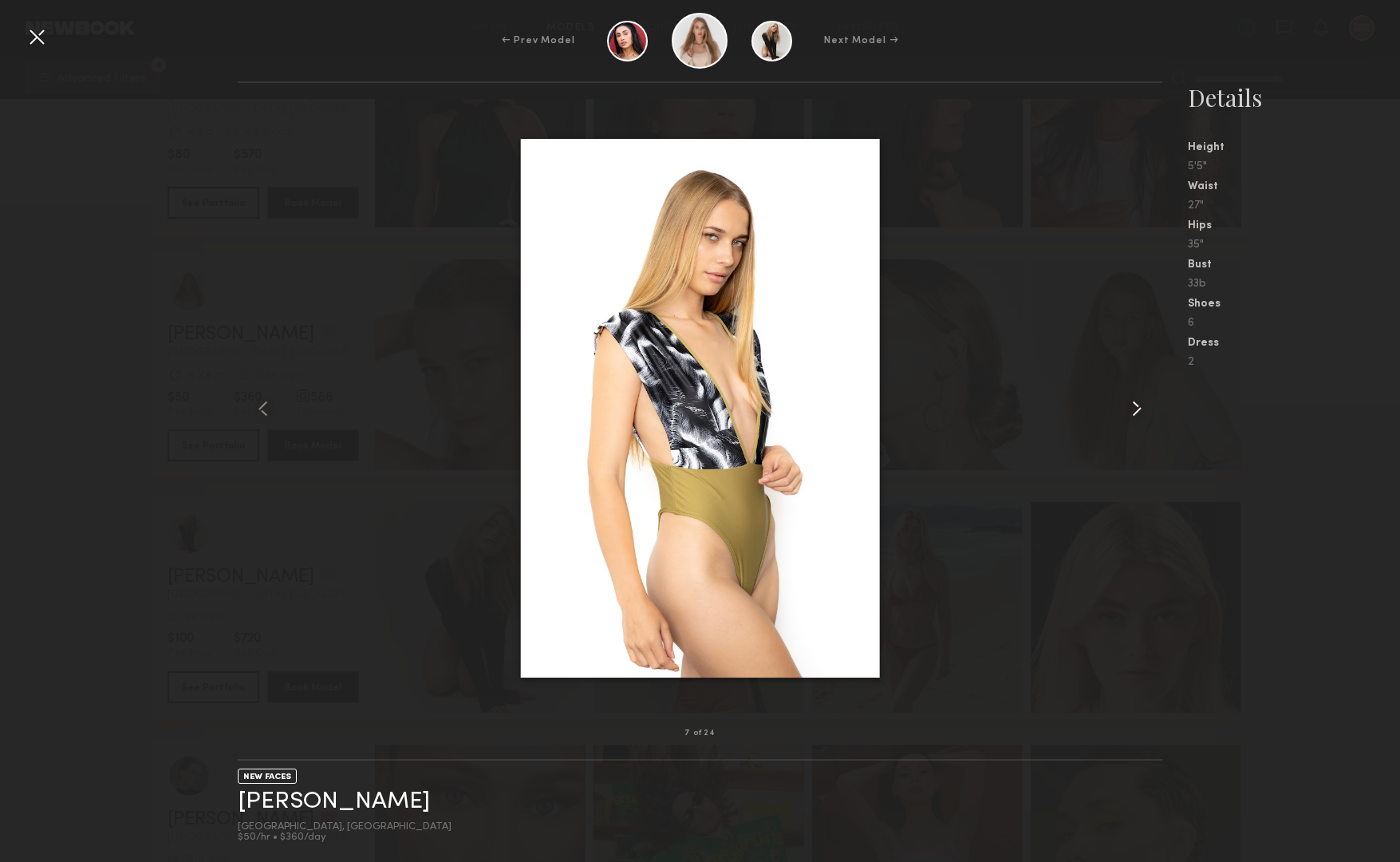
click at [1132, 405] on common-icon at bounding box center [1137, 409] width 26 height 26
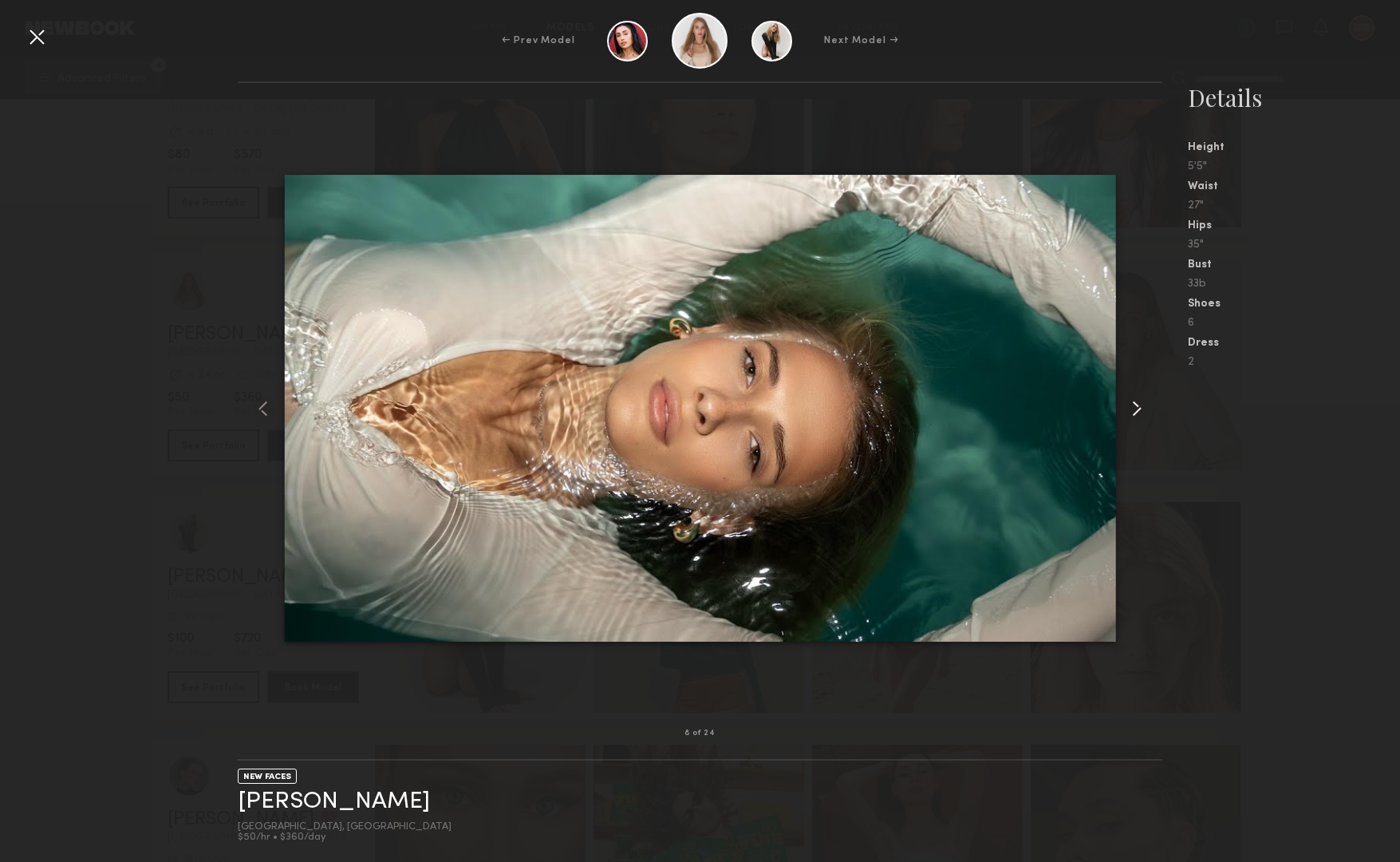
click at [1132, 405] on common-icon at bounding box center [1137, 409] width 26 height 26
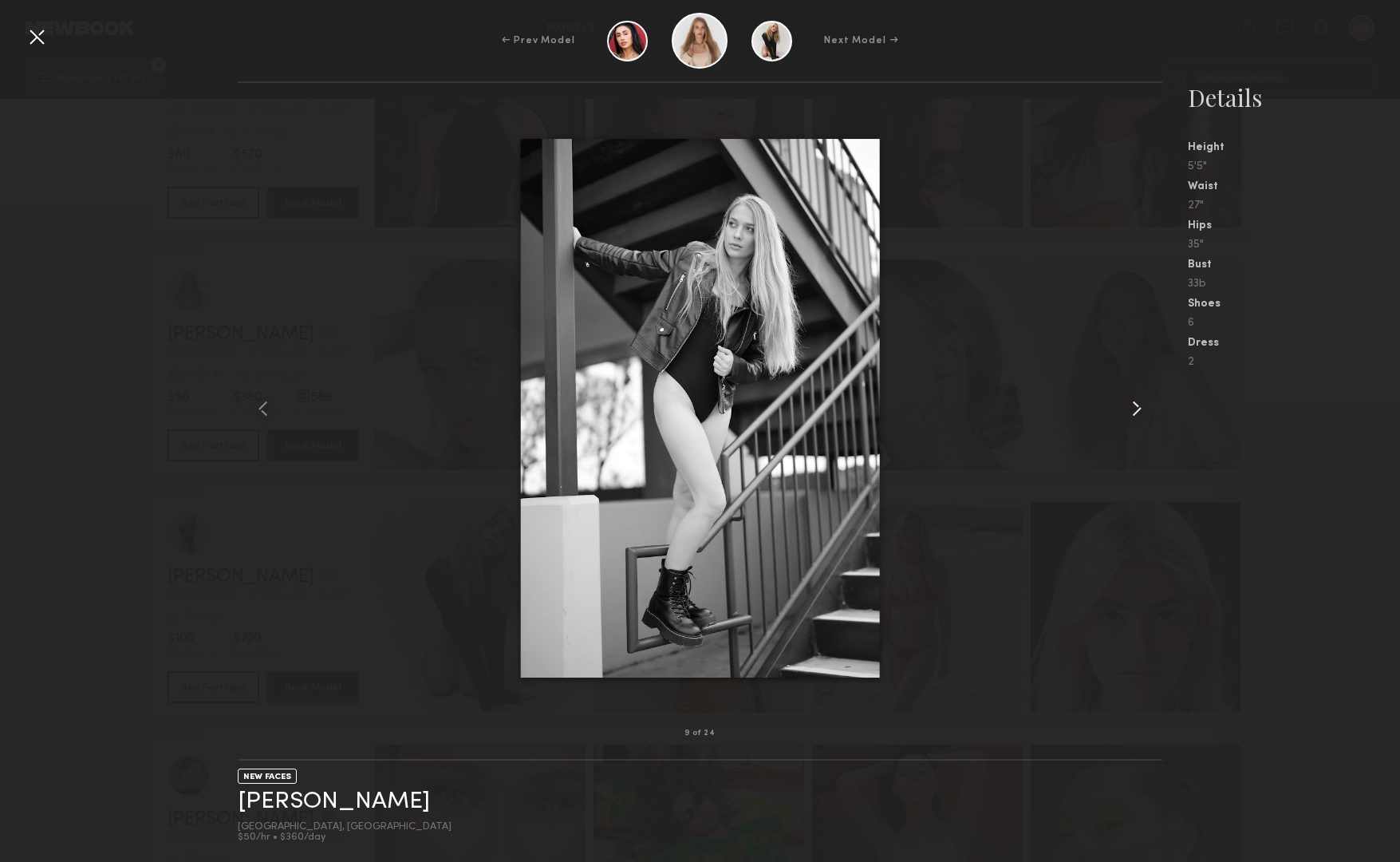
click at [1132, 405] on common-icon at bounding box center [1137, 409] width 26 height 26
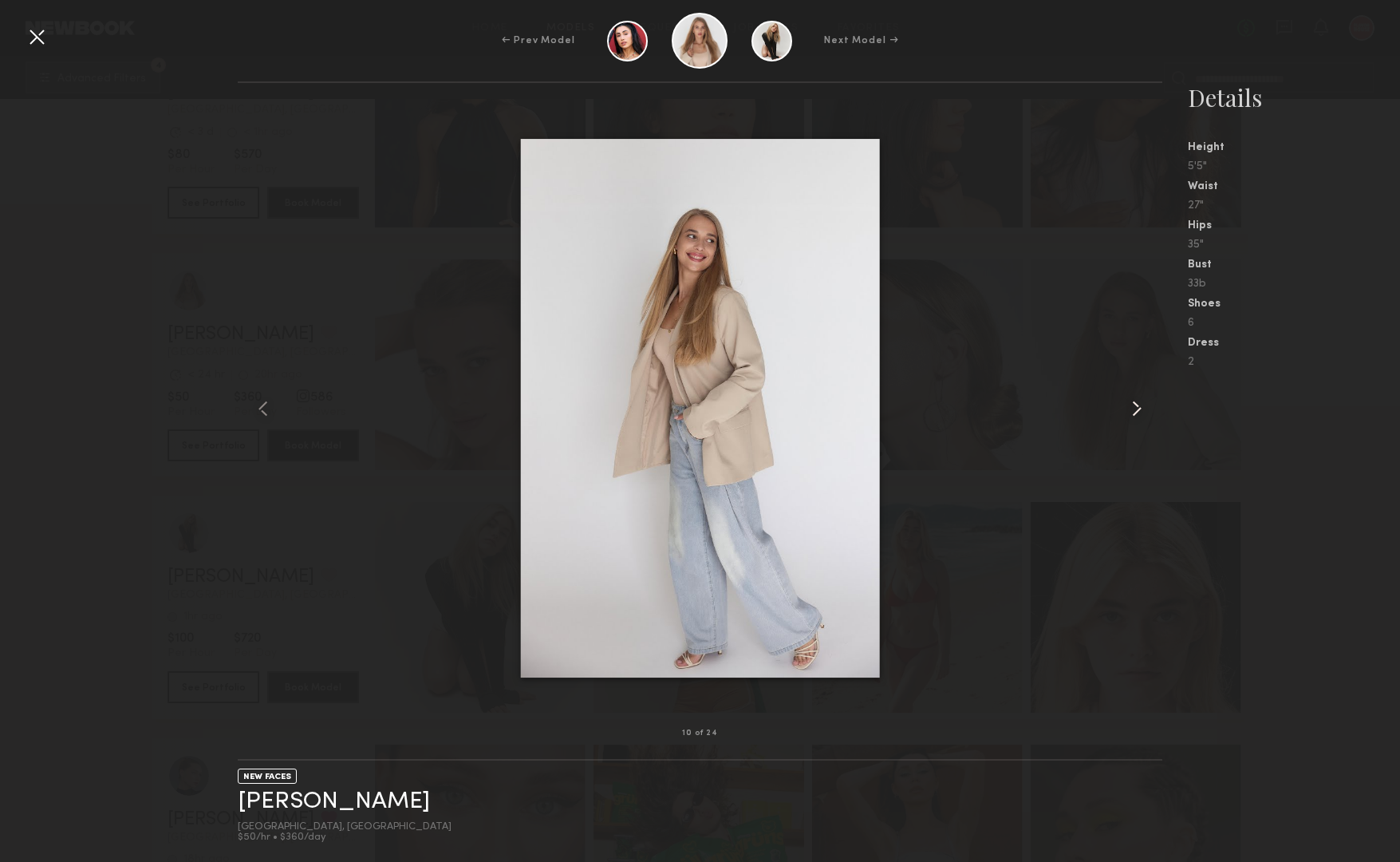
click at [1132, 405] on common-icon at bounding box center [1137, 409] width 26 height 26
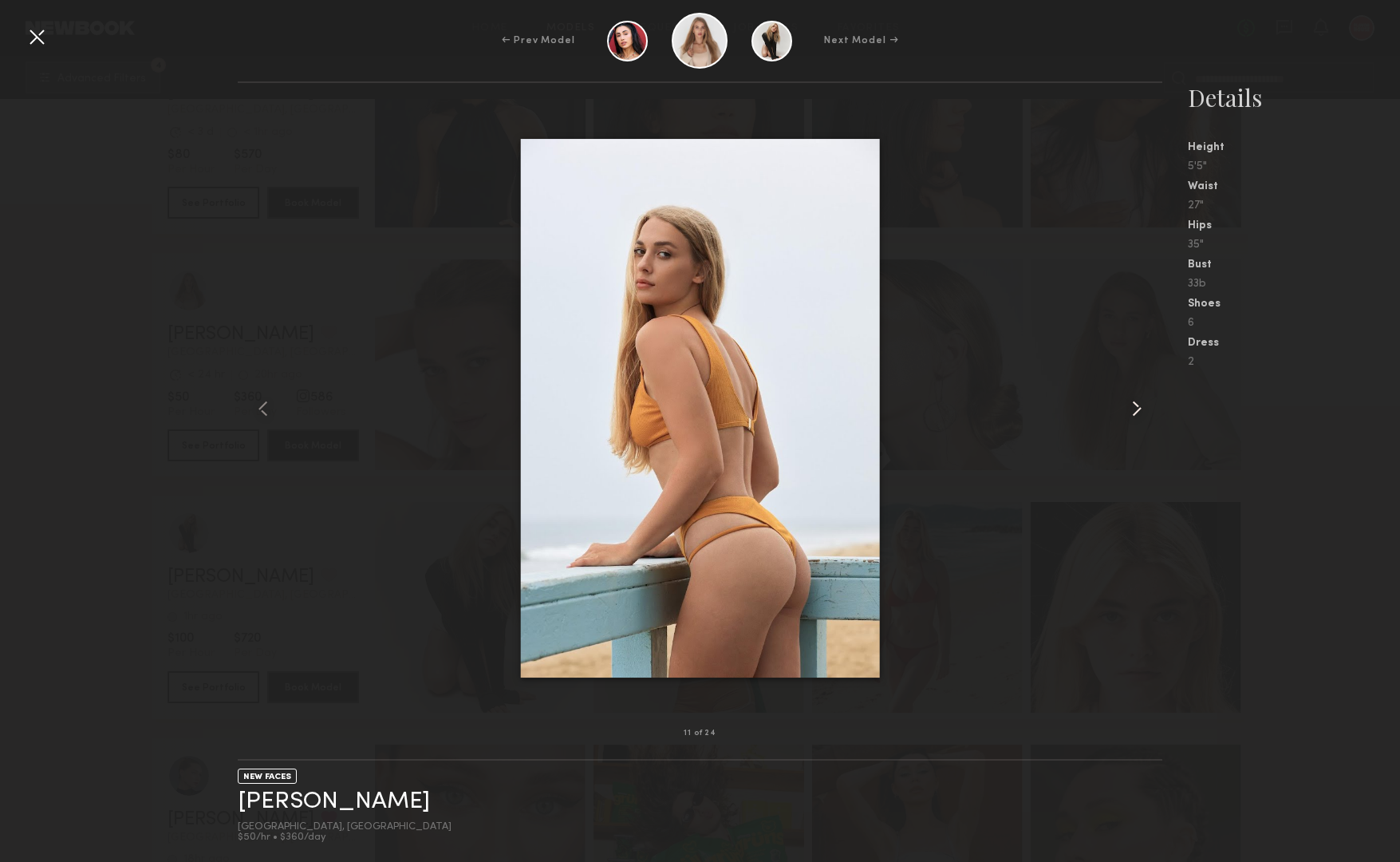
click at [1132, 405] on common-icon at bounding box center [1137, 409] width 26 height 26
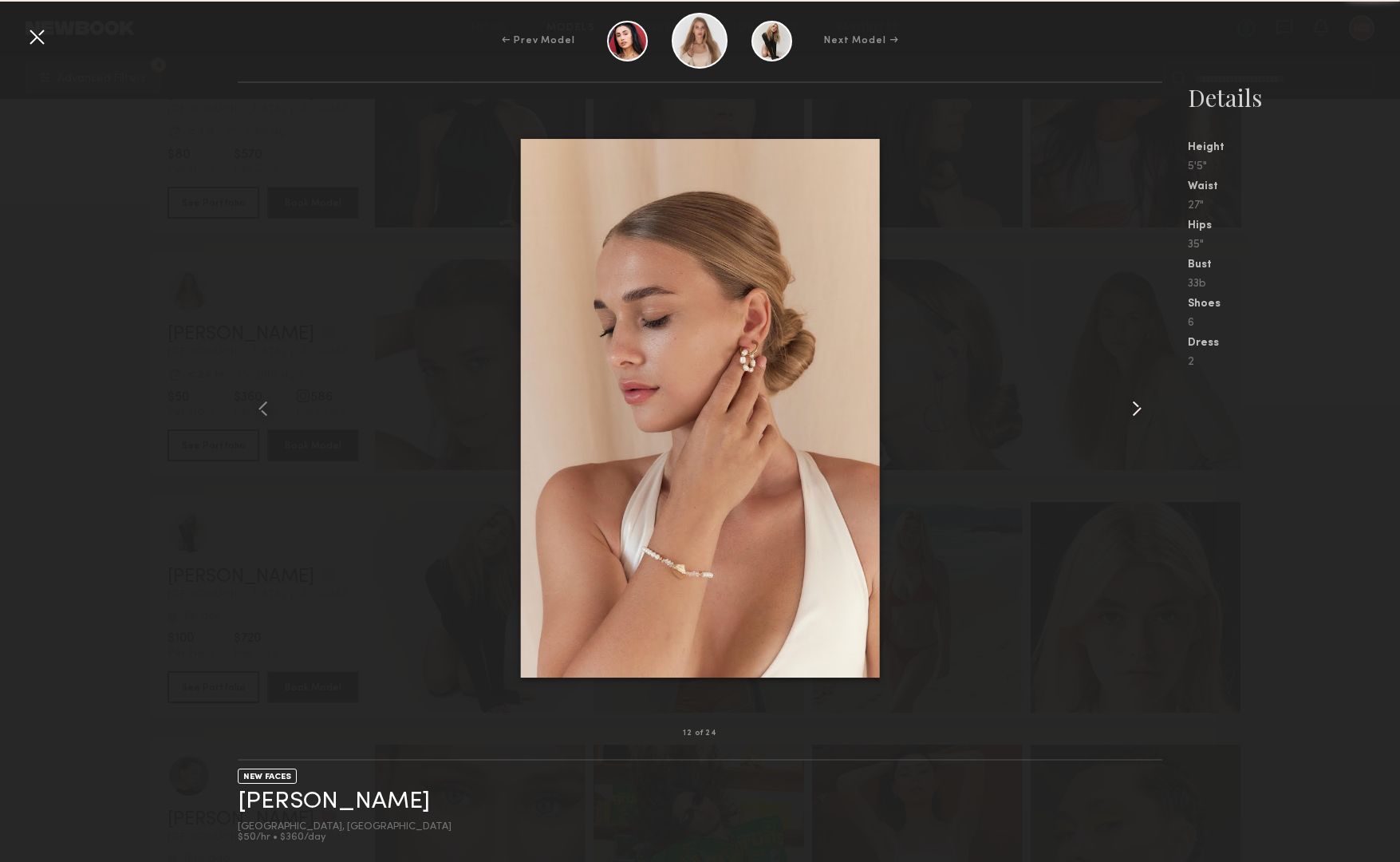
click at [1132, 405] on common-icon at bounding box center [1137, 409] width 26 height 26
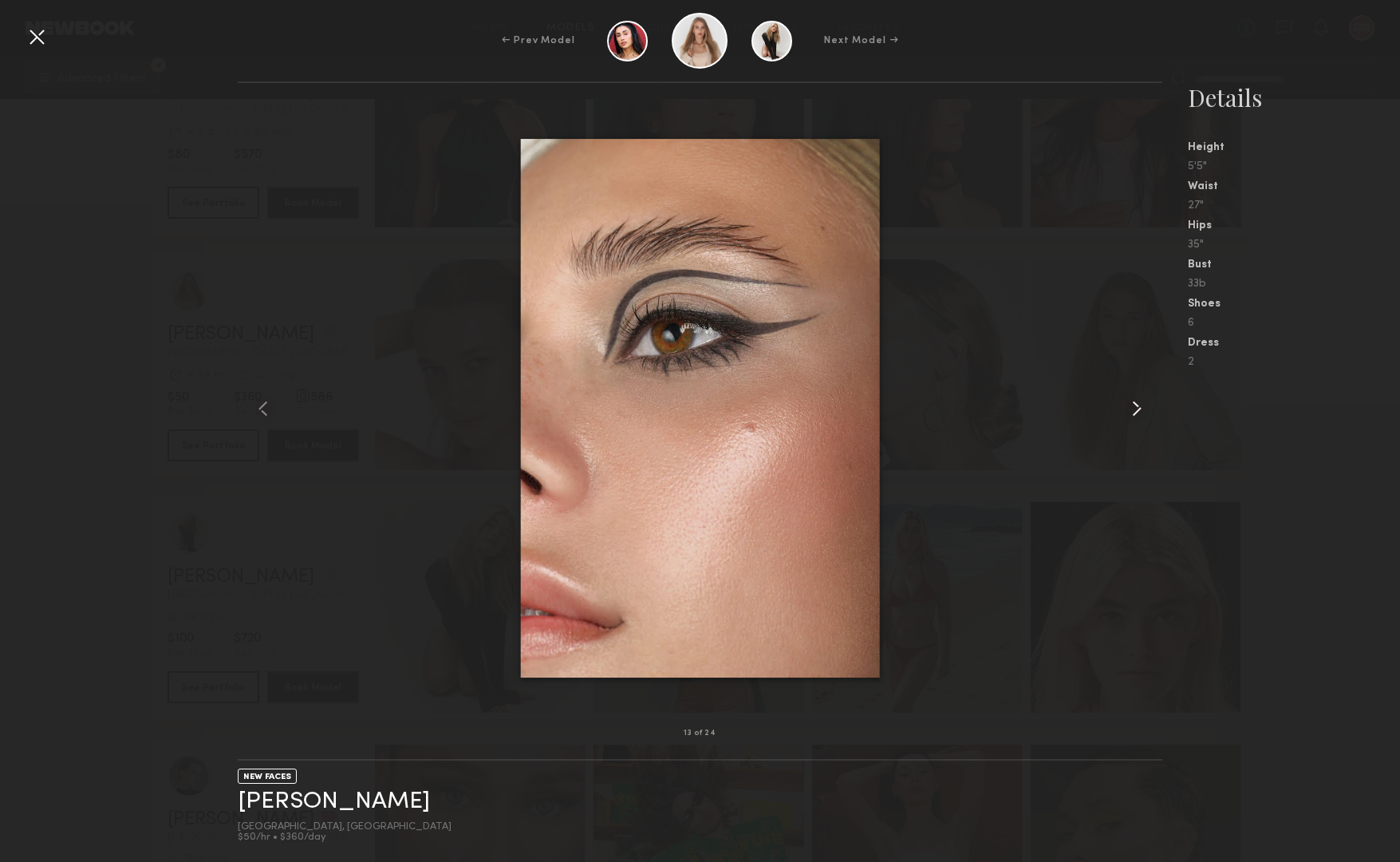
click at [1132, 405] on common-icon at bounding box center [1137, 409] width 26 height 26
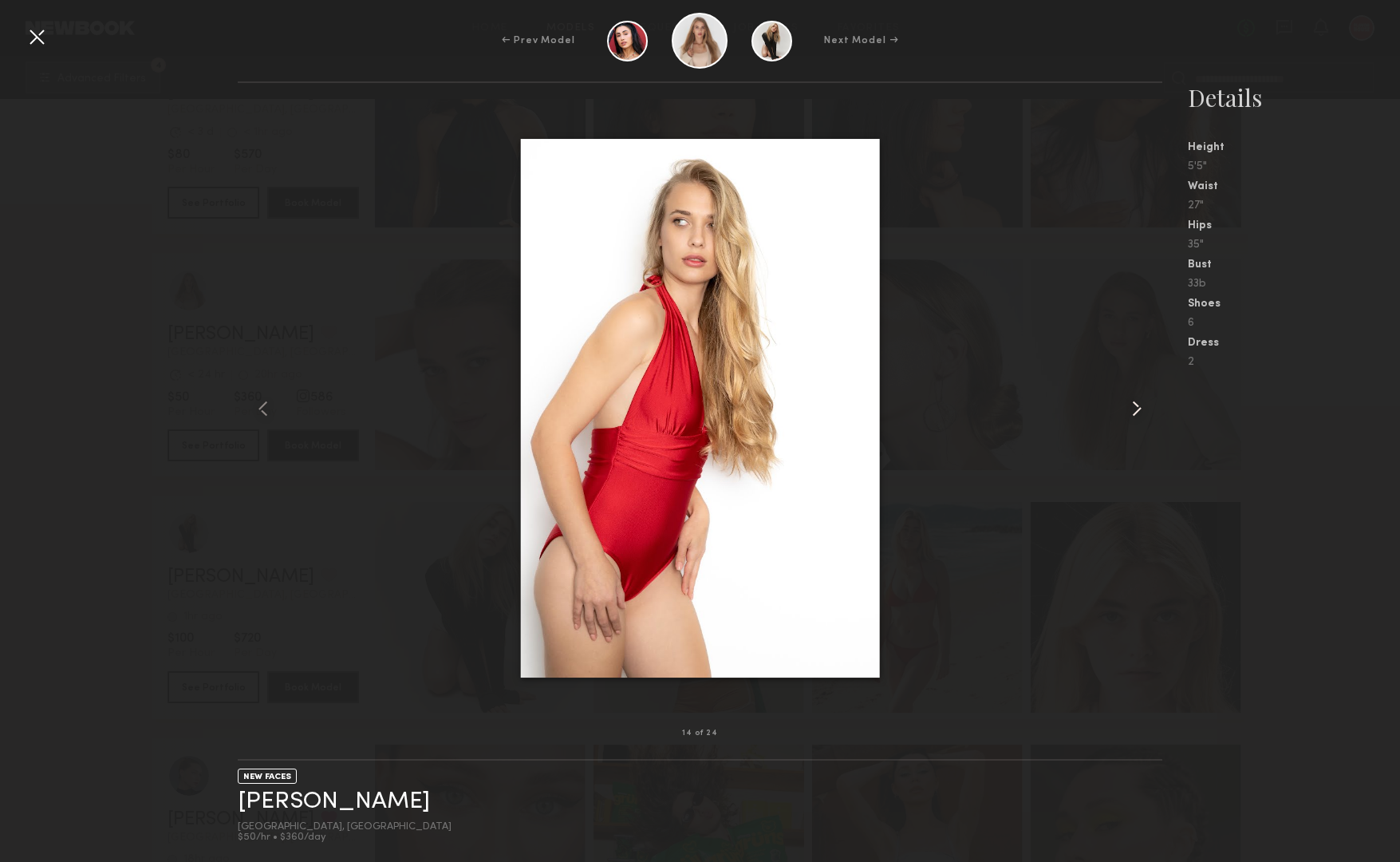
click at [1132, 405] on common-icon at bounding box center [1137, 409] width 26 height 26
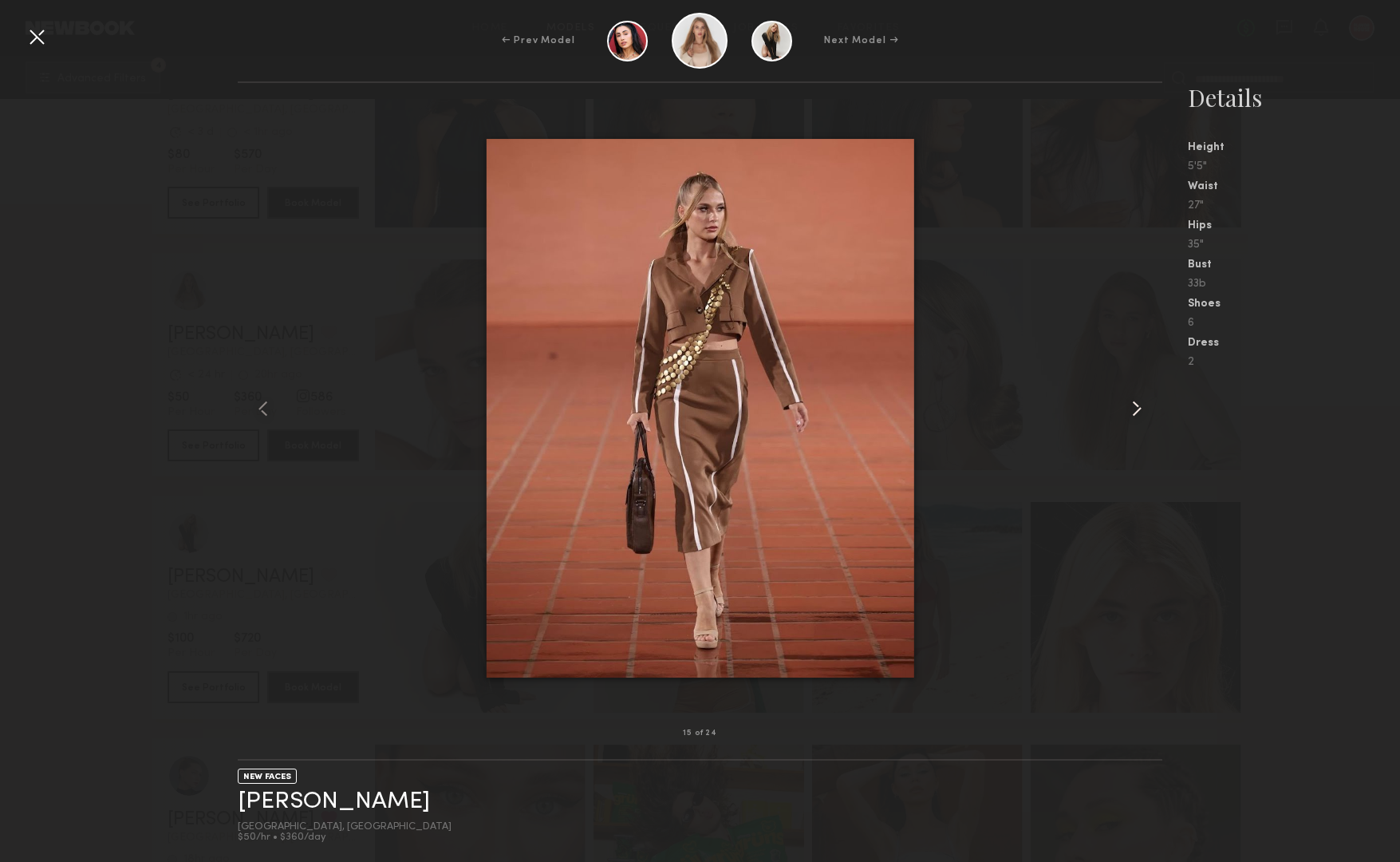
click at [1132, 405] on common-icon at bounding box center [1137, 409] width 26 height 26
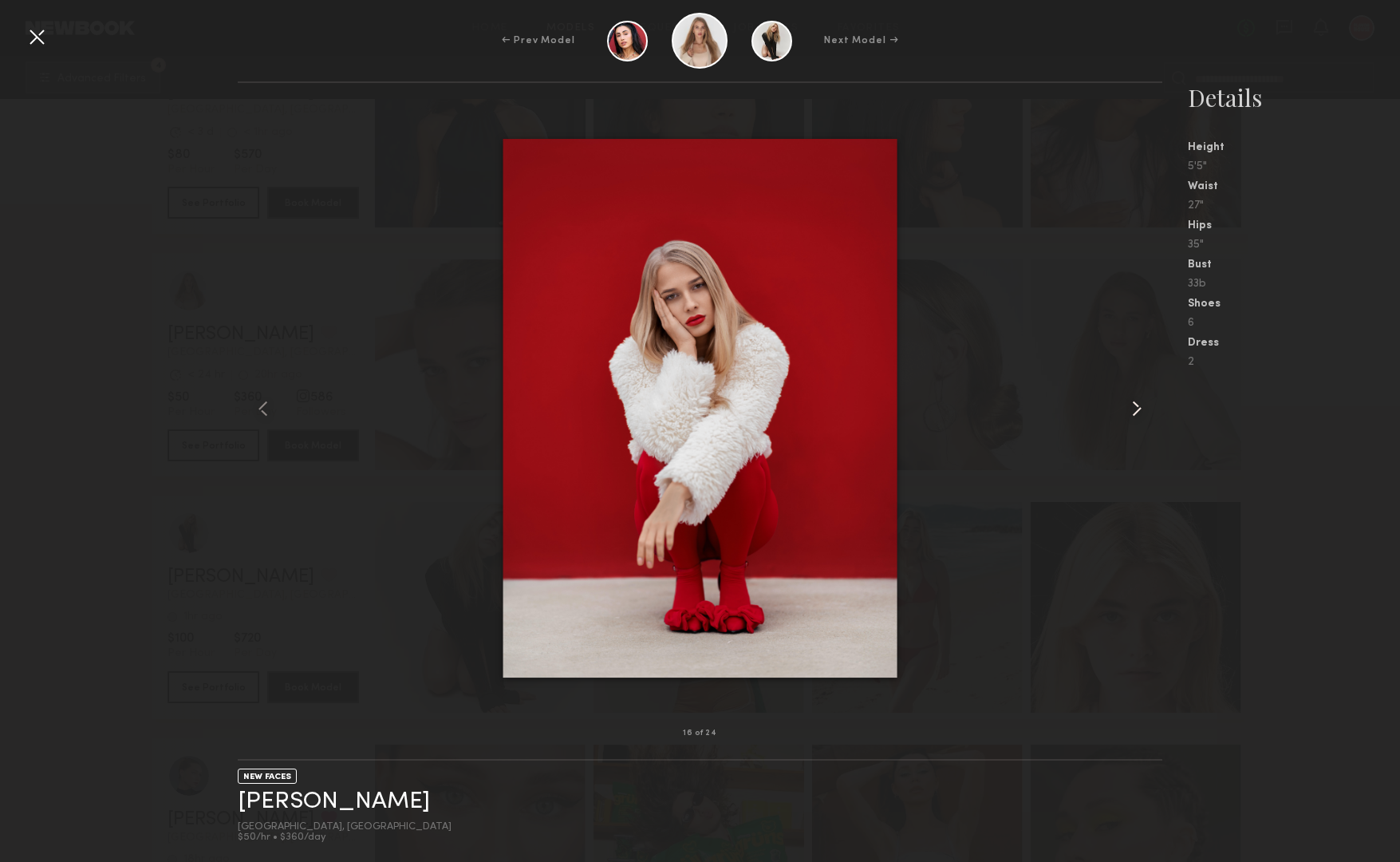
click at [1132, 405] on common-icon at bounding box center [1137, 409] width 26 height 26
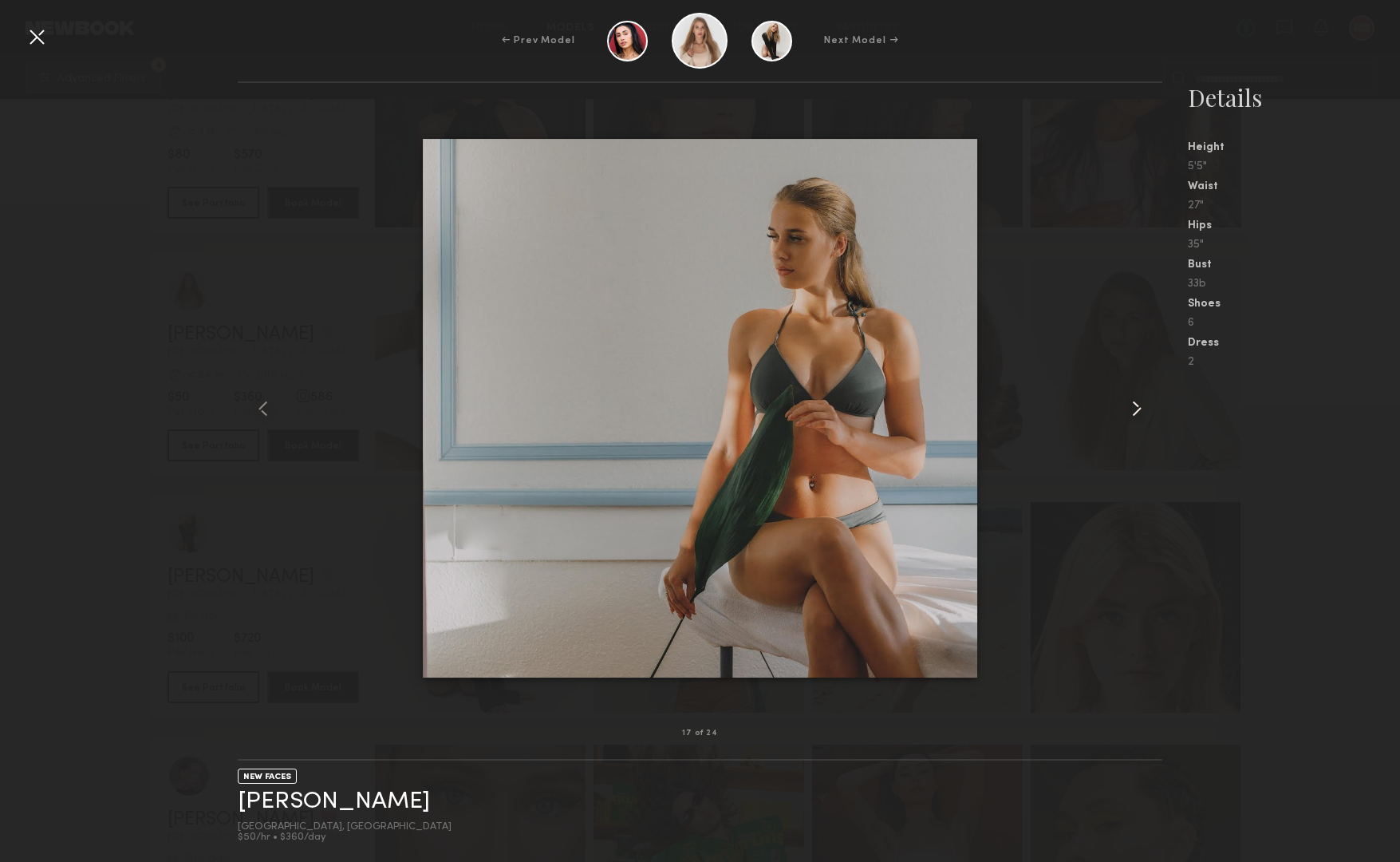
click at [1132, 405] on common-icon at bounding box center [1137, 409] width 26 height 26
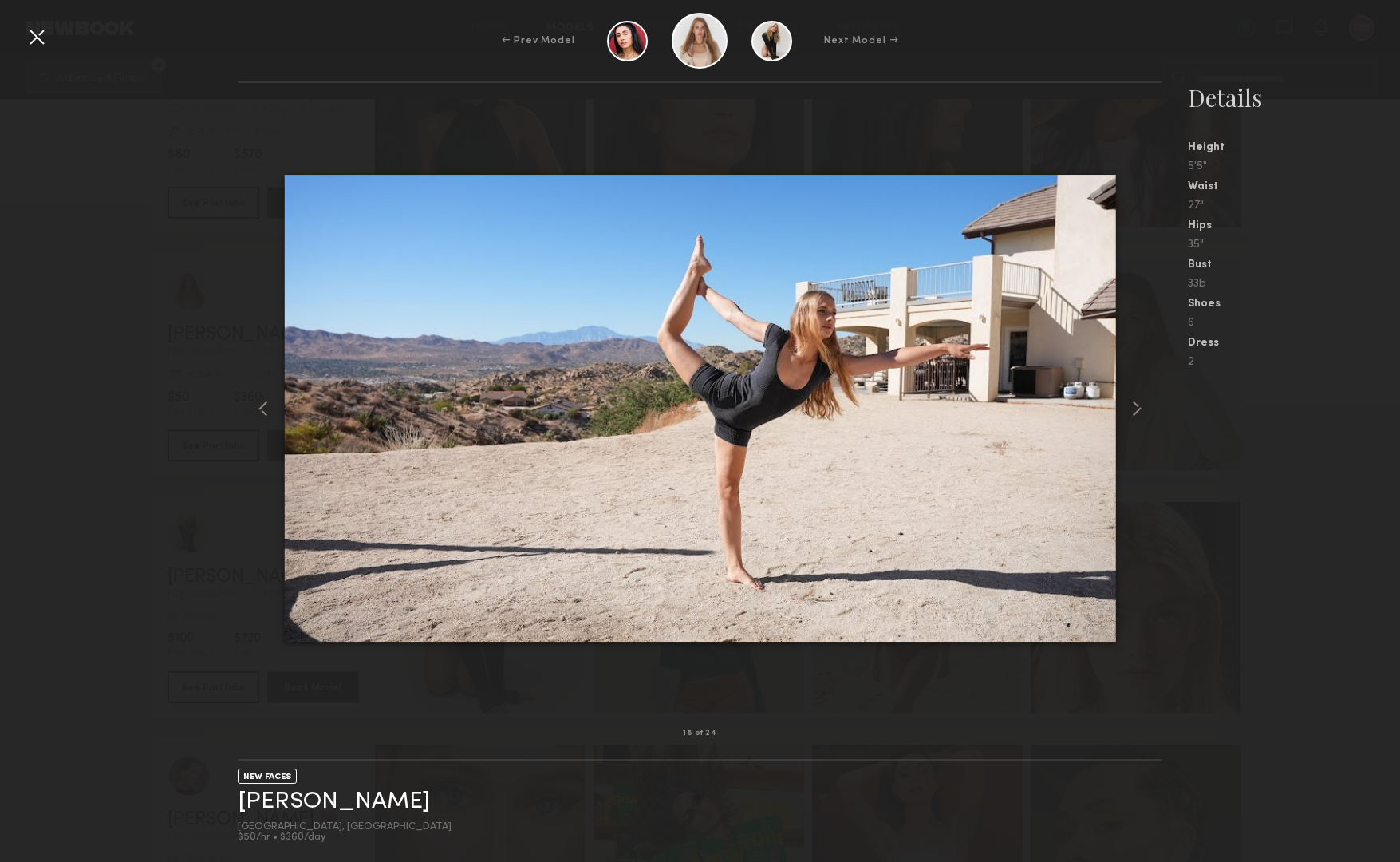
click at [22, 34] on div "← Prev Model Next Model →" at bounding box center [700, 41] width 1400 height 56
click at [30, 43] on div at bounding box center [37, 37] width 26 height 26
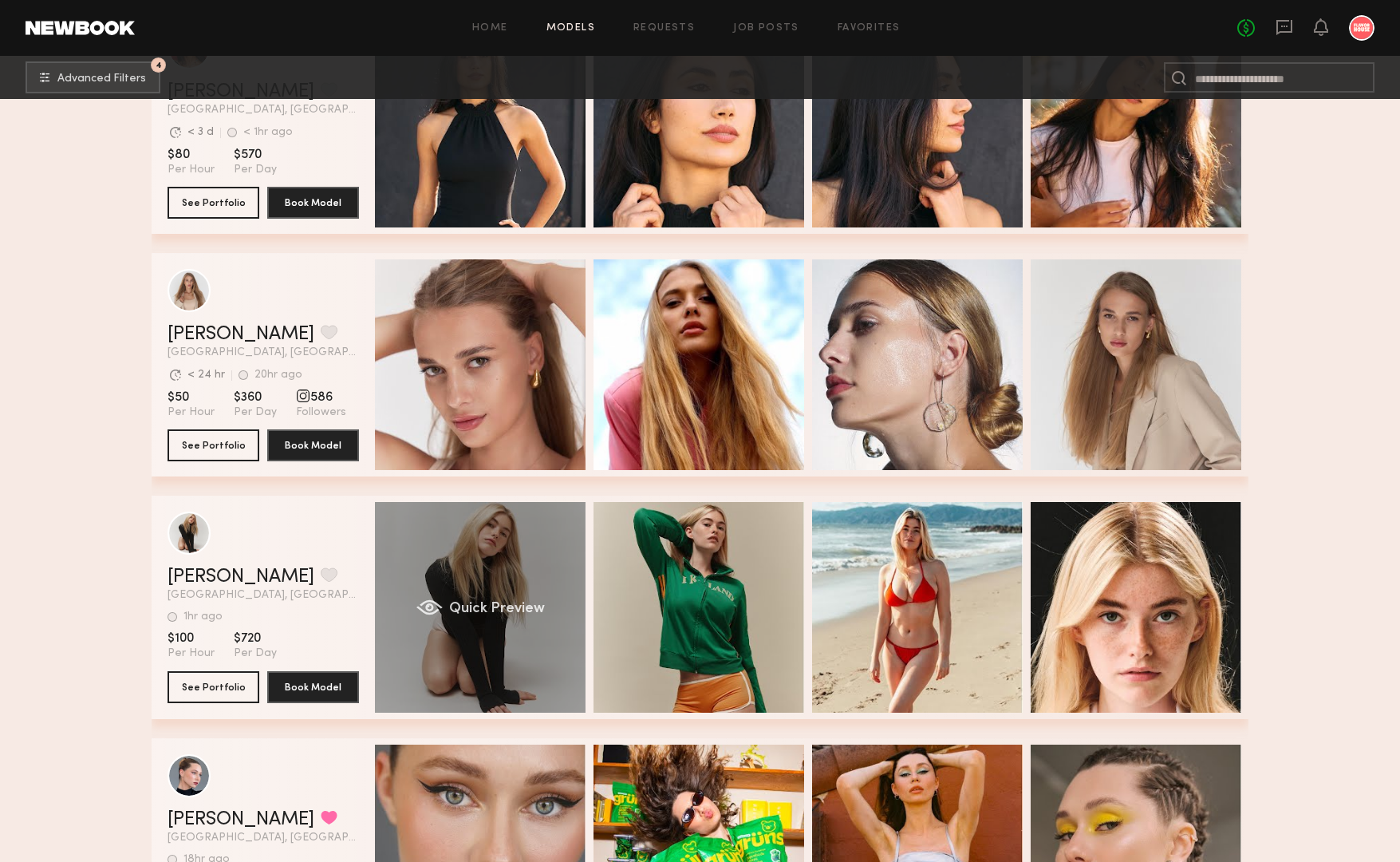
click at [524, 572] on div "Quick Preview" at bounding box center [479, 607] width 211 height 211
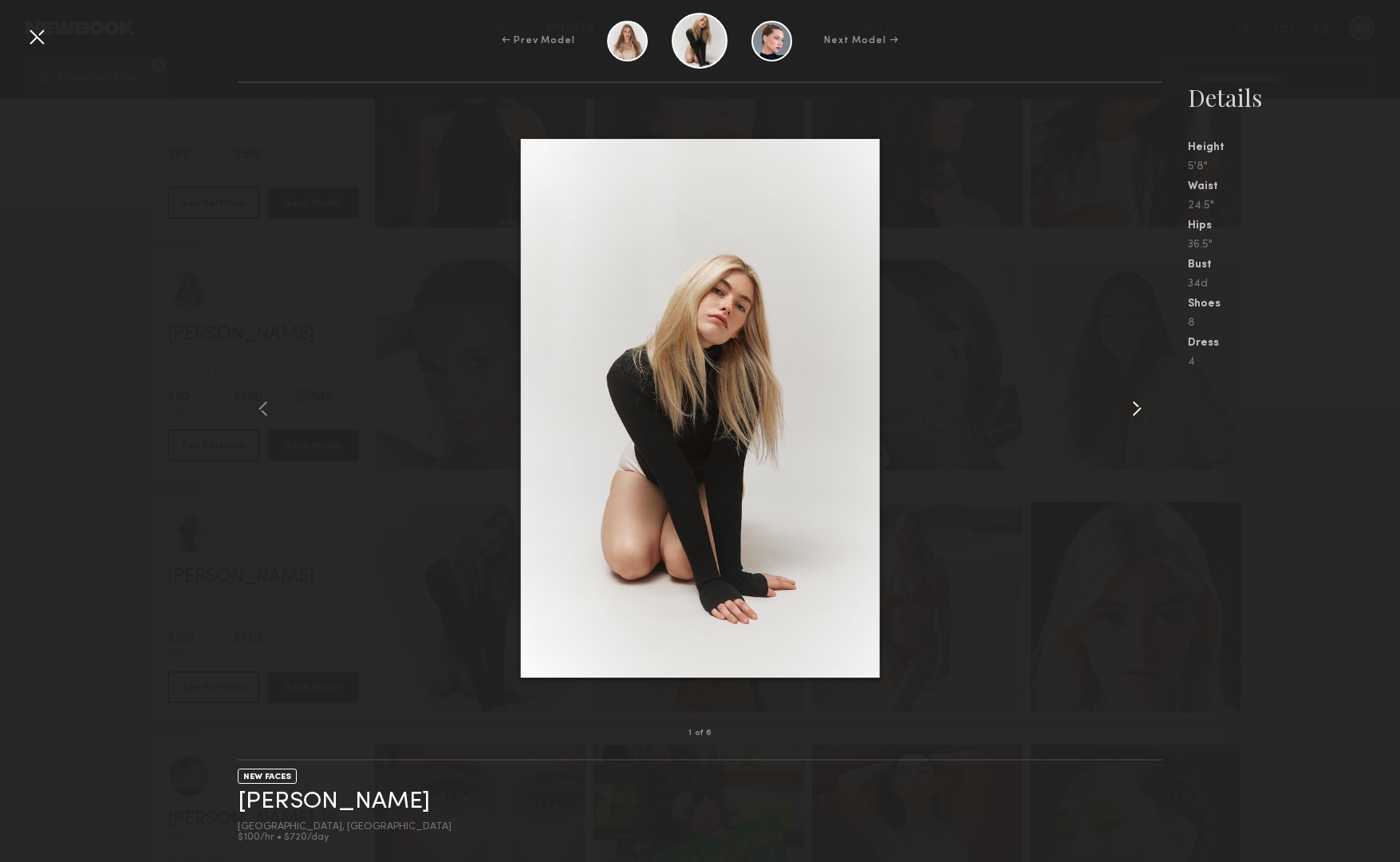
click at [1135, 409] on common-icon at bounding box center [1137, 409] width 26 height 26
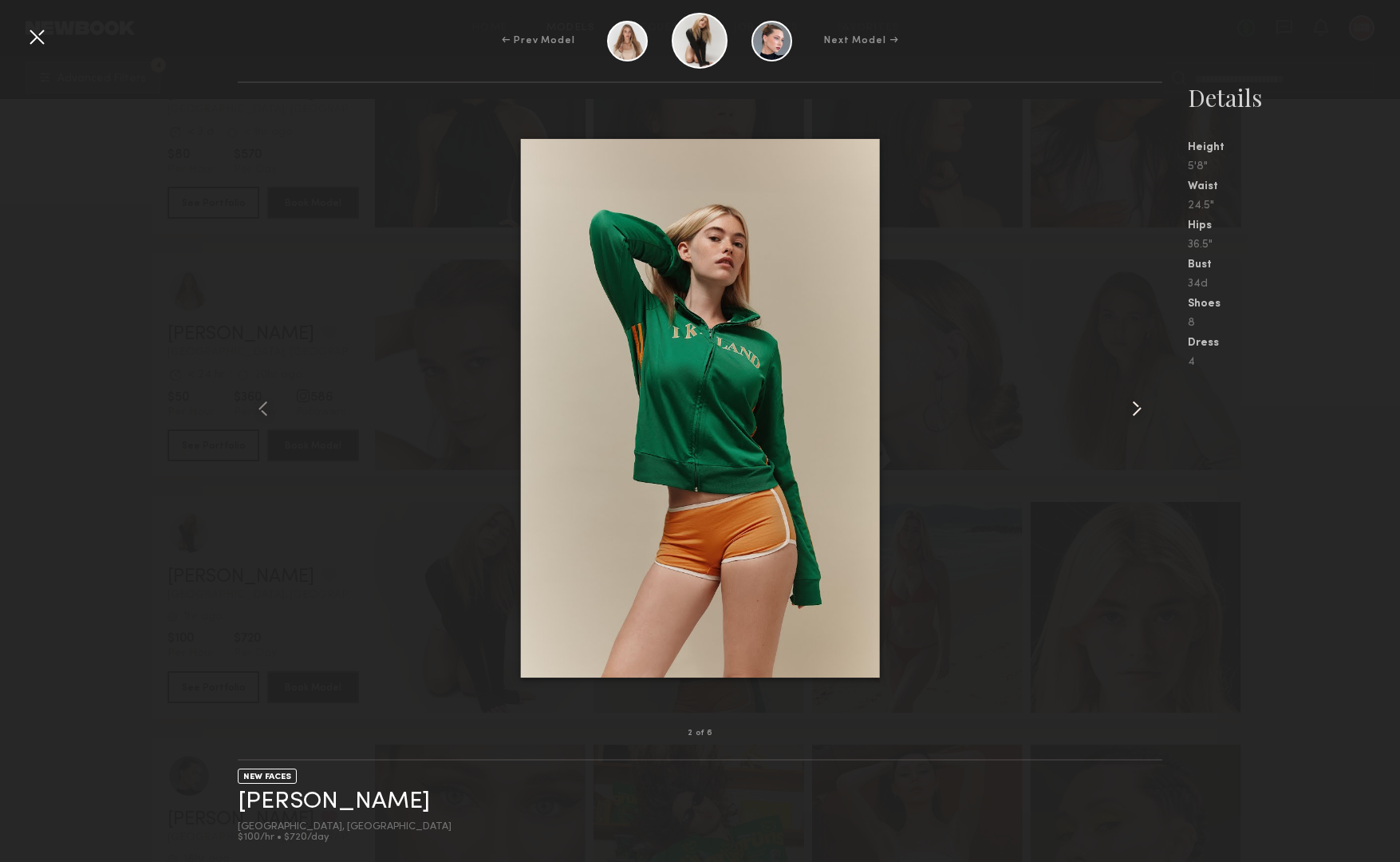
click at [1135, 409] on common-icon at bounding box center [1137, 409] width 26 height 26
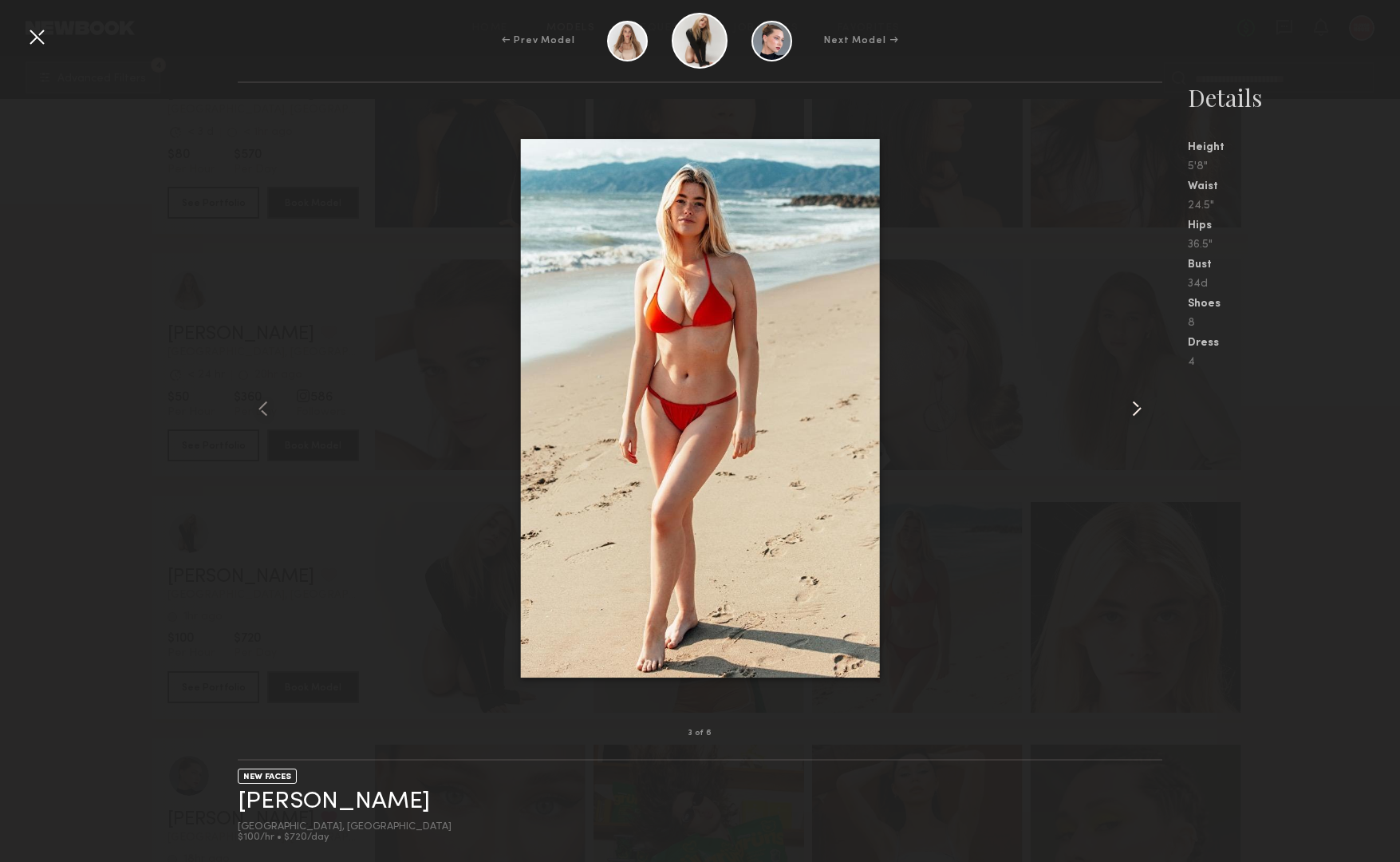
click at [1135, 409] on common-icon at bounding box center [1137, 409] width 26 height 26
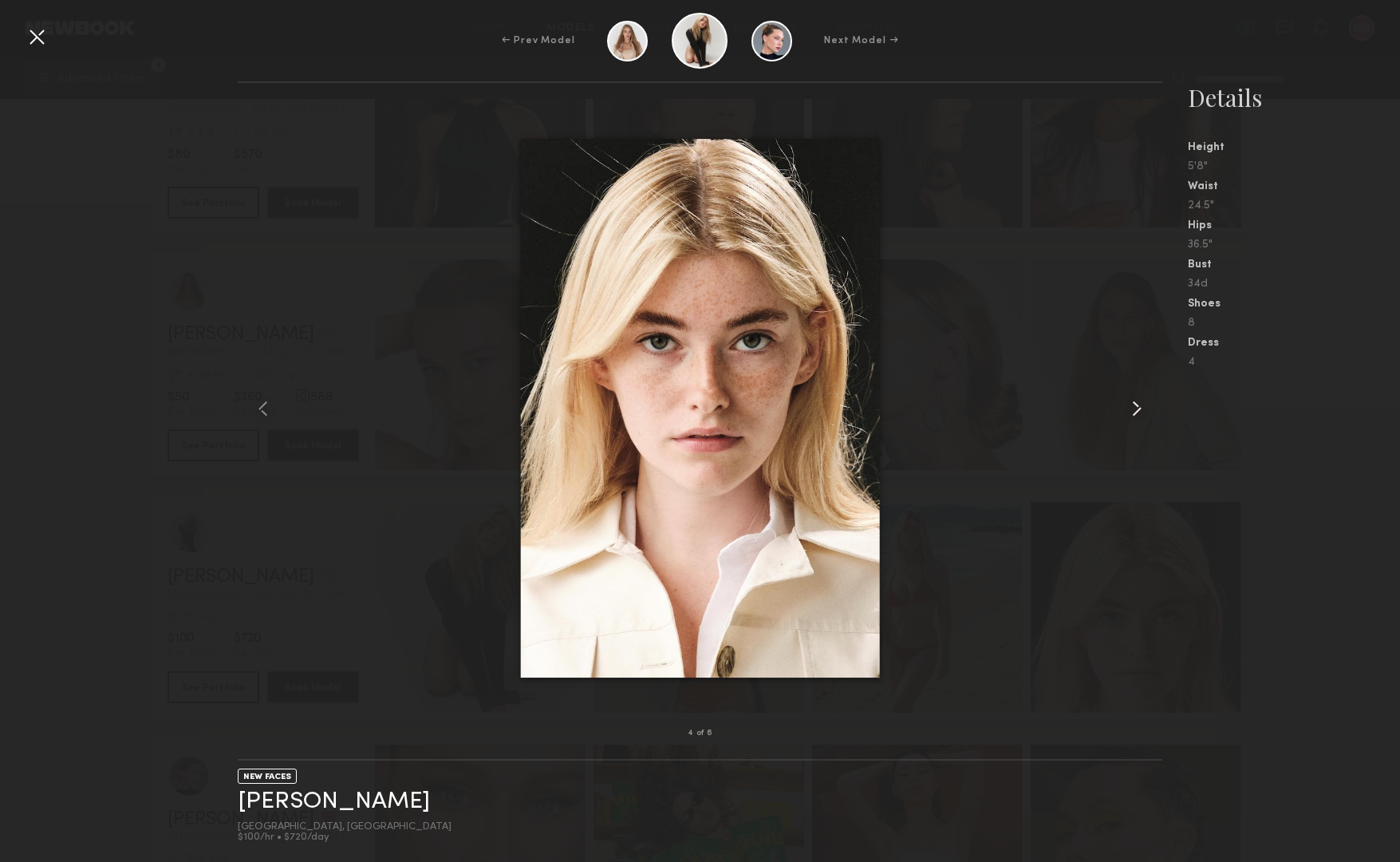
click at [1135, 409] on common-icon at bounding box center [1137, 409] width 26 height 26
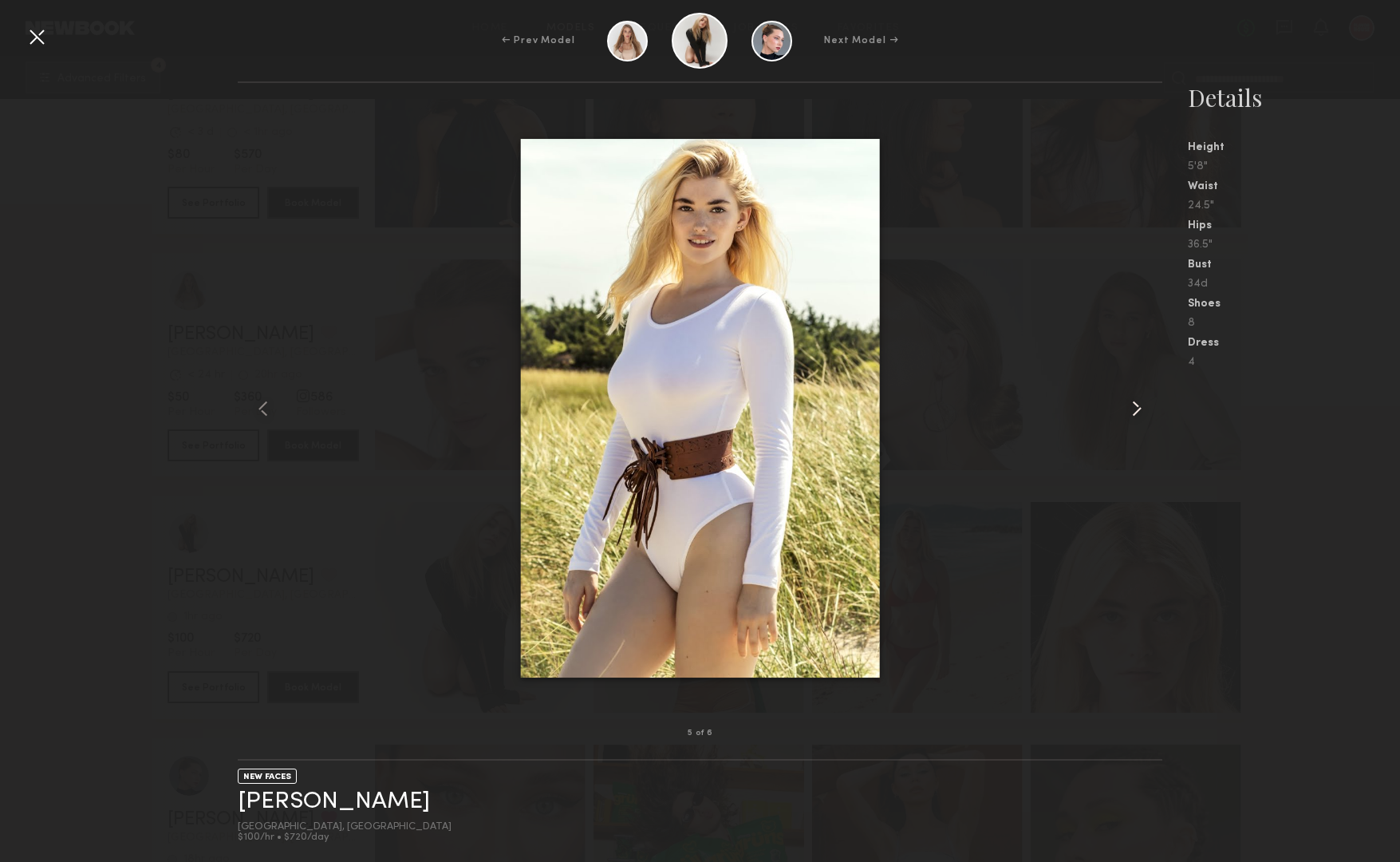
click at [1135, 409] on common-icon at bounding box center [1137, 409] width 26 height 26
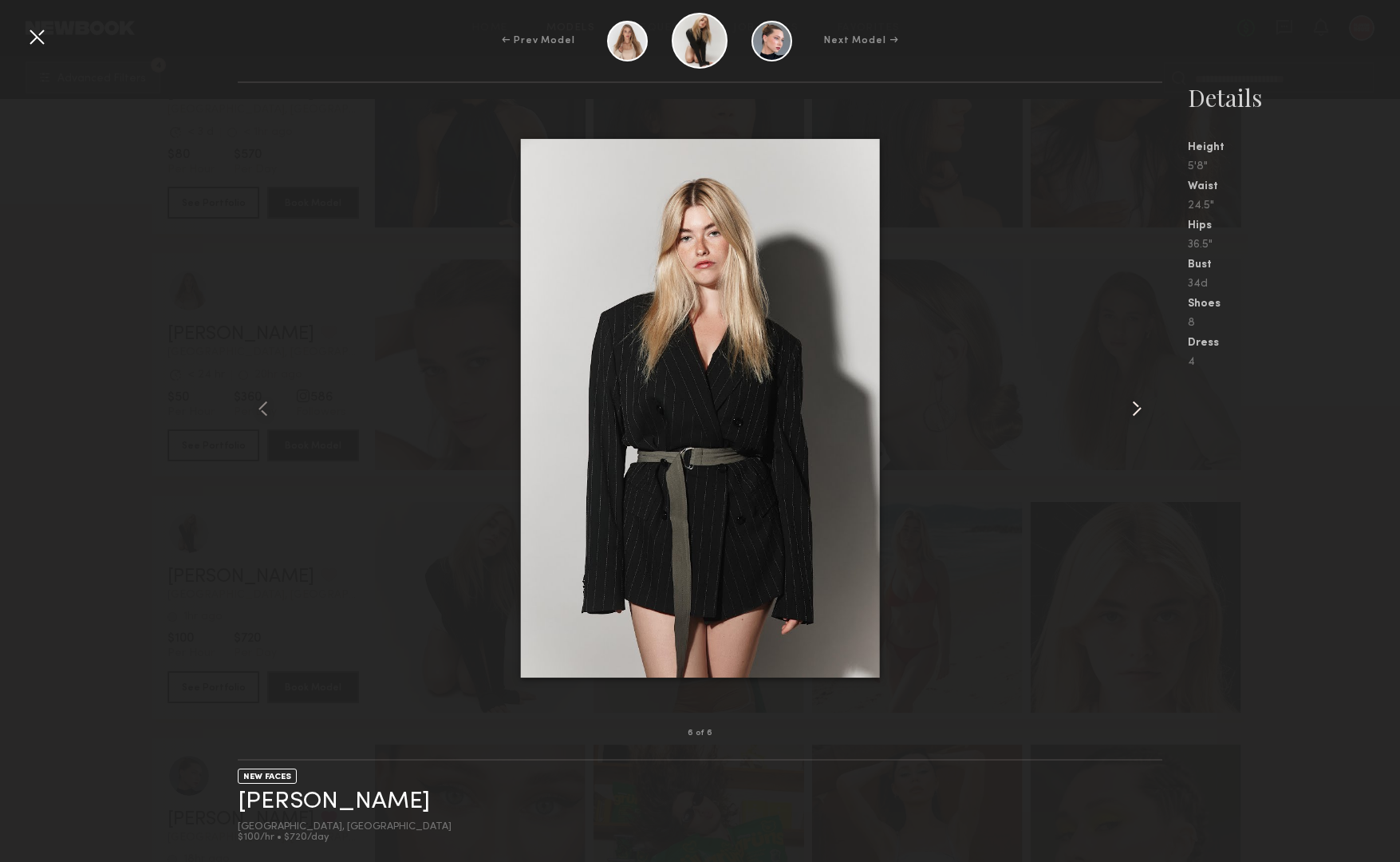
click at [1135, 409] on common-icon at bounding box center [1137, 409] width 26 height 26
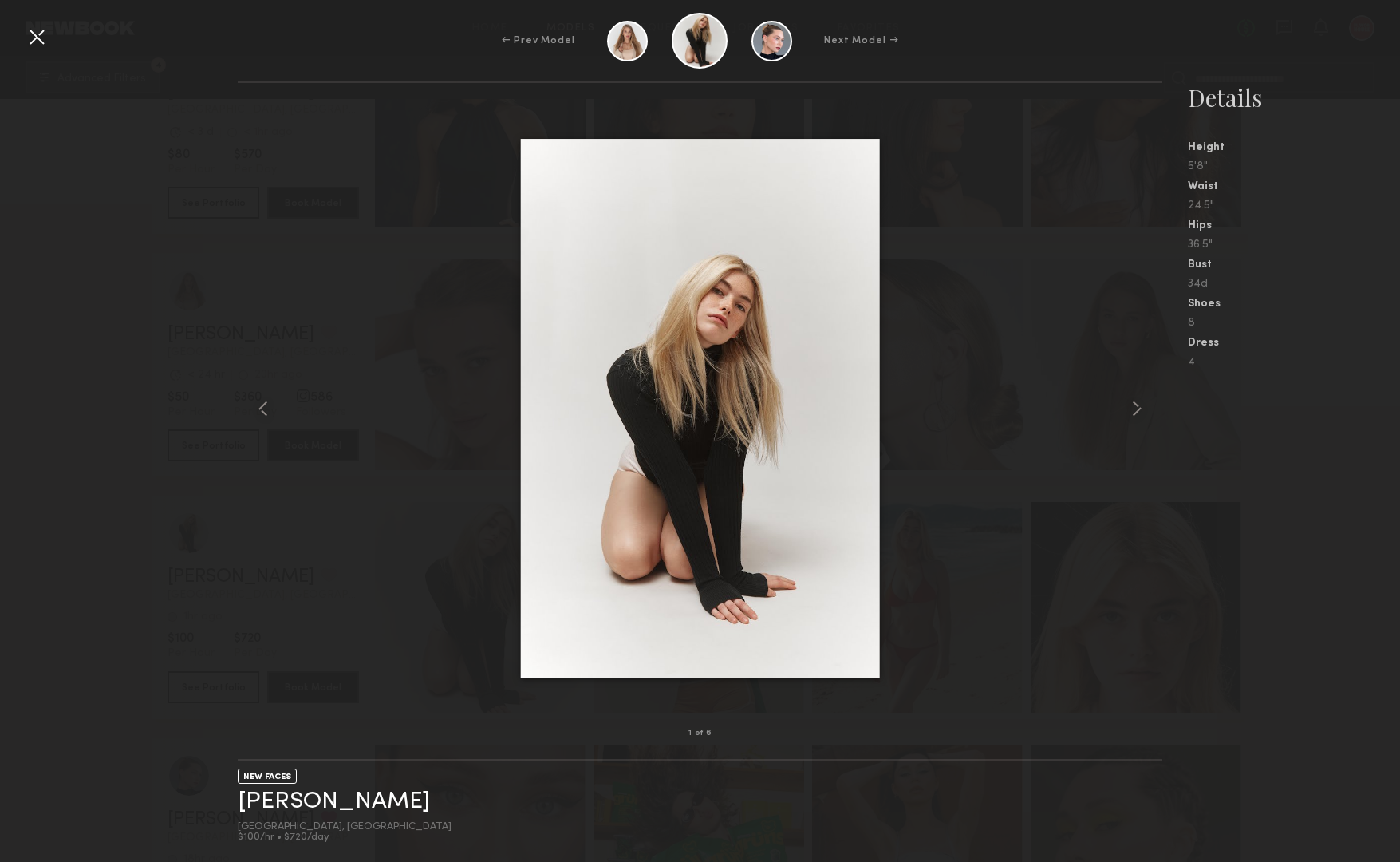
click at [36, 21] on div "← Prev Model Next Model →" at bounding box center [700, 41] width 1400 height 56
click at [35, 43] on div at bounding box center [37, 37] width 26 height 26
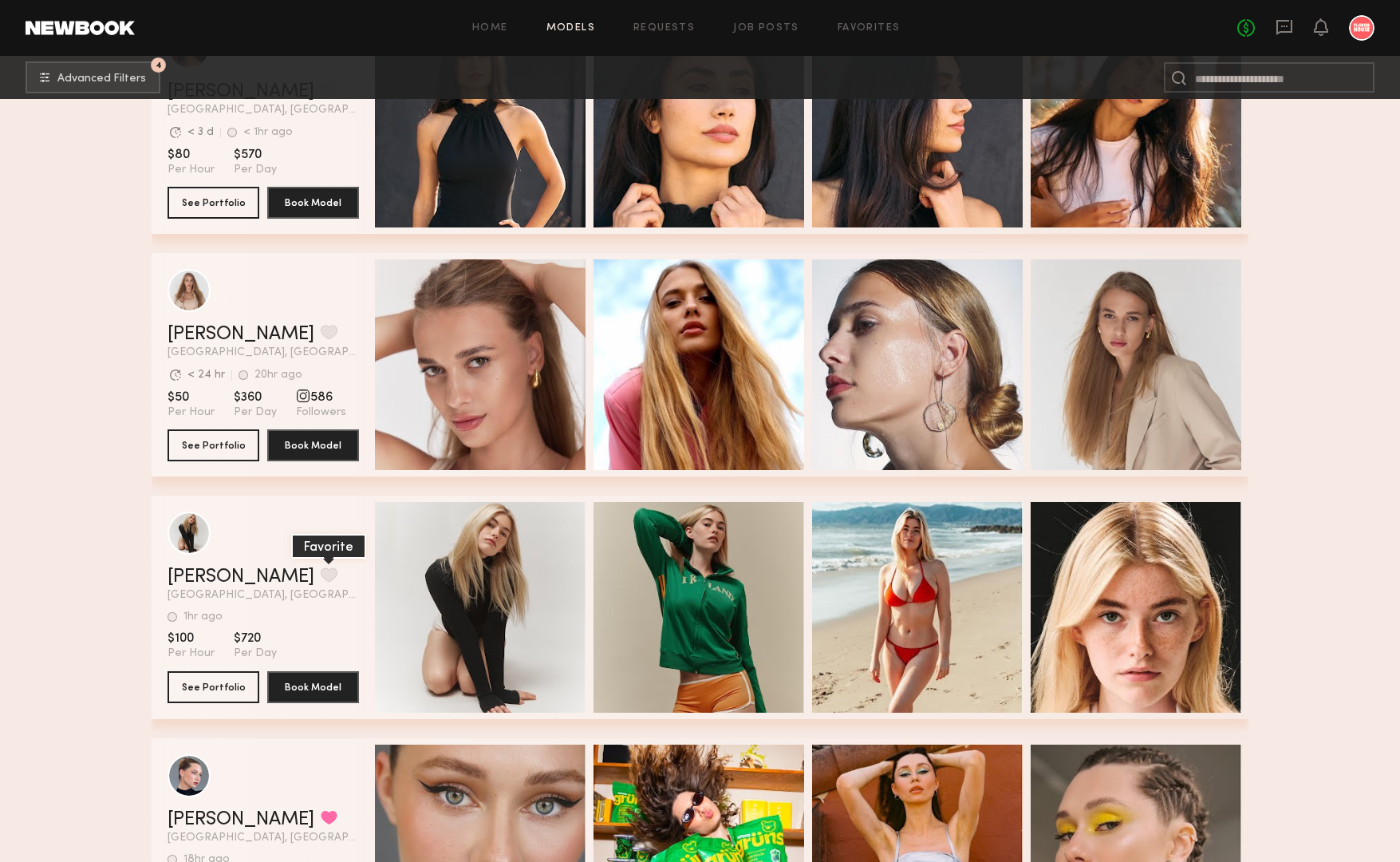
click at [321, 575] on button "grid" at bounding box center [329, 574] width 17 height 14
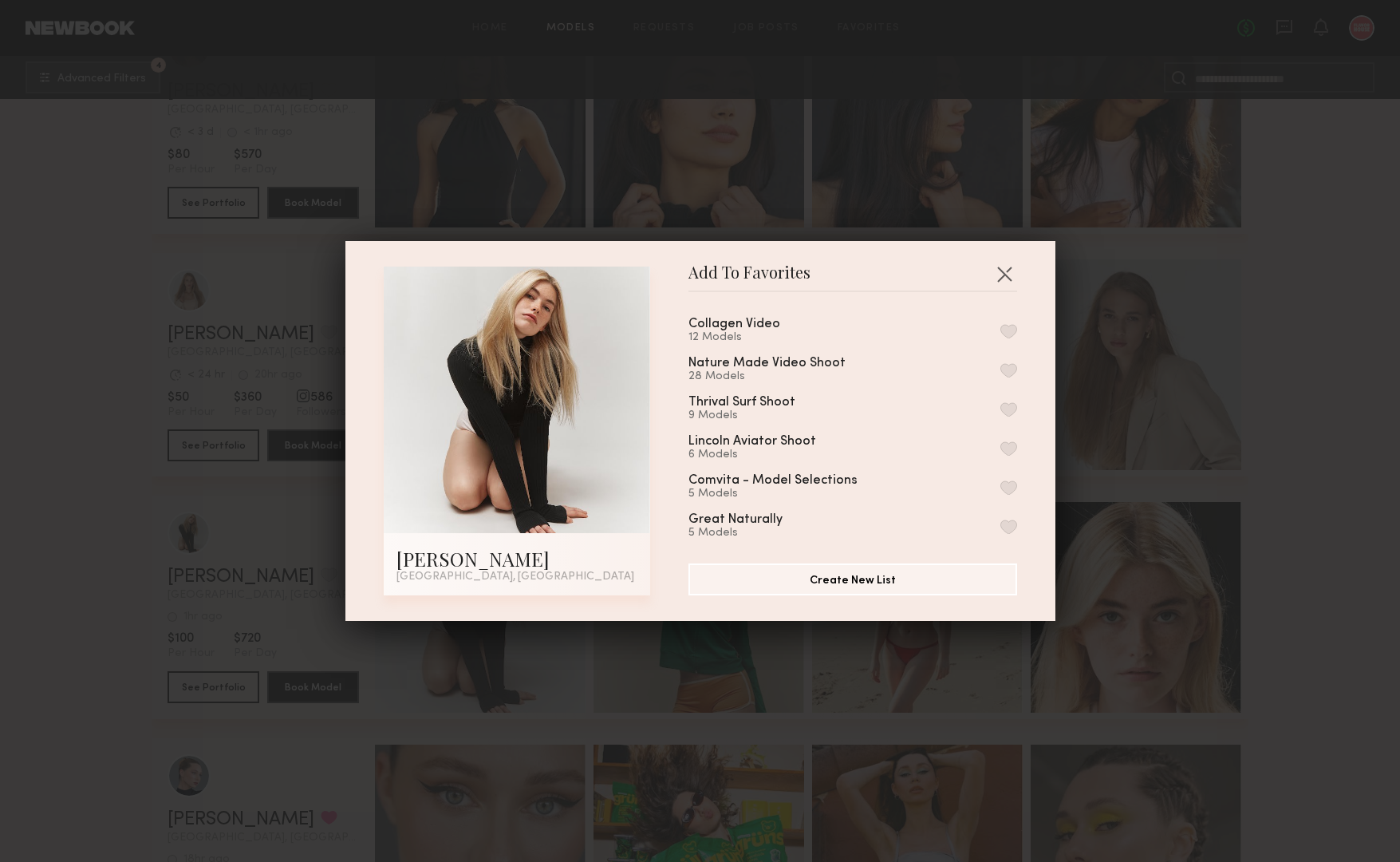
click at [1006, 332] on button "button" at bounding box center [1009, 331] width 17 height 14
click at [1011, 278] on button "button" at bounding box center [1005, 274] width 26 height 26
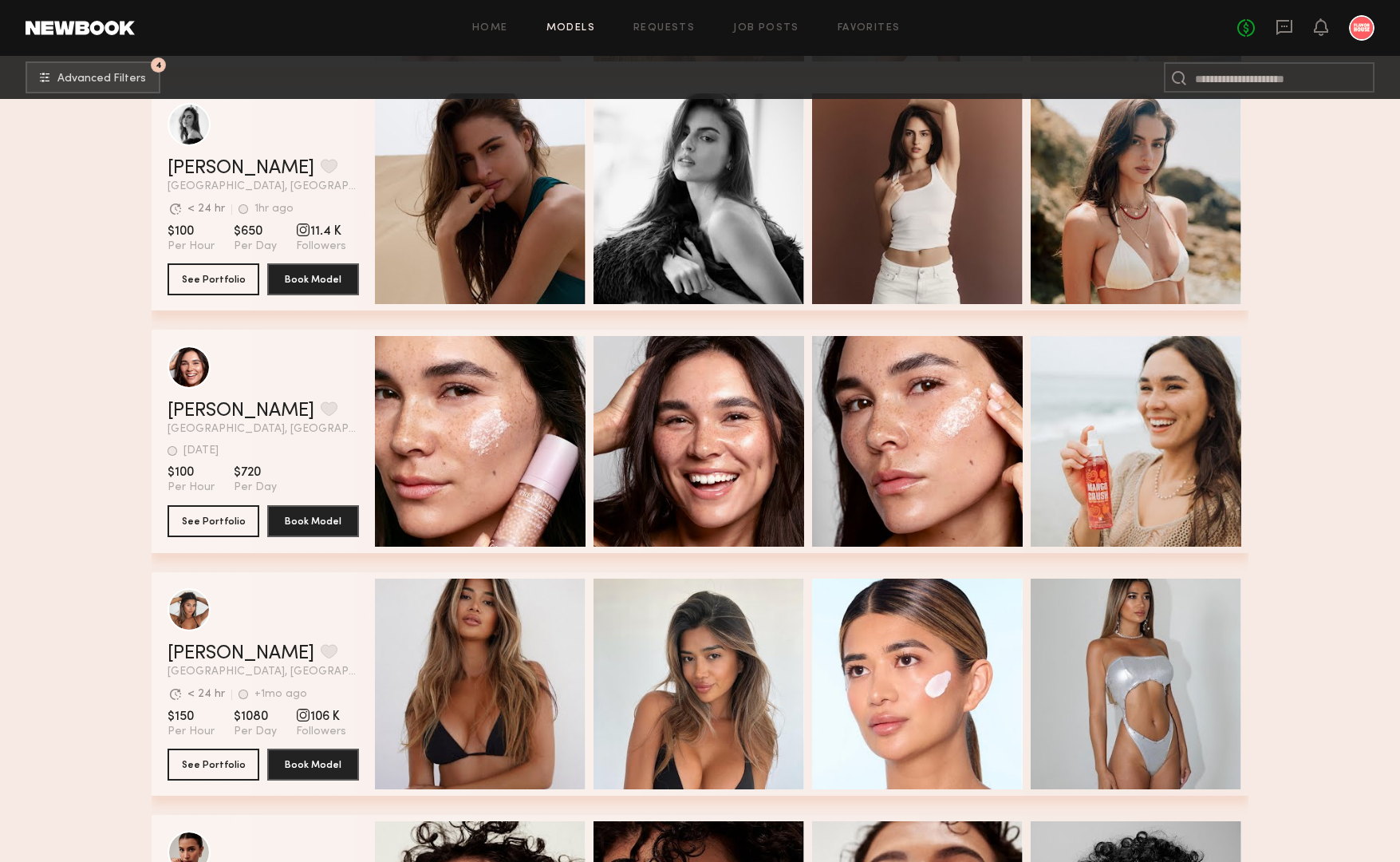
scroll to position [2965, 0]
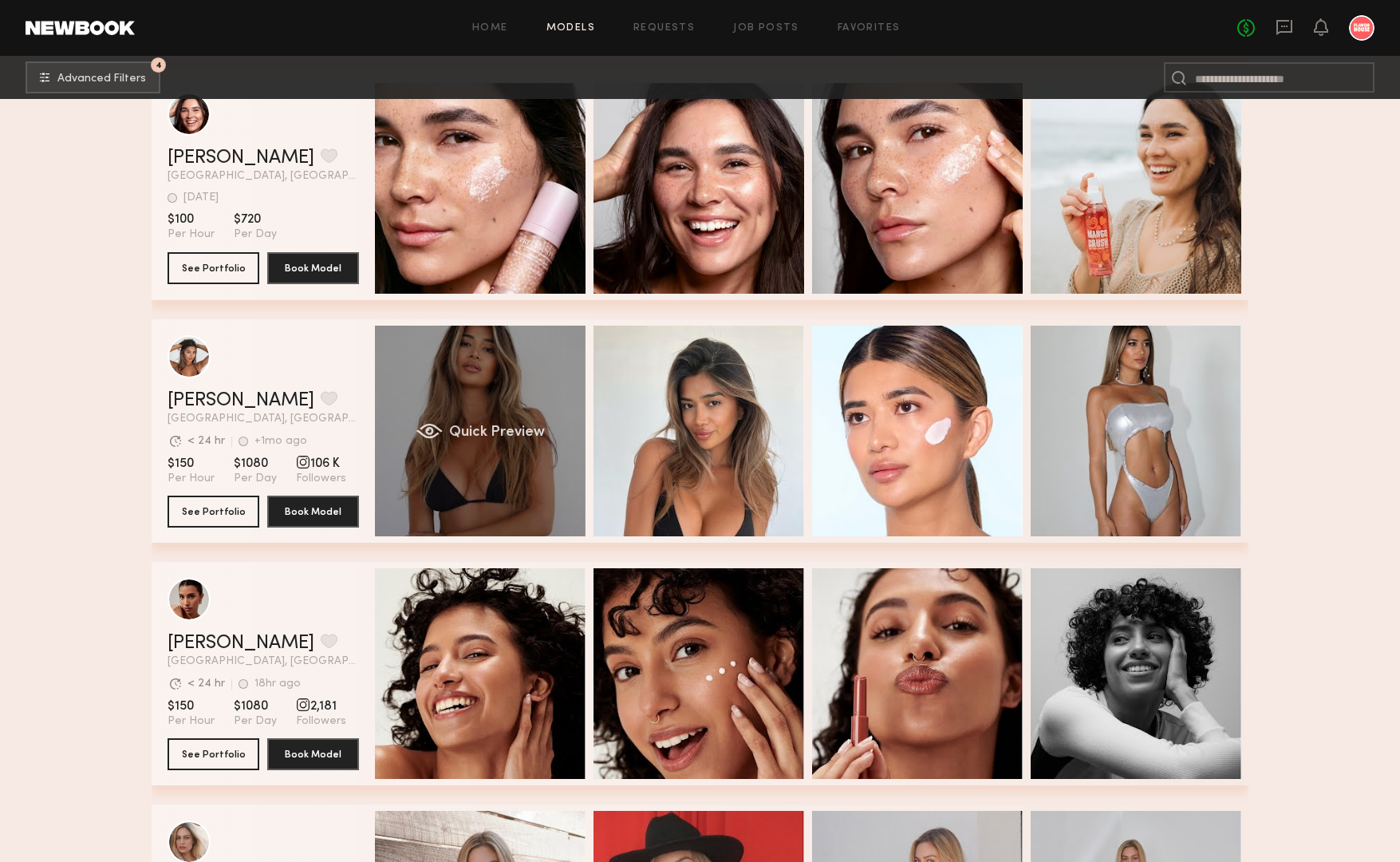
click at [522, 379] on div "Quick Preview" at bounding box center [479, 431] width 211 height 211
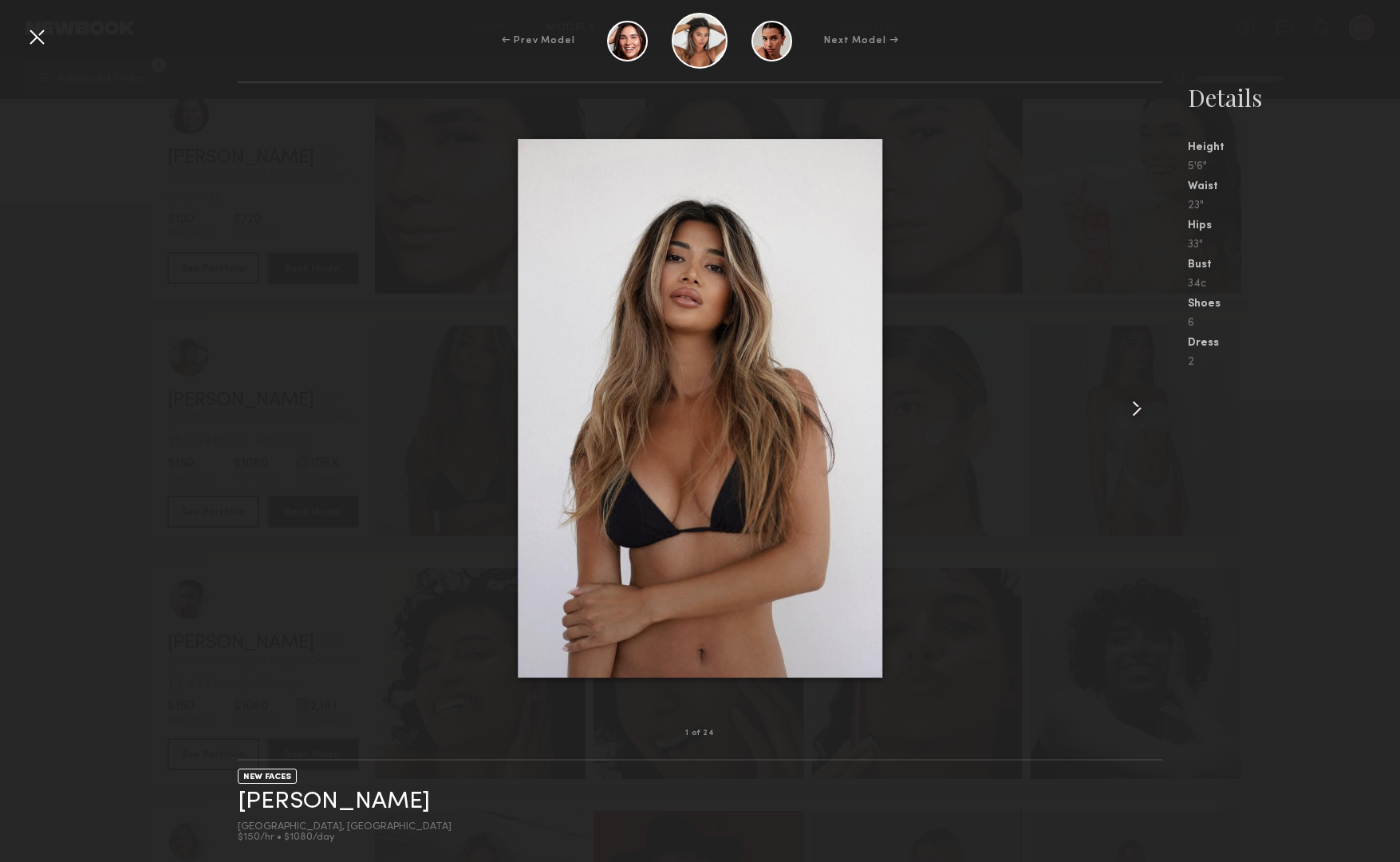
click at [1139, 411] on common-icon at bounding box center [1137, 409] width 26 height 26
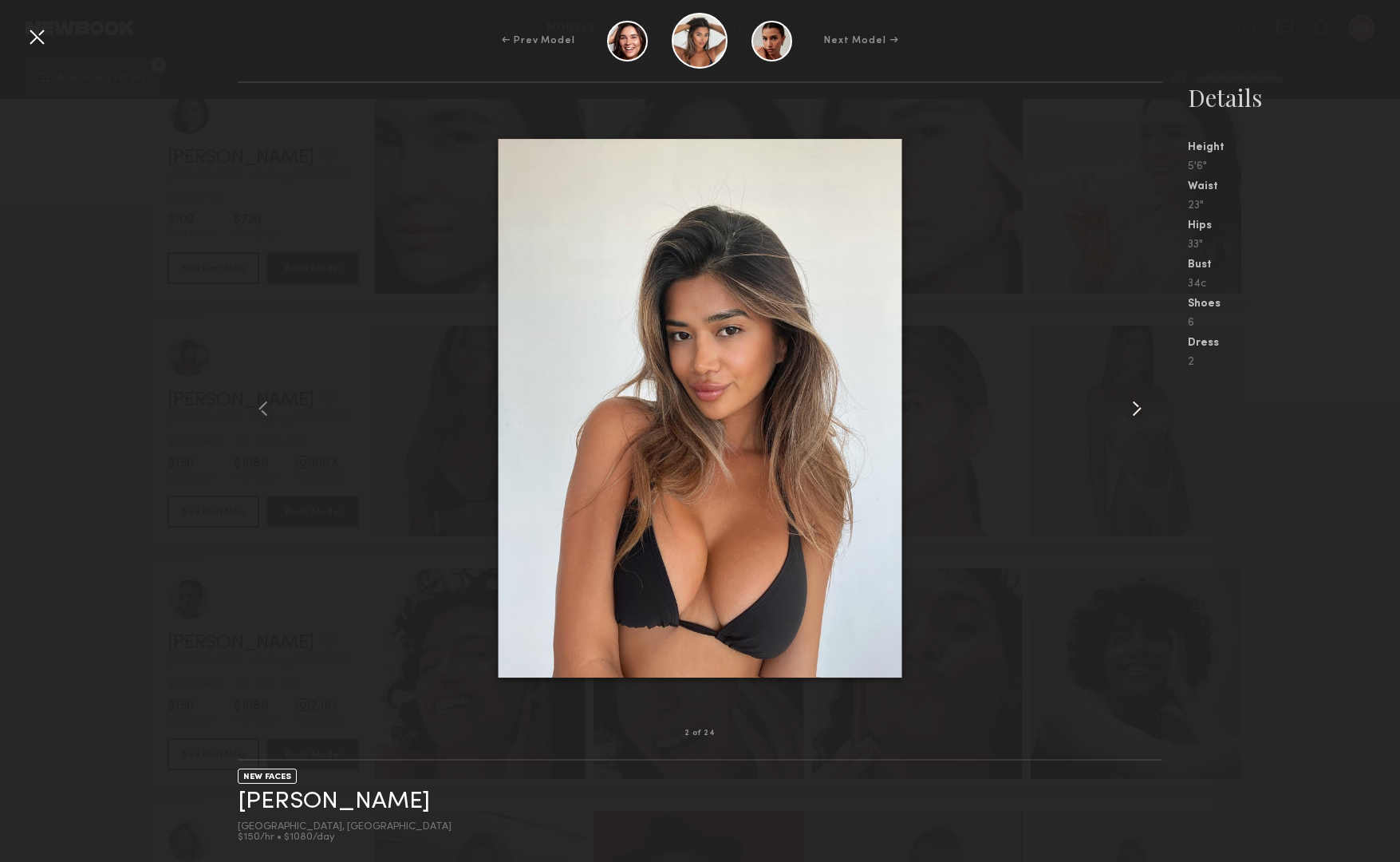
click at [1139, 411] on common-icon at bounding box center [1137, 409] width 26 height 26
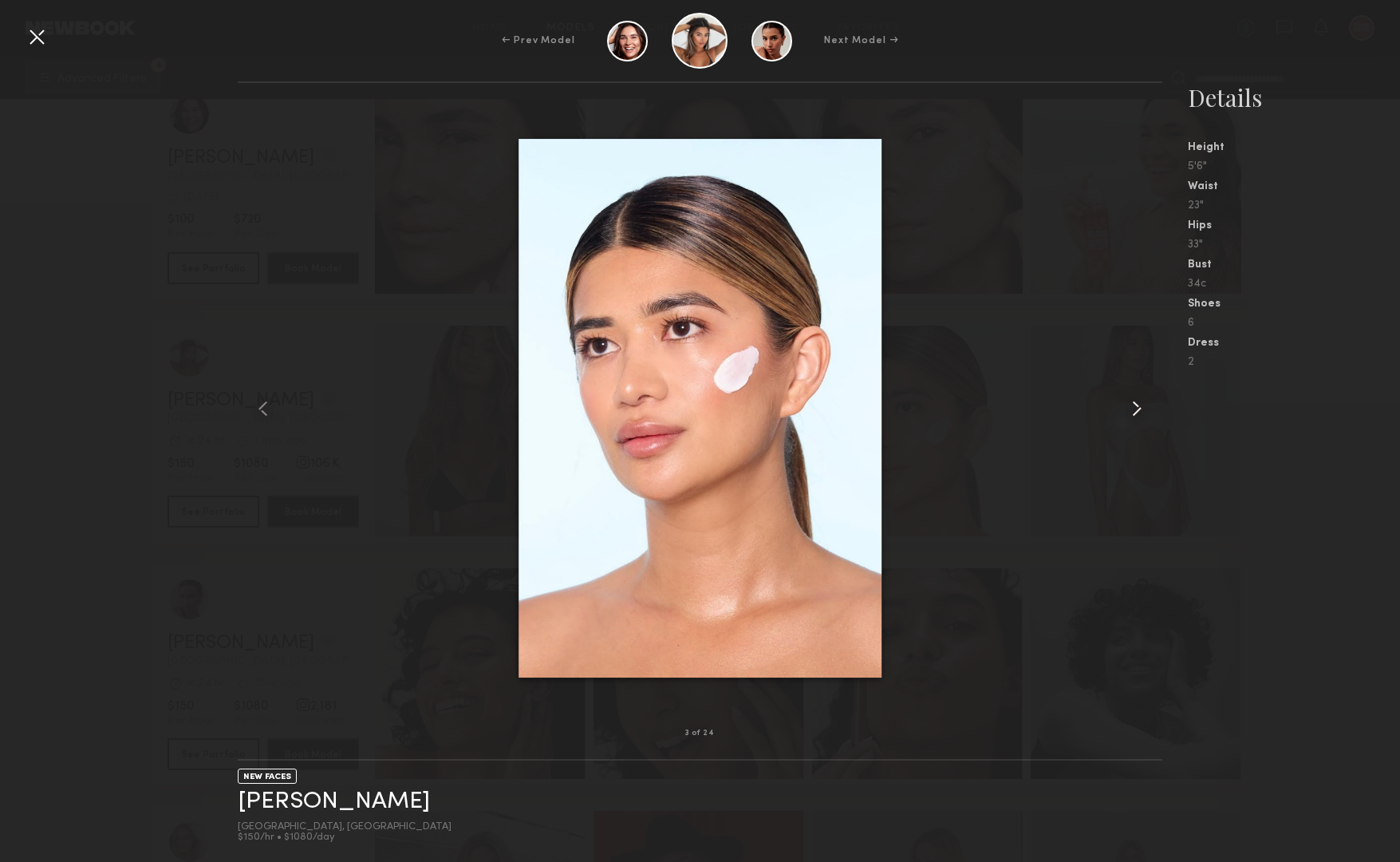
click at [1139, 411] on common-icon at bounding box center [1137, 409] width 26 height 26
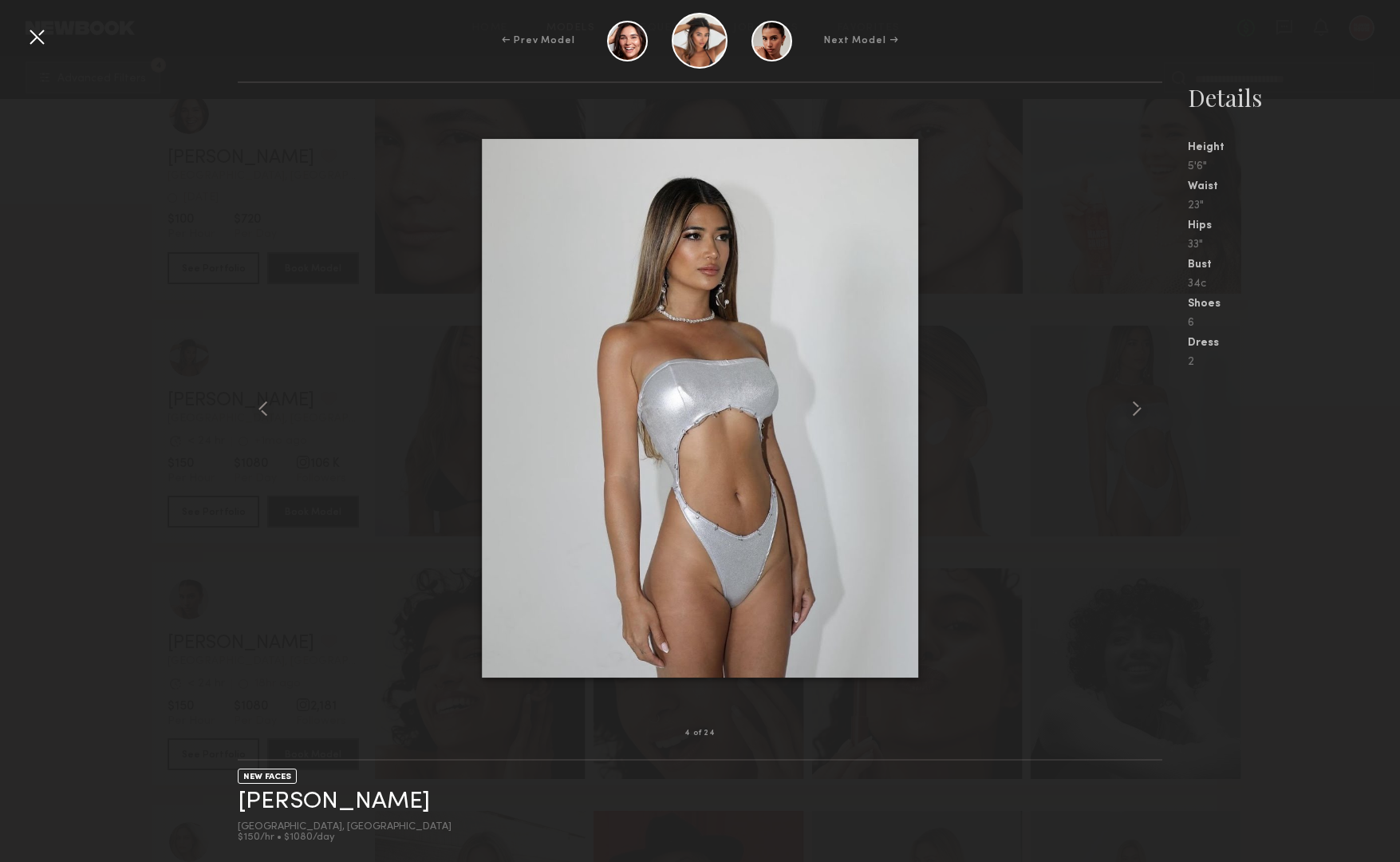
click at [32, 31] on div at bounding box center [37, 37] width 26 height 26
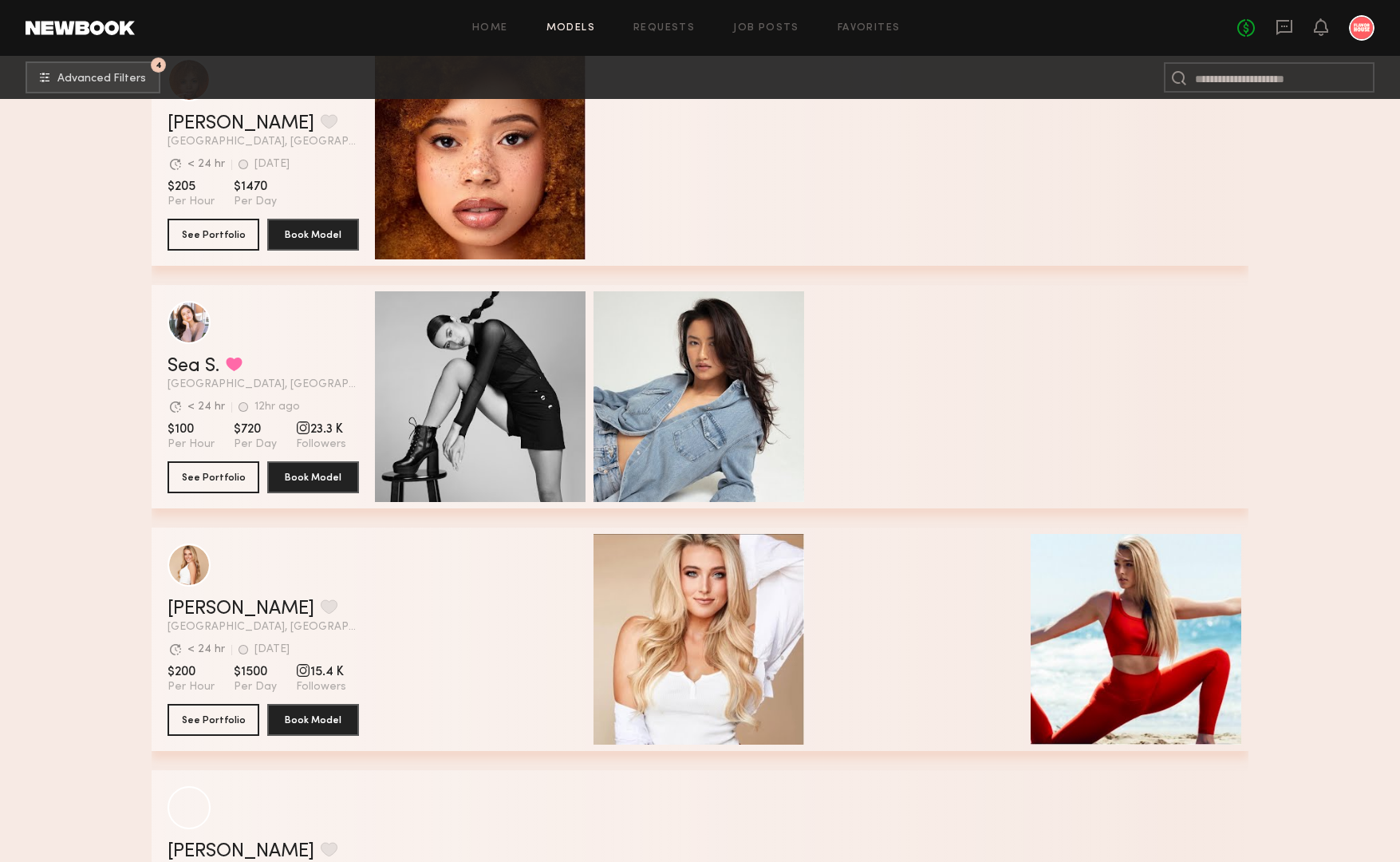
scroll to position [6394, 0]
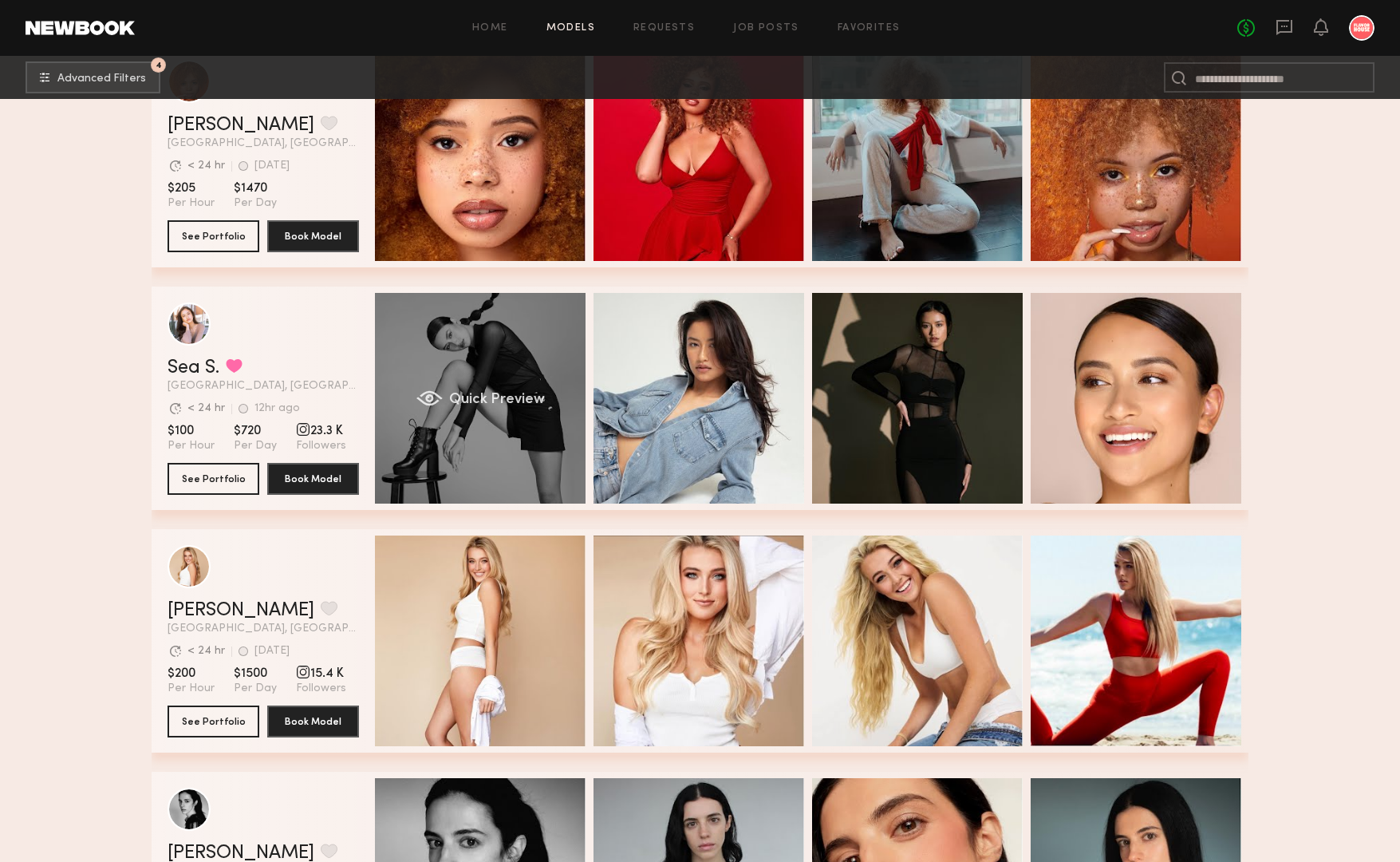
click at [491, 346] on div "Quick Preview" at bounding box center [479, 398] width 211 height 211
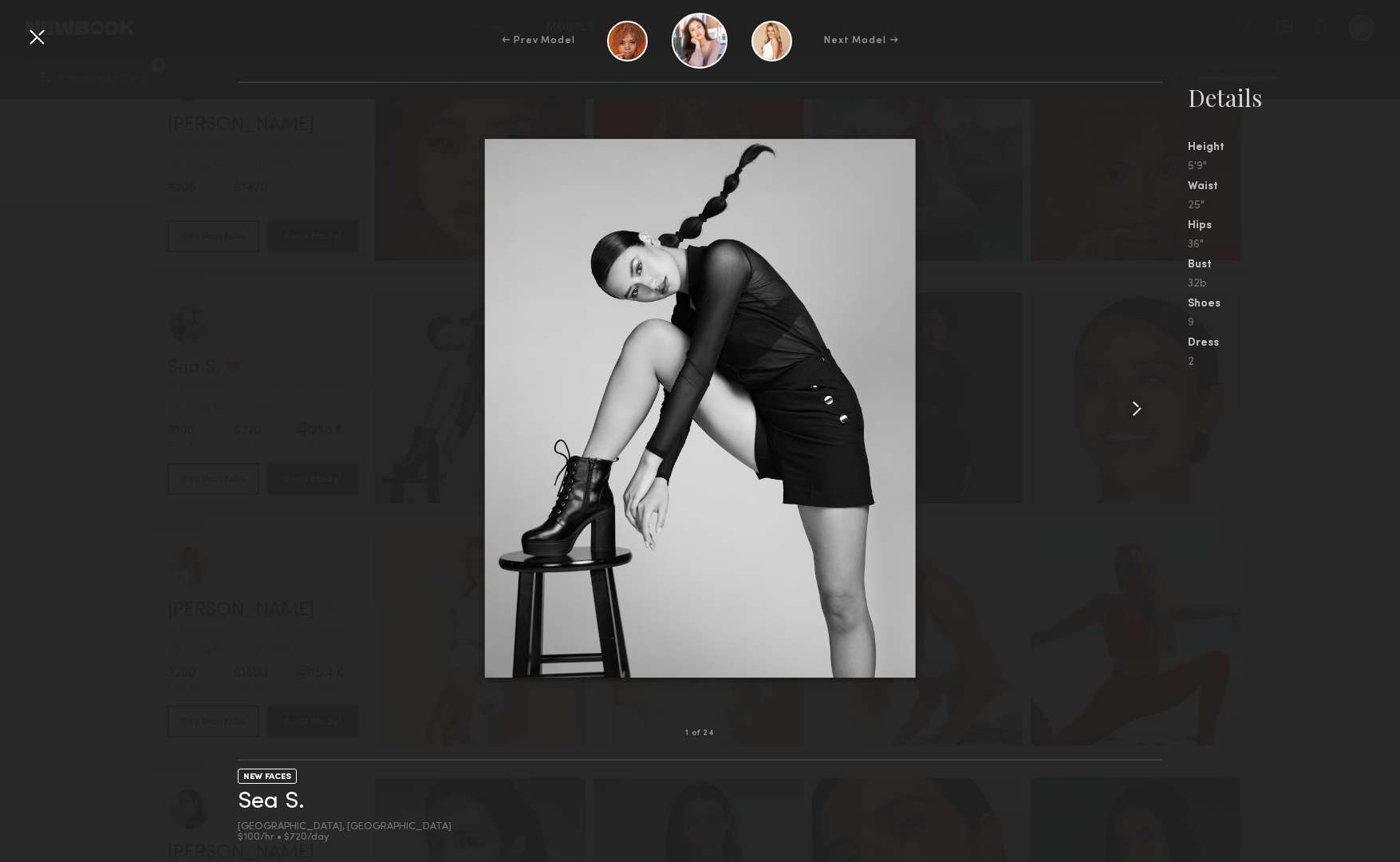
click at [1136, 413] on common-icon at bounding box center [1137, 409] width 26 height 26
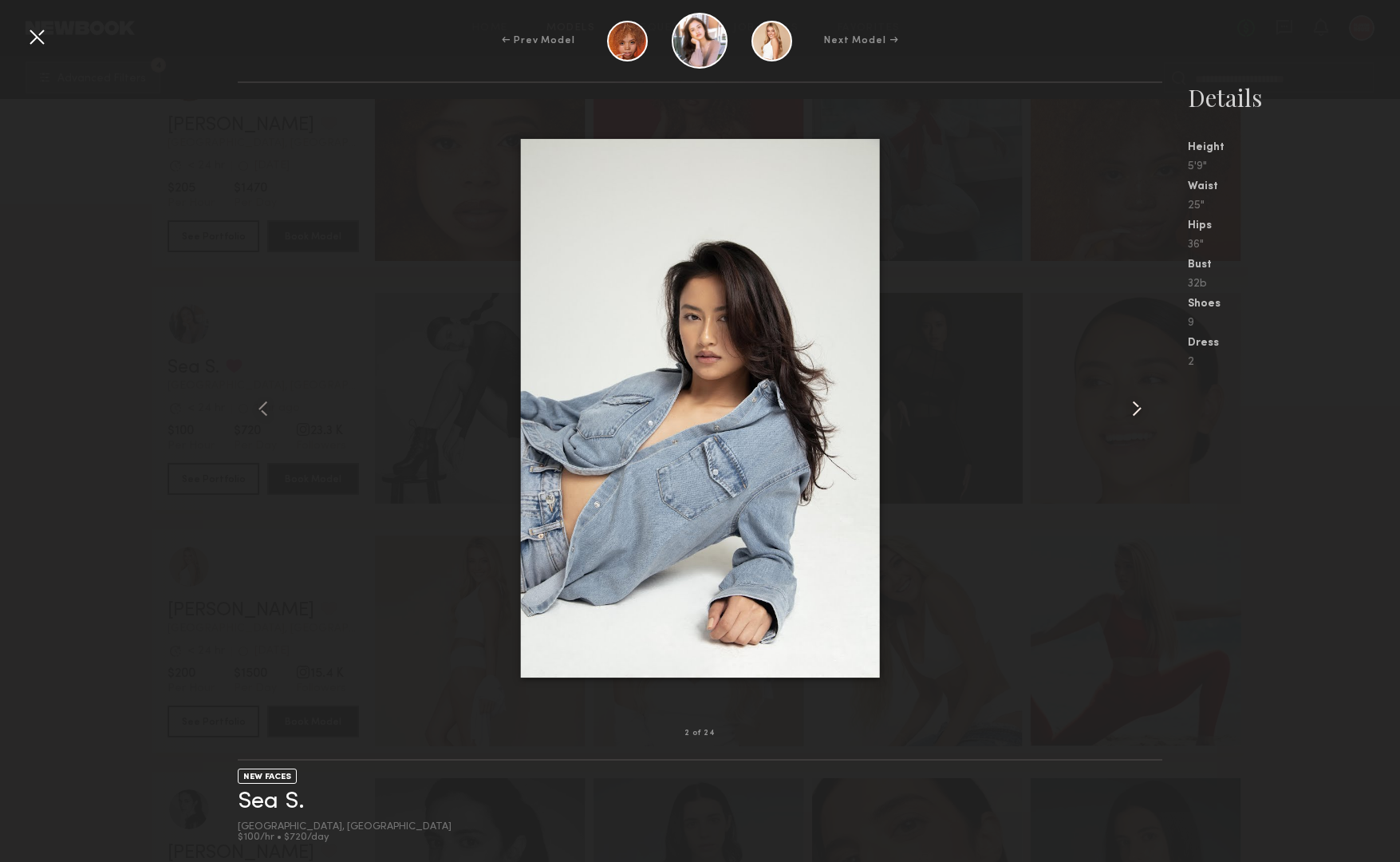
click at [1136, 413] on common-icon at bounding box center [1137, 409] width 26 height 26
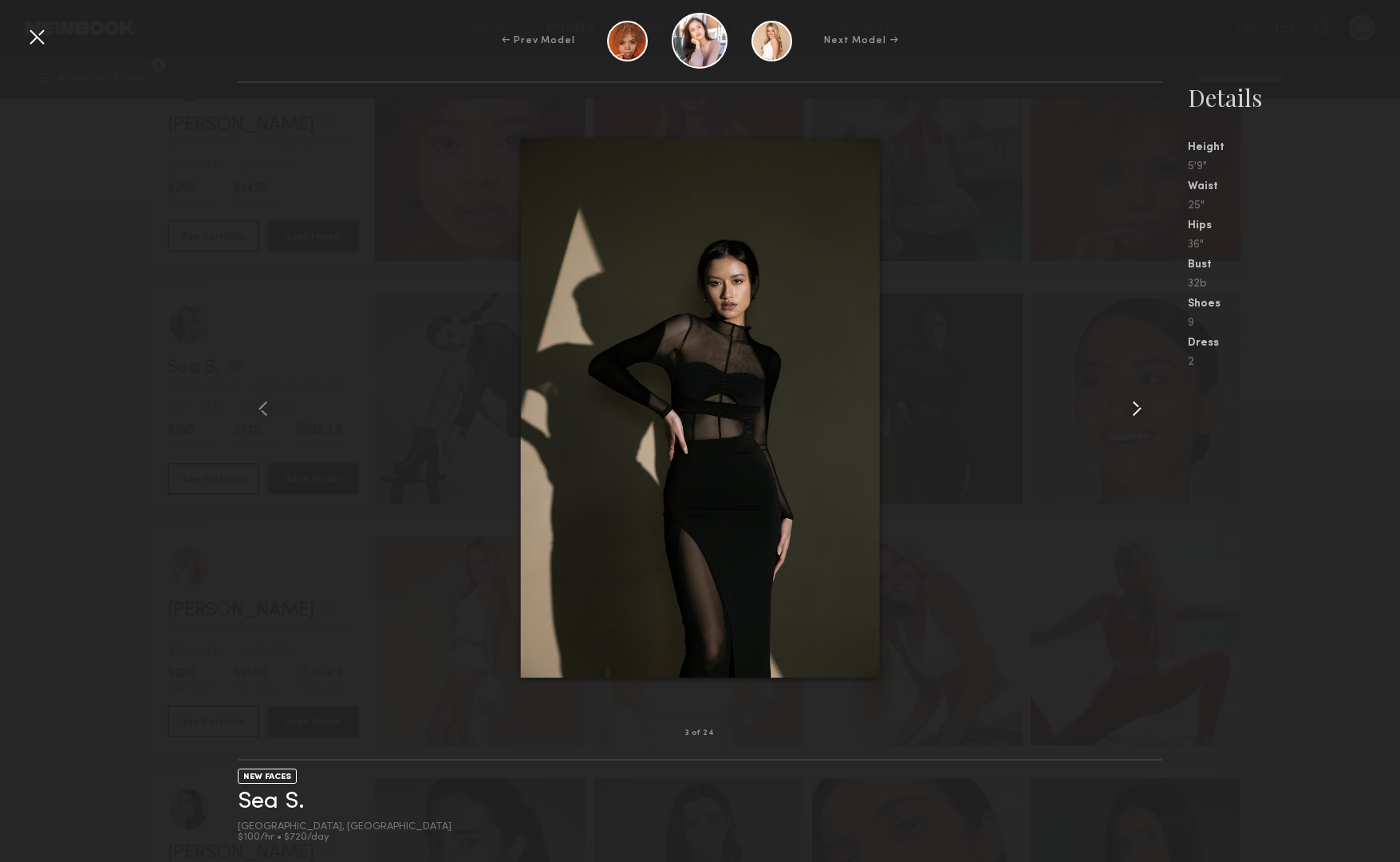
click at [1136, 413] on common-icon at bounding box center [1137, 409] width 26 height 26
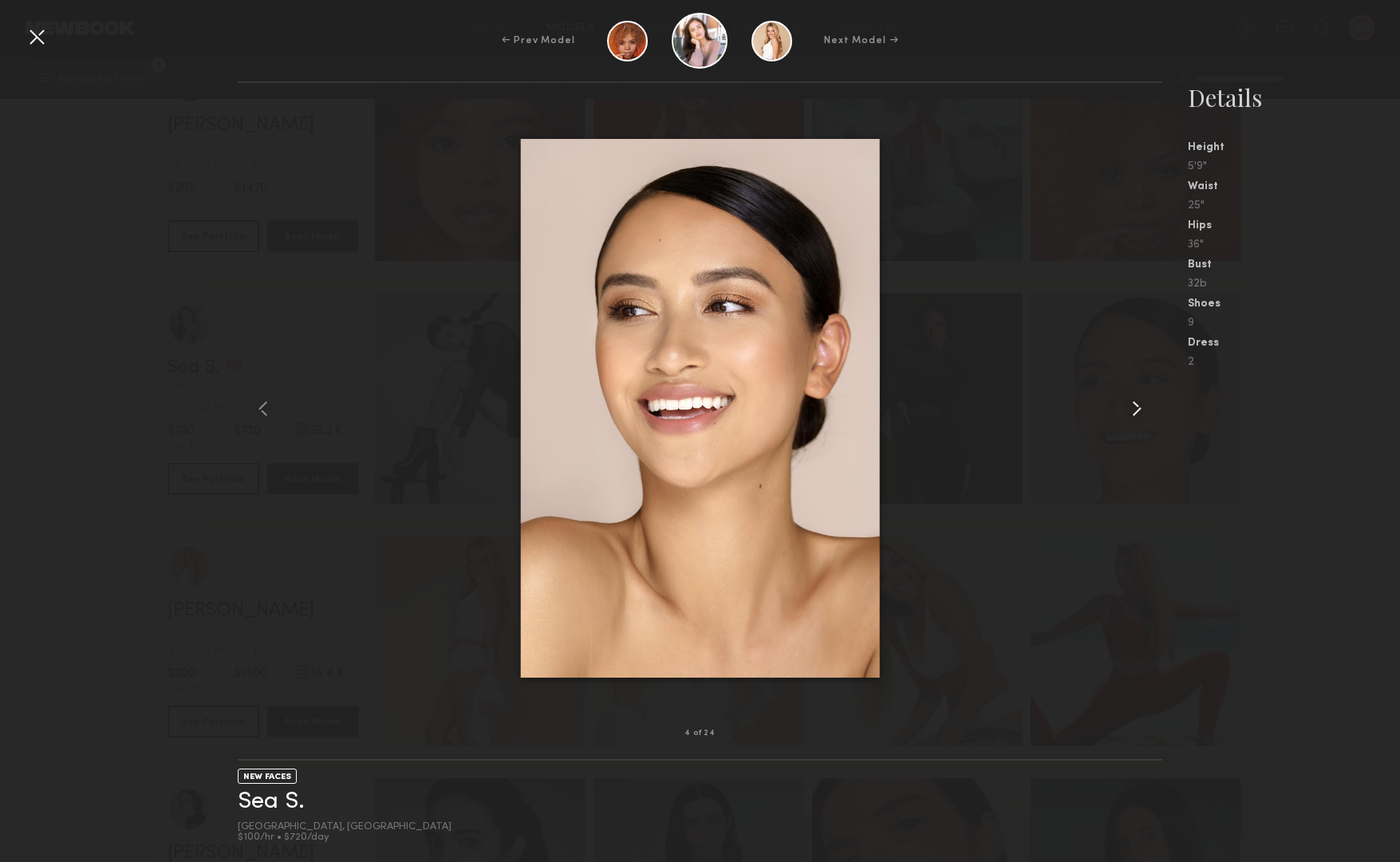
click at [1136, 413] on common-icon at bounding box center [1137, 409] width 26 height 26
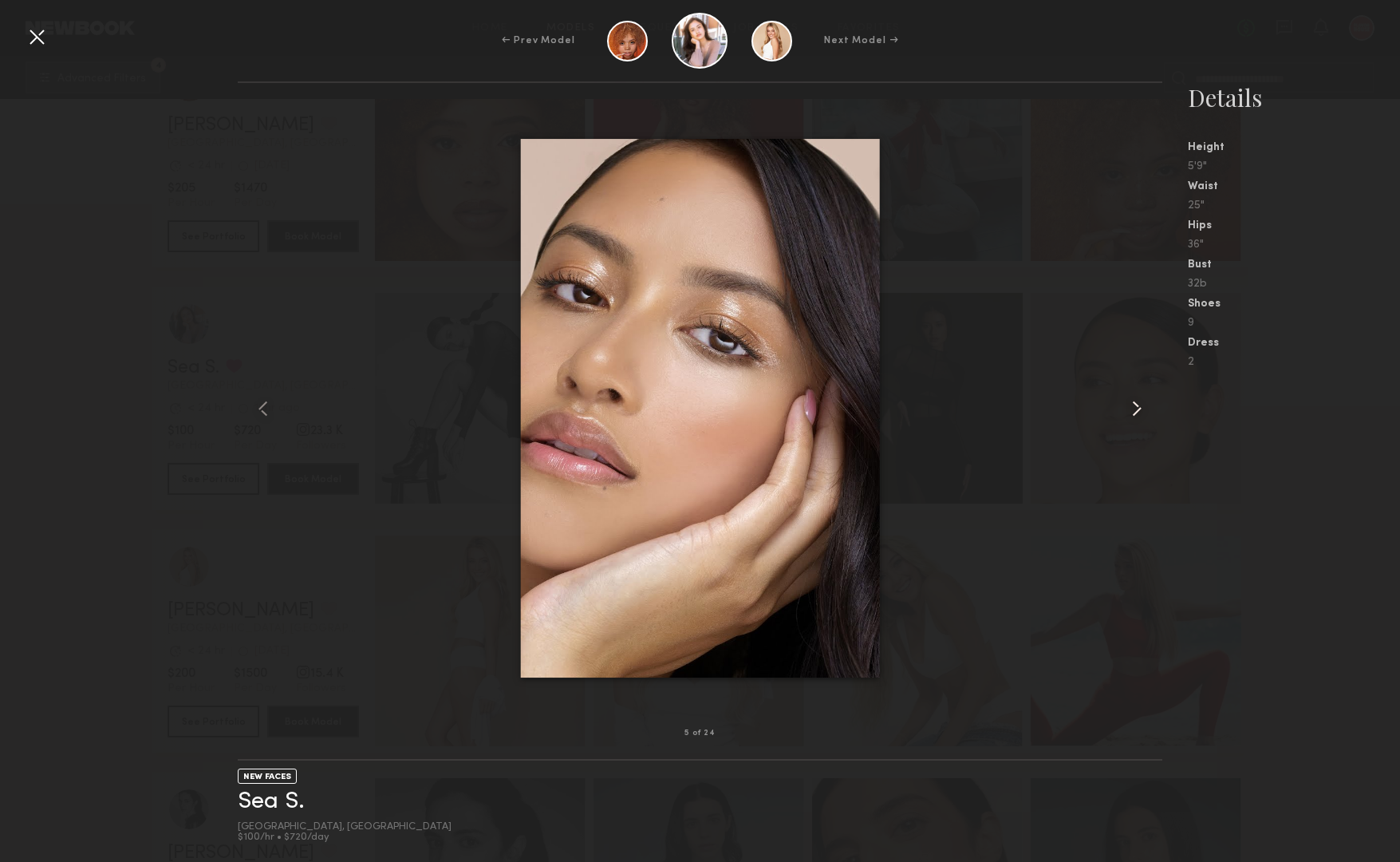
click at [1136, 413] on common-icon at bounding box center [1137, 409] width 26 height 26
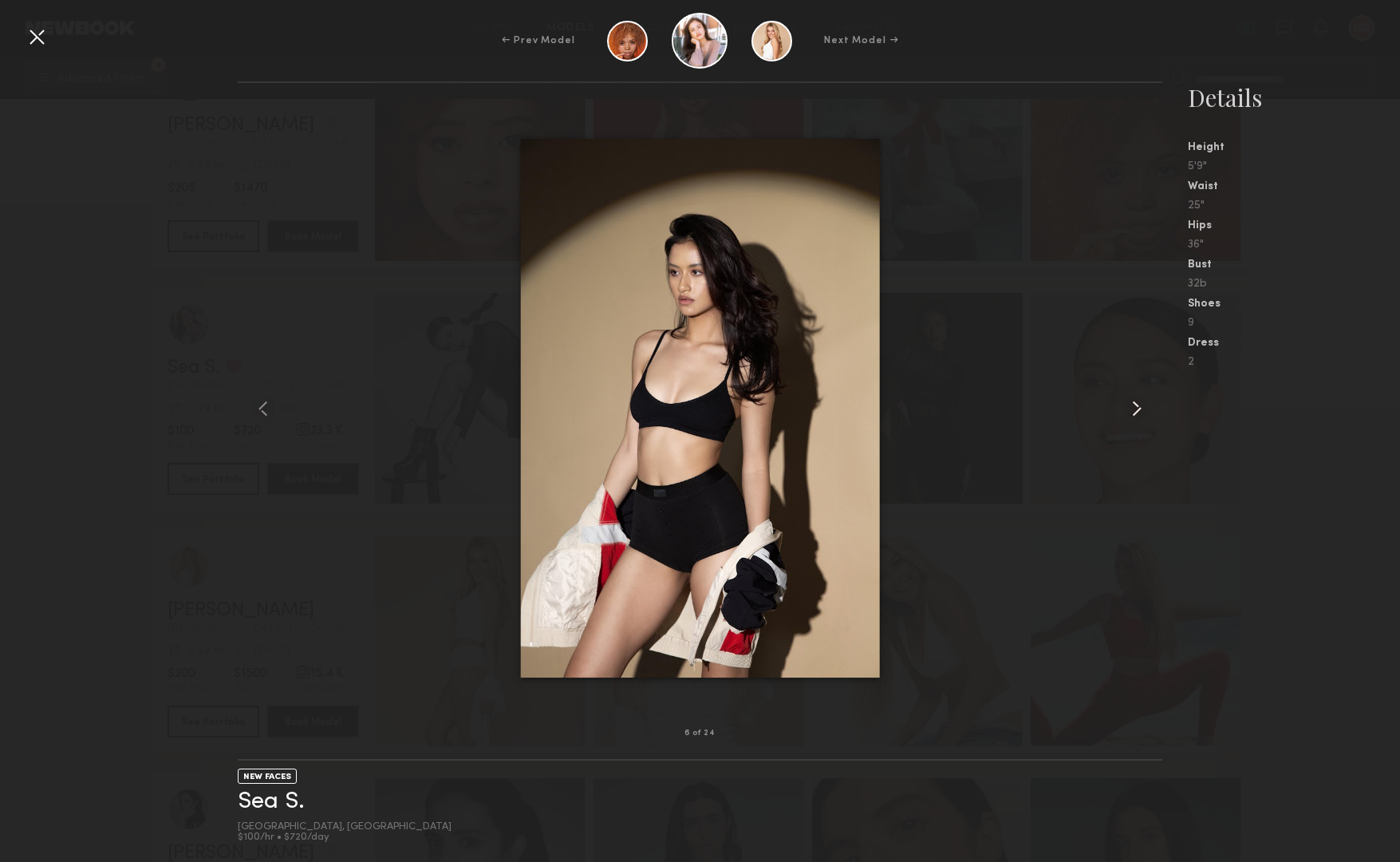
click at [1136, 413] on common-icon at bounding box center [1137, 409] width 26 height 26
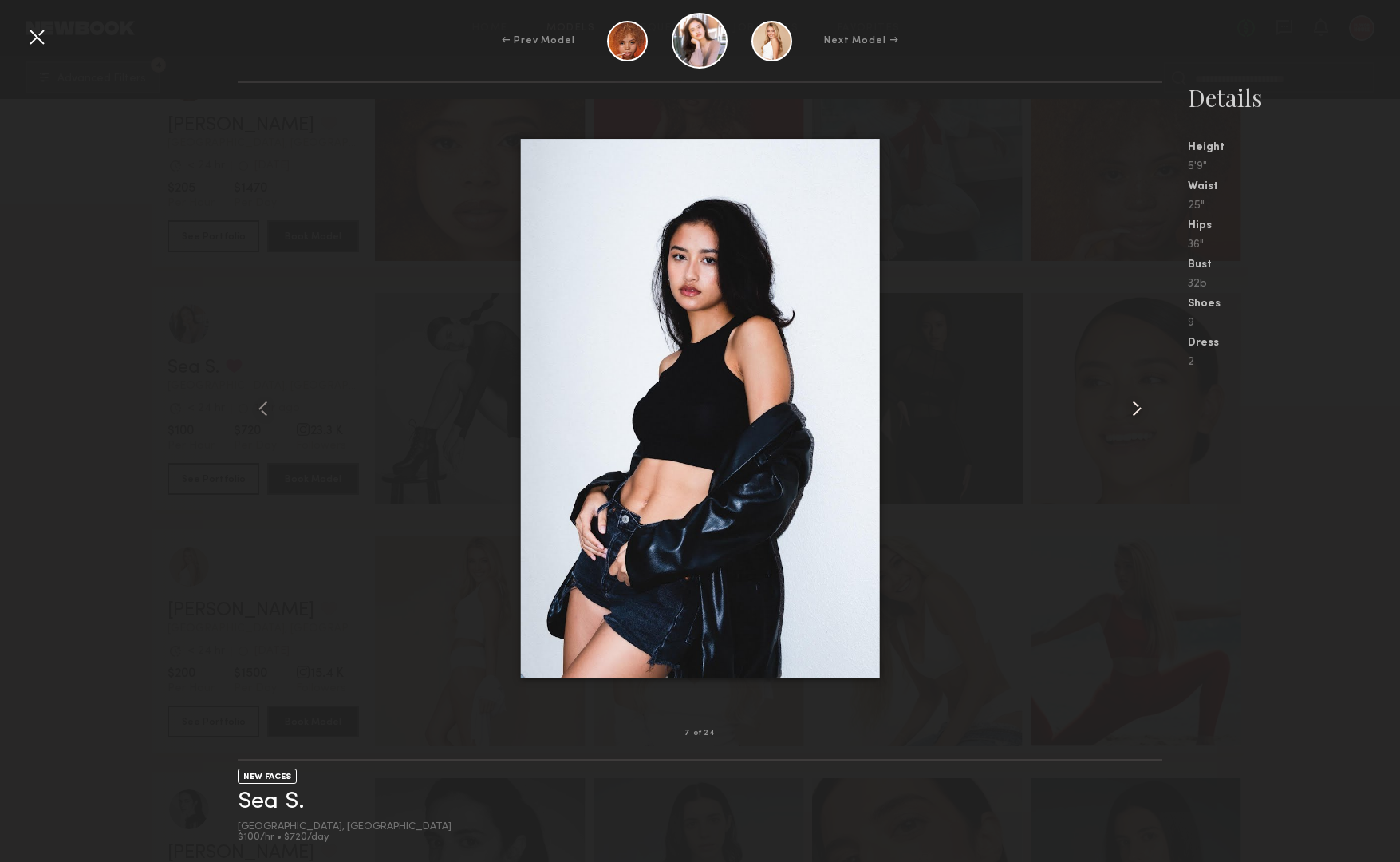
click at [1136, 413] on common-icon at bounding box center [1137, 409] width 26 height 26
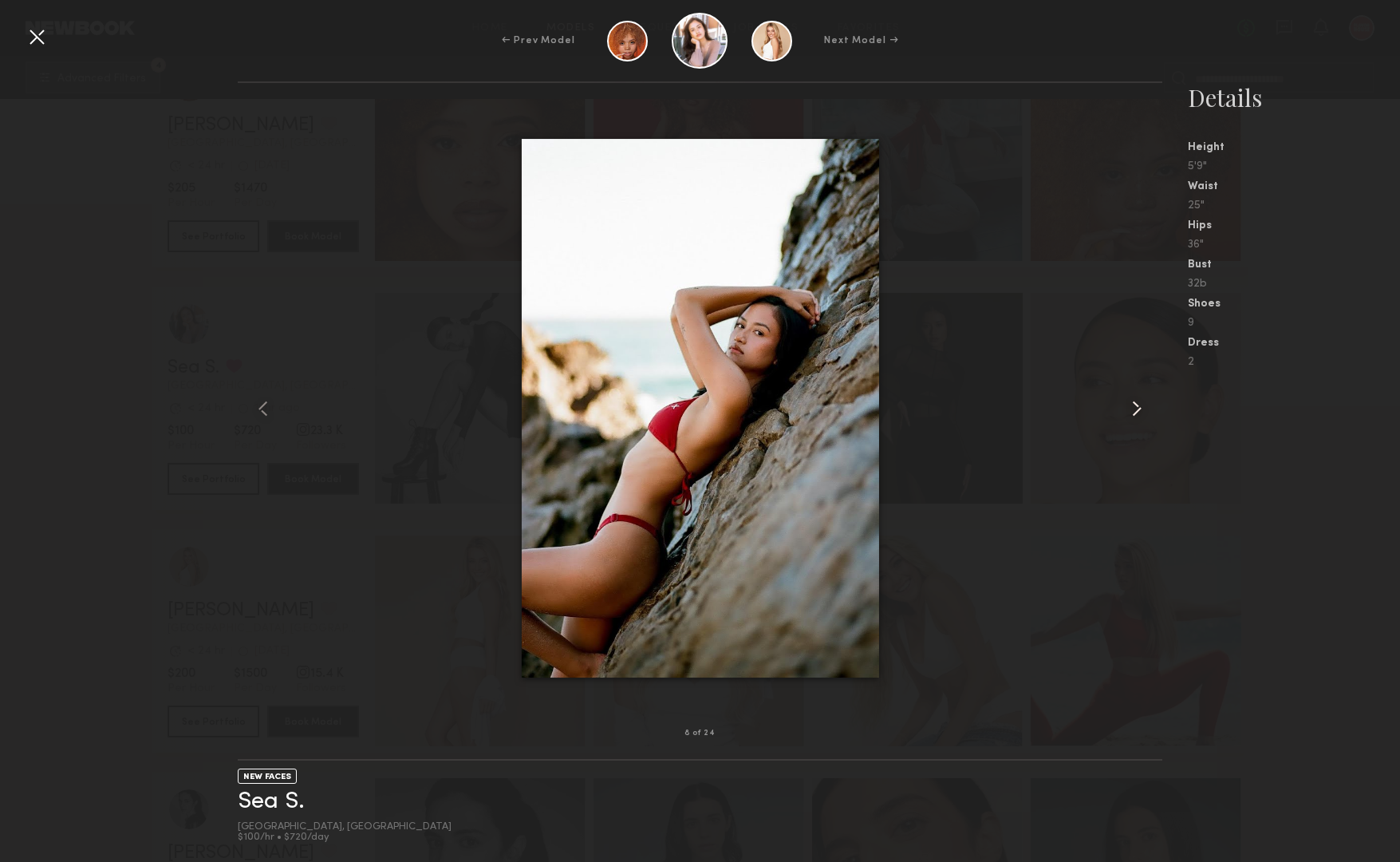
click at [1136, 413] on common-icon at bounding box center [1137, 409] width 26 height 26
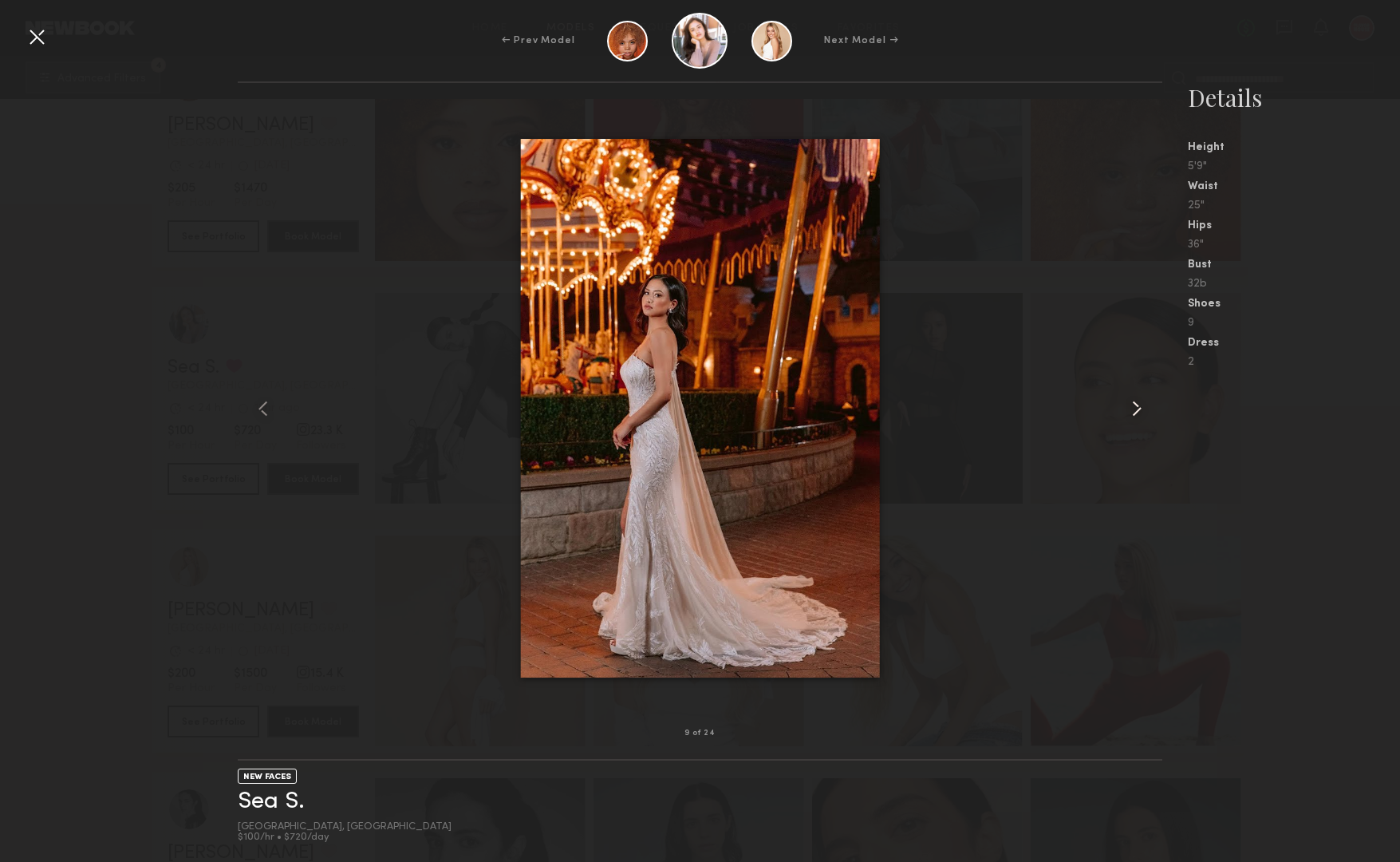
click at [1136, 413] on common-icon at bounding box center [1137, 409] width 26 height 26
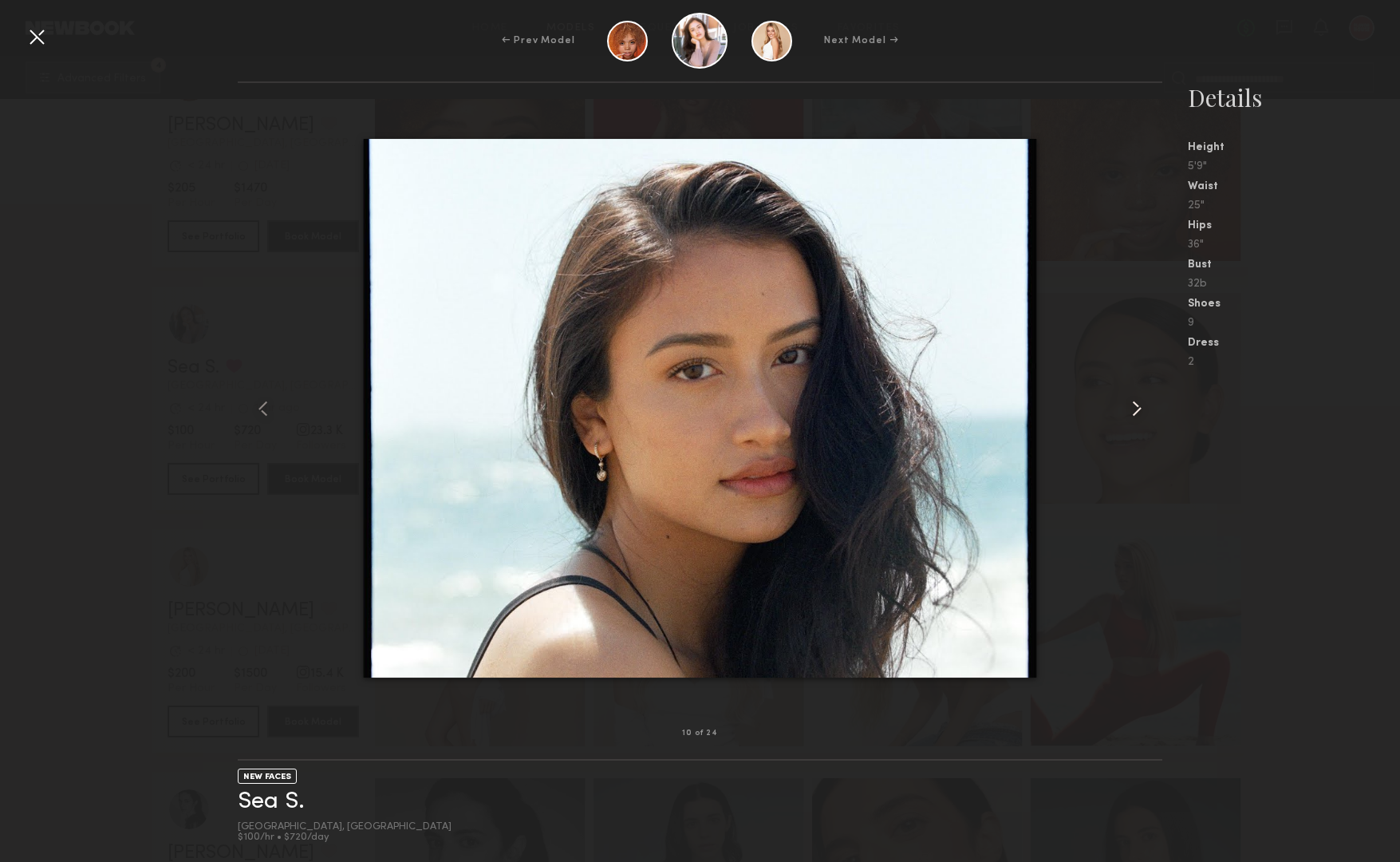
click at [1136, 413] on common-icon at bounding box center [1137, 409] width 26 height 26
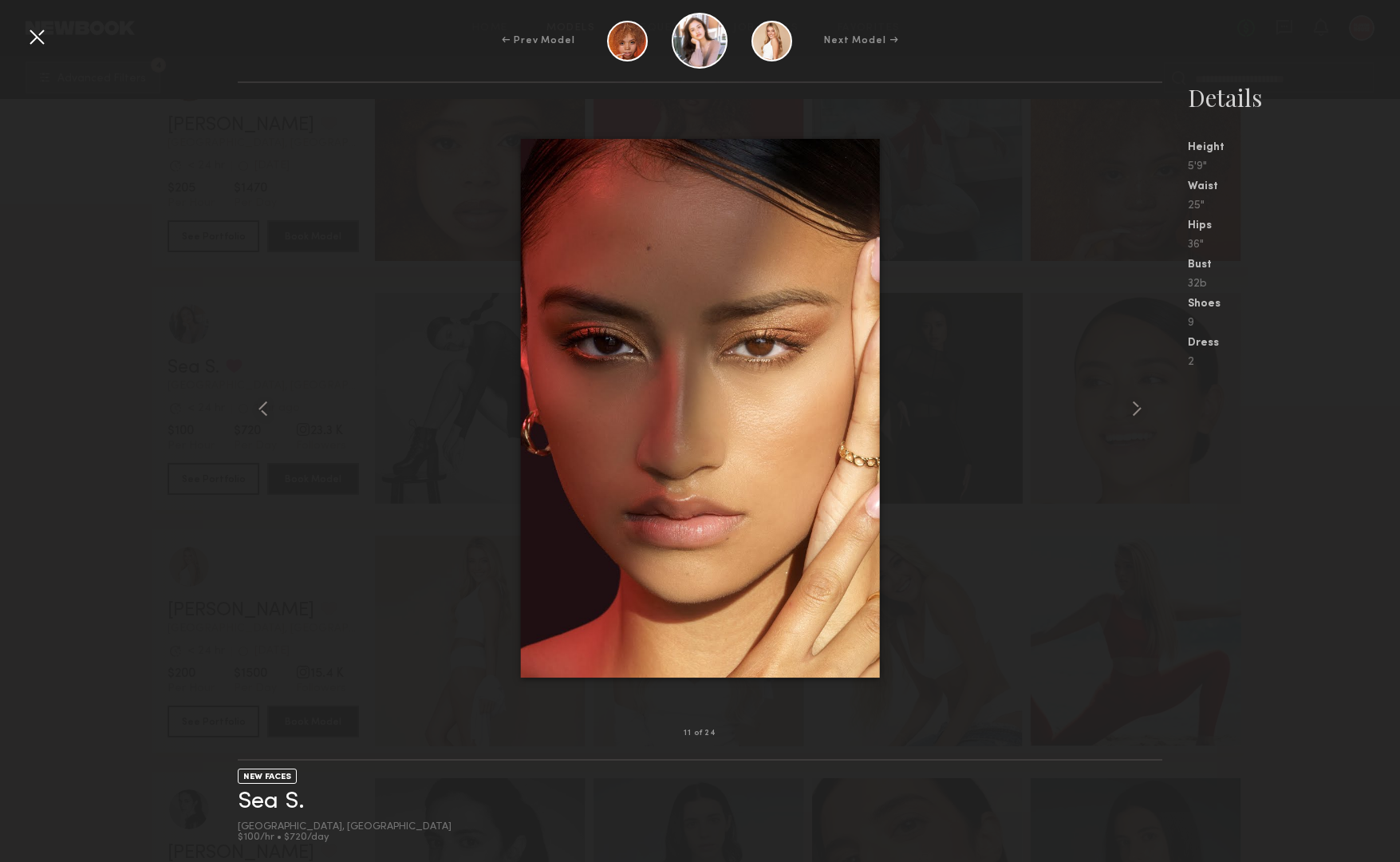
click at [36, 37] on div at bounding box center [37, 37] width 26 height 26
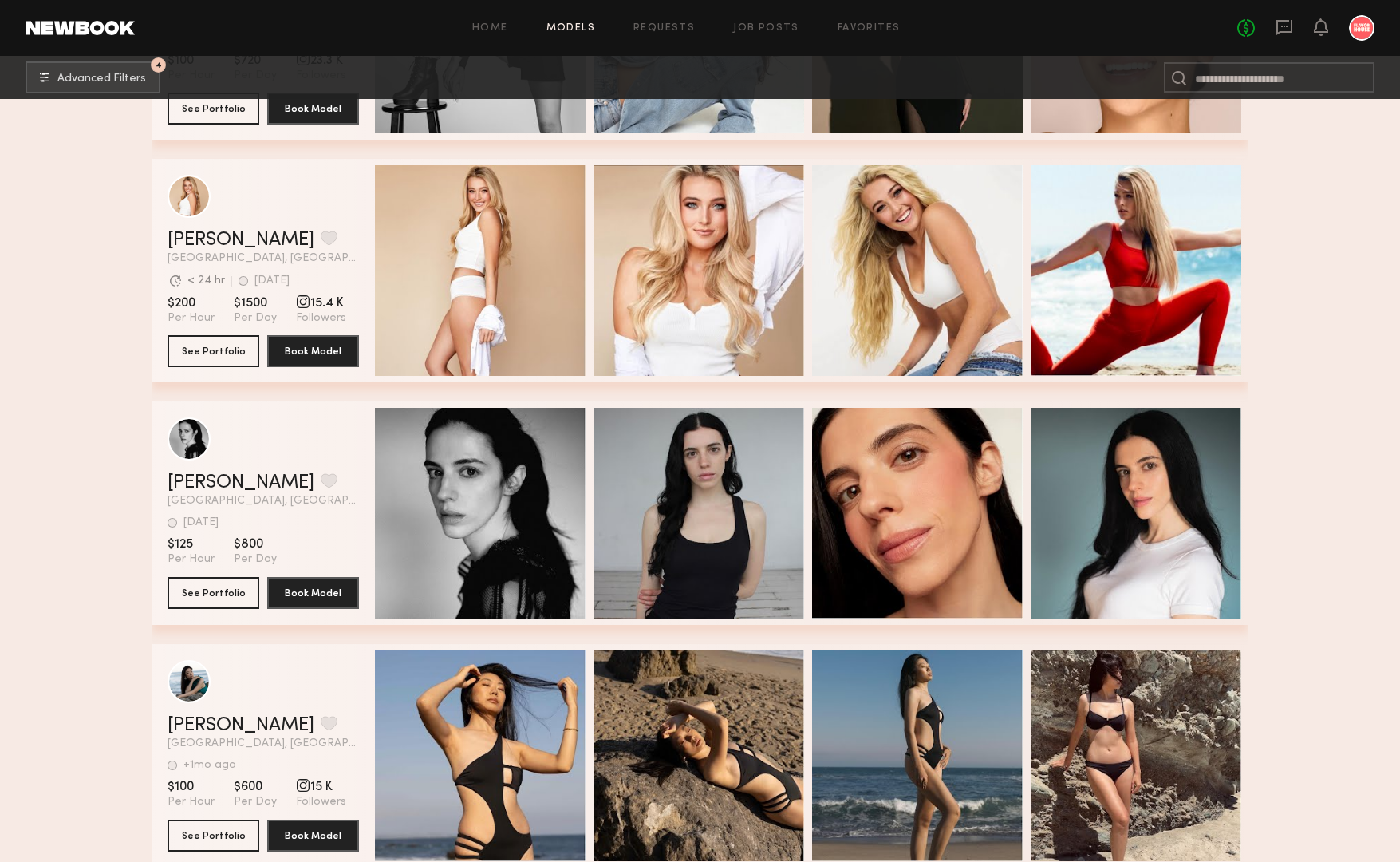
scroll to position [7067, 0]
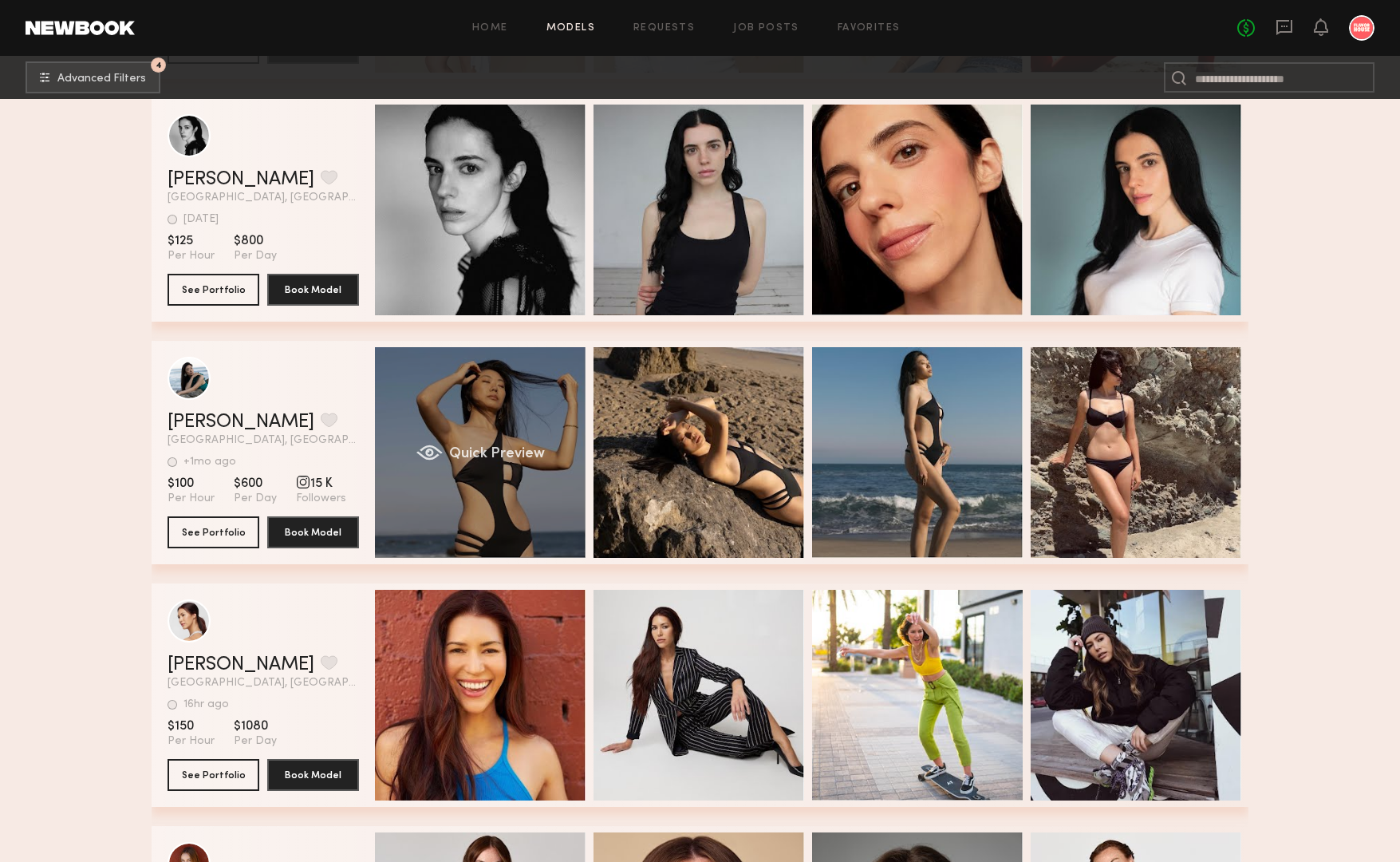
click at [504, 430] on div "Quick Preview" at bounding box center [479, 452] width 211 height 211
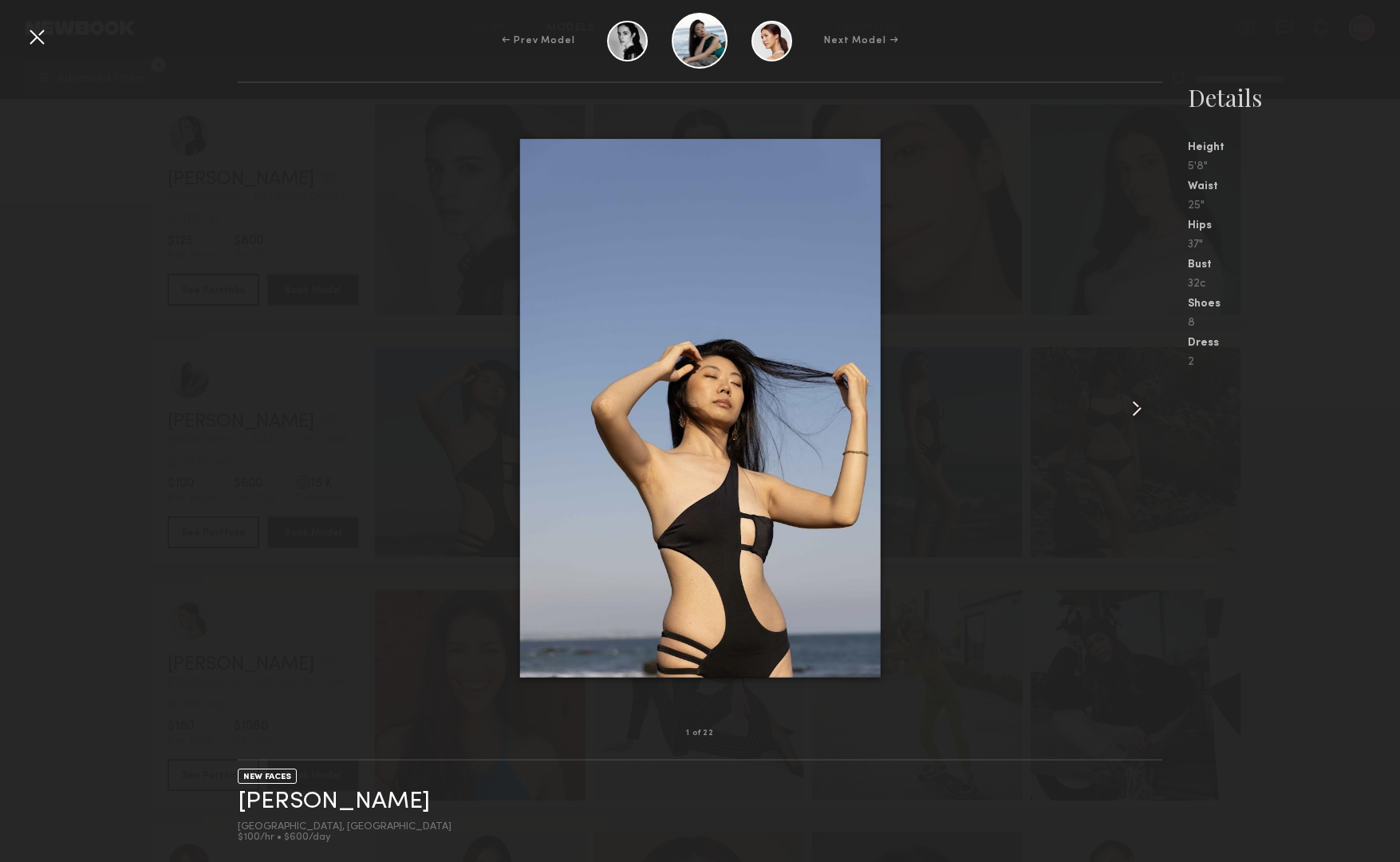
click at [1134, 406] on common-icon at bounding box center [1137, 409] width 26 height 26
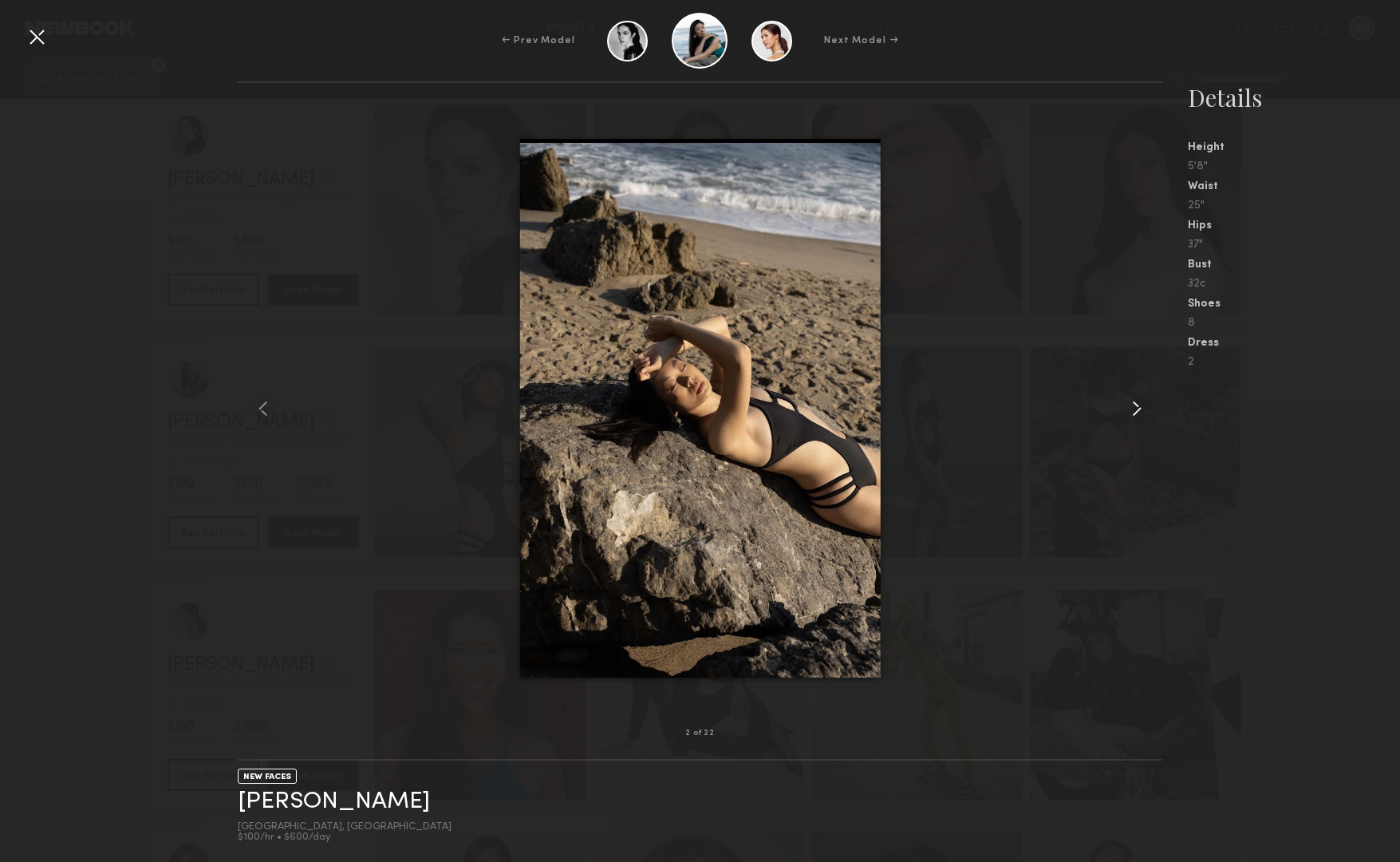
click at [1134, 406] on common-icon at bounding box center [1137, 409] width 26 height 26
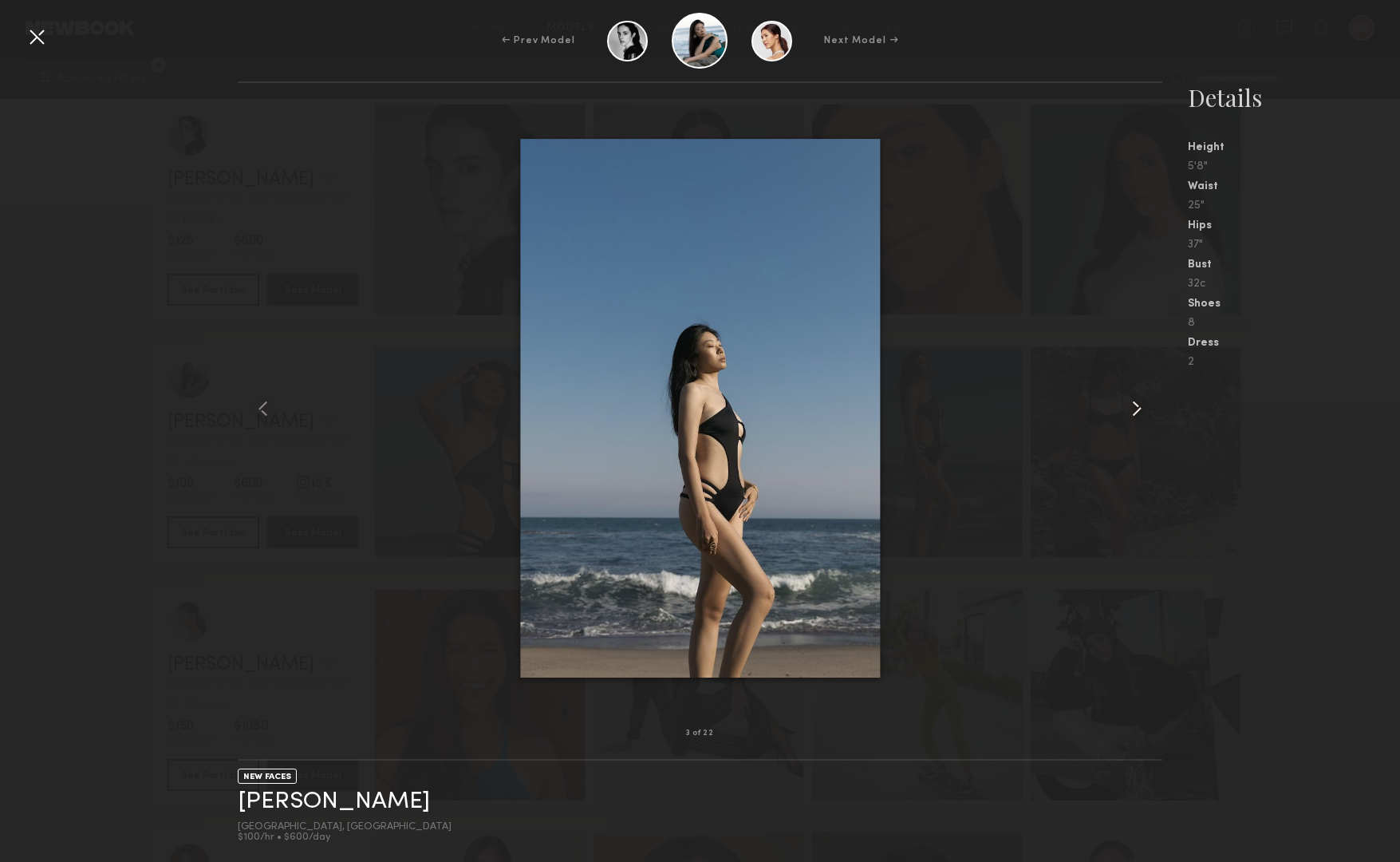
click at [1134, 406] on common-icon at bounding box center [1137, 409] width 26 height 26
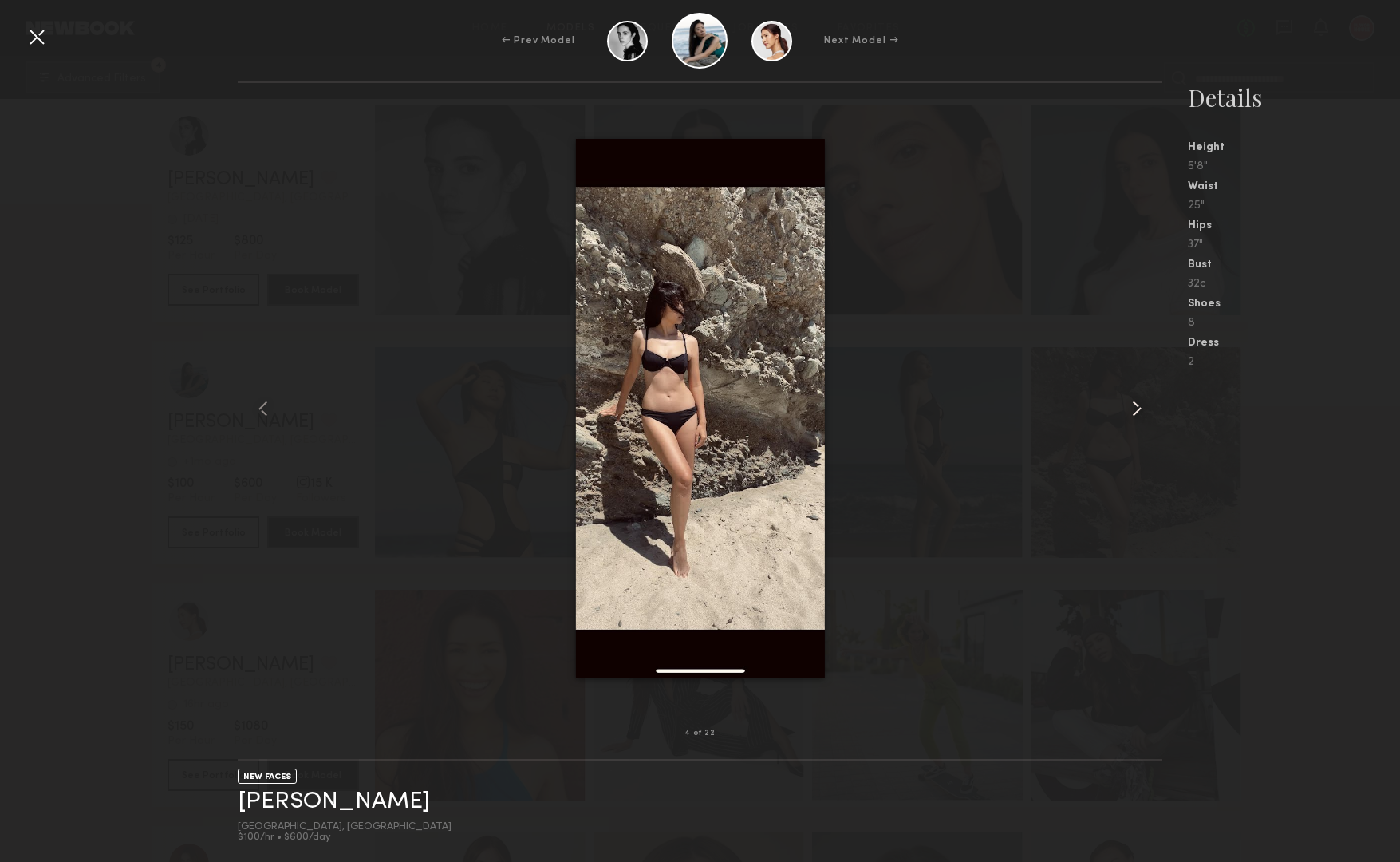
click at [1134, 406] on common-icon at bounding box center [1137, 409] width 26 height 26
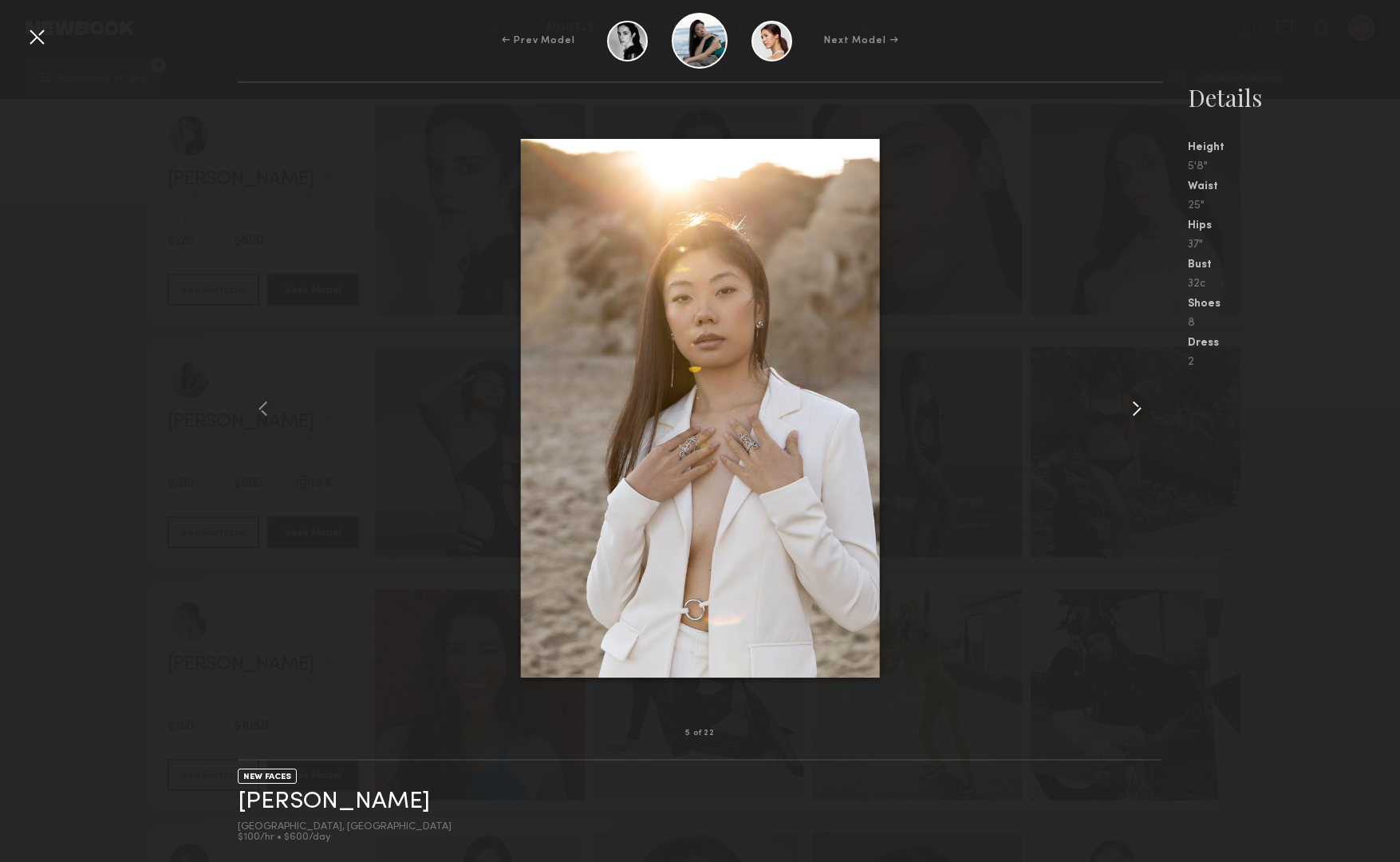
click at [1134, 406] on common-icon at bounding box center [1137, 409] width 26 height 26
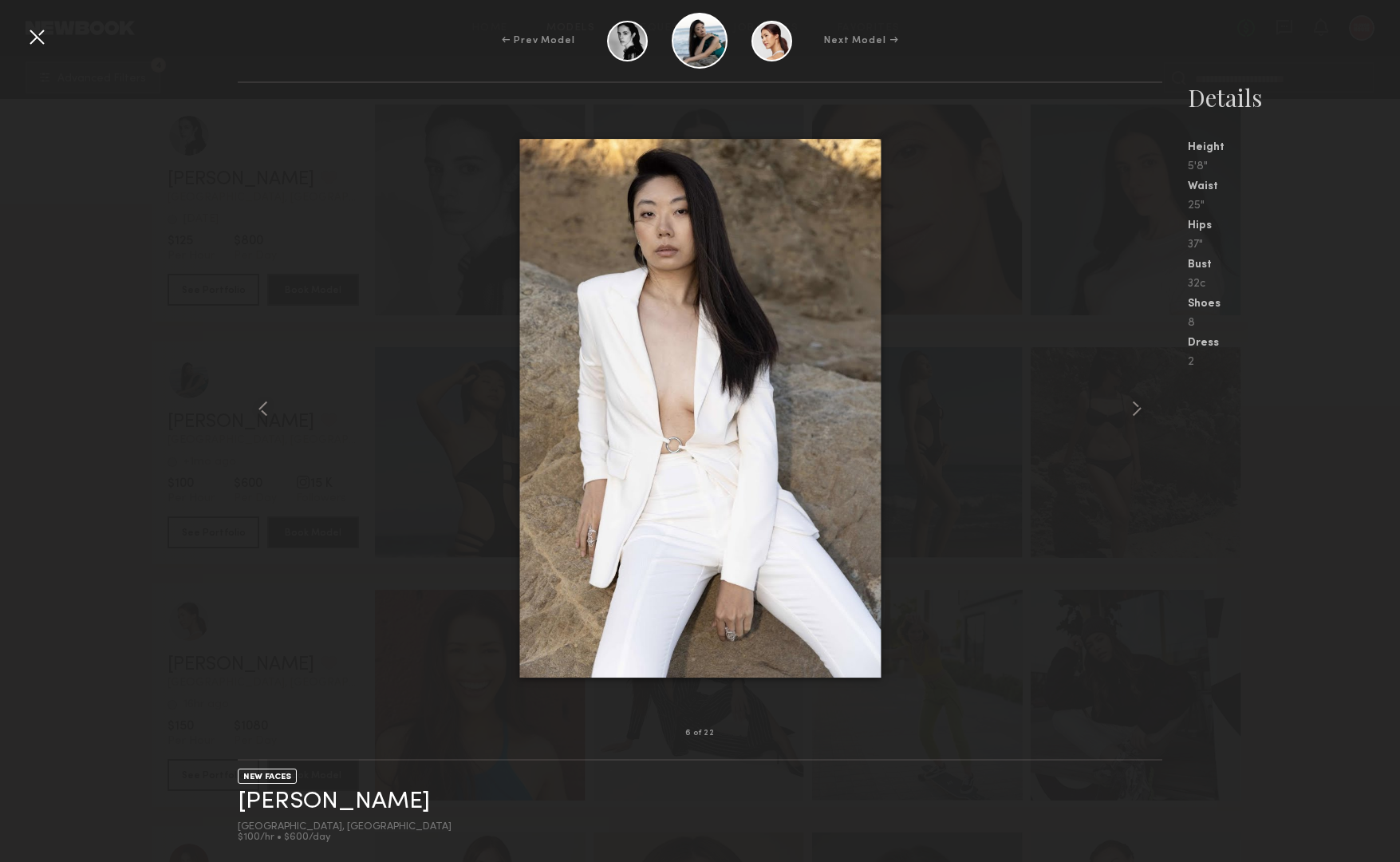
click at [34, 39] on div at bounding box center [37, 37] width 26 height 26
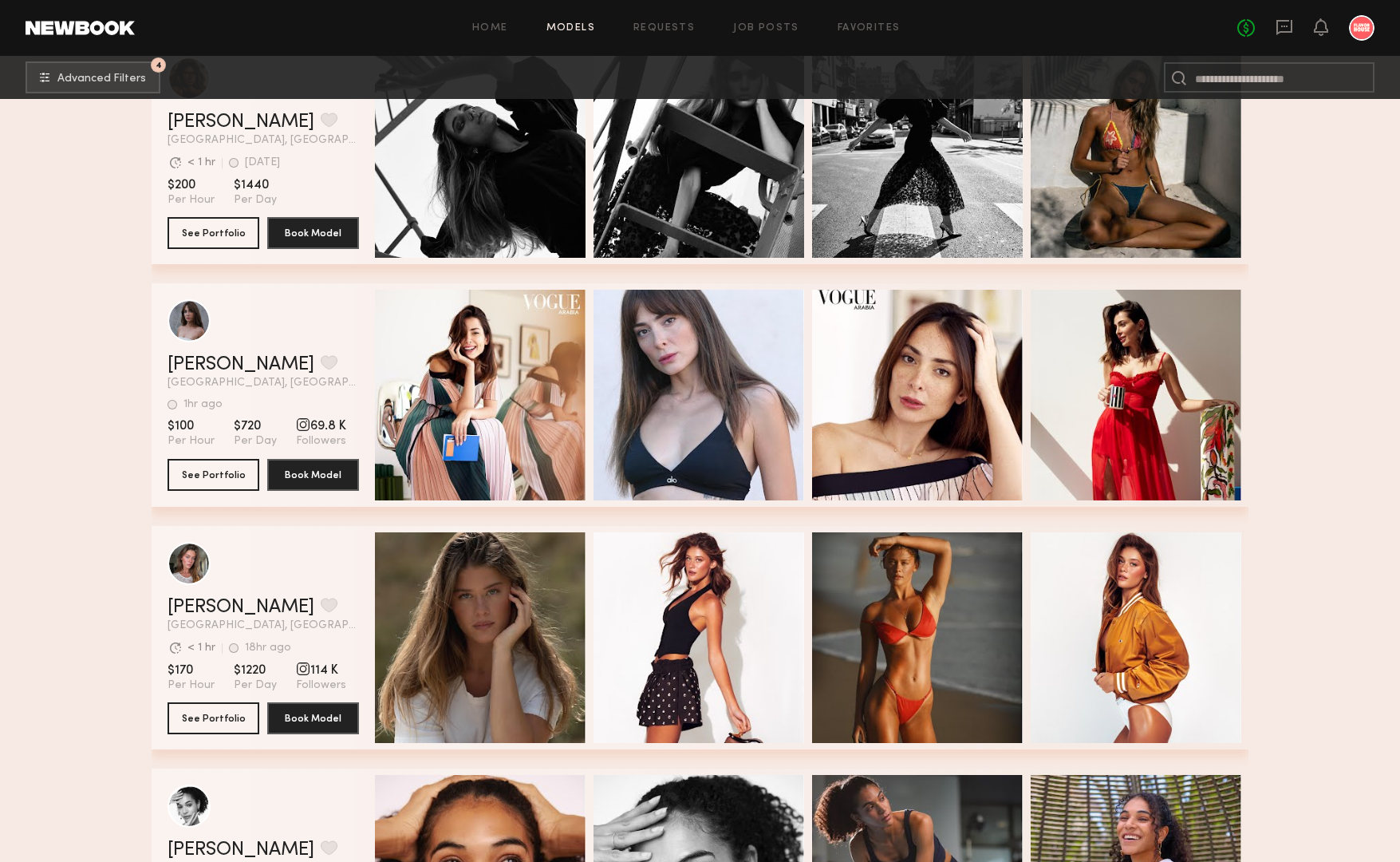
scroll to position [8850, 0]
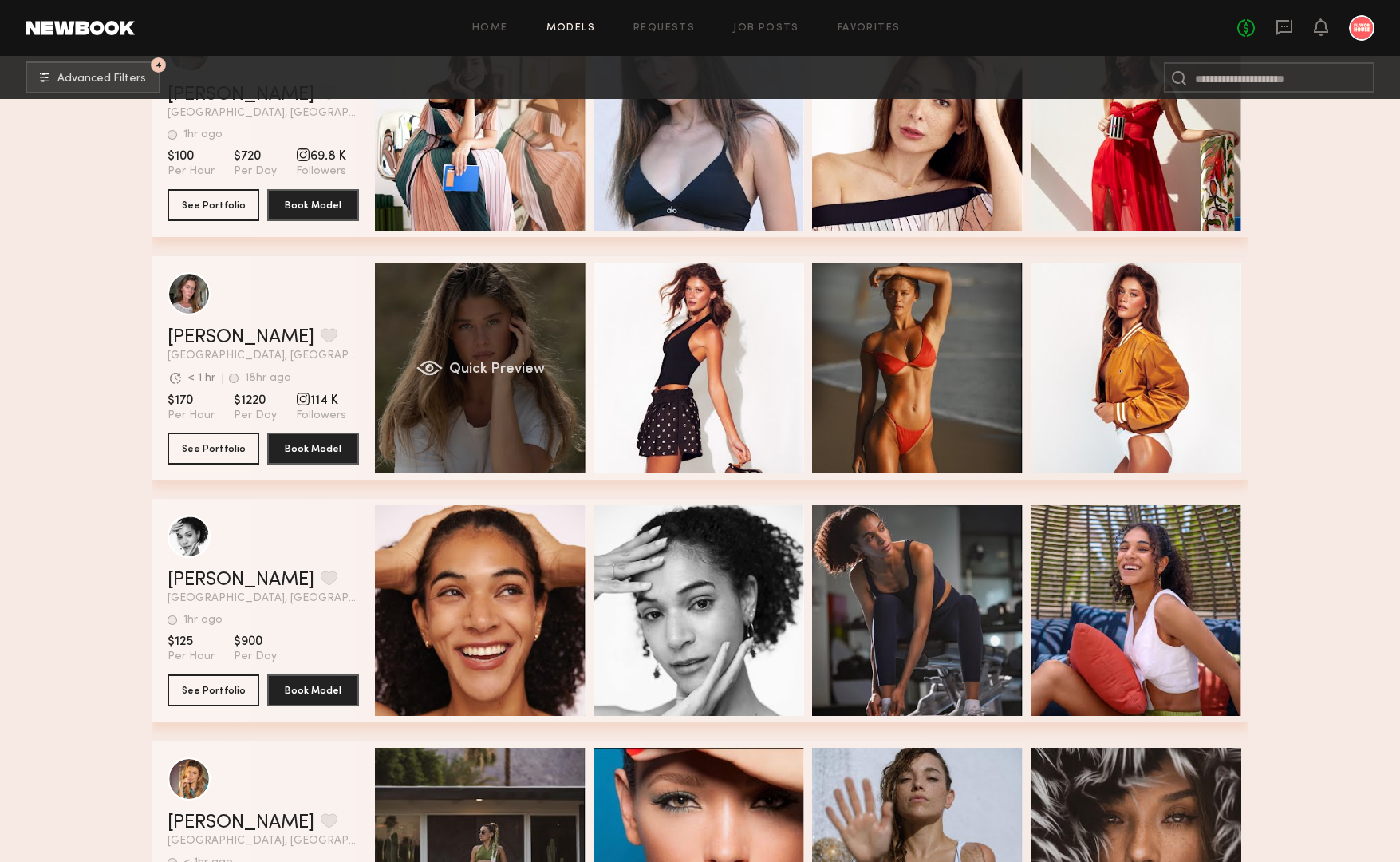
click at [498, 348] on div "Quick Preview" at bounding box center [479, 368] width 211 height 211
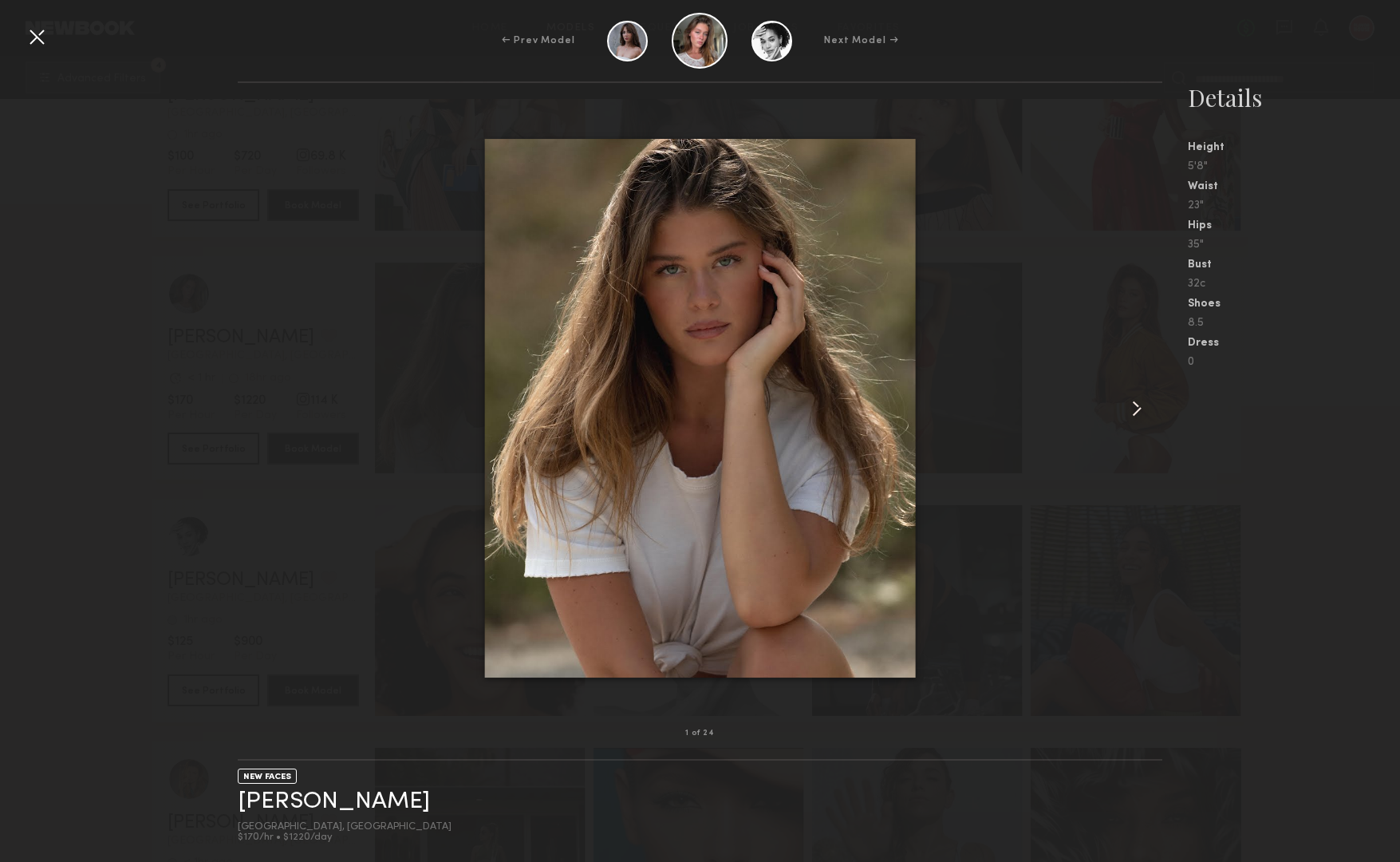
click at [1138, 408] on common-icon at bounding box center [1137, 409] width 26 height 26
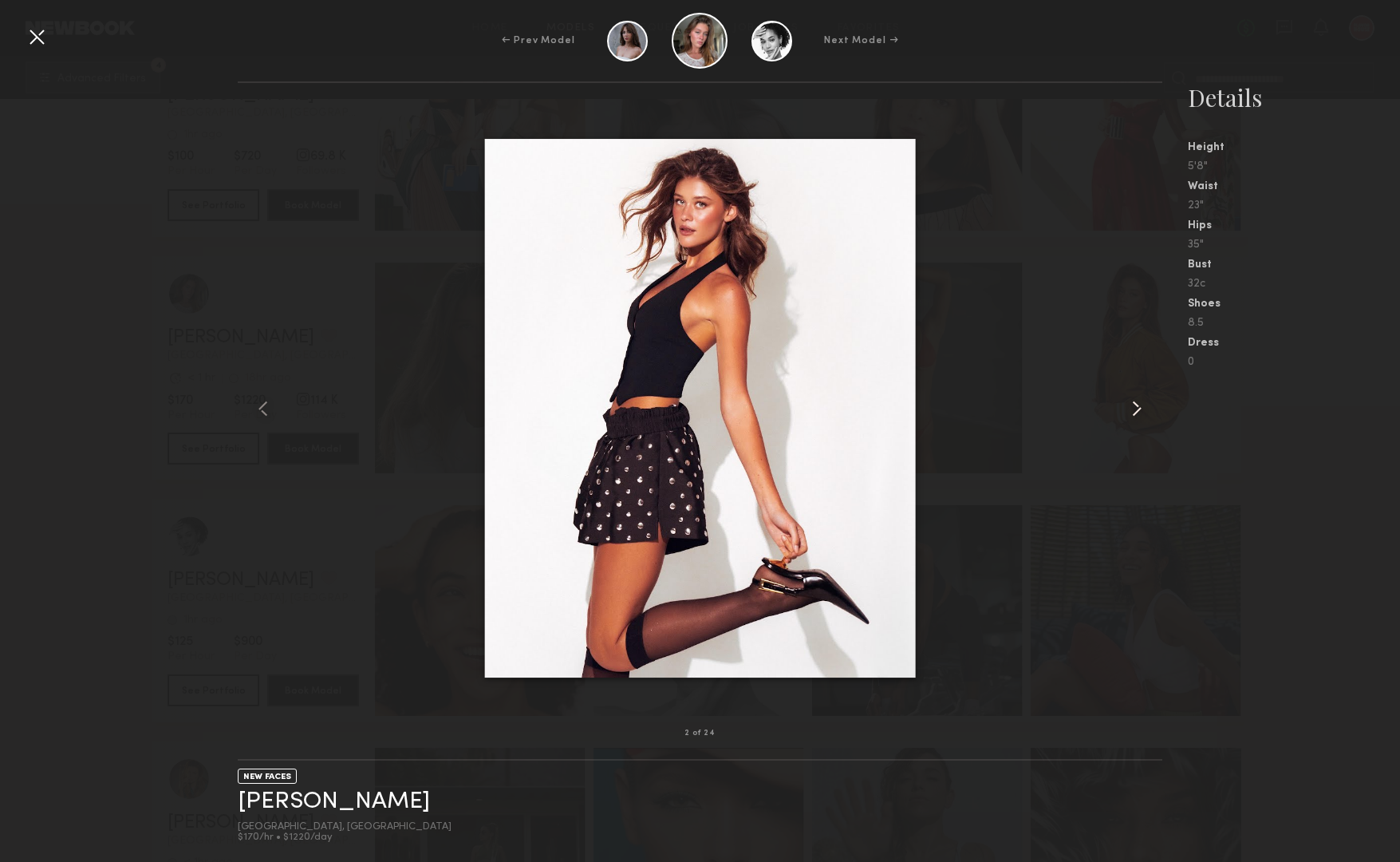
click at [1138, 408] on common-icon at bounding box center [1137, 409] width 26 height 26
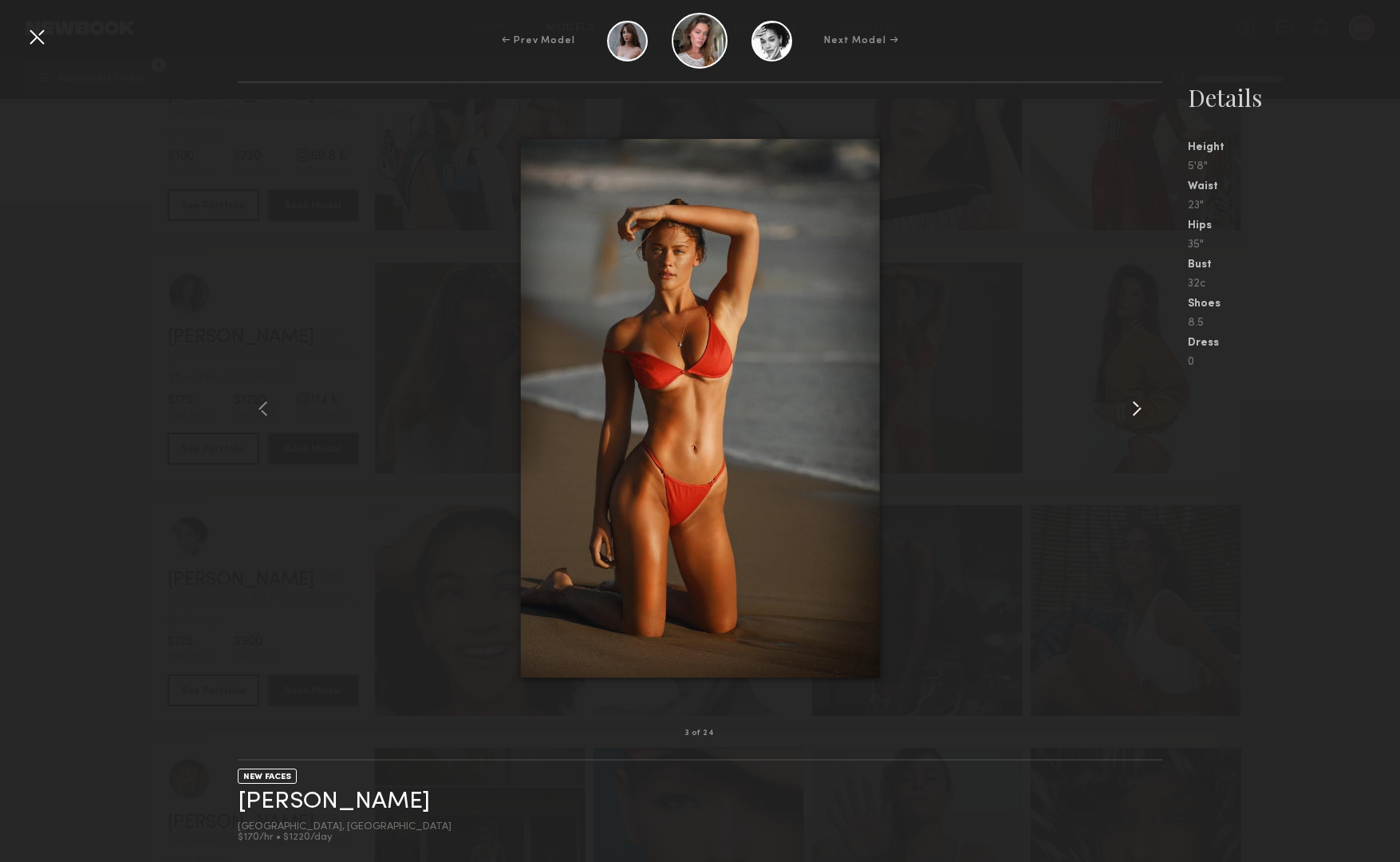
click at [1138, 408] on common-icon at bounding box center [1137, 409] width 26 height 26
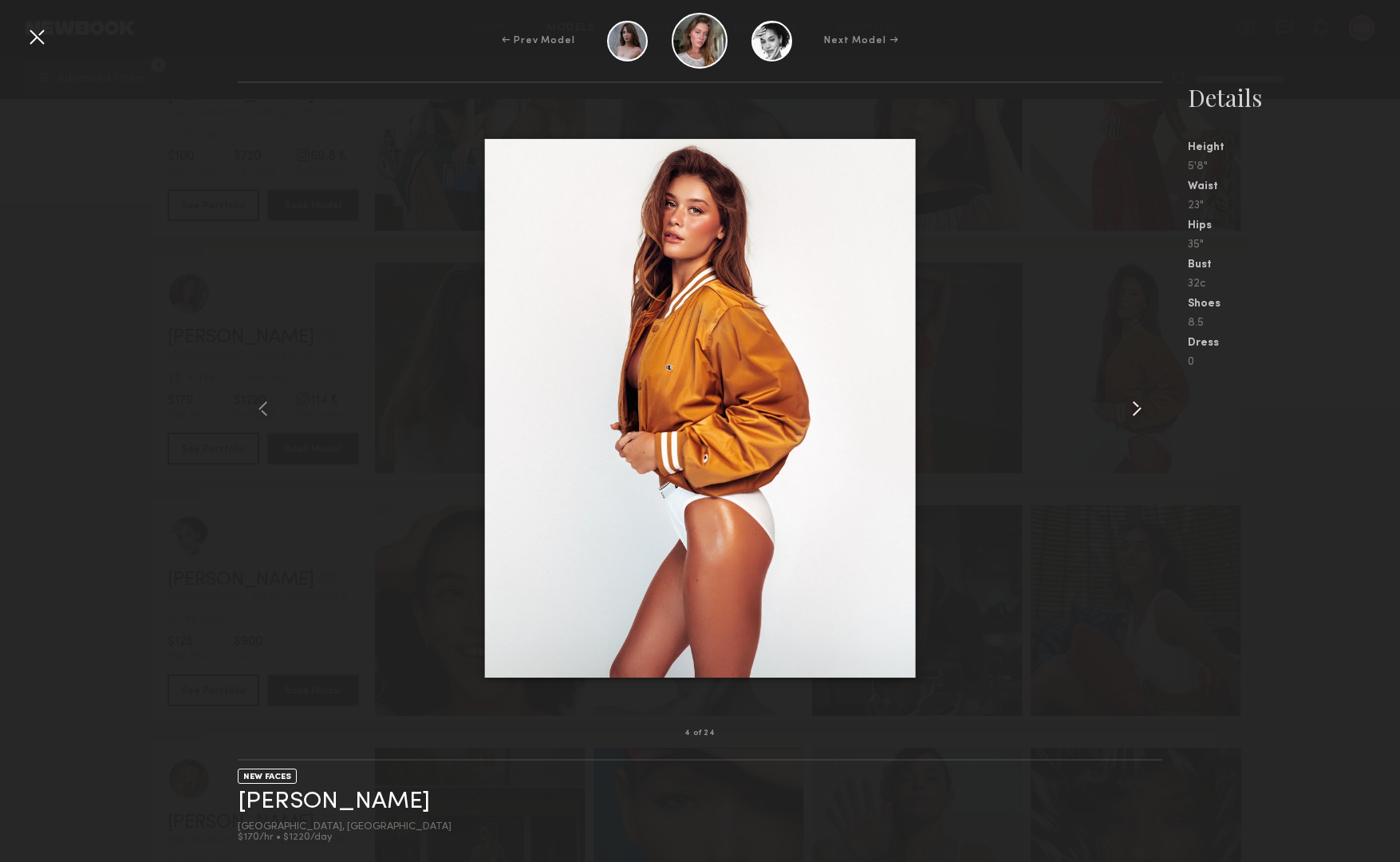
click at [1138, 408] on common-icon at bounding box center [1137, 409] width 26 height 26
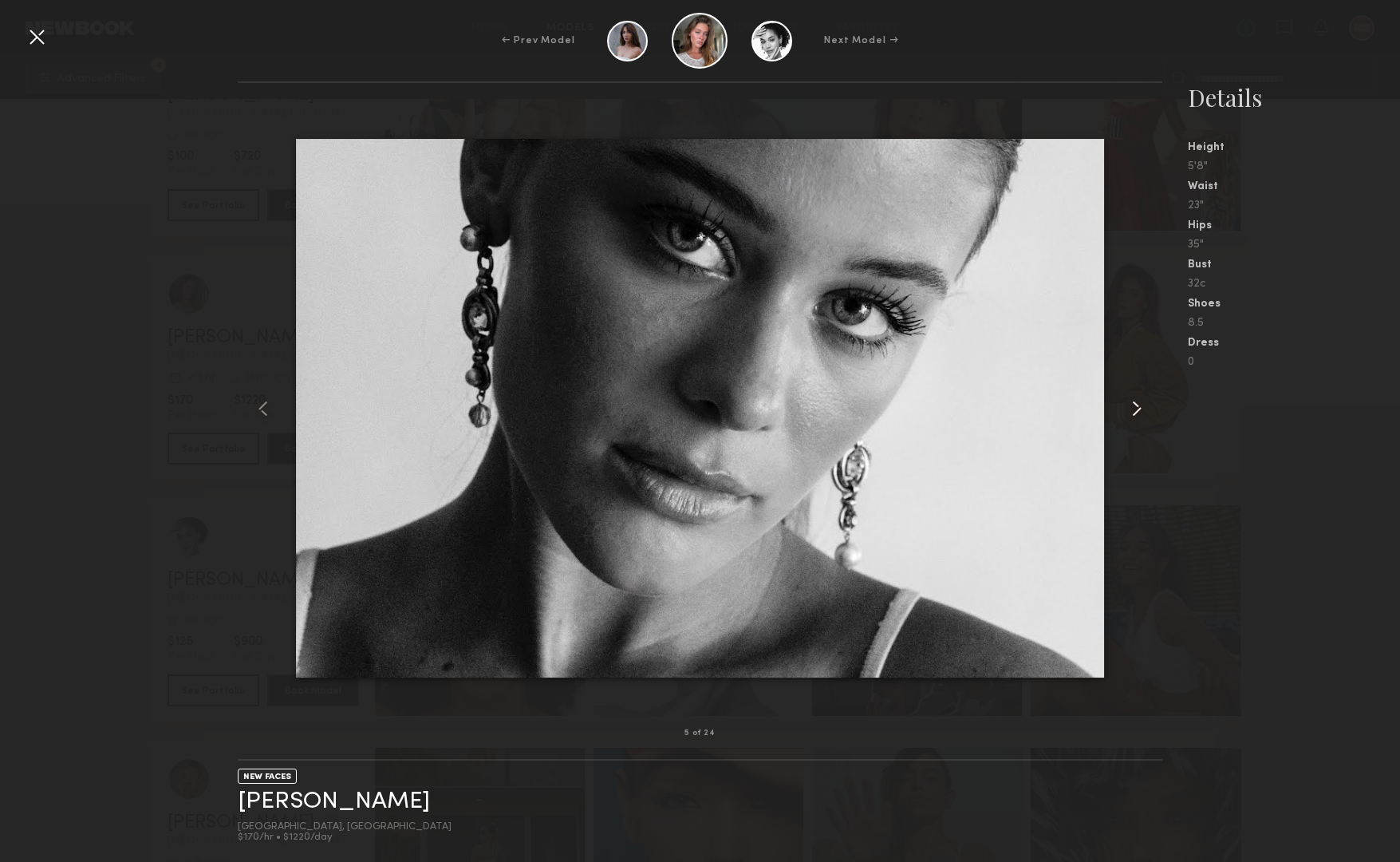
click at [1138, 408] on common-icon at bounding box center [1137, 409] width 26 height 26
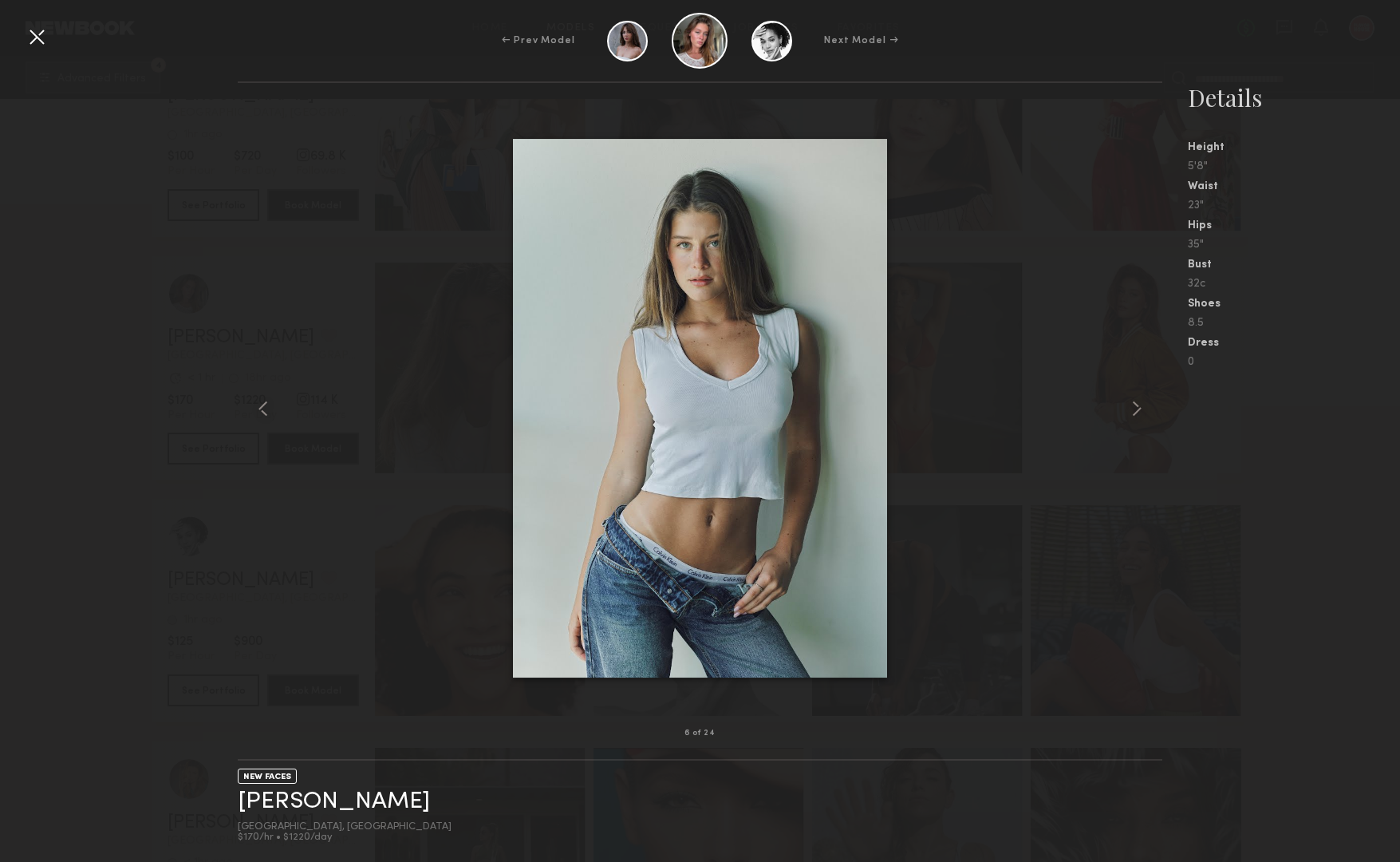
click at [41, 40] on div at bounding box center [37, 37] width 26 height 26
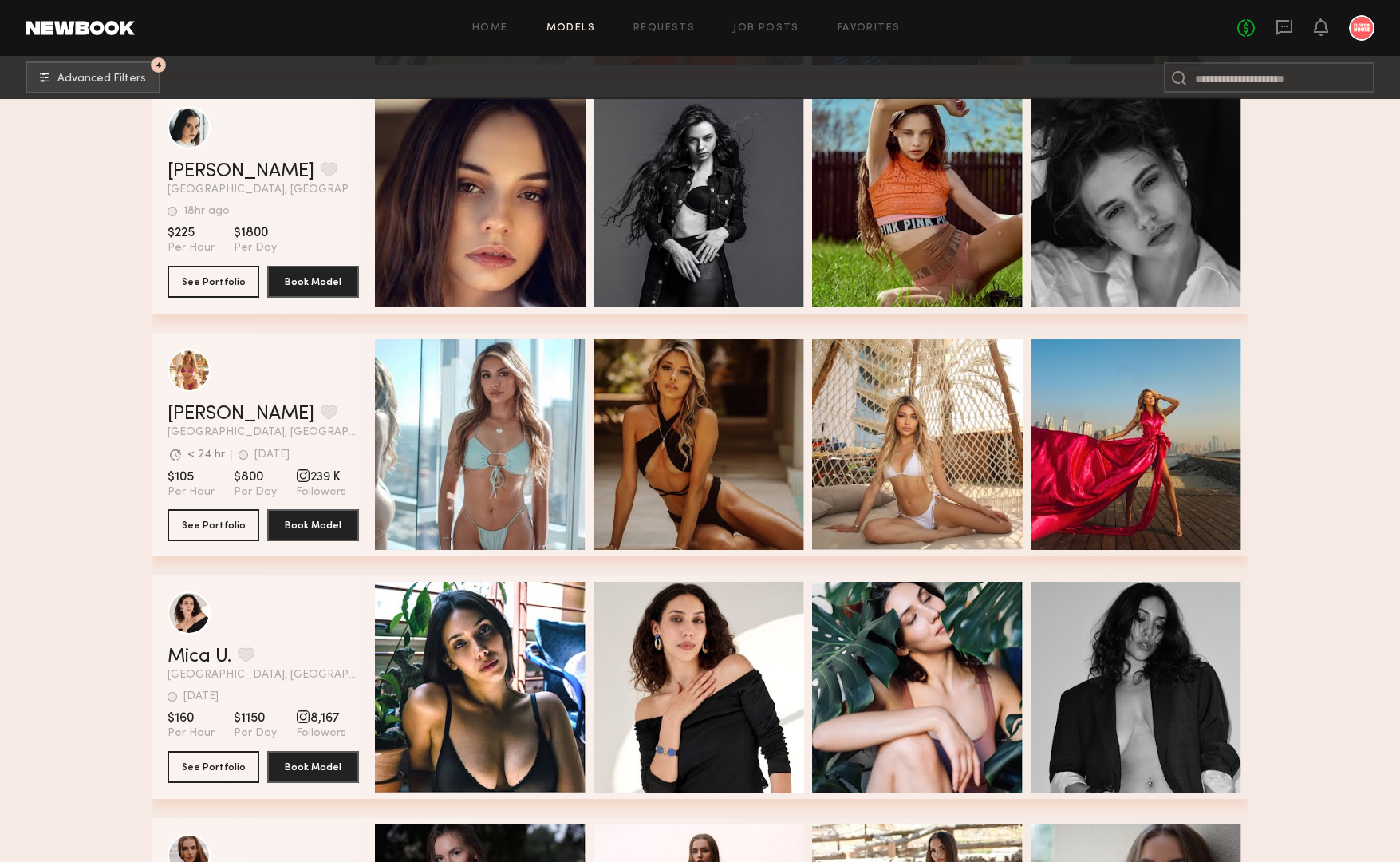
scroll to position [11681, 0]
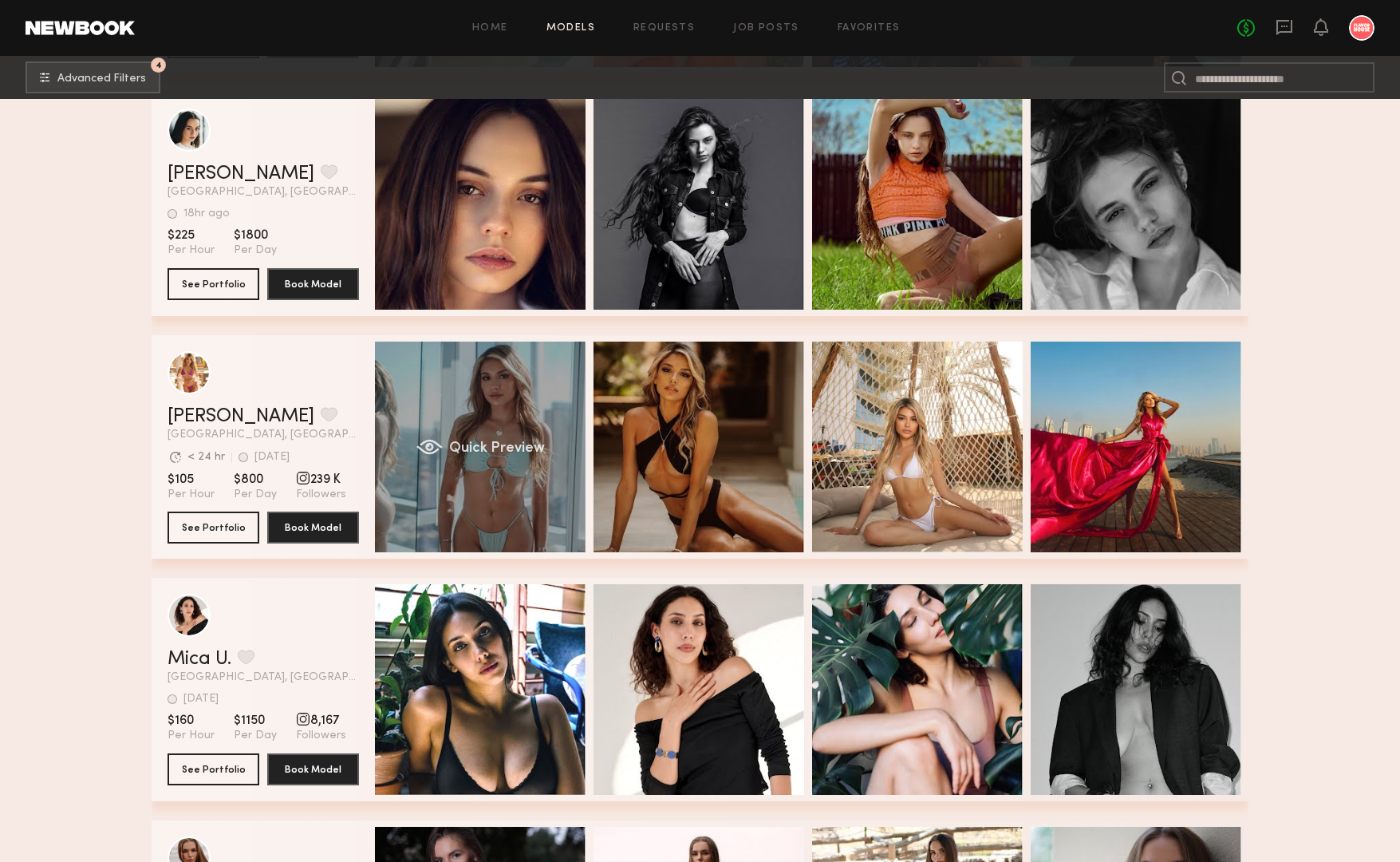
click at [458, 409] on div "Quick Preview" at bounding box center [479, 446] width 211 height 211
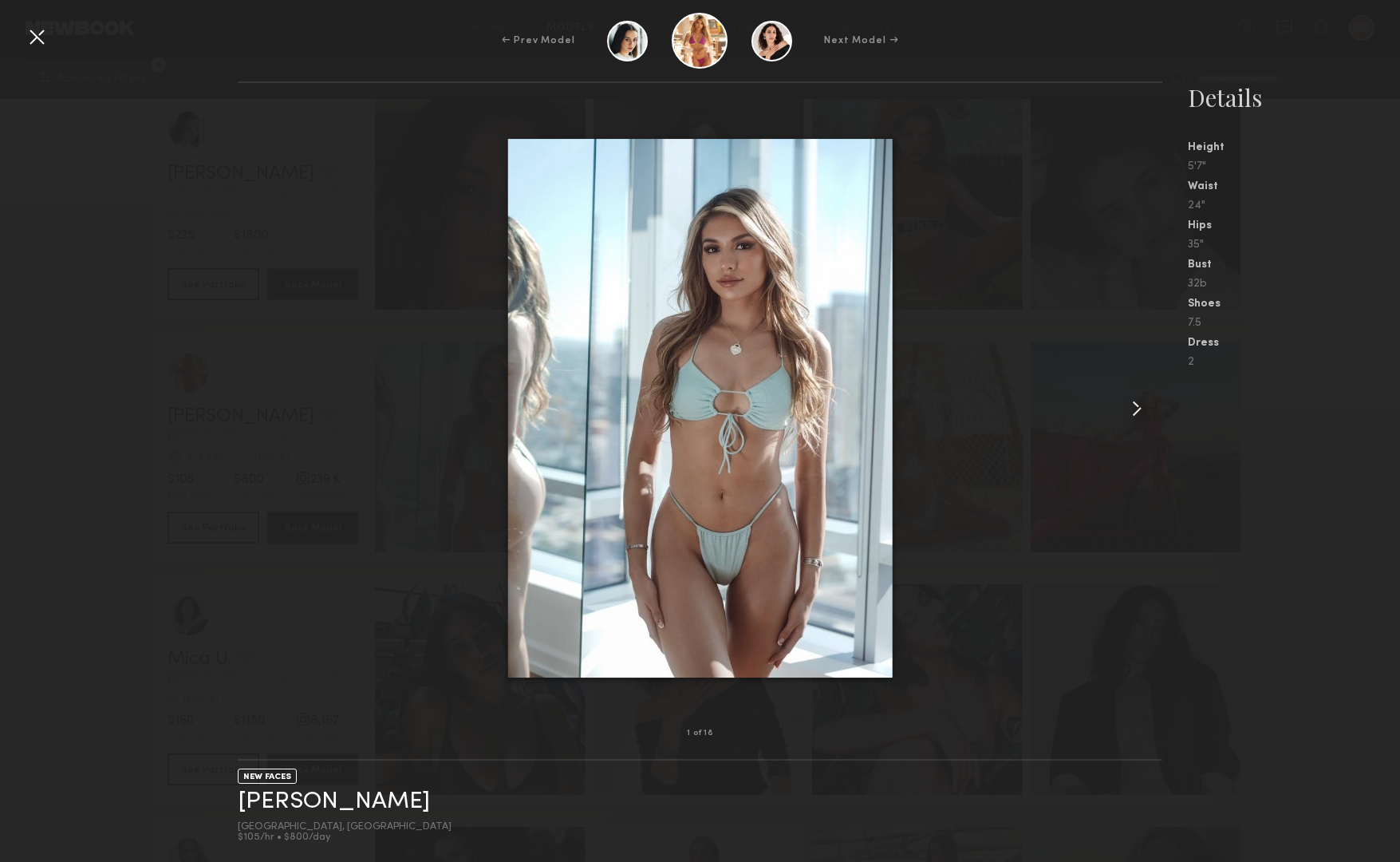
click at [1139, 408] on common-icon at bounding box center [1137, 409] width 26 height 26
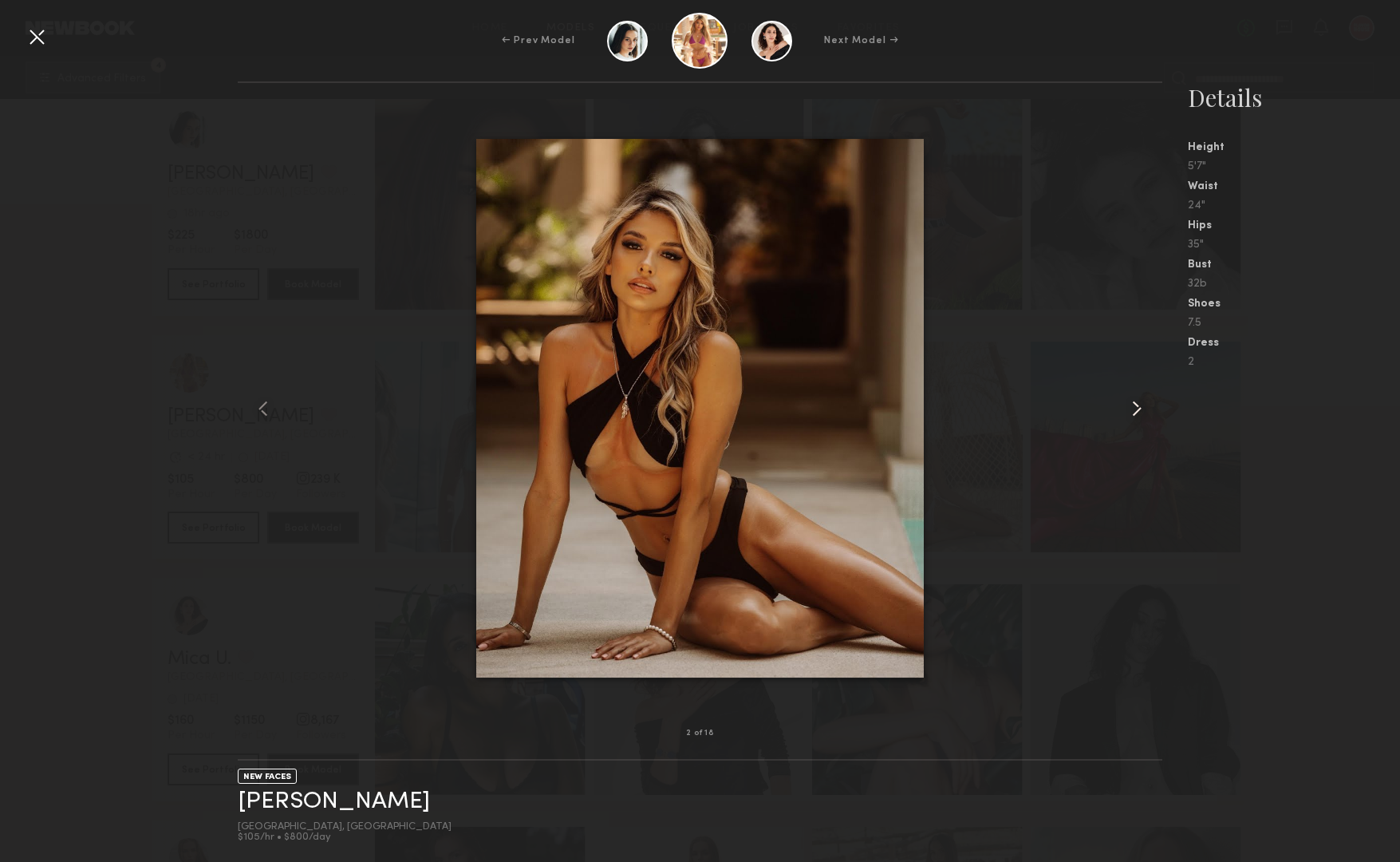
click at [1139, 408] on common-icon at bounding box center [1137, 409] width 26 height 26
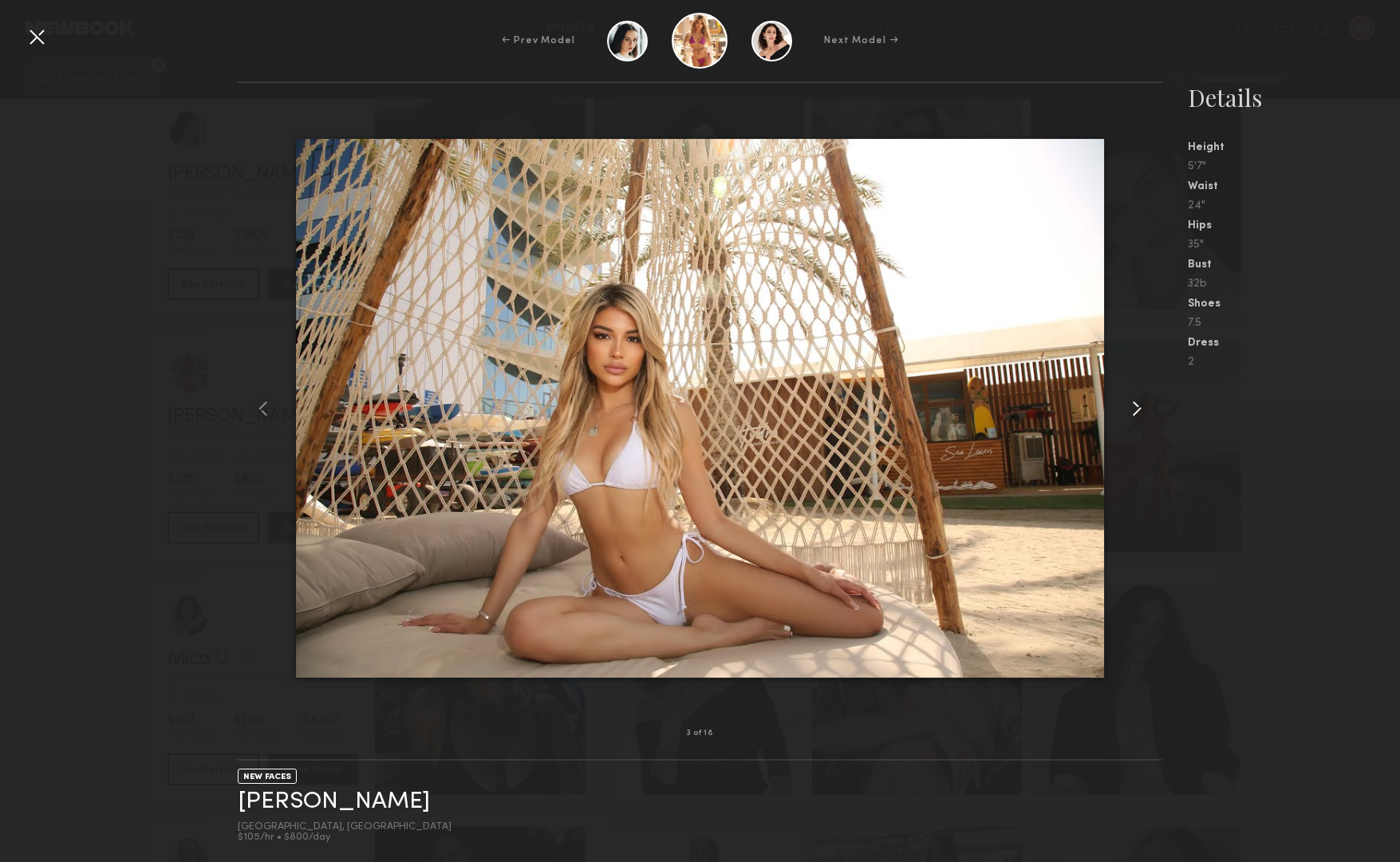
click at [1139, 408] on common-icon at bounding box center [1137, 409] width 26 height 26
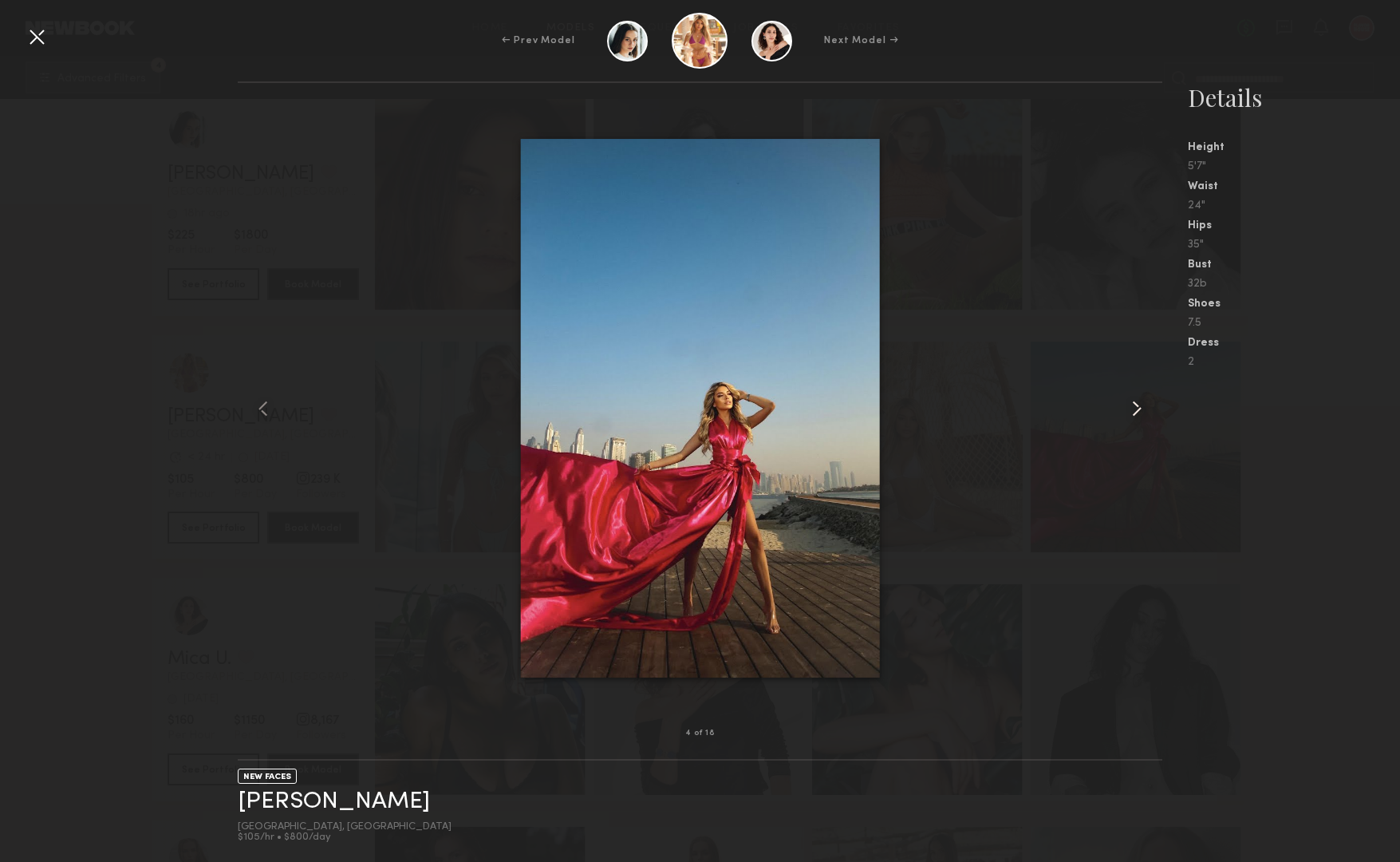
click at [1139, 408] on common-icon at bounding box center [1137, 409] width 26 height 26
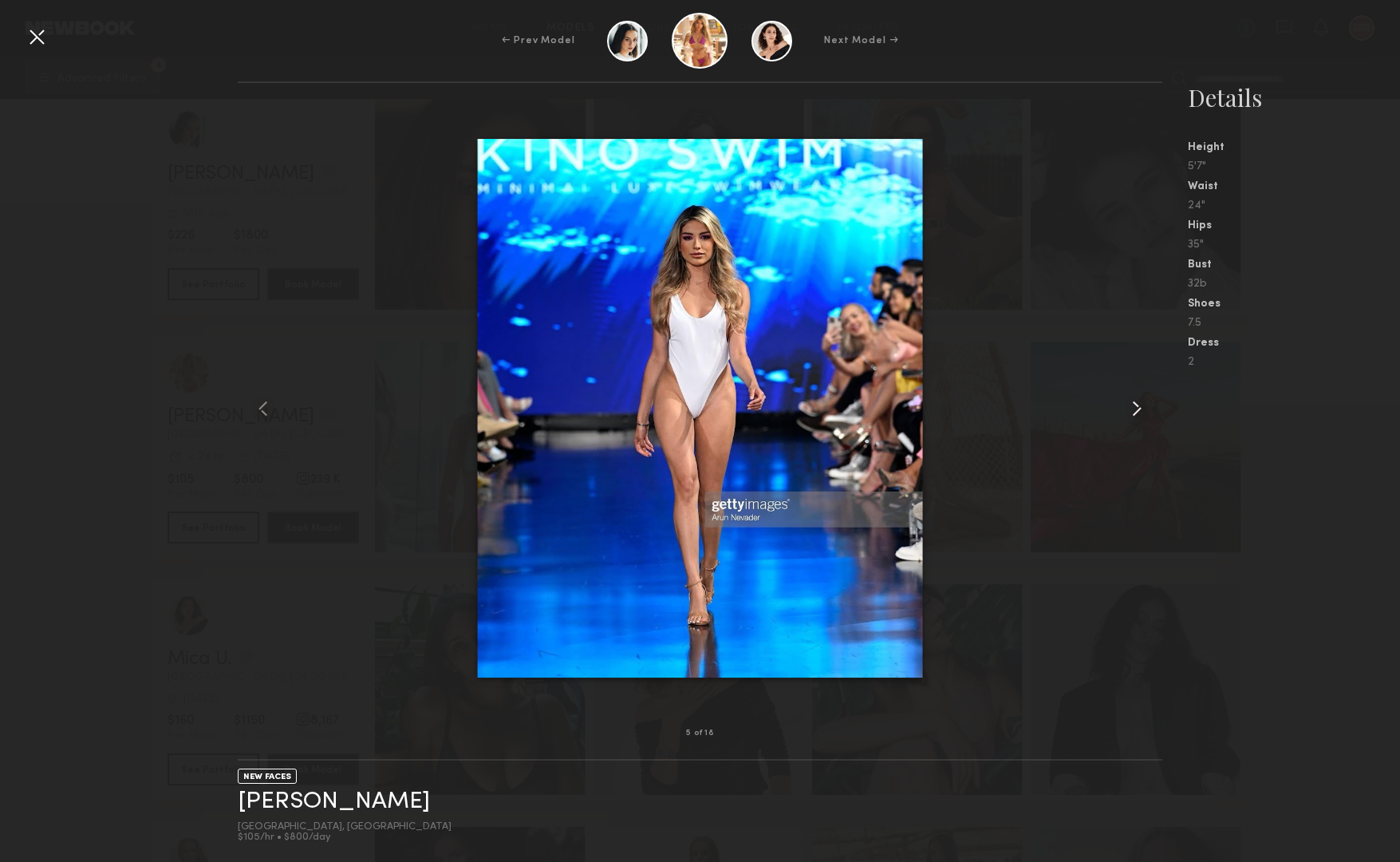
click at [1139, 408] on common-icon at bounding box center [1137, 409] width 26 height 26
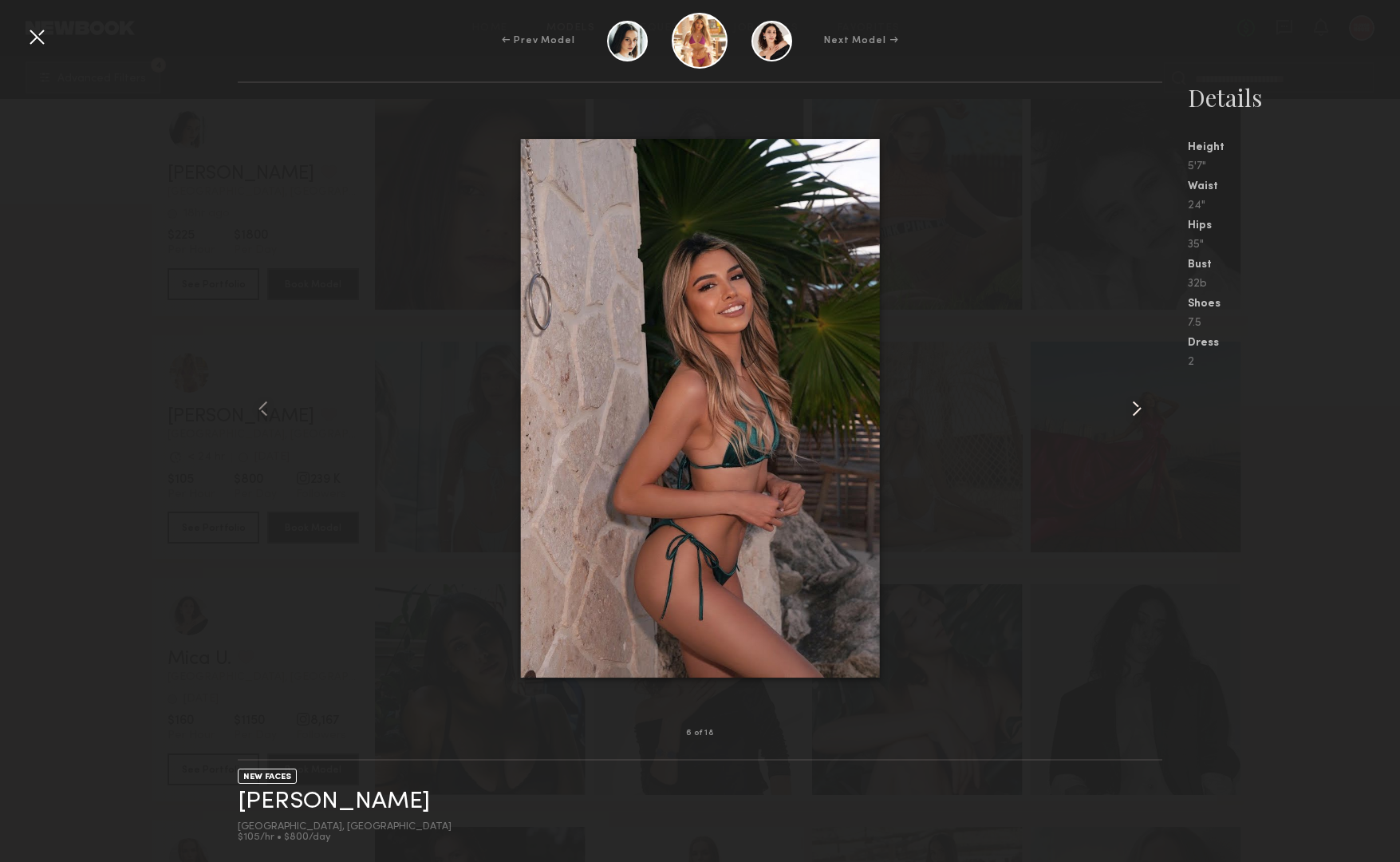
click at [1139, 408] on common-icon at bounding box center [1137, 409] width 26 height 26
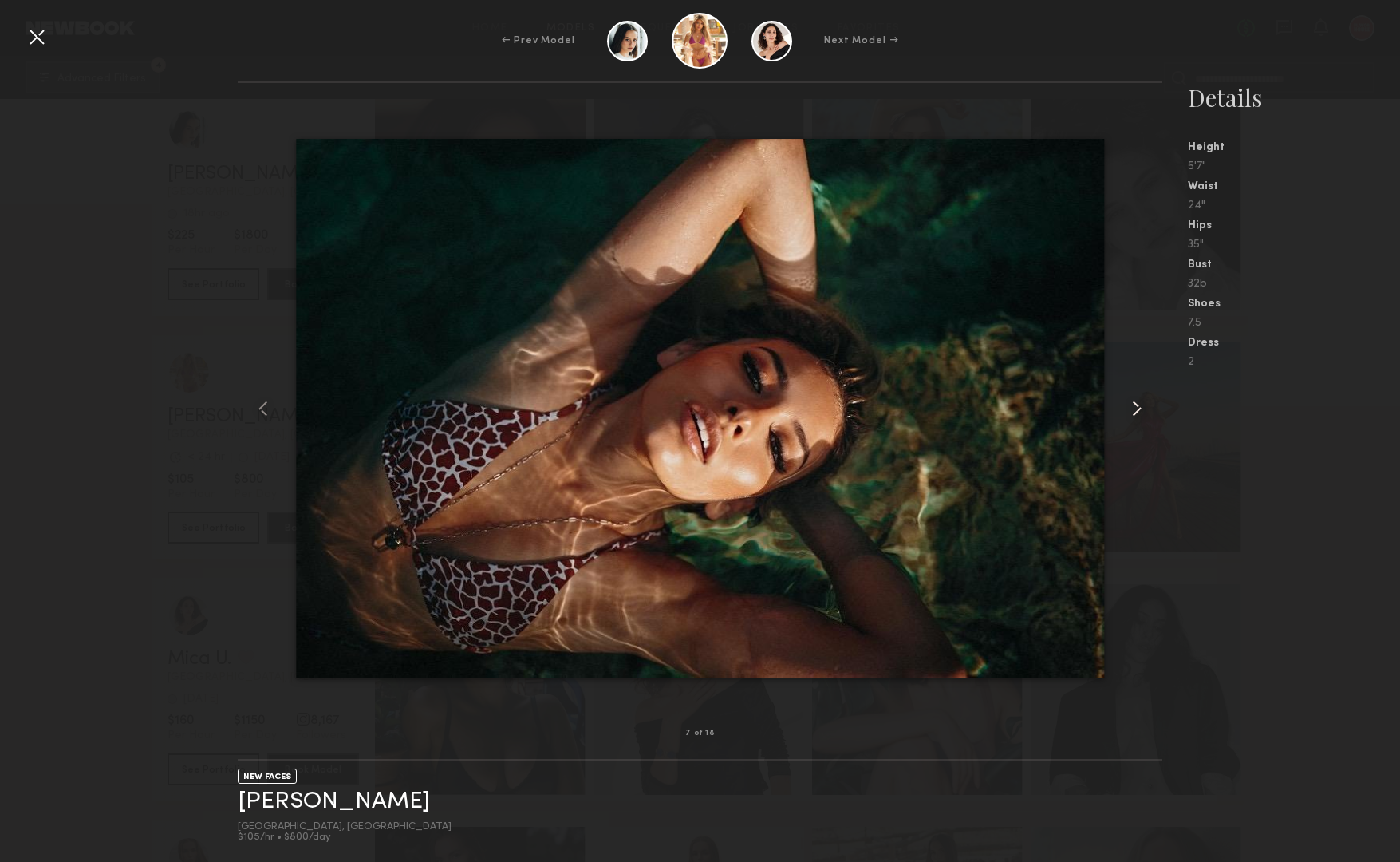
click at [1139, 408] on common-icon at bounding box center [1137, 409] width 26 height 26
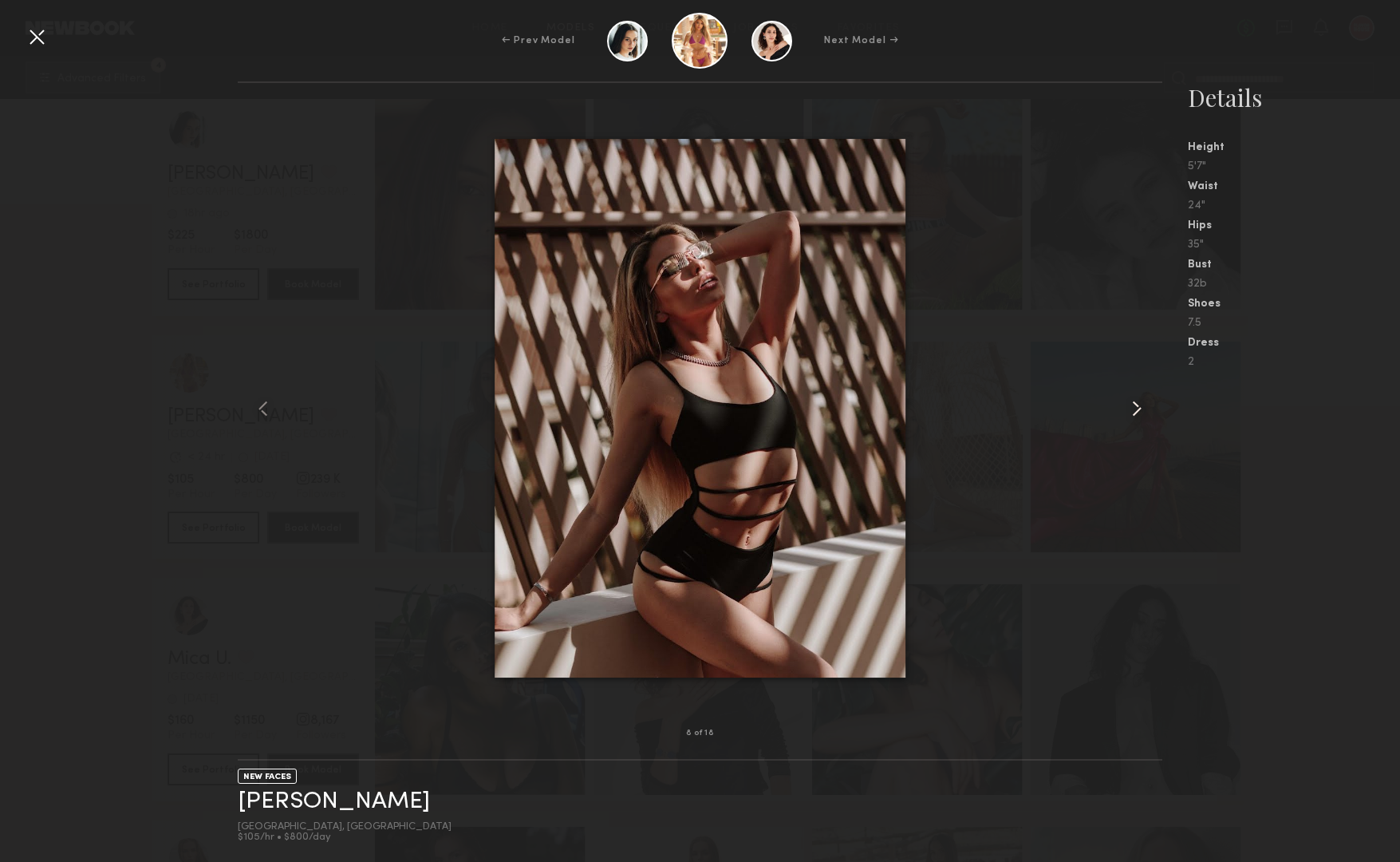
click at [1139, 408] on common-icon at bounding box center [1137, 409] width 26 height 26
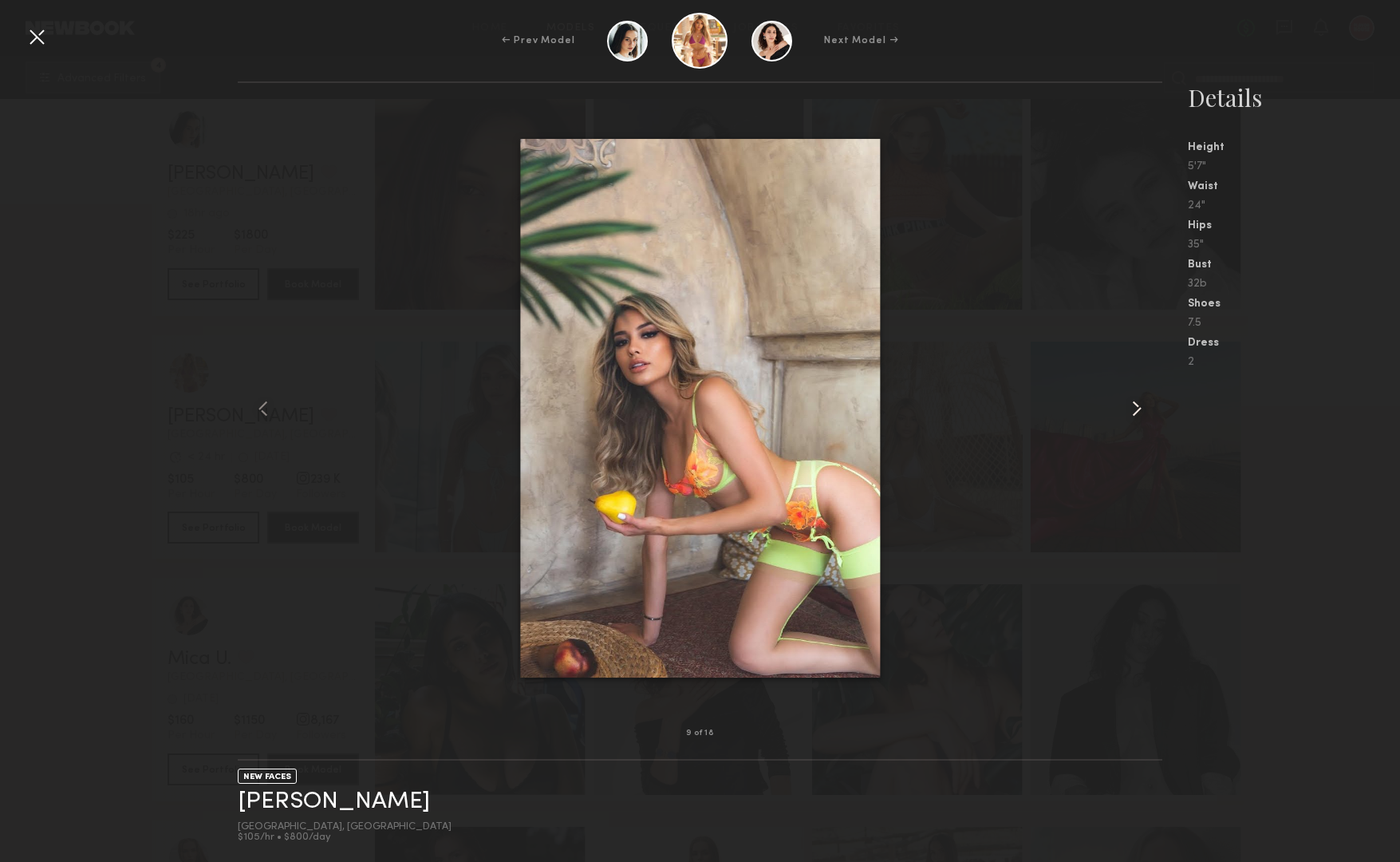
click at [1139, 408] on common-icon at bounding box center [1137, 409] width 26 height 26
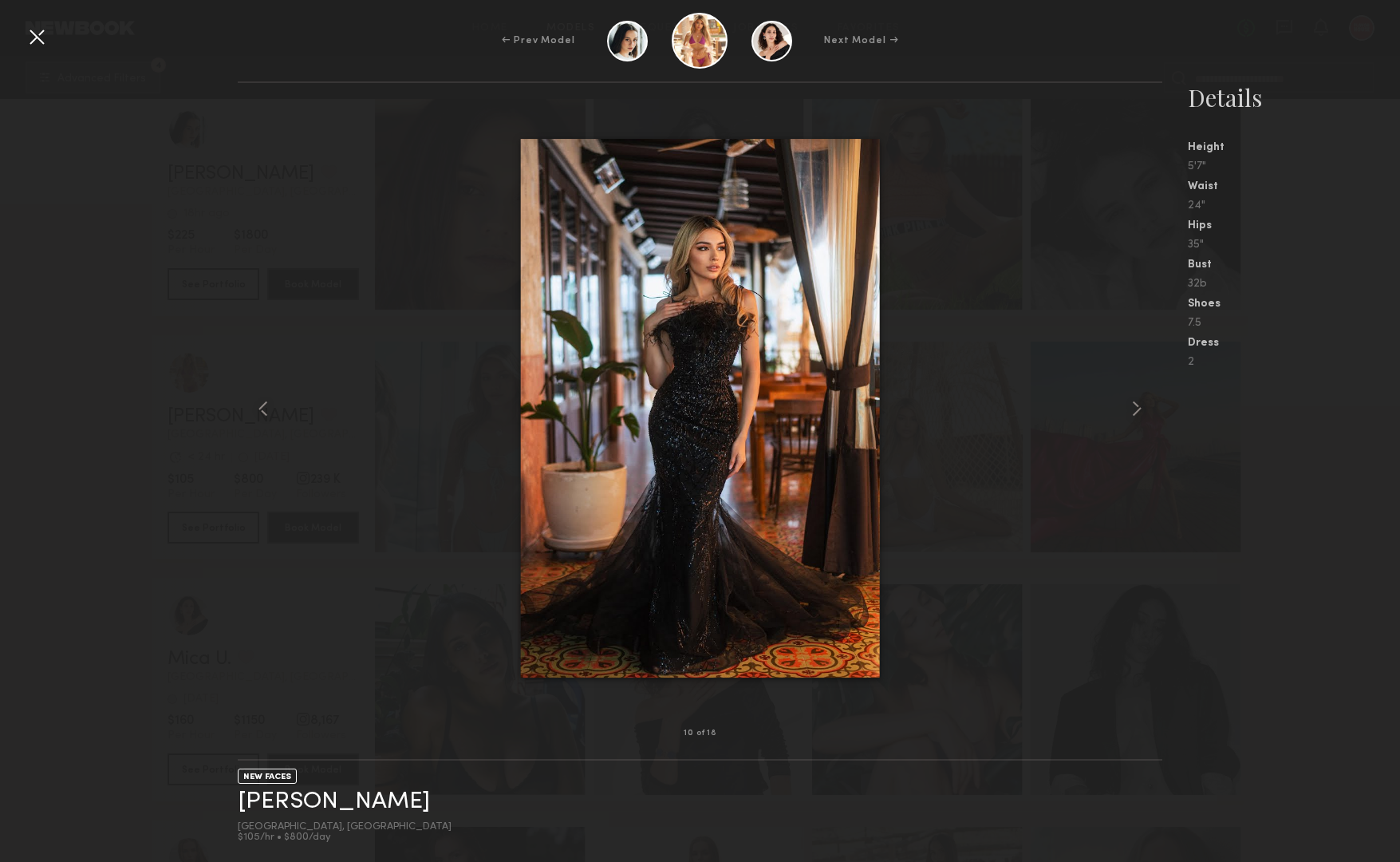
click at [30, 38] on div at bounding box center [37, 37] width 26 height 26
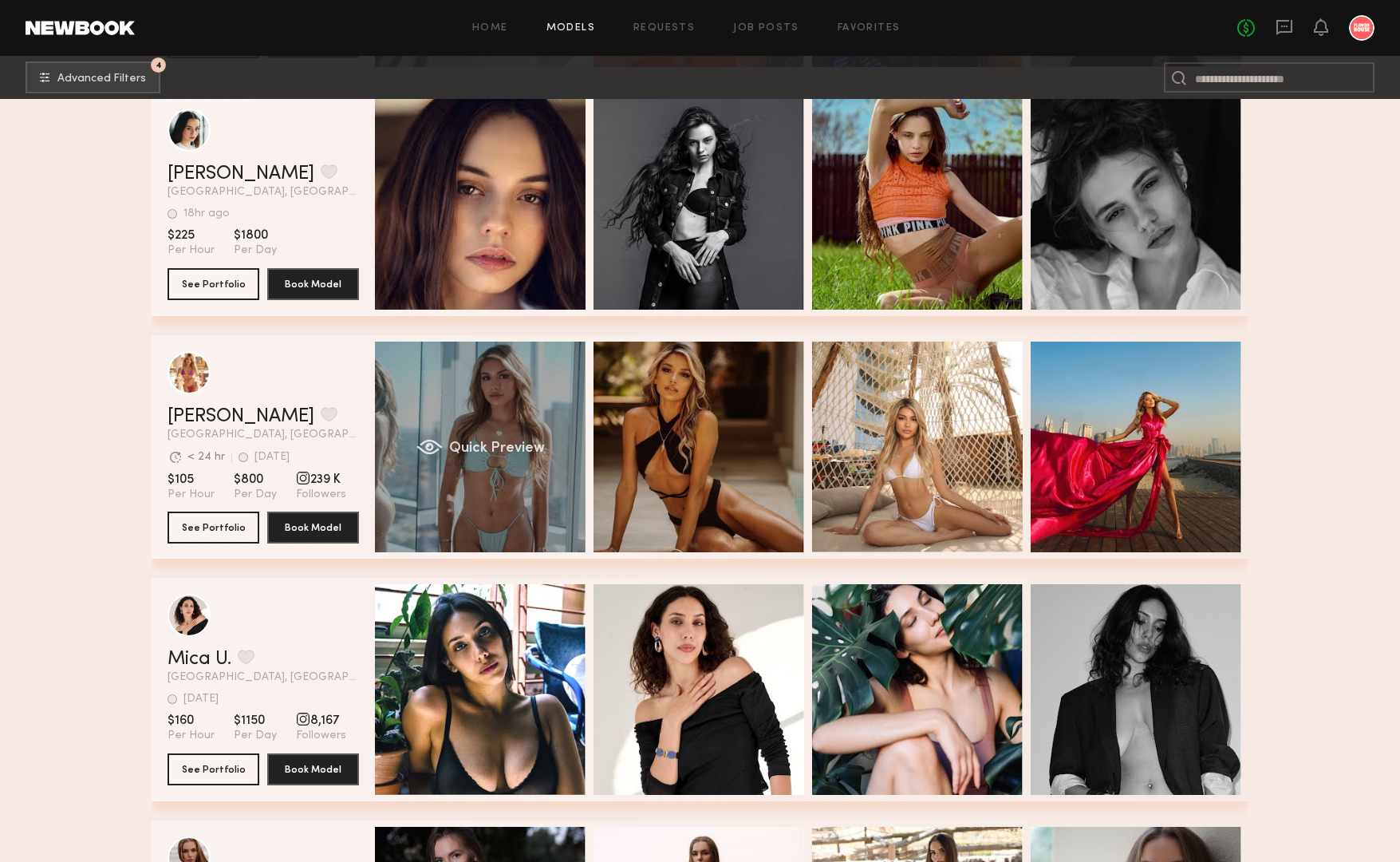
click at [478, 419] on div "Quick Preview" at bounding box center [479, 446] width 211 height 211
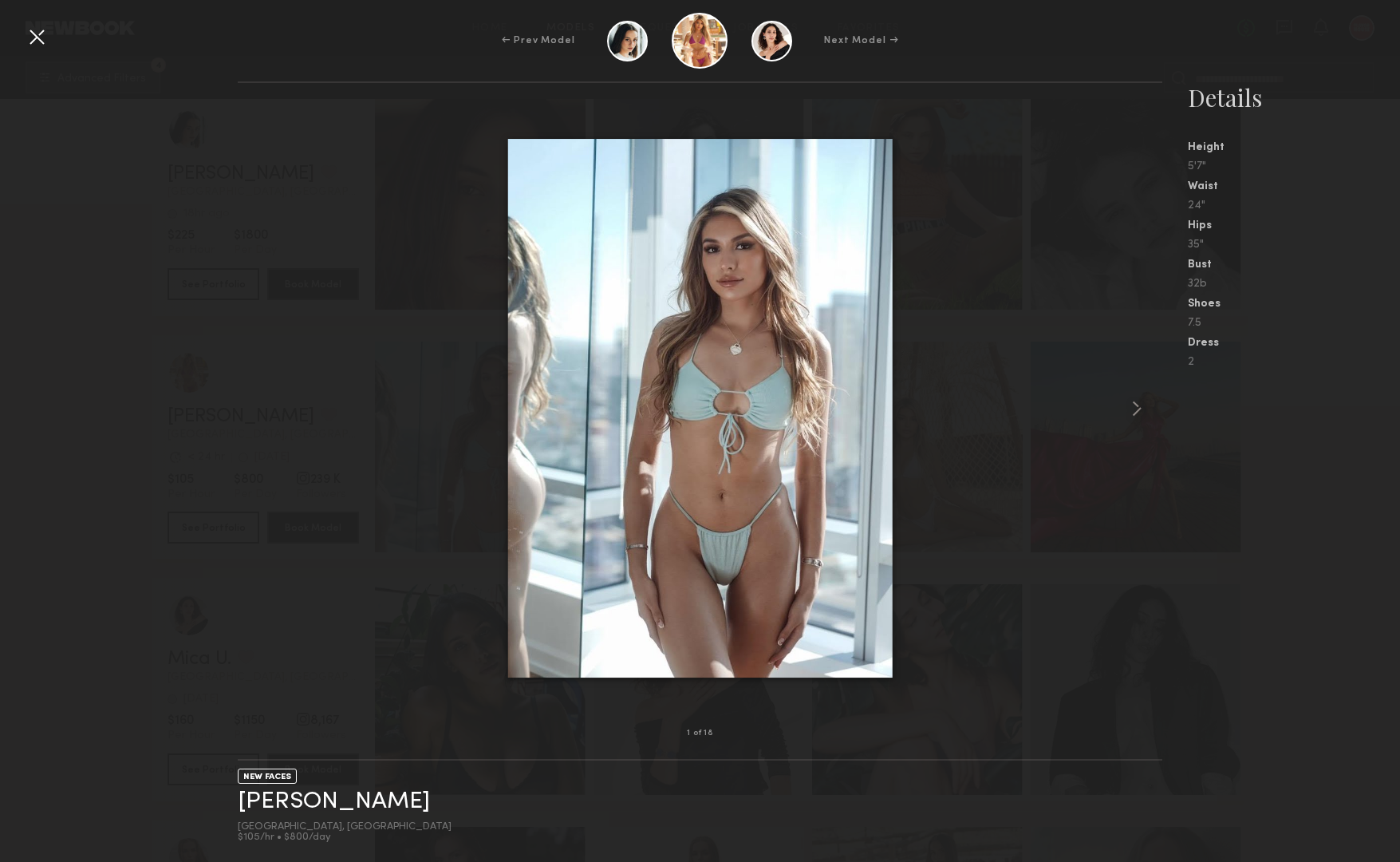
click at [27, 32] on div at bounding box center [37, 37] width 26 height 26
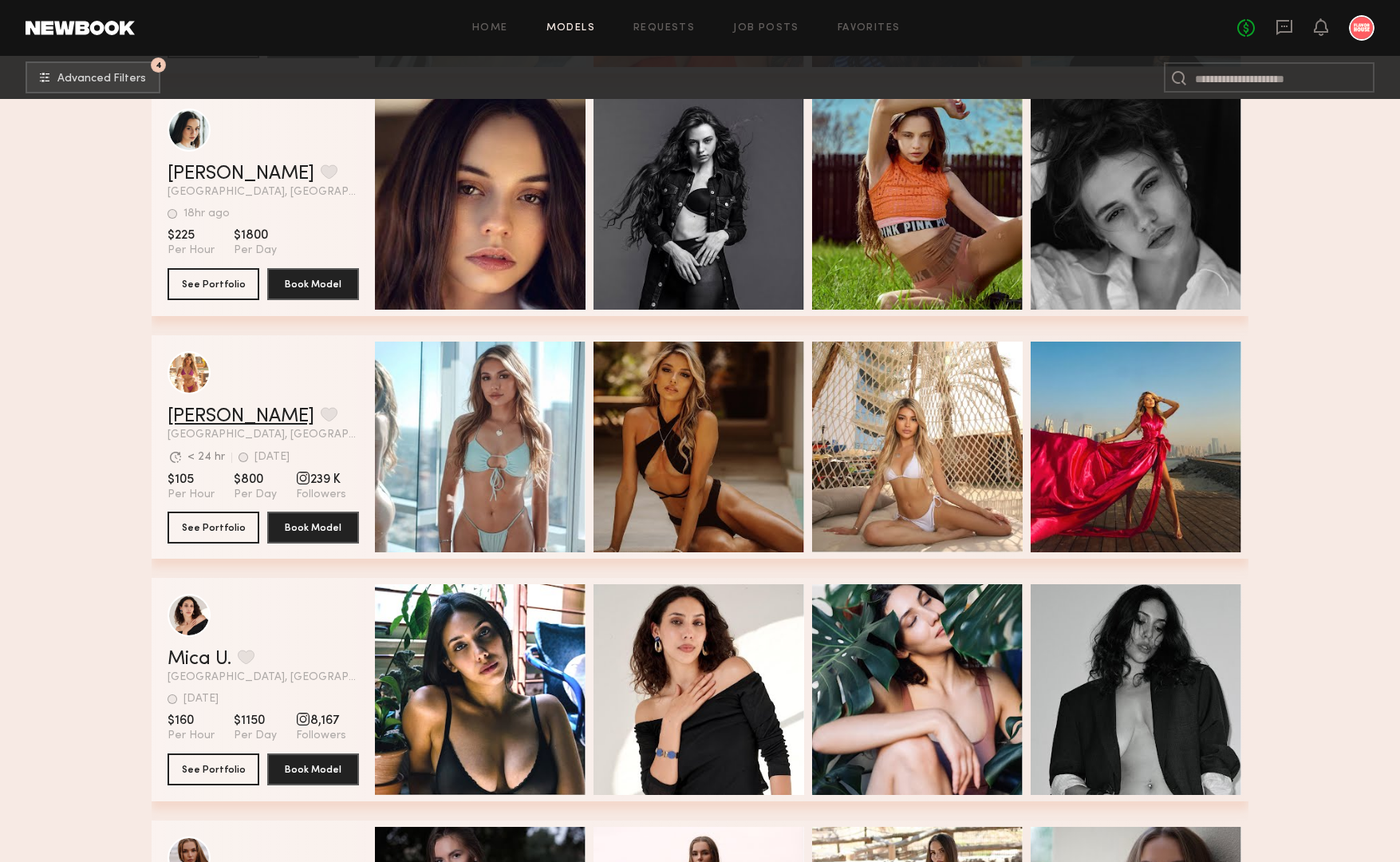
click at [198, 417] on link "Tiffany L." at bounding box center [241, 416] width 147 height 19
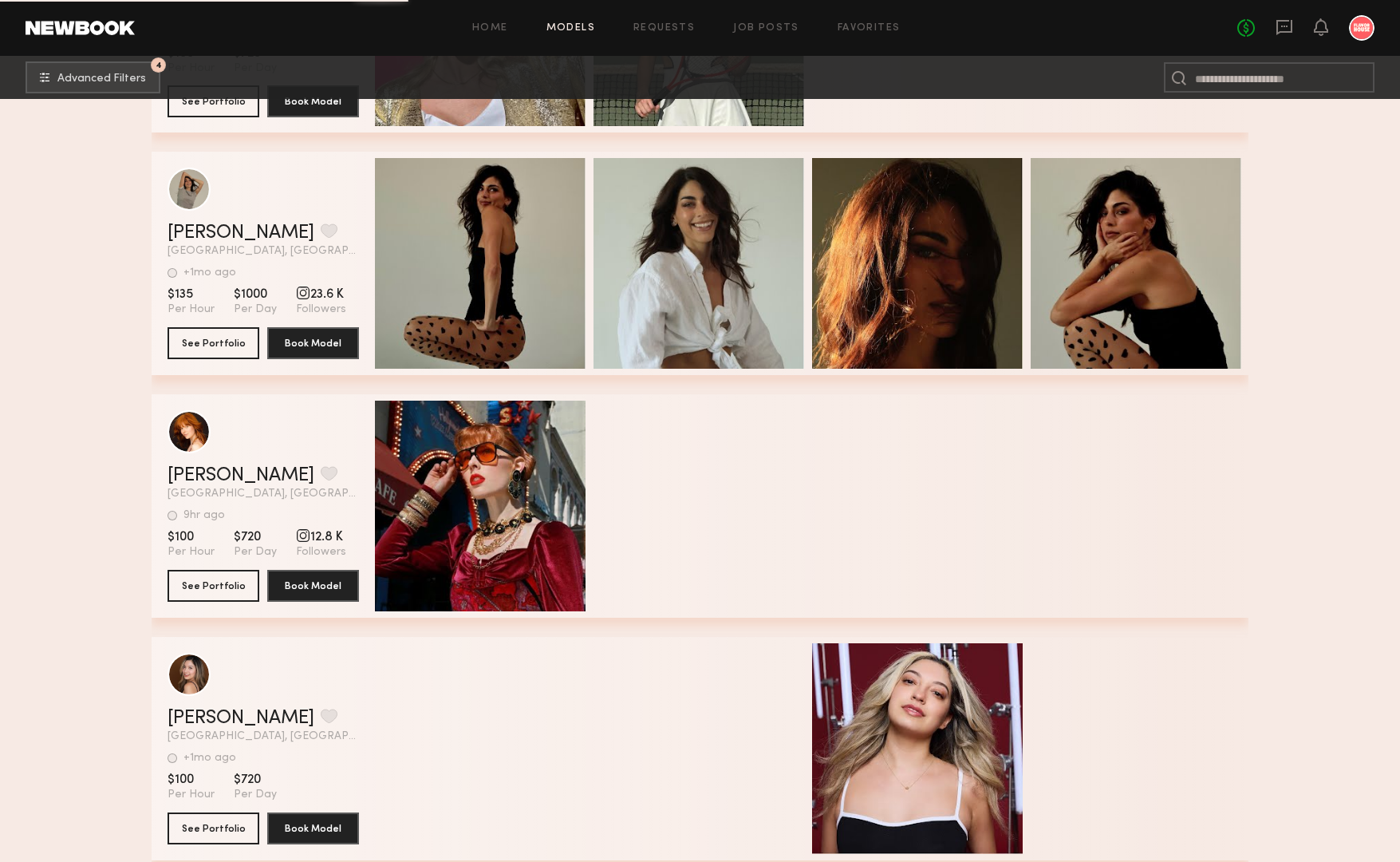
scroll to position [17017, 0]
